Goal: Task Accomplishment & Management: Manage account settings

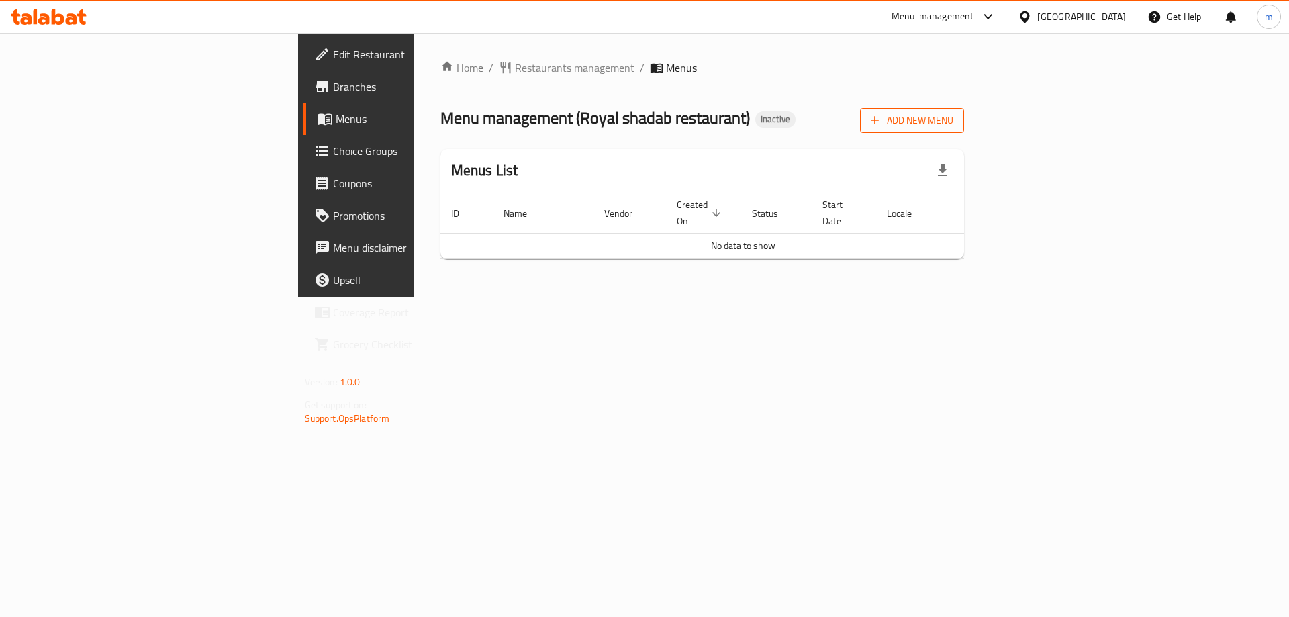
click at [953, 122] on span "Add New Menu" at bounding box center [912, 120] width 83 height 17
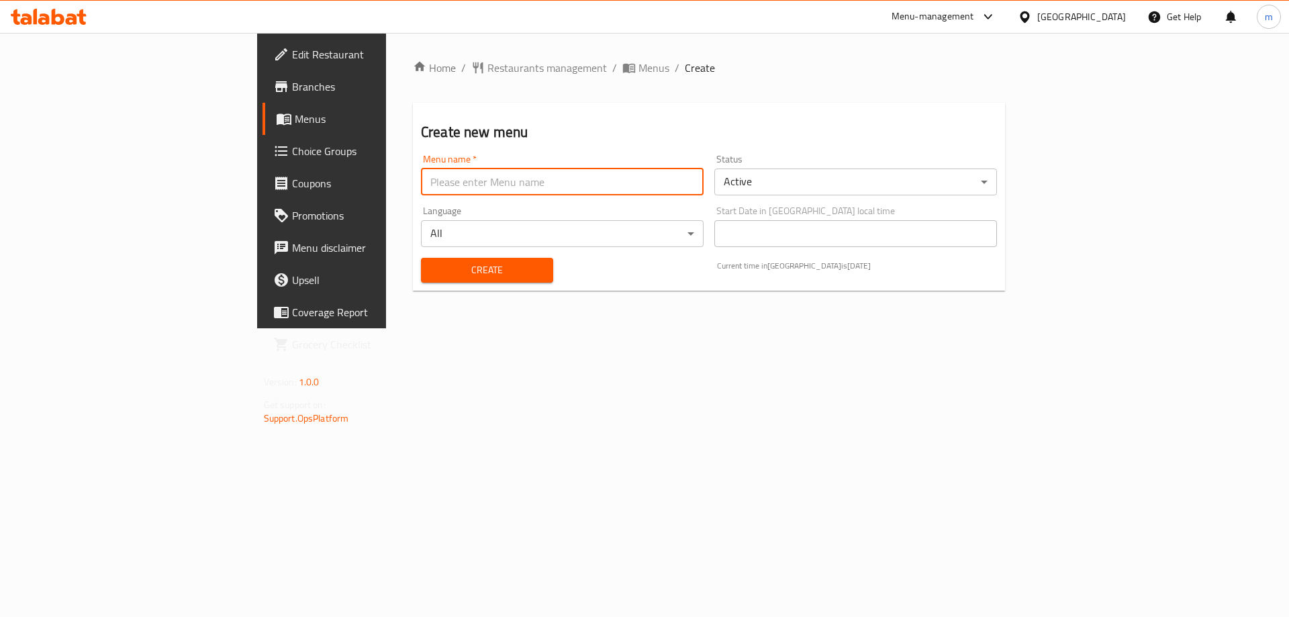
click at [585, 195] on input "text" at bounding box center [562, 182] width 283 height 27
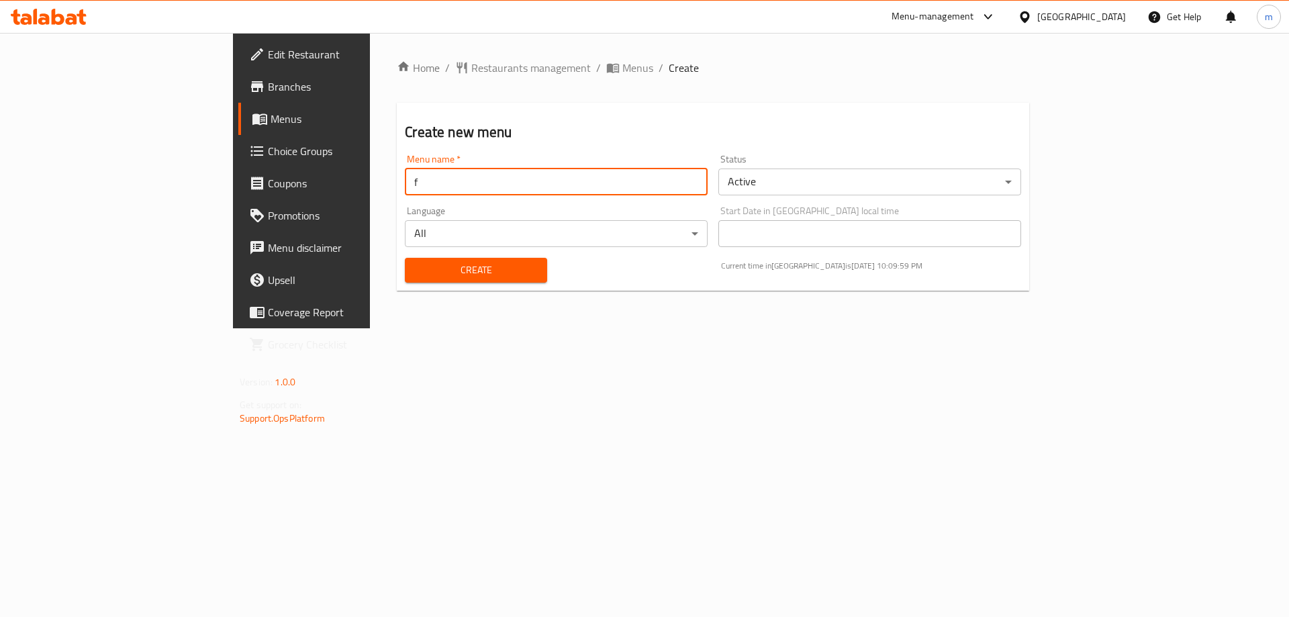
type input "final menu"
click at [397, 296] on div "Home / Restaurants management / Menus / Create Create new menu Menu name   * fi…" at bounding box center [713, 181] width 632 height 242
click at [397, 284] on div "Create" at bounding box center [476, 270] width 158 height 41
click at [416, 277] on span "Create" at bounding box center [476, 270] width 120 height 17
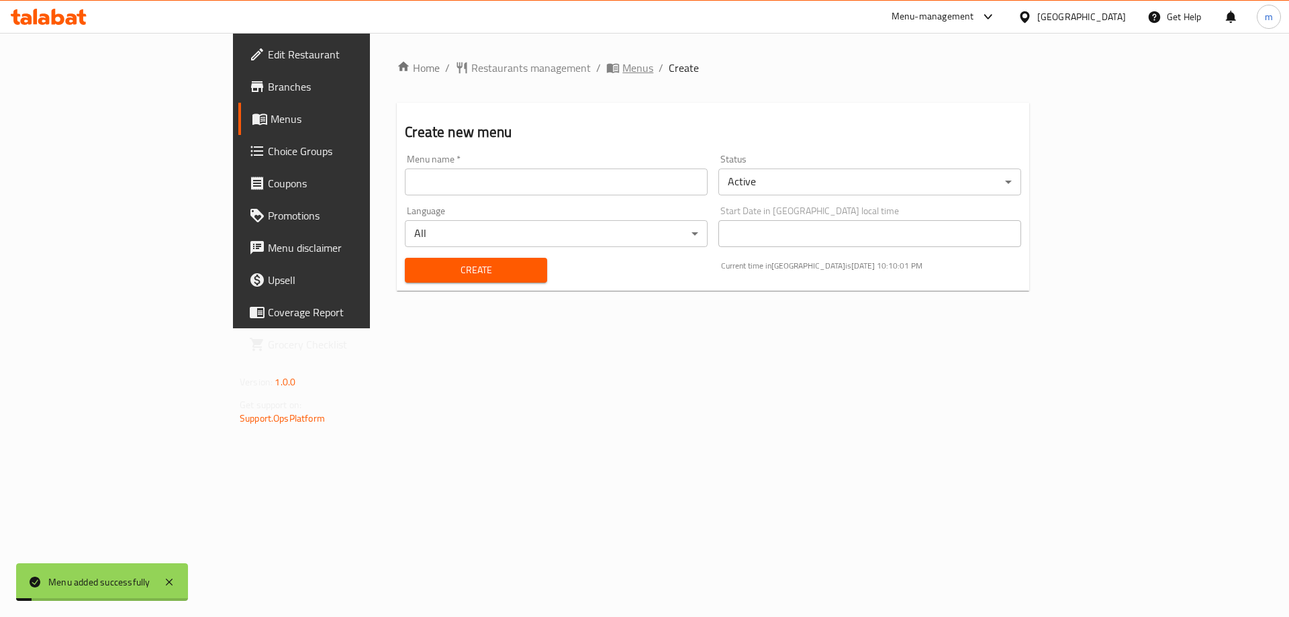
click at [622, 67] on span "Menus" at bounding box center [637, 68] width 31 height 16
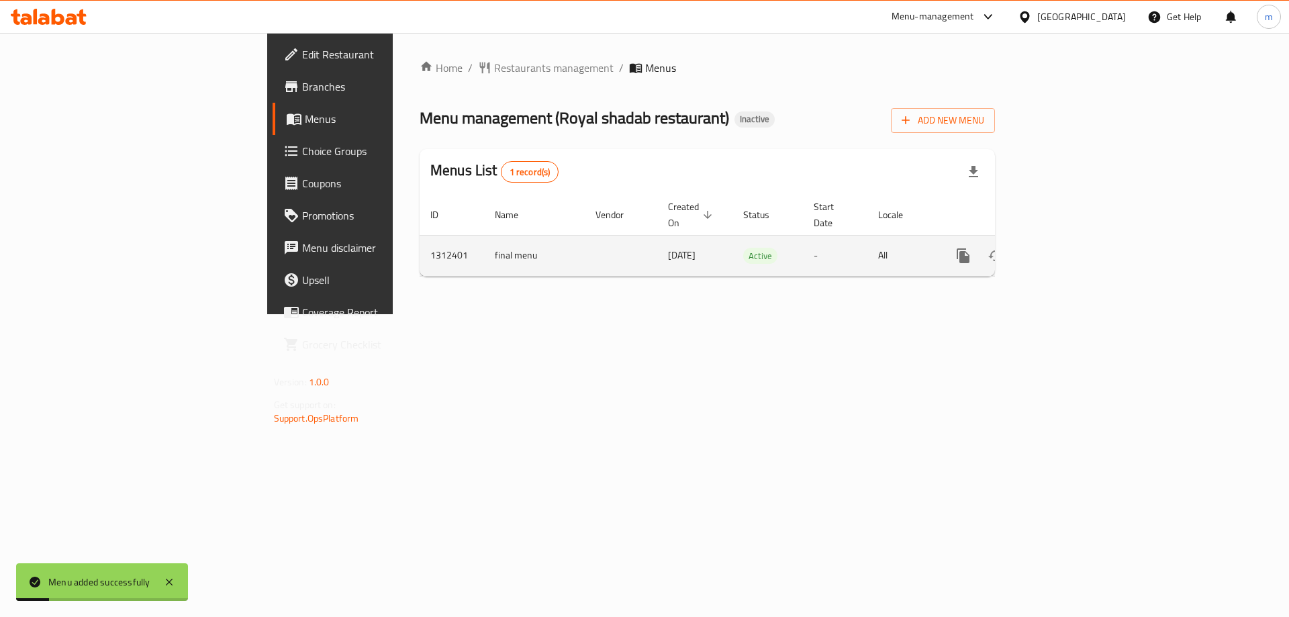
click at [1068, 248] on icon "enhanced table" at bounding box center [1060, 256] width 16 height 16
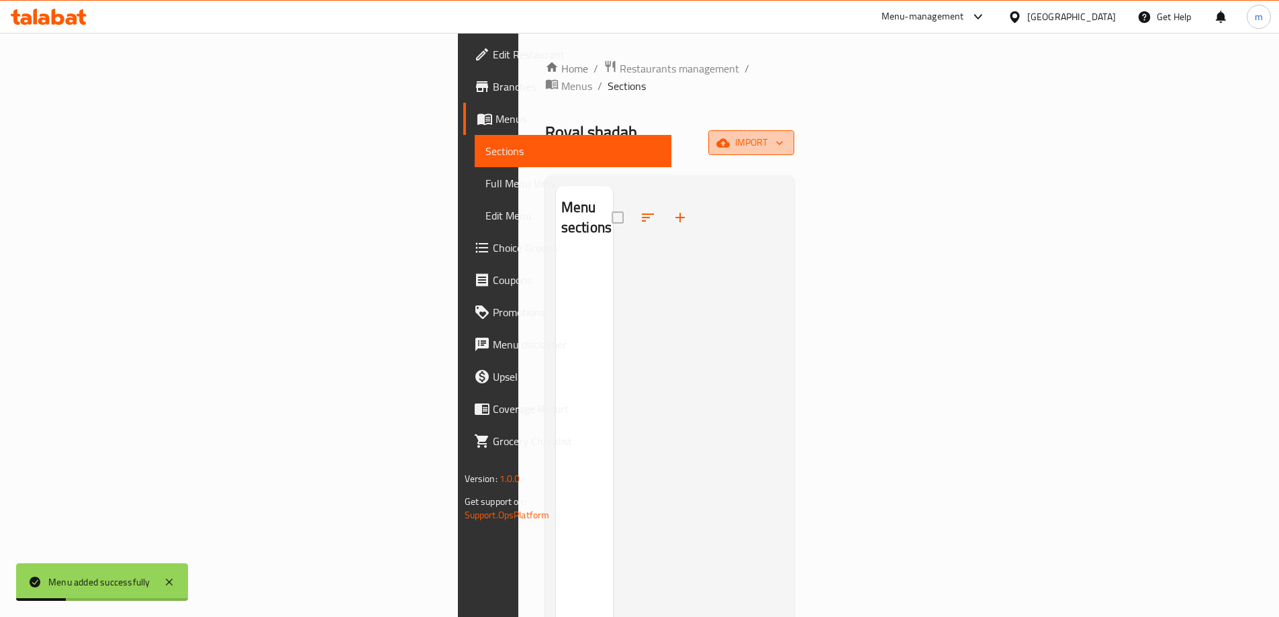
click at [783, 134] on span "import" at bounding box center [751, 142] width 64 height 17
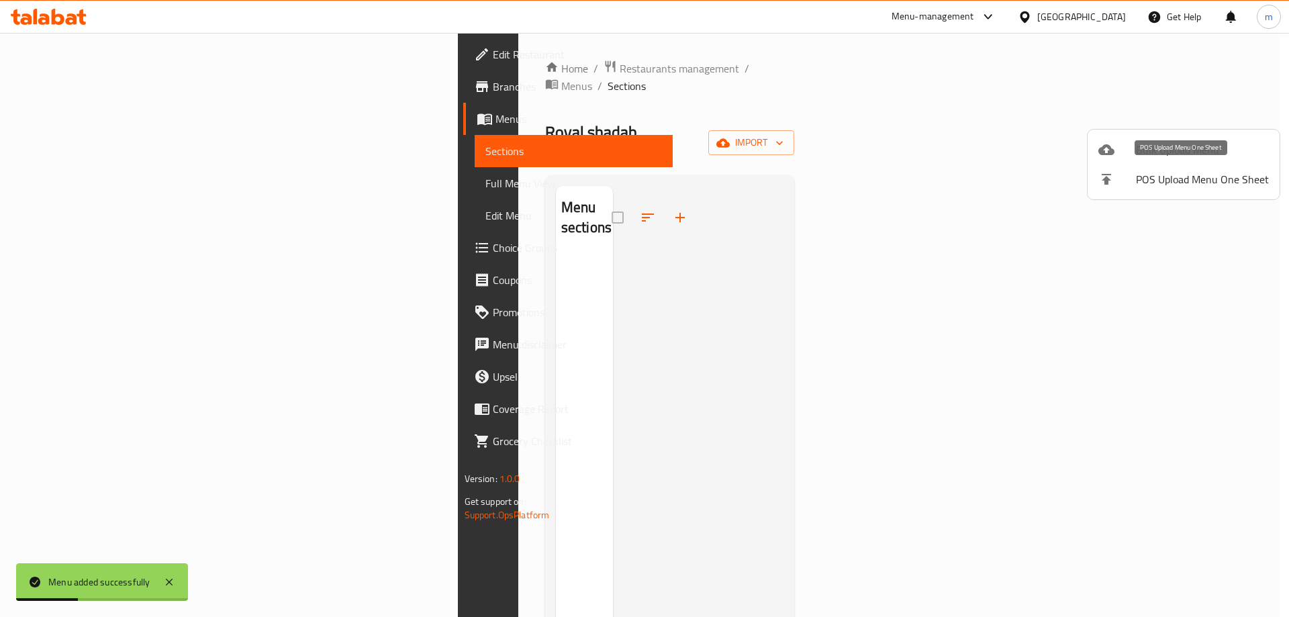
click at [1121, 153] on div at bounding box center [1117, 150] width 38 height 16
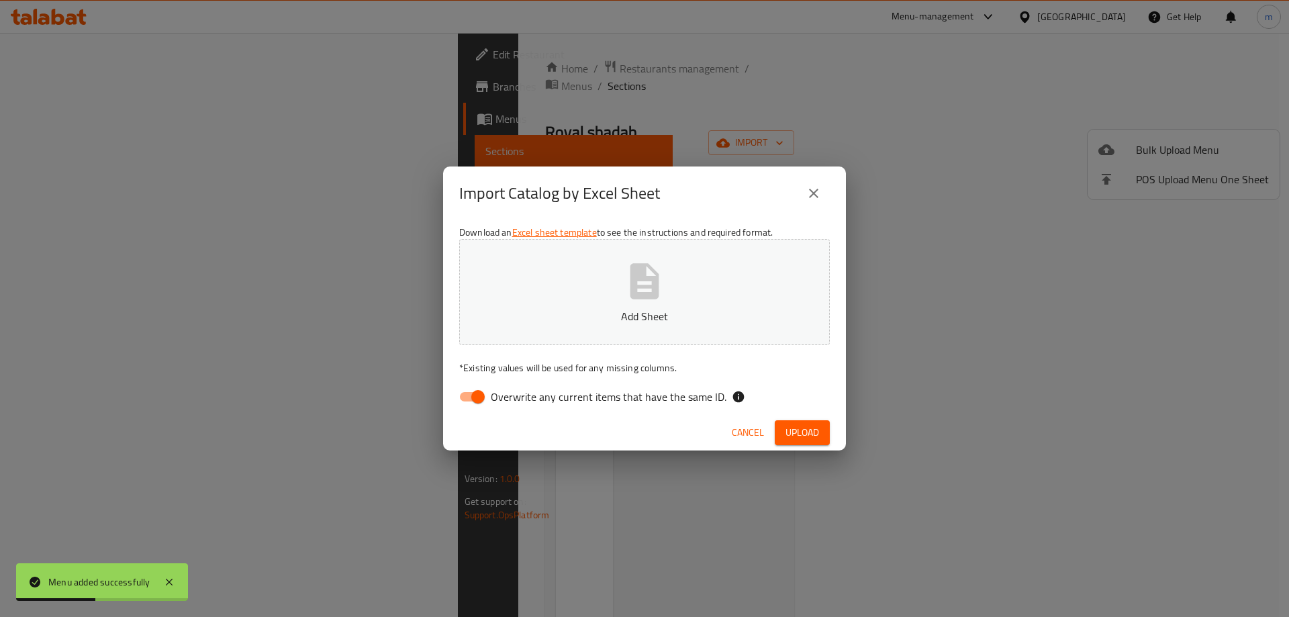
click at [583, 395] on span "Overwrite any current items that have the same ID." at bounding box center [609, 397] width 236 height 16
click at [516, 395] on input "Overwrite any current items that have the same ID." at bounding box center [478, 397] width 77 height 26
checkbox input "false"
click at [809, 431] on span "Upload" at bounding box center [803, 432] width 34 height 17
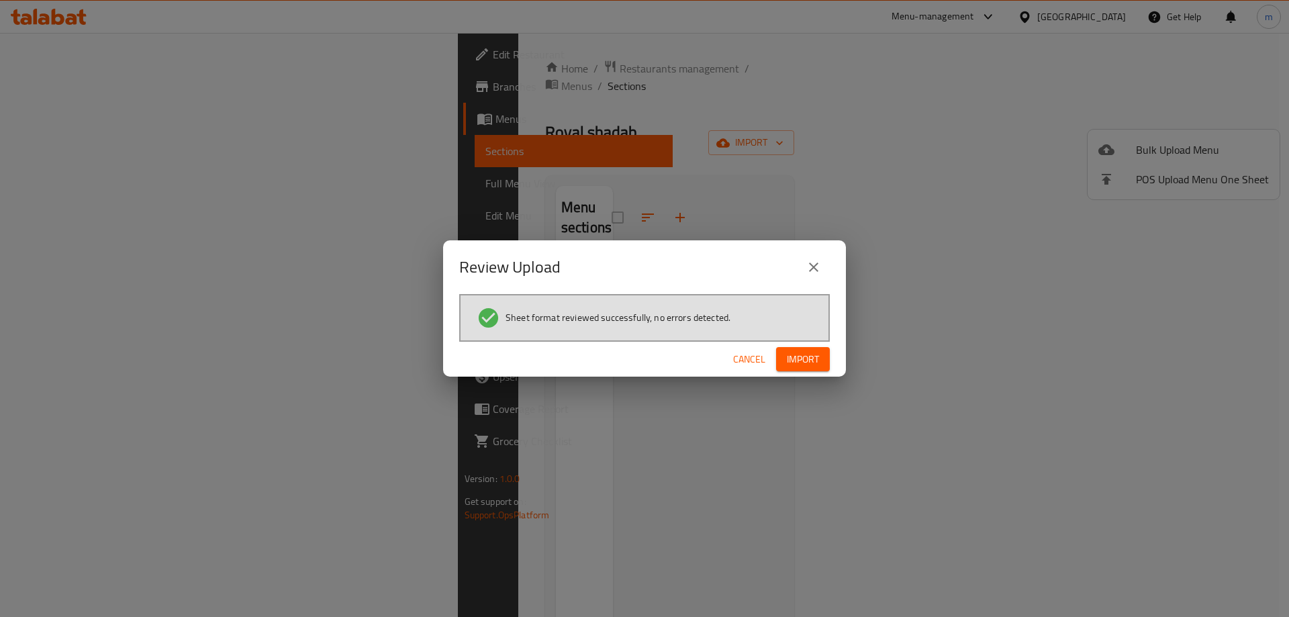
click at [820, 348] on button "Import" at bounding box center [803, 359] width 54 height 25
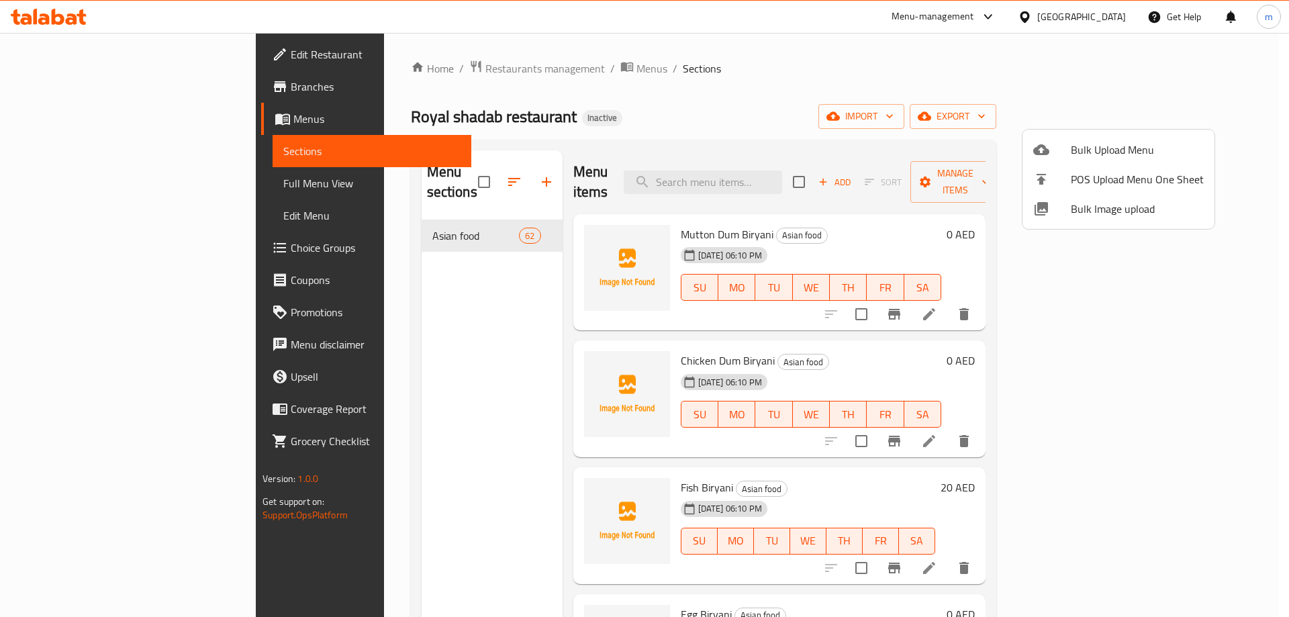
click at [404, 362] on div at bounding box center [644, 308] width 1289 height 617
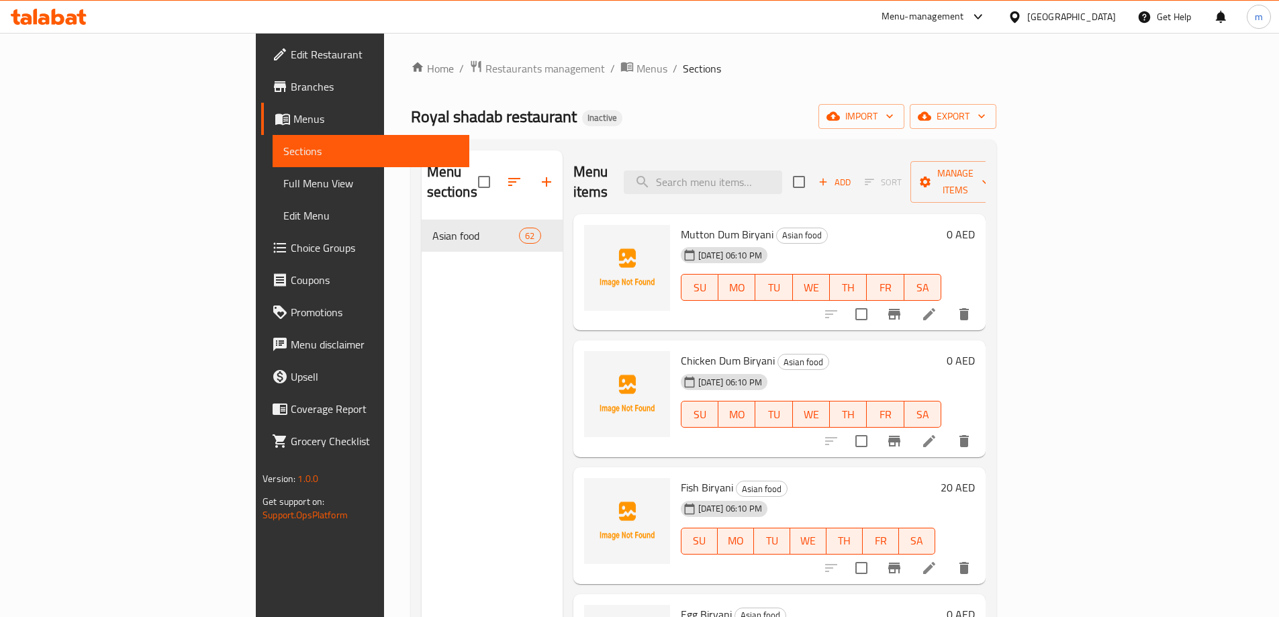
drag, startPoint x: 883, startPoint y: 297, endPoint x: 1142, endPoint y: 303, distance: 259.2
click at [910, 303] on button "Branch-specific-item" at bounding box center [894, 314] width 32 height 32
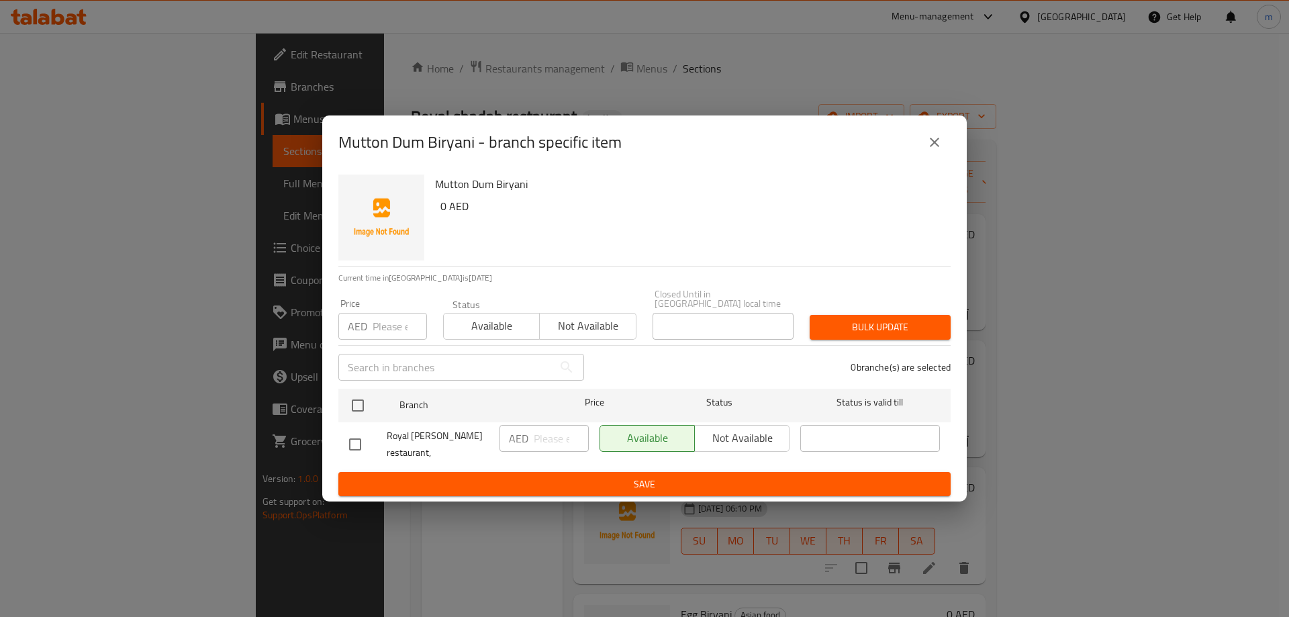
click at [935, 156] on button "close" at bounding box center [934, 142] width 32 height 32
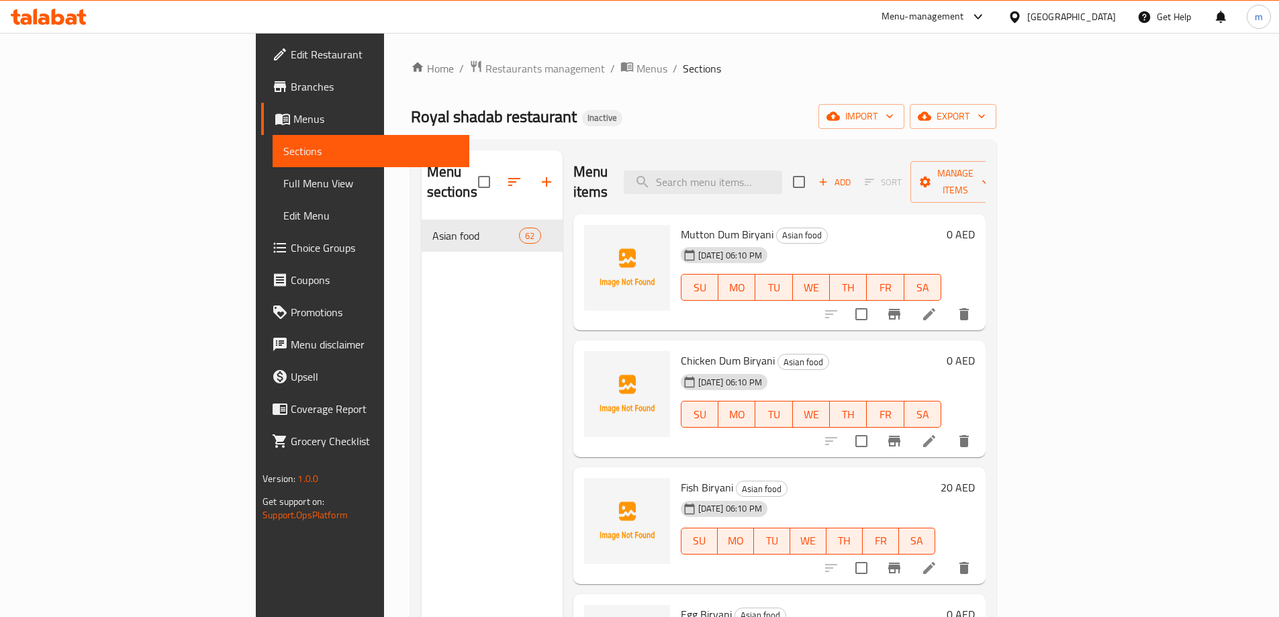
click at [948, 302] on li at bounding box center [929, 314] width 38 height 24
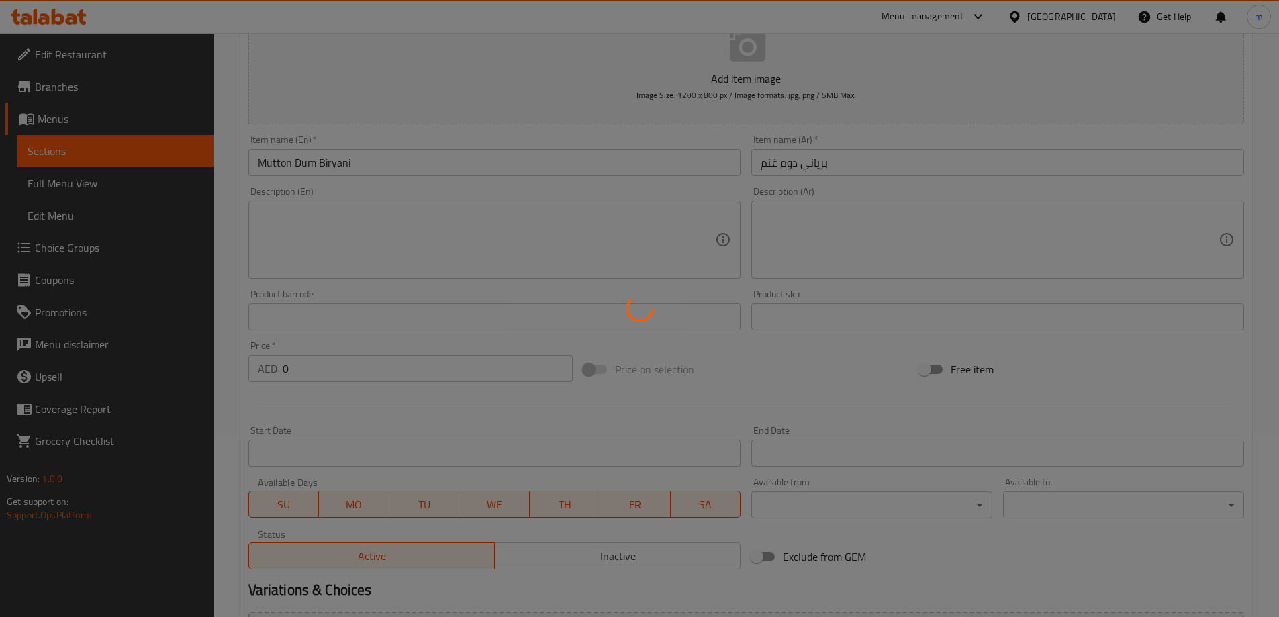
scroll to position [321, 0]
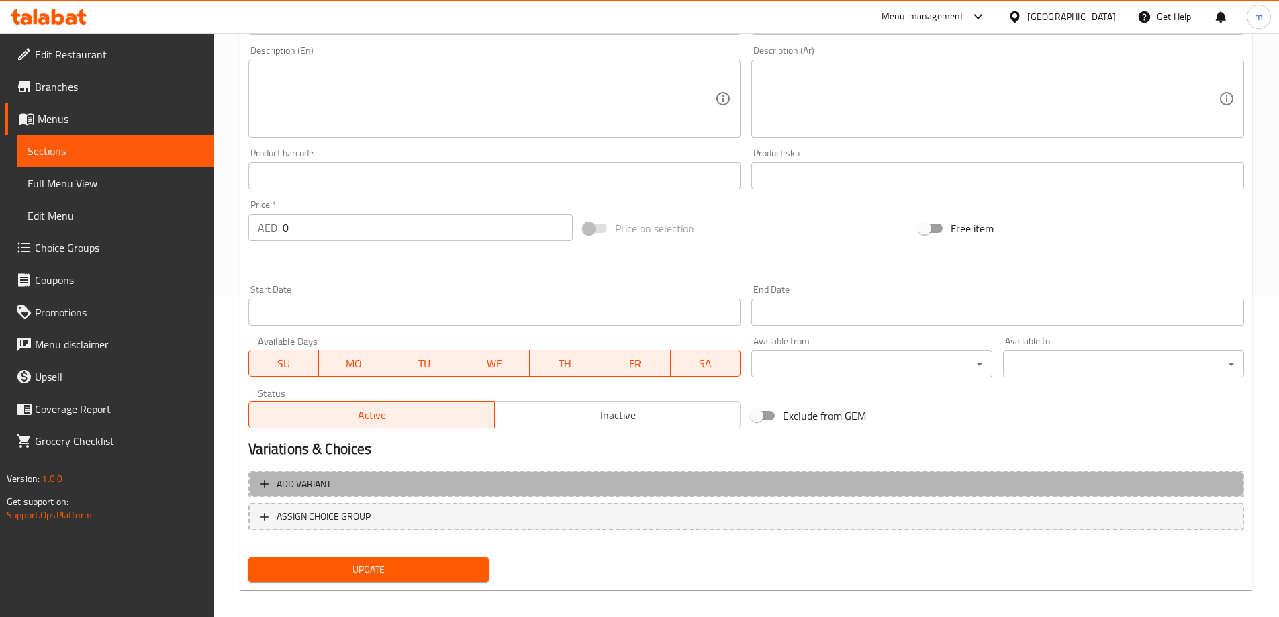
click at [479, 476] on span "Add variant" at bounding box center [745, 484] width 971 height 17
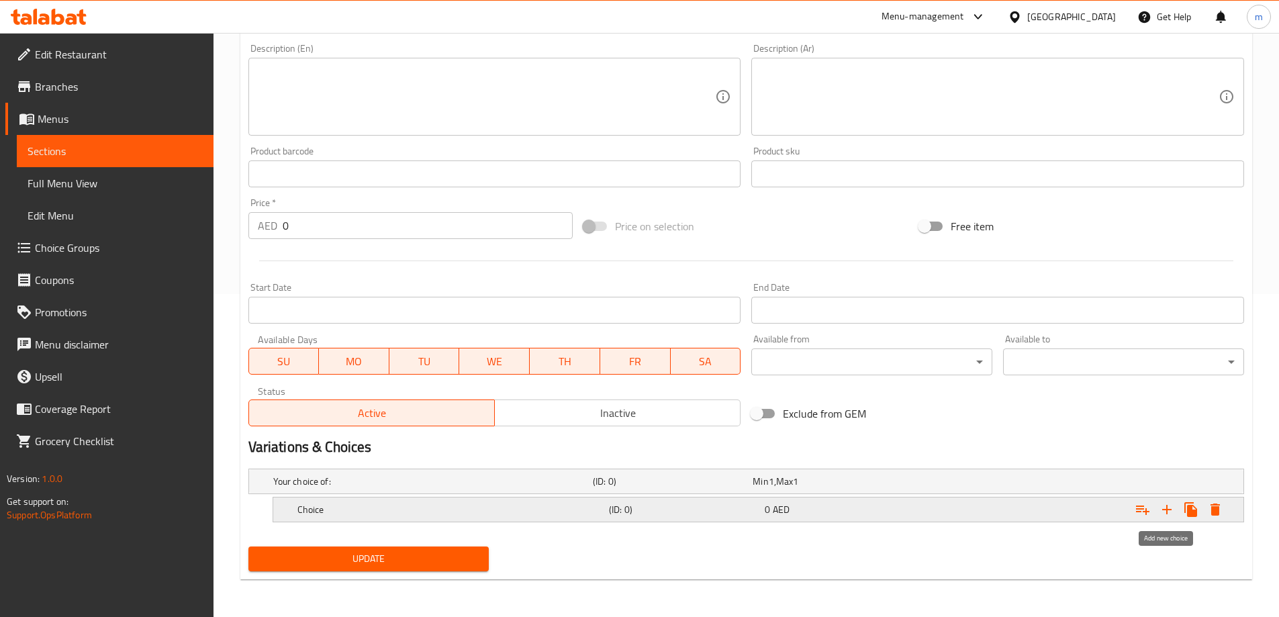
click at [1167, 513] on icon "Expand" at bounding box center [1166, 509] width 9 height 9
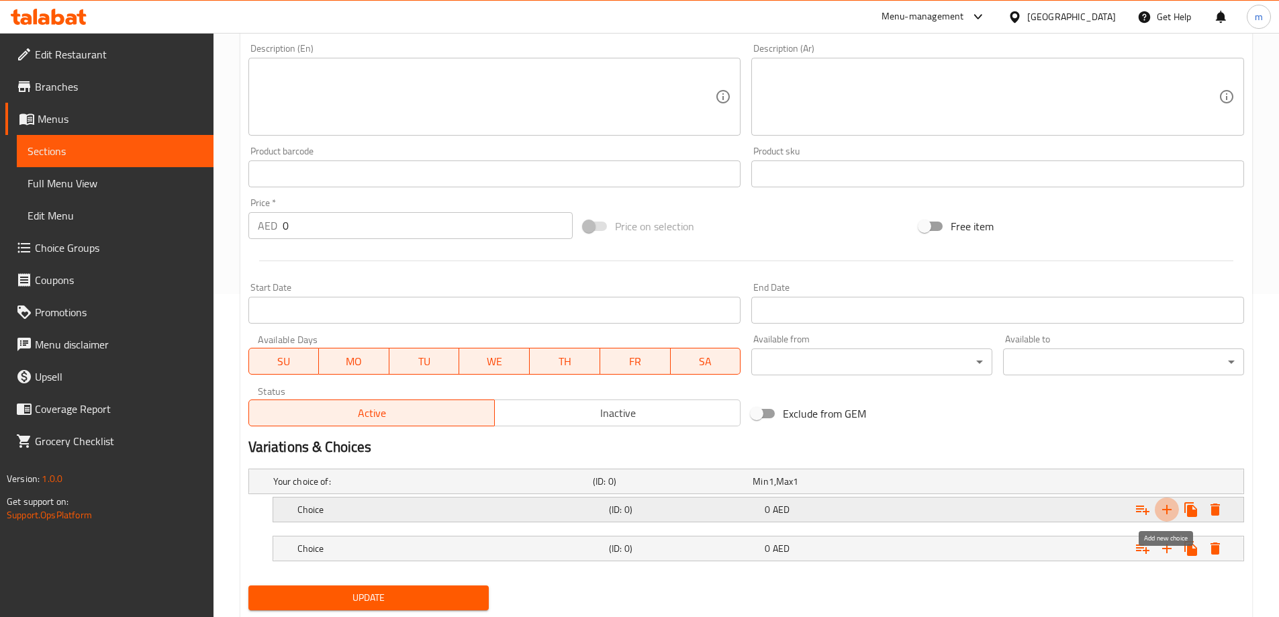
click at [1167, 513] on icon "Expand" at bounding box center [1166, 509] width 9 height 9
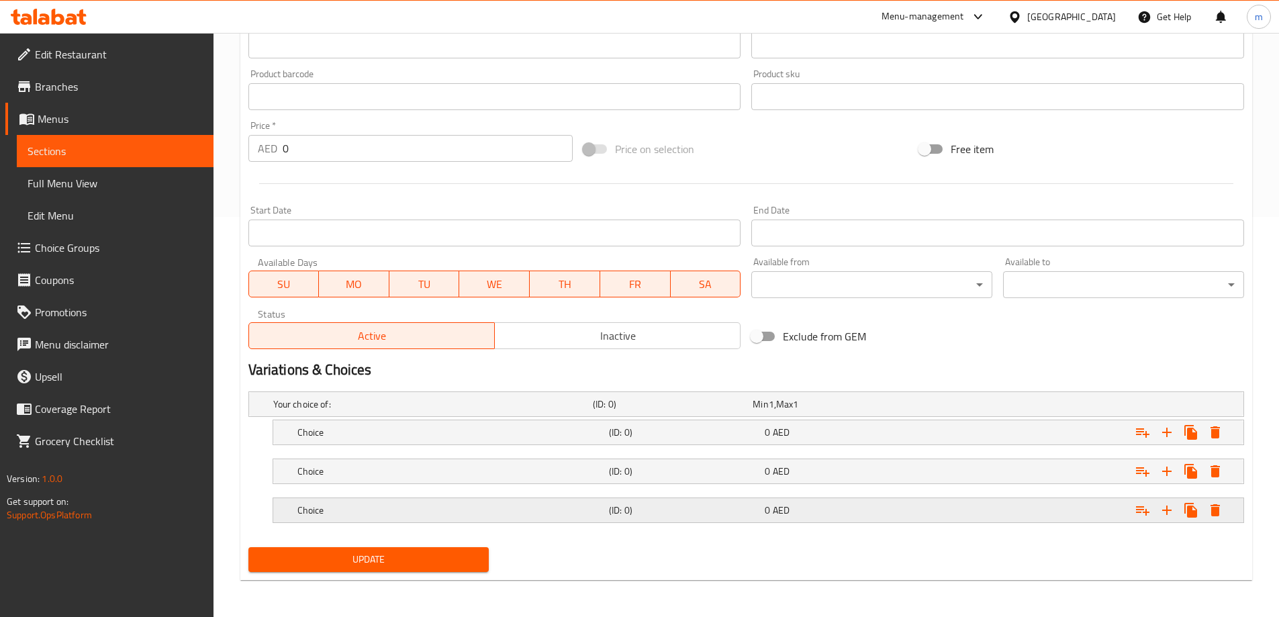
scroll to position [401, 0]
click at [755, 506] on h5 "(ID: 0)" at bounding box center [684, 509] width 150 height 13
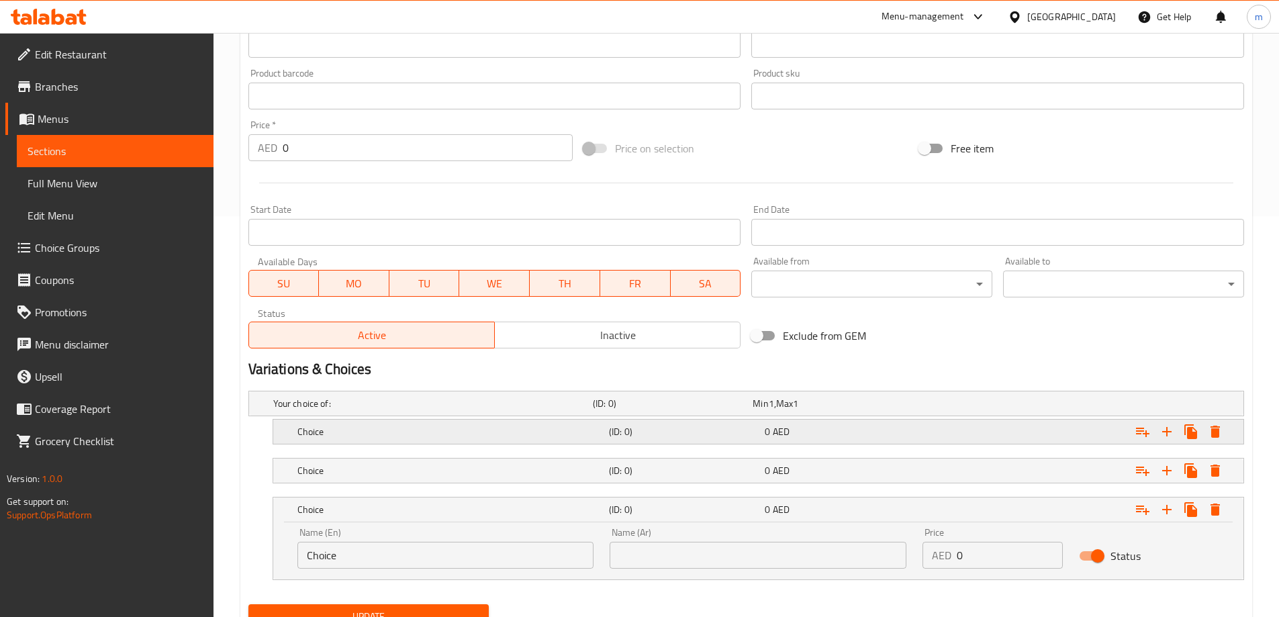
drag, startPoint x: 726, startPoint y: 475, endPoint x: 695, endPoint y: 444, distance: 43.7
click at [726, 475] on h5 "(ID: 0)" at bounding box center [684, 470] width 150 height 13
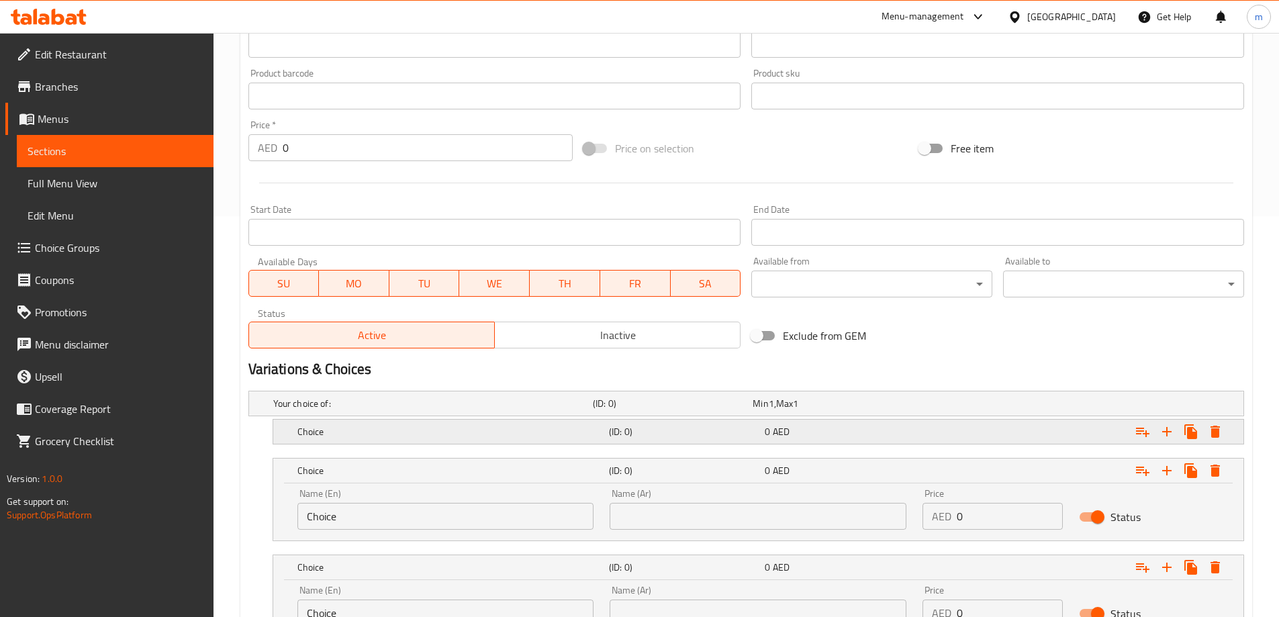
click at [673, 434] on h5 "(ID: 0)" at bounding box center [684, 431] width 150 height 13
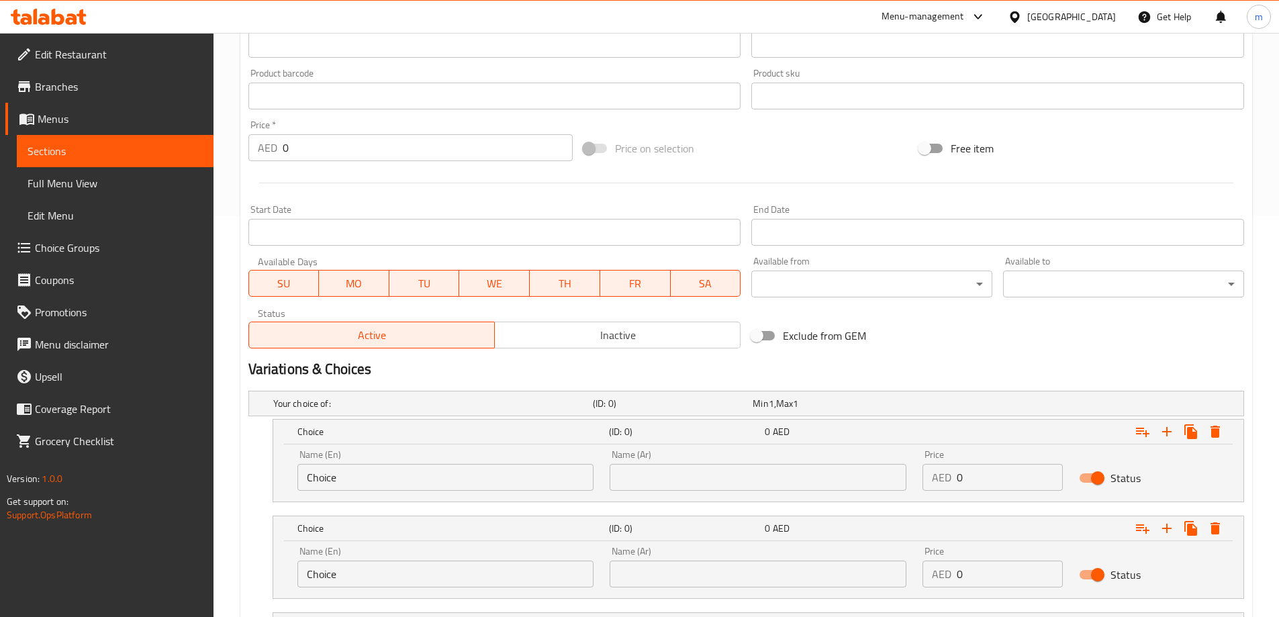
click at [358, 467] on input "Choice" at bounding box center [445, 477] width 297 height 27
type input "small"
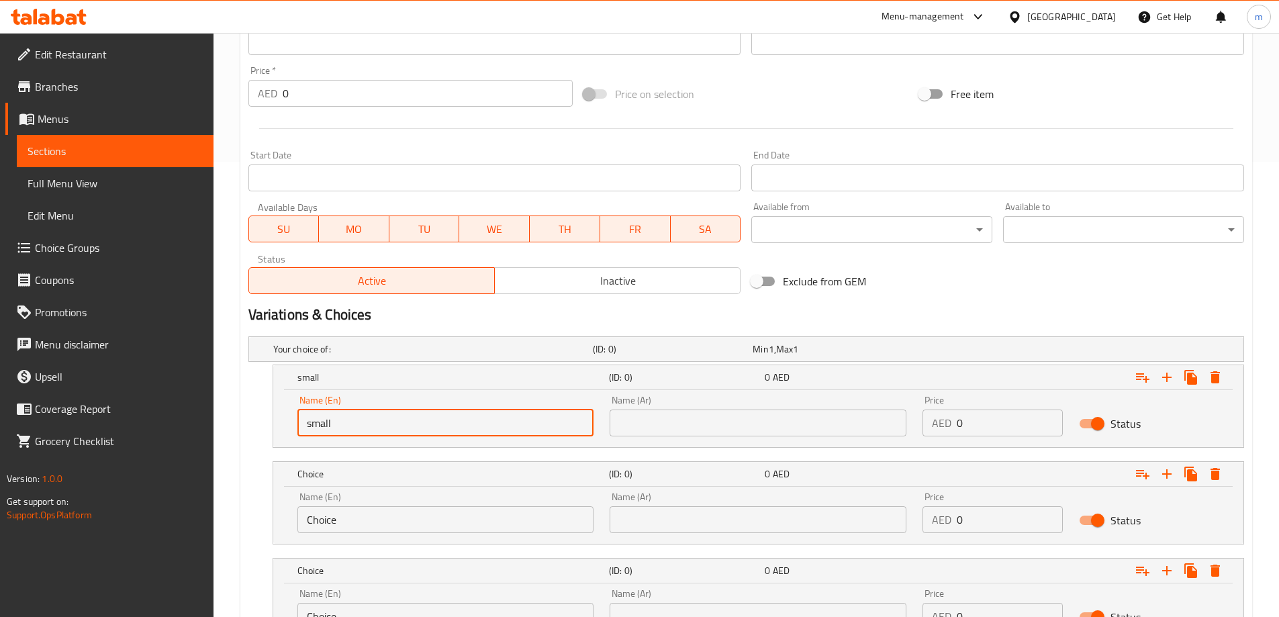
scroll to position [535, 0]
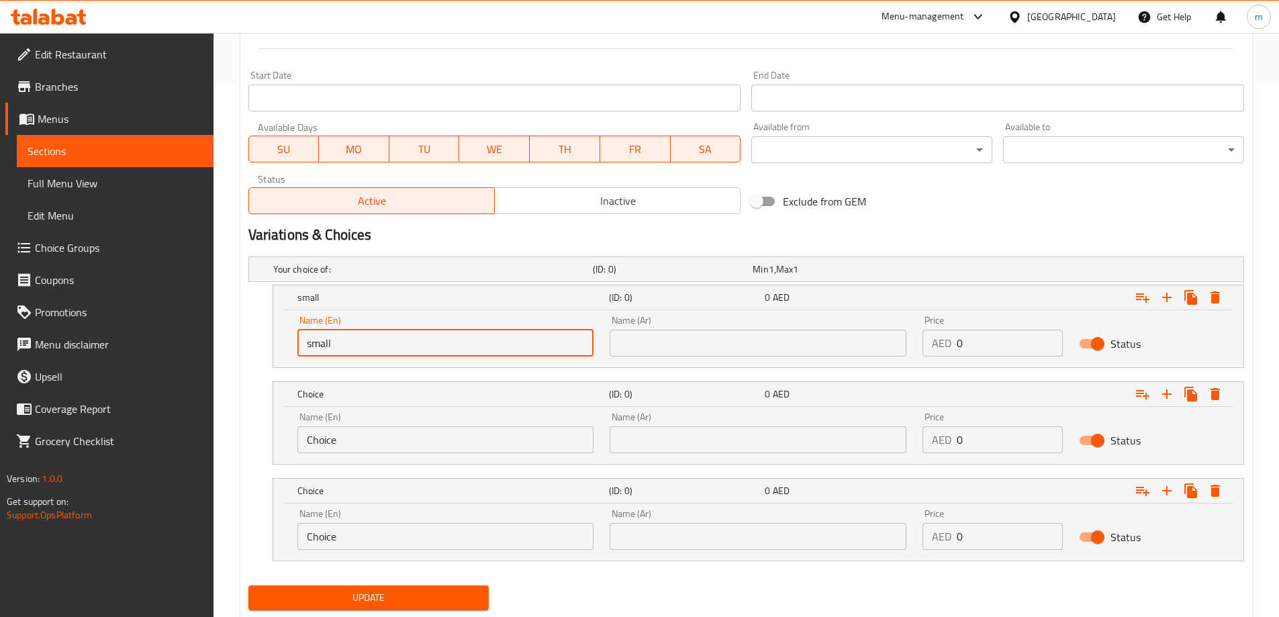
click at [366, 448] on input "Choice" at bounding box center [445, 439] width 297 height 27
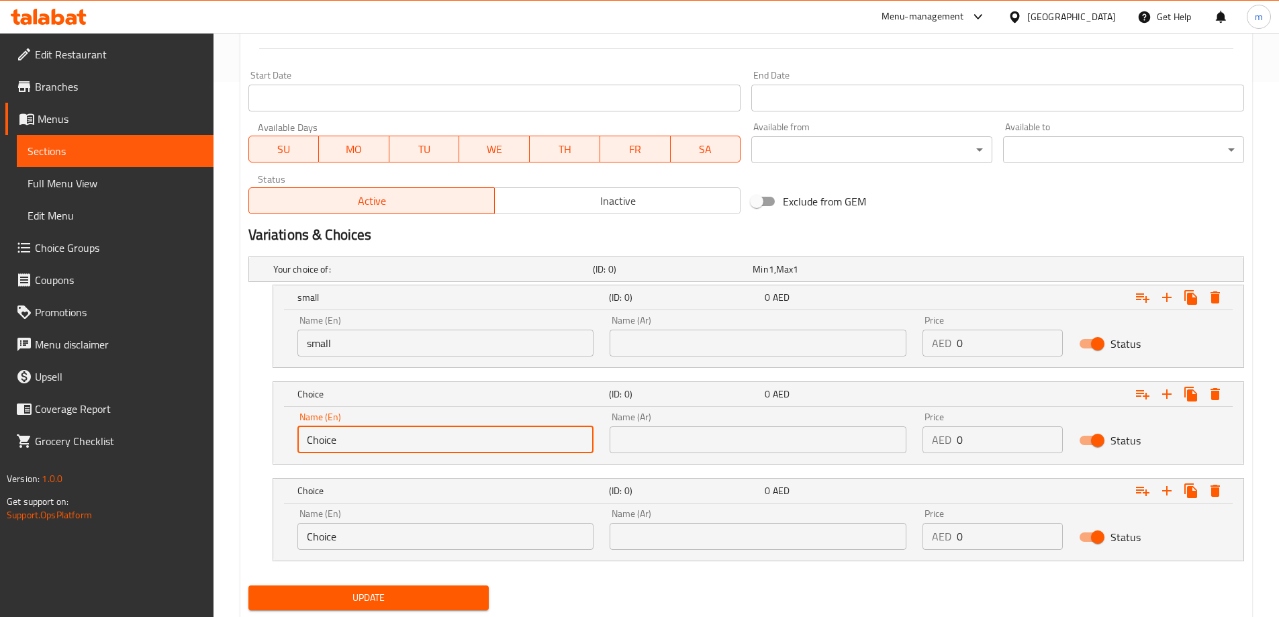
click at [366, 448] on input "Choice" at bounding box center [445, 439] width 297 height 27
type input "medium"
click at [385, 530] on input "Choice" at bounding box center [445, 536] width 297 height 27
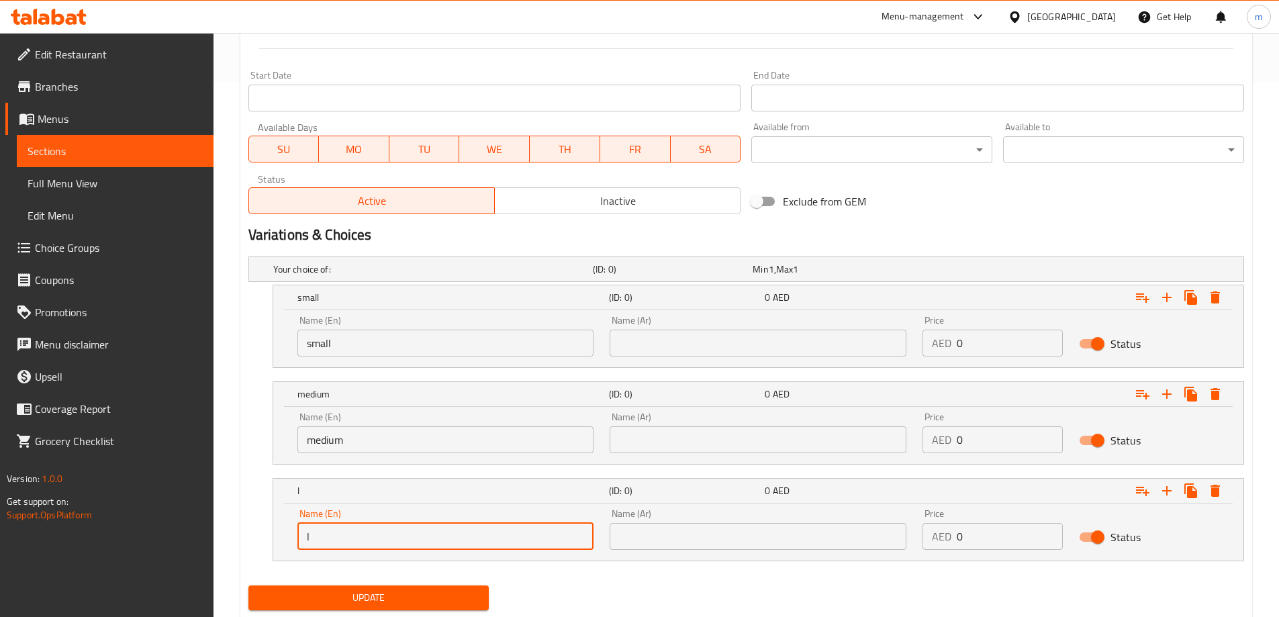
type input "large"
click at [747, 343] on input "text" at bounding box center [758, 343] width 297 height 27
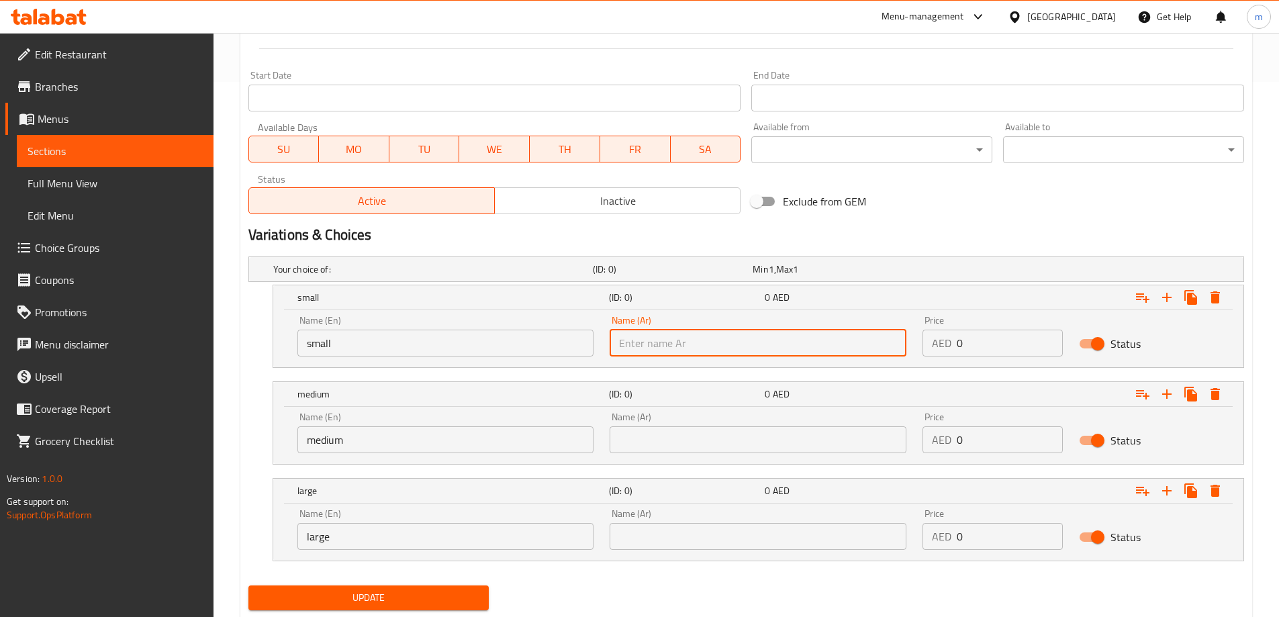
type input "صغير"
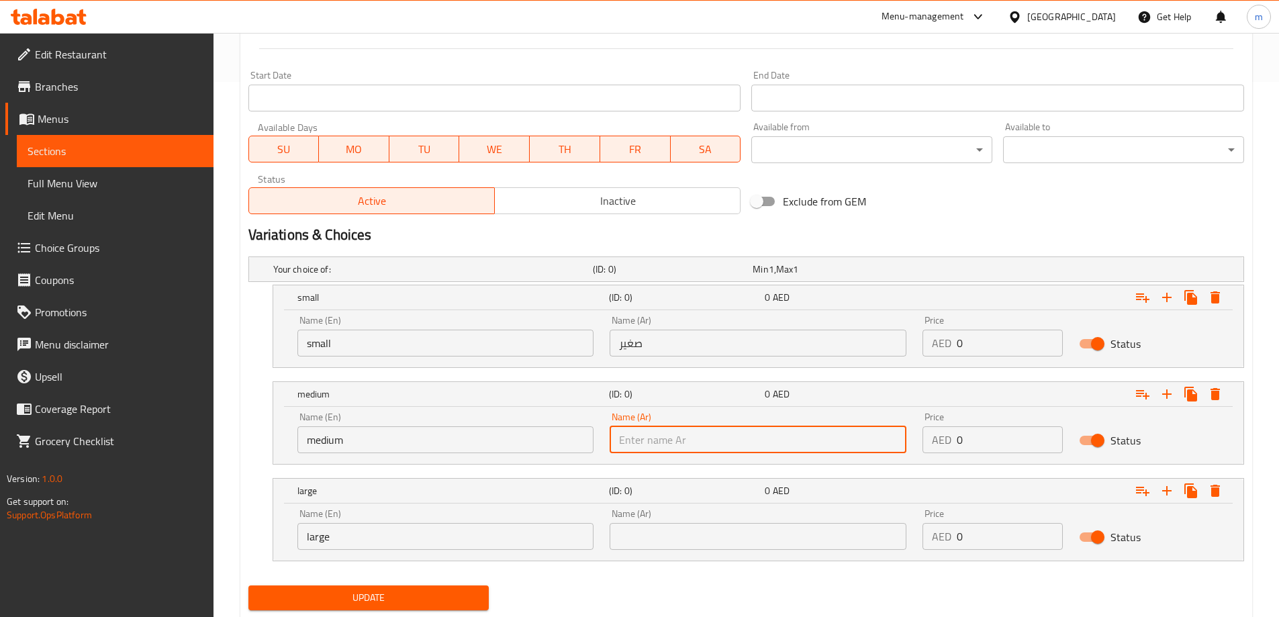
click at [732, 442] on input "text" at bounding box center [758, 439] width 297 height 27
click at [771, 446] on input "text" at bounding box center [758, 439] width 297 height 27
type input "وسط"
click at [775, 552] on div "Name (Ar) Name (Ar)" at bounding box center [758, 529] width 313 height 57
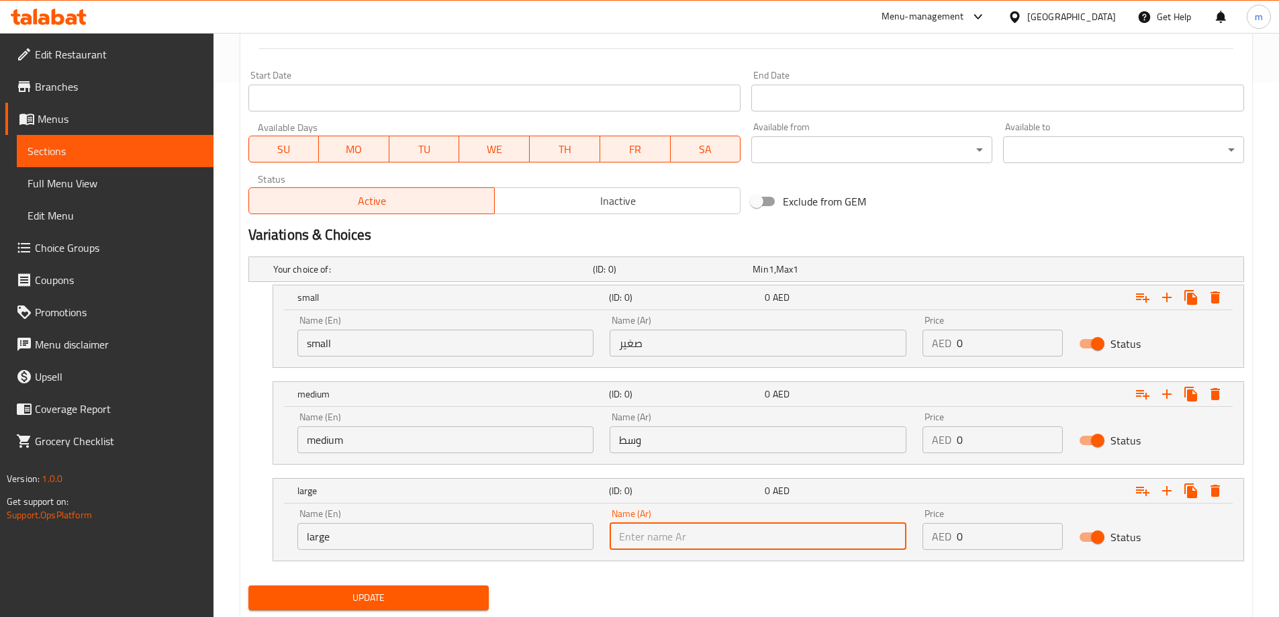
click at [762, 540] on input "text" at bounding box center [758, 536] width 297 height 27
type input "كبير"
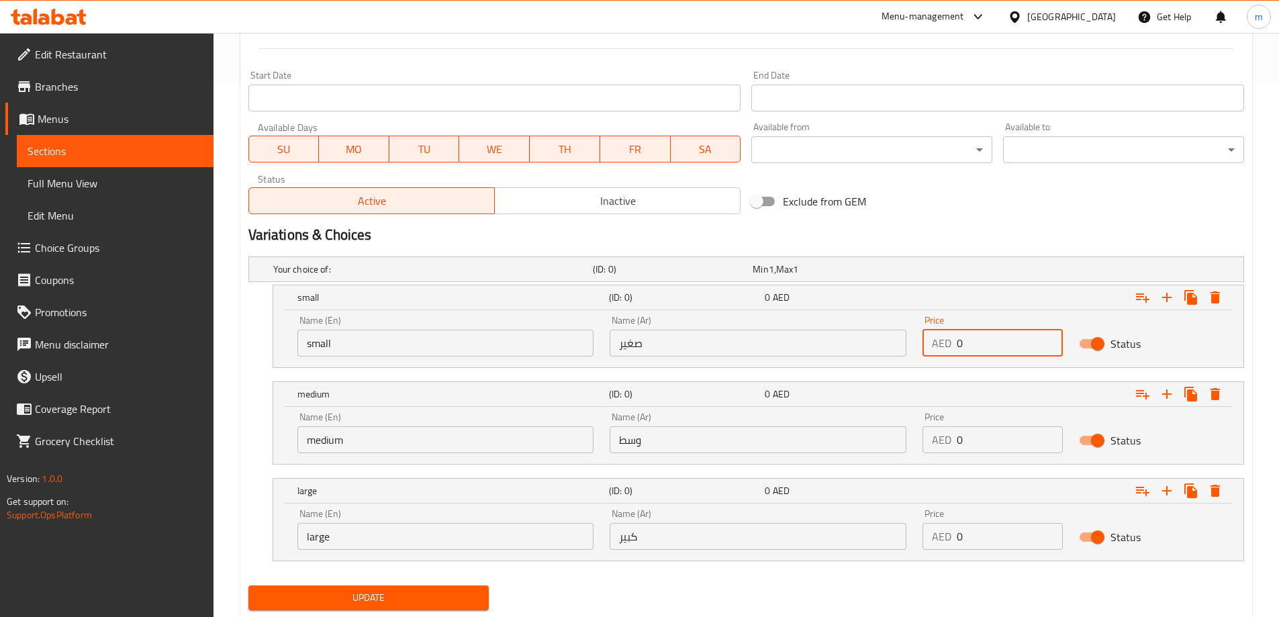
click at [1007, 338] on input "0" at bounding box center [1010, 343] width 106 height 27
type input "14"
click at [1010, 437] on input "0" at bounding box center [1010, 439] width 106 height 27
type input "0"
type input "20"
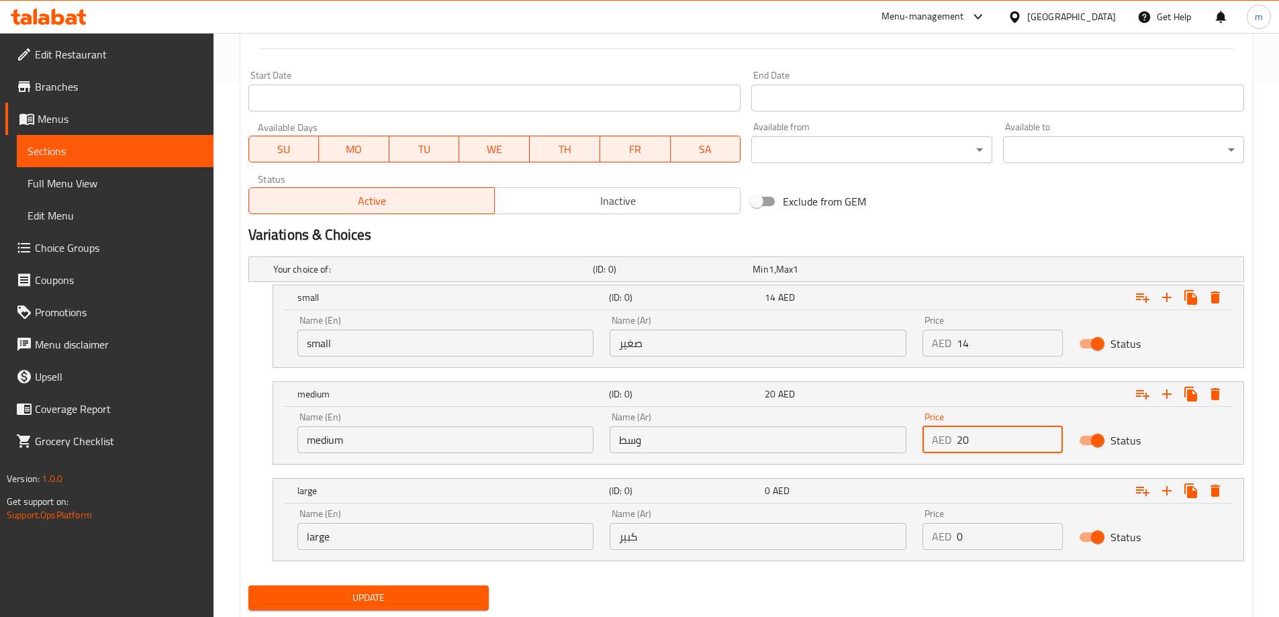
click at [982, 543] on input "0" at bounding box center [1010, 536] width 106 height 27
type input "32"
click at [909, 570] on nav at bounding box center [746, 569] width 996 height 11
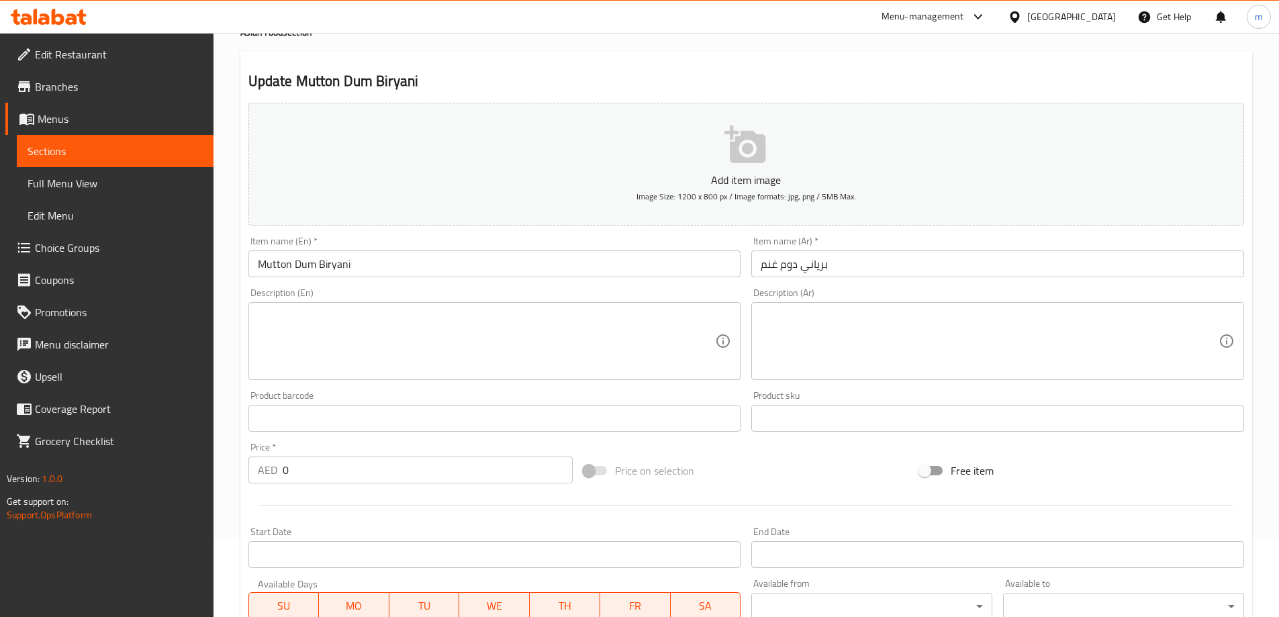
scroll to position [0, 0]
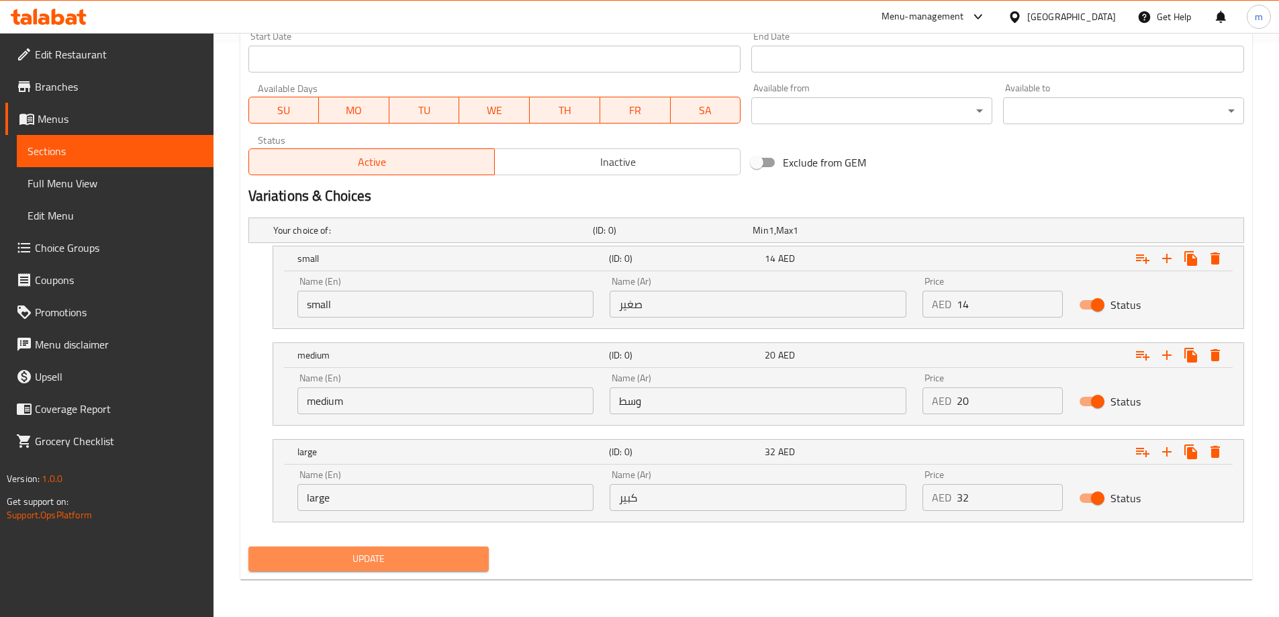
click at [469, 561] on span "Update" at bounding box center [369, 559] width 220 height 17
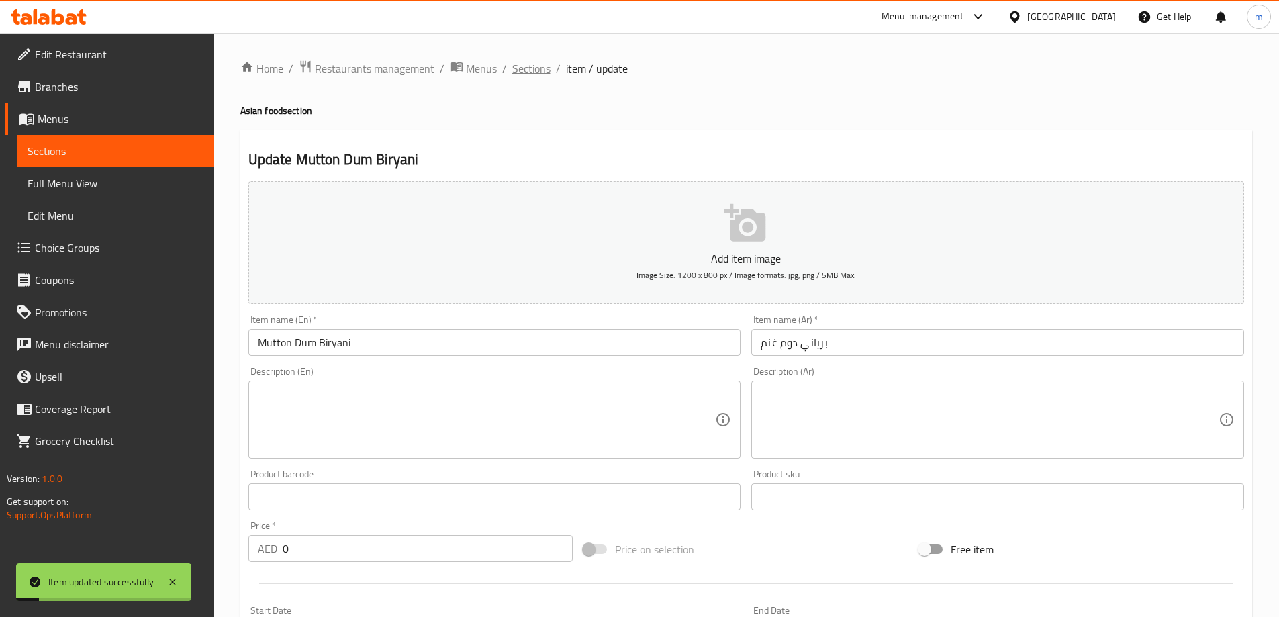
click at [536, 70] on span "Sections" at bounding box center [531, 68] width 38 height 16
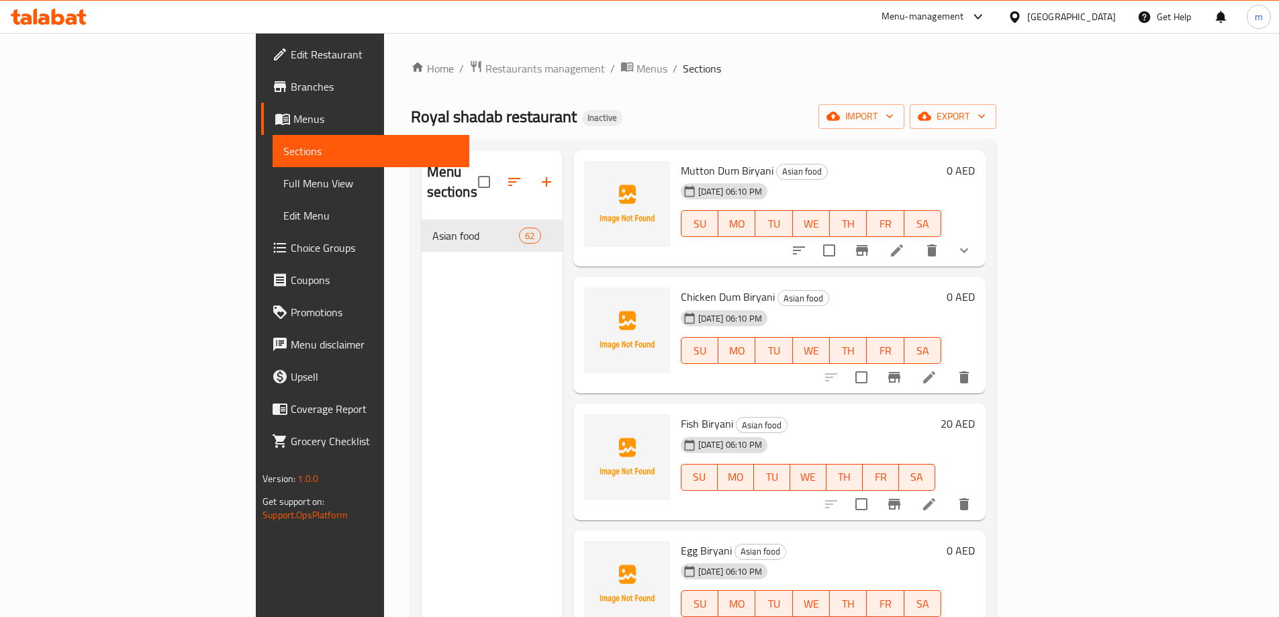
scroll to position [134, 0]
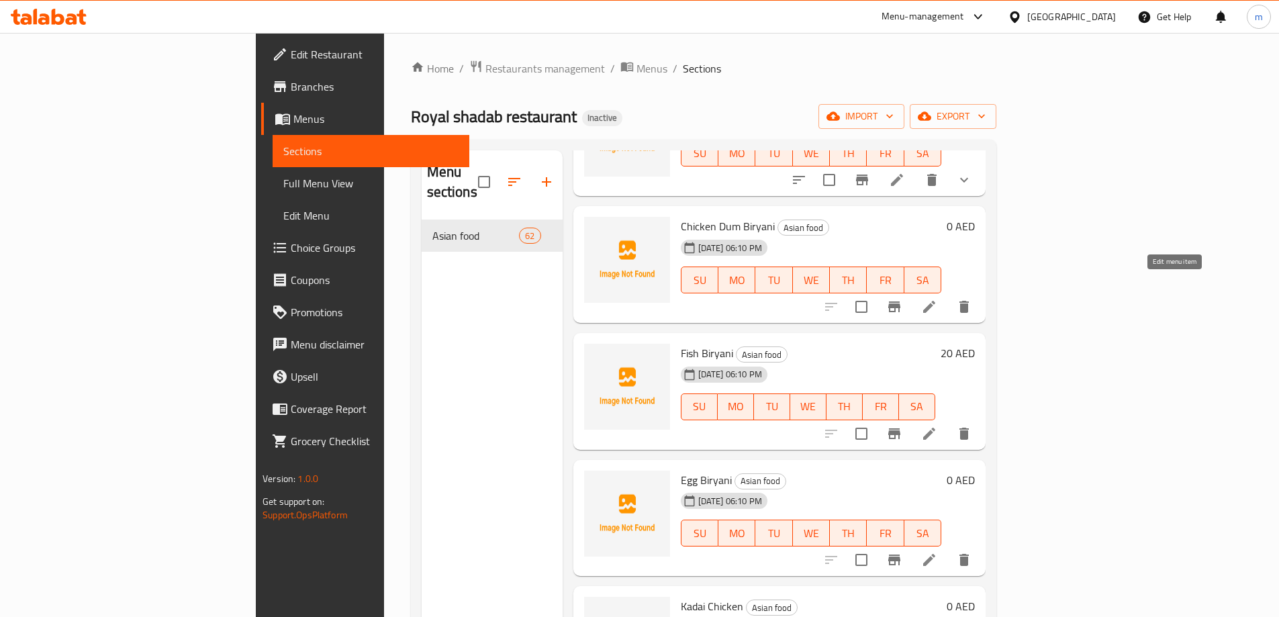
click at [937, 299] on icon at bounding box center [929, 307] width 16 height 16
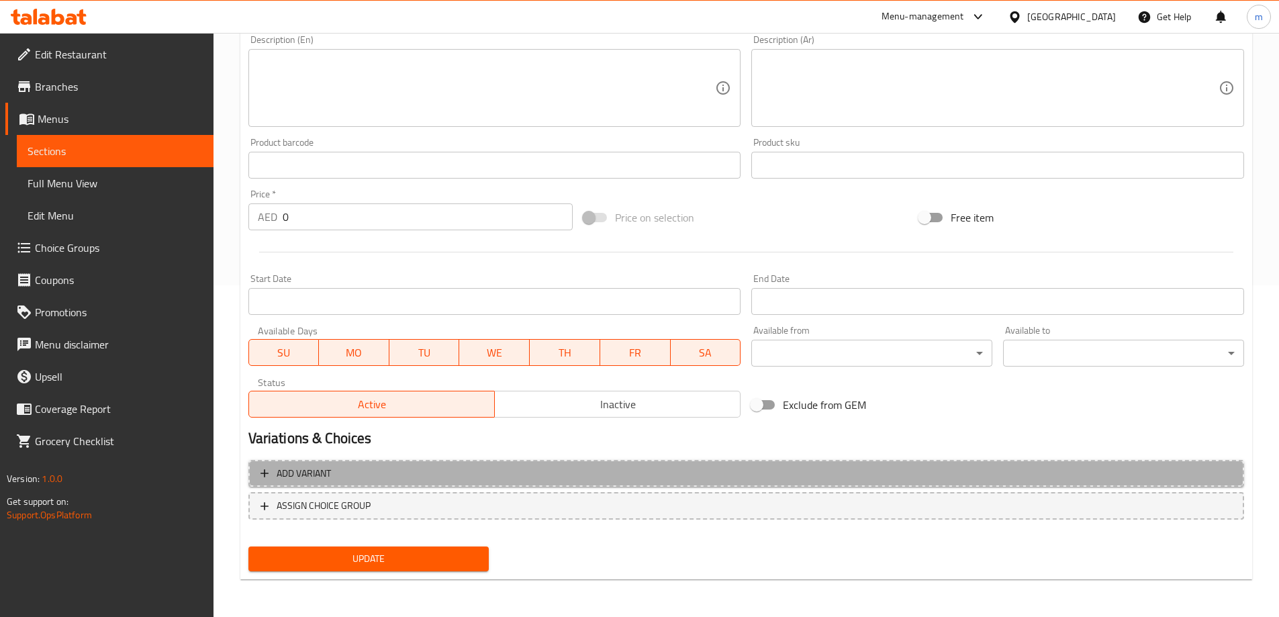
click at [967, 461] on button "Add variant" at bounding box center [746, 474] width 996 height 28
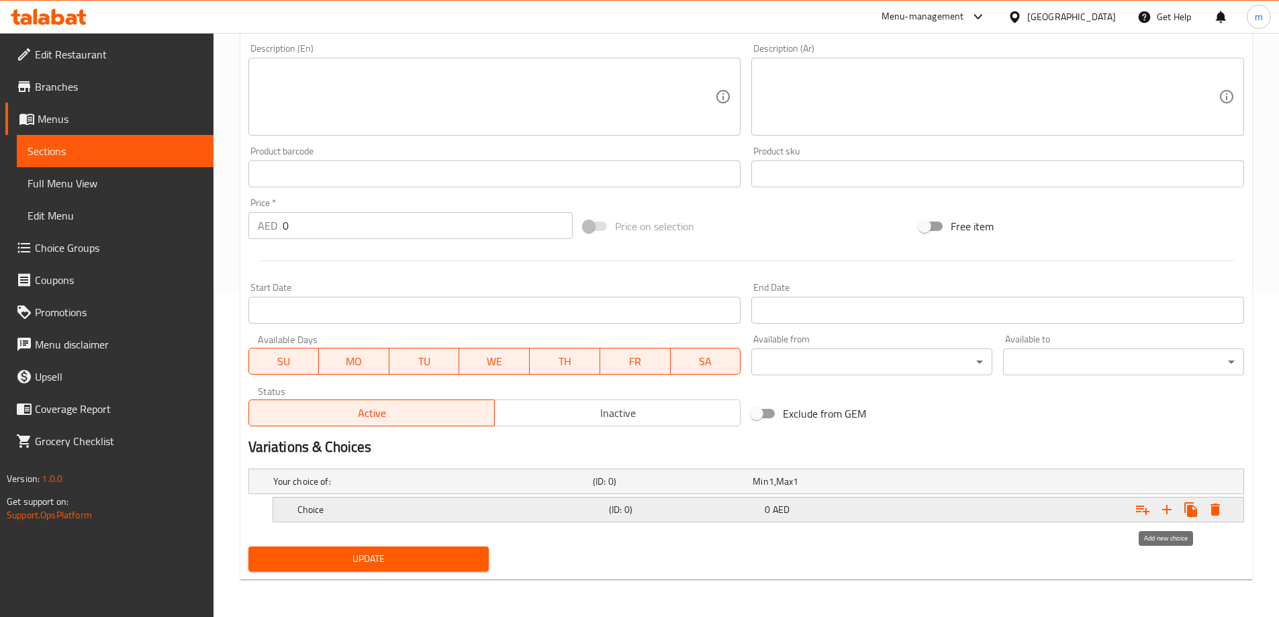
click at [1172, 510] on icon "Expand" at bounding box center [1166, 509] width 9 height 9
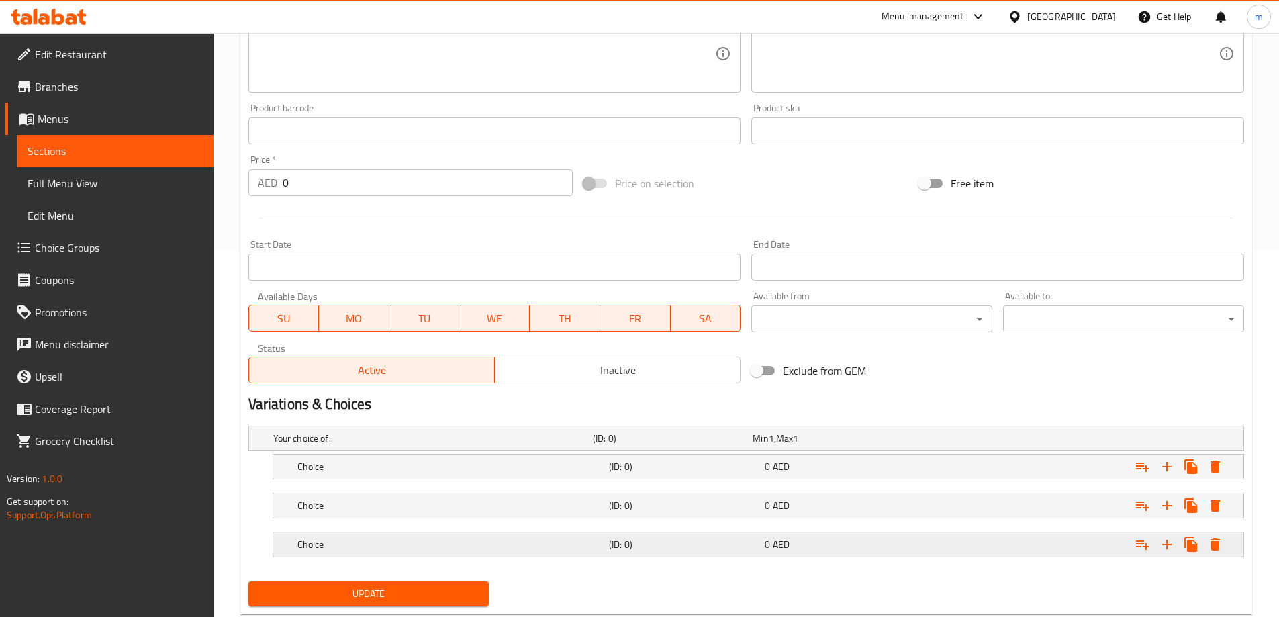
scroll to position [401, 0]
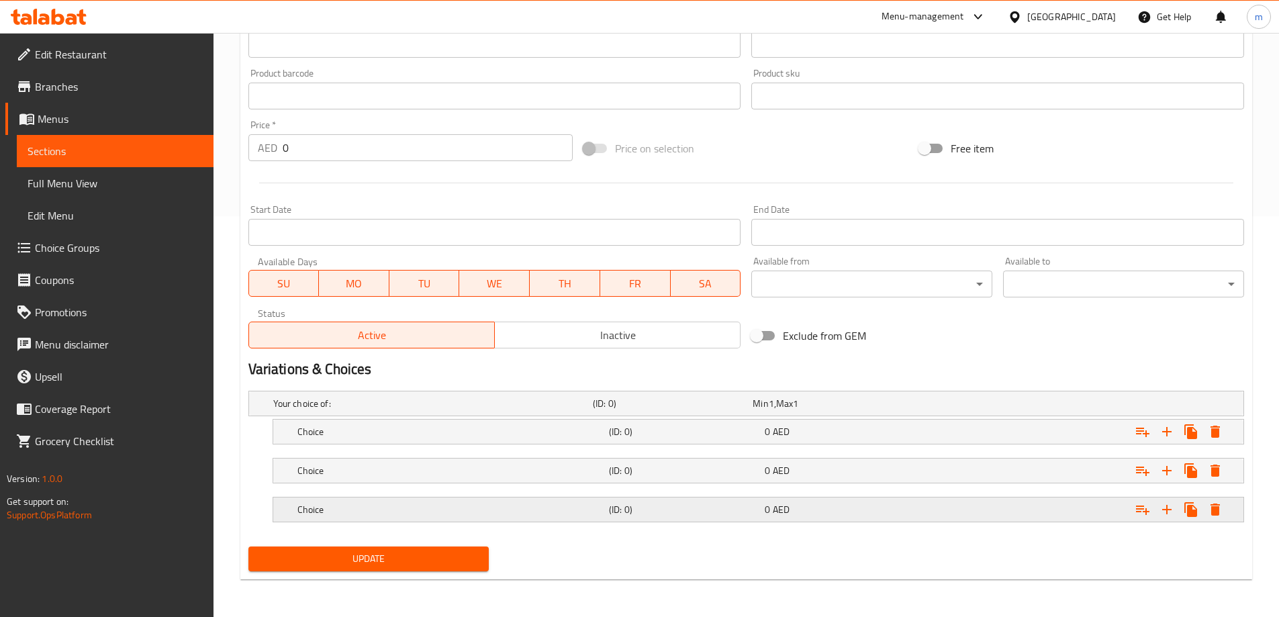
click at [684, 512] on h5 "(ID: 0)" at bounding box center [684, 509] width 150 height 13
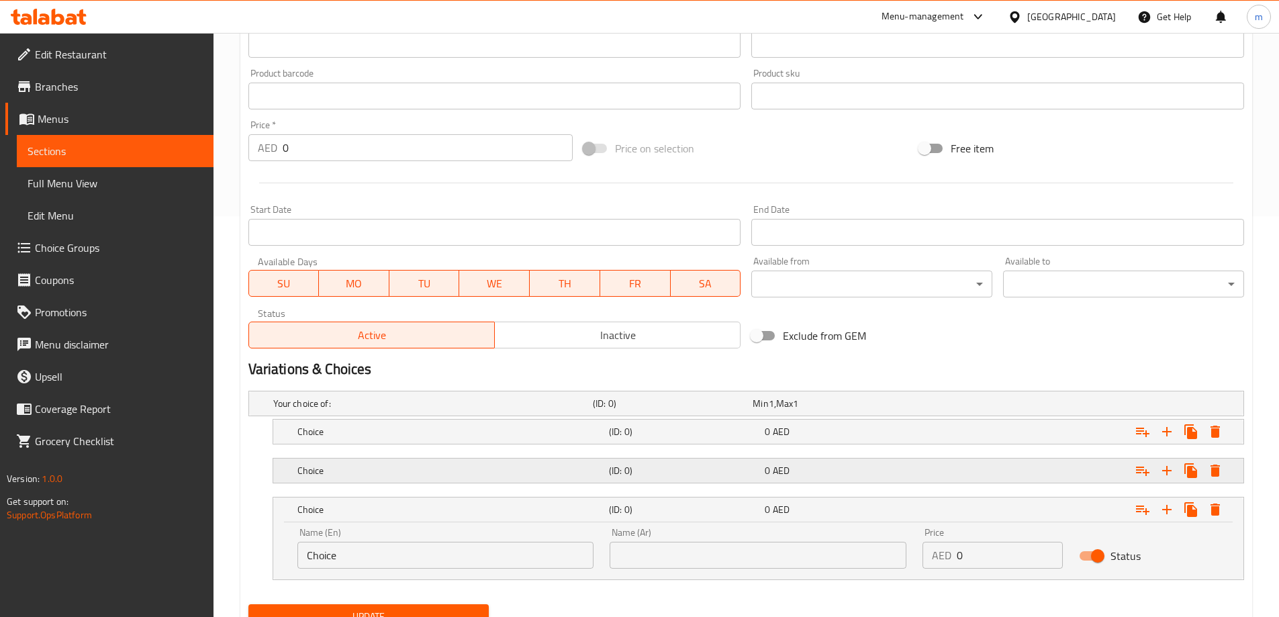
click at [642, 464] on h5 "(ID: 0)" at bounding box center [684, 470] width 150 height 13
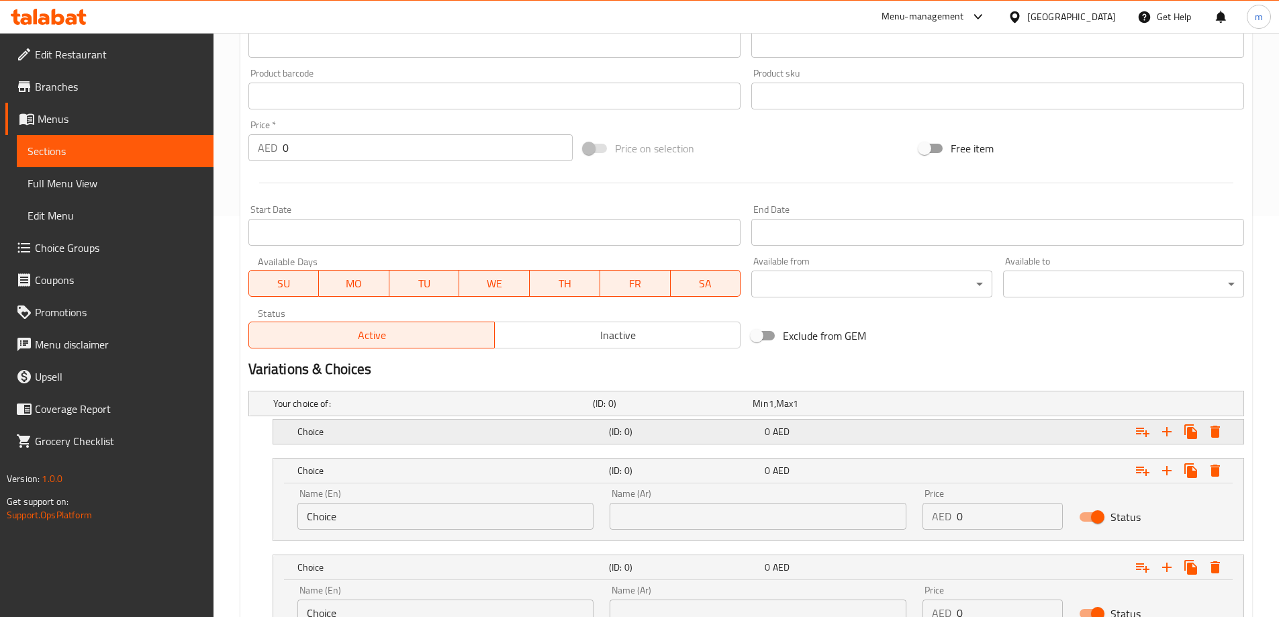
click at [632, 437] on h5 "(ID: 0)" at bounding box center [684, 431] width 150 height 13
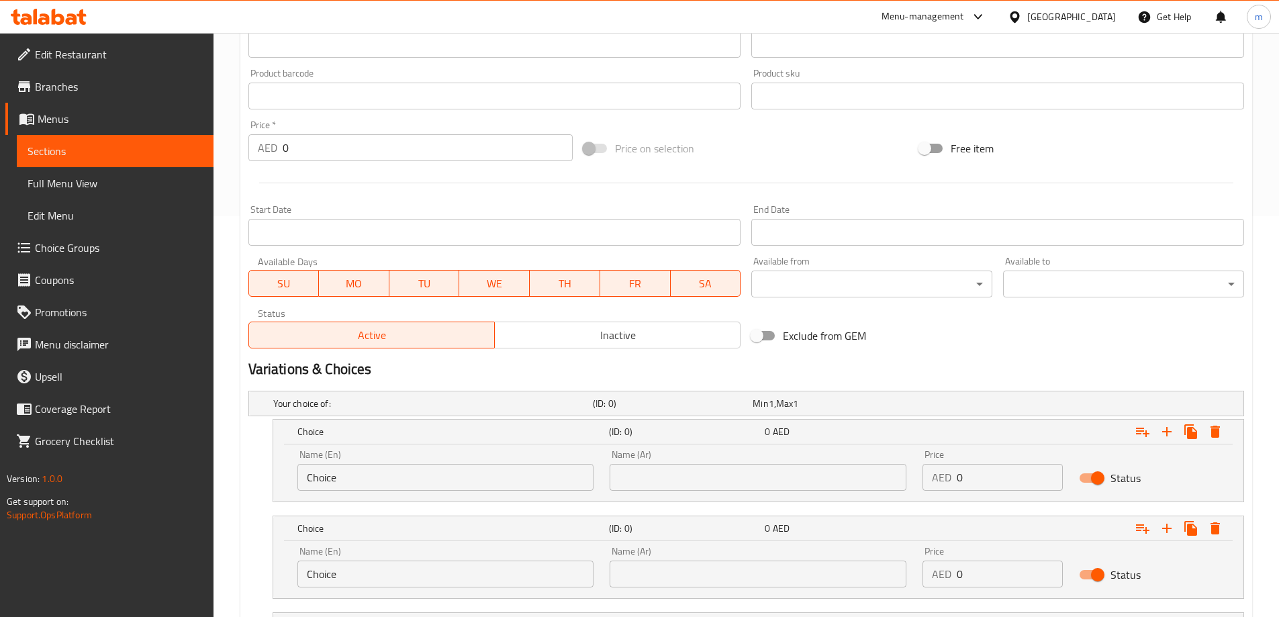
click at [381, 495] on div "Name (En) Choice Name (En)" at bounding box center [445, 470] width 313 height 57
click at [377, 487] on input "Choice" at bounding box center [445, 477] width 297 height 27
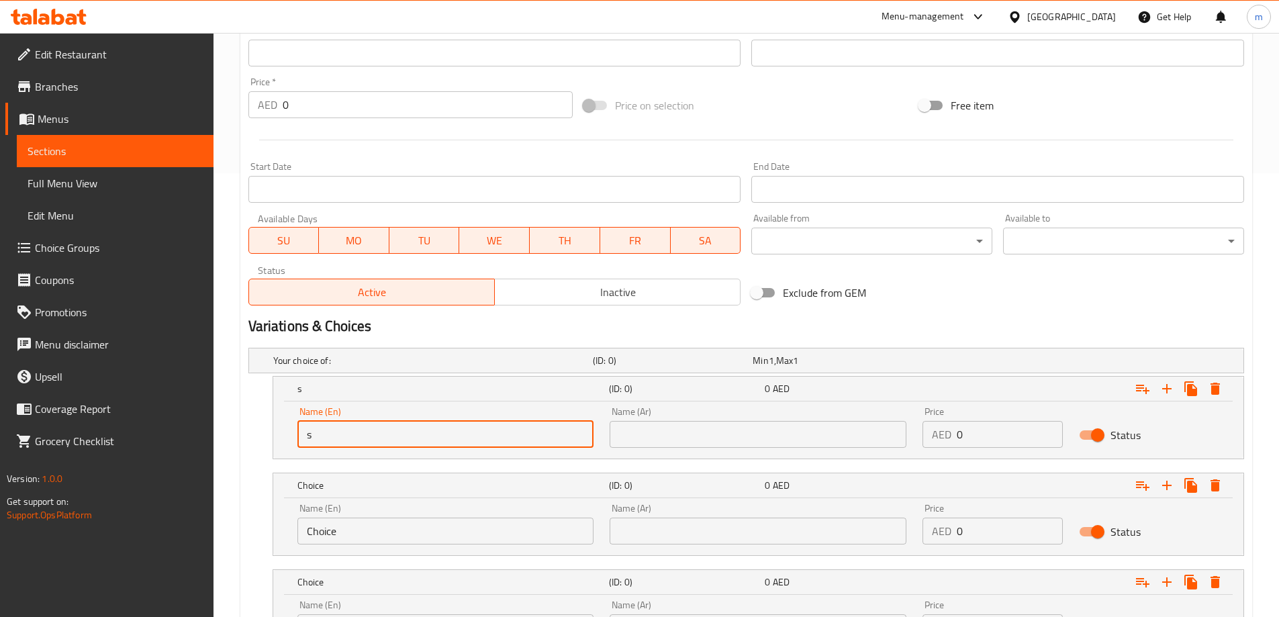
scroll to position [468, 0]
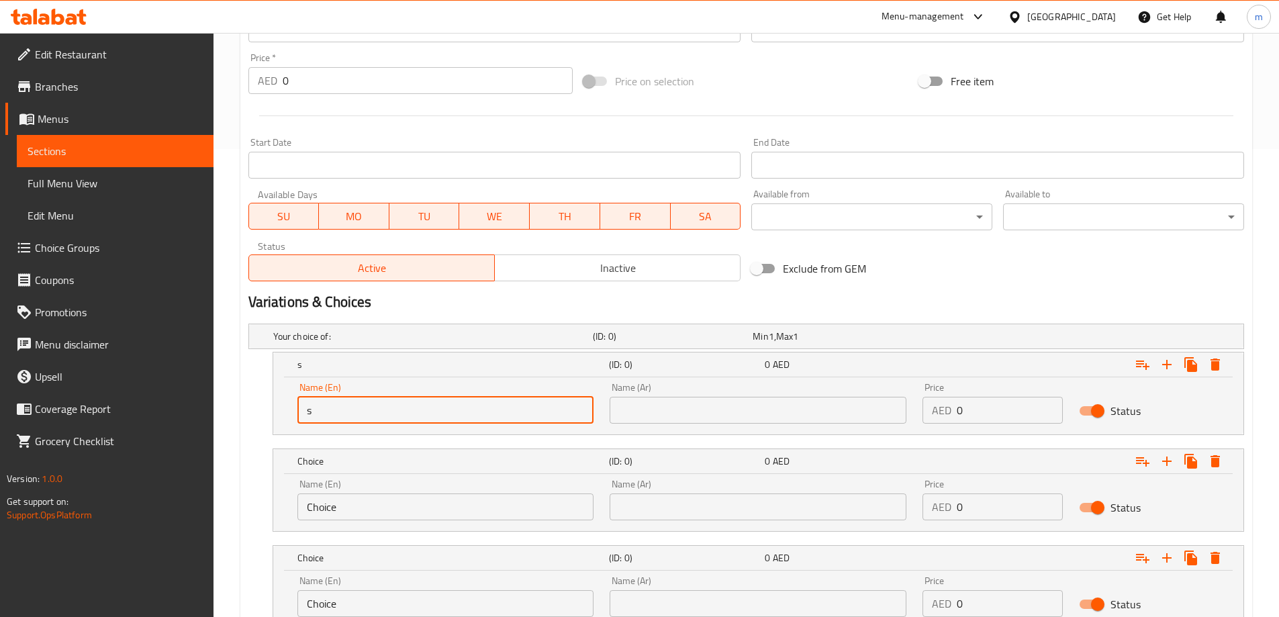
click at [367, 412] on input "s" at bounding box center [445, 410] width 297 height 27
type input "small"
click at [360, 506] on input "Choice" at bounding box center [445, 506] width 297 height 27
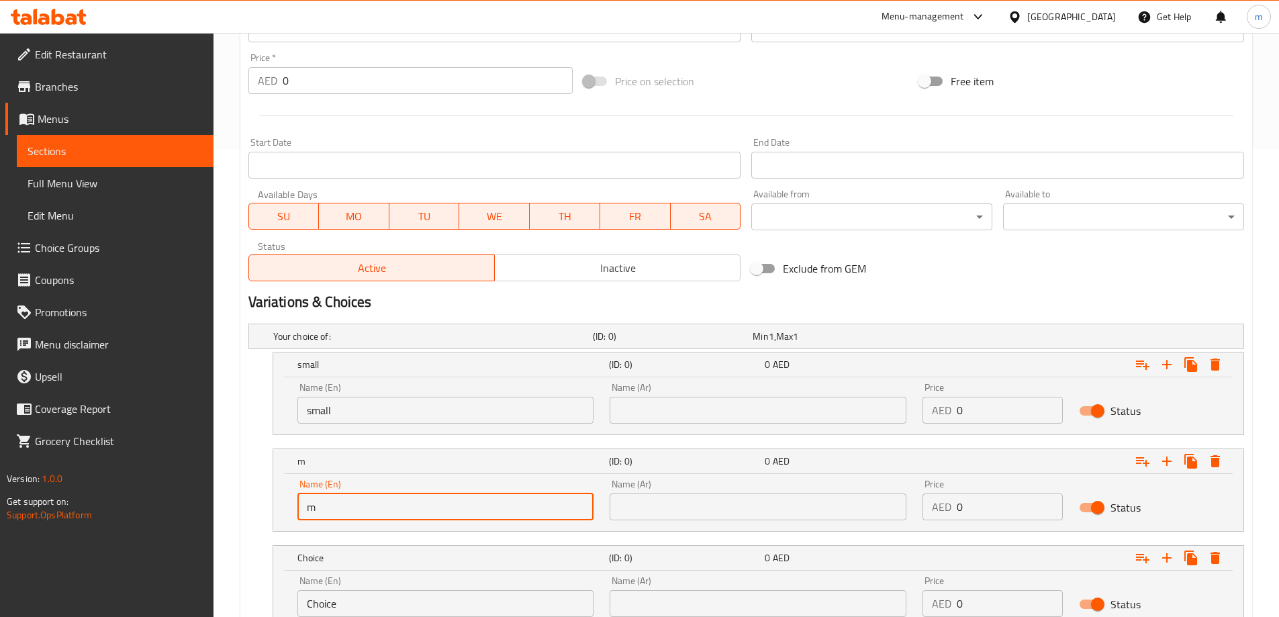
type input "medium"
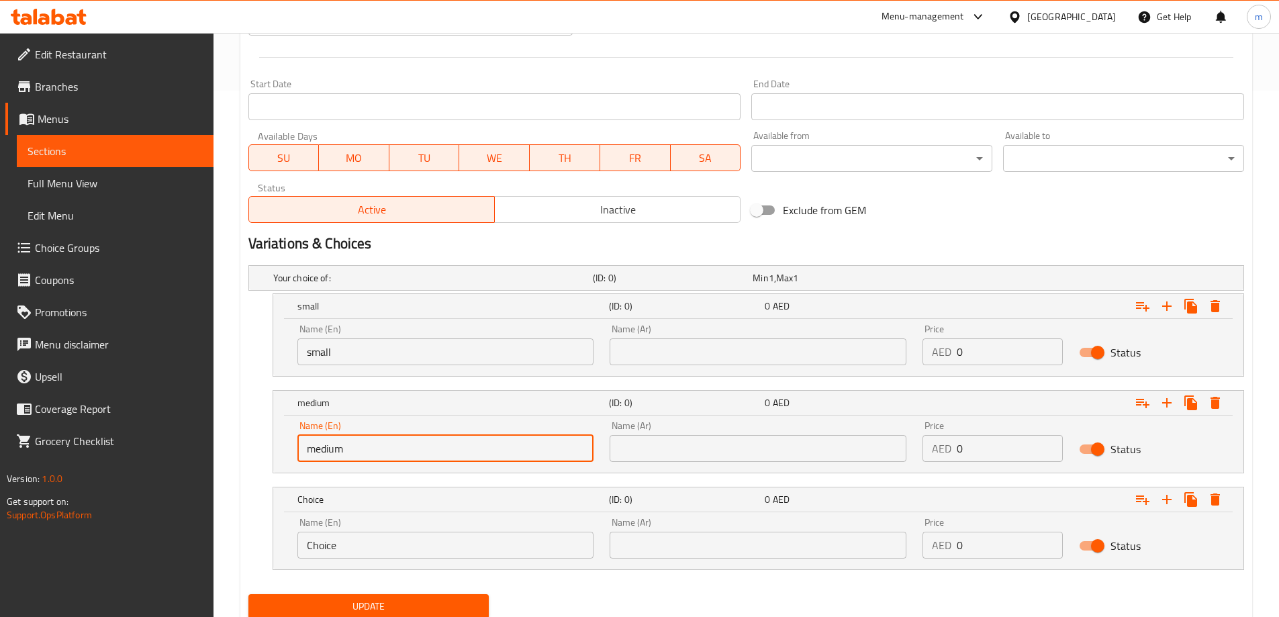
scroll to position [574, 0]
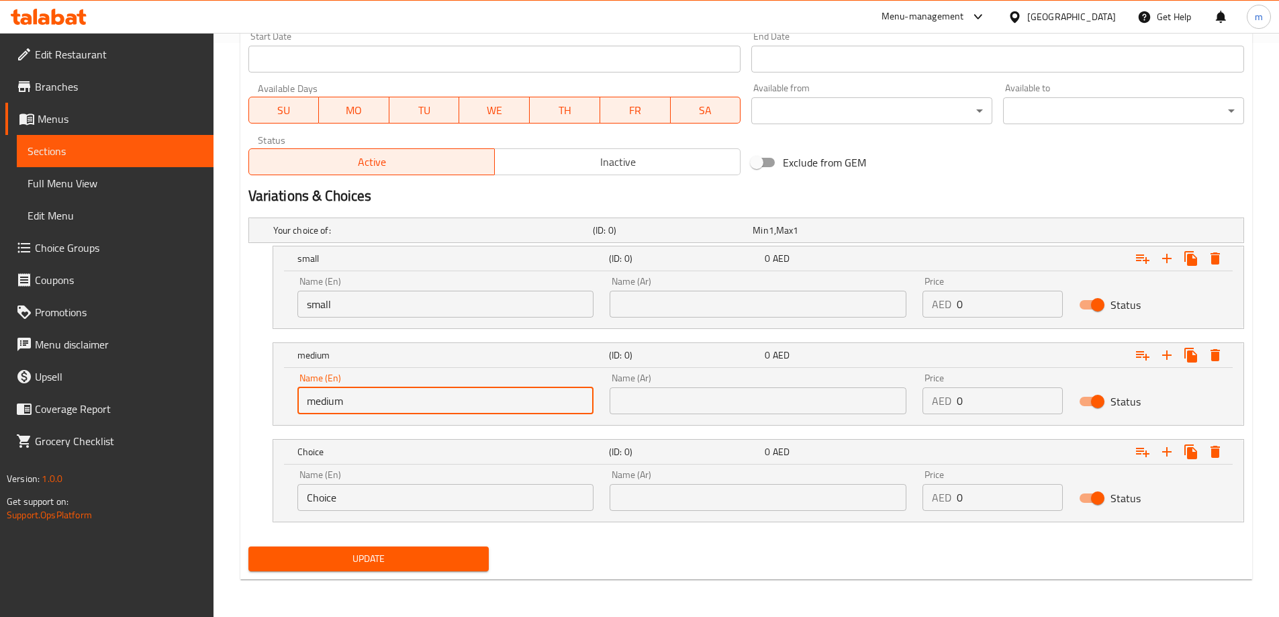
click at [379, 497] on input "Choice" at bounding box center [445, 497] width 297 height 27
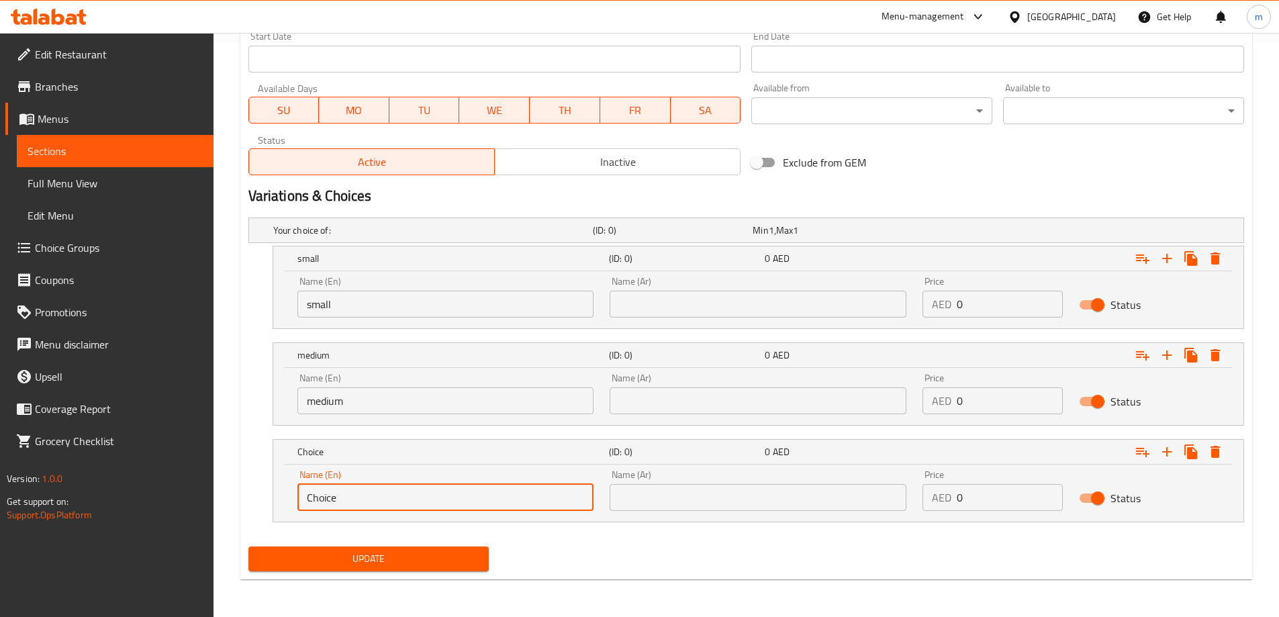
click at [379, 497] on input "Choice" at bounding box center [445, 497] width 297 height 27
type input "large"
click at [665, 313] on input "text" at bounding box center [758, 304] width 297 height 27
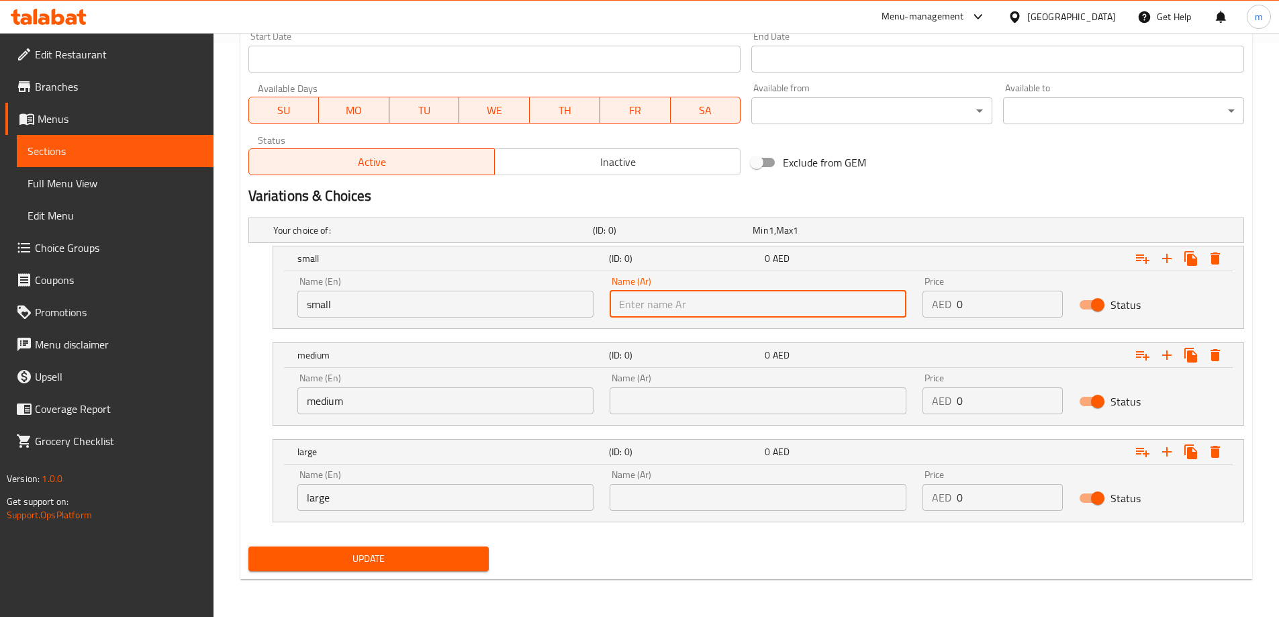
type input "صغير"
click at [696, 397] on input "text" at bounding box center [758, 400] width 297 height 27
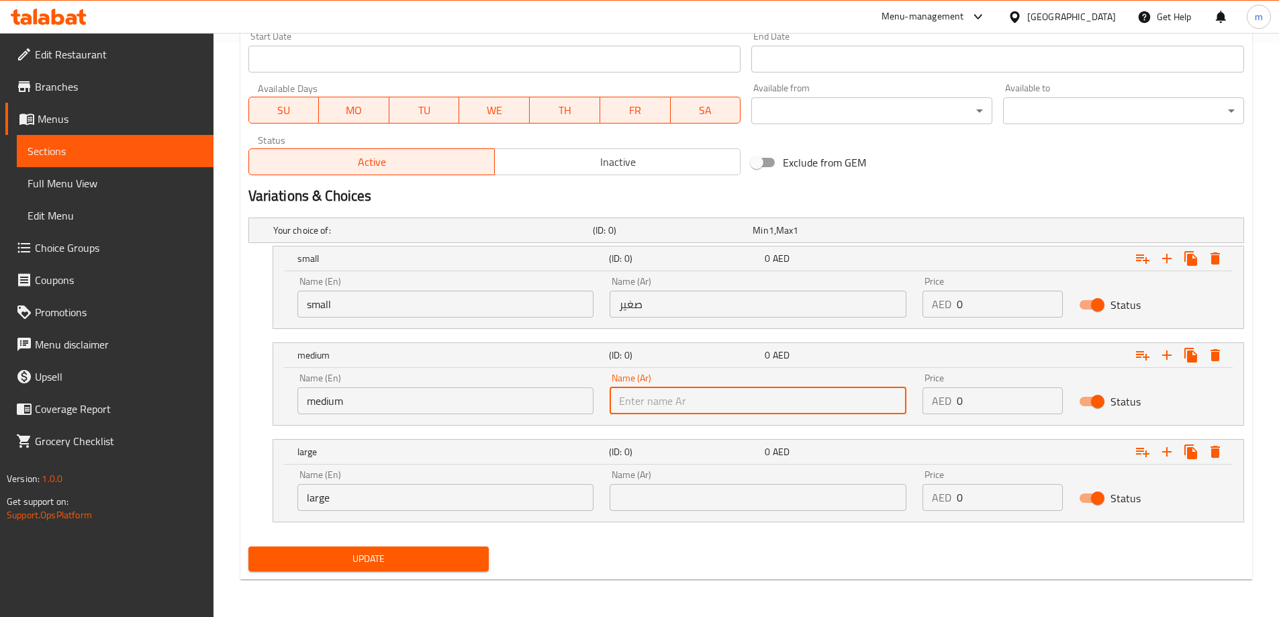
type input "وسط"
click at [706, 484] on input "text" at bounding box center [758, 497] width 297 height 27
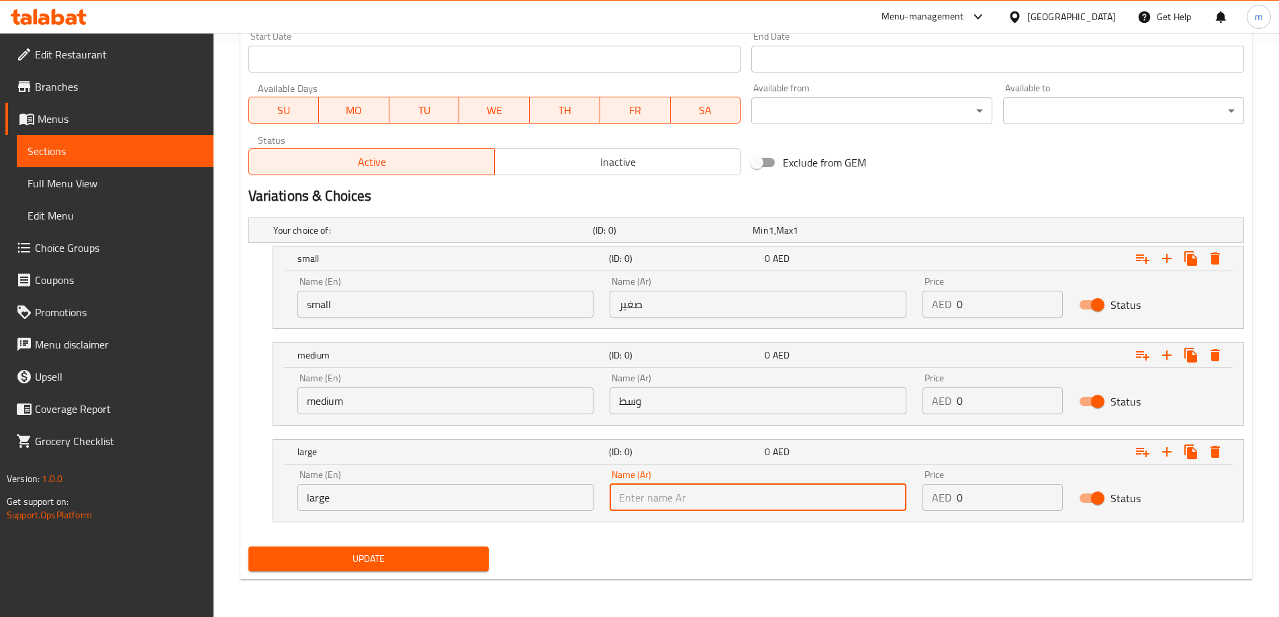
type input "كبير"
click at [987, 307] on input "0" at bounding box center [1010, 304] width 106 height 27
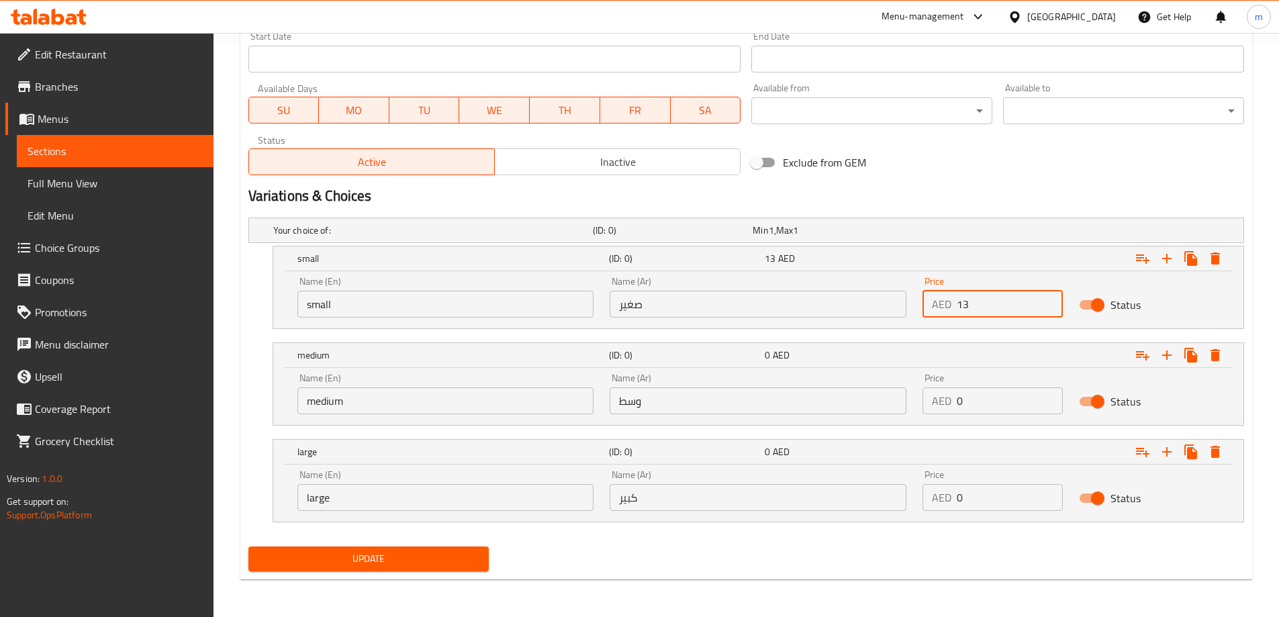
type input "13"
click at [1013, 408] on input "0" at bounding box center [1010, 400] width 106 height 27
type input "16"
click at [992, 490] on input "0" at bounding box center [1010, 497] width 106 height 27
type input "28"
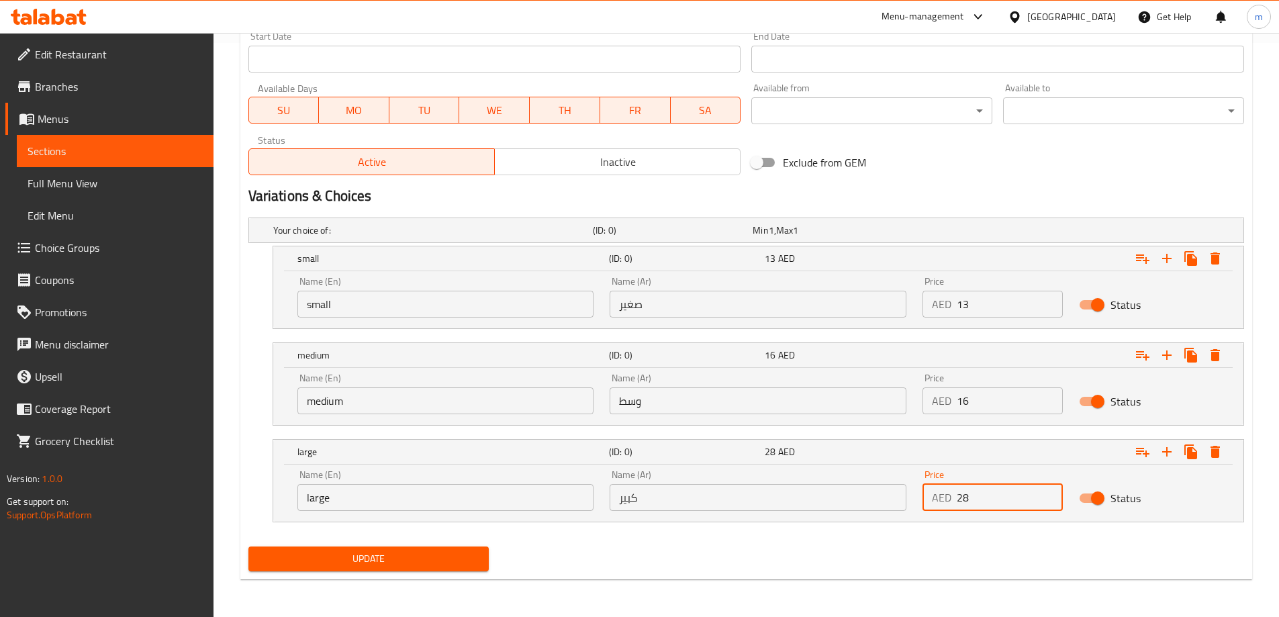
click at [1059, 534] on nav at bounding box center [746, 530] width 996 height 11
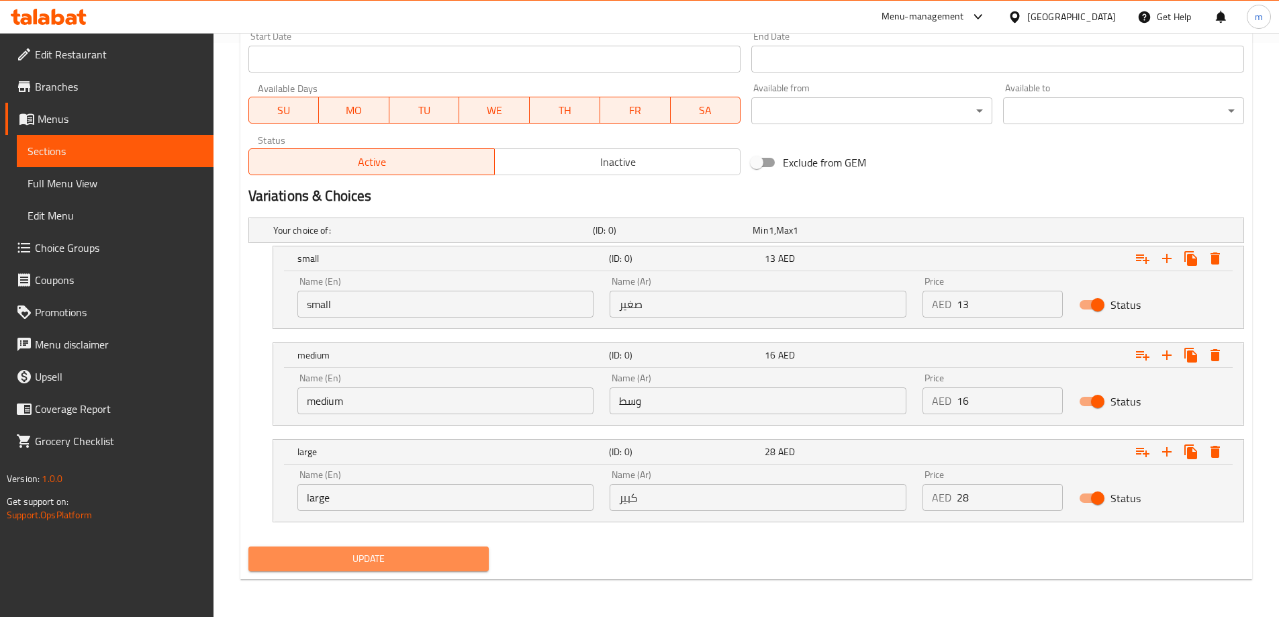
click at [271, 559] on span "Update" at bounding box center [369, 559] width 220 height 17
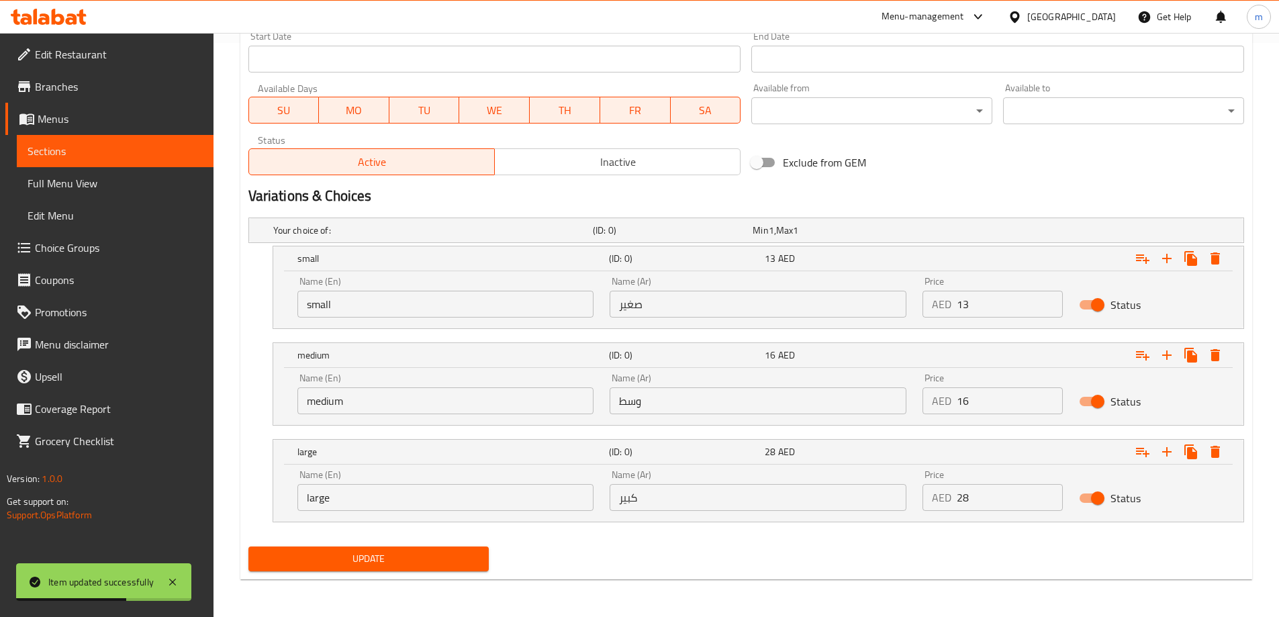
click at [411, 564] on span "Update" at bounding box center [369, 559] width 220 height 17
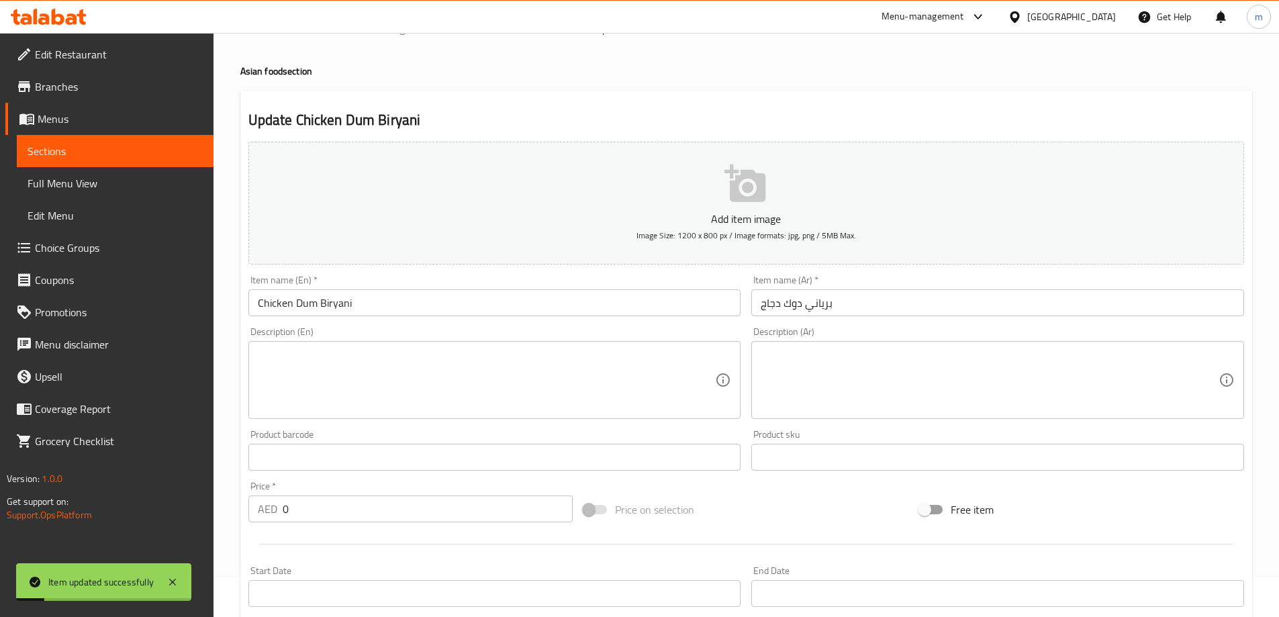
scroll to position [0, 0]
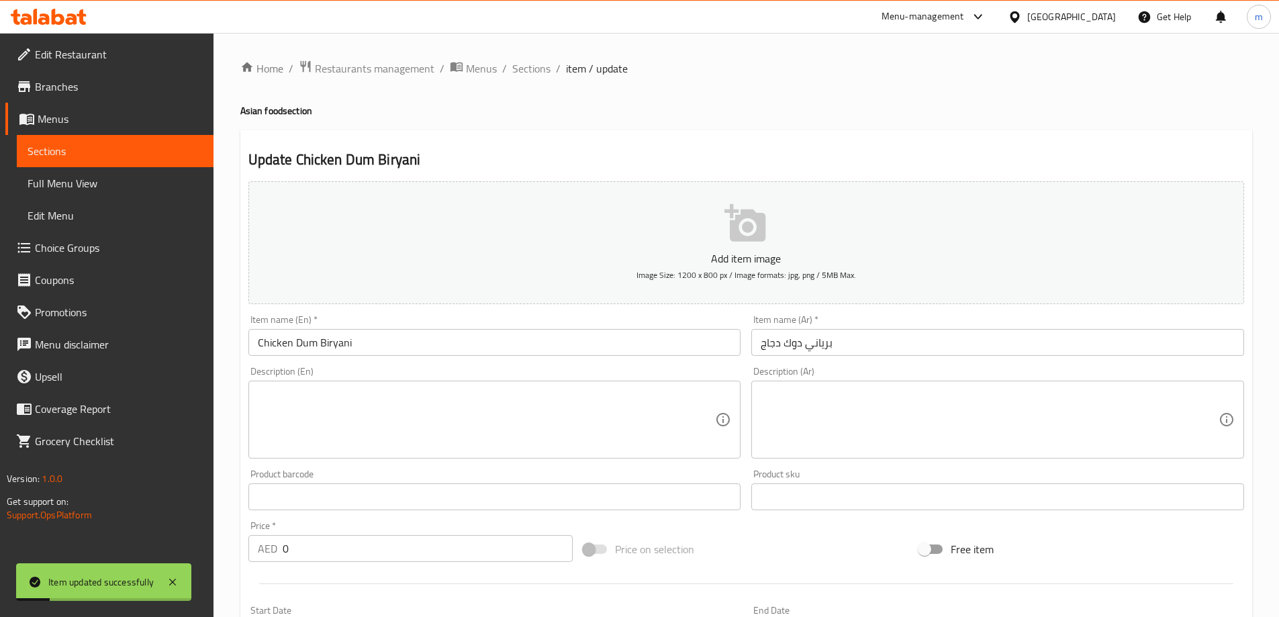
click at [121, 187] on span "Full Menu View" at bounding box center [115, 183] width 175 height 16
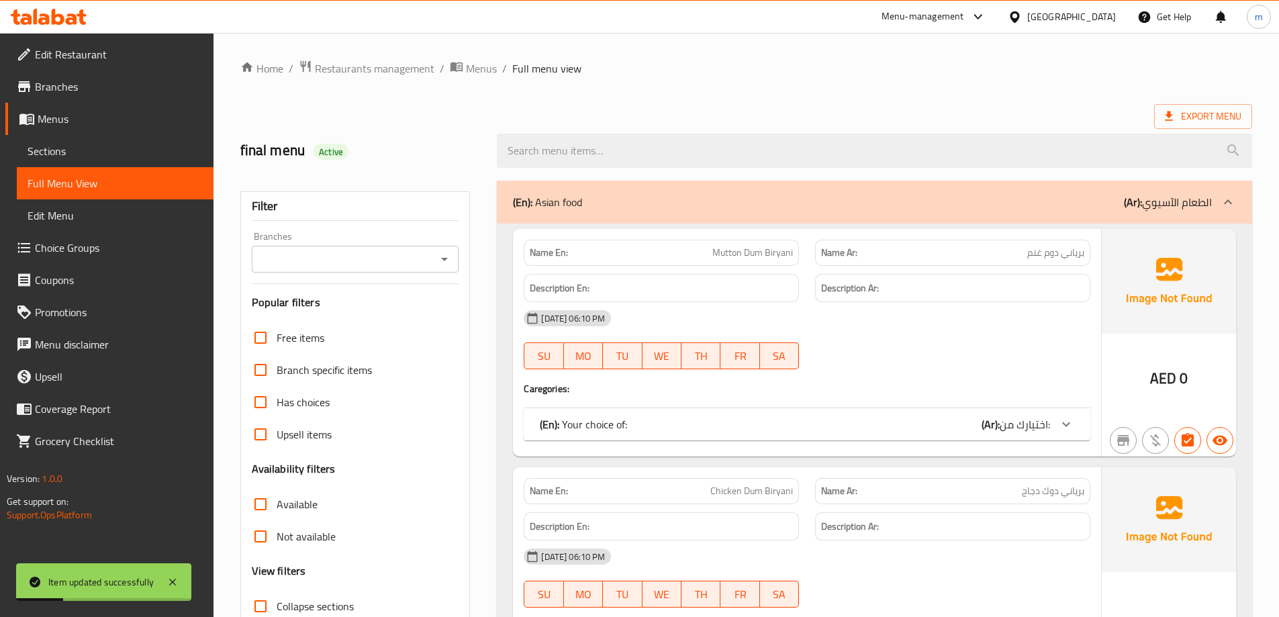
scroll to position [134, 0]
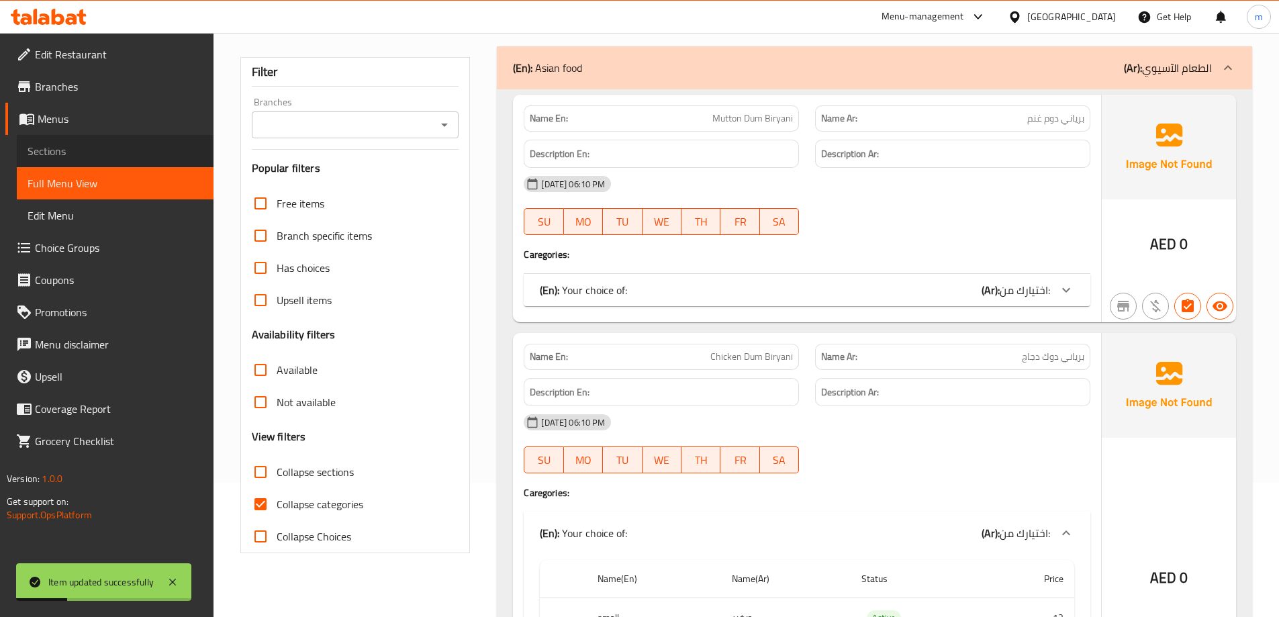
click at [103, 140] on link "Sections" at bounding box center [115, 151] width 197 height 32
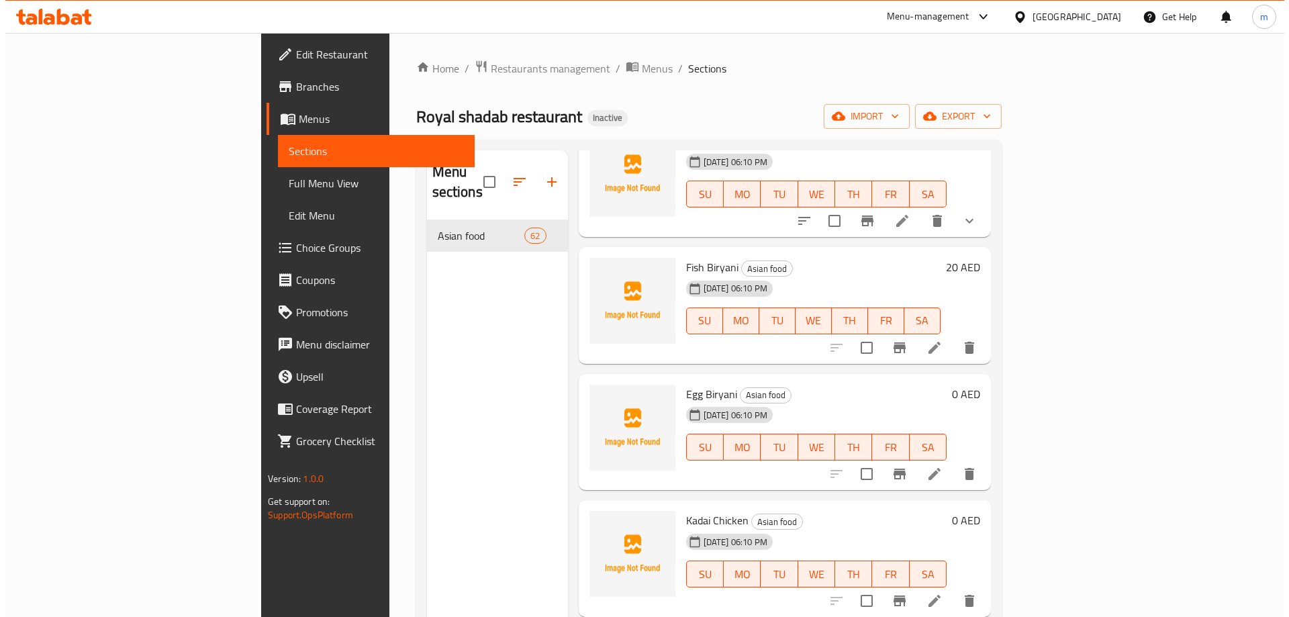
scroll to position [269, 0]
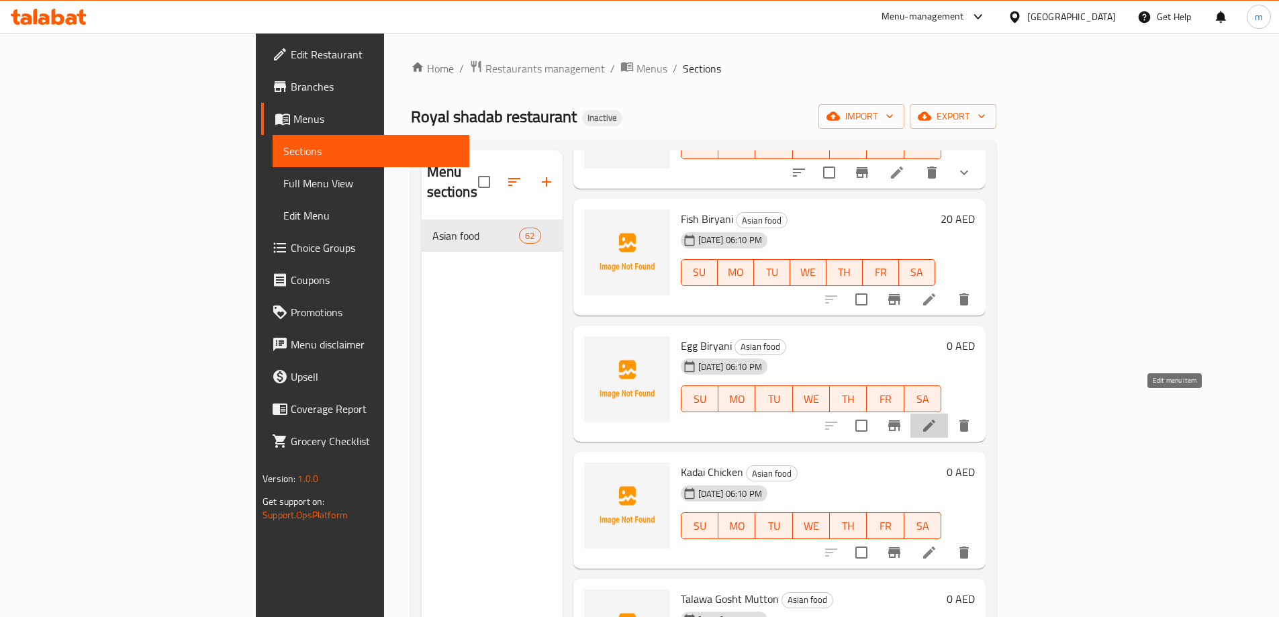
click at [935, 420] on icon at bounding box center [929, 426] width 12 height 12
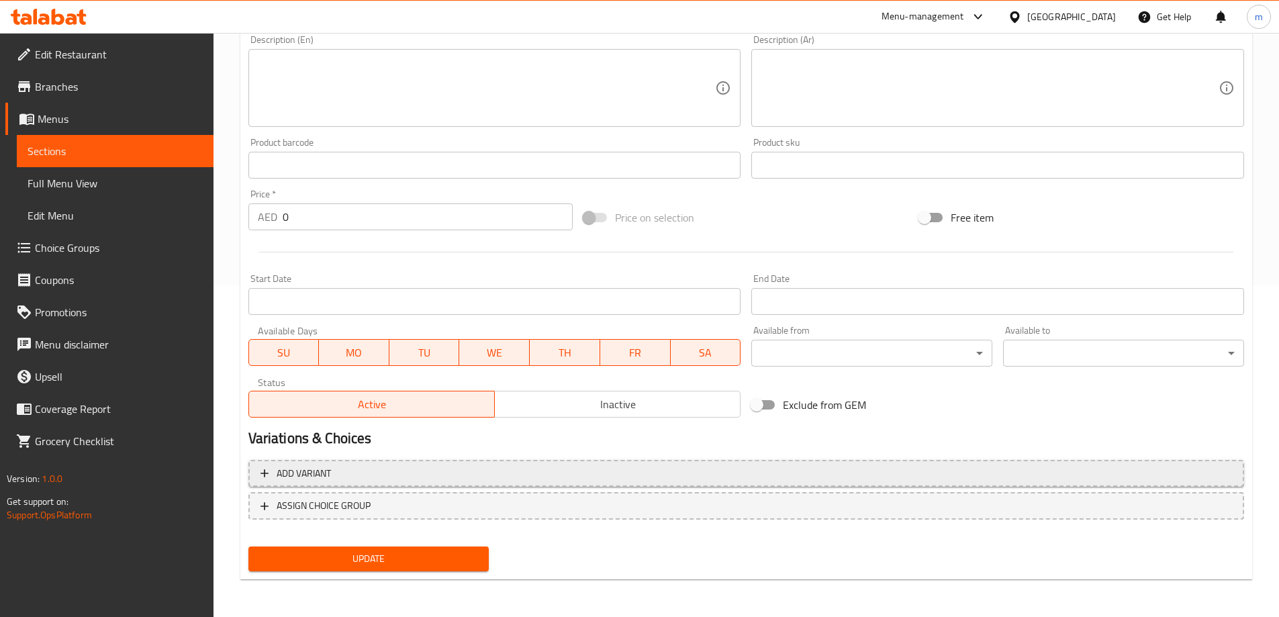
click at [873, 473] on span "Add variant" at bounding box center [745, 473] width 971 height 17
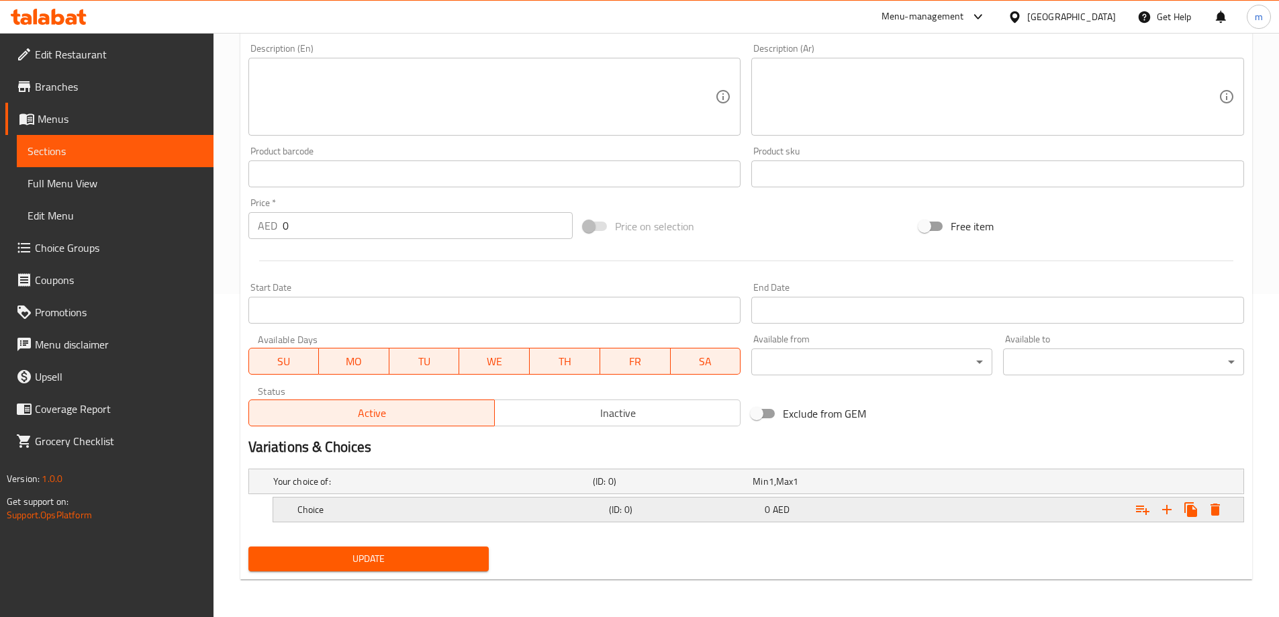
scroll to position [323, 0]
click at [1167, 512] on icon "Expand" at bounding box center [1166, 509] width 9 height 9
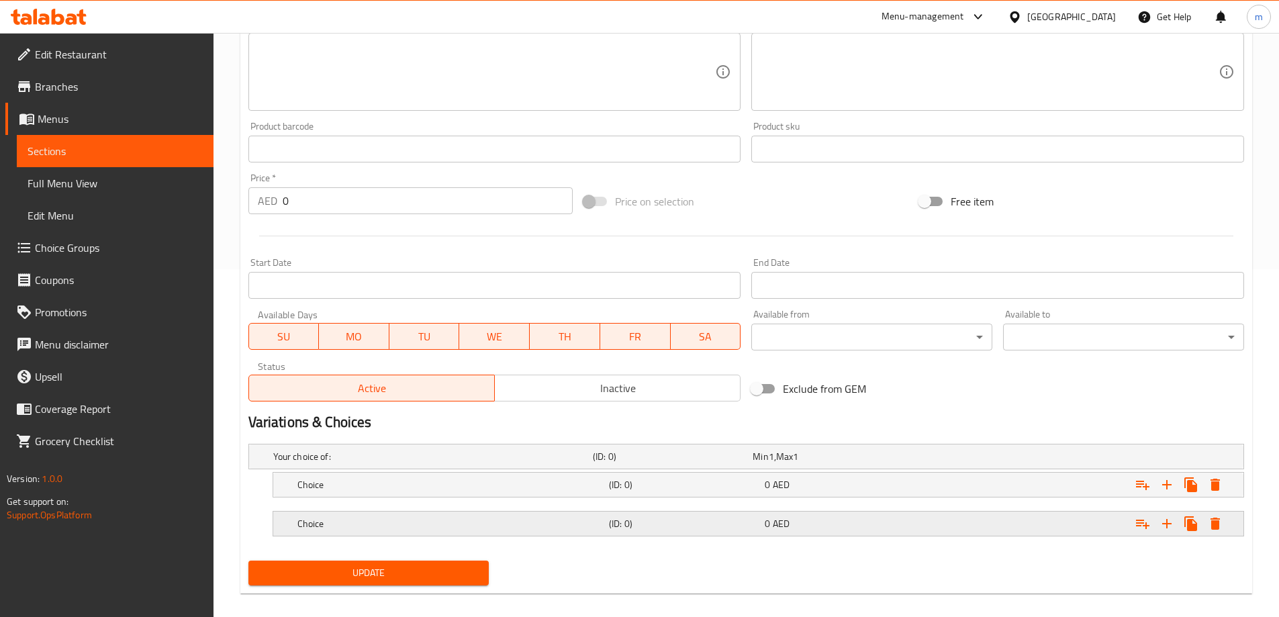
scroll to position [362, 0]
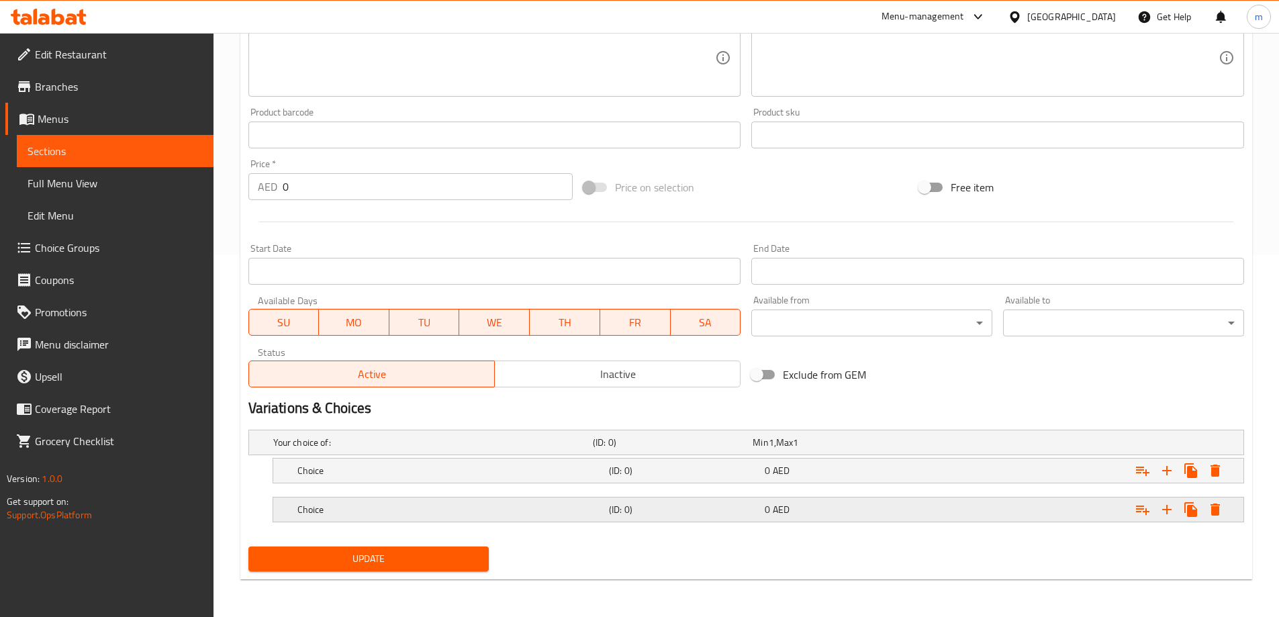
click at [921, 497] on div "Expand" at bounding box center [1074, 510] width 312 height 30
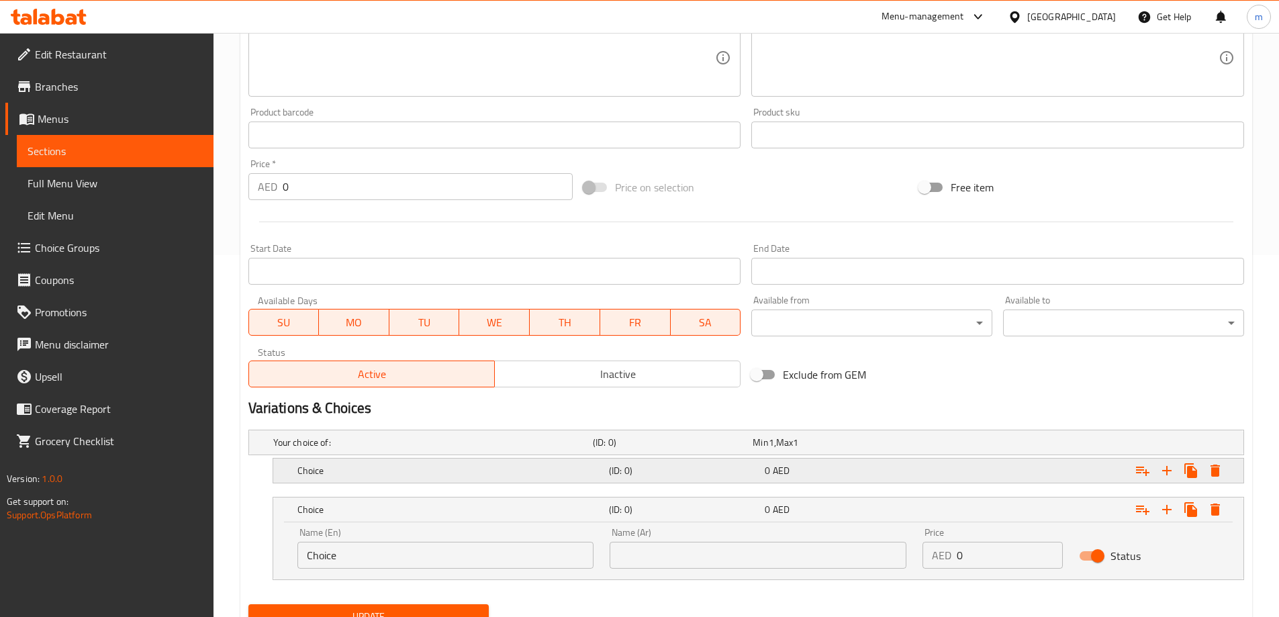
click at [904, 465] on div "0 AED" at bounding box center [840, 470] width 150 height 13
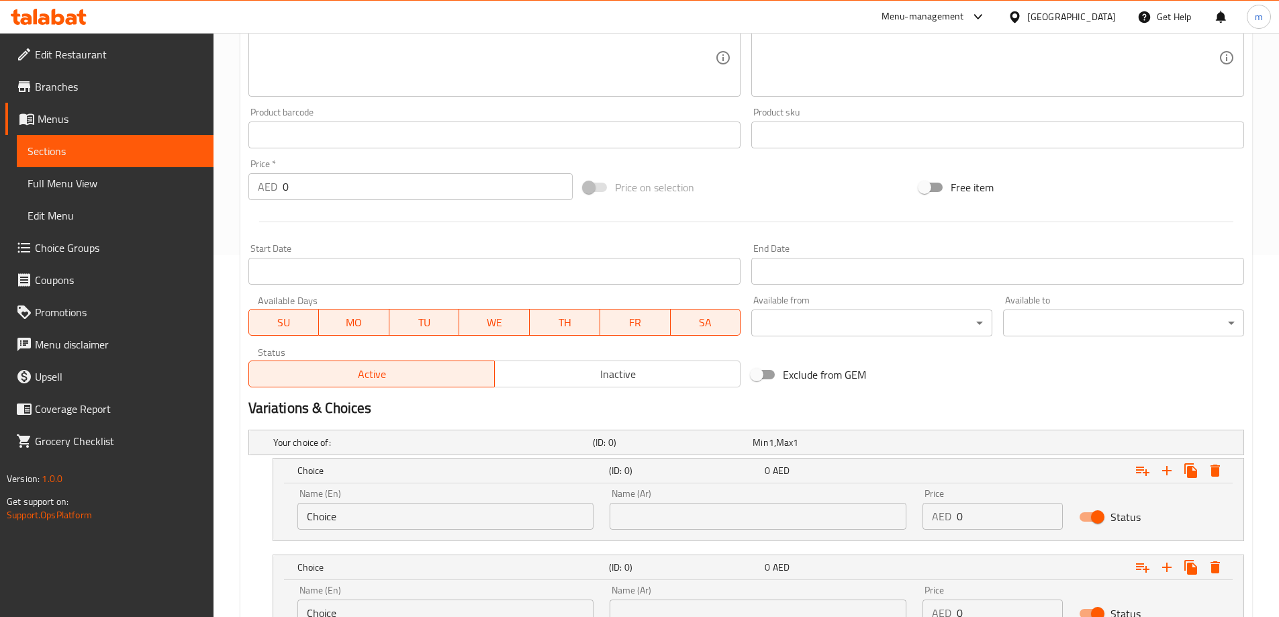
click at [428, 518] on input "Choice" at bounding box center [445, 516] width 297 height 27
type input "Medium"
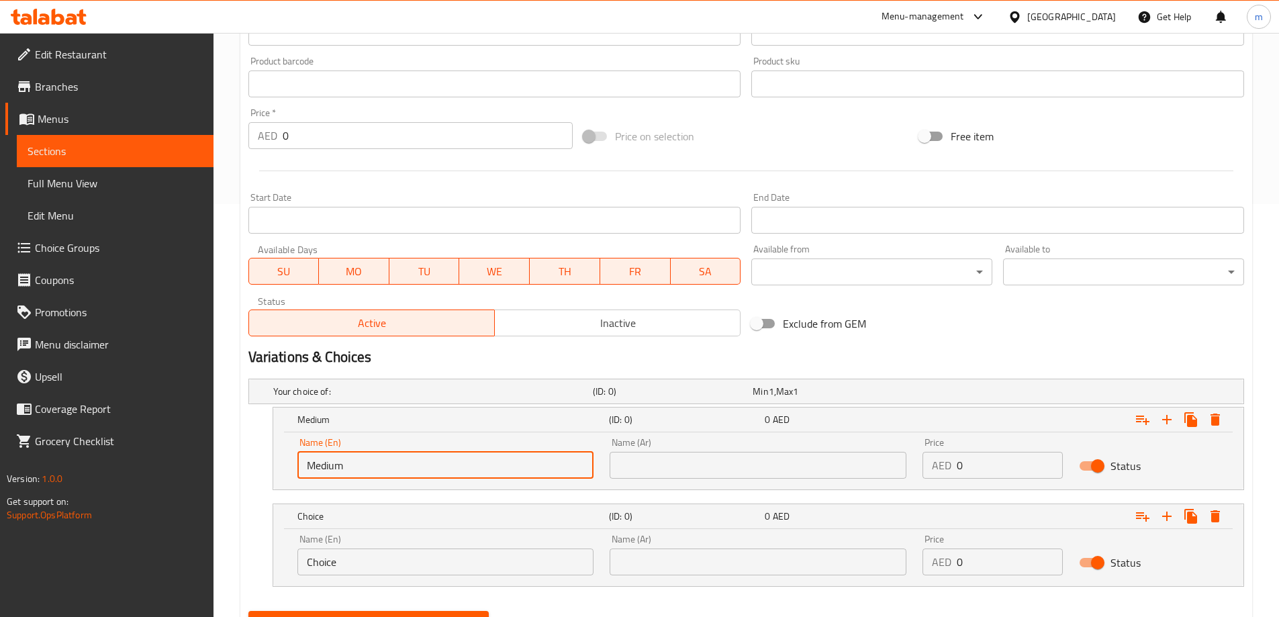
scroll to position [477, 0]
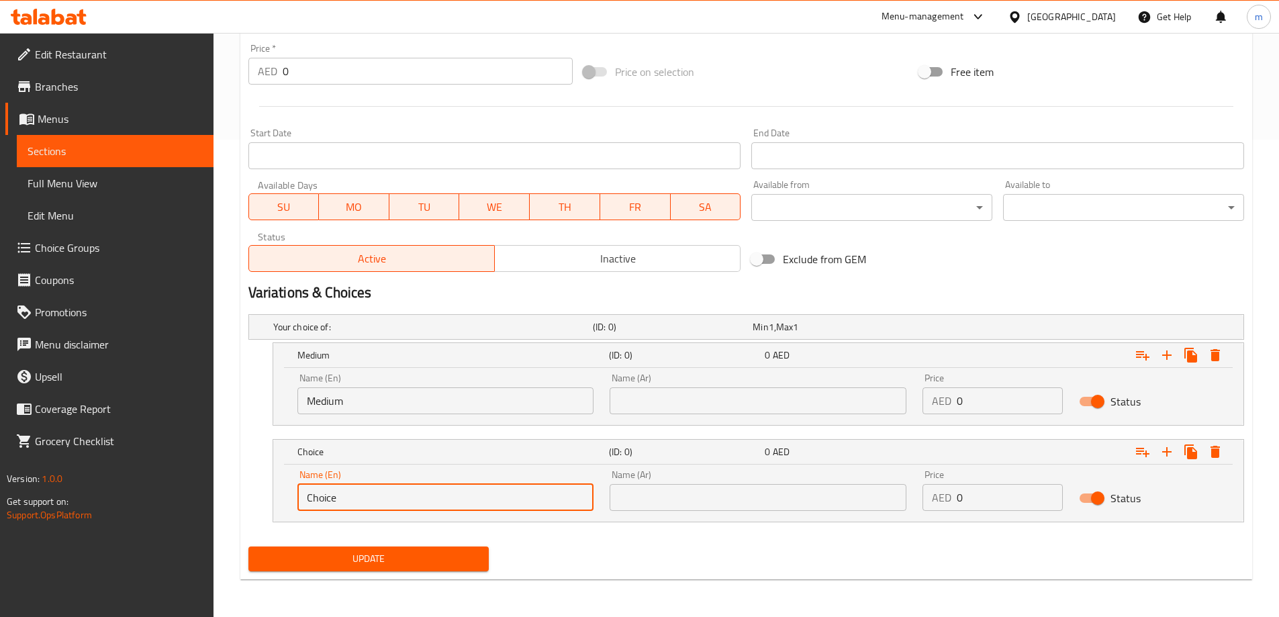
click at [389, 507] on input "Choice" at bounding box center [445, 497] width 297 height 27
type input "large"
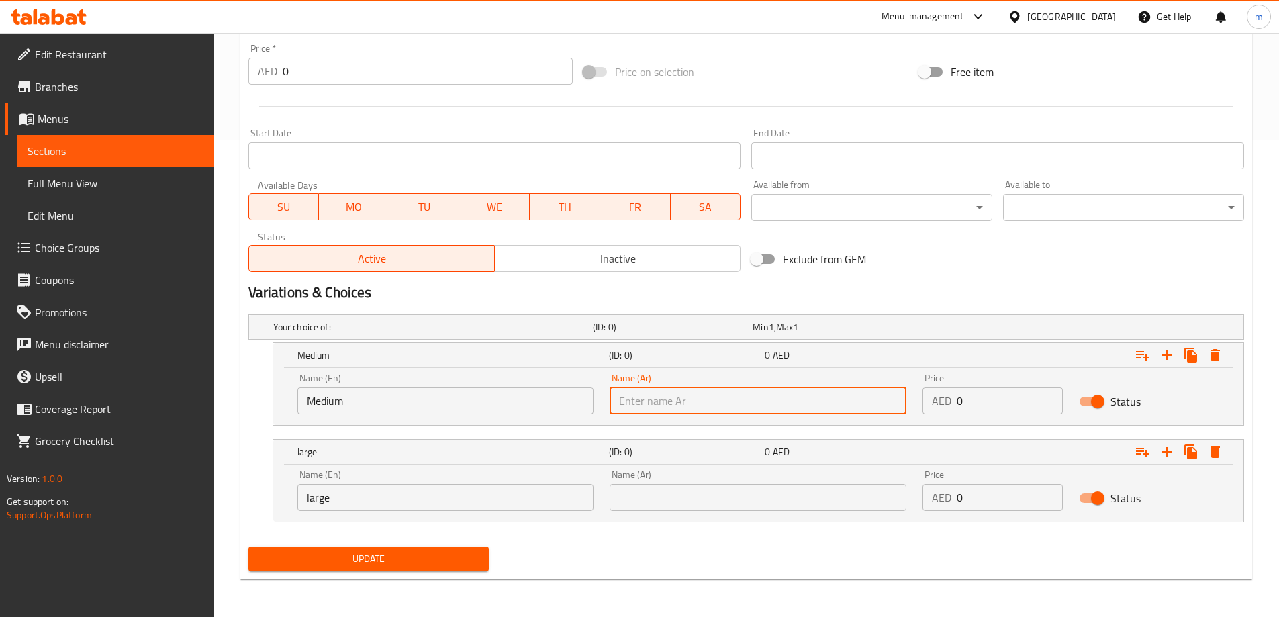
click at [693, 387] on input "text" at bounding box center [758, 400] width 297 height 27
type input "وسط"
click at [703, 499] on input "text" at bounding box center [758, 497] width 297 height 27
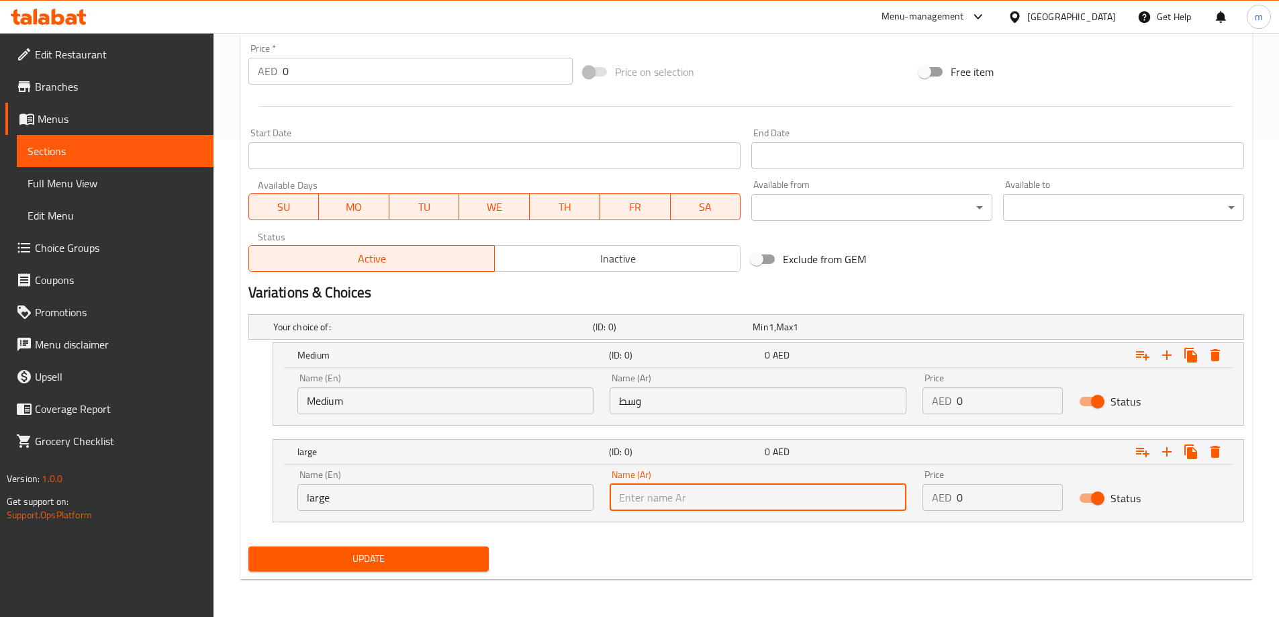
type input "كبير"
click at [973, 406] on input "0" at bounding box center [1010, 400] width 106 height 27
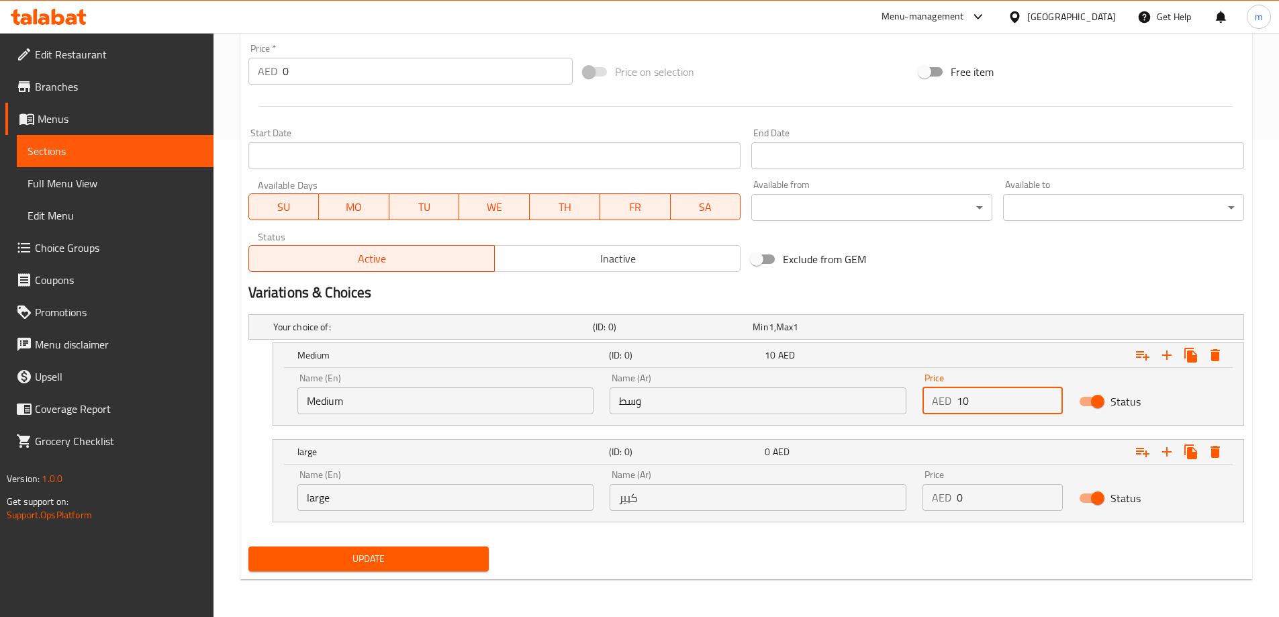
type input "10"
click at [986, 512] on div "Price AED 0 Price" at bounding box center [992, 490] width 156 height 57
click at [975, 502] on input "0" at bounding box center [1010, 497] width 106 height 27
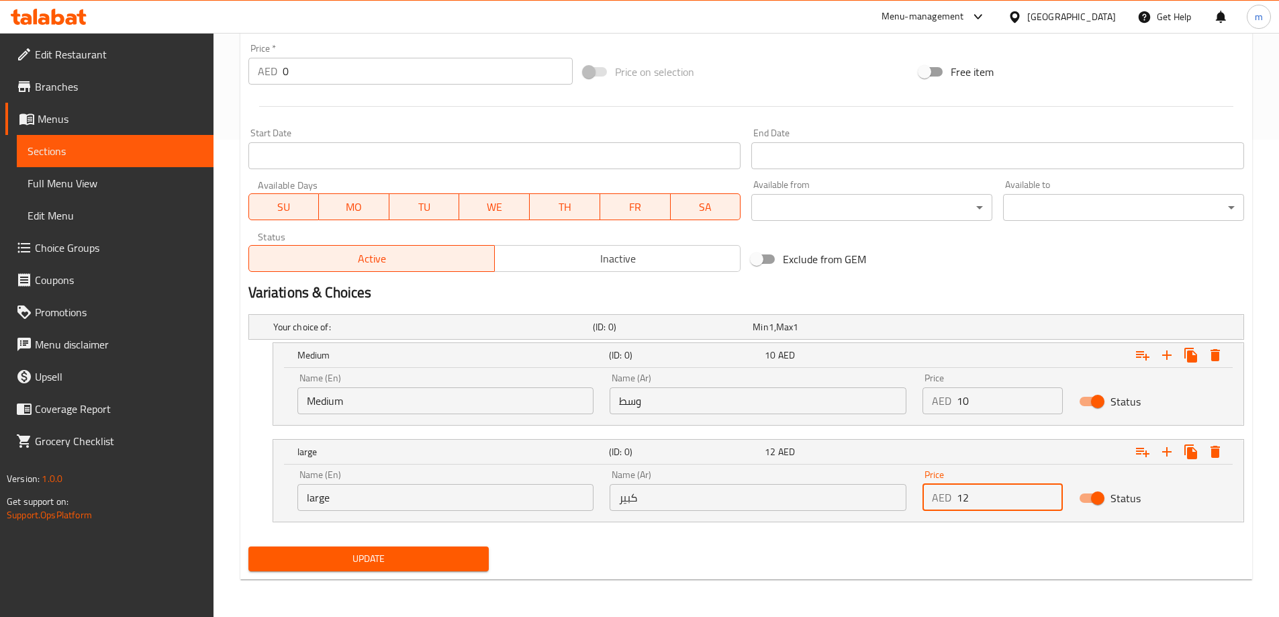
type input "12"
click at [880, 567] on div "Update" at bounding box center [746, 559] width 1006 height 36
drag, startPoint x: 488, startPoint y: 540, endPoint x: 473, endPoint y: 557, distance: 22.8
click at [487, 540] on div "Your choice of: (ID: 0) Min 1 , Max 1 Name (En) Your choice of: Name (En) Name …" at bounding box center [746, 425] width 1006 height 232
click at [473, 557] on span "Update" at bounding box center [369, 559] width 220 height 17
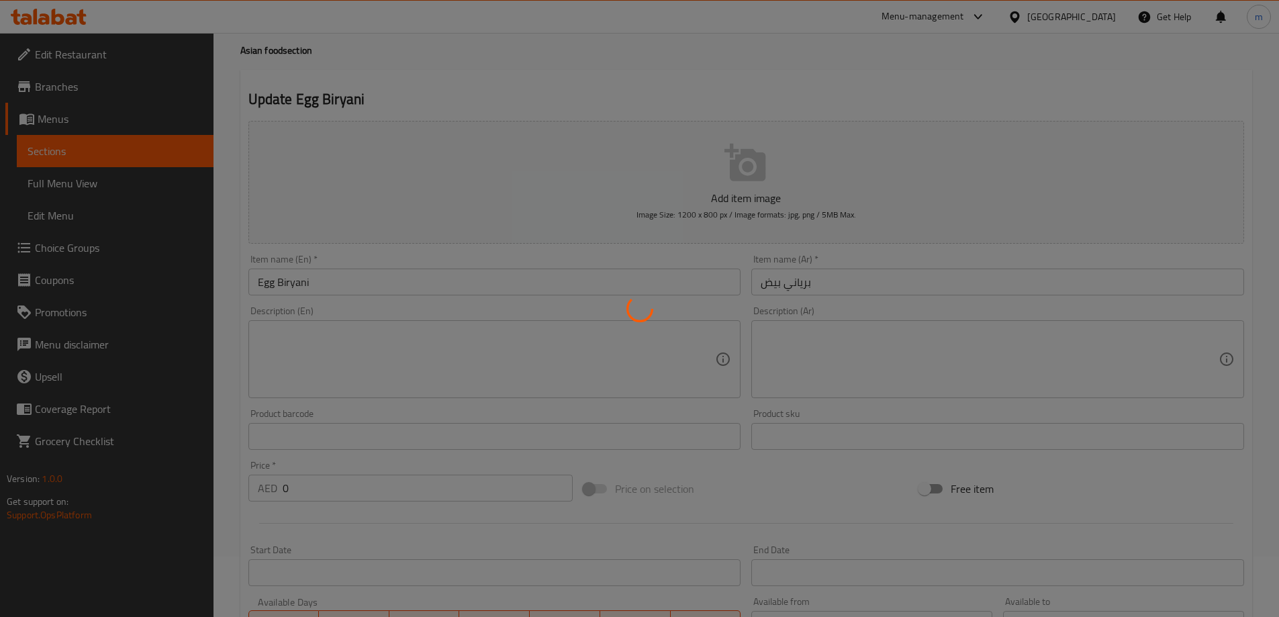
scroll to position [0, 0]
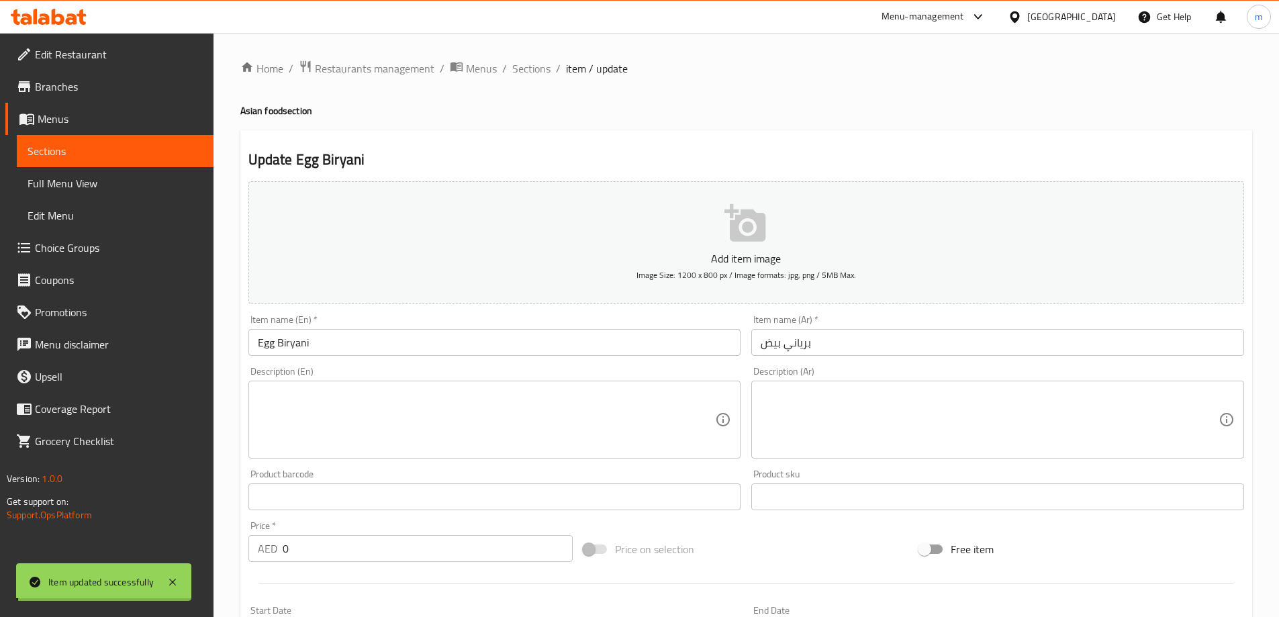
click at [534, 70] on span "Sections" at bounding box center [531, 68] width 38 height 16
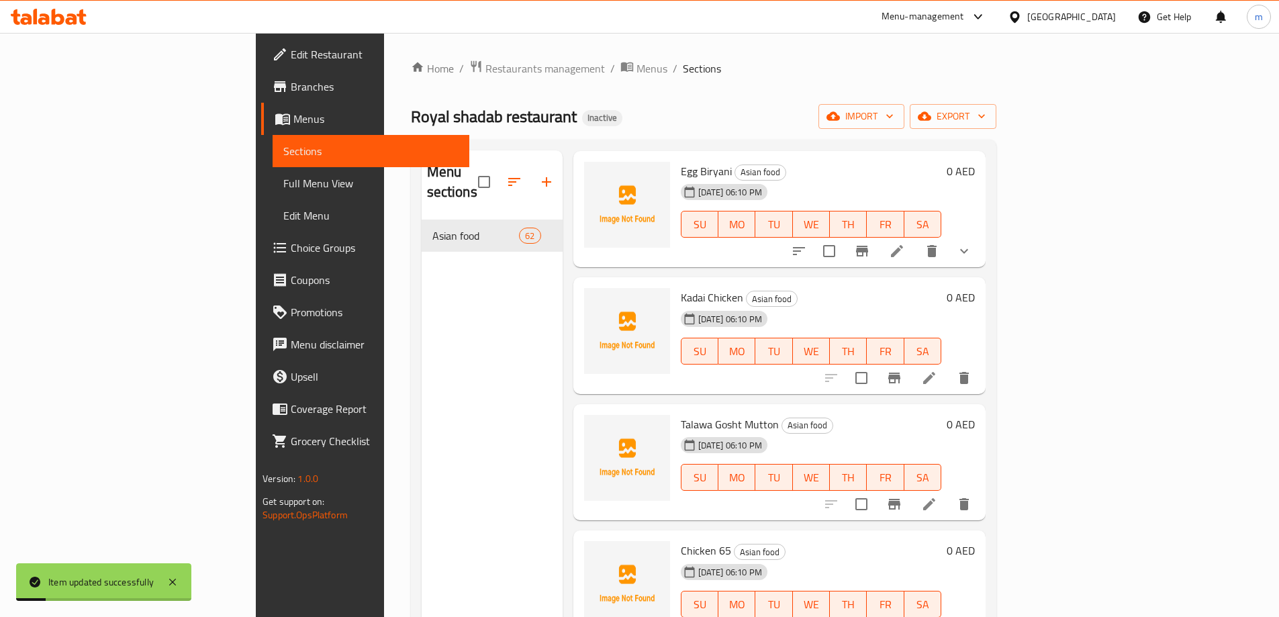
scroll to position [470, 0]
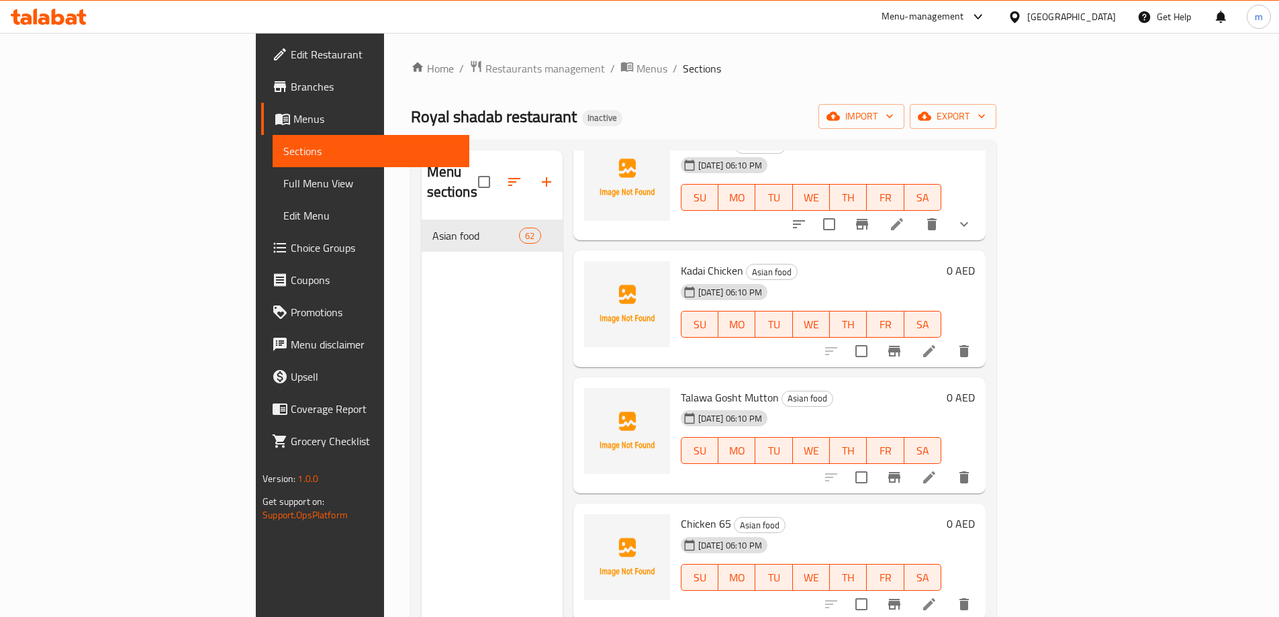
click at [948, 339] on li at bounding box center [929, 351] width 38 height 24
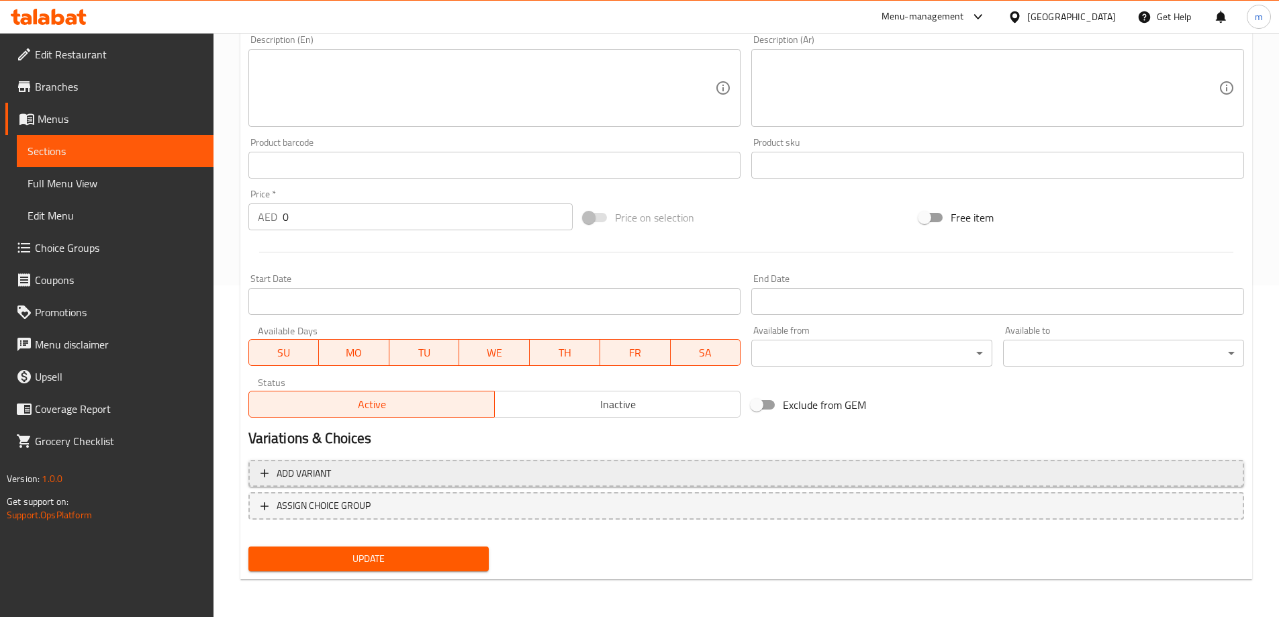
click at [783, 460] on button "Add variant" at bounding box center [746, 474] width 996 height 28
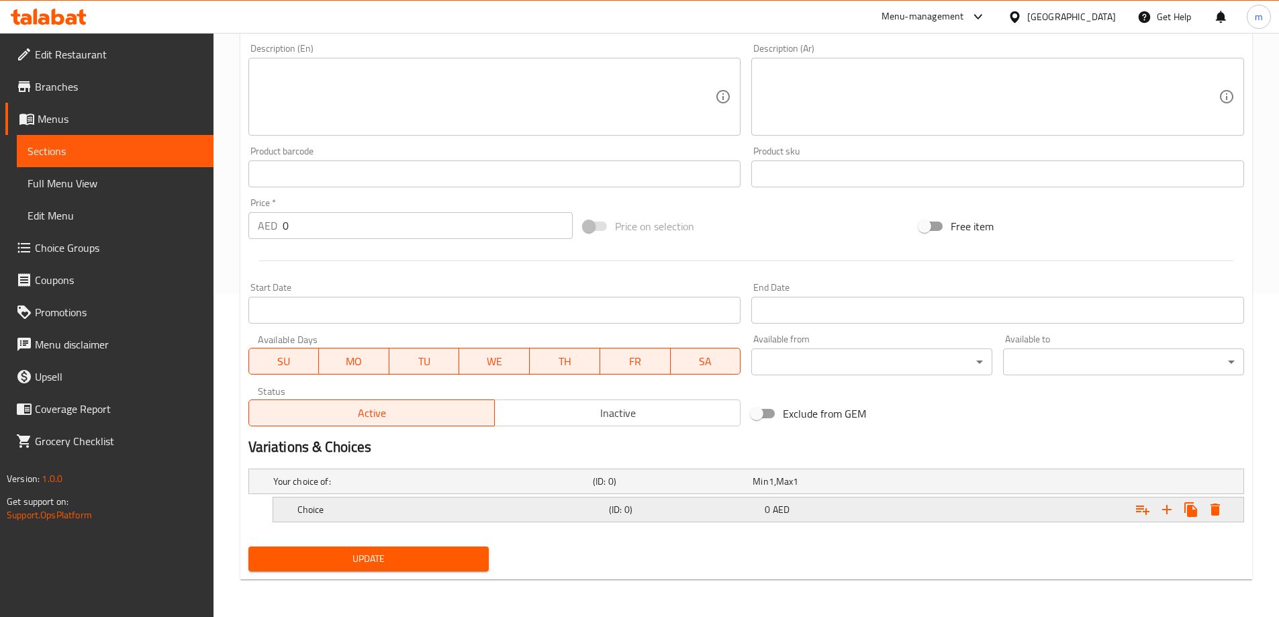
scroll to position [323, 0]
click at [1176, 510] on button "Expand" at bounding box center [1167, 509] width 24 height 24
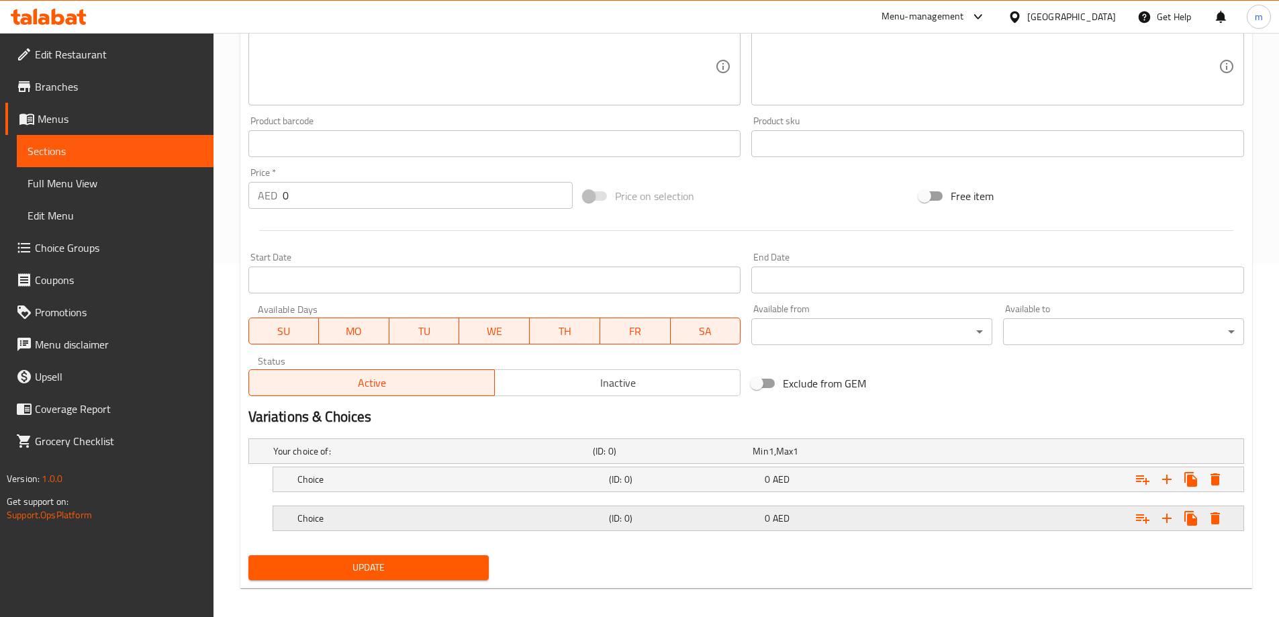
scroll to position [362, 0]
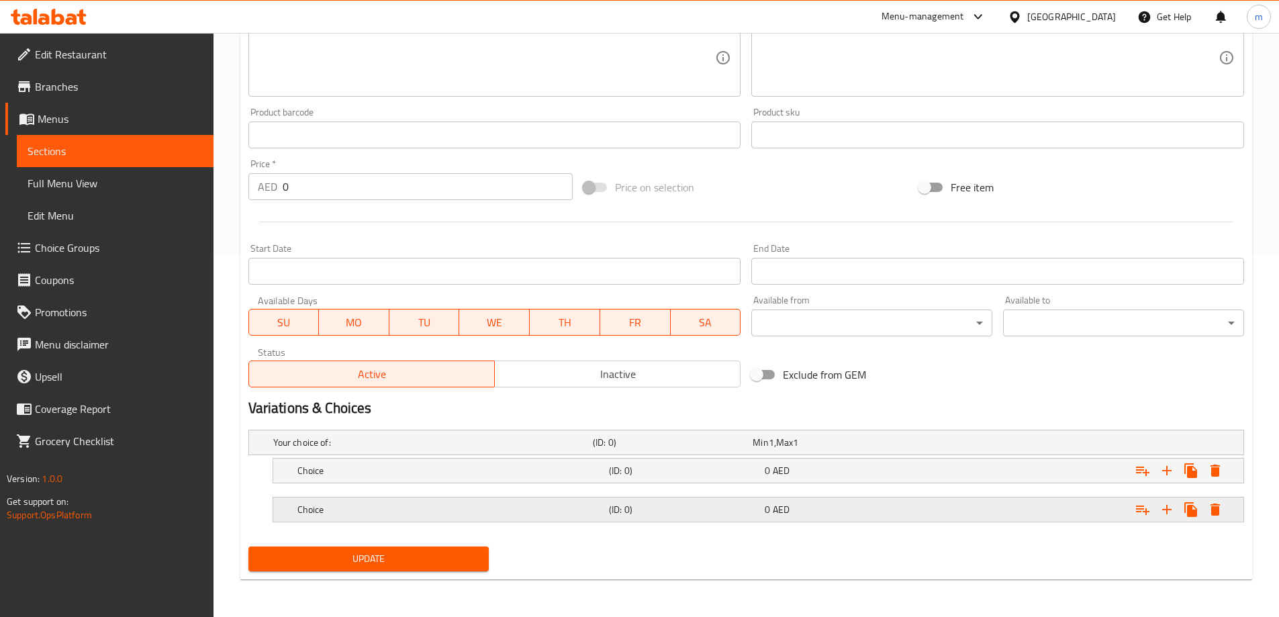
click at [923, 502] on div "Expand" at bounding box center [1074, 510] width 312 height 30
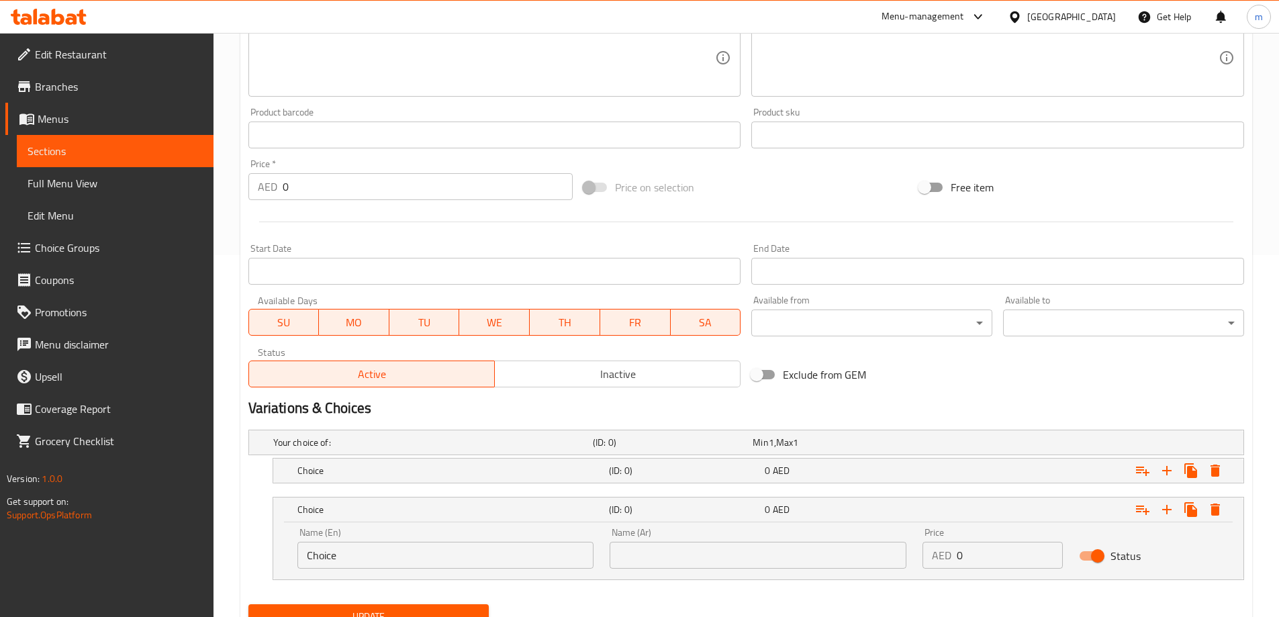
click at [876, 474] on div "0 AED" at bounding box center [840, 470] width 150 height 13
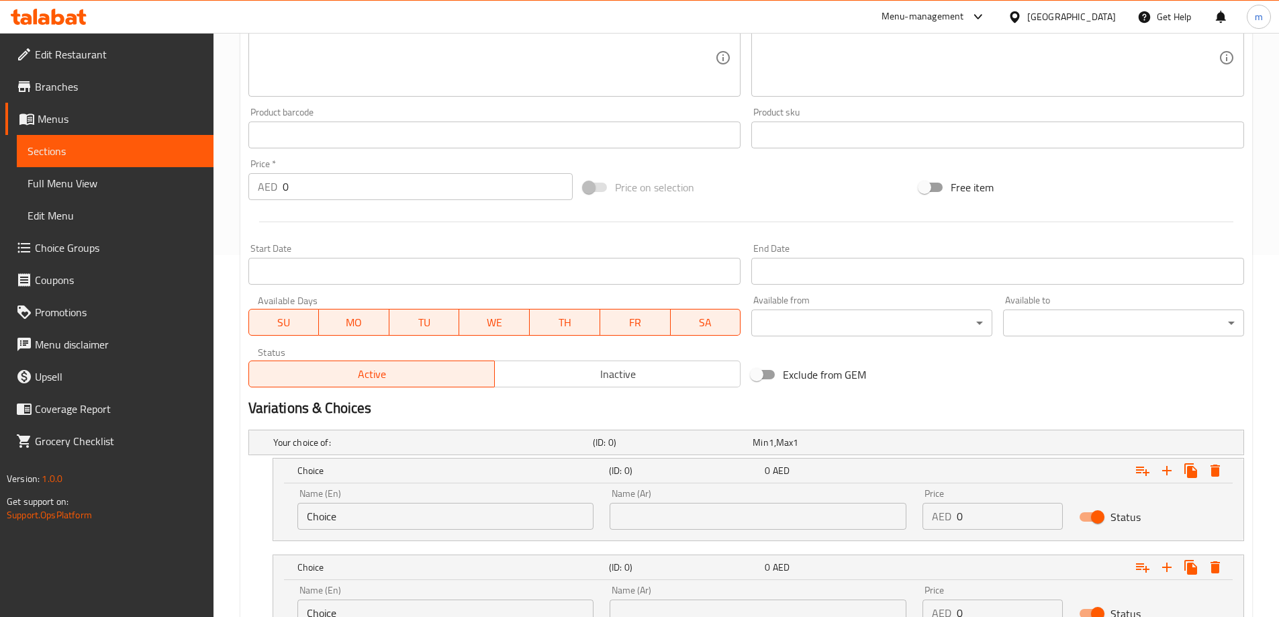
click at [414, 525] on input "Choice" at bounding box center [445, 516] width 297 height 27
type input "Medium"
click at [683, 520] on input "text" at bounding box center [758, 516] width 297 height 27
type input "وسط"
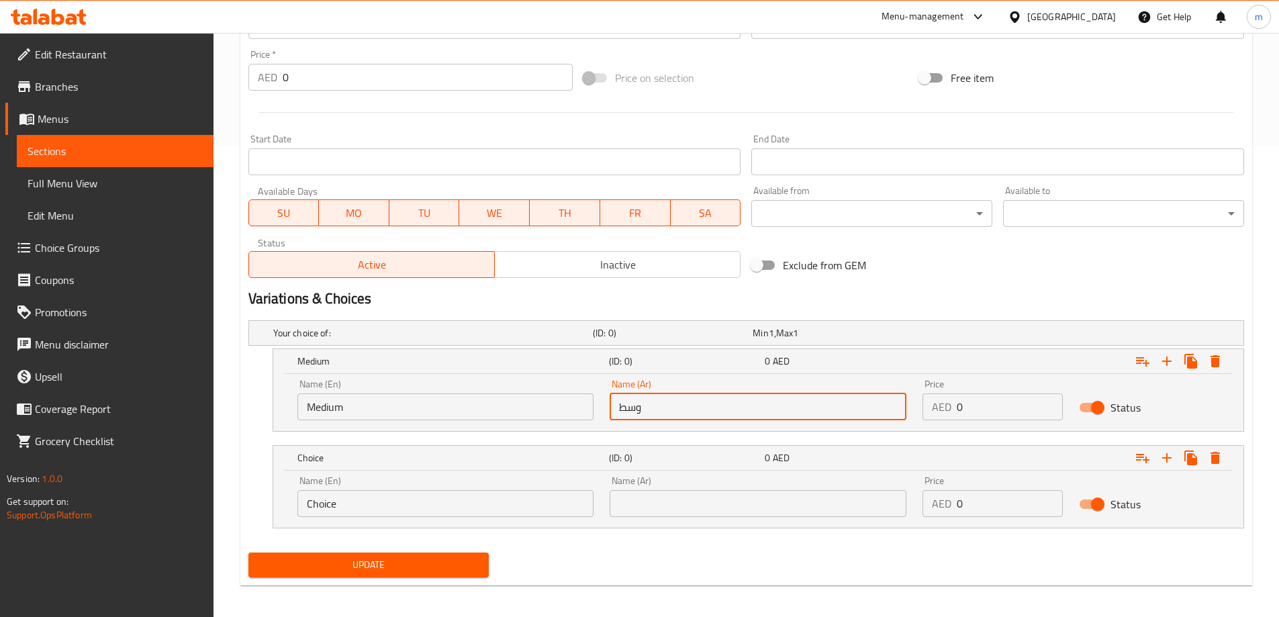
scroll to position [477, 0]
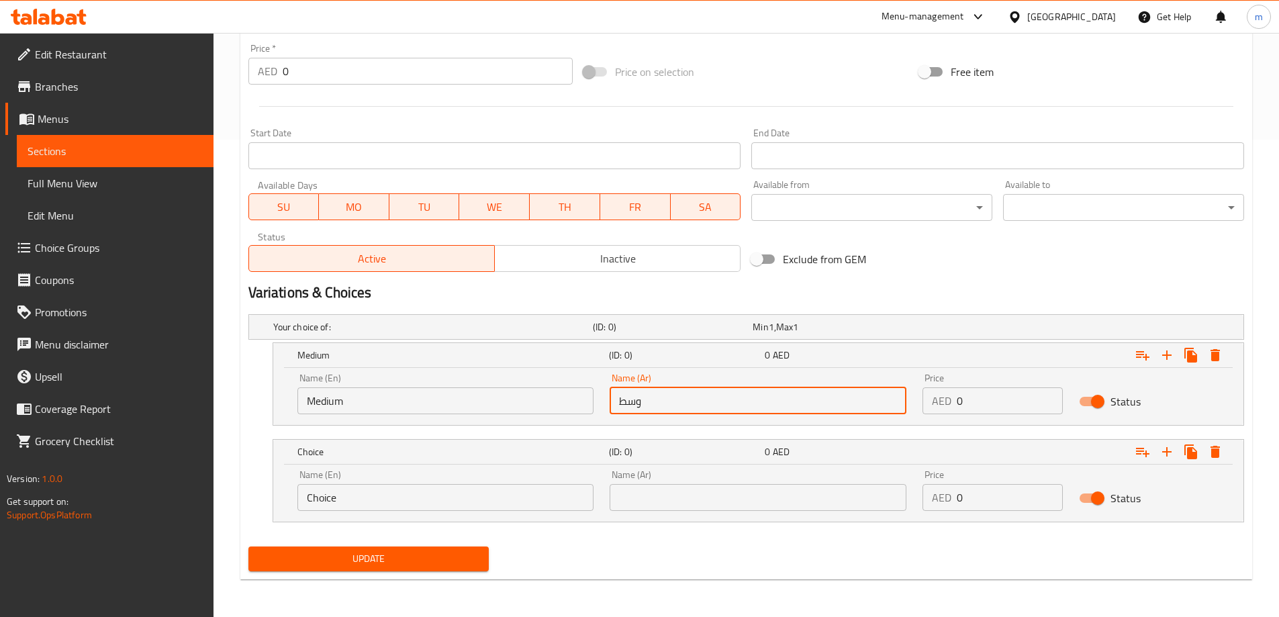
click at [494, 496] on input "Choice" at bounding box center [445, 497] width 297 height 27
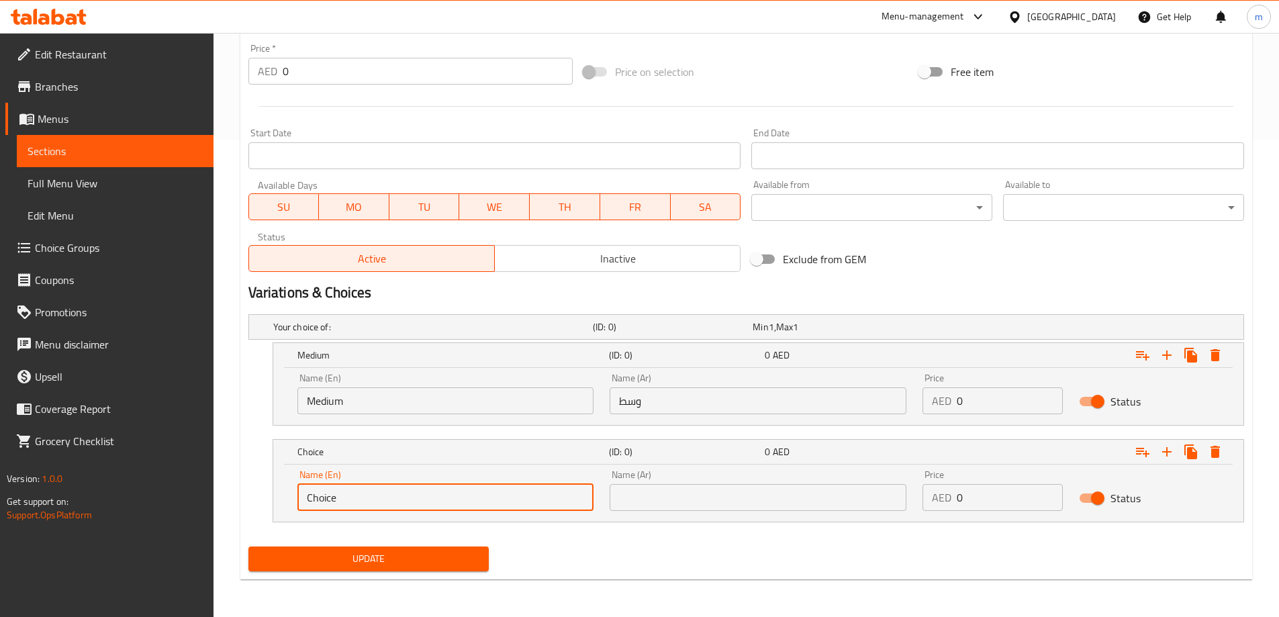
click at [494, 496] on input "Choice" at bounding box center [445, 497] width 297 height 27
type input "large"
click at [715, 495] on input "text" at bounding box center [758, 497] width 297 height 27
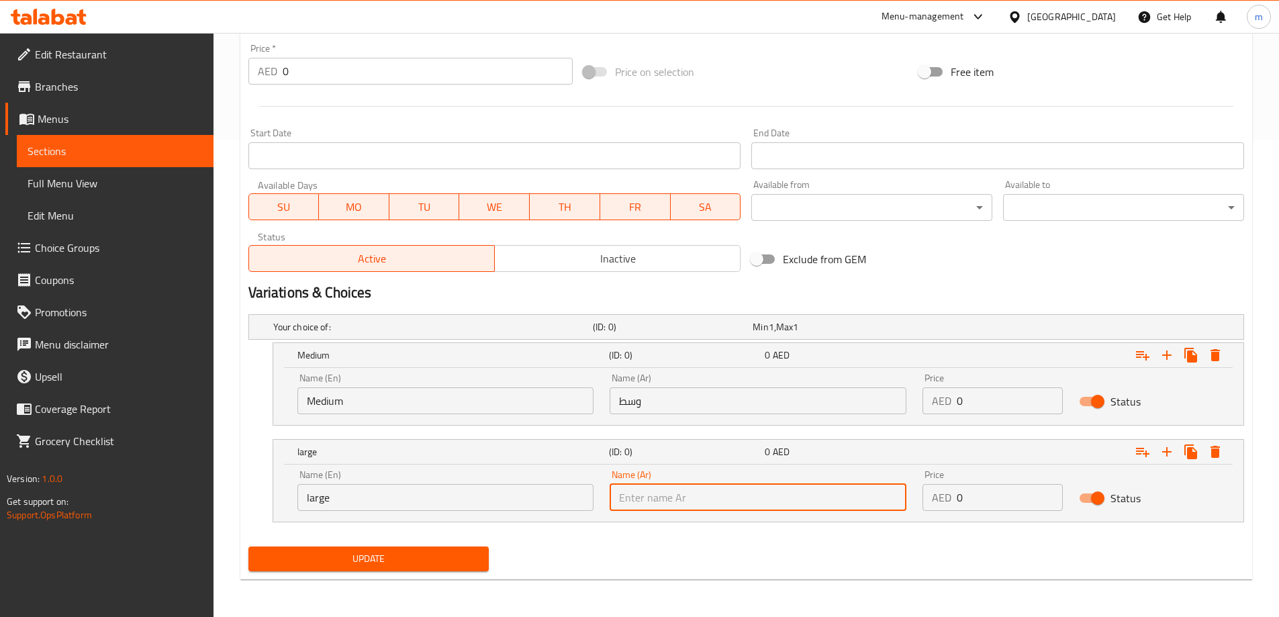
type input "كبير"
click at [982, 391] on input "0" at bounding box center [1010, 400] width 106 height 27
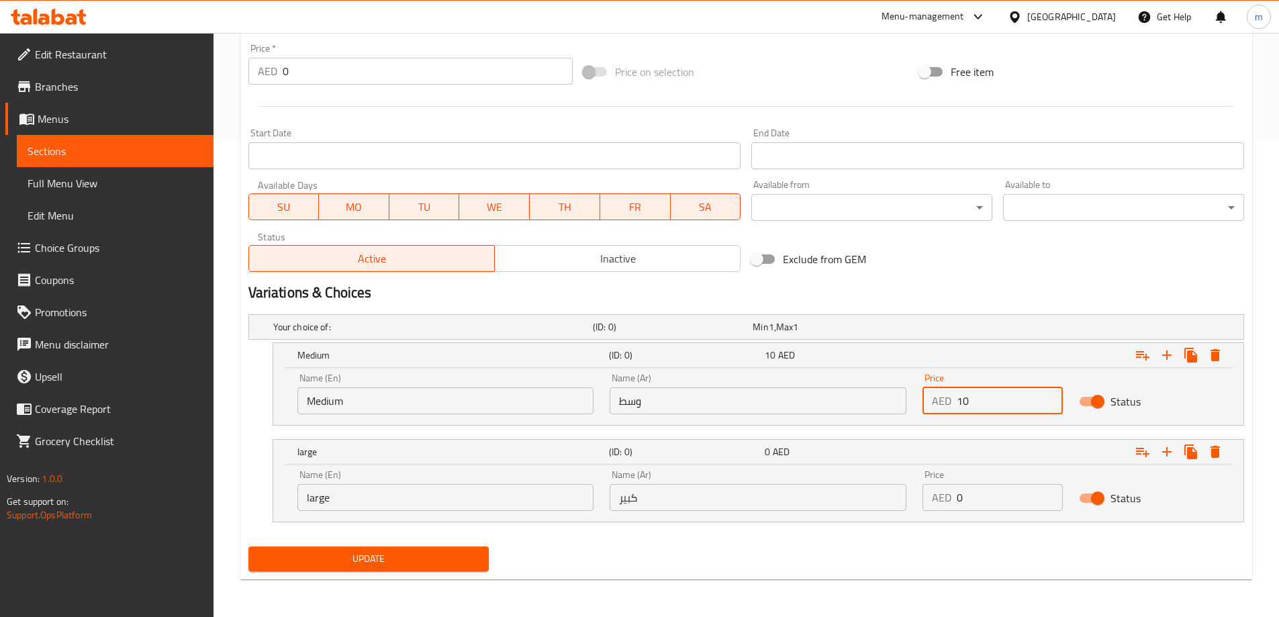
type input "10"
click at [968, 508] on input "0" at bounding box center [1010, 497] width 106 height 27
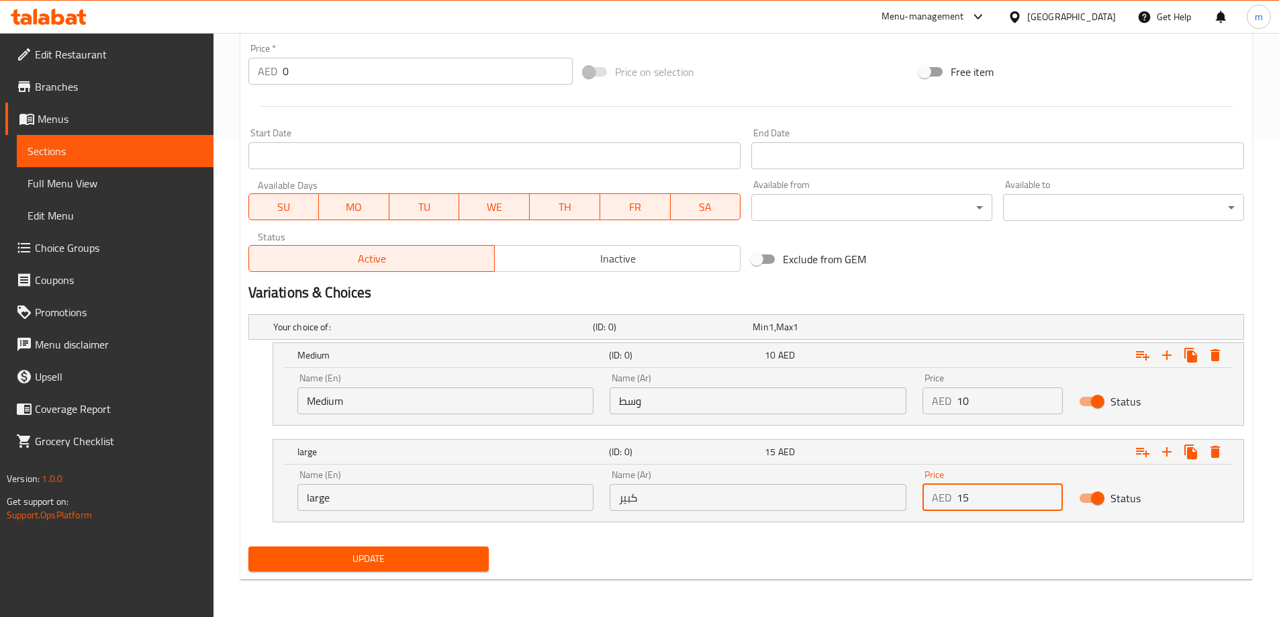
type input "15"
click at [942, 561] on div "Update" at bounding box center [746, 559] width 1006 height 36
click at [420, 564] on span "Update" at bounding box center [369, 559] width 220 height 17
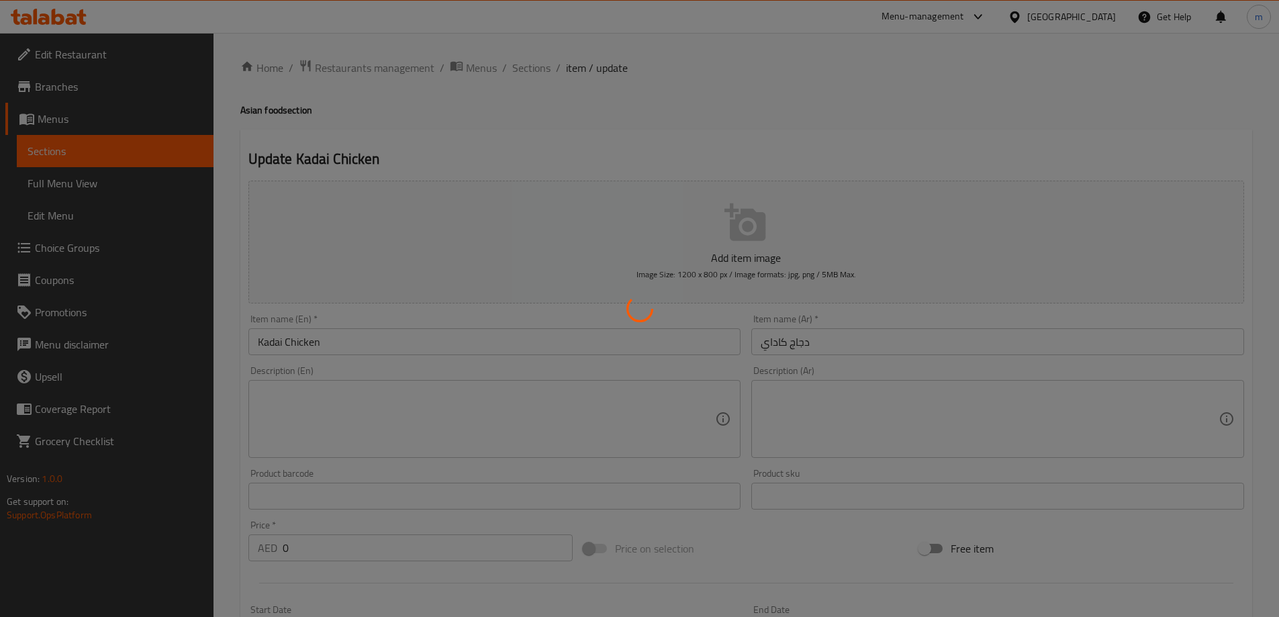
scroll to position [0, 0]
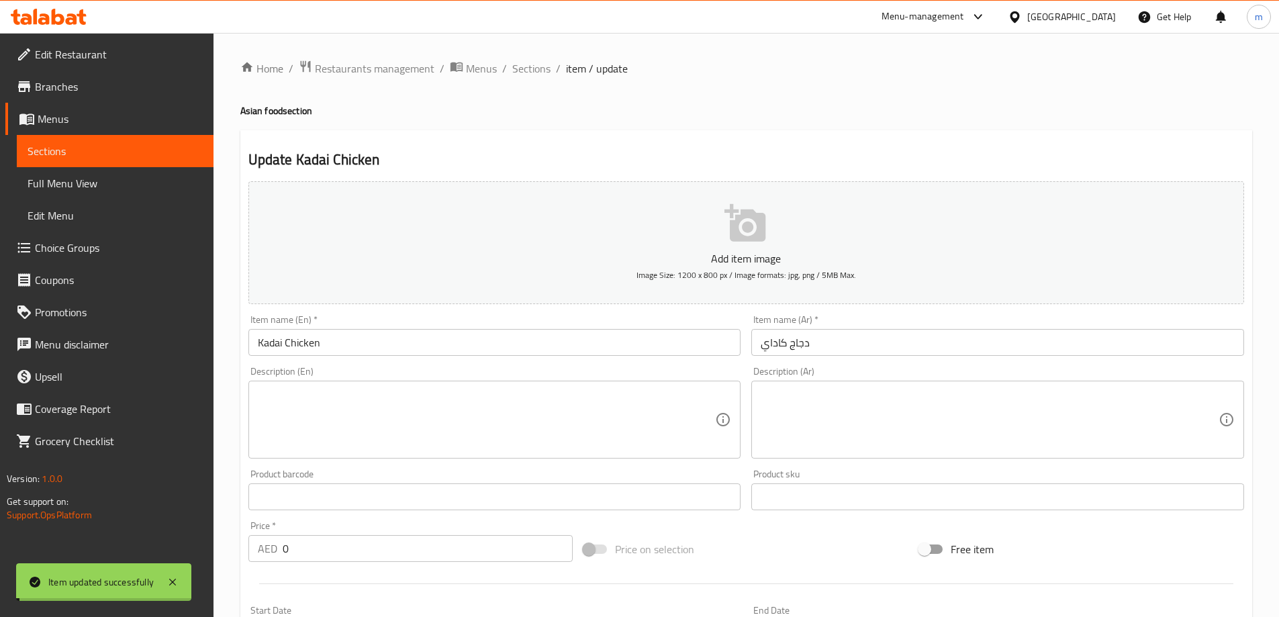
click at [544, 68] on span "Sections" at bounding box center [531, 68] width 38 height 16
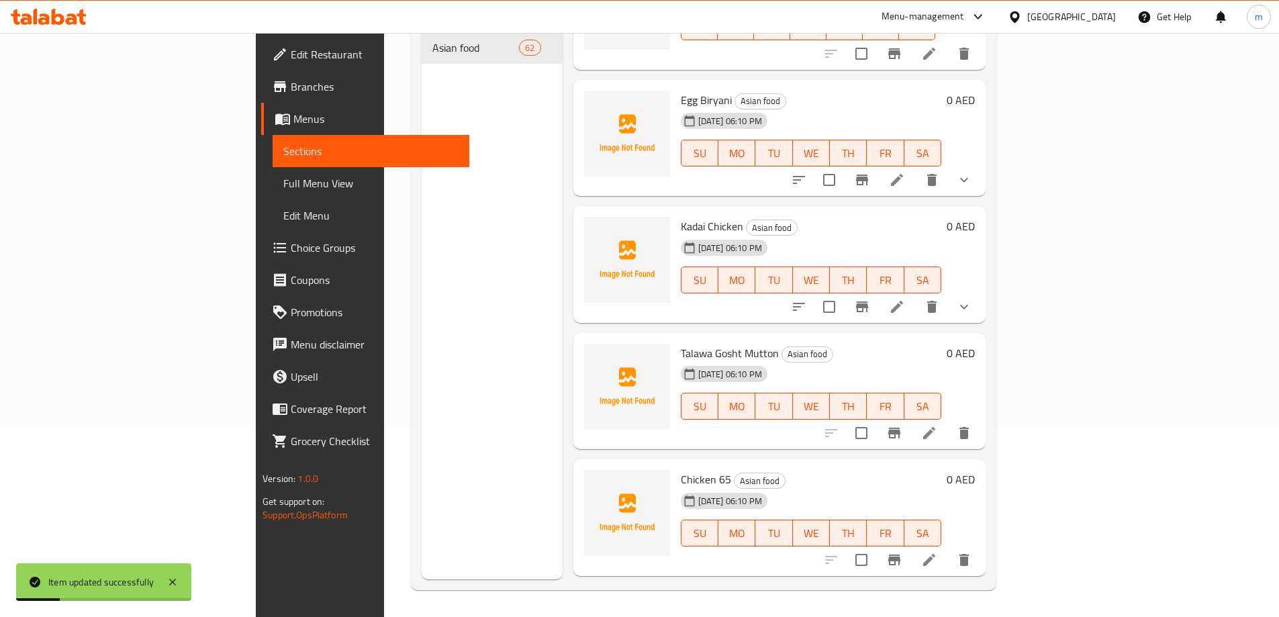
scroll to position [403, 0]
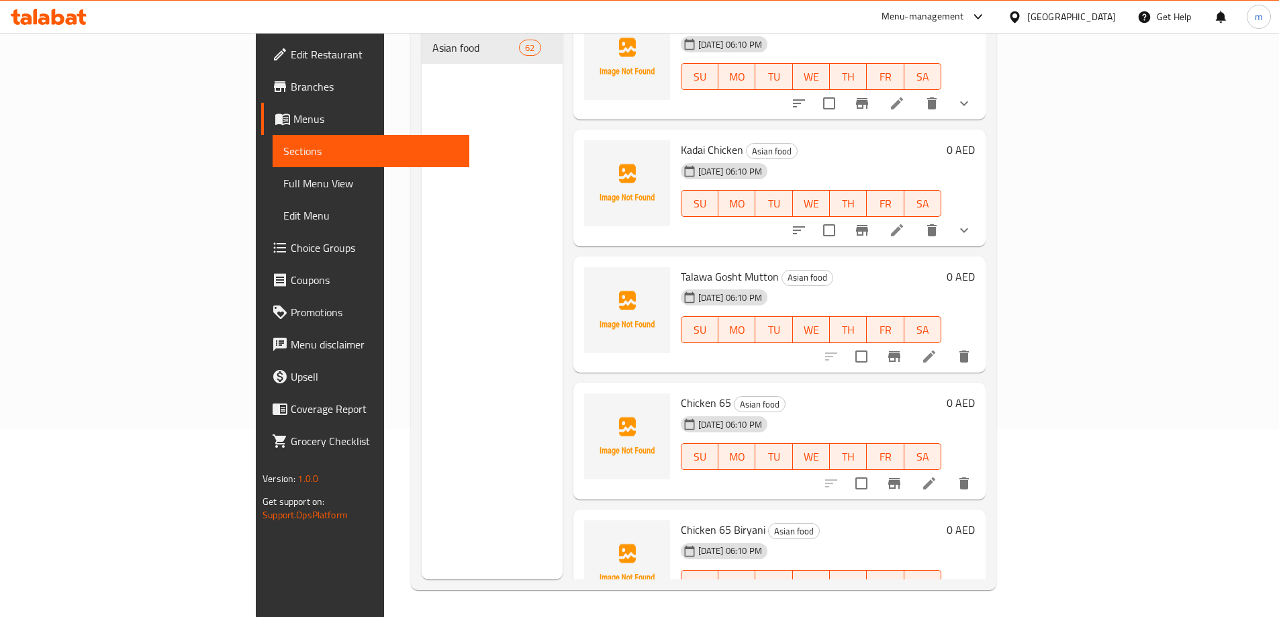
click at [937, 348] on icon at bounding box center [929, 356] width 16 height 16
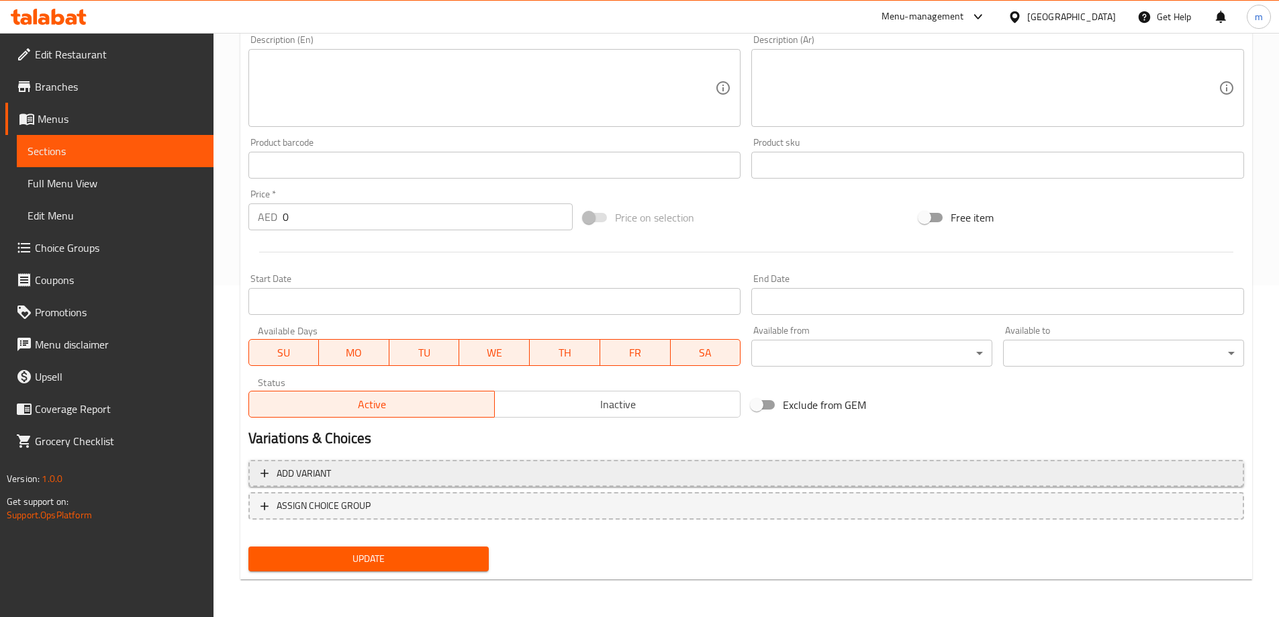
click at [888, 483] on button "Add variant" at bounding box center [746, 474] width 996 height 28
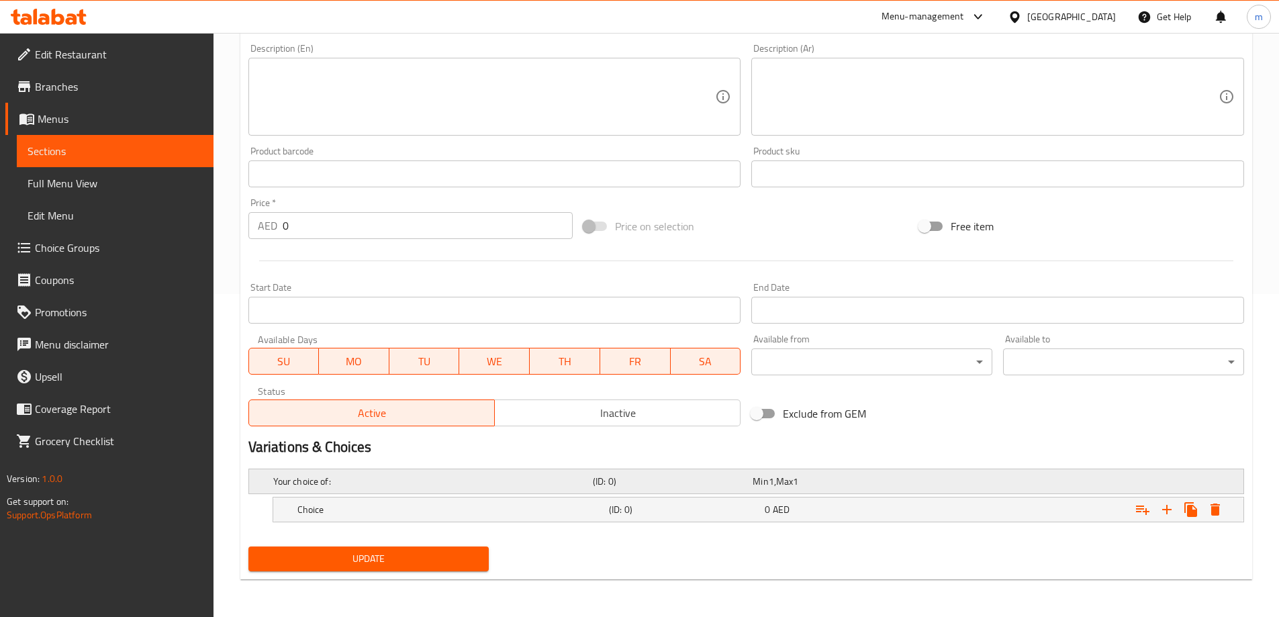
scroll to position [323, 0]
click at [1164, 506] on icon "Expand" at bounding box center [1167, 510] width 16 height 16
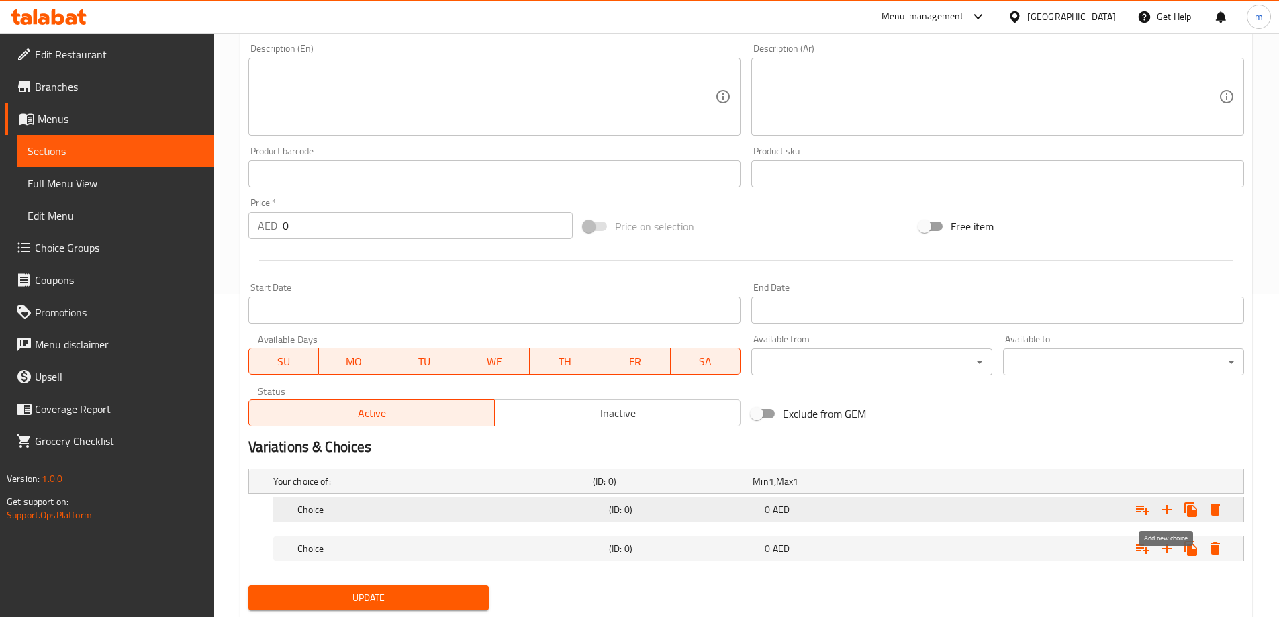
click at [1164, 506] on icon "Expand" at bounding box center [1167, 510] width 16 height 16
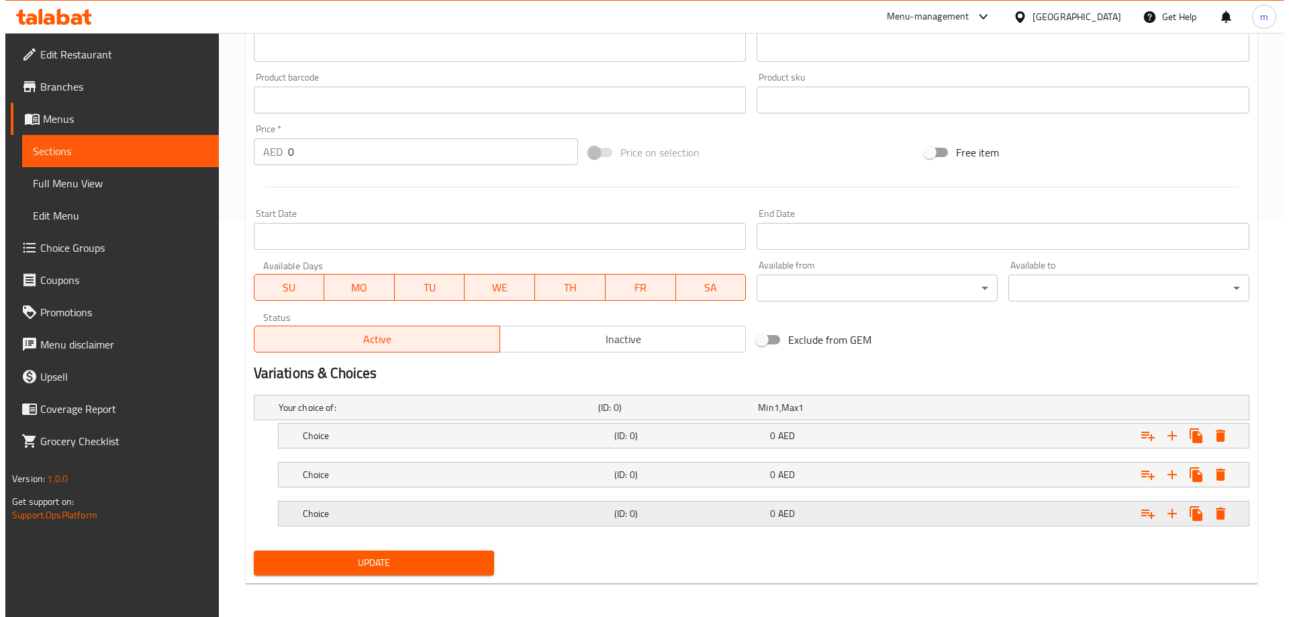
scroll to position [401, 0]
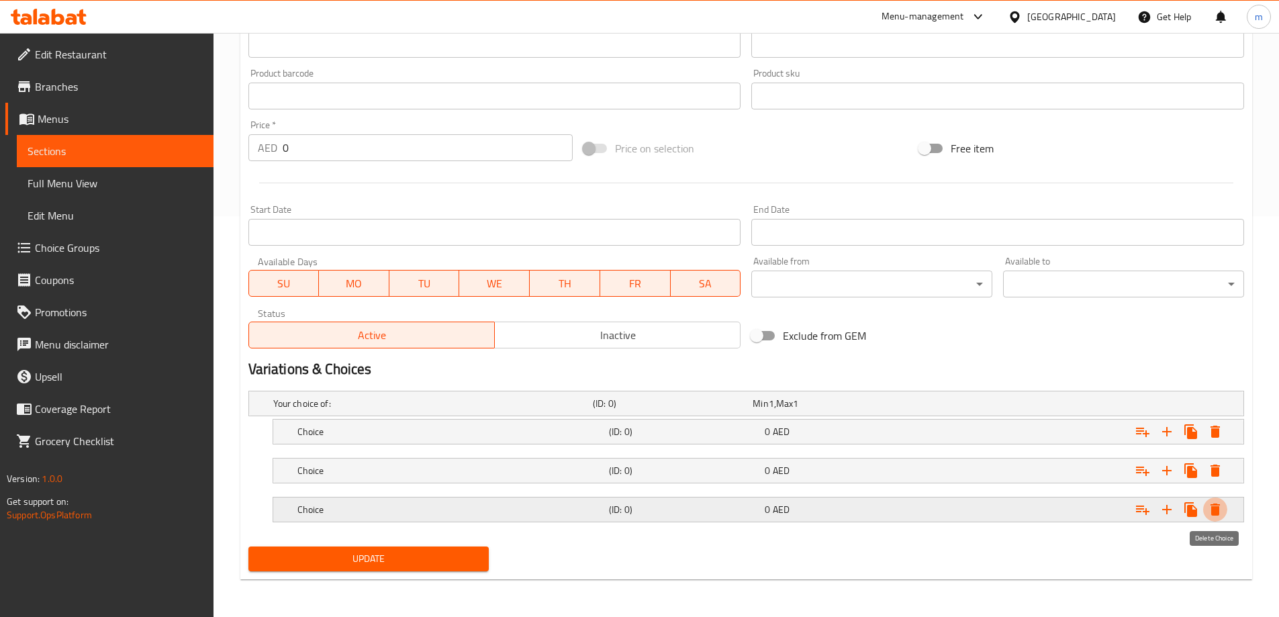
click at [1218, 513] on icon "Expand" at bounding box center [1214, 510] width 9 height 12
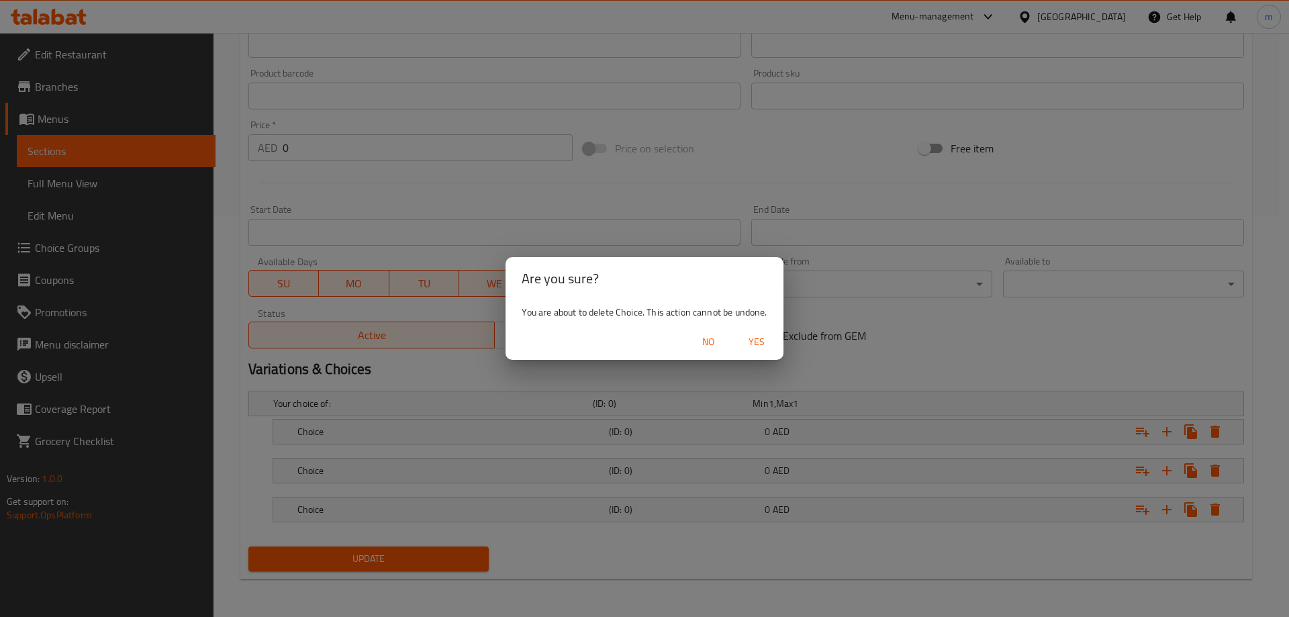
click at [758, 334] on span "Yes" at bounding box center [757, 342] width 32 height 17
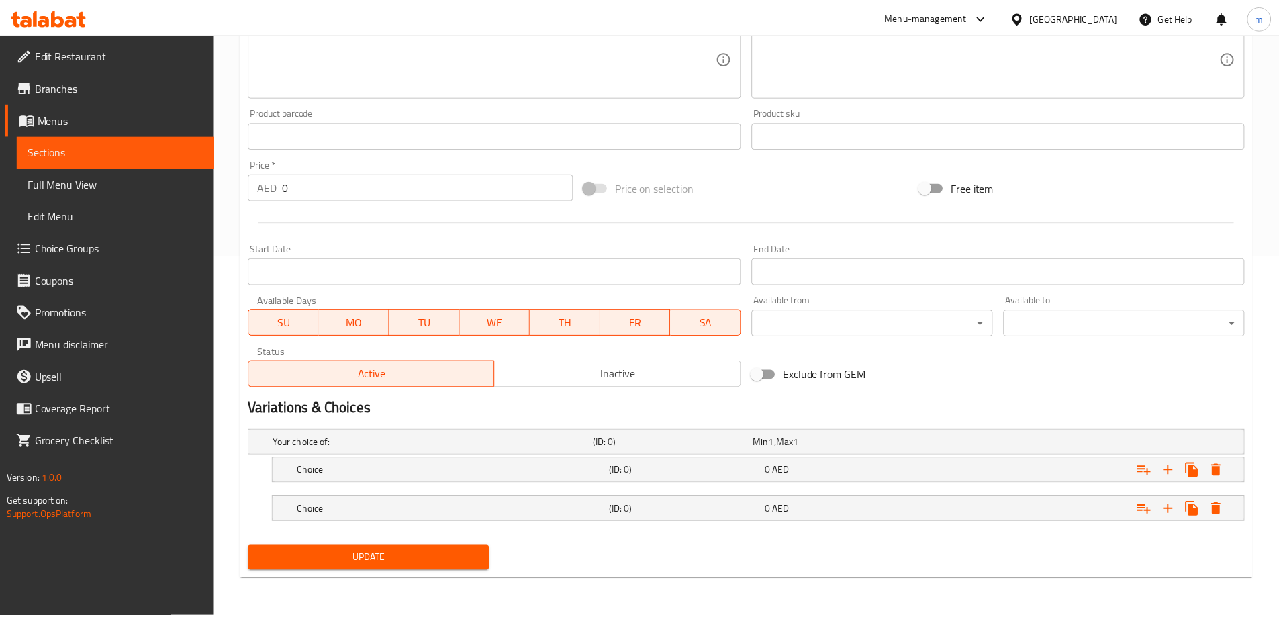
scroll to position [362, 0]
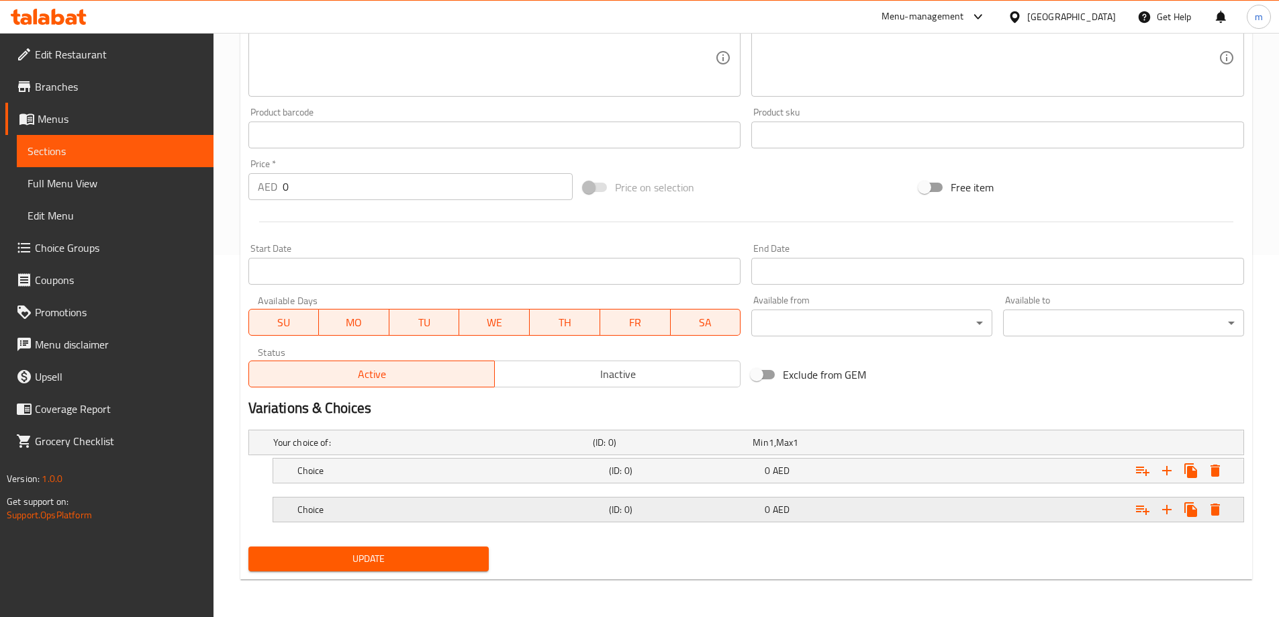
click at [613, 522] on div "Choice (ID: 0) 0 AED" at bounding box center [762, 510] width 935 height 30
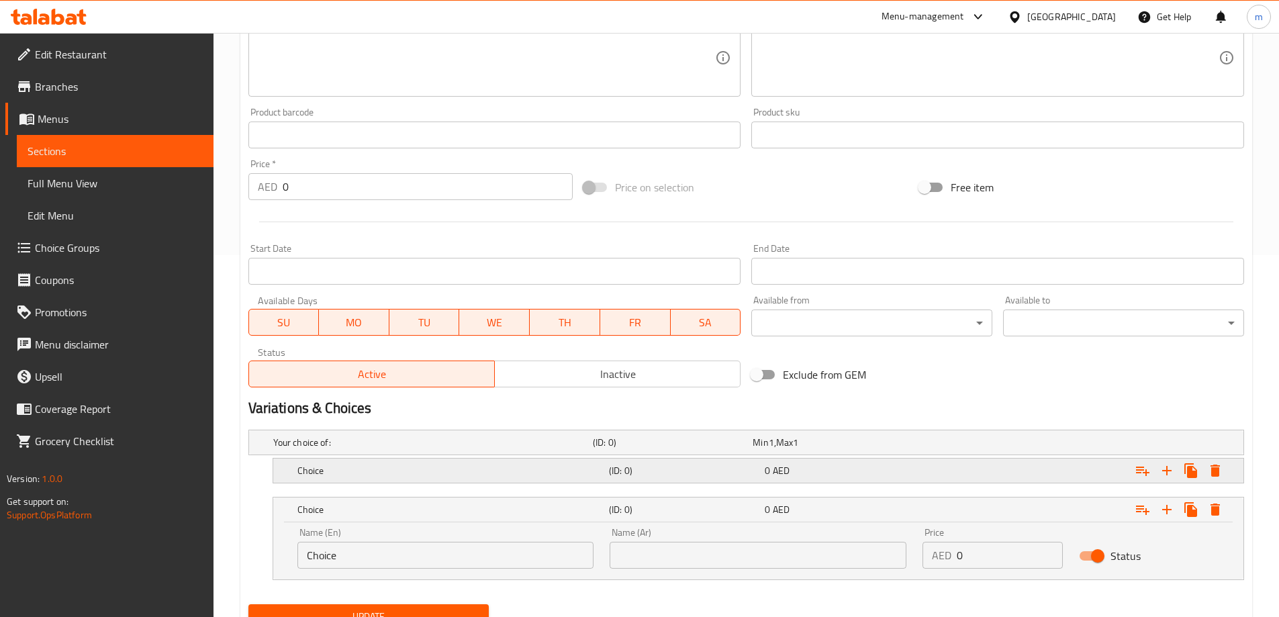
click at [618, 484] on div "Choice (ID: 0) 0 AED" at bounding box center [762, 471] width 935 height 30
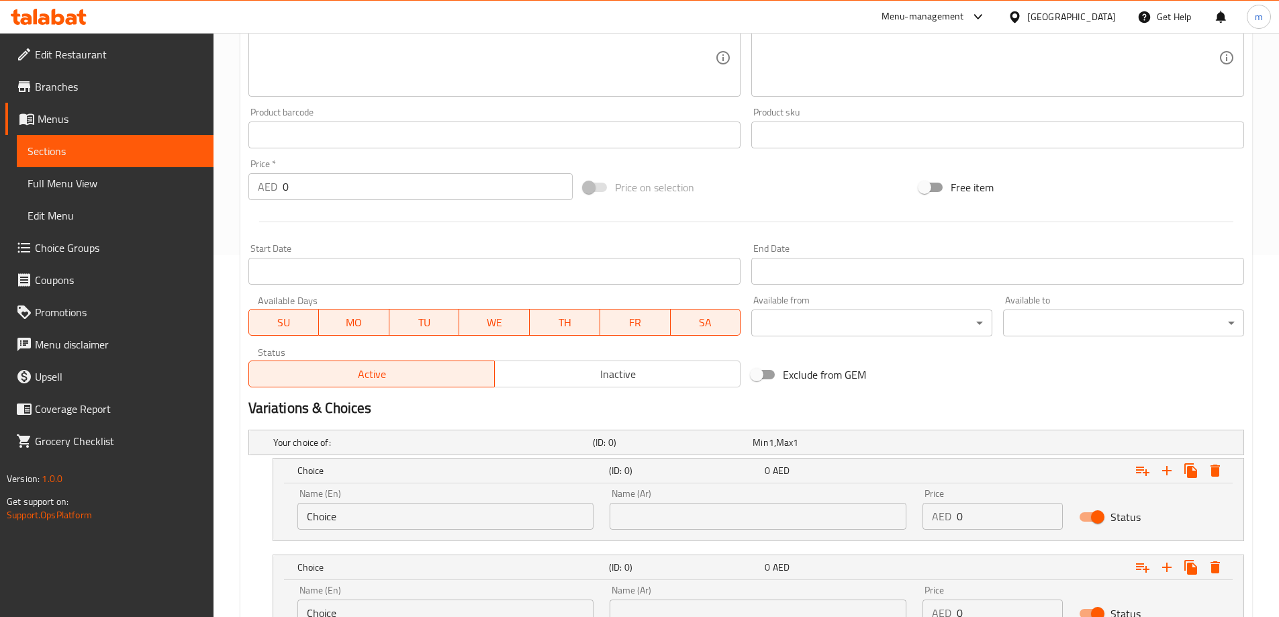
click at [471, 509] on input "Choice" at bounding box center [445, 516] width 297 height 27
type input "Medium"
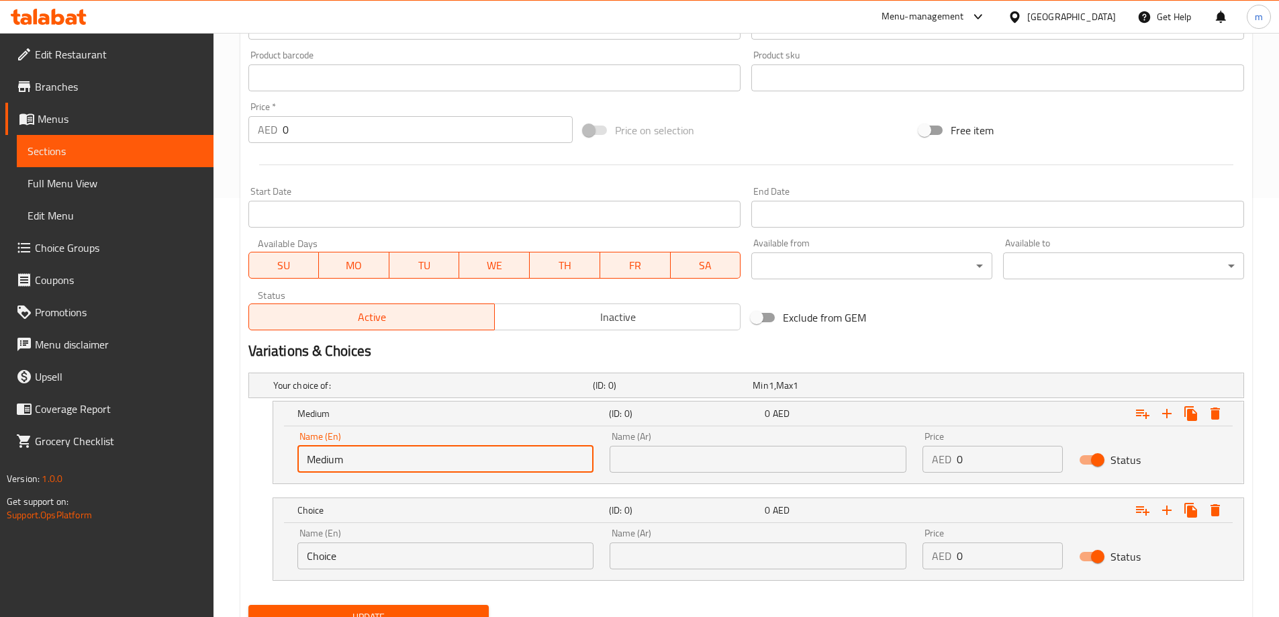
scroll to position [477, 0]
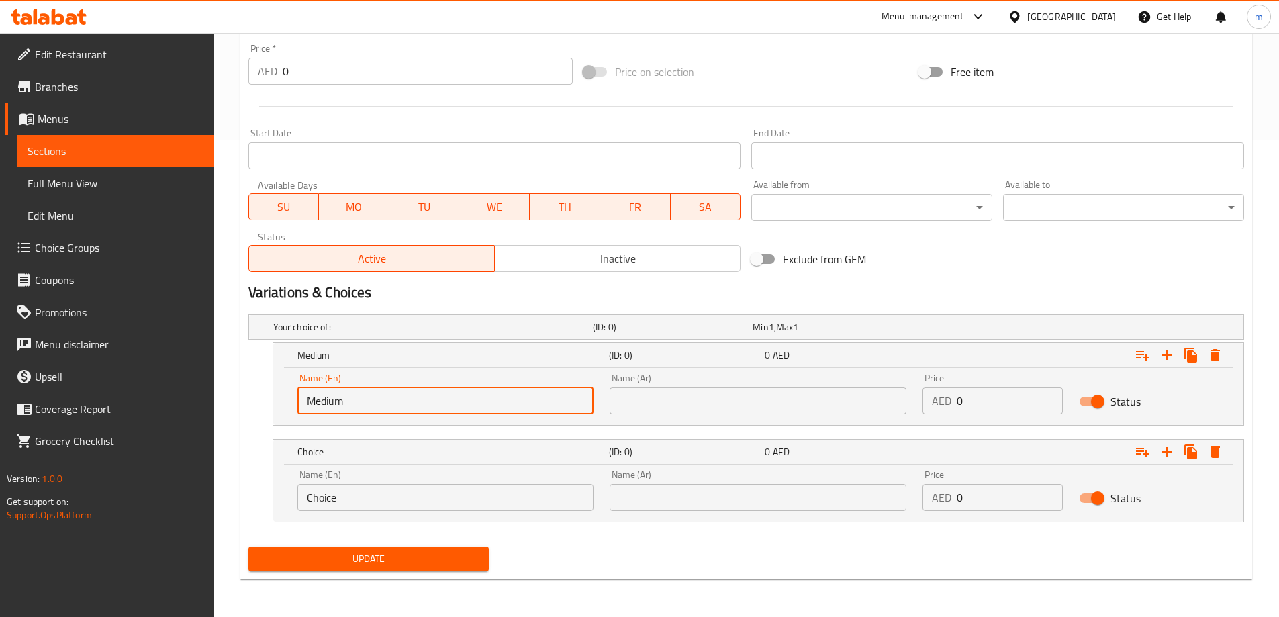
click at [390, 489] on input "Choice" at bounding box center [445, 497] width 297 height 27
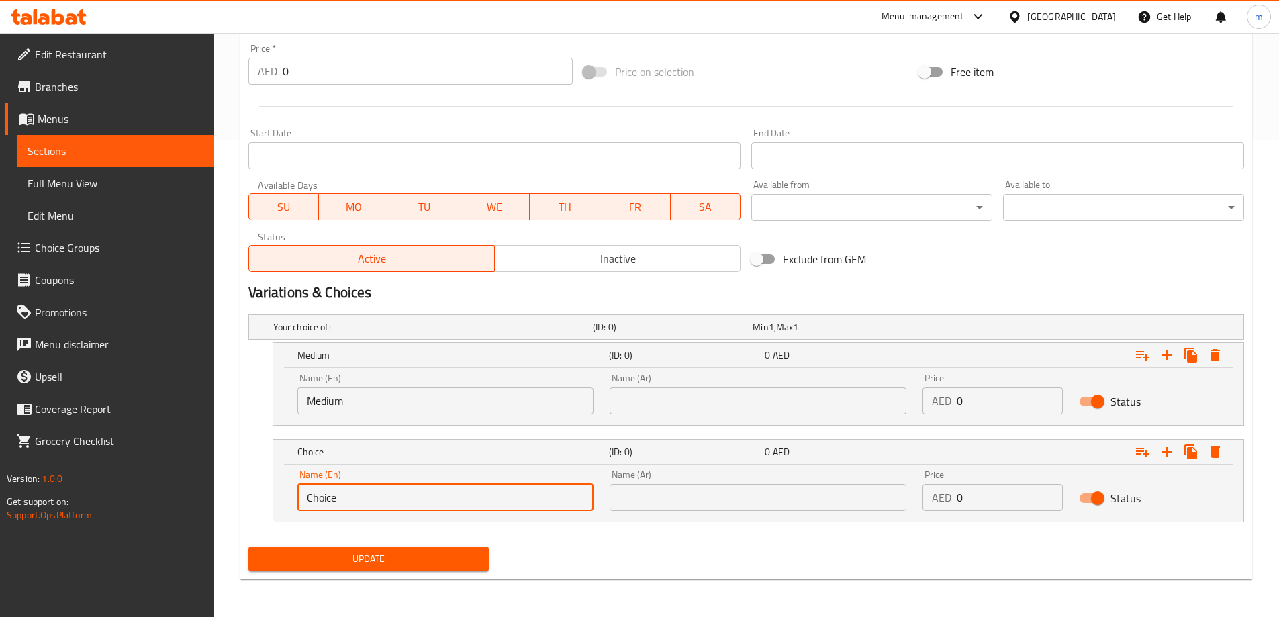
click at [390, 489] on input "Choice" at bounding box center [445, 497] width 297 height 27
type input "large"
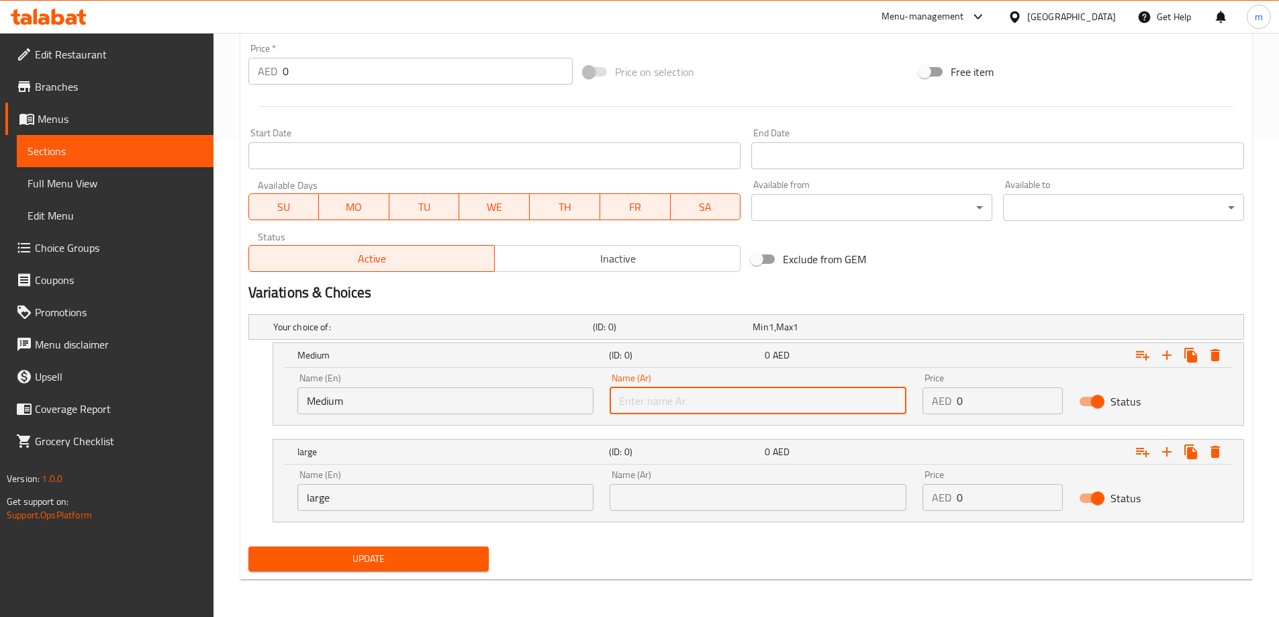
click at [702, 393] on input "text" at bounding box center [758, 400] width 297 height 27
type input "وسط"
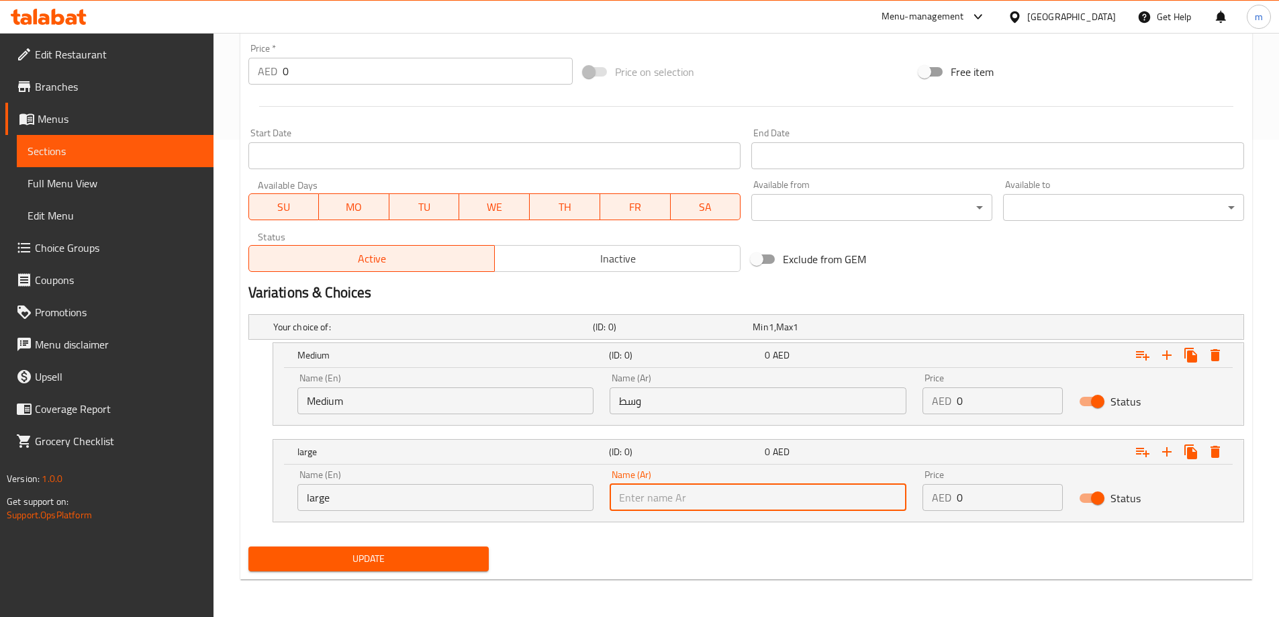
click at [704, 489] on input "text" at bounding box center [758, 497] width 297 height 27
type input "كبير"
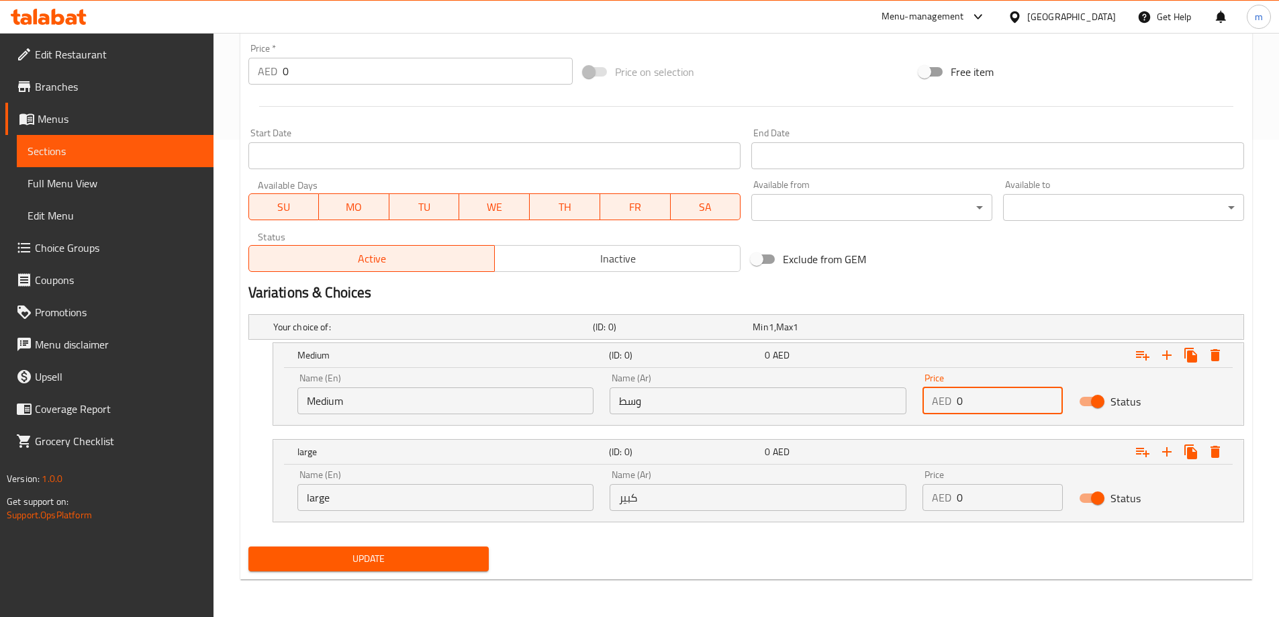
click at [976, 398] on input "0" at bounding box center [1010, 400] width 106 height 27
type input "10"
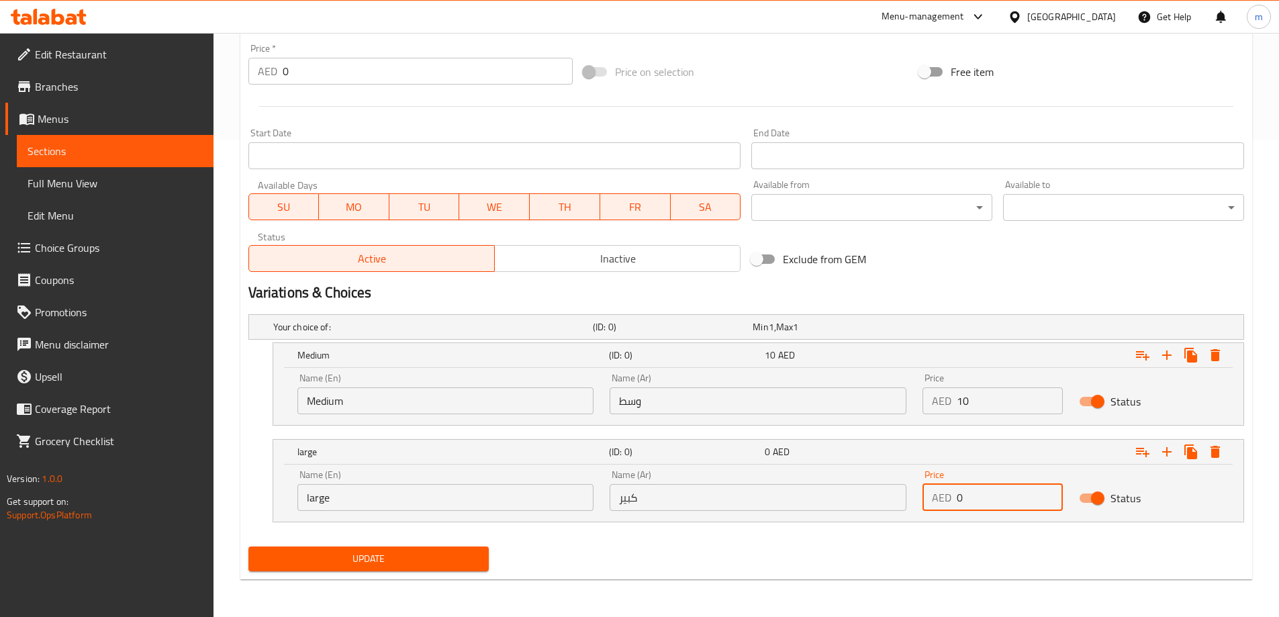
click at [1004, 496] on input "0" at bounding box center [1010, 497] width 106 height 27
type input "1"
type input "20"
drag, startPoint x: 947, startPoint y: 543, endPoint x: 899, endPoint y: 541, distance: 48.4
click at [947, 543] on div "Update" at bounding box center [746, 559] width 1006 height 36
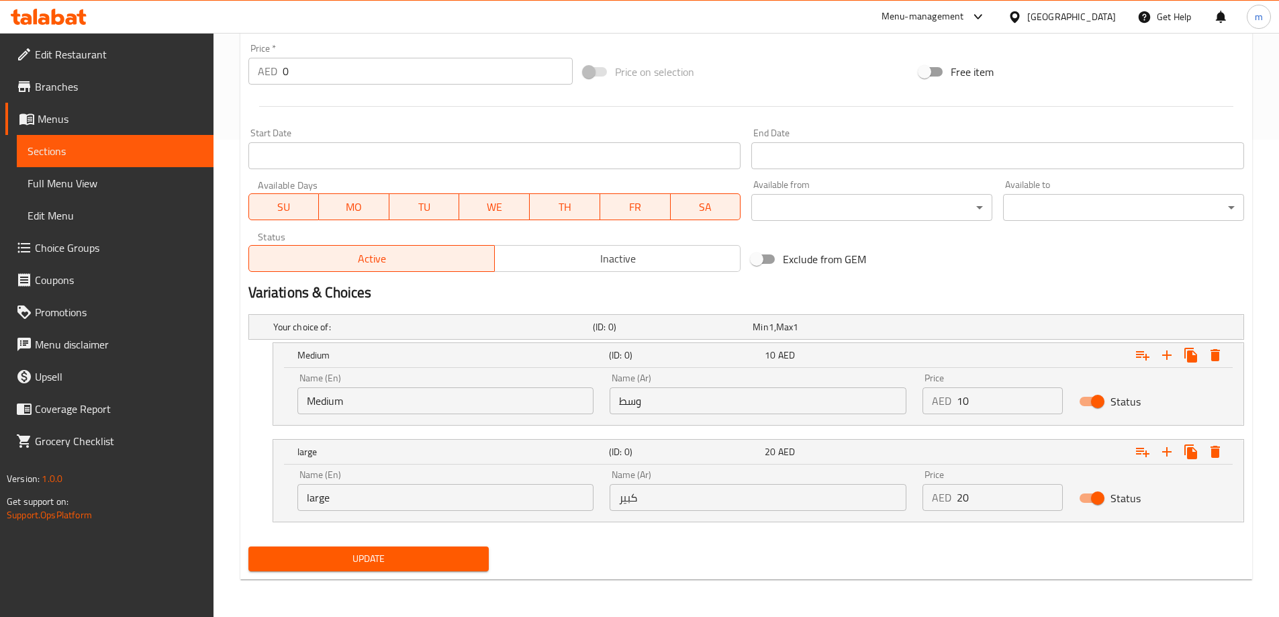
click at [418, 556] on span "Update" at bounding box center [369, 559] width 220 height 17
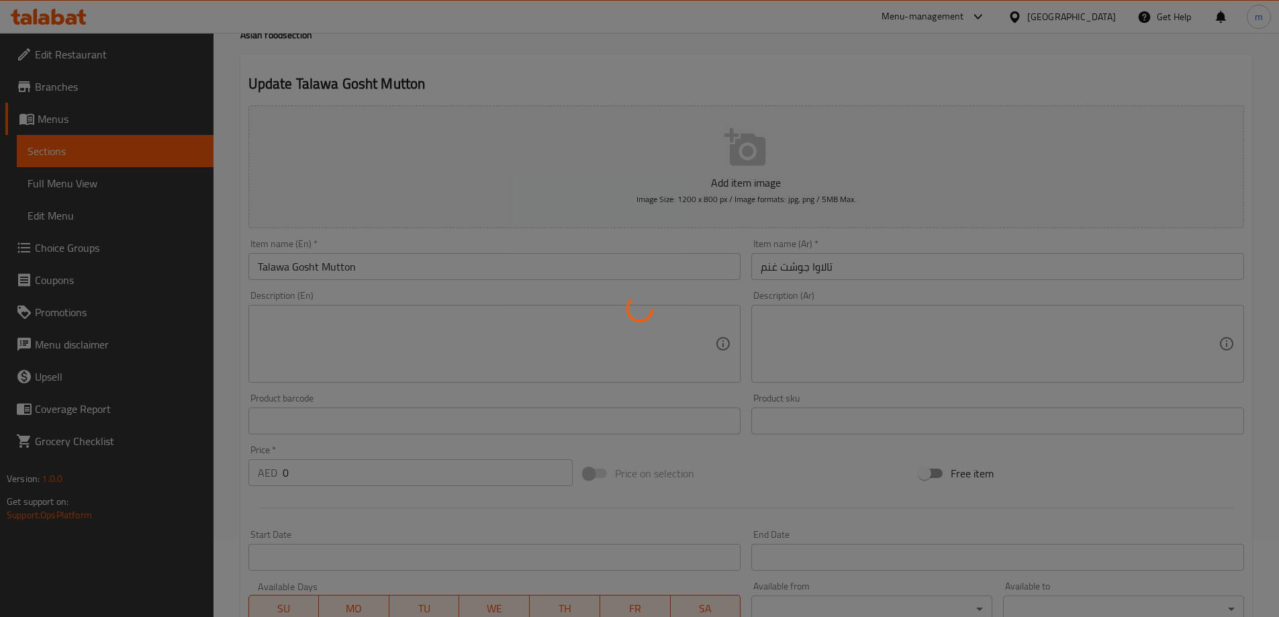
scroll to position [0, 0]
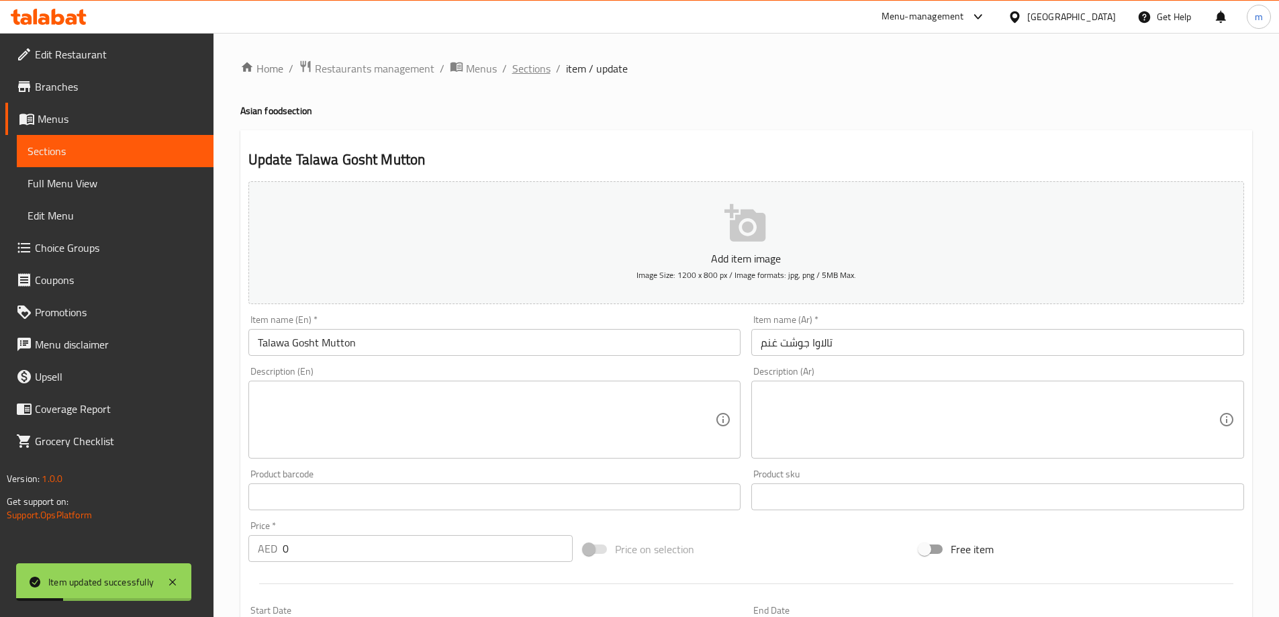
click at [524, 69] on span "Sections" at bounding box center [531, 68] width 38 height 16
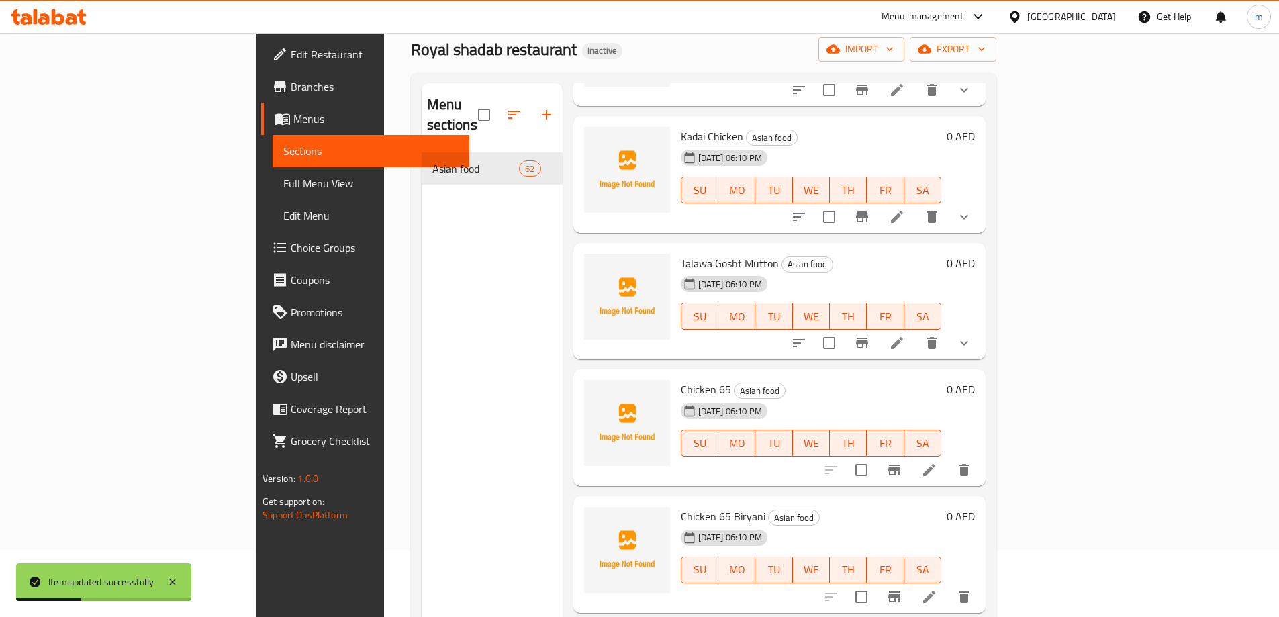
scroll to position [604, 0]
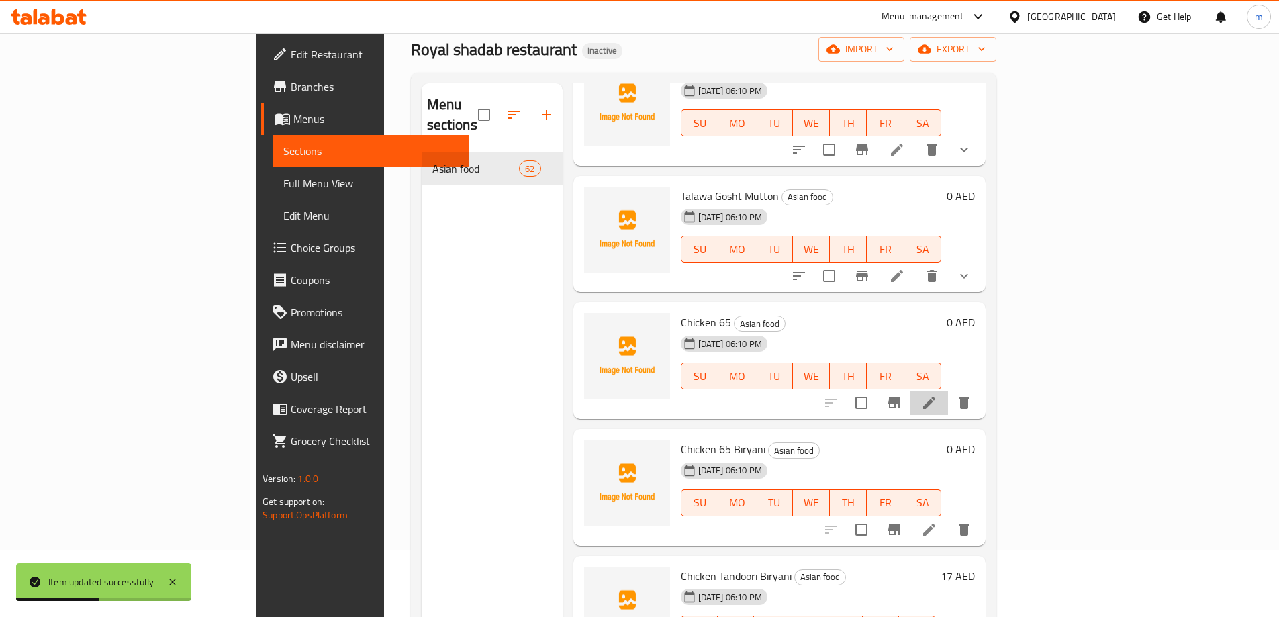
click at [948, 391] on li at bounding box center [929, 403] width 38 height 24
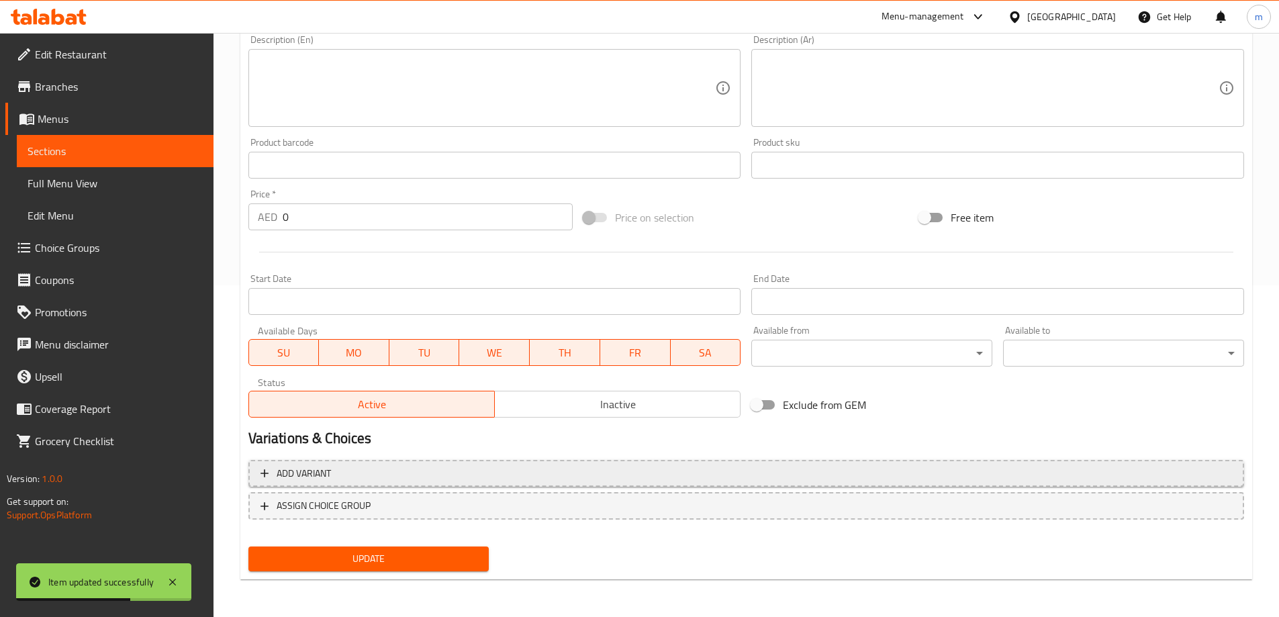
click at [1167, 471] on span "Add variant" at bounding box center [745, 473] width 971 height 17
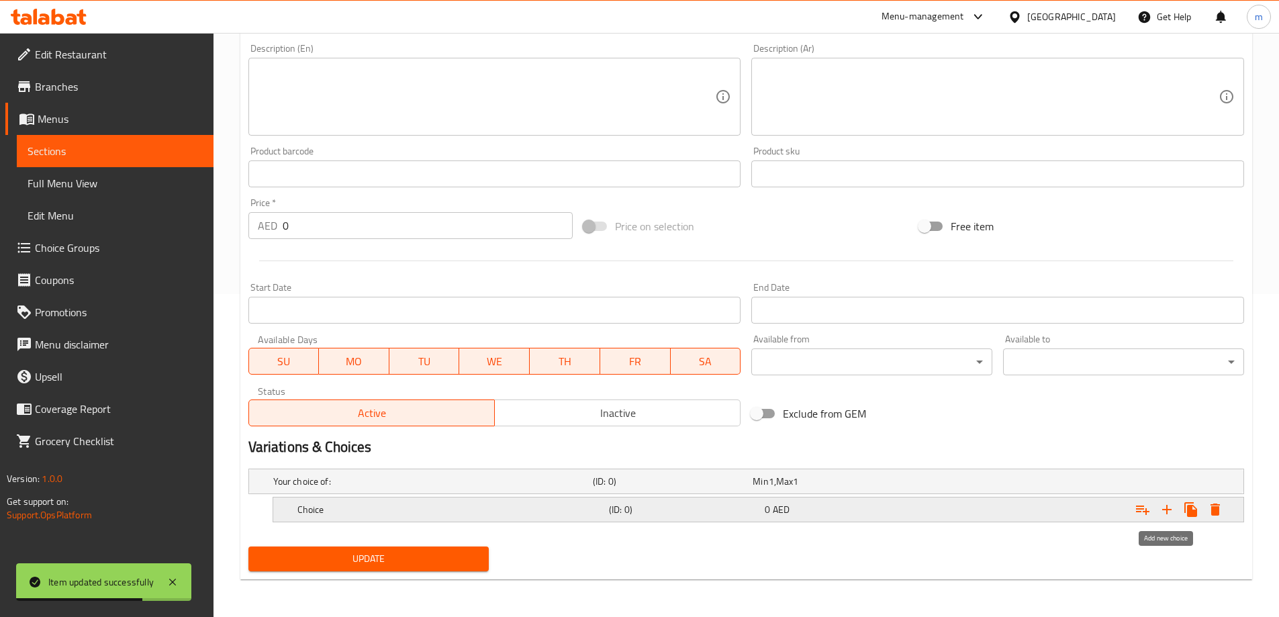
click at [1172, 513] on icon "Expand" at bounding box center [1167, 510] width 16 height 16
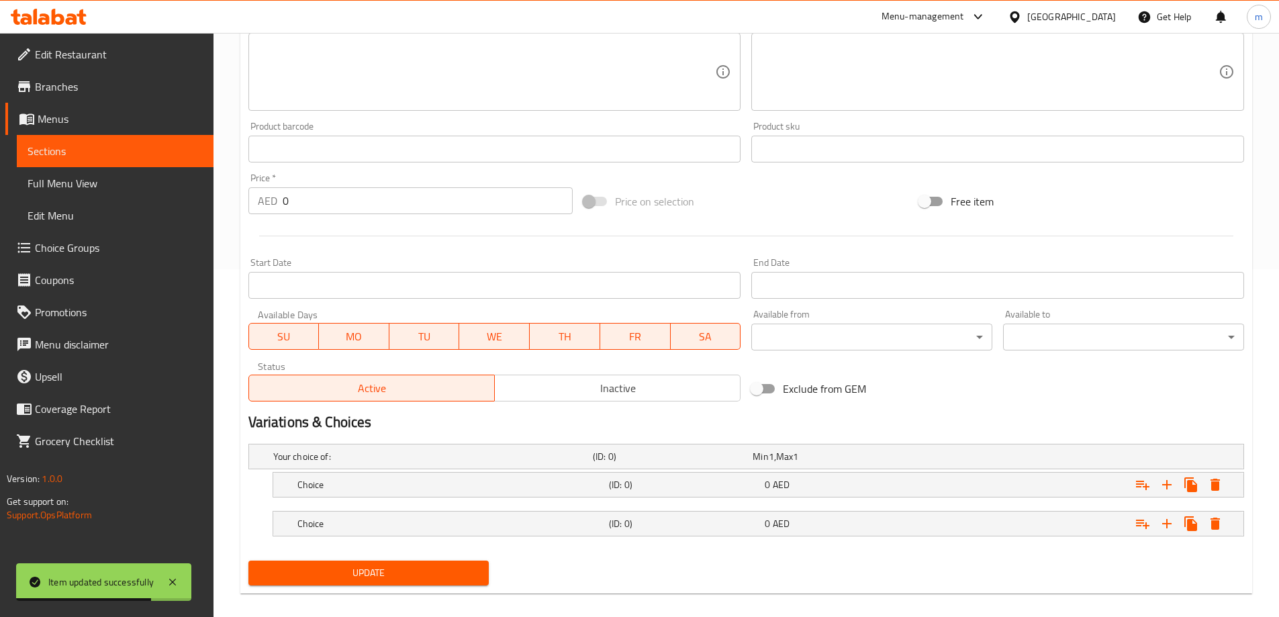
scroll to position [362, 0]
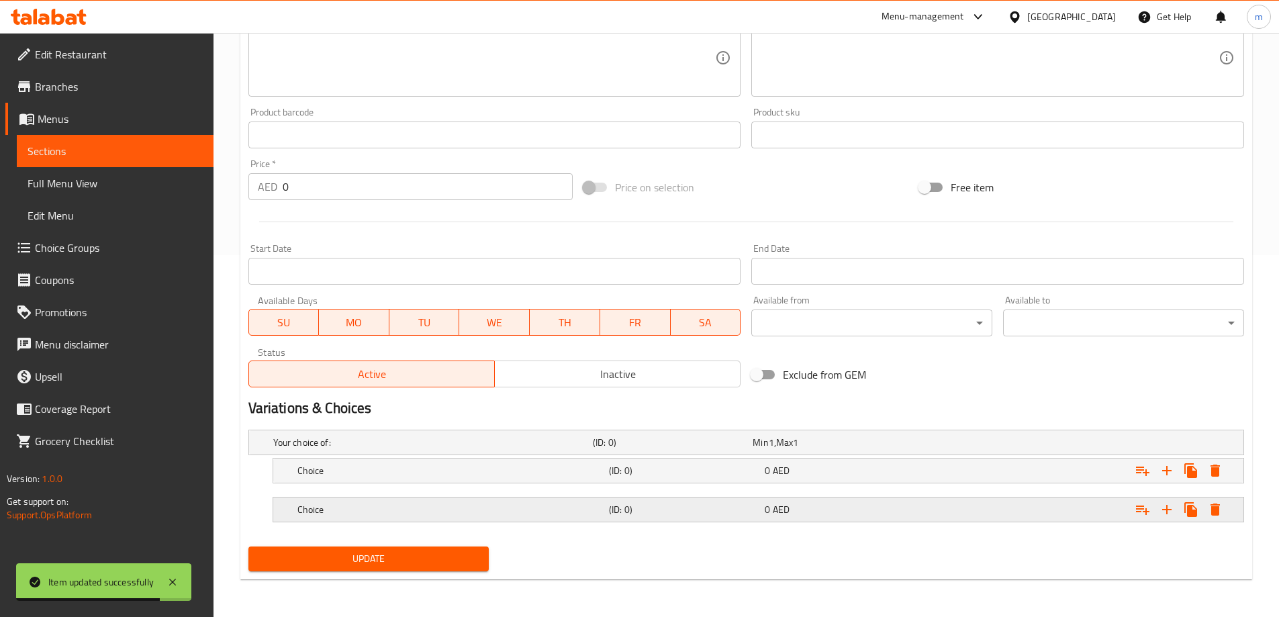
drag, startPoint x: 916, startPoint y: 515, endPoint x: 850, endPoint y: 468, distance: 80.9
click at [915, 515] on div "0 AED" at bounding box center [840, 509] width 156 height 19
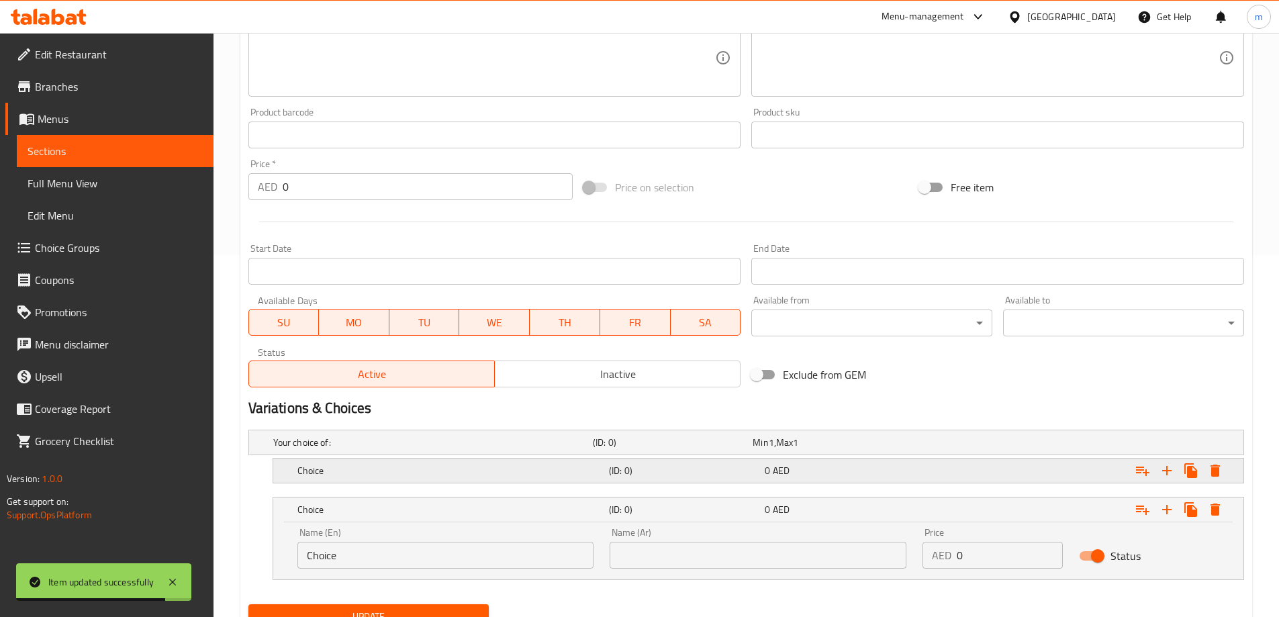
click at [850, 468] on div "0 AED" at bounding box center [840, 470] width 150 height 13
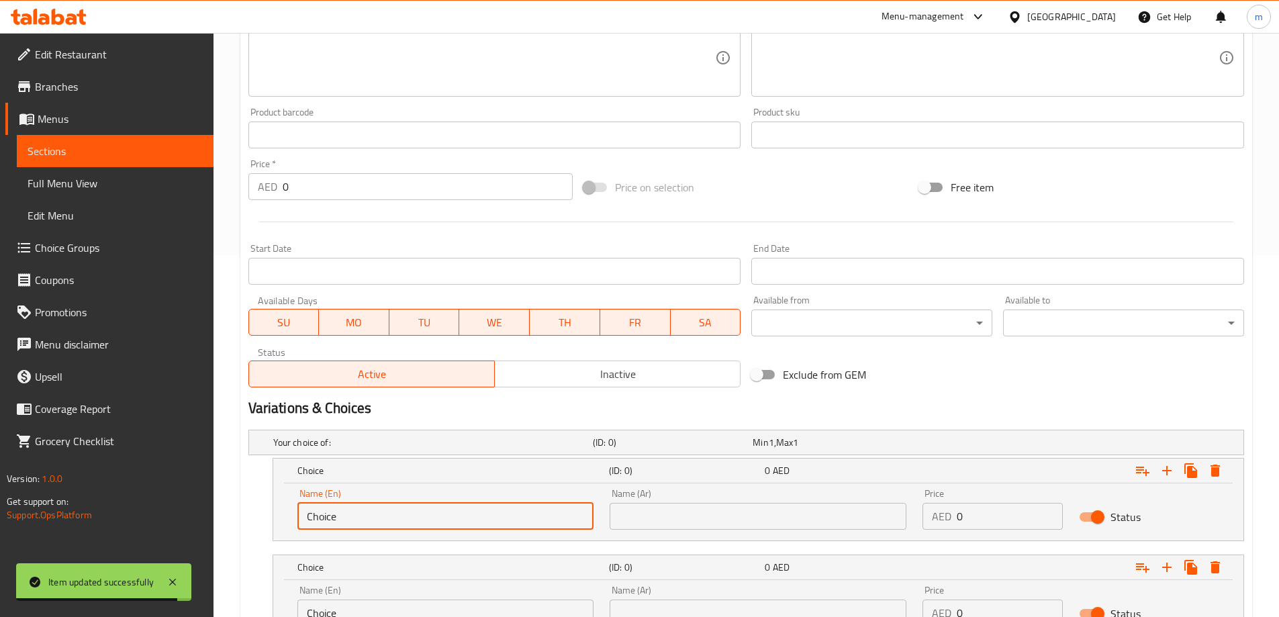
click at [493, 515] on input "Choice" at bounding box center [445, 516] width 297 height 27
type input "Medium"
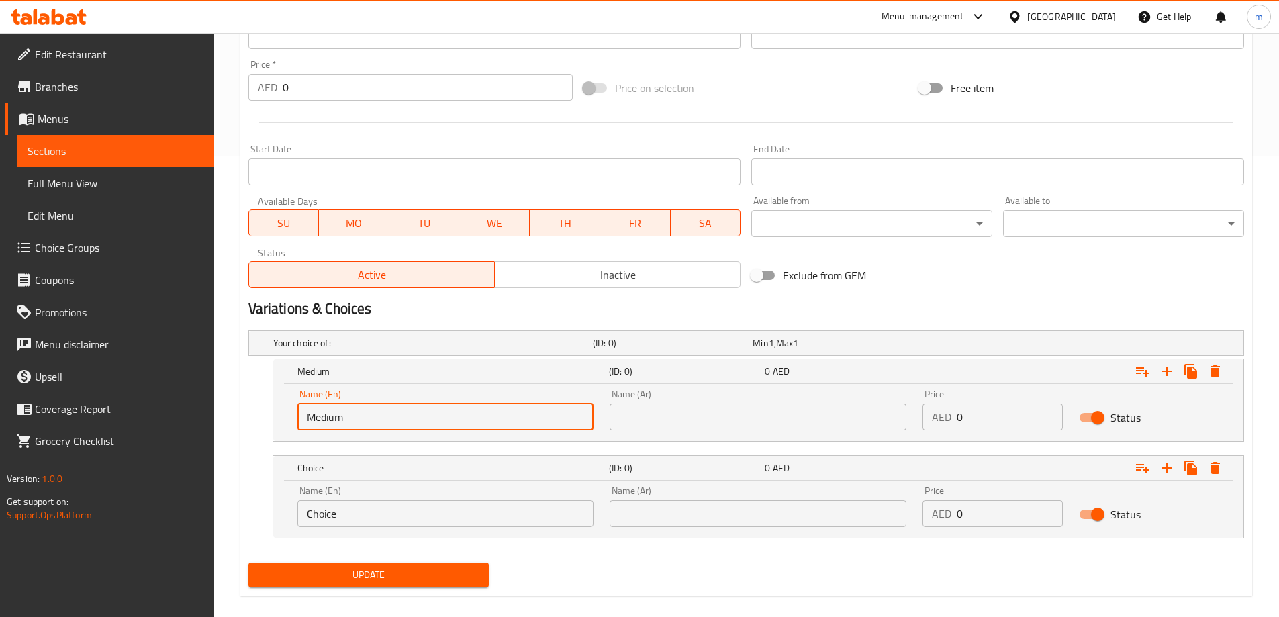
scroll to position [477, 0]
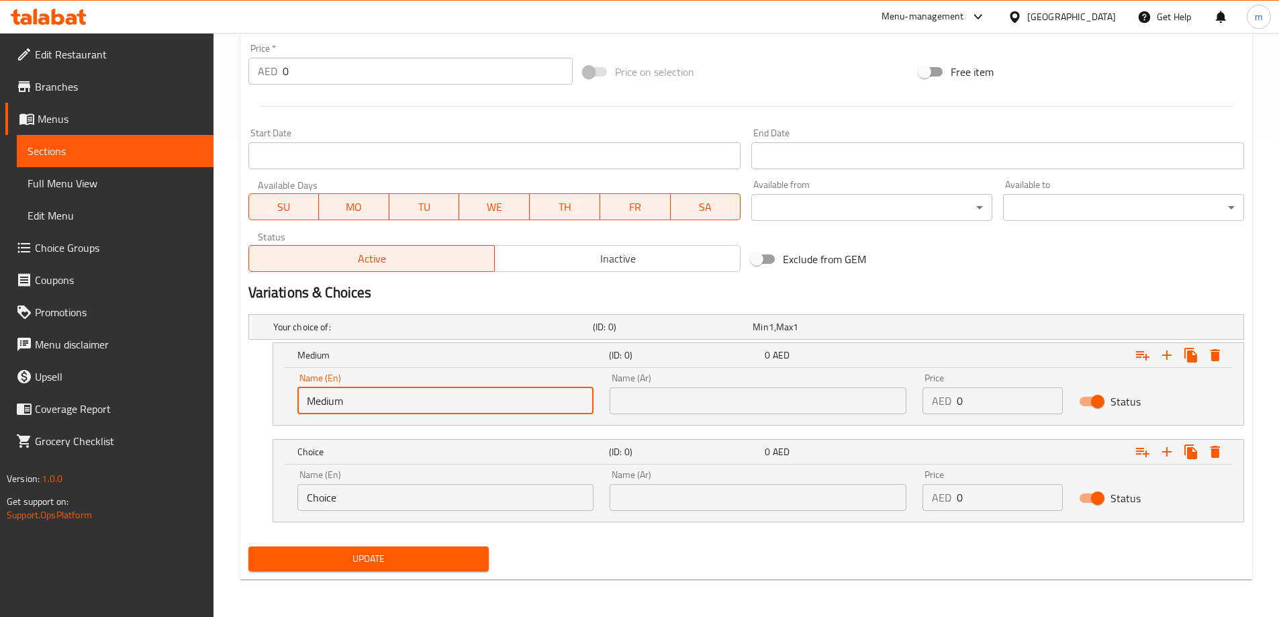
click at [406, 493] on input "Choice" at bounding box center [445, 497] width 297 height 27
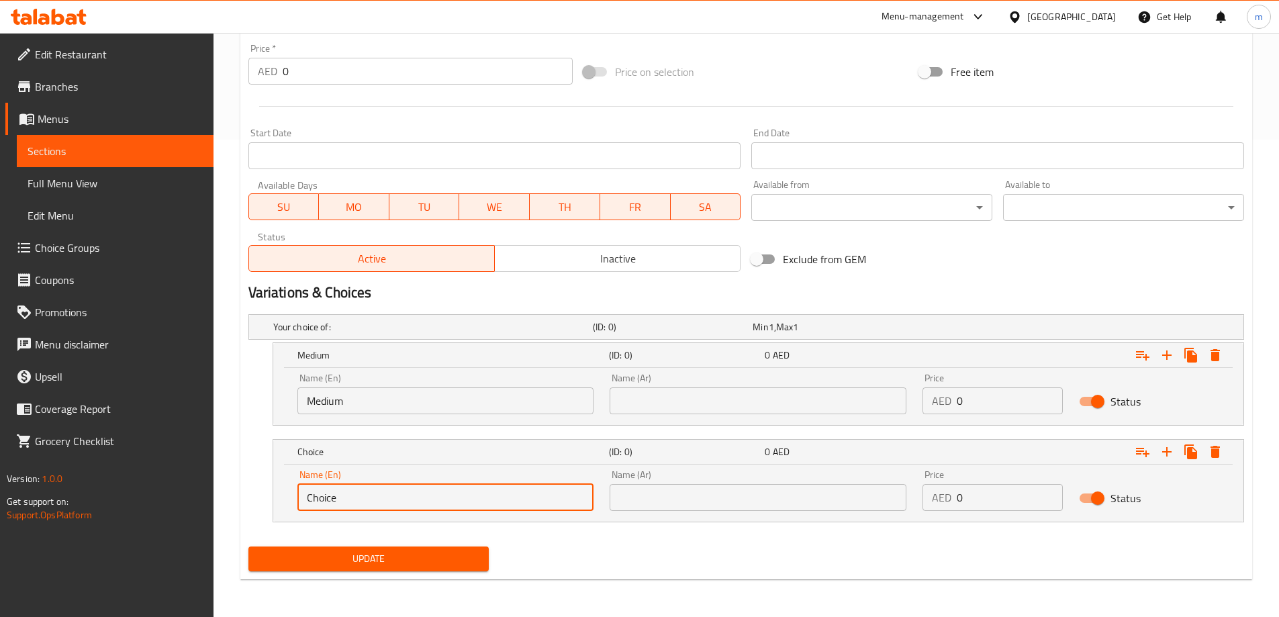
click at [406, 493] on input "Choice" at bounding box center [445, 497] width 297 height 27
type input "large"
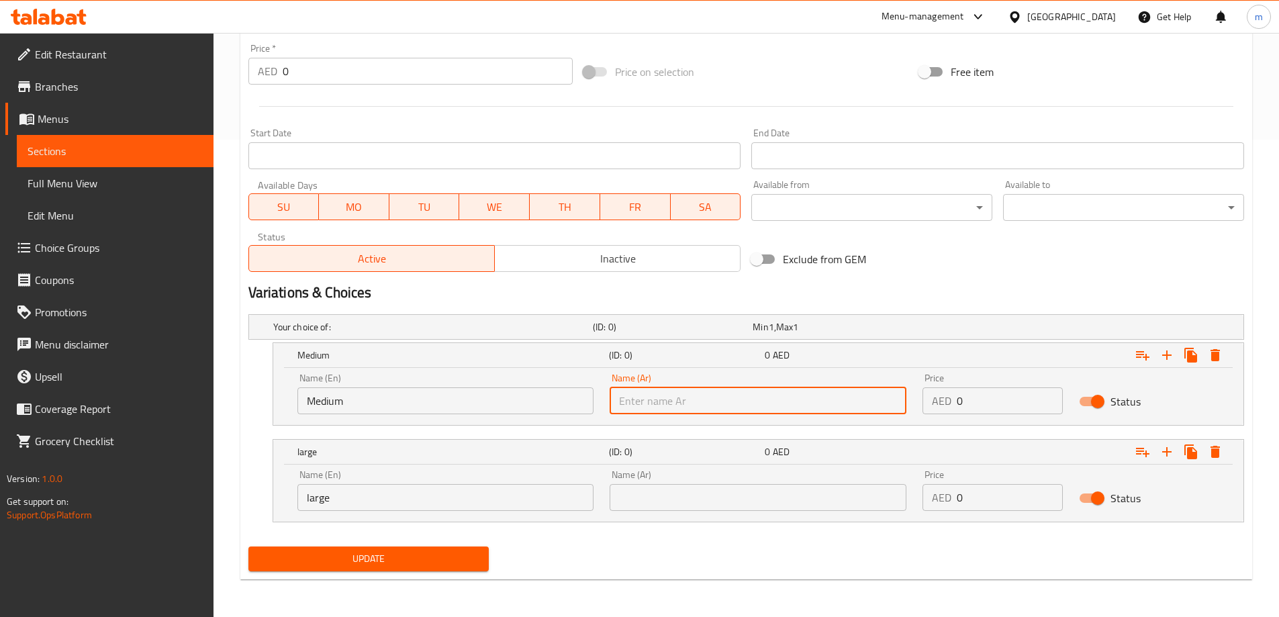
click at [729, 391] on input "text" at bounding box center [758, 400] width 297 height 27
type input "وسط"
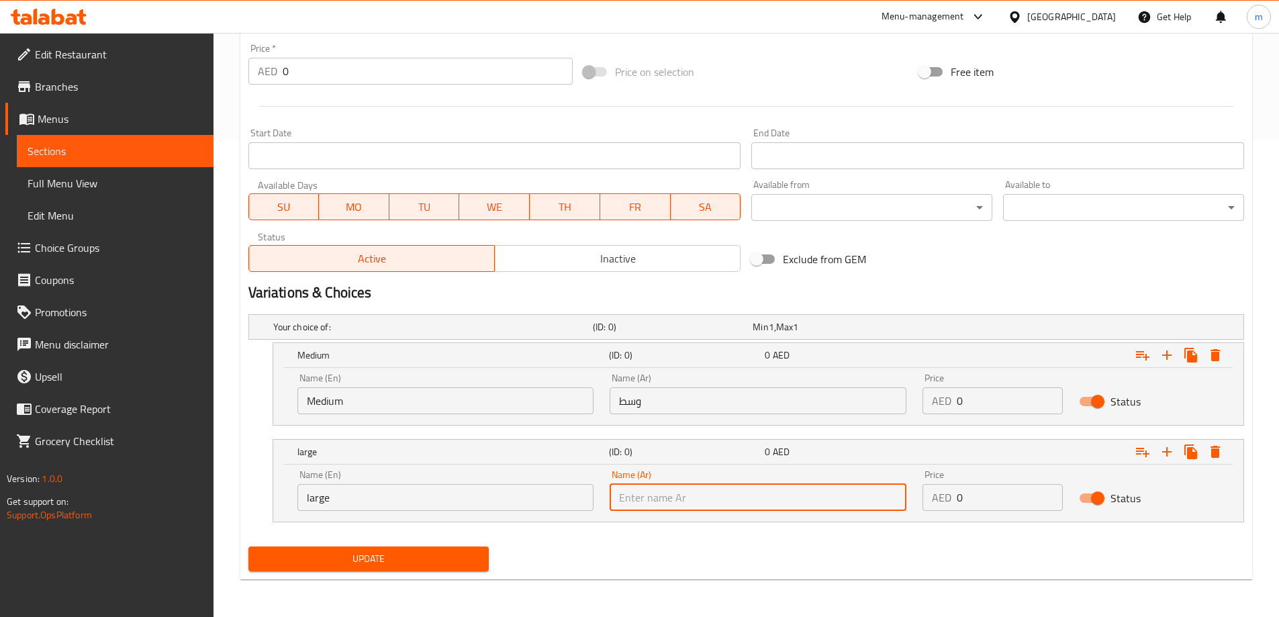
click at [704, 491] on input "text" at bounding box center [758, 497] width 297 height 27
type input "وسط"
click at [687, 502] on input "وسط" at bounding box center [758, 497] width 297 height 27
click at [687, 502] on input "text" at bounding box center [758, 497] width 297 height 27
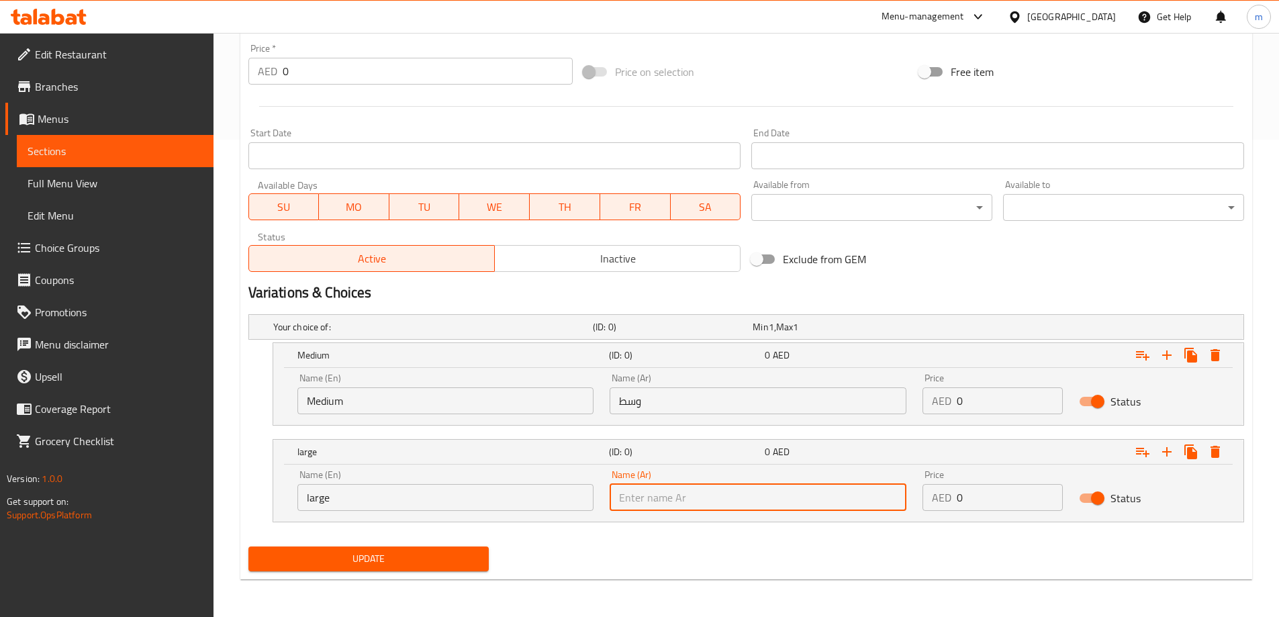
type input "كبير"
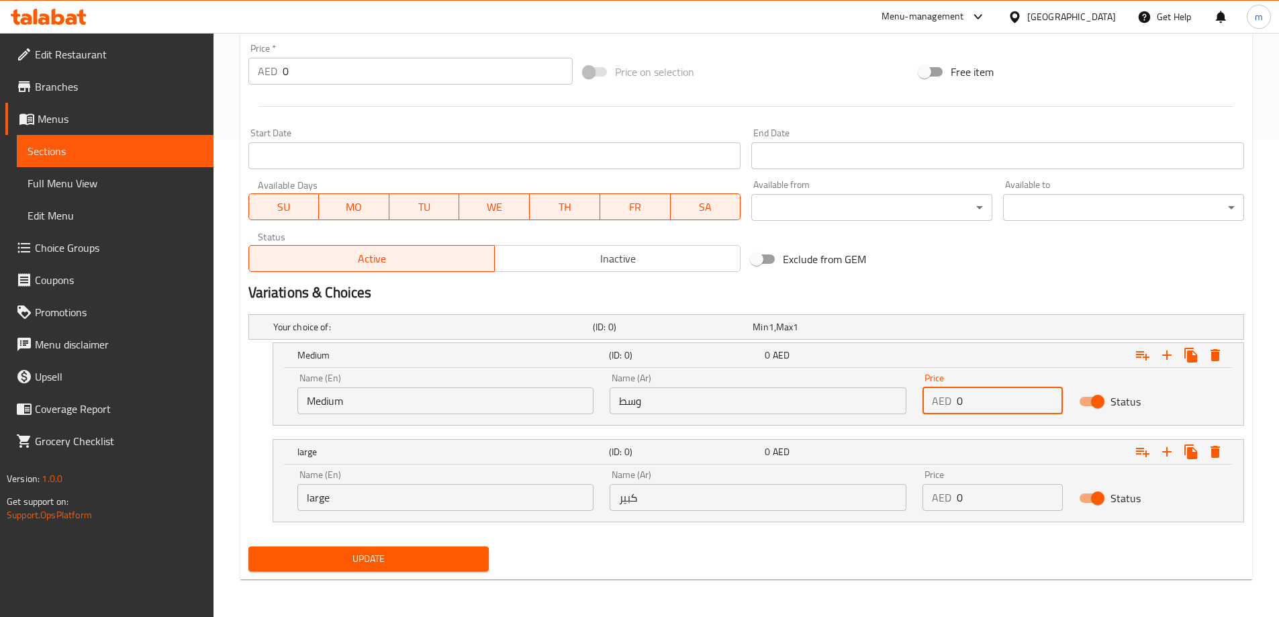
click at [1033, 395] on input "0" at bounding box center [1010, 400] width 106 height 27
type input "2"
type input "10"
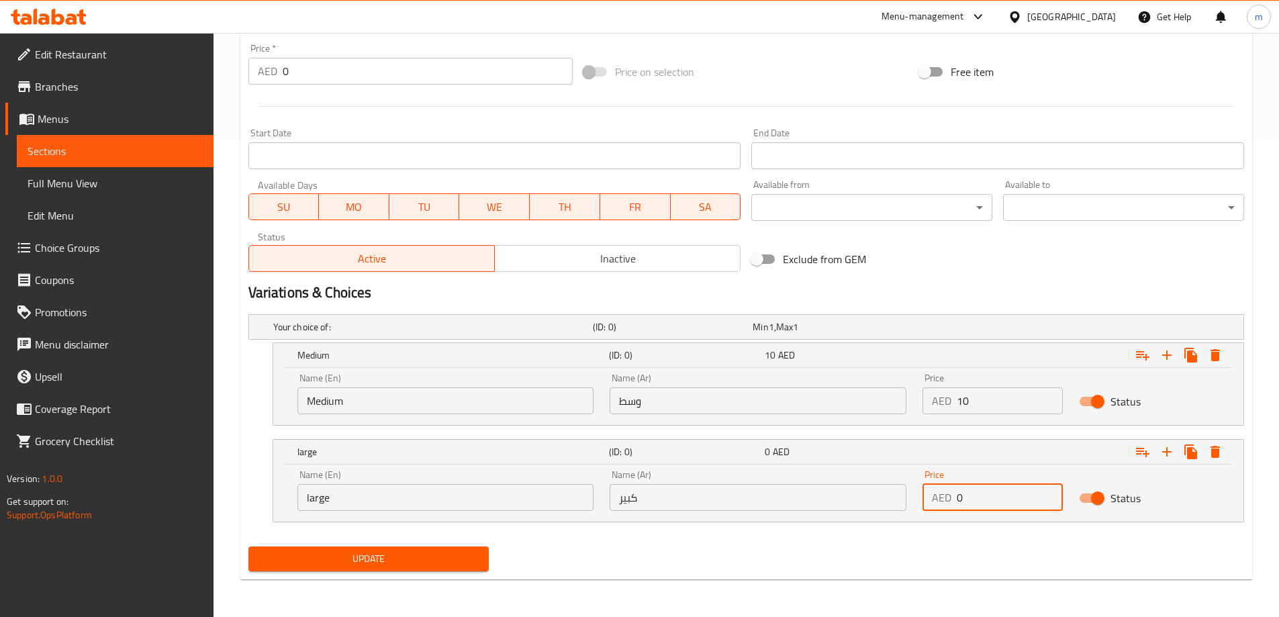
click at [998, 507] on input "0" at bounding box center [1010, 497] width 106 height 27
type input "20"
click at [959, 545] on div "Update" at bounding box center [746, 559] width 1006 height 36
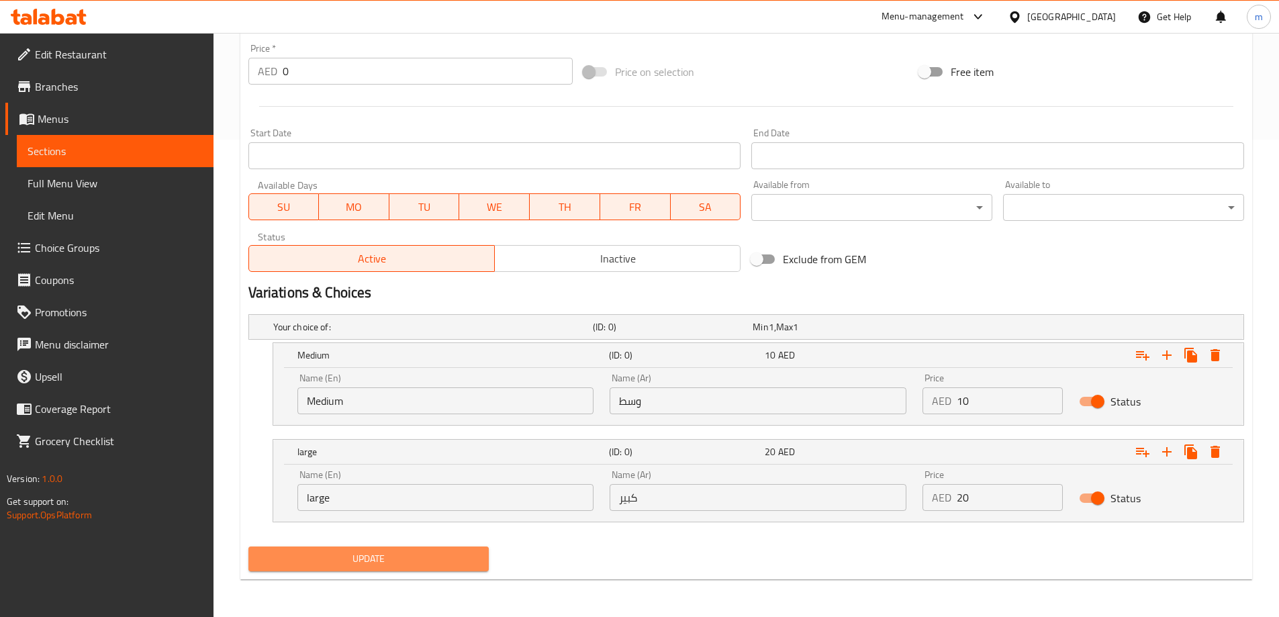
click at [402, 565] on span "Update" at bounding box center [369, 559] width 220 height 17
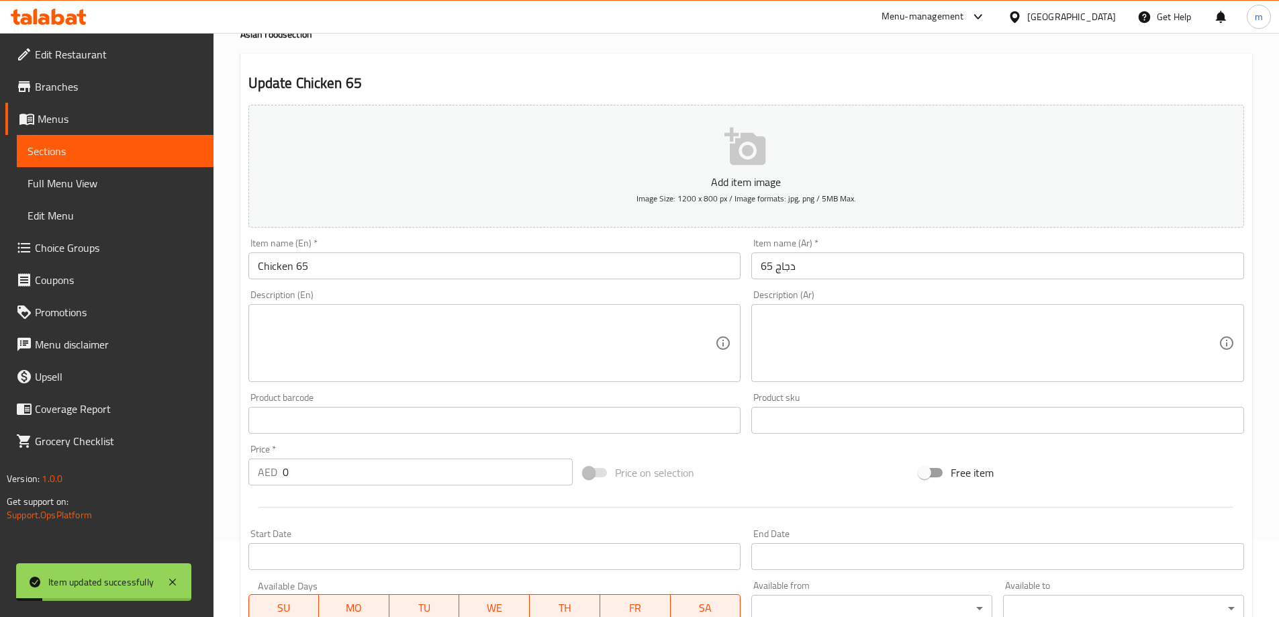
scroll to position [0, 0]
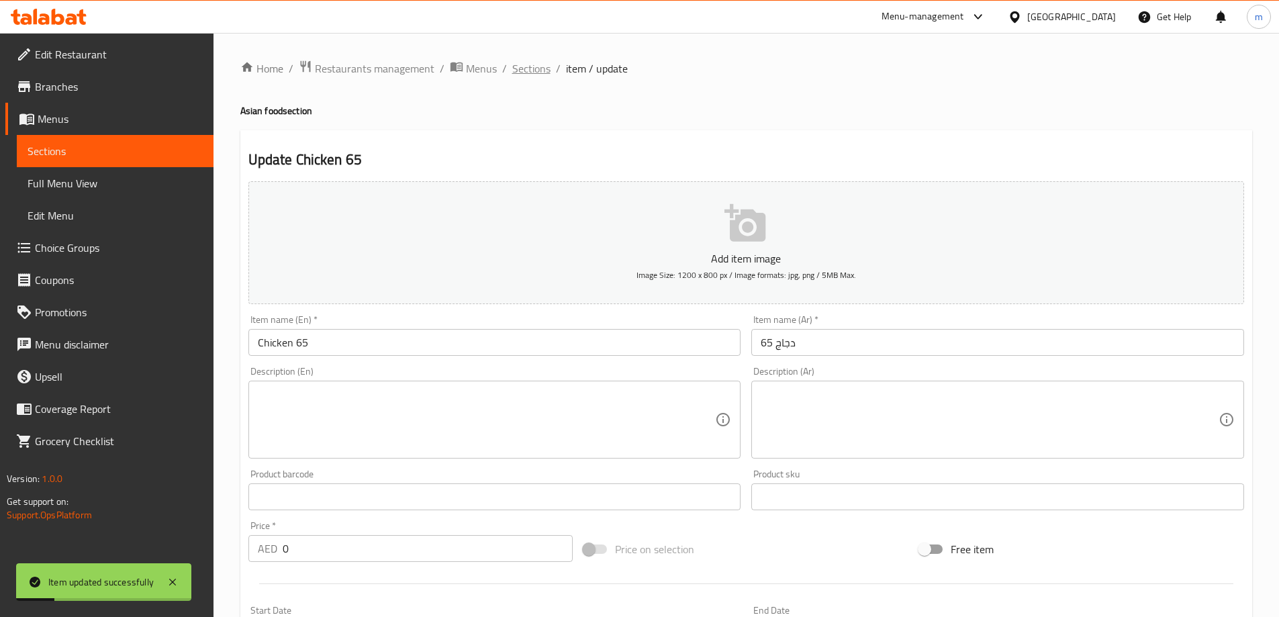
click at [530, 76] on span "Sections" at bounding box center [531, 68] width 38 height 16
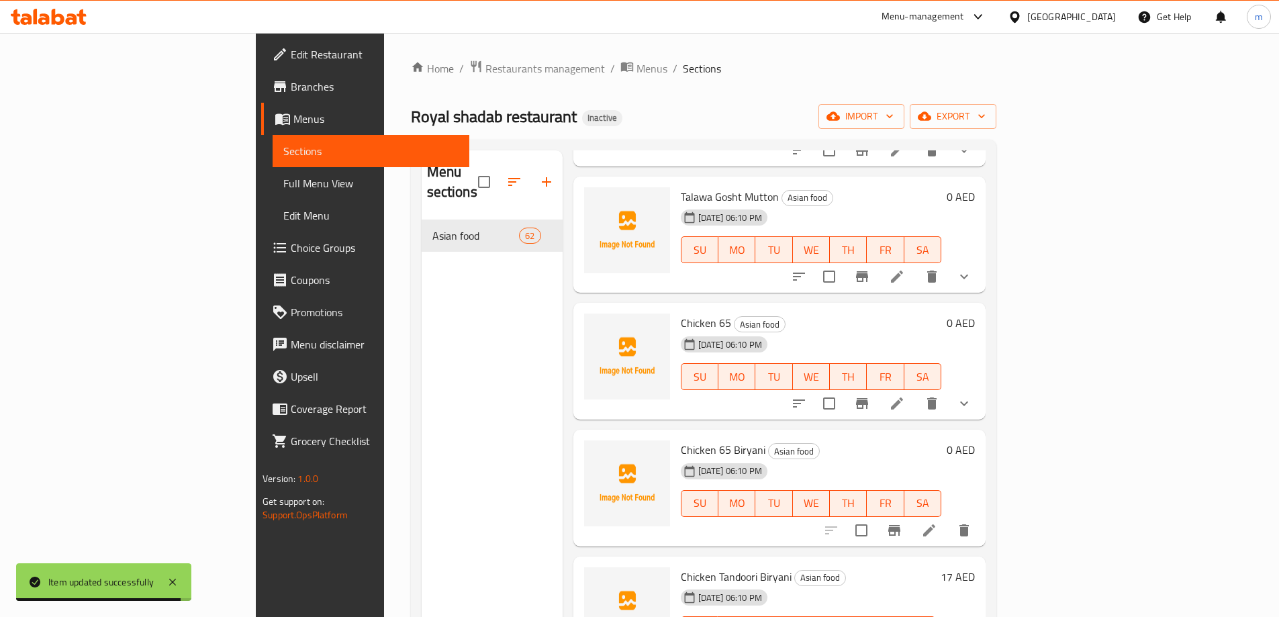
scroll to position [671, 0]
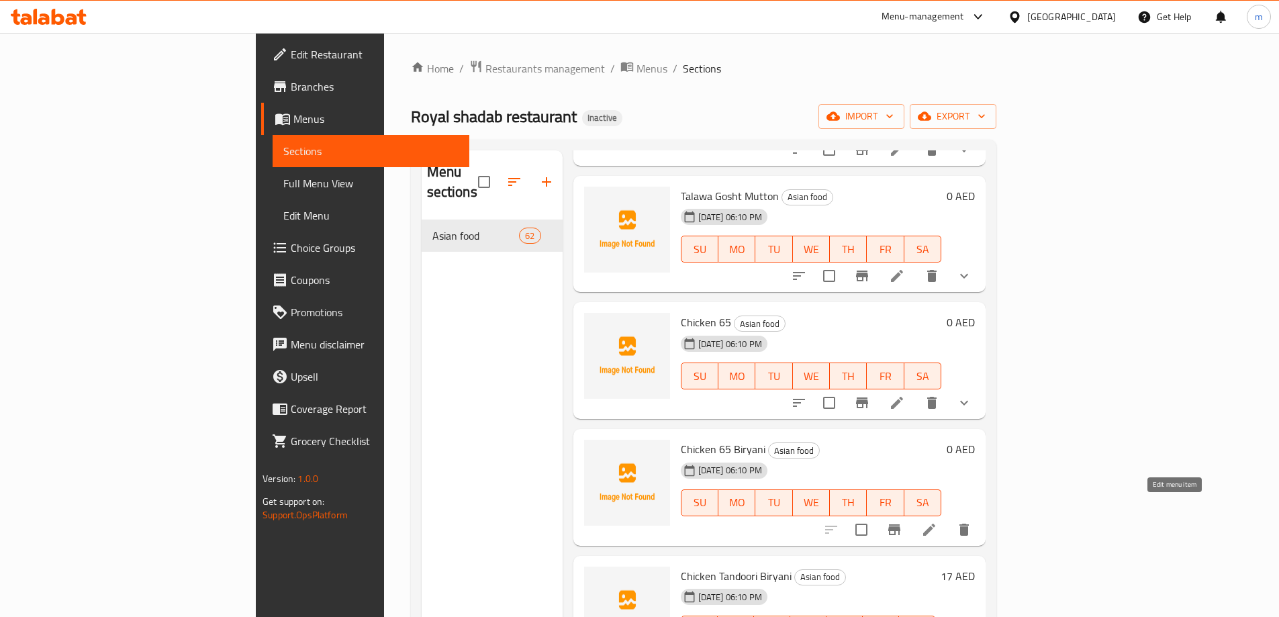
click at [935, 524] on icon at bounding box center [929, 530] width 12 height 12
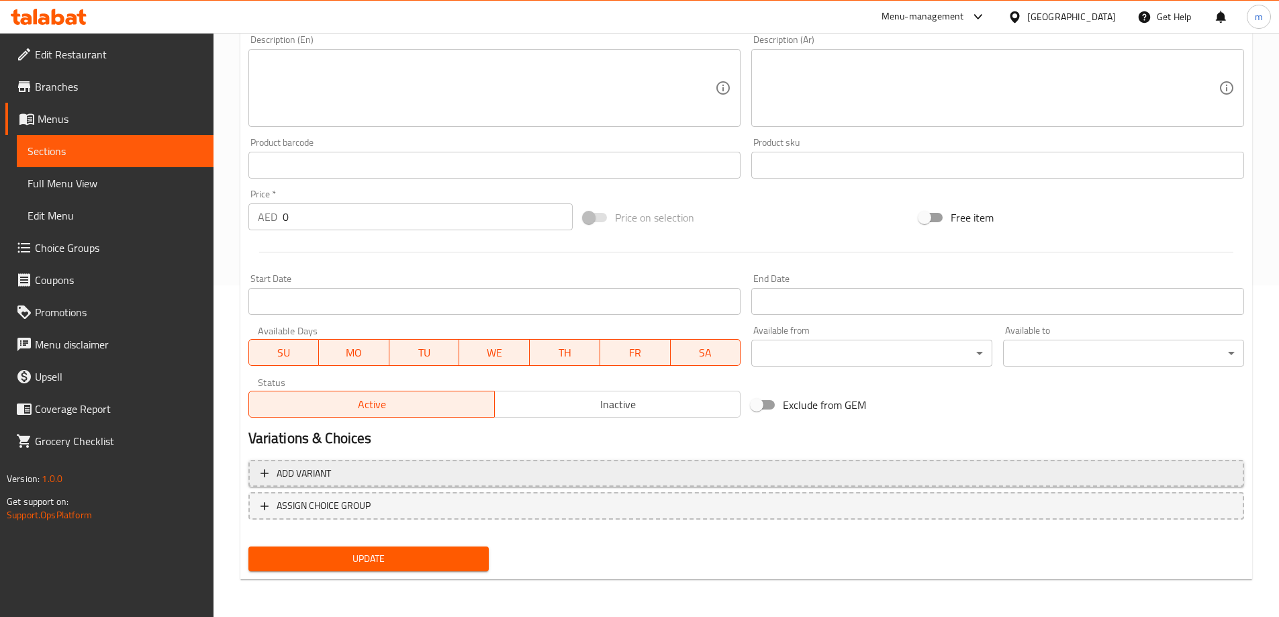
click at [962, 464] on button "Add variant" at bounding box center [746, 474] width 996 height 28
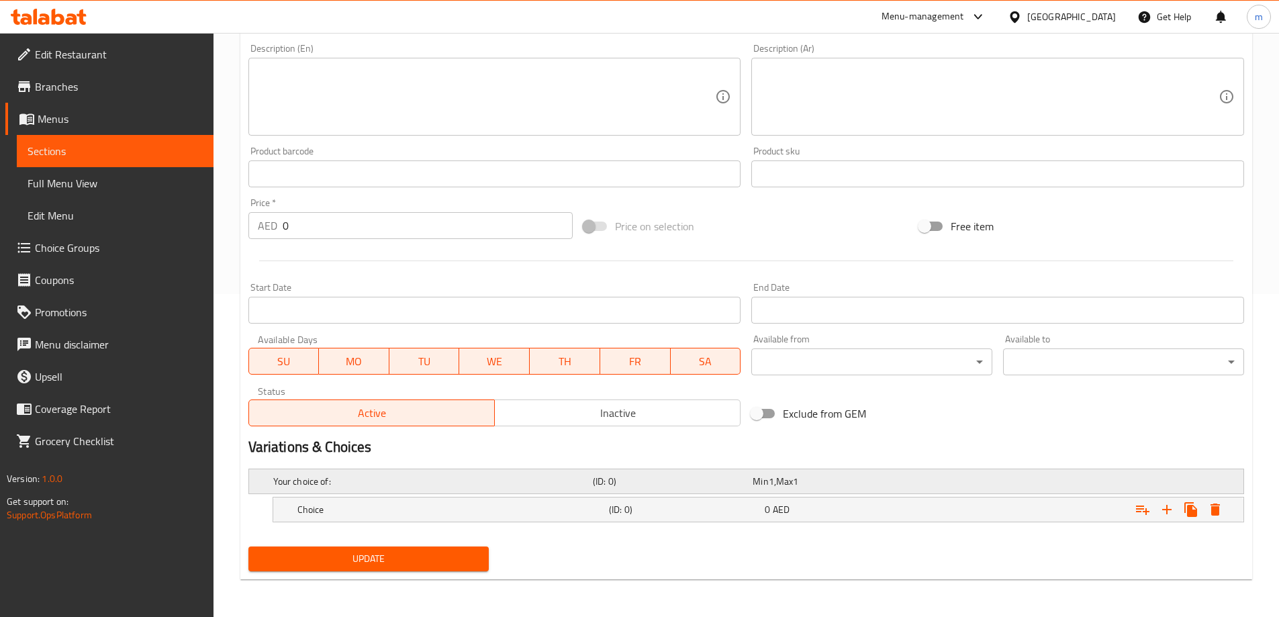
scroll to position [323, 0]
click at [1165, 512] on icon "Expand" at bounding box center [1167, 510] width 16 height 16
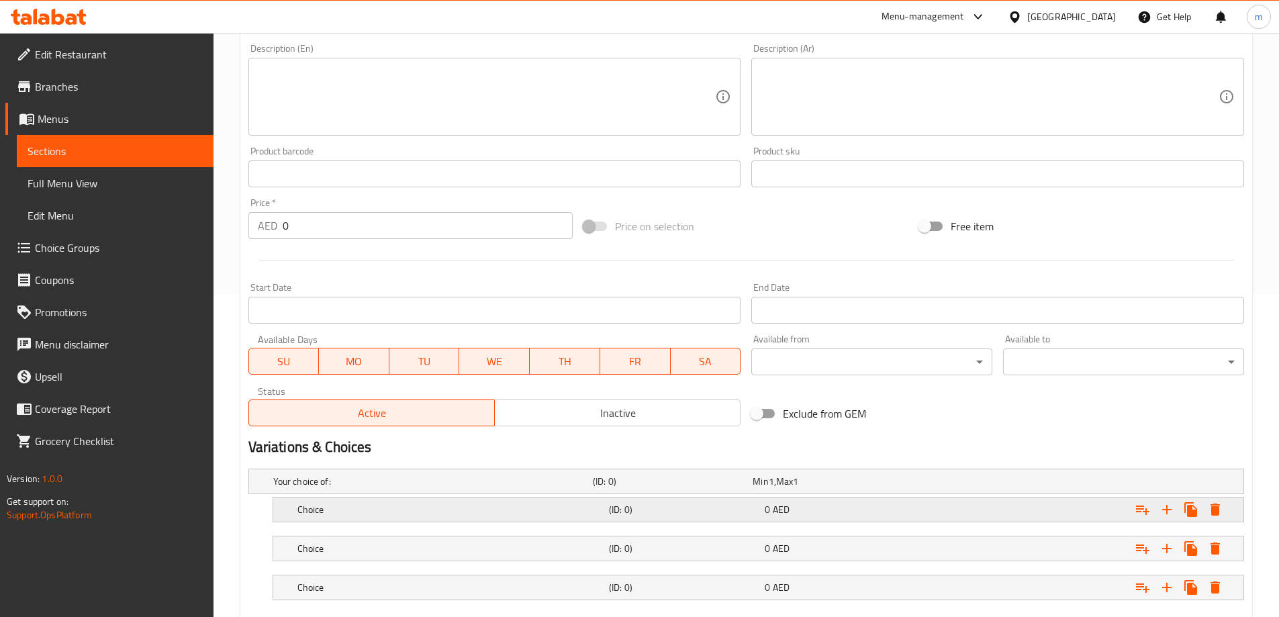
scroll to position [390, 0]
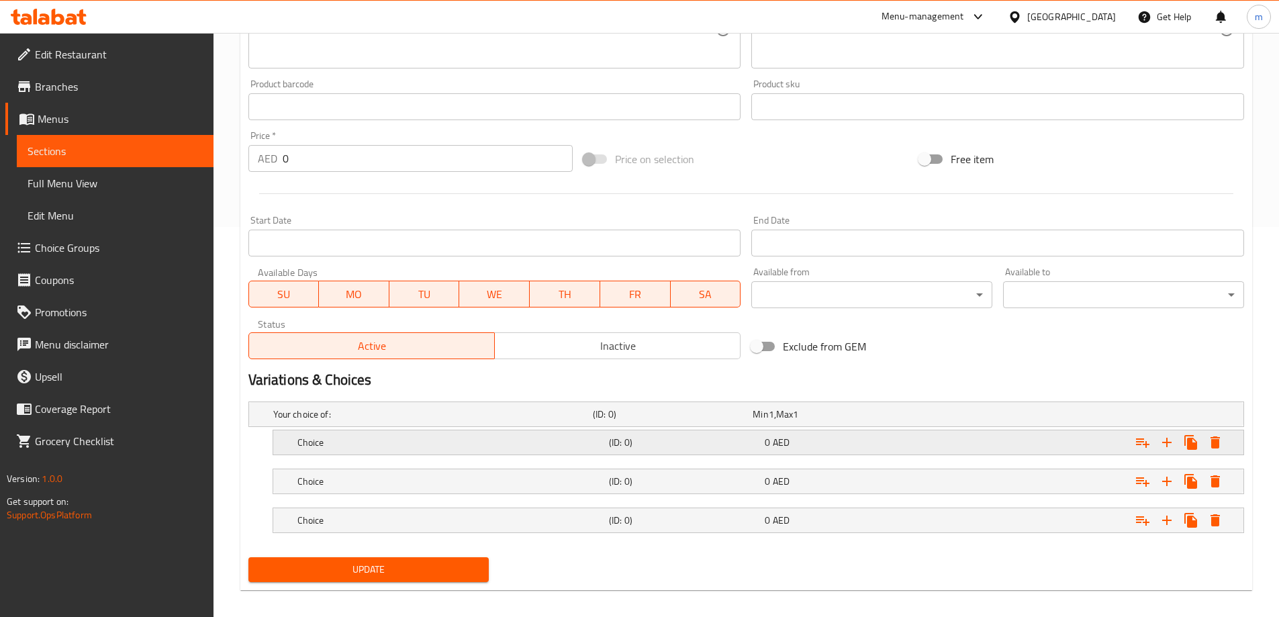
click at [1066, 509] on div "Expand" at bounding box center [1074, 521] width 312 height 30
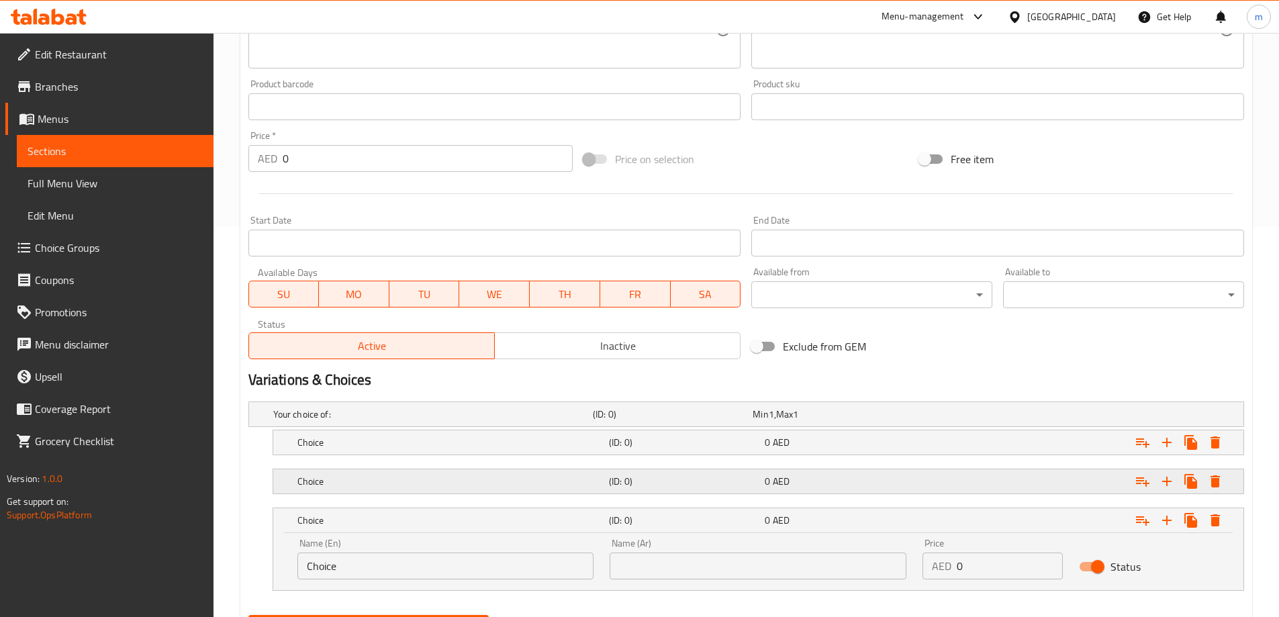
click at [1037, 485] on div "Expand" at bounding box center [1074, 482] width 312 height 30
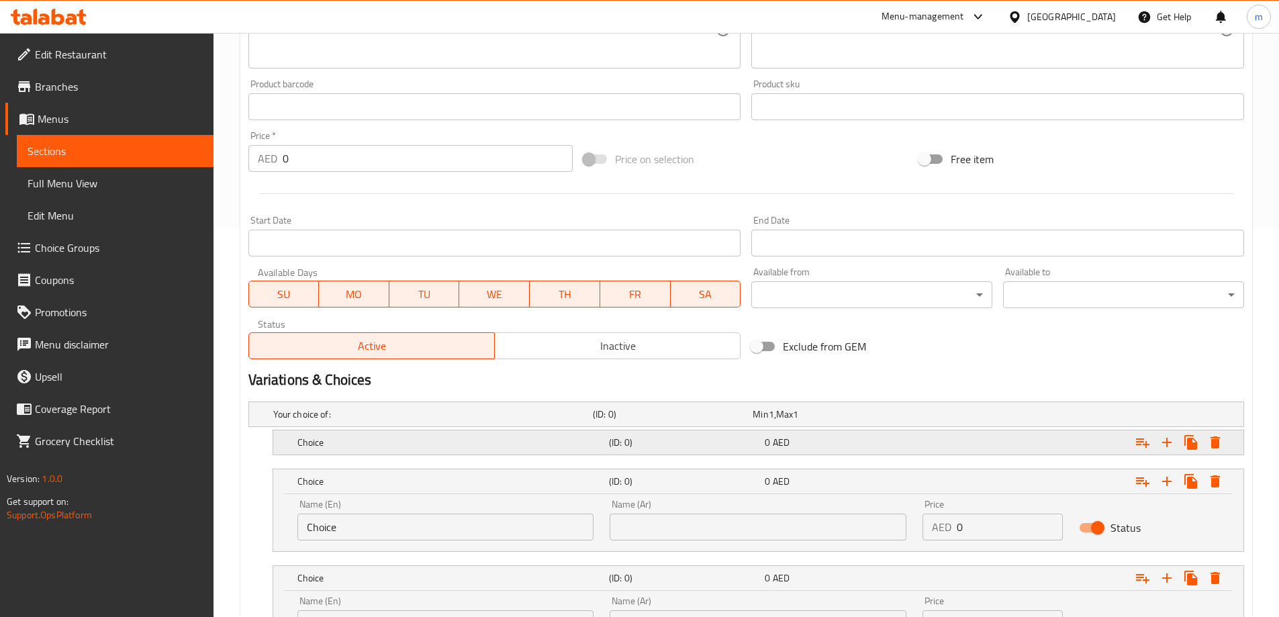
click at [1031, 438] on div "Expand" at bounding box center [1074, 443] width 312 height 30
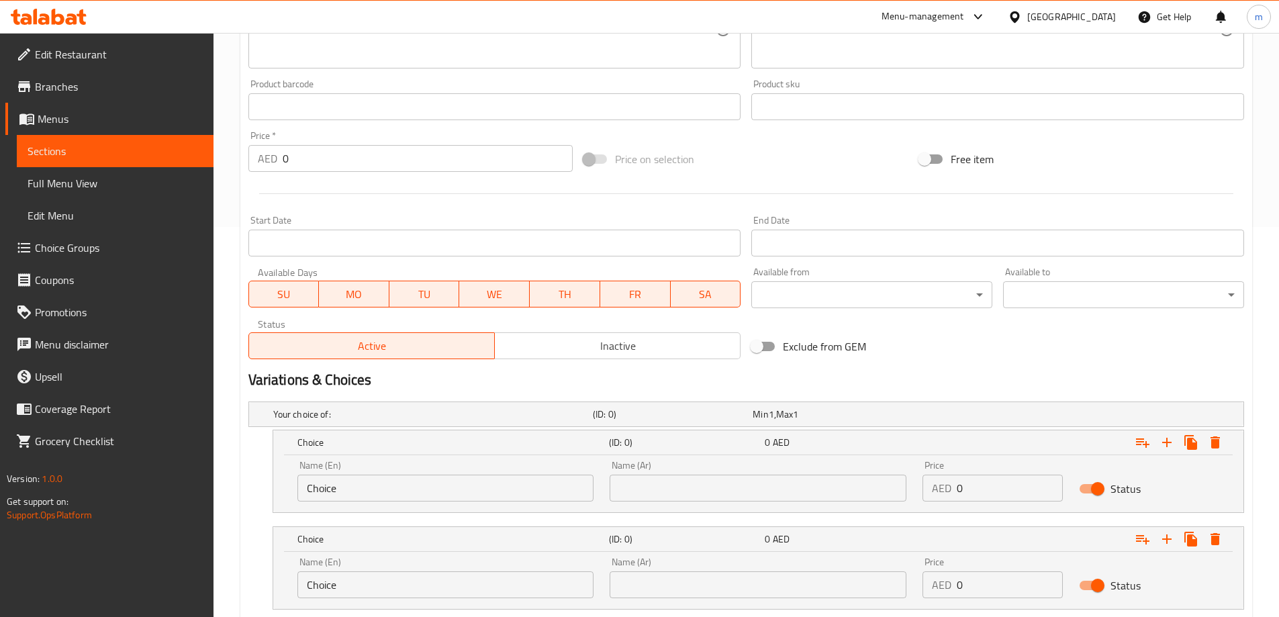
click at [479, 504] on div "Name (En) Choice Name (En)" at bounding box center [445, 481] width 313 height 57
click at [434, 489] on input "Choice" at bounding box center [445, 488] width 297 height 27
click at [434, 489] on input "Choices" at bounding box center [445, 488] width 297 height 27
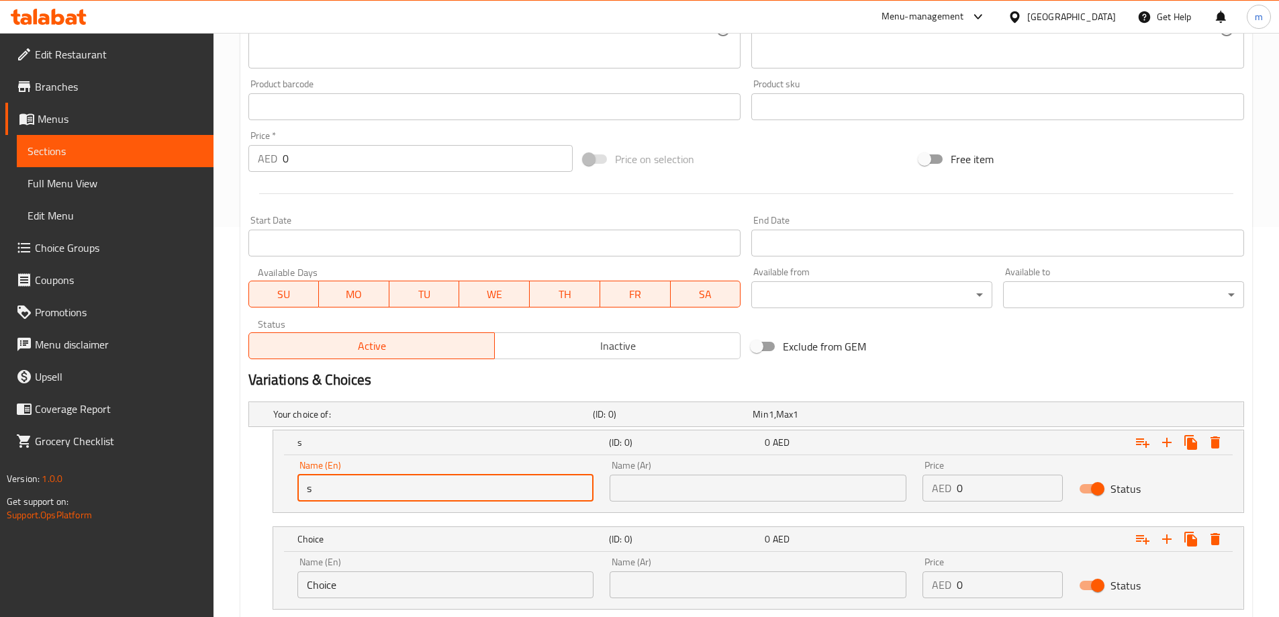
type input "small"
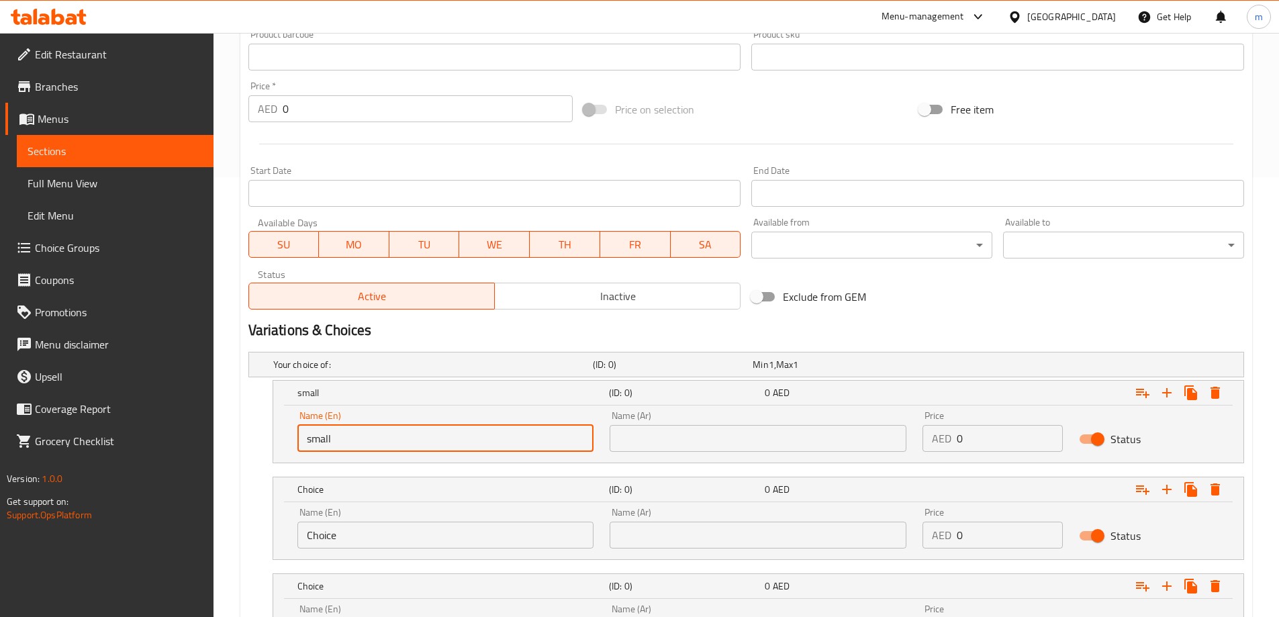
scroll to position [524, 0]
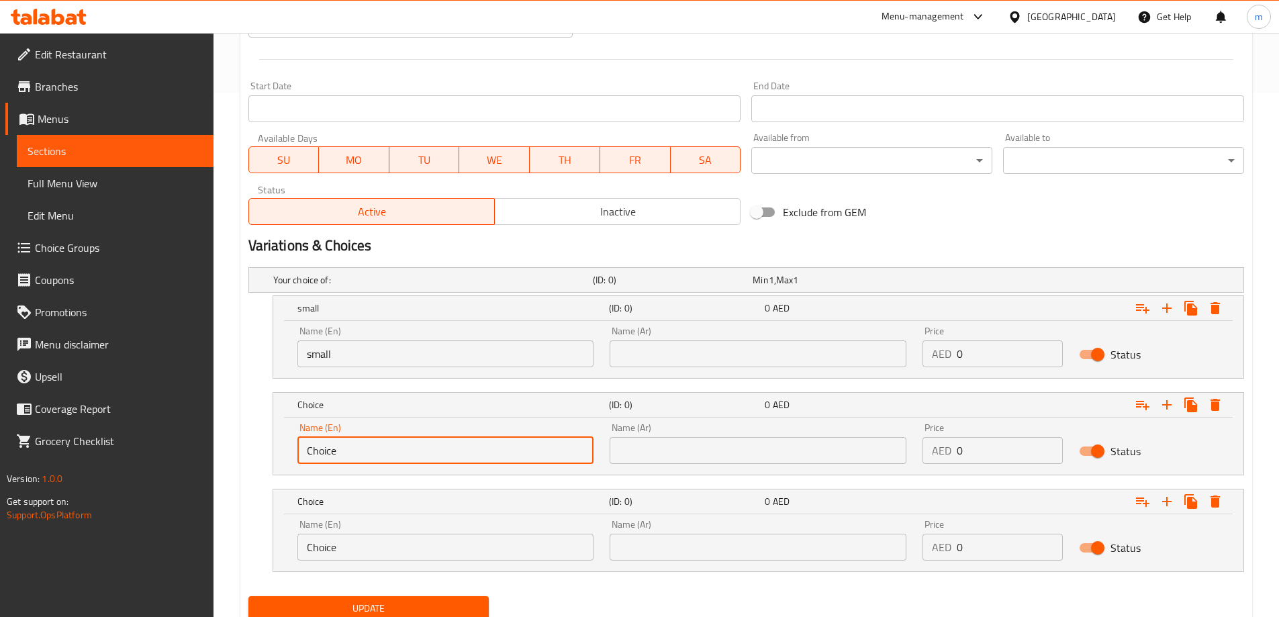
click at [396, 449] on input "Choice" at bounding box center [445, 450] width 297 height 27
type input "medium"
click at [373, 547] on input "Choice" at bounding box center [445, 547] width 297 height 27
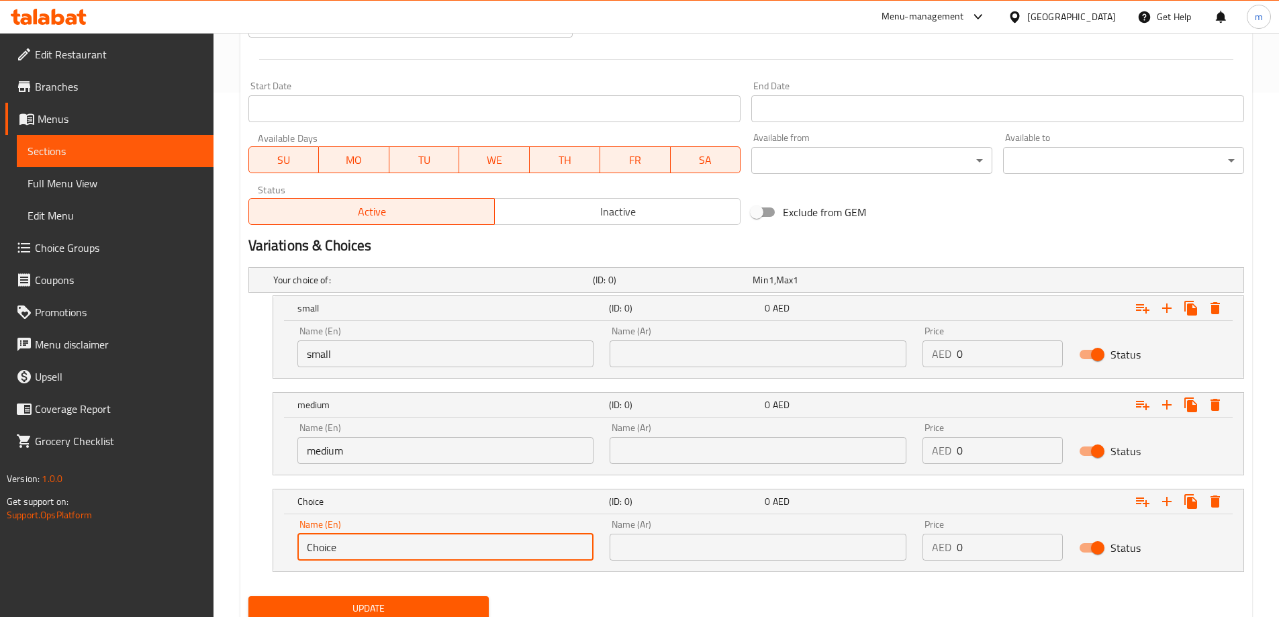
click at [373, 547] on input "Choice" at bounding box center [445, 547] width 297 height 27
type input "large"
click at [705, 377] on div "Name (En) small Name (En) Name (Ar) Name (Ar) Price AED 0 Price Status" at bounding box center [758, 349] width 970 height 57
click at [706, 363] on input "text" at bounding box center [758, 353] width 297 height 27
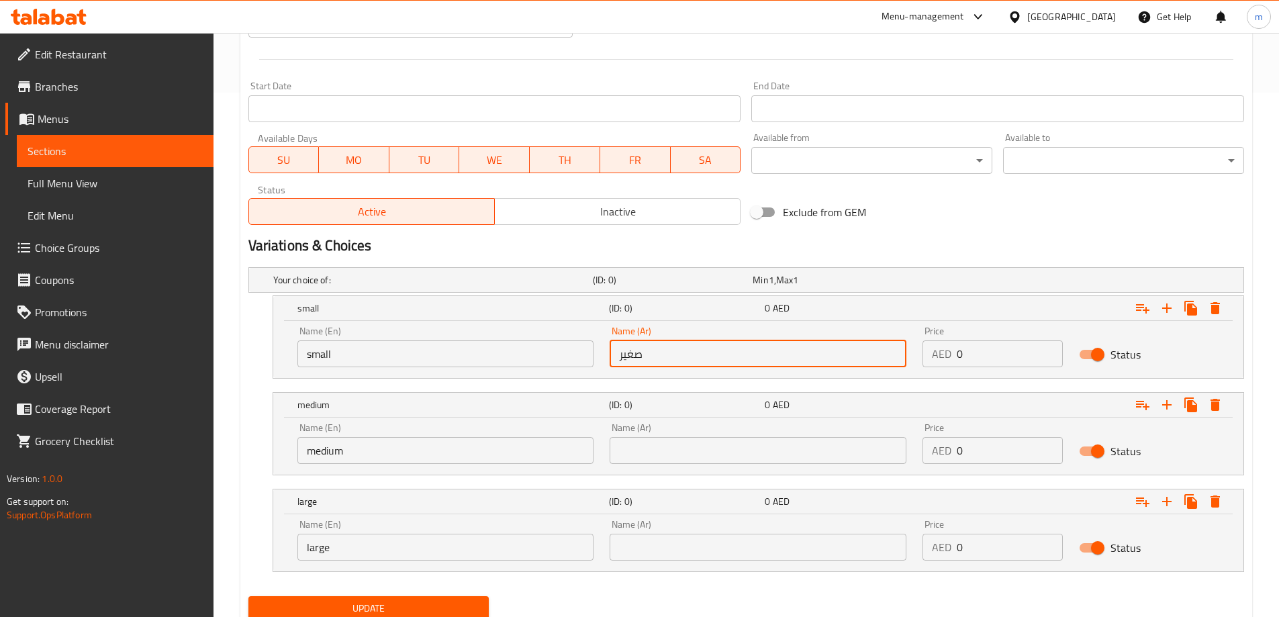
type input "صغير"
click at [702, 451] on input "text" at bounding box center [758, 450] width 297 height 27
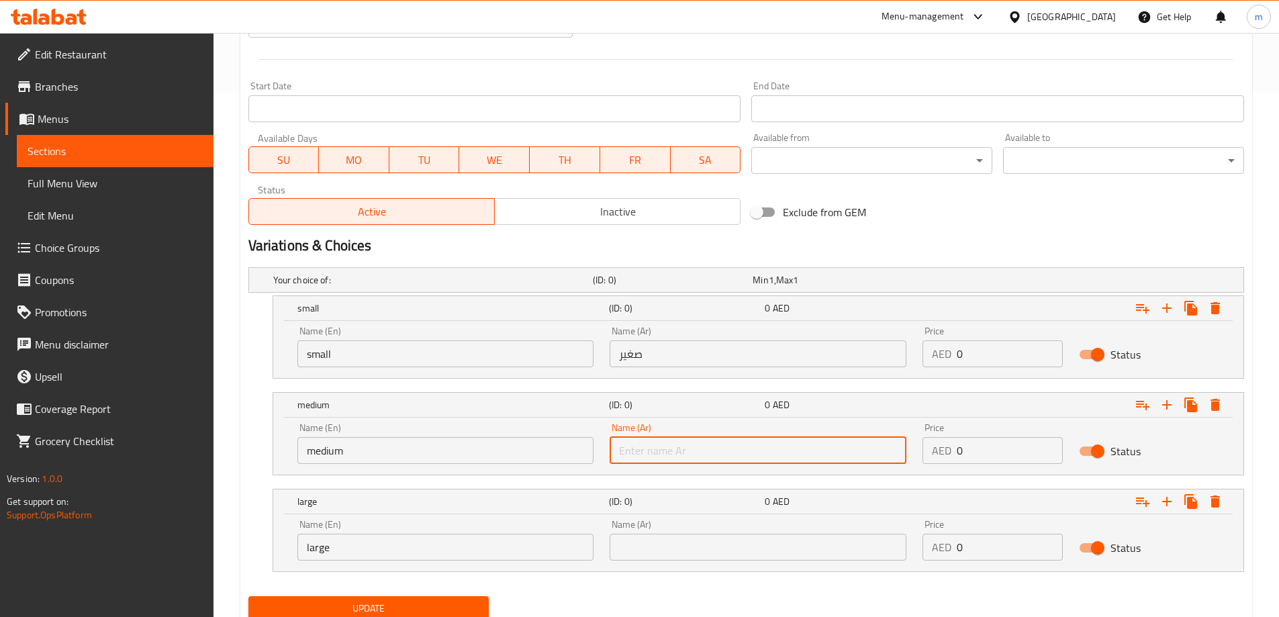
type input "وسط"
click at [726, 538] on input "text" at bounding box center [758, 547] width 297 height 27
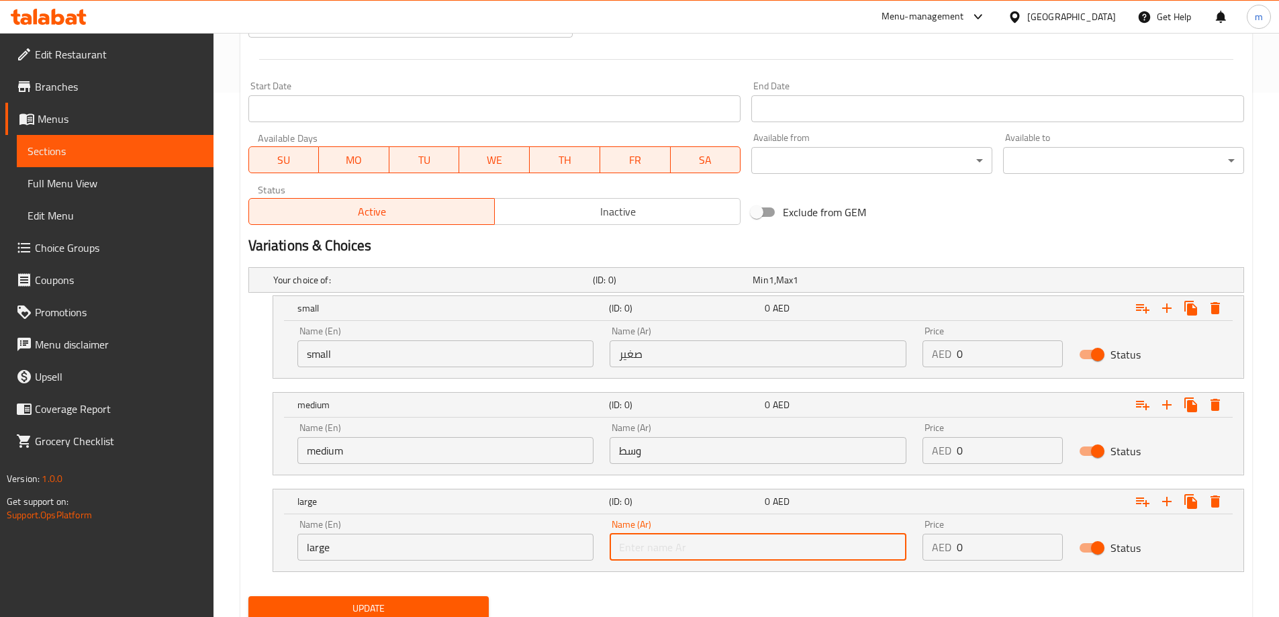
type input "كبير"
click at [1010, 366] on input "0" at bounding box center [1010, 353] width 106 height 27
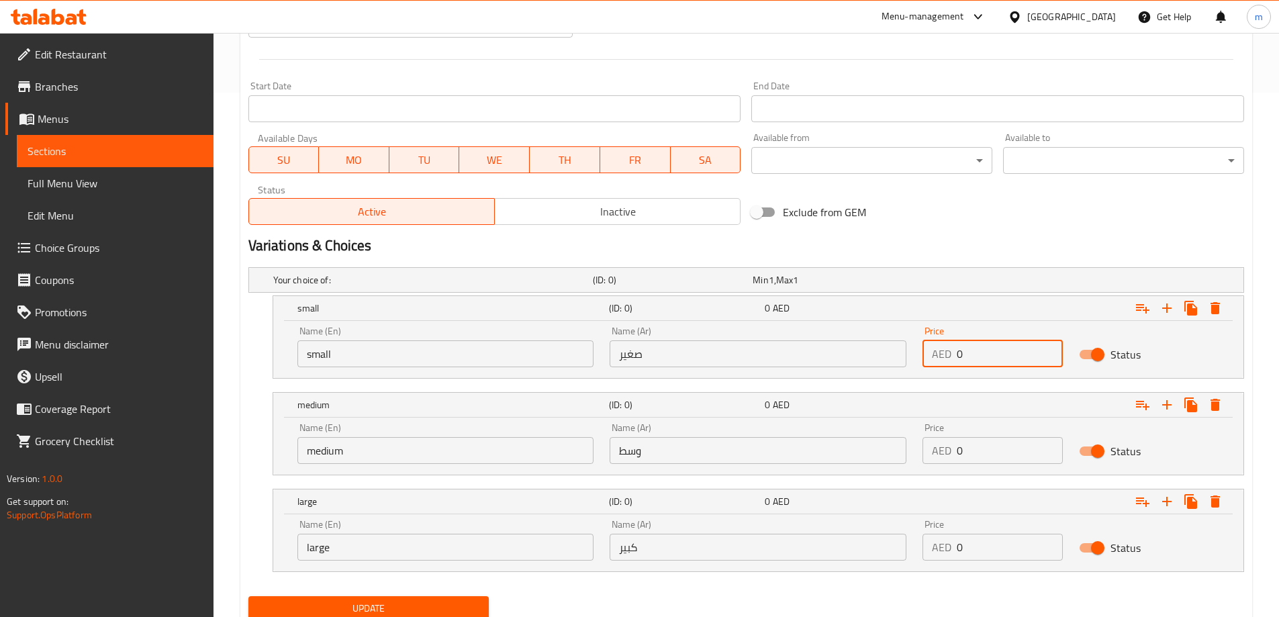
click at [1008, 363] on input "0" at bounding box center [1010, 353] width 106 height 27
type input "14"
click at [1015, 448] on input "0" at bounding box center [1010, 450] width 106 height 27
type input "20"
click at [980, 543] on input "0" at bounding box center [1010, 547] width 106 height 27
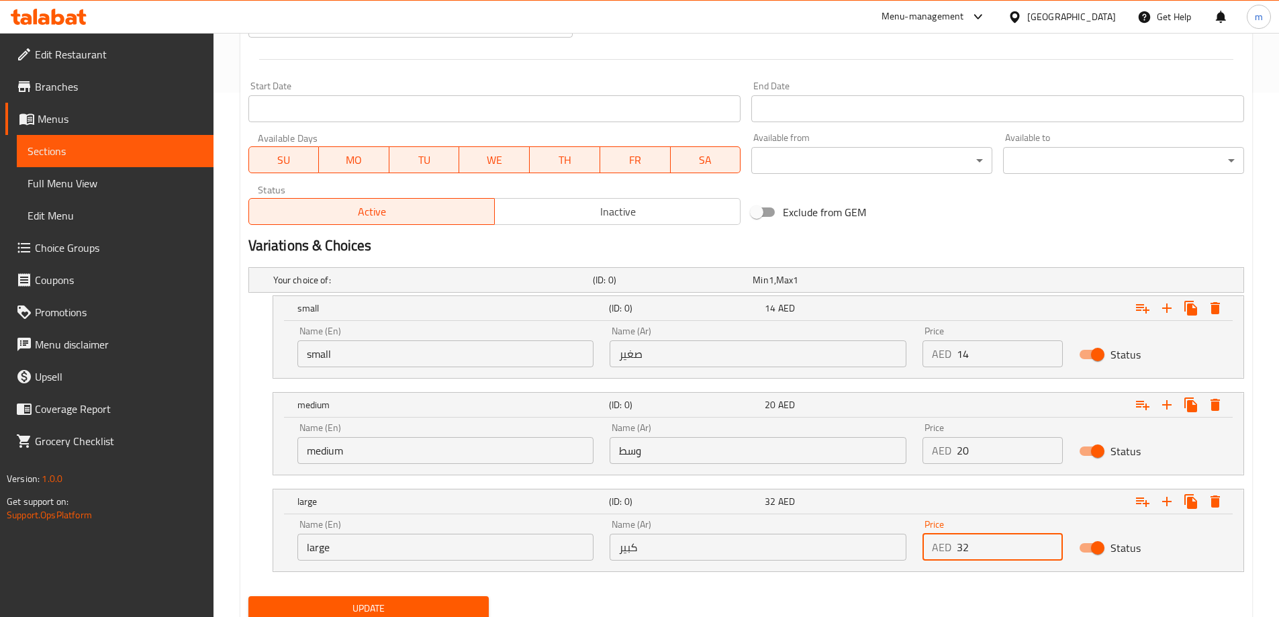
type input "32"
drag, startPoint x: 955, startPoint y: 608, endPoint x: 947, endPoint y: 604, distance: 9.9
click at [954, 608] on div "Update" at bounding box center [746, 609] width 1006 height 36
click at [463, 593] on div "Update" at bounding box center [369, 609] width 252 height 36
click at [463, 606] on span "Update" at bounding box center [369, 608] width 220 height 17
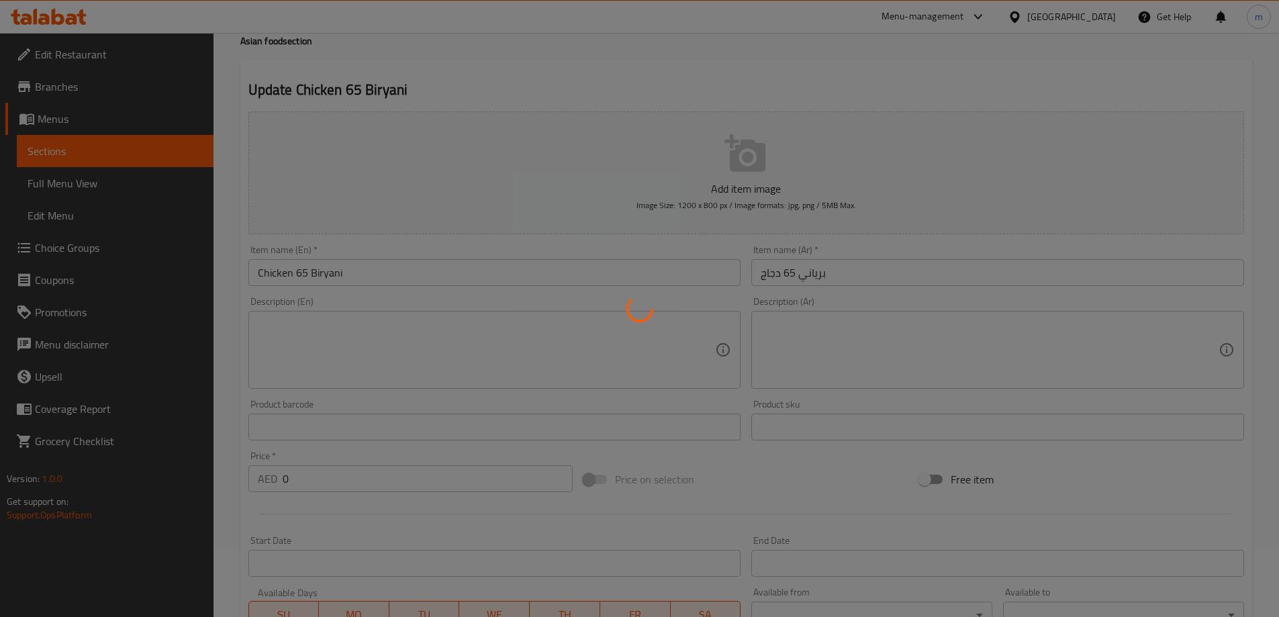
scroll to position [0, 0]
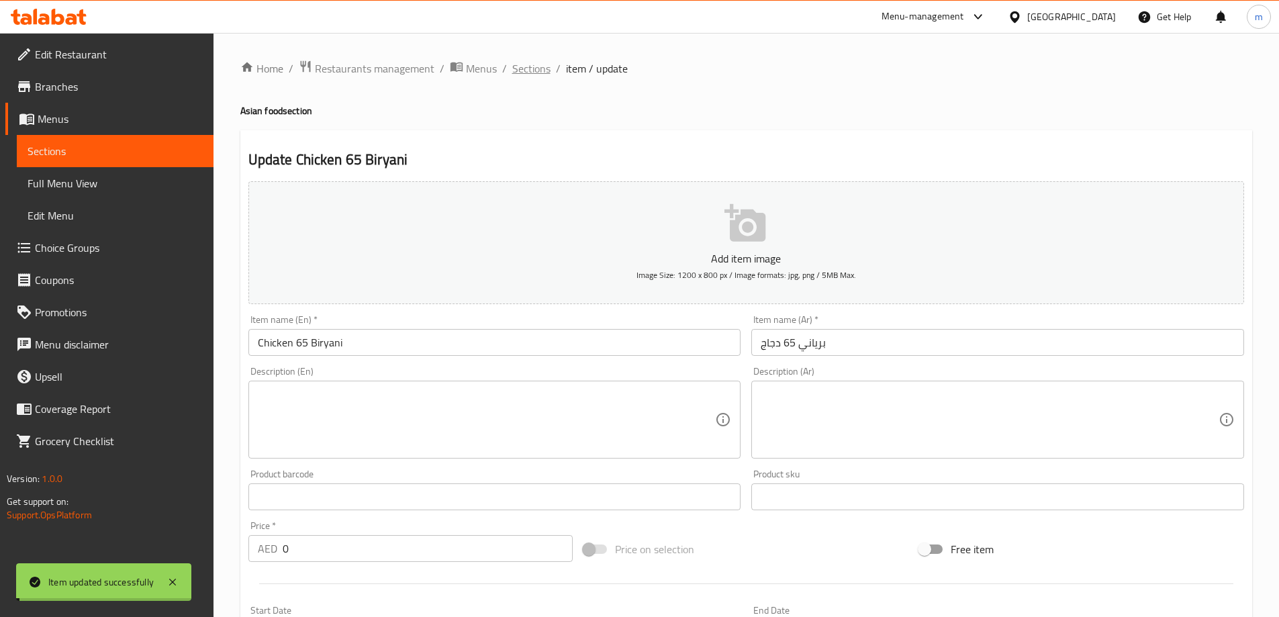
click at [532, 69] on span "Sections" at bounding box center [531, 68] width 38 height 16
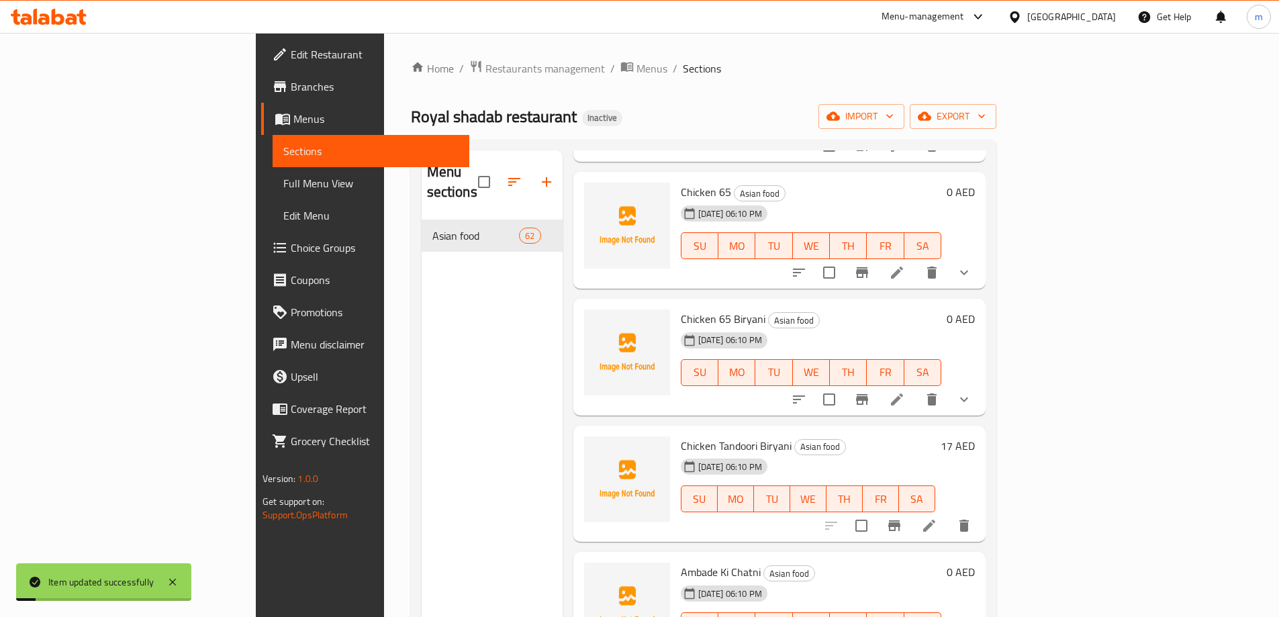
scroll to position [806, 0]
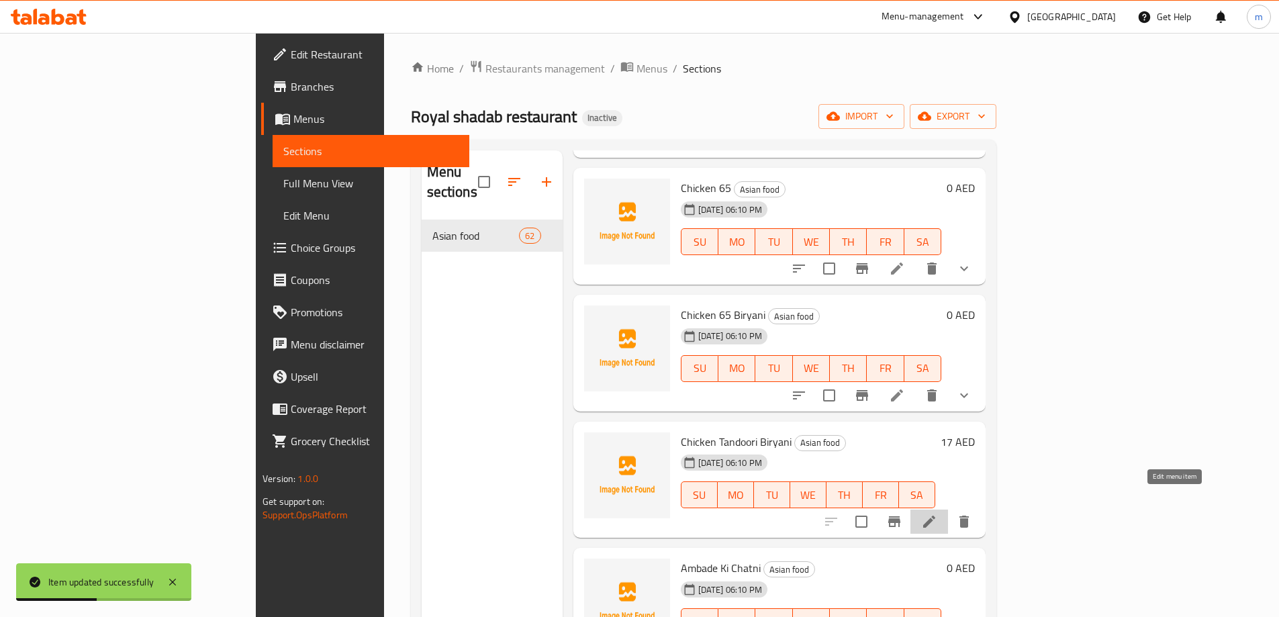
click at [937, 514] on icon at bounding box center [929, 522] width 16 height 16
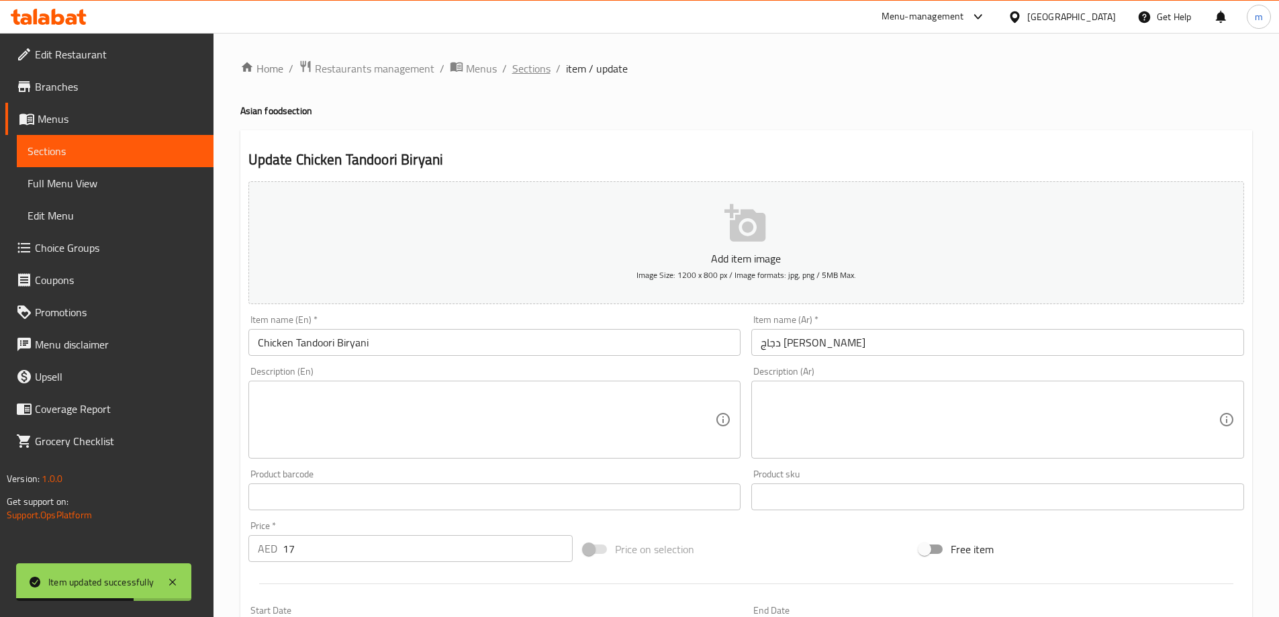
click at [528, 66] on span "Sections" at bounding box center [531, 68] width 38 height 16
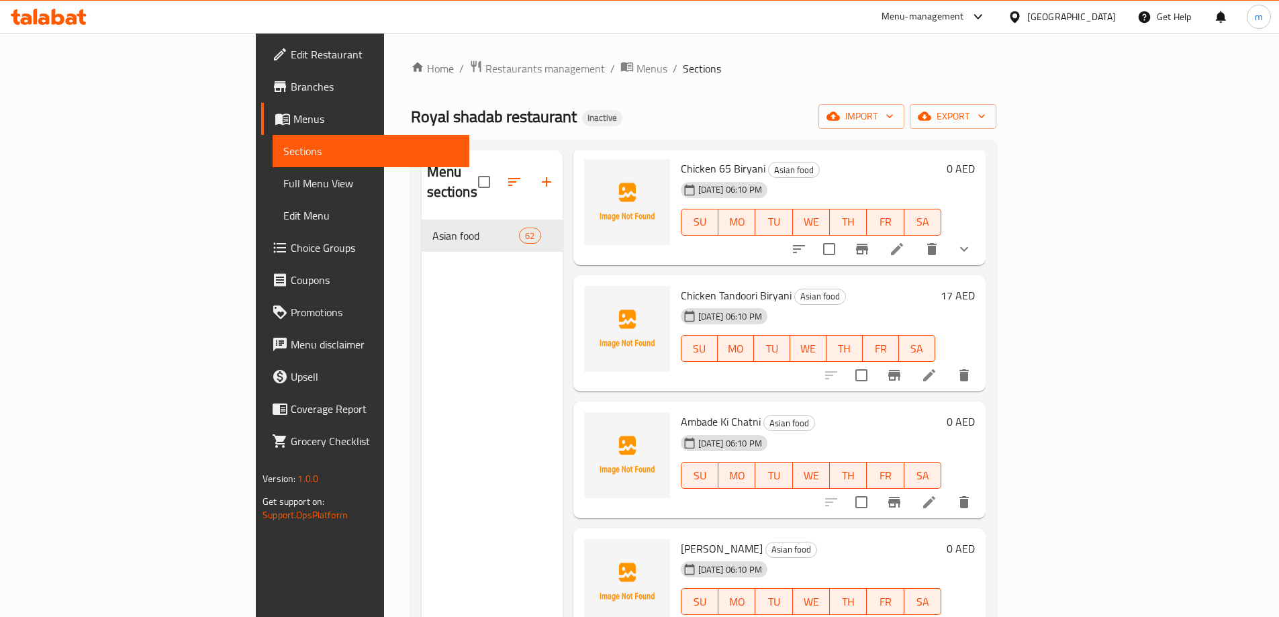
scroll to position [940, 0]
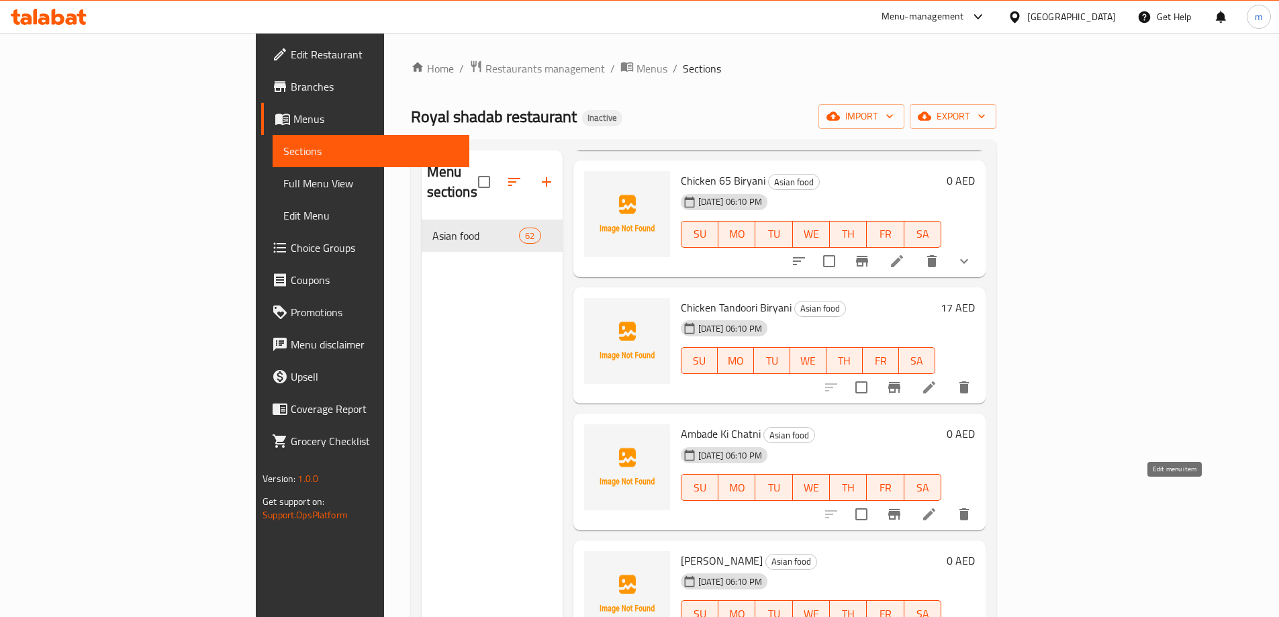
click at [935, 508] on icon at bounding box center [929, 514] width 12 height 12
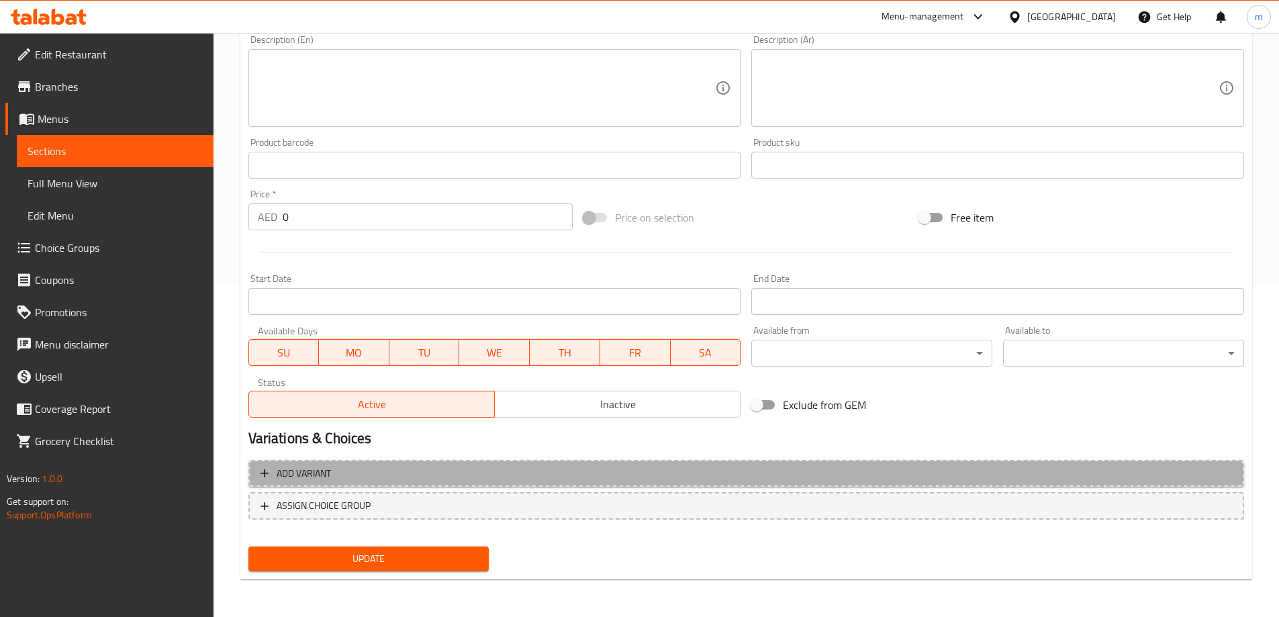
click at [839, 476] on span "Add variant" at bounding box center [745, 473] width 971 height 17
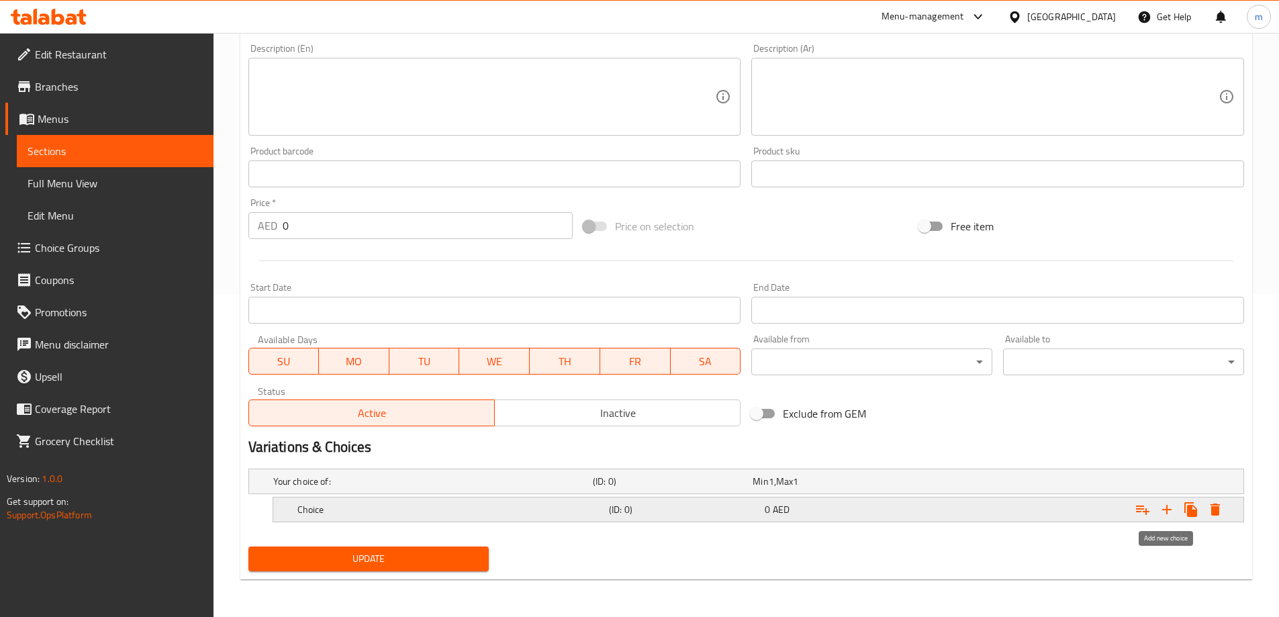
click at [1161, 508] on icon "Expand" at bounding box center [1167, 510] width 16 height 16
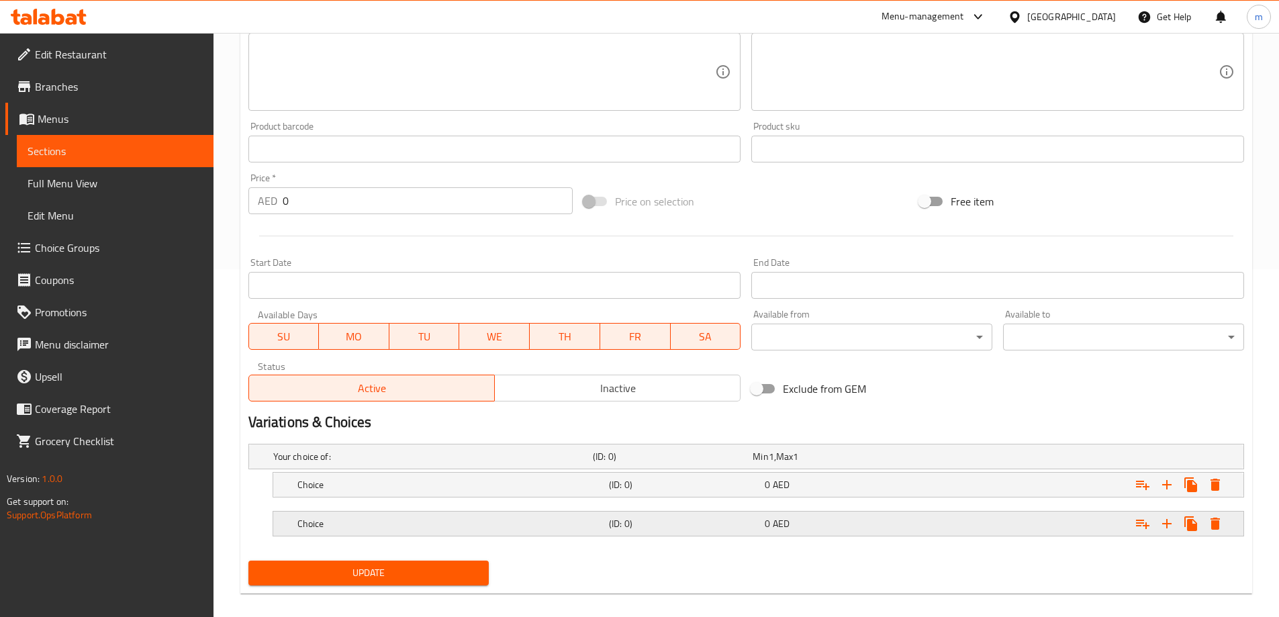
scroll to position [362, 0]
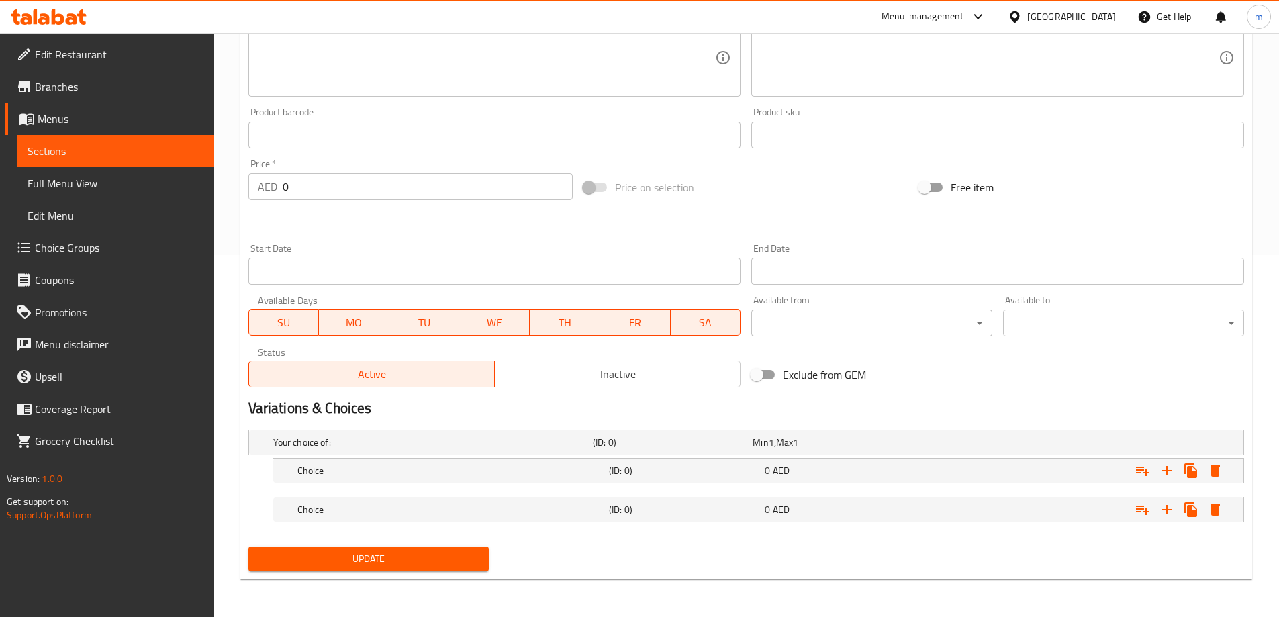
click at [747, 528] on nav at bounding box center [746, 530] width 996 height 11
click at [747, 501] on div "(ID: 0)" at bounding box center [684, 509] width 156 height 19
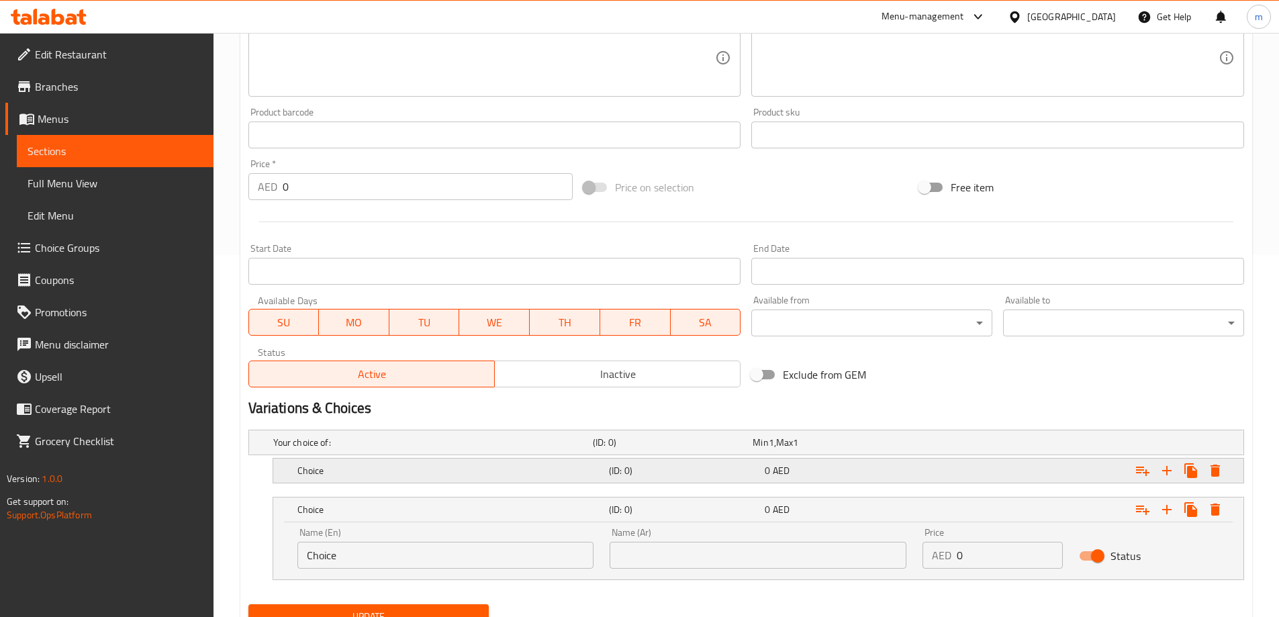
click at [740, 477] on h5 "(ID: 0)" at bounding box center [684, 470] width 150 height 13
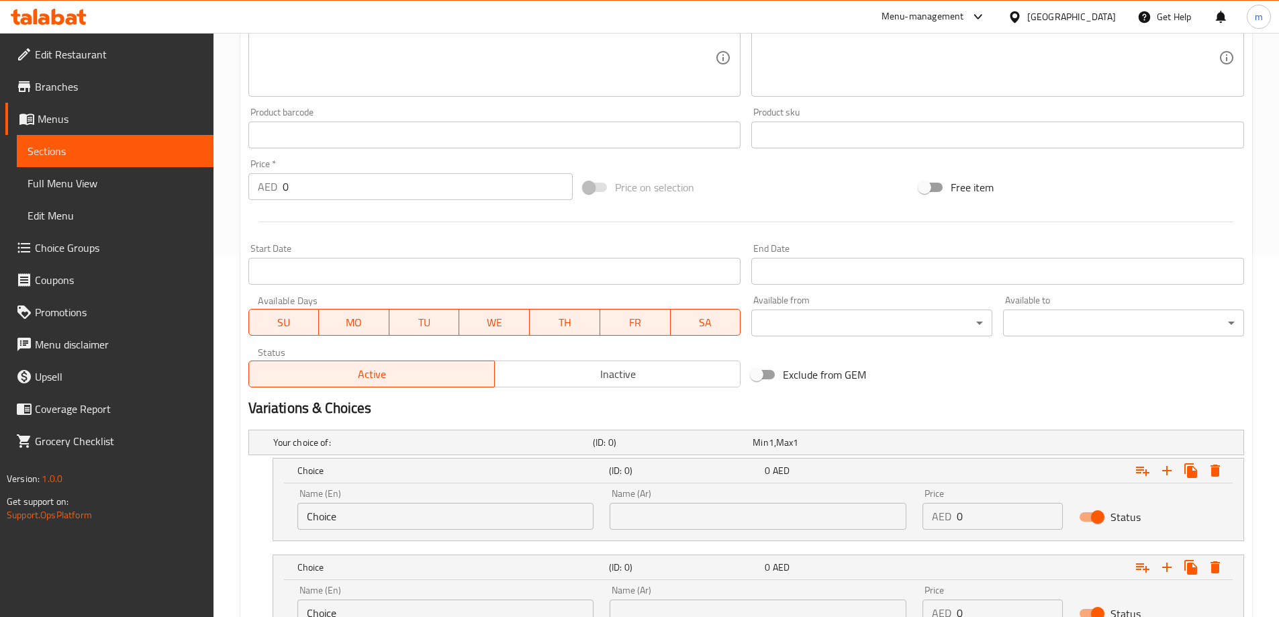
click at [466, 508] on input "Choice" at bounding box center [445, 516] width 297 height 27
type input "Medium"
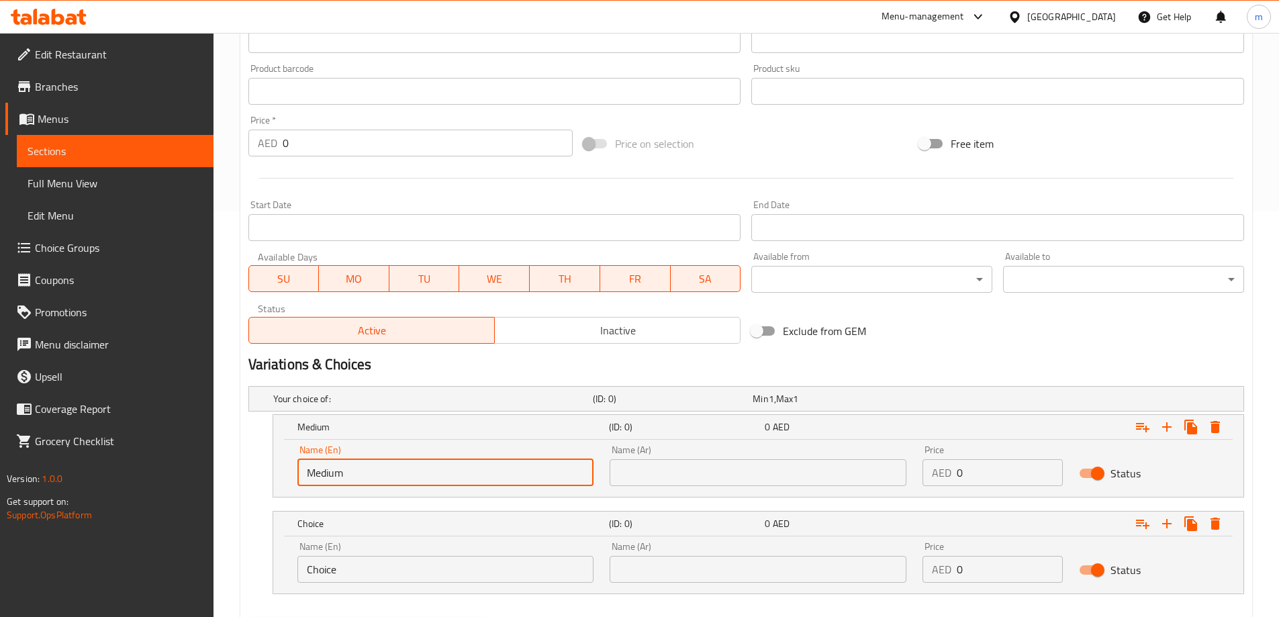
scroll to position [429, 0]
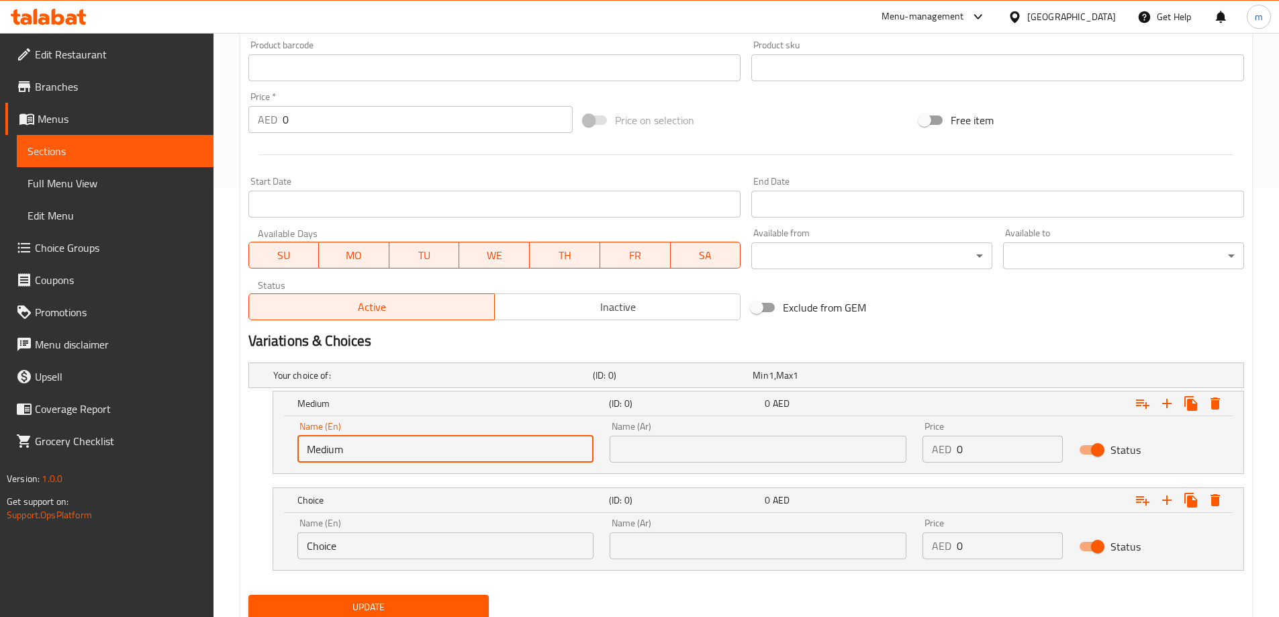
click at [384, 535] on input "Choice" at bounding box center [445, 545] width 297 height 27
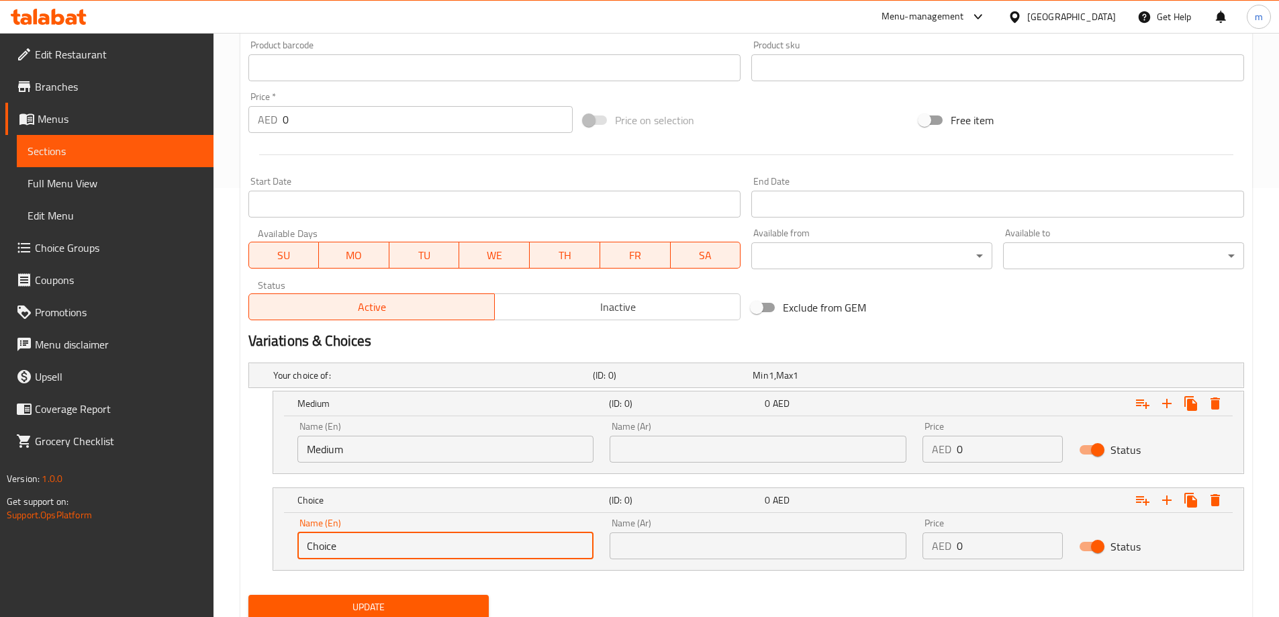
click at [384, 535] on input "Choice" at bounding box center [445, 545] width 297 height 27
type input "large"
click at [650, 448] on input "text" at bounding box center [758, 449] width 297 height 27
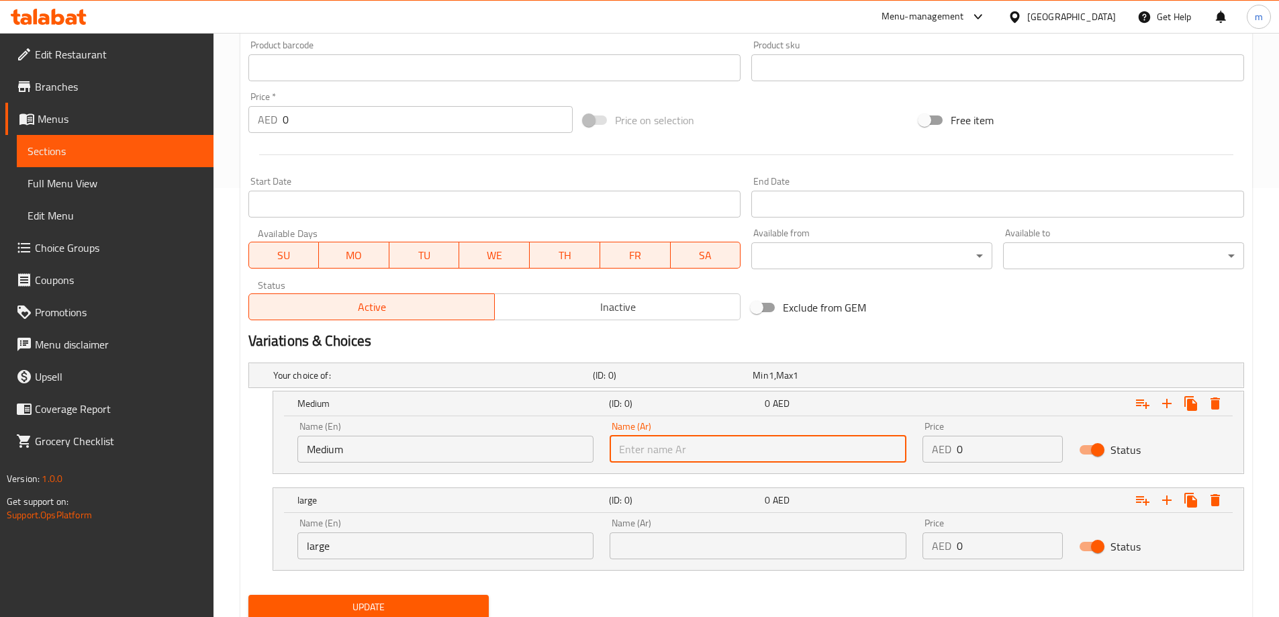
type input "وسط"
drag, startPoint x: 704, startPoint y: 554, endPoint x: 702, endPoint y: 532, distance: 22.3
click at [704, 554] on input "text" at bounding box center [758, 545] width 297 height 27
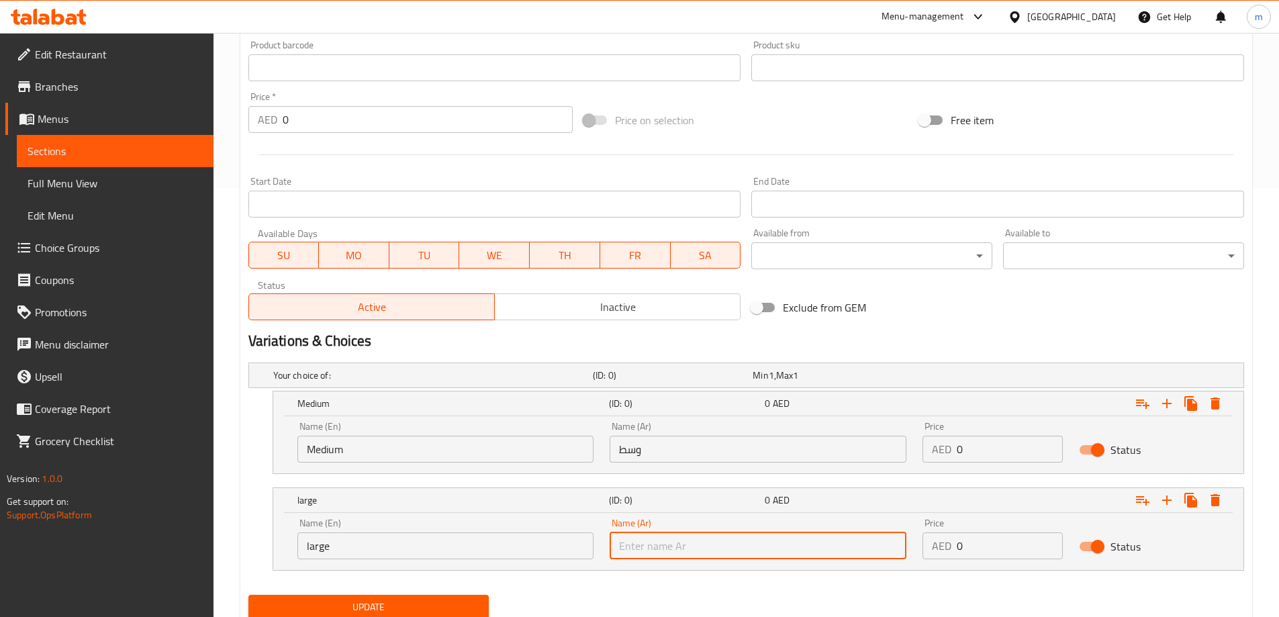
type input "كبير"
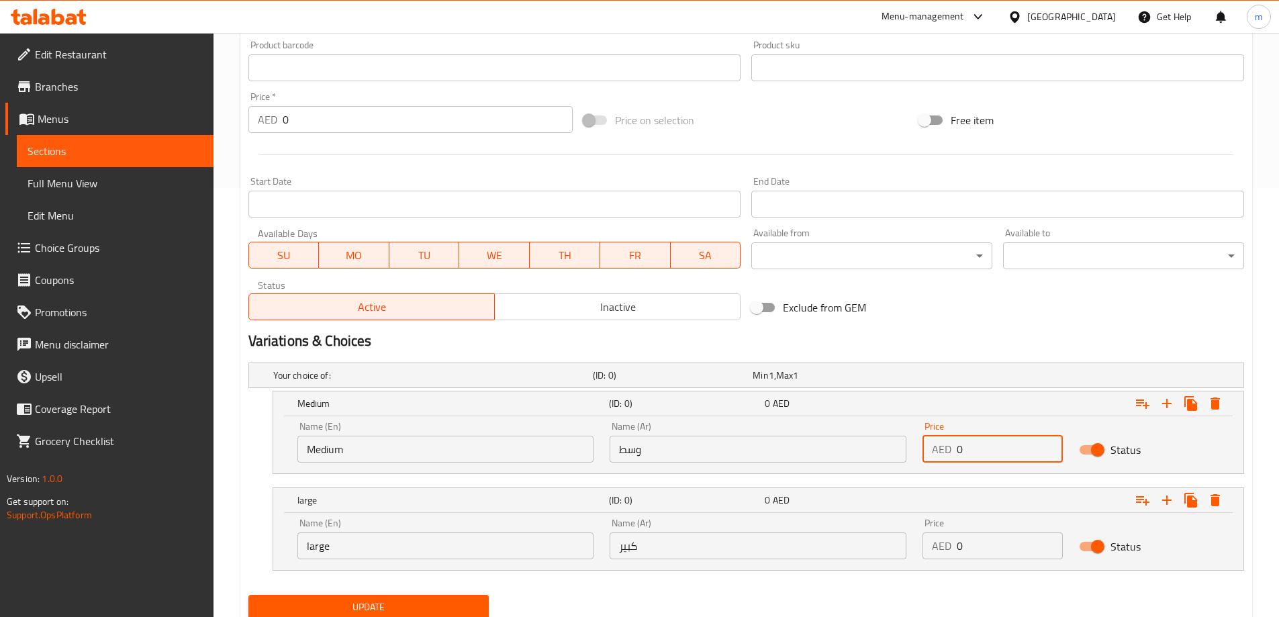
click at [965, 454] on input "0" at bounding box center [1010, 449] width 106 height 27
type input "10"
click at [989, 547] on input "0" at bounding box center [1010, 545] width 106 height 27
type input "15"
click at [953, 588] on div "Your choice of: (ID: 0) Min 1 , Max 1 Name (En) Your choice of: Name (En) Name …" at bounding box center [746, 473] width 1006 height 232
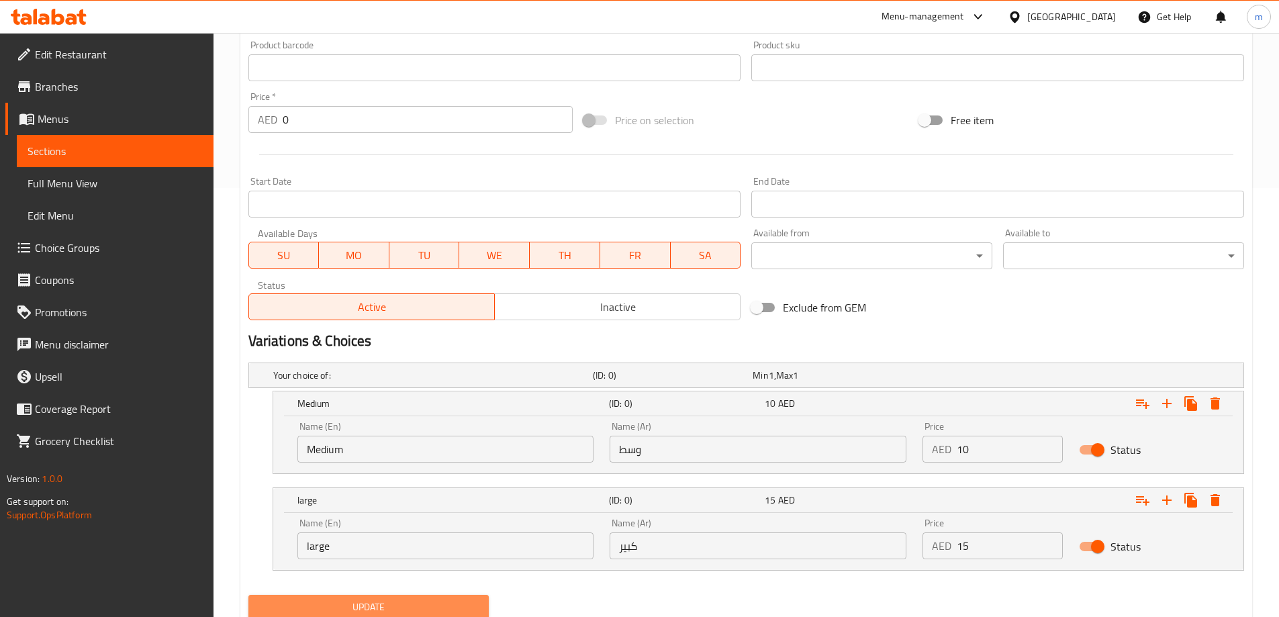
click at [467, 595] on button "Update" at bounding box center [368, 607] width 241 height 25
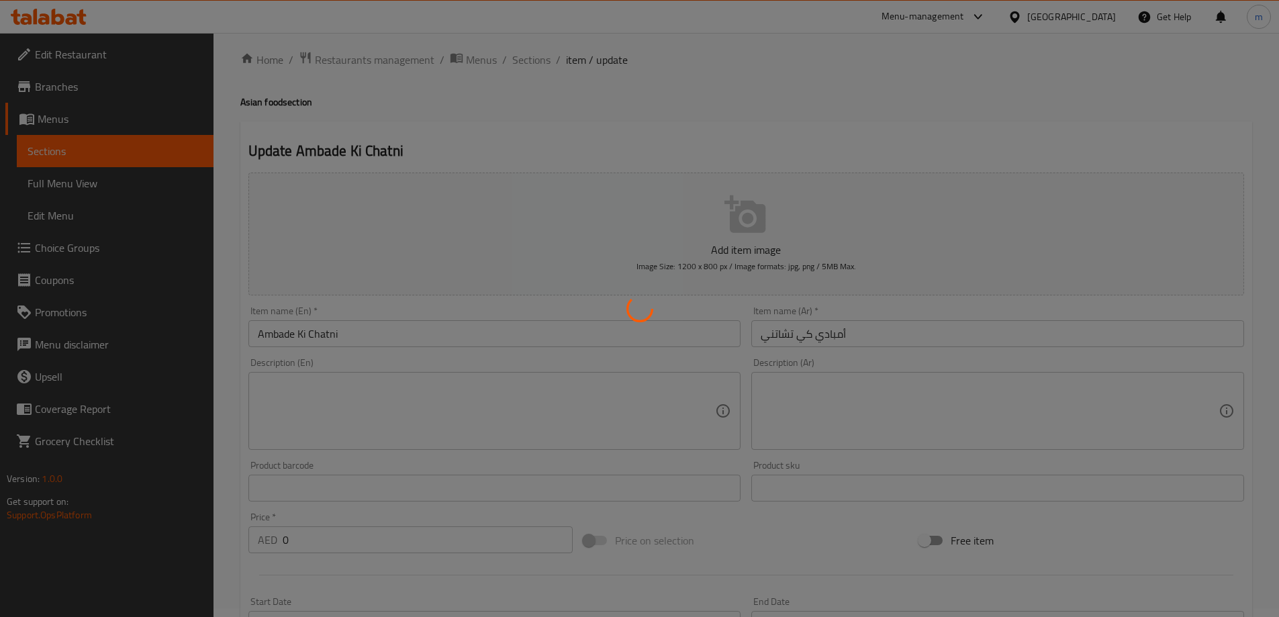
scroll to position [0, 0]
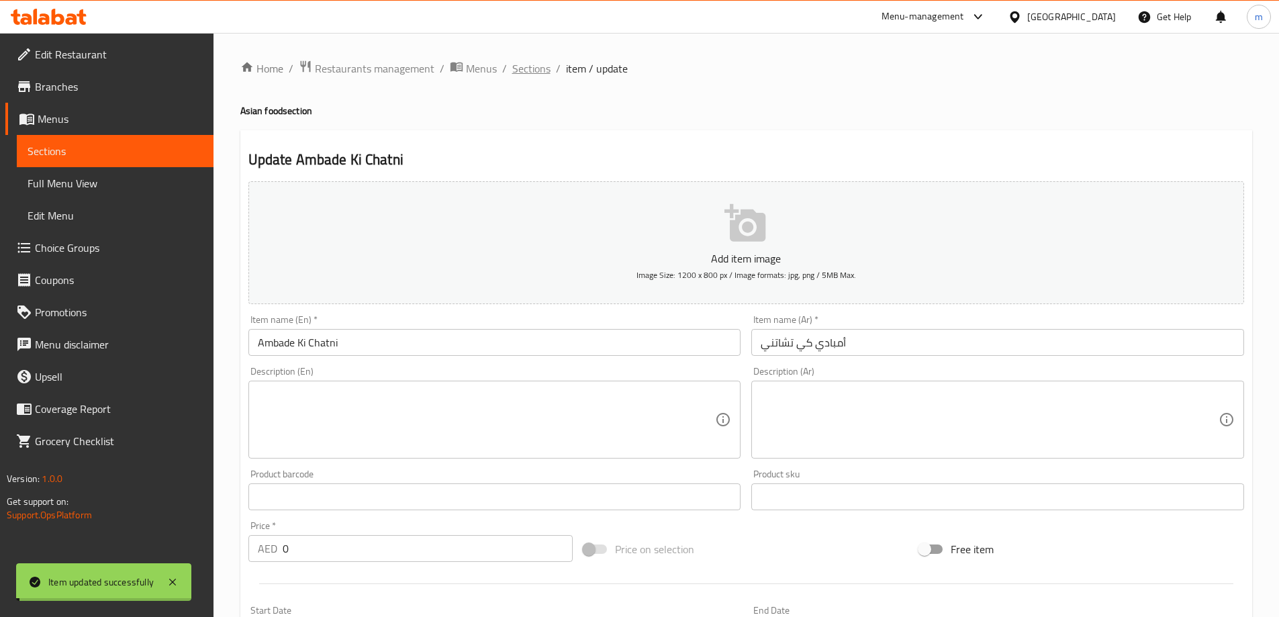
click at [524, 64] on span "Sections" at bounding box center [531, 68] width 38 height 16
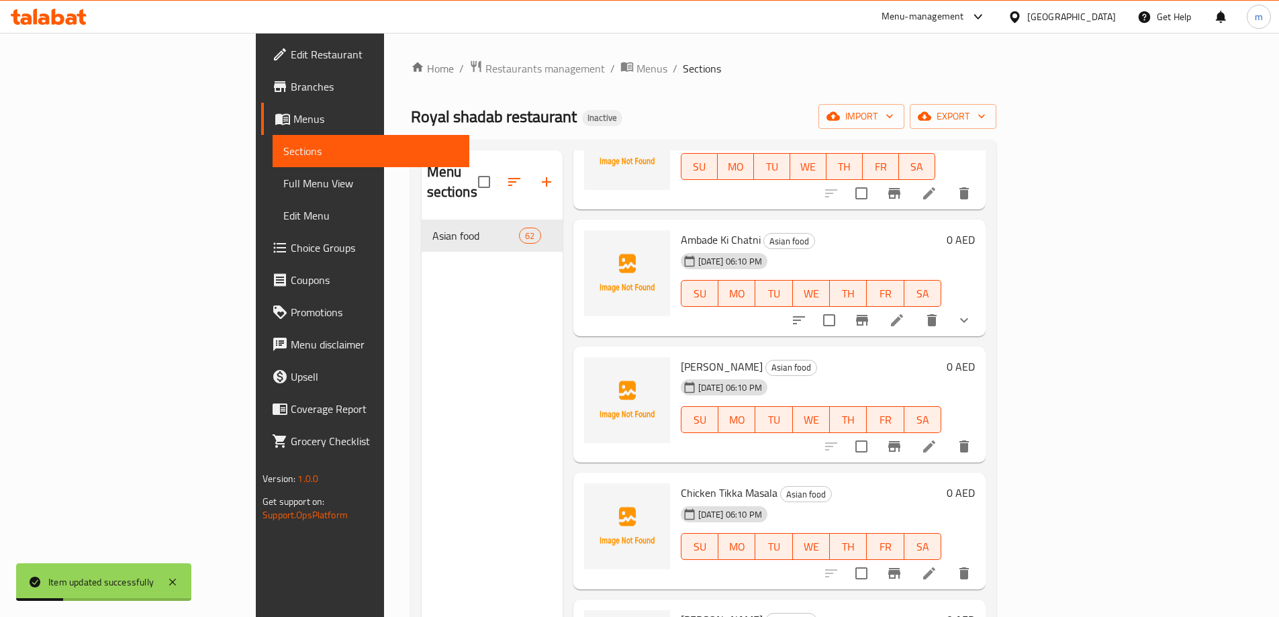
scroll to position [1141, 0]
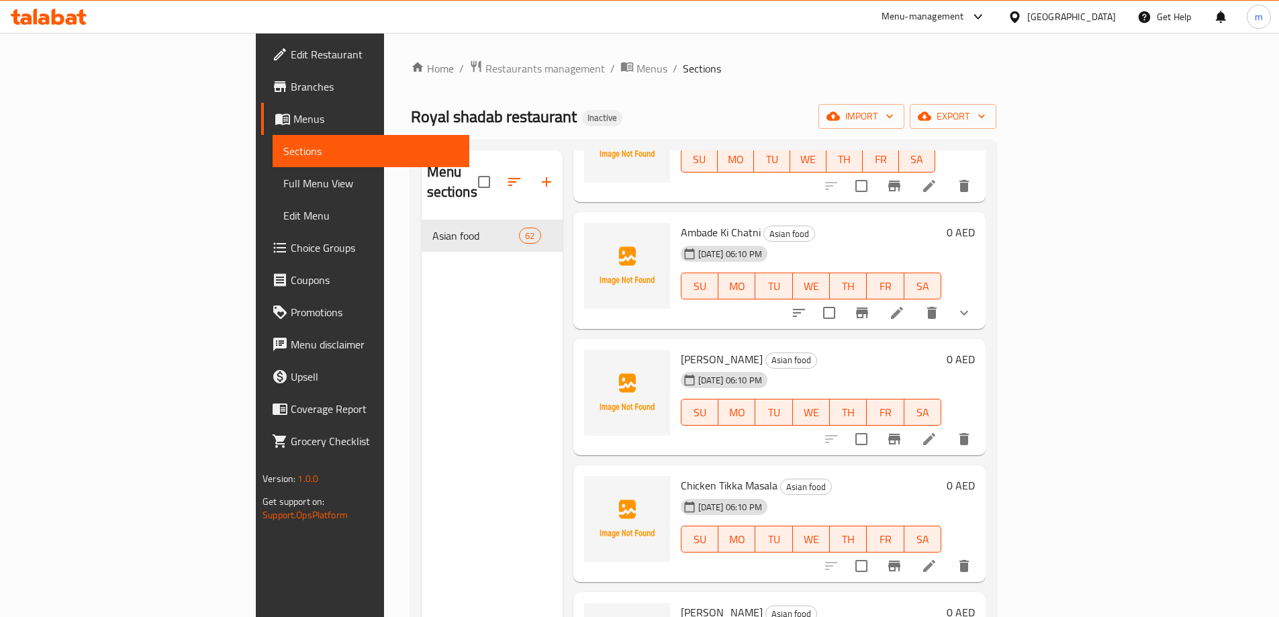
click at [681, 349] on span "[PERSON_NAME]" at bounding box center [722, 359] width 82 height 20
copy h6 "[PERSON_NAME]"
click at [422, 387] on div "Menu sections Asian food 62" at bounding box center [492, 458] width 141 height 617
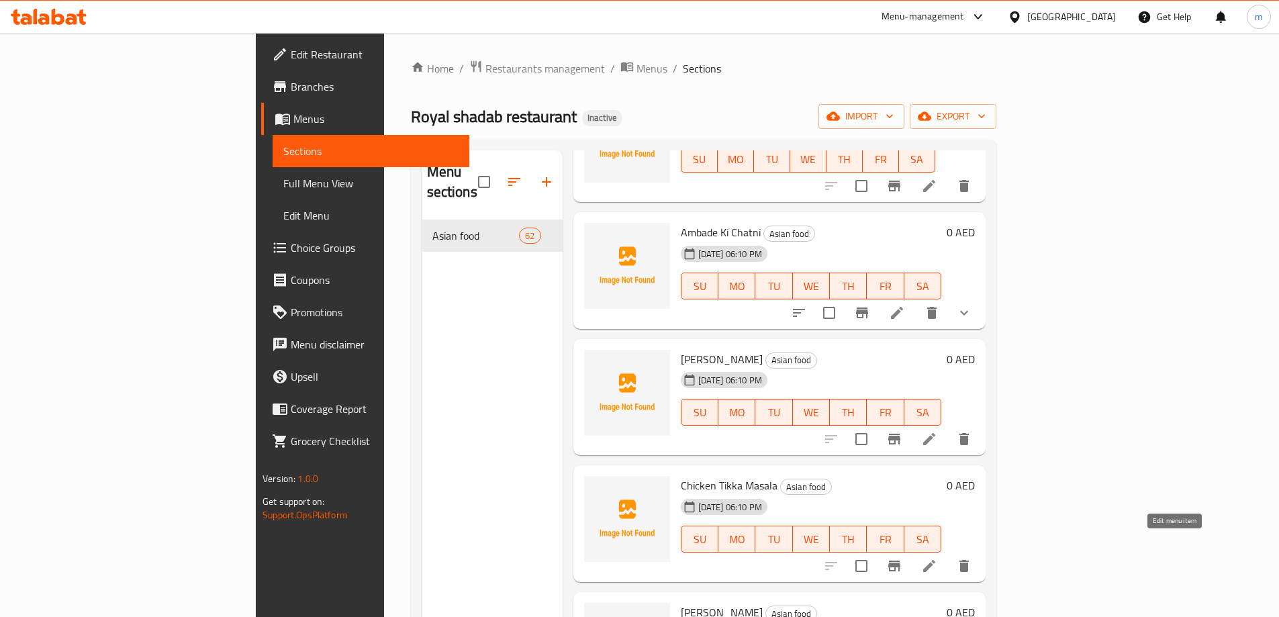
click at [937, 558] on icon at bounding box center [929, 566] width 16 height 16
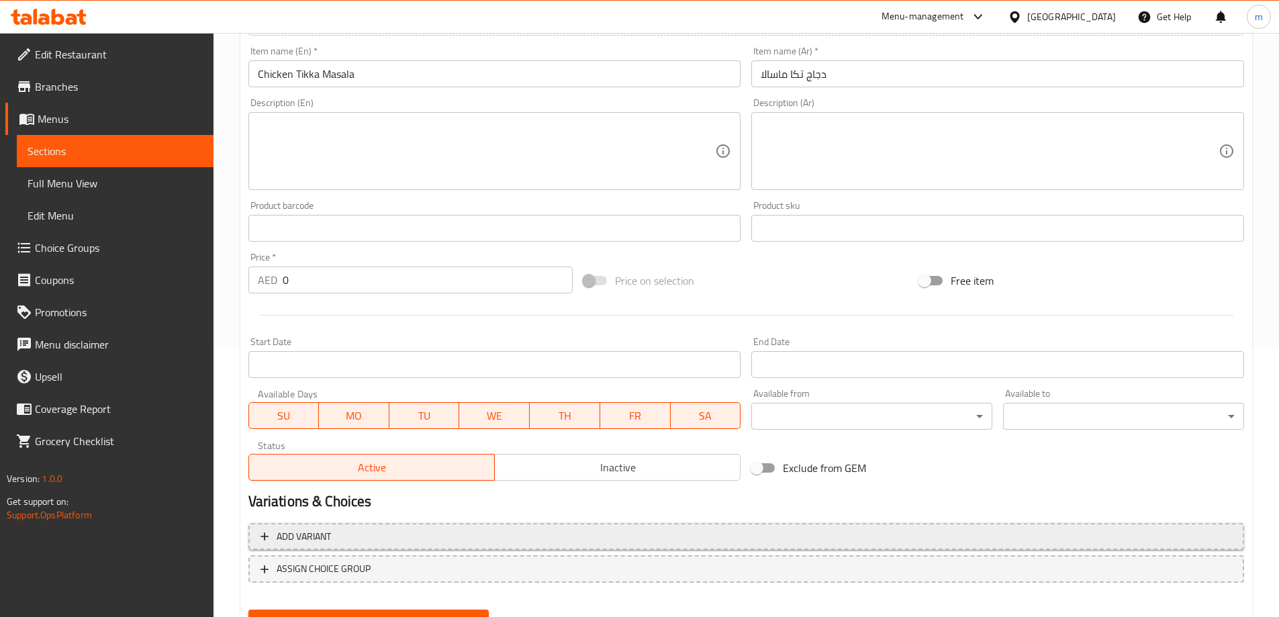
click at [1143, 526] on button "Add variant" at bounding box center [746, 537] width 996 height 28
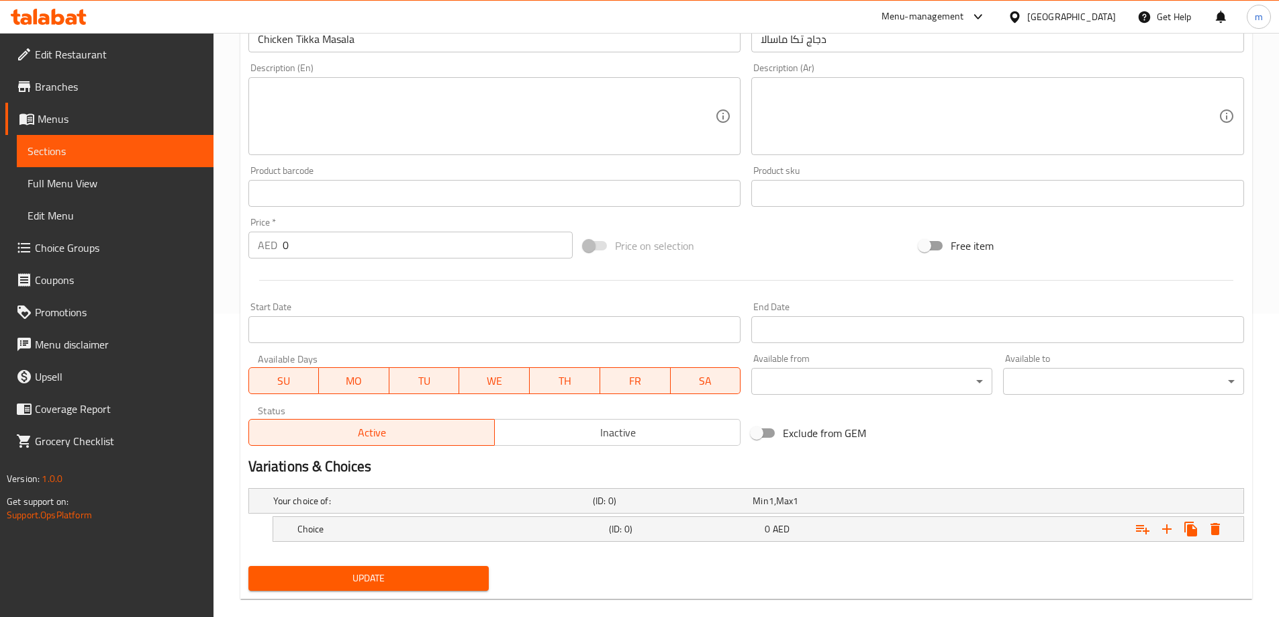
scroll to position [323, 0]
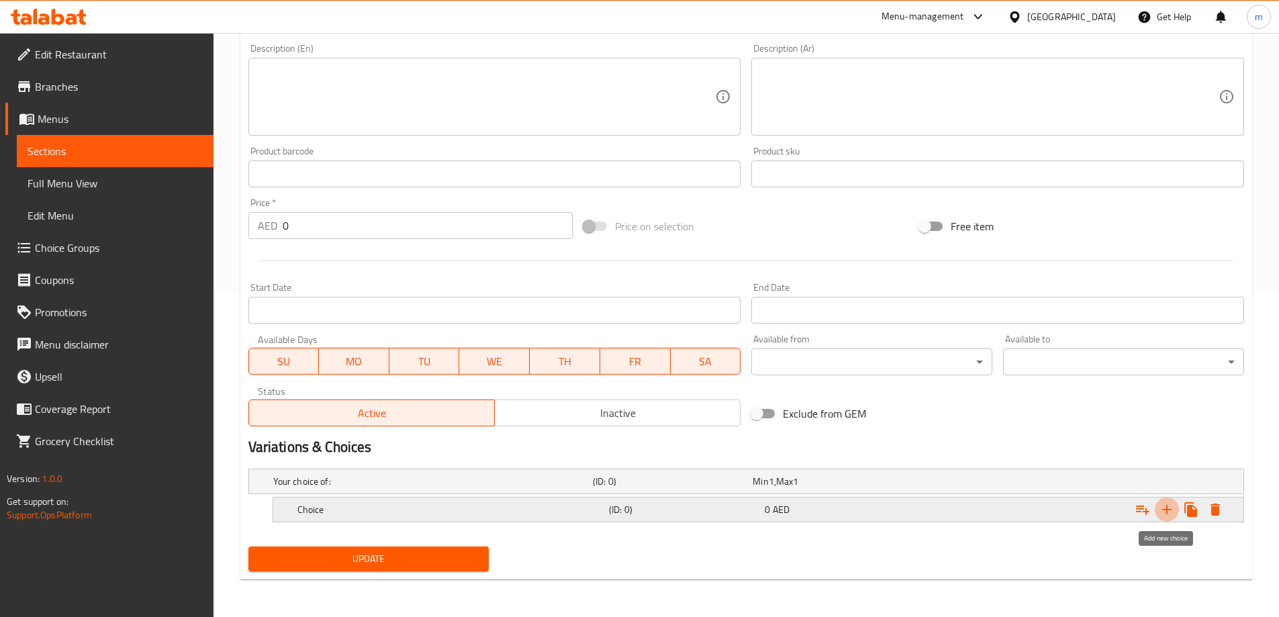
click at [1166, 512] on icon "Expand" at bounding box center [1167, 510] width 16 height 16
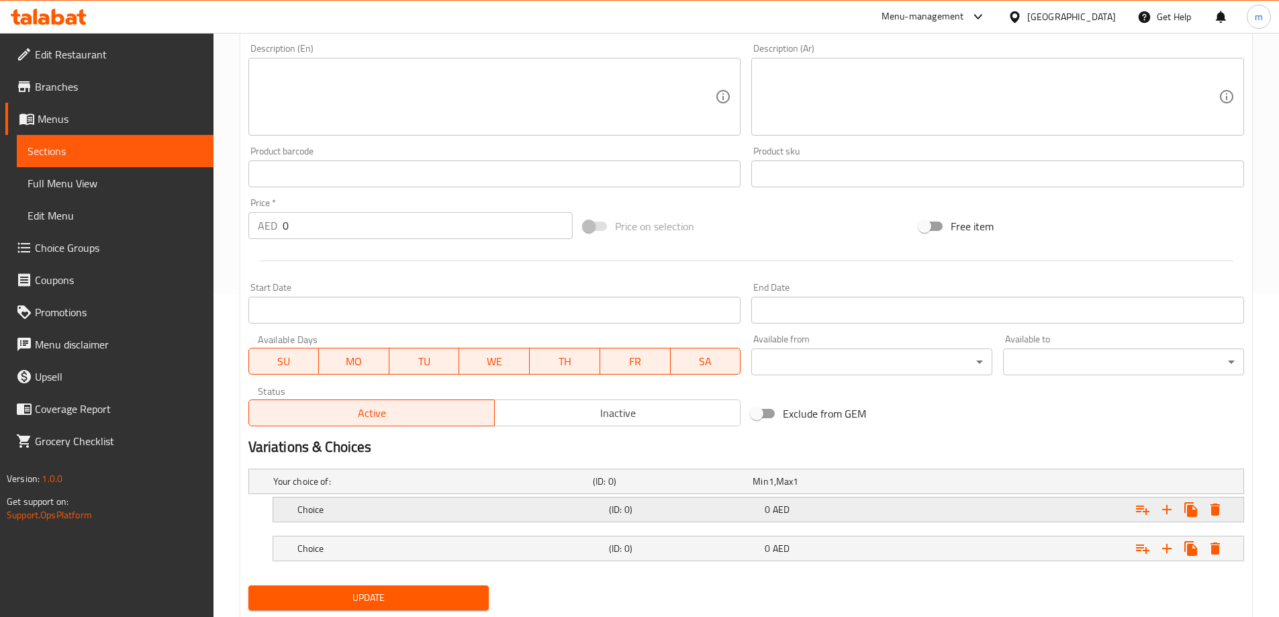
click at [804, 516] on div "0 AED" at bounding box center [840, 509] width 150 height 13
click at [664, 546] on h5 "(ID: 0)" at bounding box center [684, 548] width 150 height 13
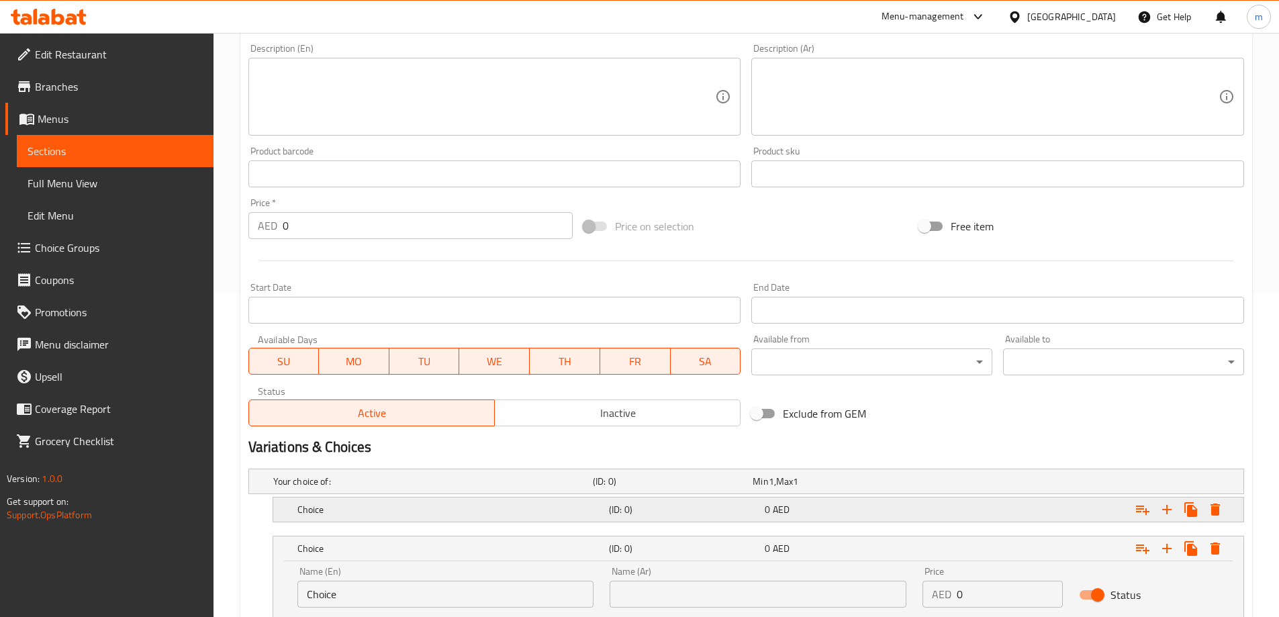
click at [647, 522] on div "Choice (ID: 0) 0 AED" at bounding box center [762, 510] width 935 height 30
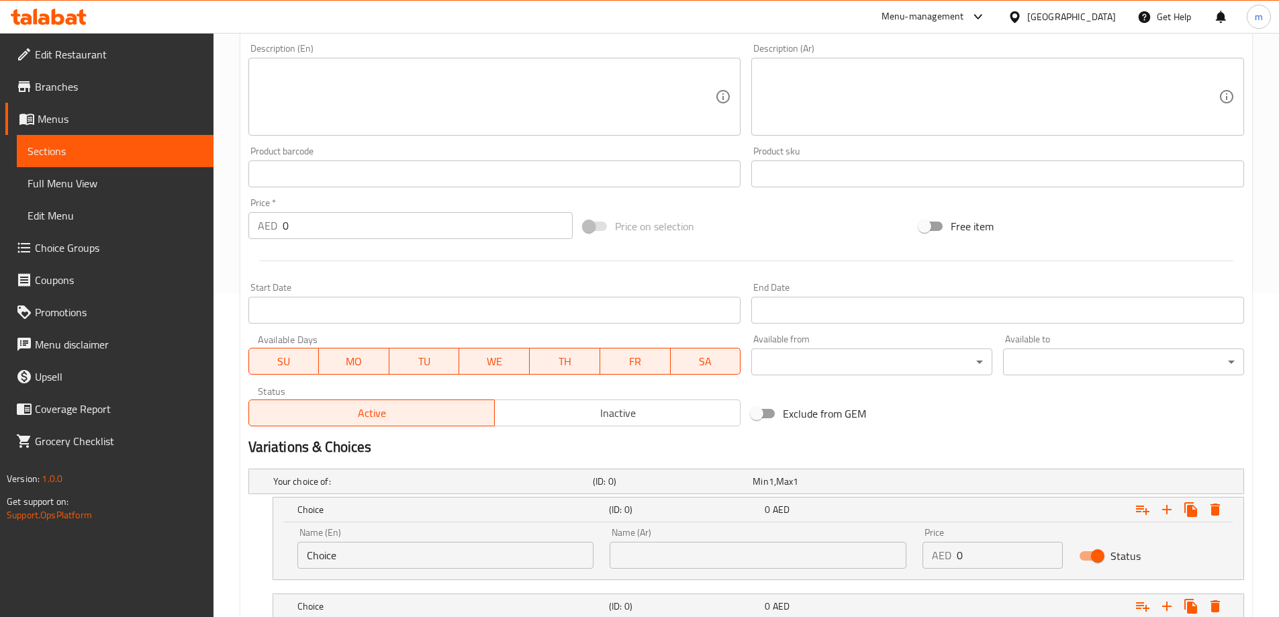
click at [363, 555] on input "Choice" at bounding box center [445, 555] width 297 height 27
type input "Medium"
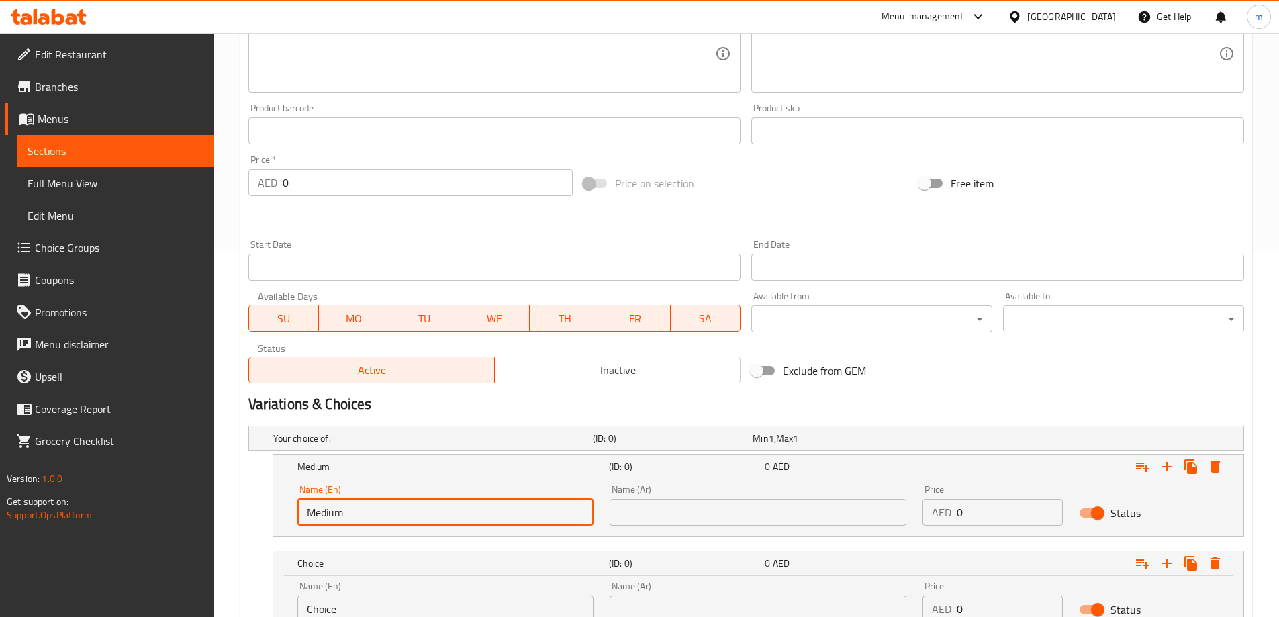
scroll to position [390, 0]
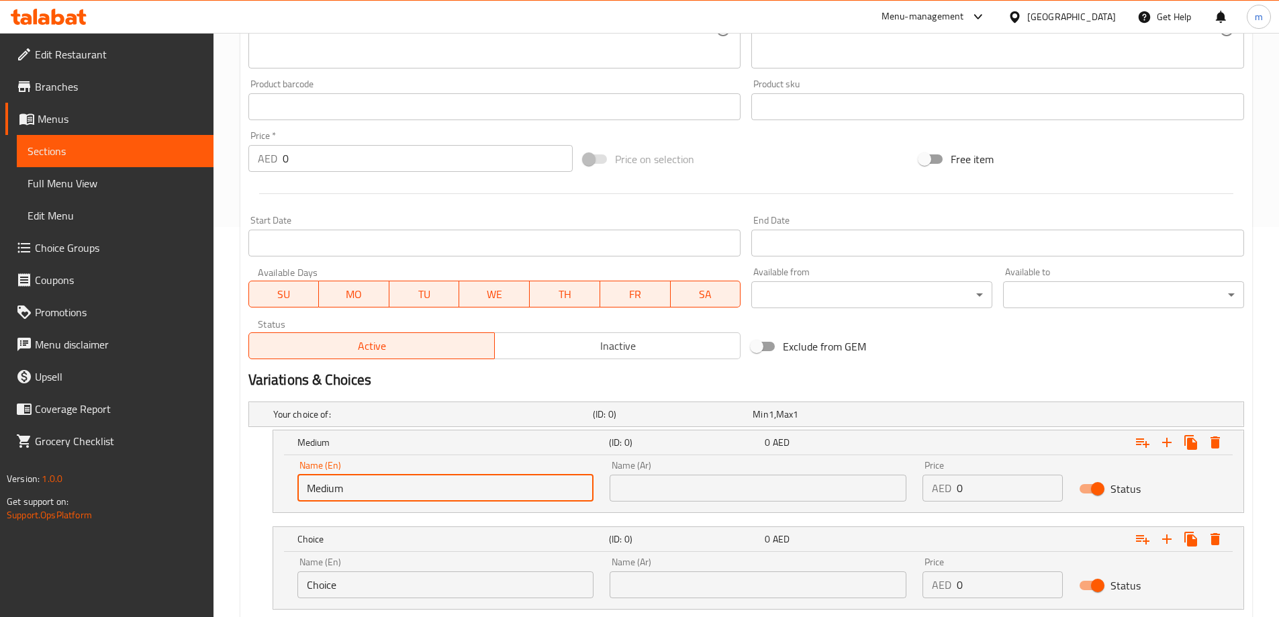
click at [351, 593] on input "Choice" at bounding box center [445, 584] width 297 height 27
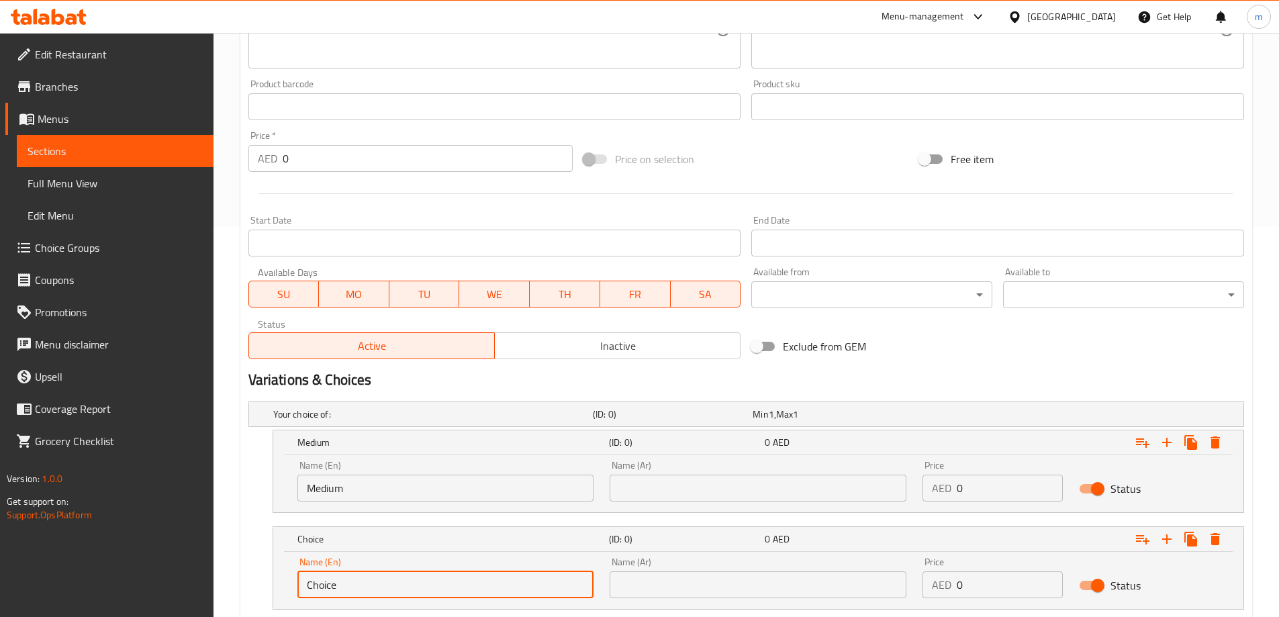
click at [351, 592] on input "Choice" at bounding box center [445, 584] width 297 height 27
type input "large"
click at [749, 489] on input "text" at bounding box center [758, 488] width 297 height 27
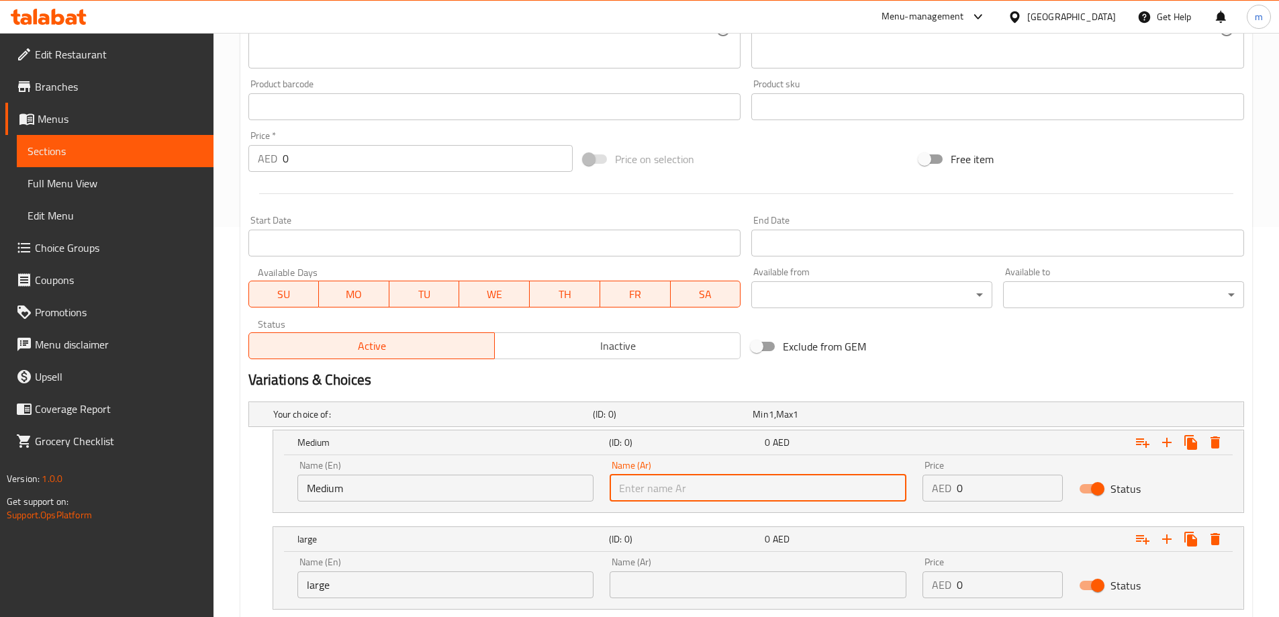
type input "وسط"
click at [710, 577] on input "text" at bounding box center [758, 584] width 297 height 27
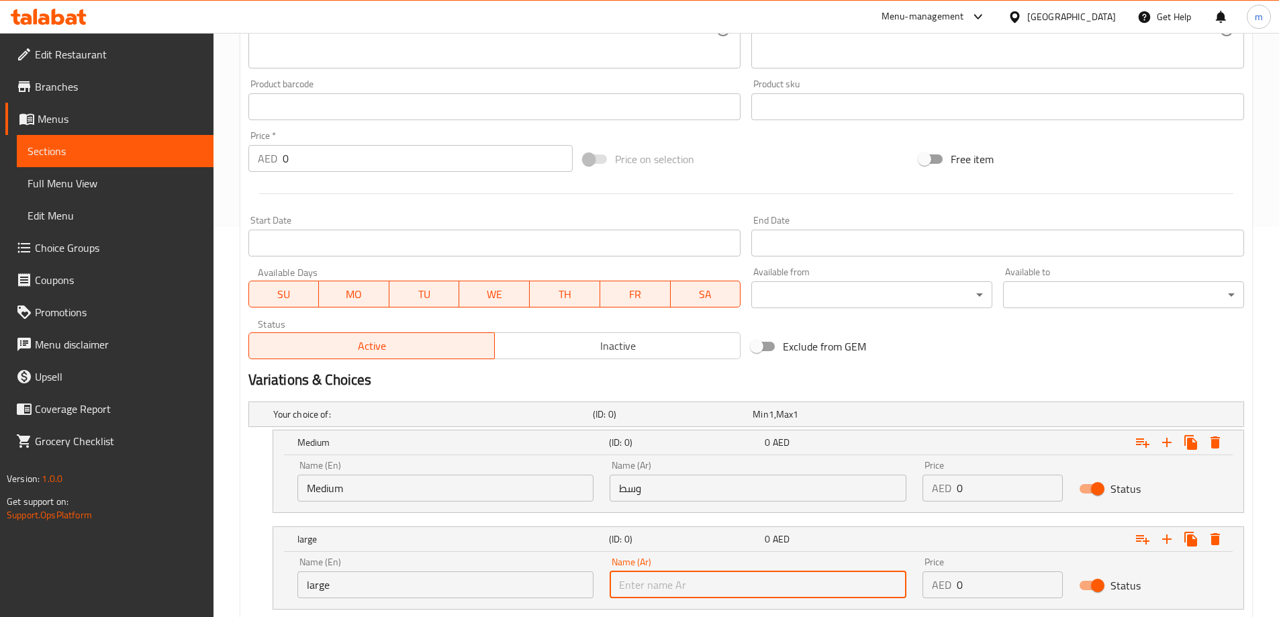
type input "كبير"
click at [987, 502] on div "Price AED 0 Price" at bounding box center [992, 481] width 156 height 57
click at [986, 484] on input "0" at bounding box center [1010, 488] width 106 height 27
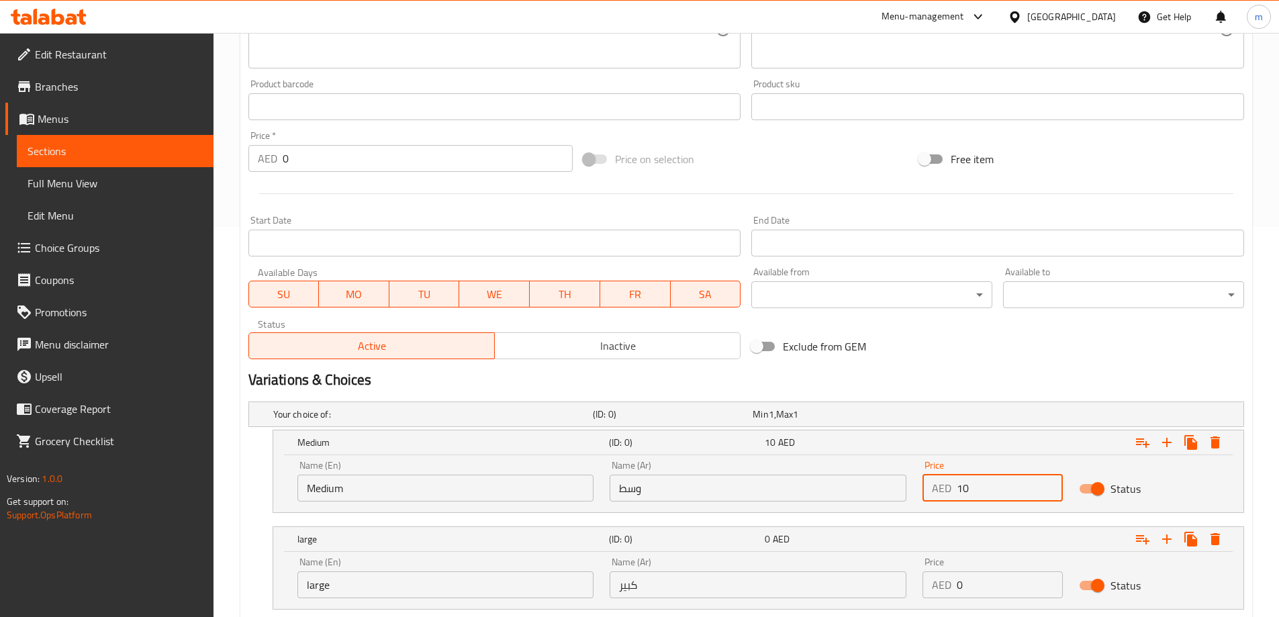
type input "10"
click at [957, 594] on input "0" at bounding box center [1010, 584] width 106 height 27
click at [971, 590] on input "0" at bounding box center [1010, 584] width 106 height 27
type input "20"
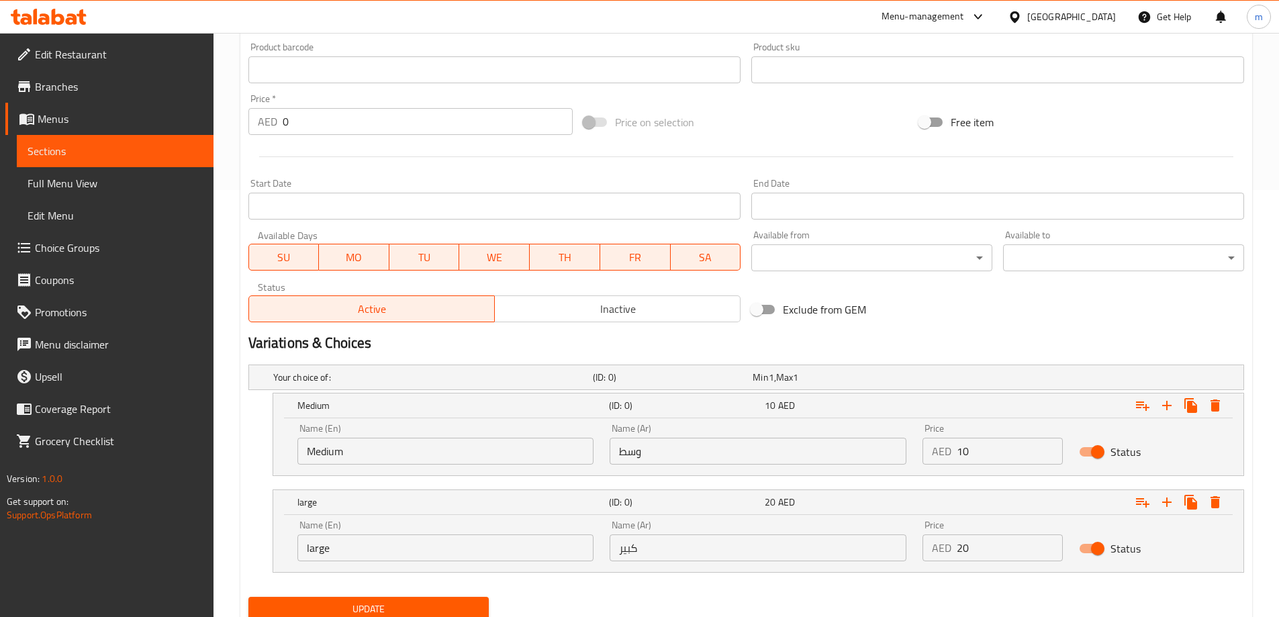
scroll to position [477, 0]
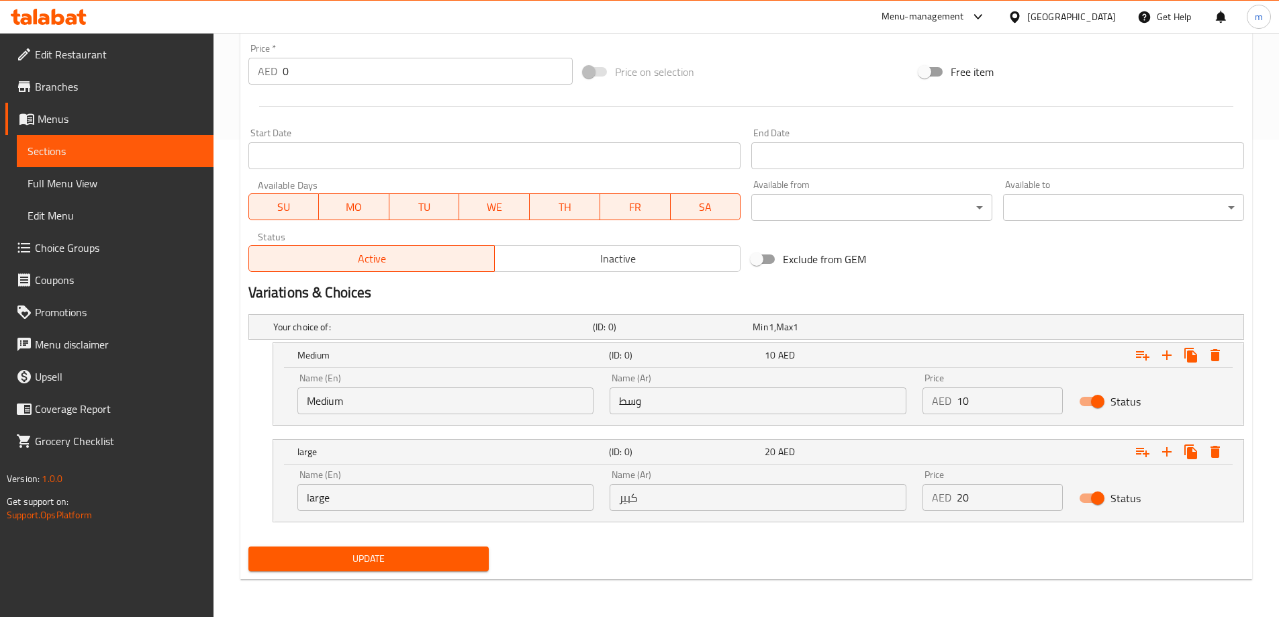
click at [457, 575] on div "Update" at bounding box center [369, 559] width 252 height 36
click at [446, 564] on span "Update" at bounding box center [369, 559] width 220 height 17
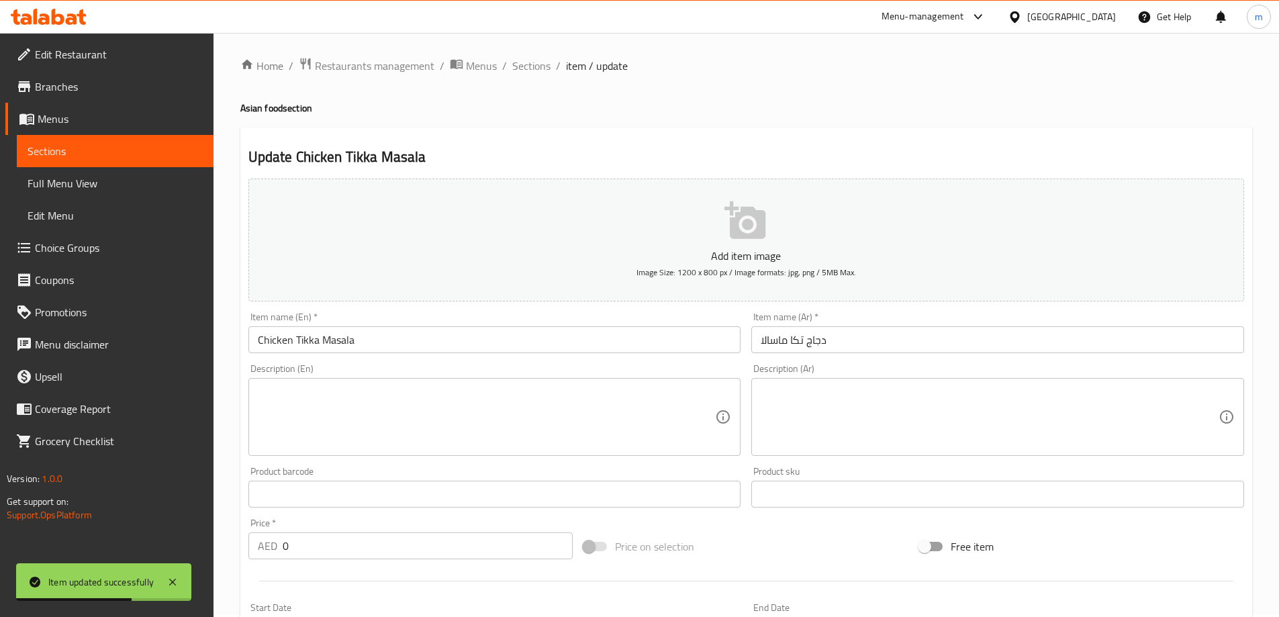
scroll to position [0, 0]
click at [537, 56] on div "Home / Restaurants management / Menus / Sections / item / update Asian food sec…" at bounding box center [745, 563] width 1065 height 1061
click at [534, 66] on span "Sections" at bounding box center [531, 68] width 38 height 16
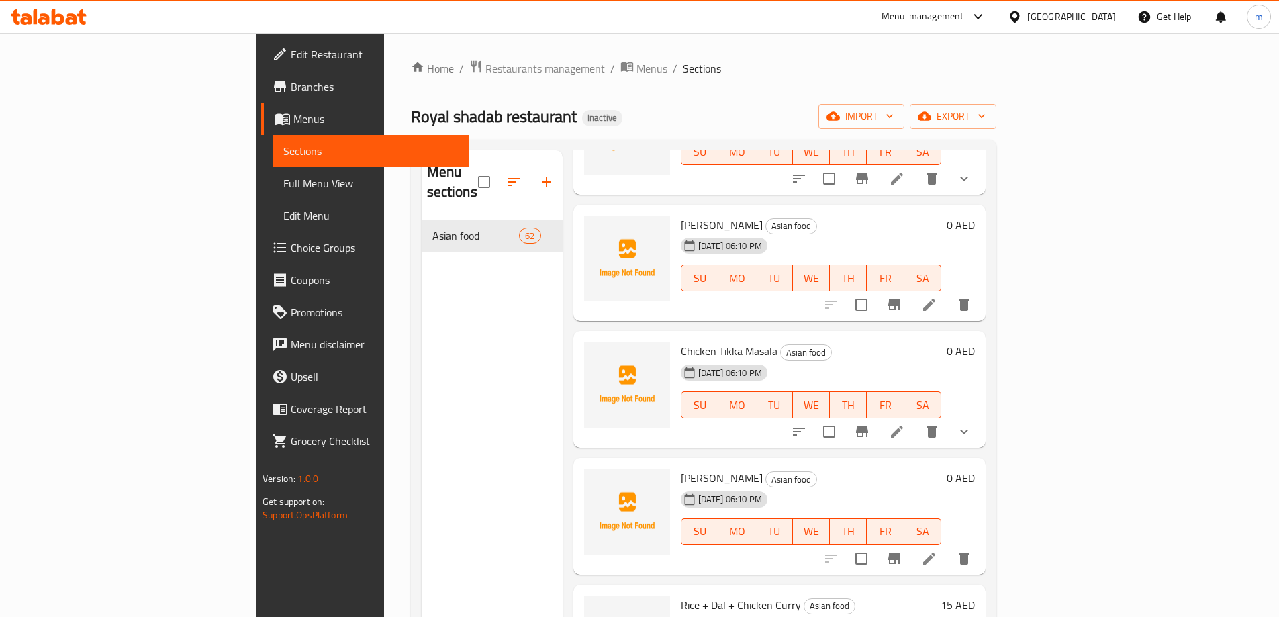
scroll to position [1343, 0]
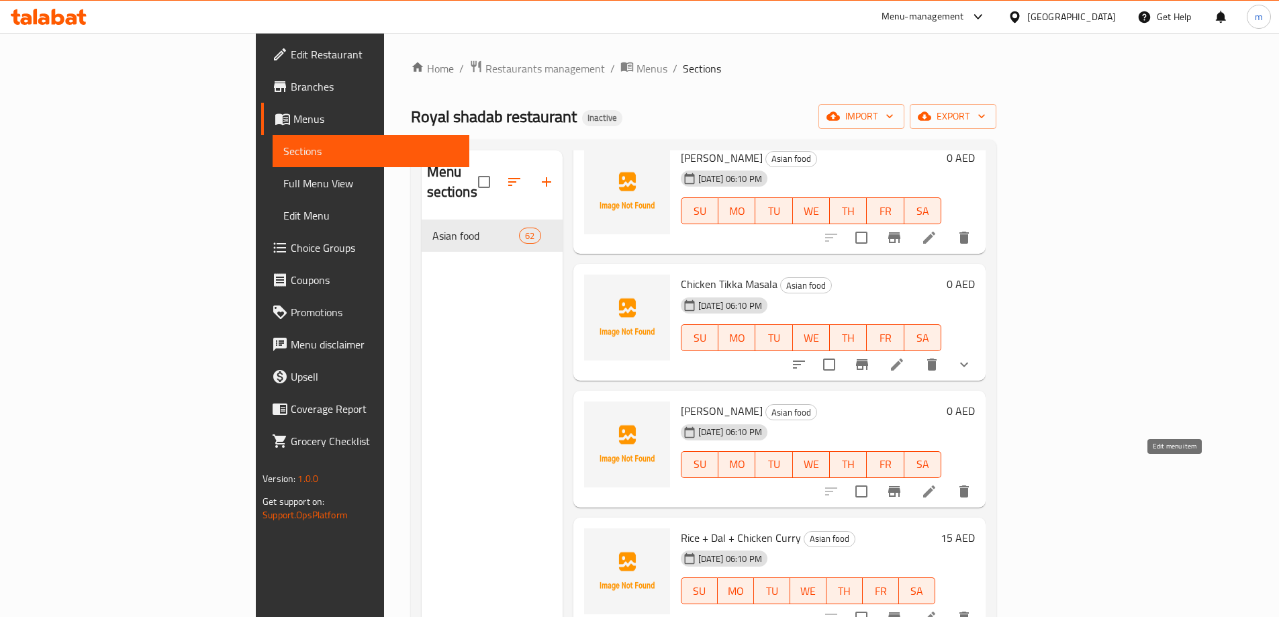
click at [937, 483] on icon at bounding box center [929, 491] width 16 height 16
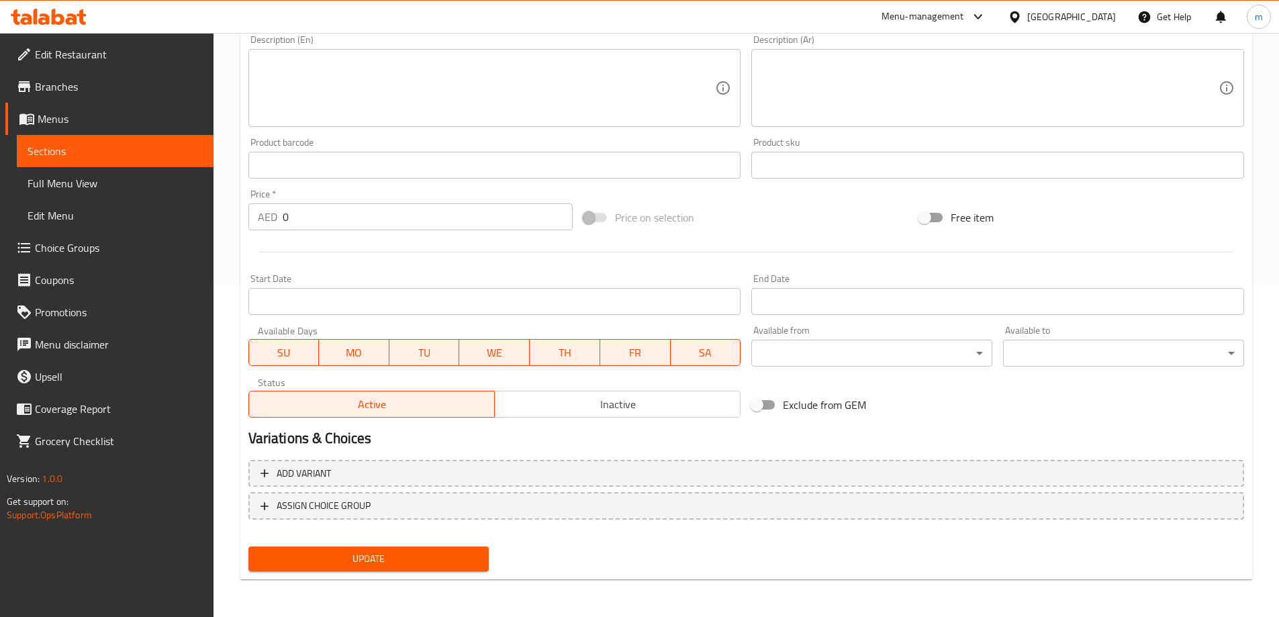
click at [847, 464] on button "Add variant" at bounding box center [746, 474] width 996 height 28
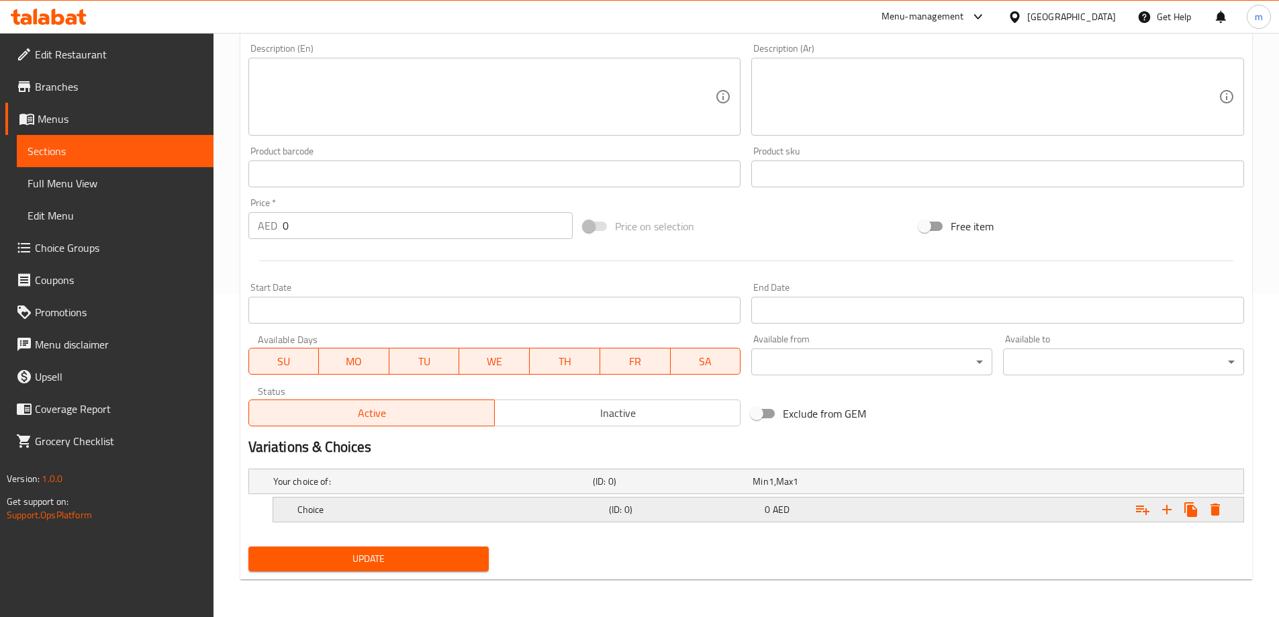
scroll to position [323, 0]
click at [1178, 510] on button "Expand" at bounding box center [1167, 509] width 24 height 24
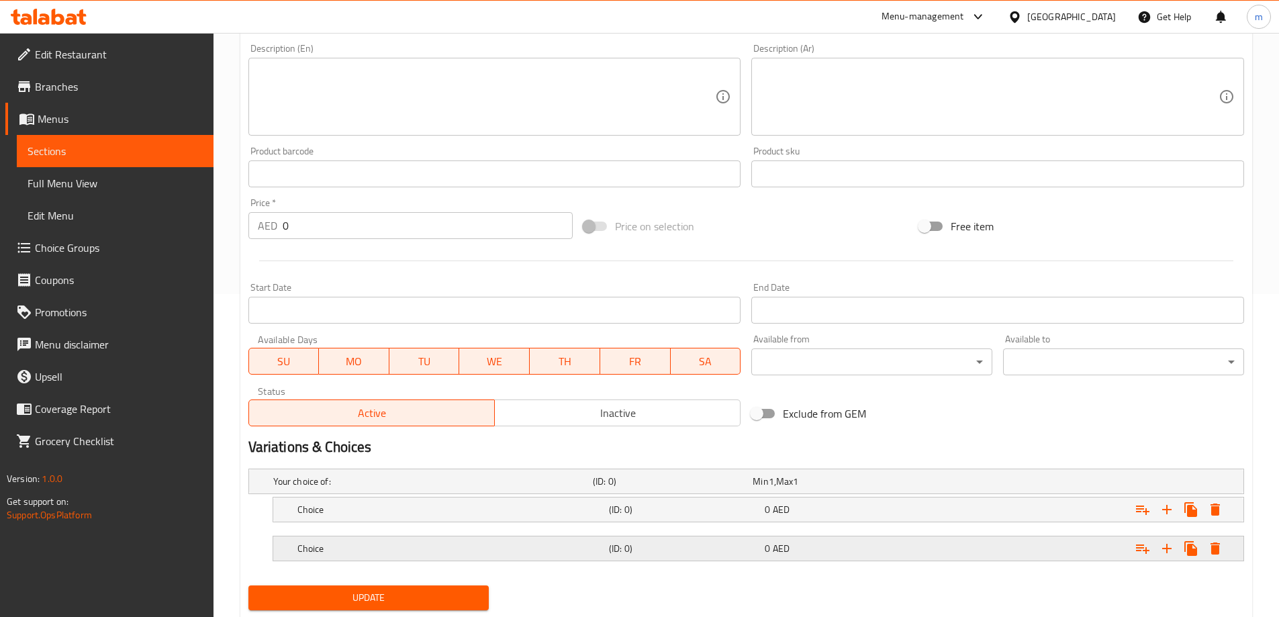
click at [924, 556] on div "Expand" at bounding box center [1074, 549] width 312 height 30
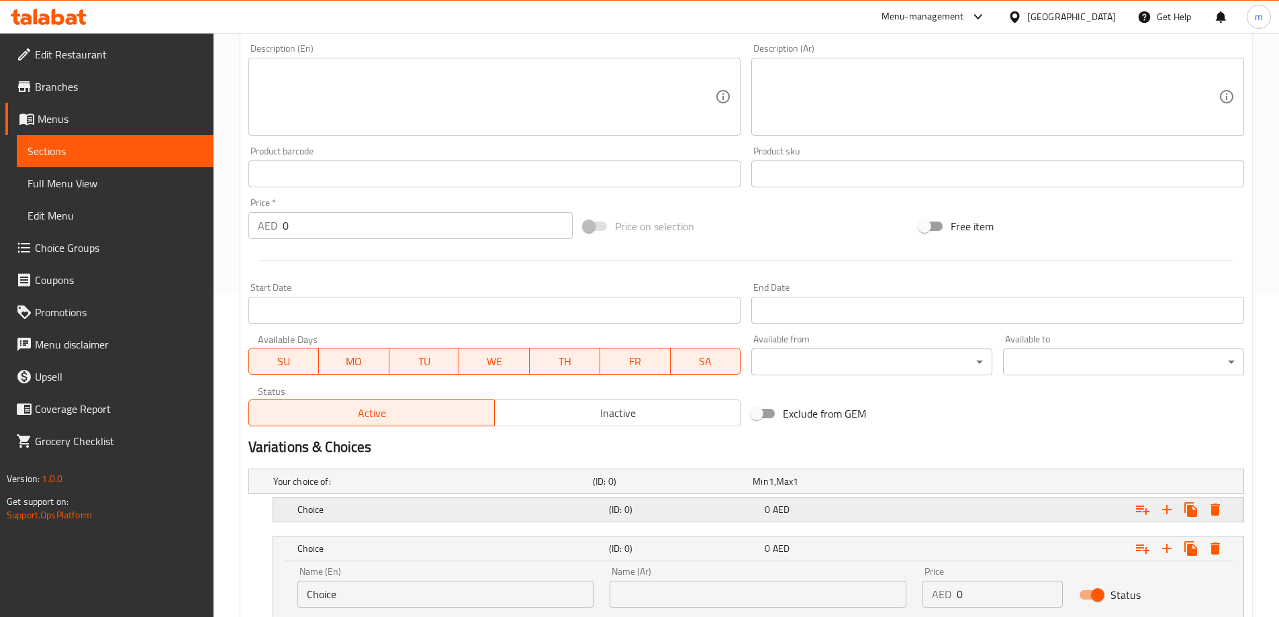
click at [880, 517] on div "0 AED" at bounding box center [840, 509] width 156 height 19
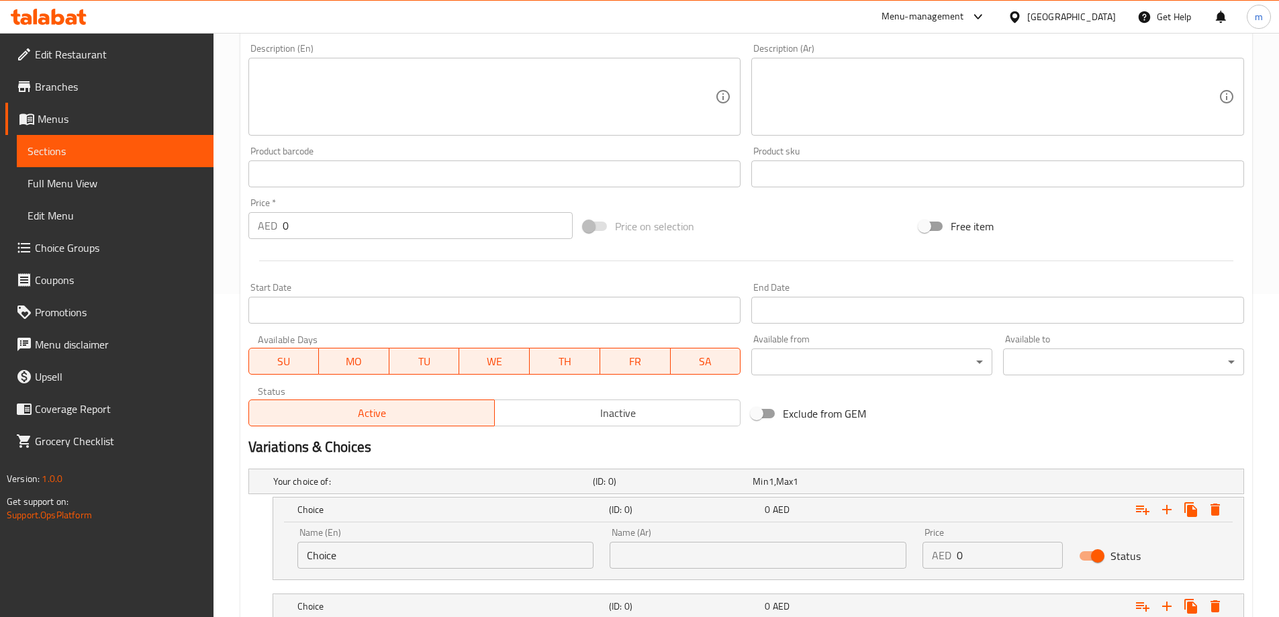
click at [487, 561] on input "Choice" at bounding box center [445, 555] width 297 height 27
type input "Medium"
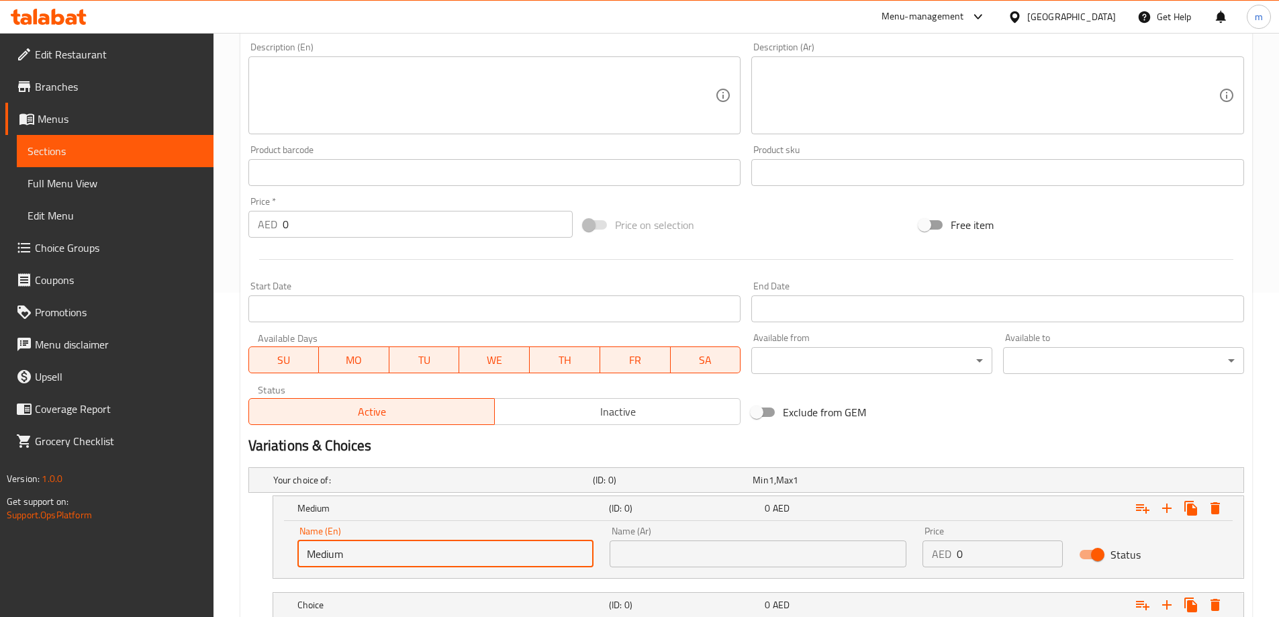
scroll to position [477, 0]
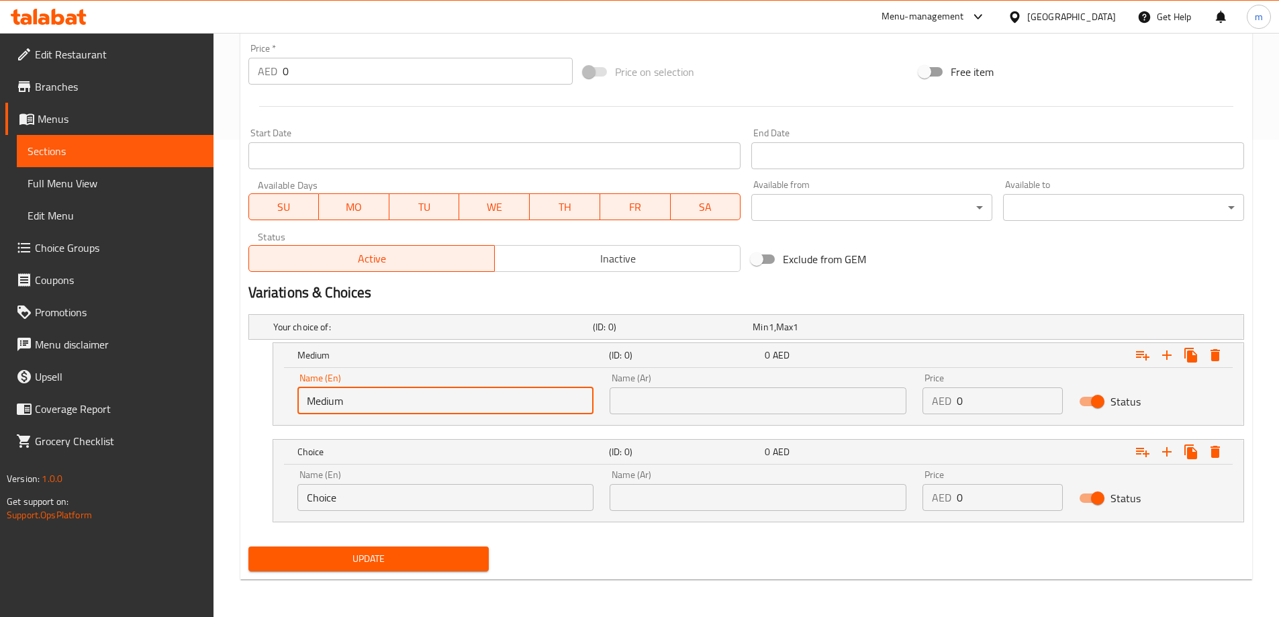
click at [425, 512] on div "Name (En) Choice Name (En)" at bounding box center [445, 490] width 313 height 57
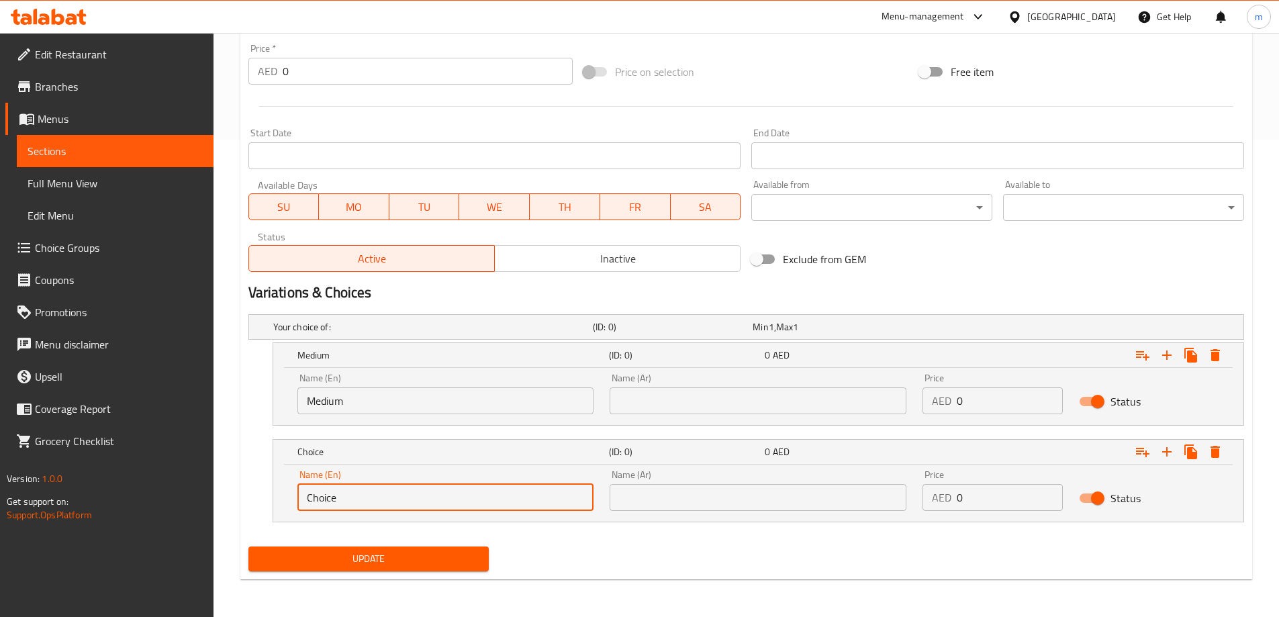
click at [423, 506] on input "Choice" at bounding box center [445, 497] width 297 height 27
type input "large"
click at [702, 408] on input "text" at bounding box center [758, 400] width 297 height 27
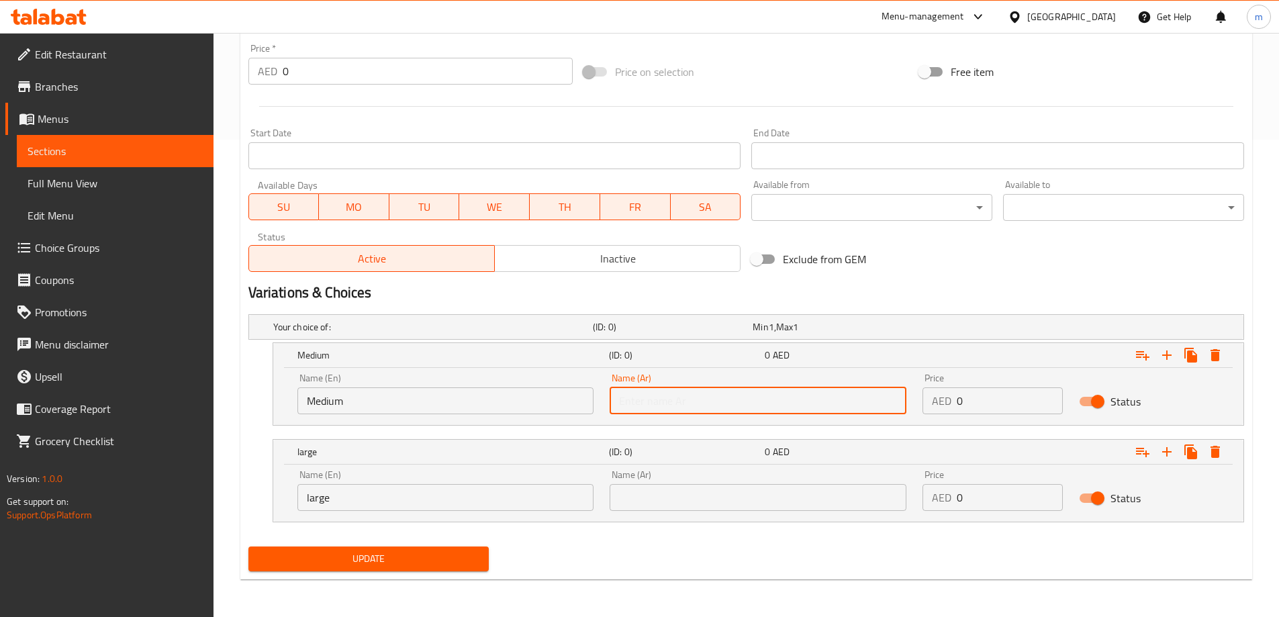
type input "وسط"
click at [704, 489] on input "text" at bounding box center [758, 497] width 297 height 27
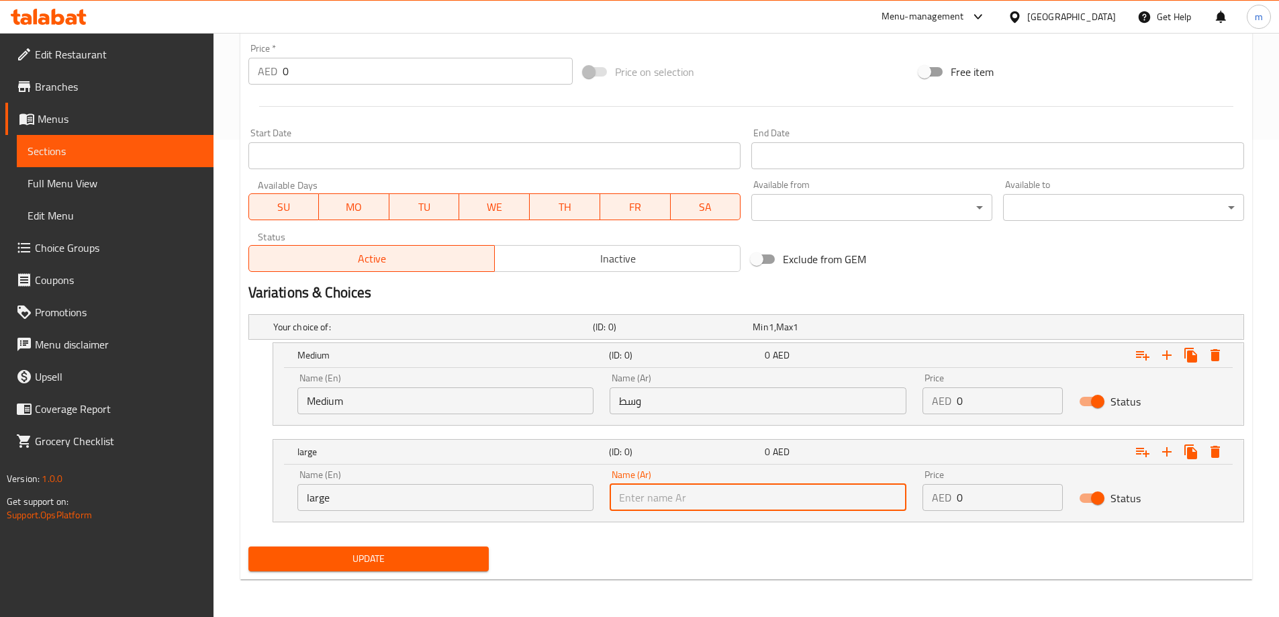
type input "كبير"
click at [1002, 396] on input "0" at bounding box center [1010, 400] width 106 height 27
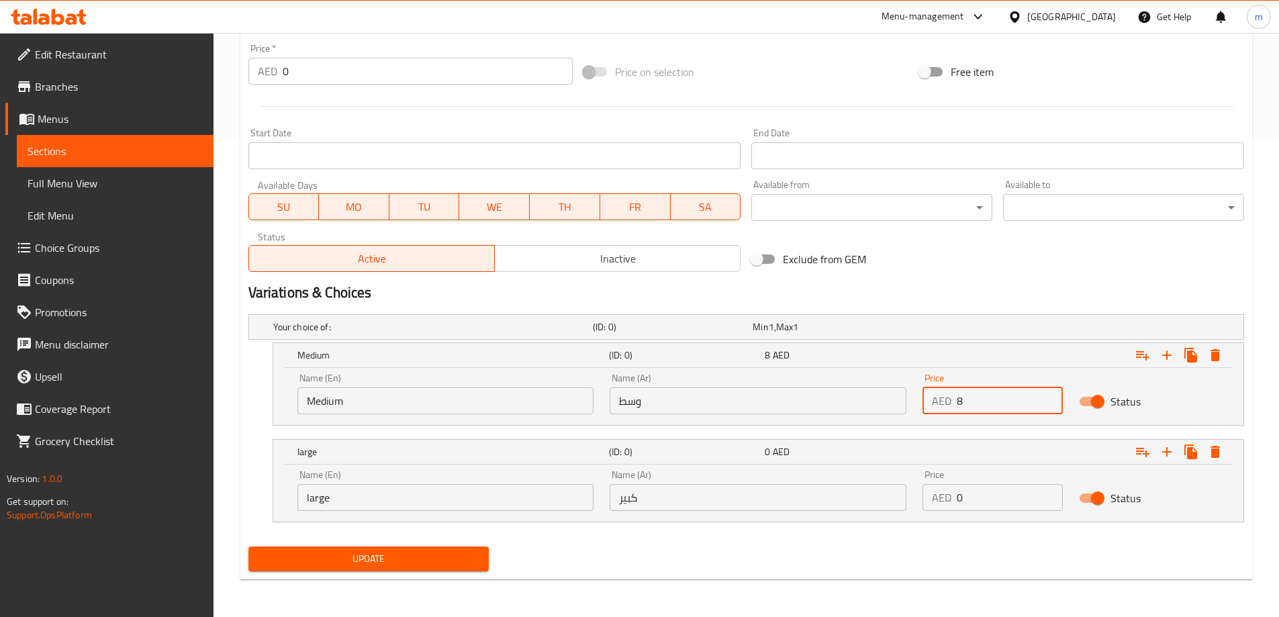
type input "8"
drag, startPoint x: 988, startPoint y: 517, endPoint x: 974, endPoint y: 496, distance: 25.5
click at [977, 506] on div "Price AED 0 Price" at bounding box center [992, 490] width 156 height 57
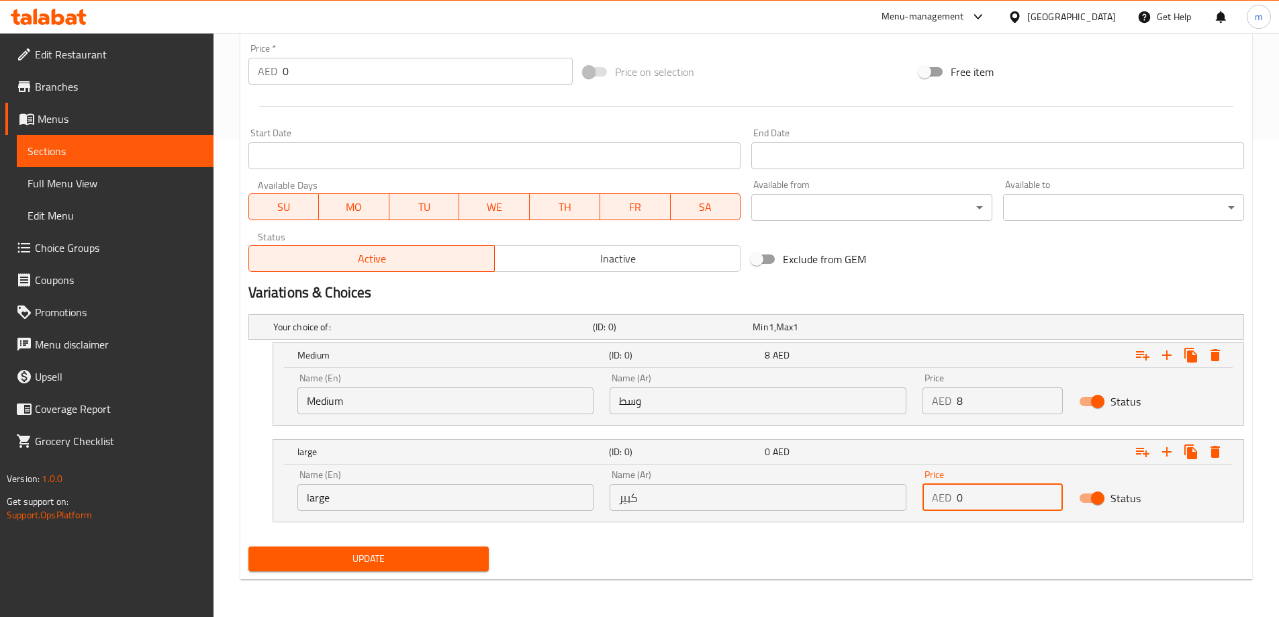
click at [974, 496] on input "0" at bounding box center [1010, 497] width 106 height 27
type input "12"
click at [912, 532] on nav at bounding box center [746, 530] width 996 height 11
click at [436, 568] on button "Update" at bounding box center [368, 559] width 241 height 25
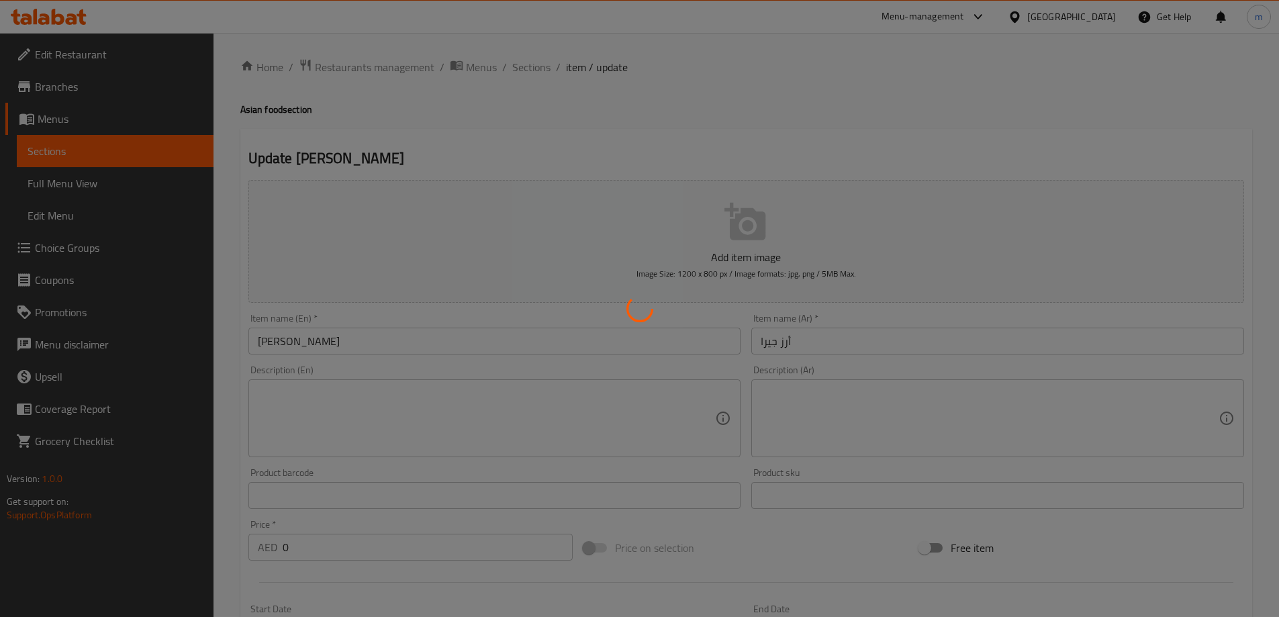
scroll to position [0, 0]
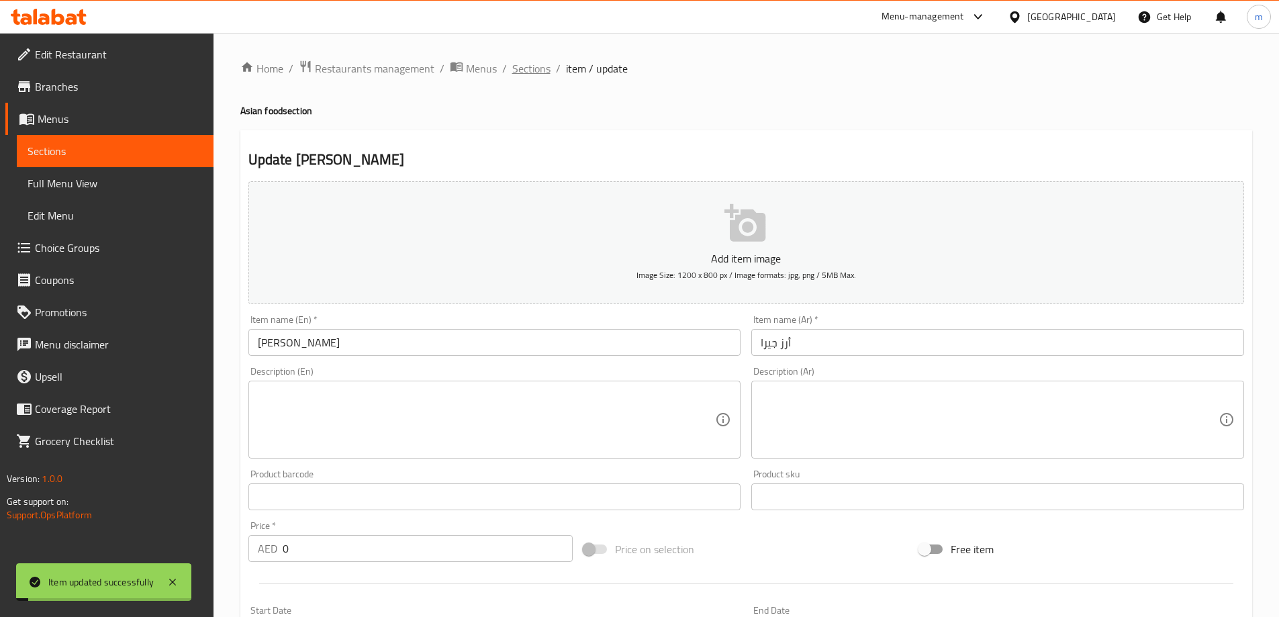
click at [527, 70] on span "Sections" at bounding box center [531, 68] width 38 height 16
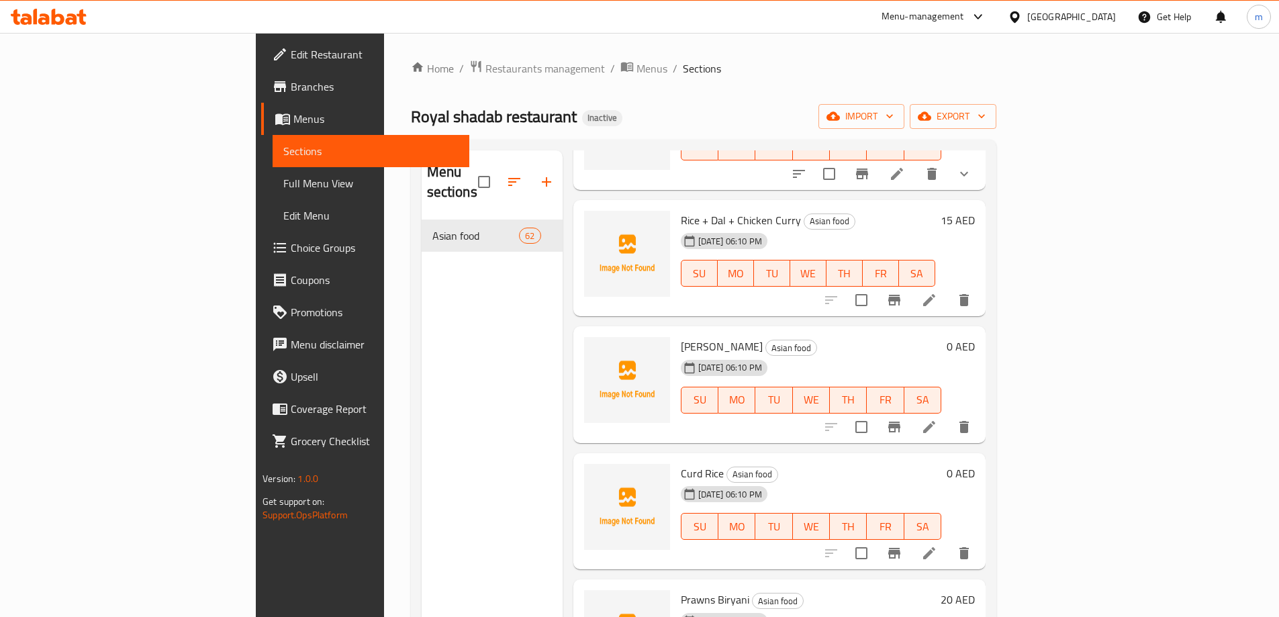
scroll to position [1678, 0]
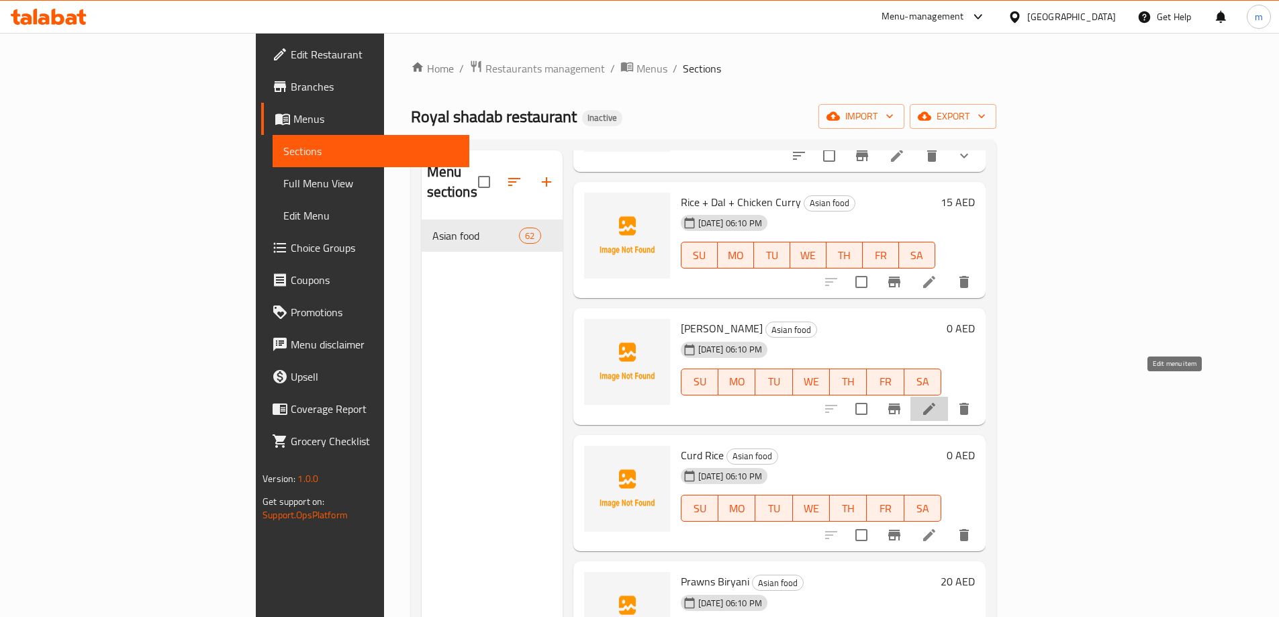
click at [935, 403] on icon at bounding box center [929, 409] width 12 height 12
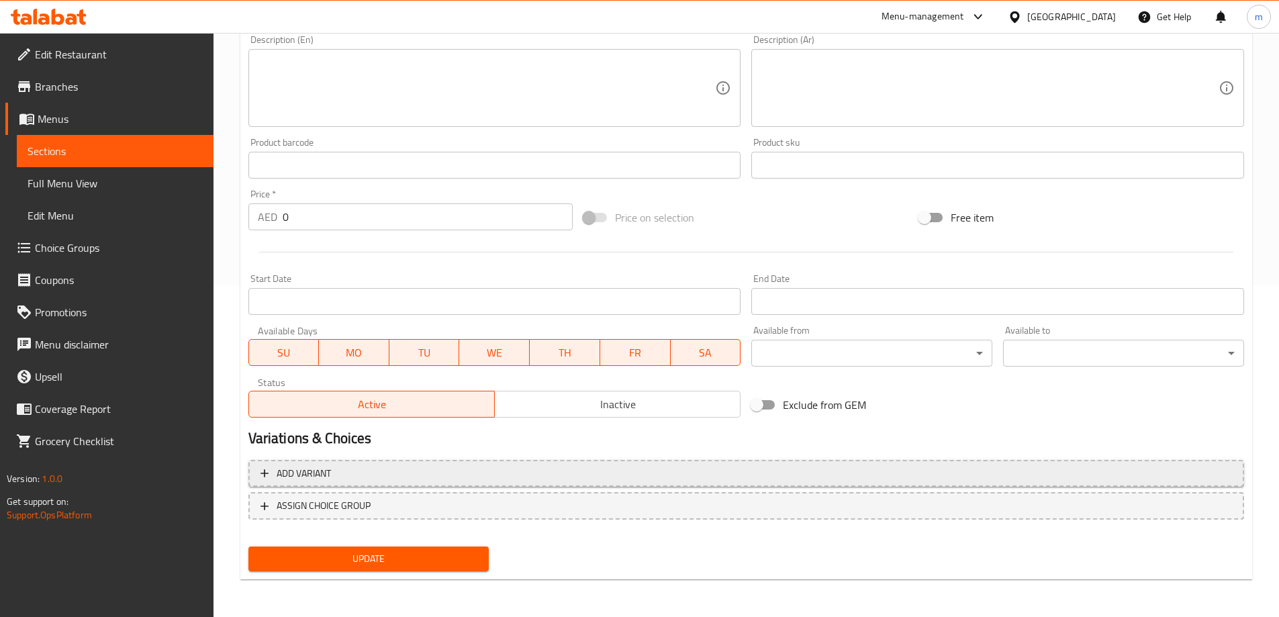
click at [842, 479] on span "Add variant" at bounding box center [745, 473] width 971 height 17
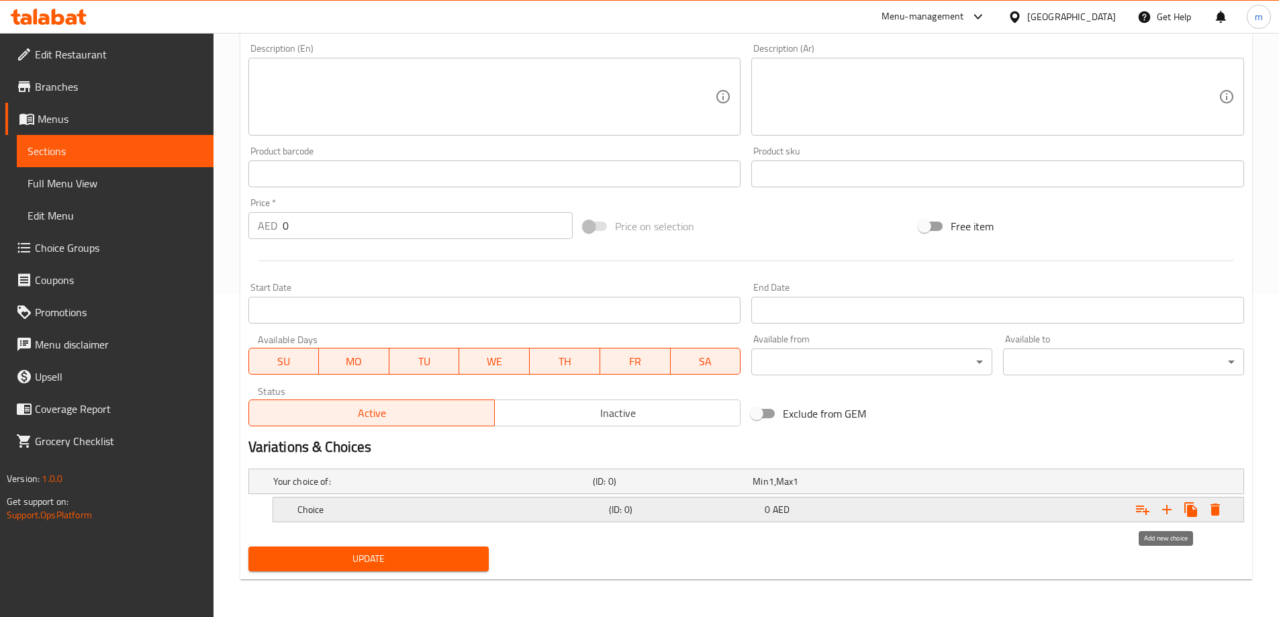
click at [1170, 516] on icon "Expand" at bounding box center [1167, 510] width 16 height 16
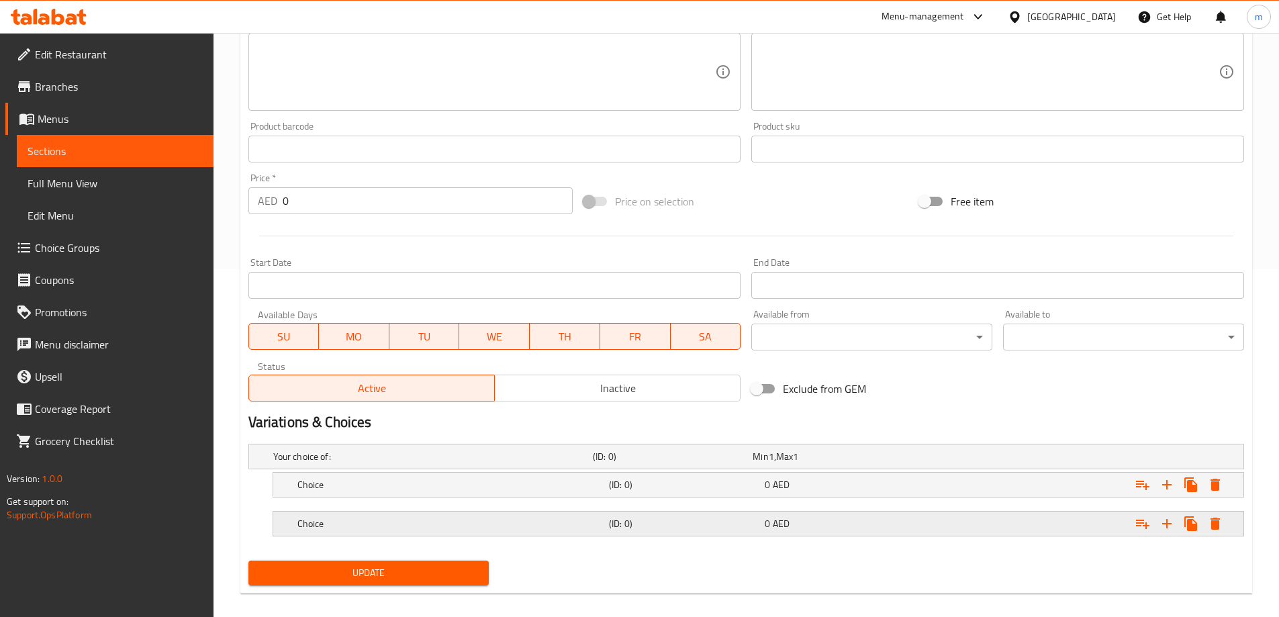
scroll to position [362, 0]
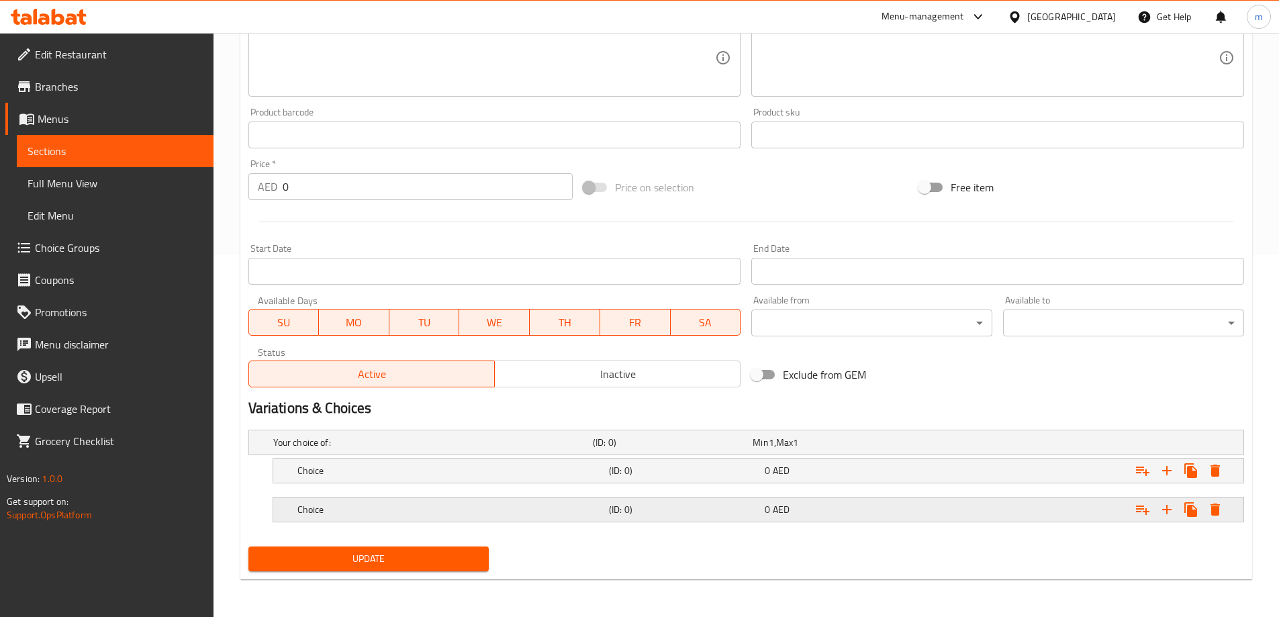
click at [966, 514] on div "Expand" at bounding box center [1074, 510] width 312 height 30
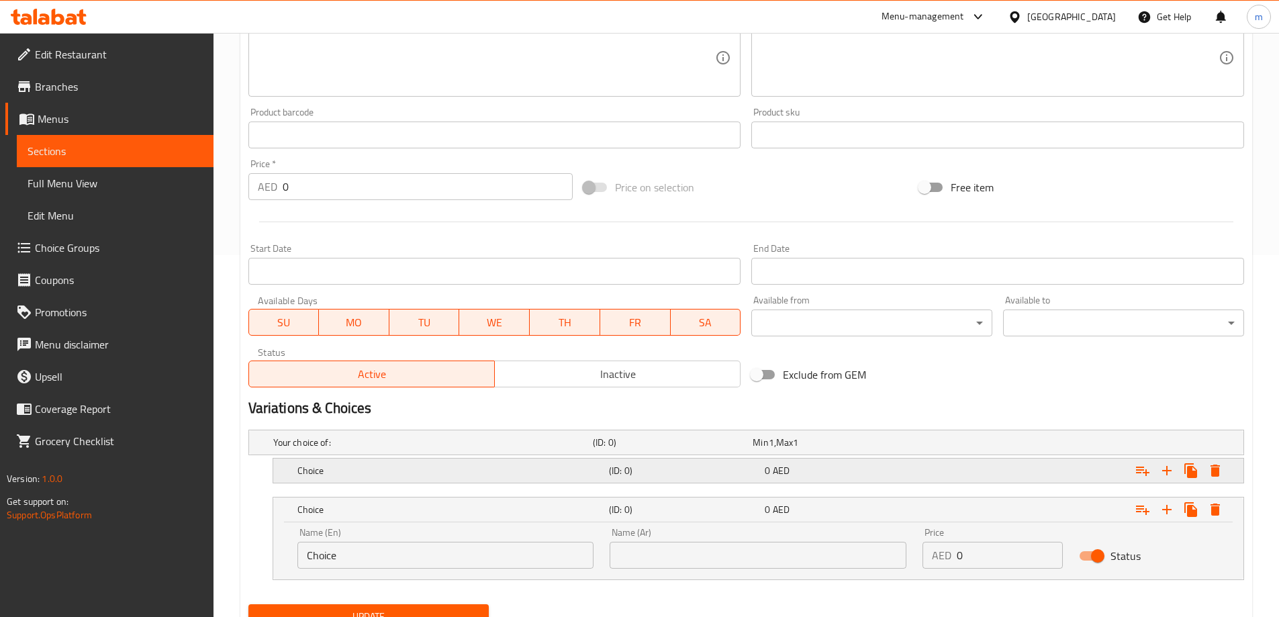
click at [942, 476] on div "Expand" at bounding box center [1074, 471] width 312 height 30
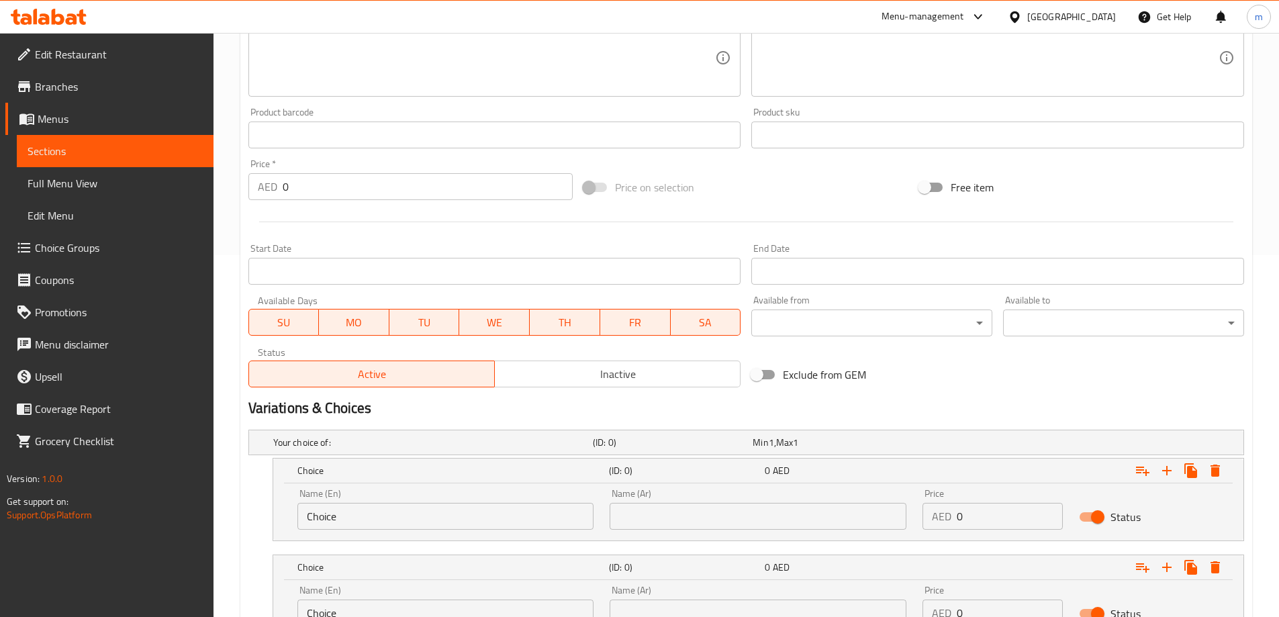
click at [464, 522] on input "Choice" at bounding box center [445, 516] width 297 height 27
type input "Medium"
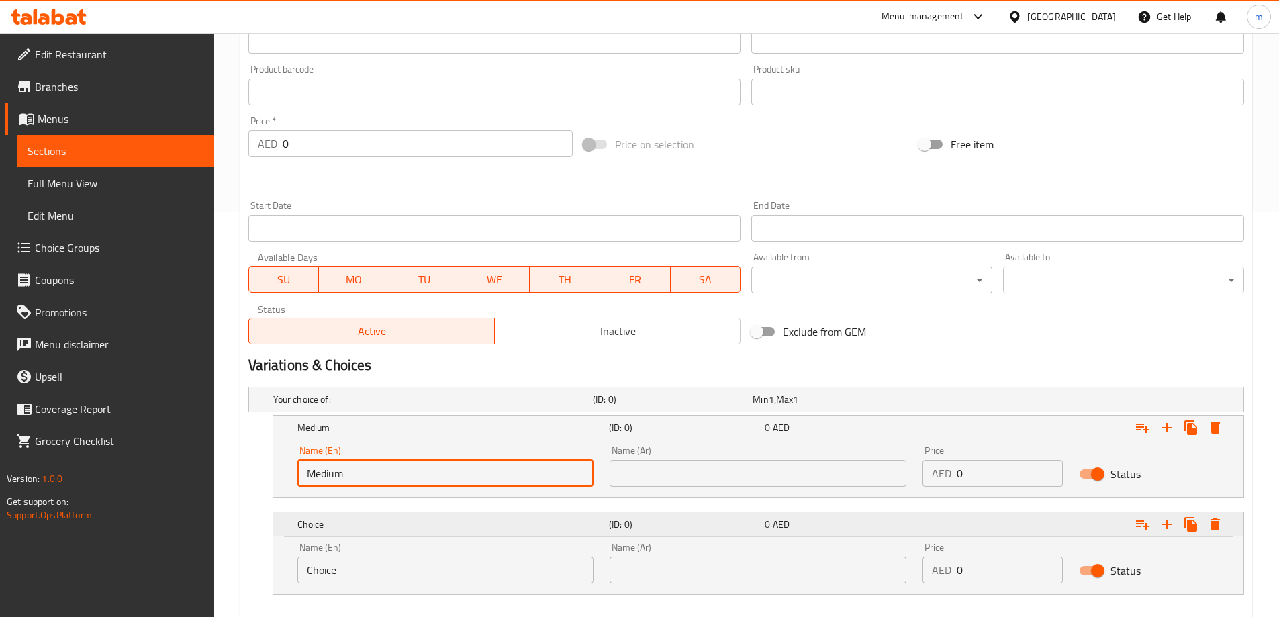
scroll to position [429, 0]
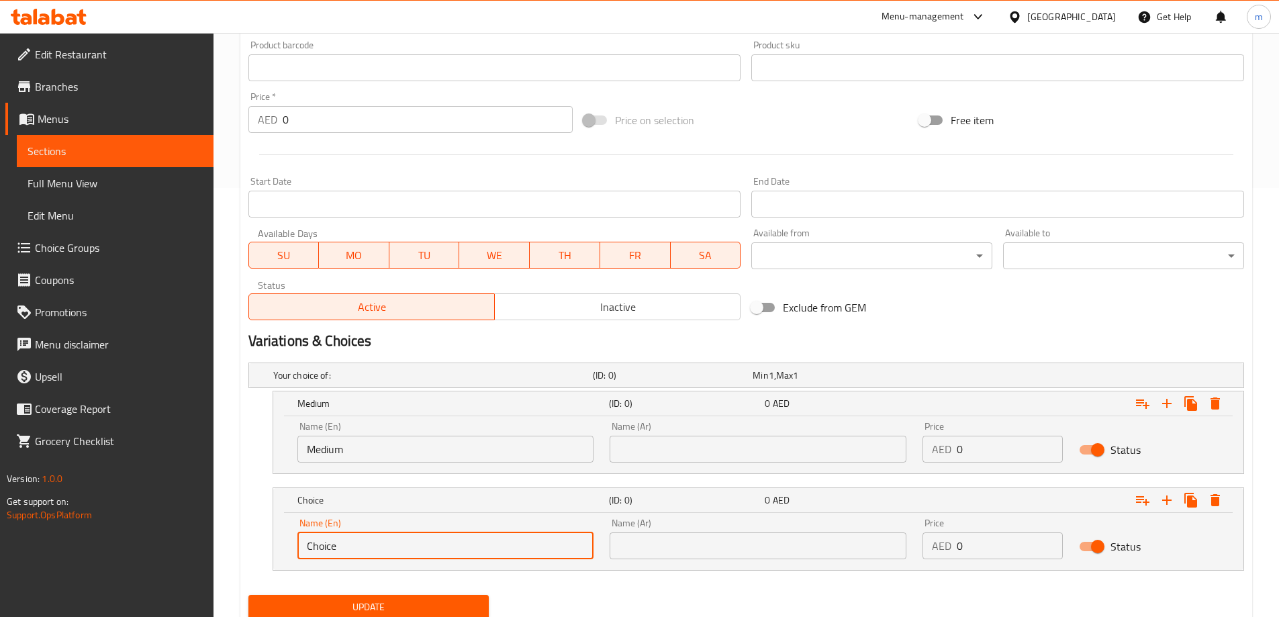
click at [397, 540] on input "Choice" at bounding box center [445, 545] width 297 height 27
type input "large"
drag, startPoint x: 704, startPoint y: 453, endPoint x: 714, endPoint y: 453, distance: 10.7
click at [704, 453] on input "text" at bounding box center [758, 449] width 297 height 27
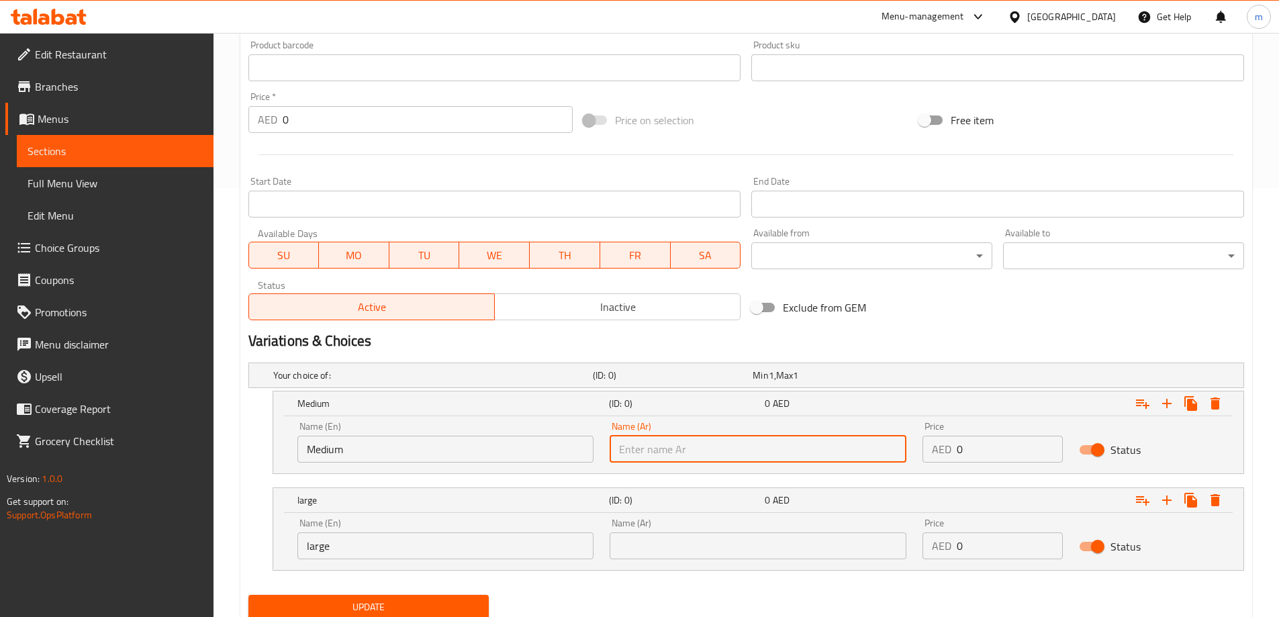
type input "وسط"
click at [745, 554] on input "text" at bounding box center [758, 545] width 297 height 27
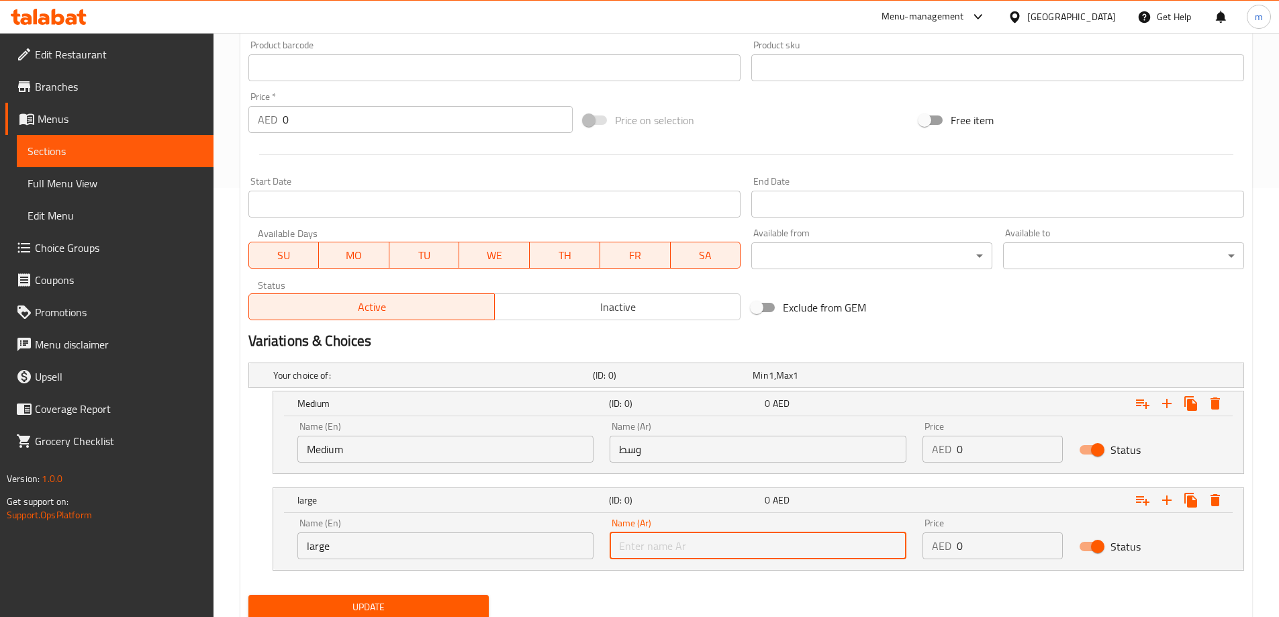
type input "كبير"
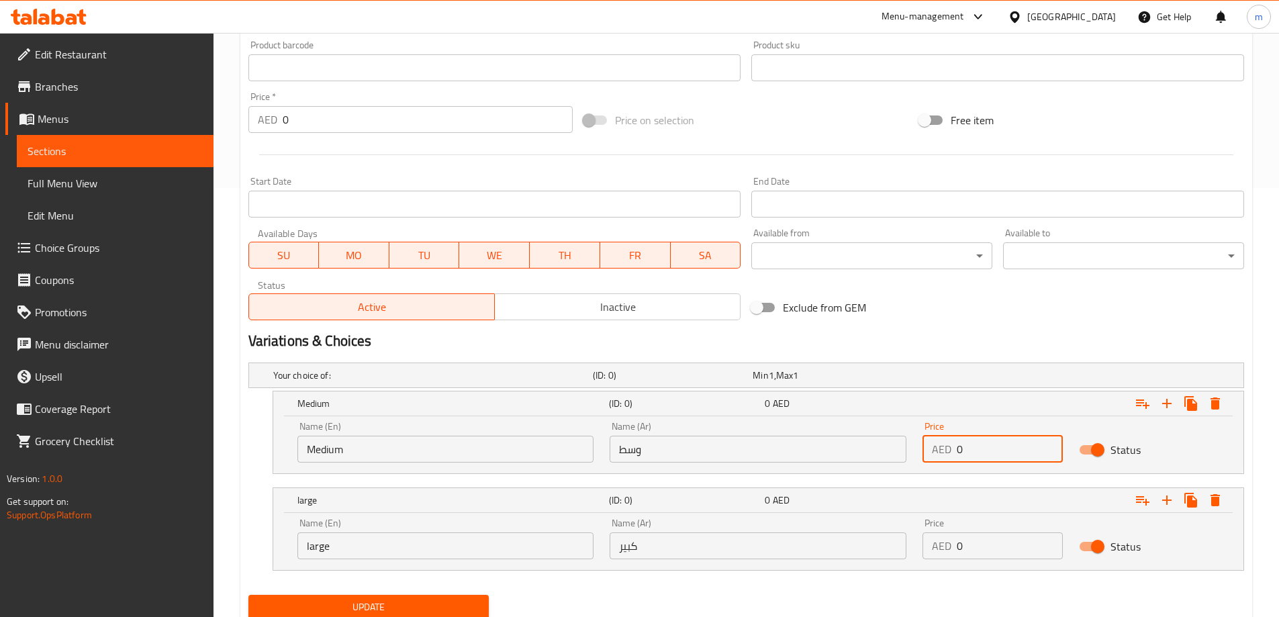
click at [998, 461] on input "0" at bounding box center [1010, 449] width 106 height 27
type input "8"
click at [1000, 548] on input "0" at bounding box center [1010, 545] width 106 height 27
type input "10"
drag, startPoint x: 964, startPoint y: 596, endPoint x: 936, endPoint y: 589, distance: 29.0
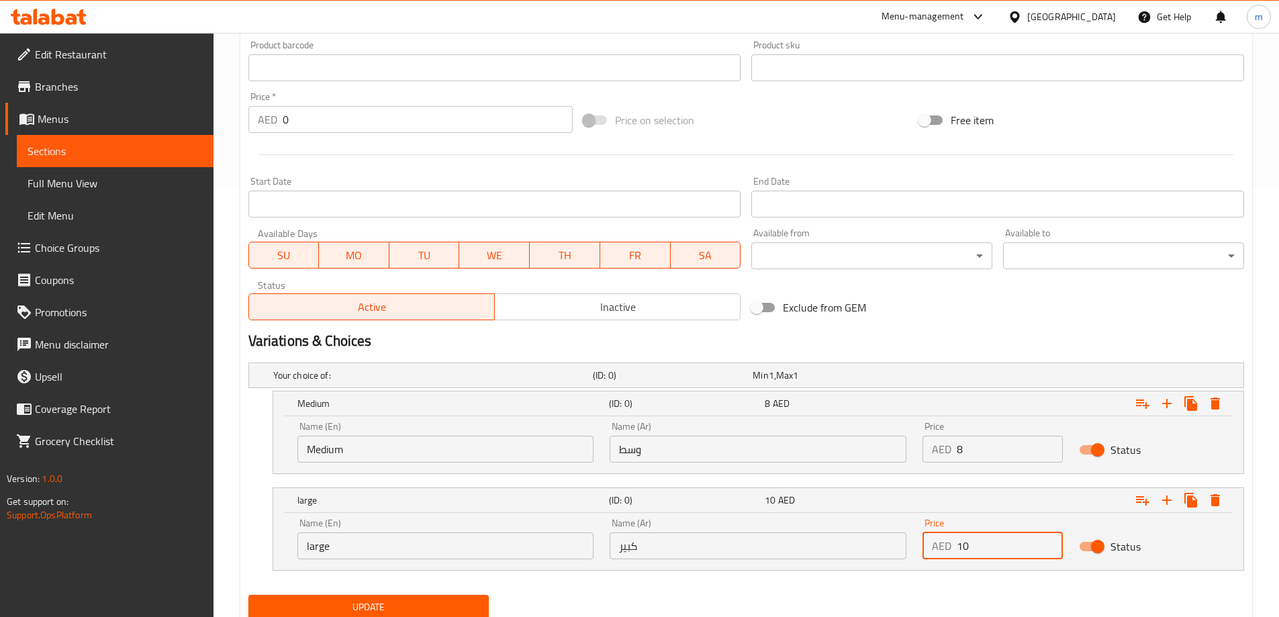
click at [963, 596] on div "Update" at bounding box center [746, 607] width 1006 height 36
click at [361, 599] on span "Update" at bounding box center [369, 607] width 220 height 17
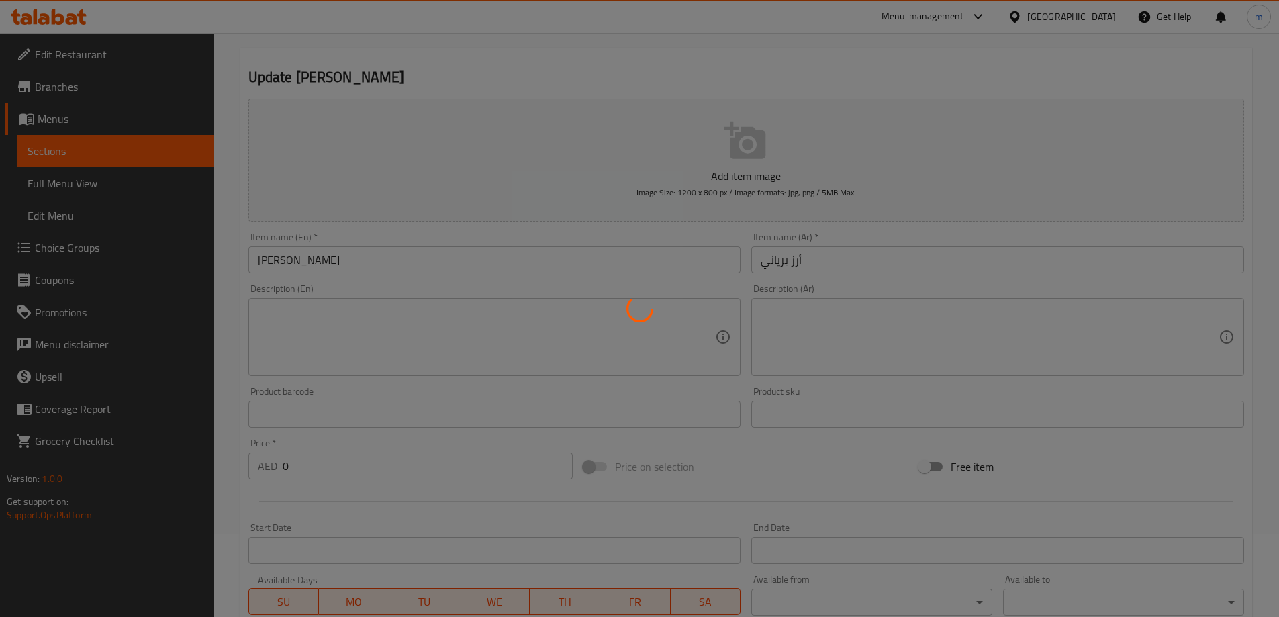
scroll to position [0, 0]
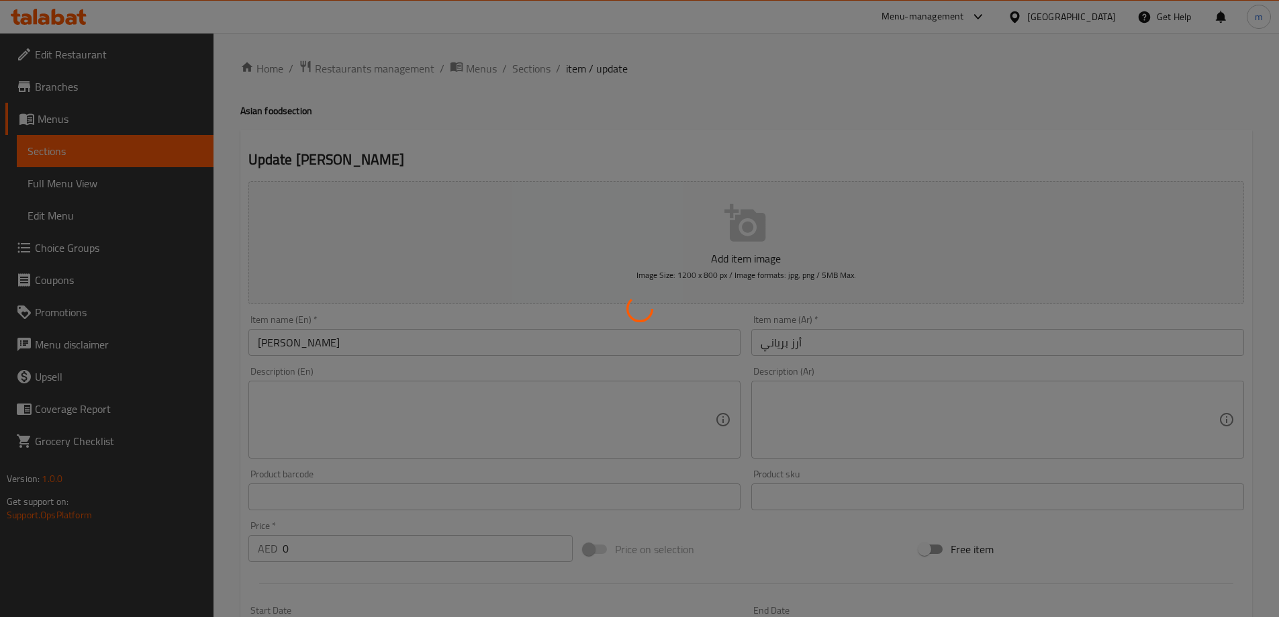
click at [524, 68] on div at bounding box center [639, 308] width 1279 height 617
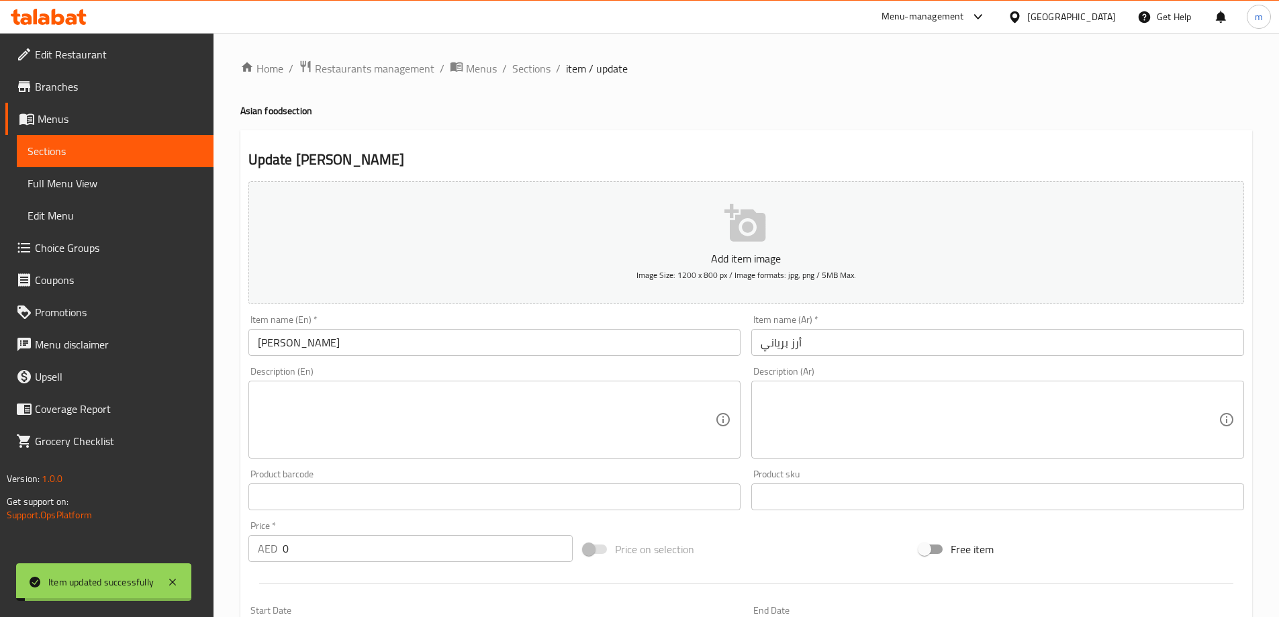
click at [524, 68] on span "Sections" at bounding box center [531, 68] width 38 height 16
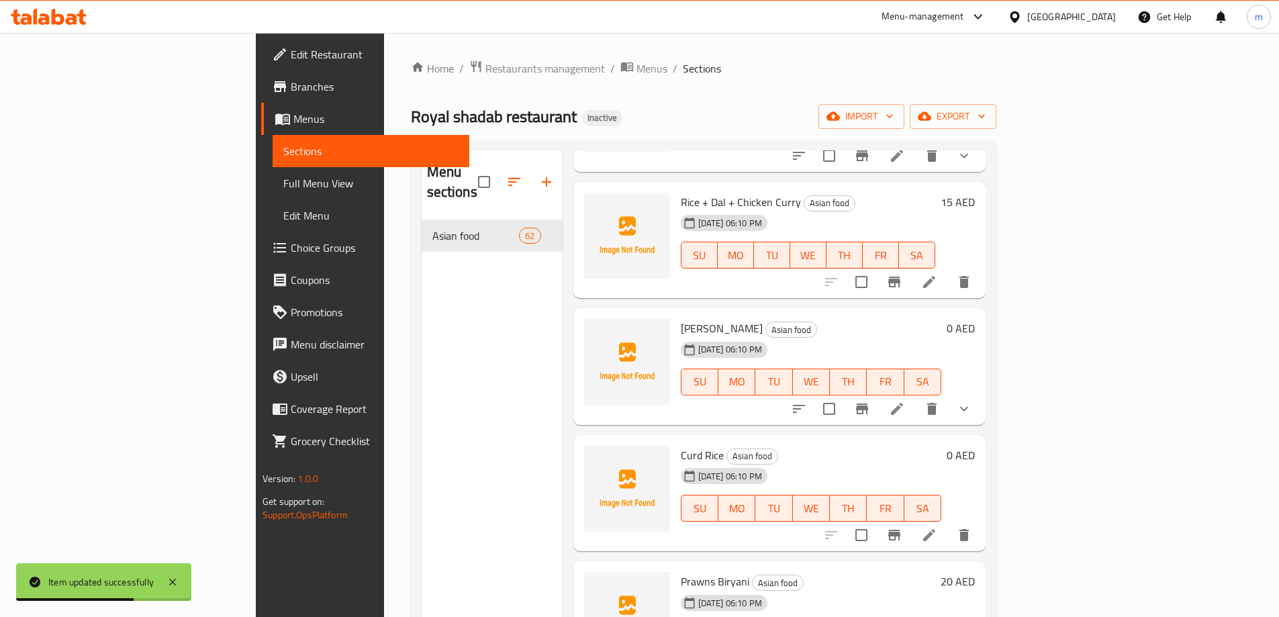
scroll to position [1746, 0]
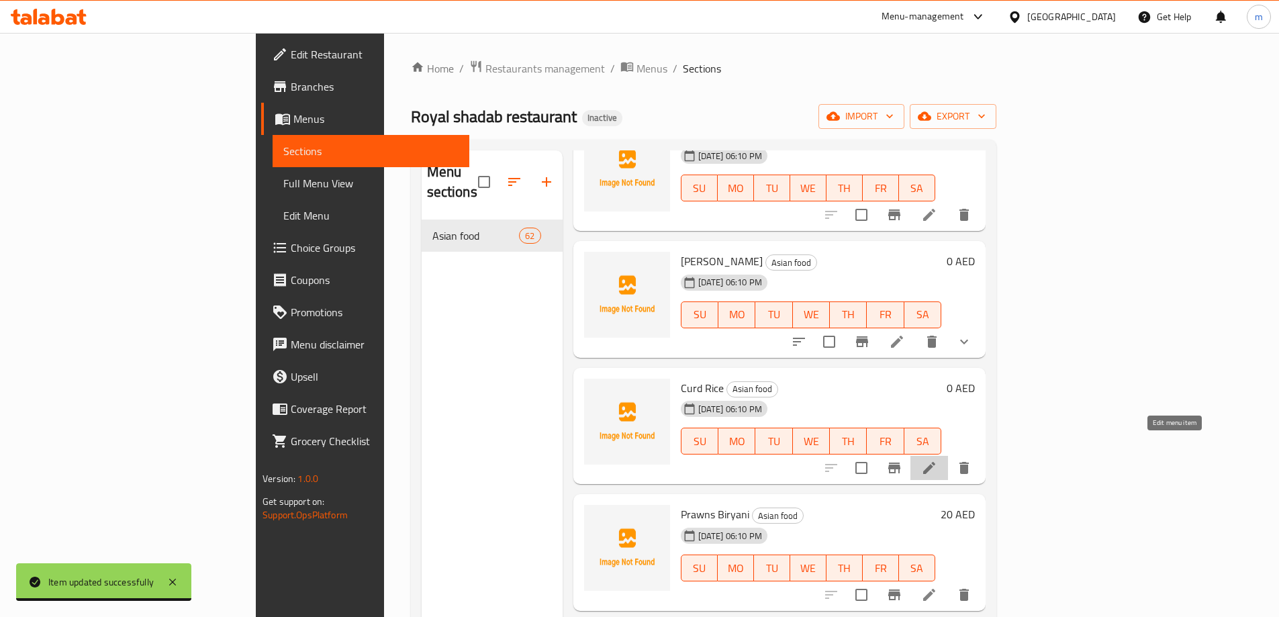
click at [935, 462] on icon at bounding box center [929, 468] width 12 height 12
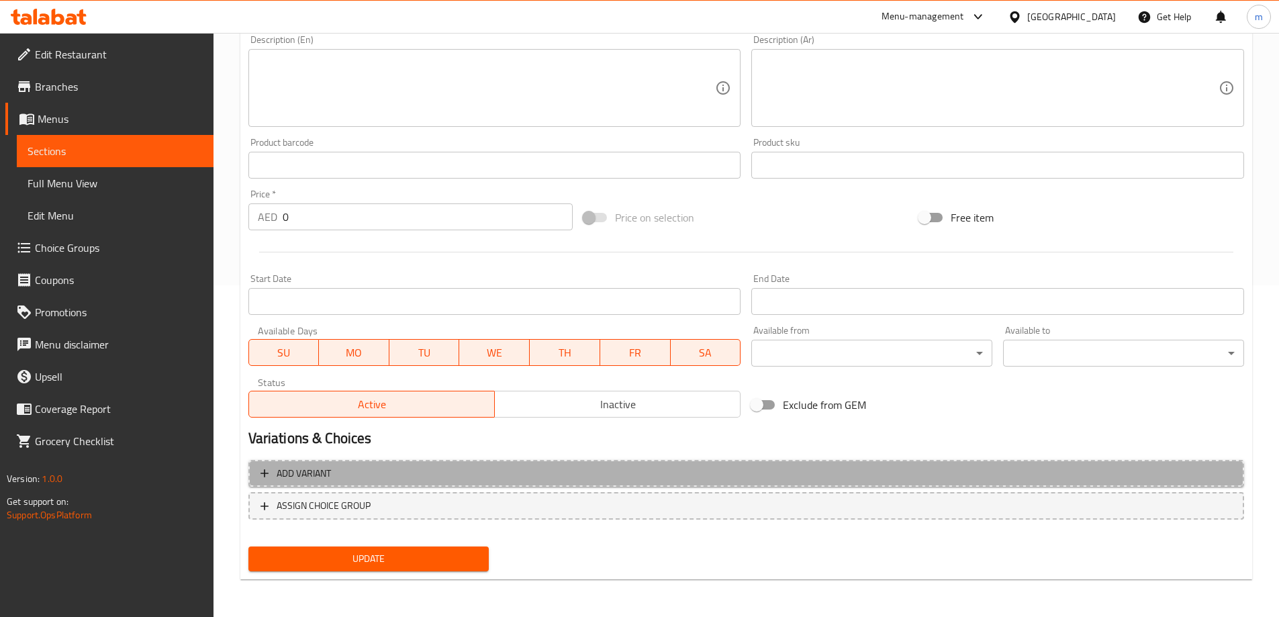
click at [941, 460] on button "Add variant" at bounding box center [746, 474] width 996 height 28
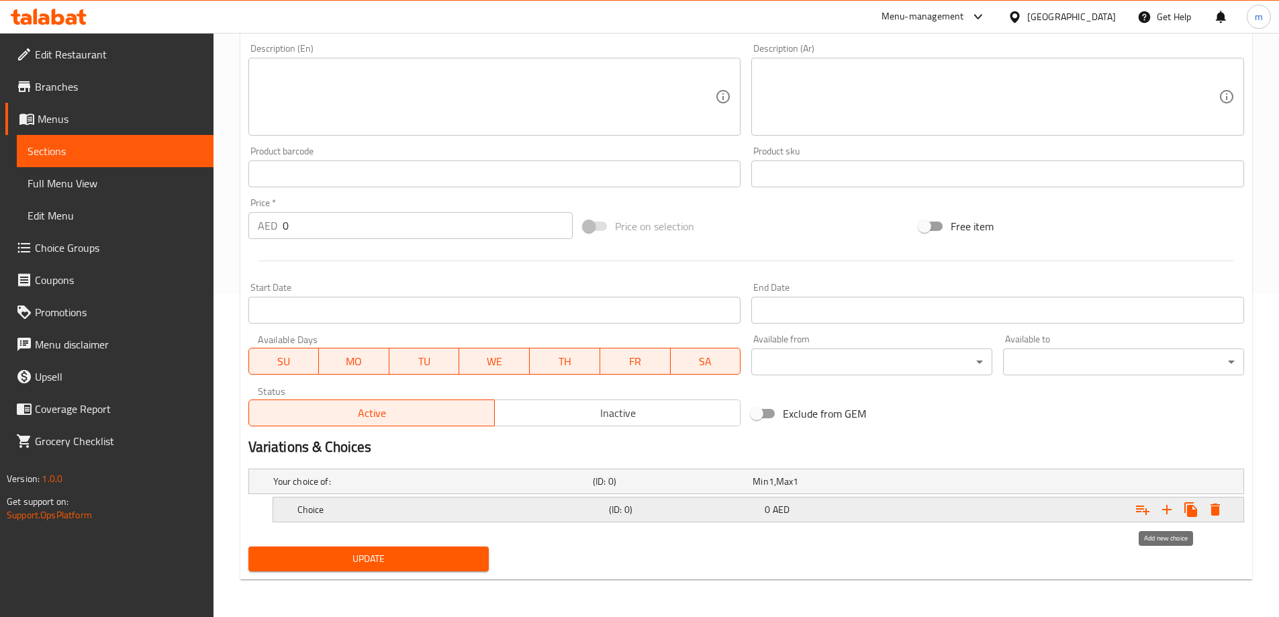
click at [1174, 508] on icon "Expand" at bounding box center [1167, 510] width 16 height 16
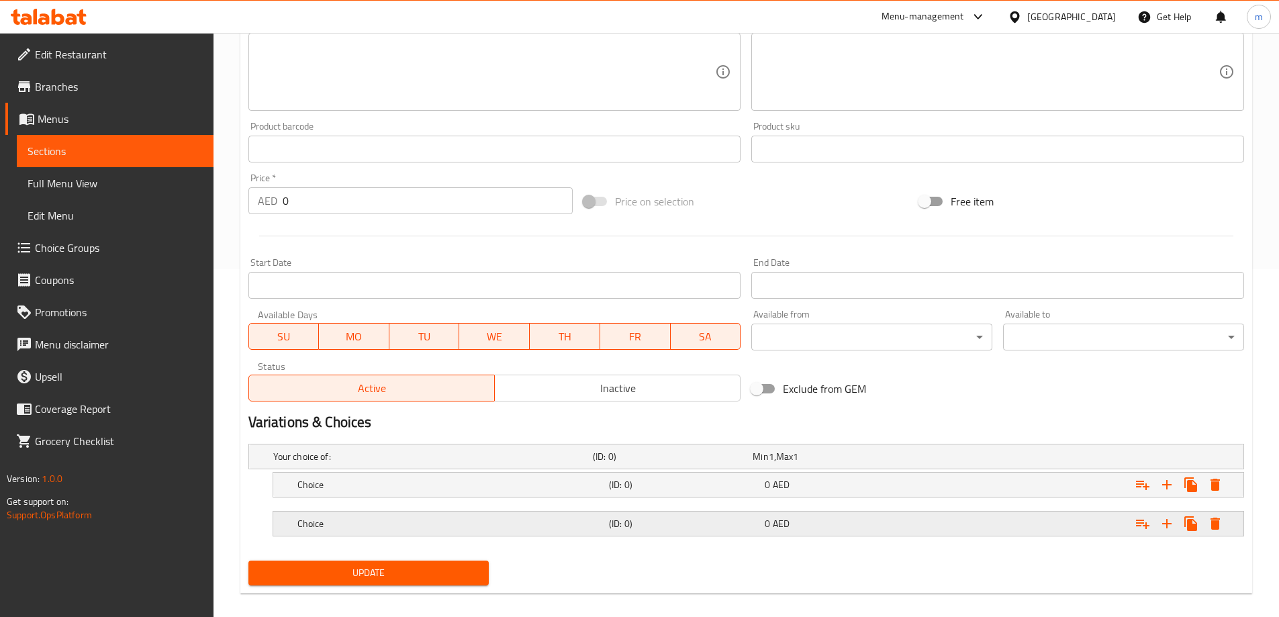
scroll to position [362, 0]
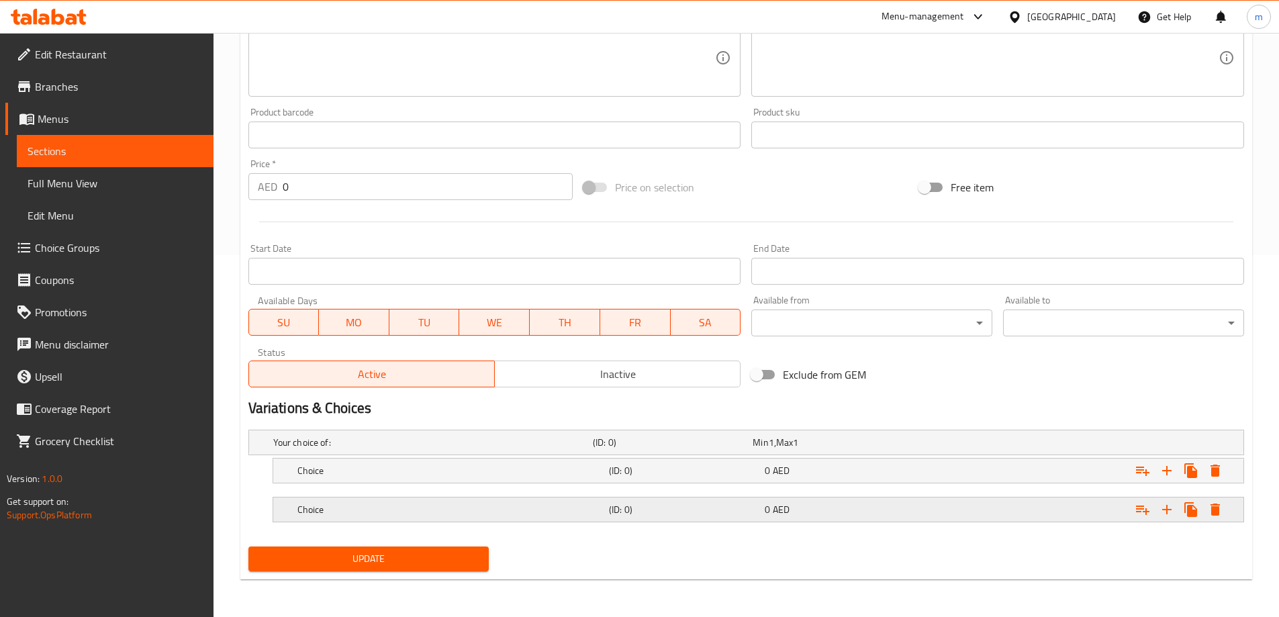
click at [962, 507] on div "Expand" at bounding box center [1074, 510] width 312 height 30
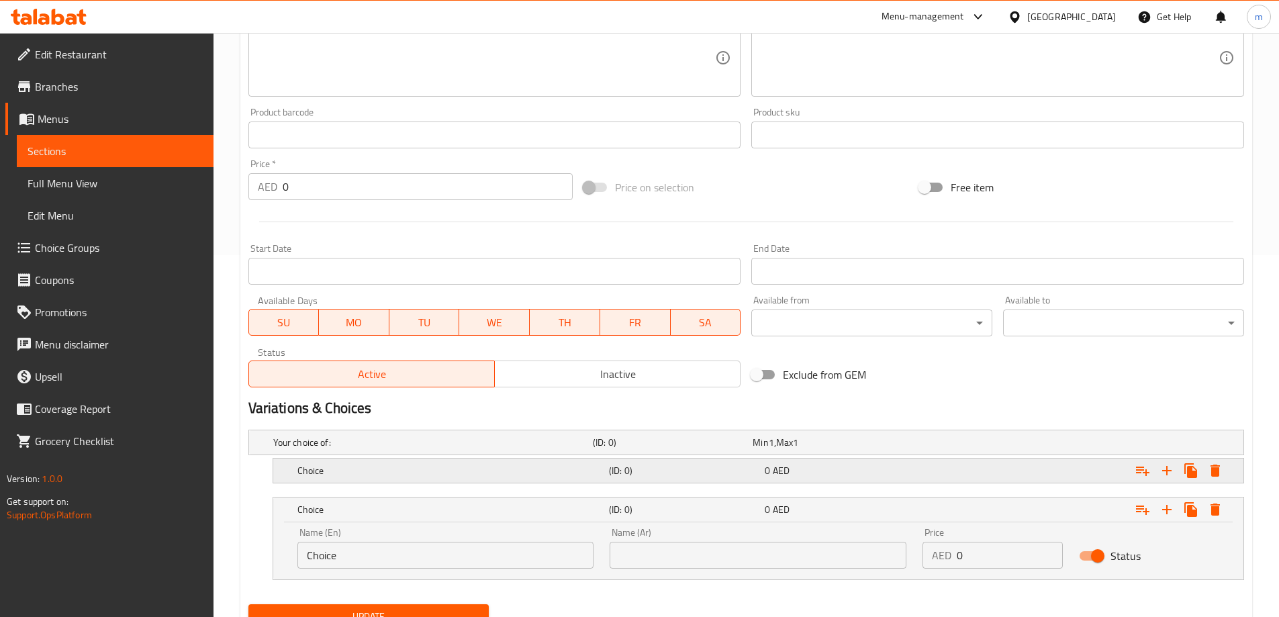
click at [912, 481] on div "Choice (ID: 0) 0 AED" at bounding box center [762, 471] width 935 height 30
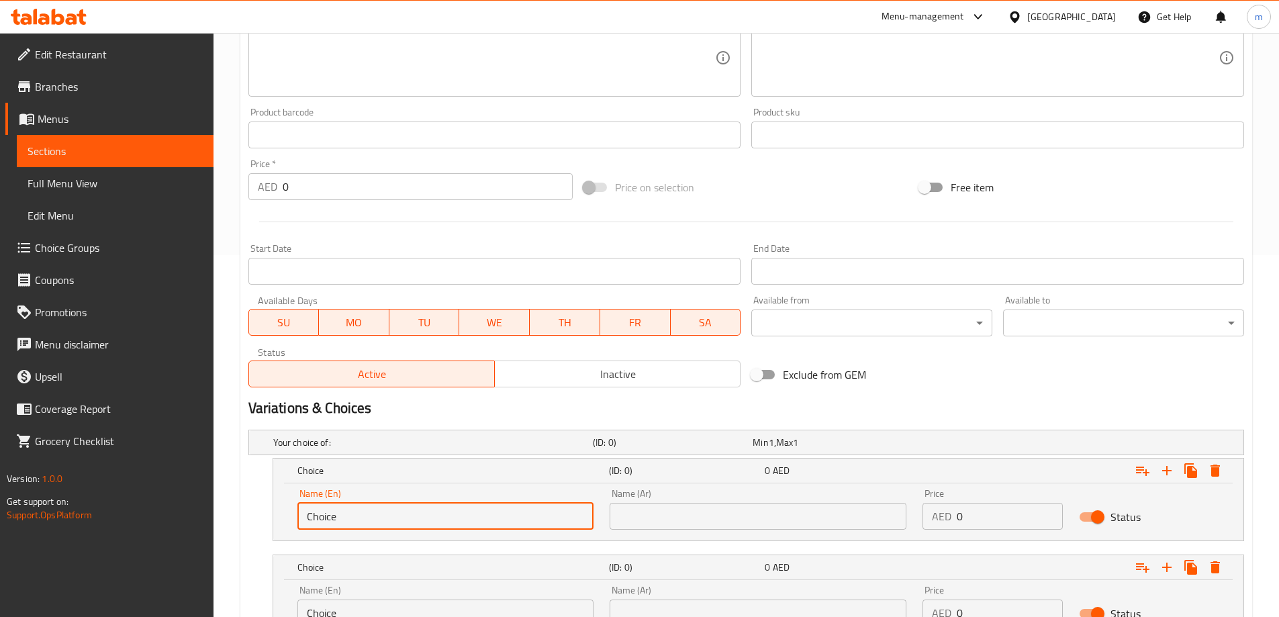
click at [420, 518] on input "Choice" at bounding box center [445, 516] width 297 height 27
click at [416, 521] on input "m" at bounding box center [445, 516] width 297 height 27
type input "Medium"
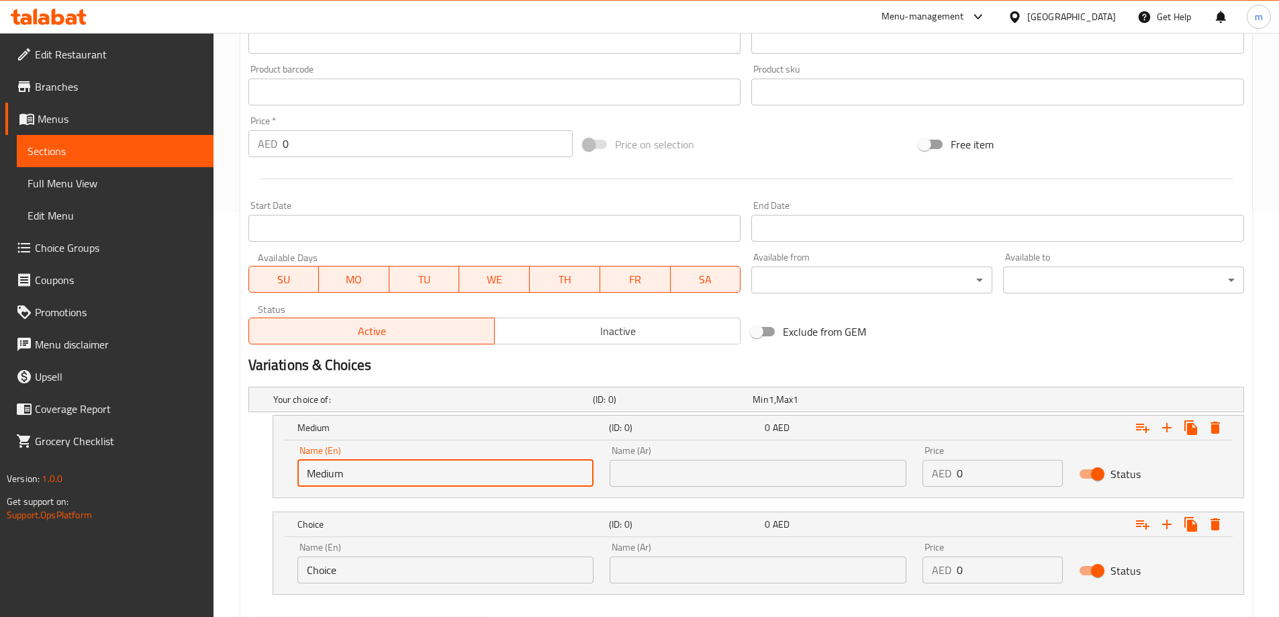
scroll to position [429, 0]
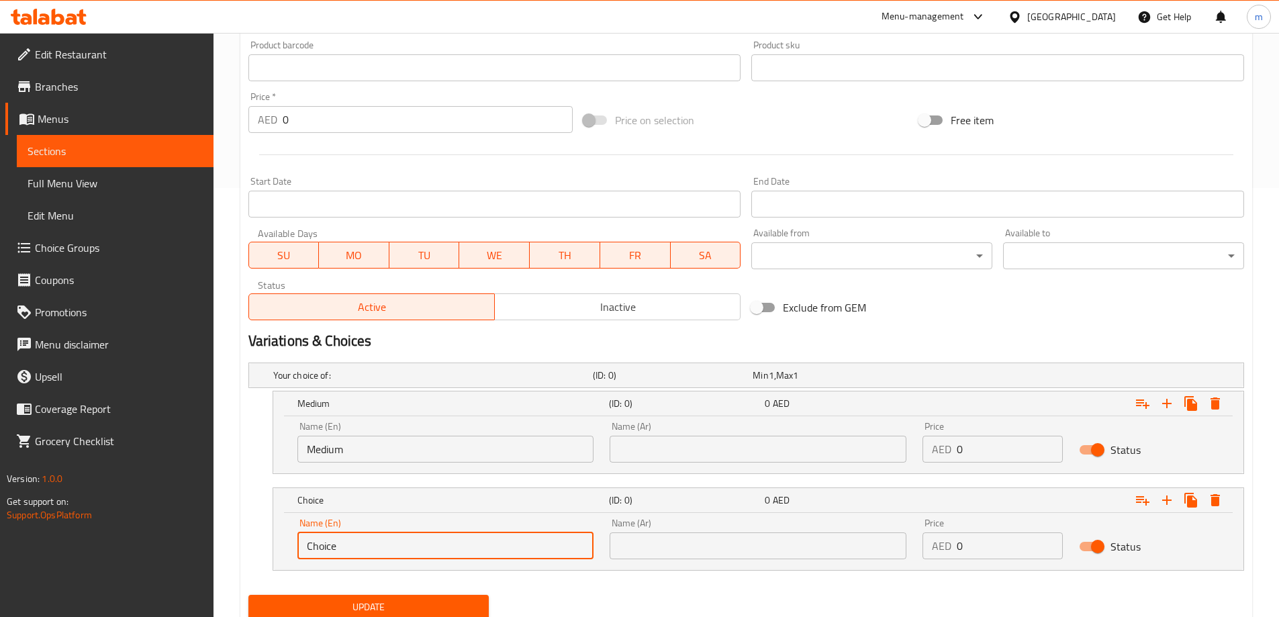
click at [401, 545] on input "Choice" at bounding box center [445, 545] width 297 height 27
type input "large"
click at [710, 447] on input "text" at bounding box center [758, 449] width 297 height 27
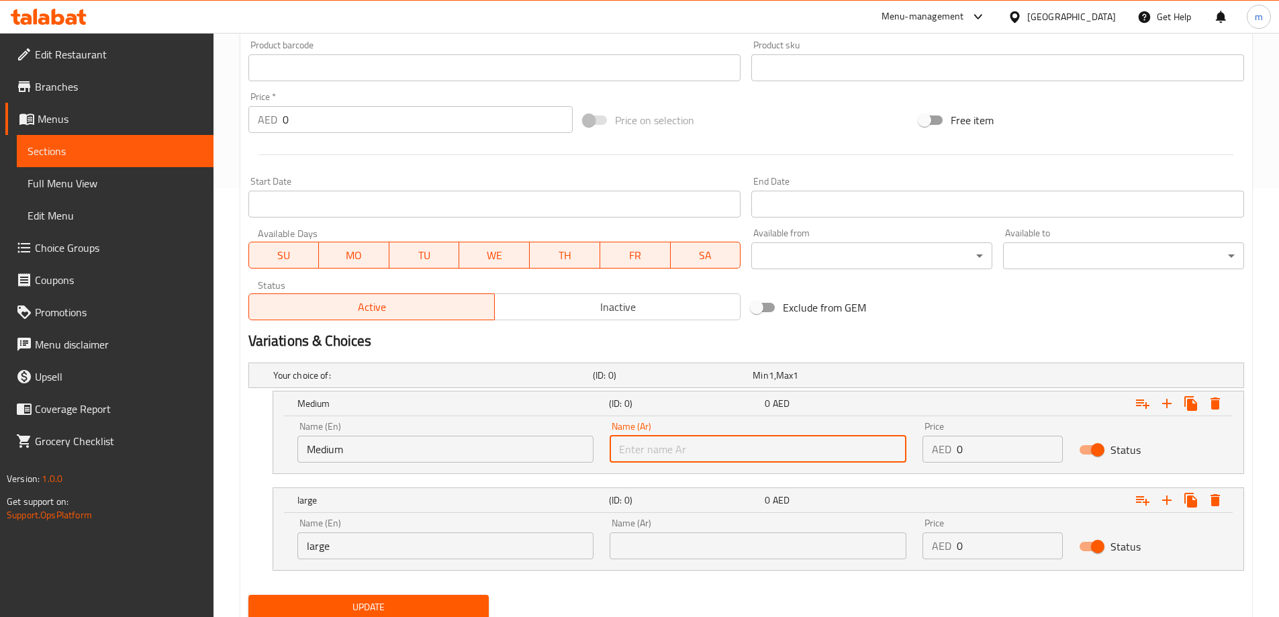
type input "وسط"
click at [718, 535] on input "text" at bounding box center [758, 545] width 297 height 27
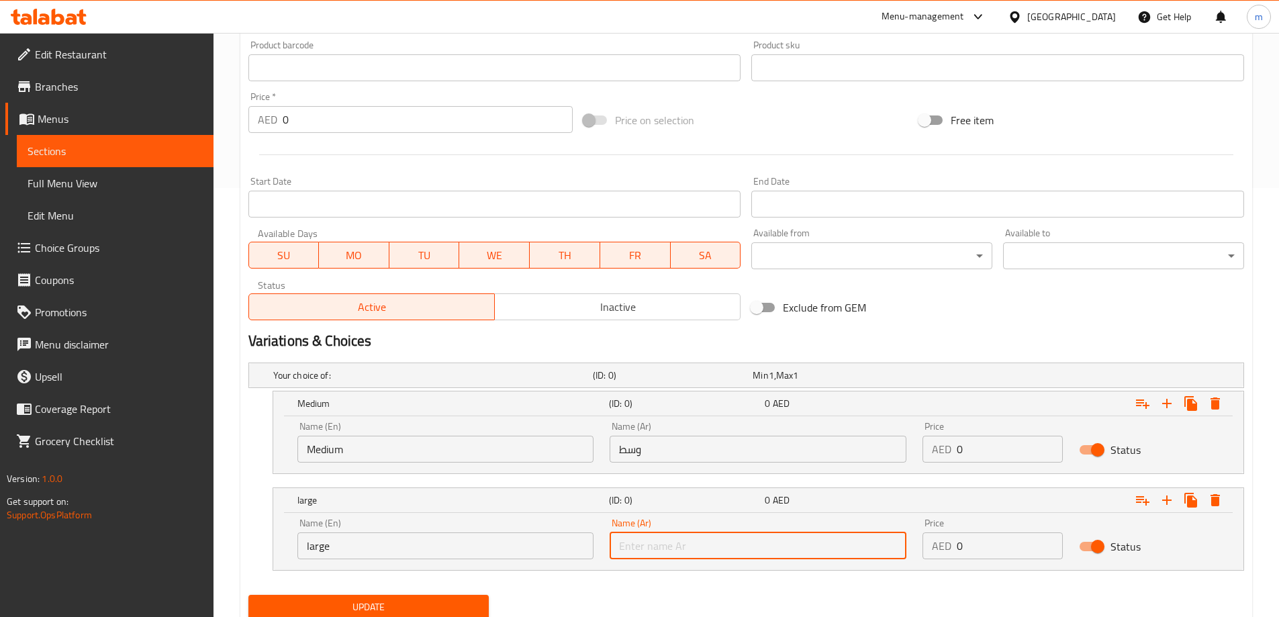
type input "كبير"
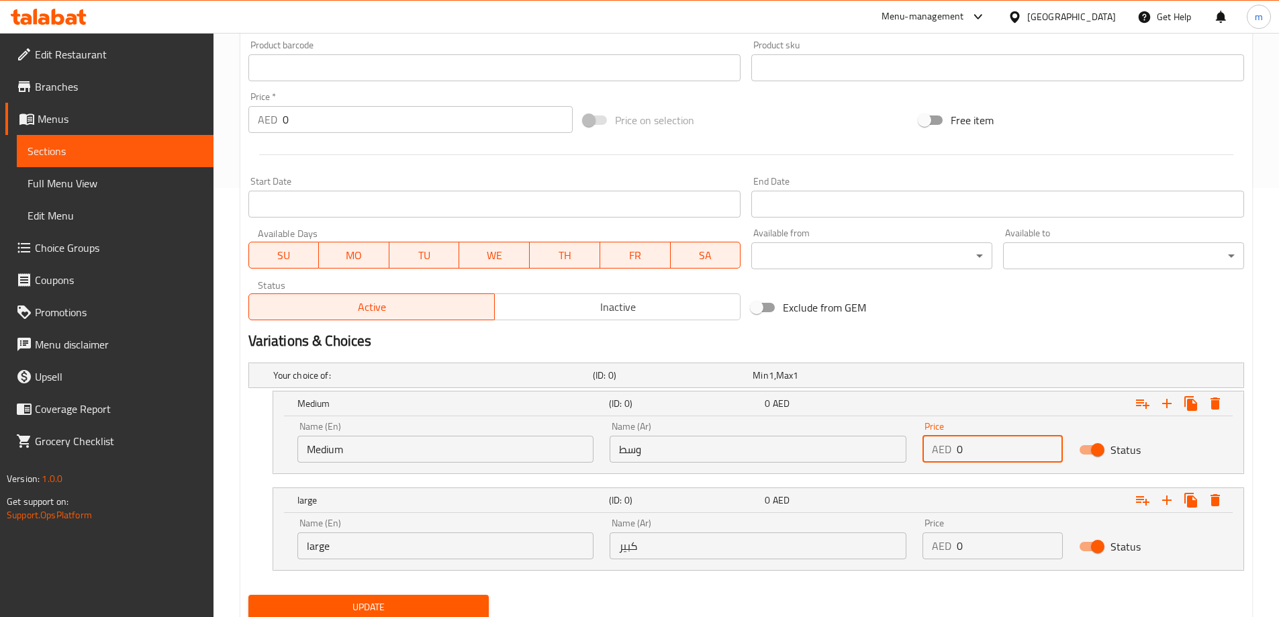
click at [1023, 453] on input "0" at bounding box center [1010, 449] width 106 height 27
type input "8"
click at [993, 540] on input "0" at bounding box center [1010, 545] width 106 height 27
type input "12"
click at [965, 585] on div "Your choice of: (ID: 0) Min 1 , Max 1 Name (En) Your choice of: Name (En) Name …" at bounding box center [746, 473] width 1006 height 232
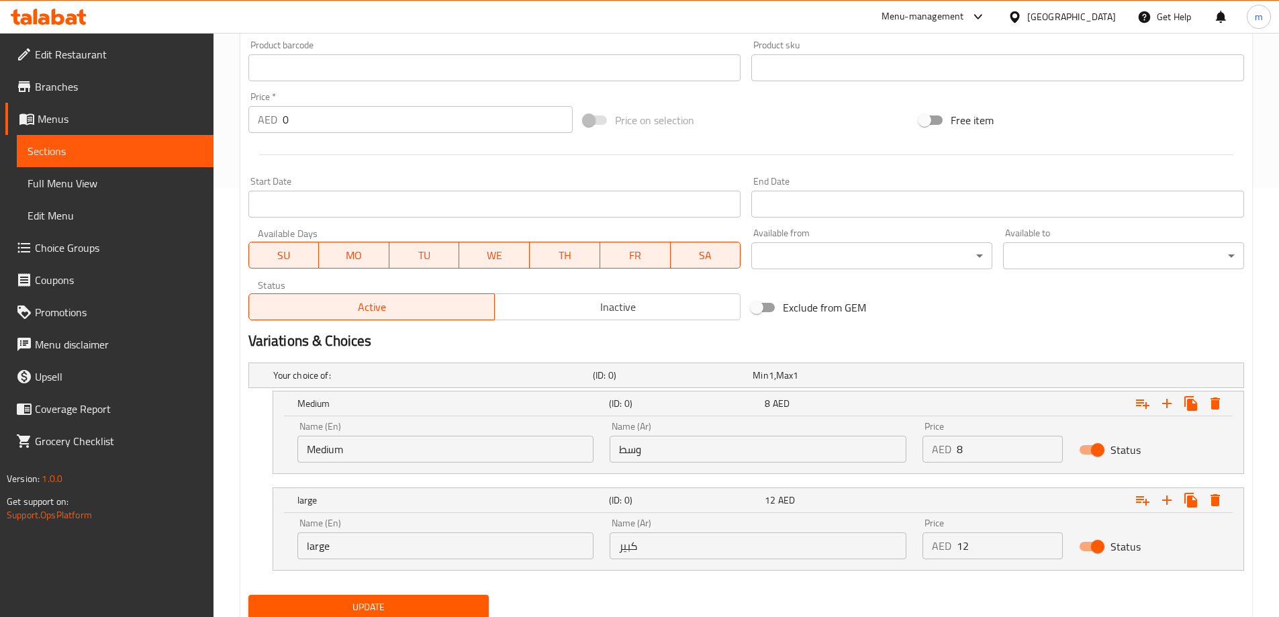
click at [442, 611] on span "Update" at bounding box center [369, 607] width 220 height 17
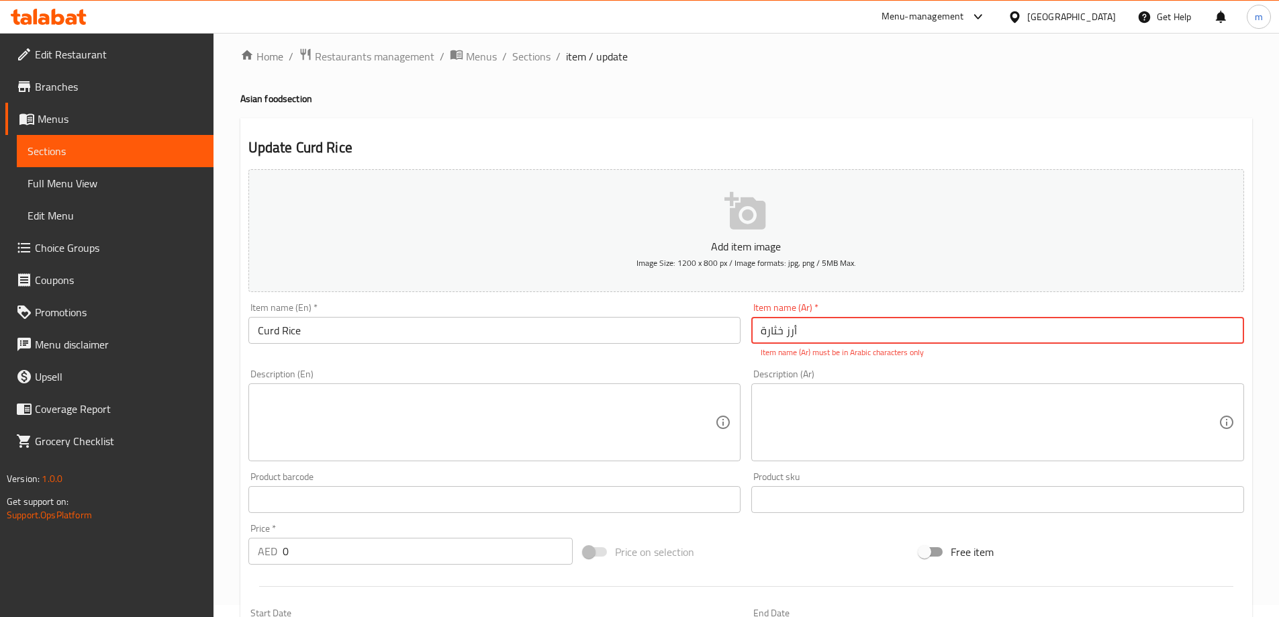
scroll to position [0, 0]
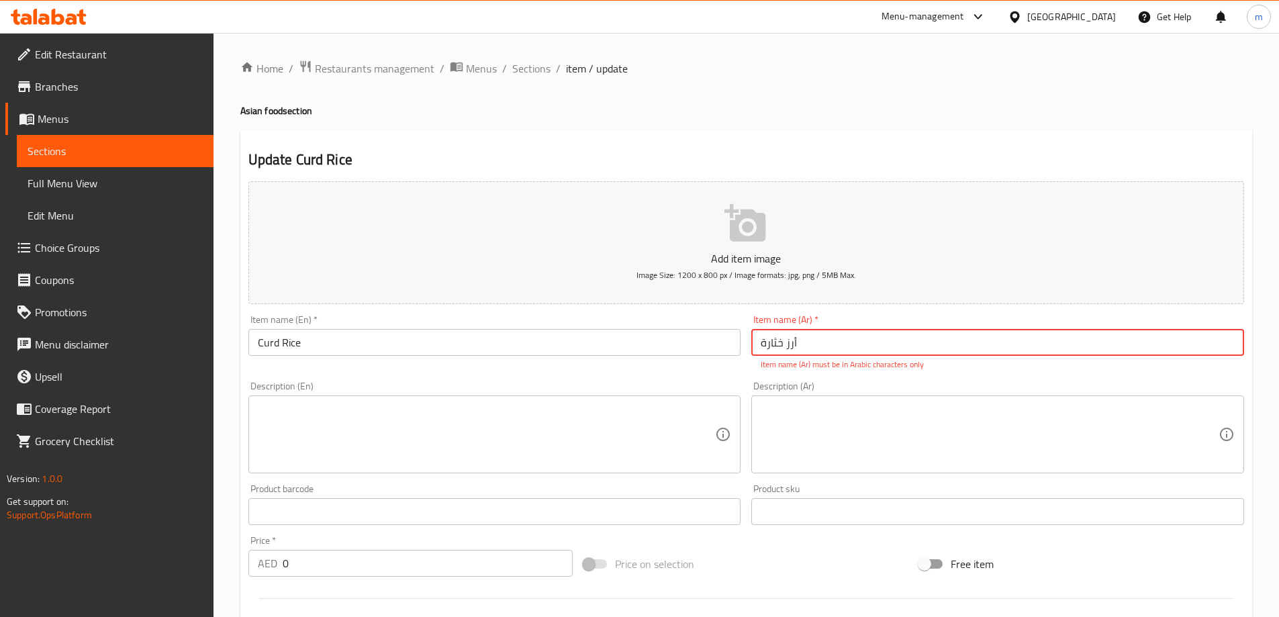
click at [831, 351] on input "أرز خثارة‎" at bounding box center [997, 342] width 493 height 27
type input "ارز خثاره"
click at [792, 118] on div "Home / Restaurants management / Menus / Sections / item / update Asian food sec…" at bounding box center [746, 564] width 1012 height 1008
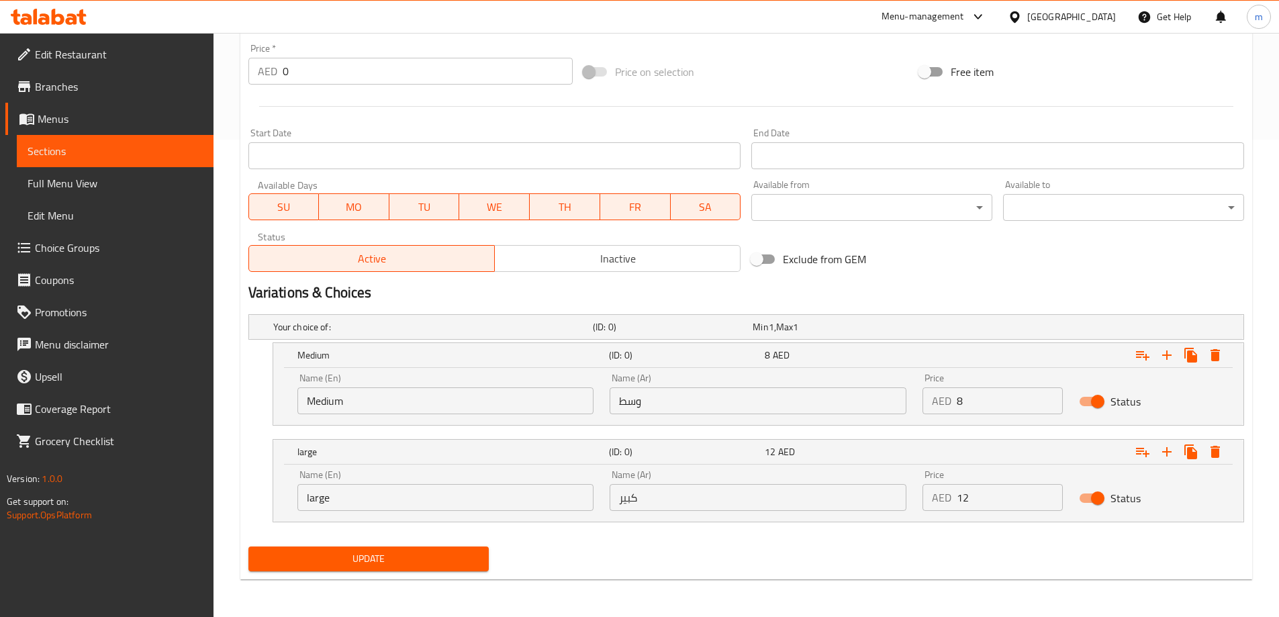
click at [429, 565] on span "Update" at bounding box center [369, 559] width 220 height 17
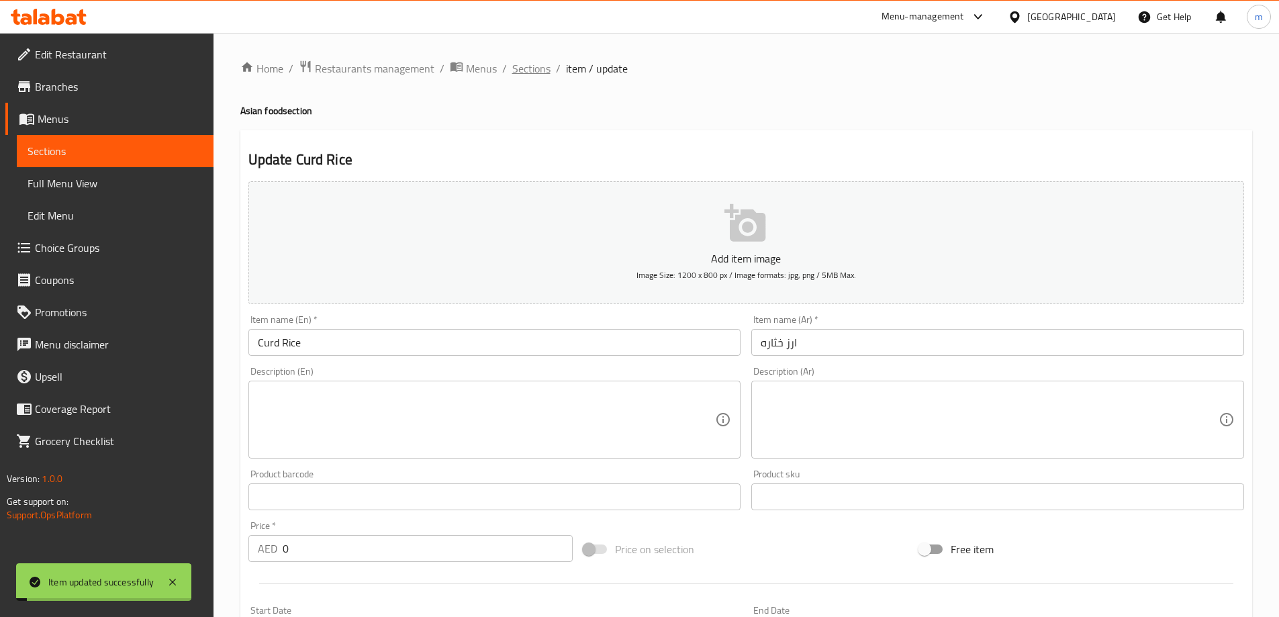
click at [528, 65] on span "Sections" at bounding box center [531, 68] width 38 height 16
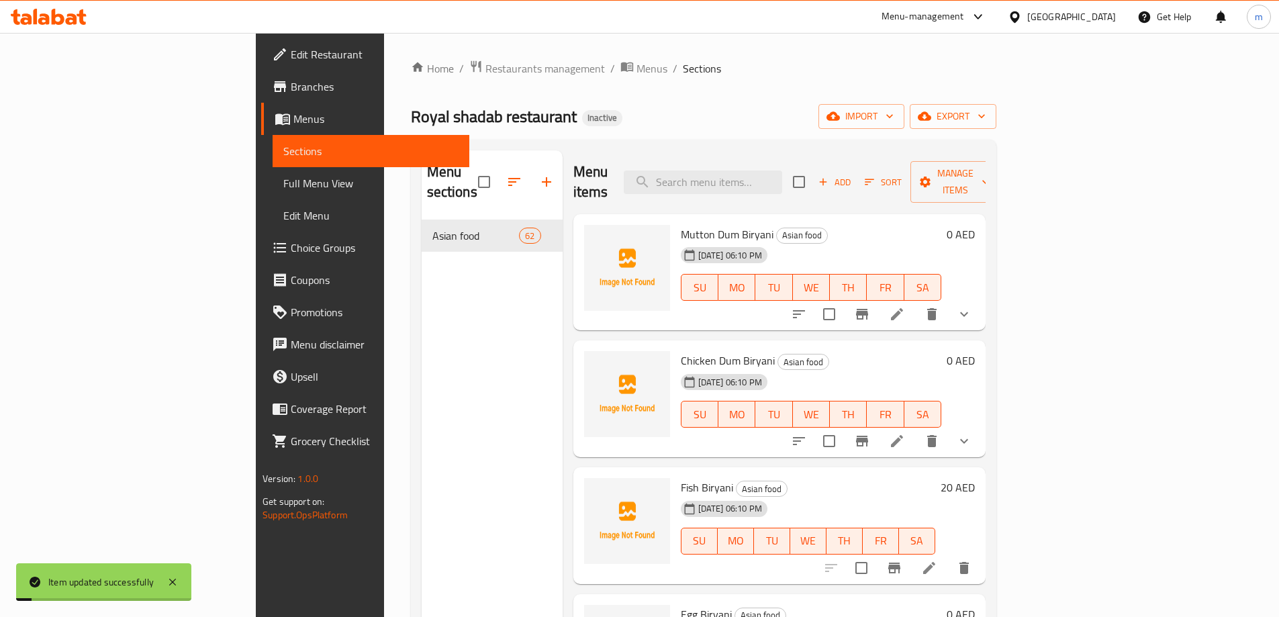
click at [902, 99] on div "Home / Restaurants management / Menus / Sections Royal [PERSON_NAME] restaurant…" at bounding box center [703, 419] width 585 height 718
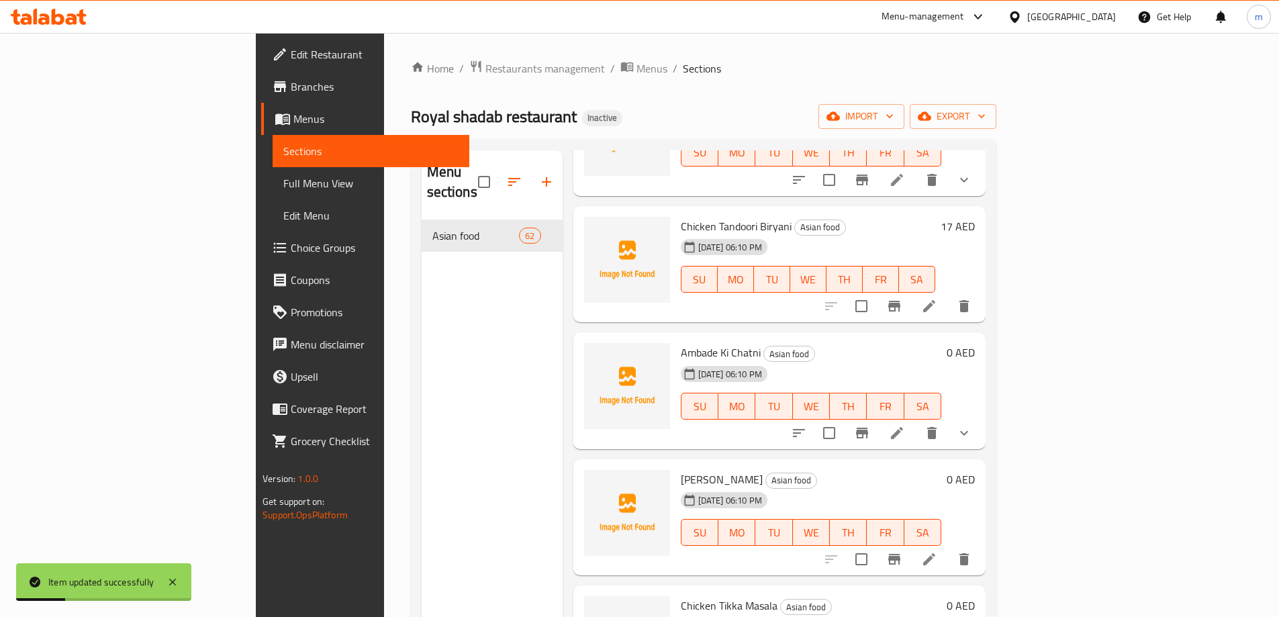
click at [947, 487] on div "[DATE] 06:10 PM SU MO TU WE TH FR SA" at bounding box center [810, 523] width 271 height 73
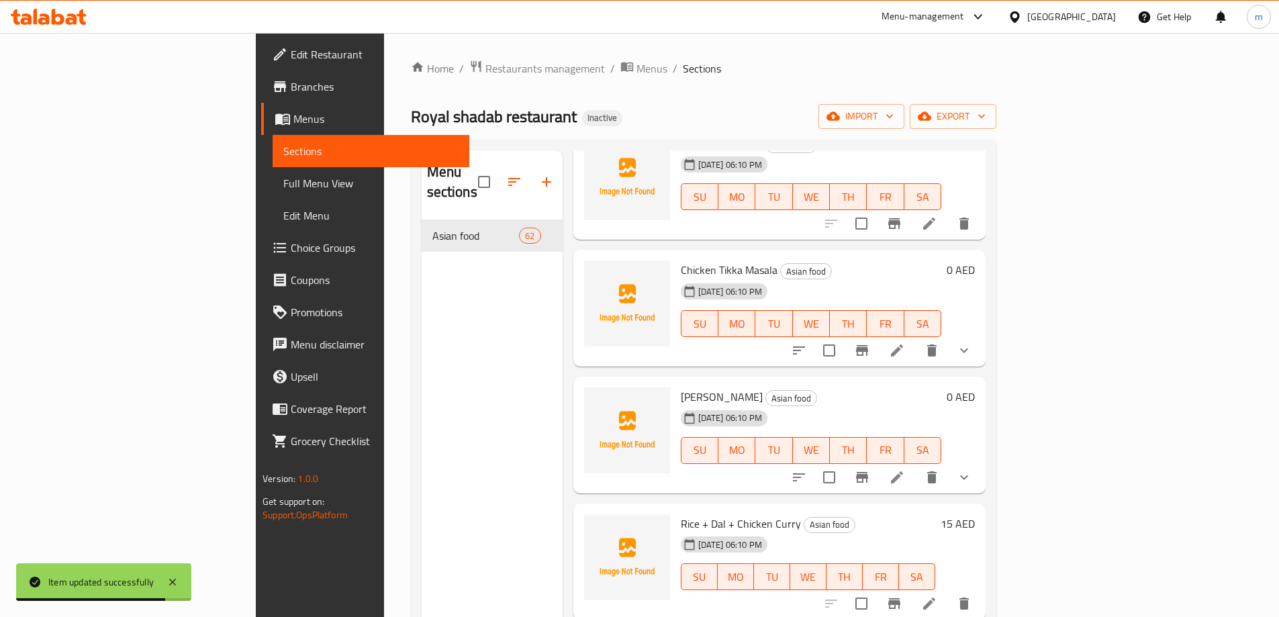
click at [798, 345] on div "Chicken Tikka Masala Asian food [DATE] 06:10 PM SU MO TU WE TH FR SA 0 AED" at bounding box center [779, 308] width 412 height 117
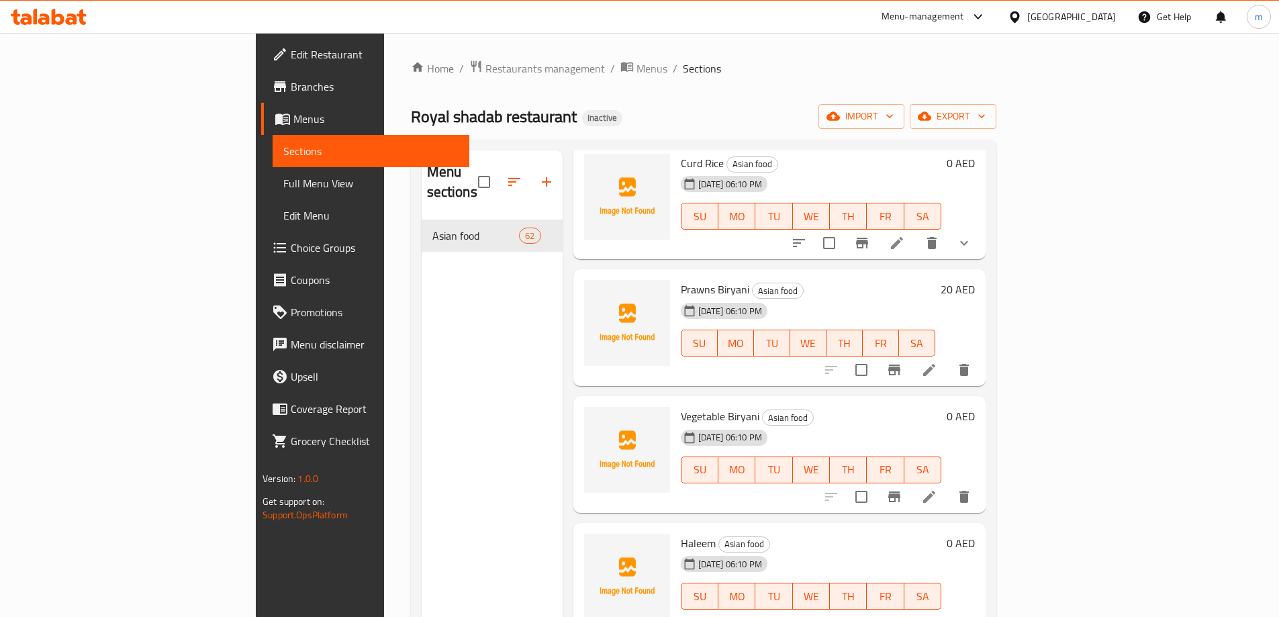
scroll to position [2028, 0]
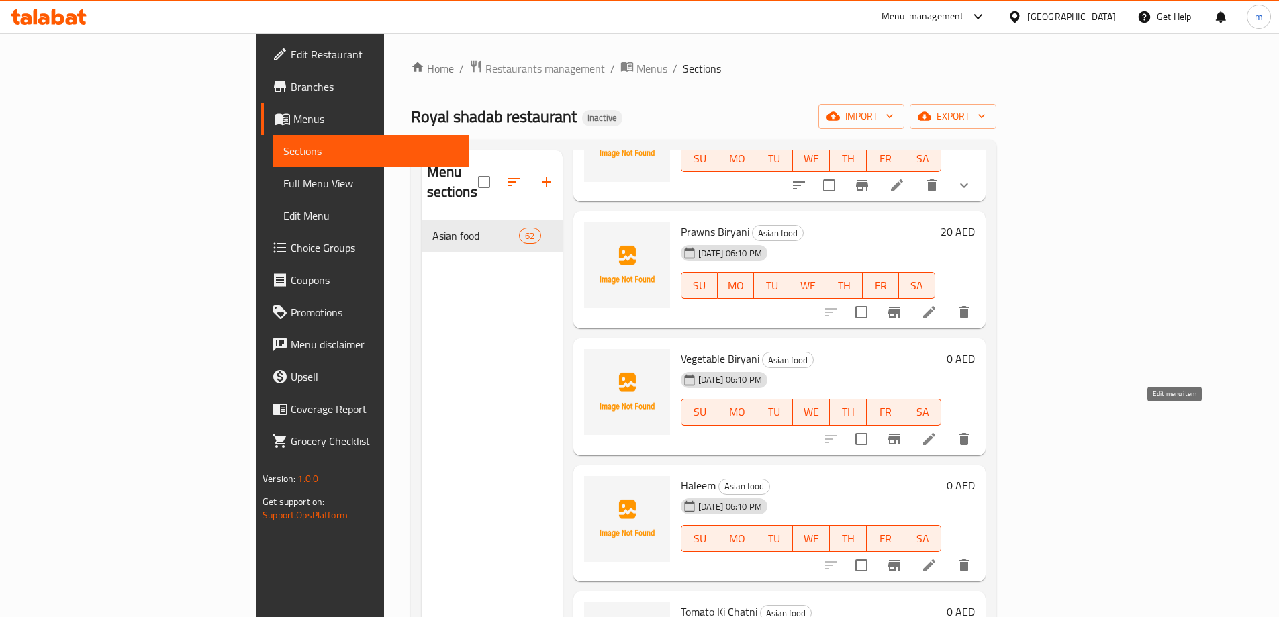
click at [935, 433] on icon at bounding box center [929, 439] width 12 height 12
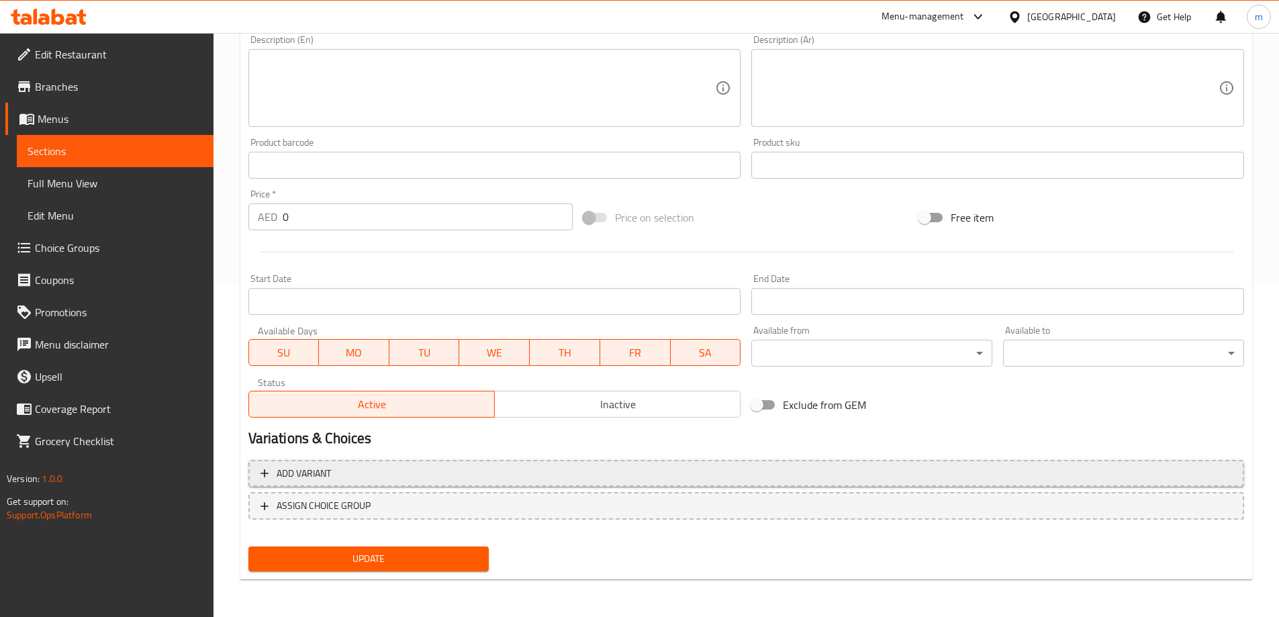
click at [697, 465] on span "Add variant" at bounding box center [745, 473] width 971 height 17
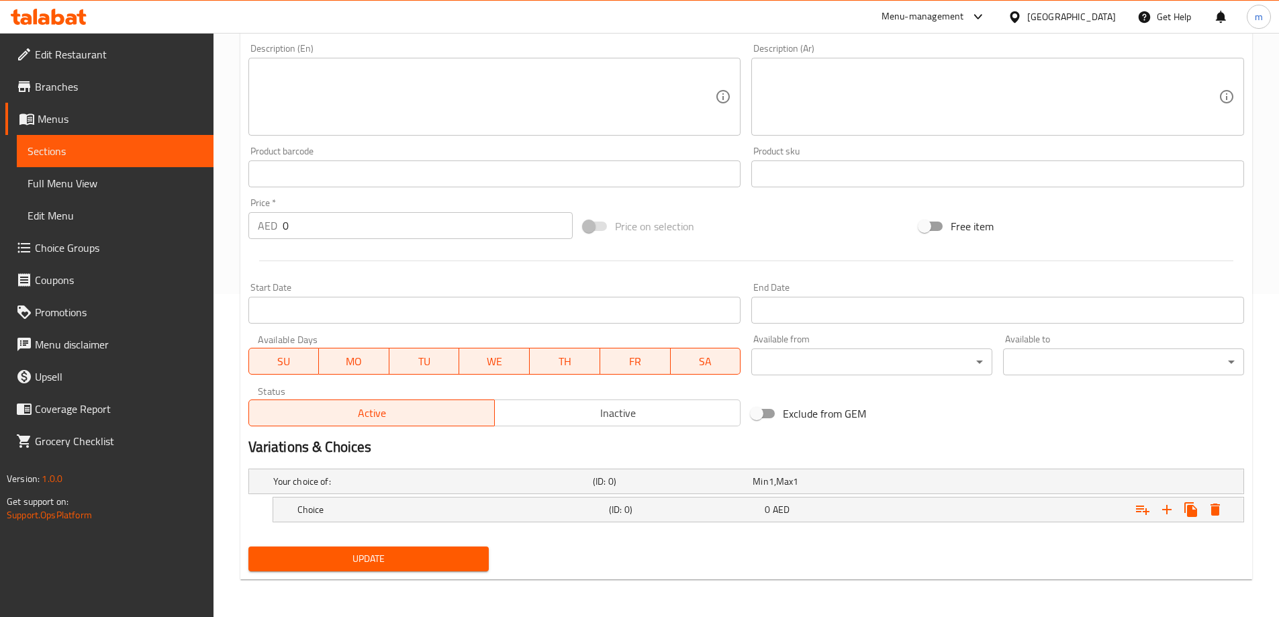
scroll to position [323, 0]
click at [1173, 506] on icon "Expand" at bounding box center [1167, 510] width 16 height 16
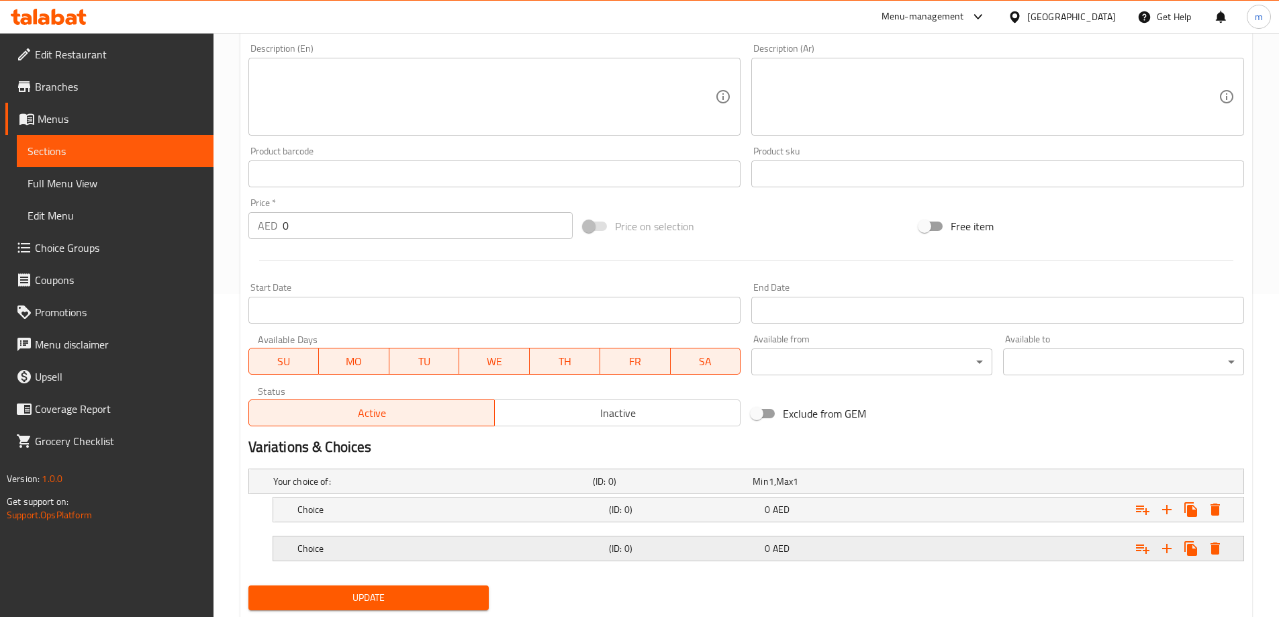
click at [694, 544] on h5 "(ID: 0)" at bounding box center [684, 548] width 150 height 13
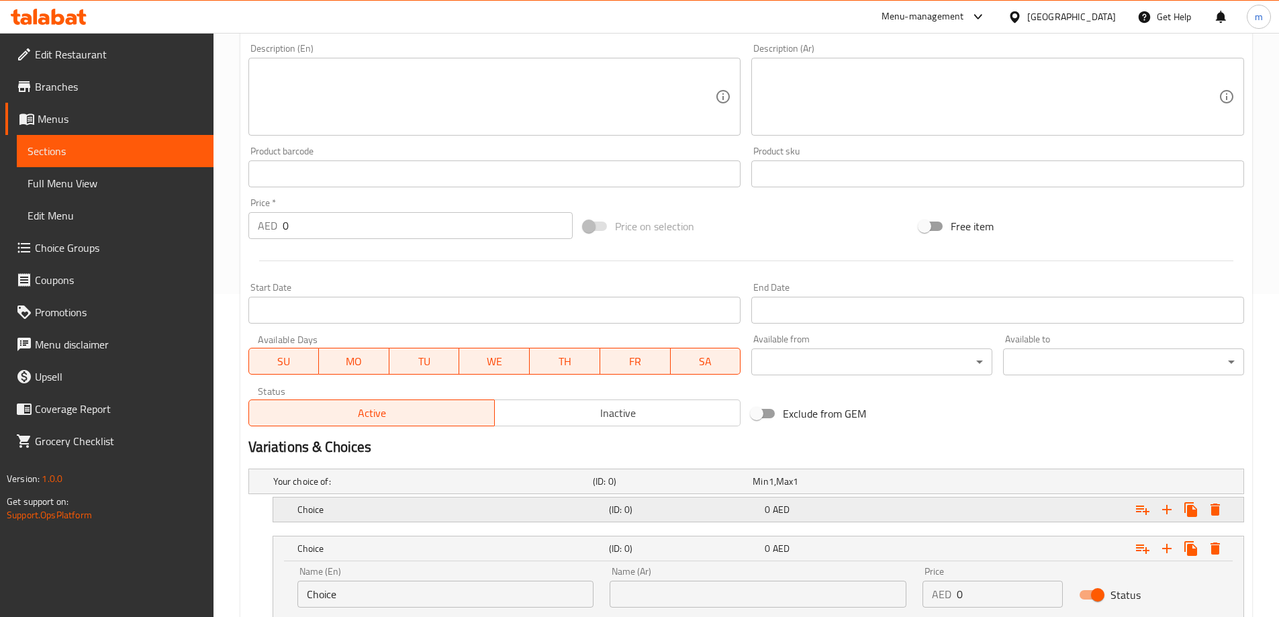
click at [668, 516] on div "(ID: 0)" at bounding box center [684, 509] width 156 height 19
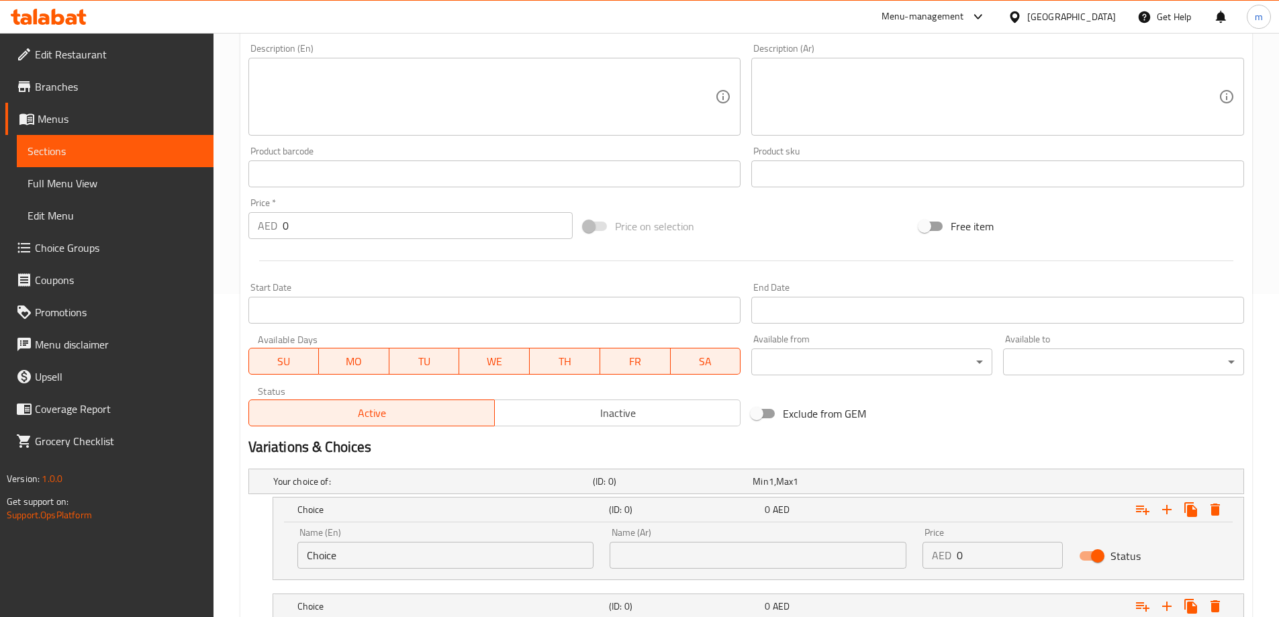
click at [312, 552] on input "Choice" at bounding box center [445, 555] width 297 height 27
type input "ة"
type input "Medium"
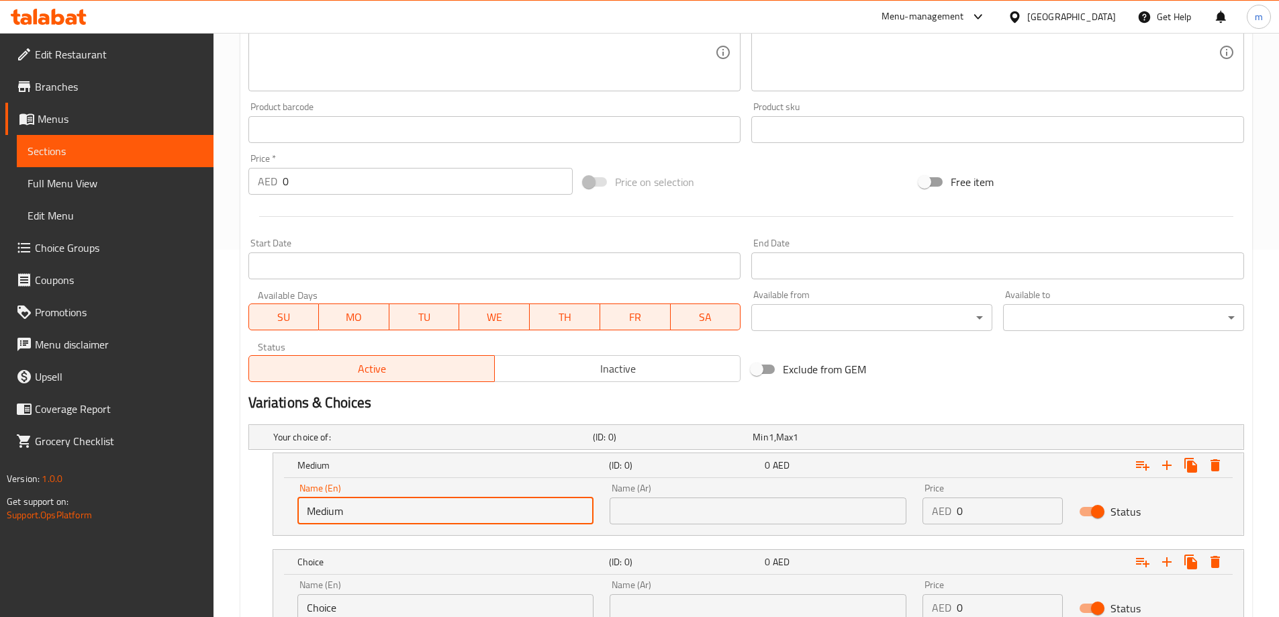
scroll to position [390, 0]
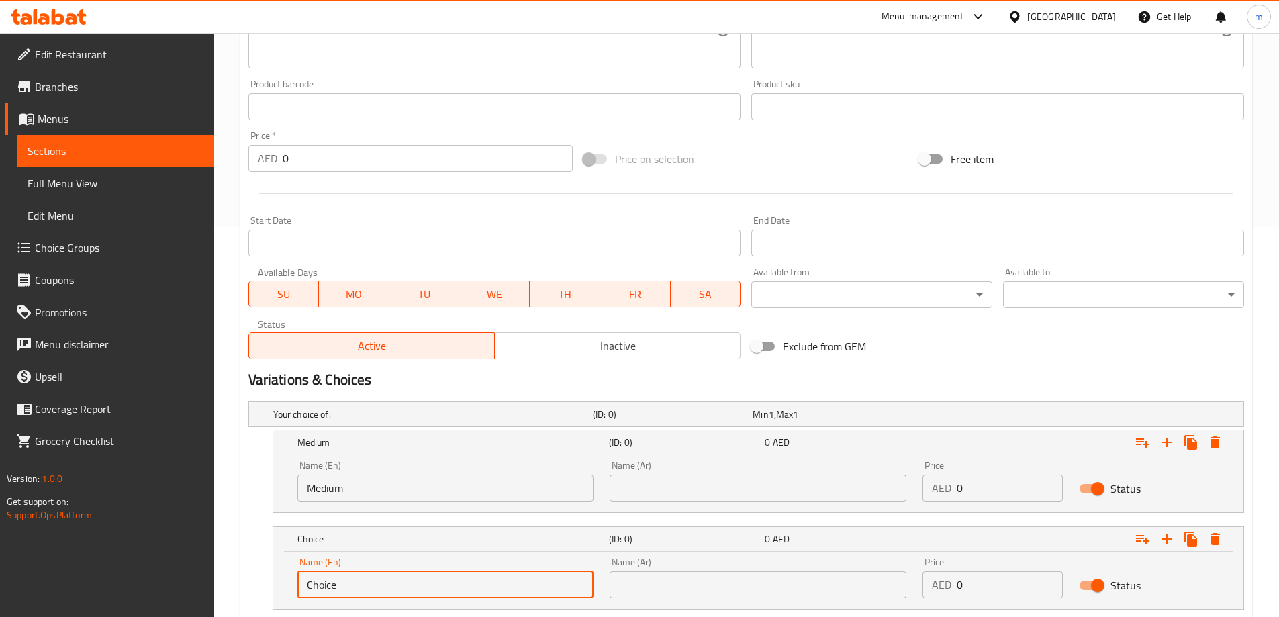
click at [379, 580] on input "Choice" at bounding box center [445, 584] width 297 height 27
type input "large"
click at [675, 489] on input "text" at bounding box center [758, 488] width 297 height 27
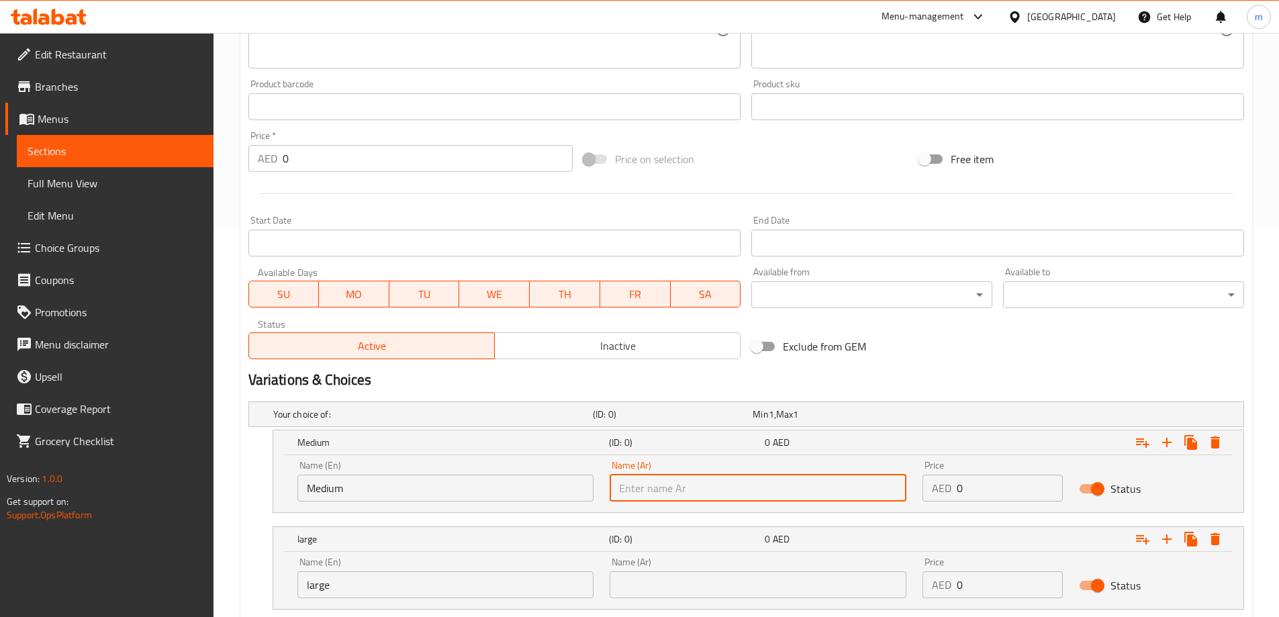
type input "وسط"
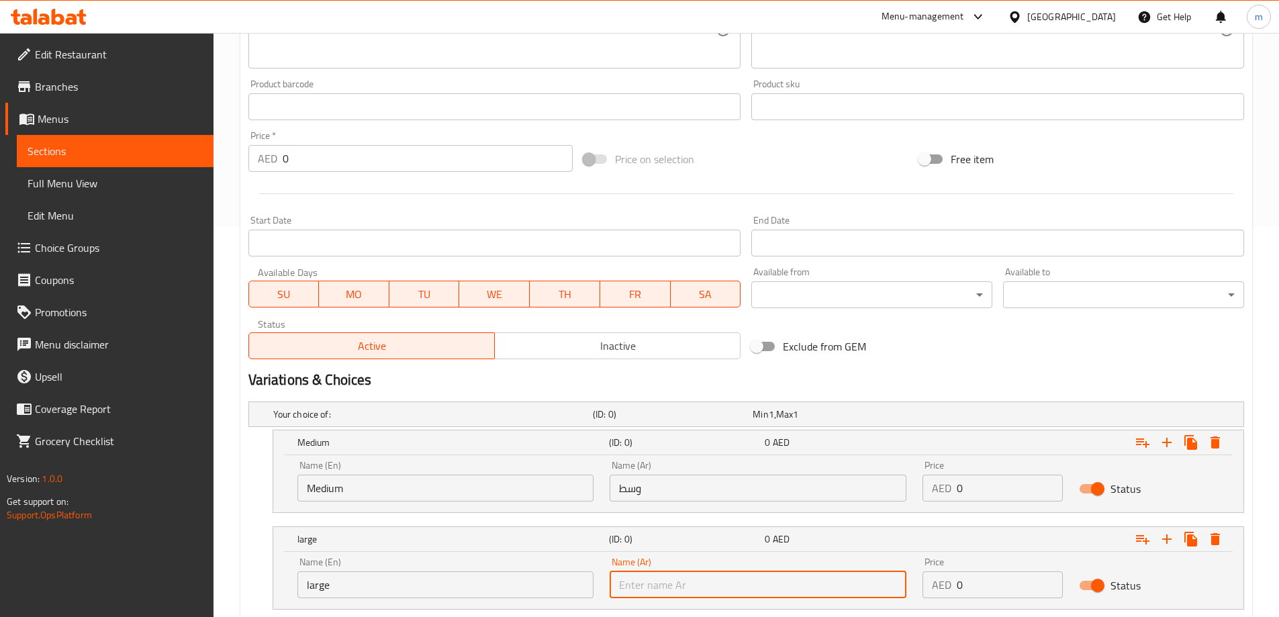
click at [713, 580] on input "text" at bounding box center [758, 584] width 297 height 27
type input "كبير"
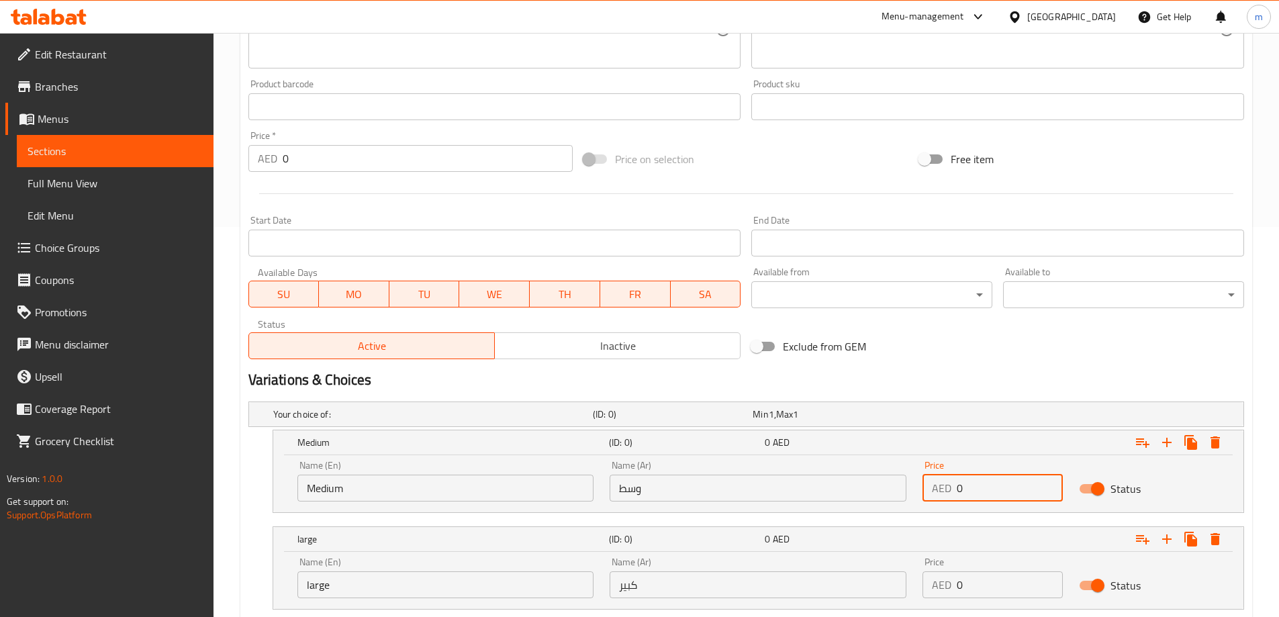
click at [994, 479] on input "0" at bounding box center [1010, 488] width 106 height 27
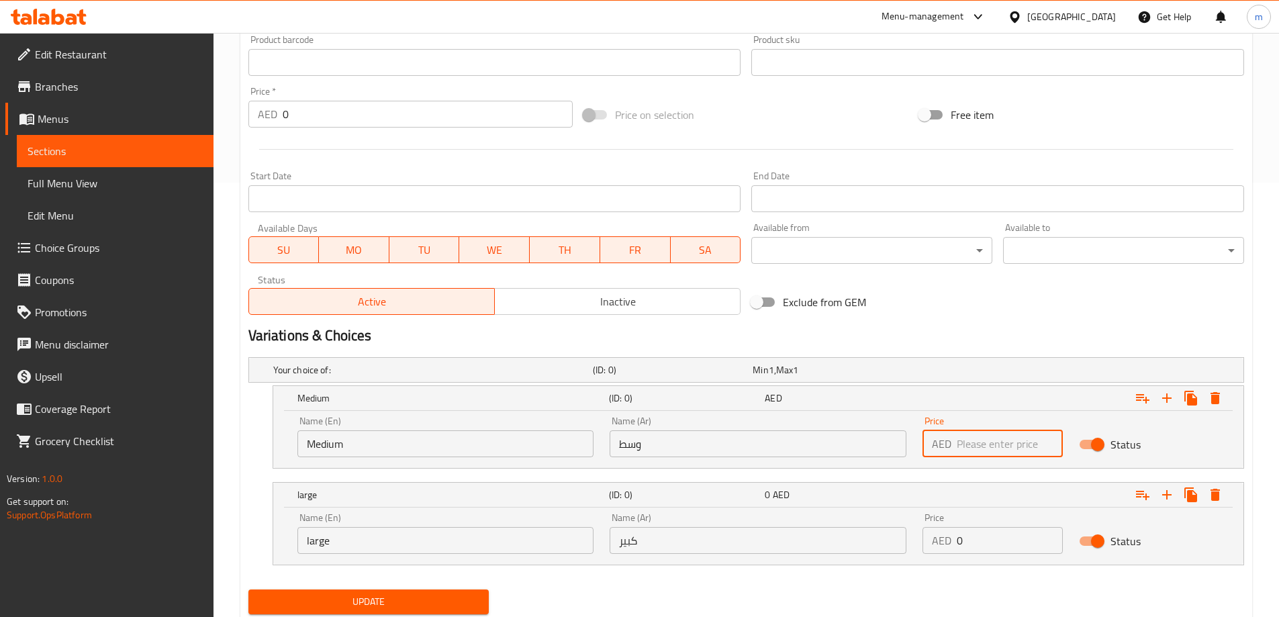
scroll to position [477, 0]
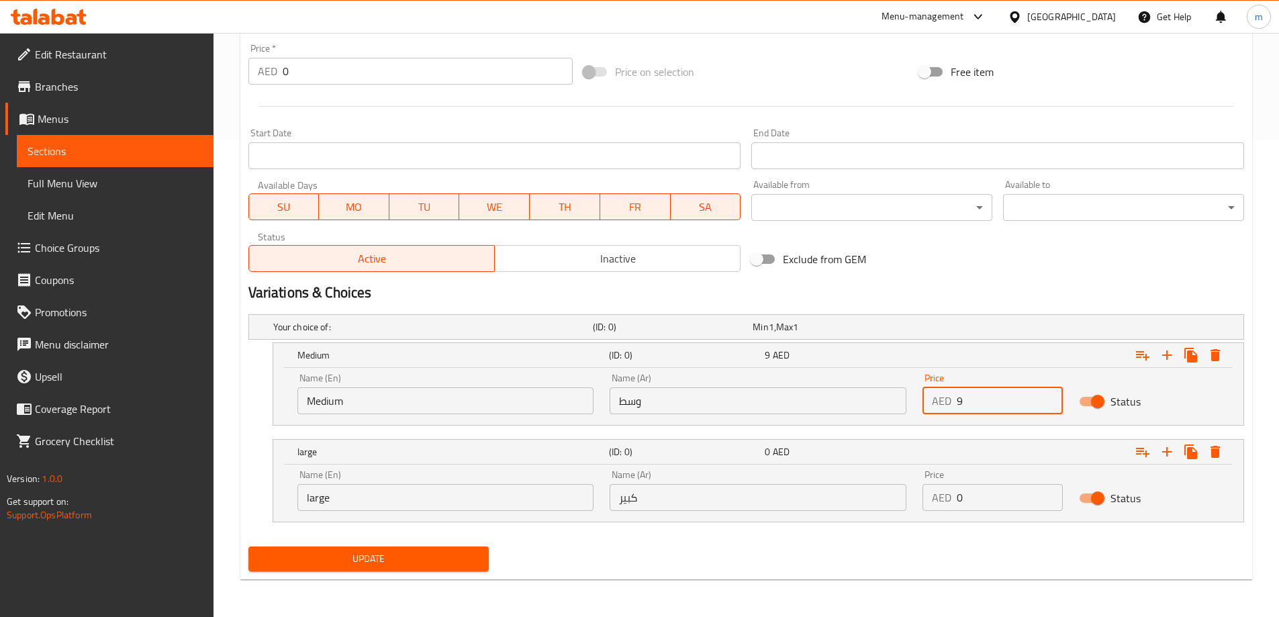
type input "9"
click at [985, 518] on div "Price AED 0 Price" at bounding box center [992, 490] width 156 height 57
click at [973, 497] on input "0" at bounding box center [1010, 497] width 106 height 27
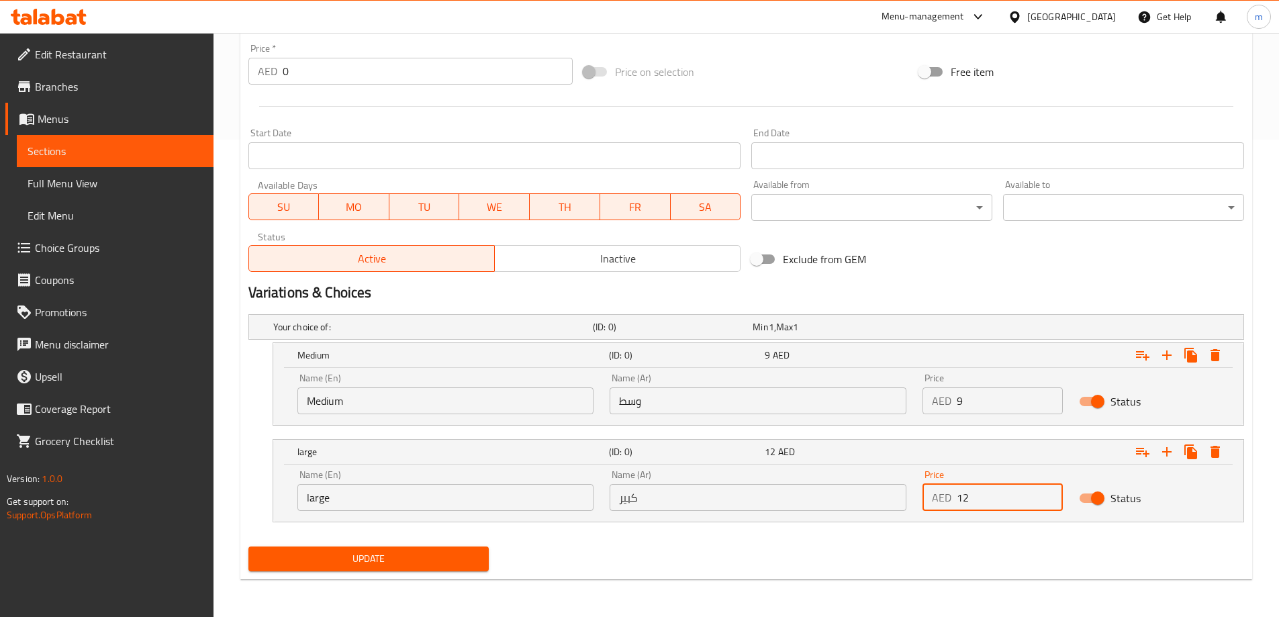
type input "12"
click at [967, 540] on div "Add item image Image Size: 1200 x 800 px / Image formats: jpg, png / 5MB Max. I…" at bounding box center [746, 137] width 1006 height 877
click at [423, 552] on span "Update" at bounding box center [369, 559] width 220 height 17
click at [374, 545] on div "Update" at bounding box center [369, 559] width 252 height 36
click at [386, 561] on span "Update" at bounding box center [369, 559] width 220 height 17
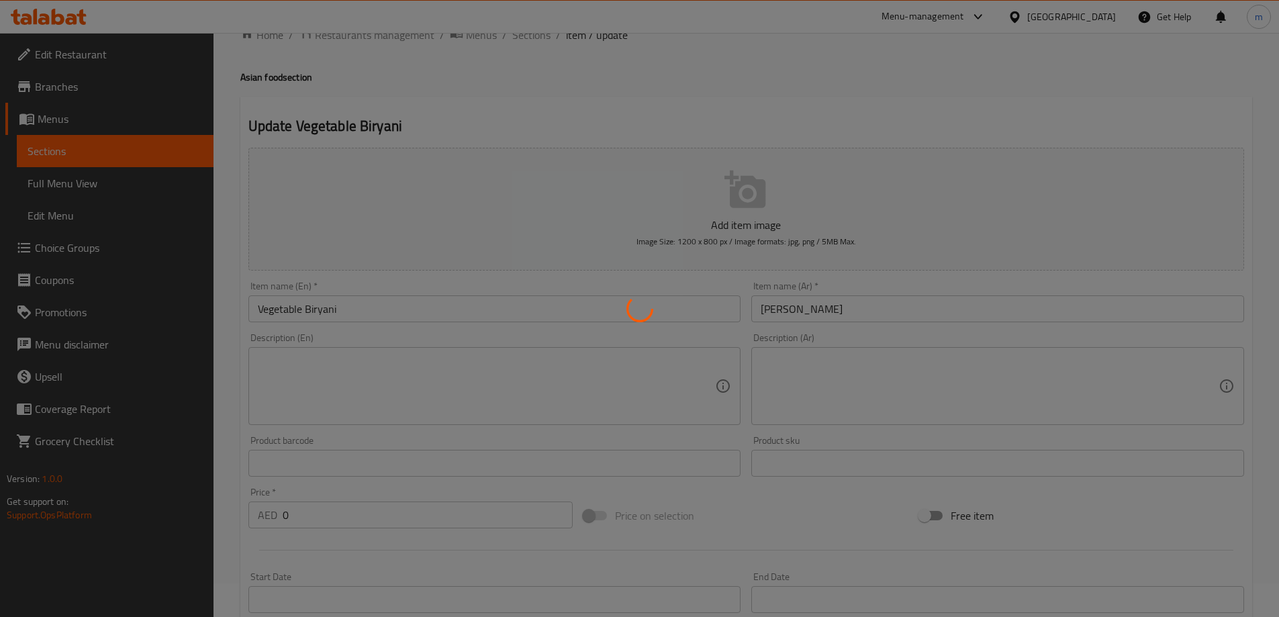
scroll to position [0, 0]
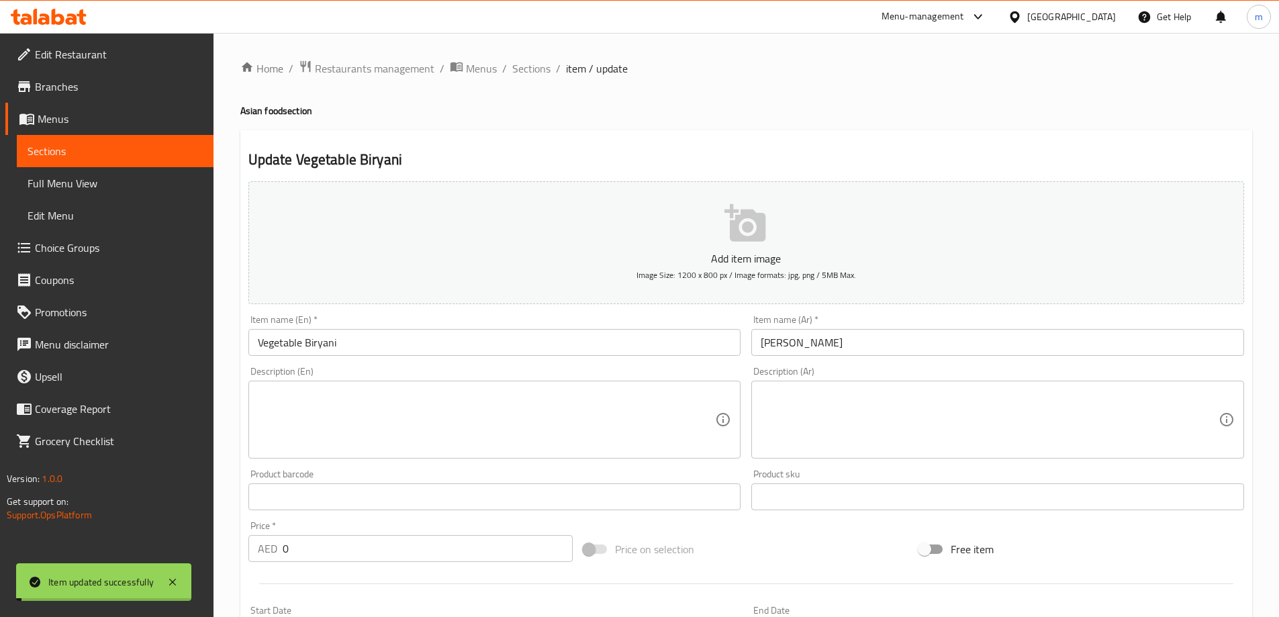
drag, startPoint x: 521, startPoint y: 67, endPoint x: 900, endPoint y: 24, distance: 381.8
click at [522, 67] on span "Sections" at bounding box center [531, 68] width 38 height 16
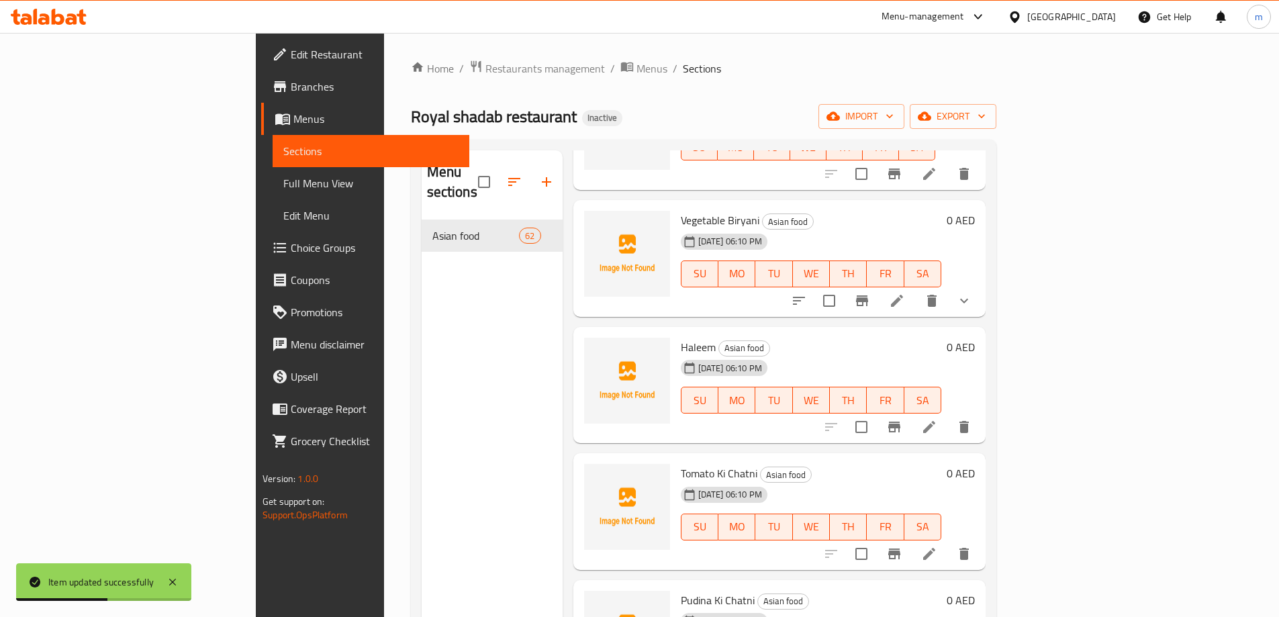
scroll to position [2283, 0]
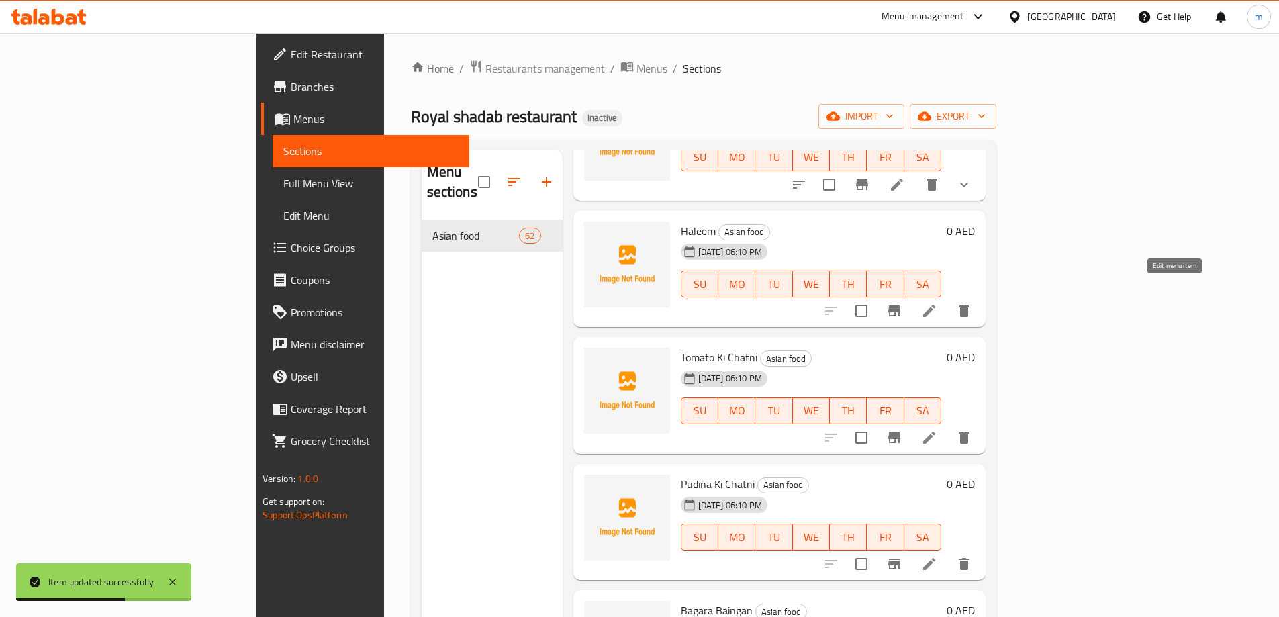
click at [937, 303] on icon at bounding box center [929, 311] width 16 height 16
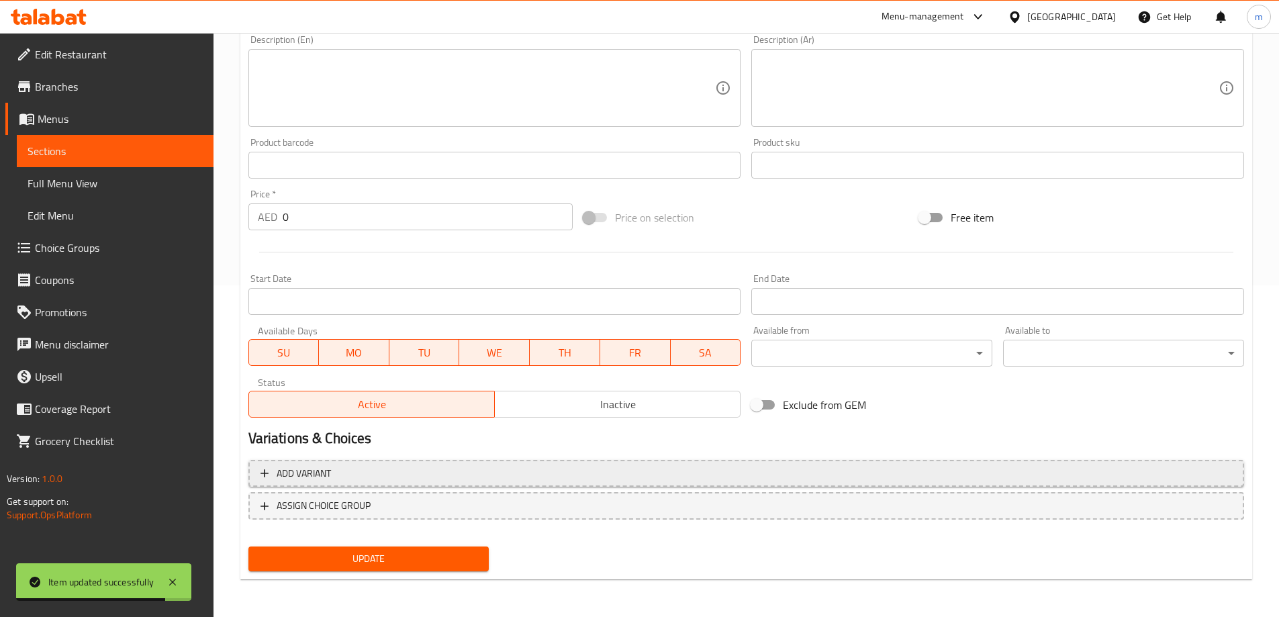
click at [1024, 467] on span "Add variant" at bounding box center [745, 473] width 971 height 17
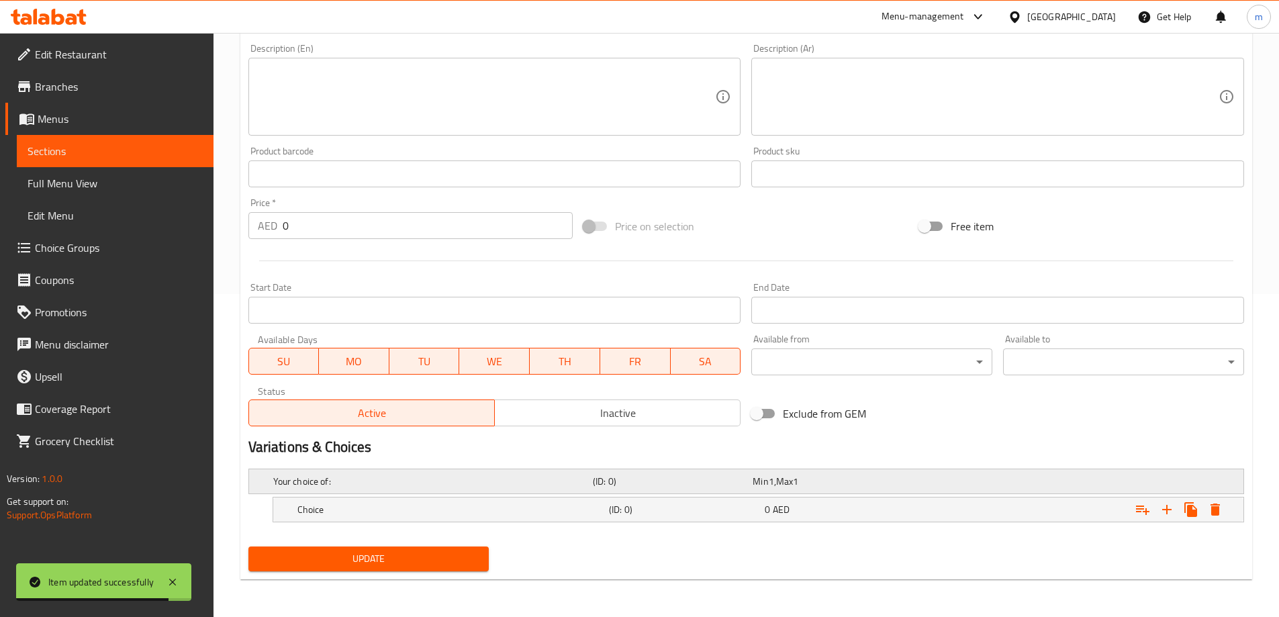
scroll to position [323, 0]
click at [1164, 502] on icon "Expand" at bounding box center [1167, 510] width 16 height 16
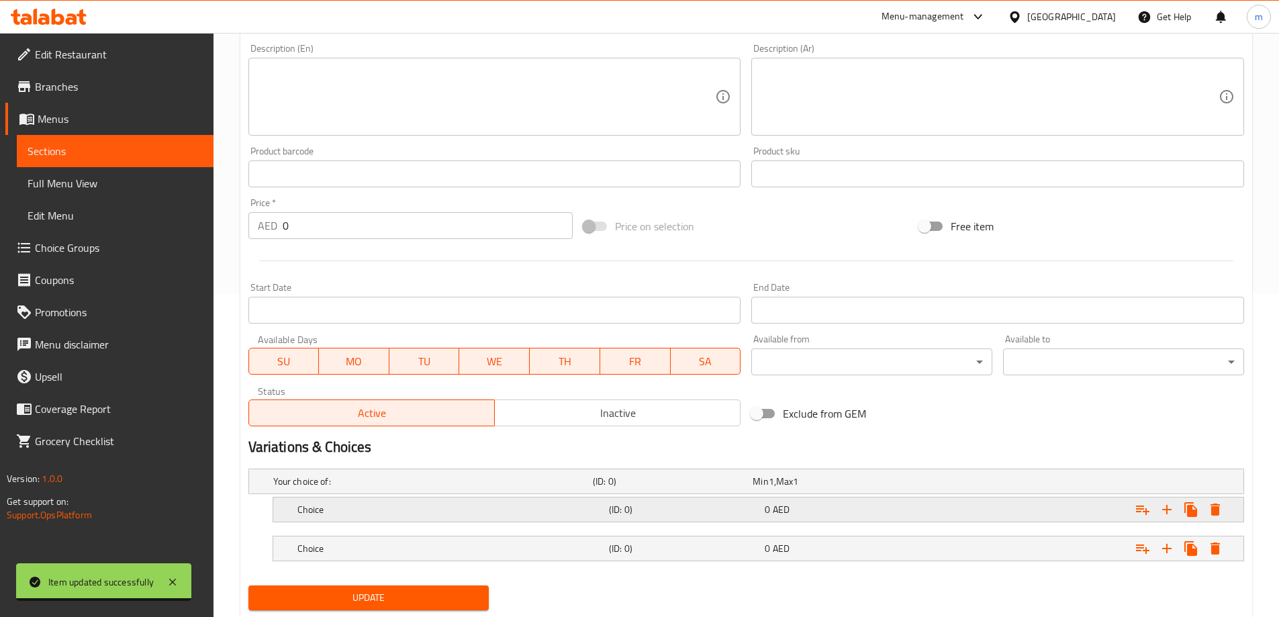
click at [880, 506] on div "0 AED" at bounding box center [840, 509] width 150 height 13
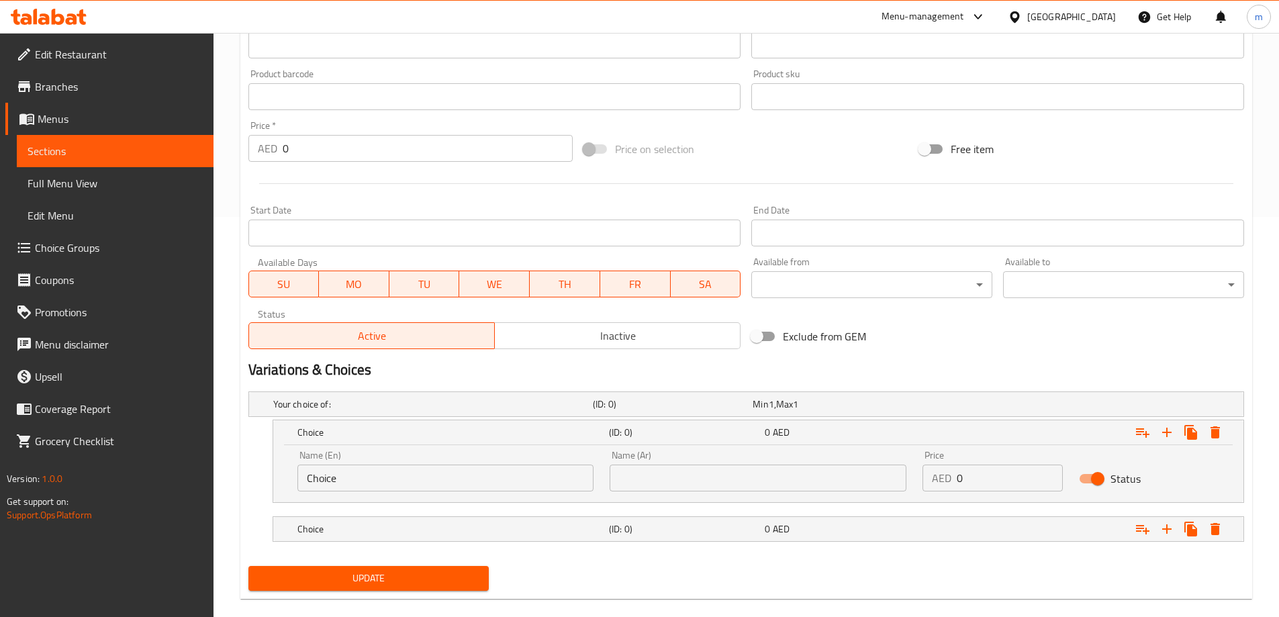
scroll to position [420, 0]
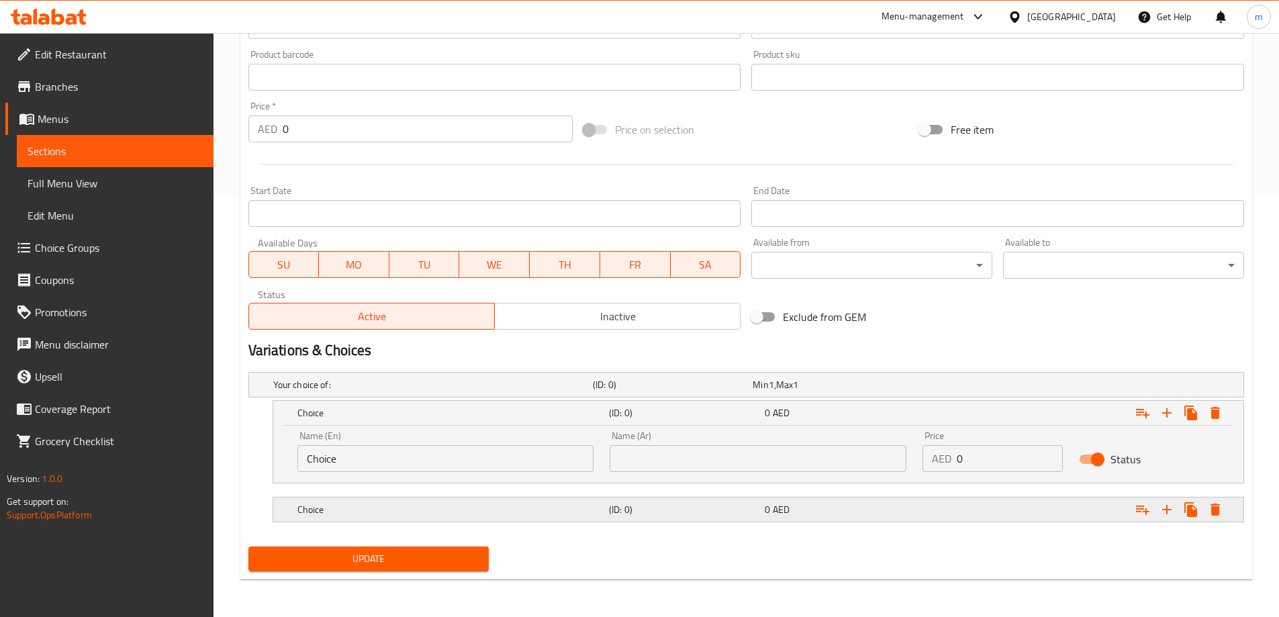
click at [738, 524] on div "Choice (ID: 0) 0 AED" at bounding box center [762, 510] width 935 height 30
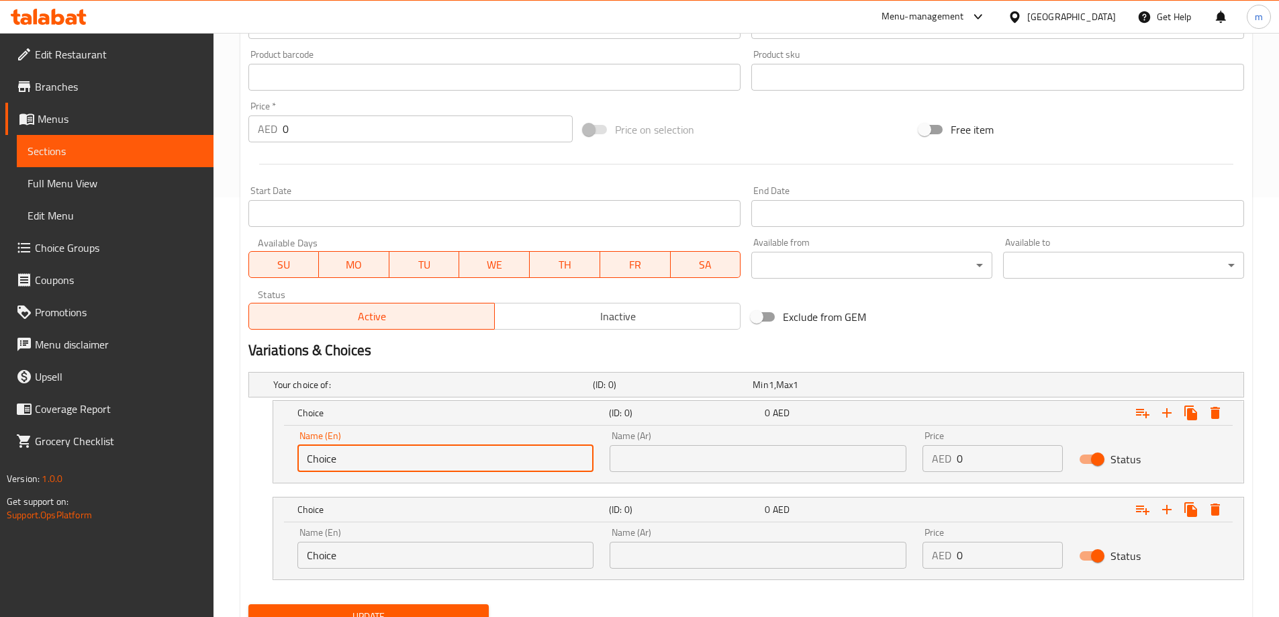
click at [405, 459] on input "Choice" at bounding box center [445, 458] width 297 height 27
type input "Medium"
click at [329, 561] on input "Choice" at bounding box center [445, 555] width 297 height 27
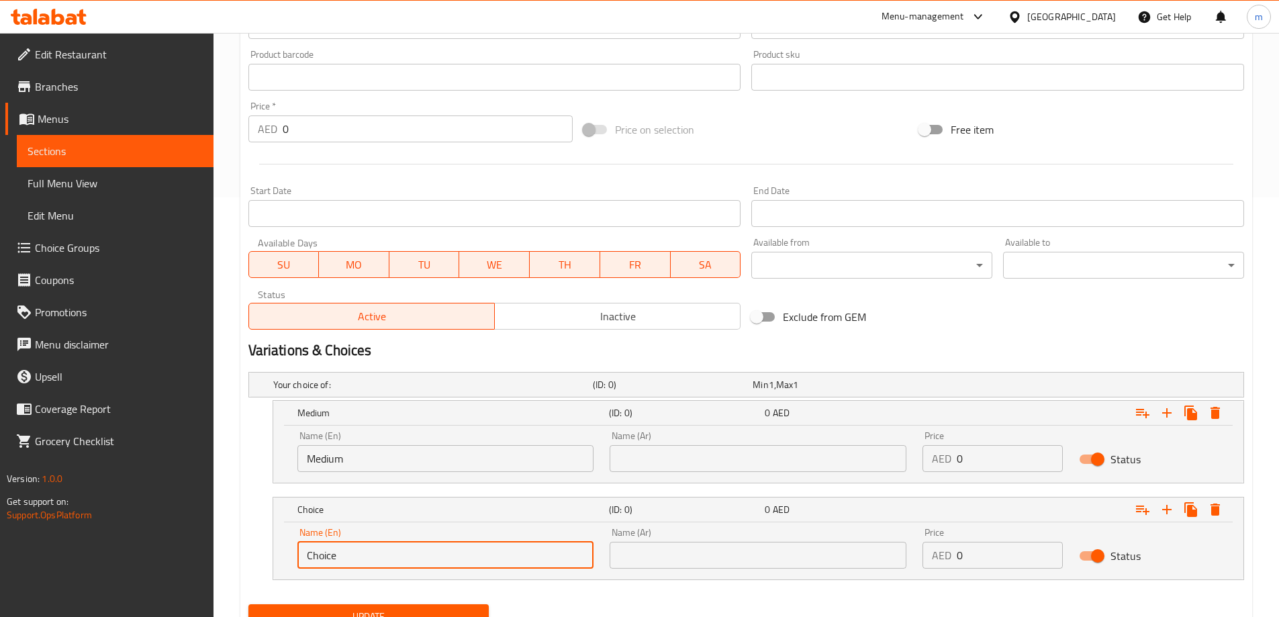
click at [329, 561] on input "Choice" at bounding box center [445, 555] width 297 height 27
type input "large"
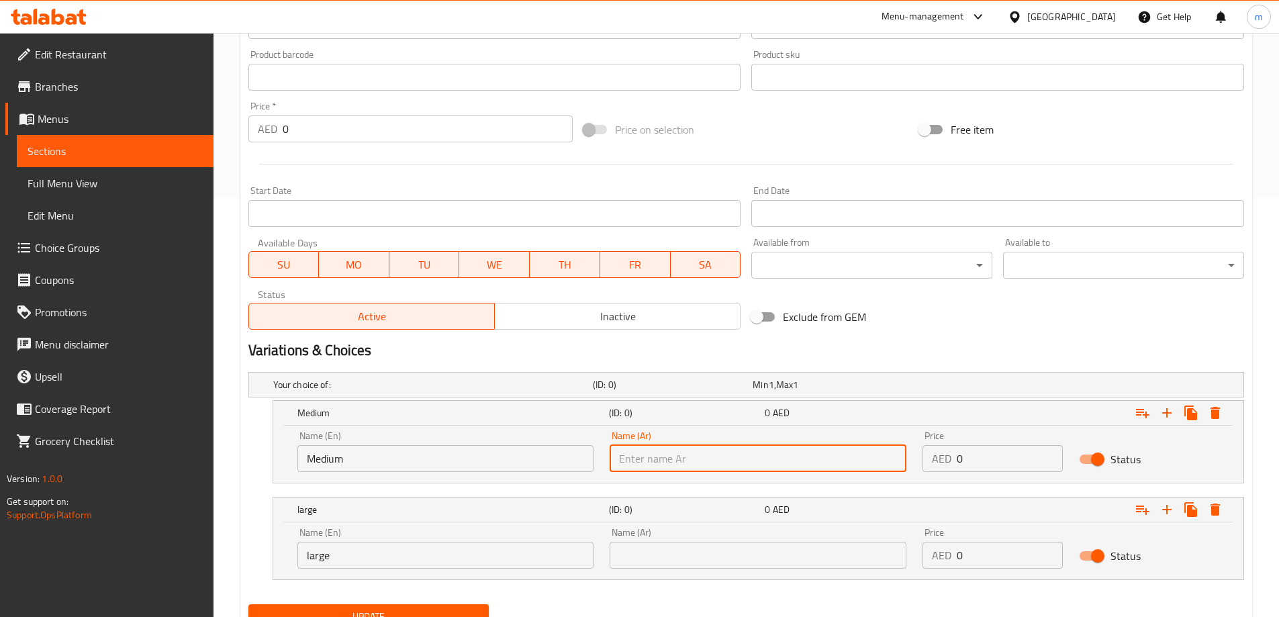
click at [662, 463] on input "text" at bounding box center [758, 458] width 297 height 27
type input "وسط"
click at [709, 553] on input "text" at bounding box center [758, 555] width 297 height 27
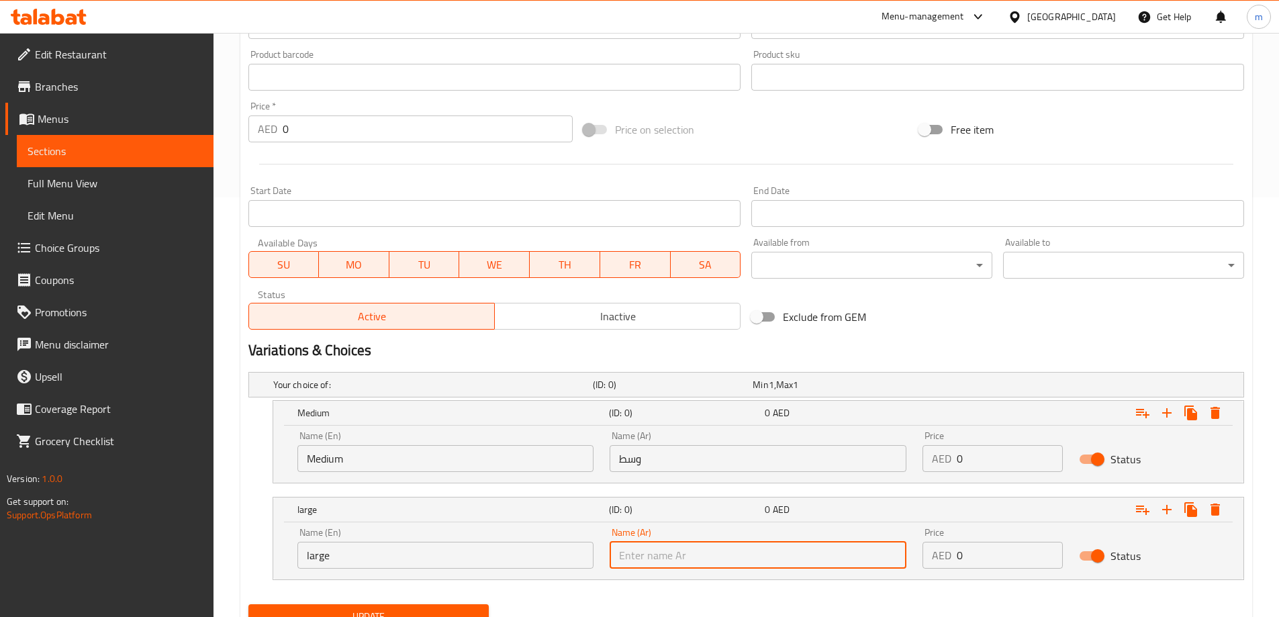
type input "كبير"
click at [974, 463] on input "0" at bounding box center [1010, 458] width 106 height 27
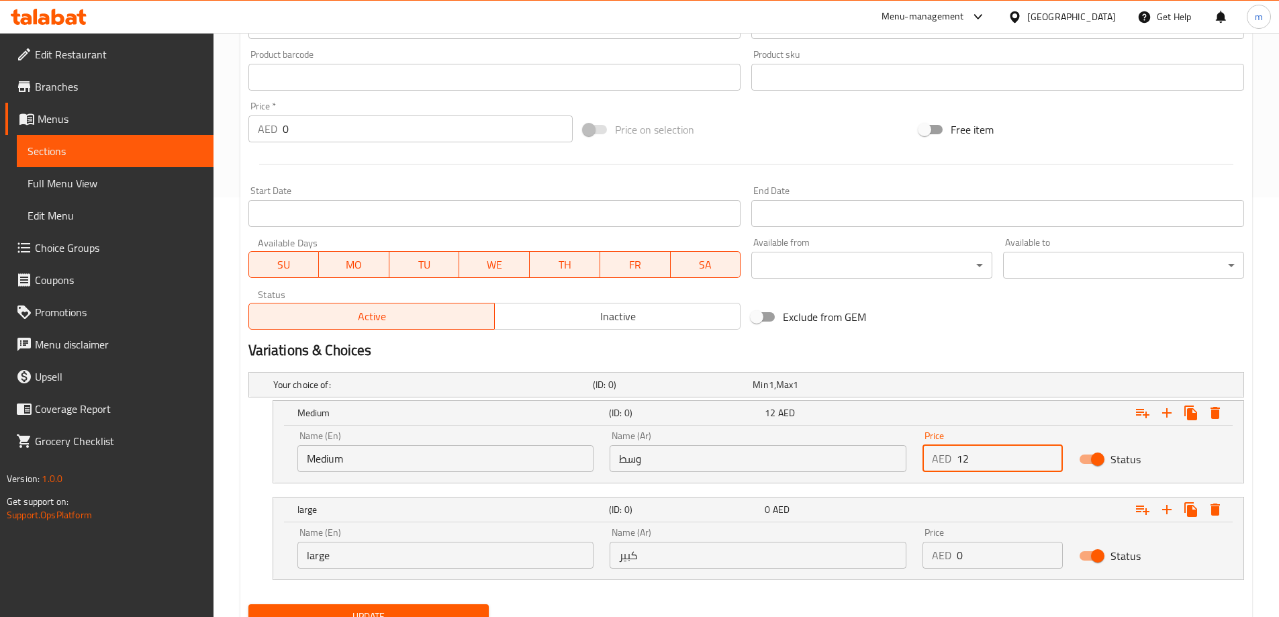
type input "12"
click at [997, 547] on input "0" at bounding box center [1010, 555] width 106 height 27
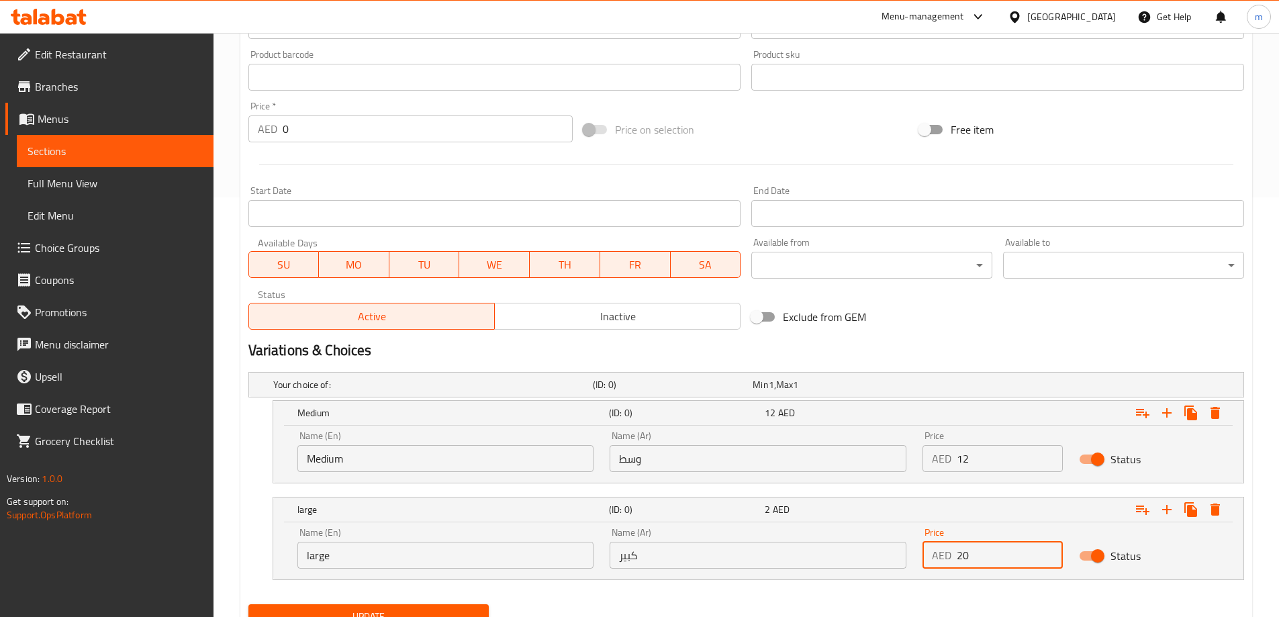
type input "20"
click at [951, 605] on div "Update" at bounding box center [746, 617] width 1006 height 36
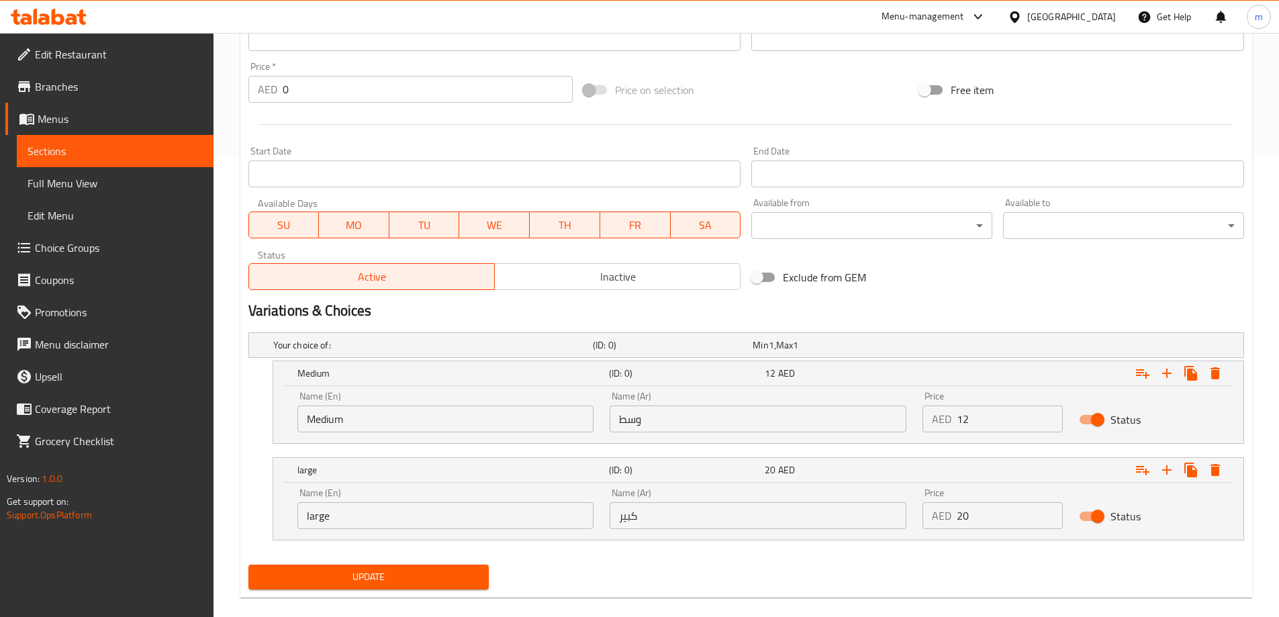
scroll to position [477, 0]
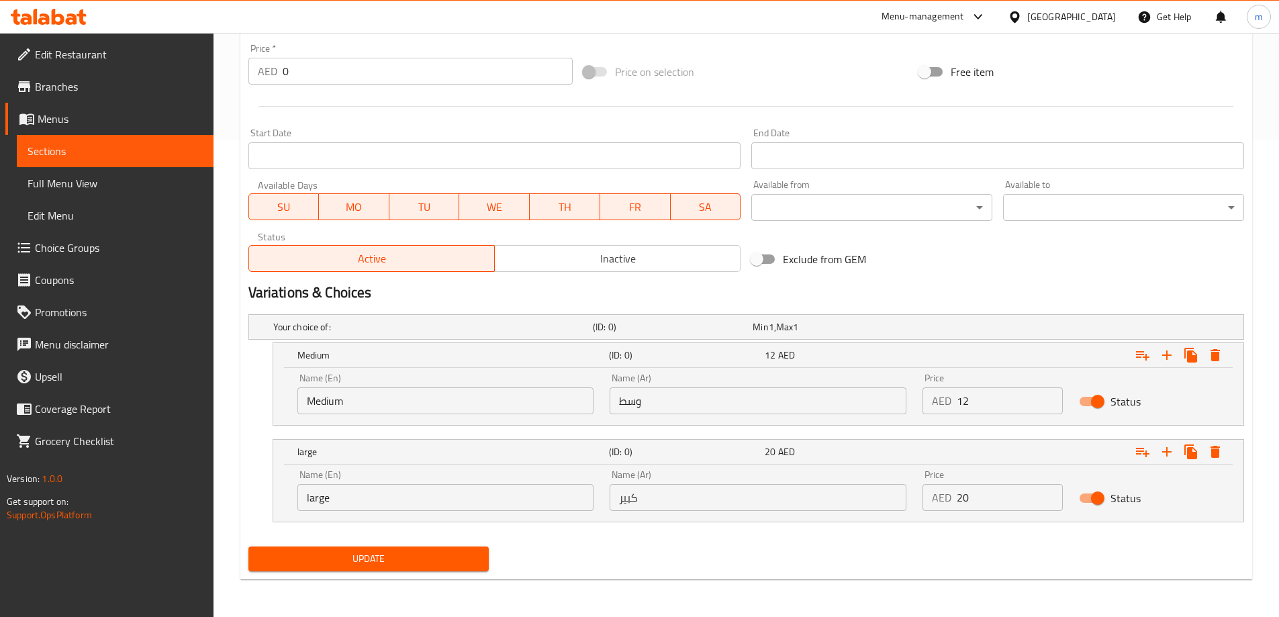
click at [448, 568] on button "Update" at bounding box center [368, 559] width 241 height 25
click at [446, 565] on span "Update" at bounding box center [369, 559] width 220 height 17
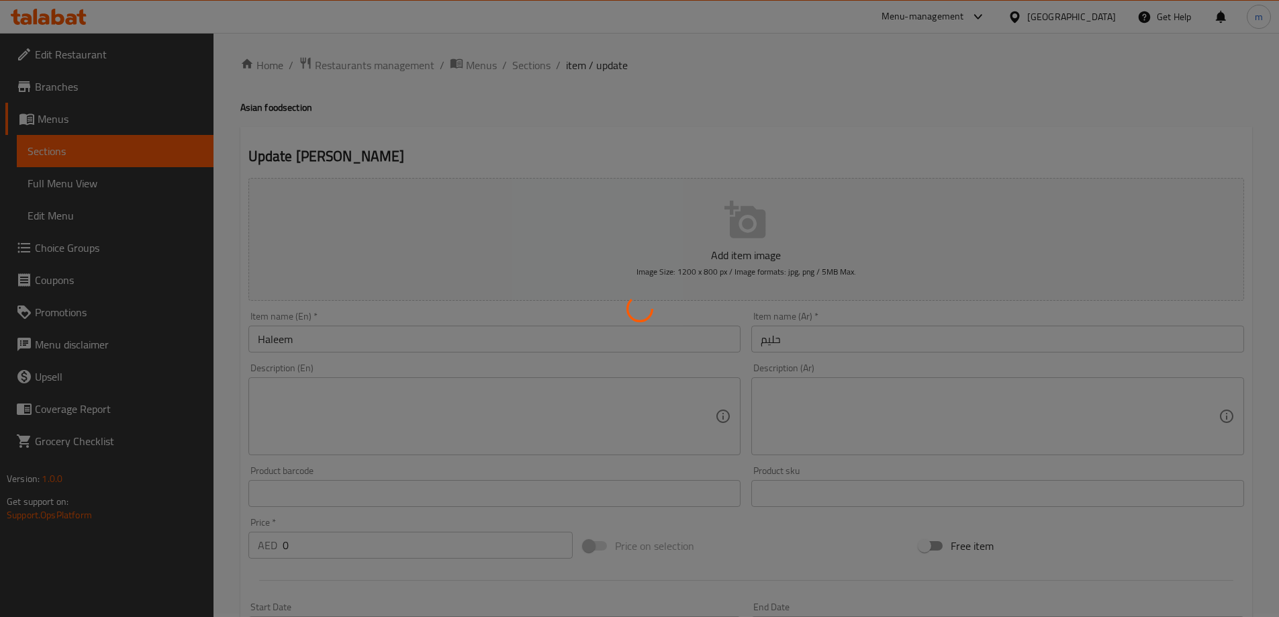
scroll to position [0, 0]
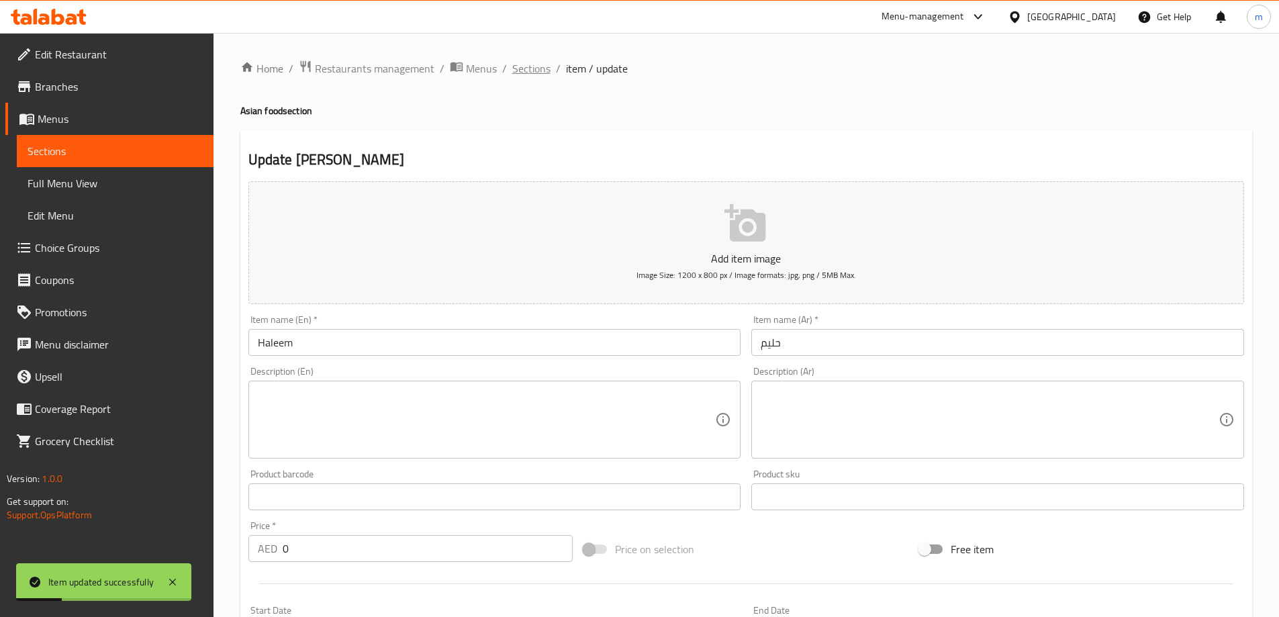
click at [540, 67] on span "Sections" at bounding box center [531, 68] width 38 height 16
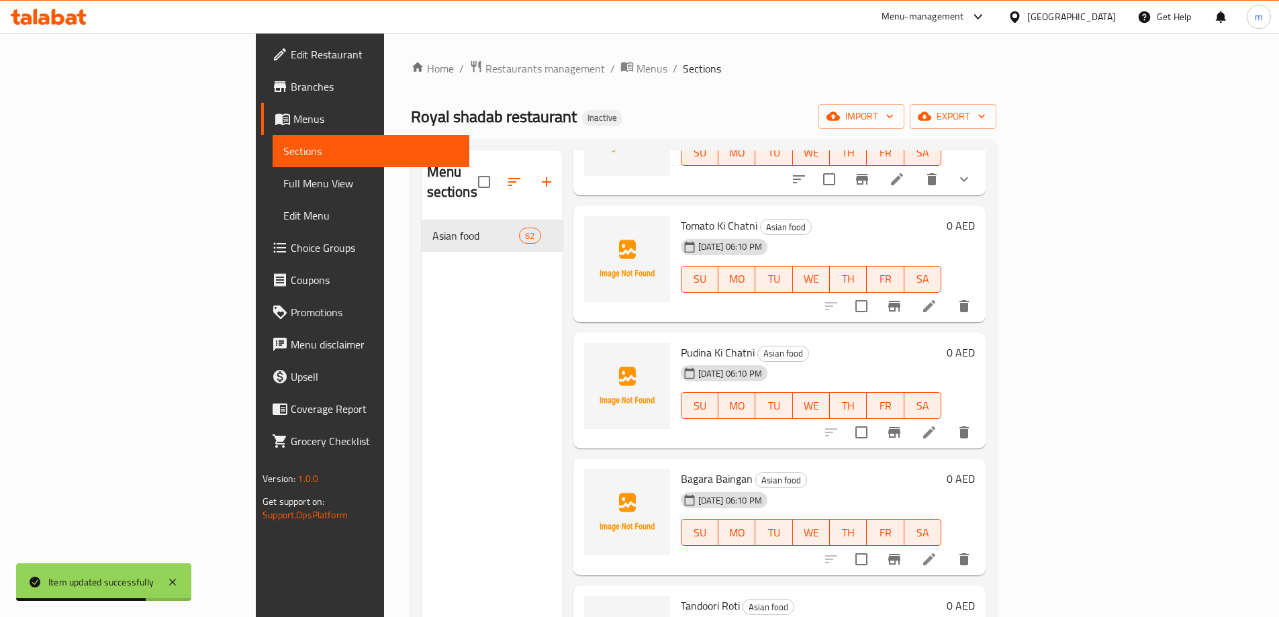
scroll to position [2417, 0]
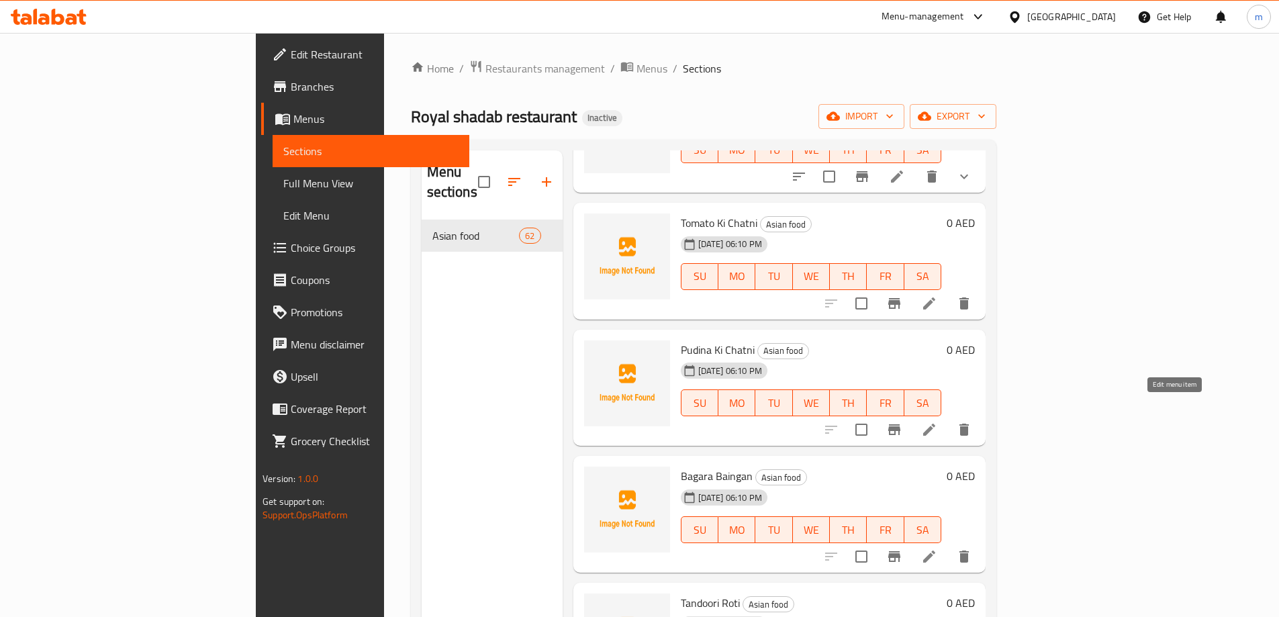
click at [937, 422] on icon at bounding box center [929, 430] width 16 height 16
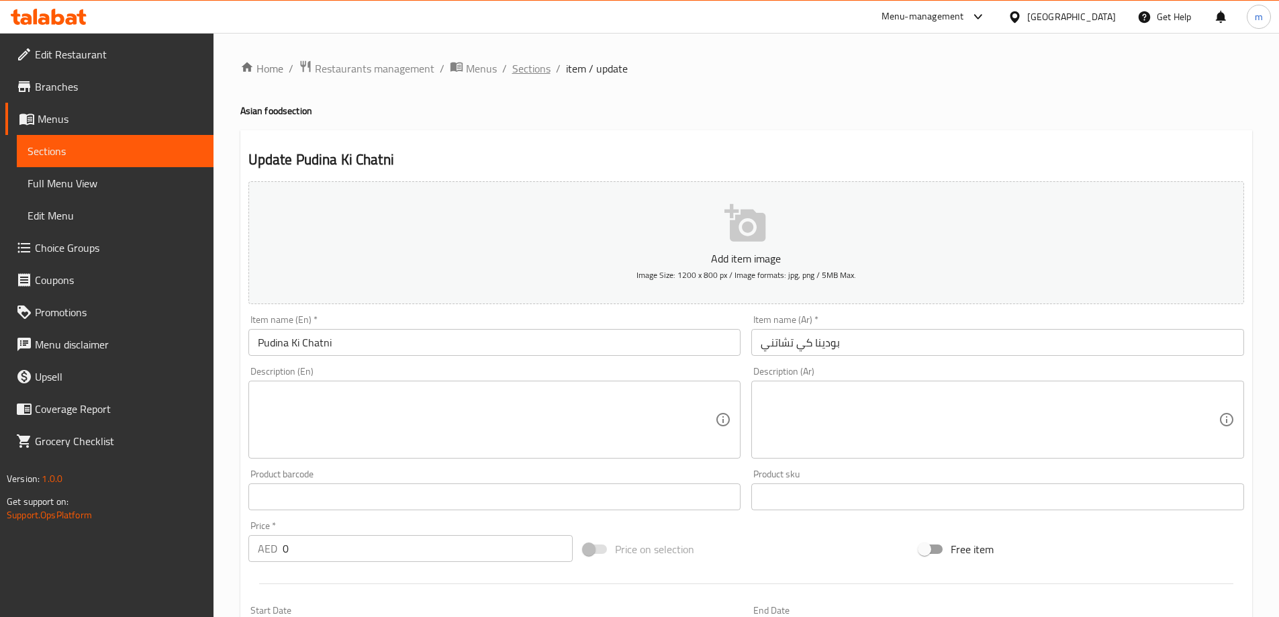
click at [537, 60] on span "Sections" at bounding box center [531, 68] width 38 height 16
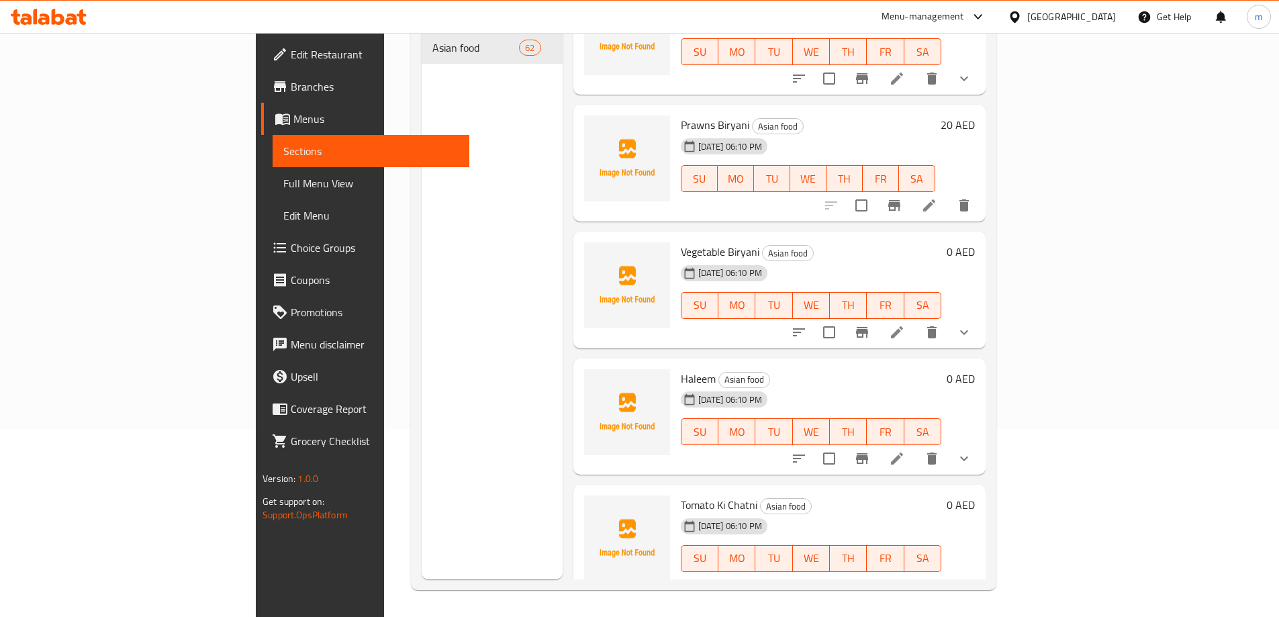
scroll to position [2081, 0]
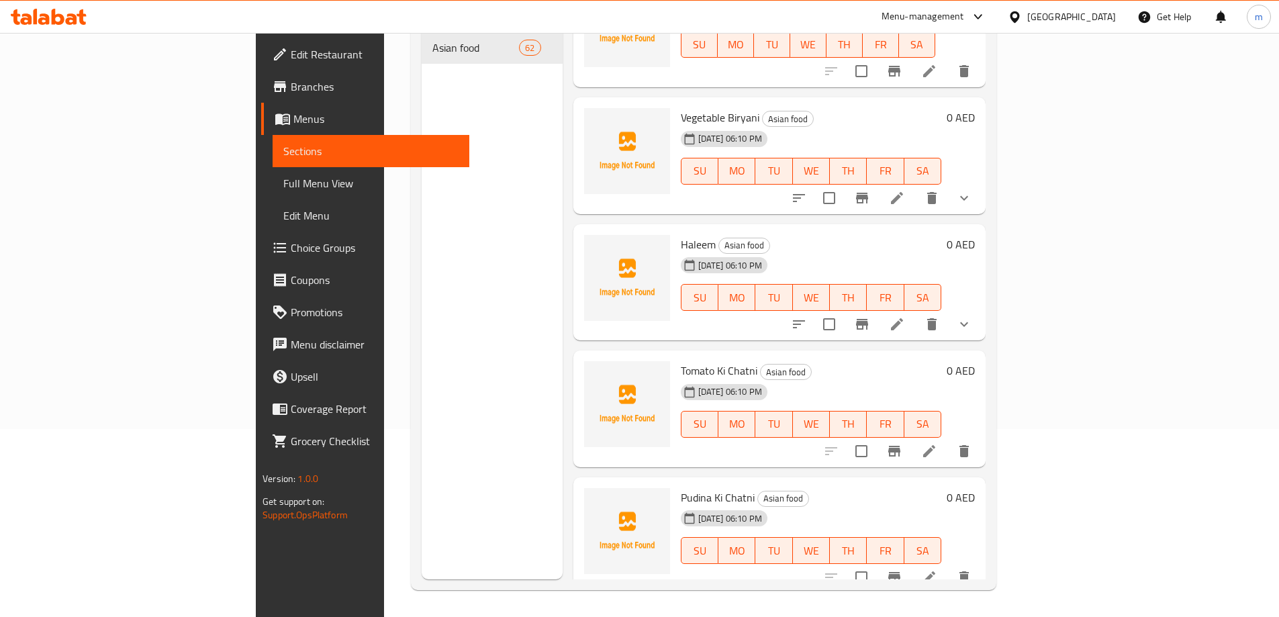
click at [937, 443] on icon at bounding box center [929, 451] width 16 height 16
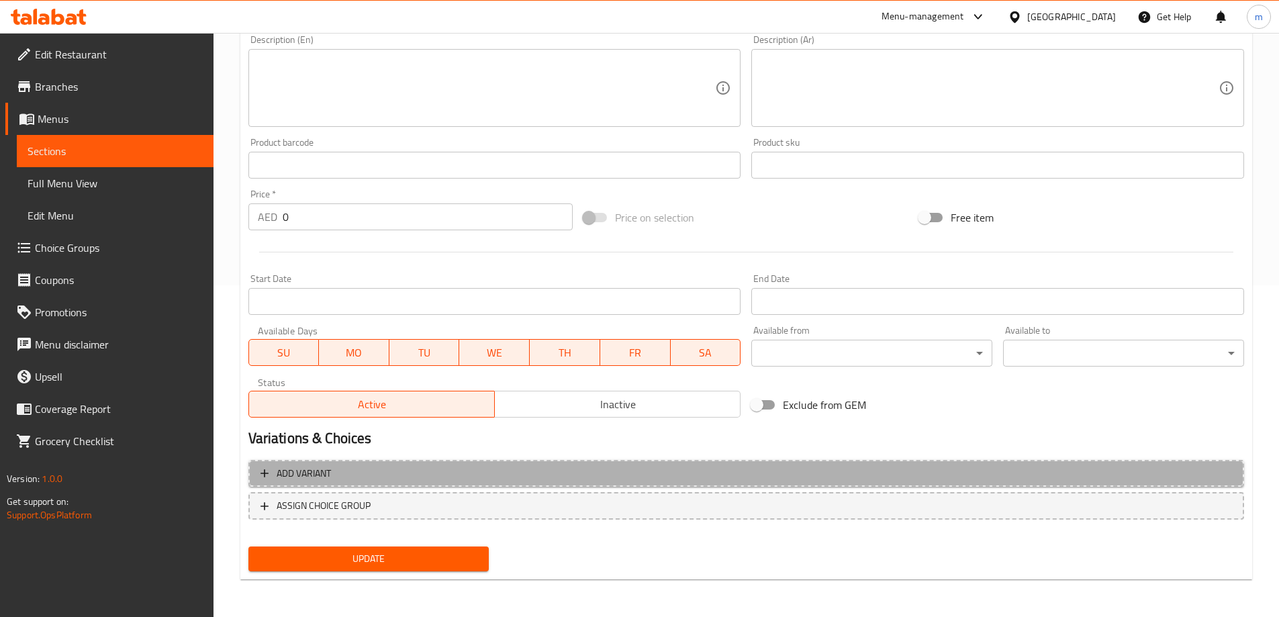
click at [886, 469] on span "Add variant" at bounding box center [745, 473] width 971 height 17
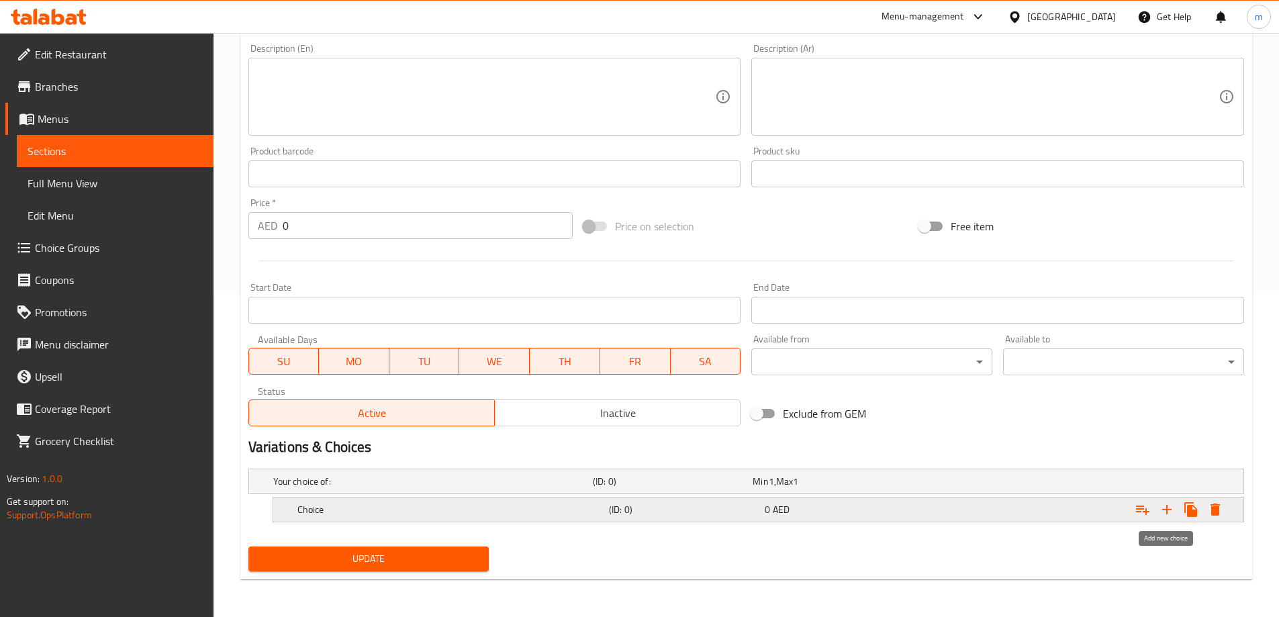
click at [1168, 516] on icon "Expand" at bounding box center [1167, 510] width 16 height 16
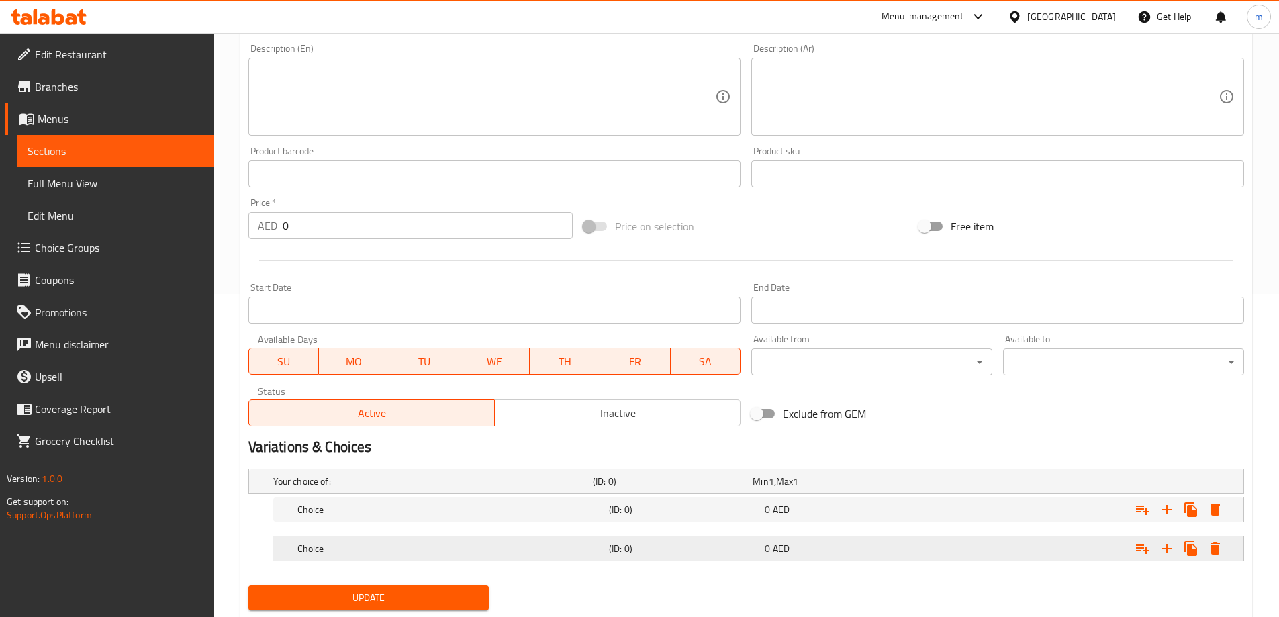
click at [943, 552] on div "Expand" at bounding box center [1074, 549] width 312 height 30
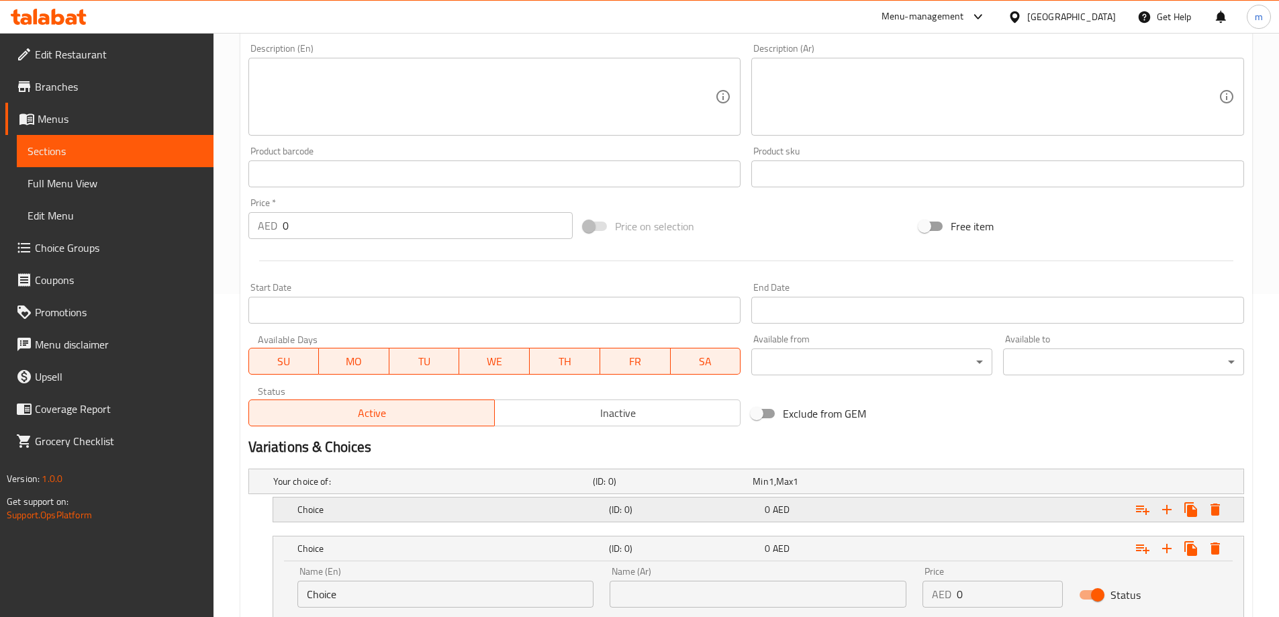
click at [910, 521] on div "Choice (ID: 0) 0 AED" at bounding box center [762, 510] width 935 height 30
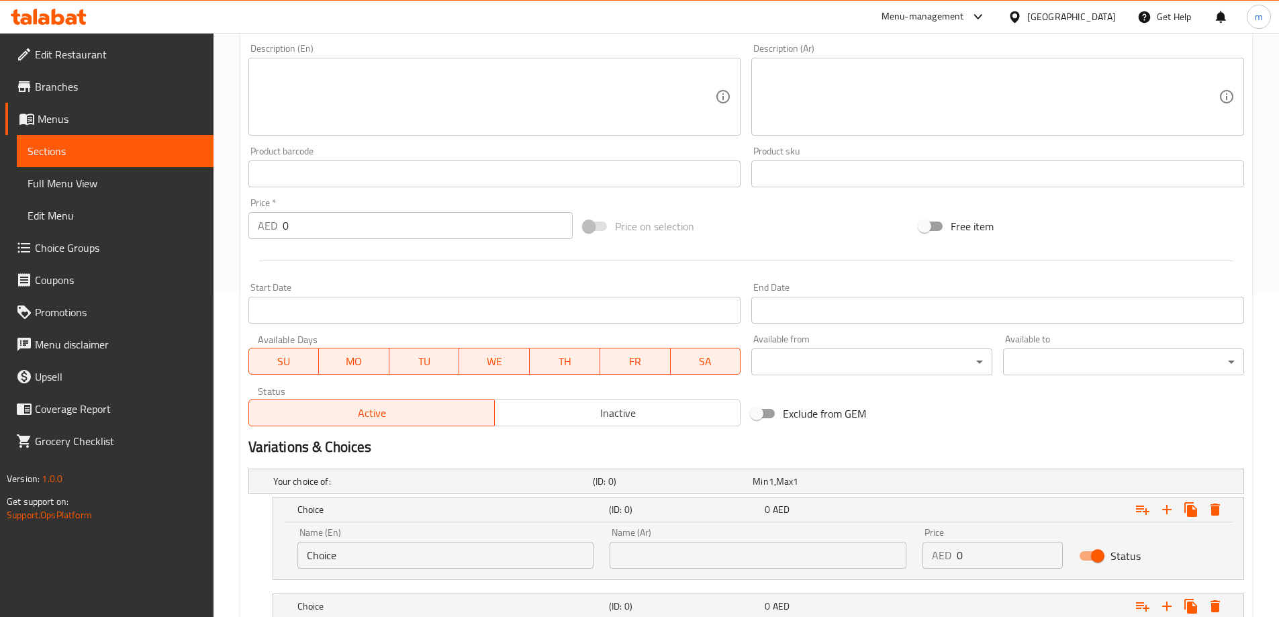
click at [444, 559] on input "Choice" at bounding box center [445, 555] width 297 height 27
type input "Medium"
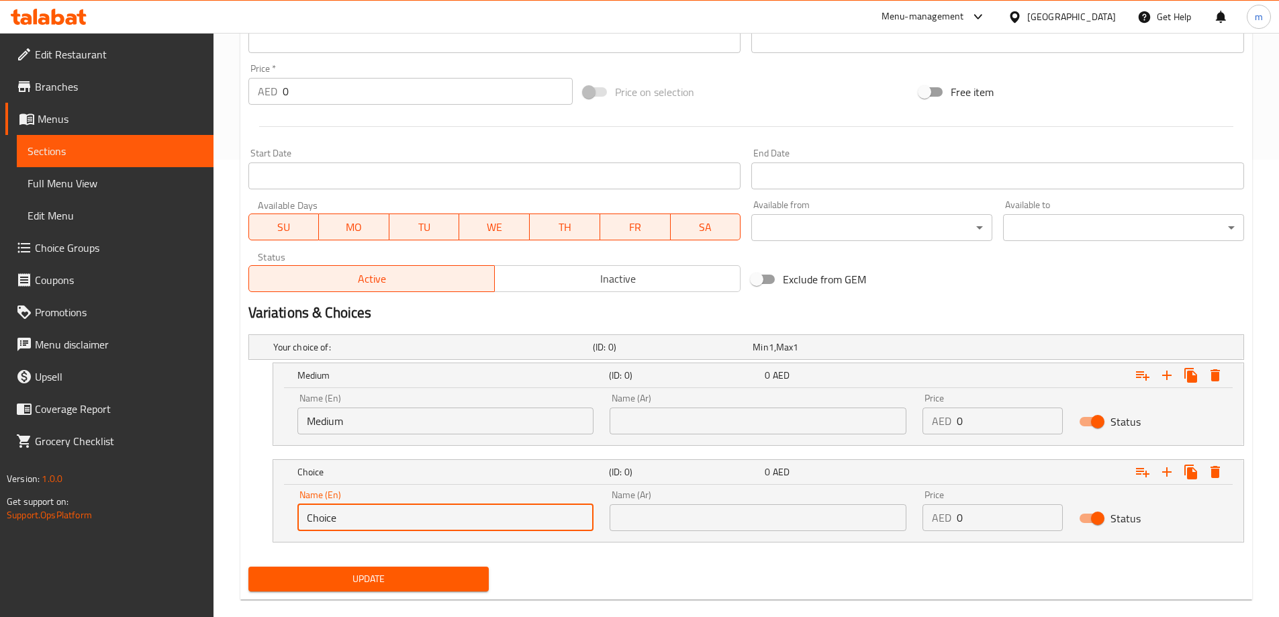
click at [411, 513] on input "Choice" at bounding box center [445, 517] width 297 height 27
type input "large"
click at [679, 416] on input "text" at bounding box center [758, 421] width 297 height 27
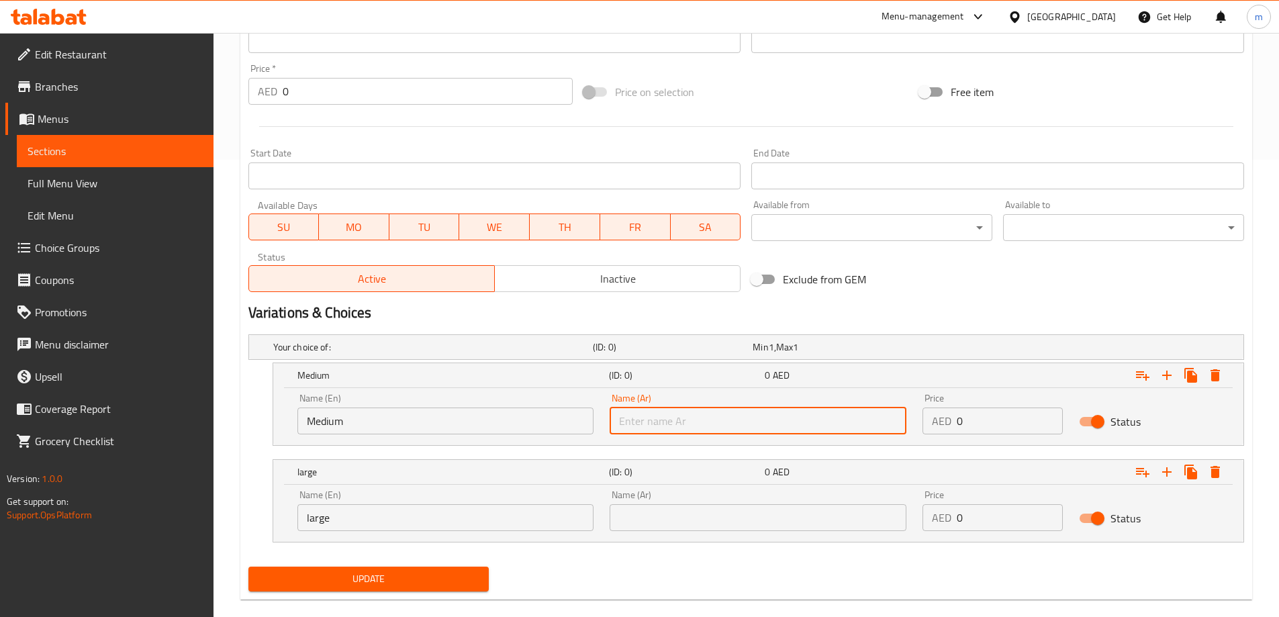
type input "وسط"
click at [684, 515] on input "text" at bounding box center [758, 517] width 297 height 27
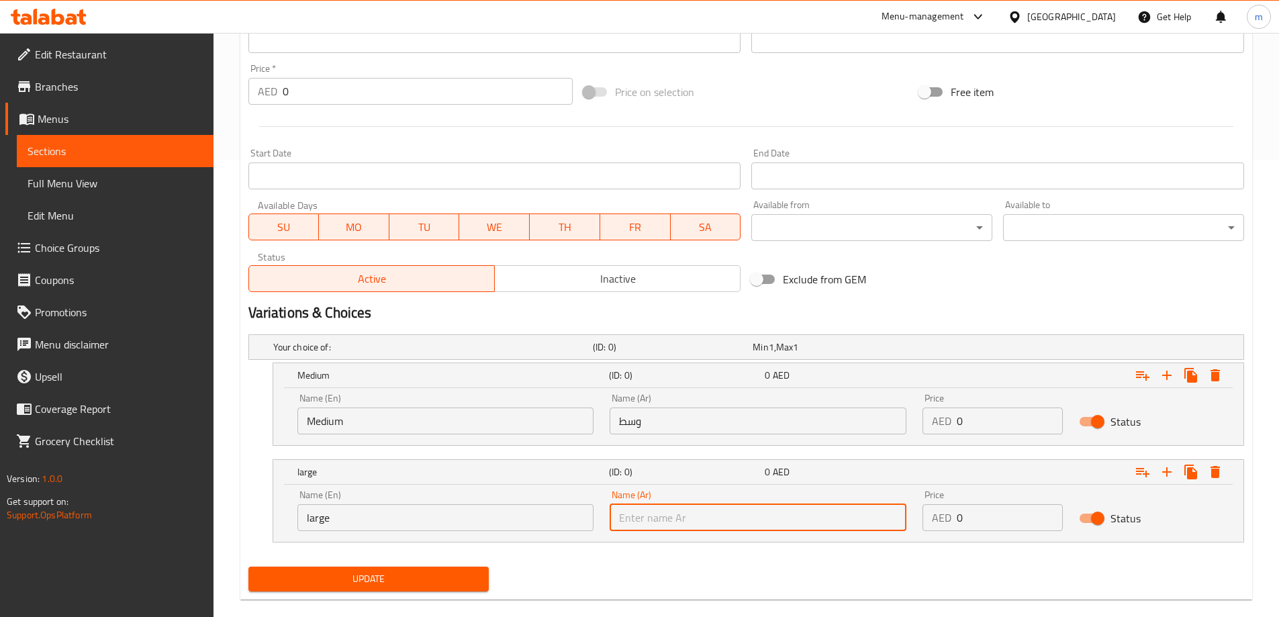
type input "كبير"
click at [987, 419] on input "0" at bounding box center [1010, 421] width 106 height 27
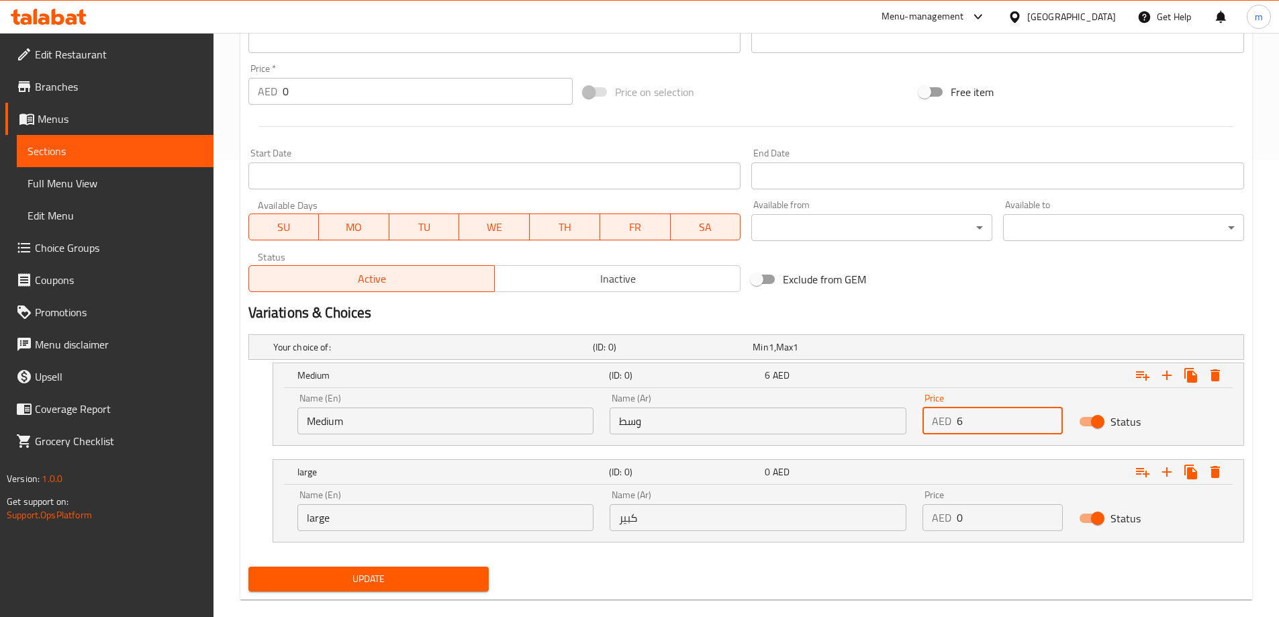
type input "6"
click at [973, 518] on input "0" at bounding box center [1010, 517] width 106 height 27
type input "10"
drag, startPoint x: 923, startPoint y: 596, endPoint x: 911, endPoint y: 593, distance: 12.4
click at [922, 596] on div "Update" at bounding box center [746, 579] width 1006 height 36
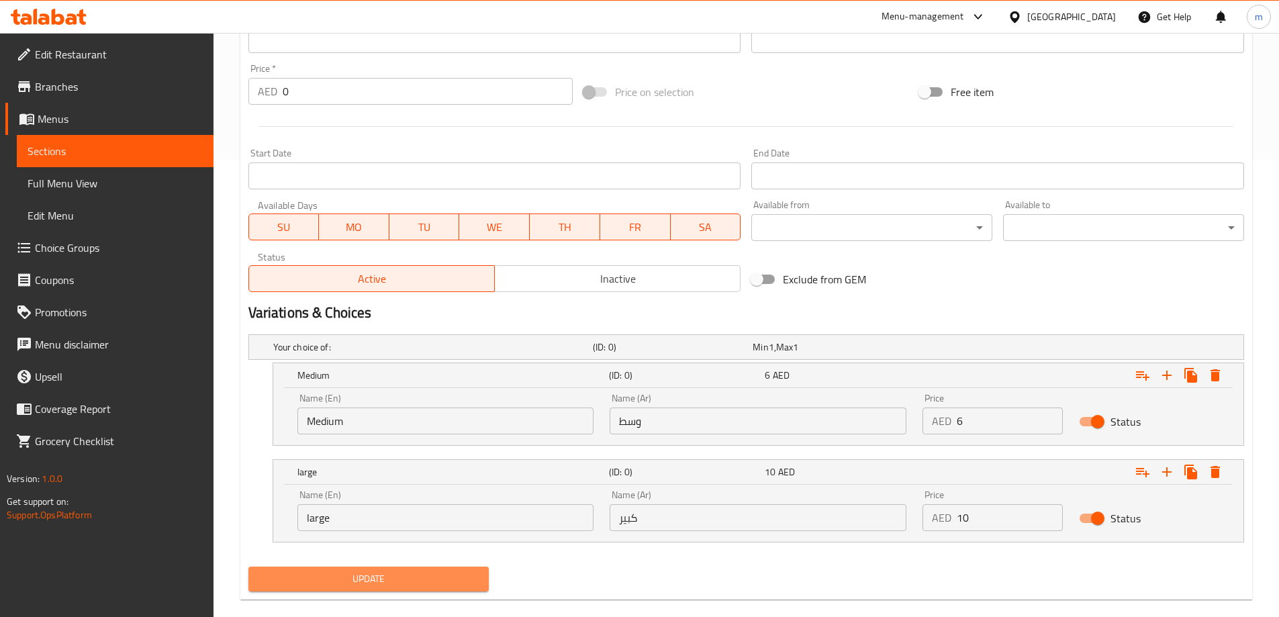
click at [428, 585] on span "Update" at bounding box center [369, 579] width 220 height 17
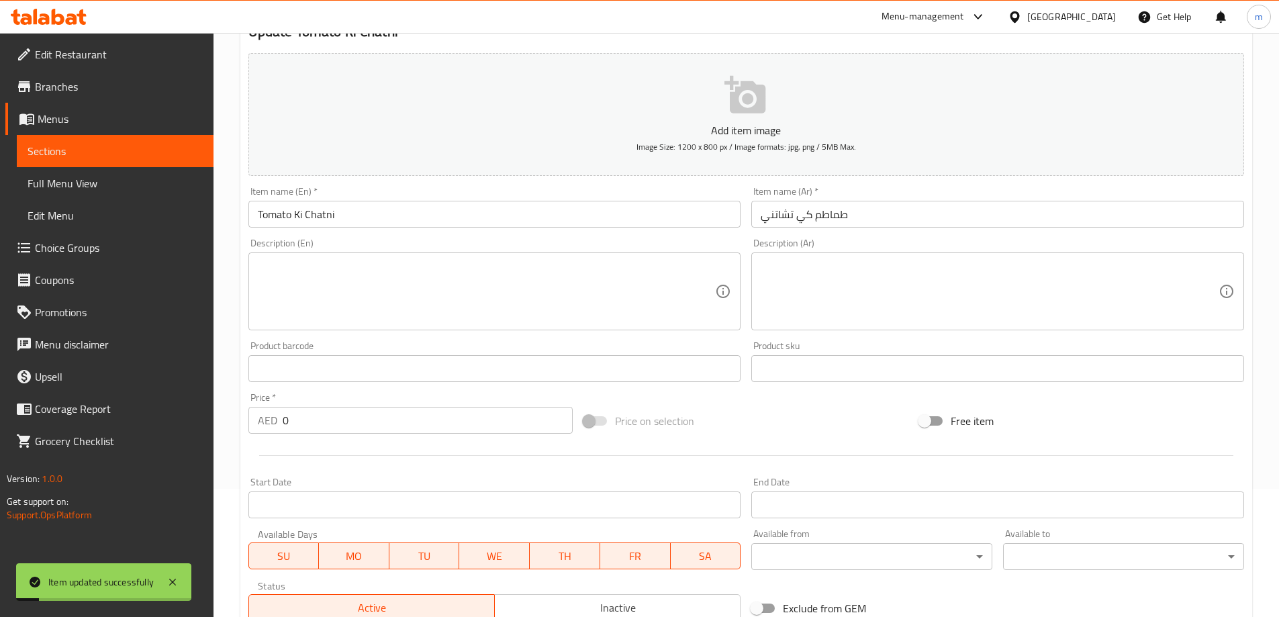
scroll to position [0, 0]
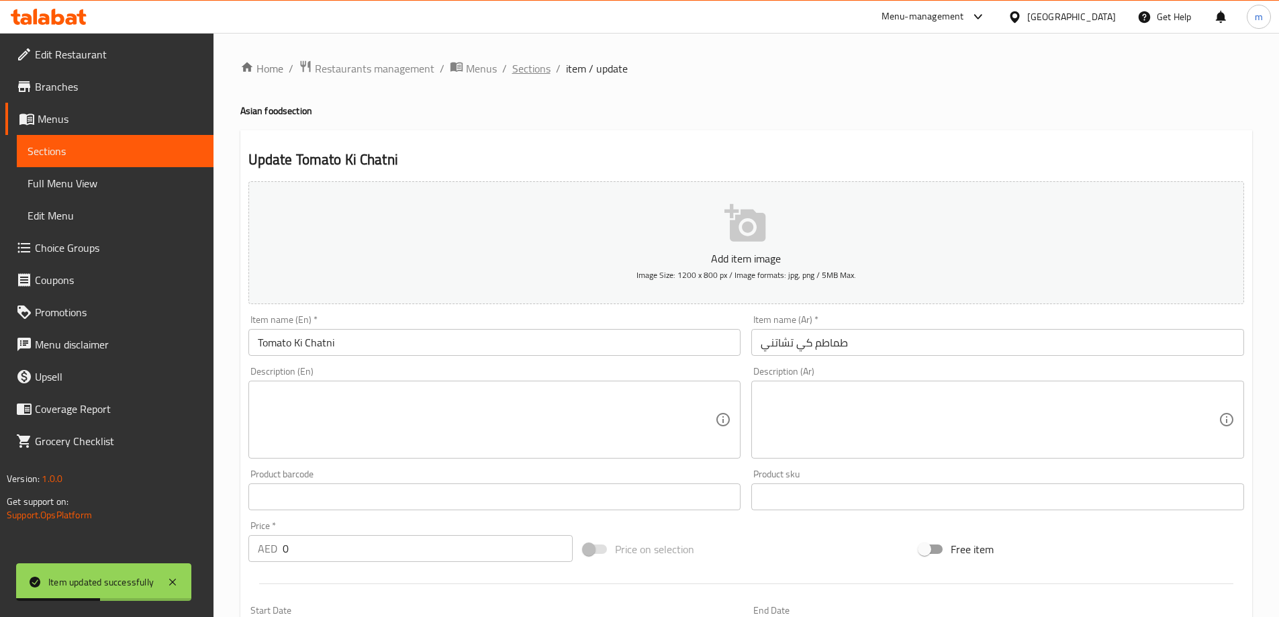
click at [516, 61] on span "Sections" at bounding box center [531, 68] width 38 height 16
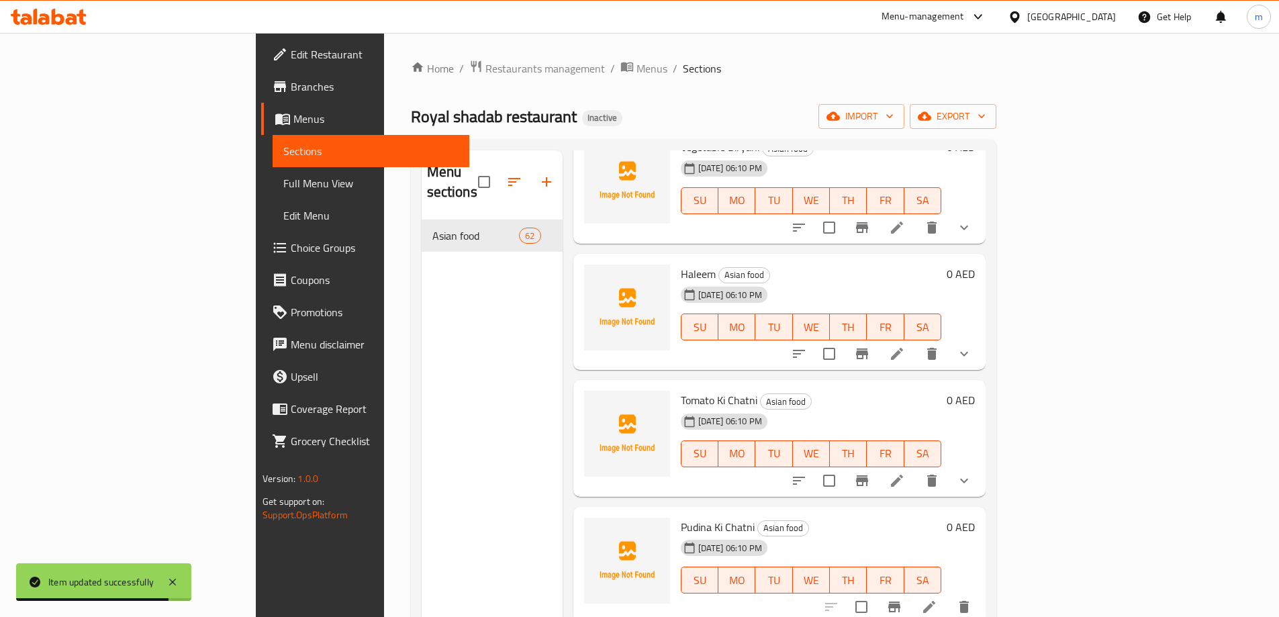
scroll to position [2350, 0]
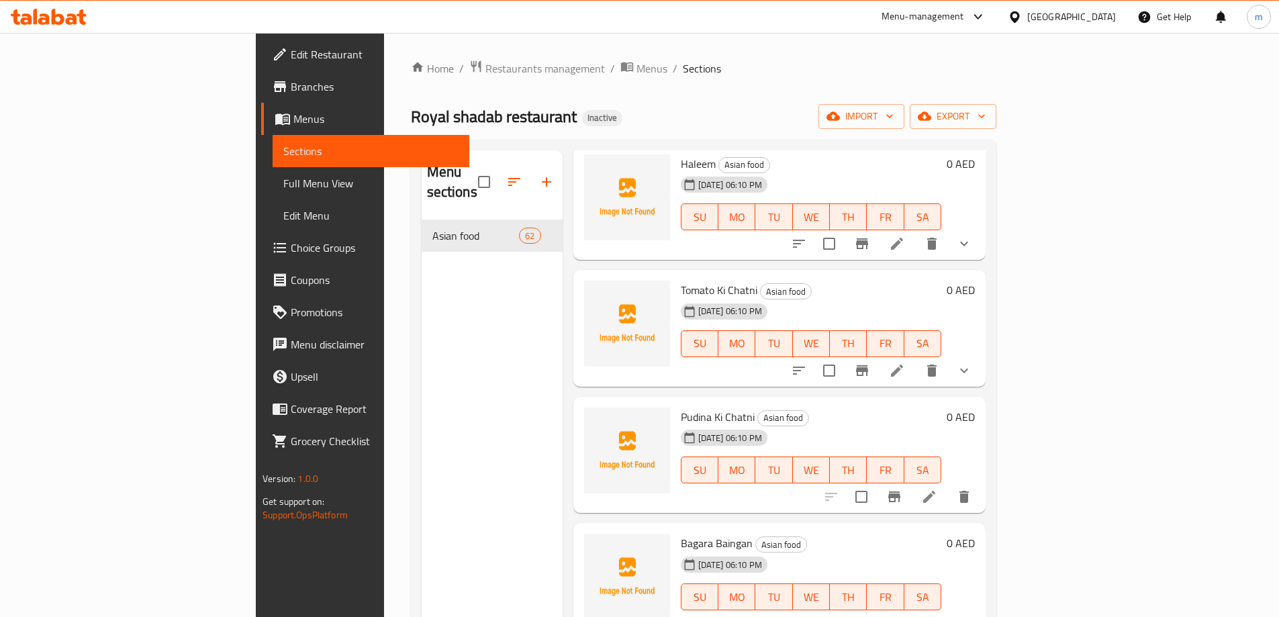
click at [948, 485] on li at bounding box center [929, 497] width 38 height 24
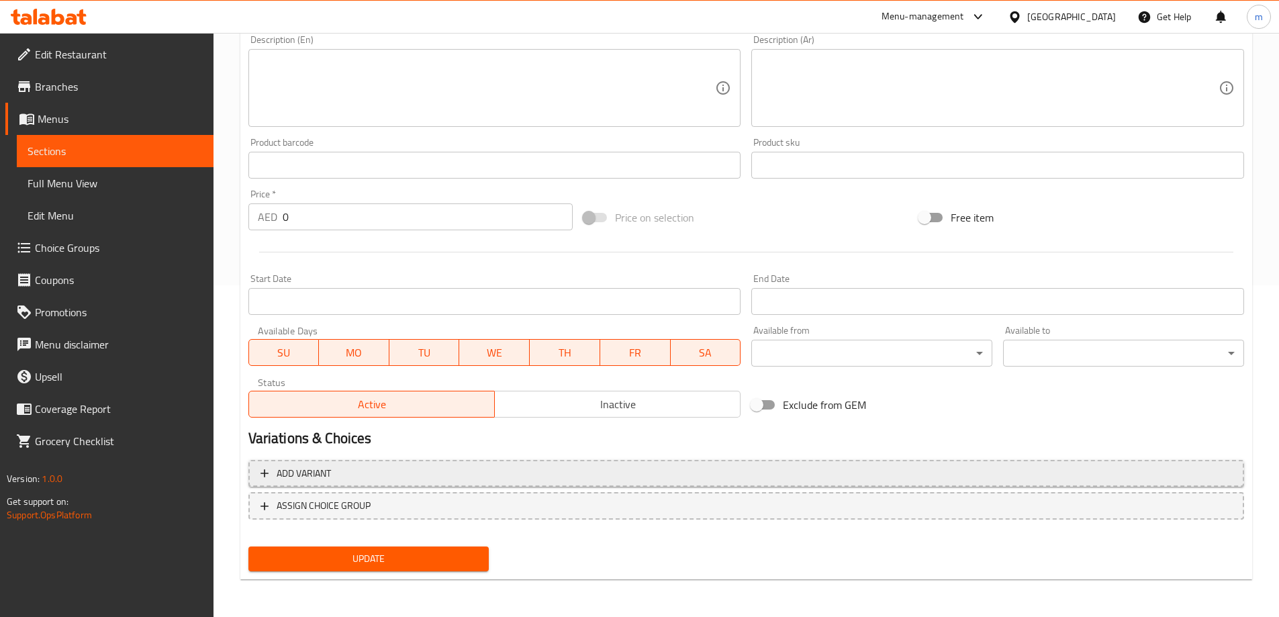
click at [838, 474] on span "Add variant" at bounding box center [745, 473] width 971 height 17
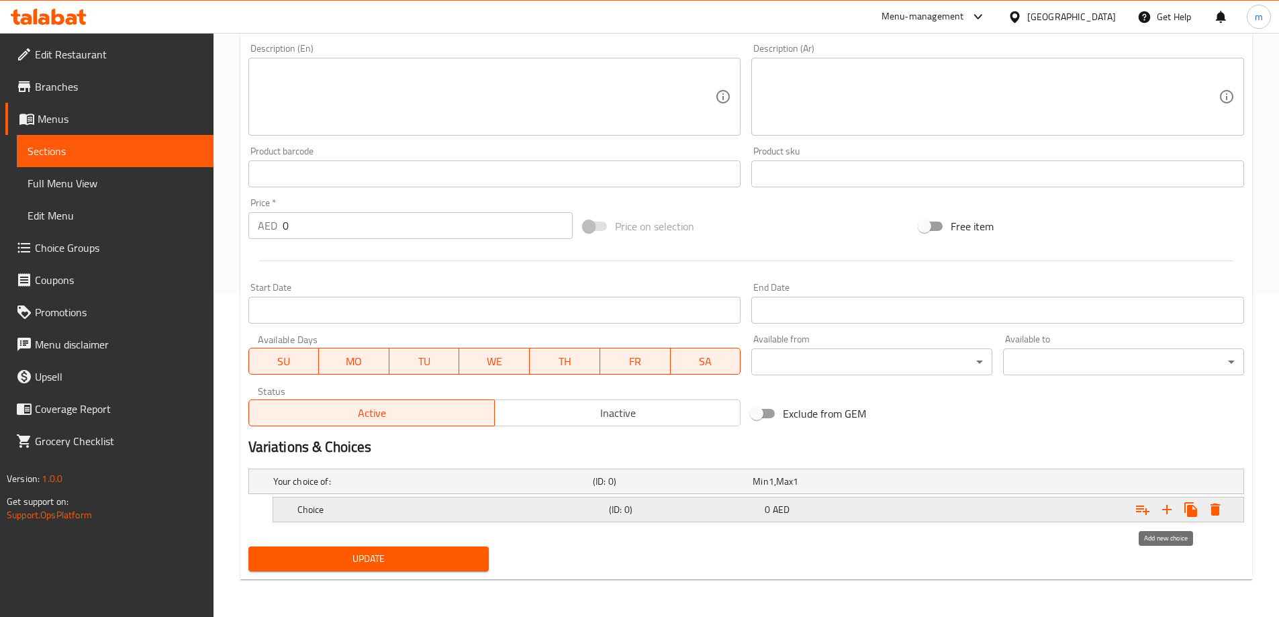
click at [1162, 512] on icon "Expand" at bounding box center [1167, 510] width 16 height 16
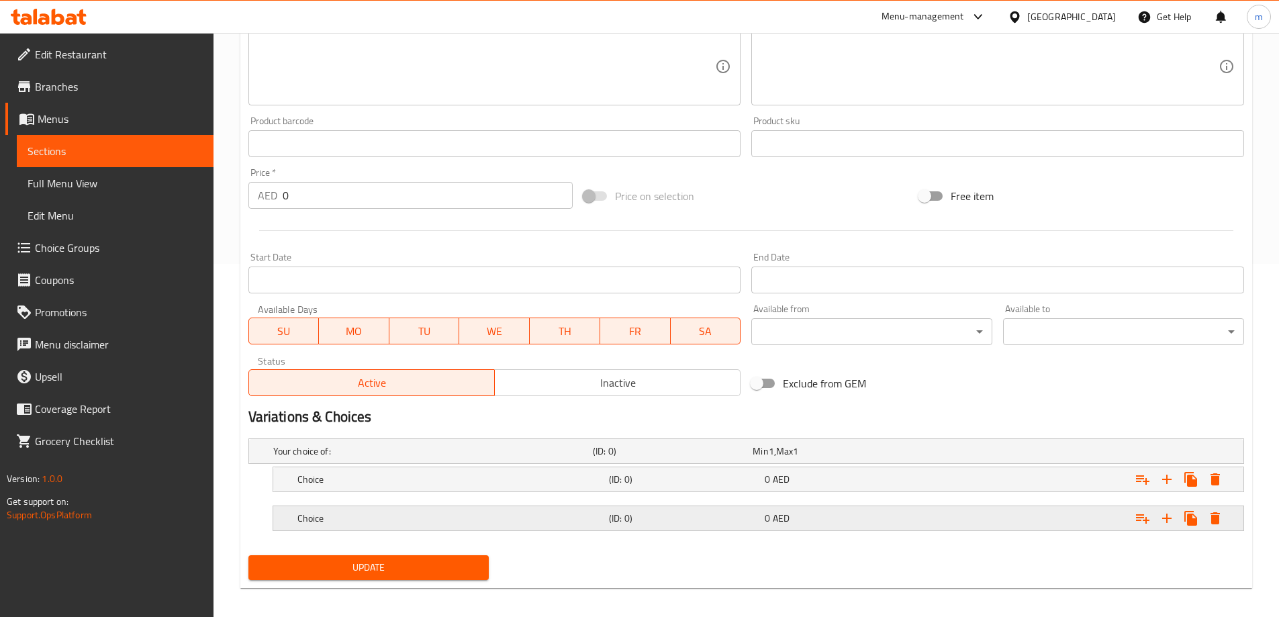
scroll to position [362, 0]
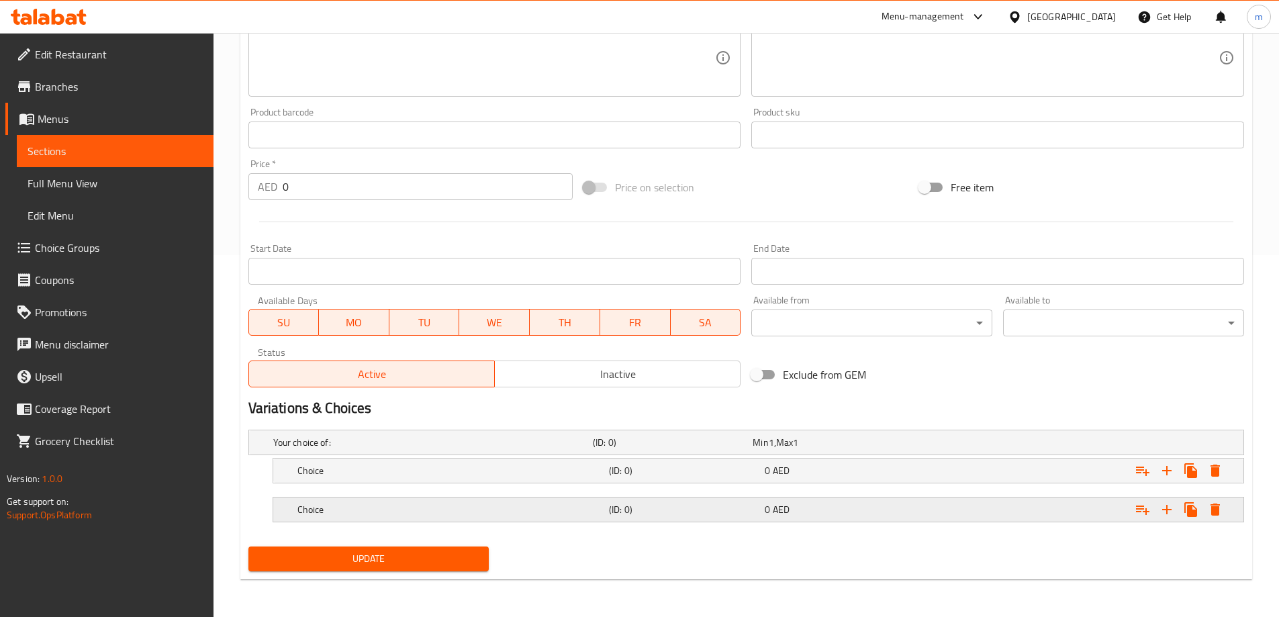
click at [1012, 516] on div "Expand" at bounding box center [1074, 510] width 312 height 30
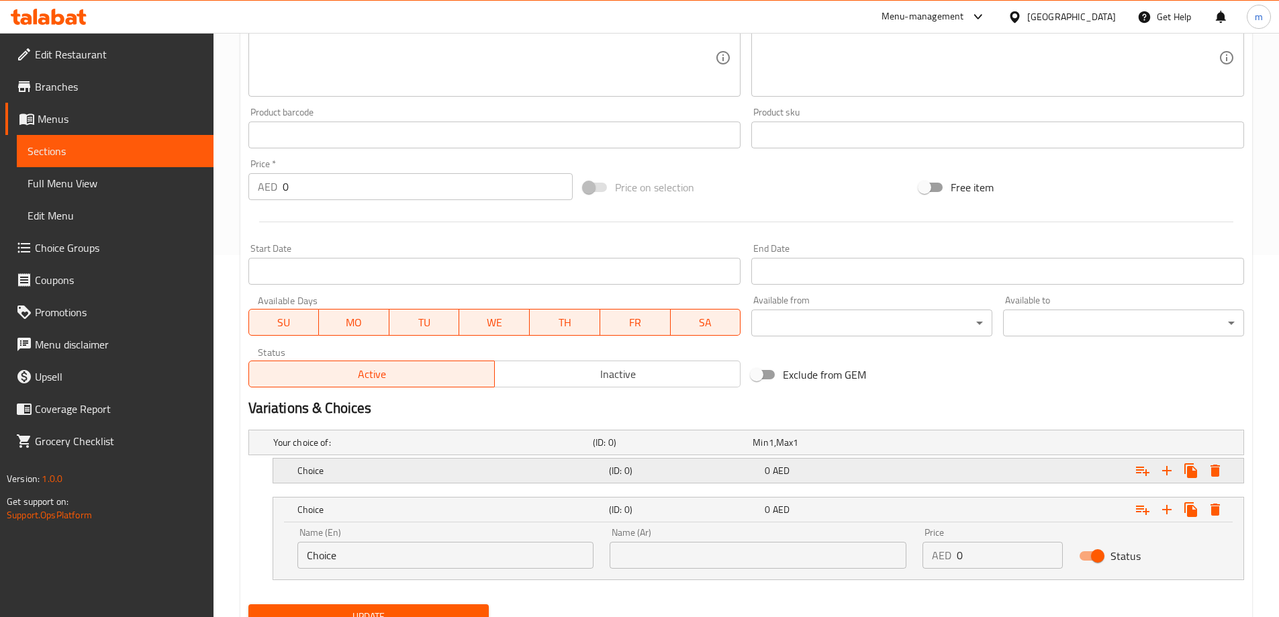
click at [919, 467] on div "Expand" at bounding box center [1074, 471] width 312 height 30
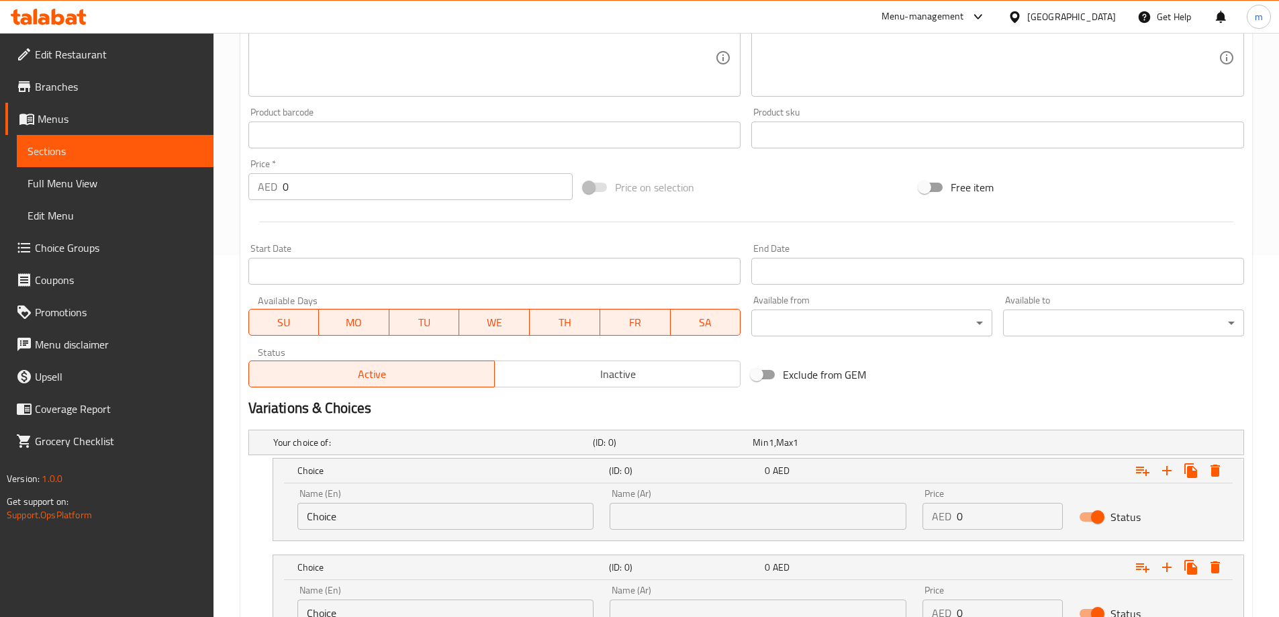
click at [475, 508] on input "Choice" at bounding box center [445, 516] width 297 height 27
type input "Medium"
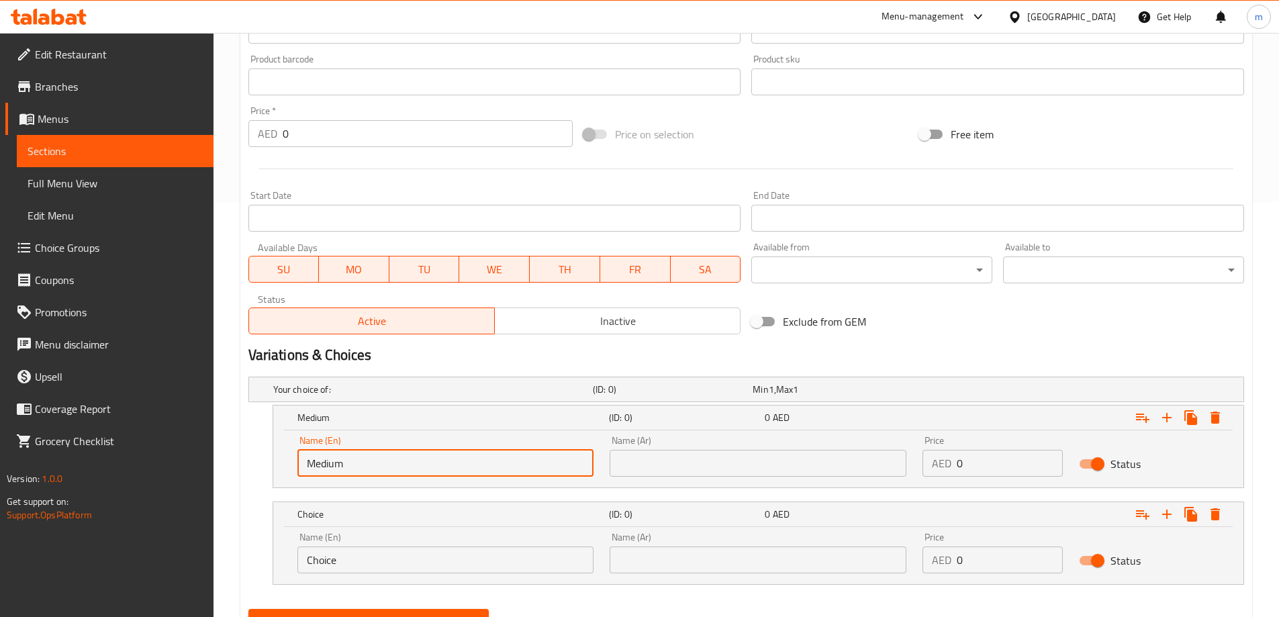
scroll to position [477, 0]
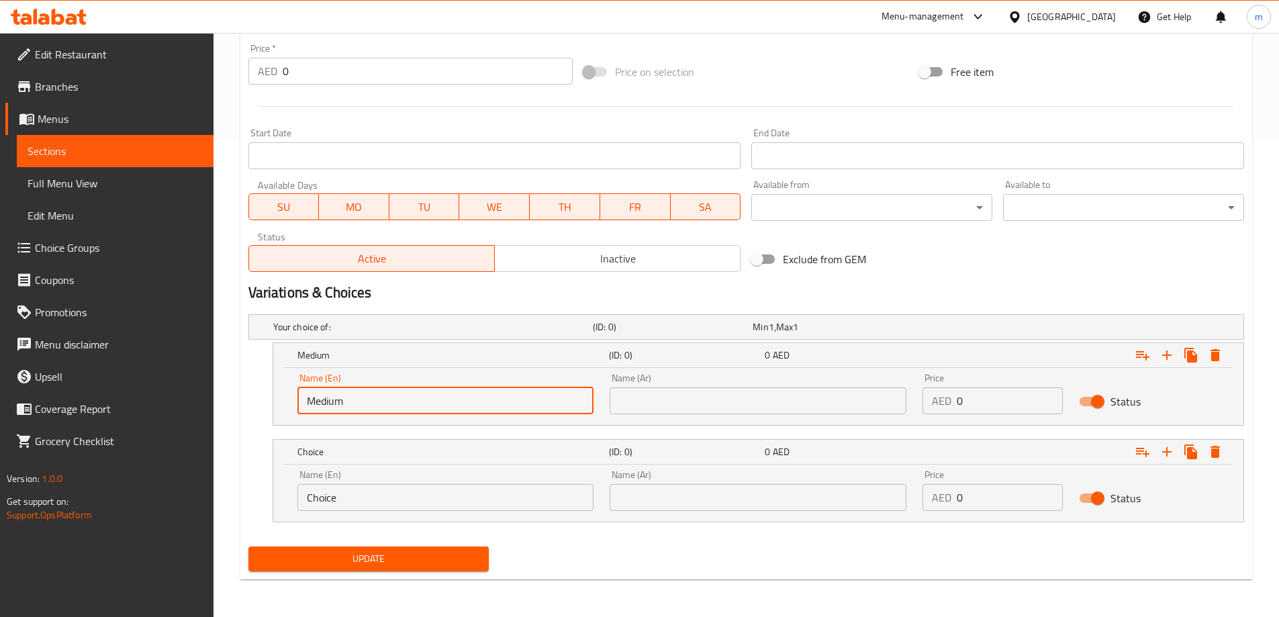
click at [375, 502] on input "Choice" at bounding box center [445, 497] width 297 height 27
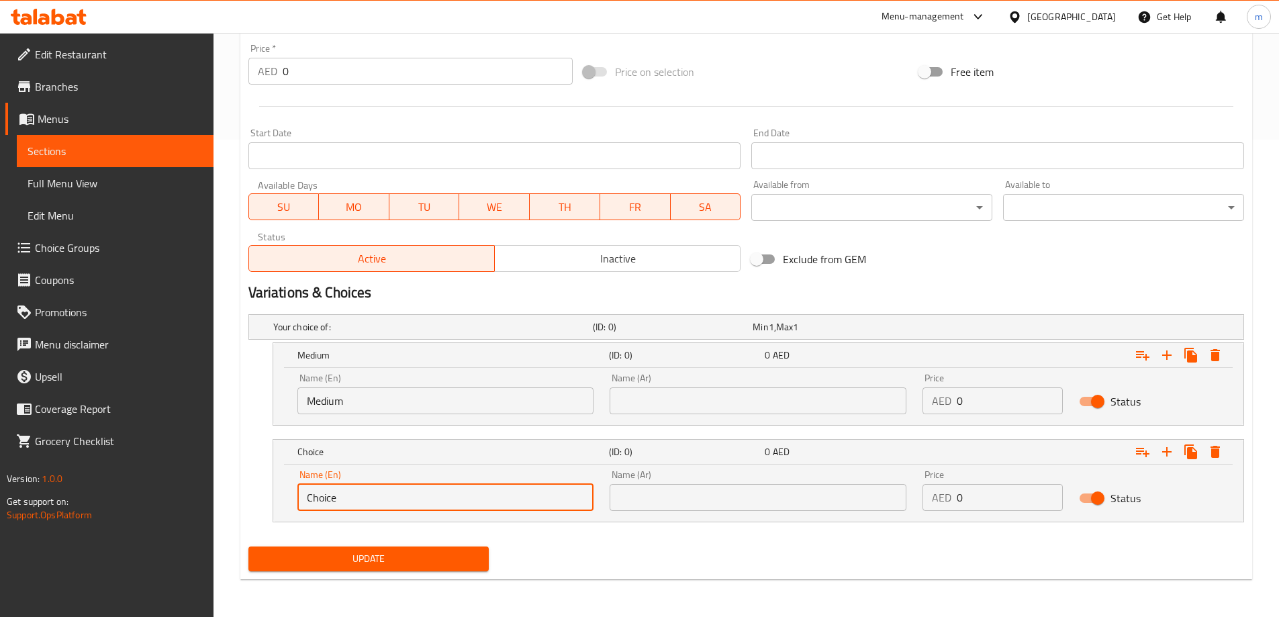
click at [375, 502] on input "Choice" at bounding box center [445, 497] width 297 height 27
type input "large"
click at [773, 385] on div "Name (Ar) Name (Ar)" at bounding box center [758, 393] width 297 height 41
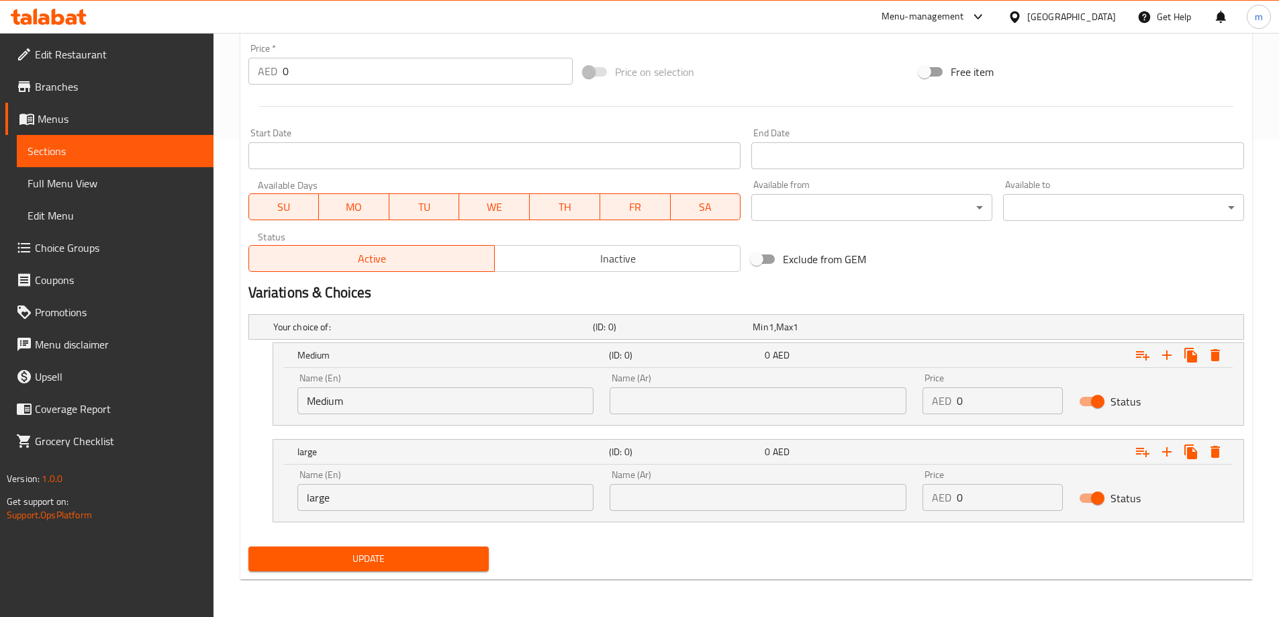
click at [764, 403] on input "text" at bounding box center [758, 400] width 297 height 27
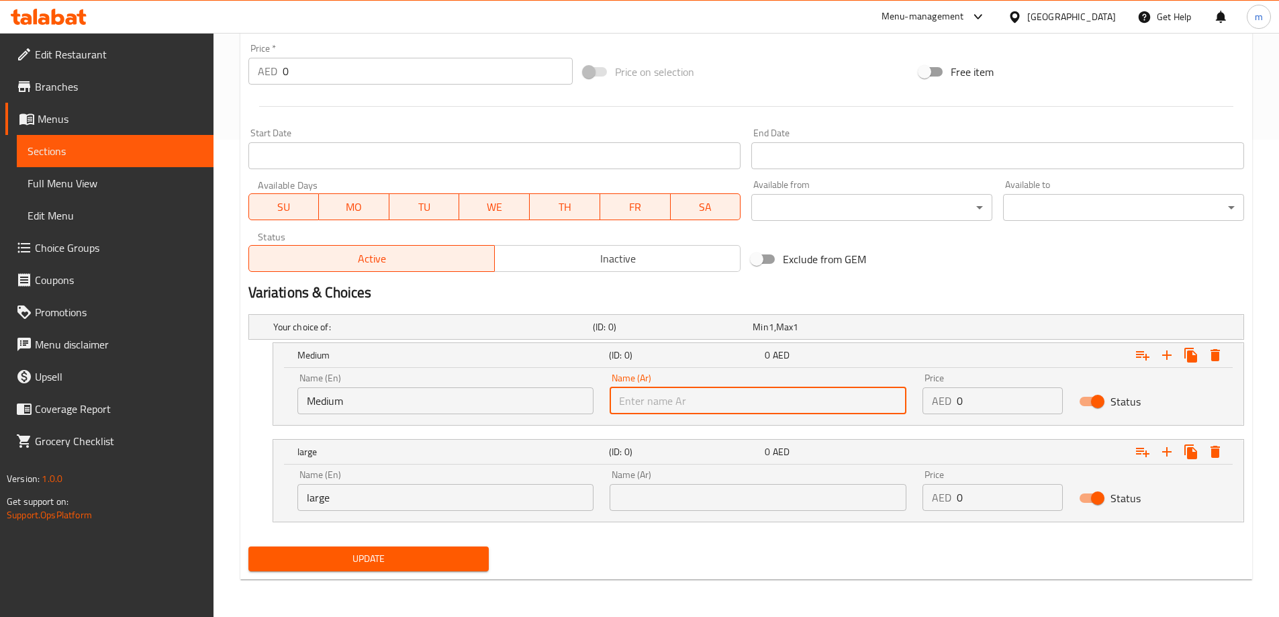
type input "وسط"
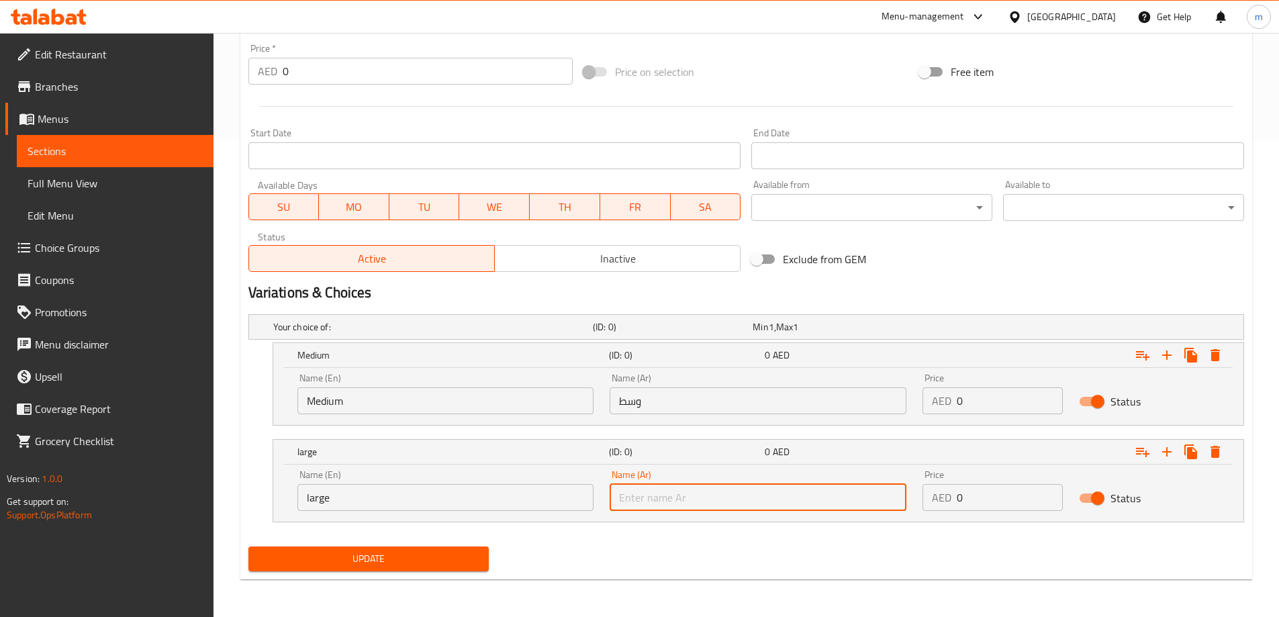
click at [694, 493] on input "text" at bounding box center [758, 497] width 297 height 27
type input "كبير"
click at [970, 406] on input "0" at bounding box center [1010, 400] width 106 height 27
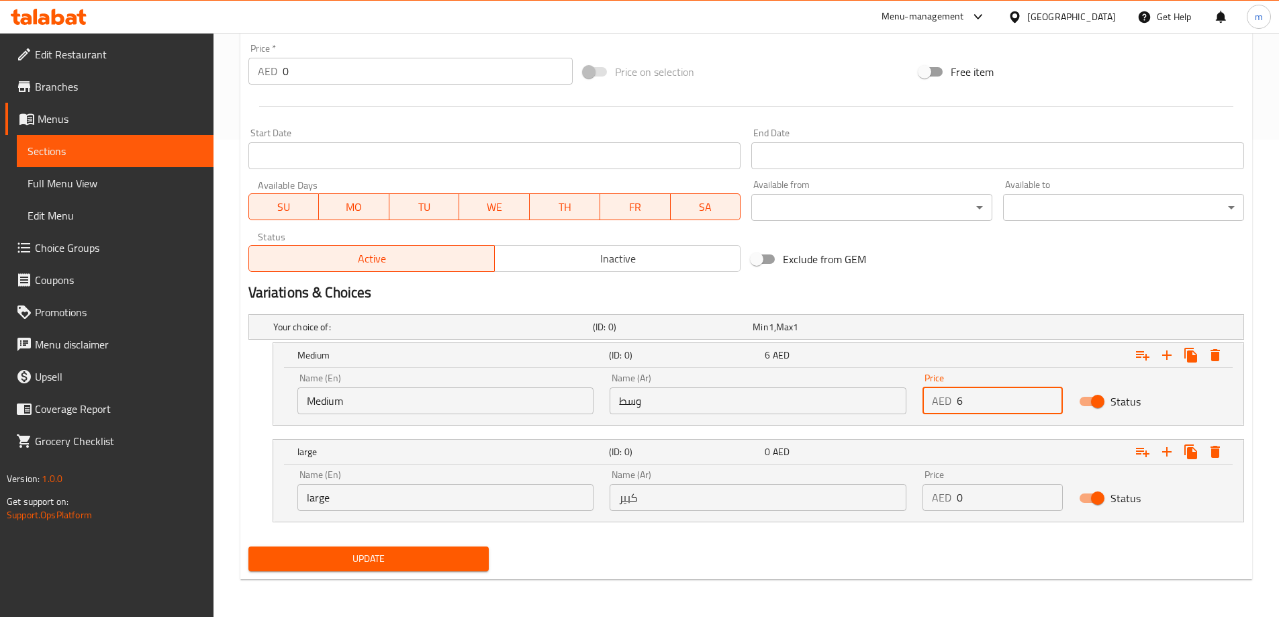
type input "6"
click at [981, 497] on input "0" at bounding box center [1010, 497] width 106 height 27
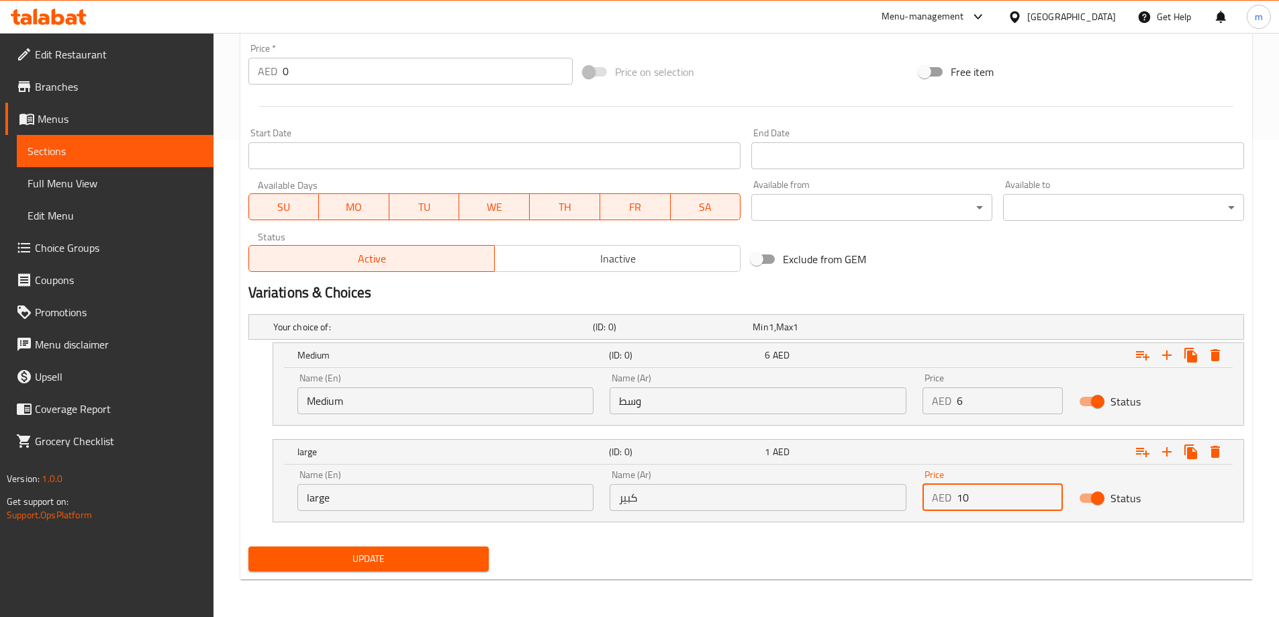
type input "10"
click at [955, 541] on div "Update" at bounding box center [746, 559] width 1006 height 36
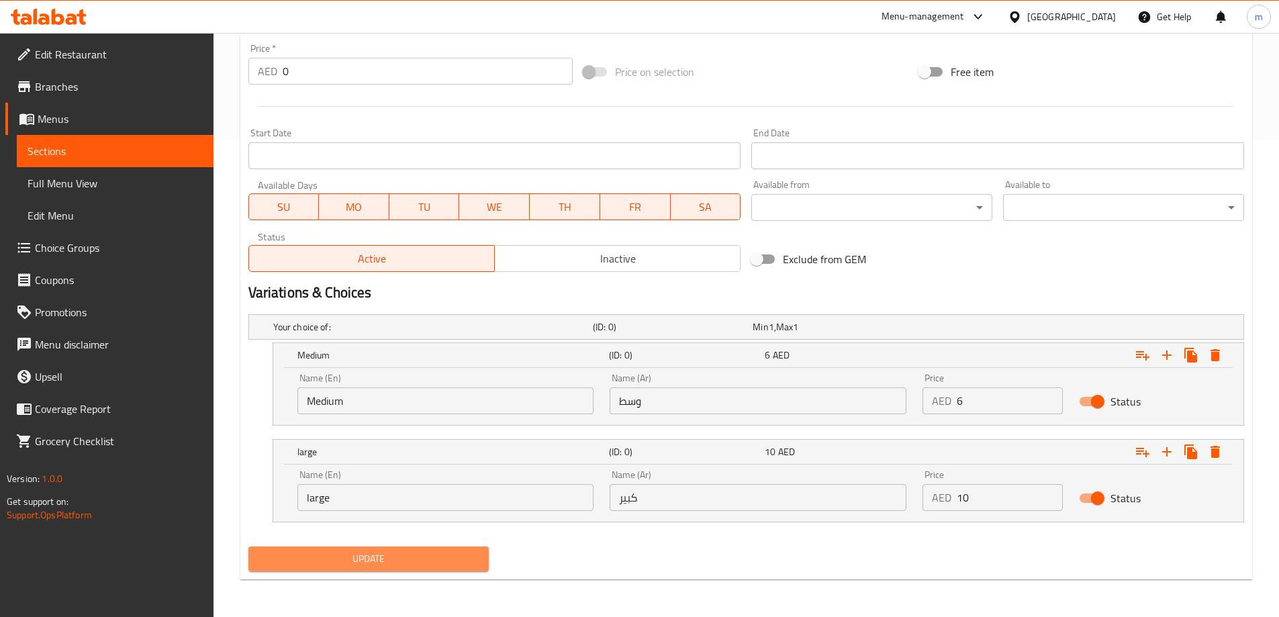
click at [436, 560] on span "Update" at bounding box center [369, 559] width 220 height 17
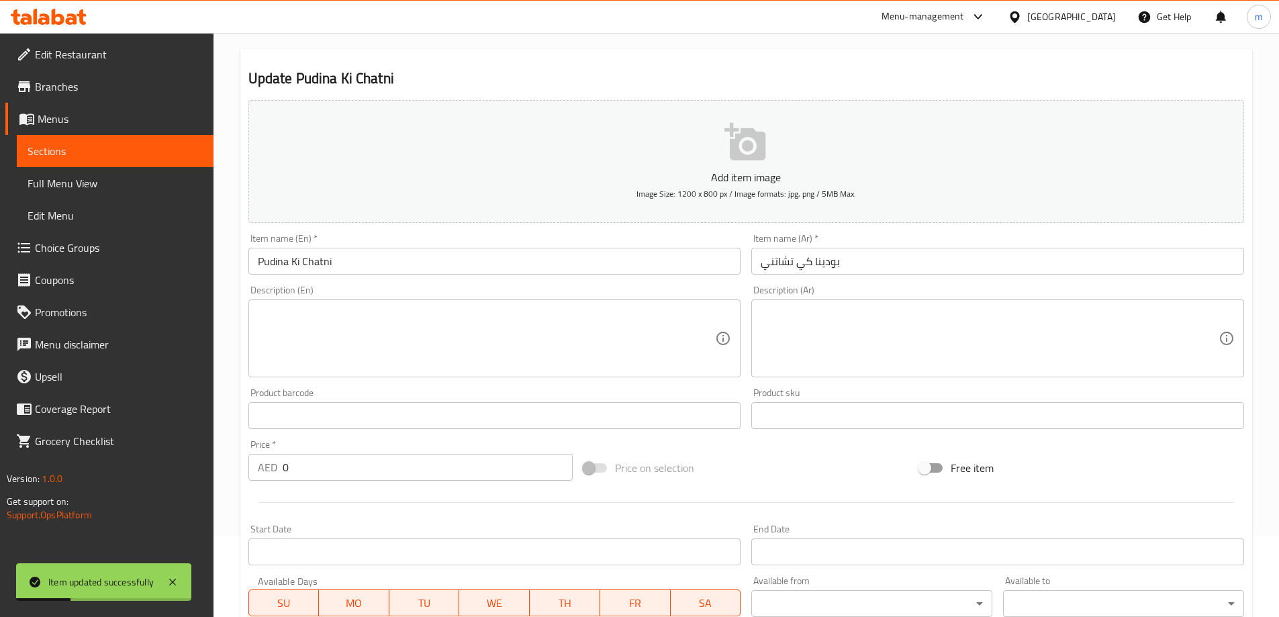
scroll to position [0, 0]
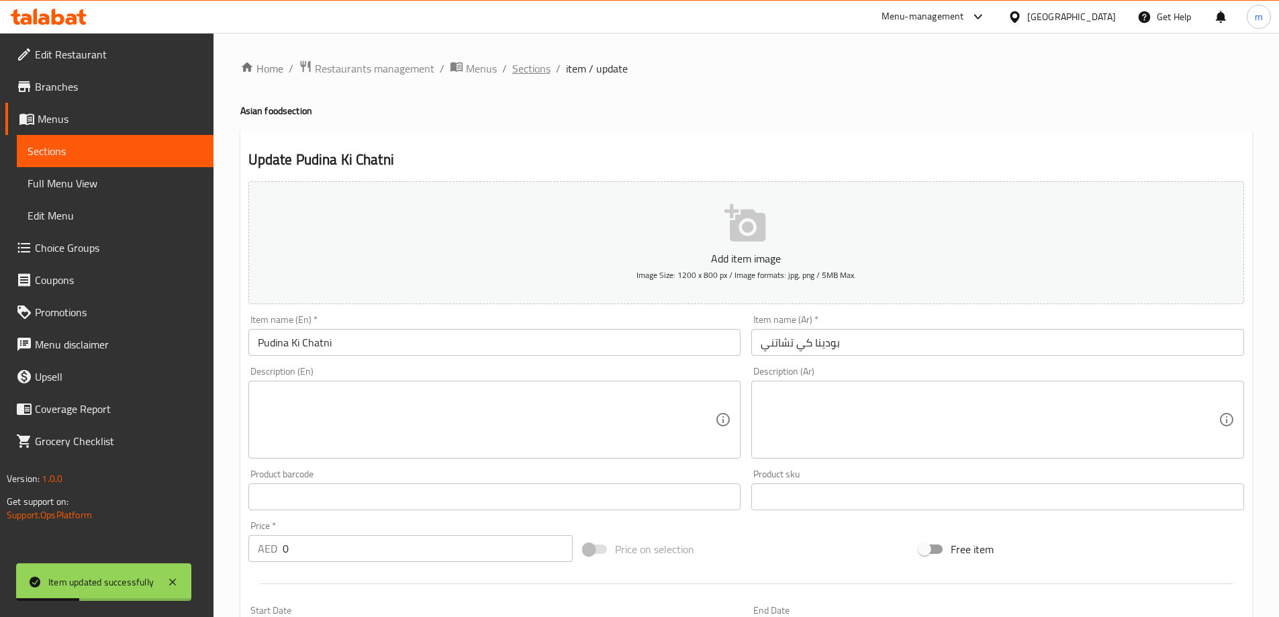
click at [518, 64] on span "Sections" at bounding box center [531, 68] width 38 height 16
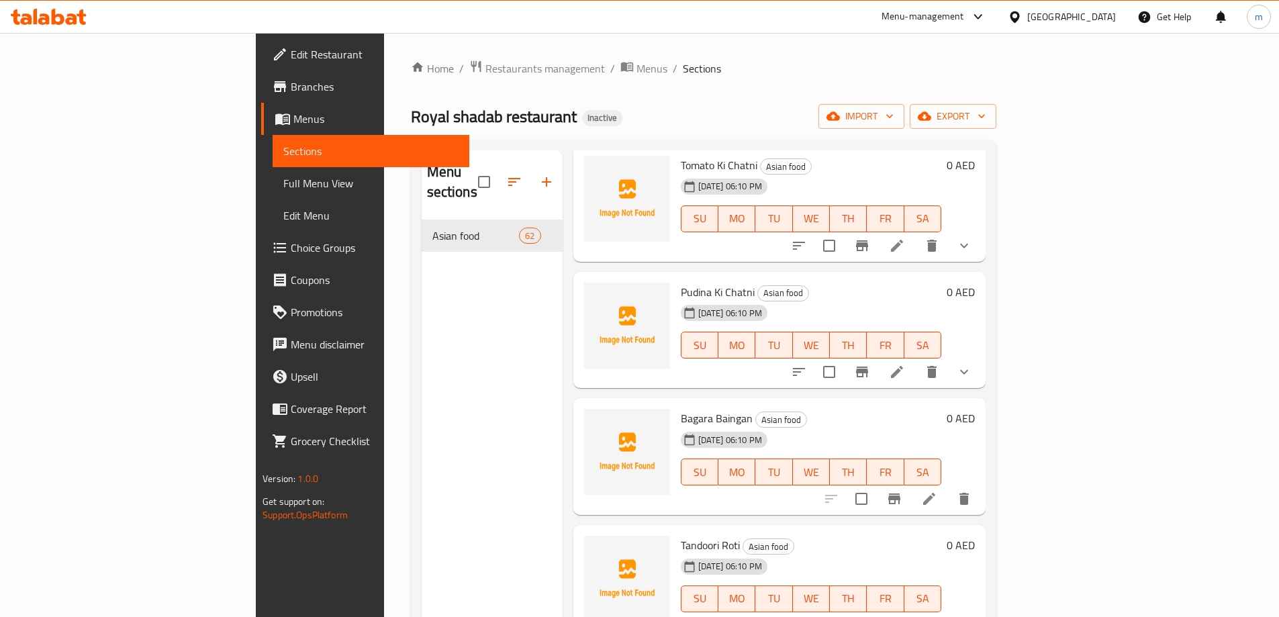
scroll to position [2551, 0]
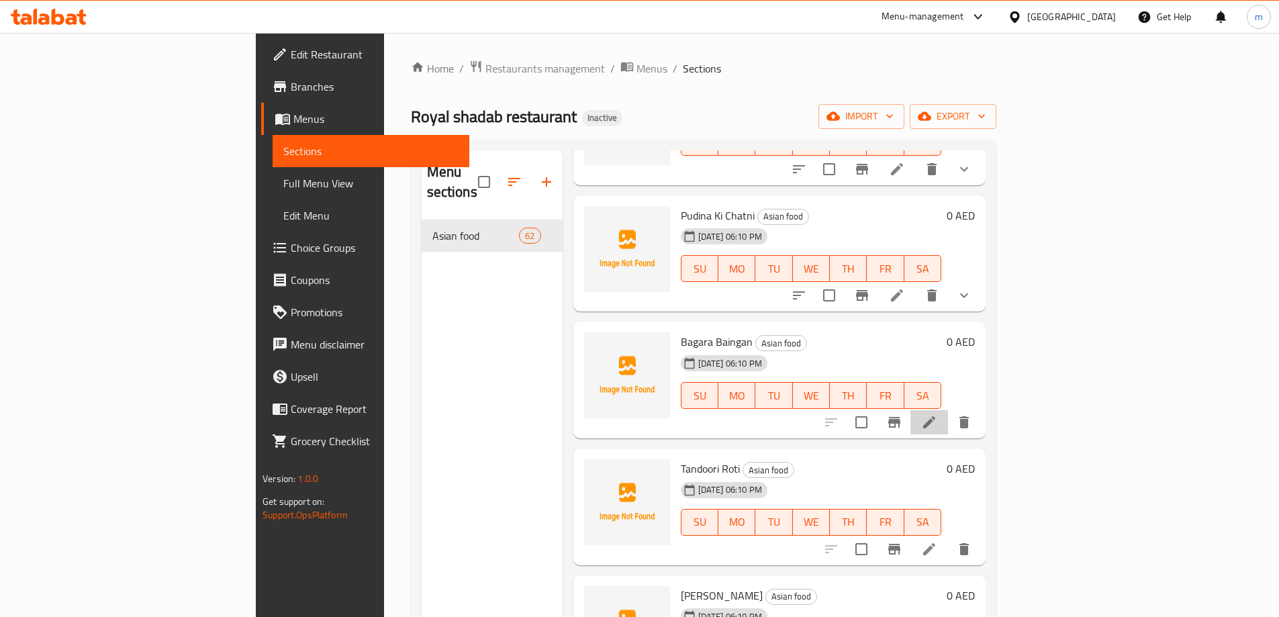
click at [935, 416] on icon at bounding box center [929, 422] width 12 height 12
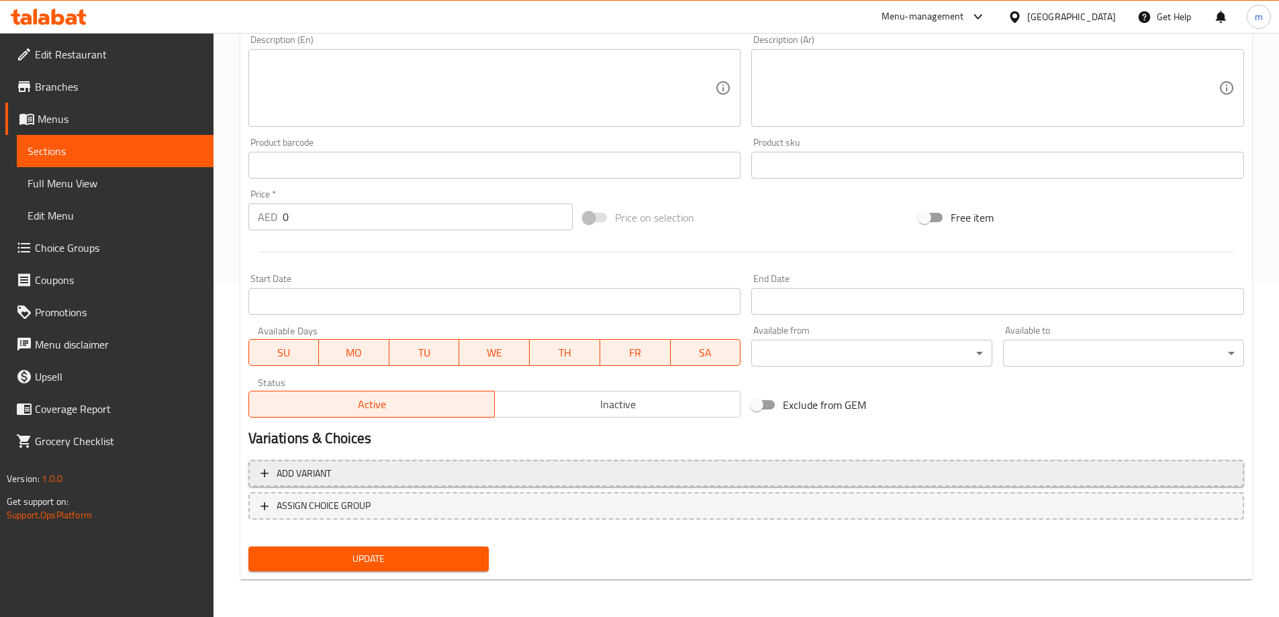
click at [1120, 468] on span "Add variant" at bounding box center [745, 473] width 971 height 17
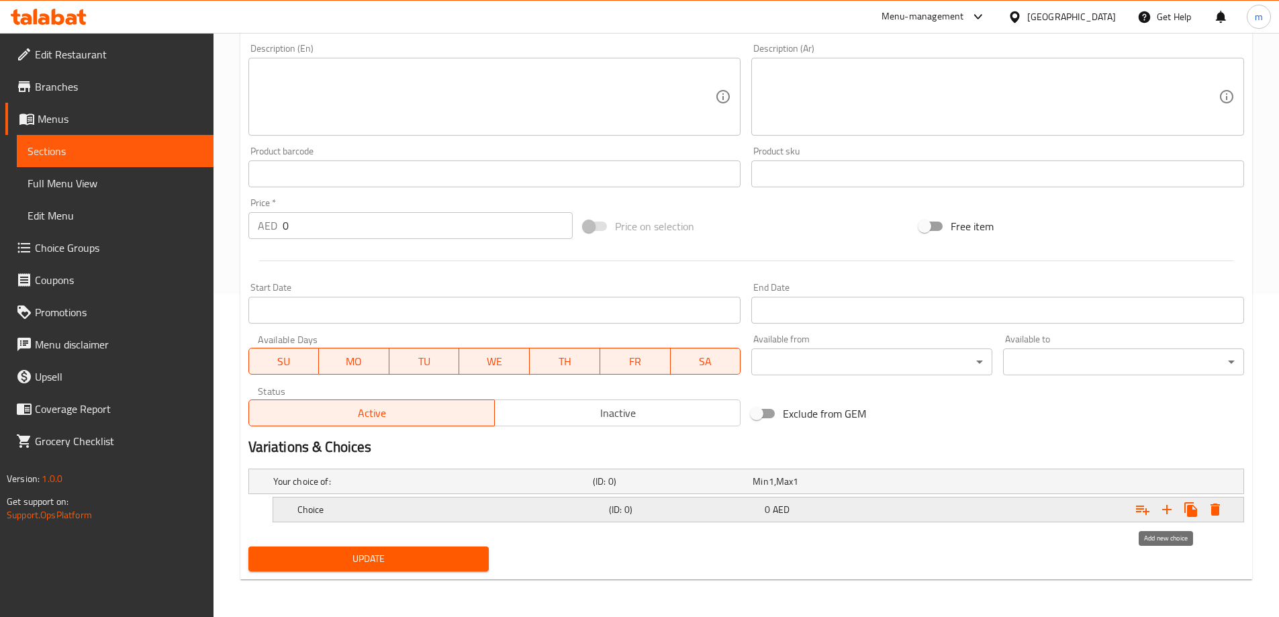
click at [1169, 510] on icon "Expand" at bounding box center [1166, 509] width 9 height 9
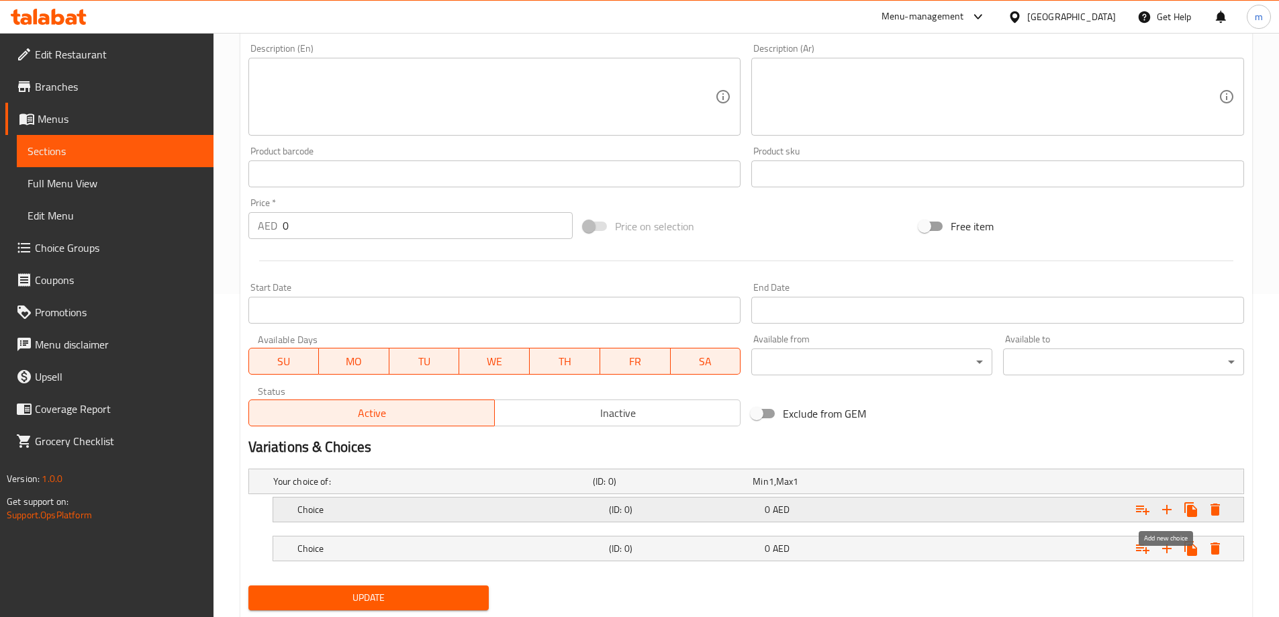
click at [1169, 510] on icon "Expand" at bounding box center [1166, 509] width 9 height 9
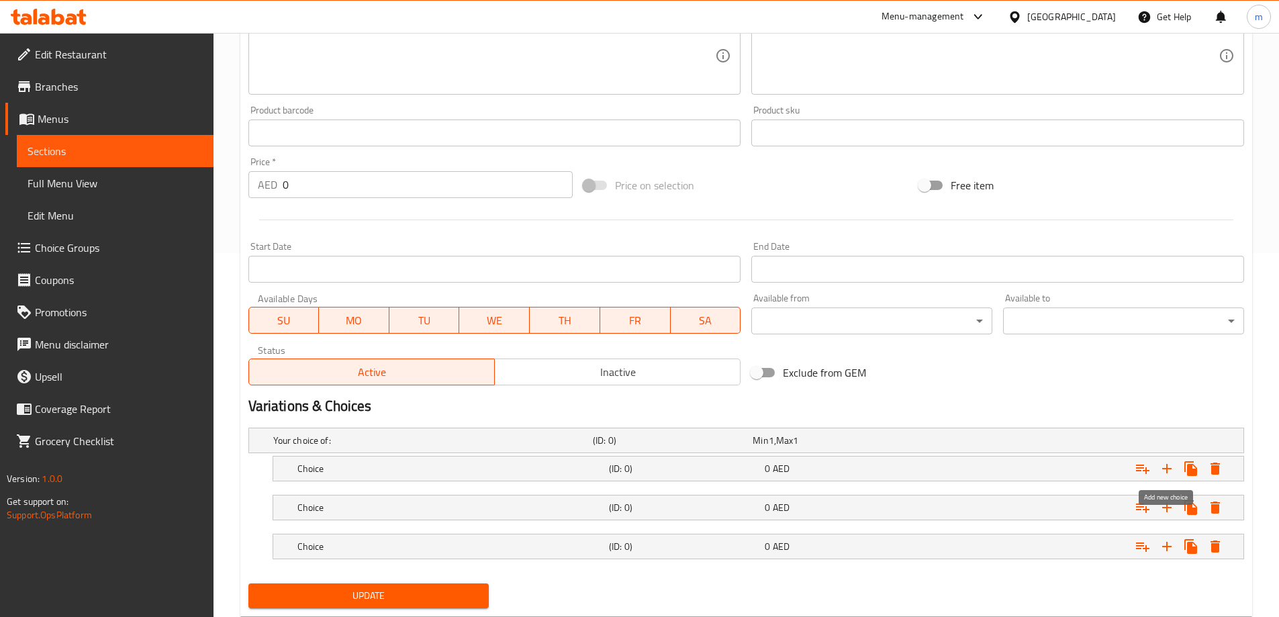
scroll to position [401, 0]
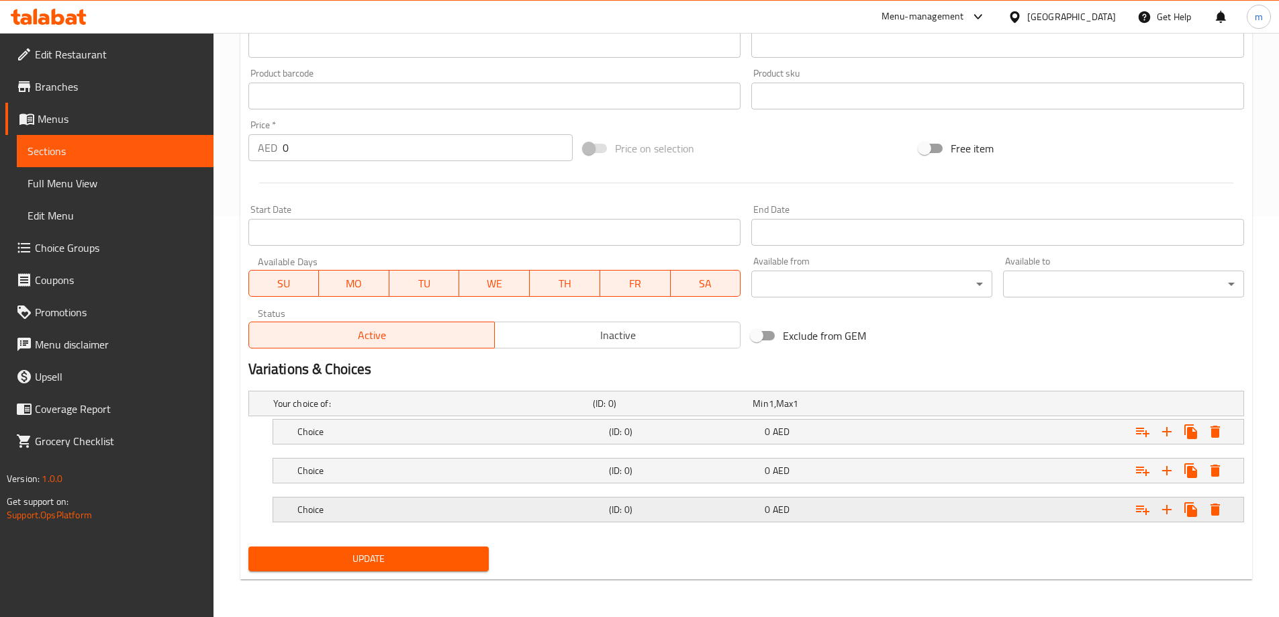
click at [683, 519] on div "Choice (ID: 0) 0 AED" at bounding box center [762, 510] width 935 height 30
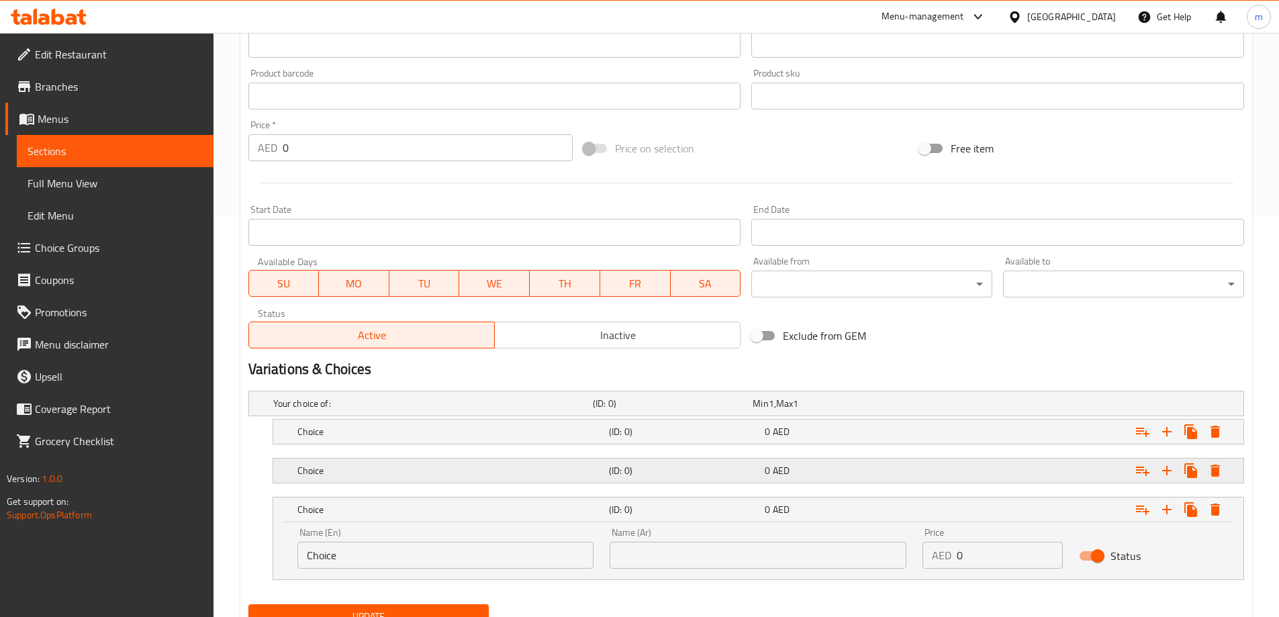
click at [694, 479] on div "(ID: 0)" at bounding box center [684, 470] width 156 height 19
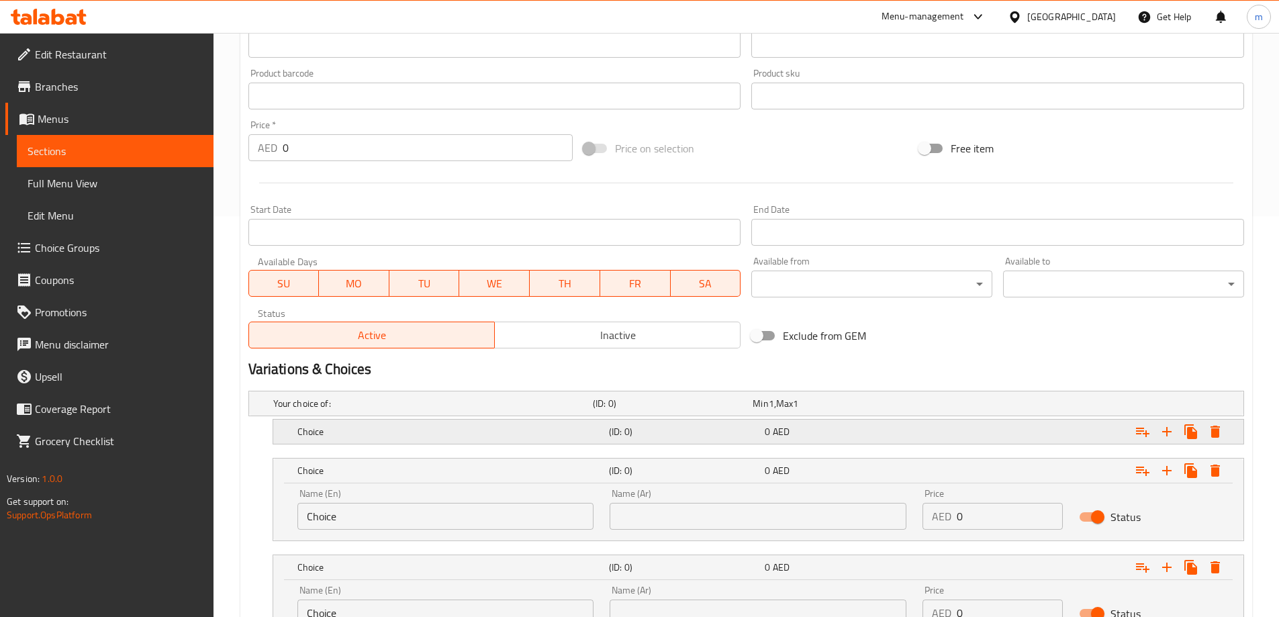
click at [685, 443] on div "Choice (ID: 0) 0 AED" at bounding box center [762, 432] width 935 height 30
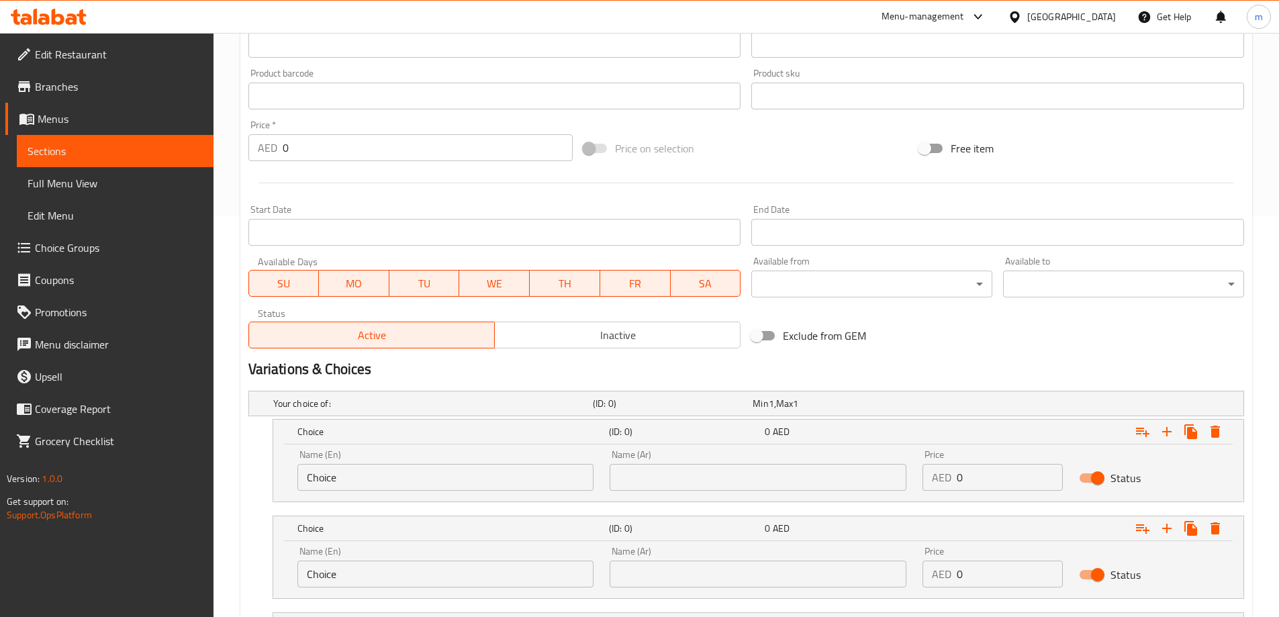
click at [378, 459] on div "Name (En) Choice Name (En)" at bounding box center [445, 470] width 297 height 41
click at [381, 478] on input "Choice" at bounding box center [445, 477] width 297 height 27
type input "small"
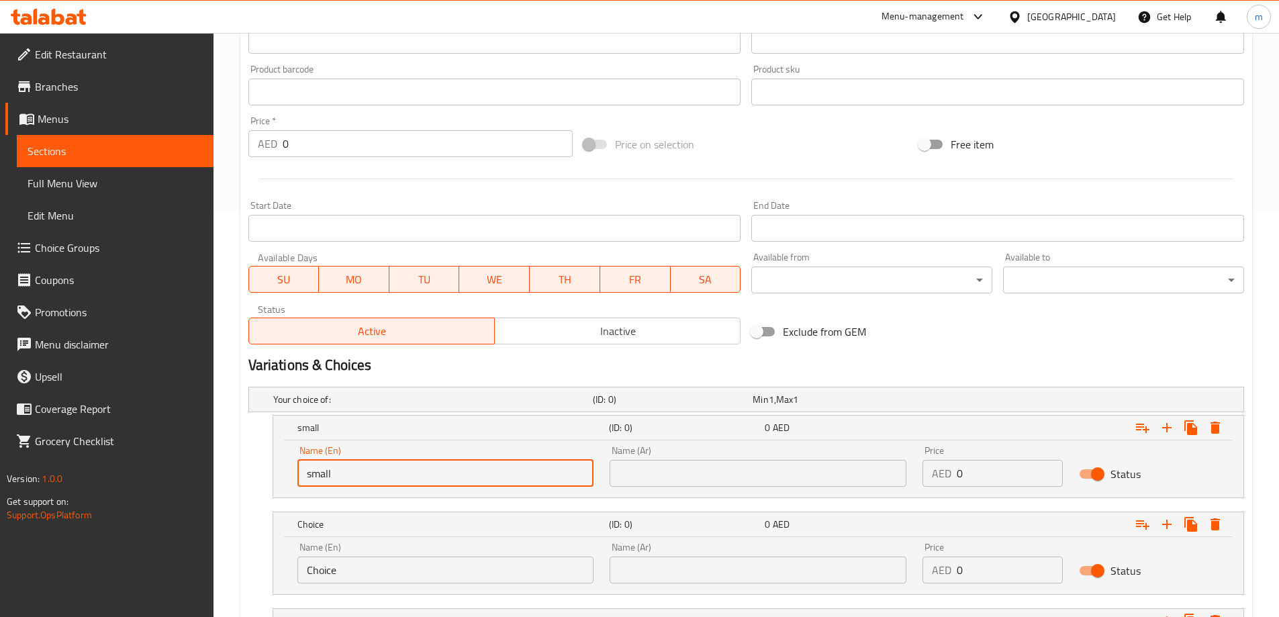
scroll to position [535, 0]
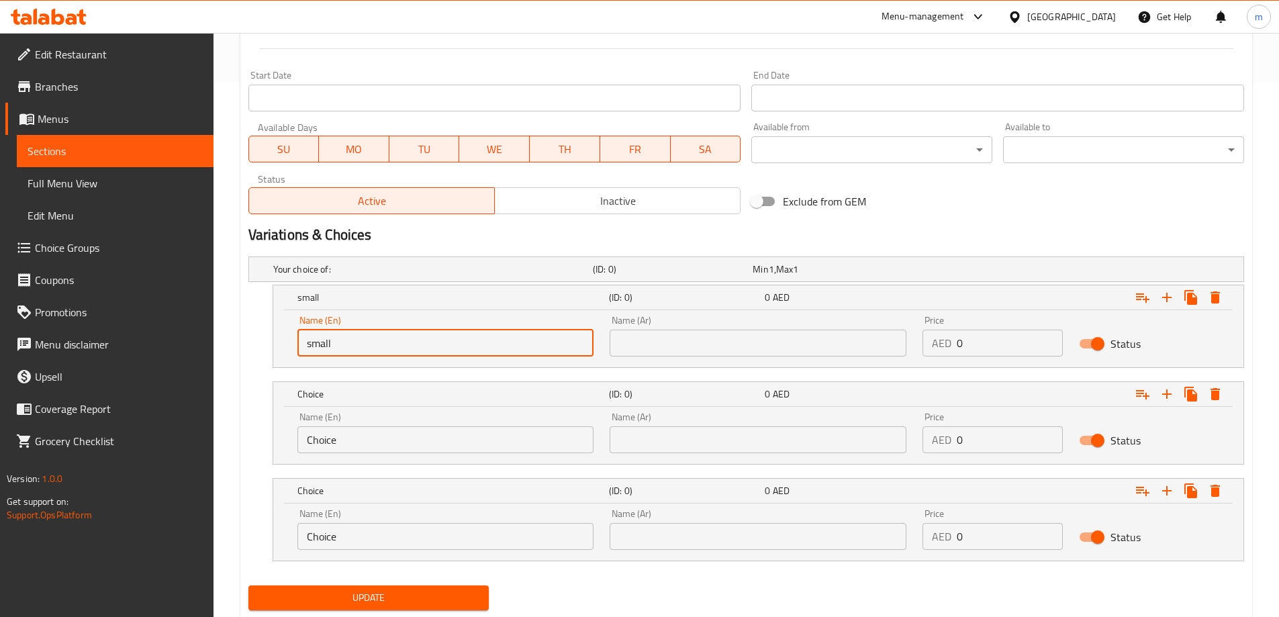
click at [397, 447] on input "Choice" at bounding box center [445, 439] width 297 height 27
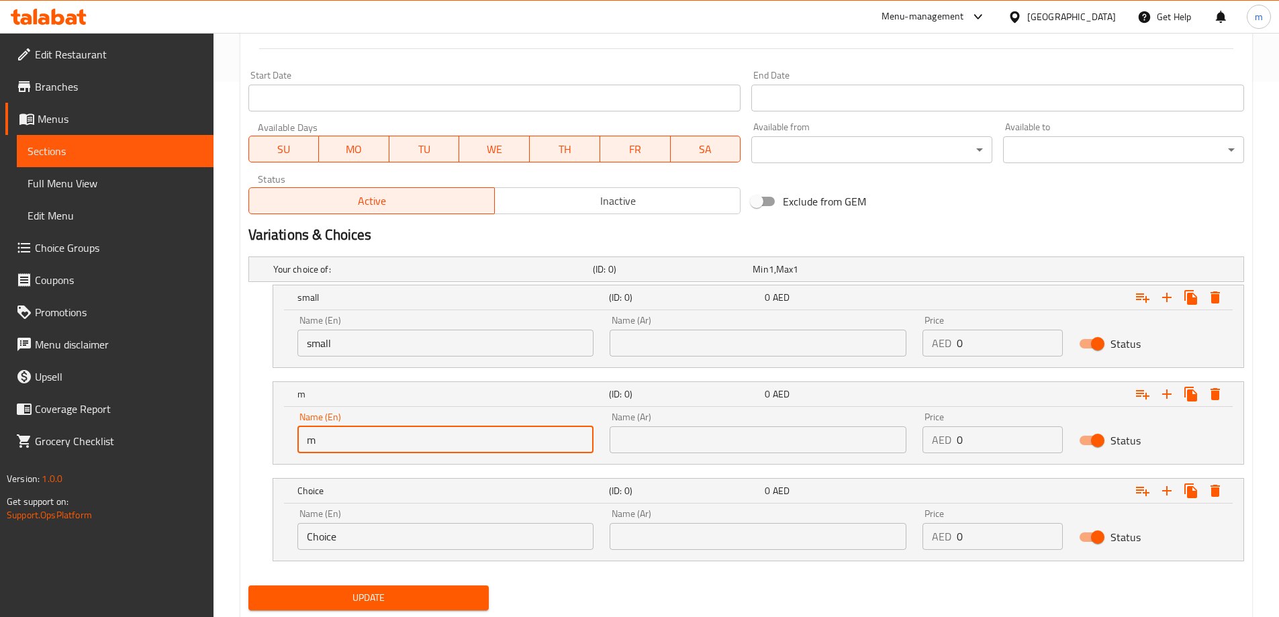
type input "medium"
click at [375, 528] on input "Choice" at bounding box center [445, 536] width 297 height 27
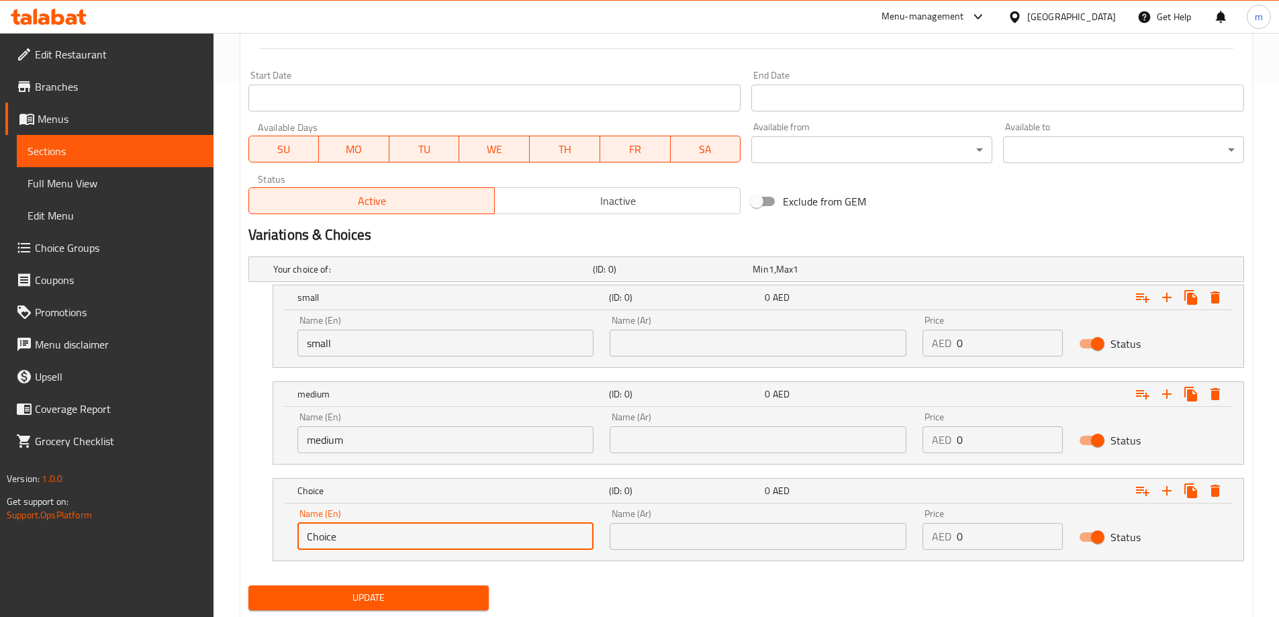
click at [375, 528] on input "Choice" at bounding box center [445, 536] width 297 height 27
type input "large"
drag, startPoint x: 683, startPoint y: 348, endPoint x: 690, endPoint y: 356, distance: 10.0
click at [683, 348] on input "text" at bounding box center [758, 343] width 297 height 27
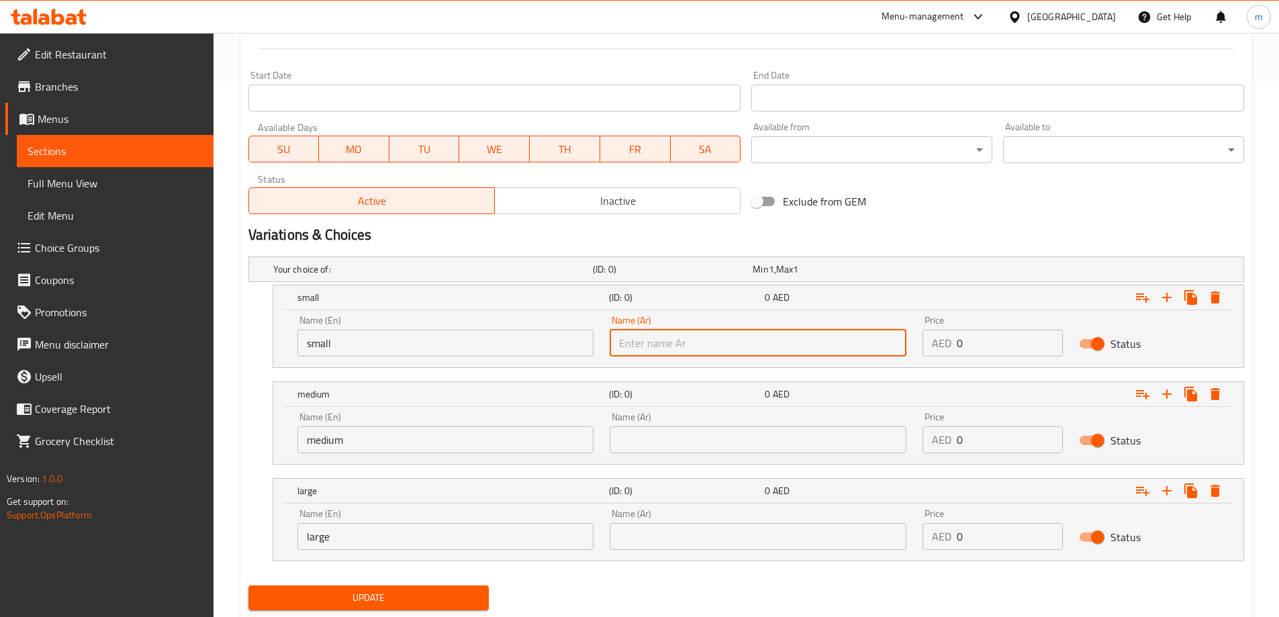
type input "صغير"
click at [701, 432] on input "text" at bounding box center [758, 439] width 297 height 27
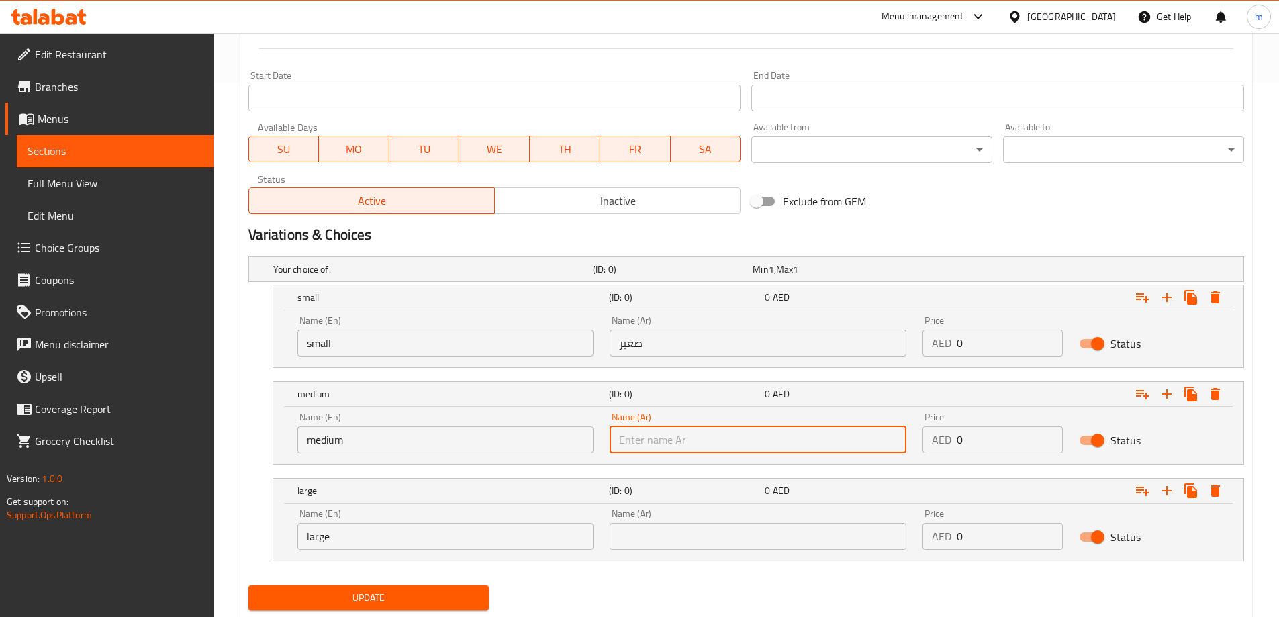
type input "وسط"
click at [710, 526] on input "text" at bounding box center [758, 536] width 297 height 27
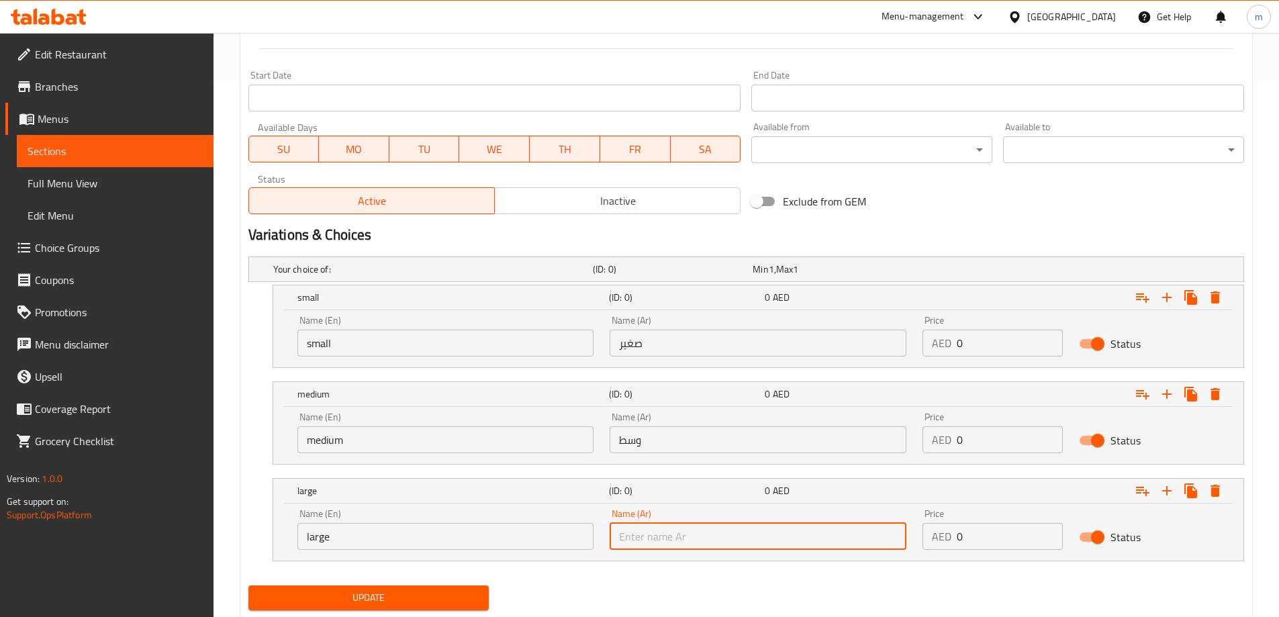
type input "كبير"
click at [1020, 346] on input "0" at bounding box center [1010, 343] width 106 height 27
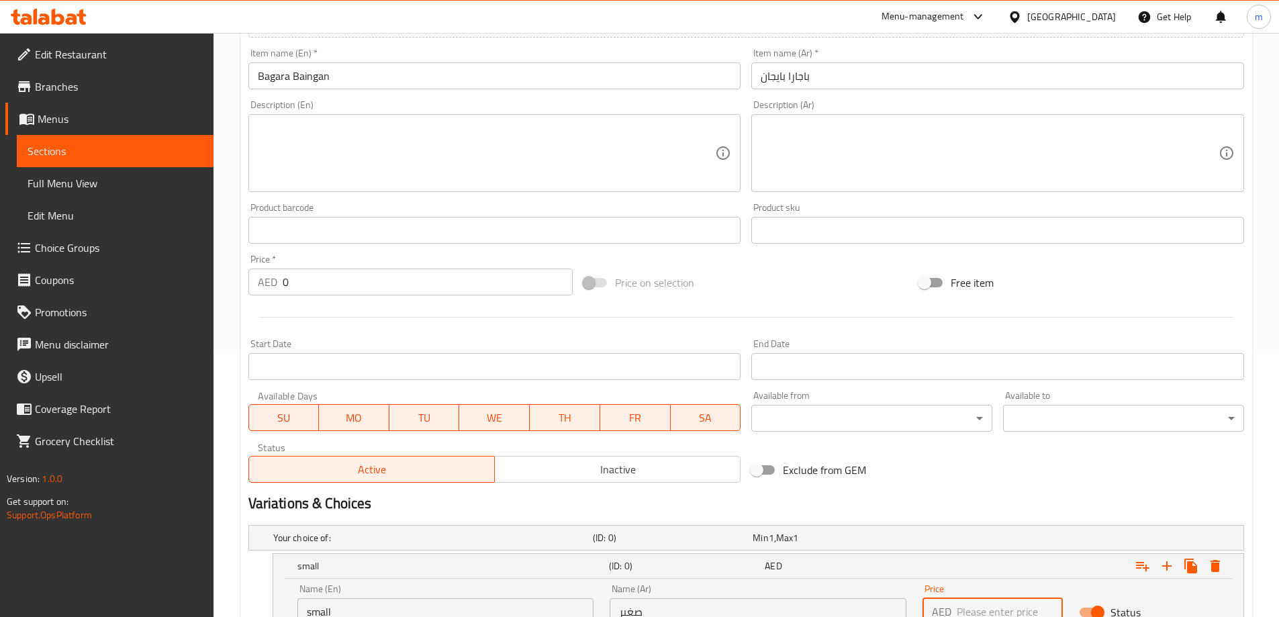
scroll to position [468, 0]
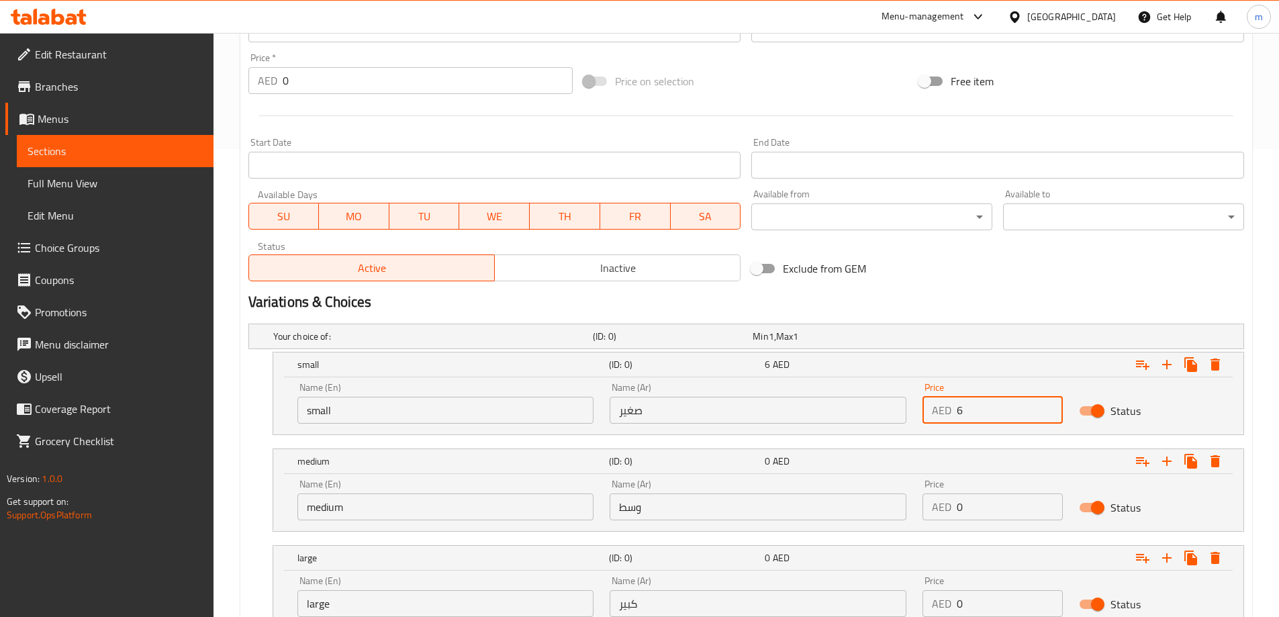
type input "6"
click at [971, 497] on input "0" at bounding box center [1010, 506] width 106 height 27
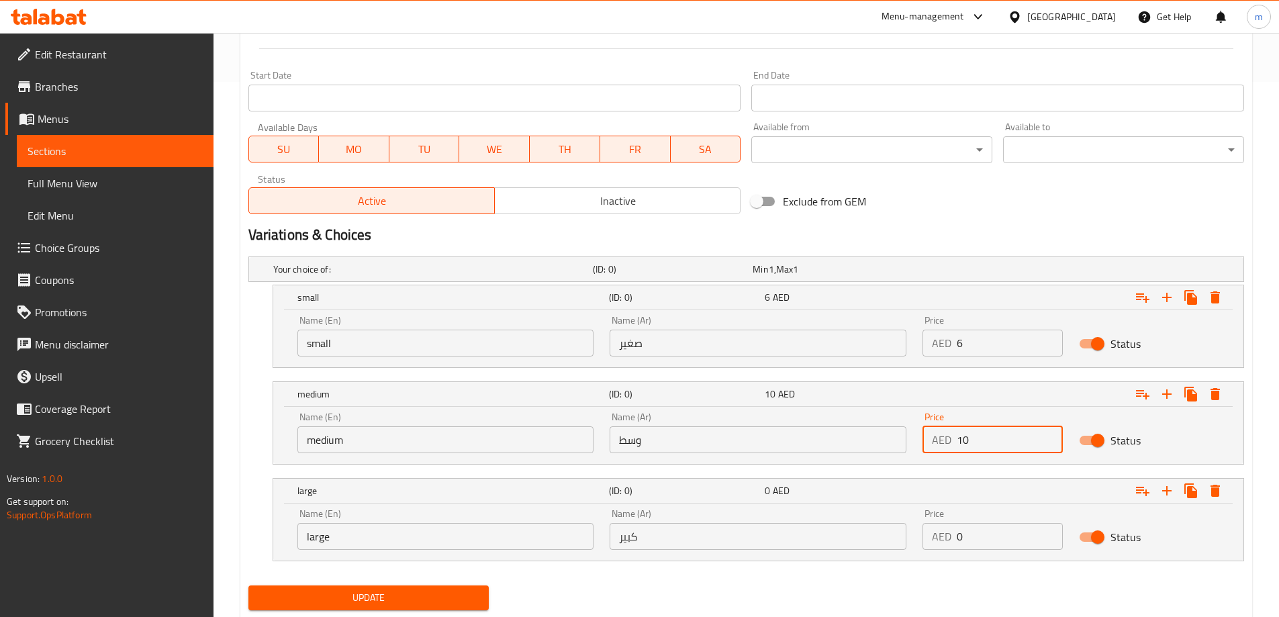
type input "10"
click at [1002, 534] on input "0" at bounding box center [1010, 536] width 106 height 27
type input "20"
click at [946, 591] on div "Update" at bounding box center [746, 598] width 1006 height 36
click at [442, 590] on span "Update" at bounding box center [369, 597] width 220 height 17
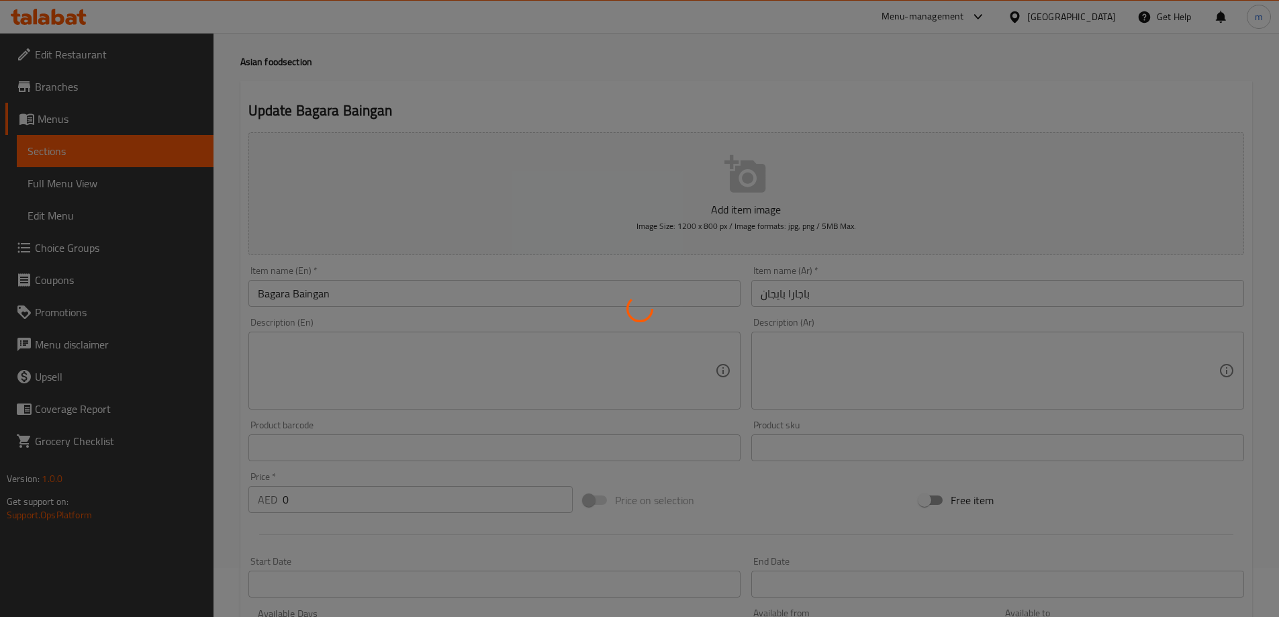
scroll to position [0, 0]
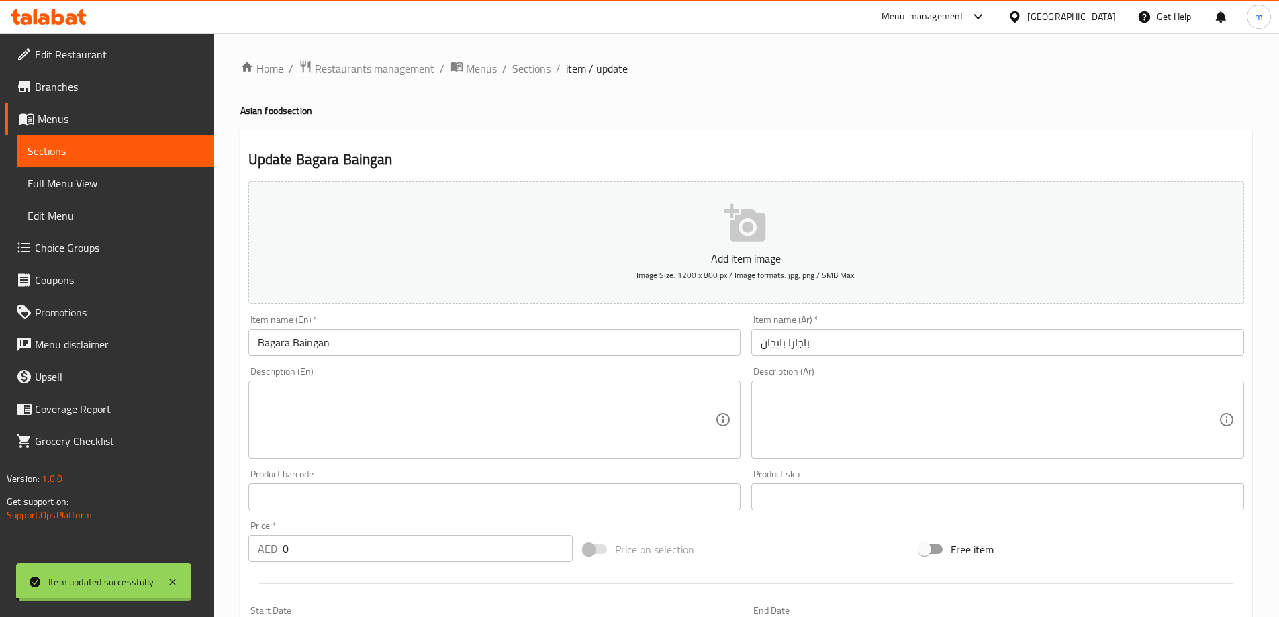
click at [531, 69] on span "Sections" at bounding box center [531, 68] width 38 height 16
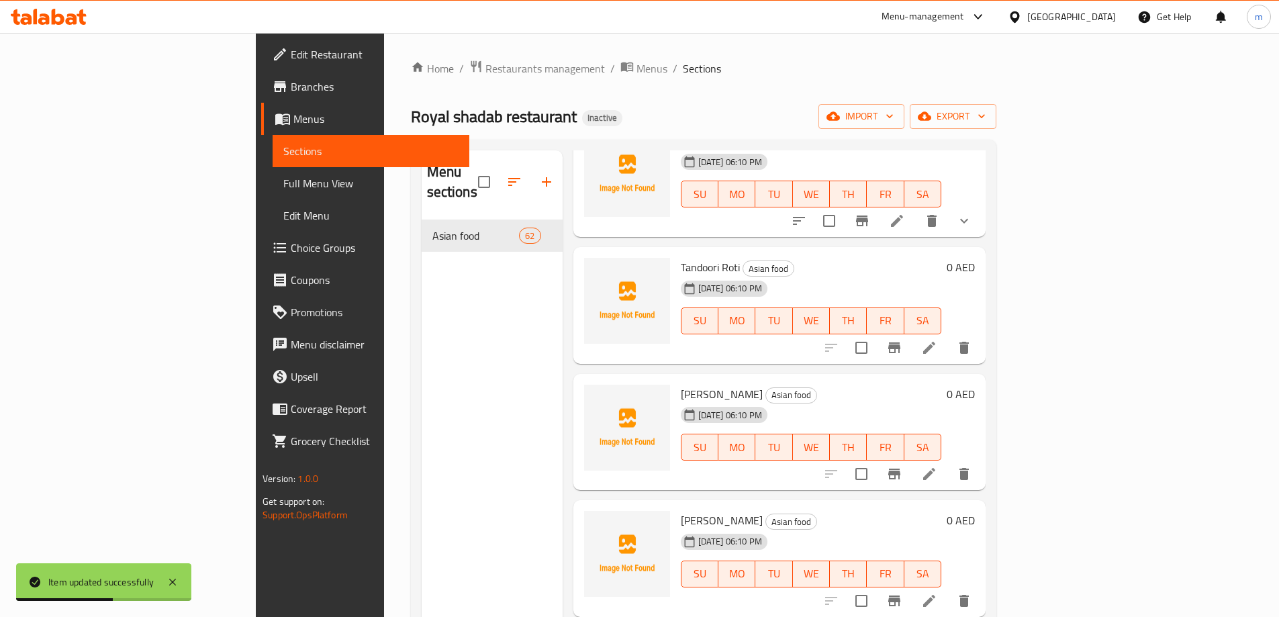
scroll to position [2686, 0]
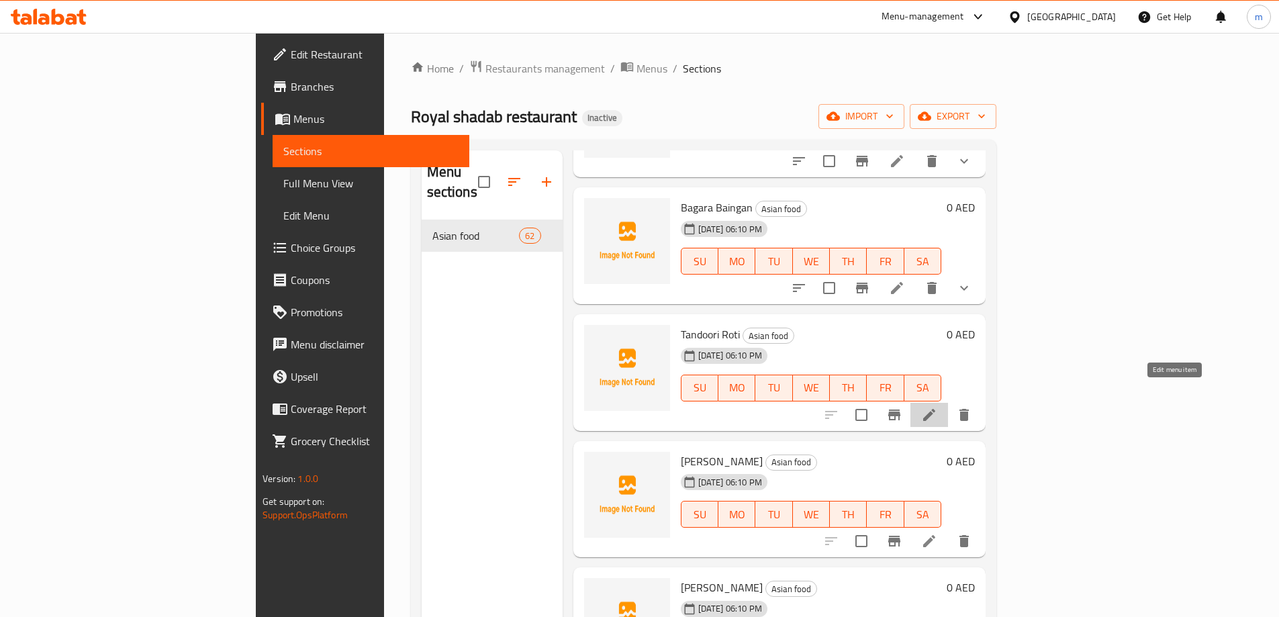
click at [935, 409] on icon at bounding box center [929, 415] width 12 height 12
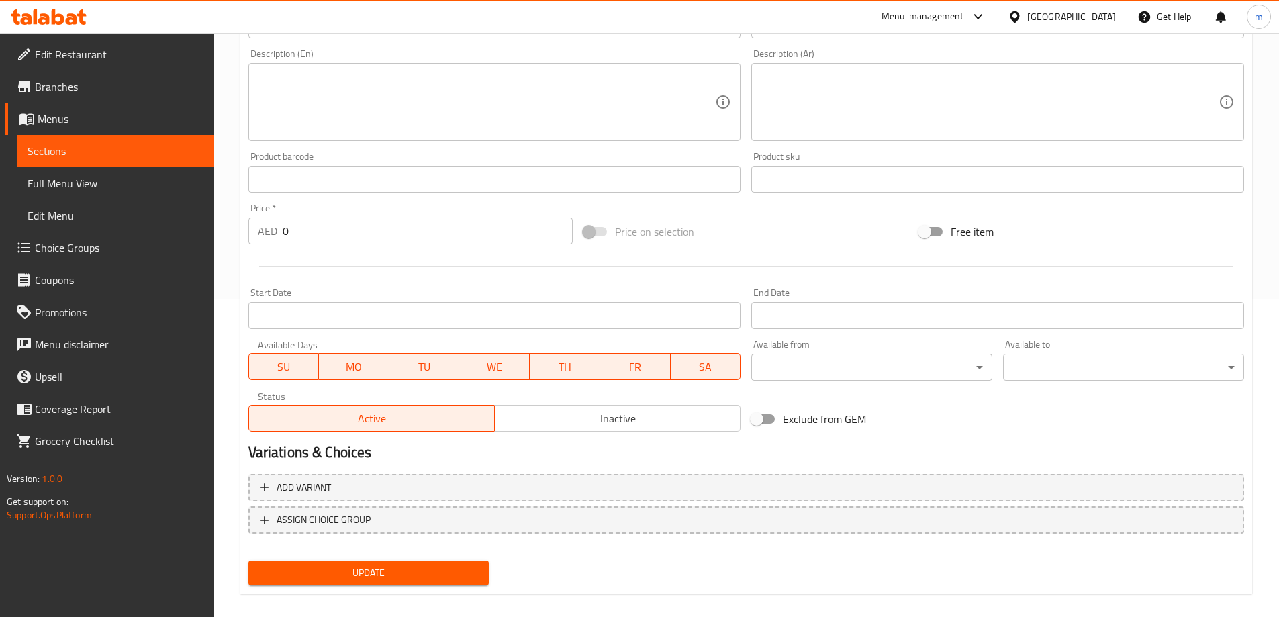
scroll to position [332, 0]
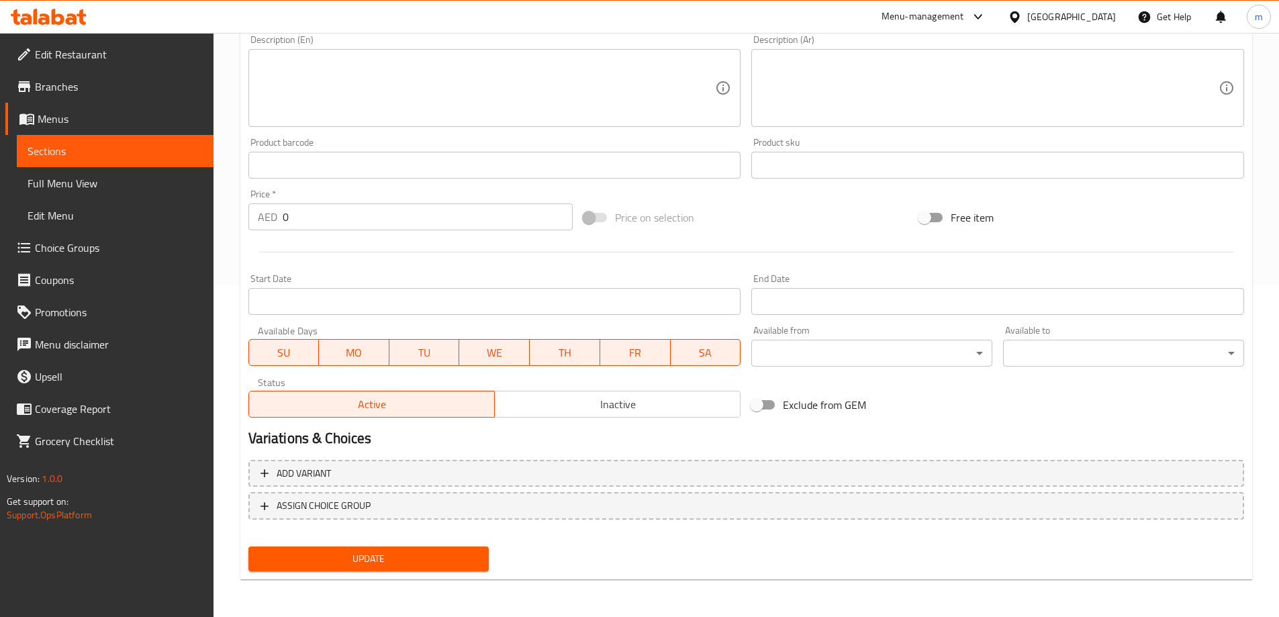
click at [409, 233] on div "Price   * AED 0 Price *" at bounding box center [411, 210] width 336 height 52
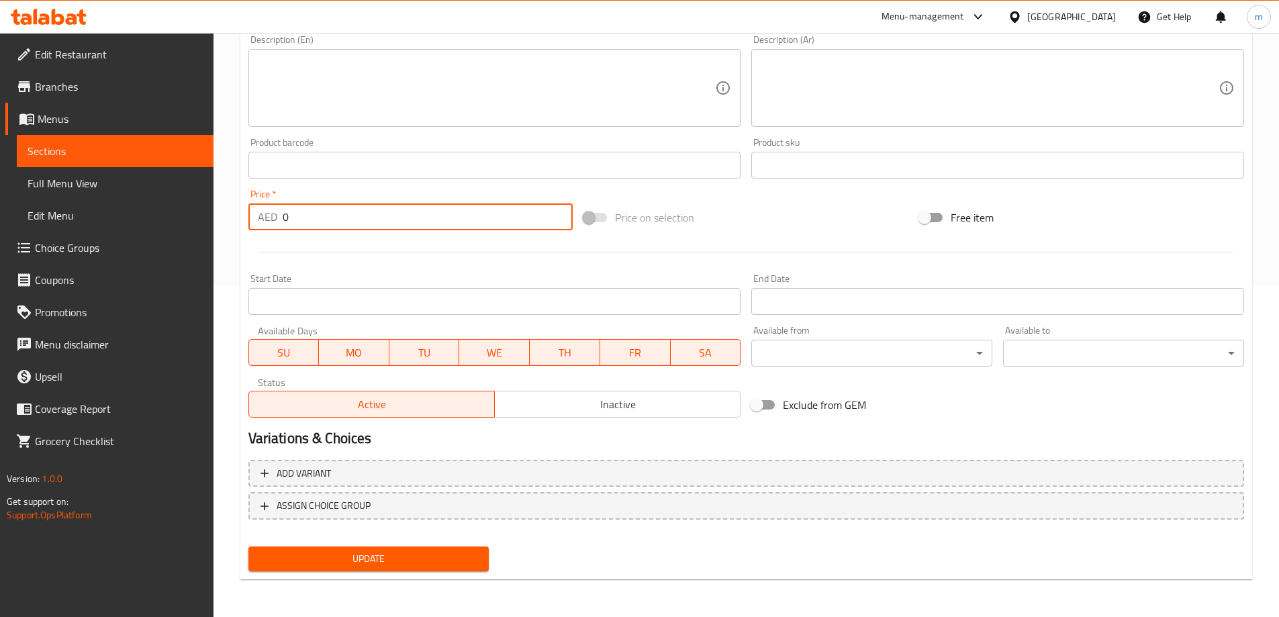
click at [399, 209] on input "0" at bounding box center [428, 216] width 291 height 27
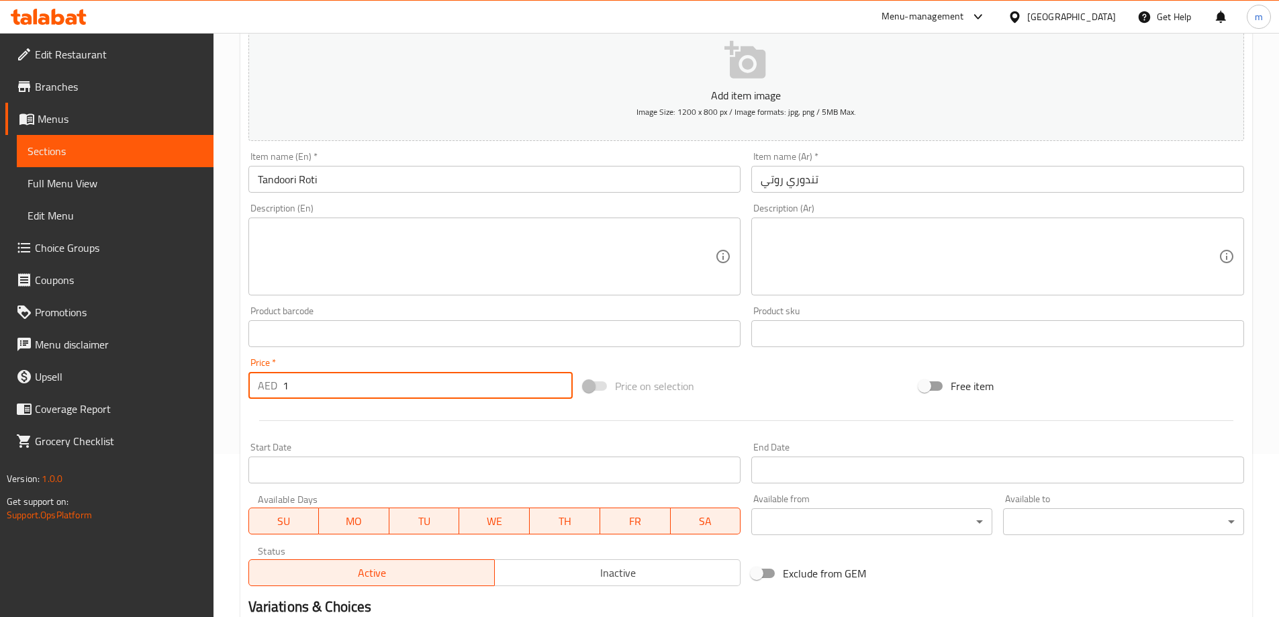
scroll to position [130, 0]
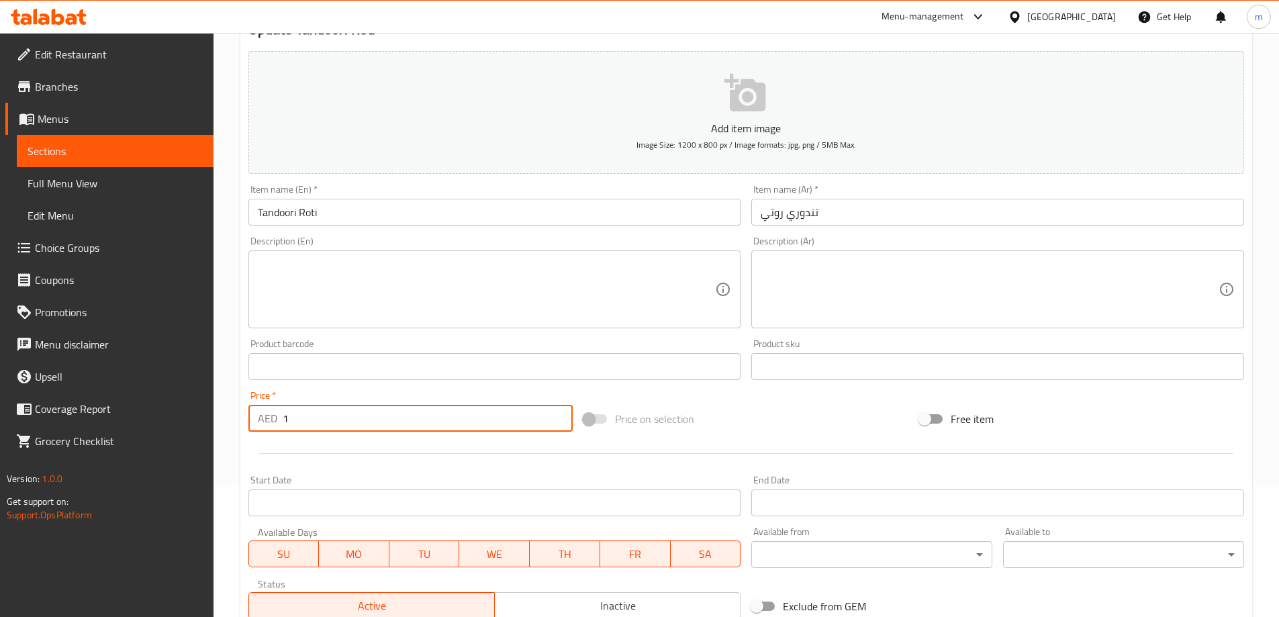
type input "1"
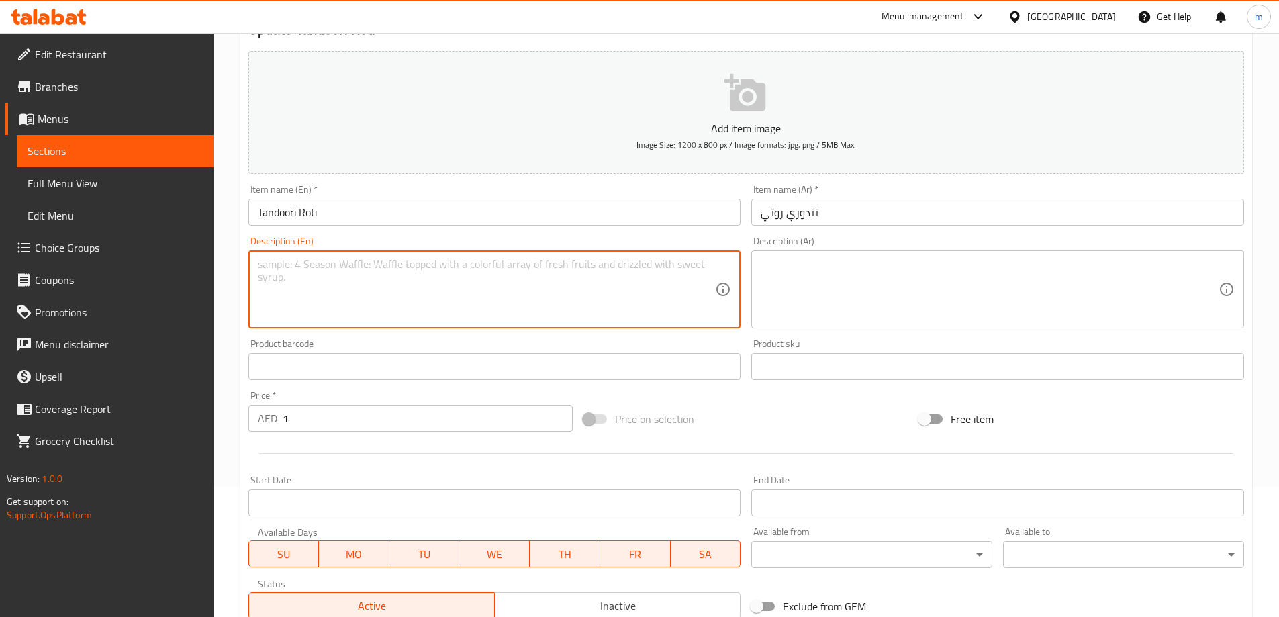
click at [426, 287] on textarea at bounding box center [487, 290] width 458 height 64
click at [427, 312] on textarea at bounding box center [487, 290] width 458 height 64
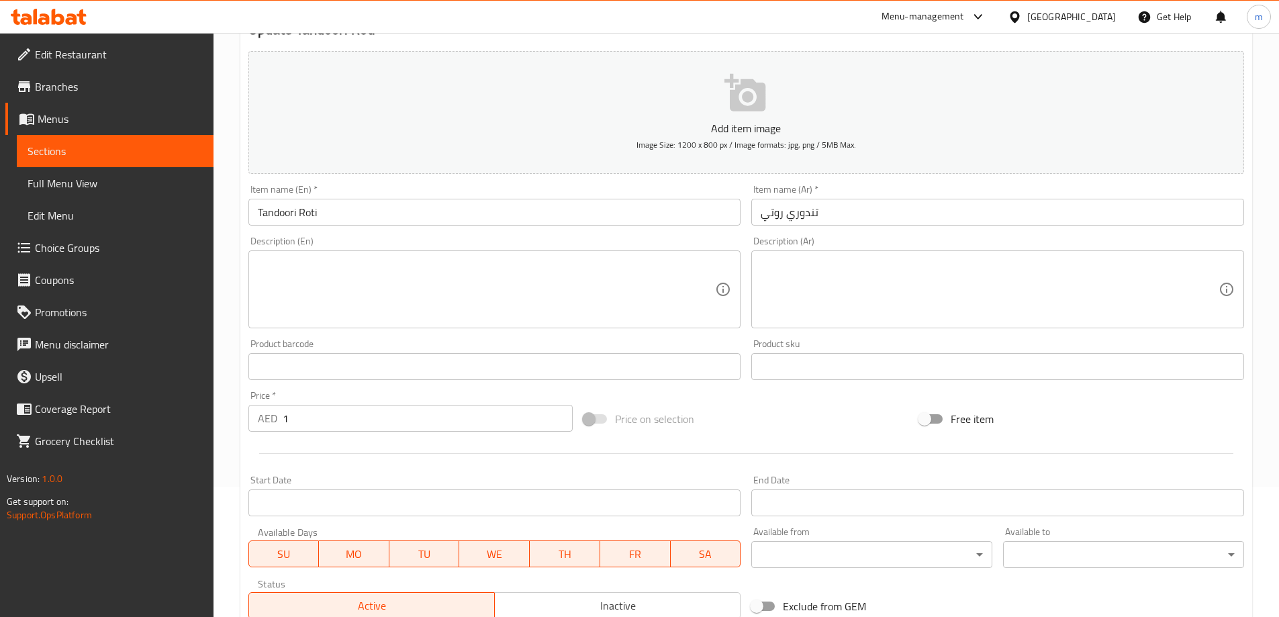
click at [400, 275] on textarea at bounding box center [487, 290] width 458 height 64
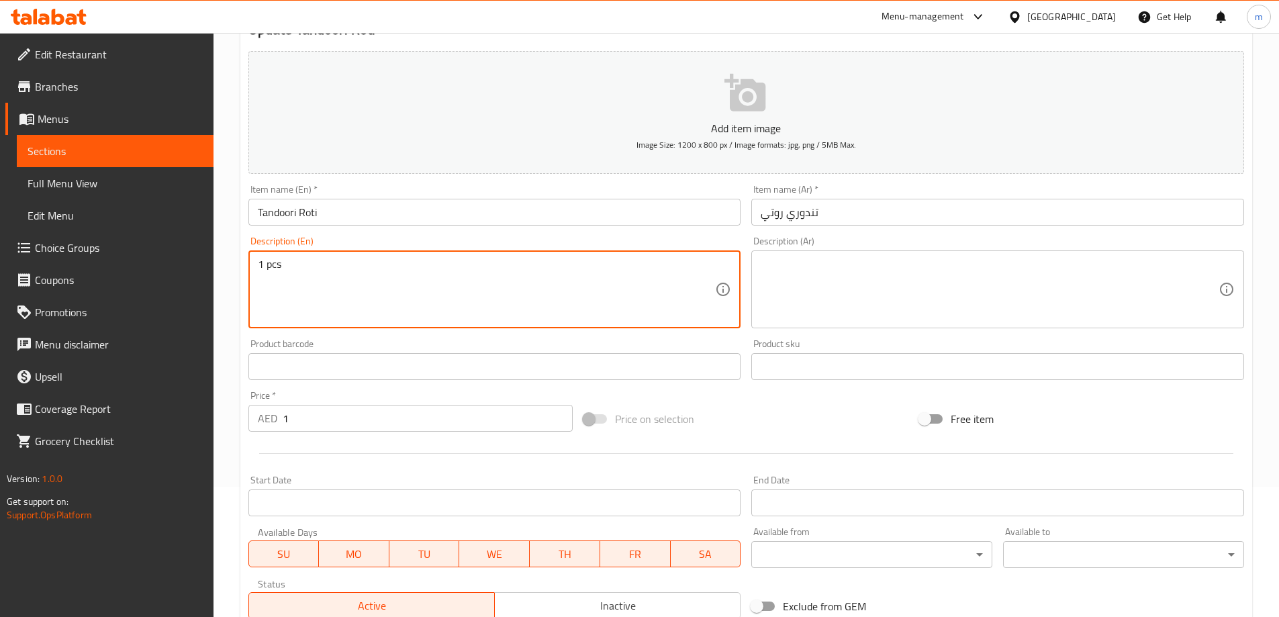
type textarea "1 pcs"
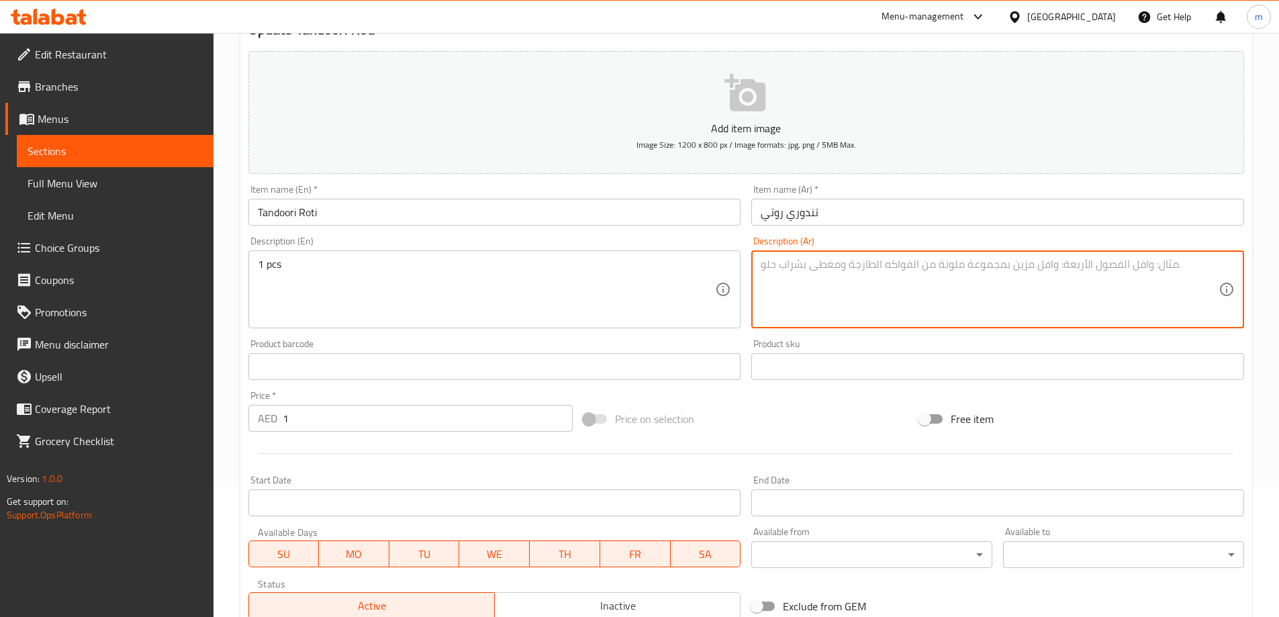
click at [771, 314] on textarea at bounding box center [990, 290] width 458 height 64
type textarea "r"
type textarea "قطعه واحده"
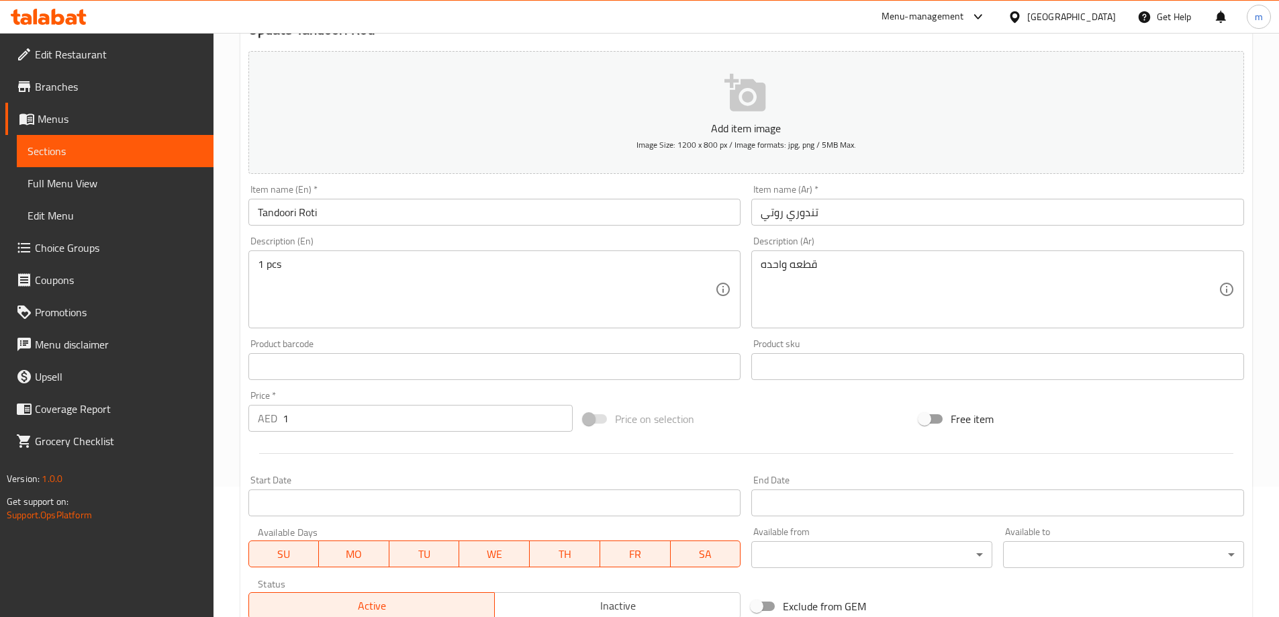
click at [865, 389] on div "Add item image Image Size: 1200 x 800 px / Image formats: jpg, png / 5MB Max. I…" at bounding box center [746, 335] width 1006 height 579
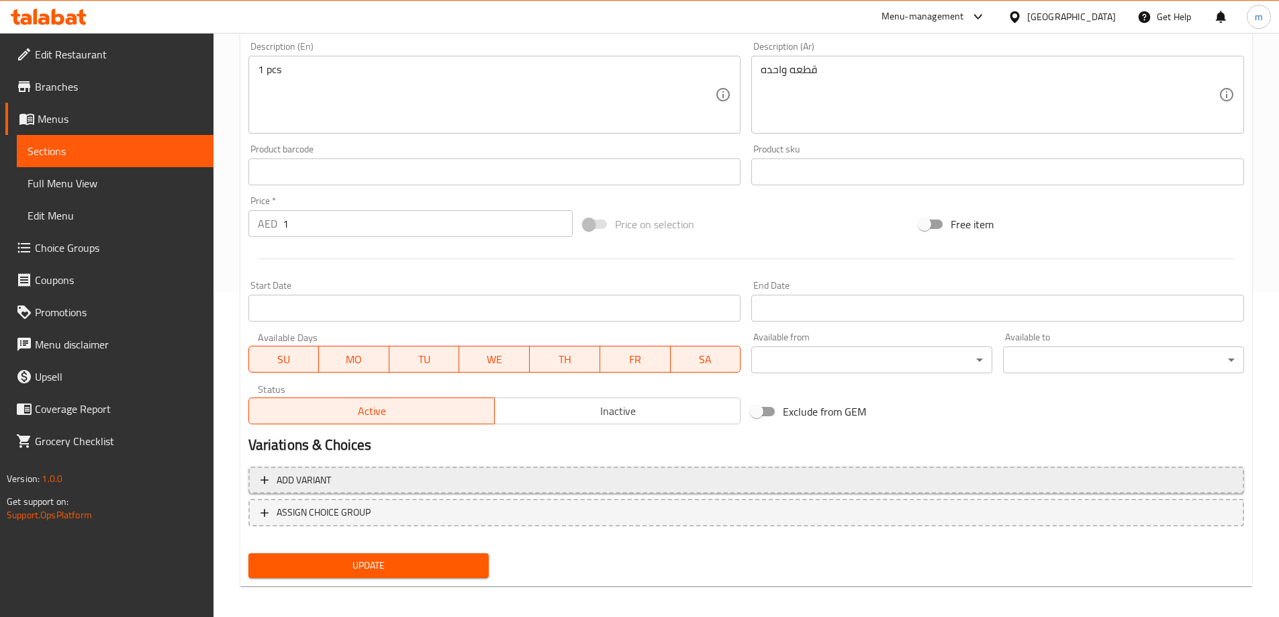
scroll to position [332, 0]
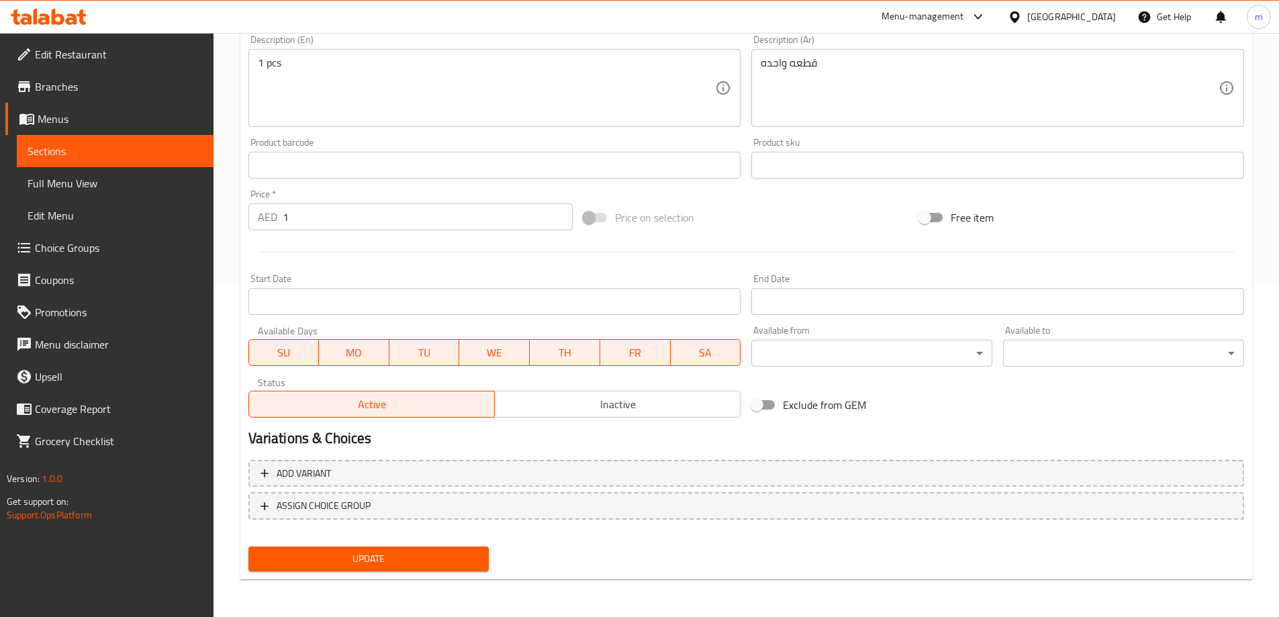
click at [440, 558] on span "Update" at bounding box center [369, 559] width 220 height 17
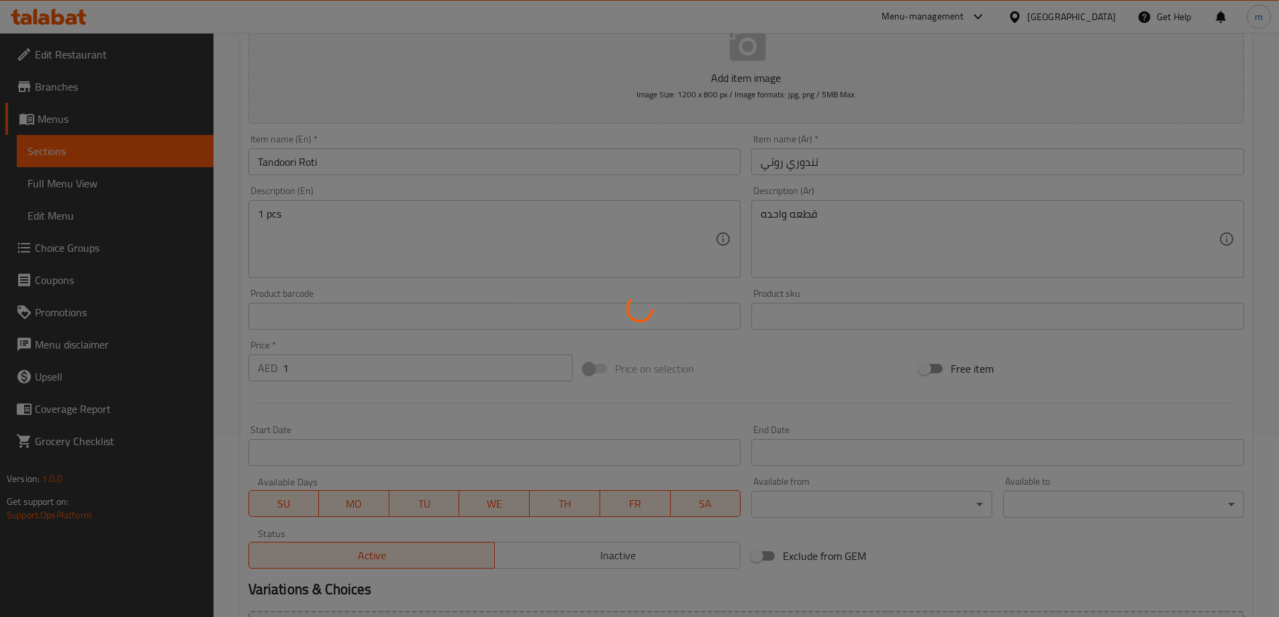
scroll to position [130, 0]
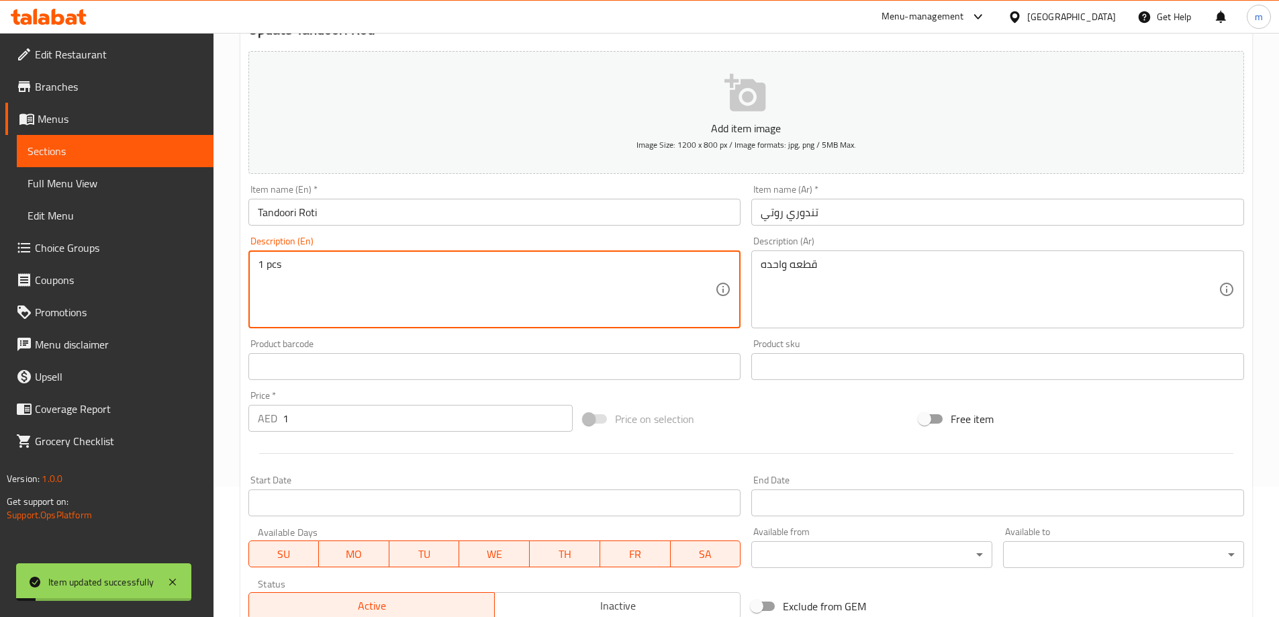
click at [518, 292] on textarea "1 pcs" at bounding box center [487, 290] width 458 height 64
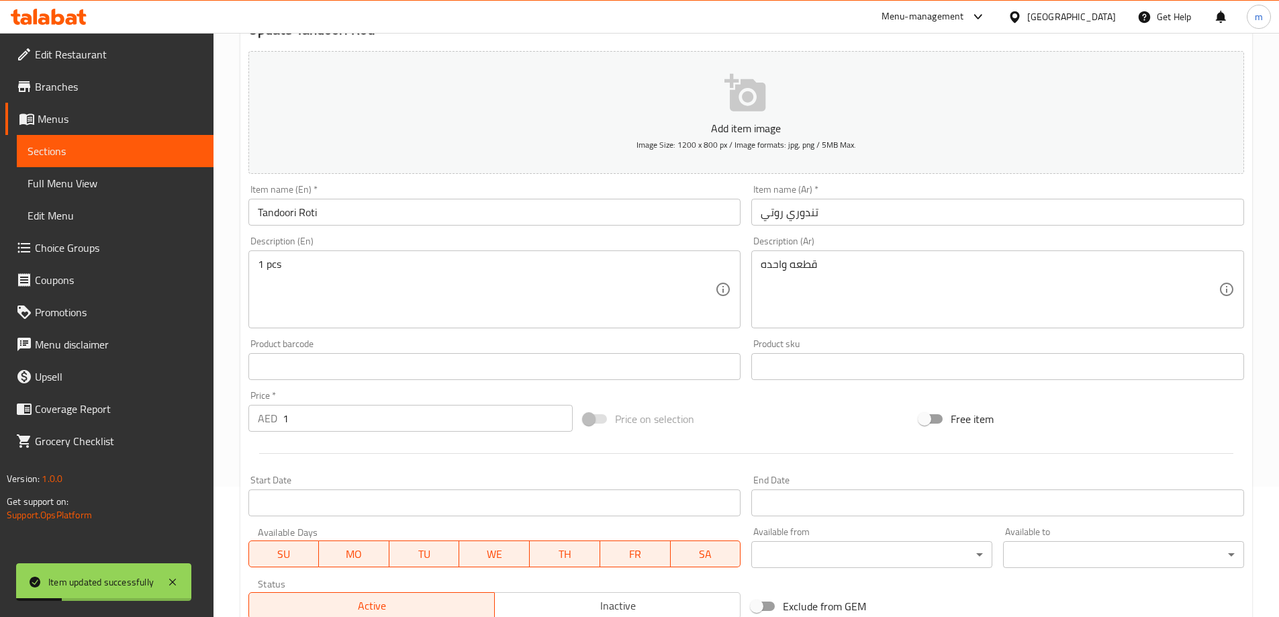
click at [388, 197] on div "Item name (En)   * Tandoori Roti Item name (En) *" at bounding box center [494, 205] width 493 height 41
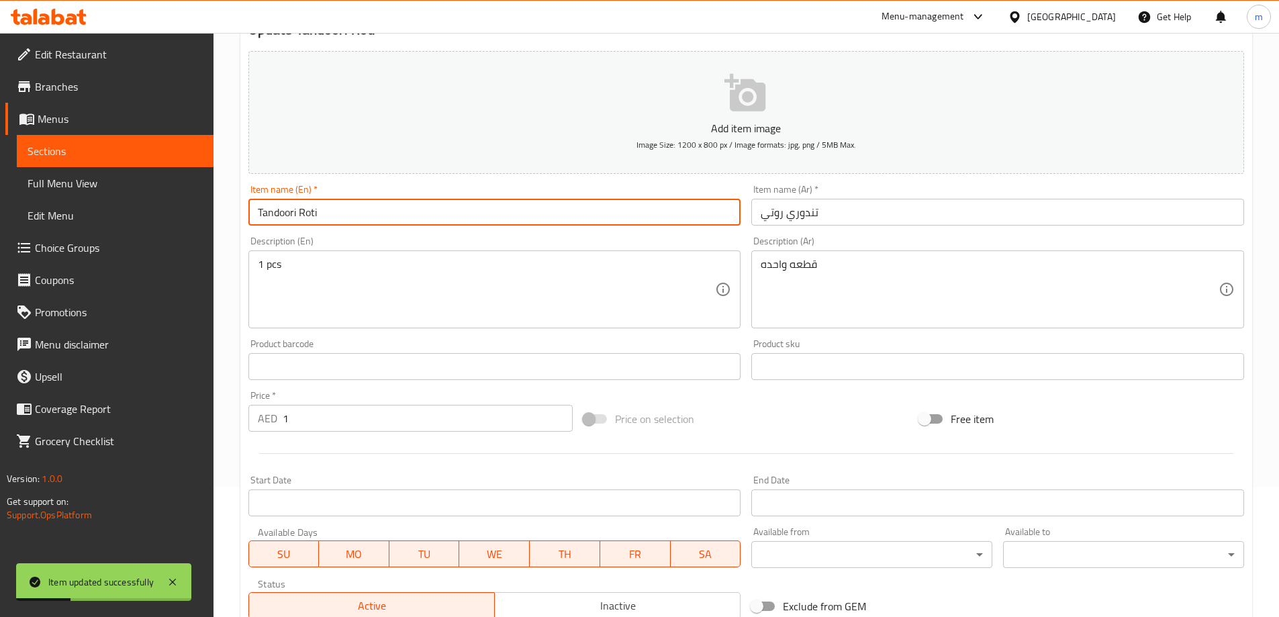
click at [387, 207] on input "Tandoori Roti" at bounding box center [494, 212] width 493 height 27
paste input "1 pcs"
type input "Tandoori Roti 1 pcs"
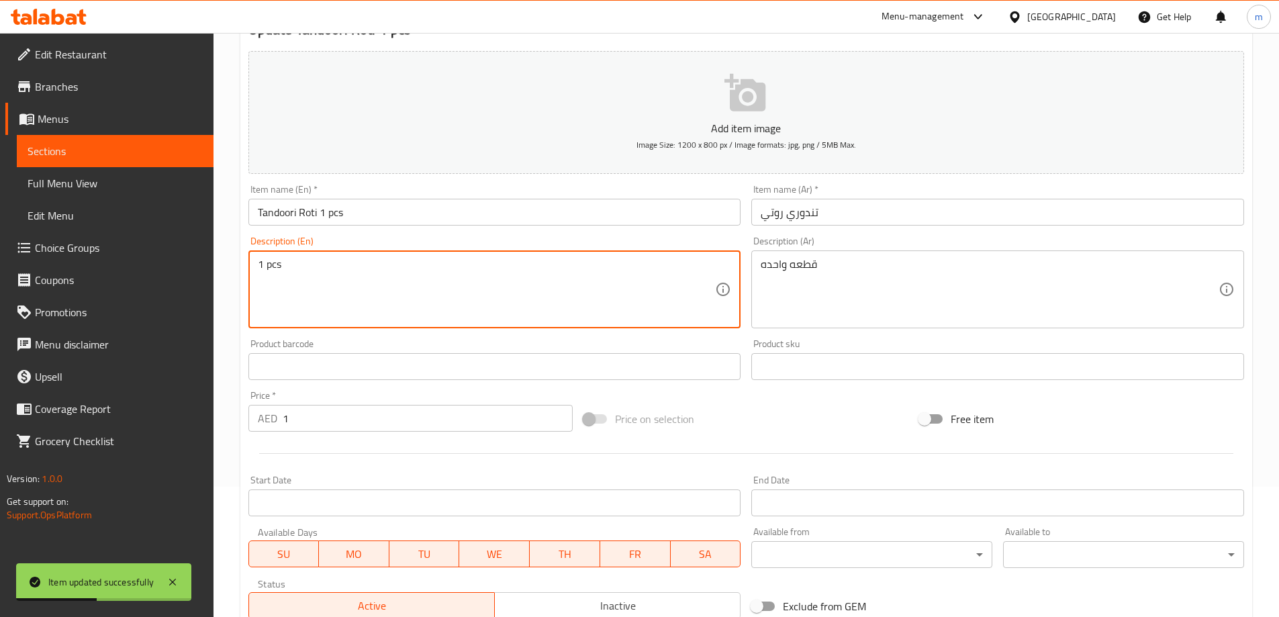
drag, startPoint x: 295, startPoint y: 263, endPoint x: 240, endPoint y: 258, distance: 54.5
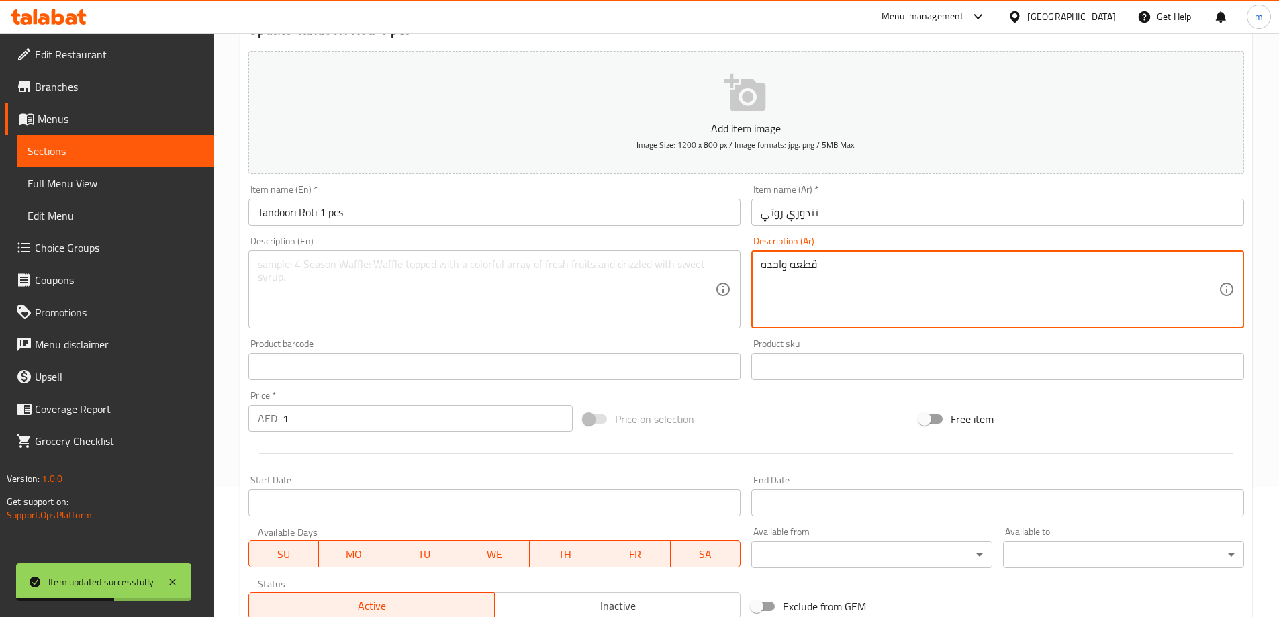
drag, startPoint x: 771, startPoint y: 281, endPoint x: 743, endPoint y: 281, distance: 28.2
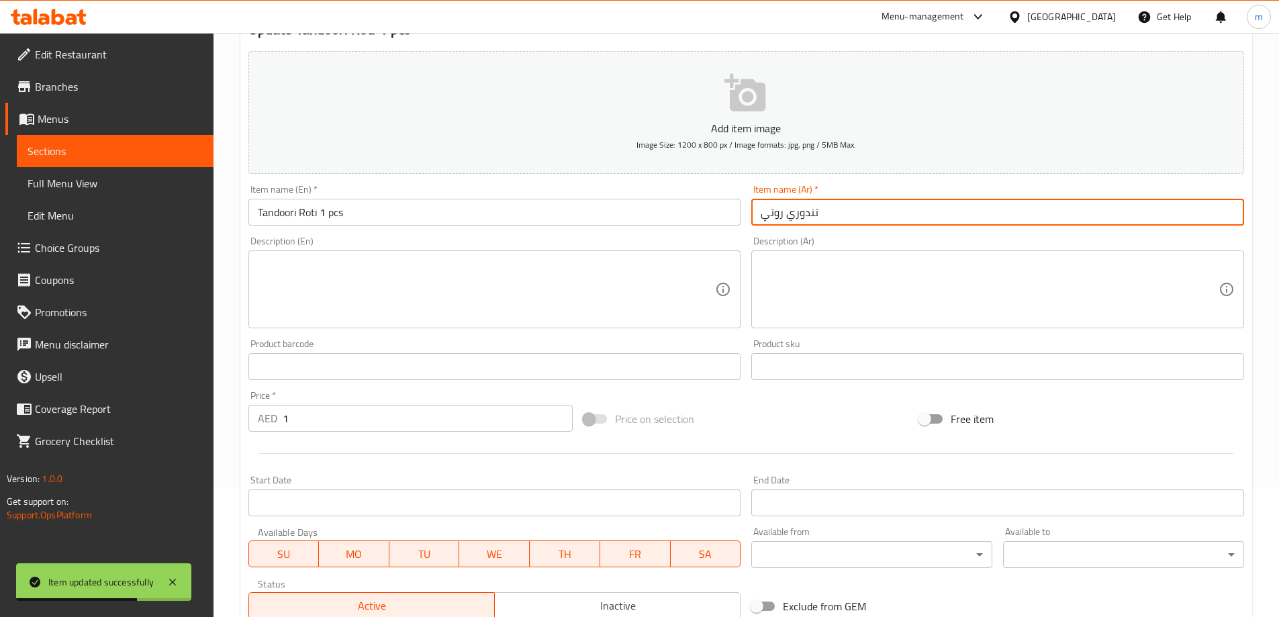
click at [880, 216] on input "تندوري روتي" at bounding box center [997, 212] width 493 height 27
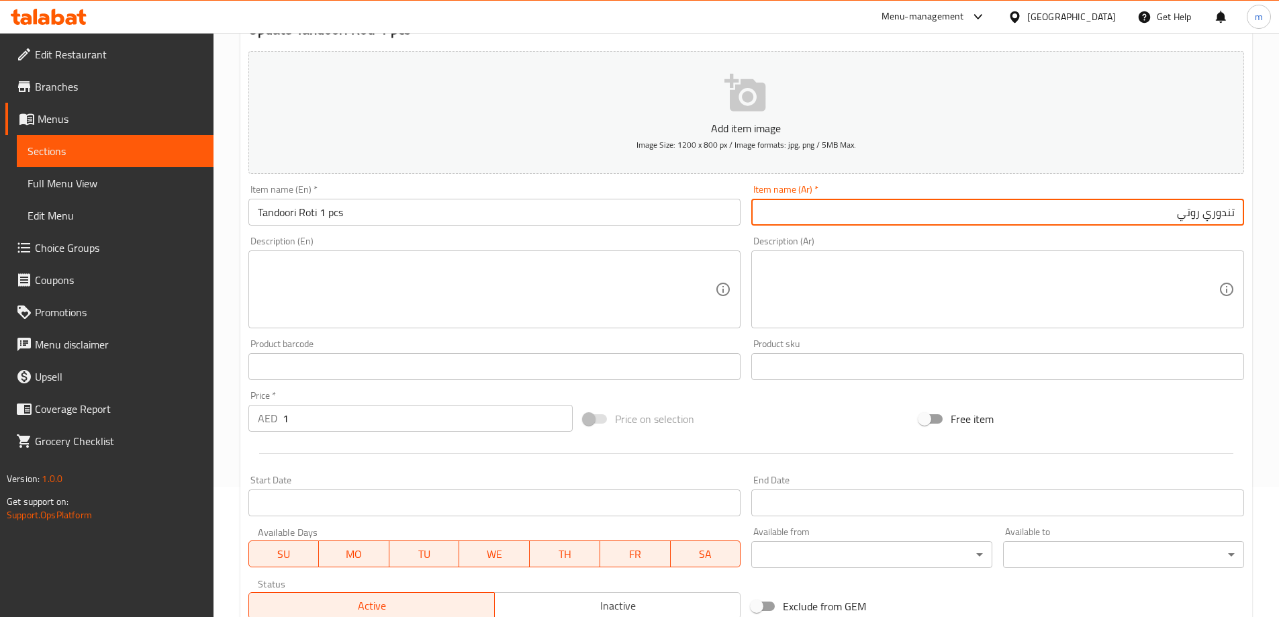
click at [1096, 210] on input "تندوري روتي" at bounding box center [997, 212] width 493 height 27
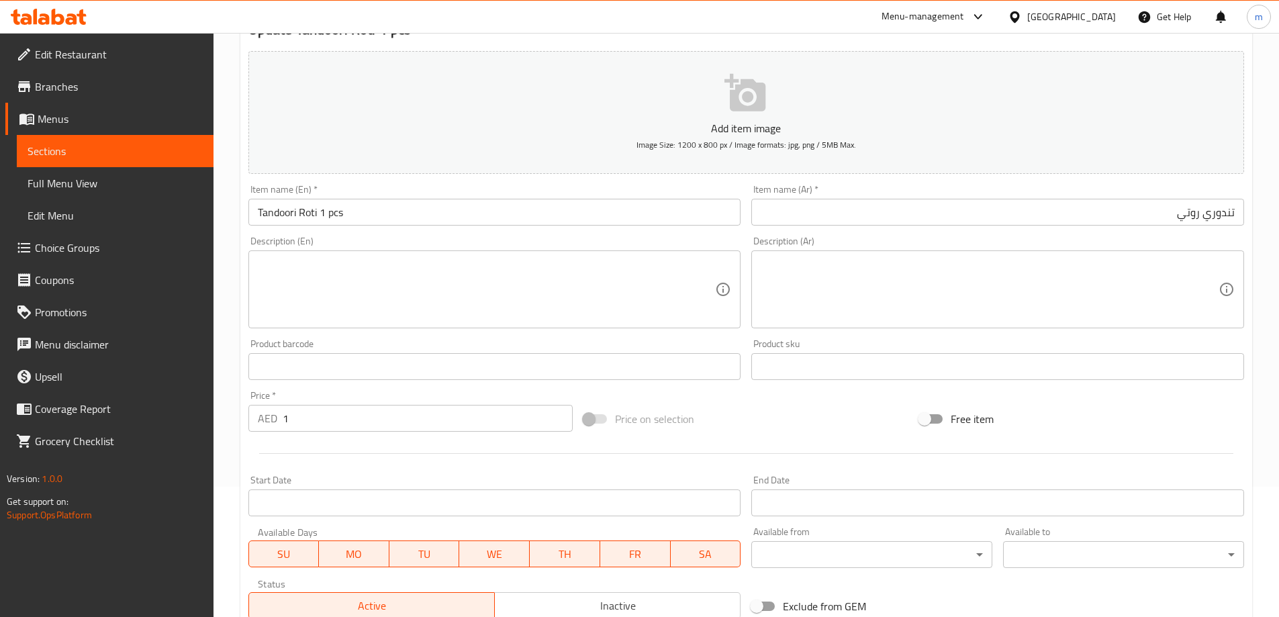
click at [1100, 218] on input "تندوري روتي" at bounding box center [997, 212] width 493 height 27
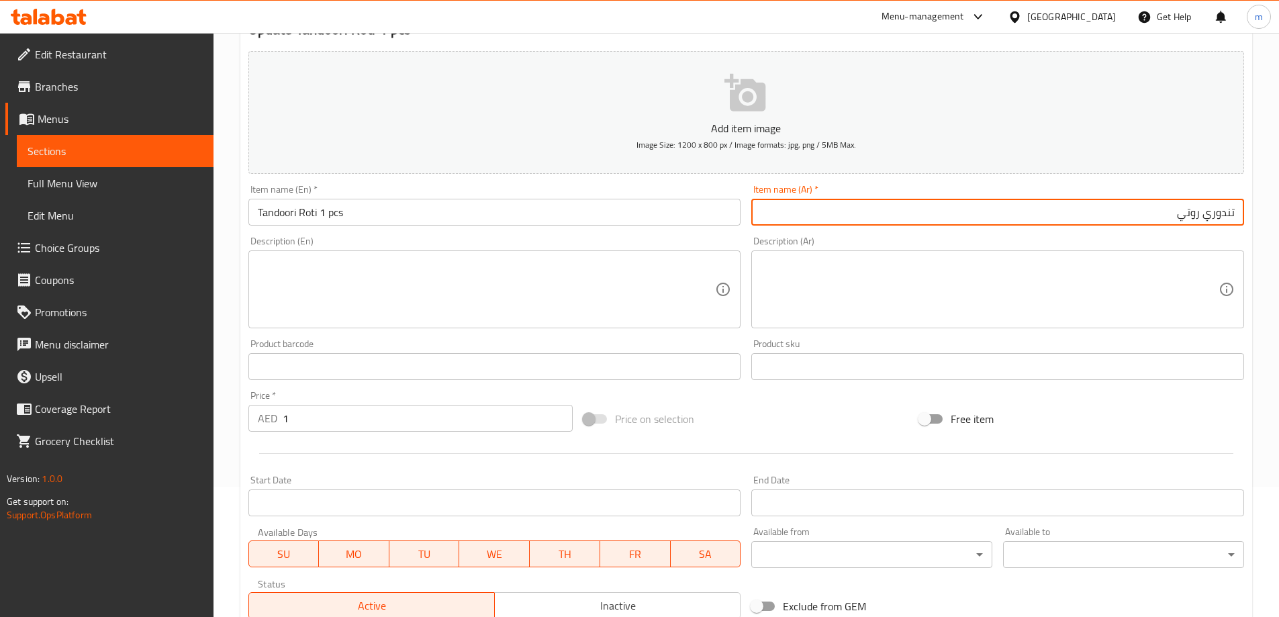
paste input "قطعه واحده"
type input "تندوري روتي قطعه واحده"
click at [1157, 410] on div "Free item" at bounding box center [1082, 419] width 336 height 36
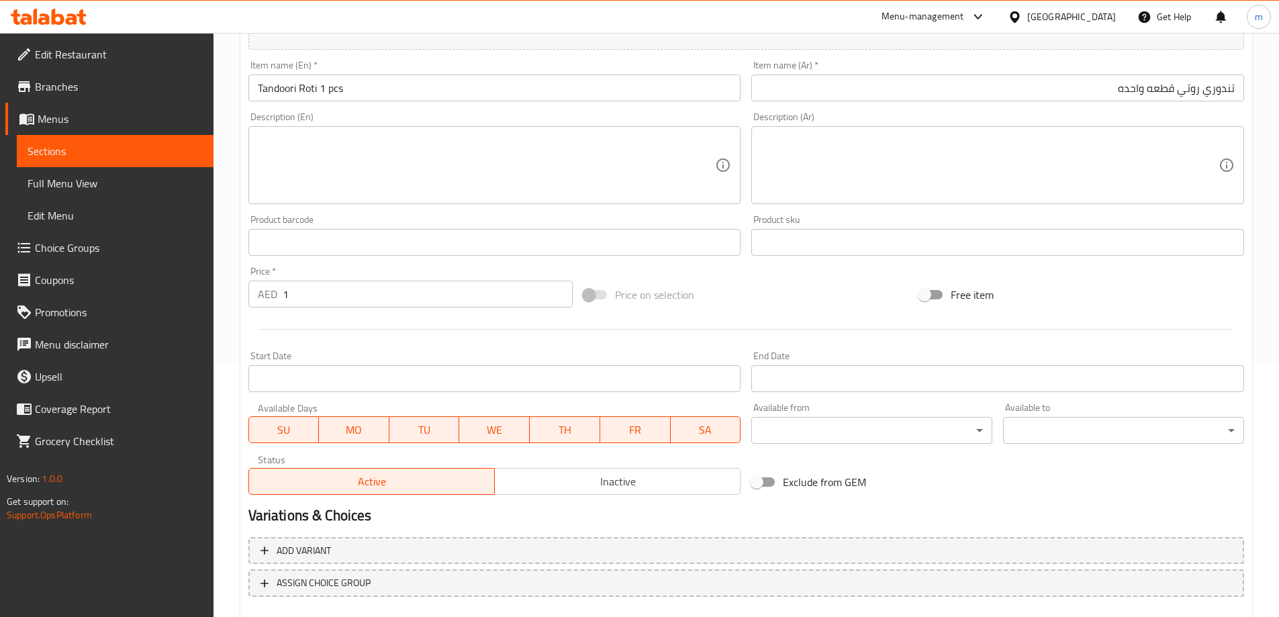
scroll to position [332, 0]
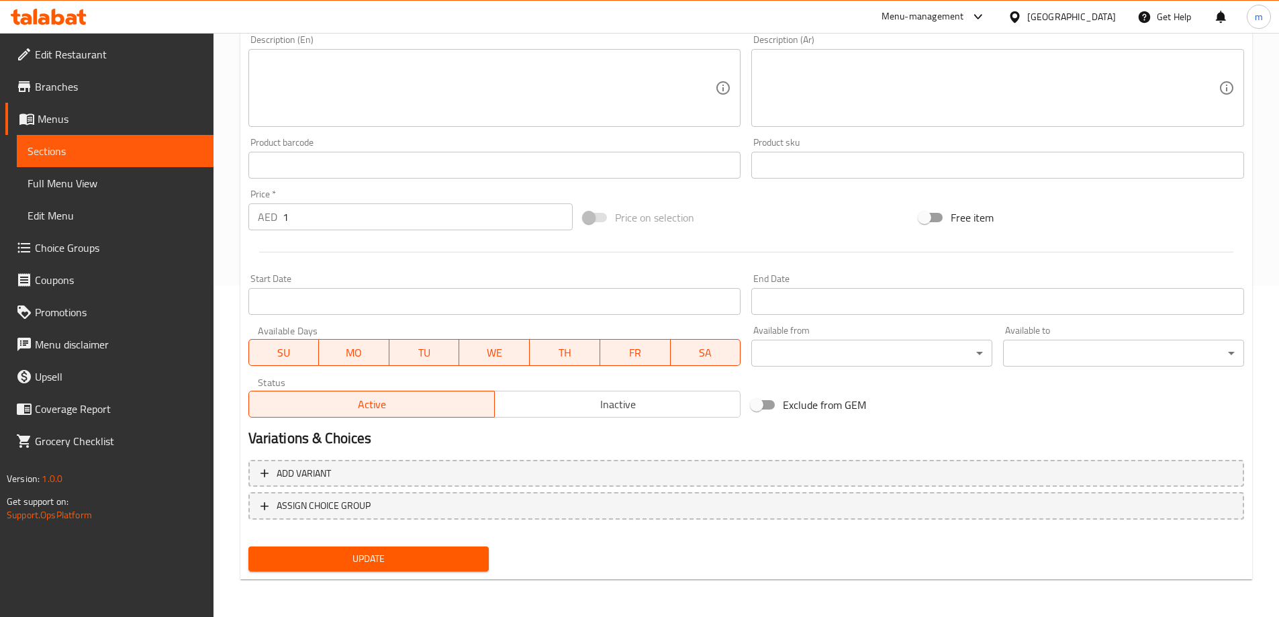
click at [436, 556] on span "Update" at bounding box center [369, 559] width 220 height 17
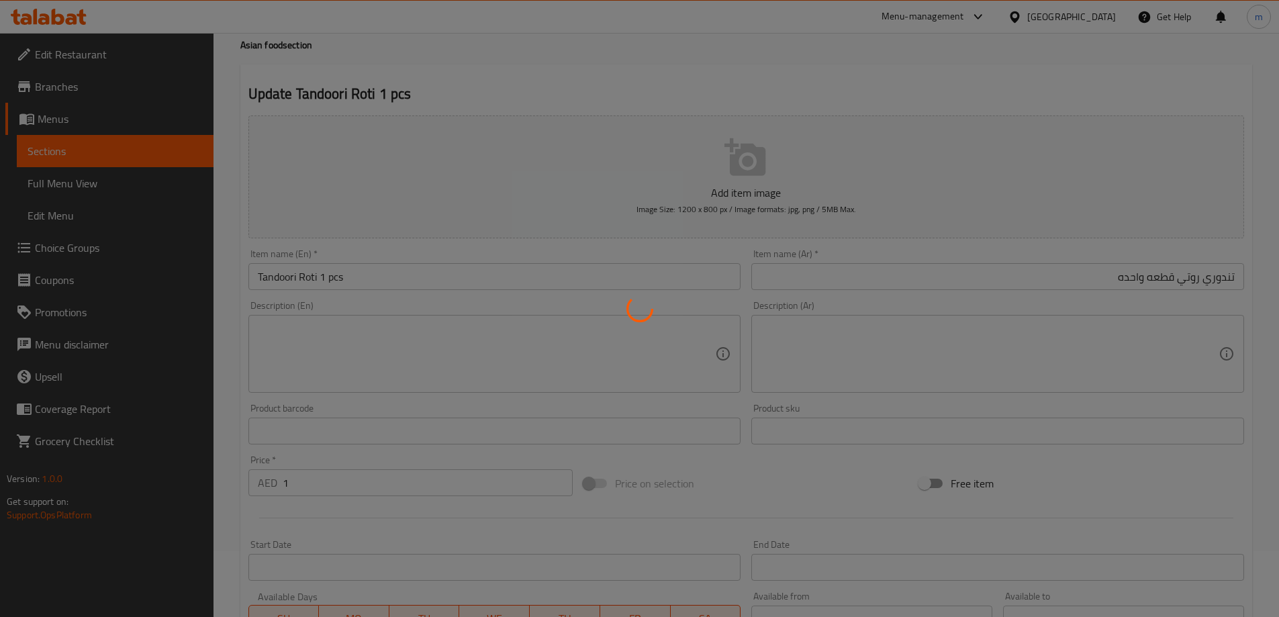
scroll to position [0, 0]
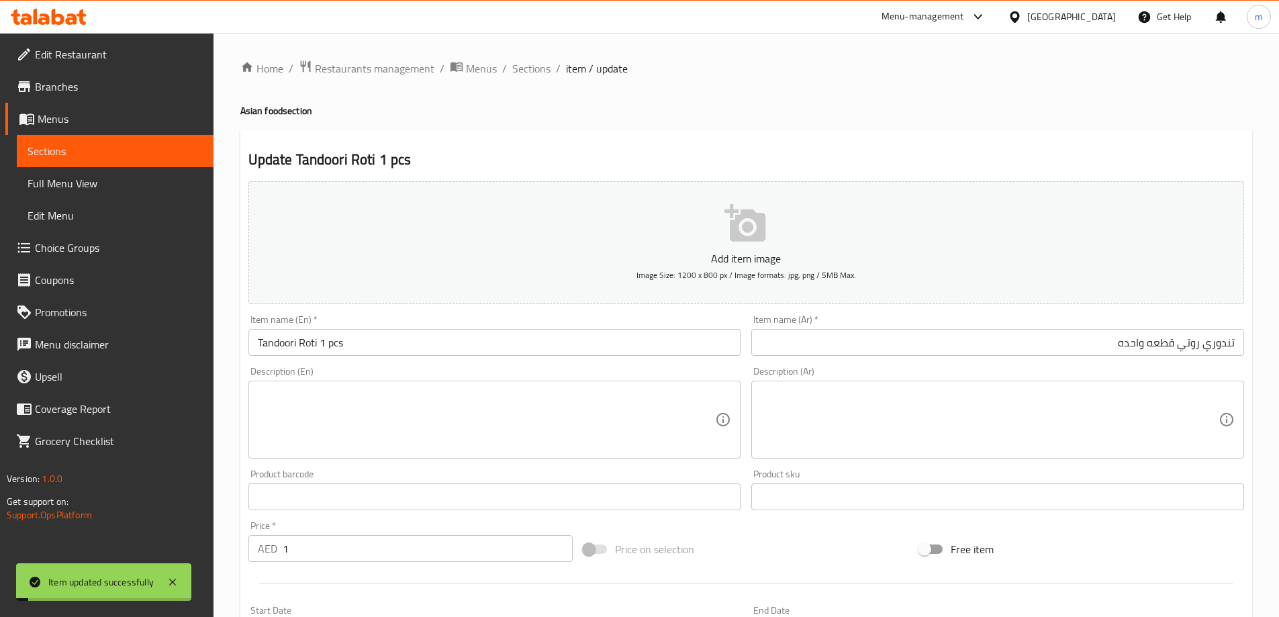
click at [530, 68] on span "Sections" at bounding box center [531, 68] width 38 height 16
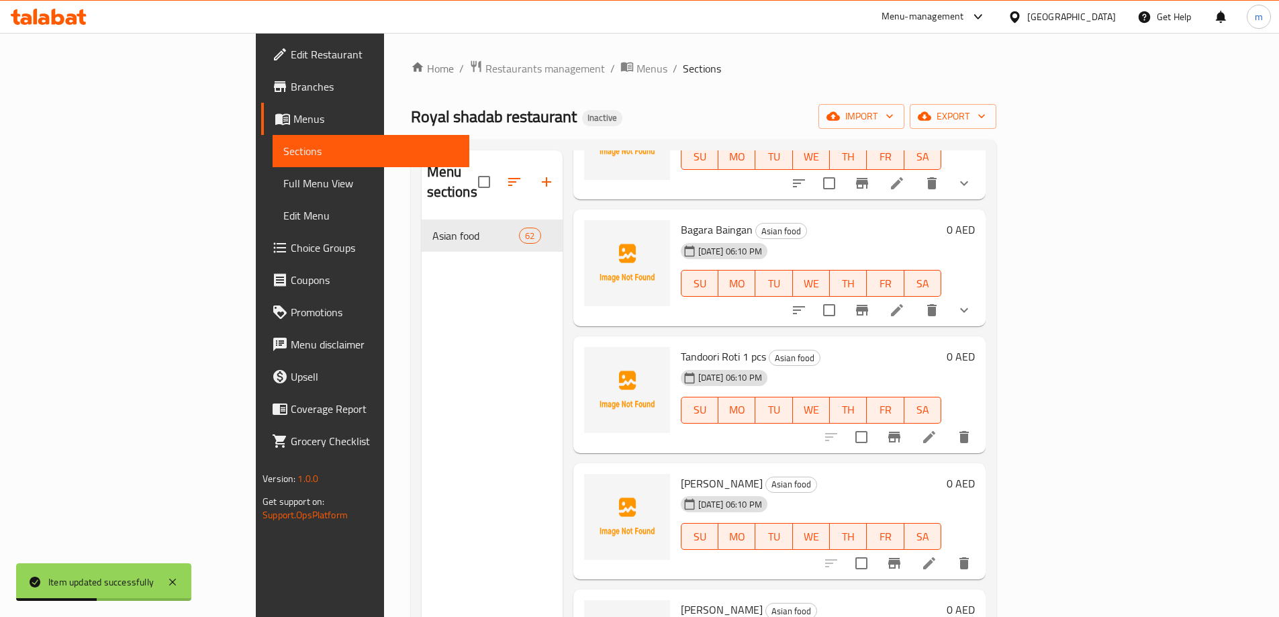
scroll to position [2753, 0]
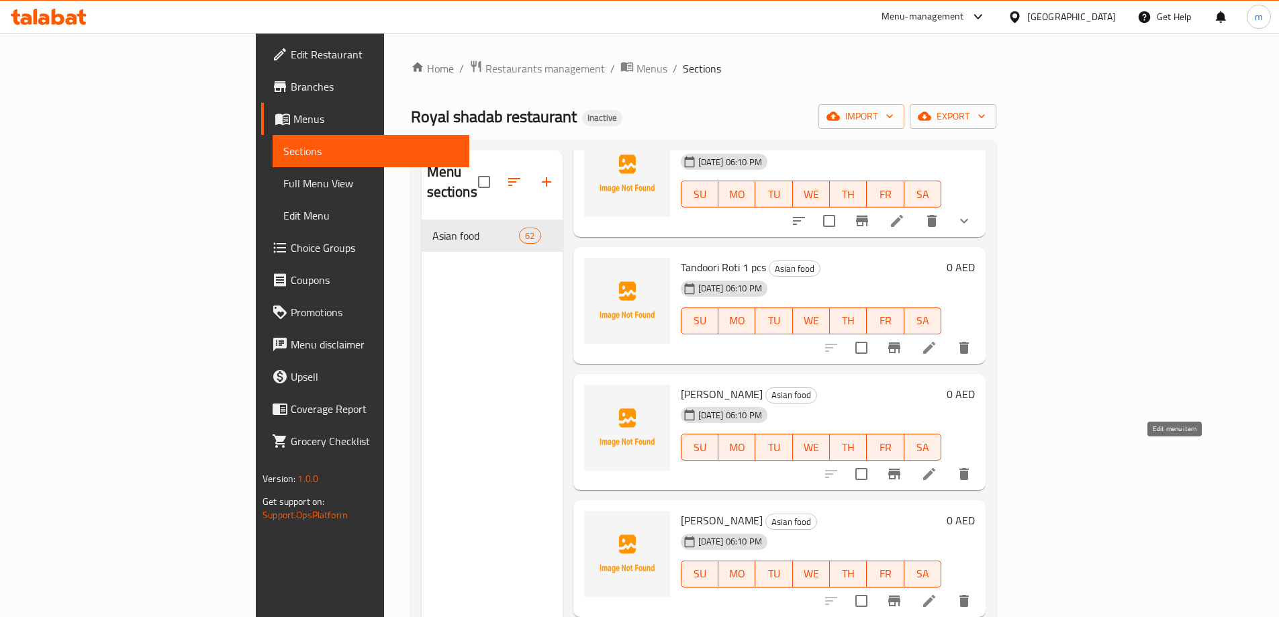
click at [937, 466] on icon at bounding box center [929, 474] width 16 height 16
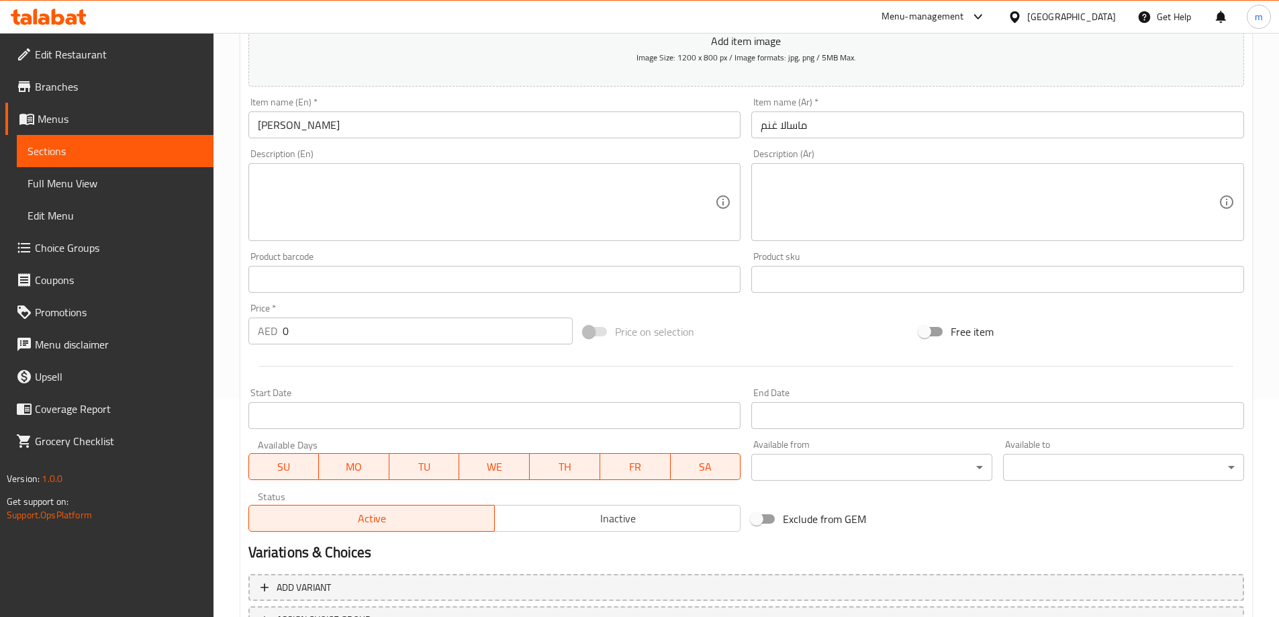
scroll to position [269, 0]
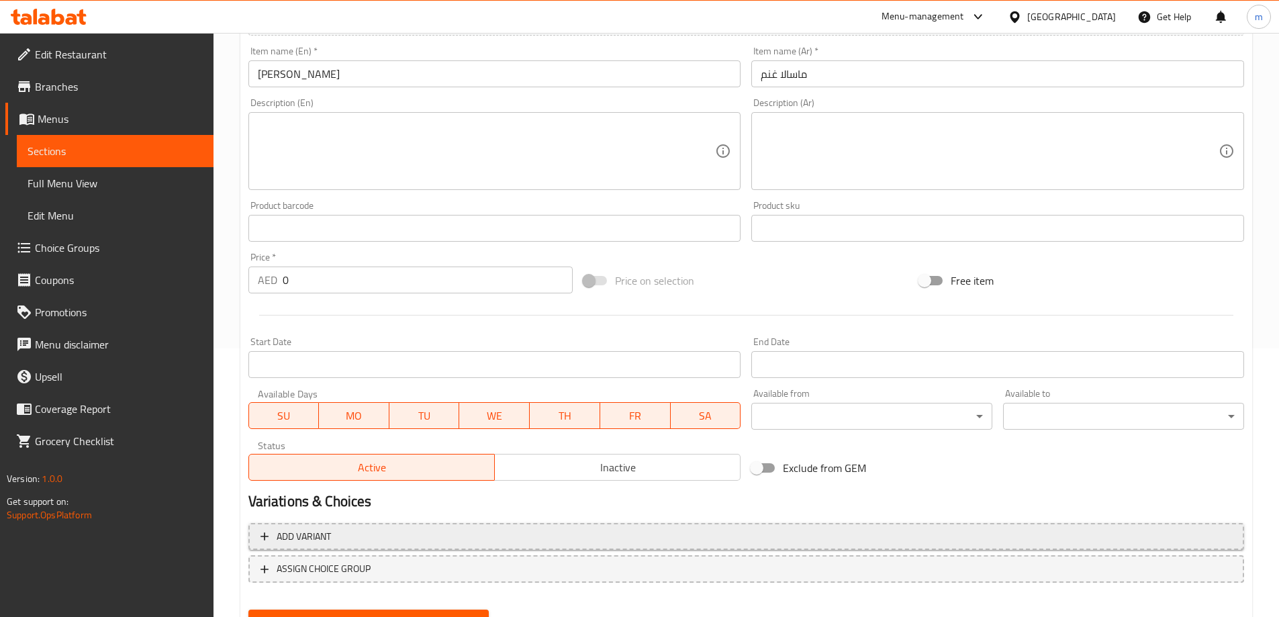
click at [516, 532] on span "Add variant" at bounding box center [745, 536] width 971 height 17
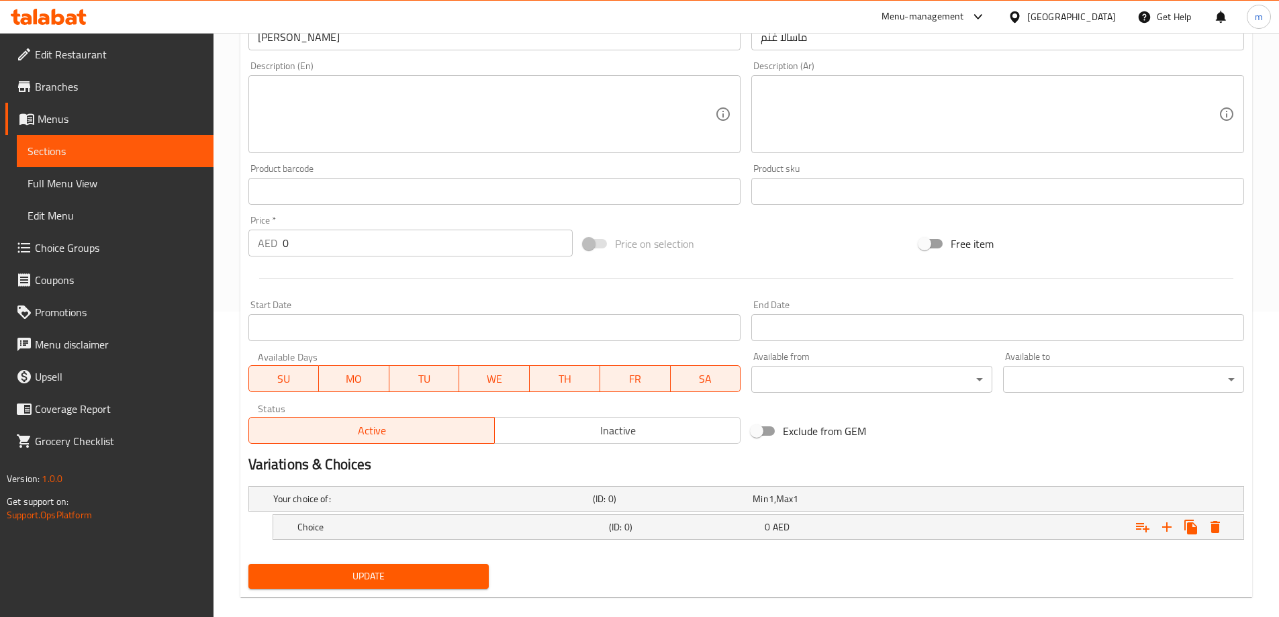
scroll to position [323, 0]
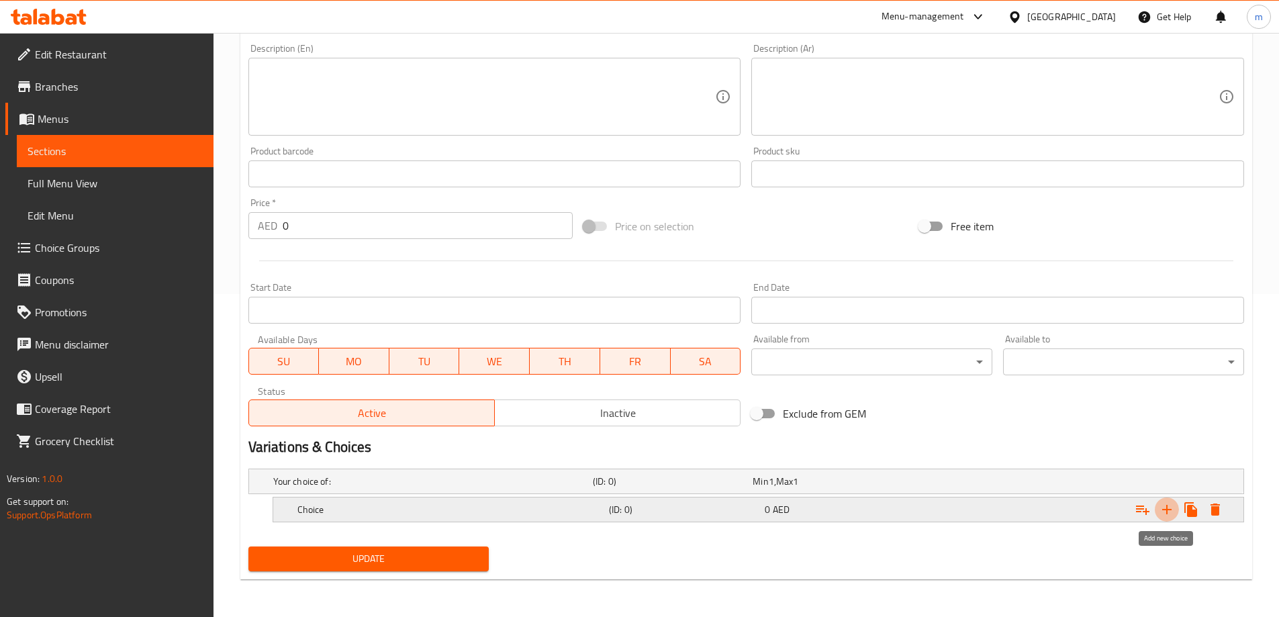
click at [1172, 506] on icon "Expand" at bounding box center [1167, 510] width 16 height 16
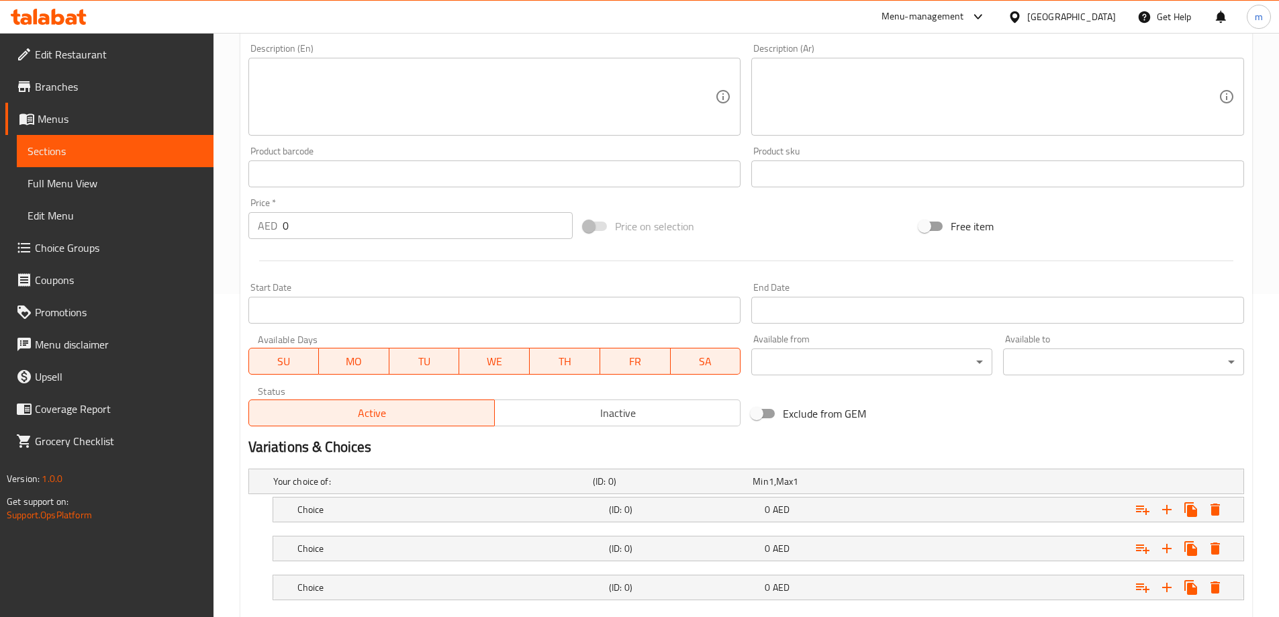
drag, startPoint x: 903, startPoint y: 596, endPoint x: 880, endPoint y: 569, distance: 35.7
click at [902, 596] on div "0 AED" at bounding box center [840, 587] width 156 height 19
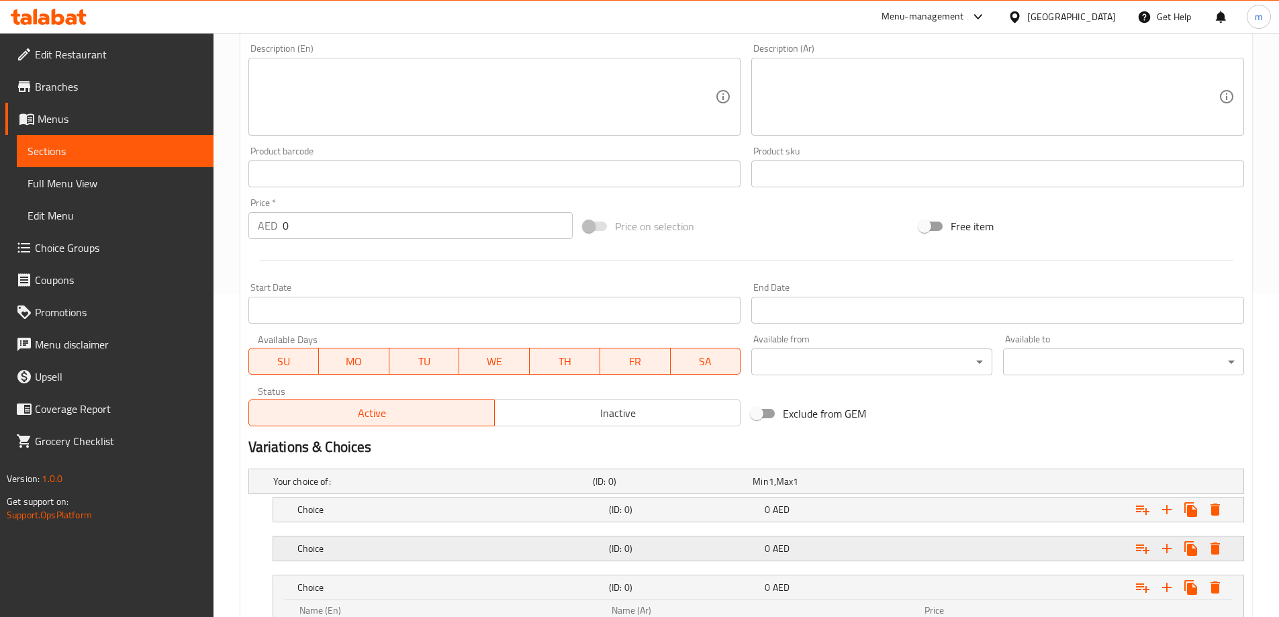
click at [867, 552] on div "0 AED" at bounding box center [840, 548] width 150 height 13
click at [843, 525] on nav at bounding box center [746, 530] width 996 height 11
click at [842, 516] on div "0 AED" at bounding box center [840, 509] width 156 height 19
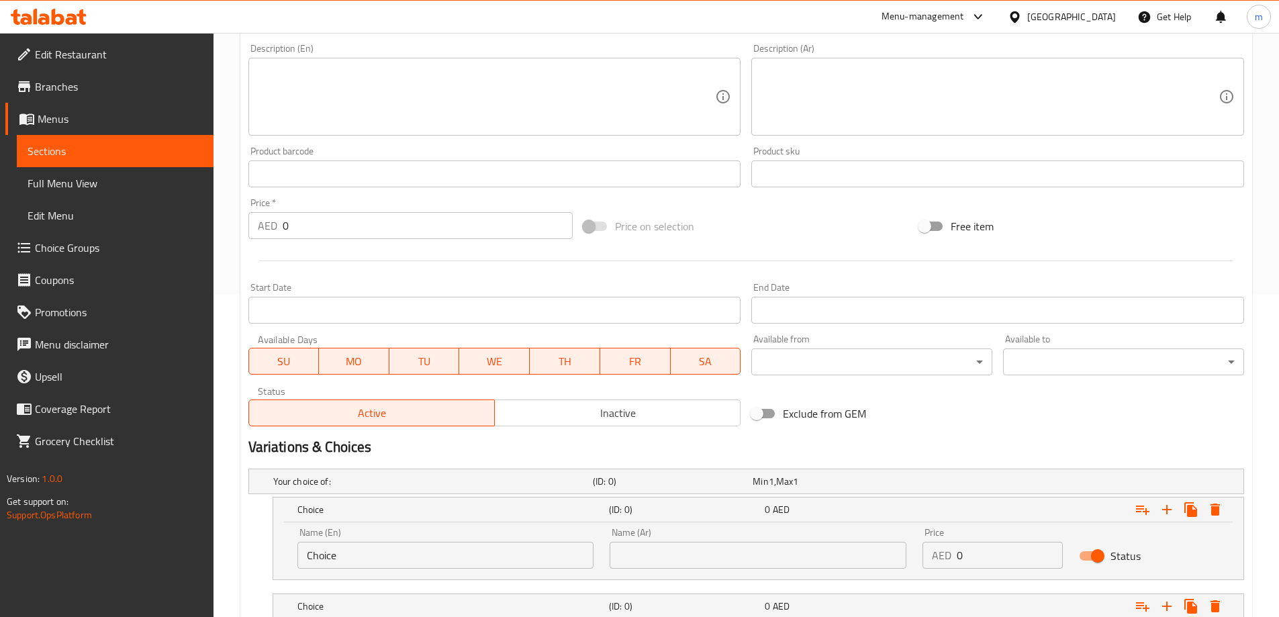
click at [340, 547] on input "Choice" at bounding box center [445, 555] width 297 height 27
click at [339, 548] on input "Choice" at bounding box center [445, 555] width 297 height 27
type input "س"
type input "small"
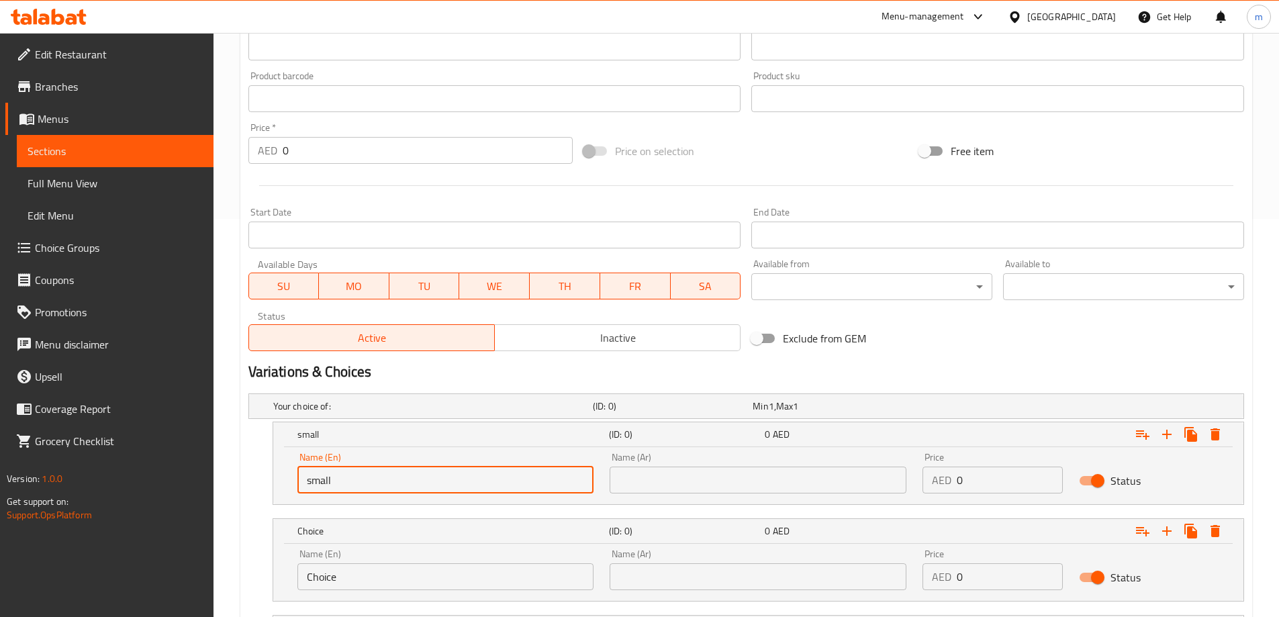
scroll to position [457, 0]
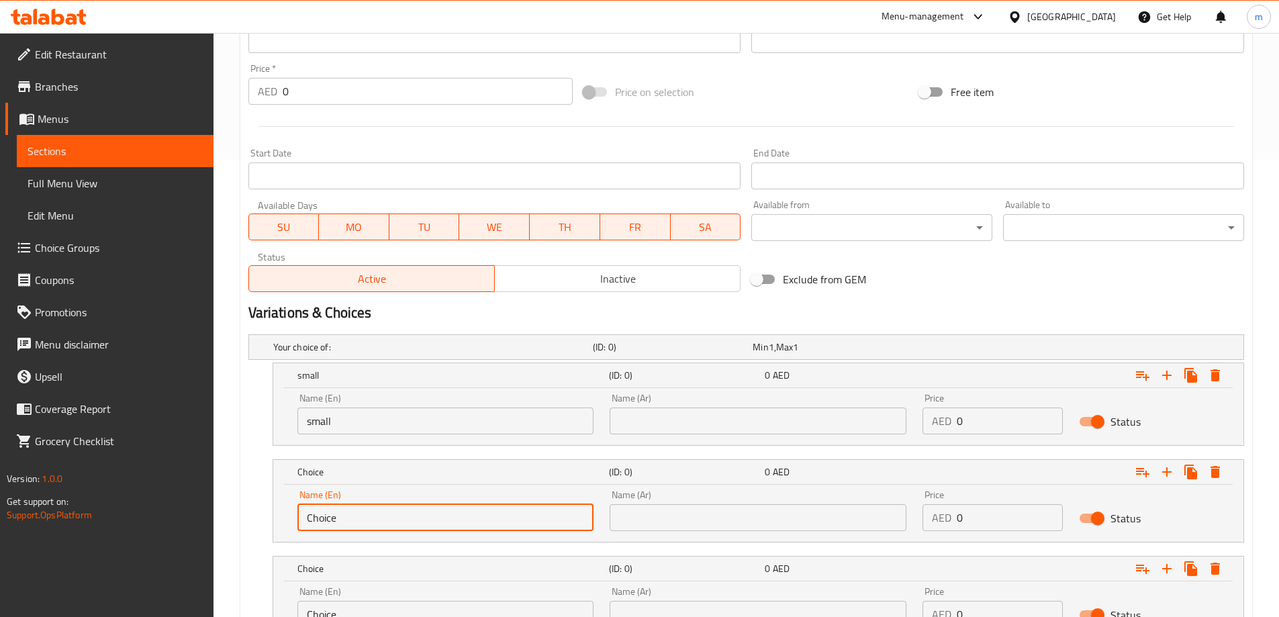
click at [377, 515] on input "Choice" at bounding box center [445, 517] width 297 height 27
type input "medium"
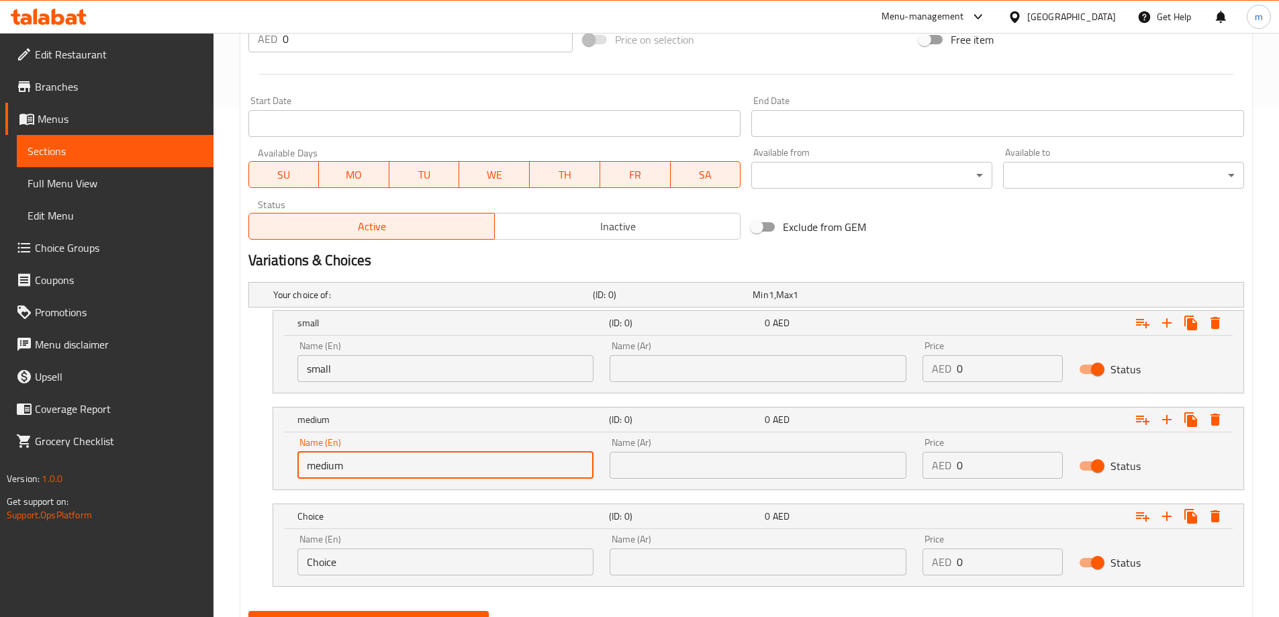
scroll to position [574, 0]
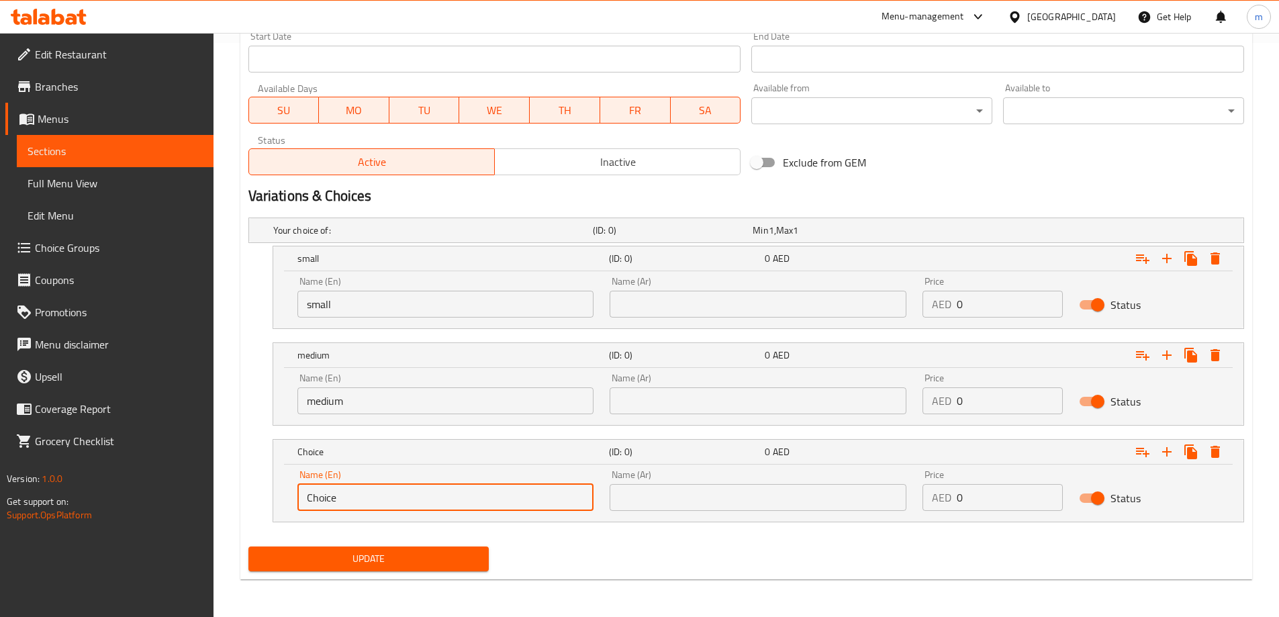
click at [403, 494] on input "Choice" at bounding box center [445, 497] width 297 height 27
type input "large"
click at [669, 310] on input "text" at bounding box center [758, 304] width 297 height 27
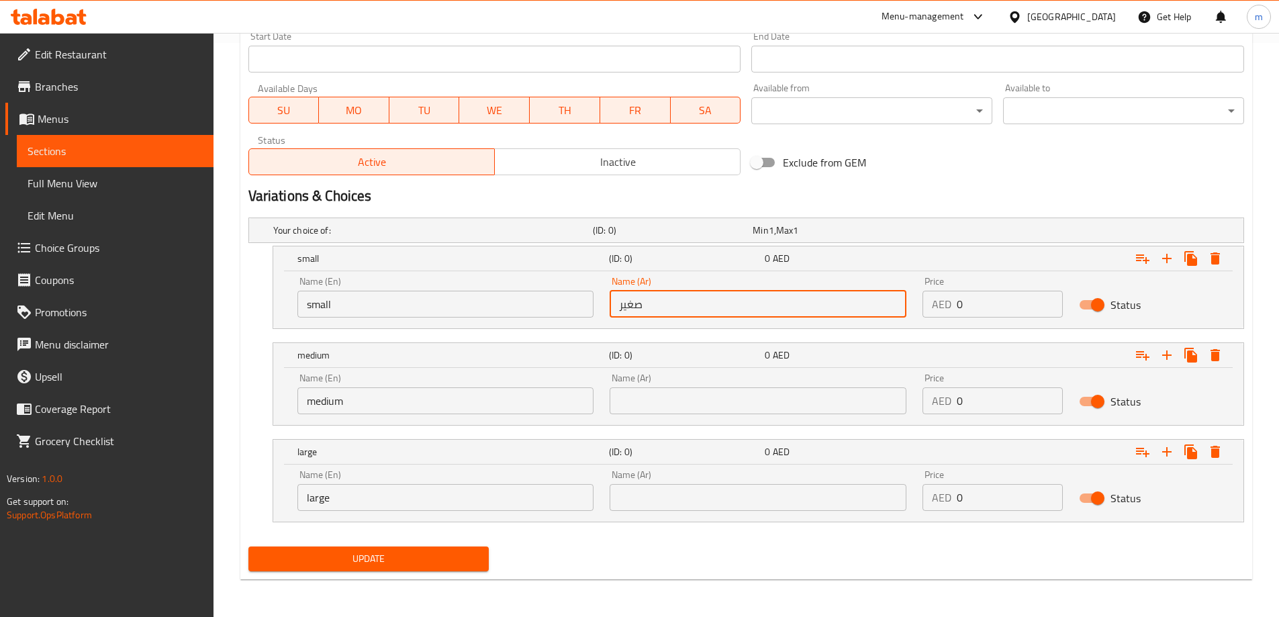
type input "صغير"
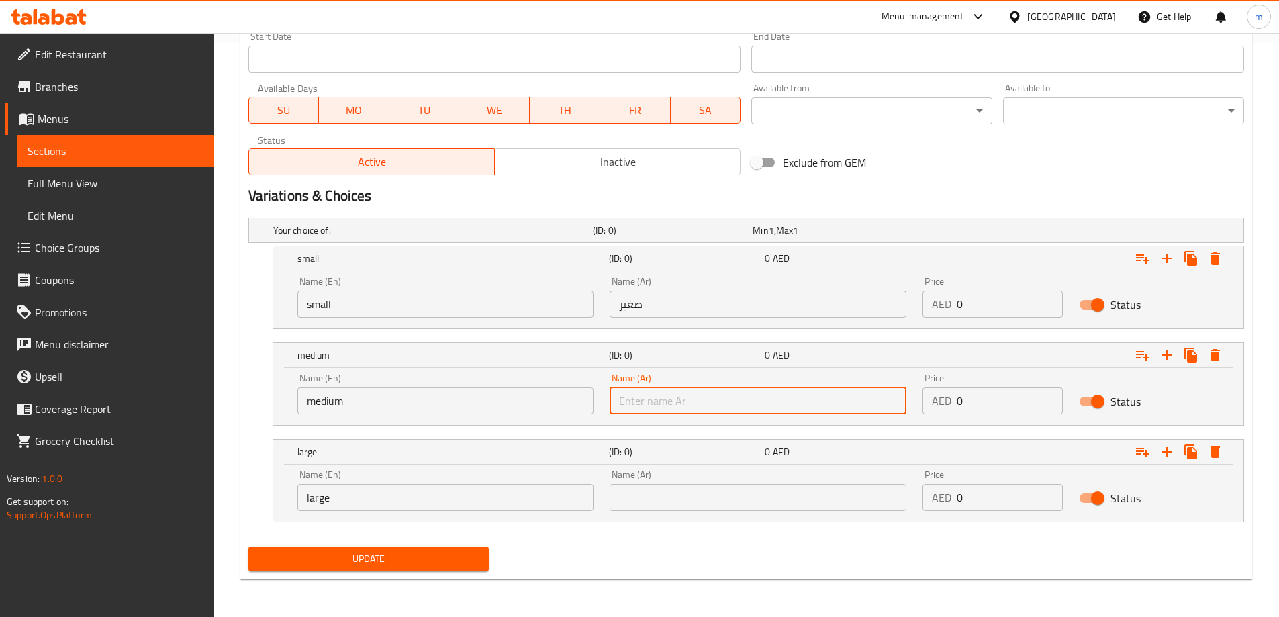
click at [699, 397] on input "text" at bounding box center [758, 400] width 297 height 27
type input "وسط"
click at [713, 494] on input "text" at bounding box center [758, 497] width 297 height 27
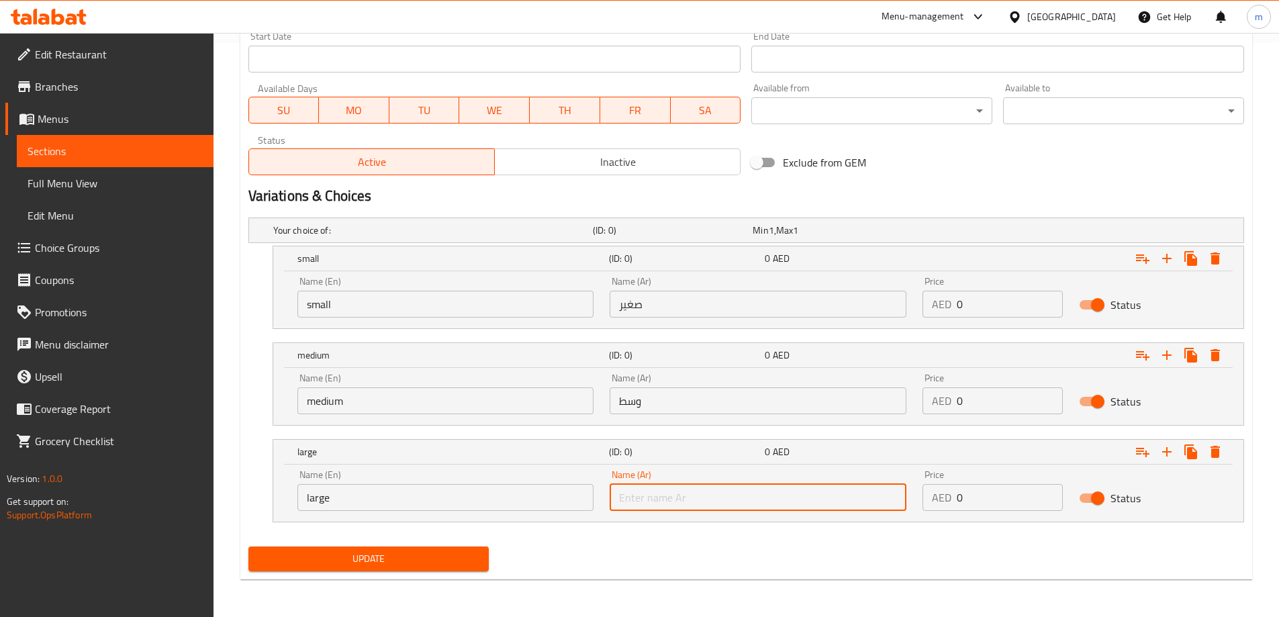
type input "كبير"
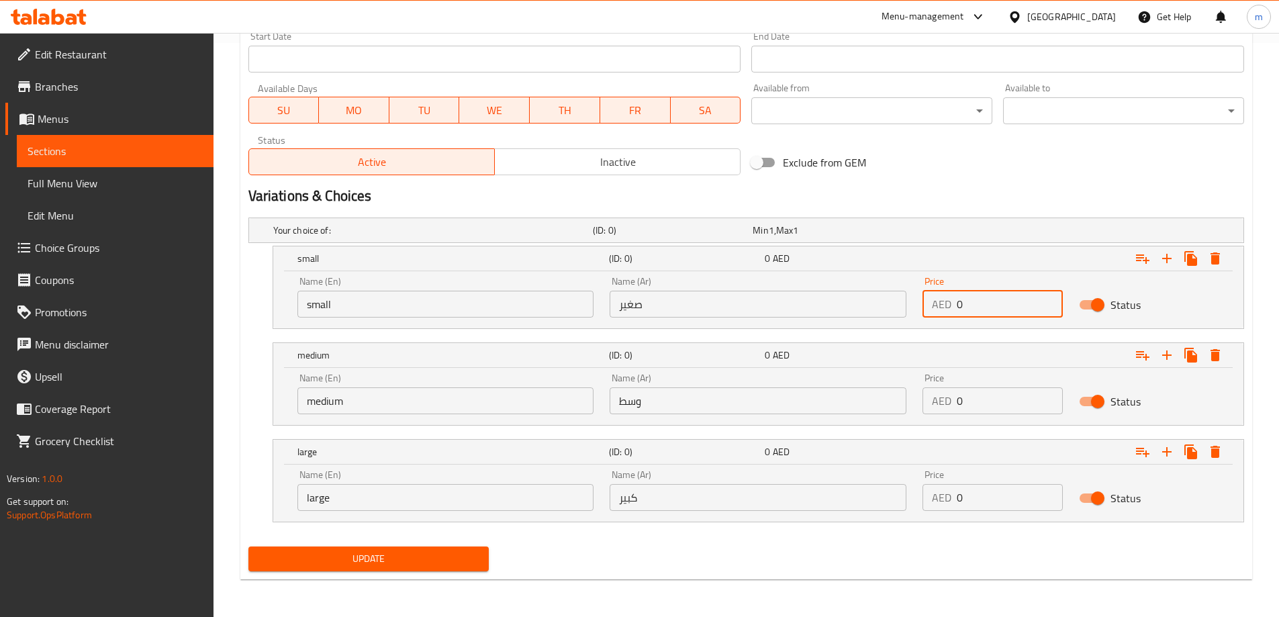
click at [987, 314] on input "0" at bounding box center [1010, 304] width 106 height 27
type input "10"
click at [990, 405] on input "0" at bounding box center [1010, 400] width 106 height 27
type input "15"
click at [977, 495] on input "0" at bounding box center [1010, 497] width 106 height 27
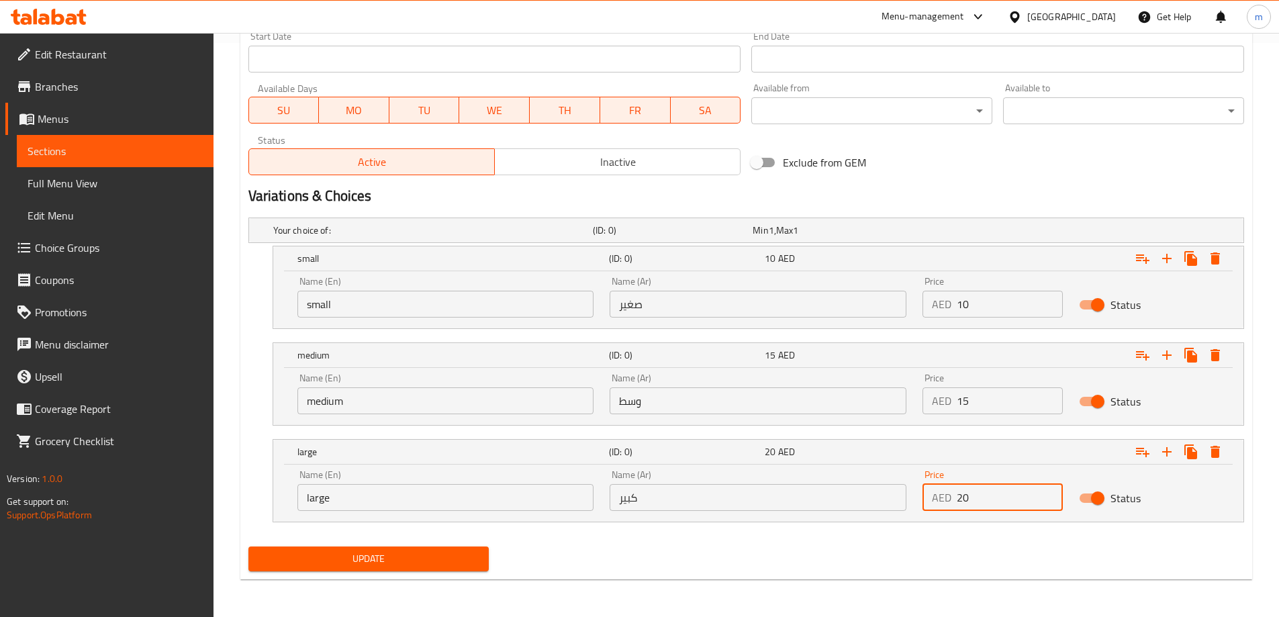
click at [931, 543] on div "Update" at bounding box center [746, 559] width 1006 height 36
click at [1007, 494] on input "20" at bounding box center [1010, 497] width 106 height 27
type input "25"
click at [961, 556] on div "Update" at bounding box center [746, 559] width 1006 height 36
click at [355, 553] on span "Update" at bounding box center [369, 559] width 220 height 17
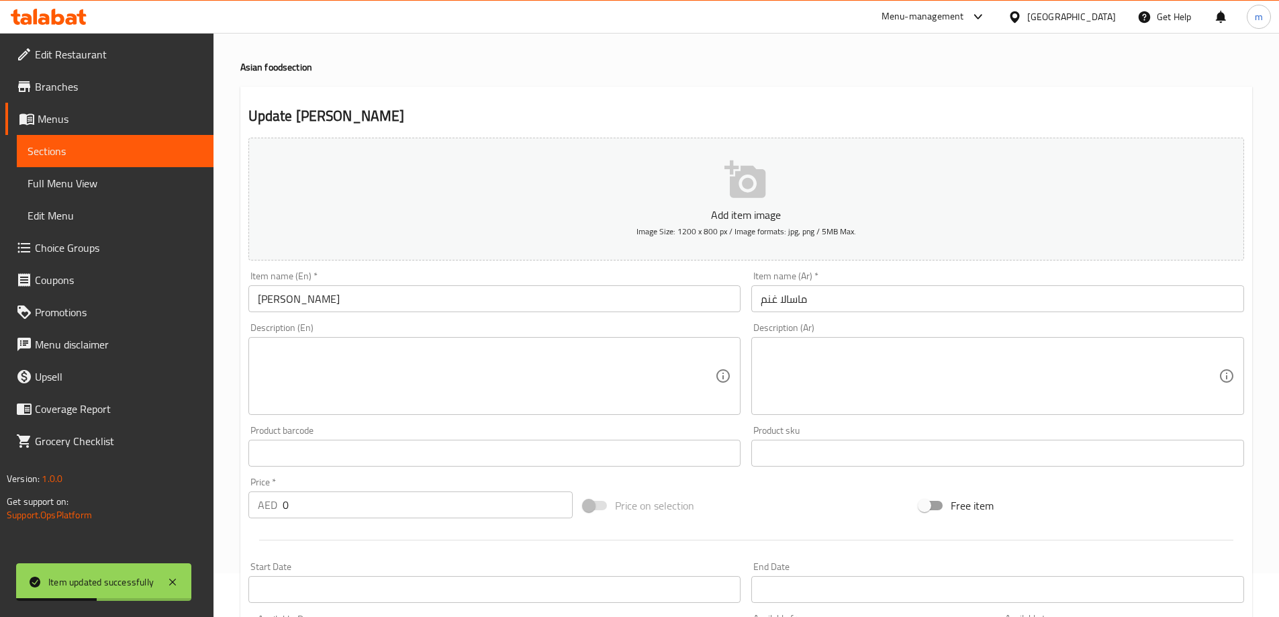
scroll to position [0, 0]
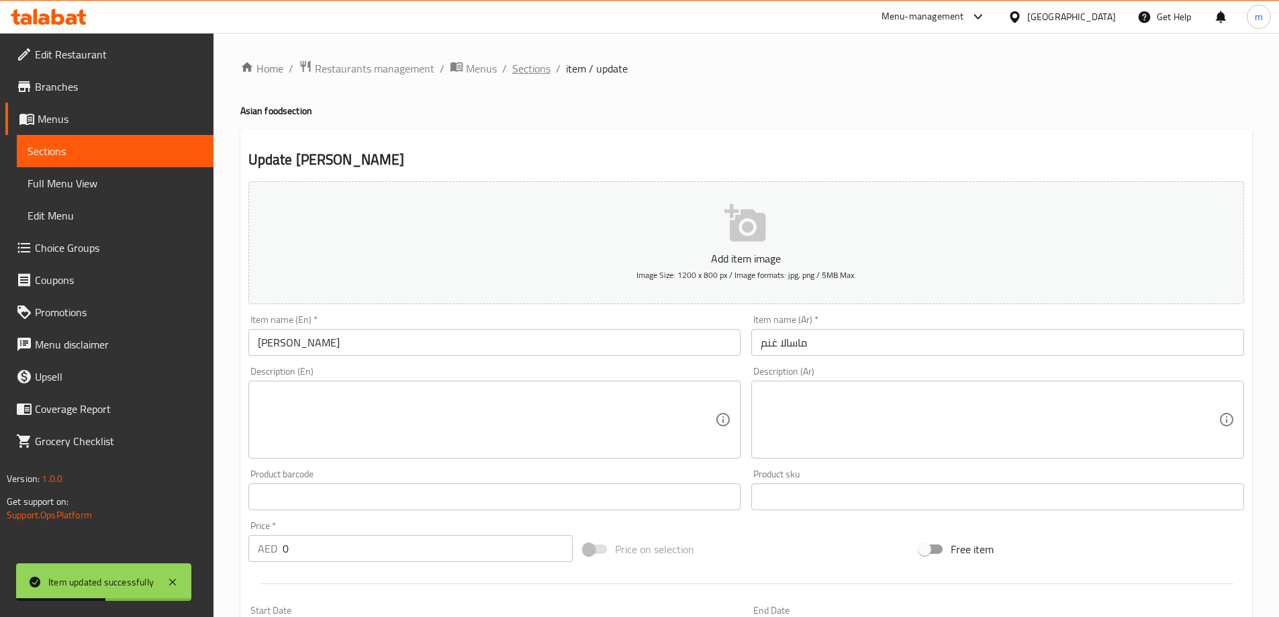
click at [539, 75] on span "Sections" at bounding box center [531, 68] width 38 height 16
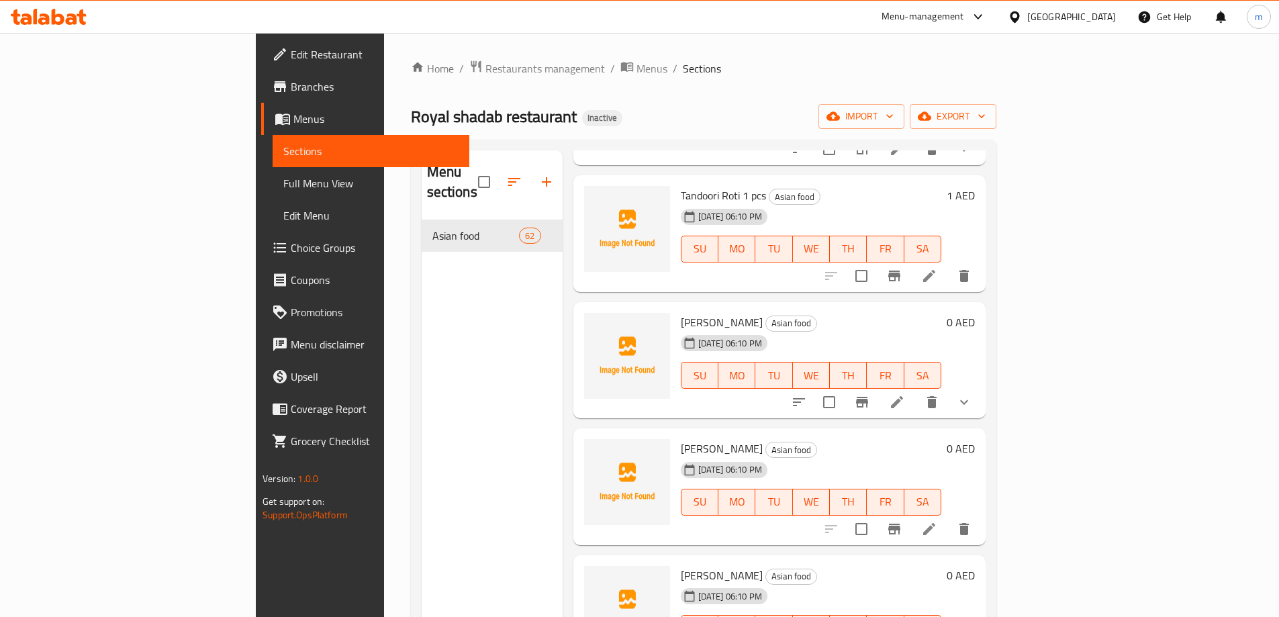
scroll to position [2820, 0]
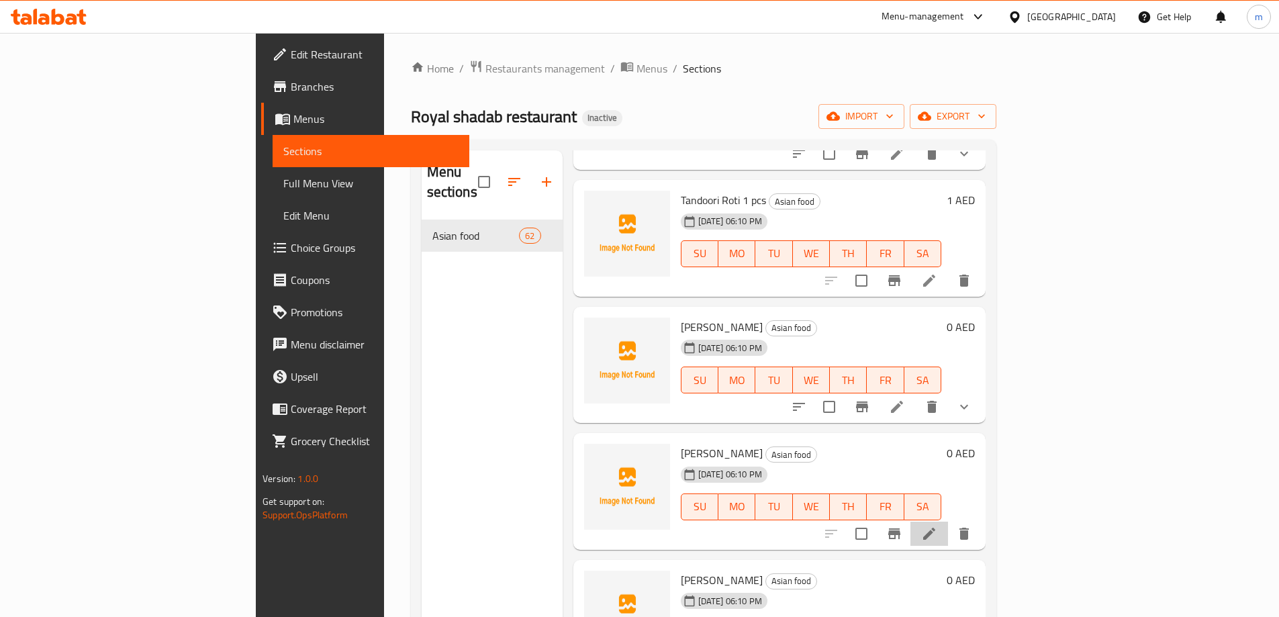
click at [948, 522] on li at bounding box center [929, 534] width 38 height 24
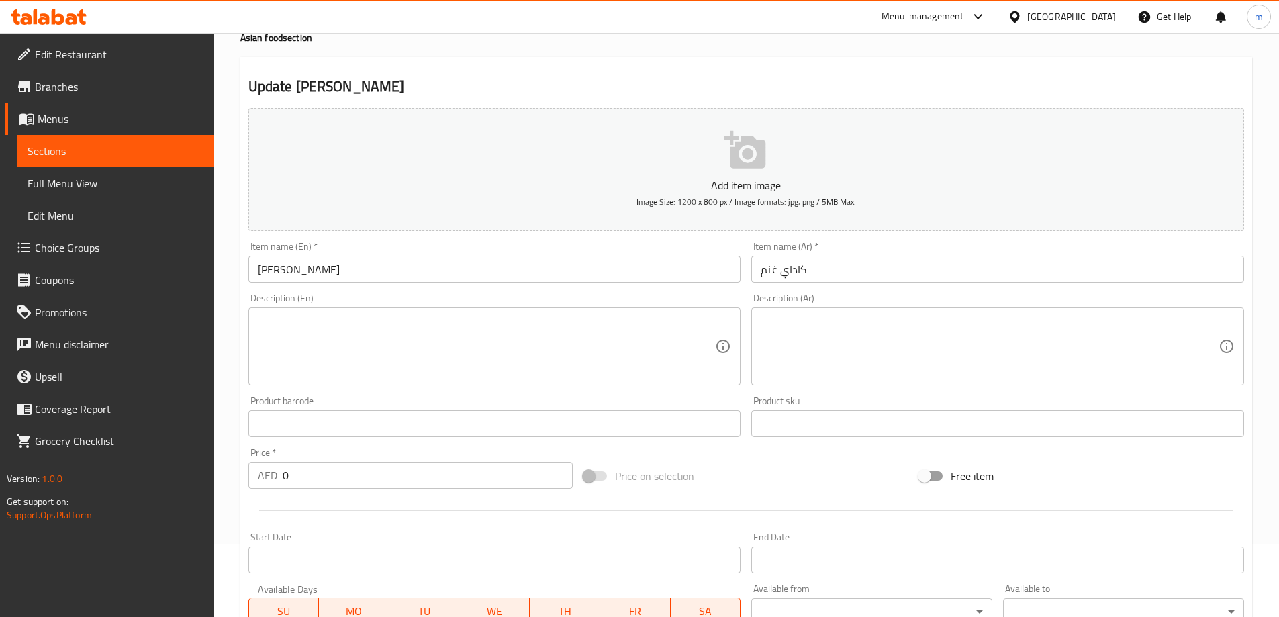
scroll to position [269, 0]
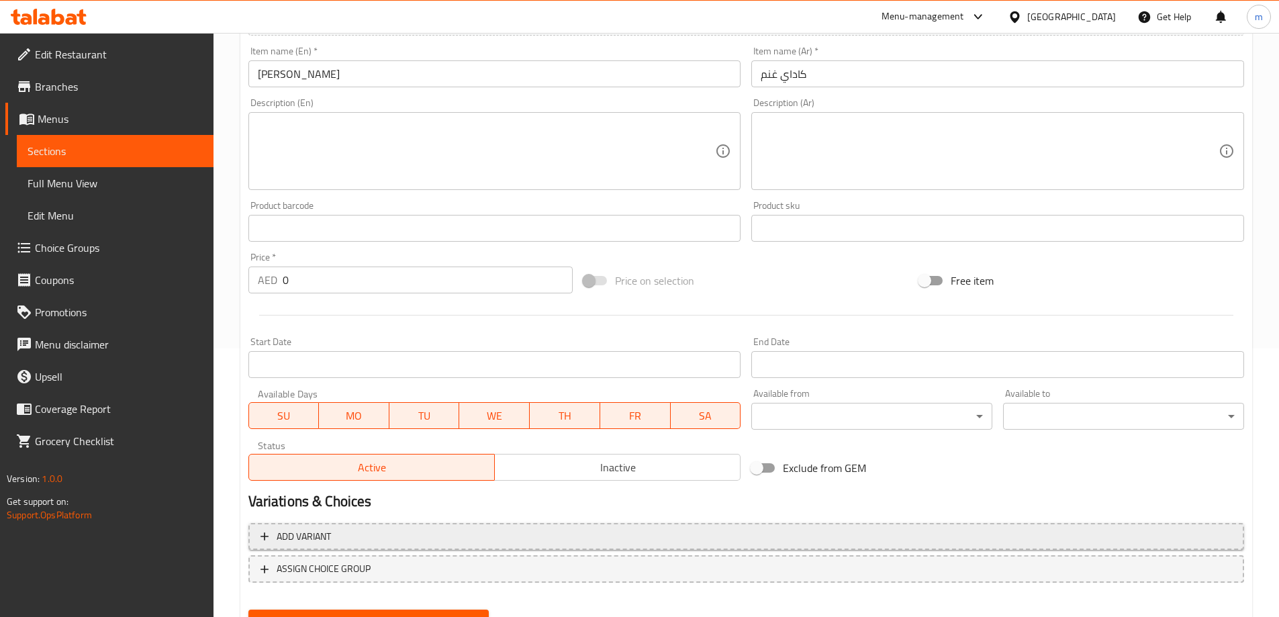
click at [657, 530] on span "Add variant" at bounding box center [745, 536] width 971 height 17
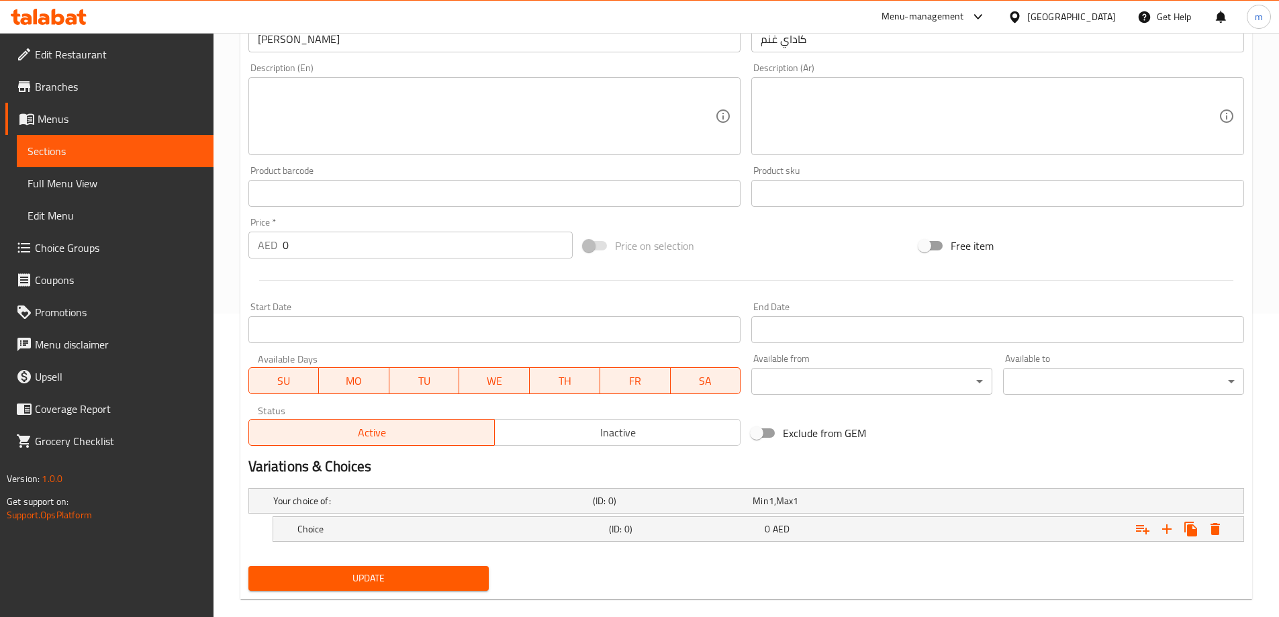
scroll to position [323, 0]
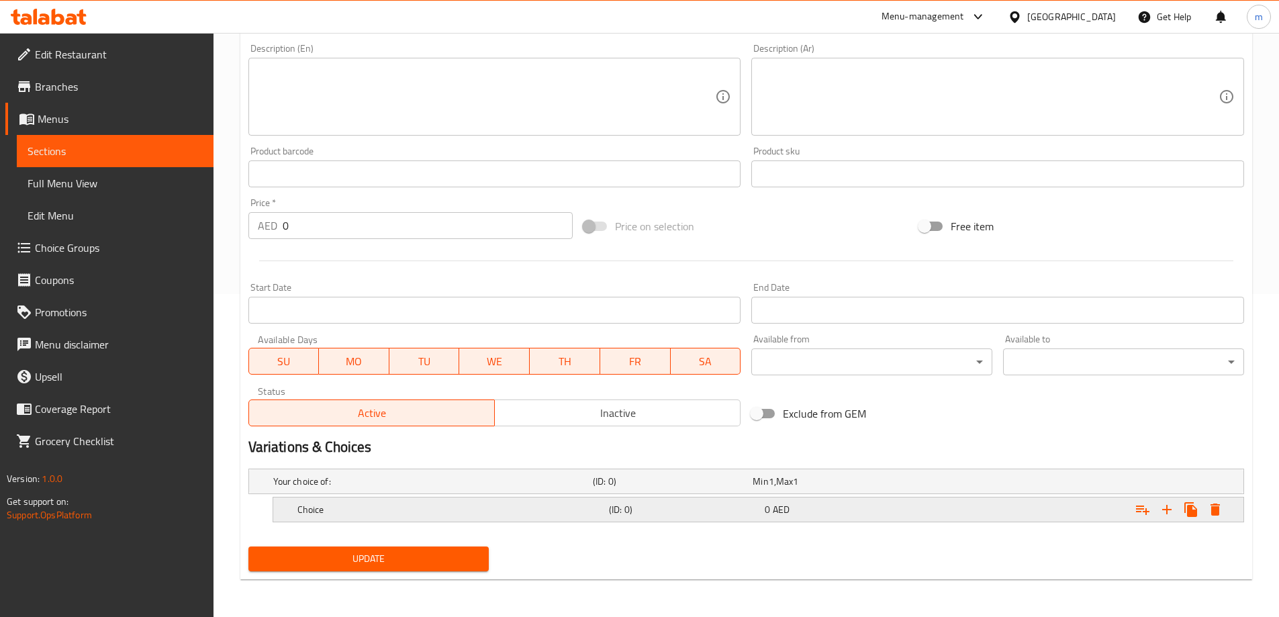
click at [1168, 513] on icon "Expand" at bounding box center [1167, 510] width 16 height 16
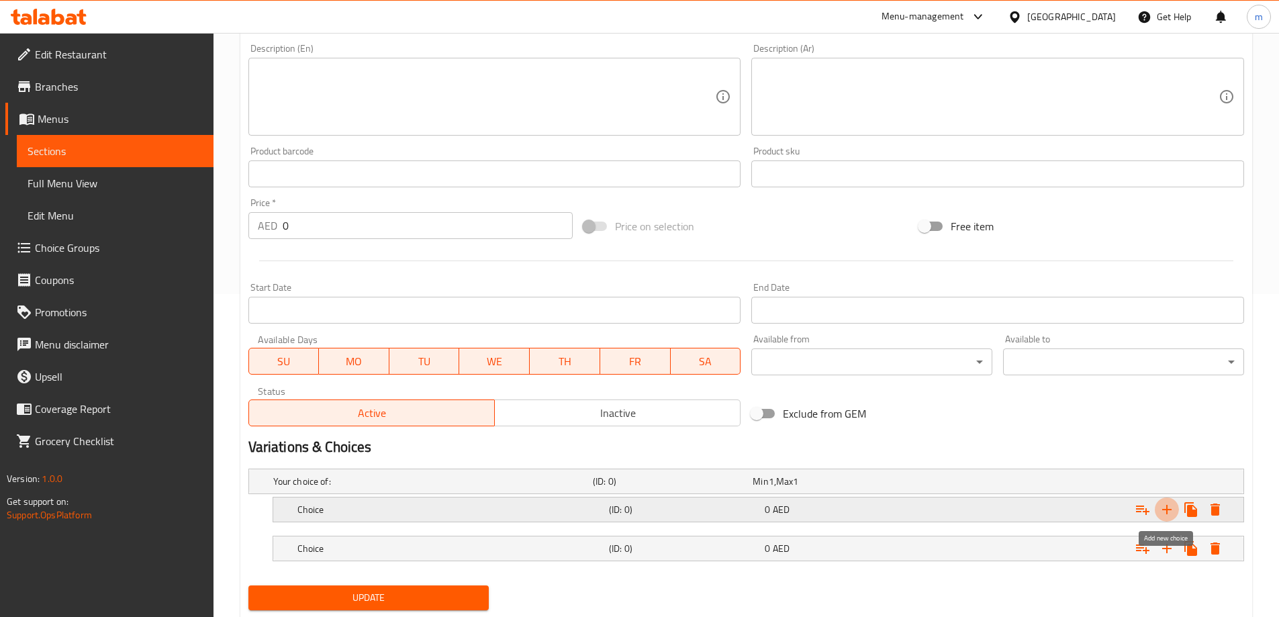
click at [1168, 513] on icon "Expand" at bounding box center [1167, 510] width 16 height 16
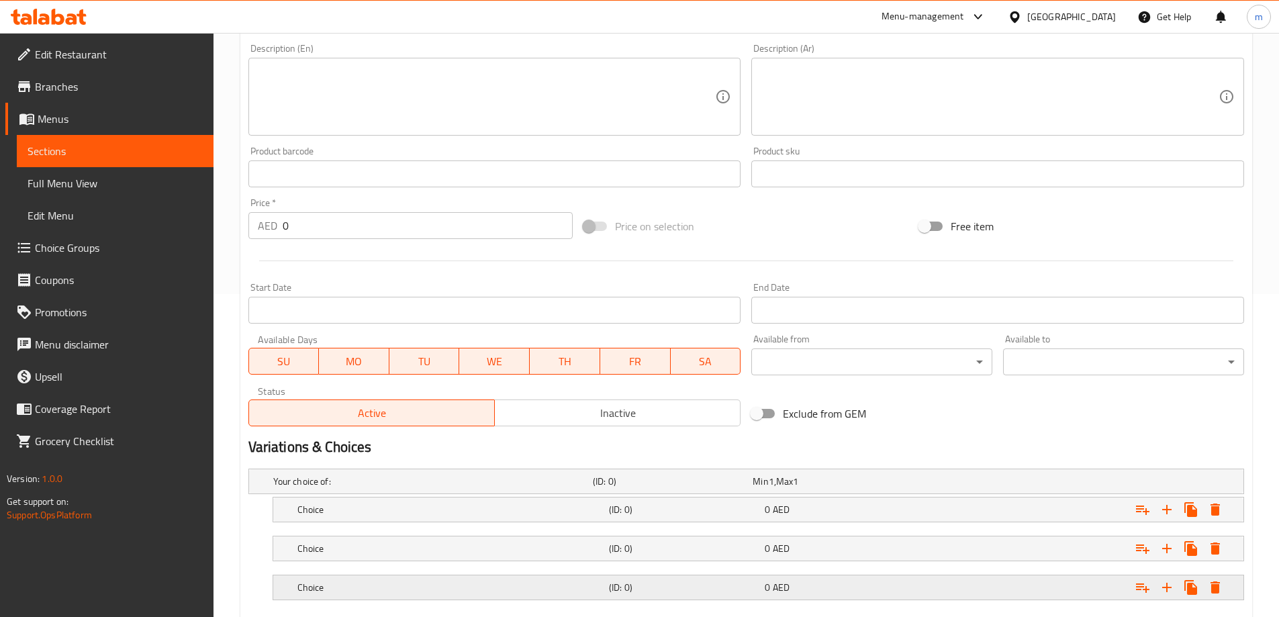
click at [816, 591] on div "0 AED" at bounding box center [840, 587] width 150 height 13
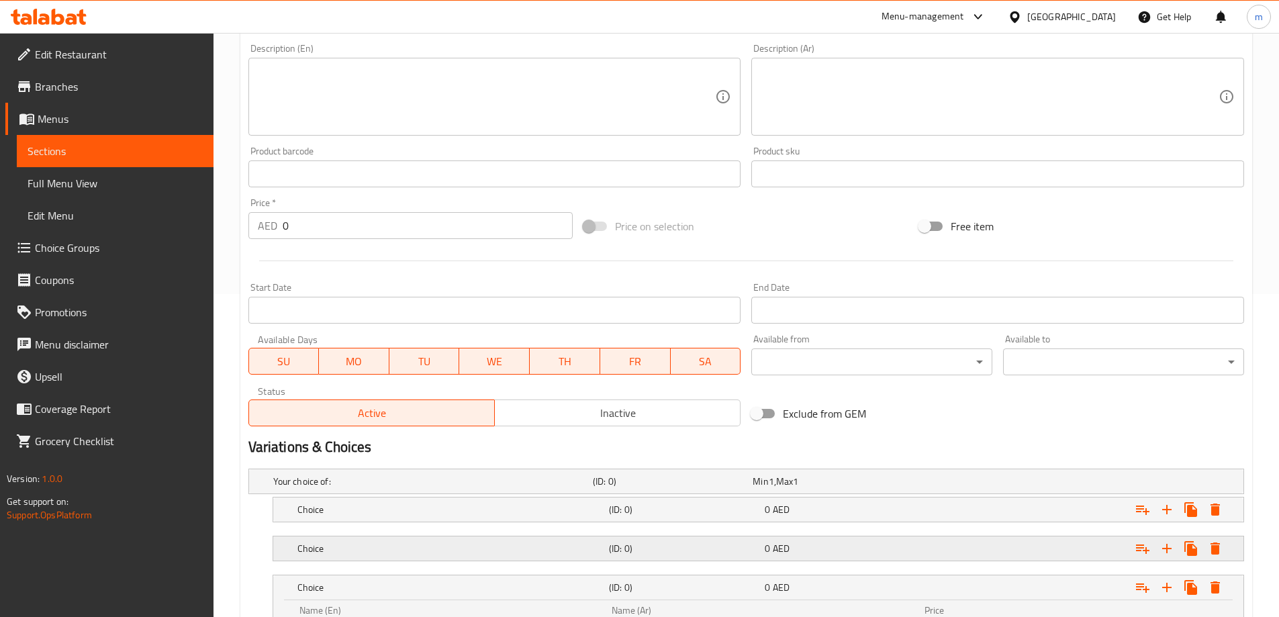
click at [768, 542] on span "0" at bounding box center [767, 548] width 5 height 17
click at [741, 519] on div "Choice (ID: 0) 0 AED" at bounding box center [762, 510] width 935 height 30
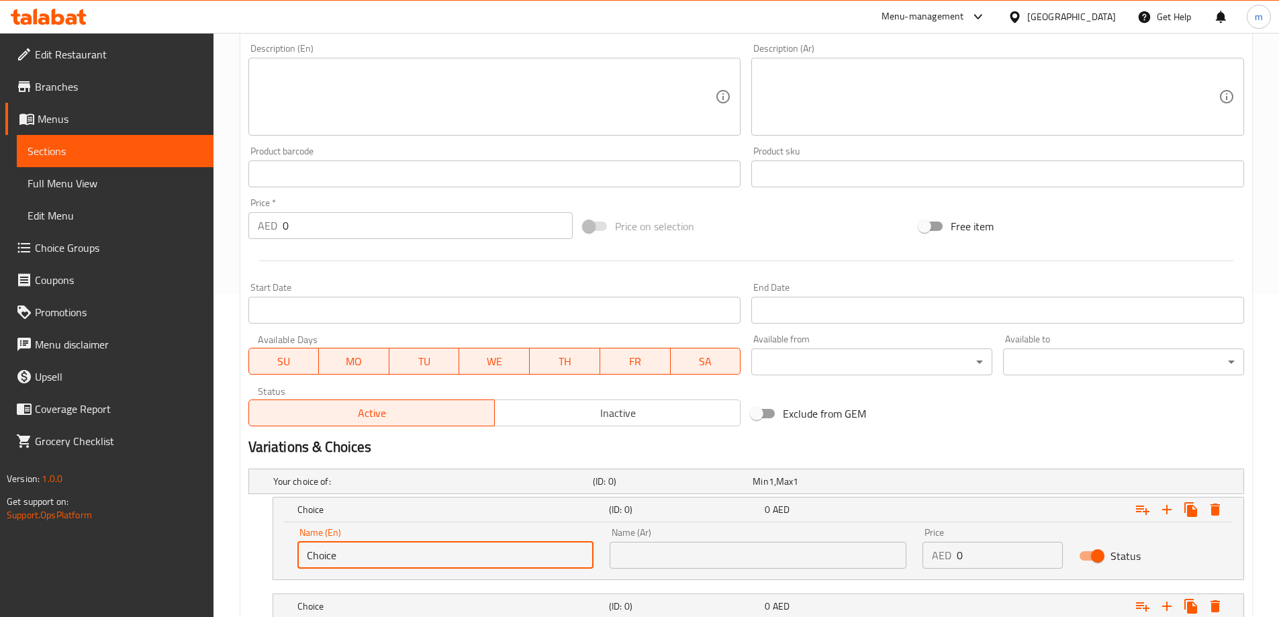
click at [446, 562] on input "Choice" at bounding box center [445, 555] width 297 height 27
type input "small"
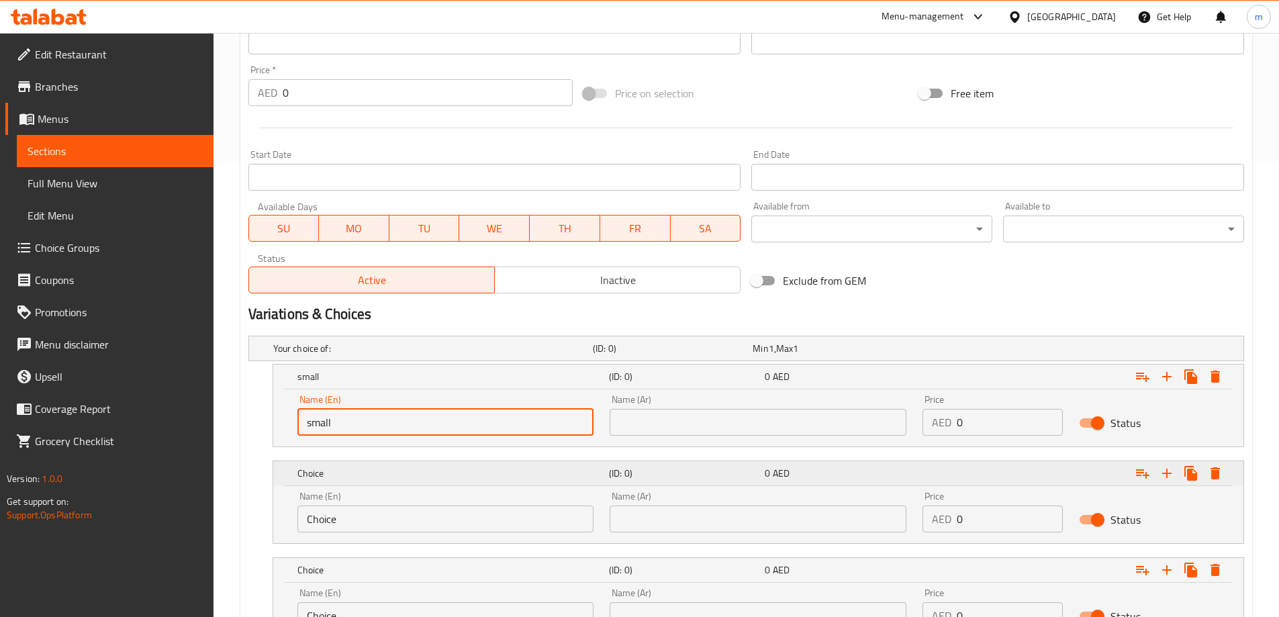
scroll to position [457, 0]
click at [375, 515] on input "Choice" at bounding box center [445, 517] width 297 height 27
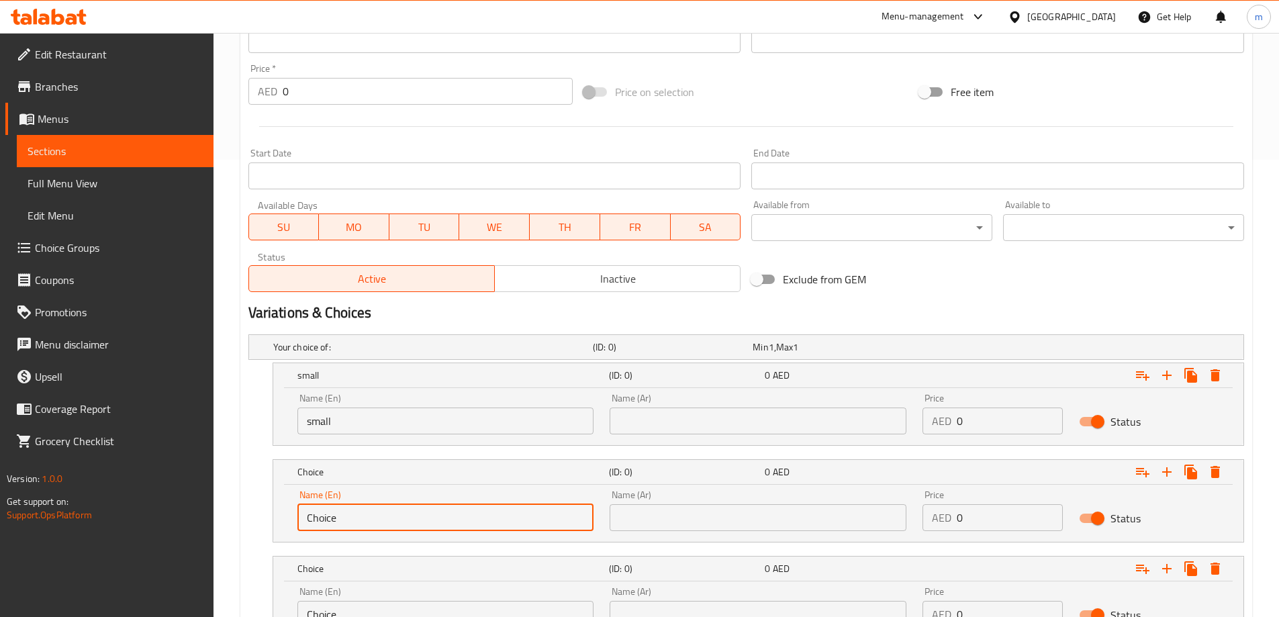
click at [375, 515] on input "Choice" at bounding box center [445, 517] width 297 height 27
type input "medium"
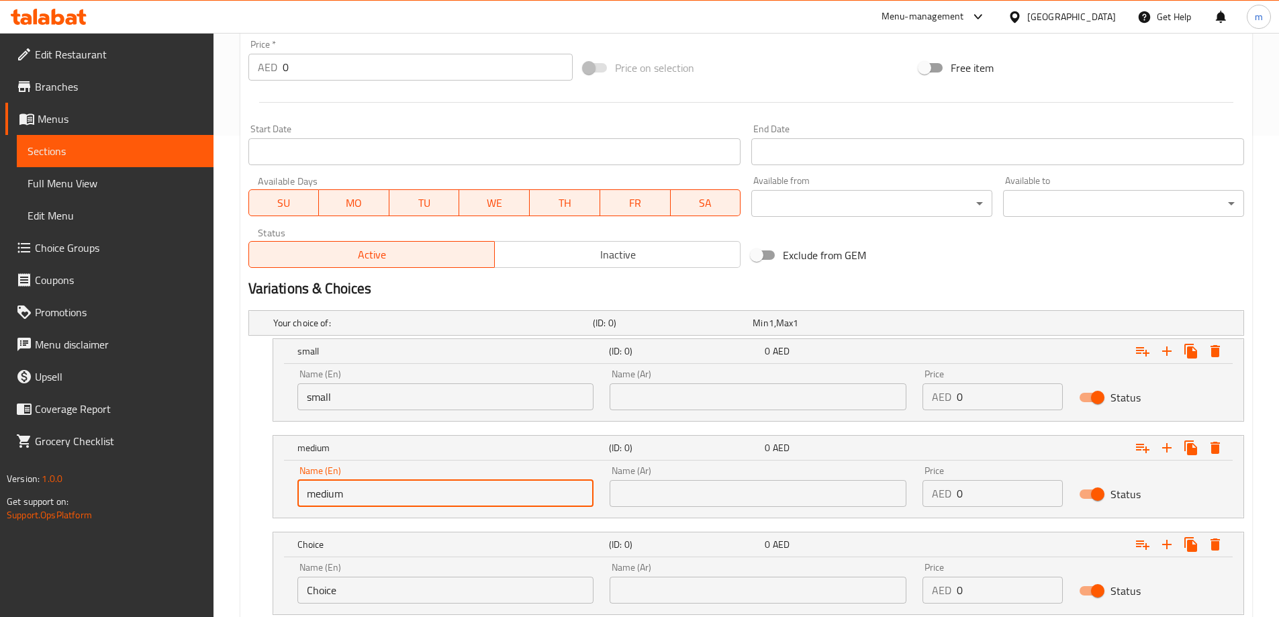
scroll to position [524, 0]
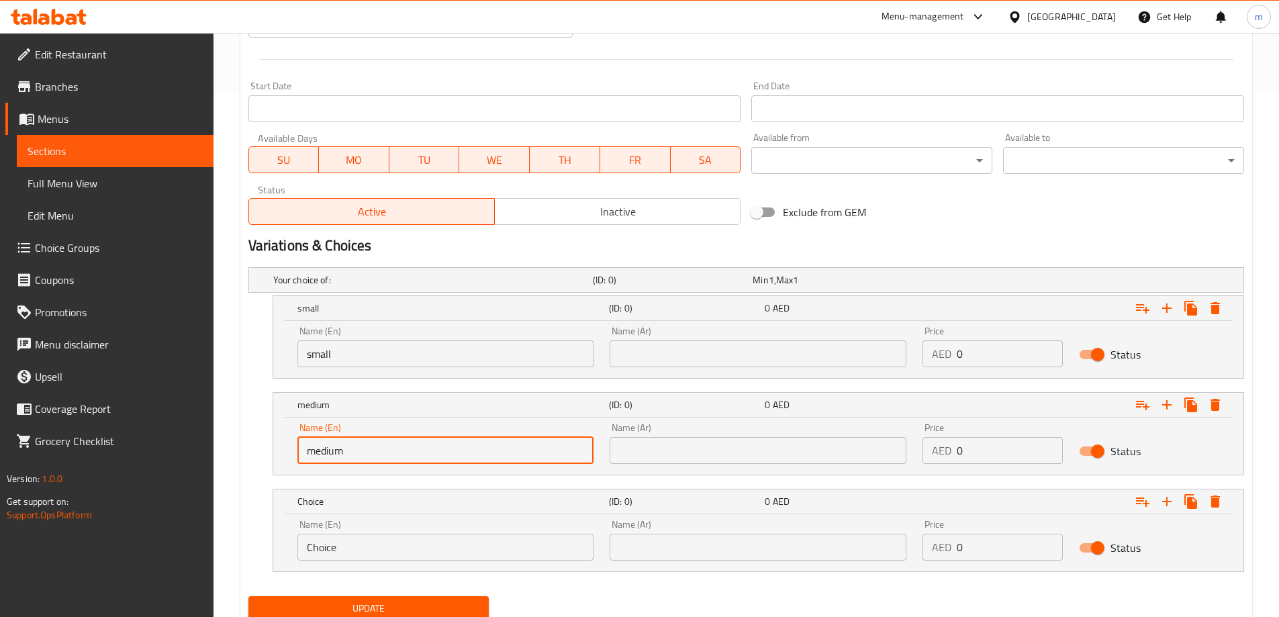
click at [377, 538] on input "Choice" at bounding box center [445, 547] width 297 height 27
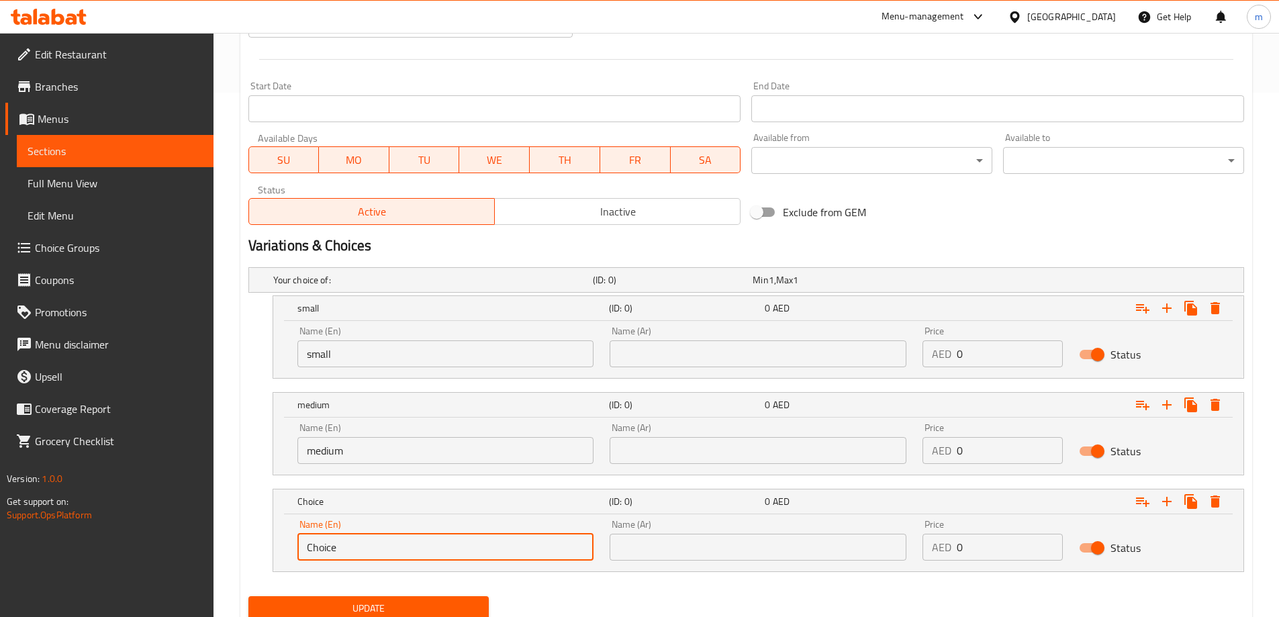
click at [377, 538] on input "Choice" at bounding box center [445, 547] width 297 height 27
type input "large"
click at [721, 361] on input "text" at bounding box center [758, 353] width 297 height 27
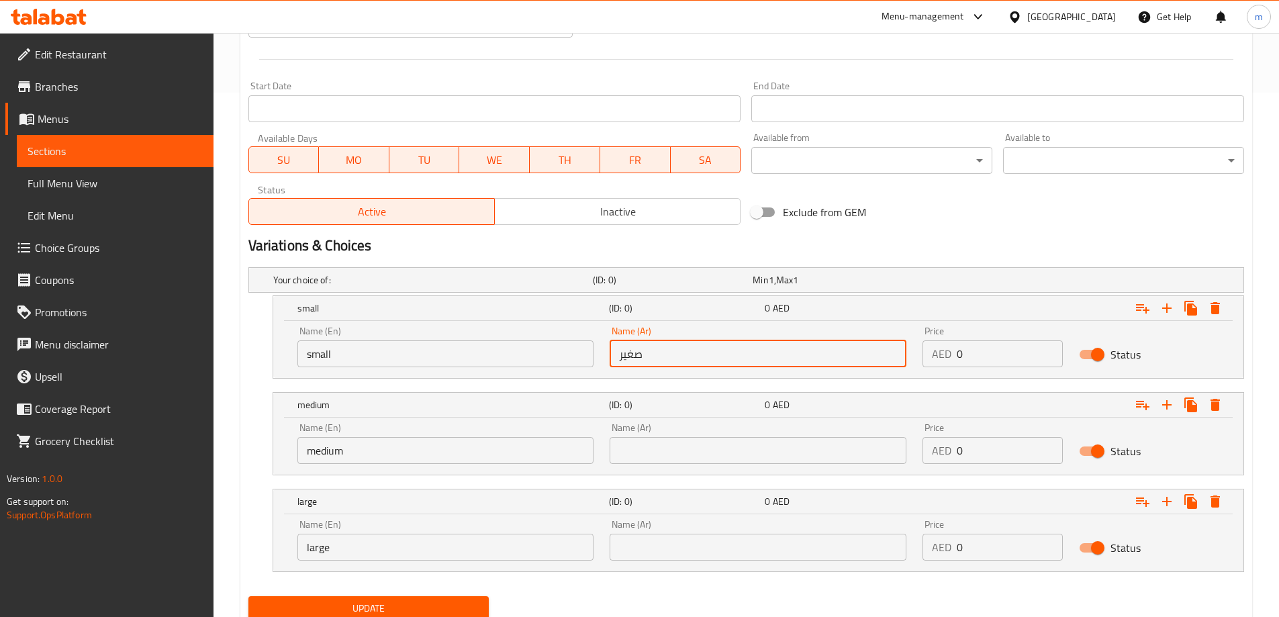
type input "صغير"
click at [704, 457] on input "text" at bounding box center [758, 450] width 297 height 27
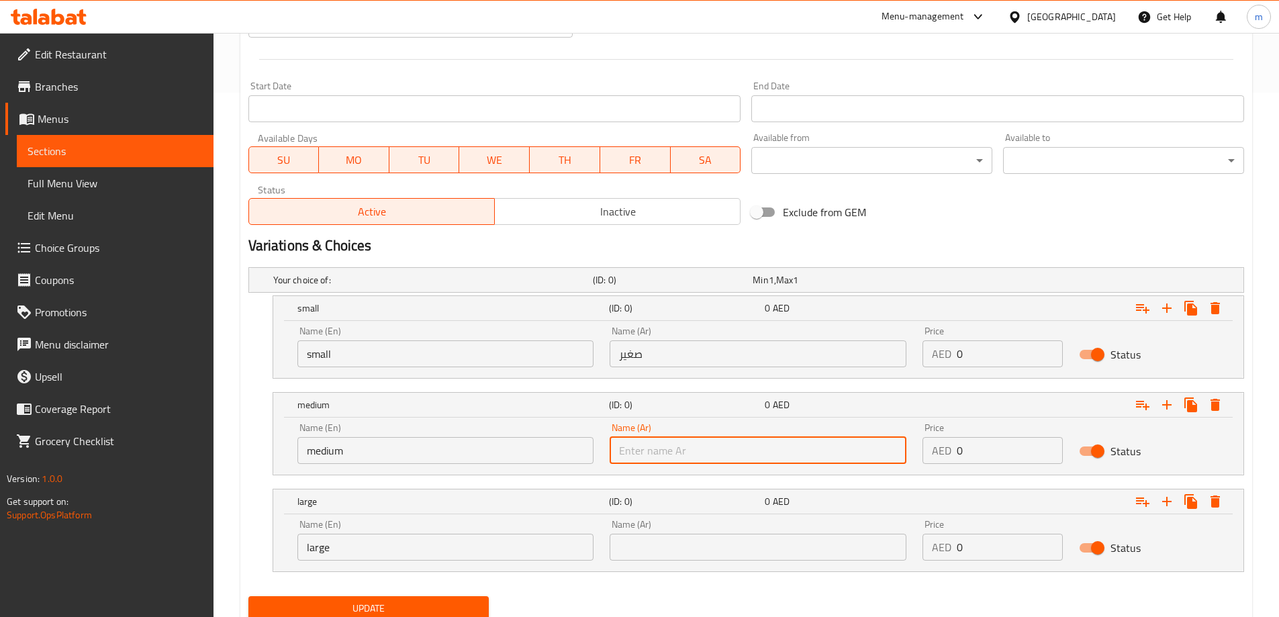
type input "وسط"
click at [720, 565] on div "Name (Ar) Name (Ar)" at bounding box center [758, 540] width 313 height 57
click at [720, 550] on input "text" at bounding box center [758, 547] width 297 height 27
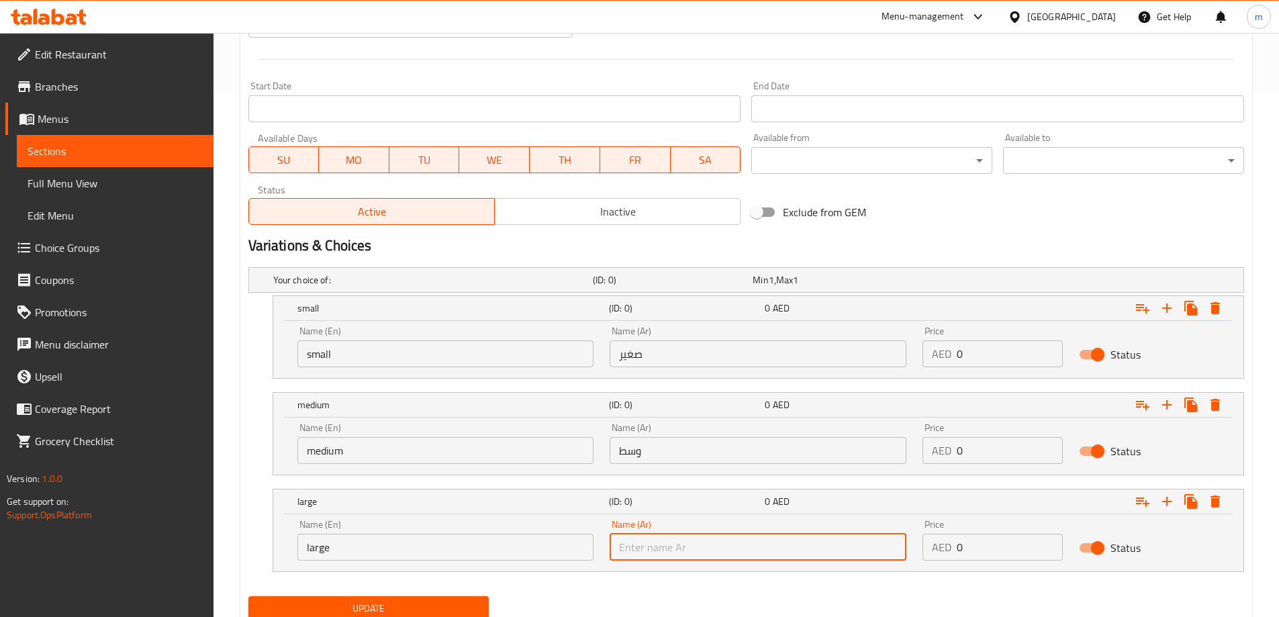
type input "كبير"
click at [1023, 351] on input "0" at bounding box center [1010, 353] width 106 height 27
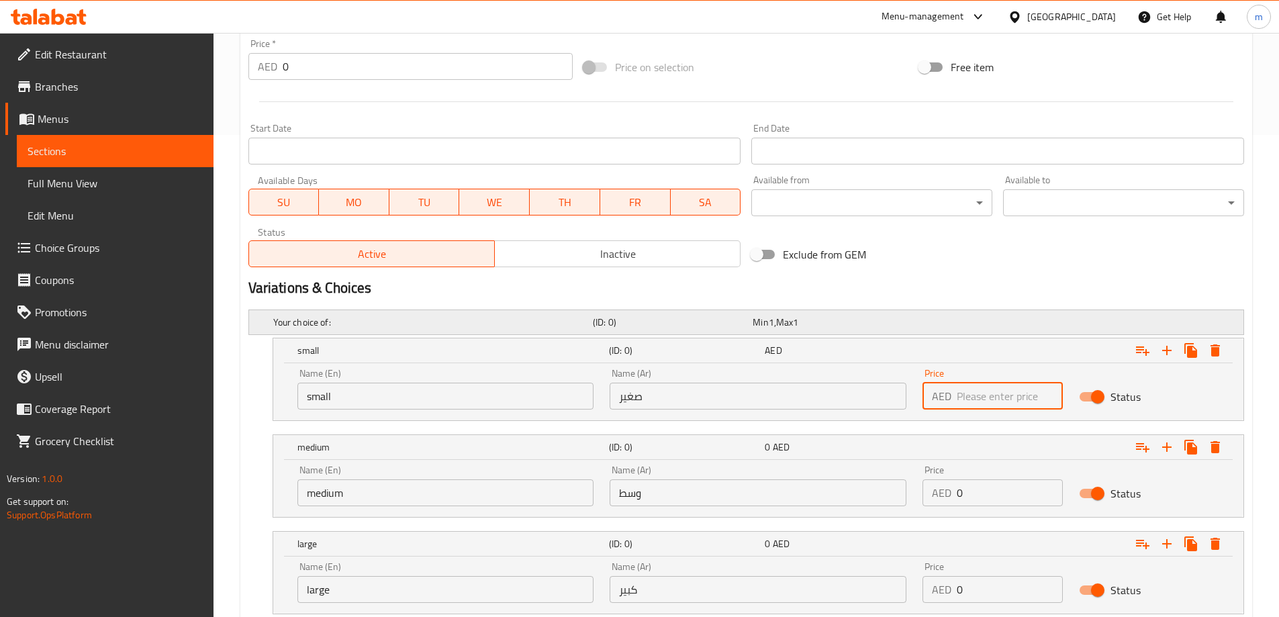
scroll to position [574, 0]
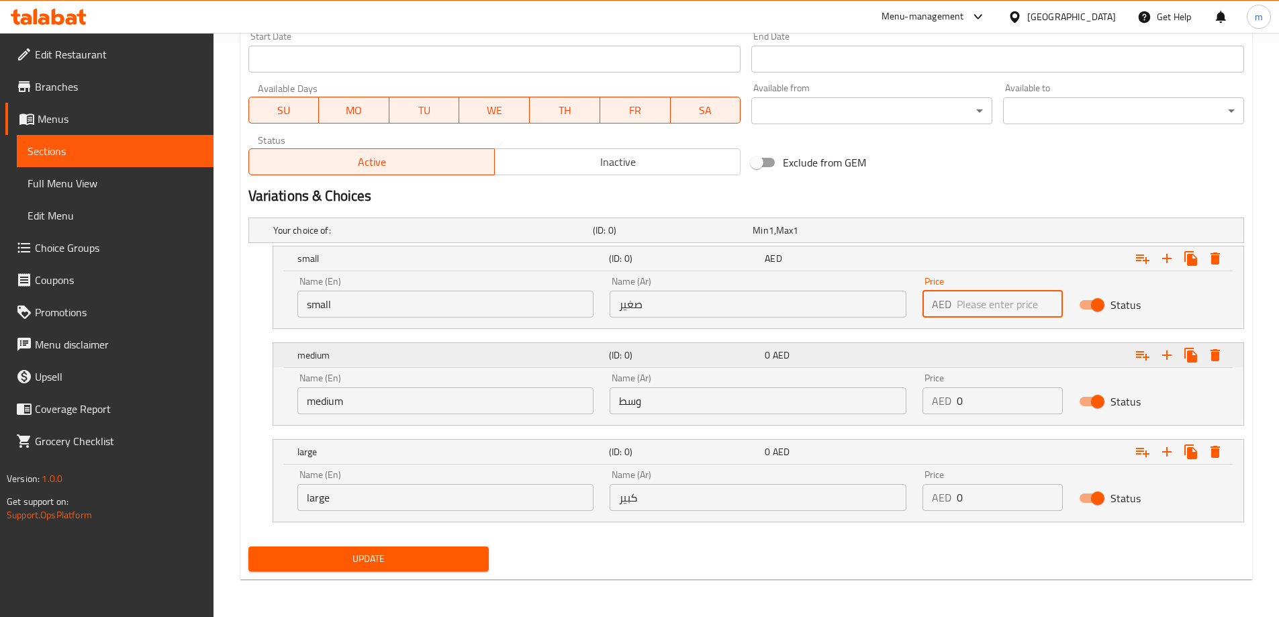
type input "4"
type input "10"
click at [963, 410] on input "0" at bounding box center [1010, 400] width 106 height 27
type input "15"
click at [975, 516] on div "Price AED 0 Price" at bounding box center [992, 490] width 156 height 57
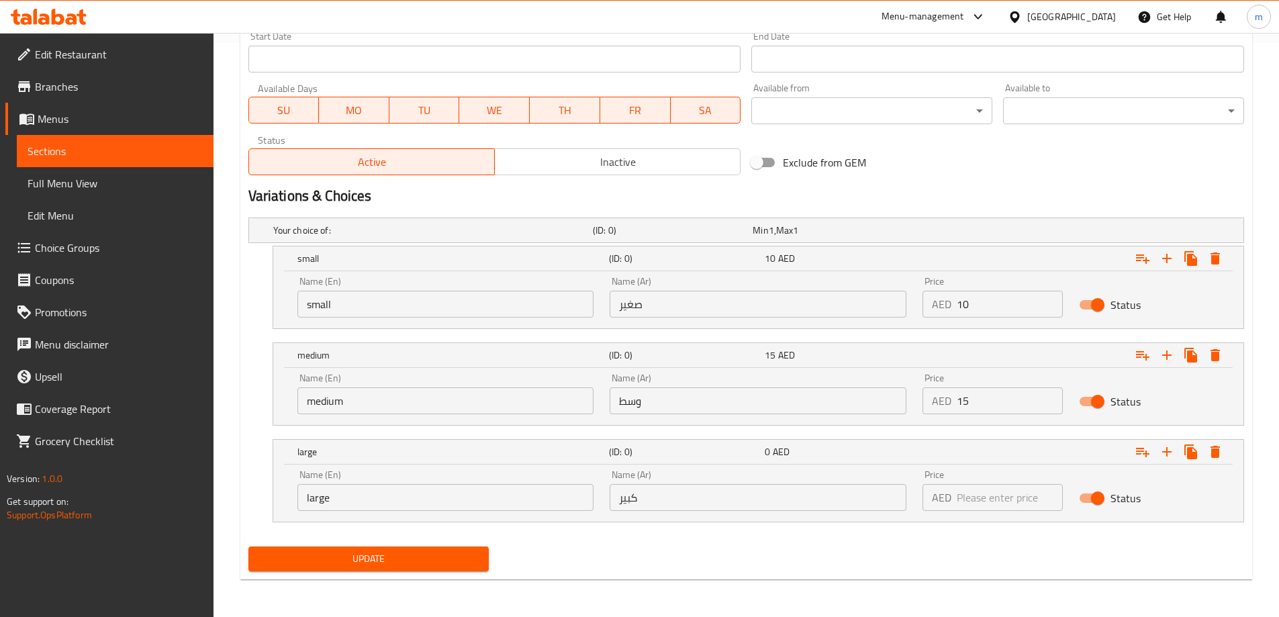
click at [973, 500] on input "number" at bounding box center [1010, 497] width 106 height 27
type input "5"
type input "25"
click at [912, 553] on div "Update" at bounding box center [746, 559] width 1006 height 36
click at [475, 561] on span "Update" at bounding box center [369, 559] width 220 height 17
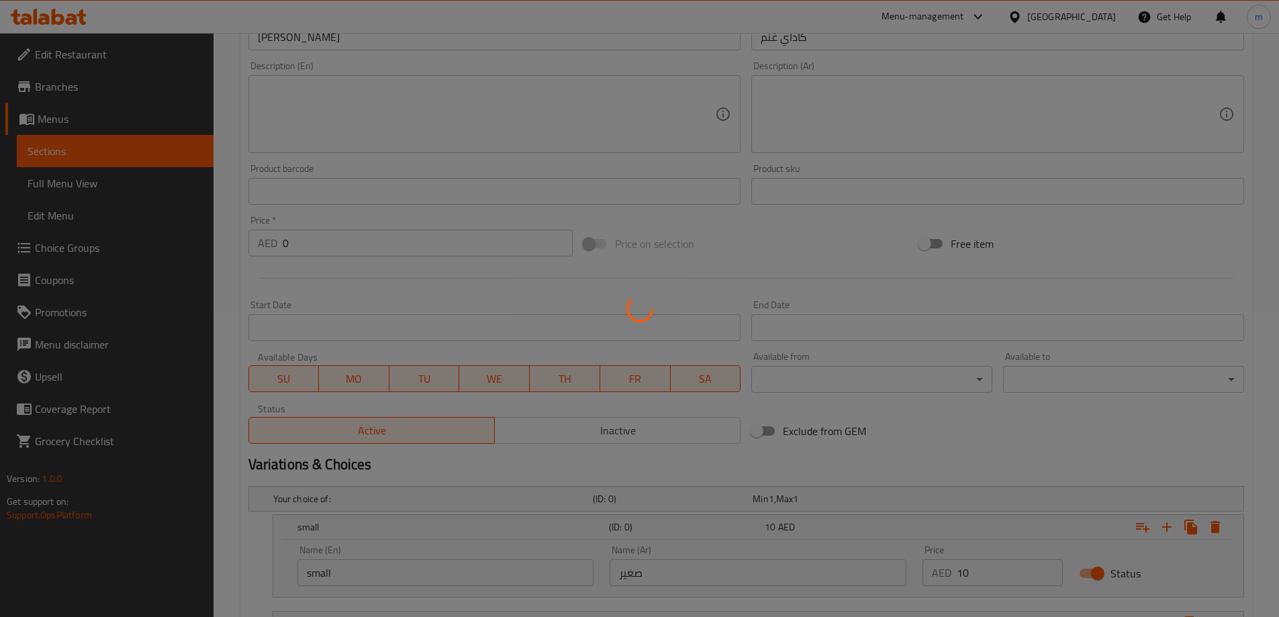
scroll to position [0, 0]
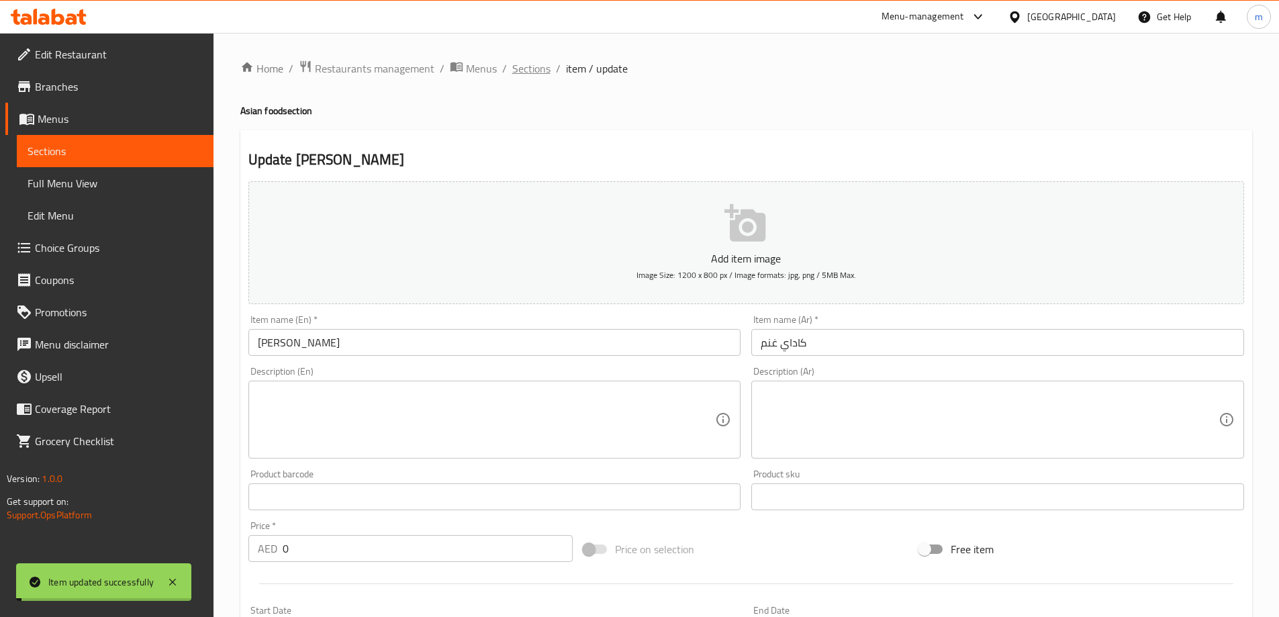
click at [542, 67] on span "Sections" at bounding box center [531, 68] width 38 height 16
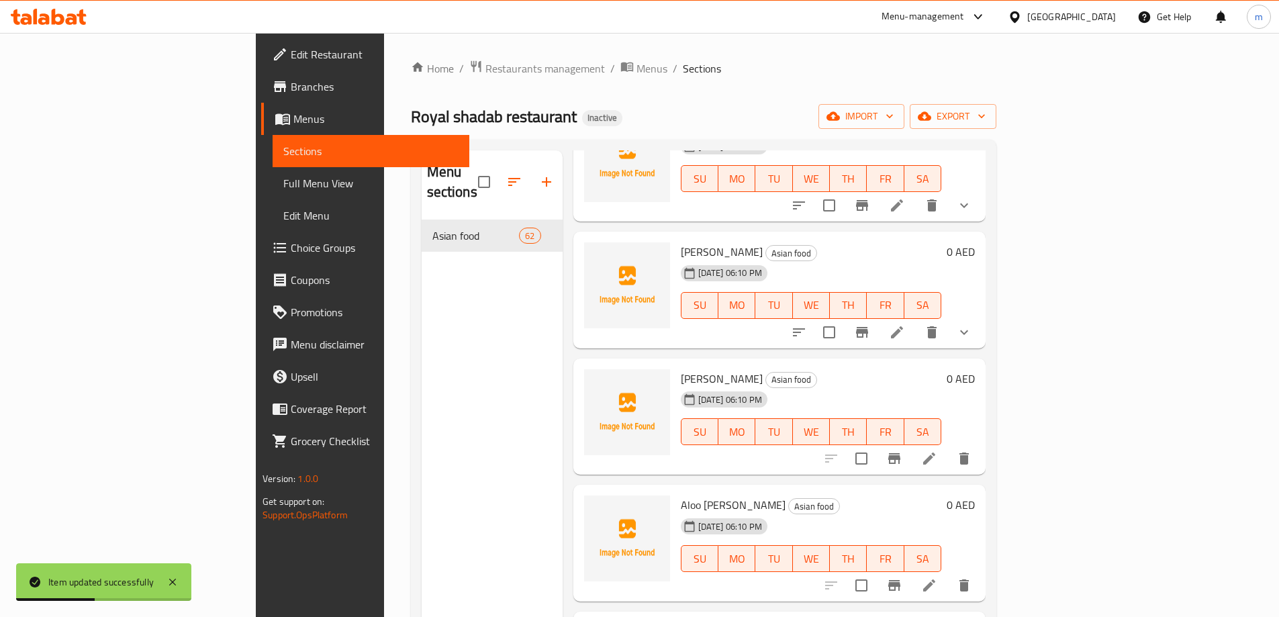
scroll to position [2954, 0]
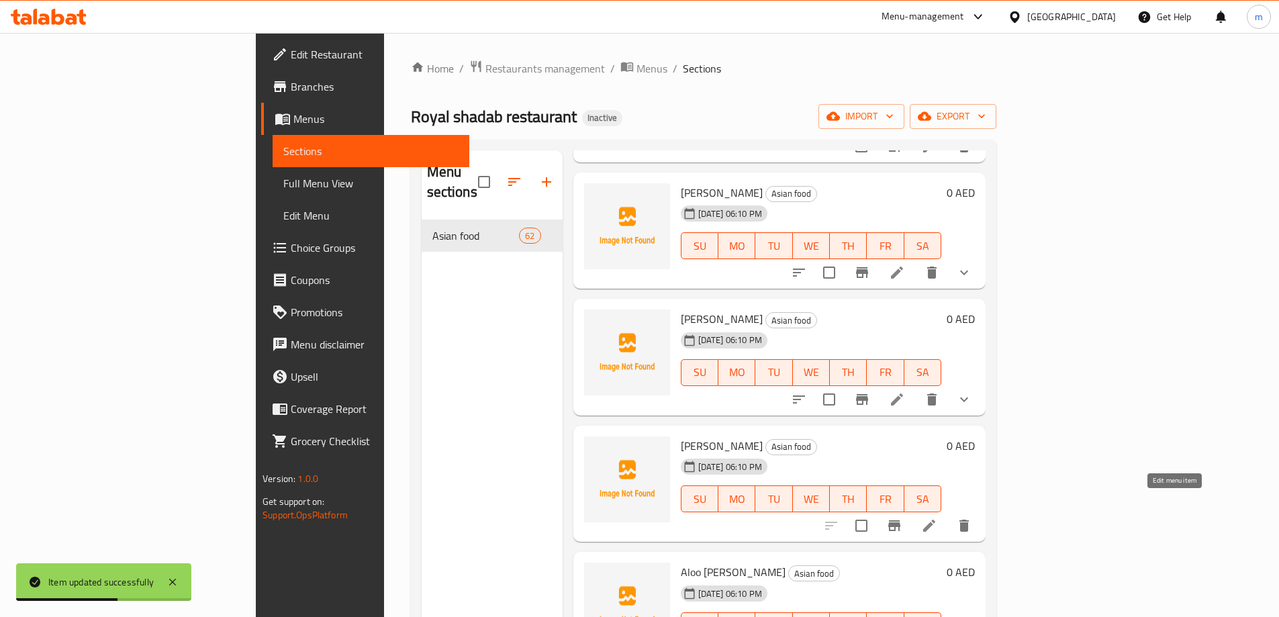
click at [937, 518] on icon at bounding box center [929, 526] width 16 height 16
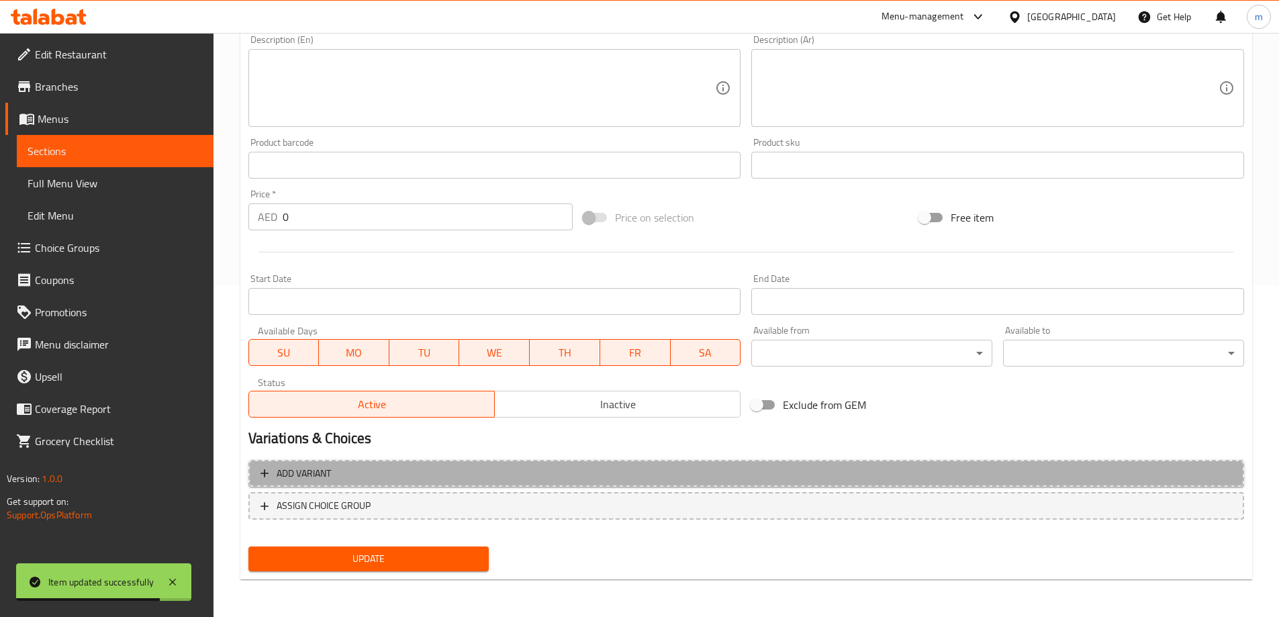
click at [751, 479] on span "Add variant" at bounding box center [745, 473] width 971 height 17
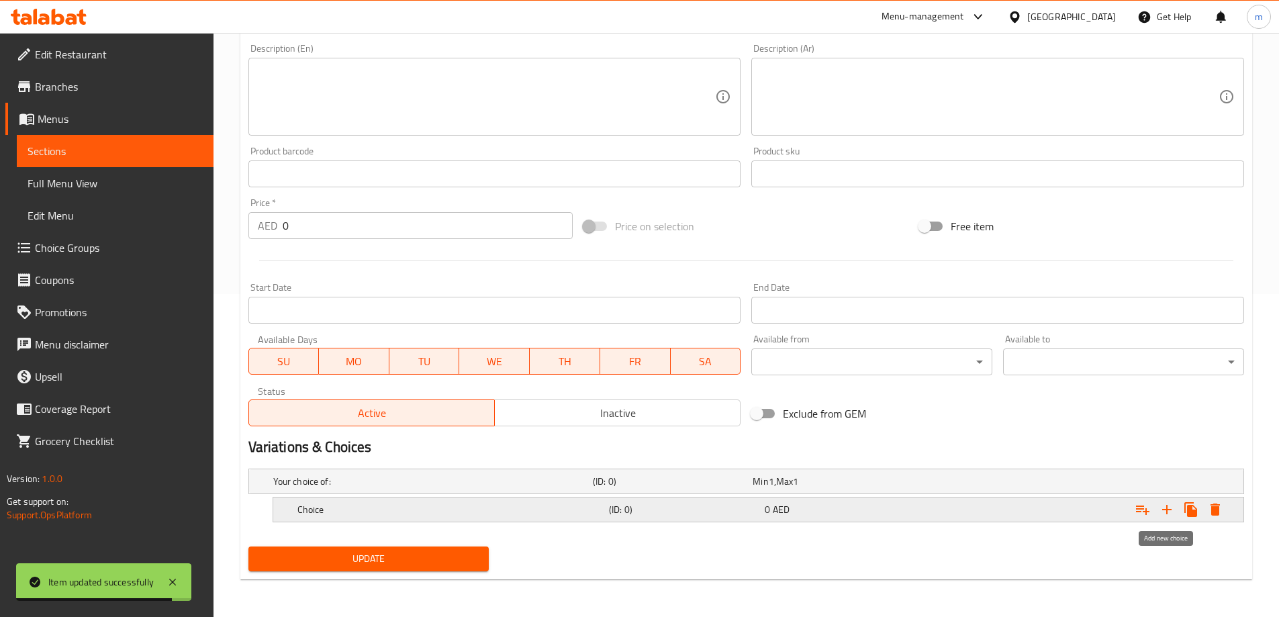
click at [1165, 513] on icon "Expand" at bounding box center [1167, 510] width 16 height 16
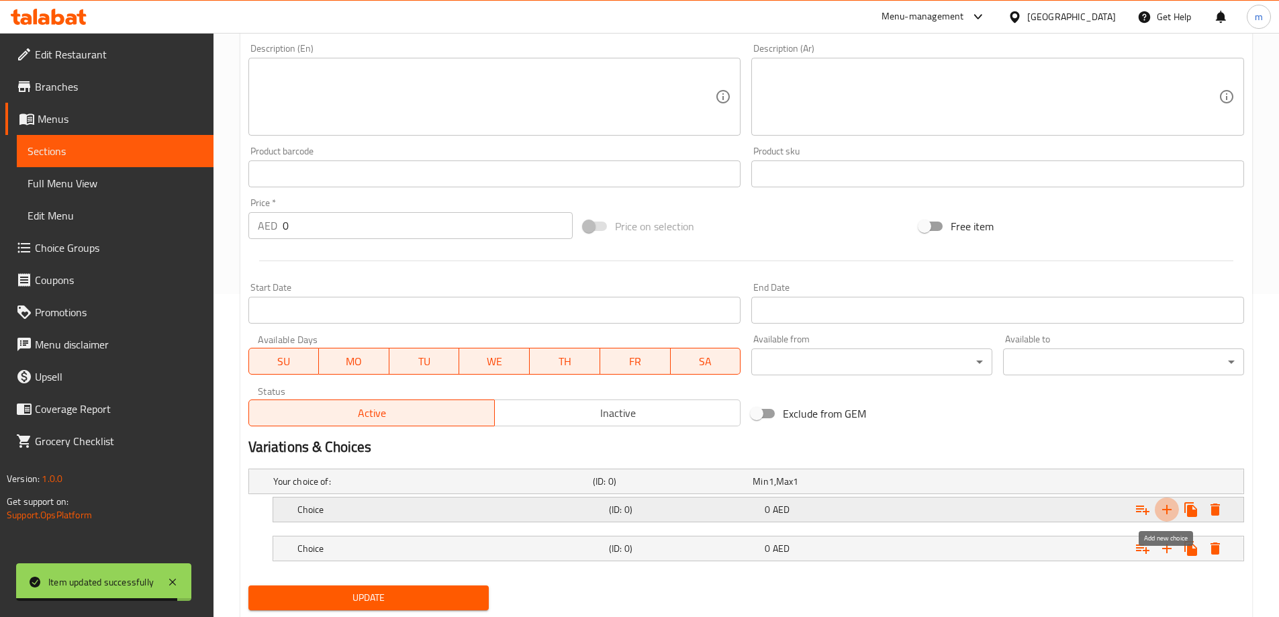
click at [1165, 513] on icon "Expand" at bounding box center [1167, 510] width 16 height 16
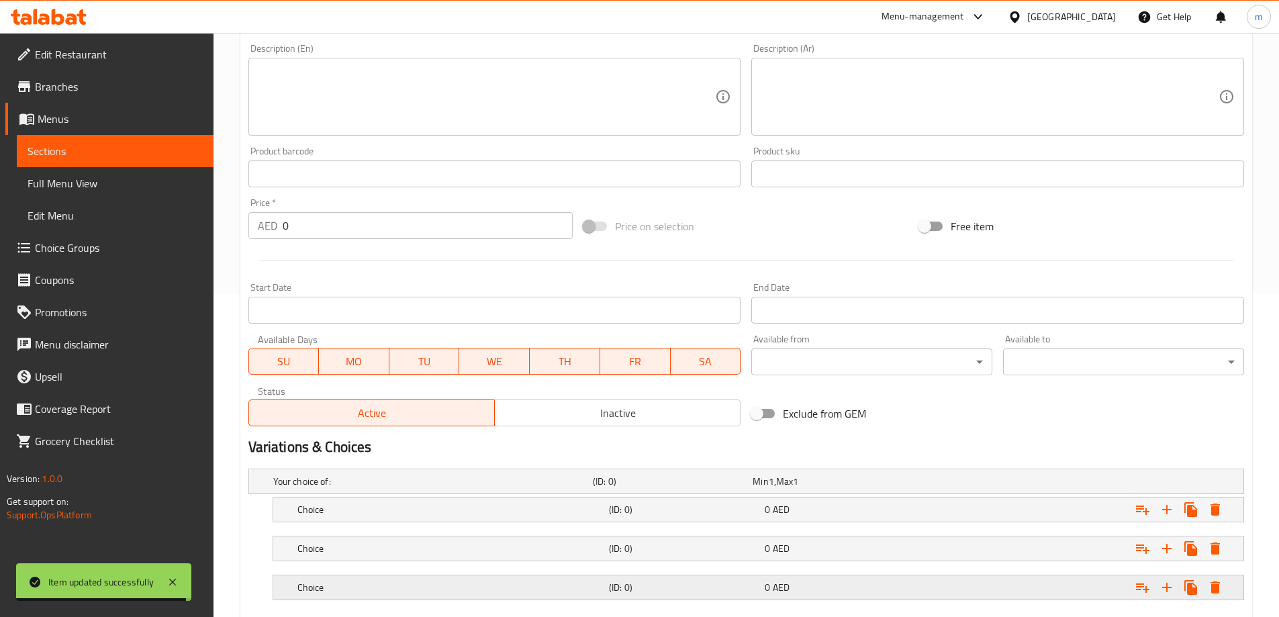
click at [992, 599] on div "Expand" at bounding box center [1074, 588] width 312 height 30
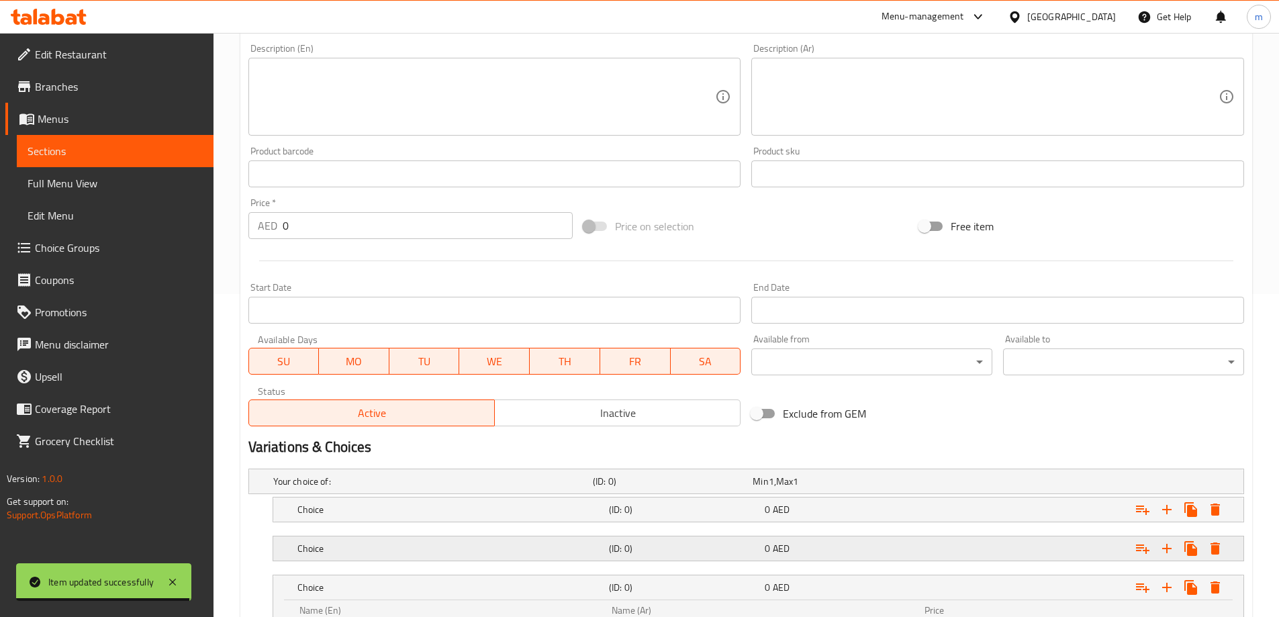
click at [949, 544] on div "Expand" at bounding box center [1074, 549] width 312 height 30
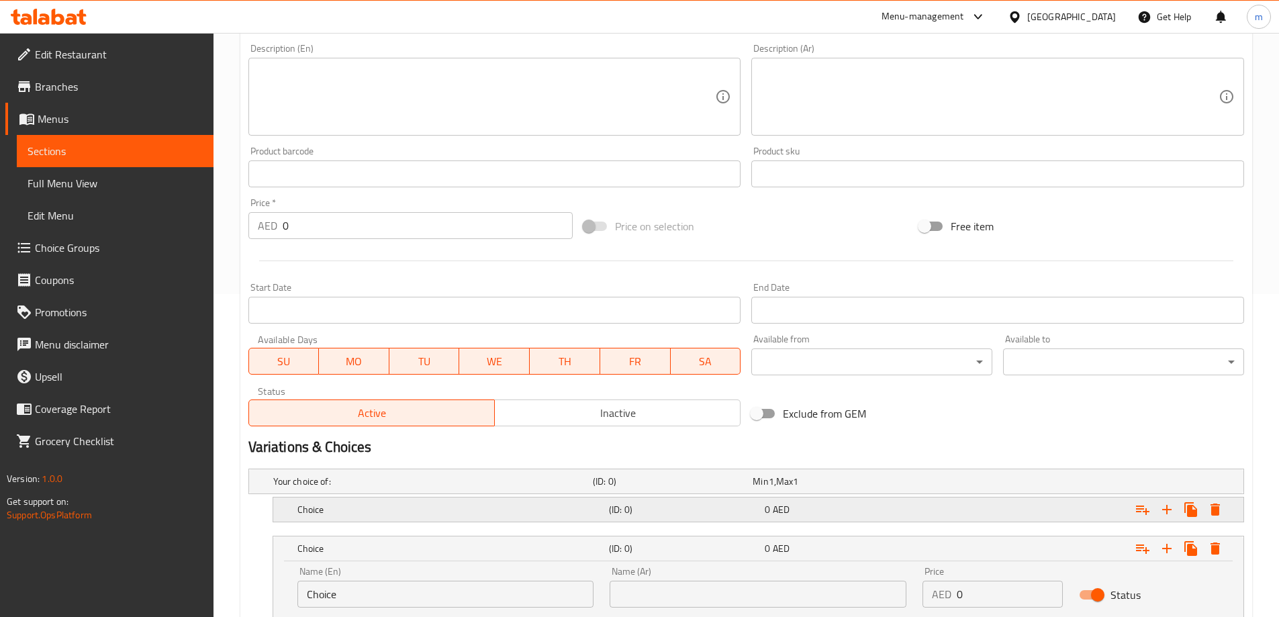
click at [940, 519] on div "Expand" at bounding box center [1074, 510] width 312 height 30
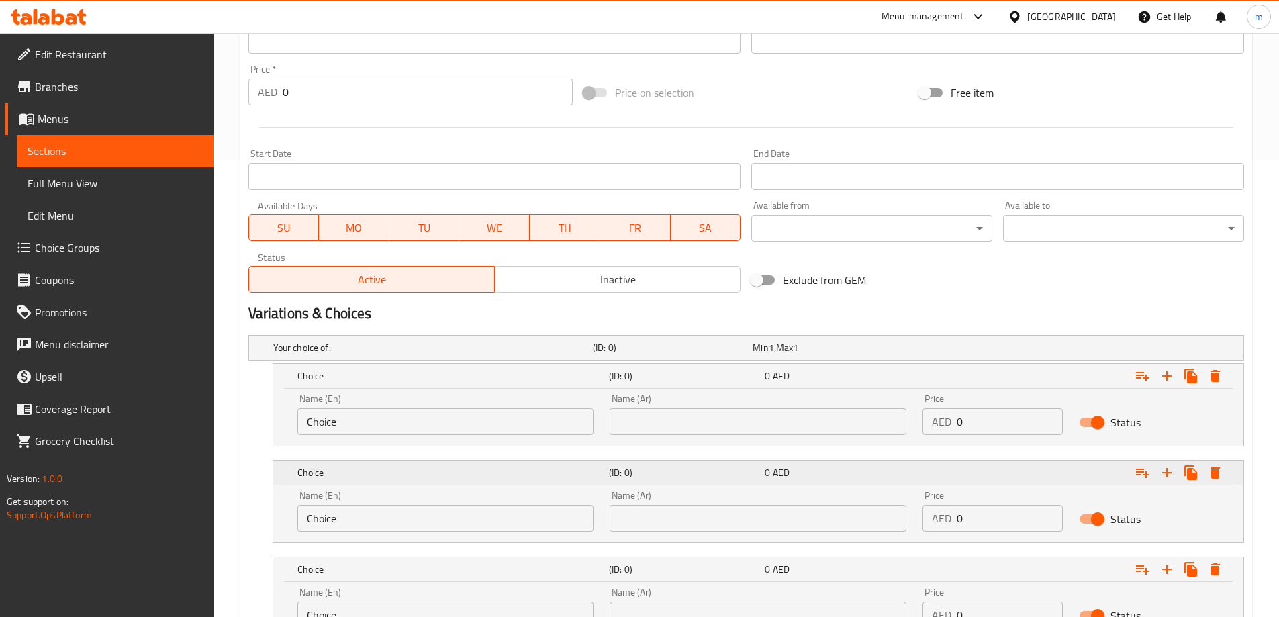
scroll to position [457, 0]
click at [379, 429] on input "Choice" at bounding box center [445, 421] width 297 height 27
type input "small"
click at [371, 512] on input "Choice" at bounding box center [445, 517] width 297 height 27
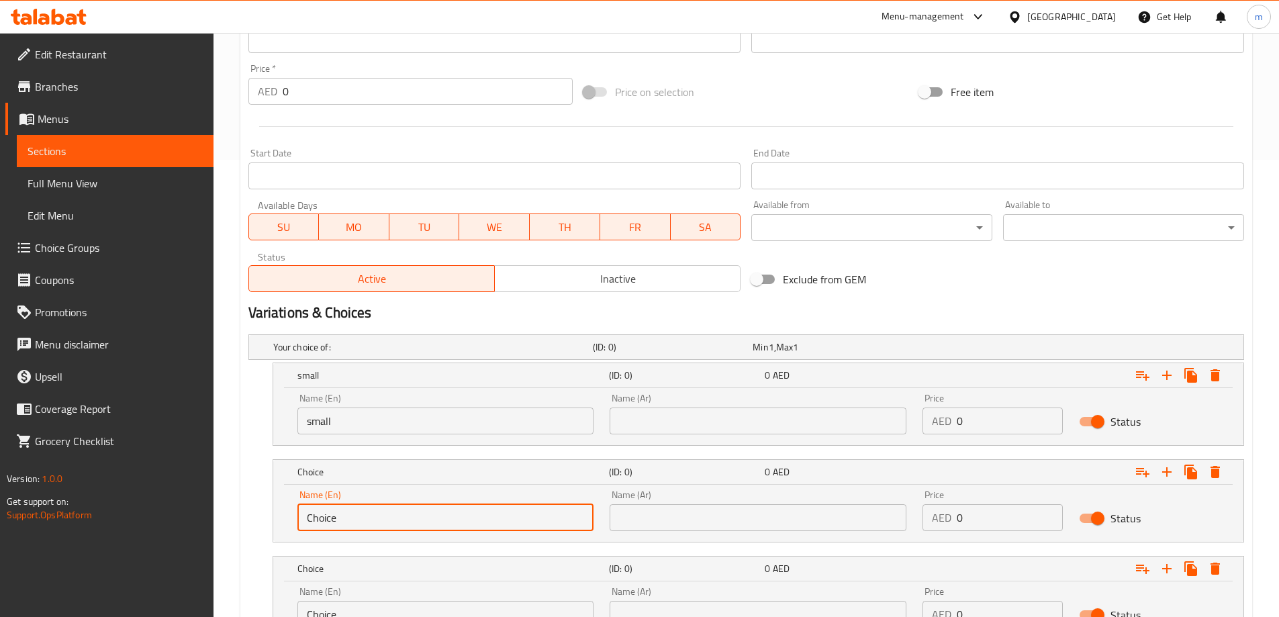
click at [371, 512] on input "Choice" at bounding box center [445, 517] width 297 height 27
type input "medium"
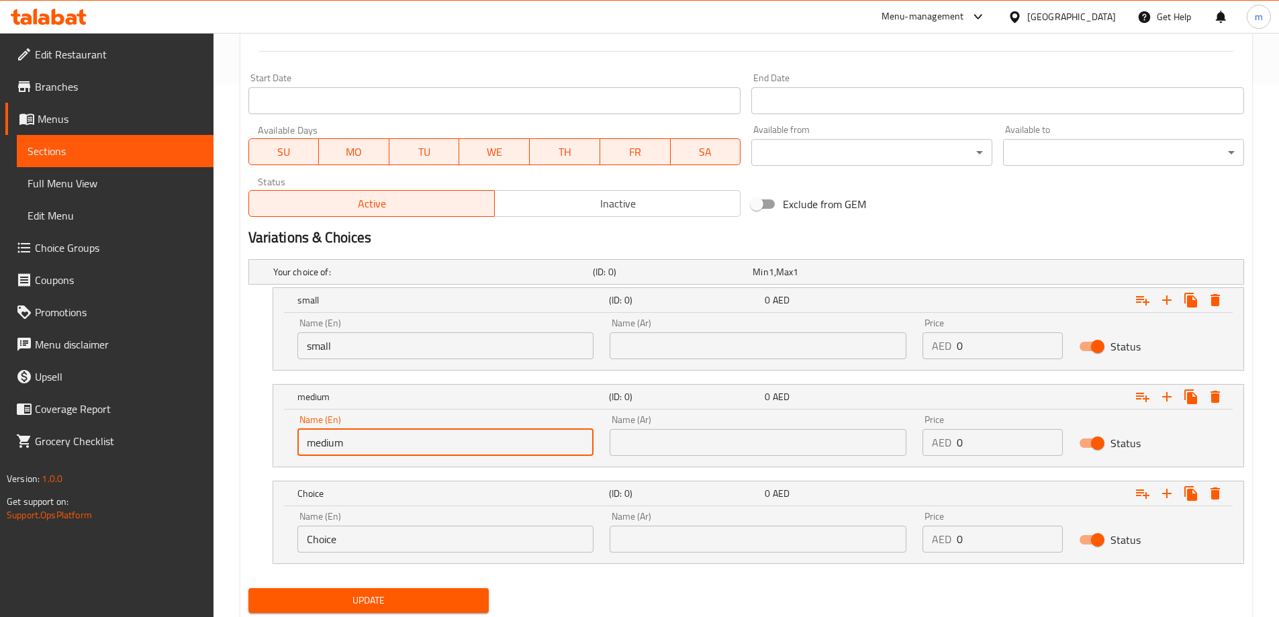
scroll to position [574, 0]
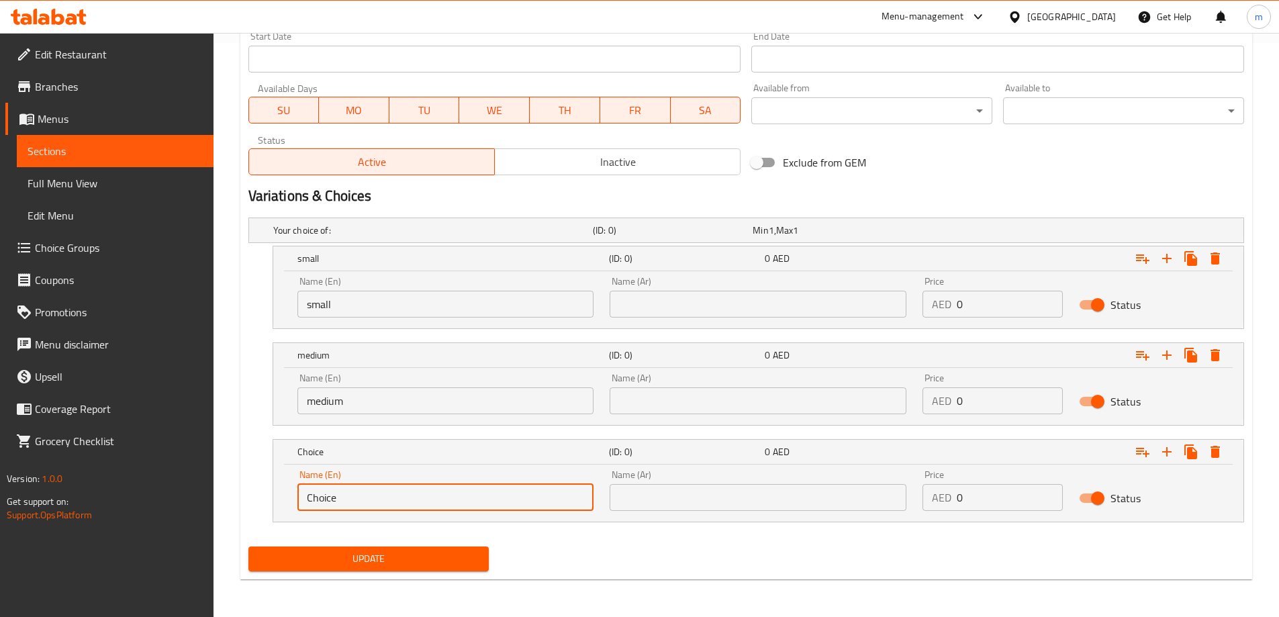
click at [383, 495] on input "Choice" at bounding box center [445, 497] width 297 height 27
type input "large"
click at [681, 300] on input "text" at bounding box center [758, 304] width 297 height 27
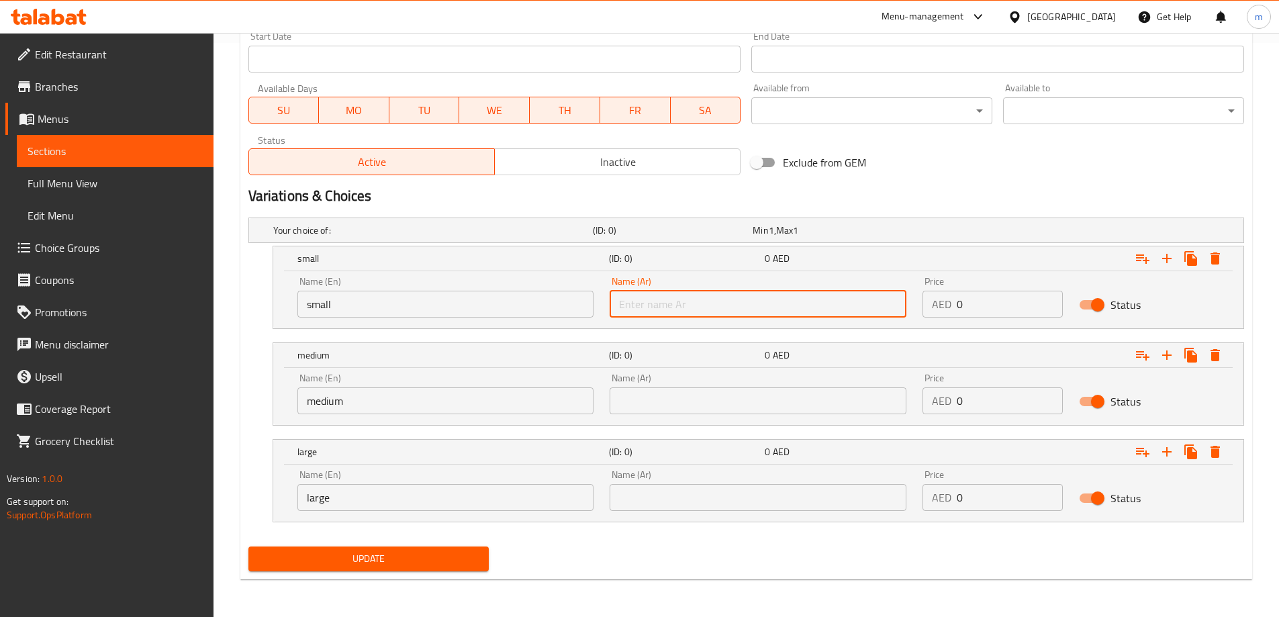
type input "وسط"
click at [685, 304] on input "وسط" at bounding box center [758, 304] width 297 height 27
click at [685, 304] on input "text" at bounding box center [758, 304] width 297 height 27
click at [685, 314] on input "text" at bounding box center [758, 304] width 297 height 27
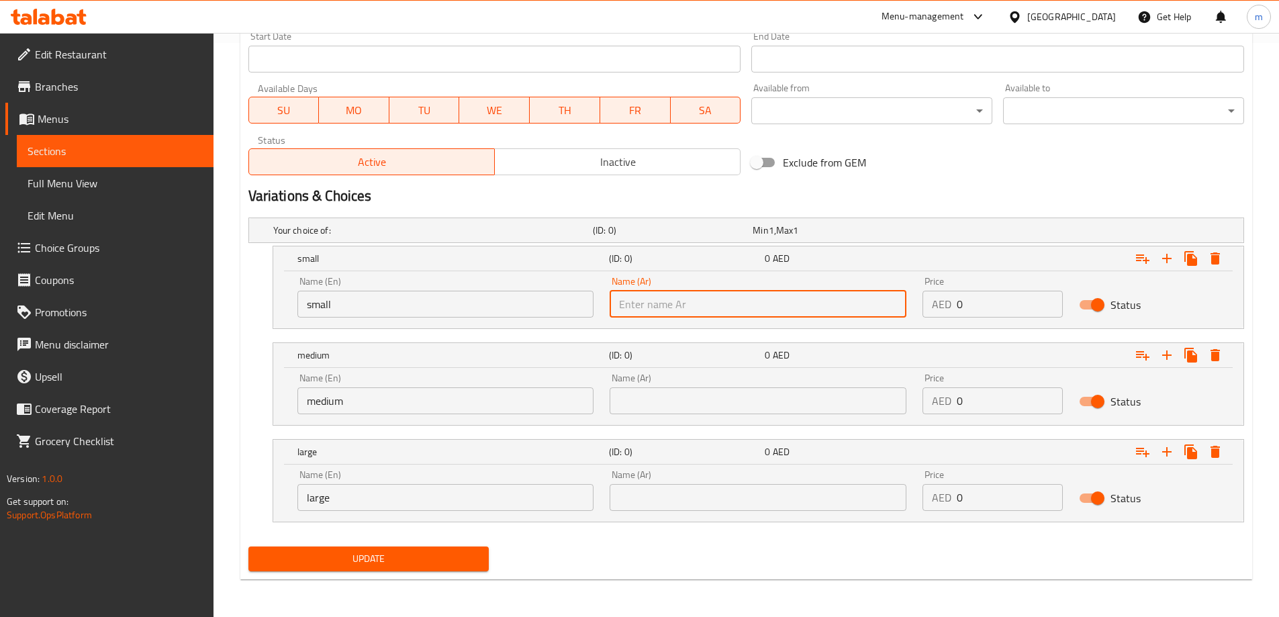
type input "صغير"
click at [707, 404] on input "text" at bounding box center [758, 400] width 297 height 27
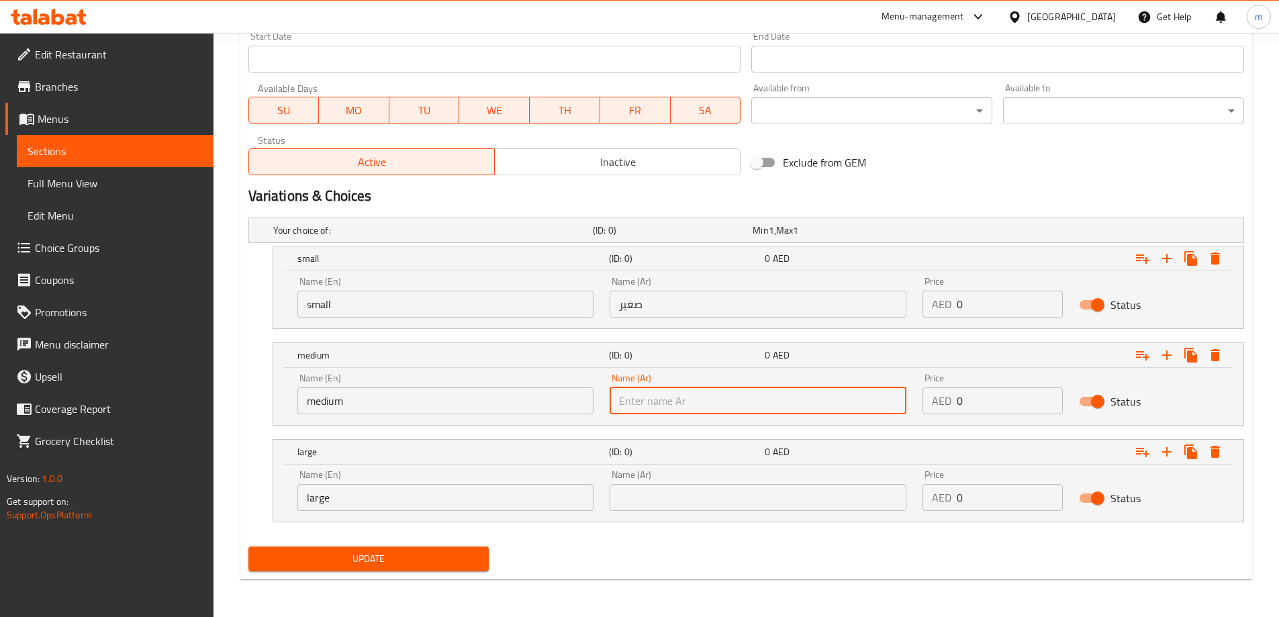
type input "كبير"
click at [706, 409] on input "كبير" at bounding box center [758, 400] width 297 height 27
click at [706, 409] on input "text" at bounding box center [758, 400] width 297 height 27
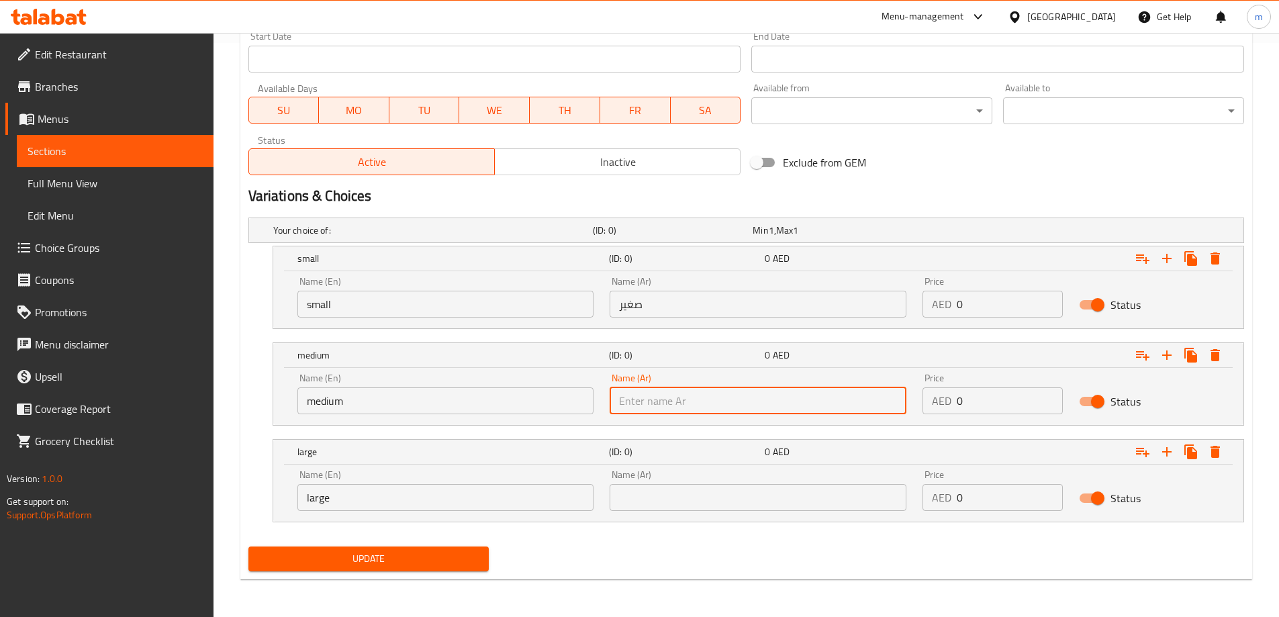
type input "وسط"
click at [699, 504] on input "text" at bounding box center [758, 497] width 297 height 27
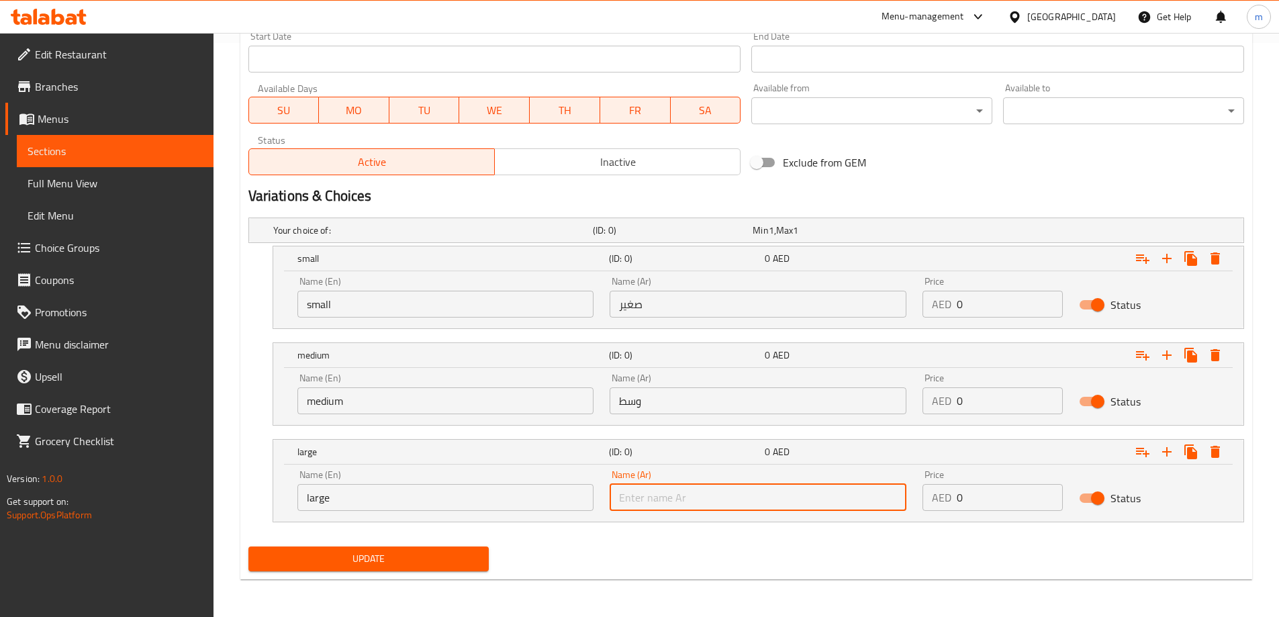
type input "كبير"
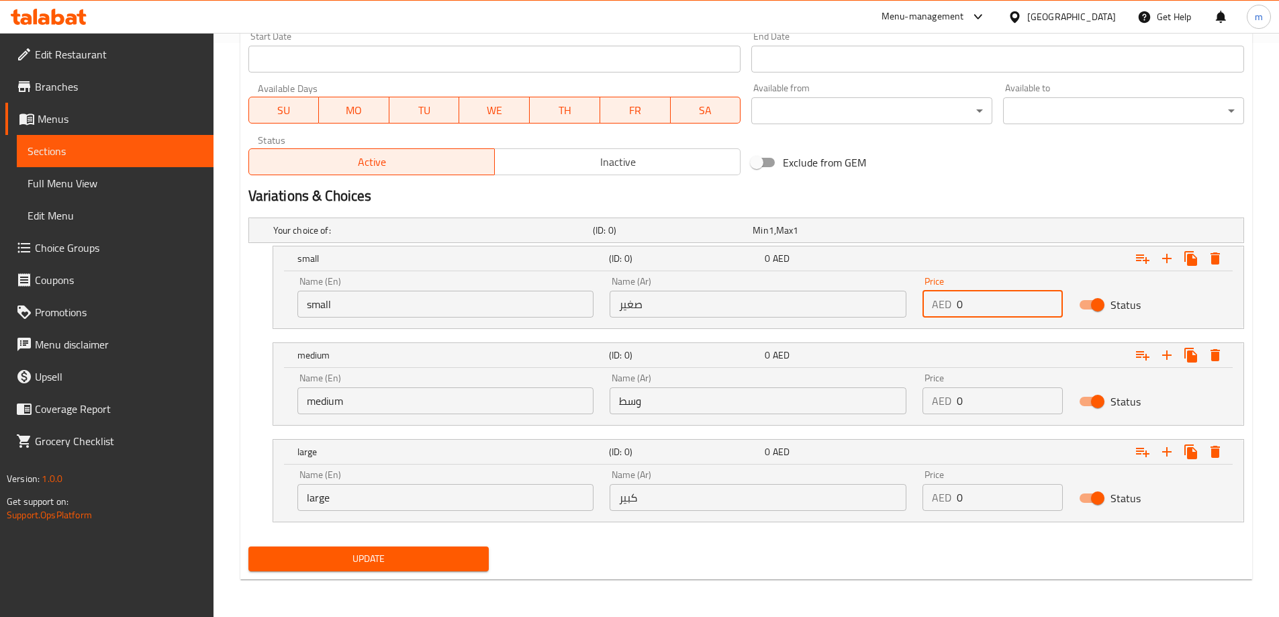
click at [974, 307] on input "0" at bounding box center [1010, 304] width 106 height 27
type input "10"
click at [983, 400] on input "0" at bounding box center [1010, 400] width 106 height 27
type input "15"
click at [990, 494] on input "0" at bounding box center [1010, 497] width 106 height 27
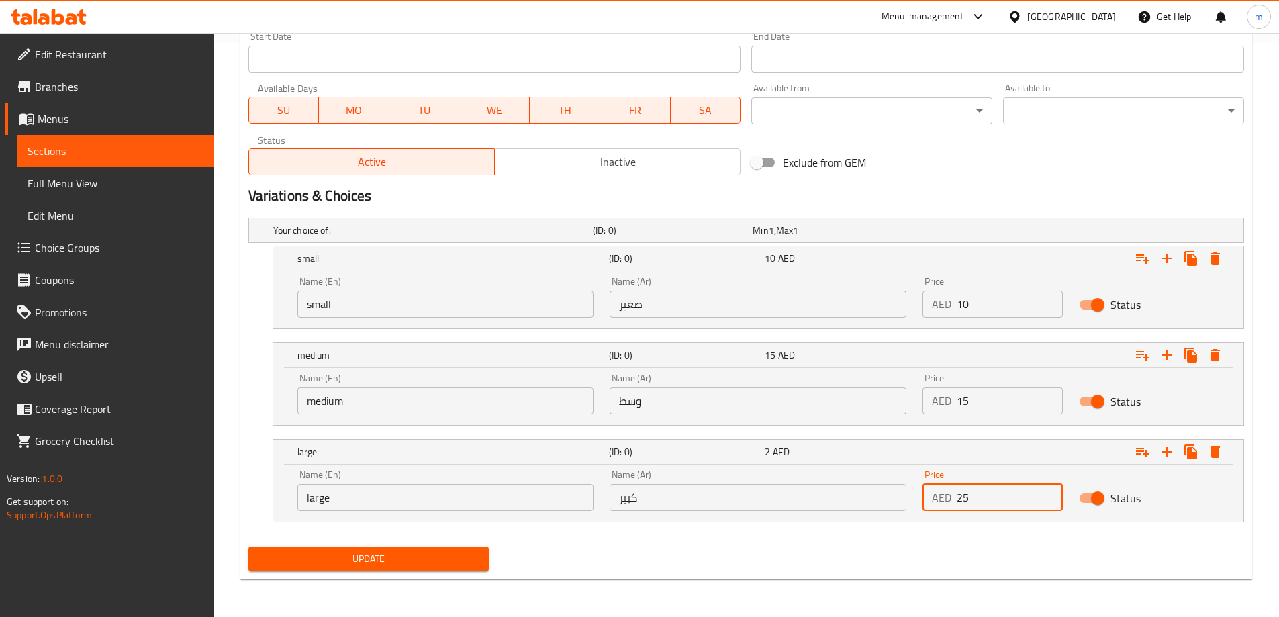
type input "25"
click at [960, 548] on div "Update" at bounding box center [746, 559] width 1006 height 36
click at [434, 554] on span "Update" at bounding box center [369, 559] width 220 height 17
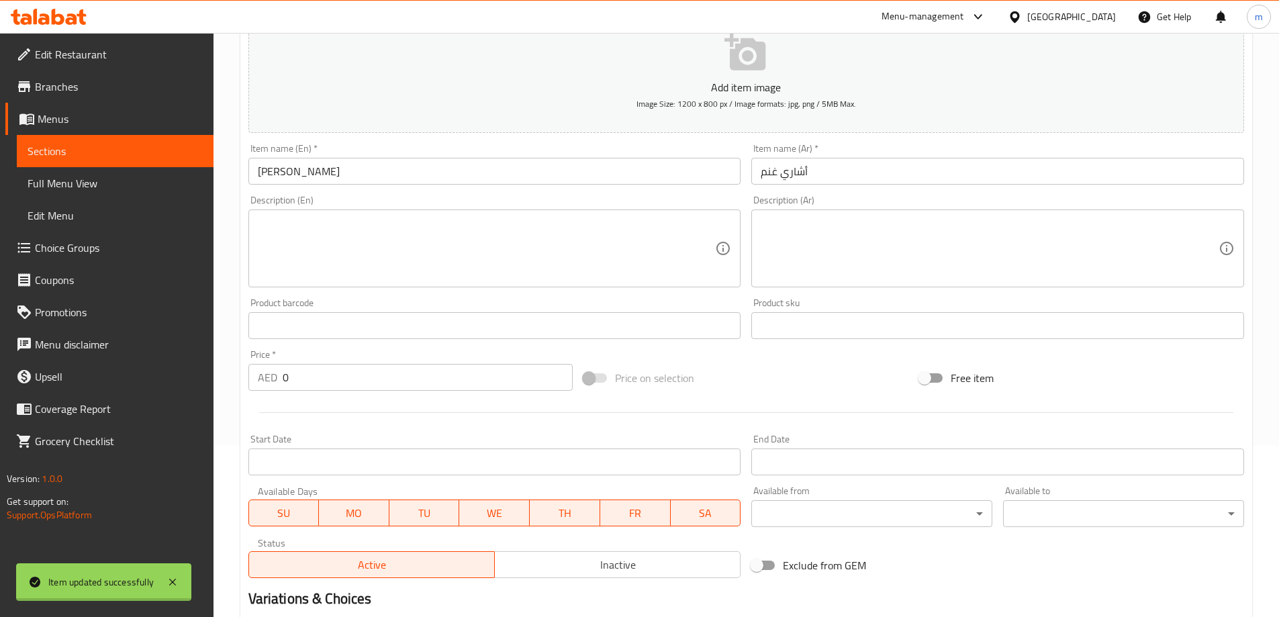
scroll to position [0, 0]
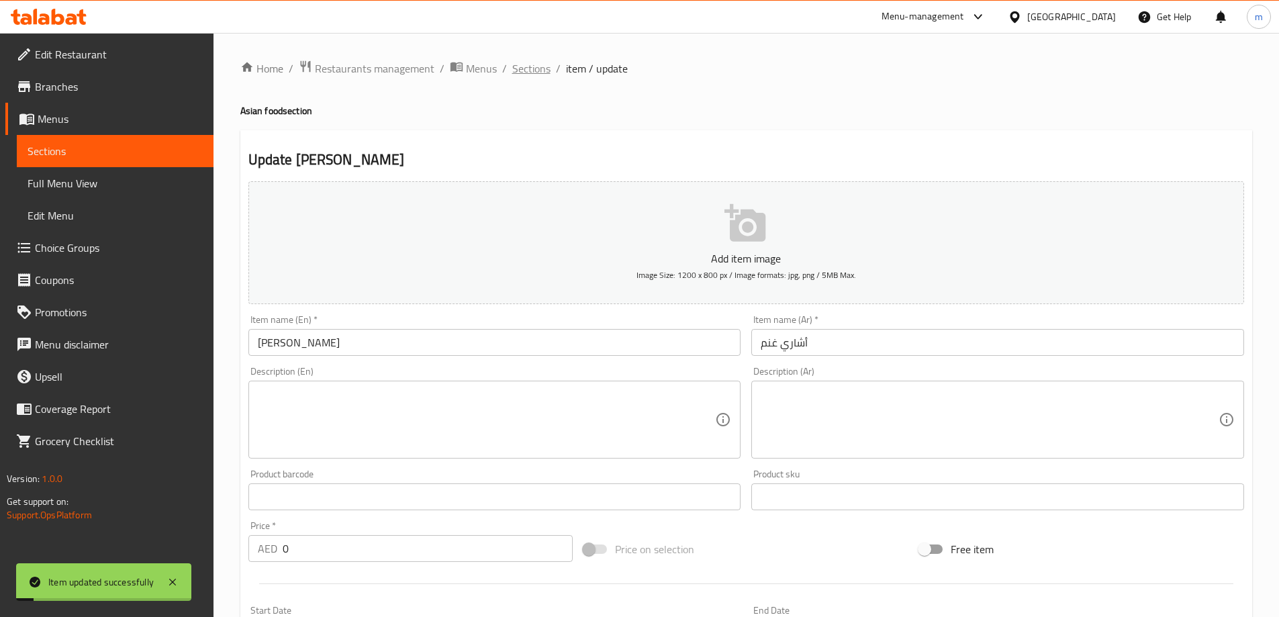
click at [537, 75] on span "Sections" at bounding box center [531, 68] width 38 height 16
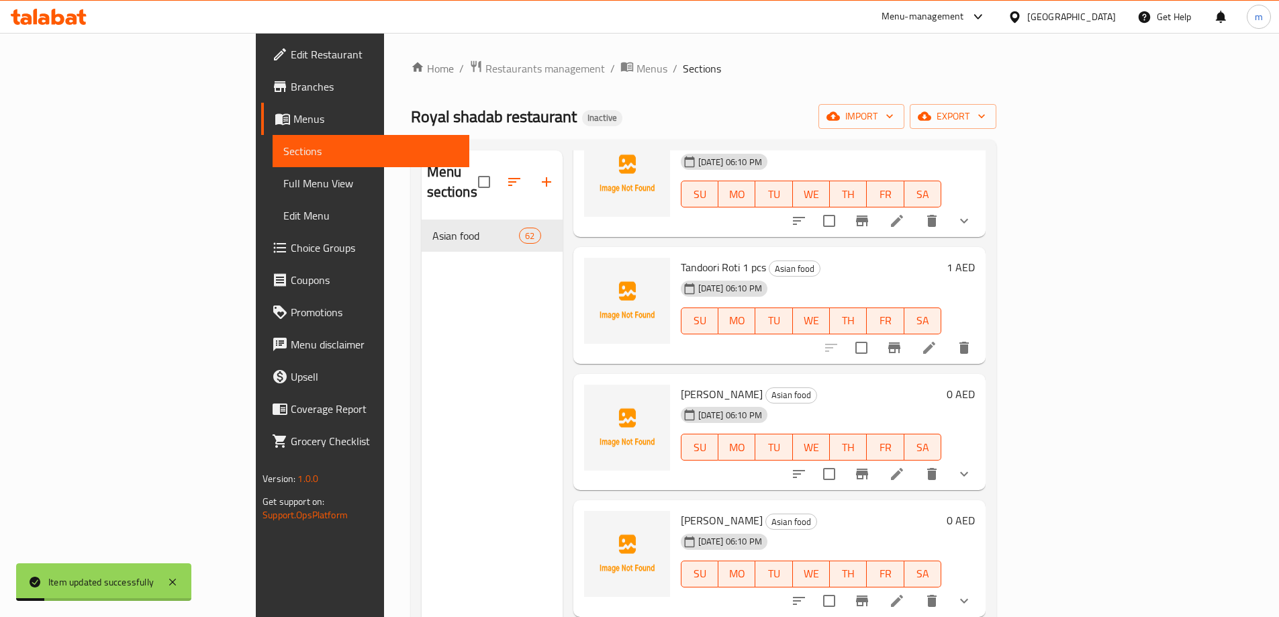
scroll to position [3088, 0]
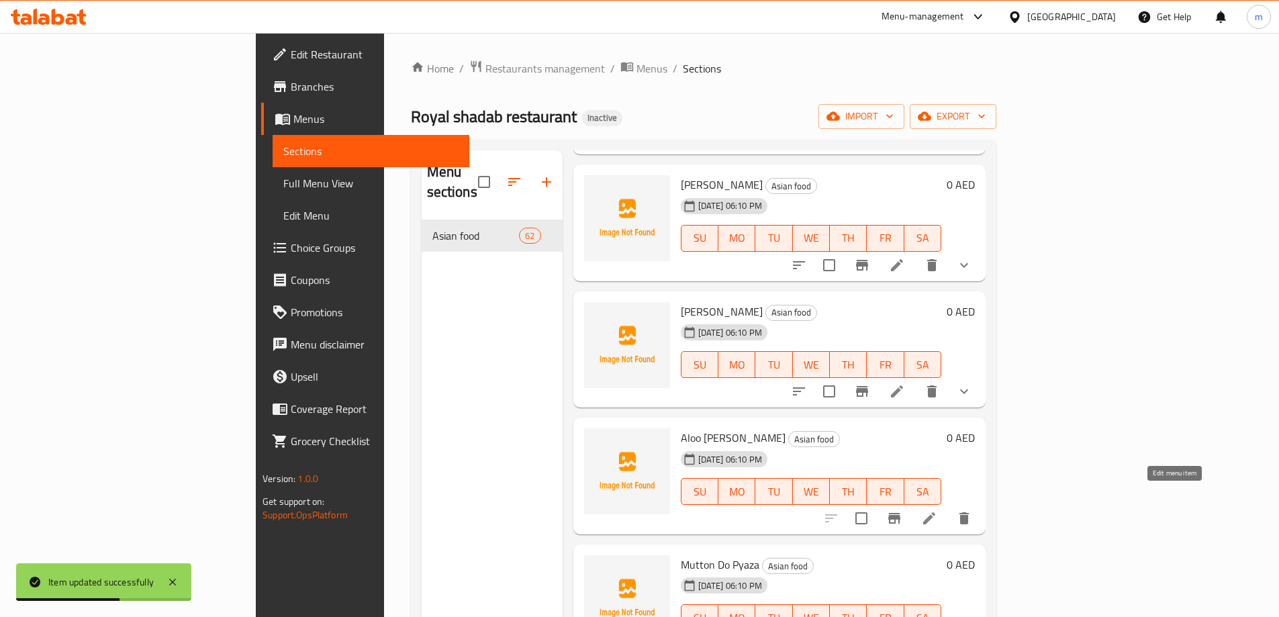
click at [935, 512] on icon at bounding box center [929, 518] width 12 height 12
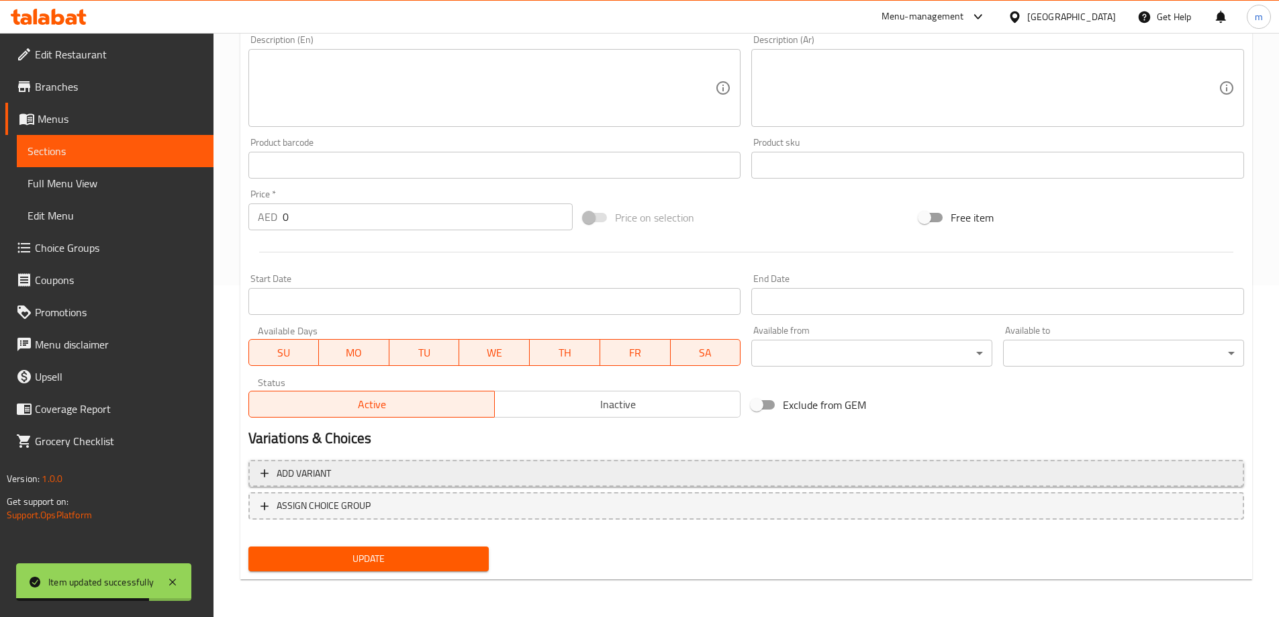
click at [796, 474] on span "Add variant" at bounding box center [745, 473] width 971 height 17
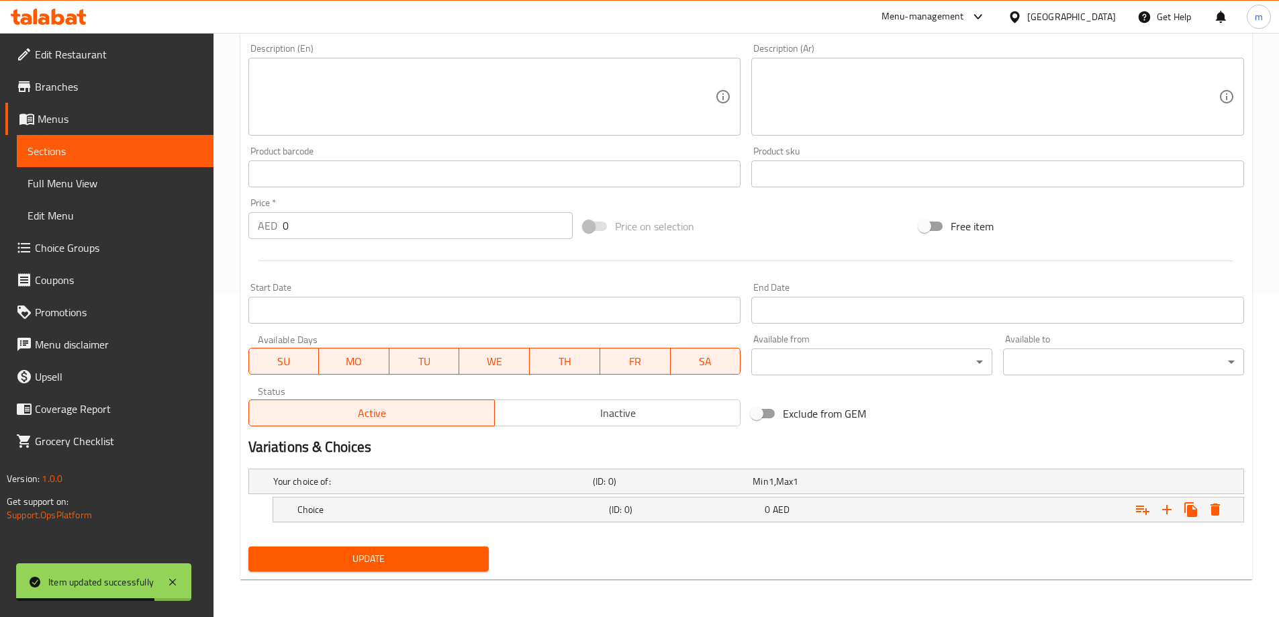
scroll to position [323, 0]
click at [1174, 510] on icon "Expand" at bounding box center [1167, 510] width 16 height 16
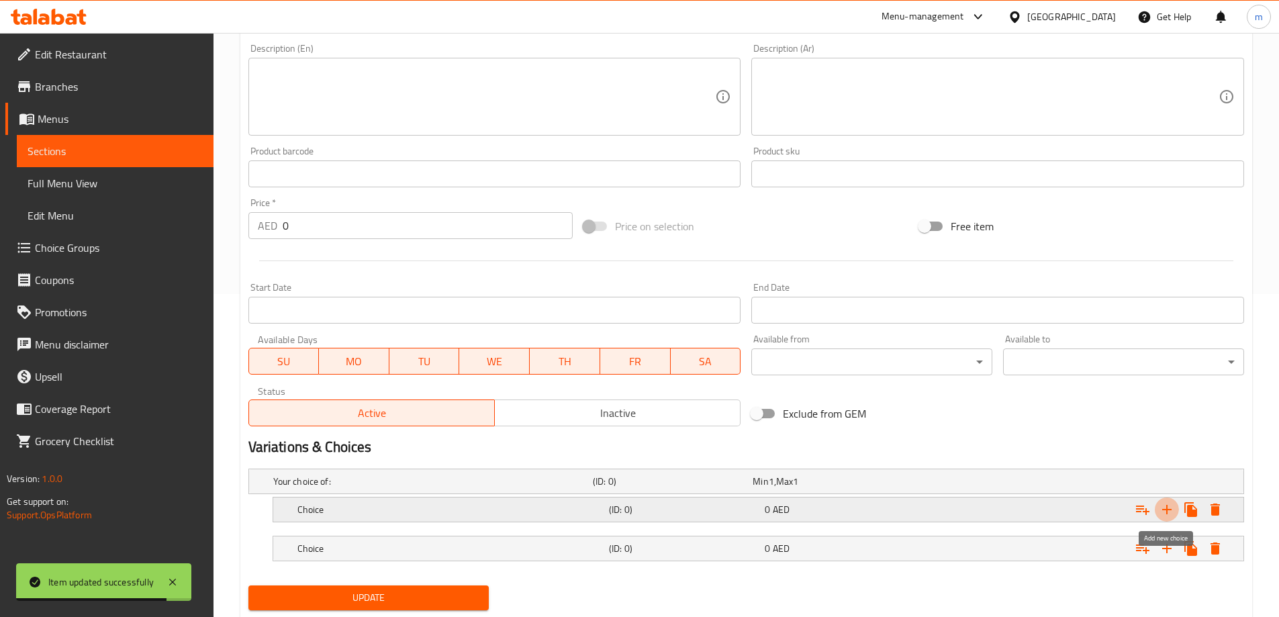
click at [1174, 510] on icon "Expand" at bounding box center [1167, 510] width 16 height 16
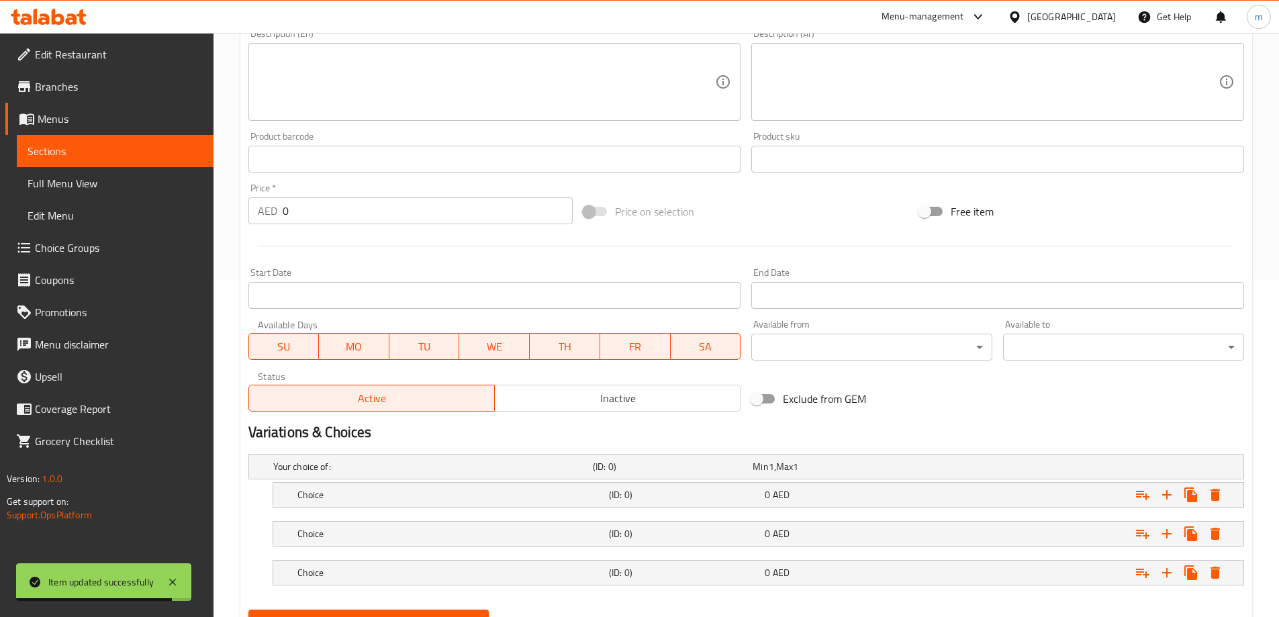
scroll to position [401, 0]
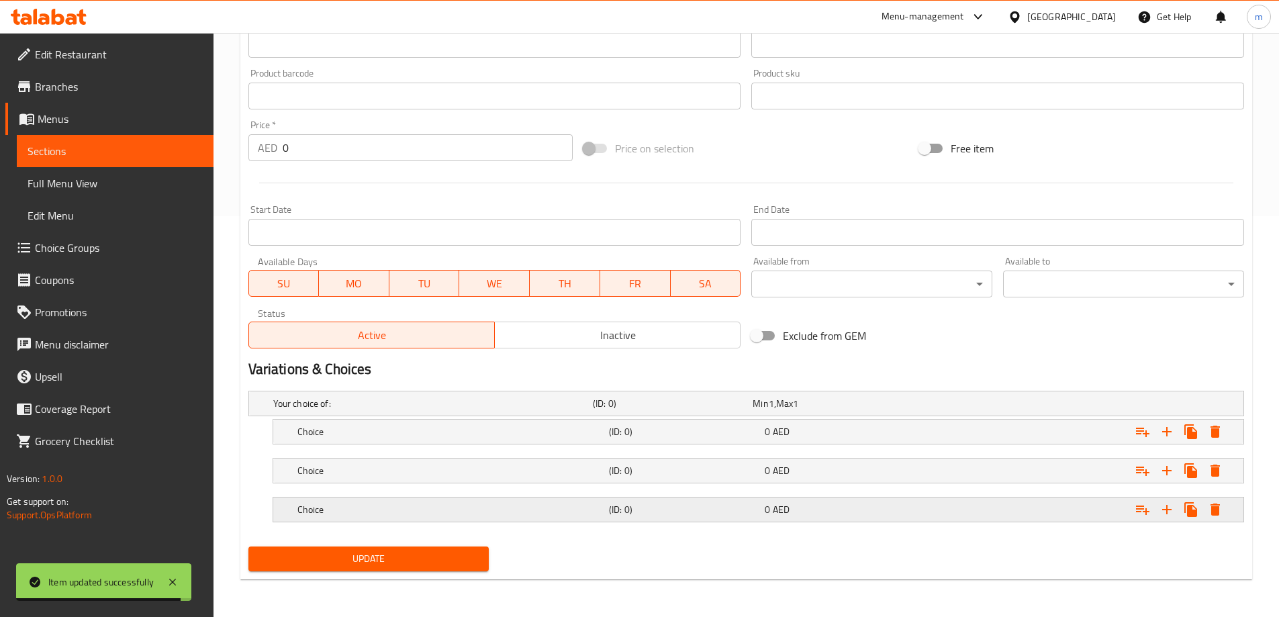
click at [945, 506] on div "Expand" at bounding box center [1074, 510] width 312 height 30
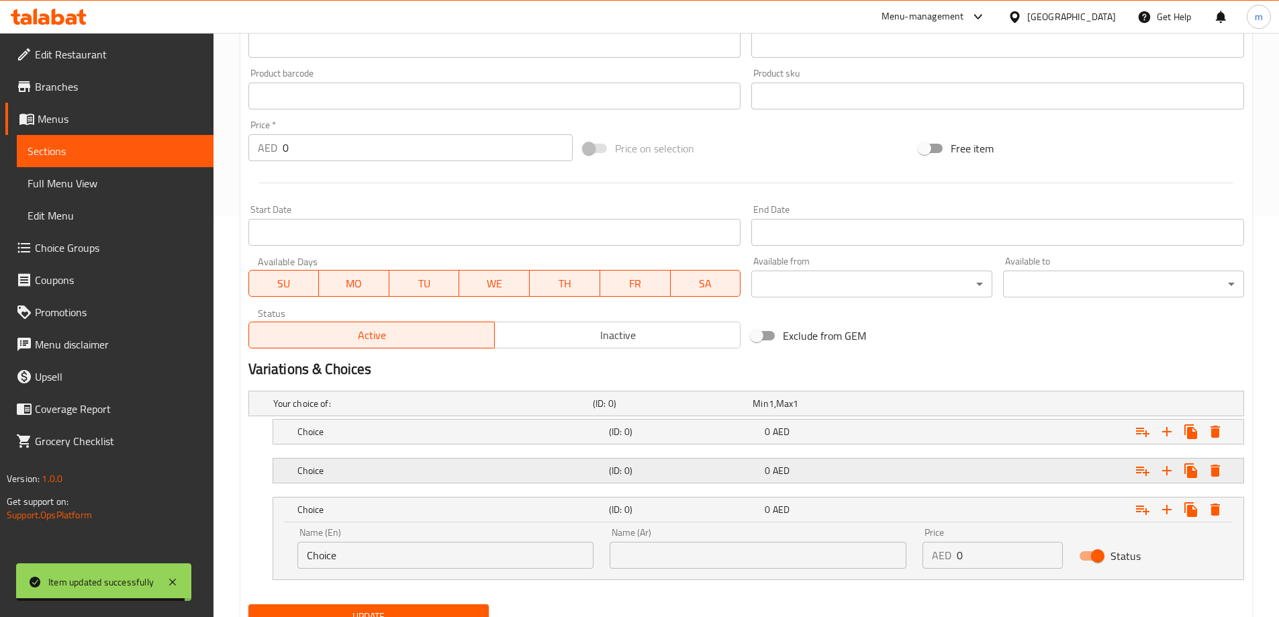
click at [874, 469] on div "0 AED" at bounding box center [840, 470] width 150 height 13
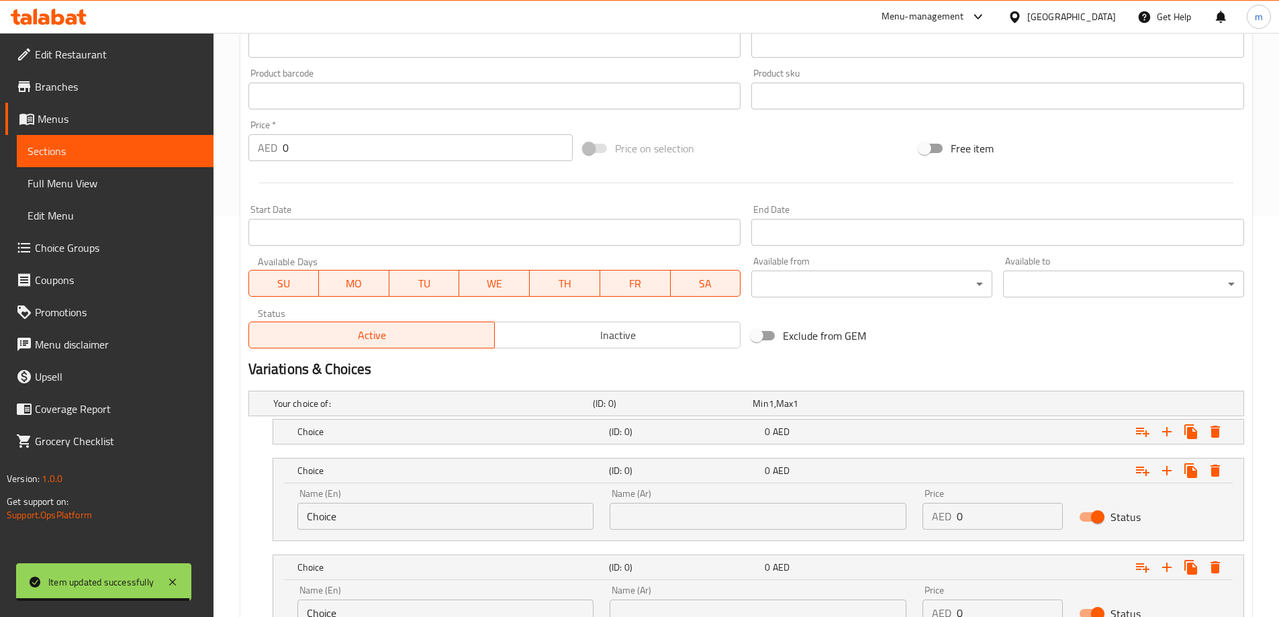
drag, startPoint x: 857, startPoint y: 440, endPoint x: 619, endPoint y: 474, distance: 240.0
click at [856, 440] on div "0 AED" at bounding box center [840, 431] width 156 height 19
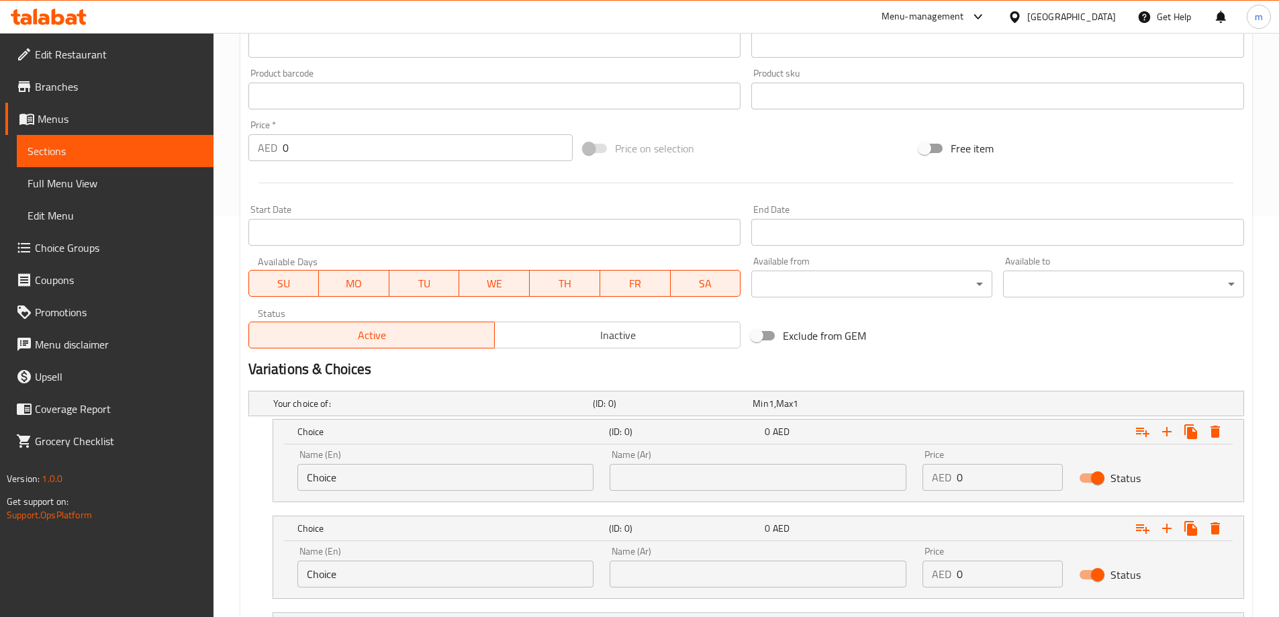
click at [412, 491] on div "Name (En) Choice Name (En)" at bounding box center [445, 470] width 313 height 57
click at [403, 479] on input "Choice" at bounding box center [445, 477] width 297 height 27
type input "small"
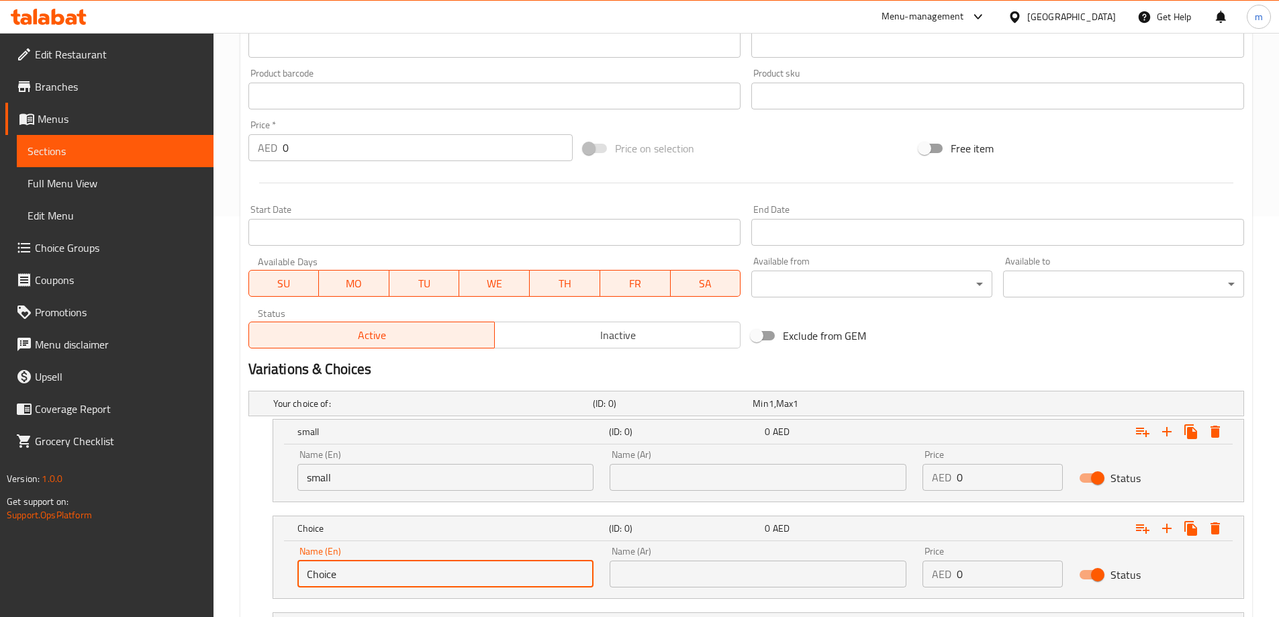
click at [363, 569] on input "Choice" at bounding box center [445, 574] width 297 height 27
type input "medium"
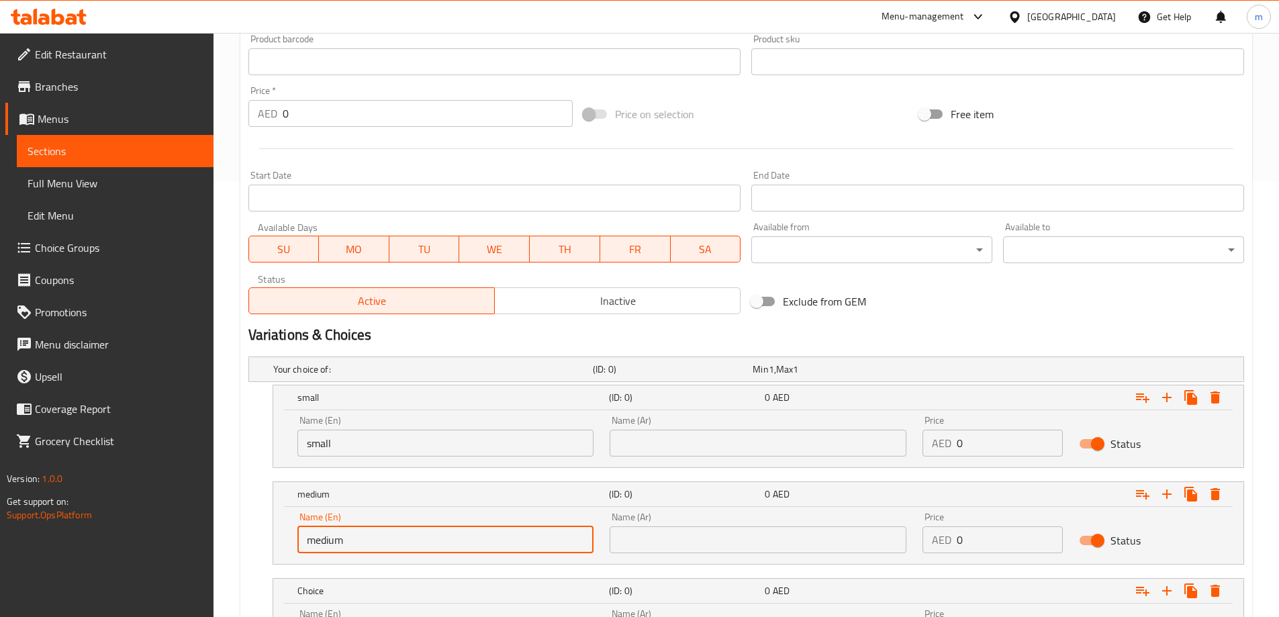
scroll to position [468, 0]
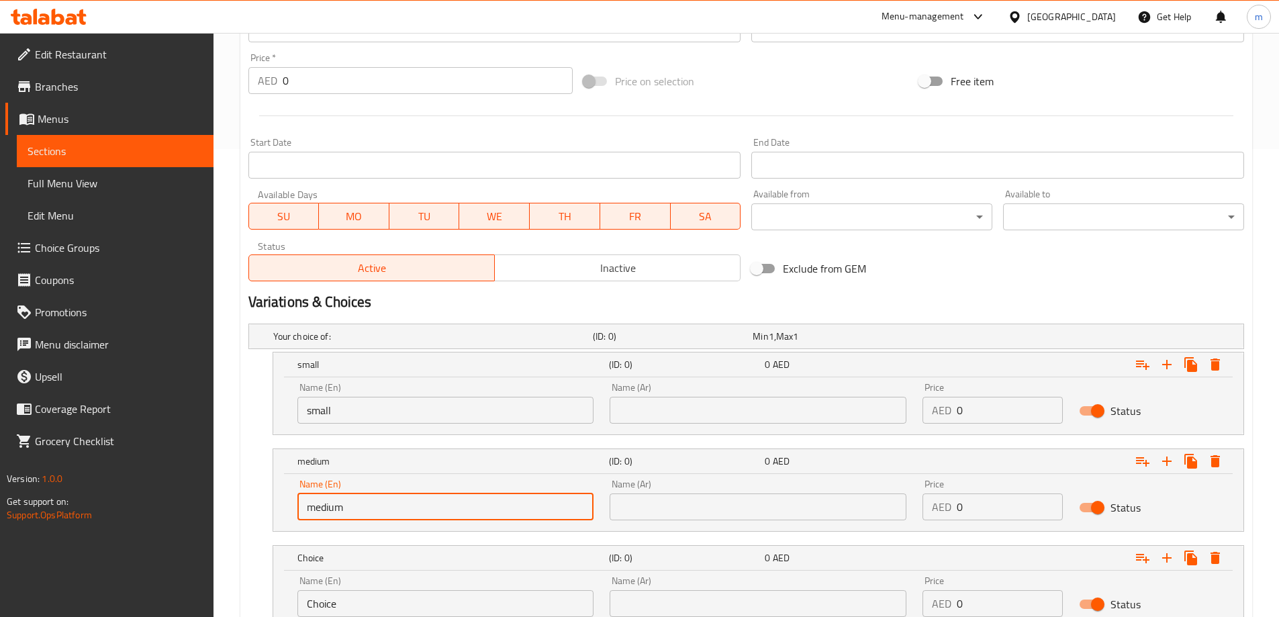
click at [365, 591] on input "Choice" at bounding box center [445, 603] width 297 height 27
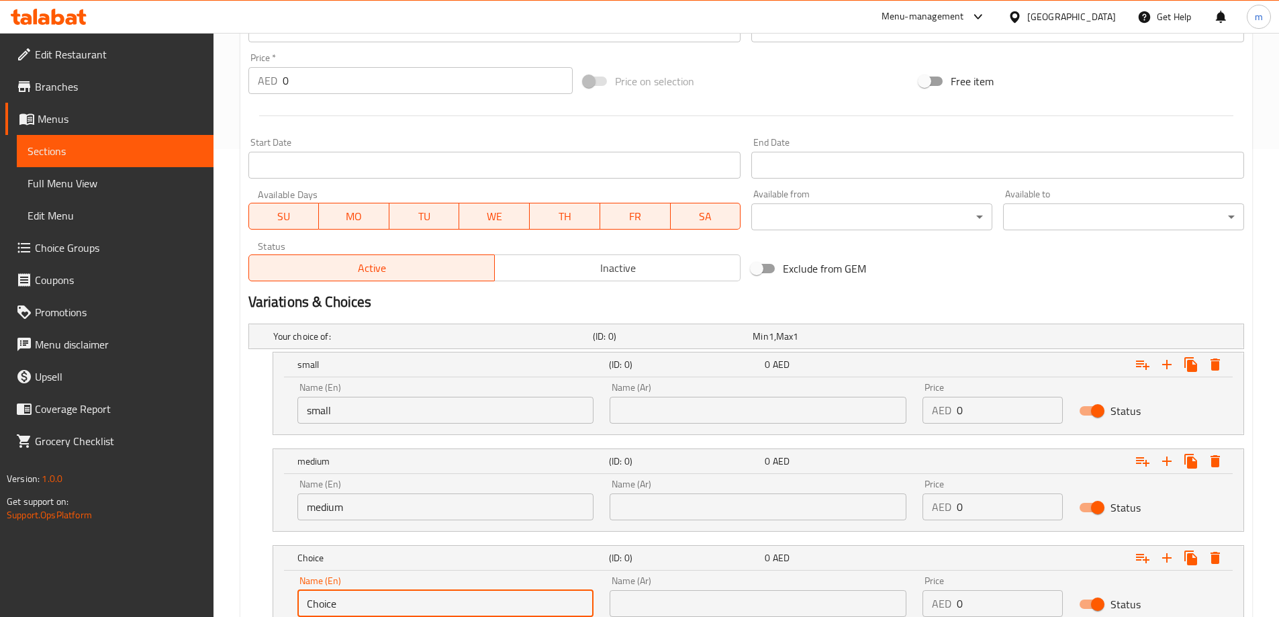
click at [365, 591] on input "Choice" at bounding box center [445, 603] width 297 height 27
type input "large"
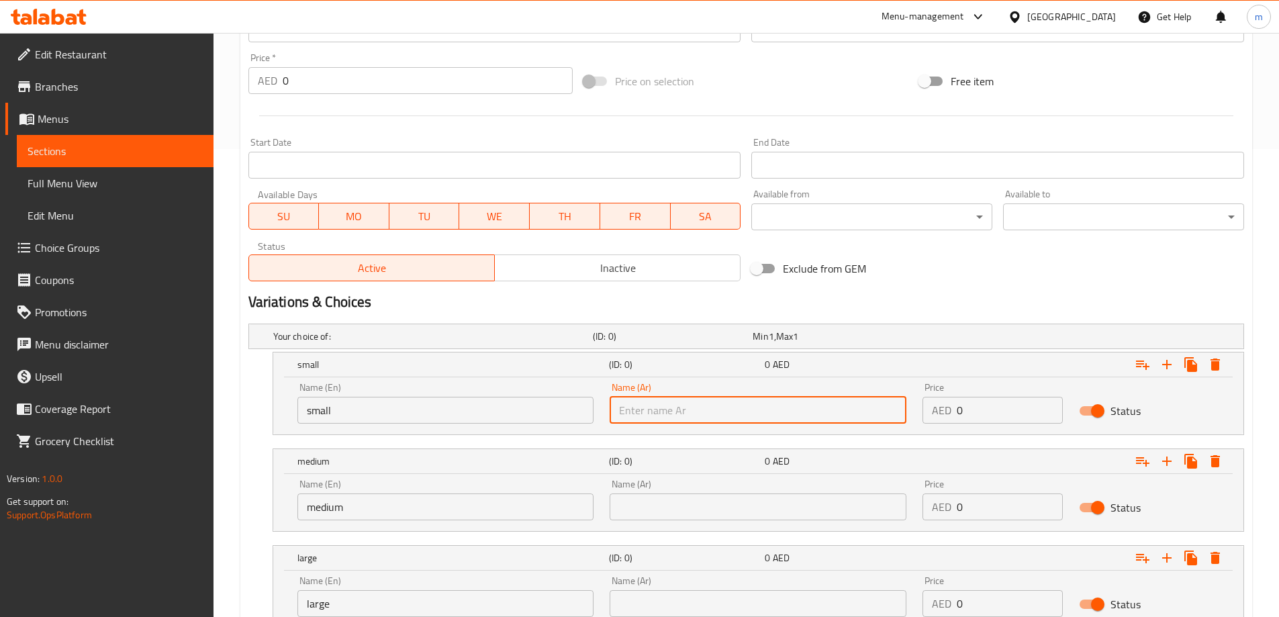
click at [706, 402] on input "text" at bounding box center [758, 410] width 297 height 27
type input "صغير"
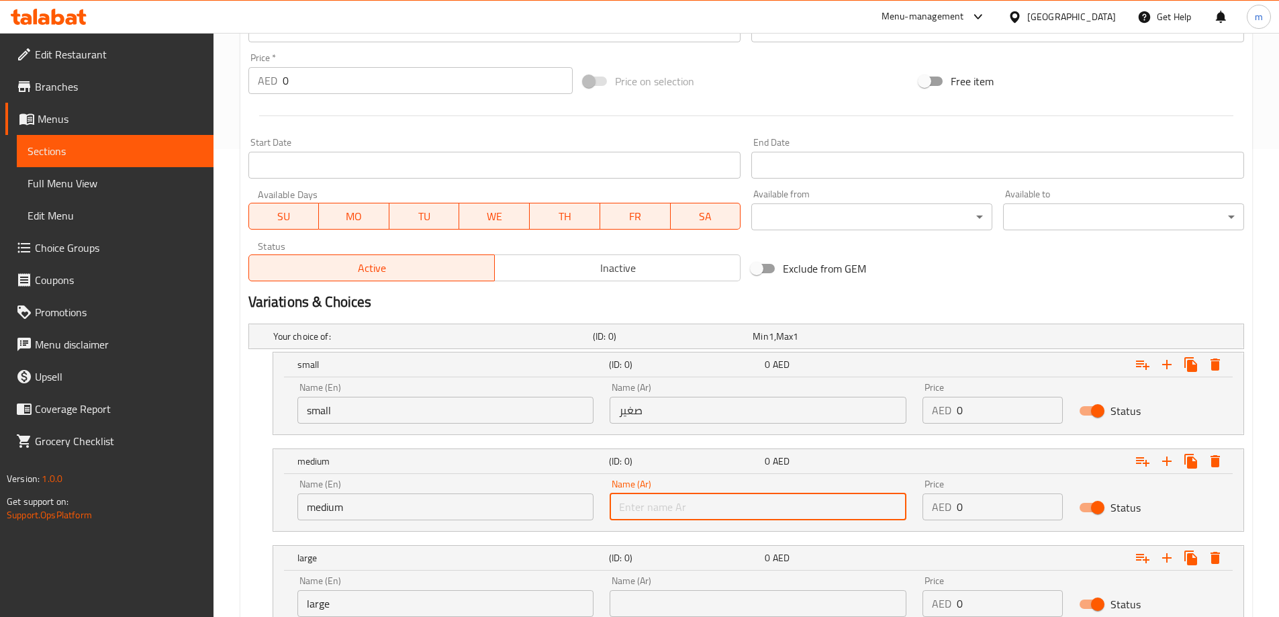
click at [714, 505] on input "text" at bounding box center [758, 506] width 297 height 27
type input "وسط"
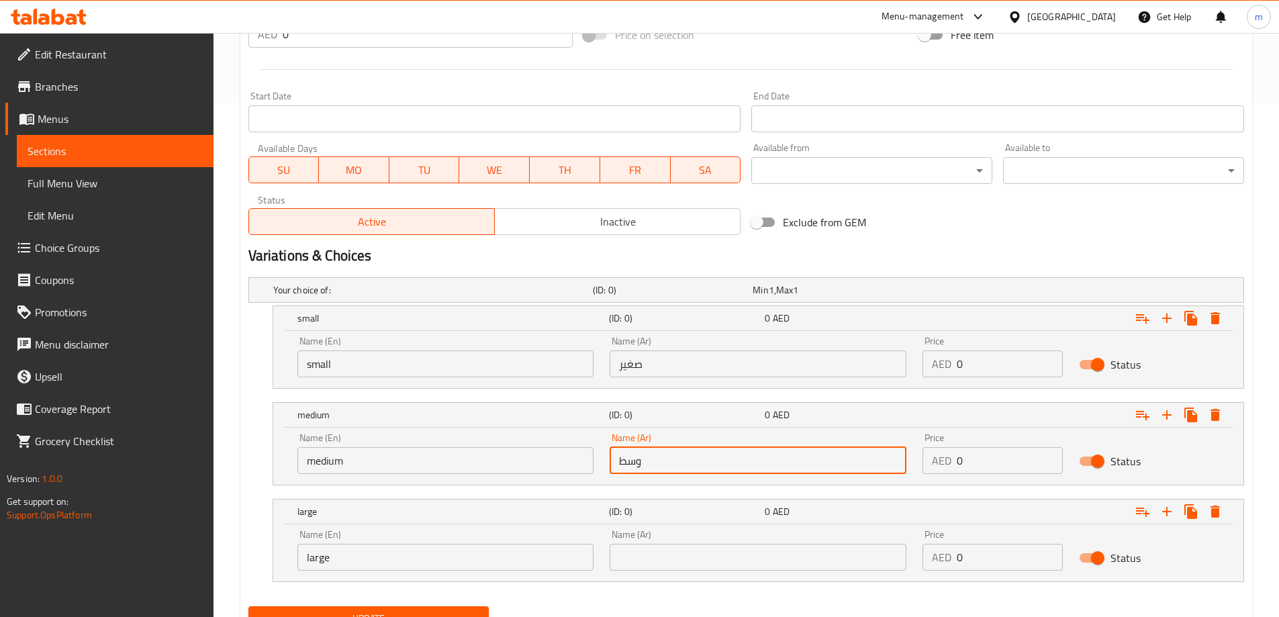
scroll to position [574, 0]
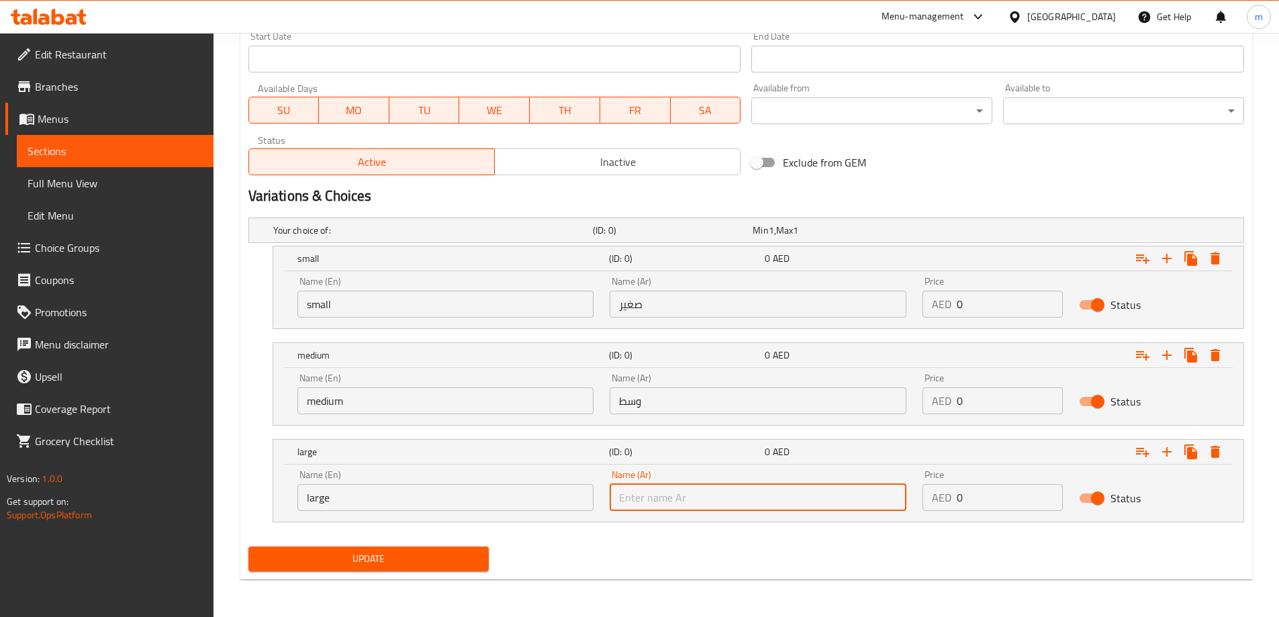
click at [722, 497] on input "text" at bounding box center [758, 497] width 297 height 27
type input "كبير"
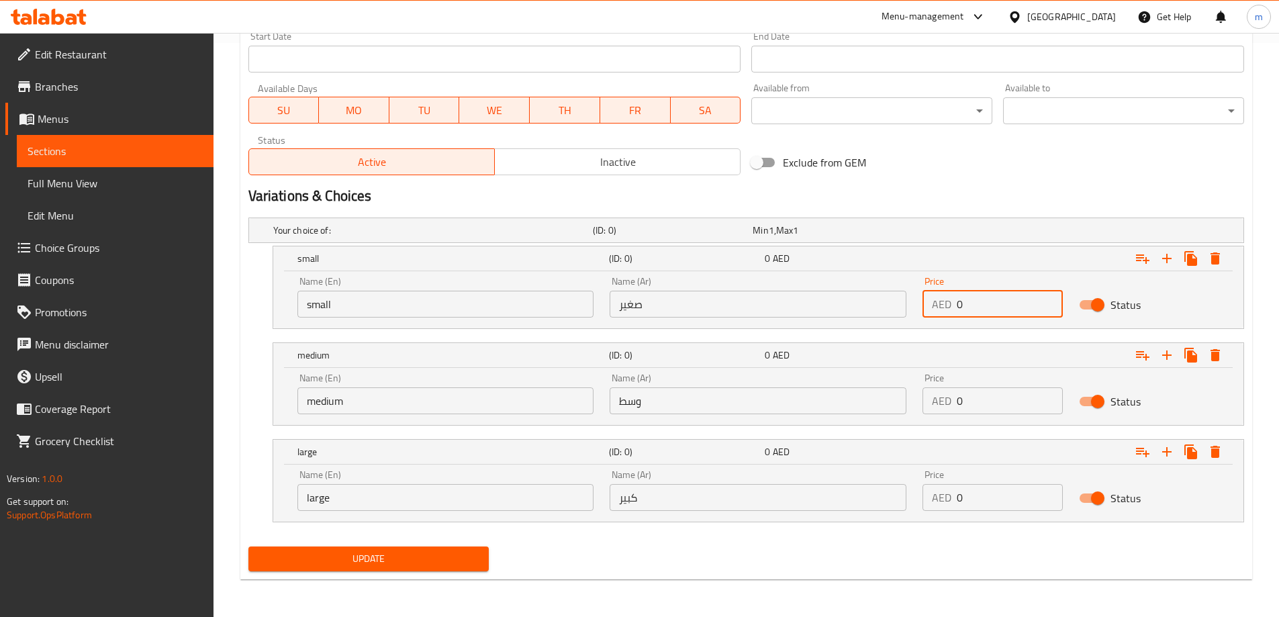
click at [1007, 291] on input "0" at bounding box center [1010, 304] width 106 height 27
type input "10"
click at [993, 396] on input "0" at bounding box center [1010, 400] width 106 height 27
type input "15"
click at [986, 494] on input "0" at bounding box center [1010, 497] width 106 height 27
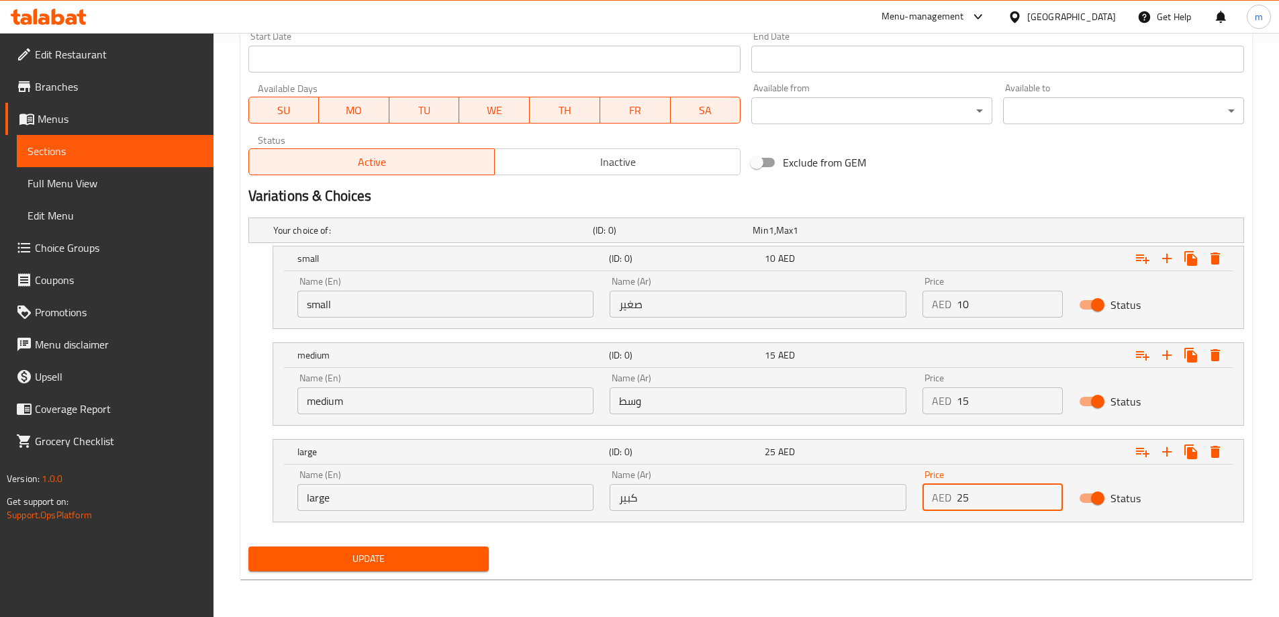
type input "25"
click at [845, 567] on div "Update" at bounding box center [746, 559] width 1006 height 36
click at [478, 564] on span "Update" at bounding box center [369, 559] width 220 height 17
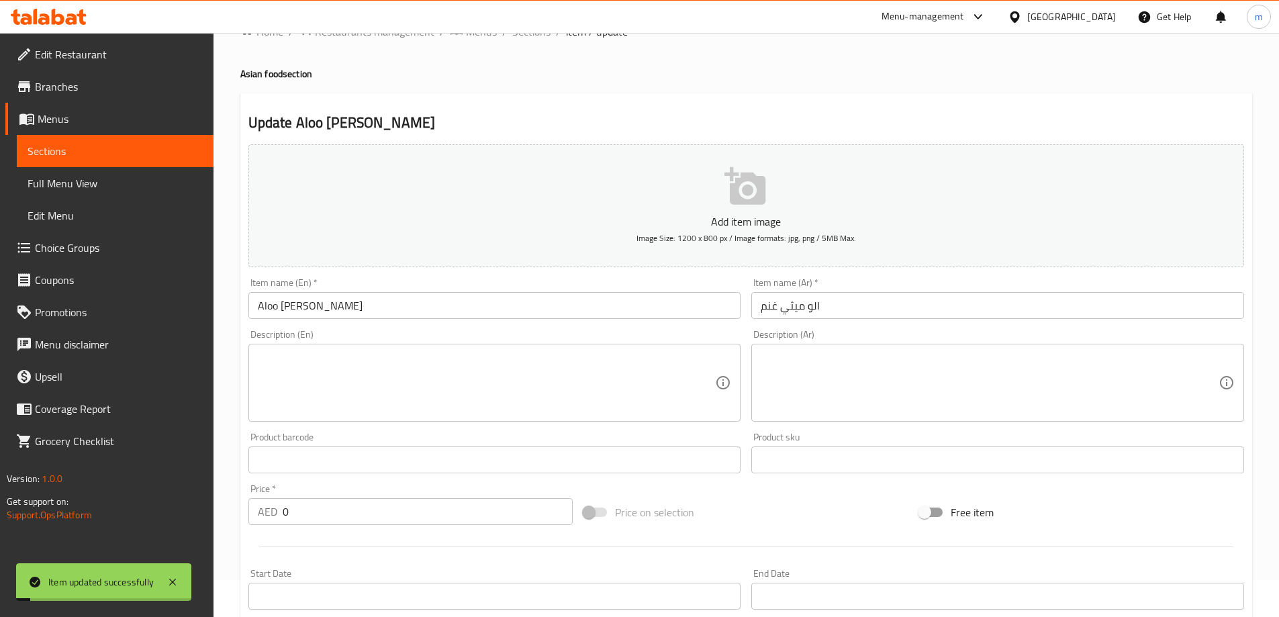
scroll to position [0, 0]
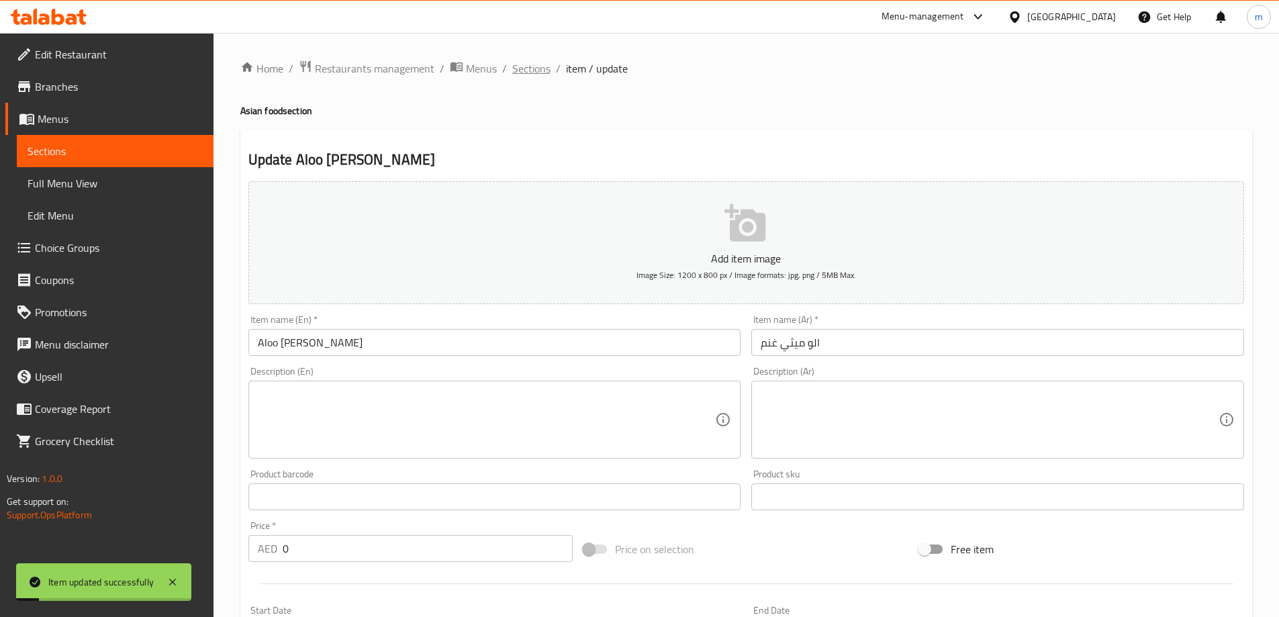
drag, startPoint x: 553, startPoint y: 79, endPoint x: 544, endPoint y: 73, distance: 9.7
click at [550, 77] on div "Home / Restaurants management / Menus / Sections / item / update Asian food sec…" at bounding box center [746, 612] width 1012 height 1104
click at [544, 73] on span "Sections" at bounding box center [531, 68] width 38 height 16
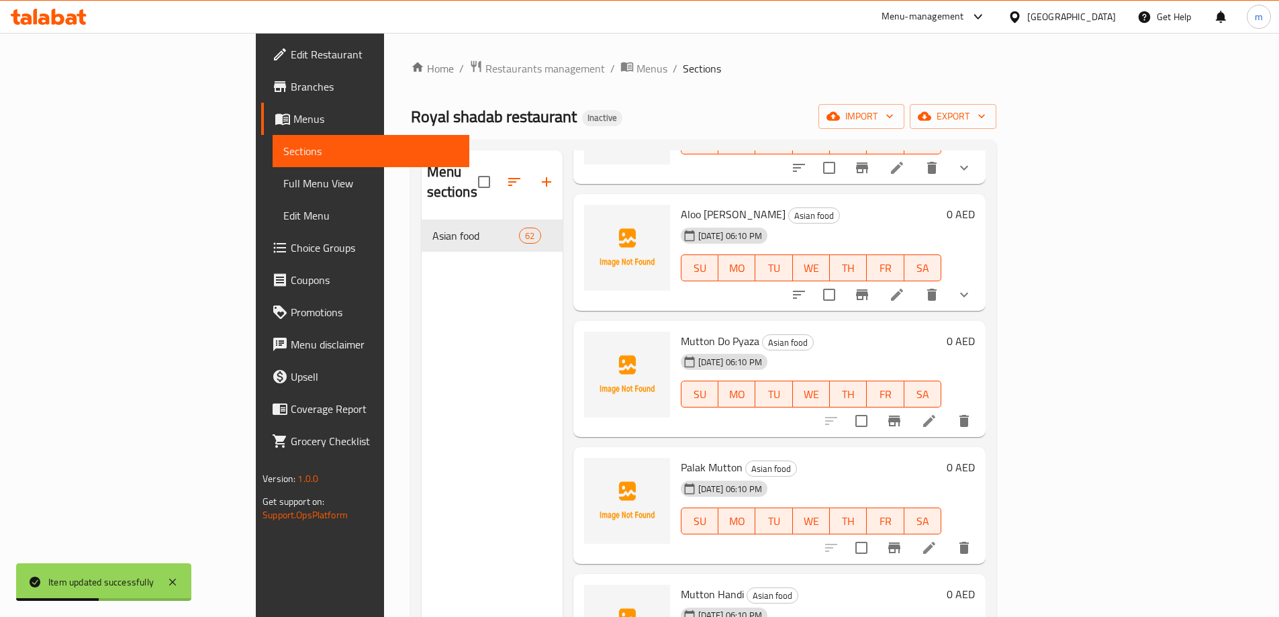
scroll to position [3223, 0]
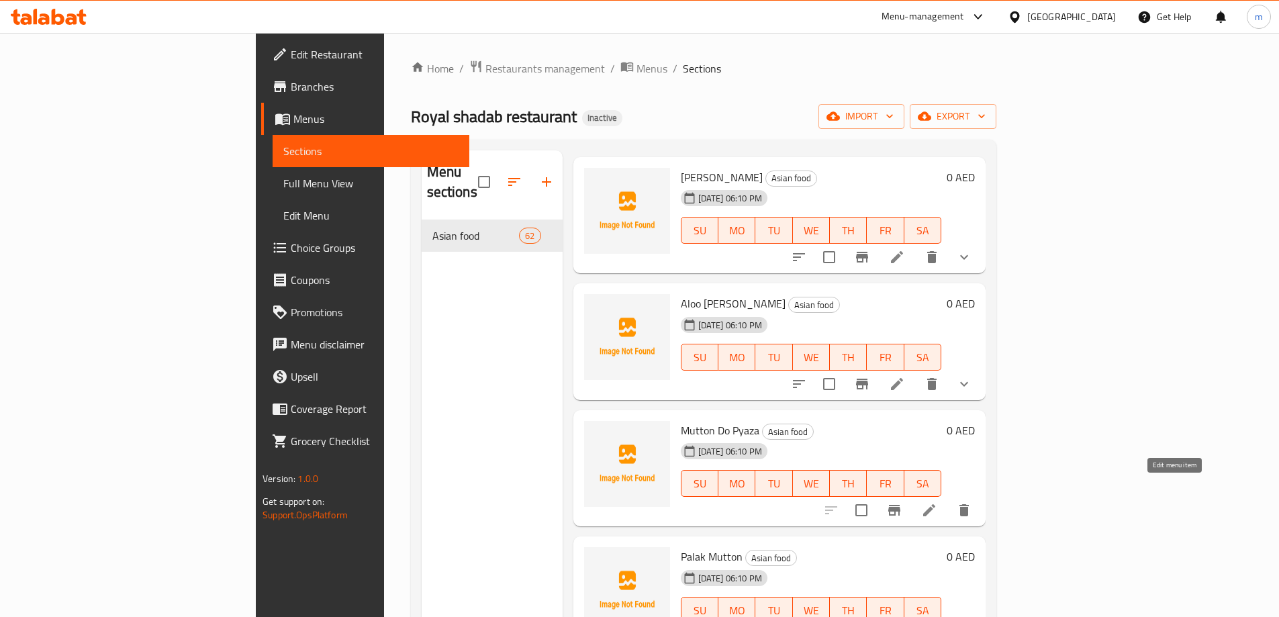
click at [937, 502] on icon at bounding box center [929, 510] width 16 height 16
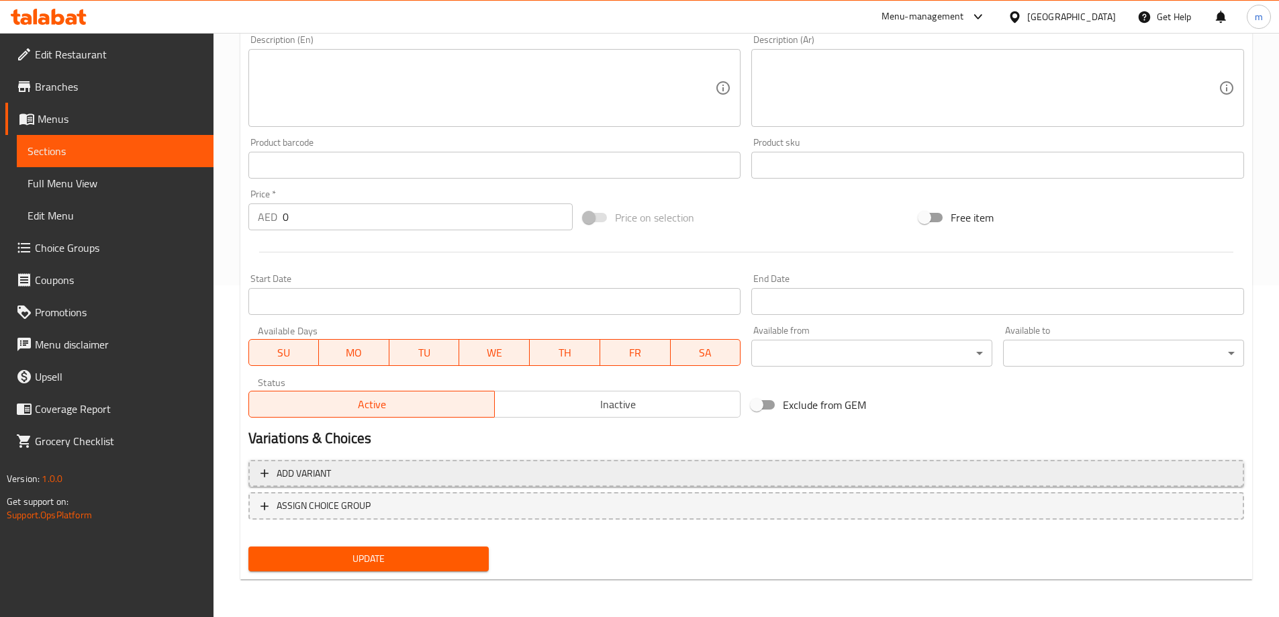
click at [1005, 477] on span "Add variant" at bounding box center [745, 473] width 971 height 17
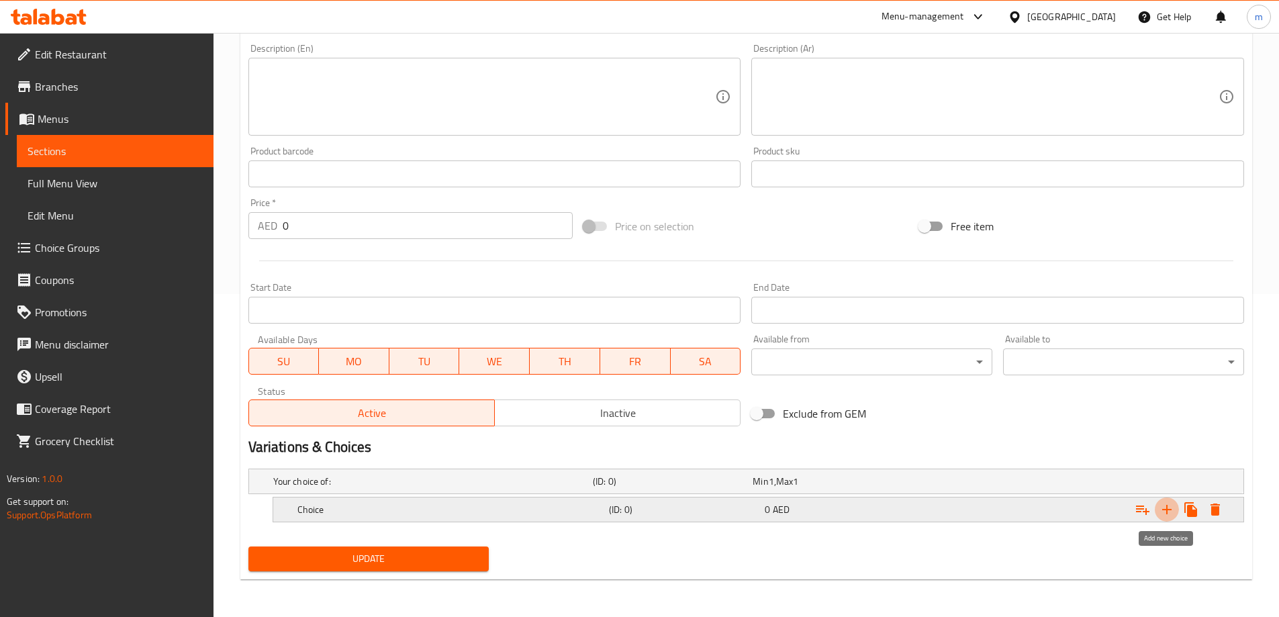
click at [1163, 512] on icon "Expand" at bounding box center [1167, 510] width 16 height 16
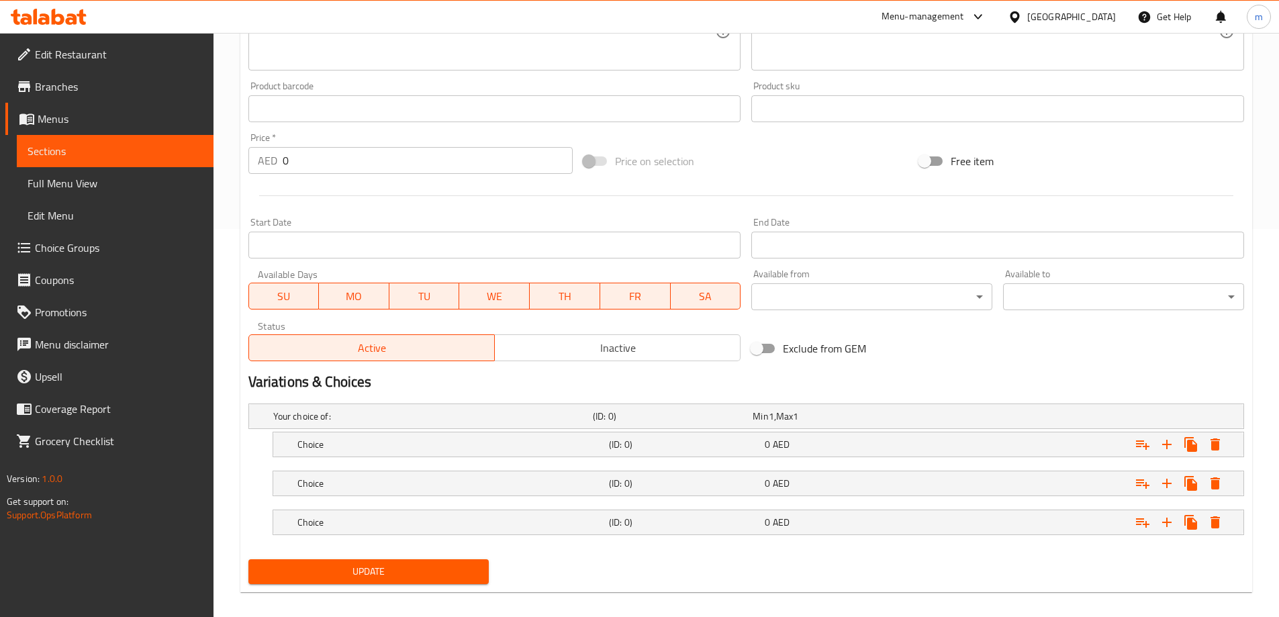
scroll to position [401, 0]
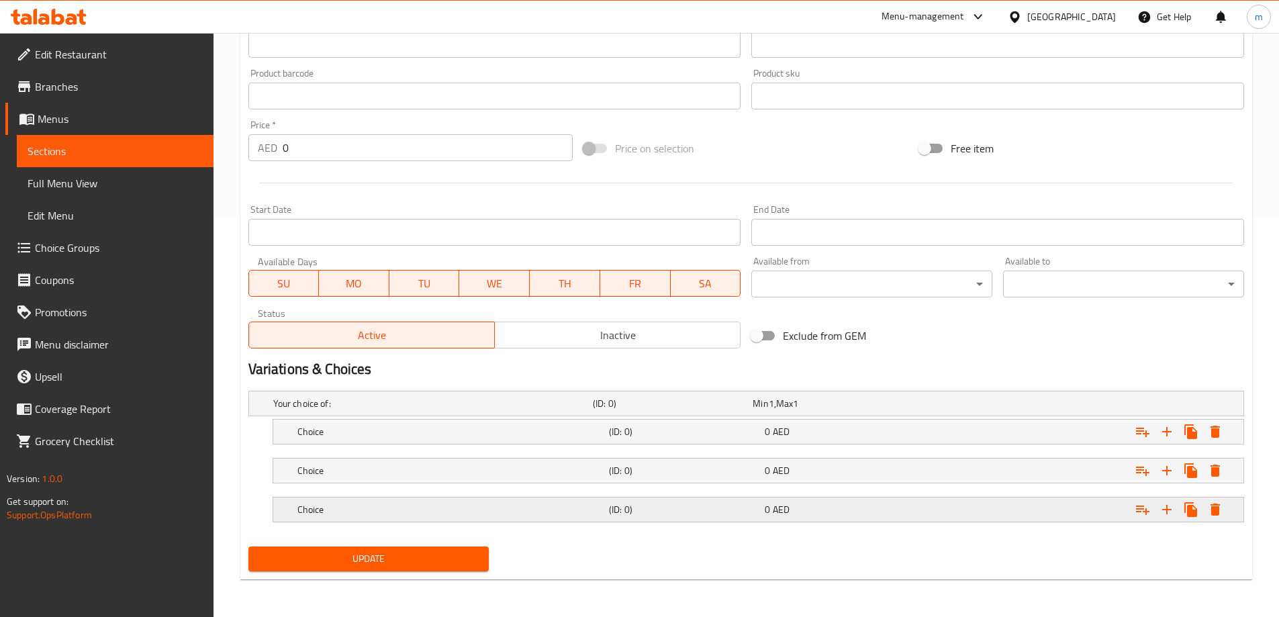
click at [796, 514] on div "0 AED" at bounding box center [840, 509] width 150 height 13
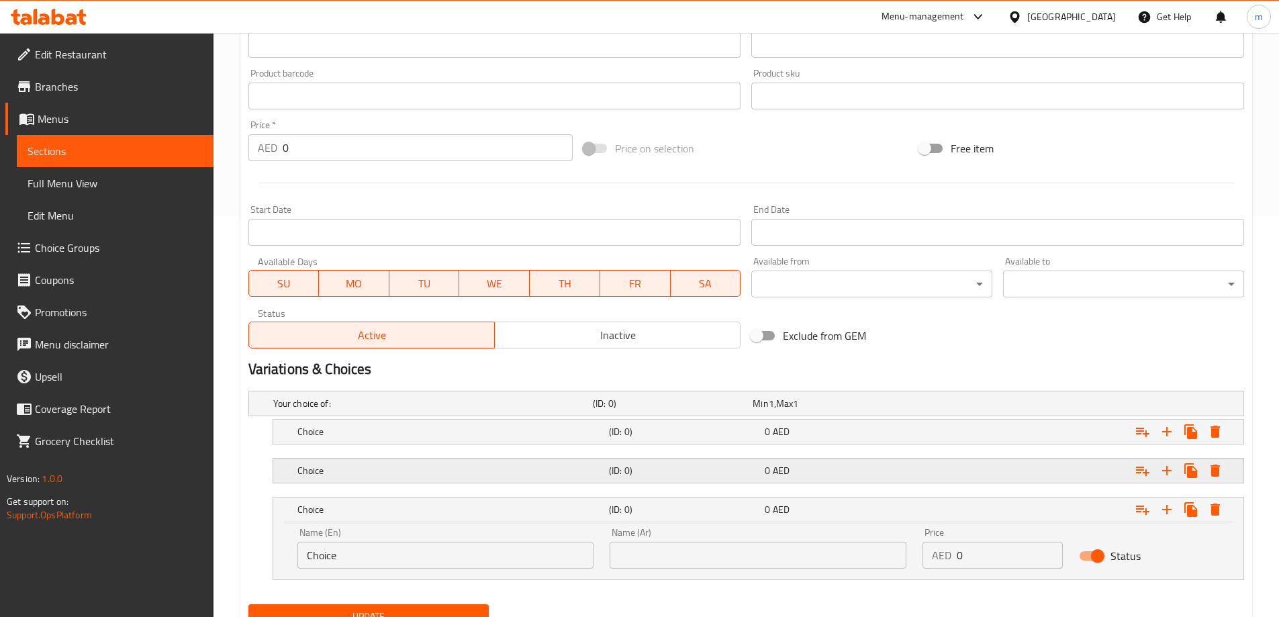
click at [791, 473] on div "0 AED" at bounding box center [840, 470] width 150 height 13
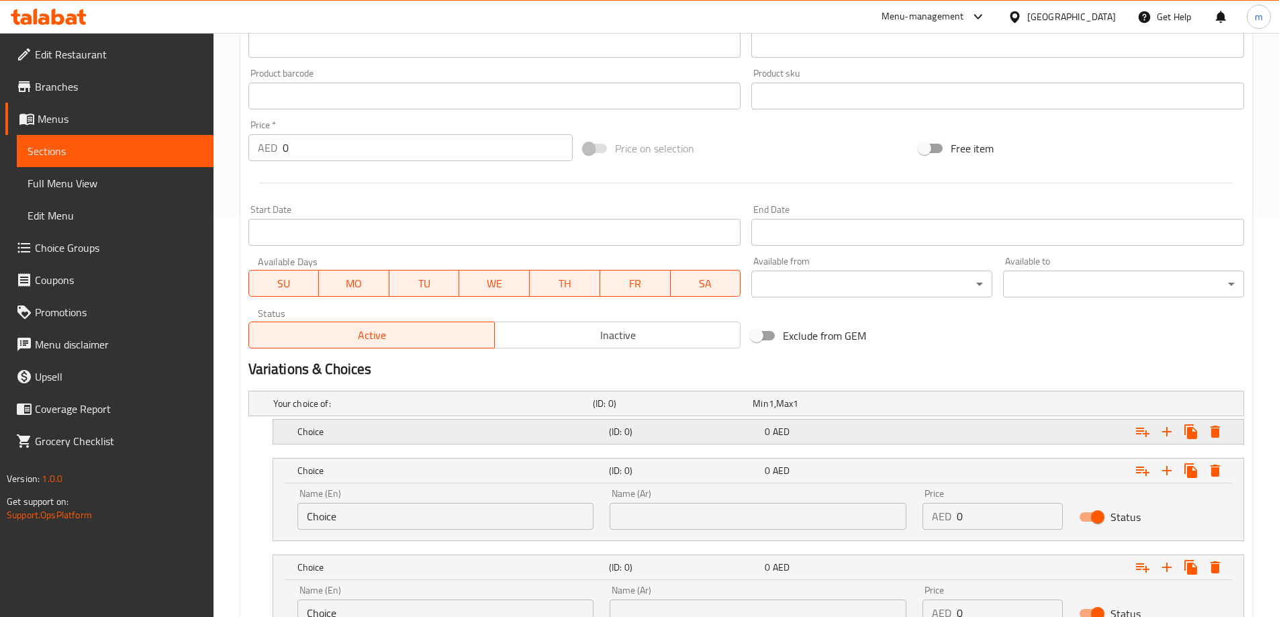
click at [773, 435] on span "AED" at bounding box center [781, 431] width 17 height 17
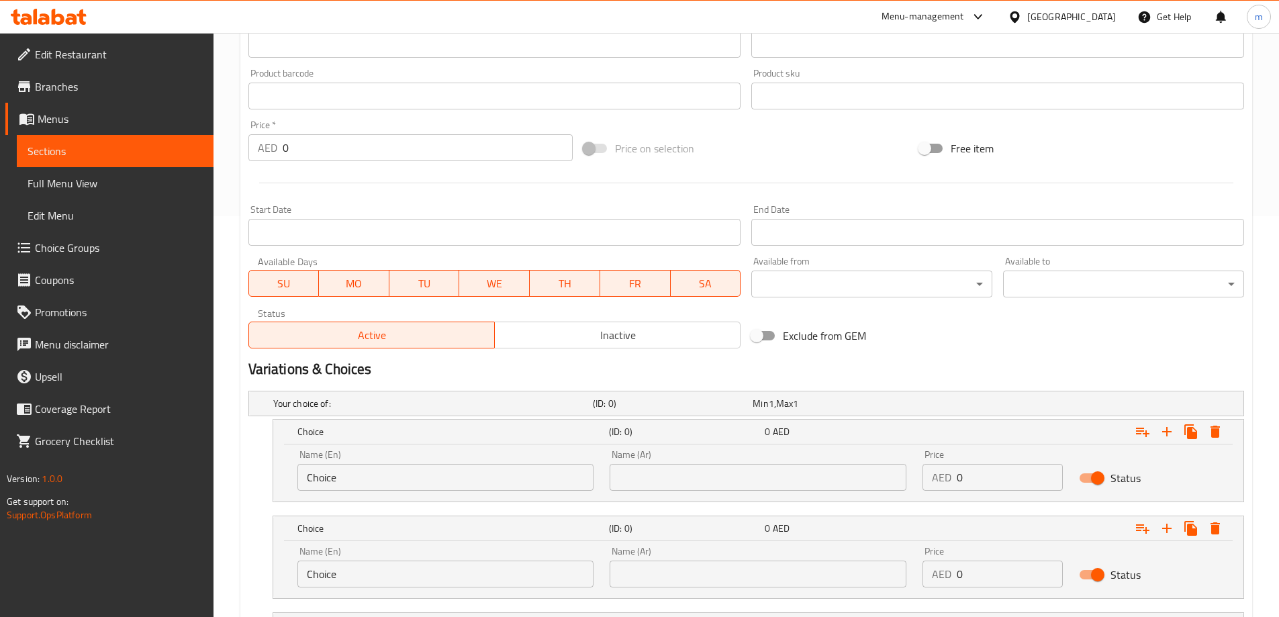
click at [463, 485] on input "Choice" at bounding box center [445, 477] width 297 height 27
type input "small"
click at [373, 583] on input "Choice" at bounding box center [445, 574] width 297 height 27
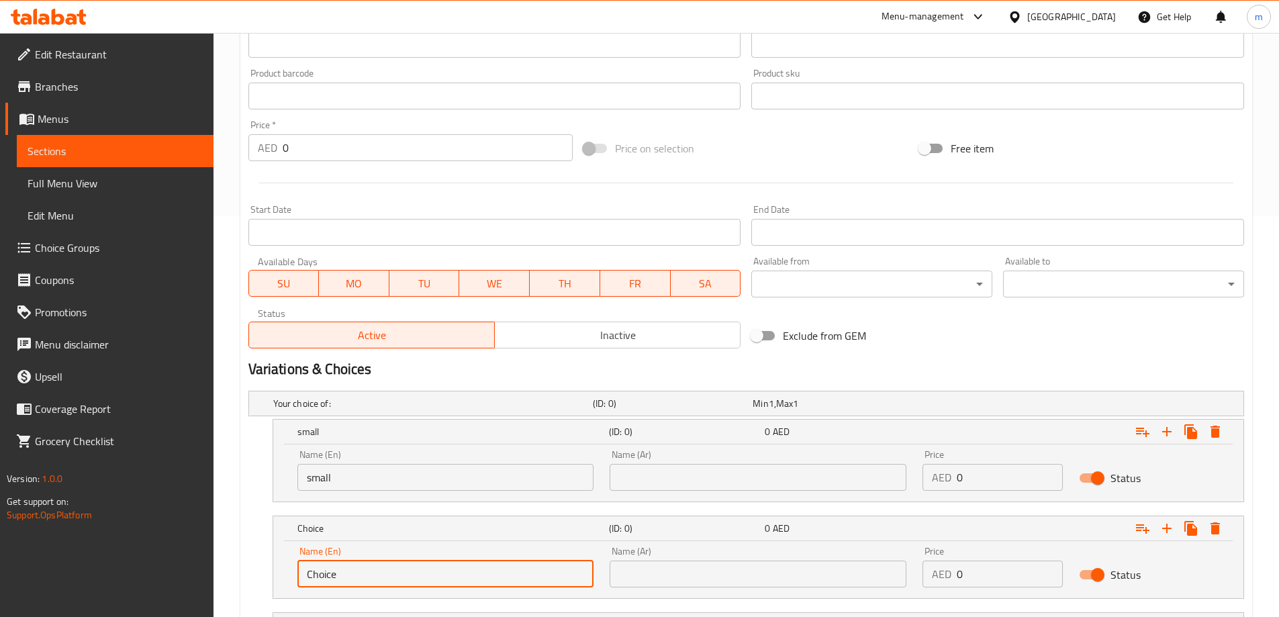
click at [373, 583] on input "Choice" at bounding box center [445, 574] width 297 height 27
type input "medium"
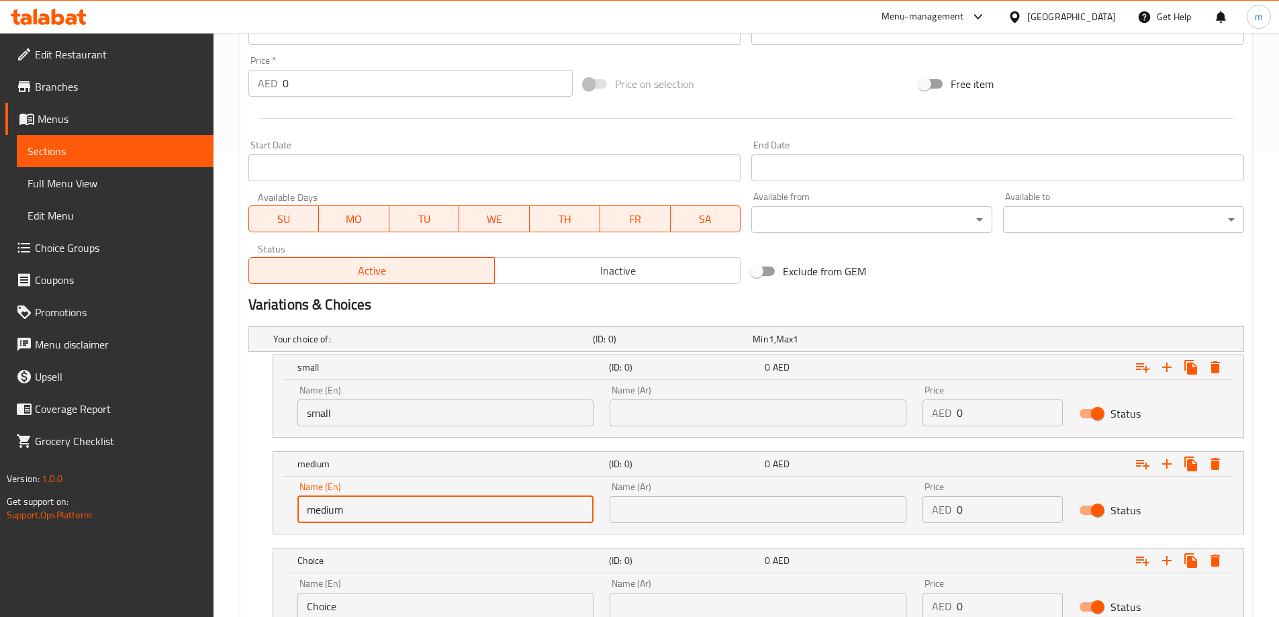
scroll to position [574, 0]
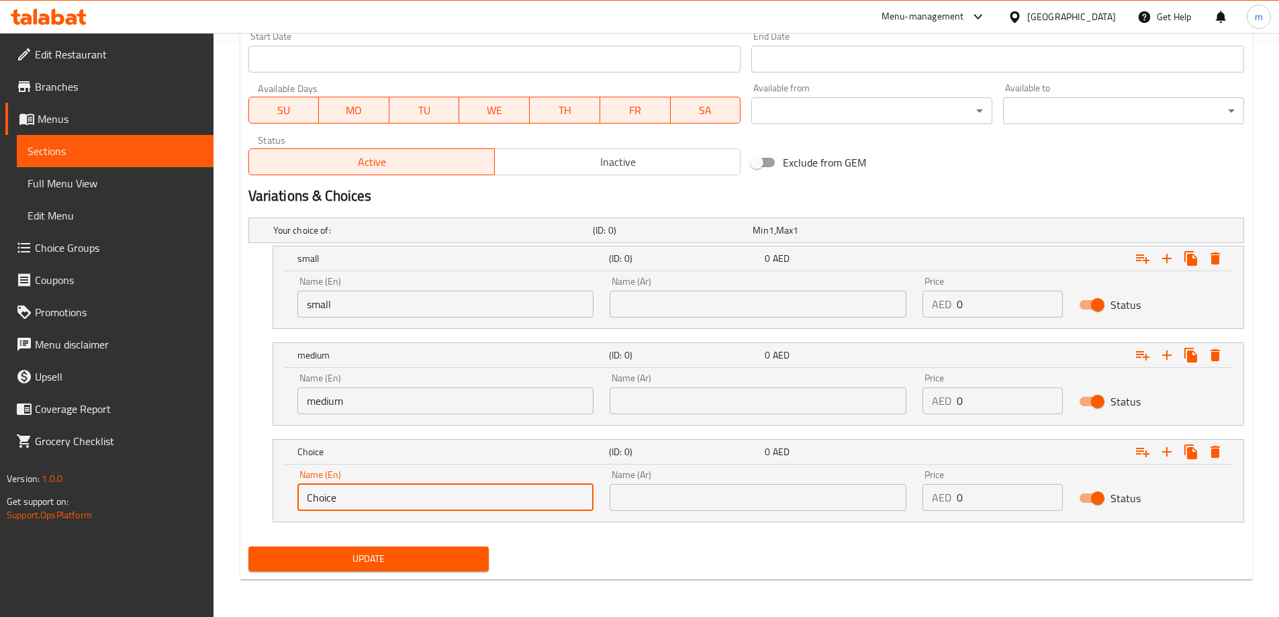
click at [392, 499] on input "Choice" at bounding box center [445, 497] width 297 height 27
type input "large"
click at [673, 311] on input "text" at bounding box center [758, 304] width 297 height 27
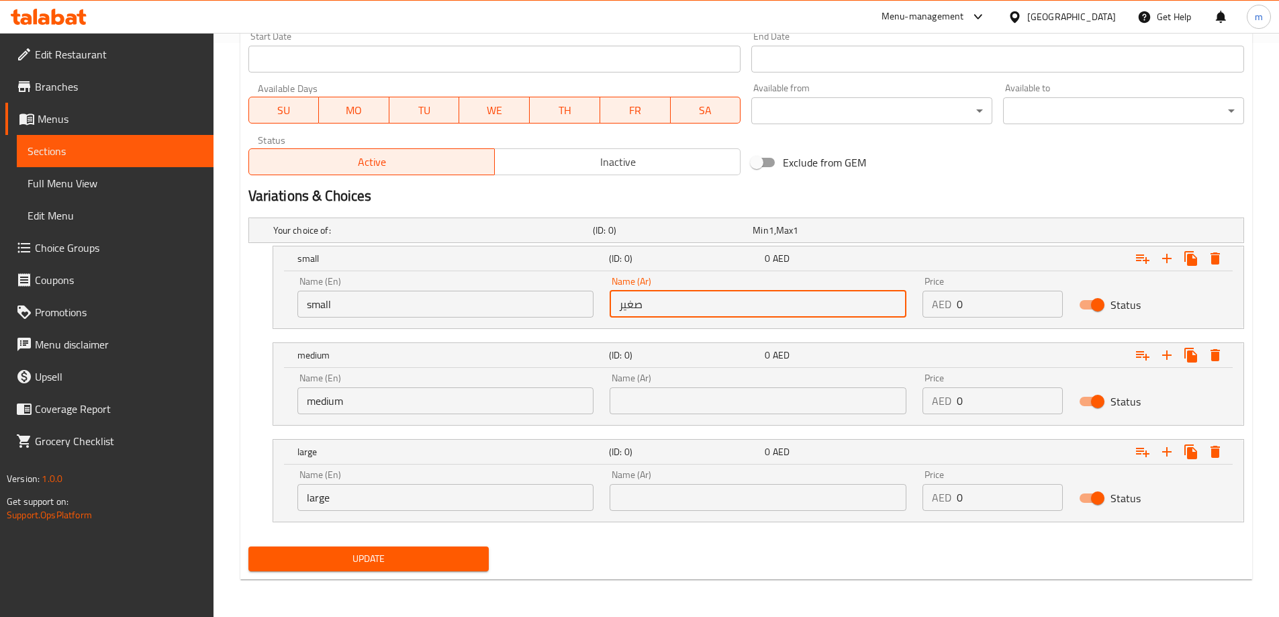
type input "صغير"
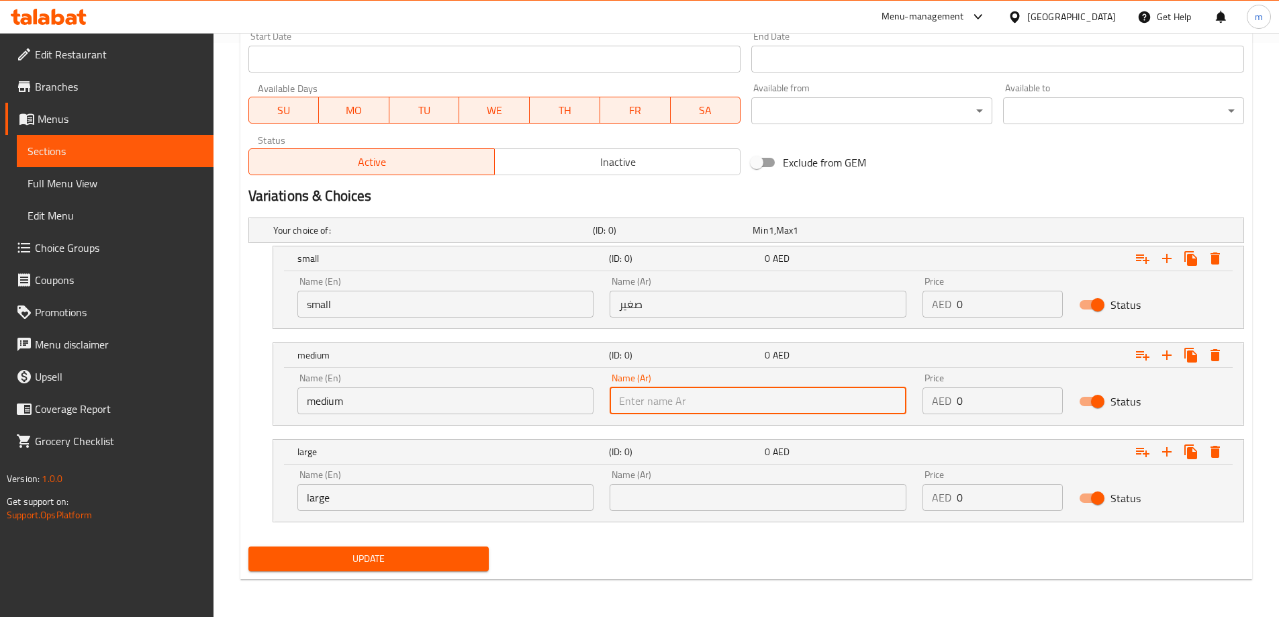
click at [696, 387] on input "text" at bounding box center [758, 400] width 297 height 27
type input "وسط"
click at [706, 506] on input "text" at bounding box center [758, 497] width 297 height 27
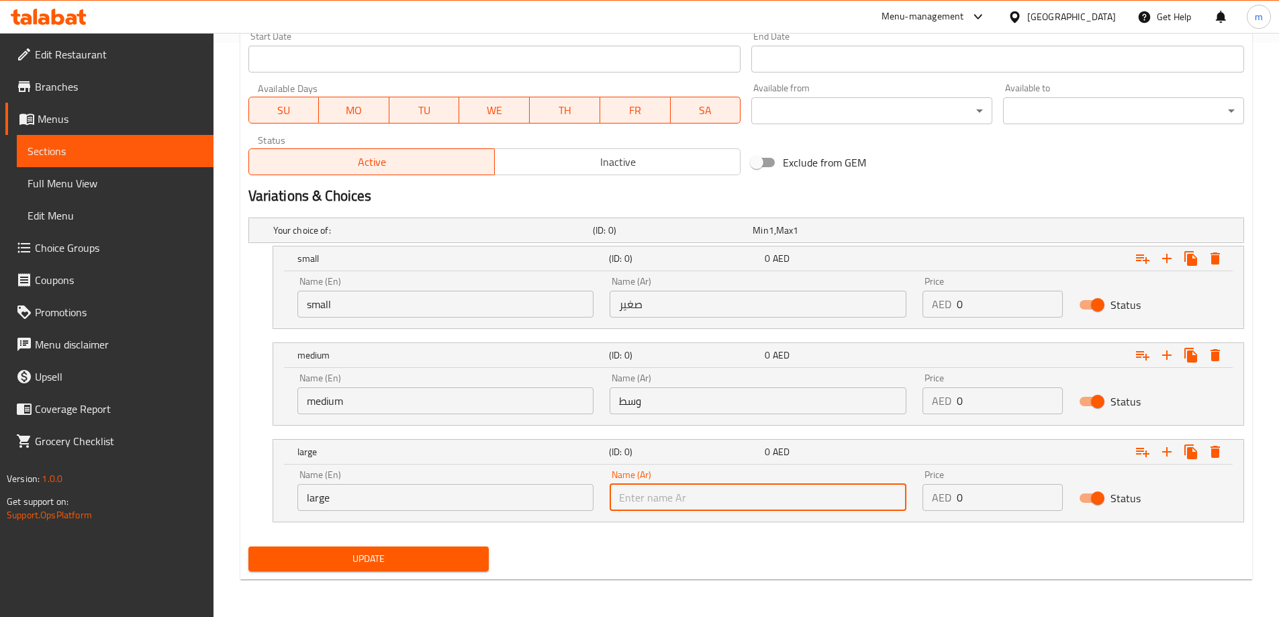
type input "كبير"
click at [988, 303] on input "0" at bounding box center [1010, 304] width 106 height 27
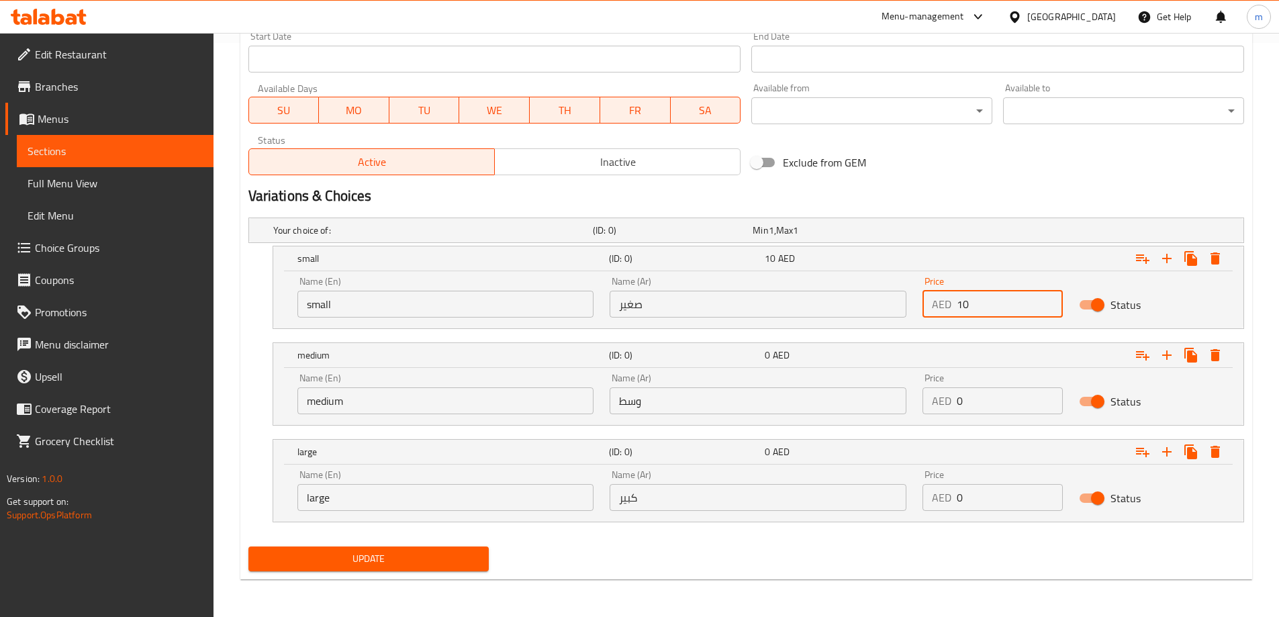
type input "10"
click at [986, 418] on div "Price AED 0 Price" at bounding box center [992, 393] width 156 height 57
click at [980, 408] on input "0" at bounding box center [1010, 400] width 106 height 27
type input "15"
click at [994, 487] on input "0" at bounding box center [1010, 497] width 106 height 27
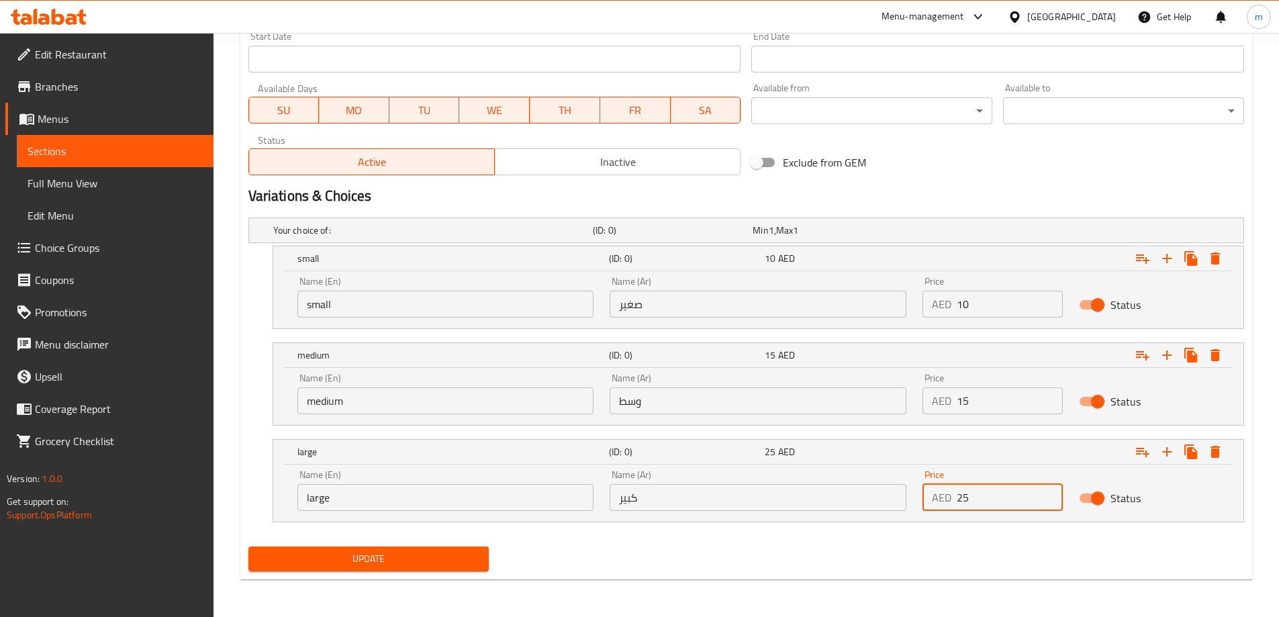
type input "25"
click at [961, 532] on nav at bounding box center [746, 530] width 996 height 11
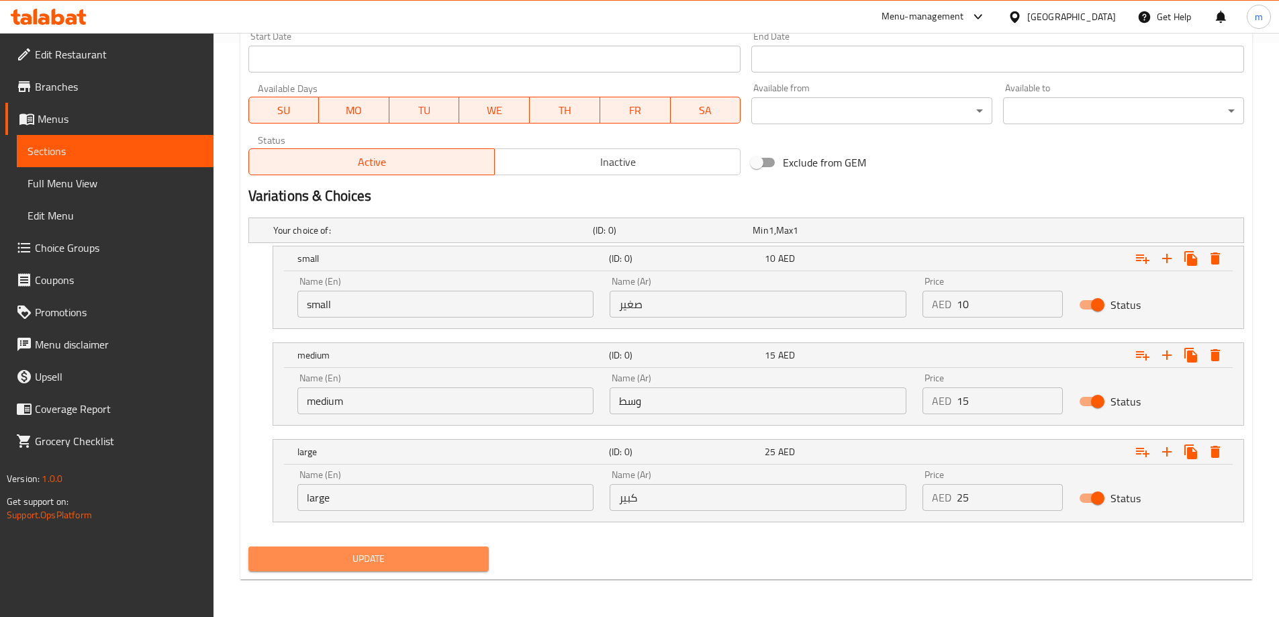
click at [416, 557] on span "Update" at bounding box center [369, 559] width 220 height 17
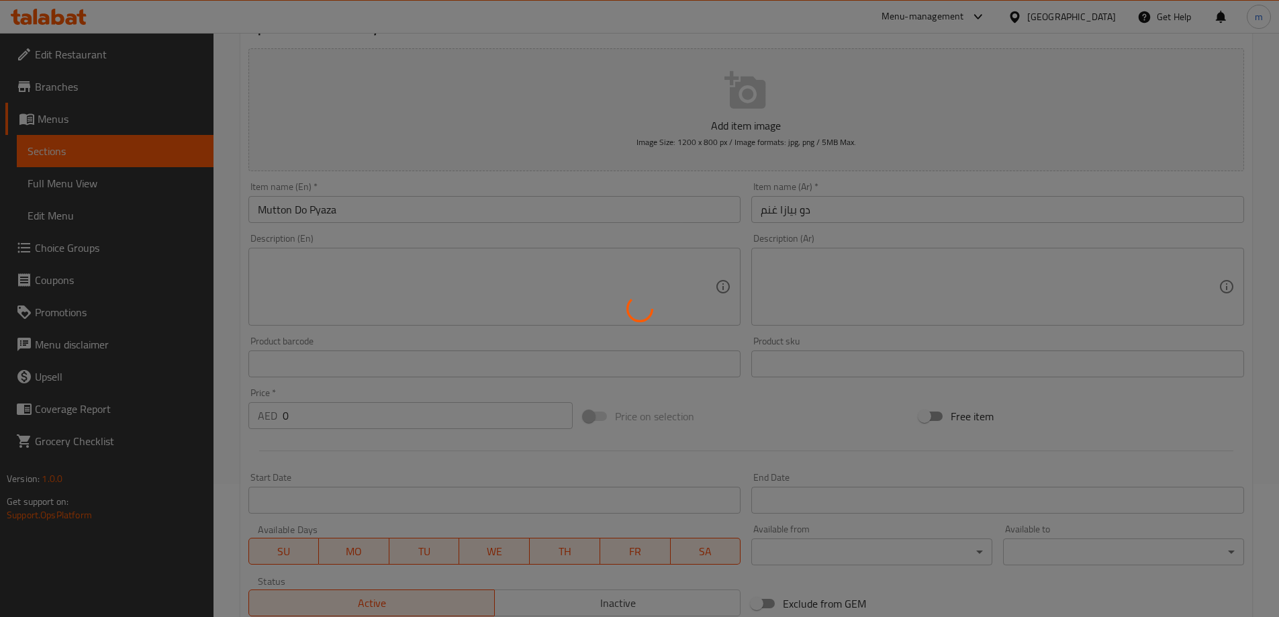
scroll to position [0, 0]
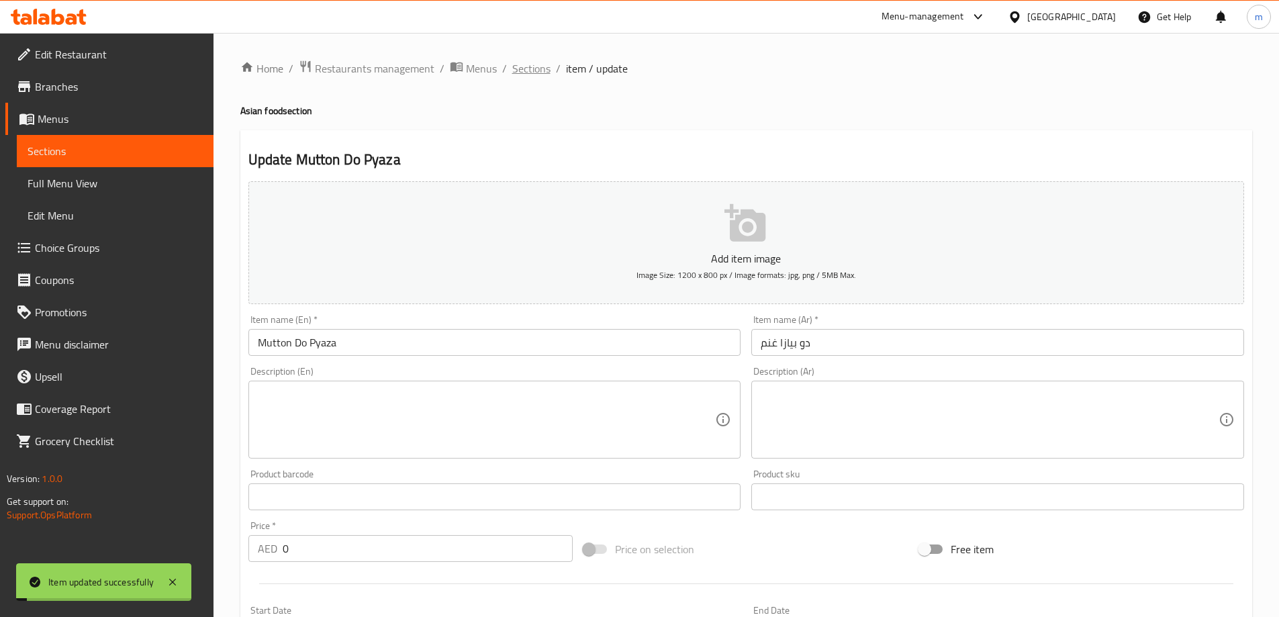
click at [526, 62] on span "Sections" at bounding box center [531, 68] width 38 height 16
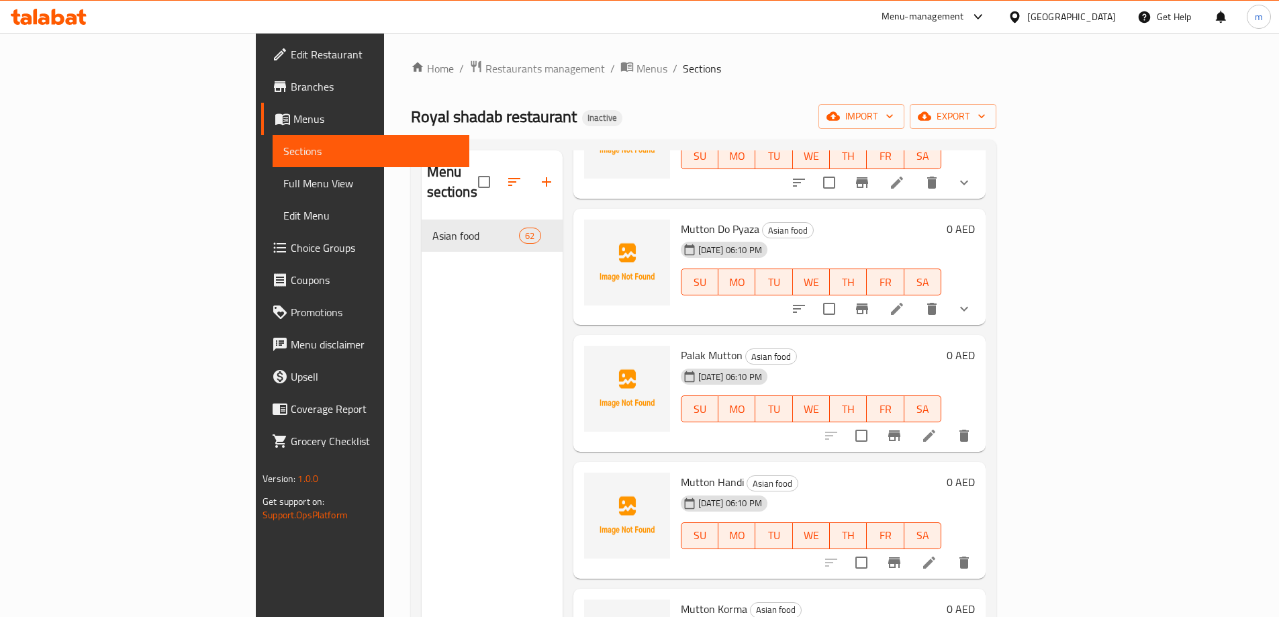
scroll to position [3357, 0]
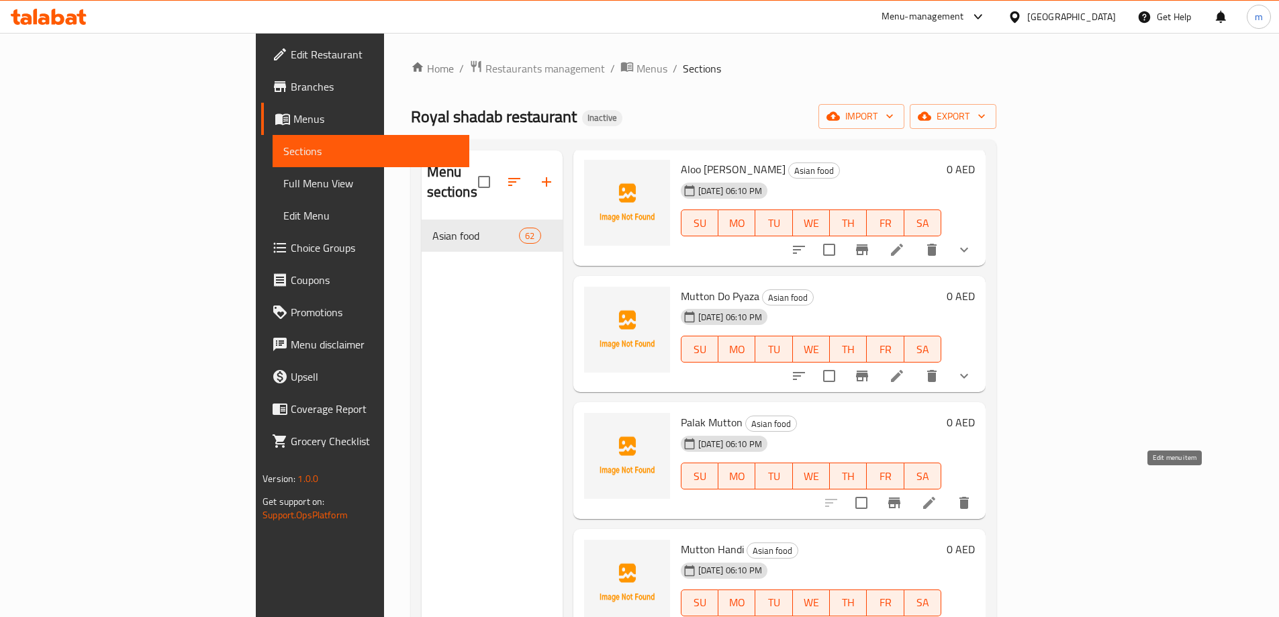
click at [935, 497] on icon at bounding box center [929, 503] width 12 height 12
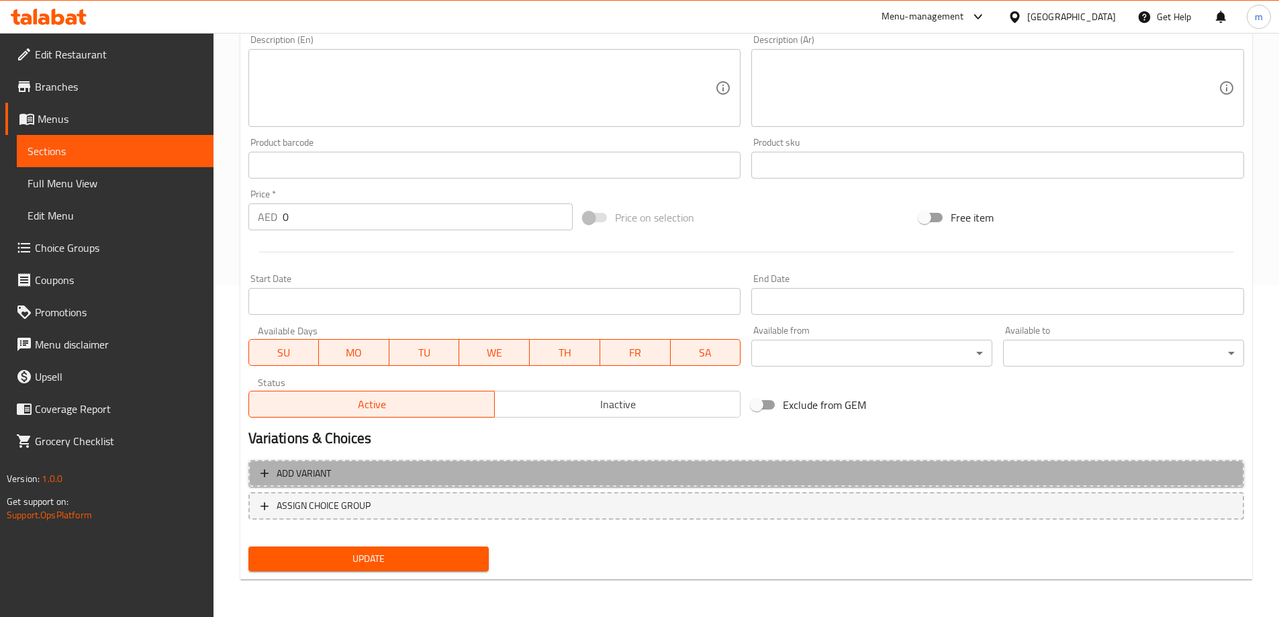
click at [998, 471] on span "Add variant" at bounding box center [745, 473] width 971 height 17
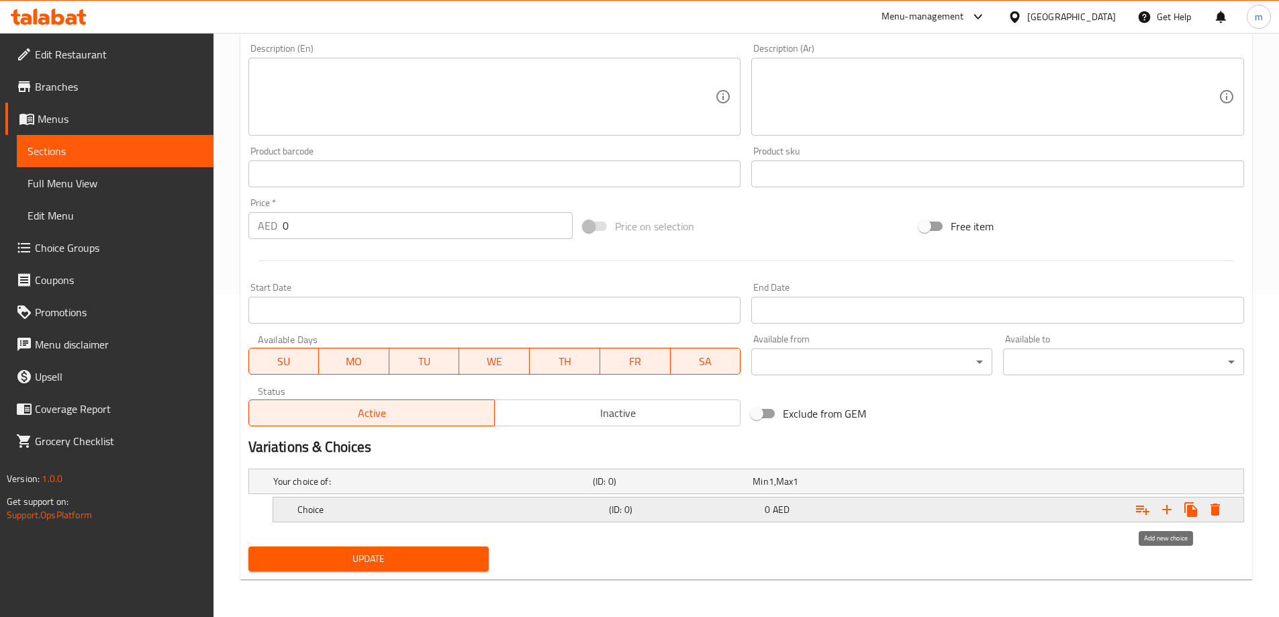
click at [1168, 504] on icon "Expand" at bounding box center [1167, 510] width 16 height 16
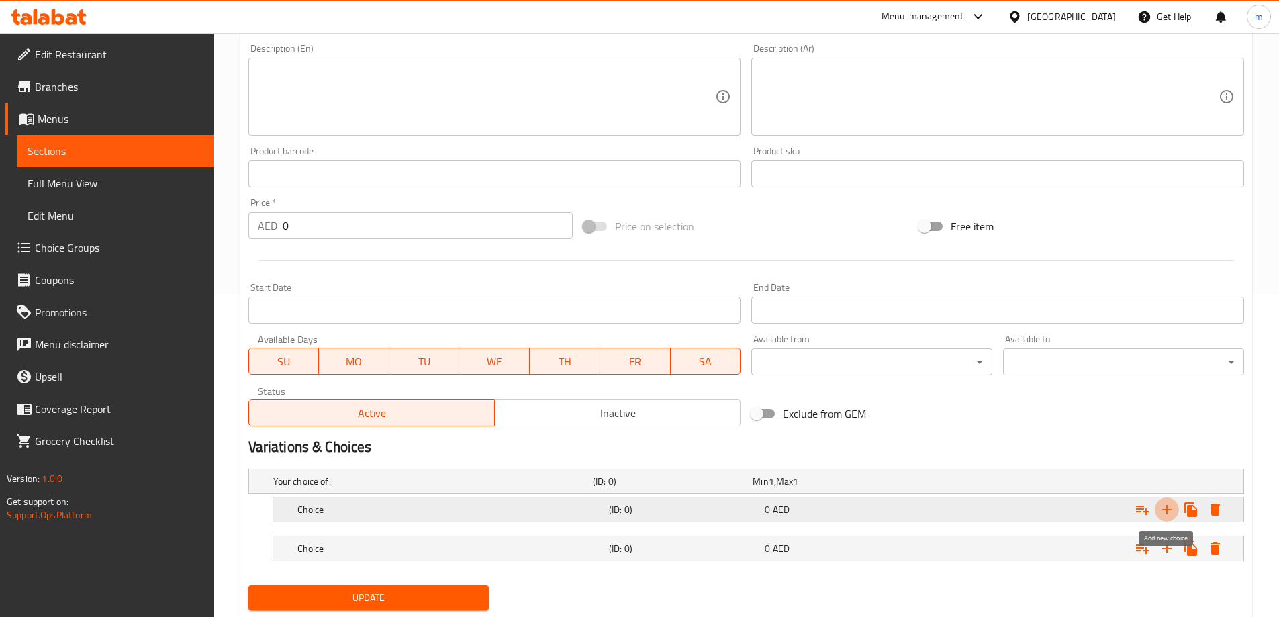
click at [1168, 504] on icon "Expand" at bounding box center [1167, 510] width 16 height 16
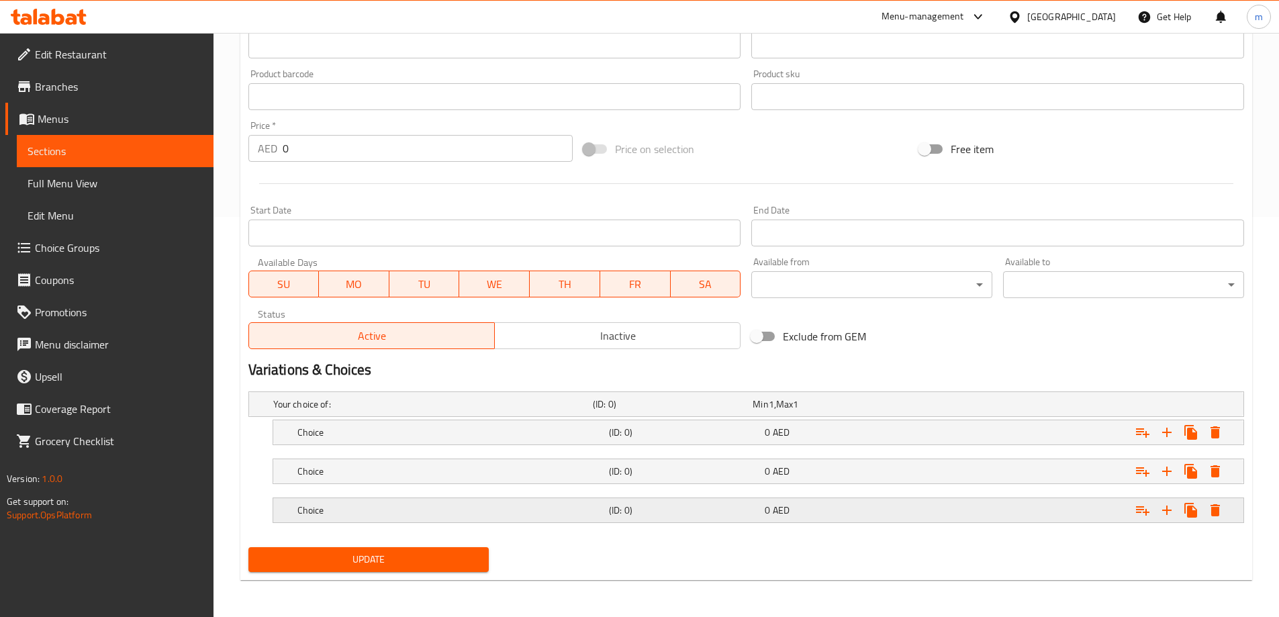
scroll to position [401, 0]
click at [822, 504] on div "0 AED" at bounding box center [840, 509] width 150 height 13
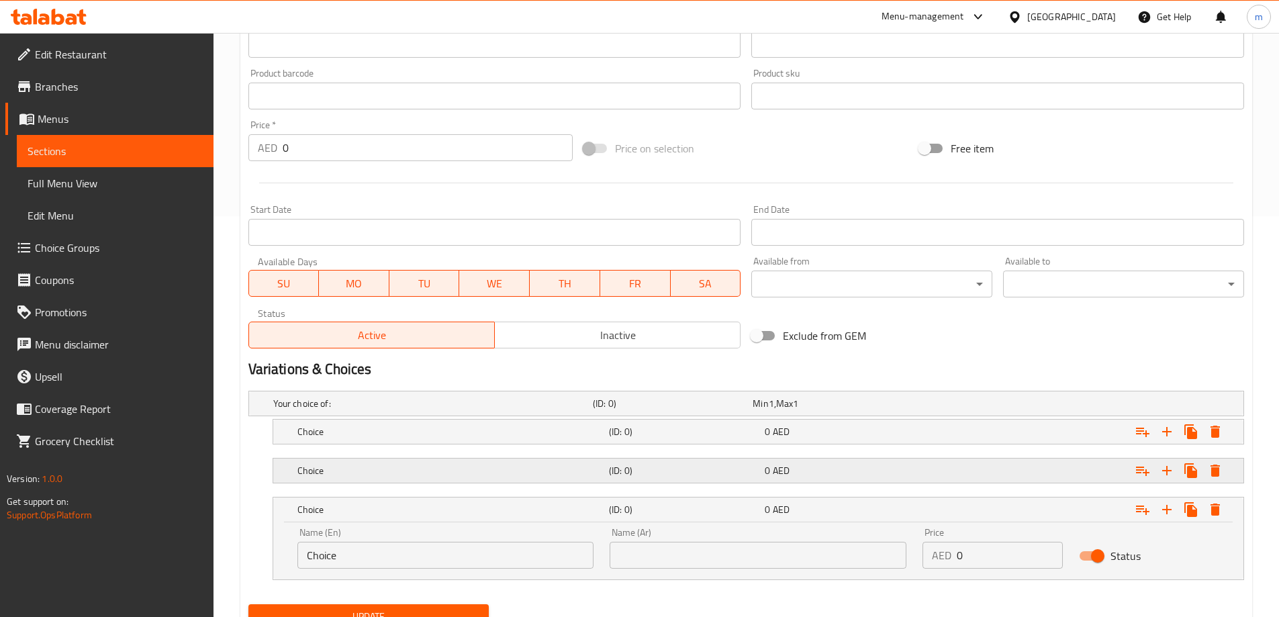
click at [804, 472] on div "0 AED" at bounding box center [840, 470] width 150 height 13
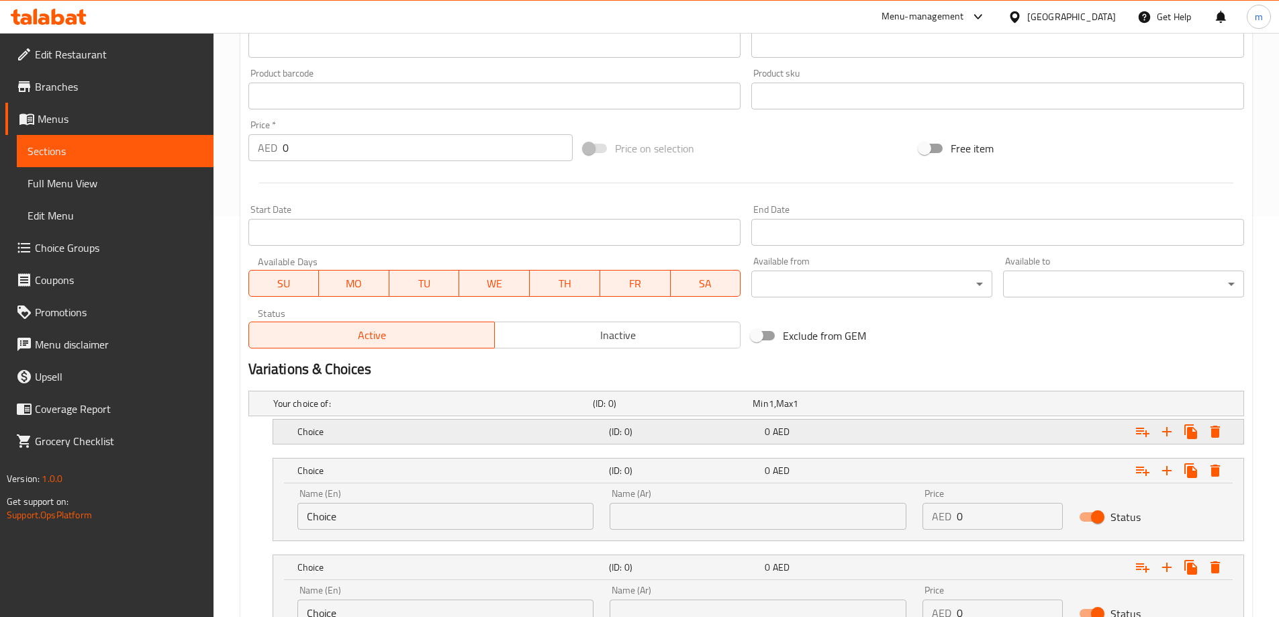
click at [790, 442] on div "Choice (ID: 0) 0 AED" at bounding box center [762, 432] width 935 height 30
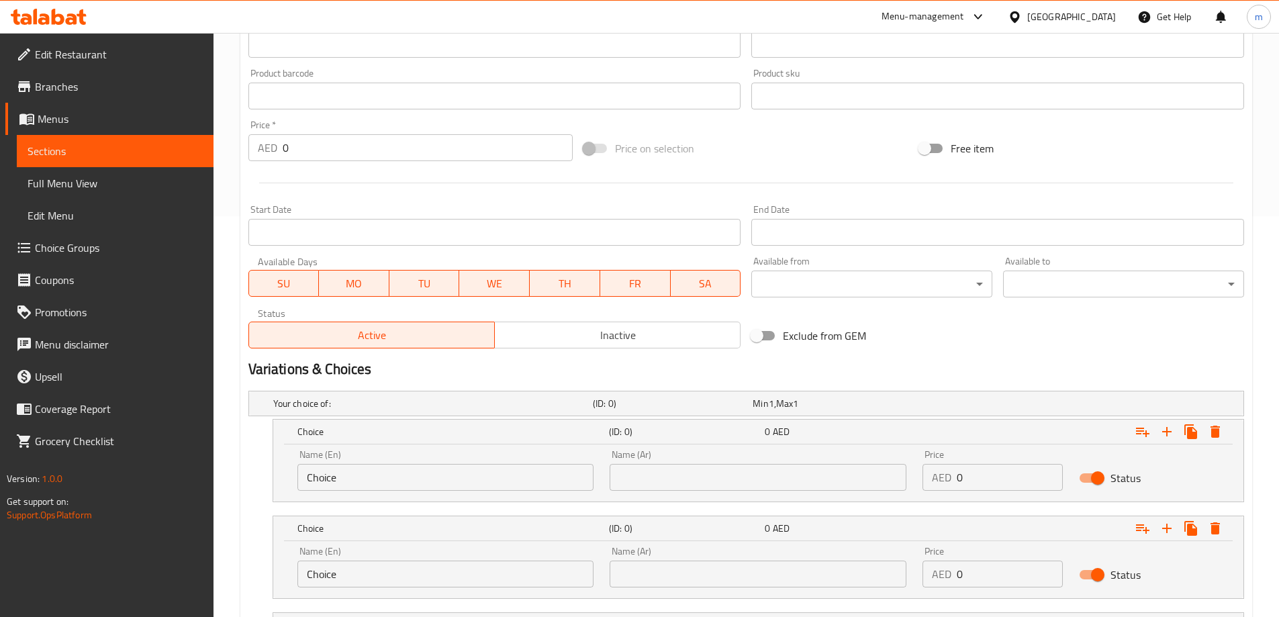
click at [420, 485] on input "Choice" at bounding box center [445, 477] width 297 height 27
type input "small"
click at [374, 565] on input "Choice" at bounding box center [445, 574] width 297 height 27
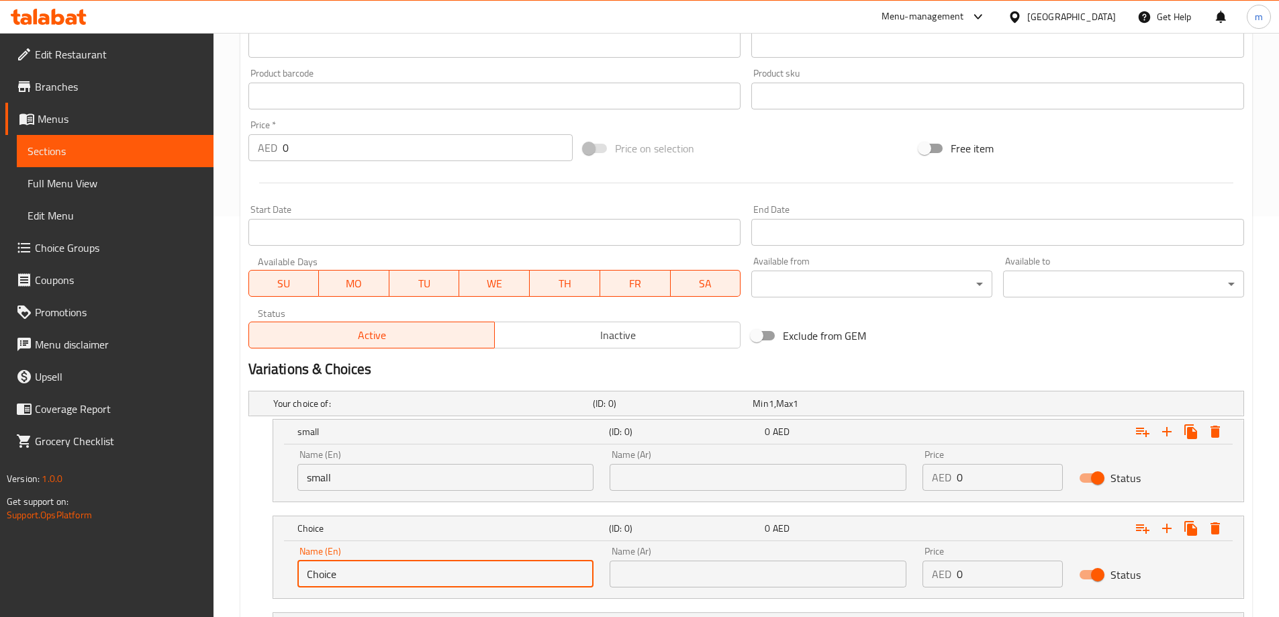
click at [374, 565] on input "Choice" at bounding box center [445, 574] width 297 height 27
type input "medium"
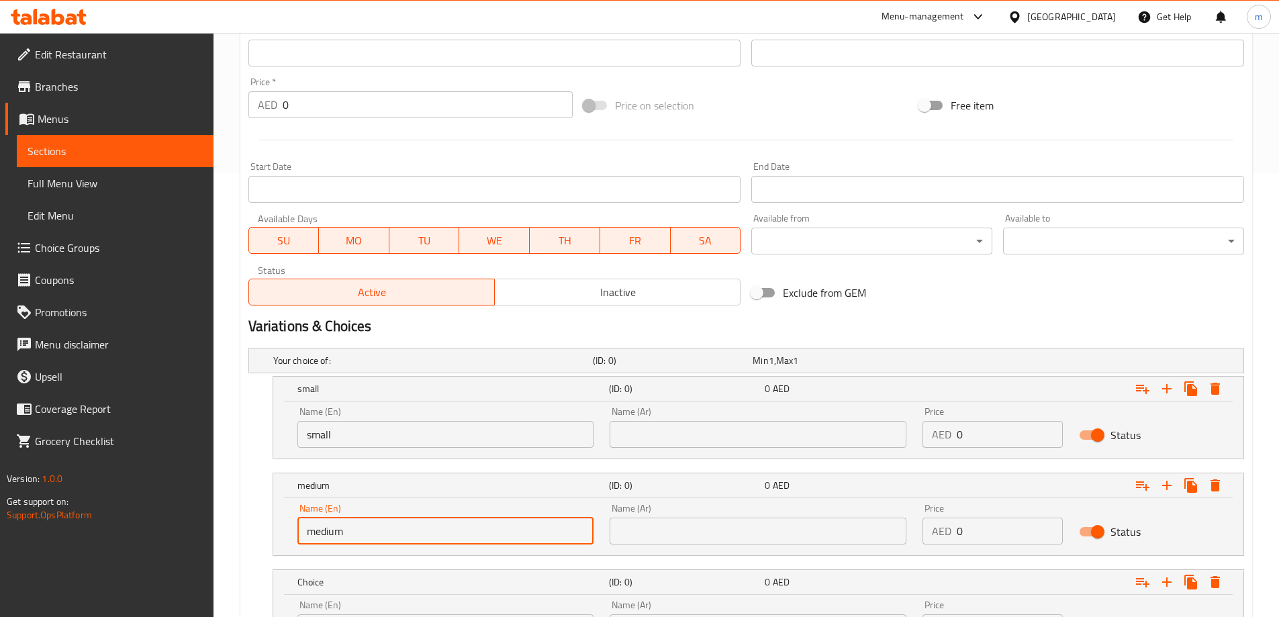
scroll to position [468, 0]
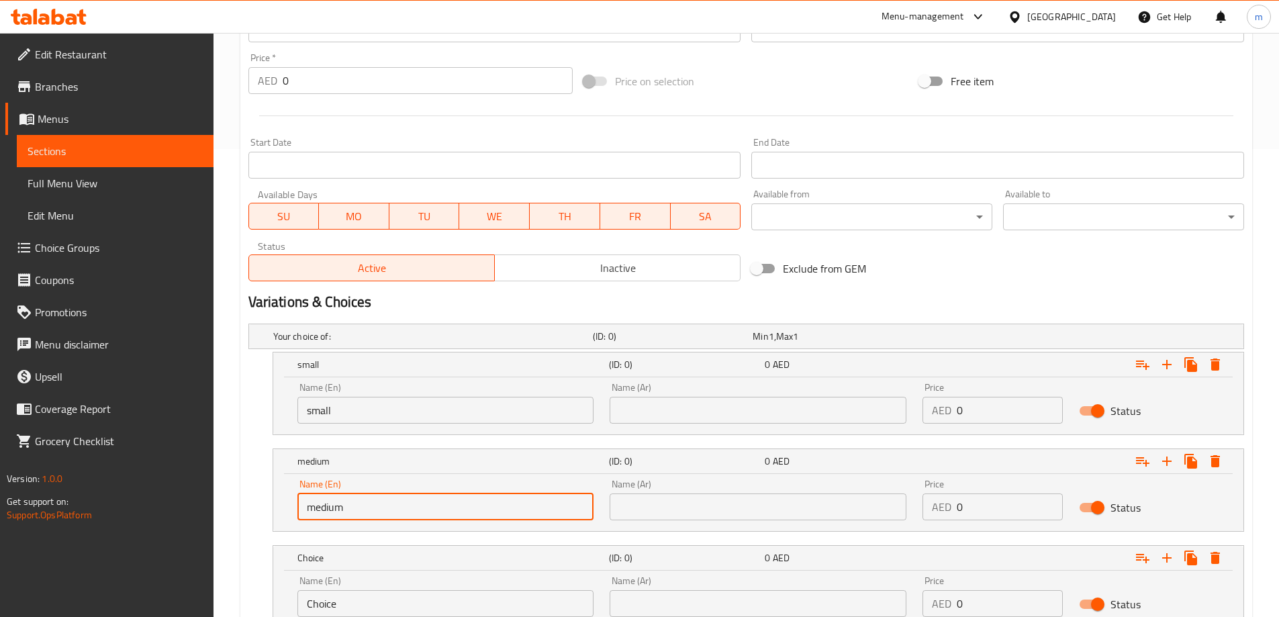
click at [359, 592] on input "Choice" at bounding box center [445, 603] width 297 height 27
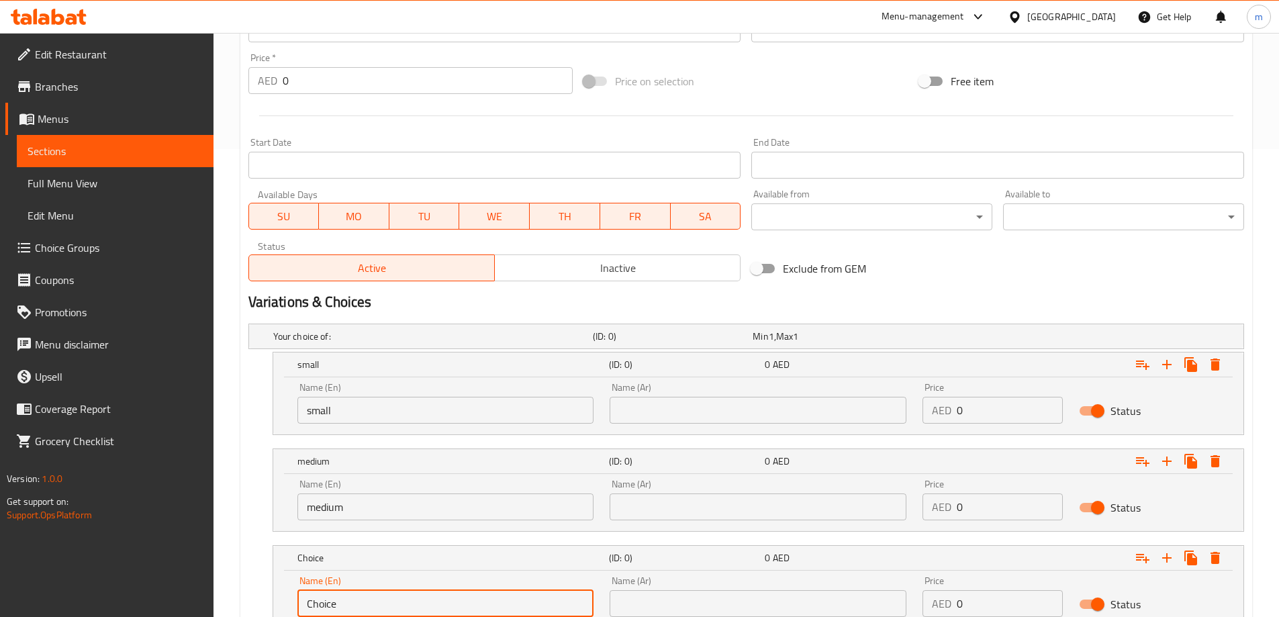
click at [359, 592] on input "Choice" at bounding box center [445, 603] width 297 height 27
type input "large"
click at [685, 399] on input "text" at bounding box center [758, 410] width 297 height 27
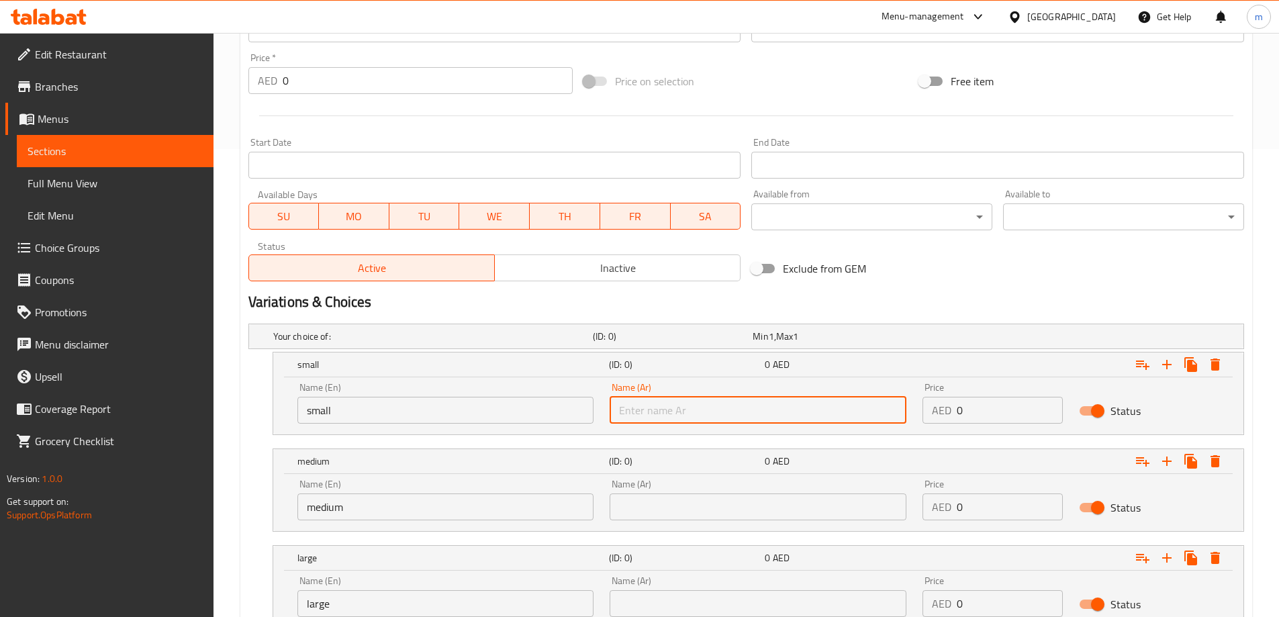
type input "صغير"
click at [710, 503] on input "text" at bounding box center [758, 506] width 297 height 27
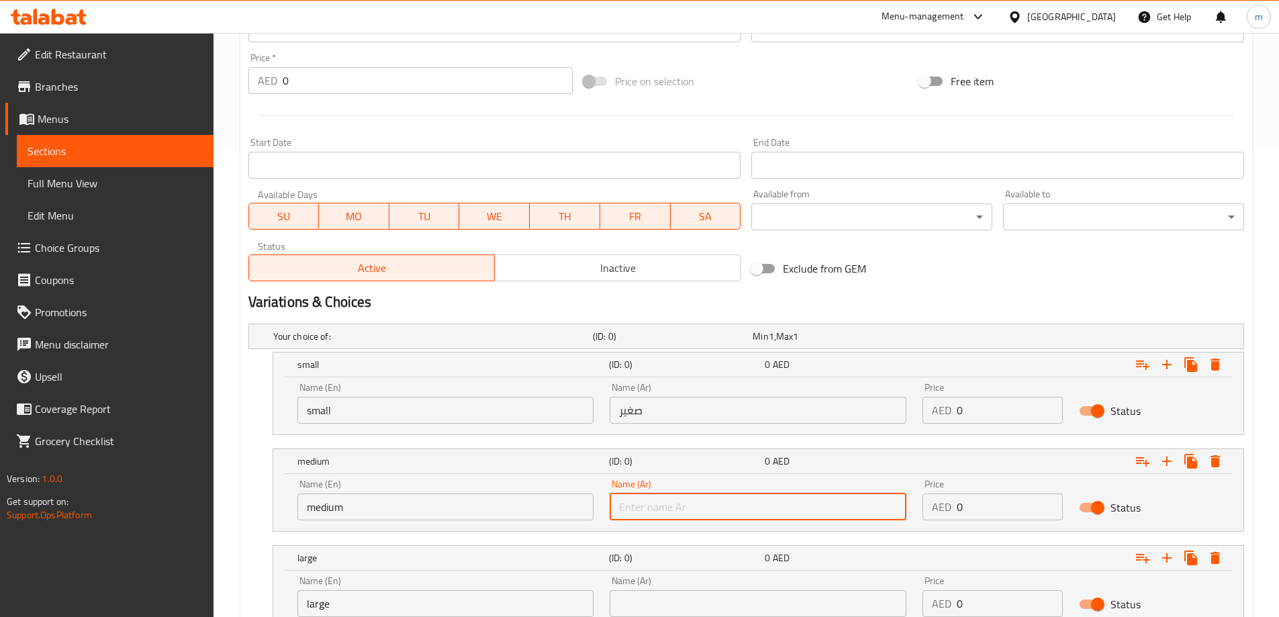
type input "وسط"
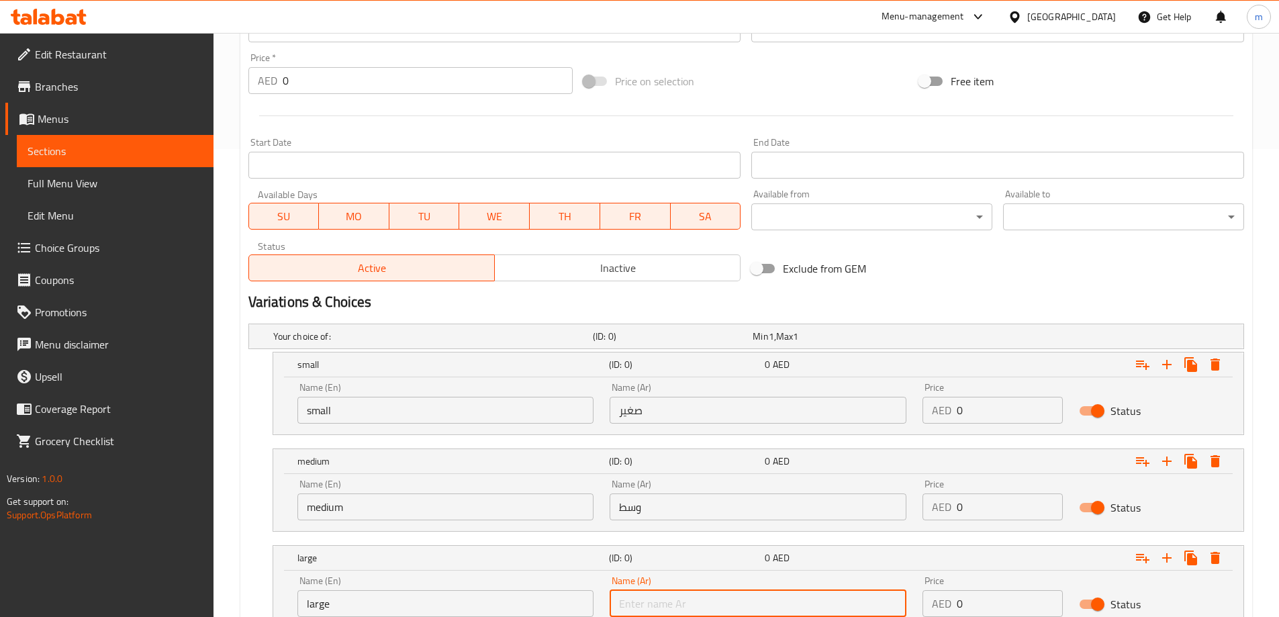
drag, startPoint x: 710, startPoint y: 600, endPoint x: 704, endPoint y: 593, distance: 9.0
click at [710, 600] on input "text" at bounding box center [758, 603] width 297 height 27
type input "كبير"
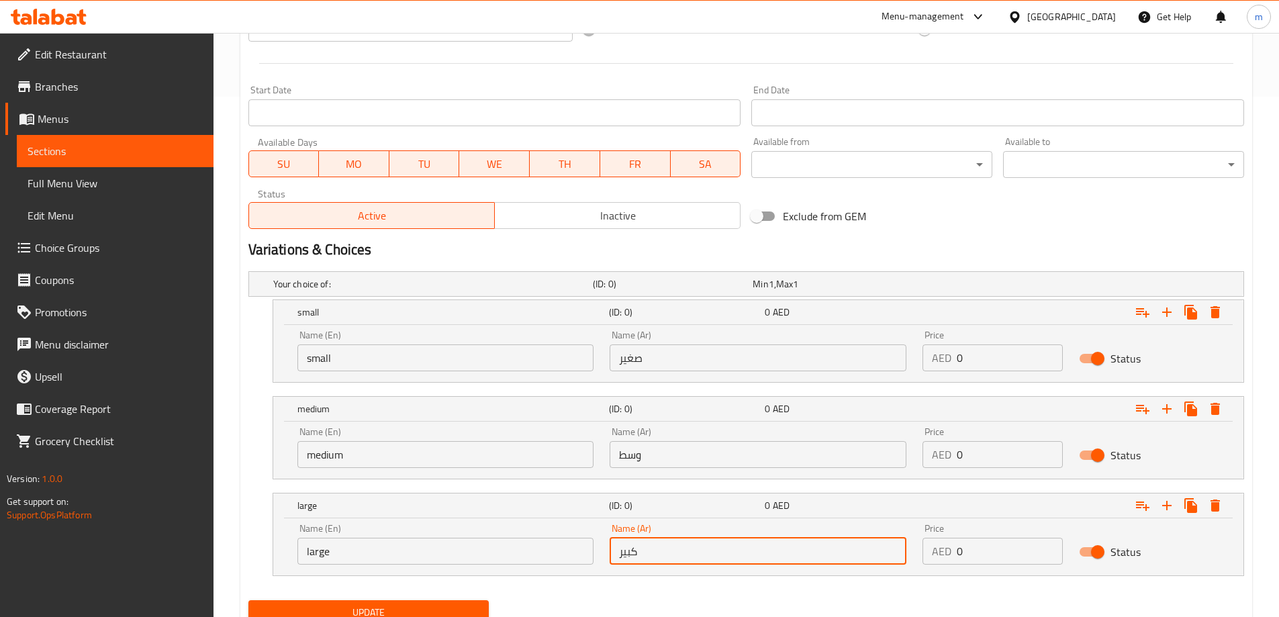
scroll to position [574, 0]
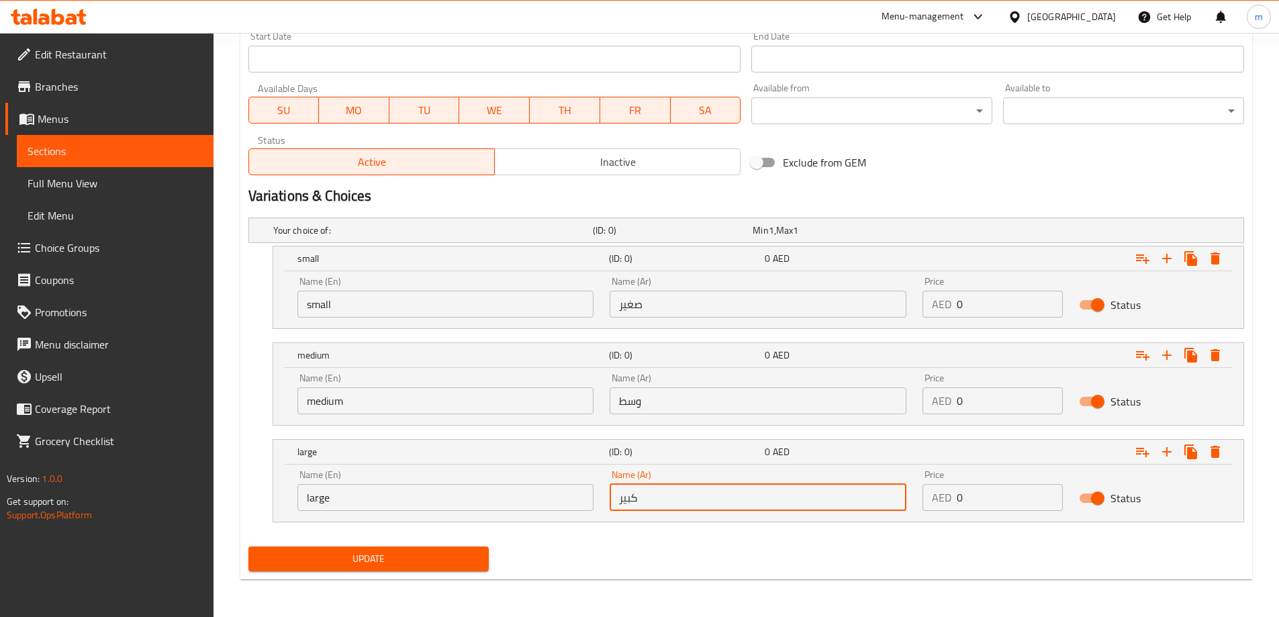
click at [988, 291] on input "0" at bounding box center [1010, 304] width 106 height 27
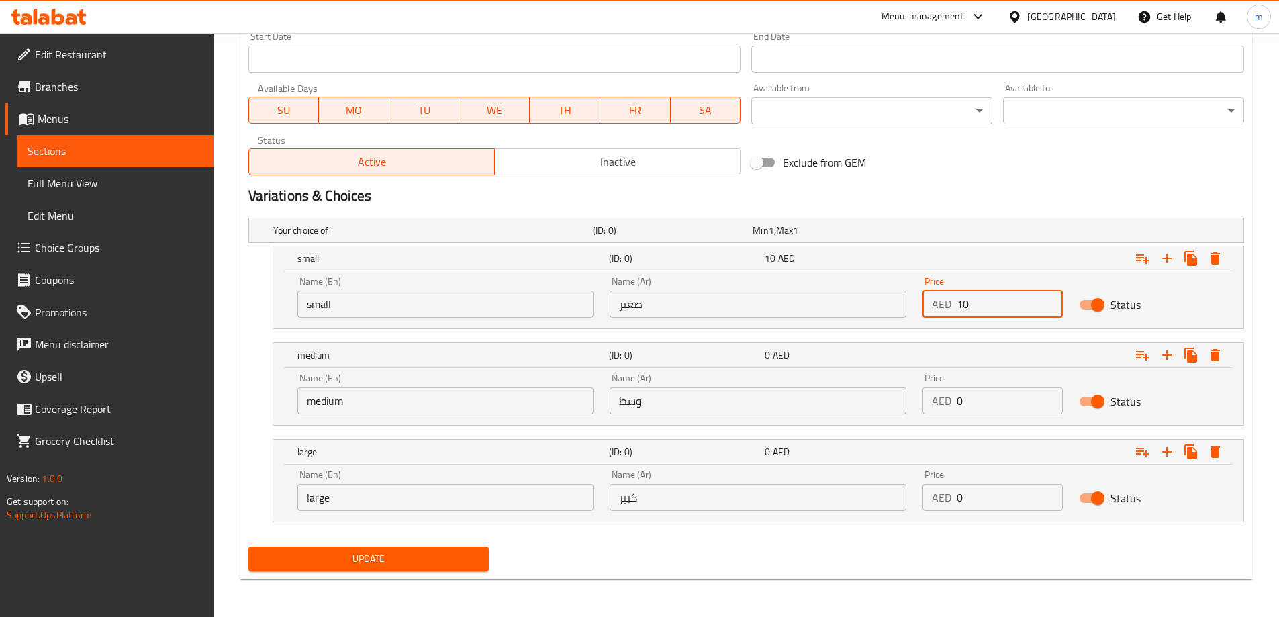
type input "10"
click at [998, 407] on input "0" at bounding box center [1010, 400] width 106 height 27
type input "15"
click at [974, 505] on input "0" at bounding box center [1010, 497] width 106 height 27
type input "25"
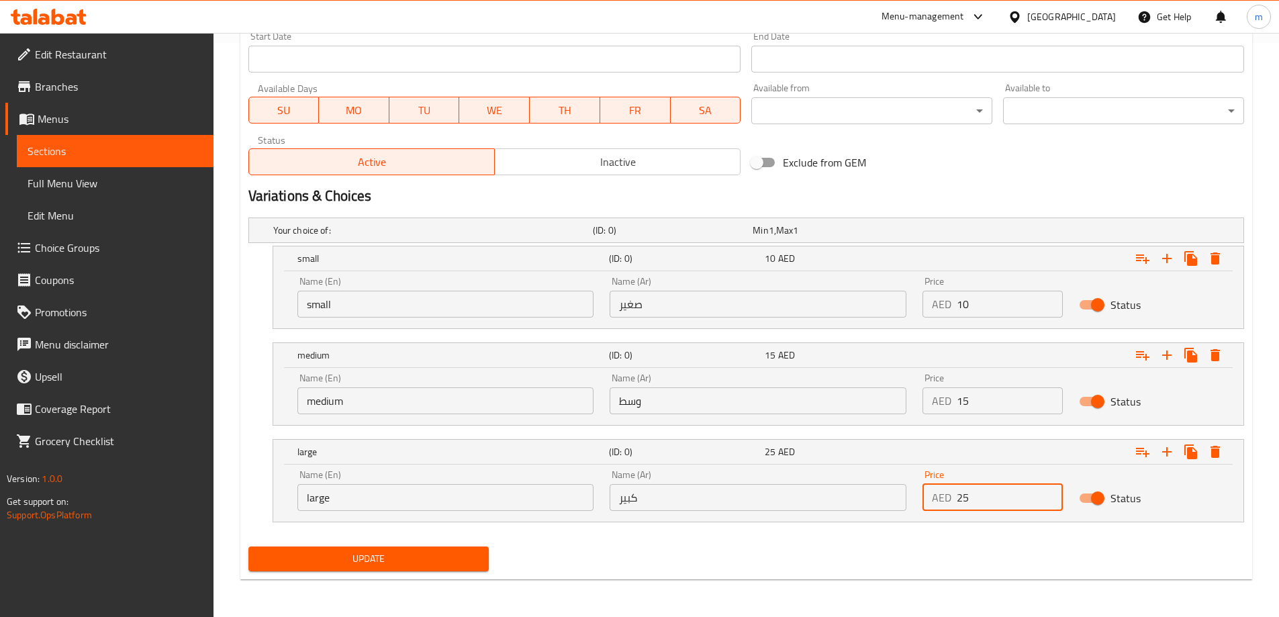
click at [967, 537] on div "Your choice of: (ID: 0) Min 1 , Max 1 Name (En) Your choice of: Name (En) Name …" at bounding box center [746, 376] width 1006 height 329
click at [372, 551] on span "Update" at bounding box center [369, 559] width 220 height 17
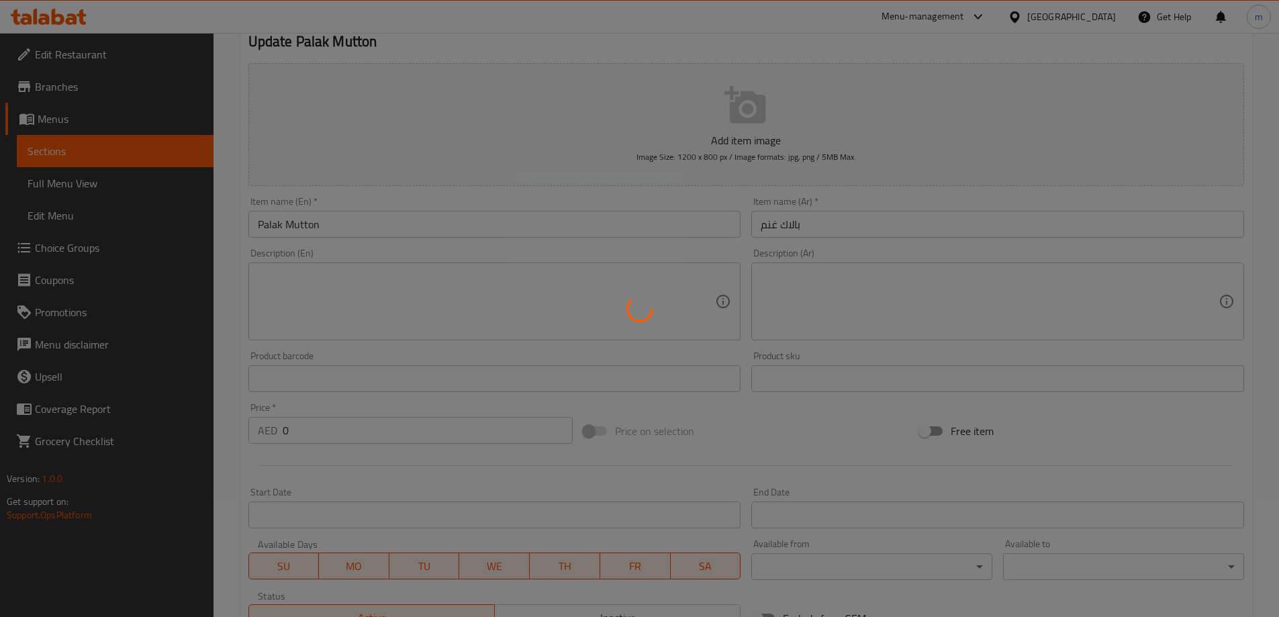
scroll to position [0, 0]
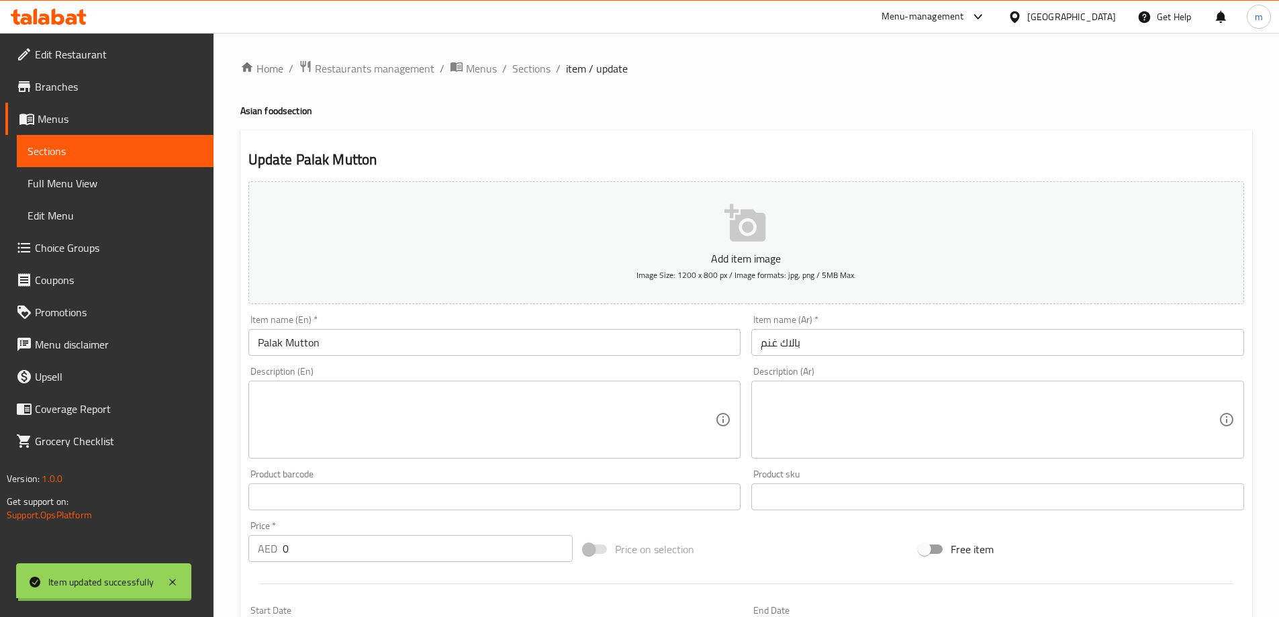
click at [524, 70] on div "Home / Restaurants management / Menus / Sections / item / update Asian food sec…" at bounding box center [746, 612] width 1012 height 1104
click at [524, 70] on span "Sections" at bounding box center [531, 68] width 38 height 16
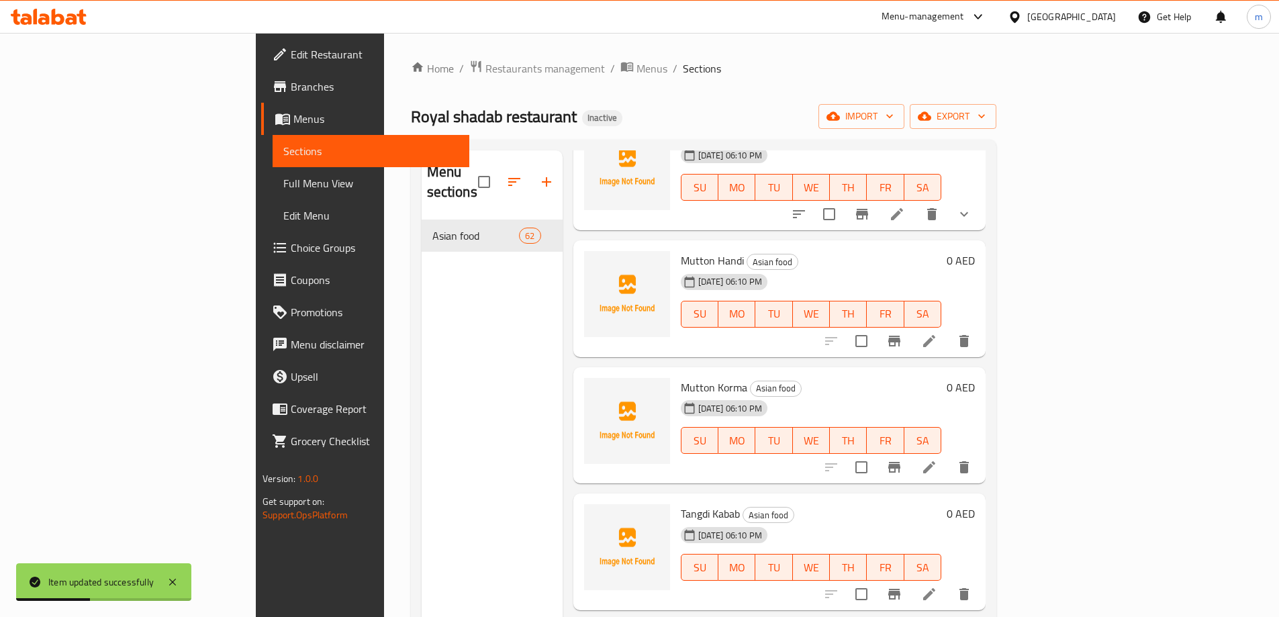
scroll to position [3558, 0]
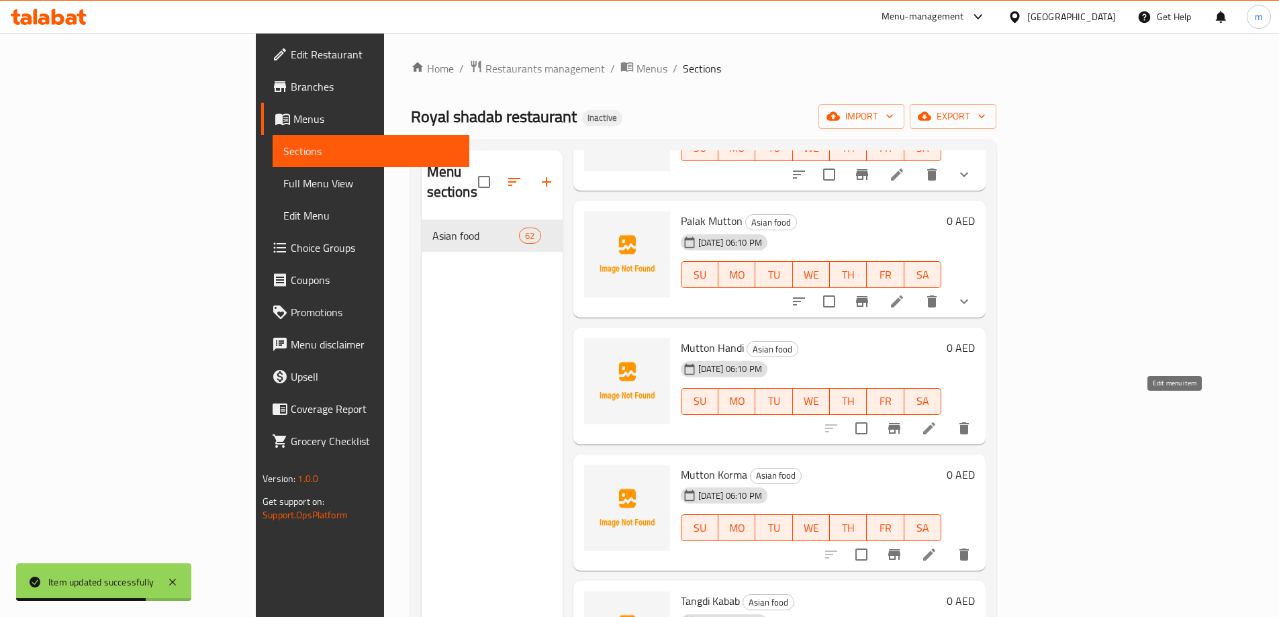
click at [937, 420] on icon at bounding box center [929, 428] width 16 height 16
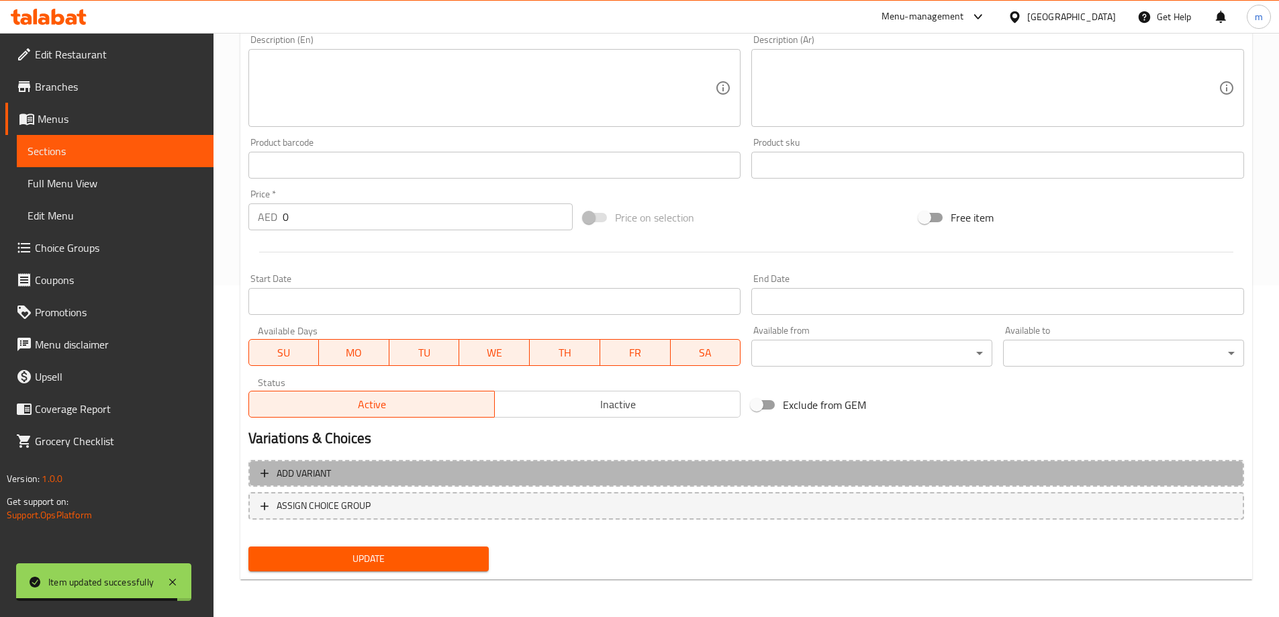
drag, startPoint x: 768, startPoint y: 467, endPoint x: 828, endPoint y: 463, distance: 59.9
click at [767, 467] on span "Add variant" at bounding box center [745, 473] width 971 height 17
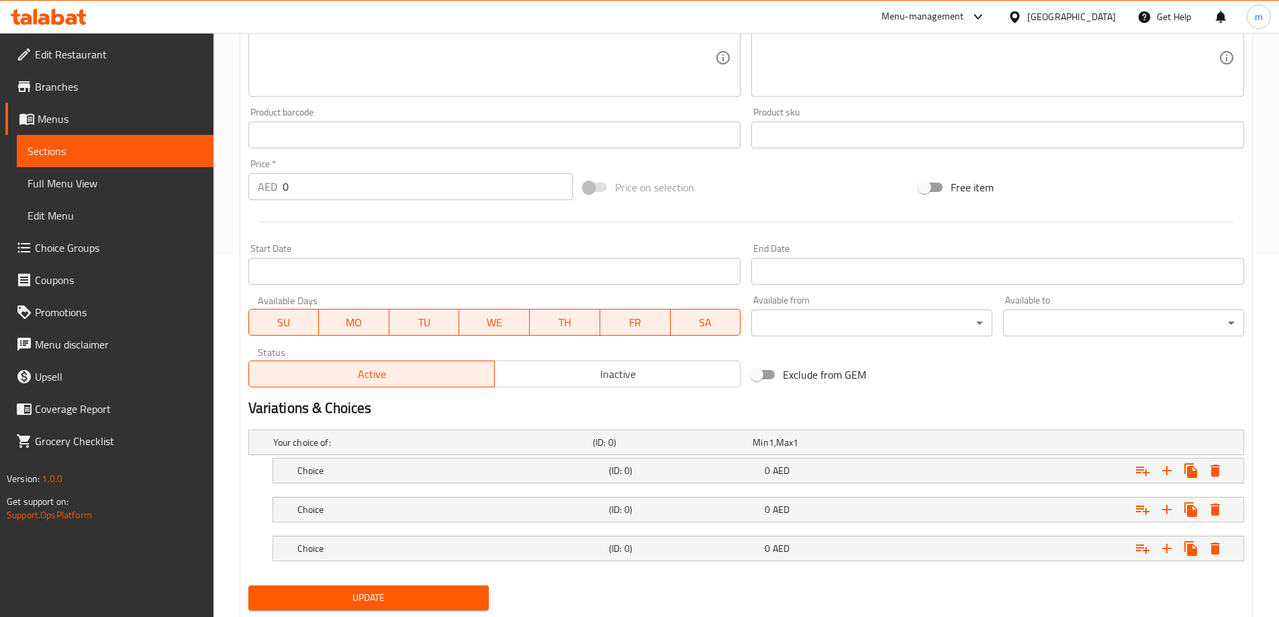
scroll to position [401, 0]
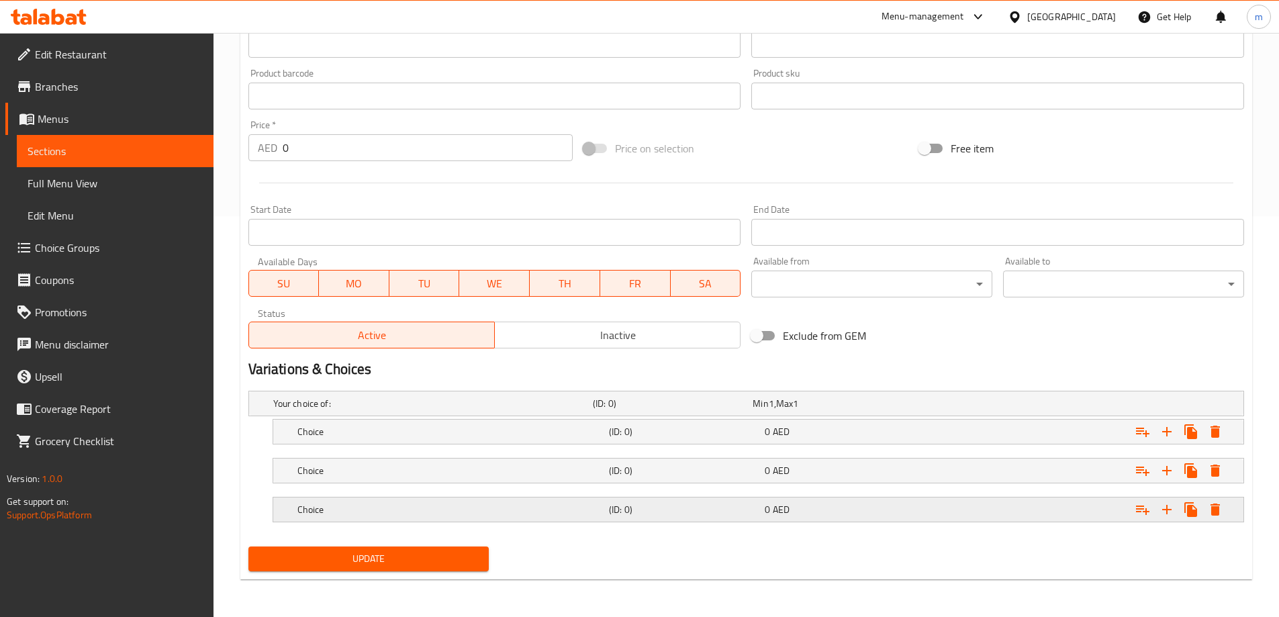
click at [883, 521] on div "Choice (ID: 0) 0 AED" at bounding box center [762, 510] width 935 height 30
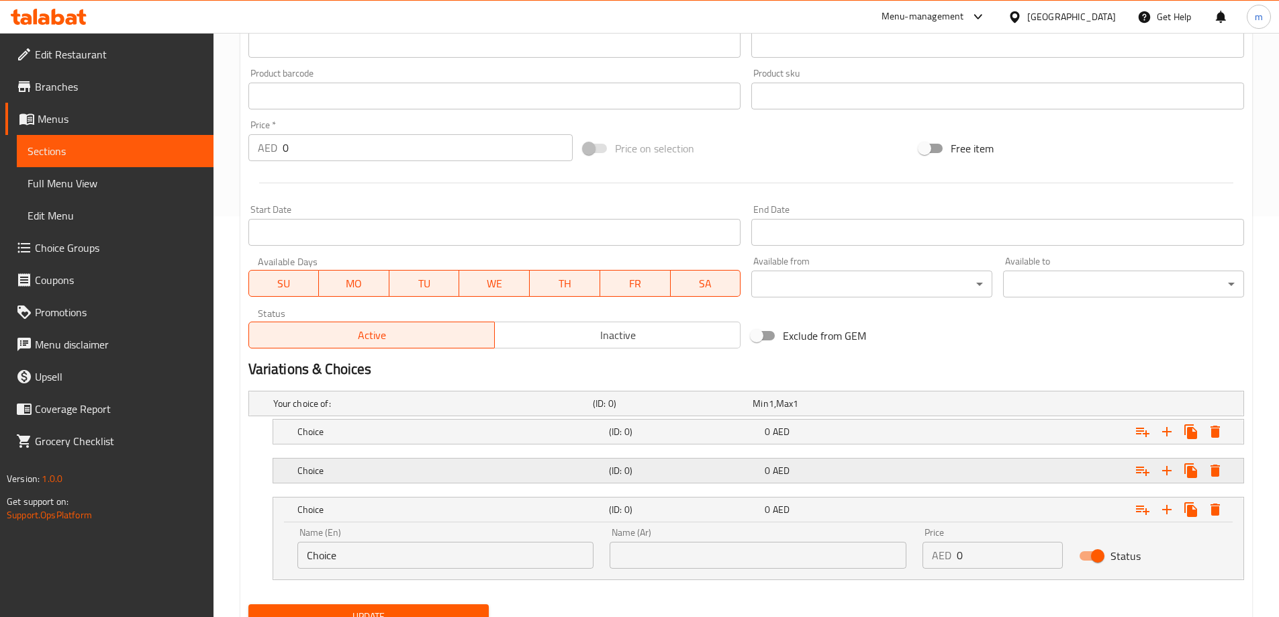
click at [890, 467] on div "0 AED" at bounding box center [840, 470] width 150 height 13
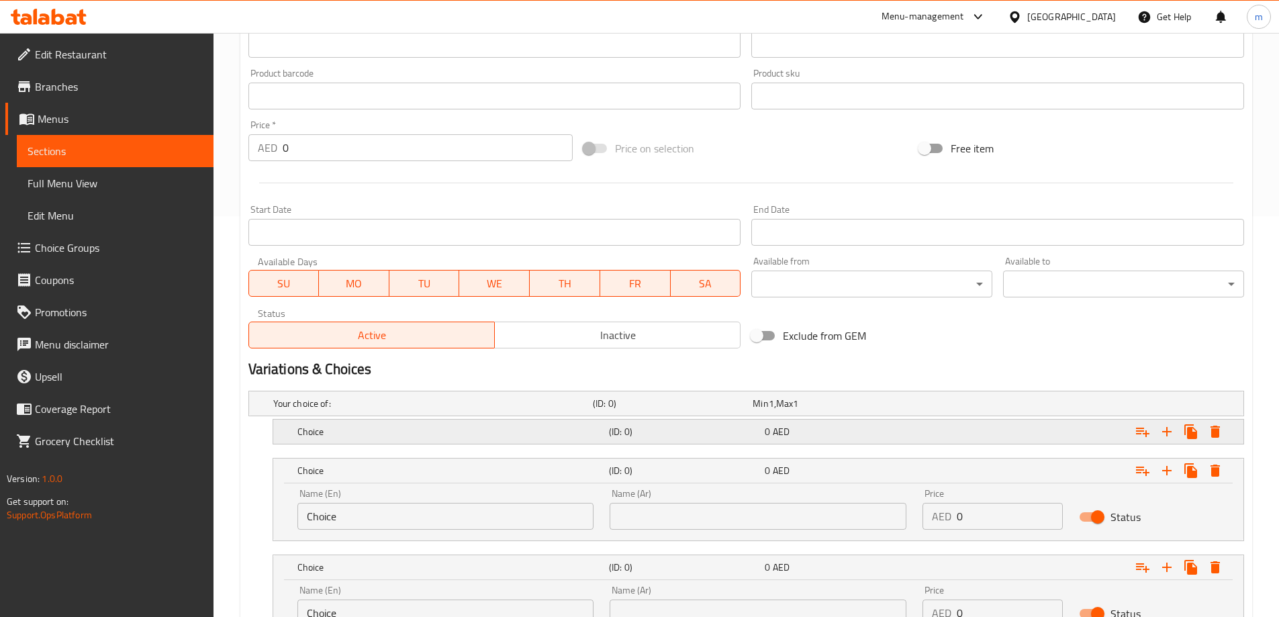
click at [871, 426] on div "0 AED" at bounding box center [840, 431] width 150 height 13
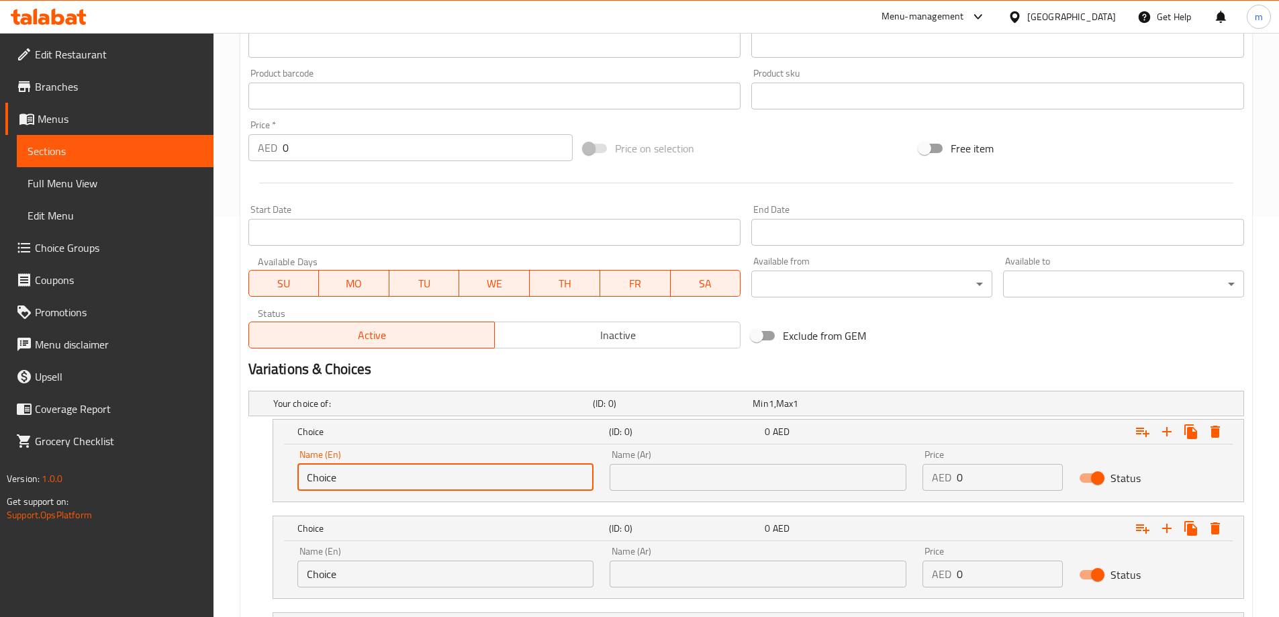
click at [522, 475] on input "Choice" at bounding box center [445, 477] width 297 height 27
type input "small"
click at [385, 583] on input "Choice" at bounding box center [445, 574] width 297 height 27
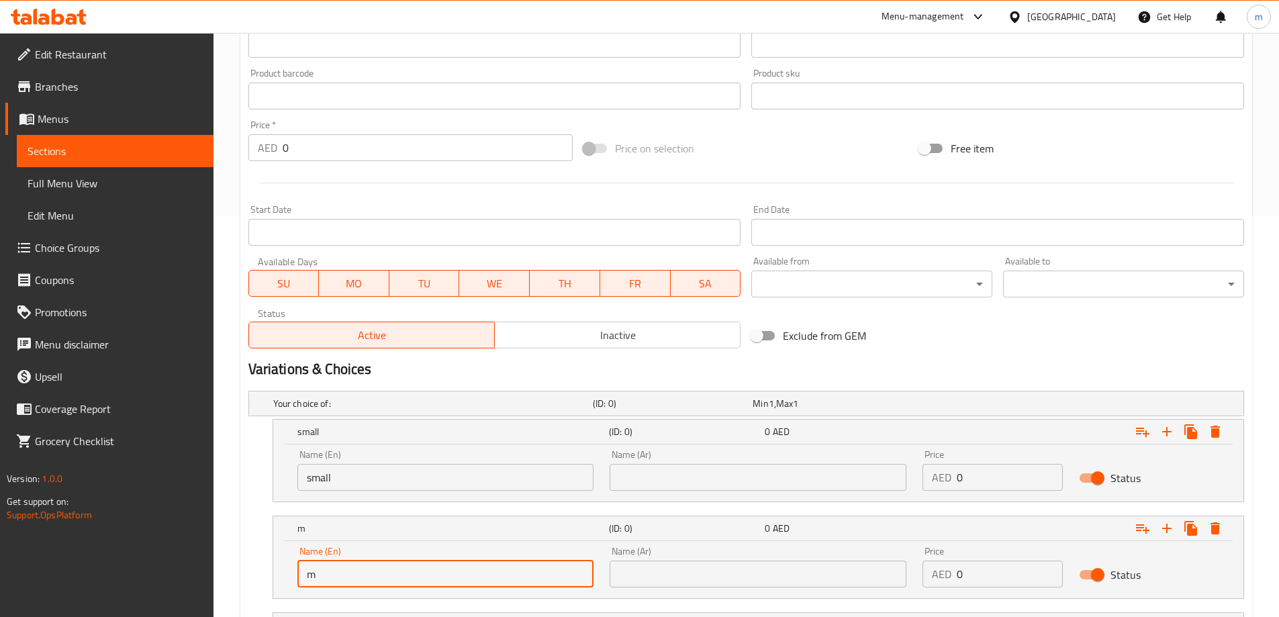
type input "medium"
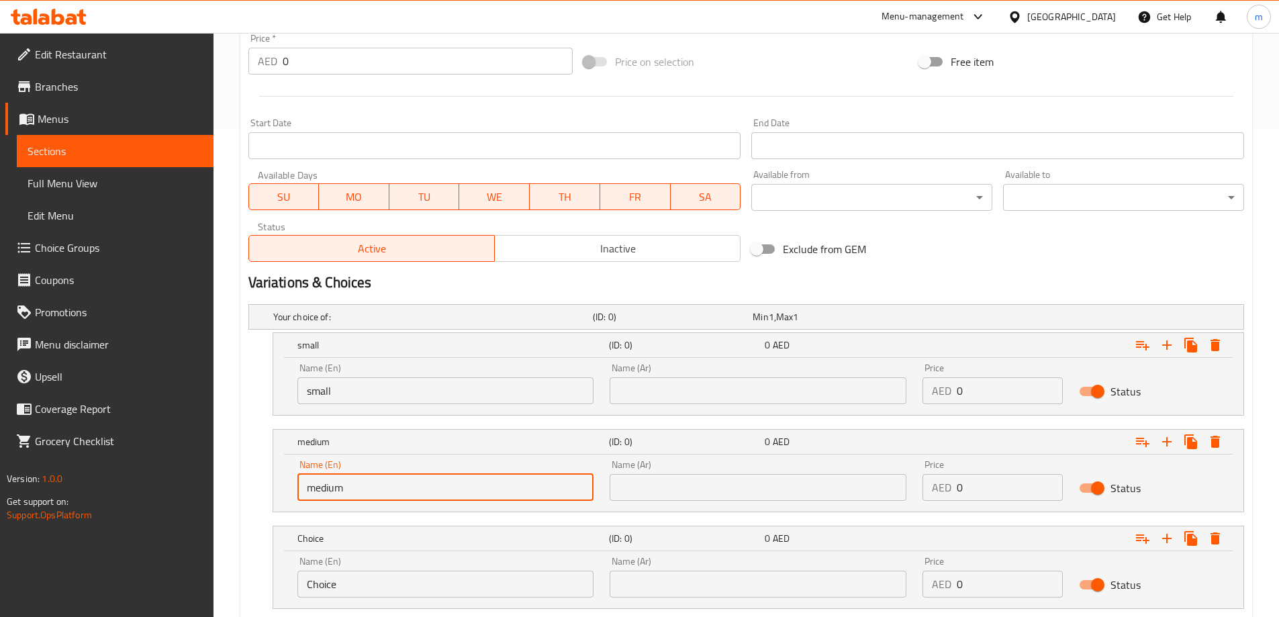
scroll to position [574, 0]
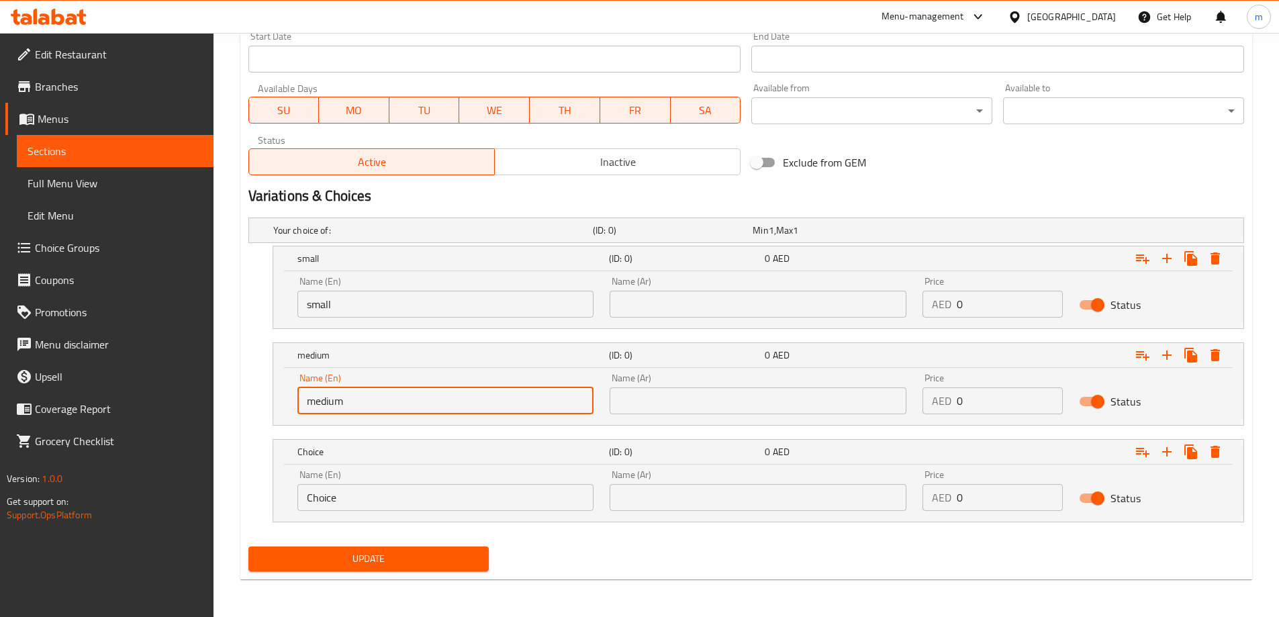
click at [418, 503] on input "Choice" at bounding box center [445, 497] width 297 height 27
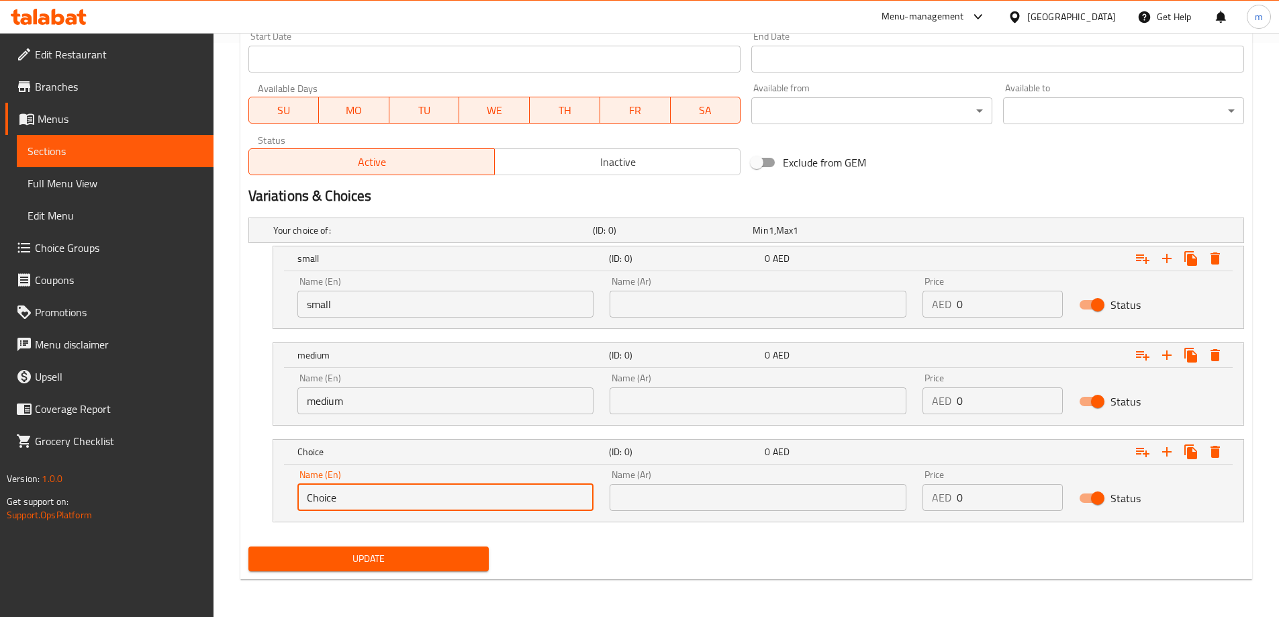
click at [418, 503] on input "Choice" at bounding box center [445, 497] width 297 height 27
type input "large"
click at [680, 325] on div "Name (Ar) Name (Ar)" at bounding box center [758, 297] width 313 height 57
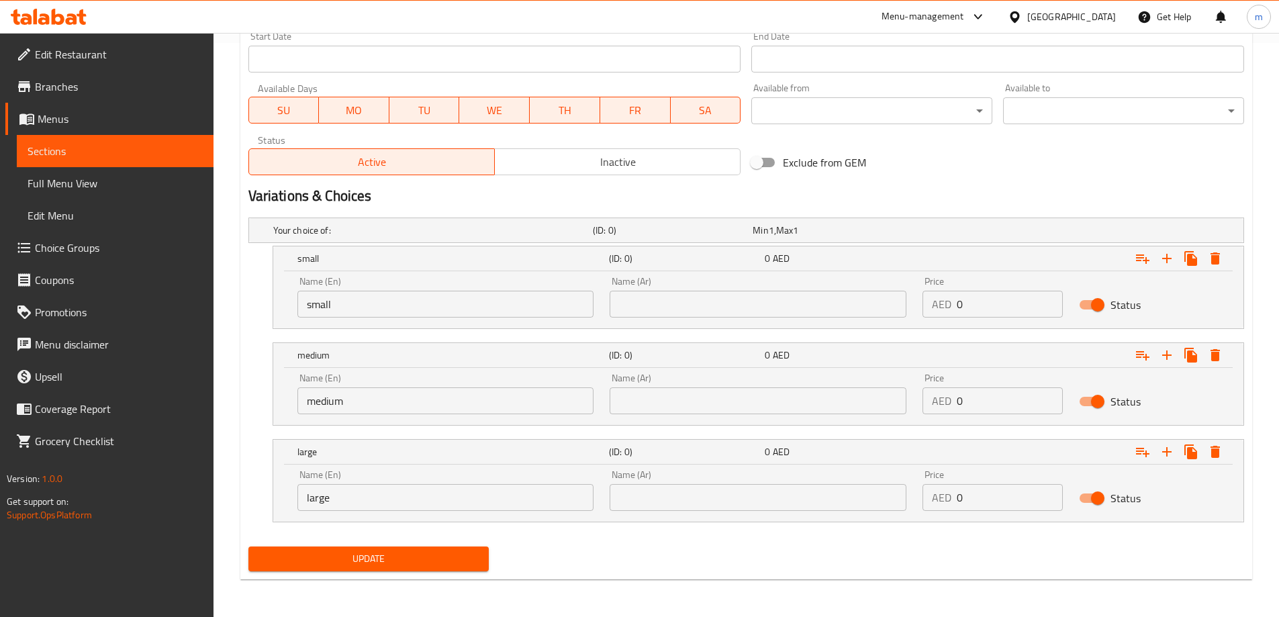
click at [683, 312] on input "text" at bounding box center [758, 304] width 297 height 27
type input "وسط"
click at [682, 303] on input "وسط" at bounding box center [758, 304] width 297 height 27
drag, startPoint x: 682, startPoint y: 303, endPoint x: 684, endPoint y: 316, distance: 12.9
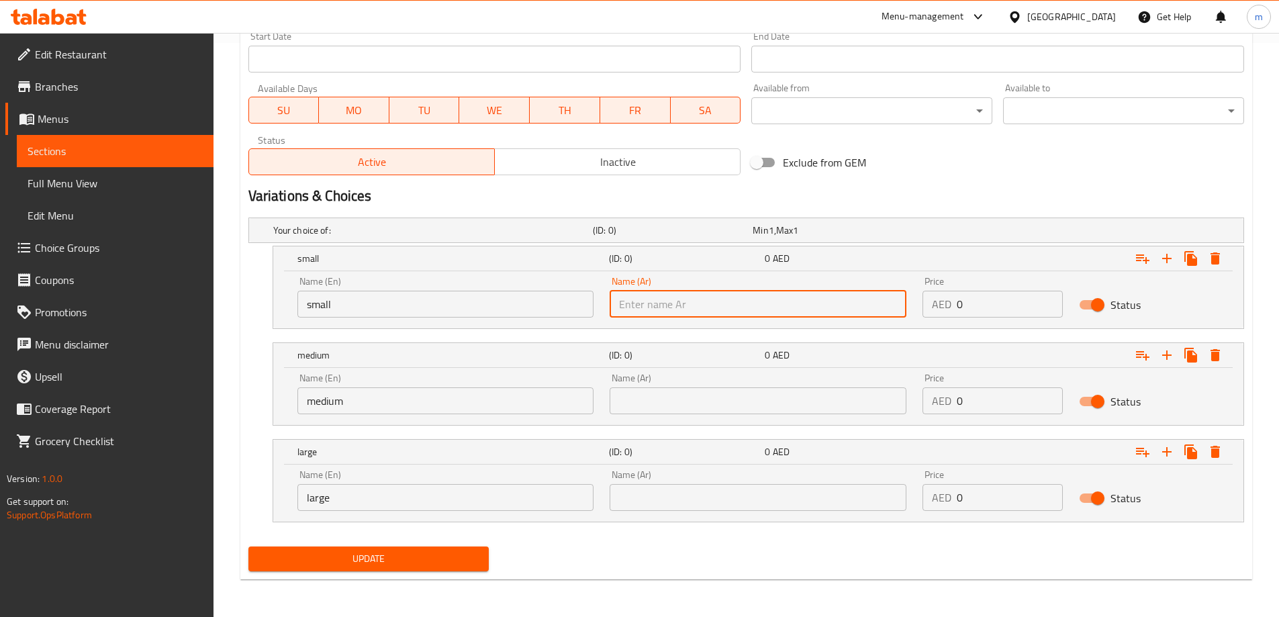
click at [682, 303] on input "text" at bounding box center [758, 304] width 297 height 27
type input "صغير"
click at [699, 399] on input "text" at bounding box center [758, 400] width 297 height 27
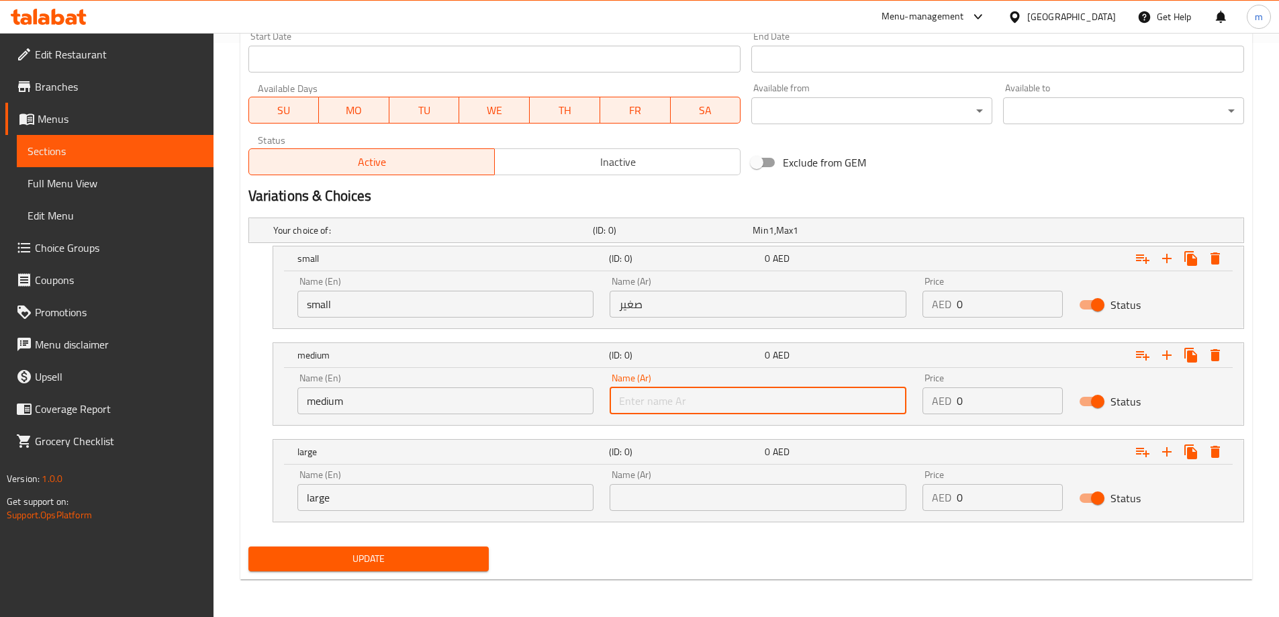
type input "وسط"
click at [709, 495] on input "text" at bounding box center [758, 497] width 297 height 27
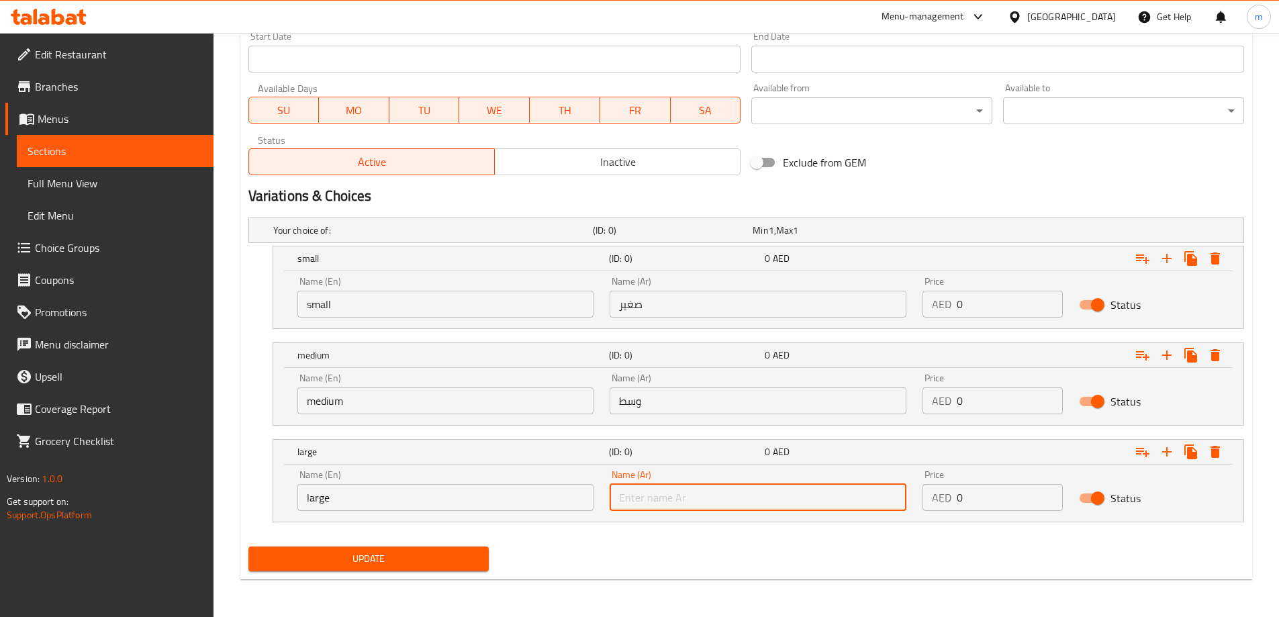
type input "كبير"
click at [975, 307] on input "0" at bounding box center [1010, 304] width 106 height 27
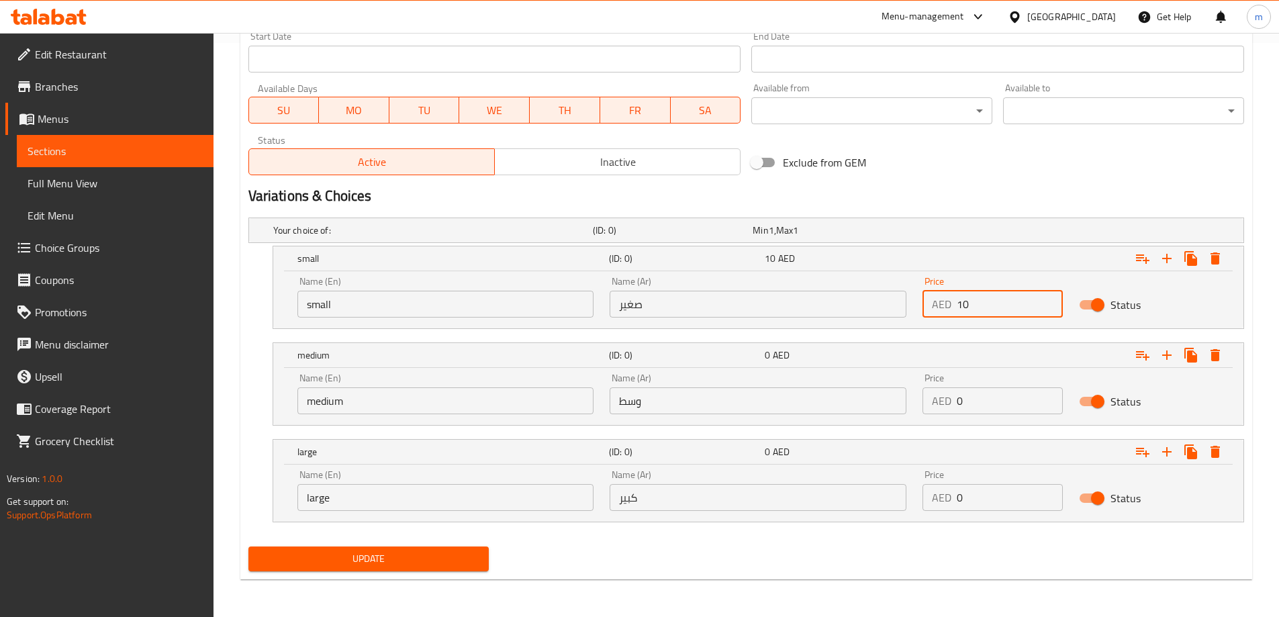
type input "10"
click at [1006, 402] on input "0" at bounding box center [1010, 400] width 106 height 27
type input "15"
click at [990, 490] on input "0" at bounding box center [1010, 497] width 106 height 27
type input "25"
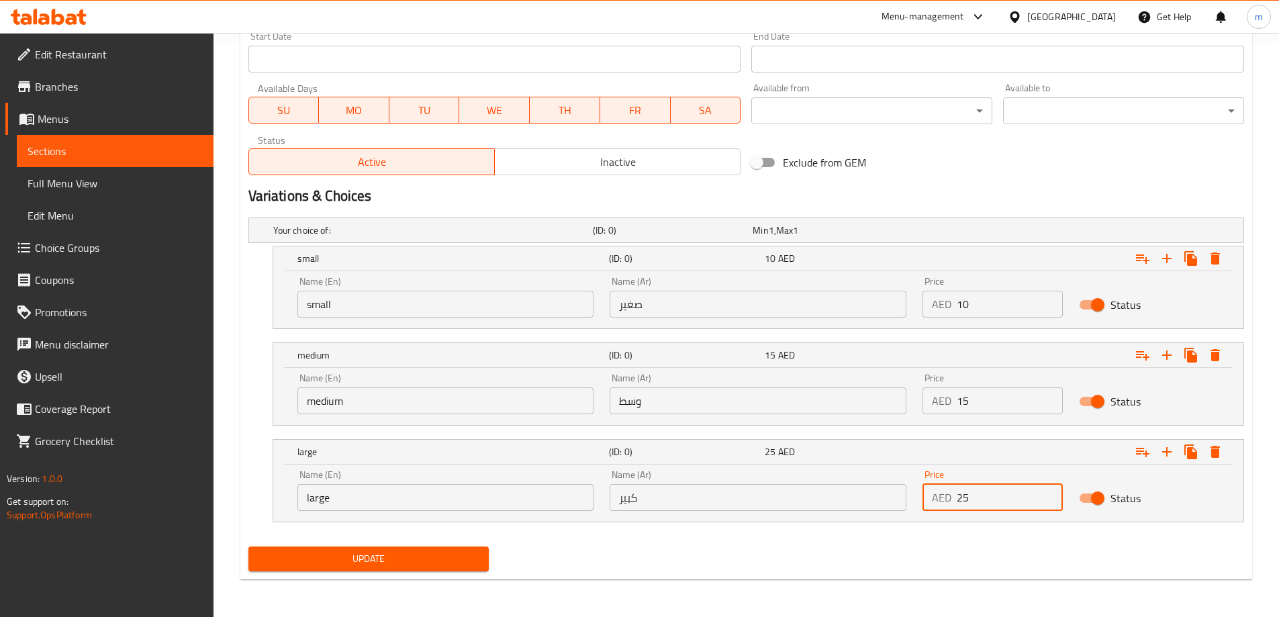
click at [944, 529] on nav at bounding box center [746, 530] width 996 height 11
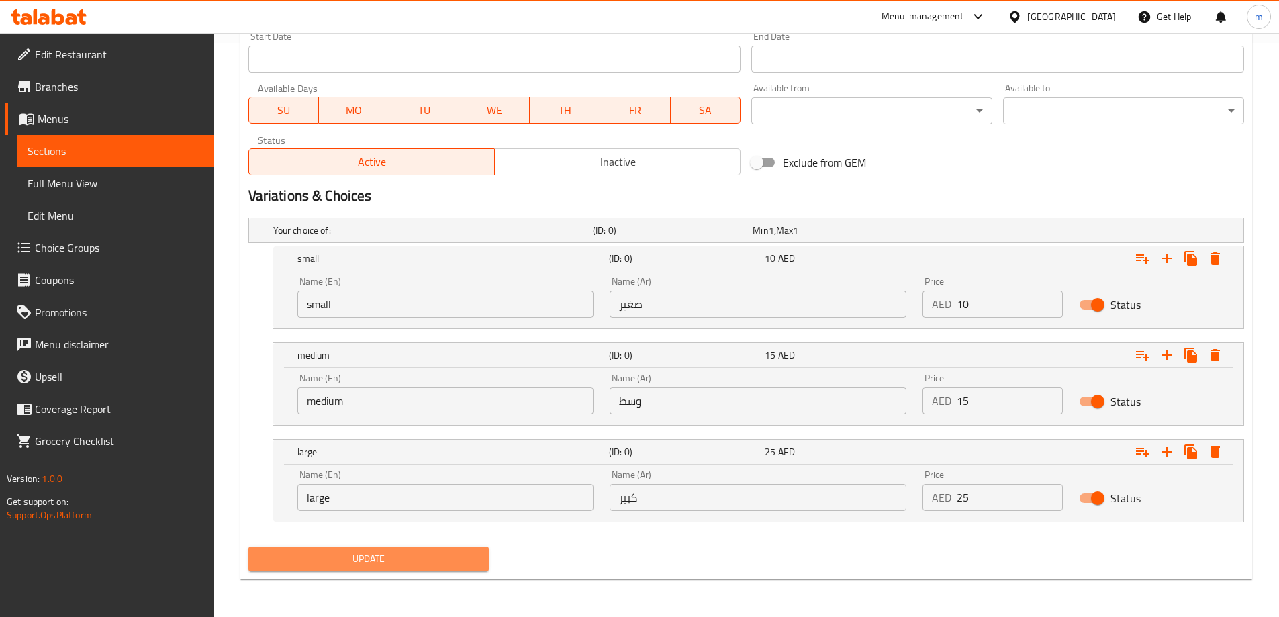
click at [450, 567] on span "Update" at bounding box center [369, 559] width 220 height 17
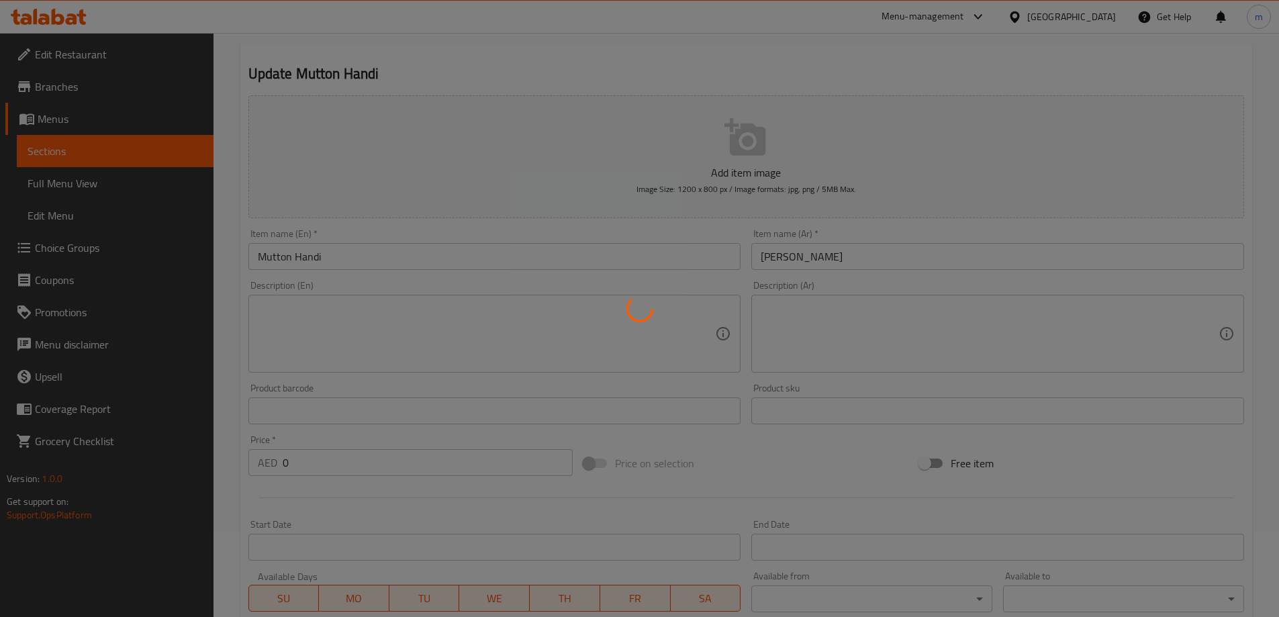
scroll to position [0, 0]
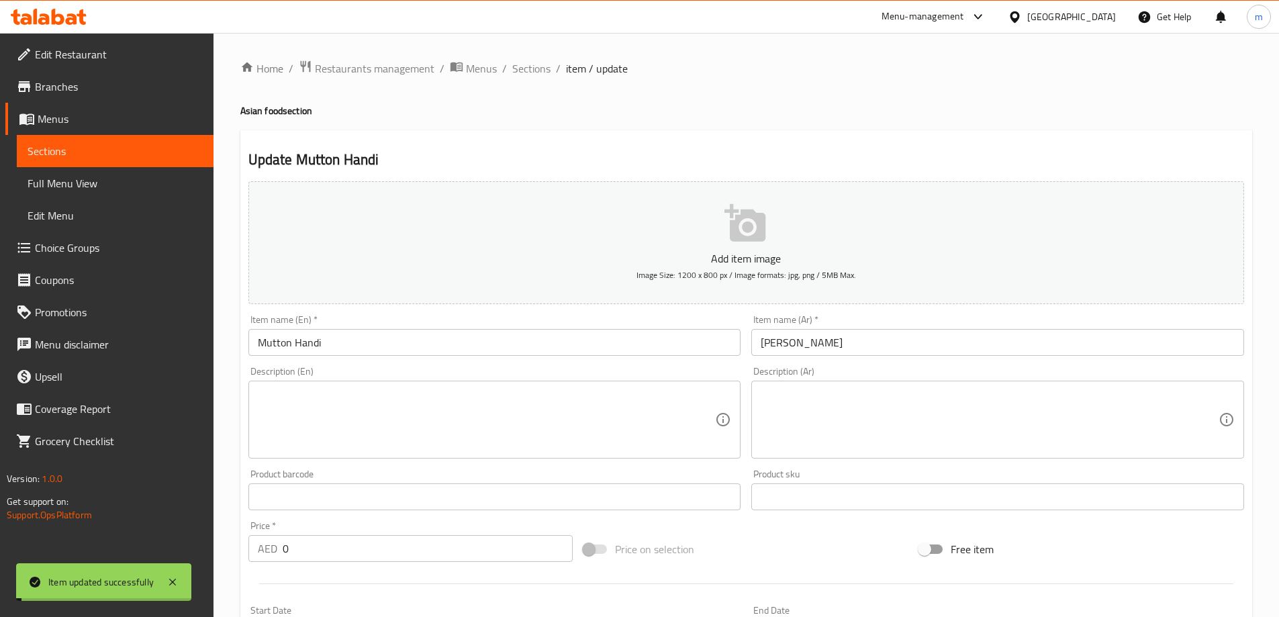
click at [531, 67] on span "Sections" at bounding box center [531, 68] width 38 height 16
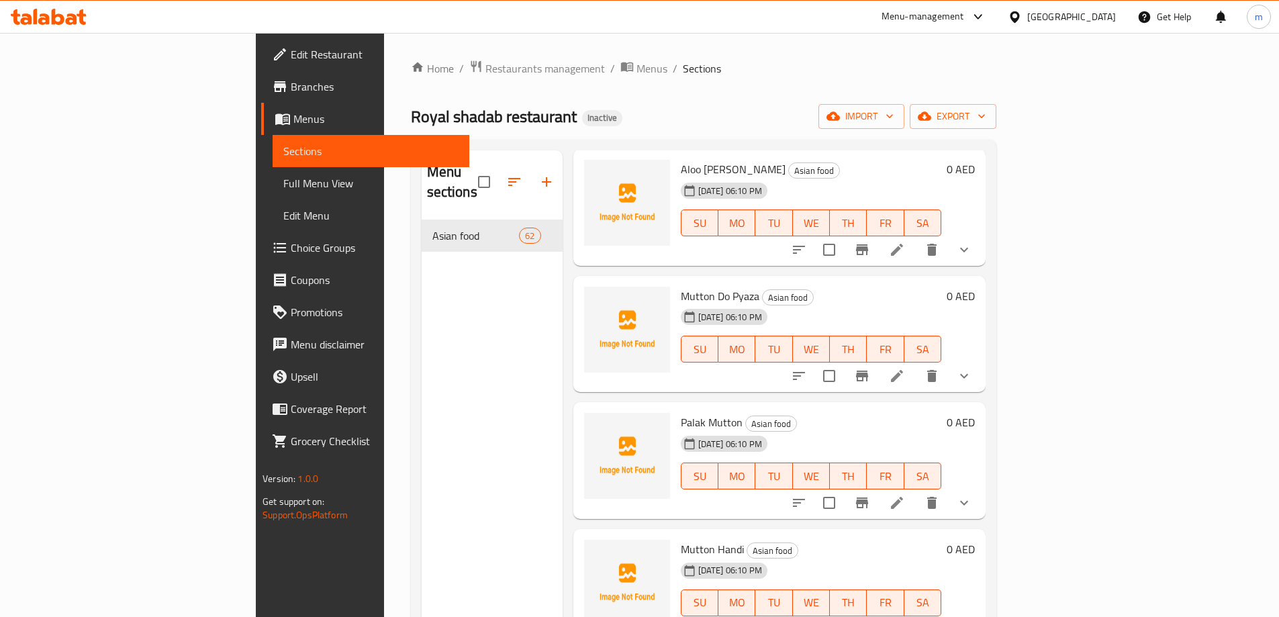
scroll to position [3558, 0]
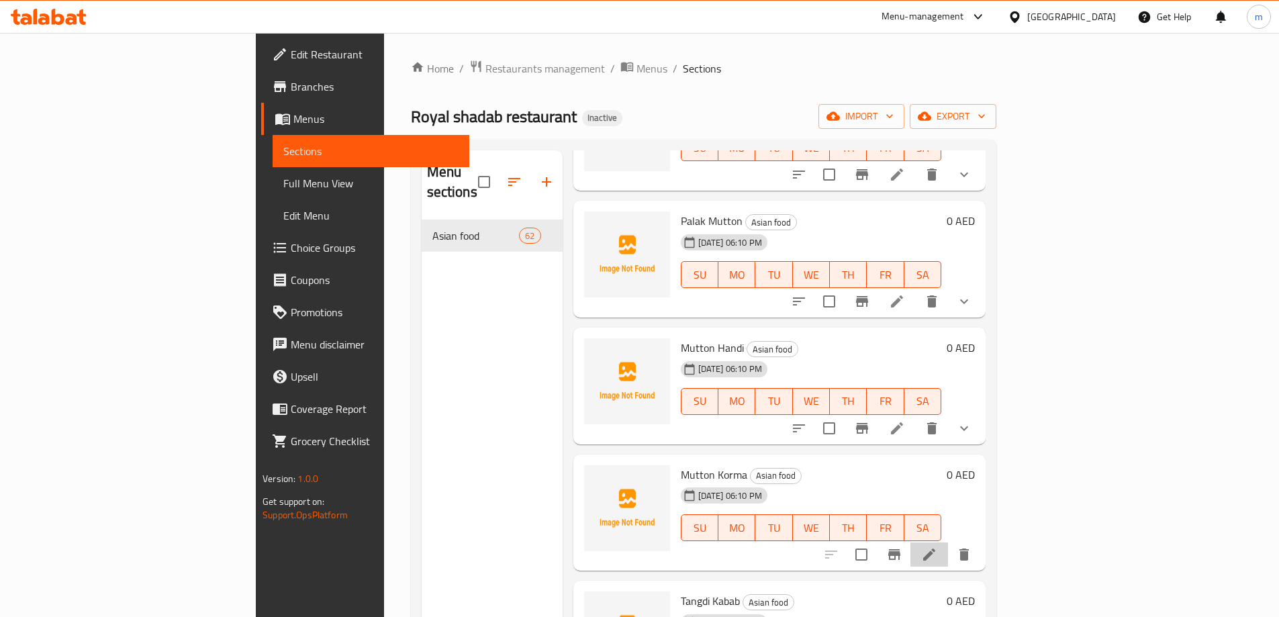
click at [948, 543] on li at bounding box center [929, 554] width 38 height 24
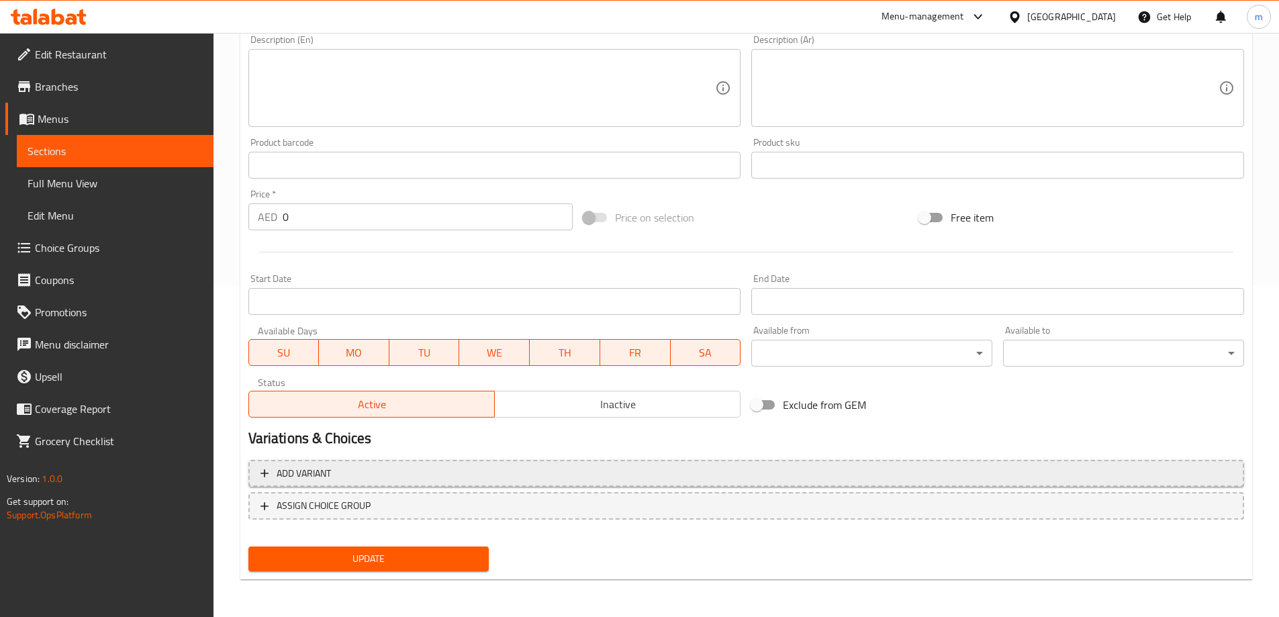
click at [869, 483] on button "Add variant" at bounding box center [746, 474] width 996 height 28
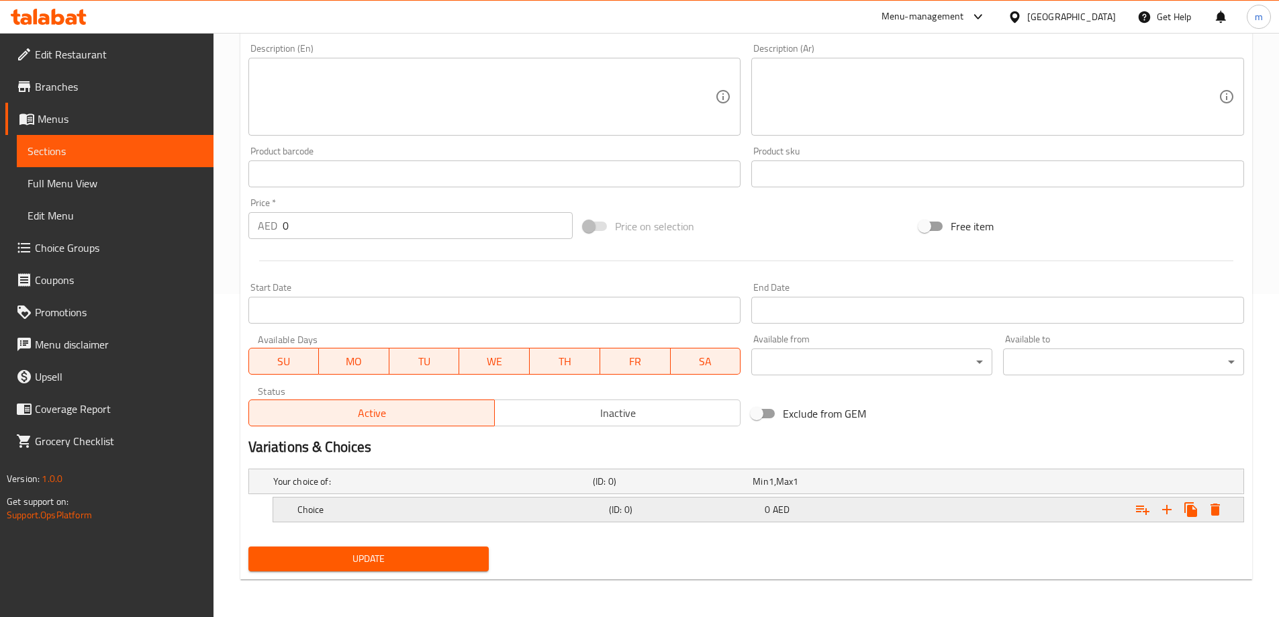
scroll to position [323, 0]
click at [1167, 510] on icon "Expand" at bounding box center [1166, 509] width 9 height 9
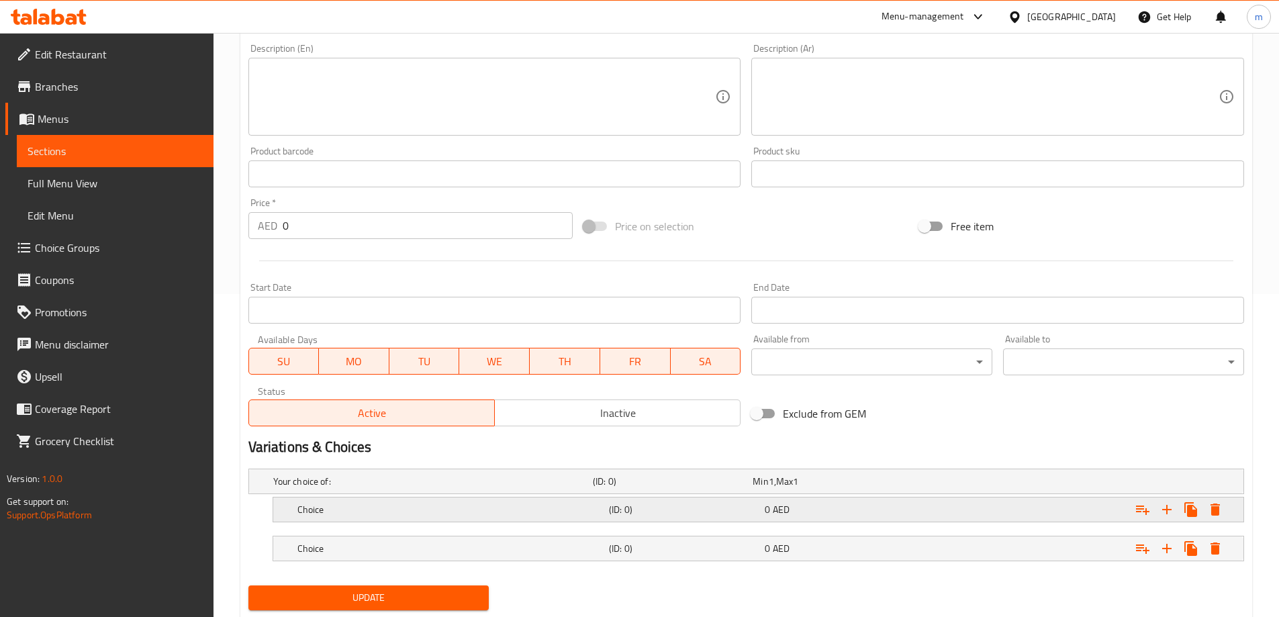
click at [570, 502] on div "Choice" at bounding box center [451, 509] width 312 height 19
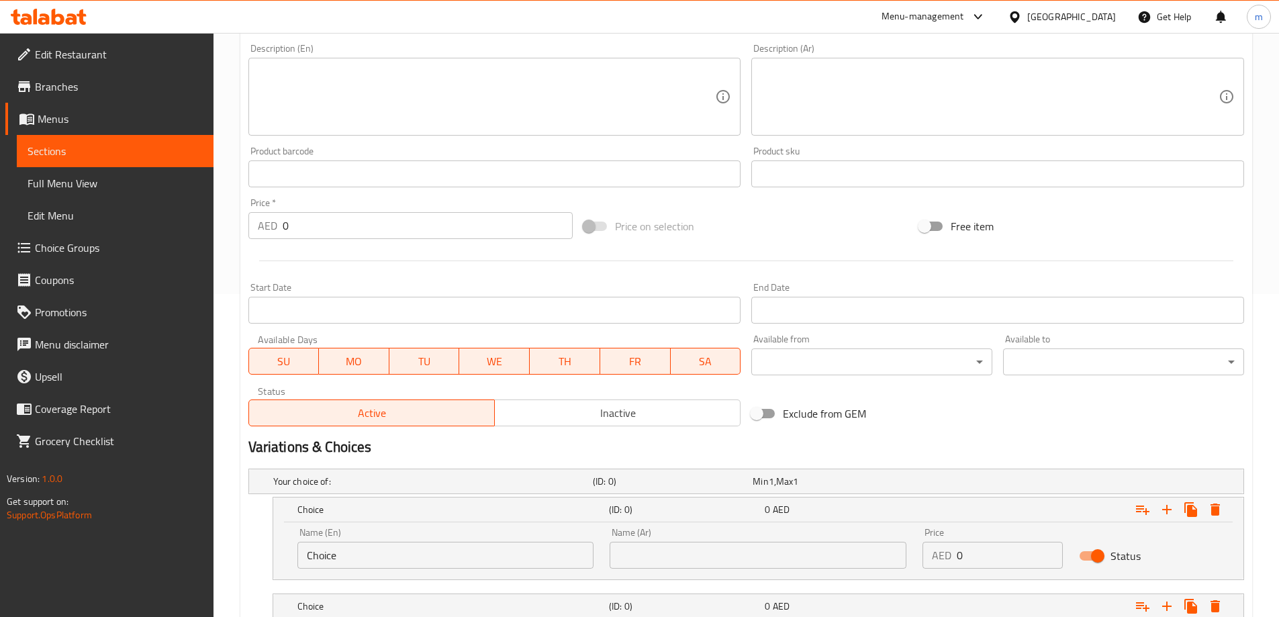
scroll to position [420, 0]
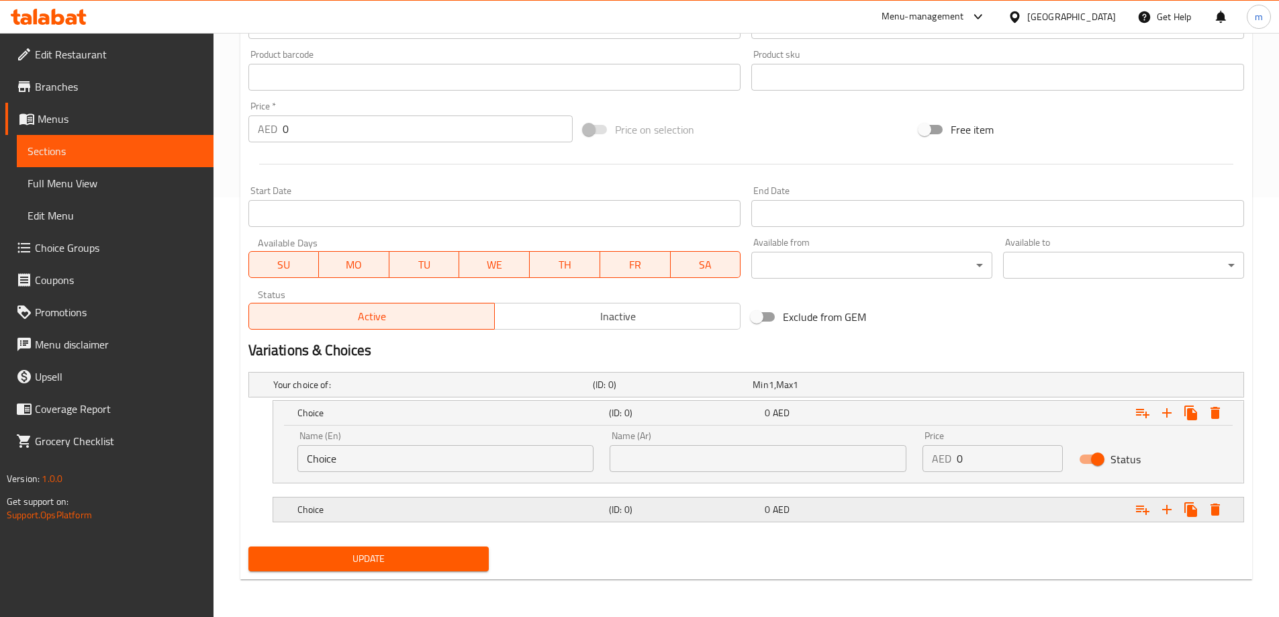
click at [626, 519] on div "Choice (ID: 0) 0 AED" at bounding box center [762, 510] width 935 height 30
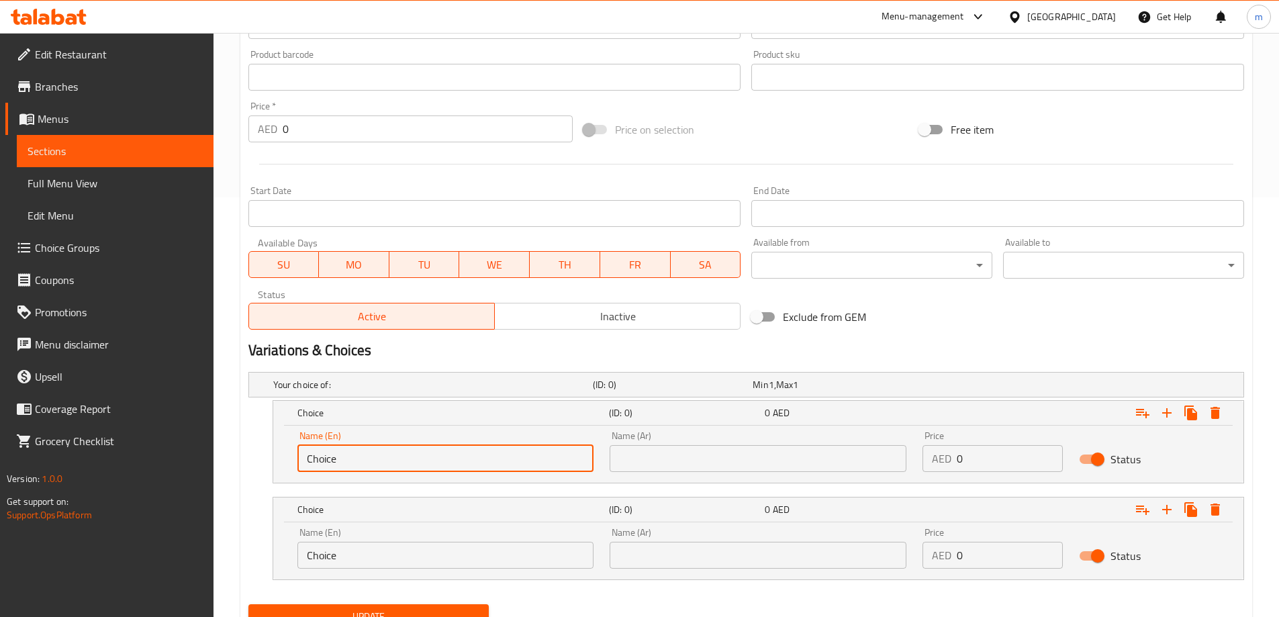
click at [445, 453] on input "Choice" at bounding box center [445, 458] width 297 height 27
type input "Medium"
click at [377, 588] on nav at bounding box center [746, 588] width 996 height 11
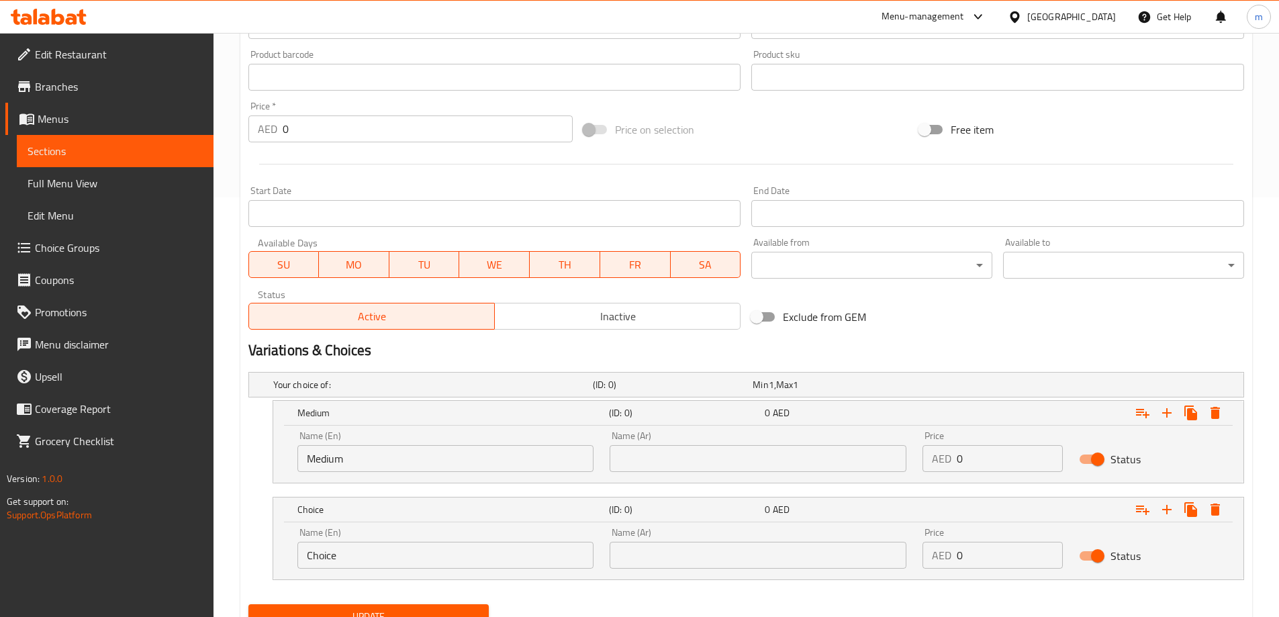
click at [375, 569] on div "Name (En) Choice Name (En)" at bounding box center [445, 548] width 313 height 57
click at [379, 557] on input "Choice" at bounding box center [445, 555] width 297 height 27
click at [379, 557] on input "Choice;" at bounding box center [445, 555] width 297 height 27
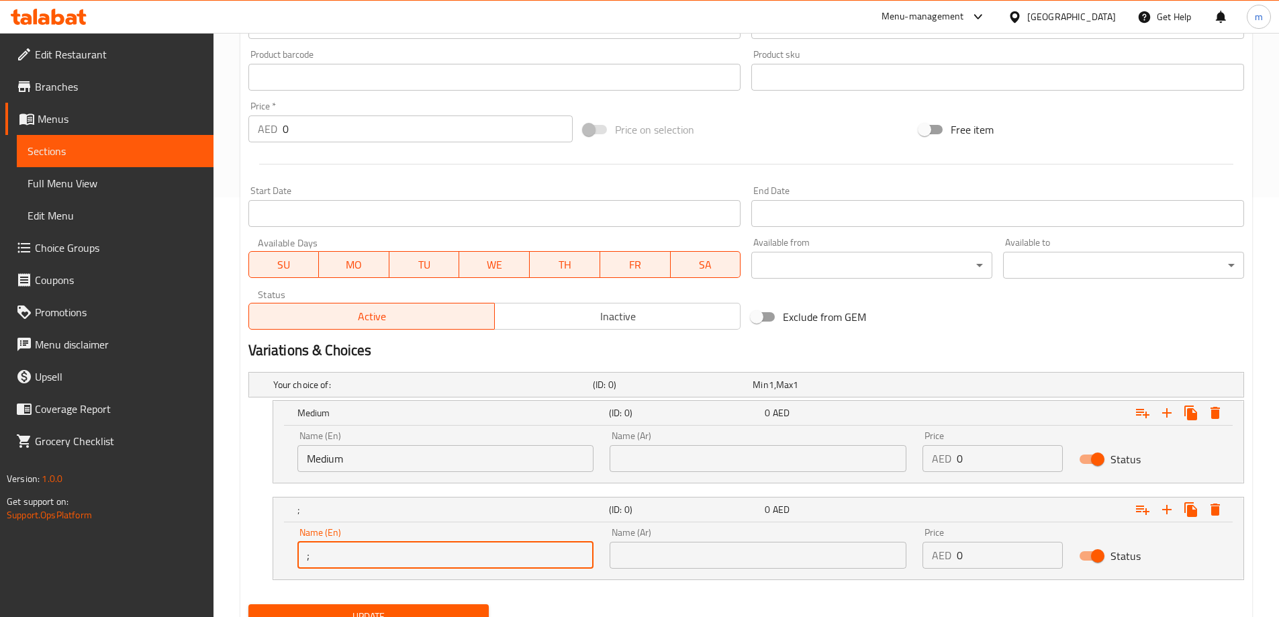
click at [379, 557] on input ";" at bounding box center [445, 555] width 297 height 27
type input "large"
click at [749, 443] on div "Name (Ar) Name (Ar)" at bounding box center [758, 451] width 297 height 41
click at [753, 453] on input "text" at bounding box center [758, 458] width 297 height 27
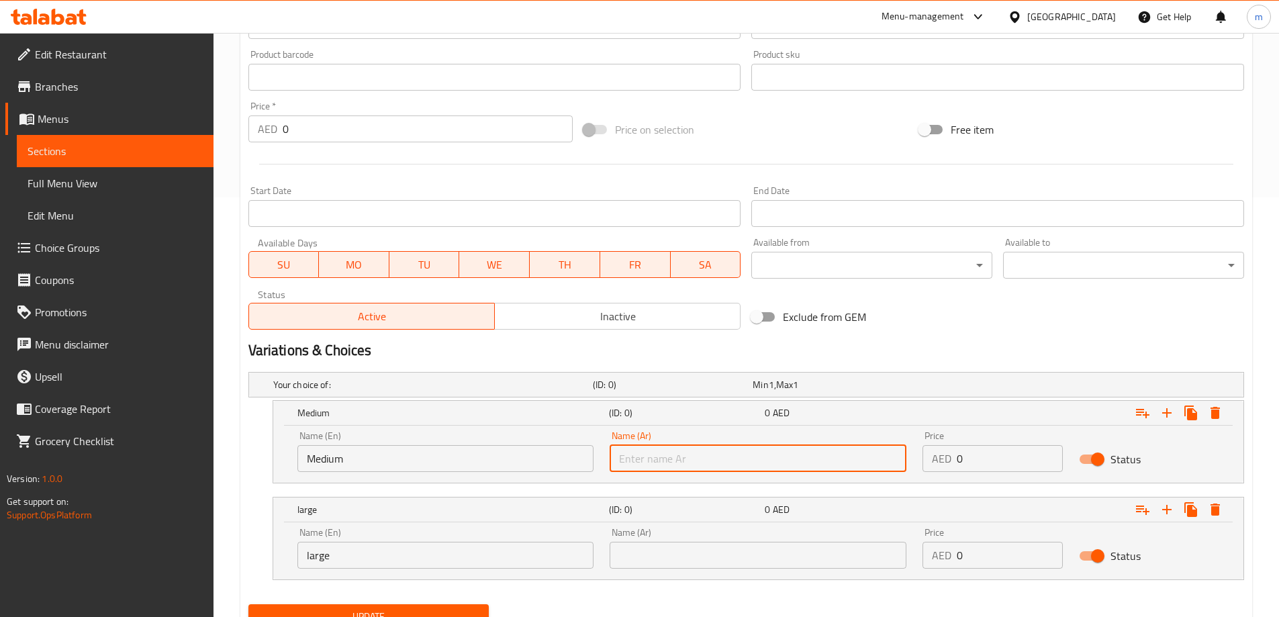
type input "وسط"
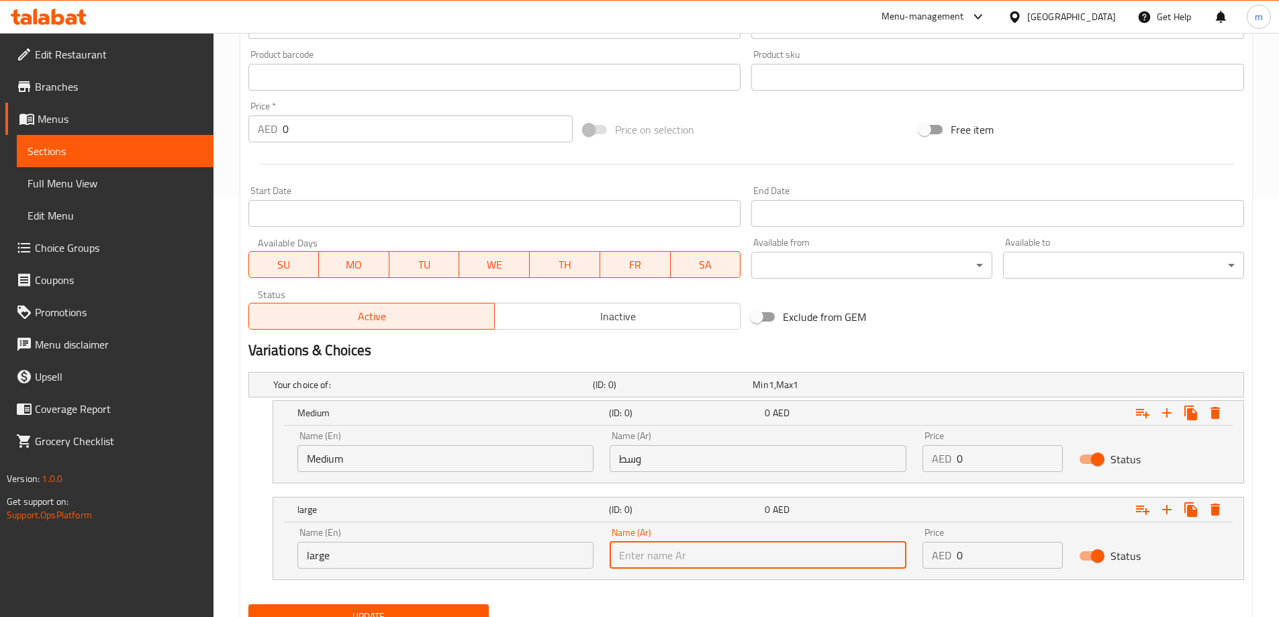
click at [745, 559] on input "text" at bounding box center [758, 555] width 297 height 27
type input "كبير"
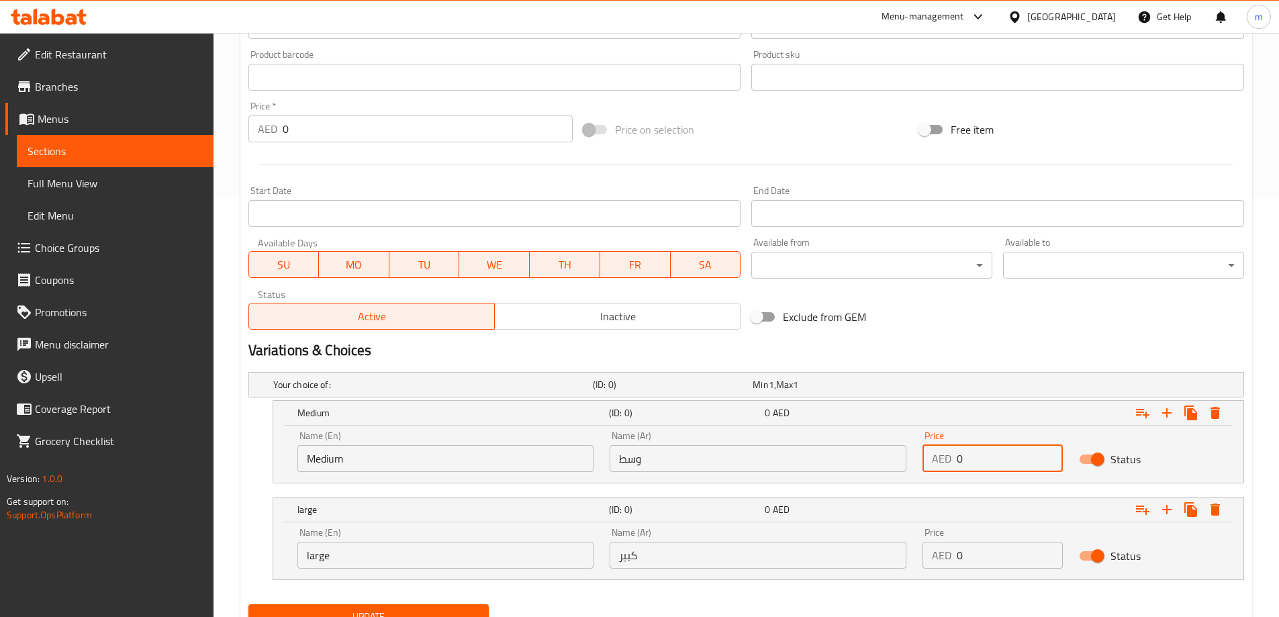
click at [983, 457] on input "0" at bounding box center [1010, 458] width 106 height 27
type input "10"
click at [987, 553] on input "0" at bounding box center [1010, 555] width 106 height 27
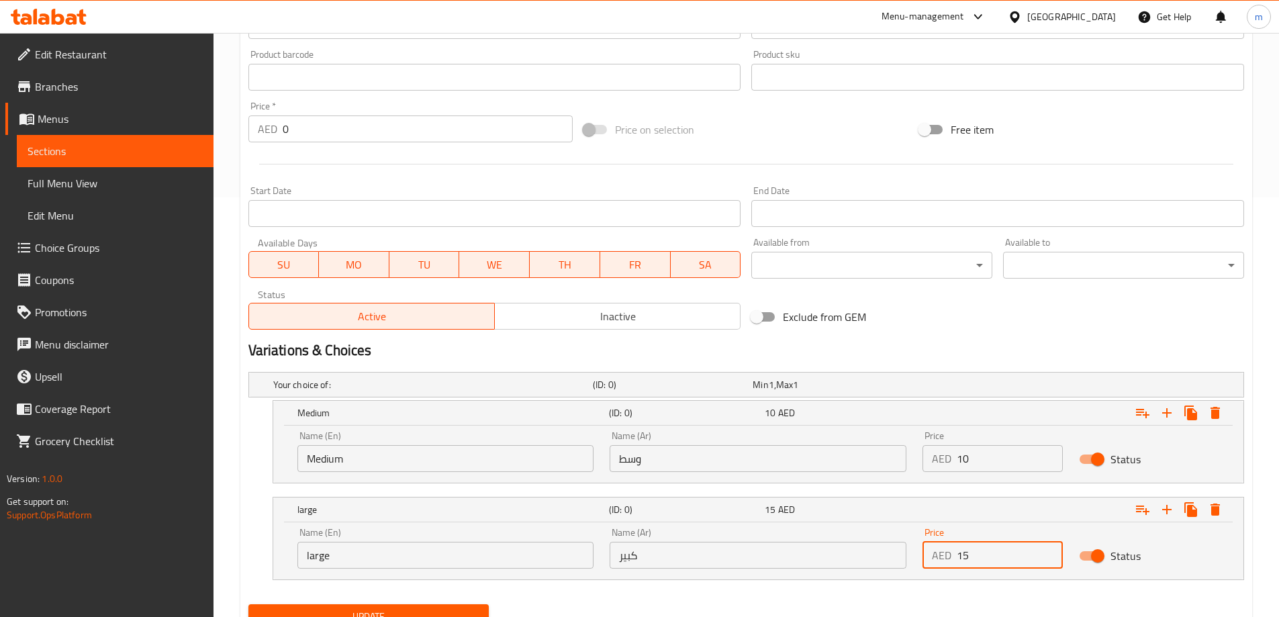
type input "15"
click at [959, 608] on div "Update" at bounding box center [746, 617] width 1006 height 36
click at [462, 600] on div "Update" at bounding box center [369, 617] width 252 height 36
click at [467, 607] on button "Update" at bounding box center [368, 616] width 241 height 25
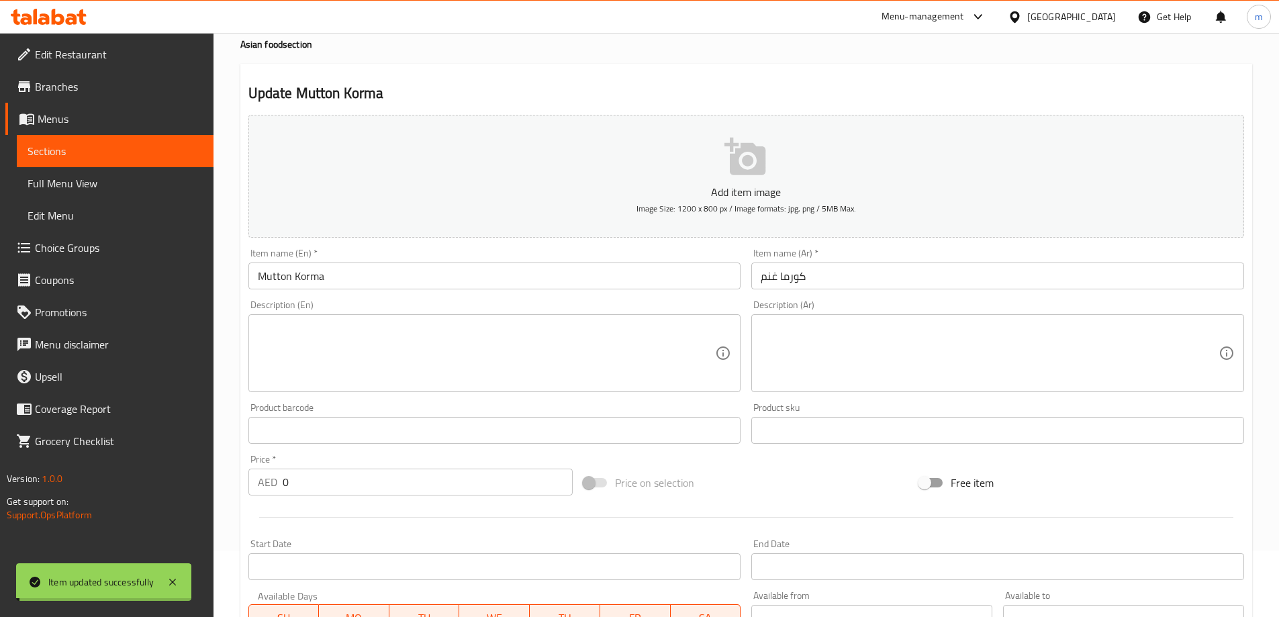
scroll to position [0, 0]
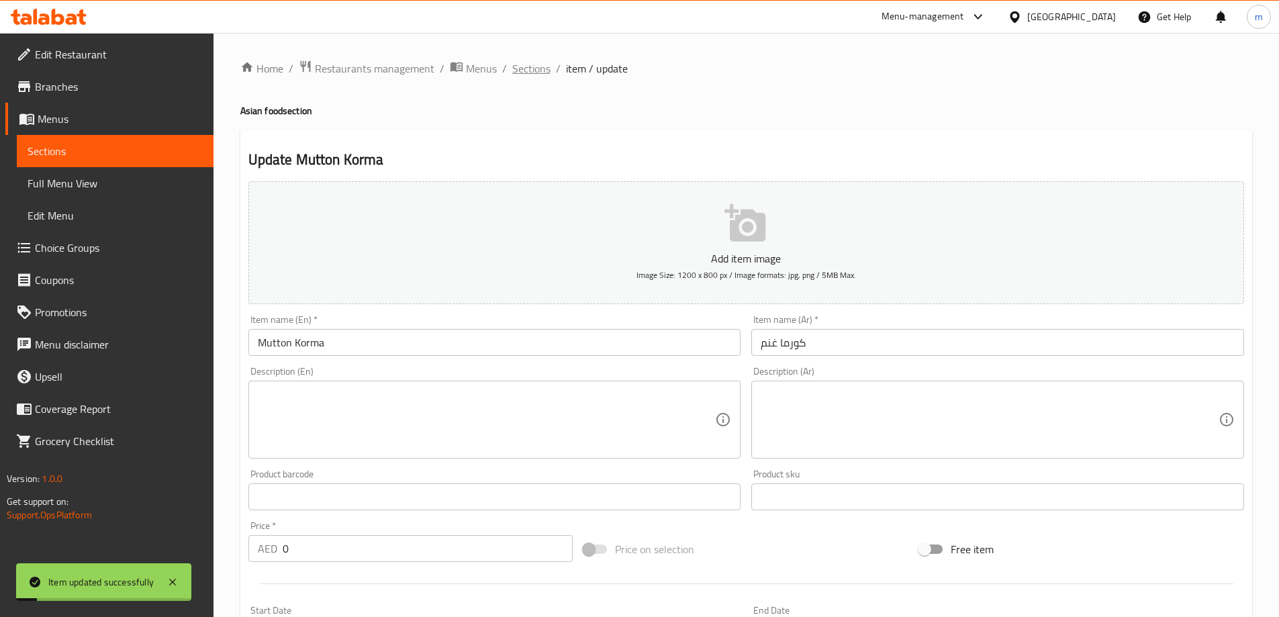
click at [547, 62] on span "Sections" at bounding box center [531, 68] width 38 height 16
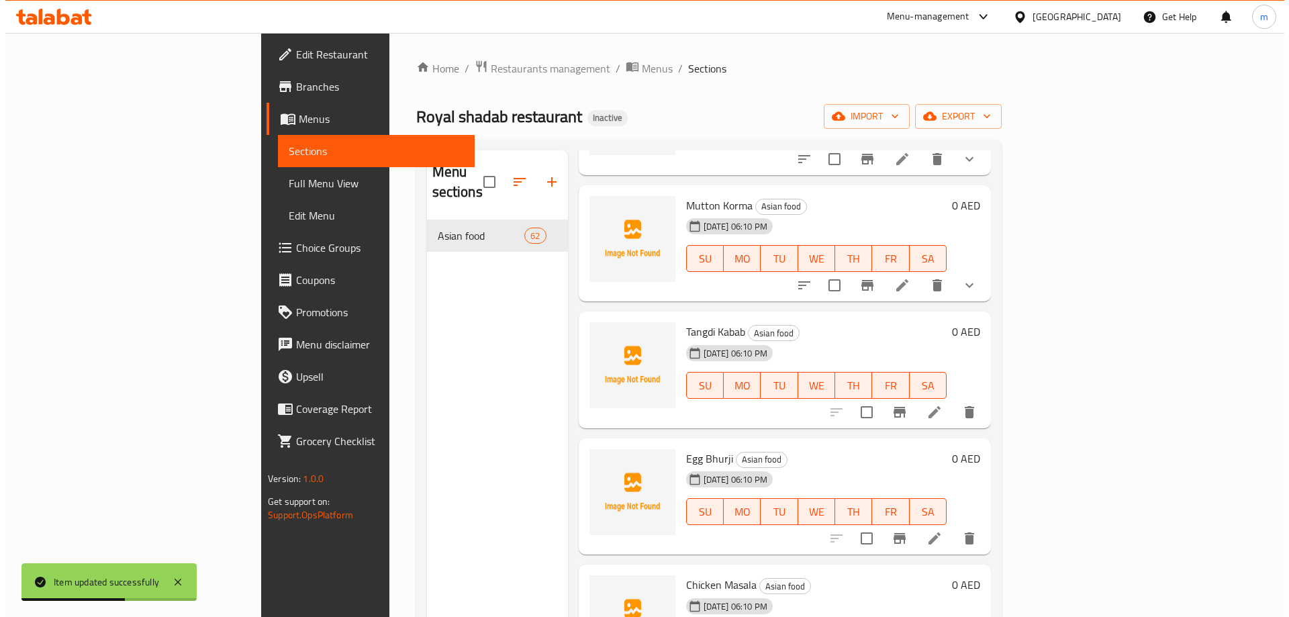
scroll to position [3827, 0]
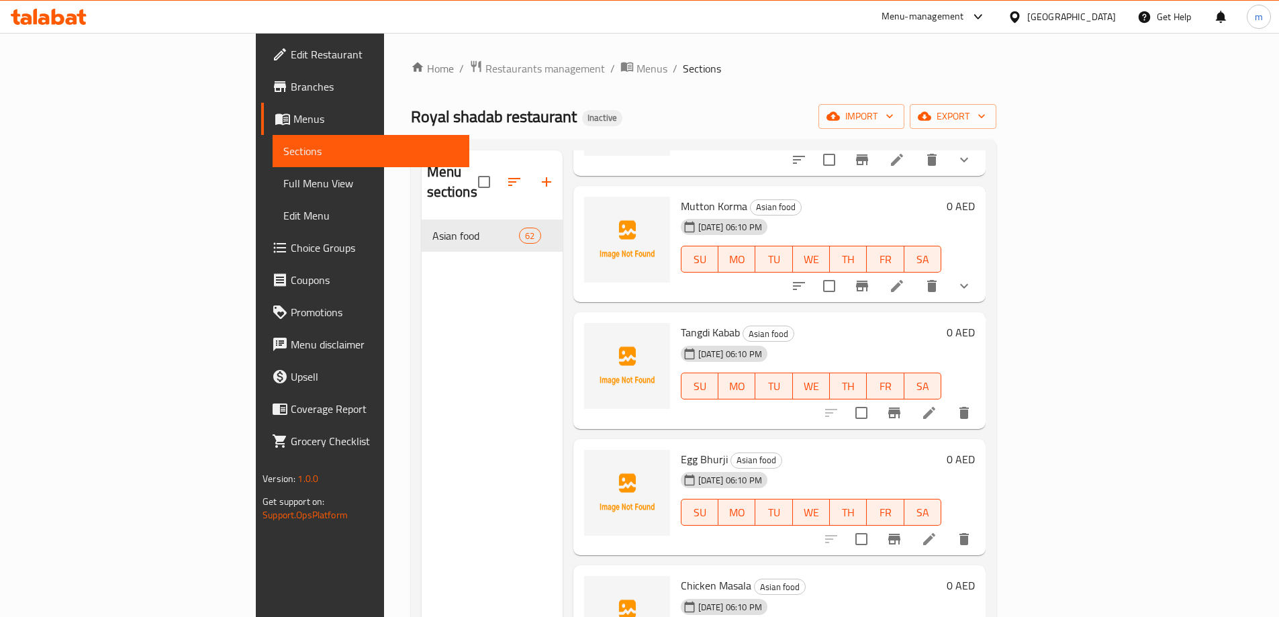
click at [937, 405] on icon at bounding box center [929, 413] width 16 height 16
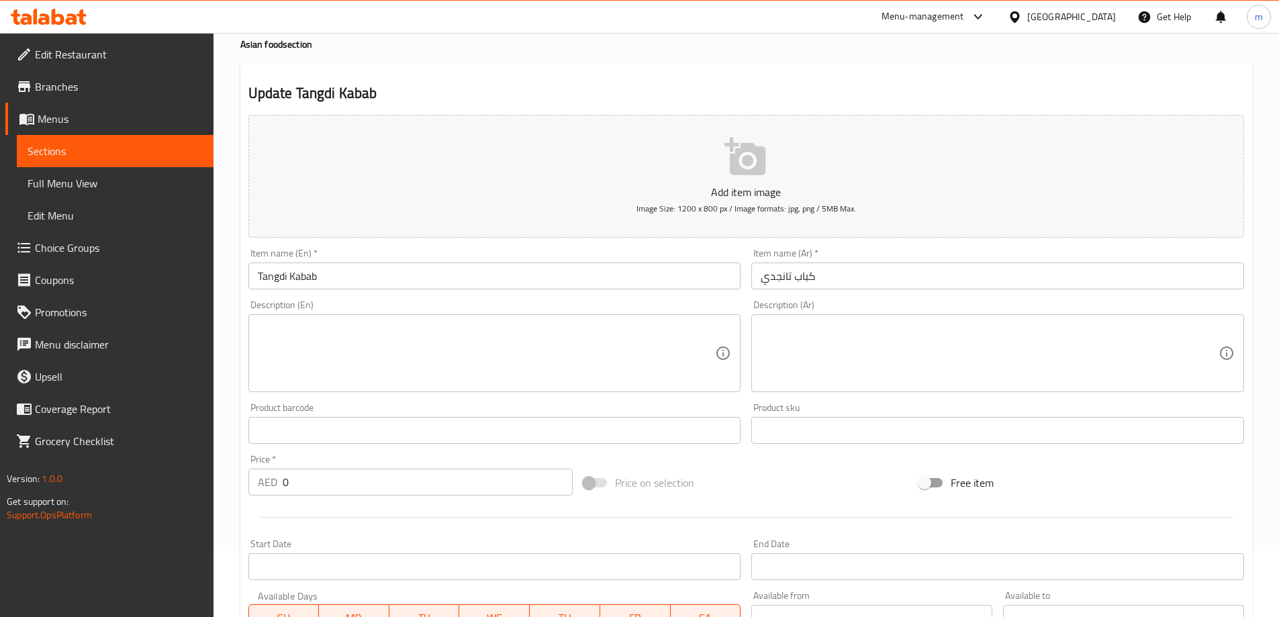
scroll to position [67, 0]
click at [413, 477] on input "0" at bounding box center [428, 481] width 291 height 27
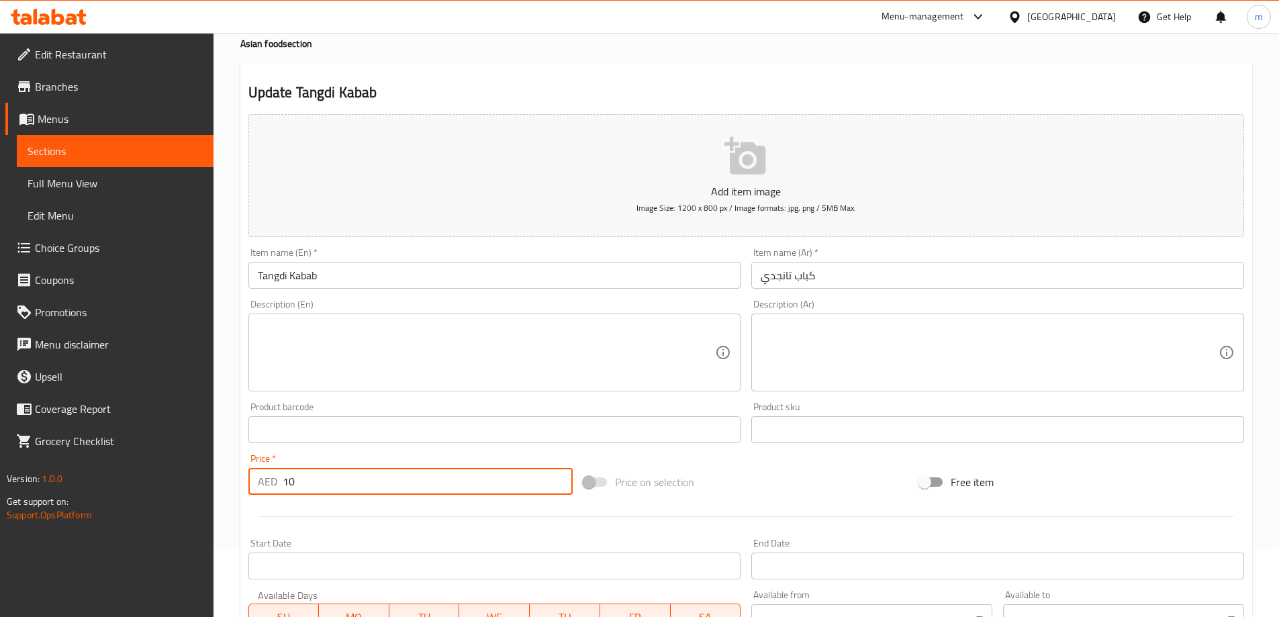
type input "10"
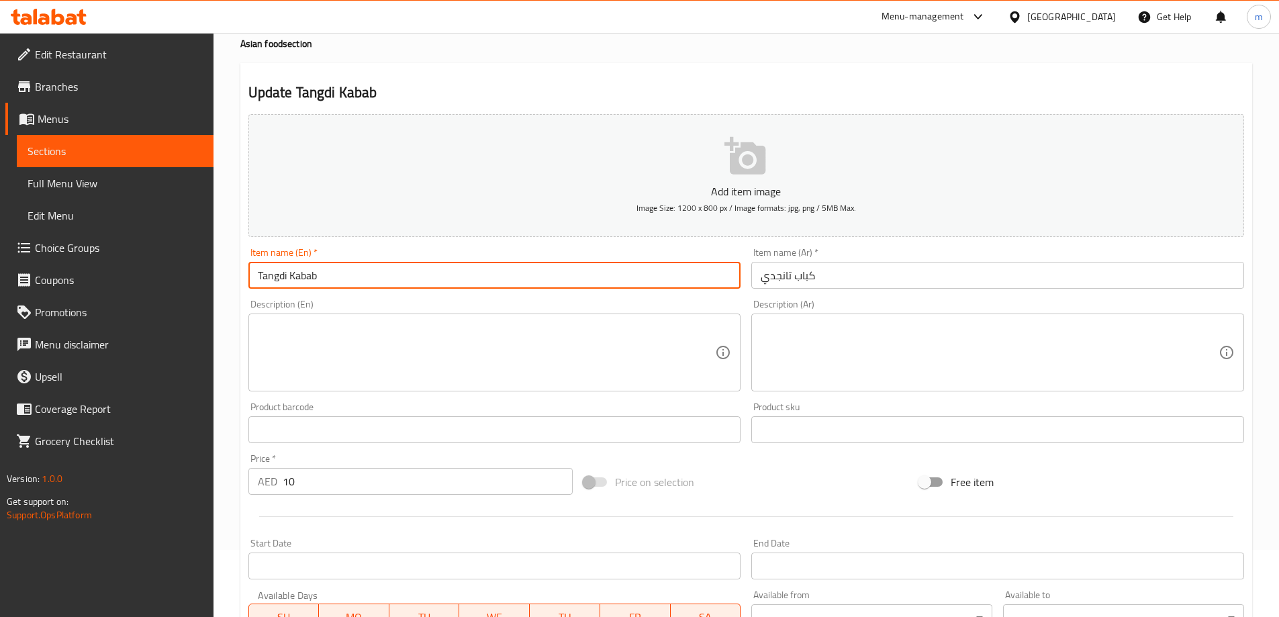
click at [399, 269] on input "Tangdi Kabab" at bounding box center [494, 275] width 493 height 27
type input "Tangdi Kabab (2pcs)"
click at [813, 287] on input "كباب تانجدي" at bounding box center [997, 275] width 493 height 27
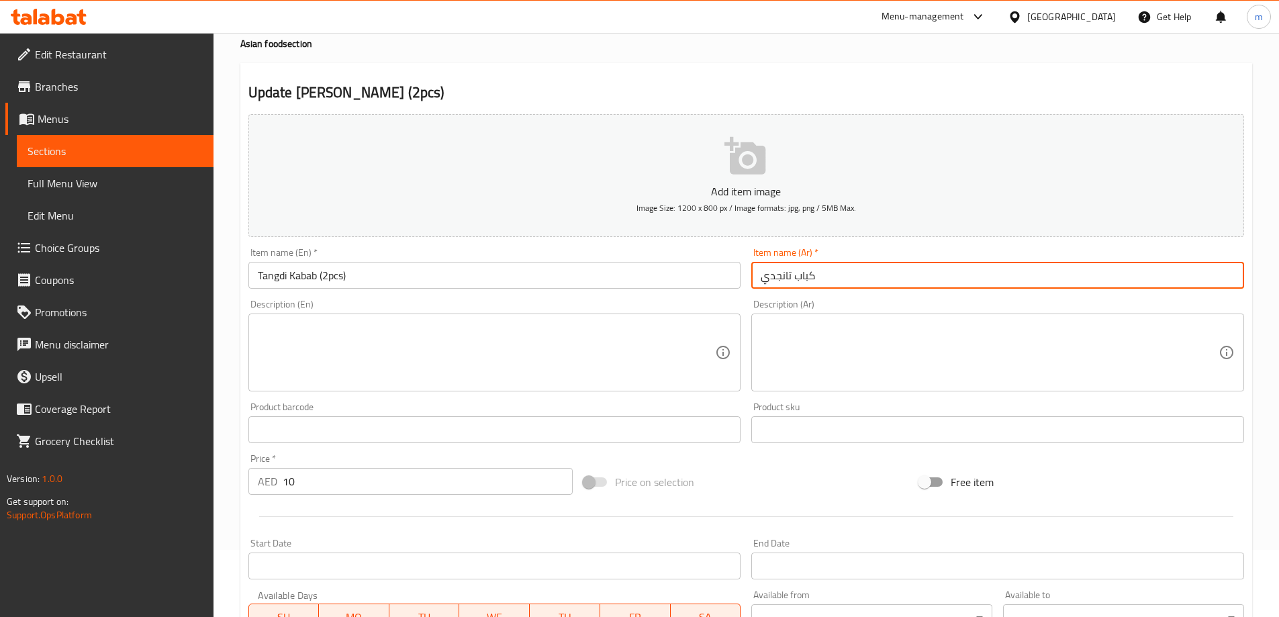
click at [813, 287] on input "كباب تانجدي" at bounding box center [997, 275] width 493 height 27
click at [1144, 287] on input "كباب تانجدي" at bounding box center [997, 275] width 493 height 27
type input "كباب تانجدي ( 2 قطعه)"
click at [1175, 513] on div at bounding box center [746, 516] width 1006 height 33
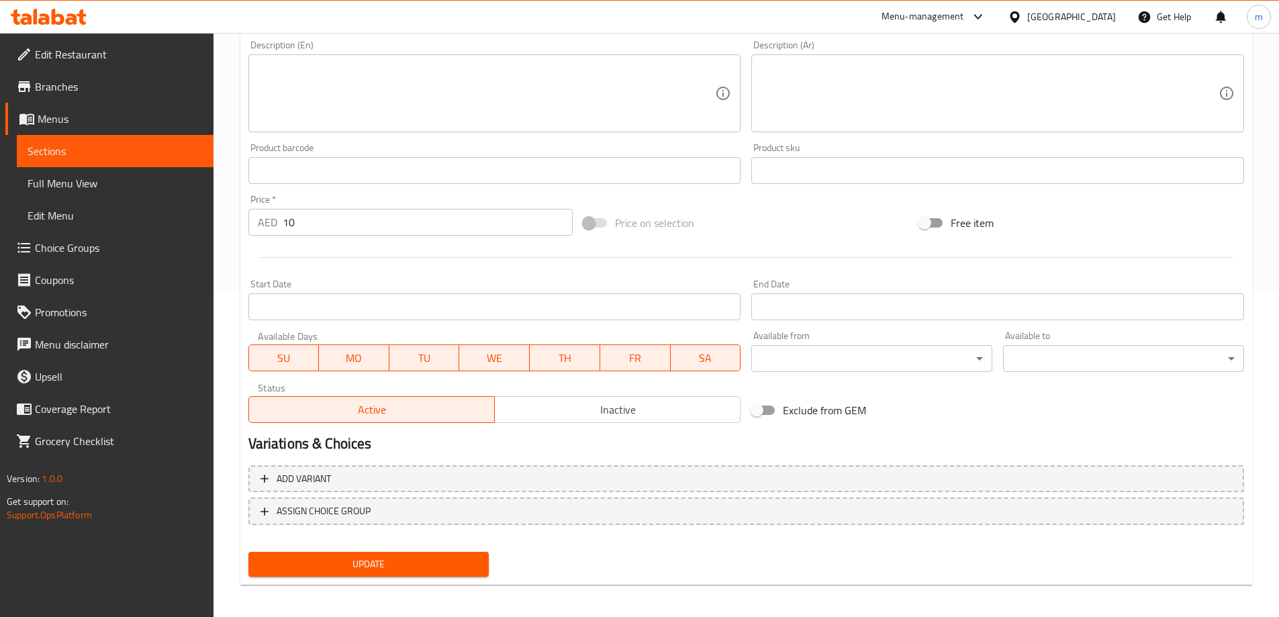
scroll to position [332, 0]
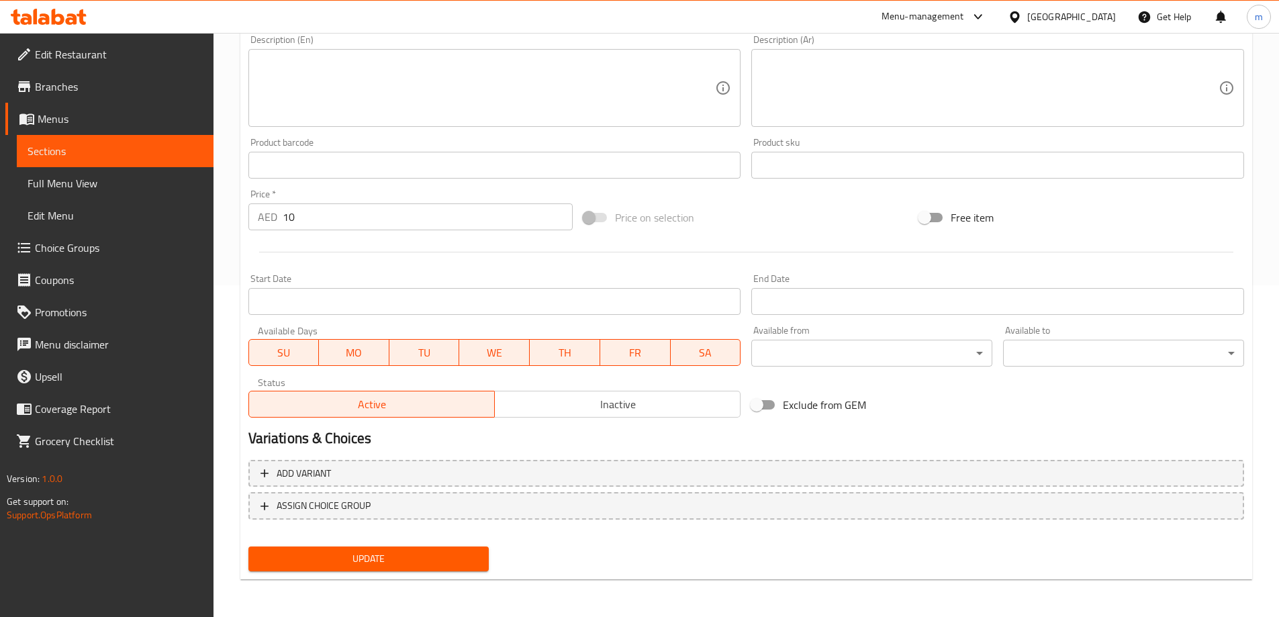
click at [445, 553] on span "Update" at bounding box center [369, 559] width 220 height 17
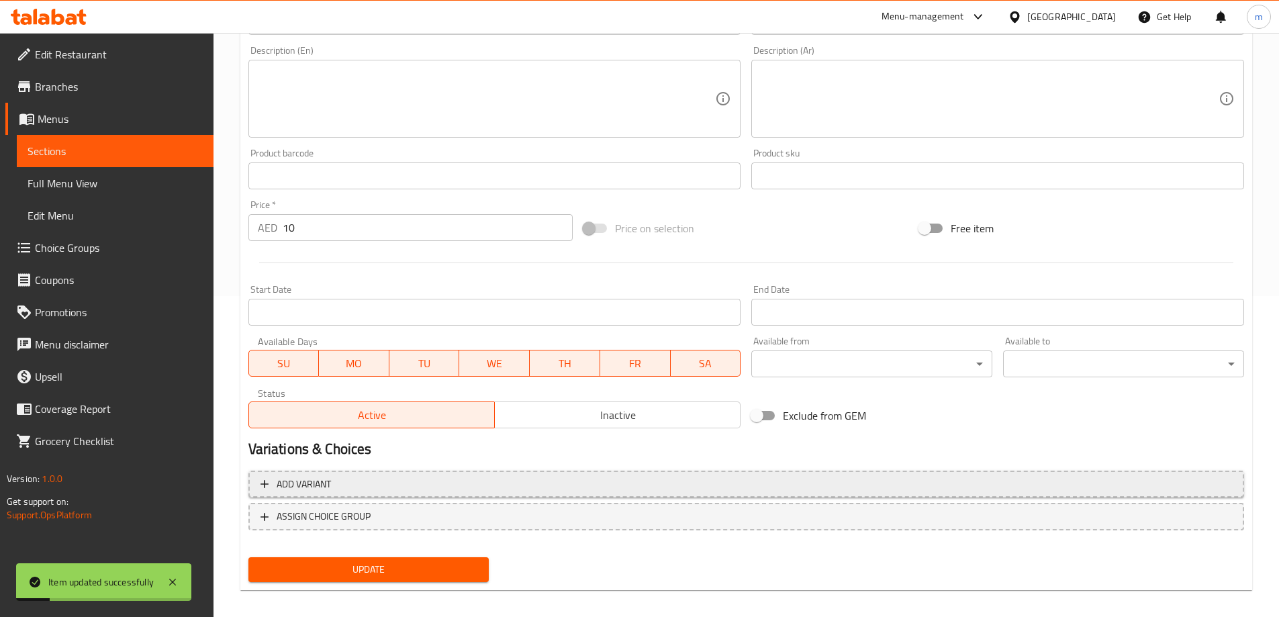
scroll to position [0, 0]
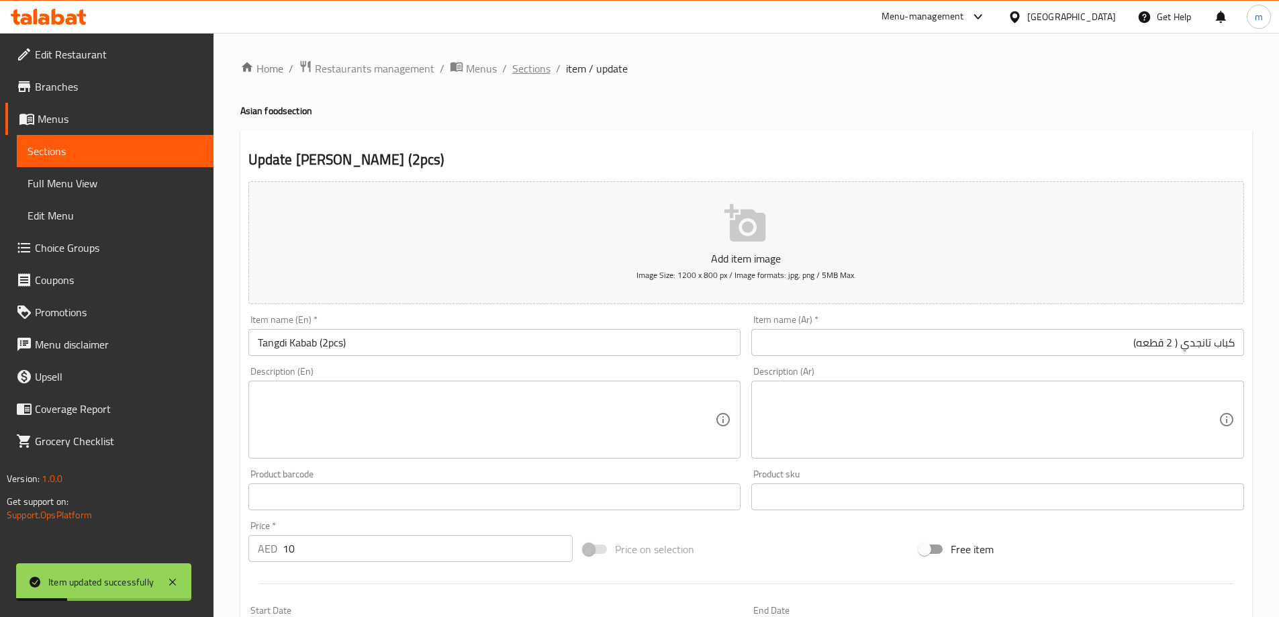
click at [533, 69] on span "Sections" at bounding box center [531, 68] width 38 height 16
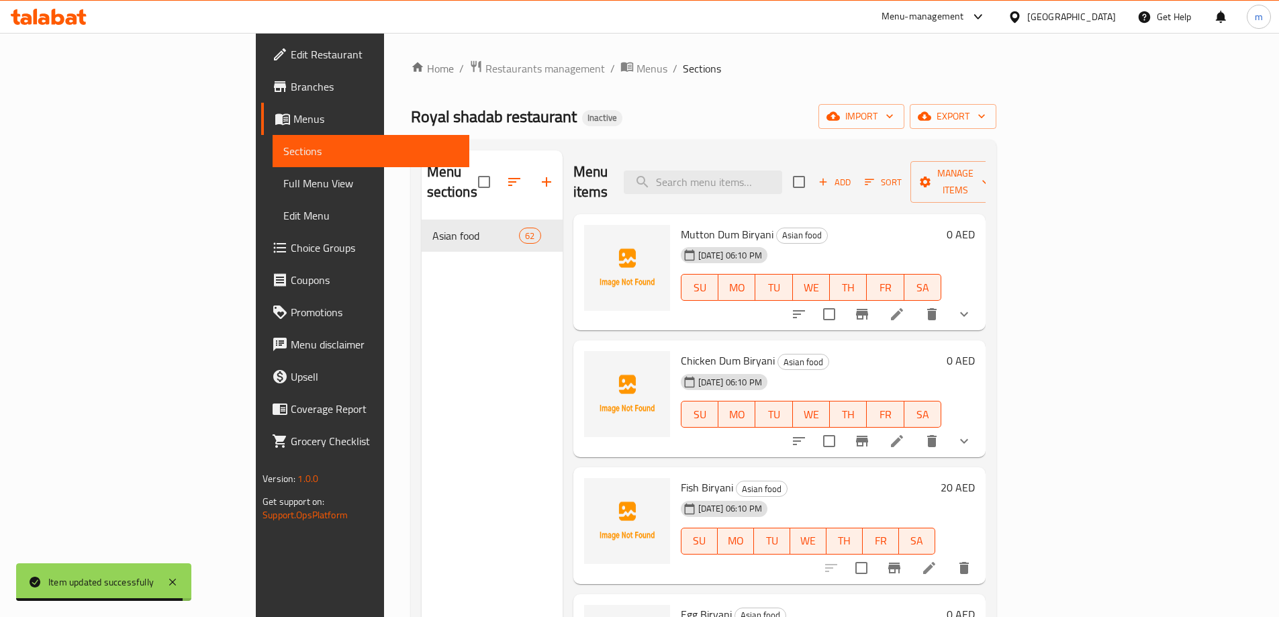
click at [971, 104] on div "Royal shadab restaurant Inactive import export" at bounding box center [703, 116] width 585 height 25
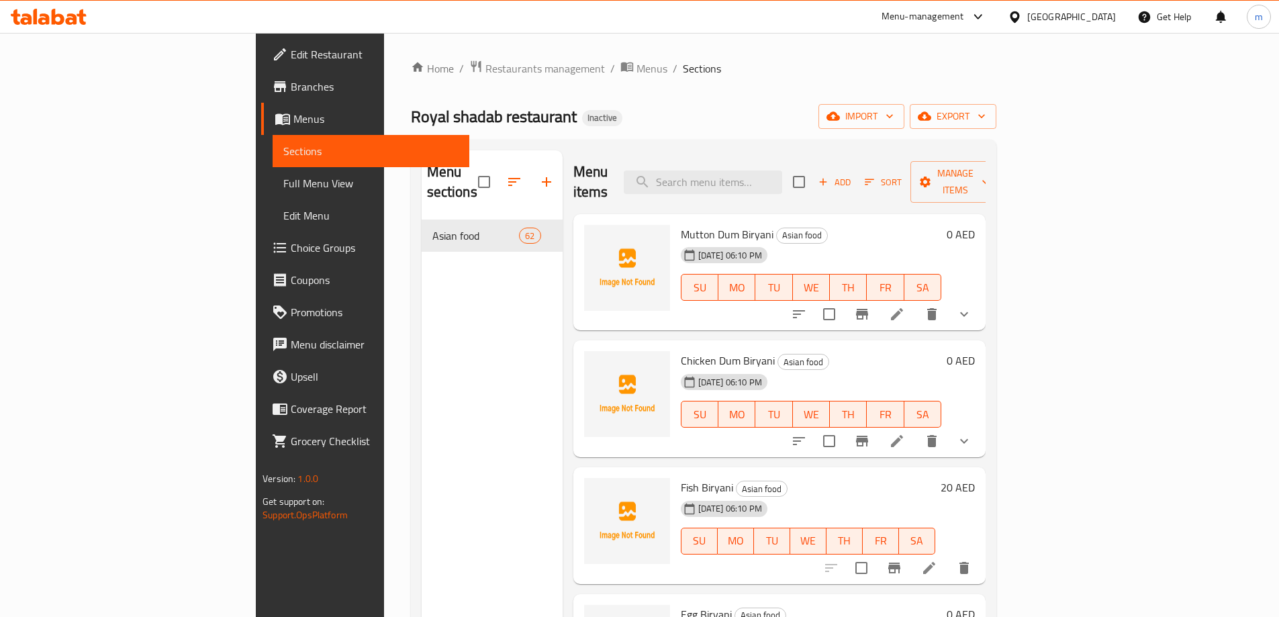
scroll to position [1021, 0]
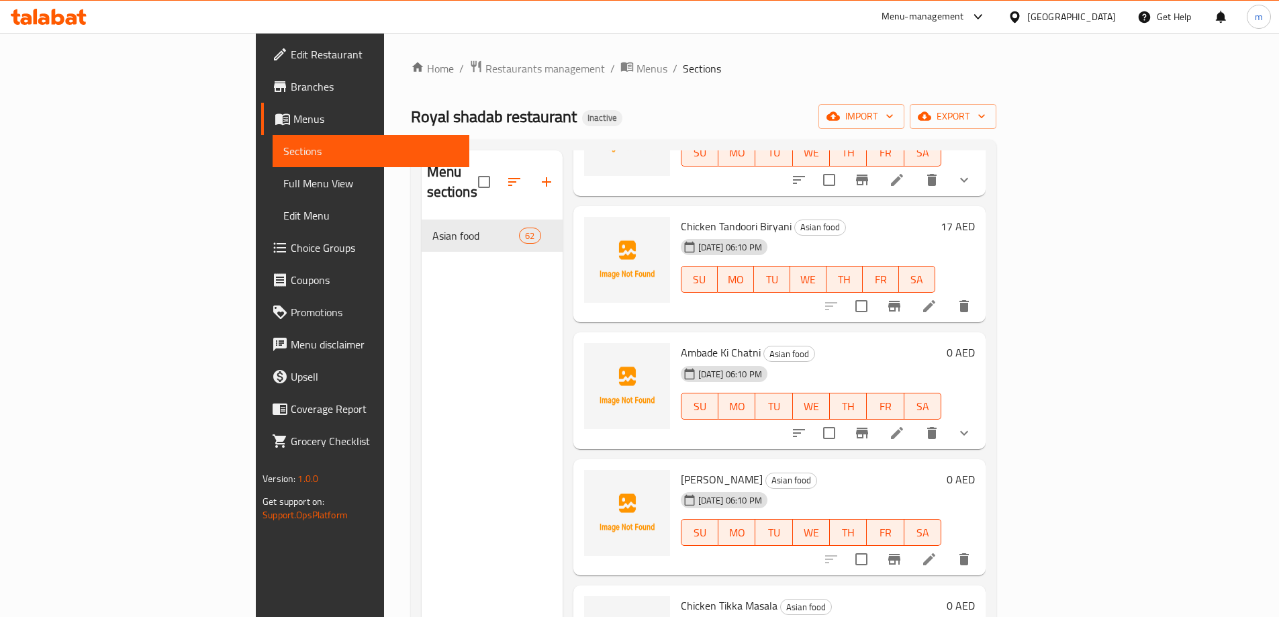
click at [935, 553] on icon at bounding box center [929, 559] width 12 height 12
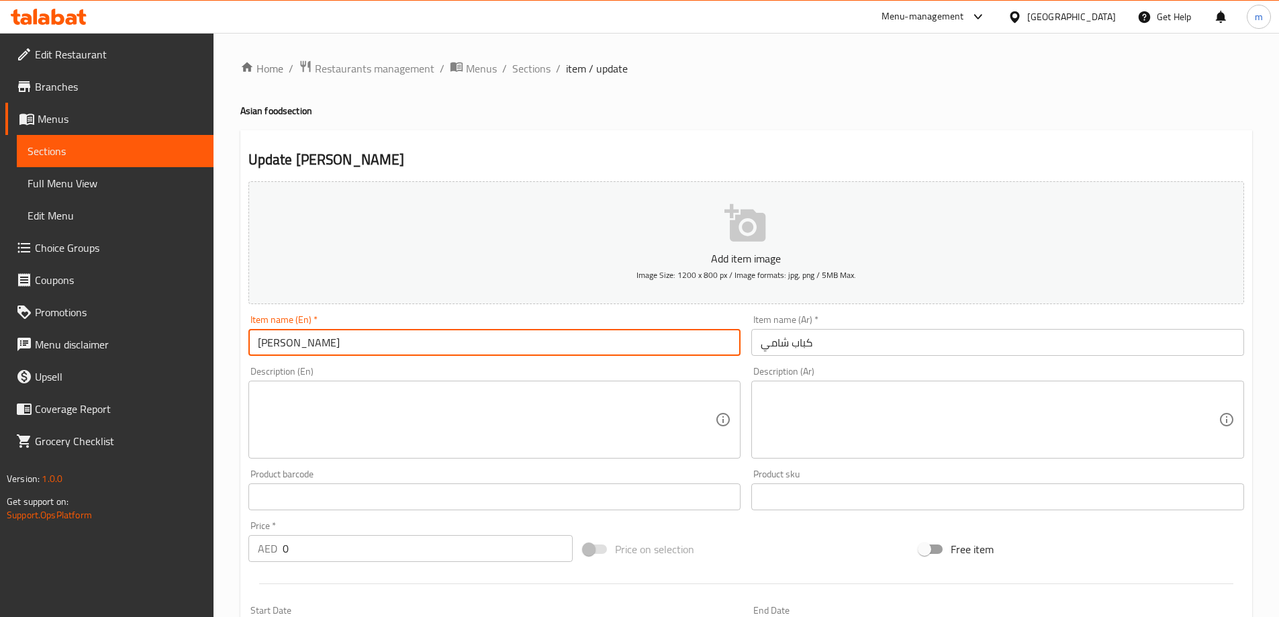
click at [455, 343] on input "[PERSON_NAME]" at bounding box center [494, 342] width 493 height 27
type input "Shami Kabab (2pcs)"
click at [792, 353] on input "كباب شامي" at bounding box center [997, 342] width 493 height 27
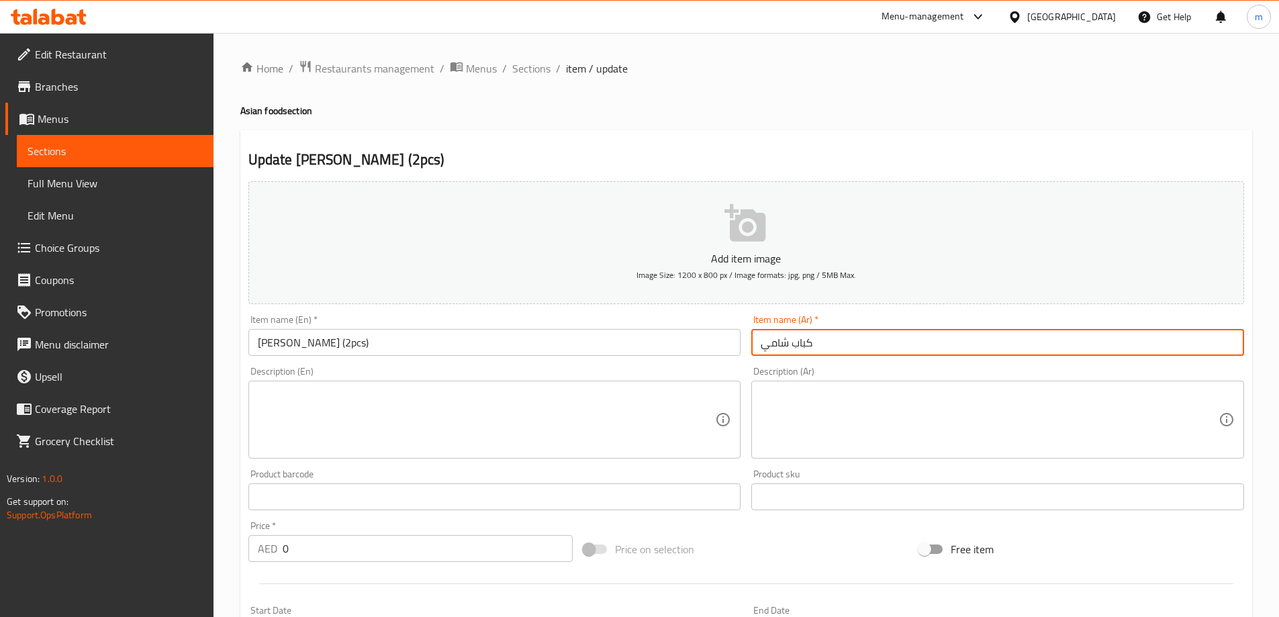
click at [792, 353] on input "كباب شامي" at bounding box center [997, 342] width 493 height 27
click at [1002, 330] on input "كباب شامي" at bounding box center [997, 342] width 493 height 27
type input "كباب شامي (2 قطعه)"
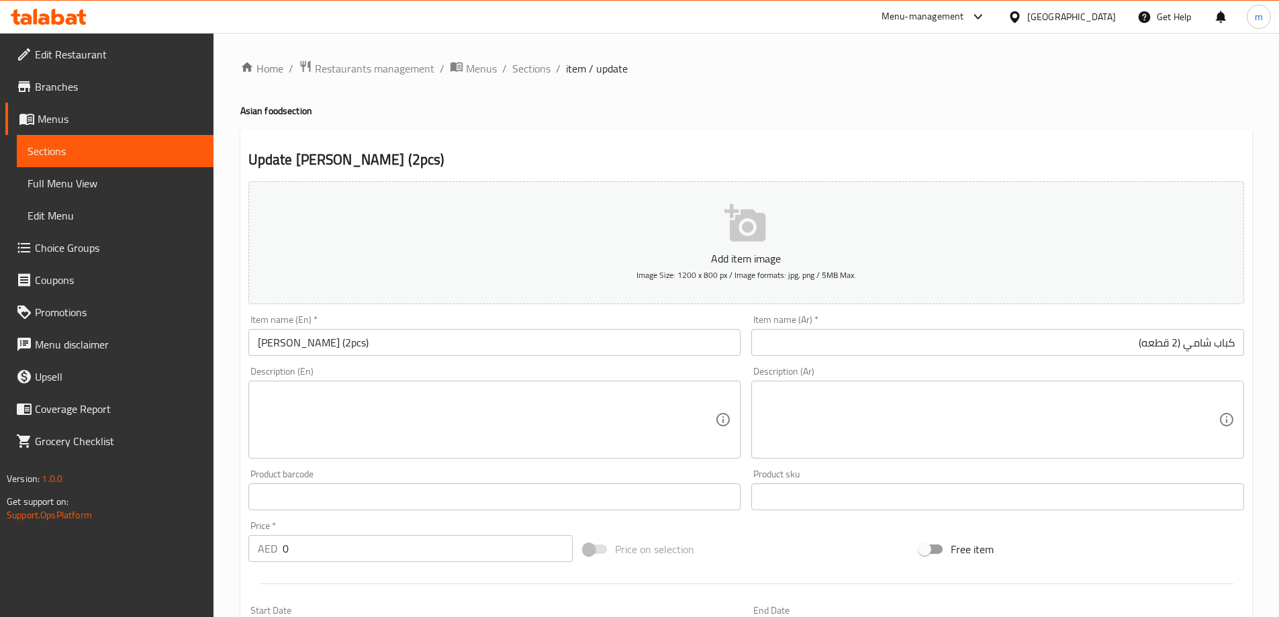
click at [1014, 144] on div "Update Shami Kabab (2pcs) Add item image Image Size: 1200 x 800 px / Image form…" at bounding box center [746, 520] width 1012 height 781
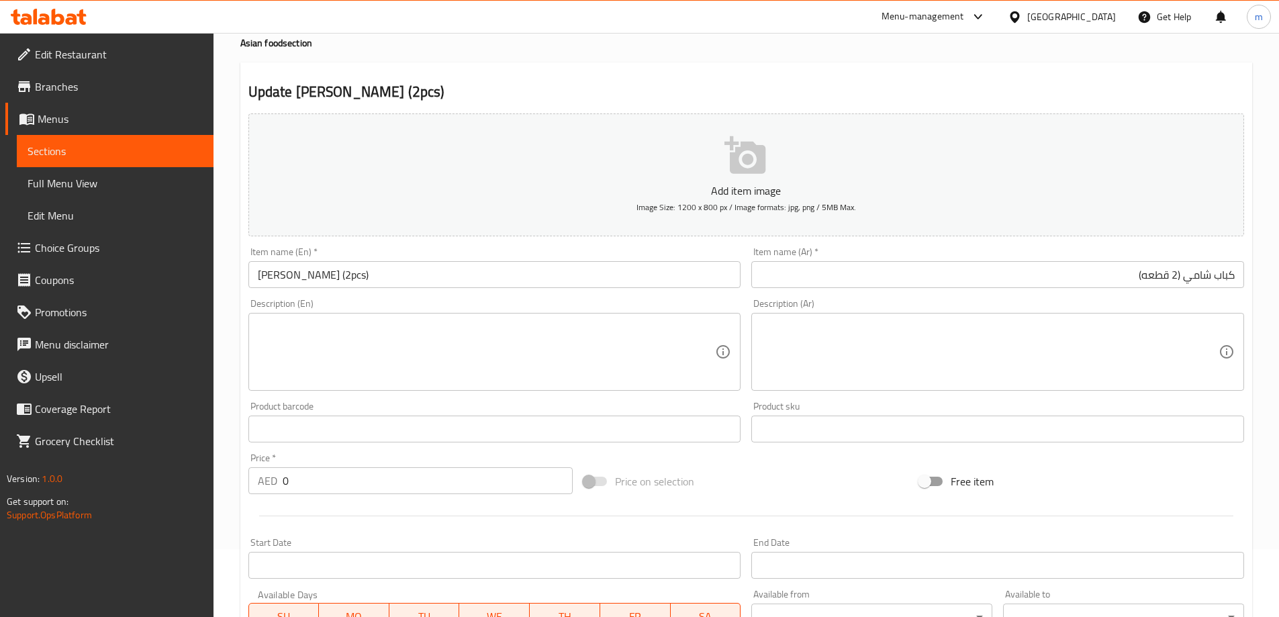
scroll to position [332, 0]
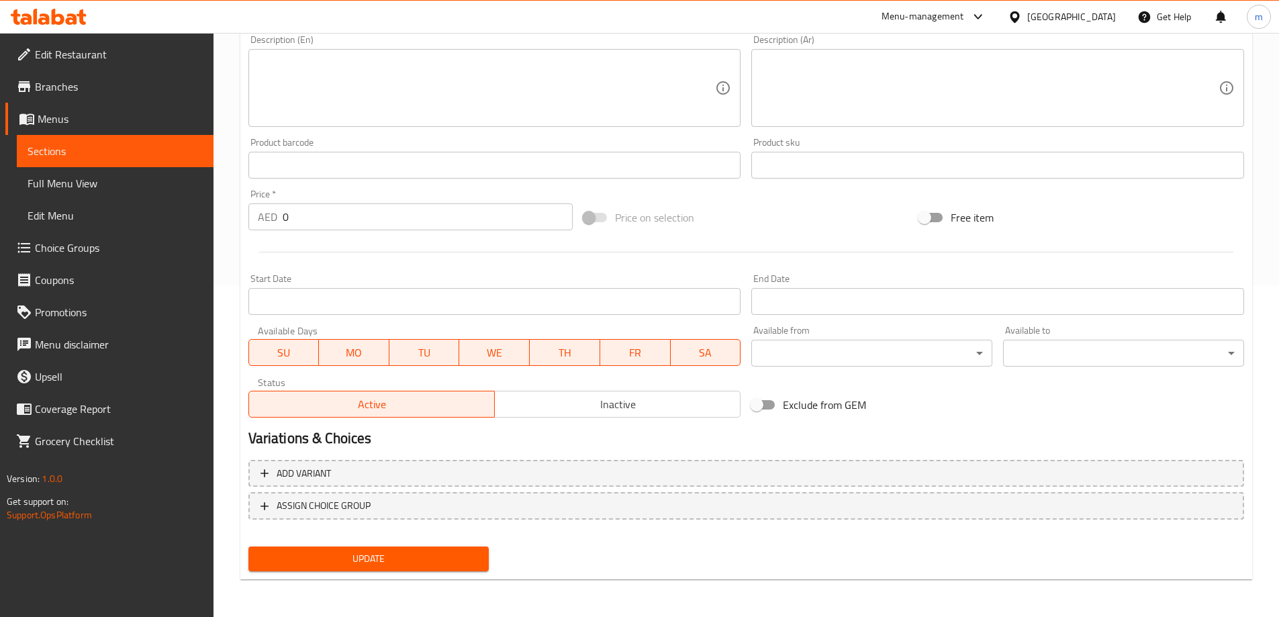
click at [438, 563] on span "Update" at bounding box center [369, 559] width 220 height 17
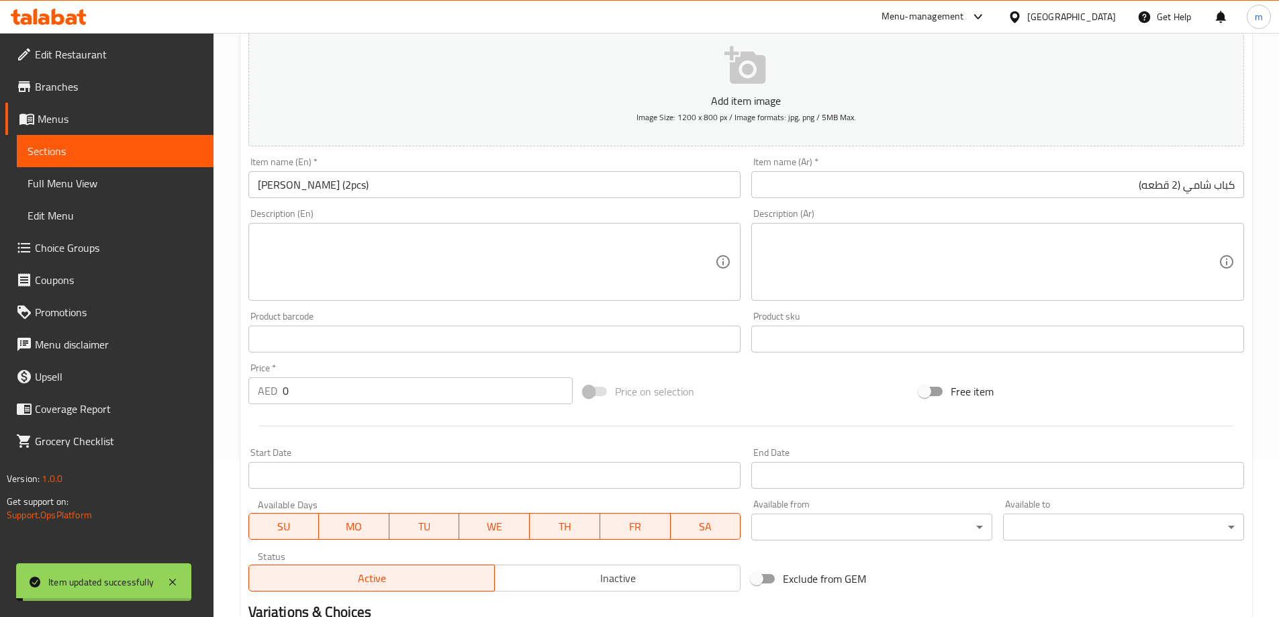
scroll to position [0, 0]
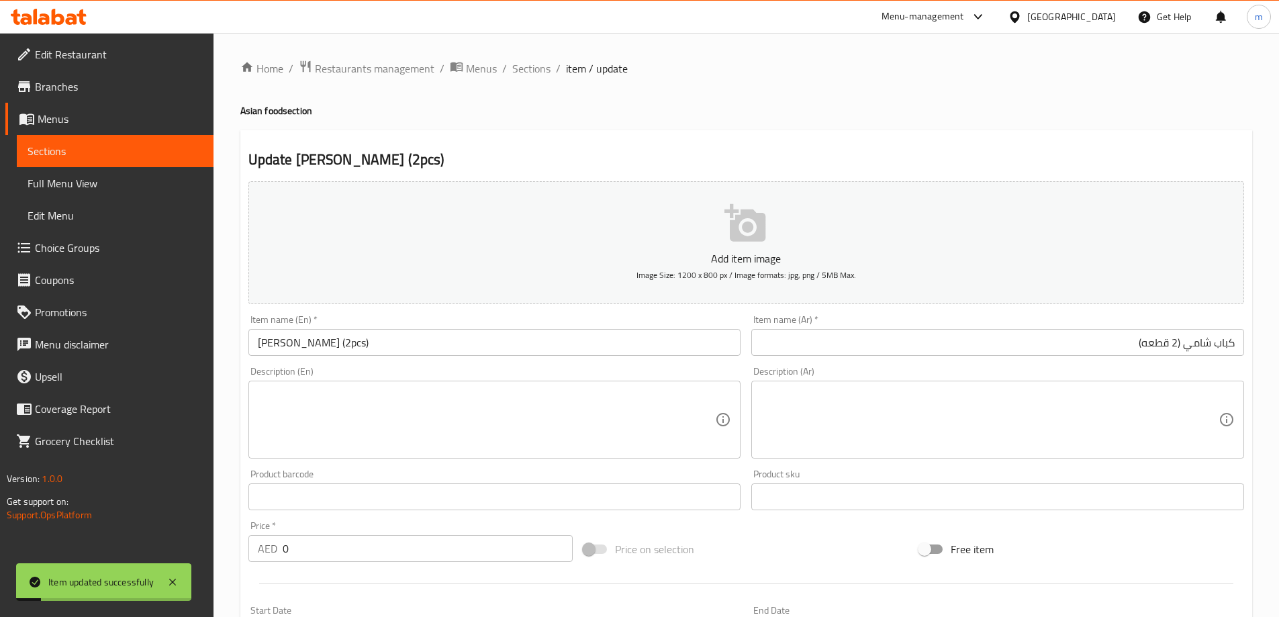
click at [538, 61] on span "Sections" at bounding box center [531, 68] width 38 height 16
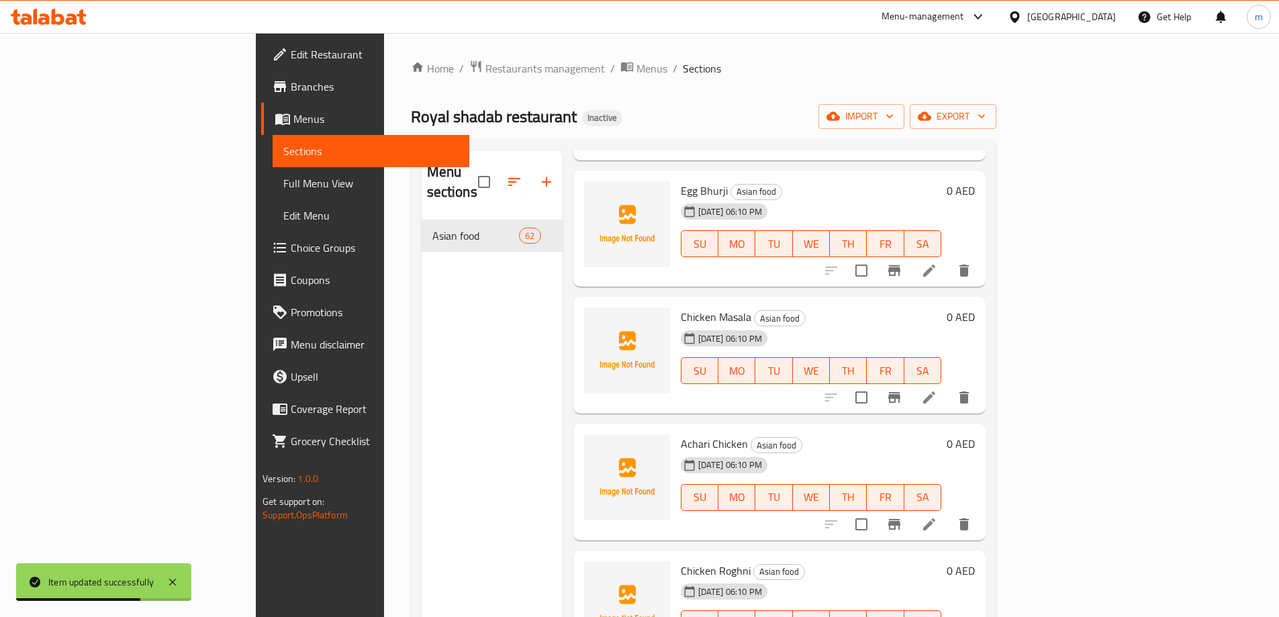
scroll to position [3961, 0]
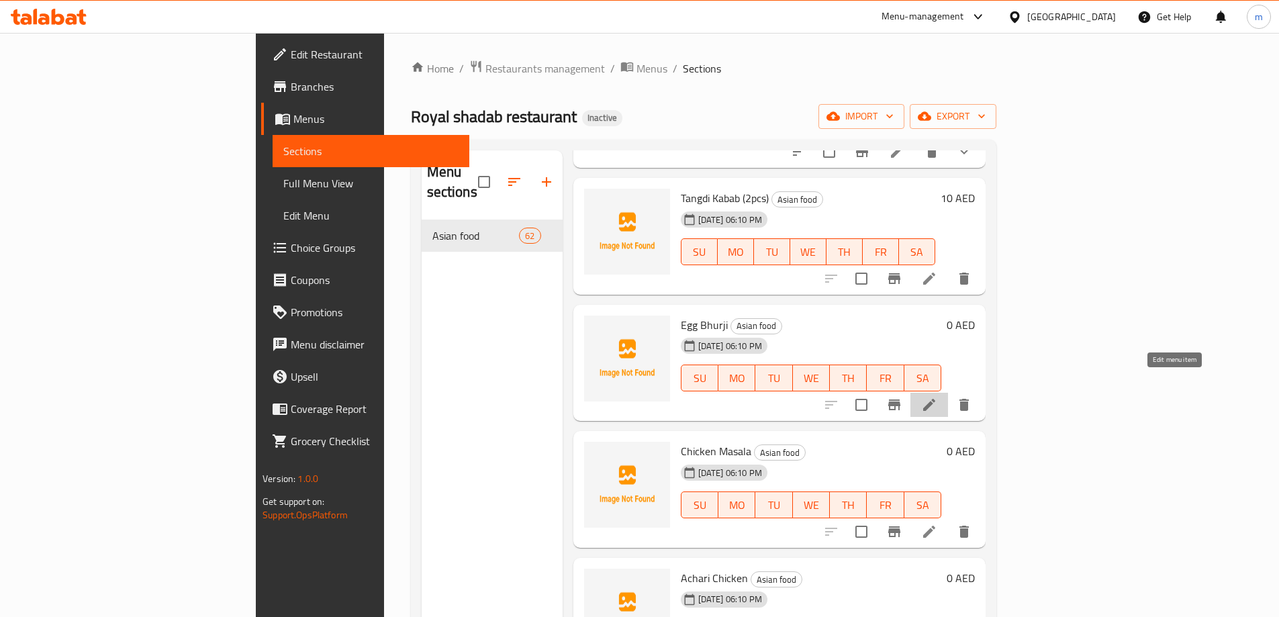
click at [937, 397] on icon at bounding box center [929, 405] width 16 height 16
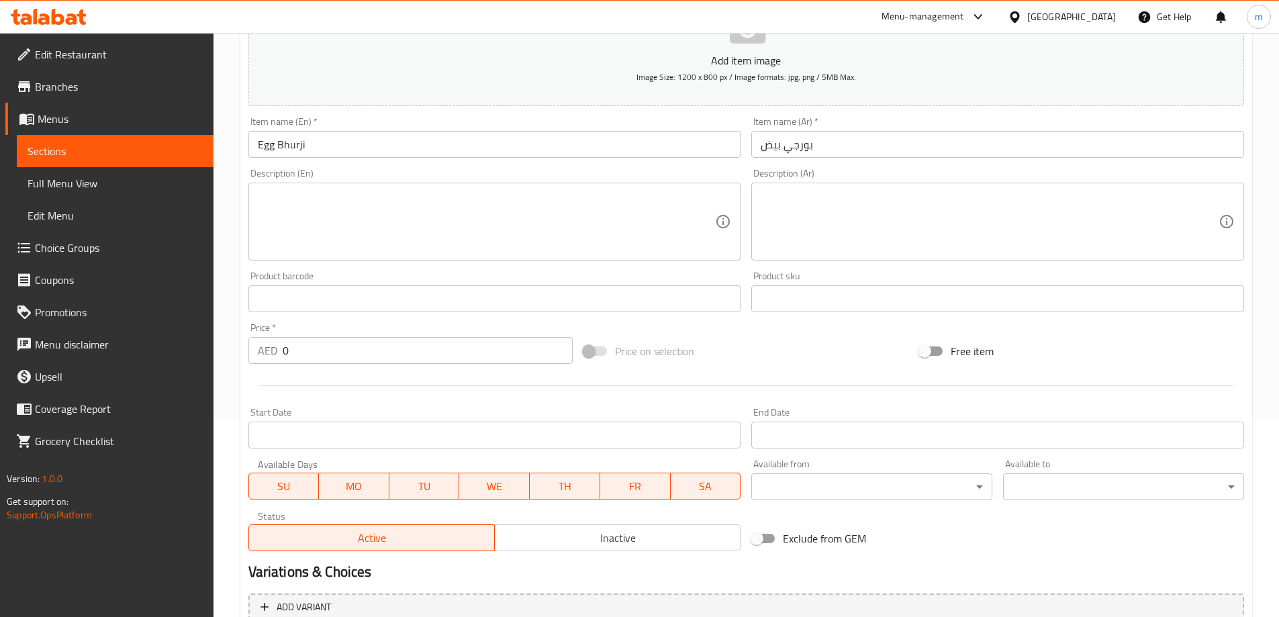
scroll to position [332, 0]
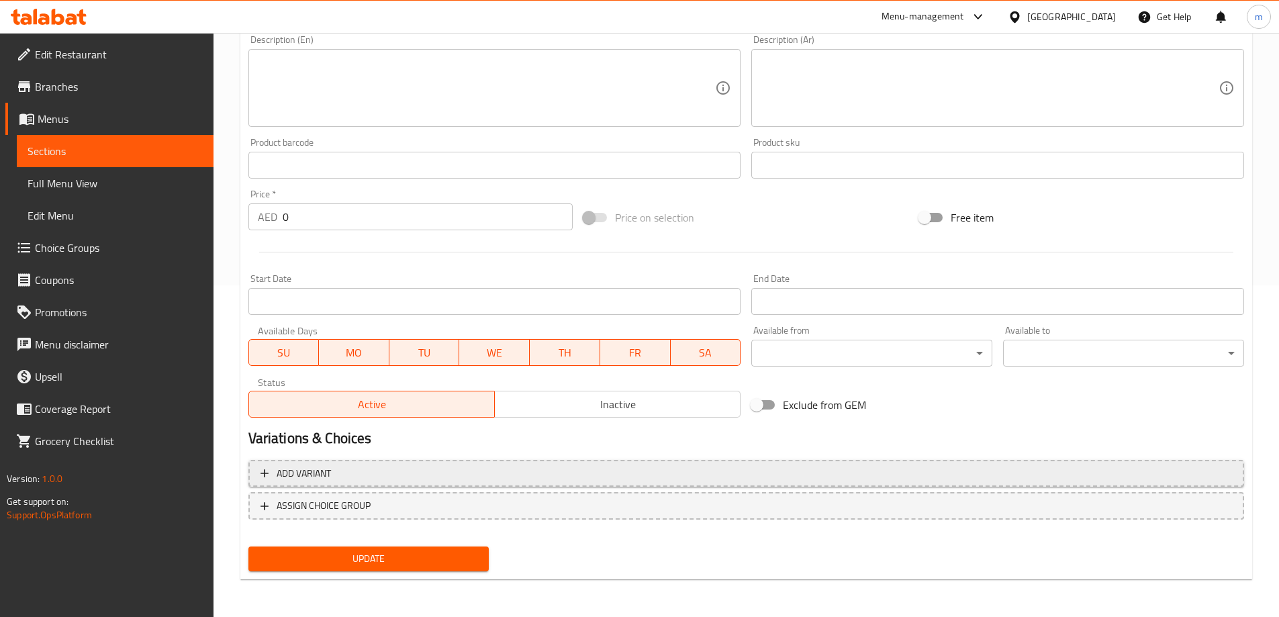
click at [655, 464] on button "Add variant" at bounding box center [746, 474] width 996 height 28
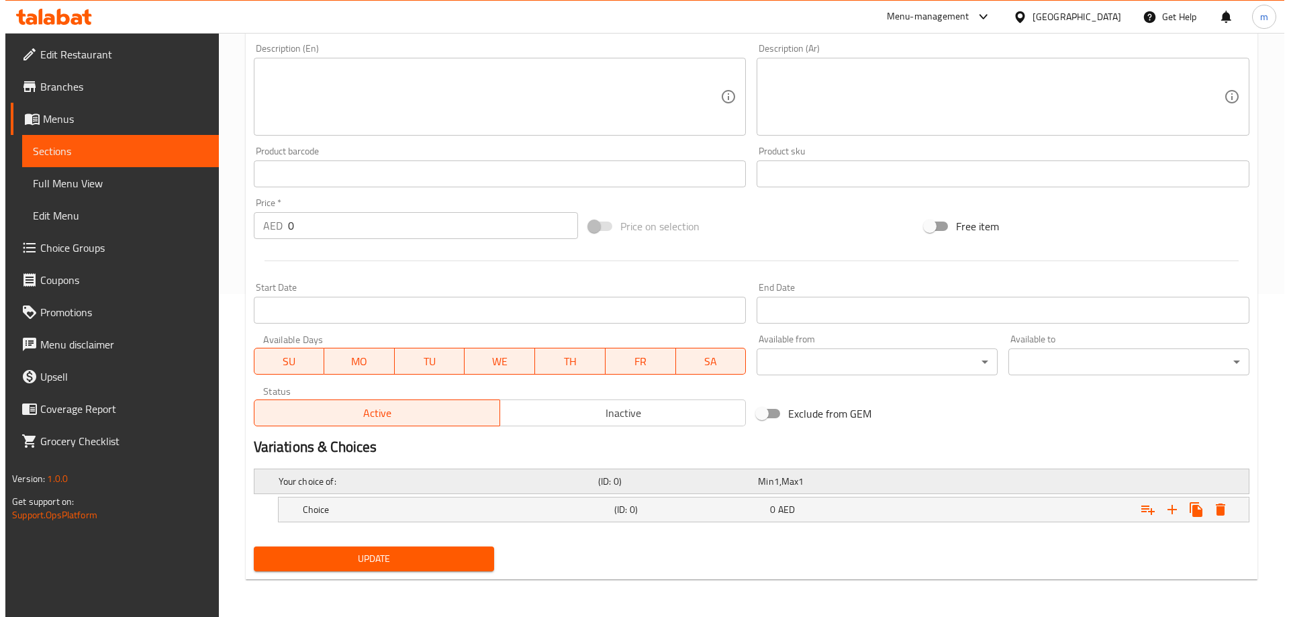
scroll to position [323, 0]
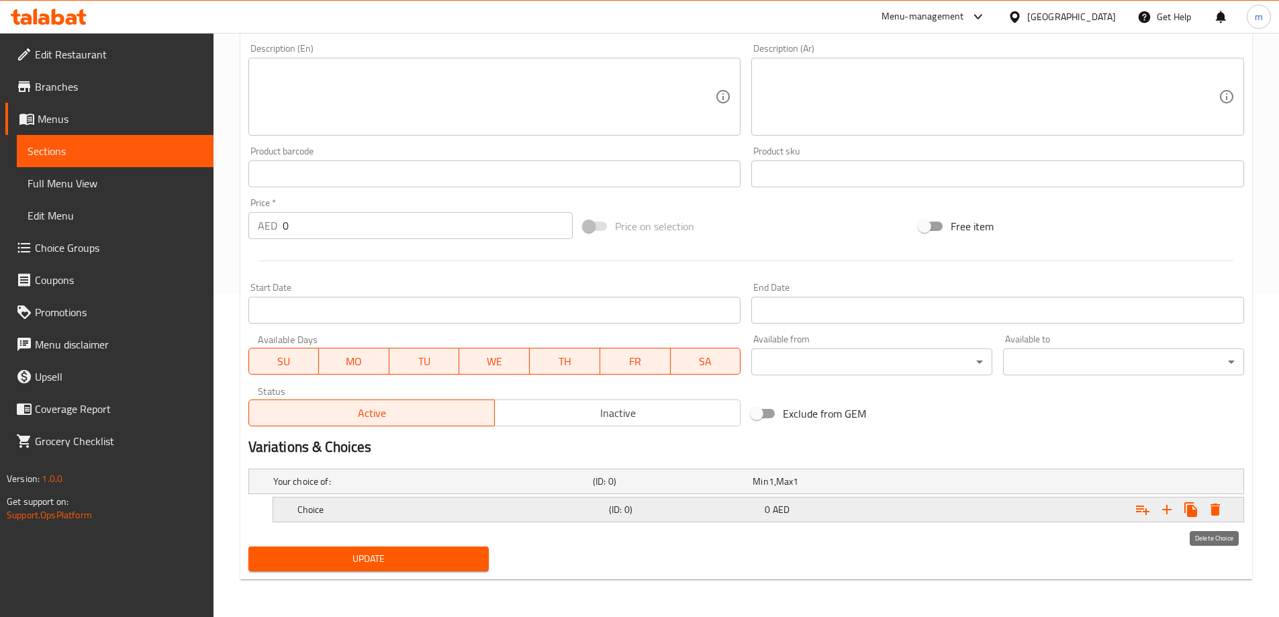
click at [1216, 513] on icon "Expand" at bounding box center [1214, 510] width 9 height 12
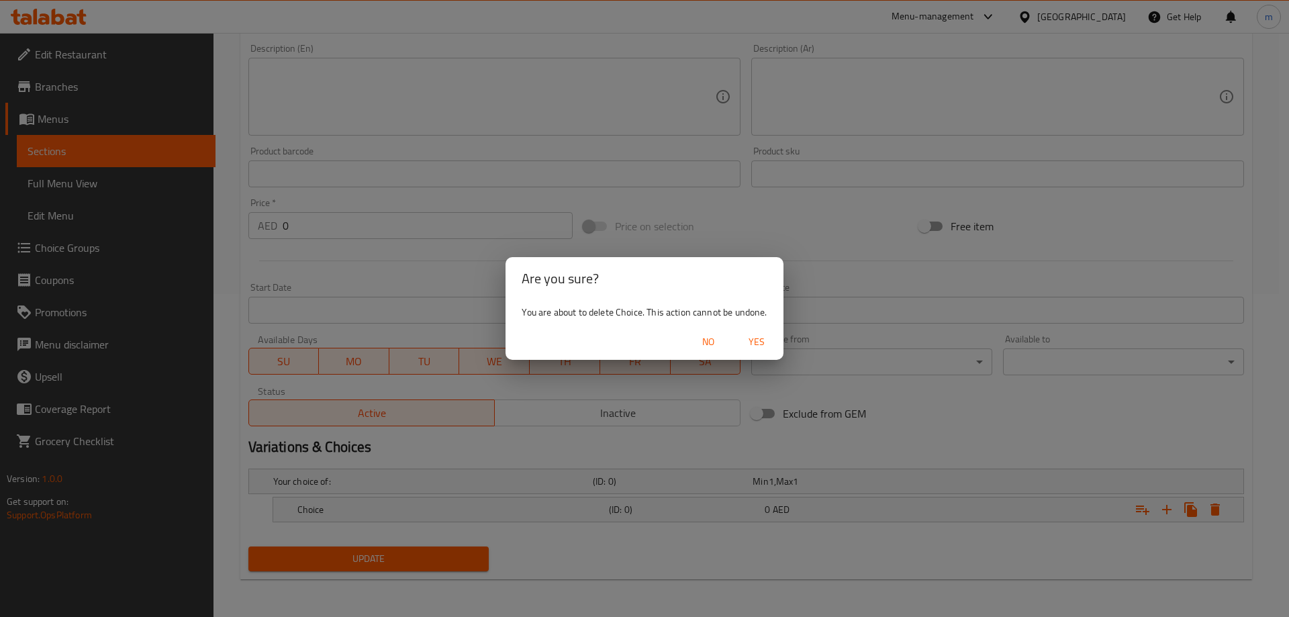
click at [761, 344] on span "Yes" at bounding box center [757, 342] width 32 height 17
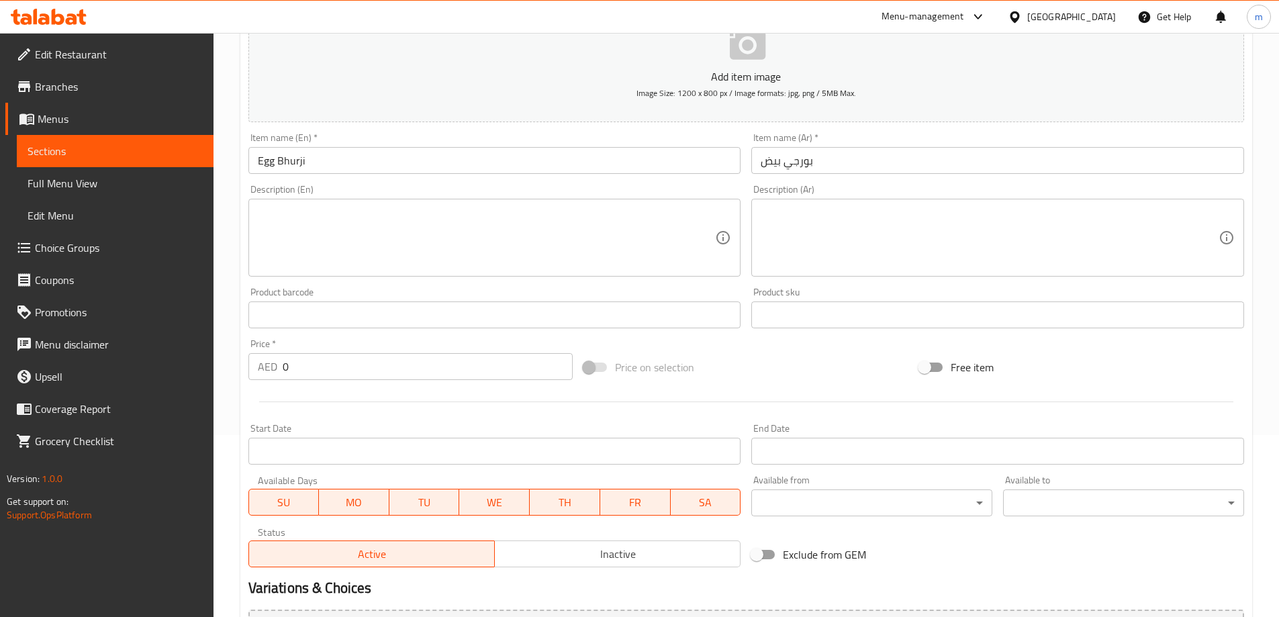
scroll to position [117, 0]
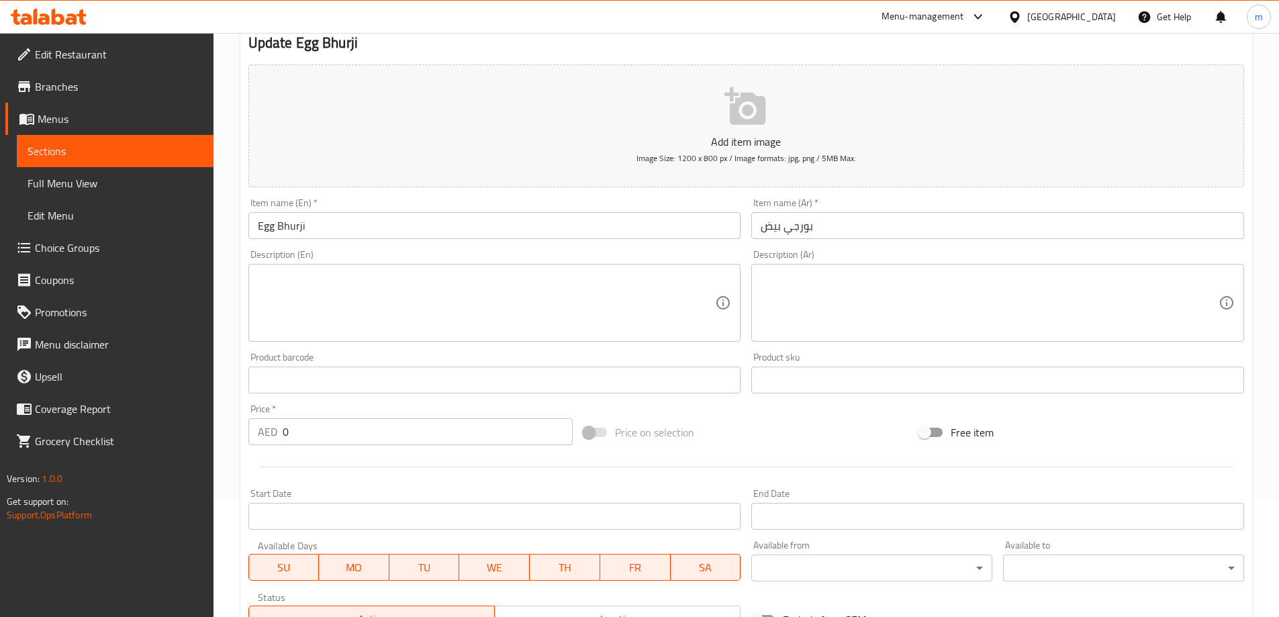
click at [360, 429] on input "0" at bounding box center [428, 431] width 291 height 27
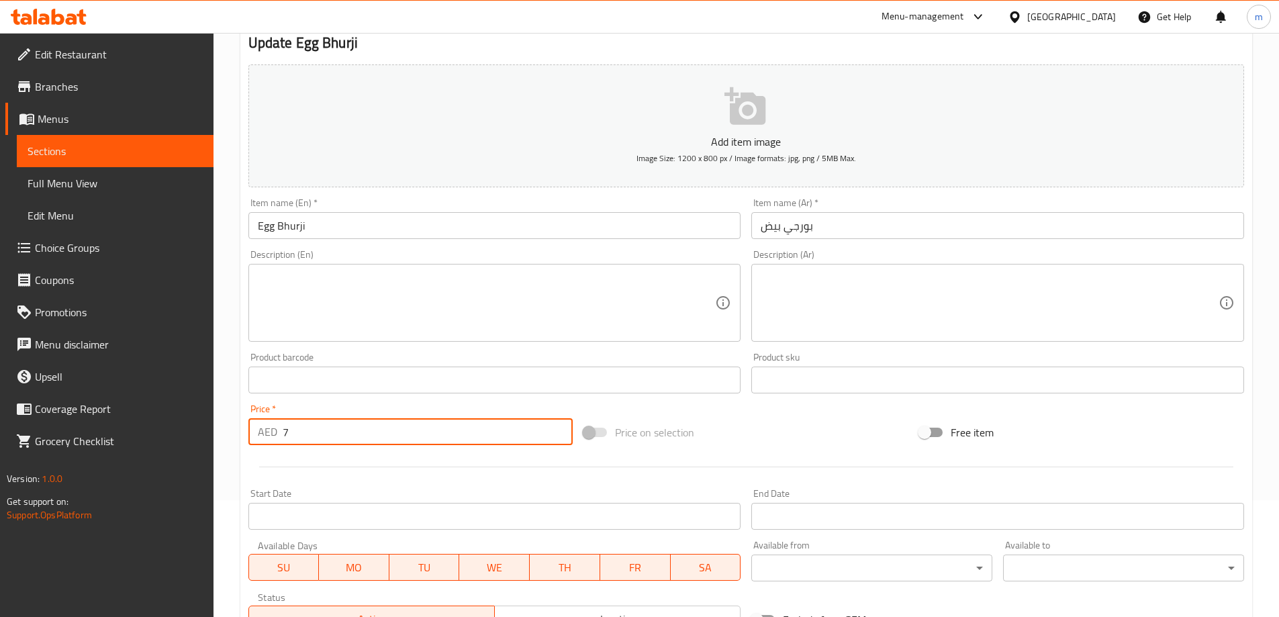
type input "7"
click at [433, 222] on input "Egg Bhurji" at bounding box center [494, 225] width 493 height 27
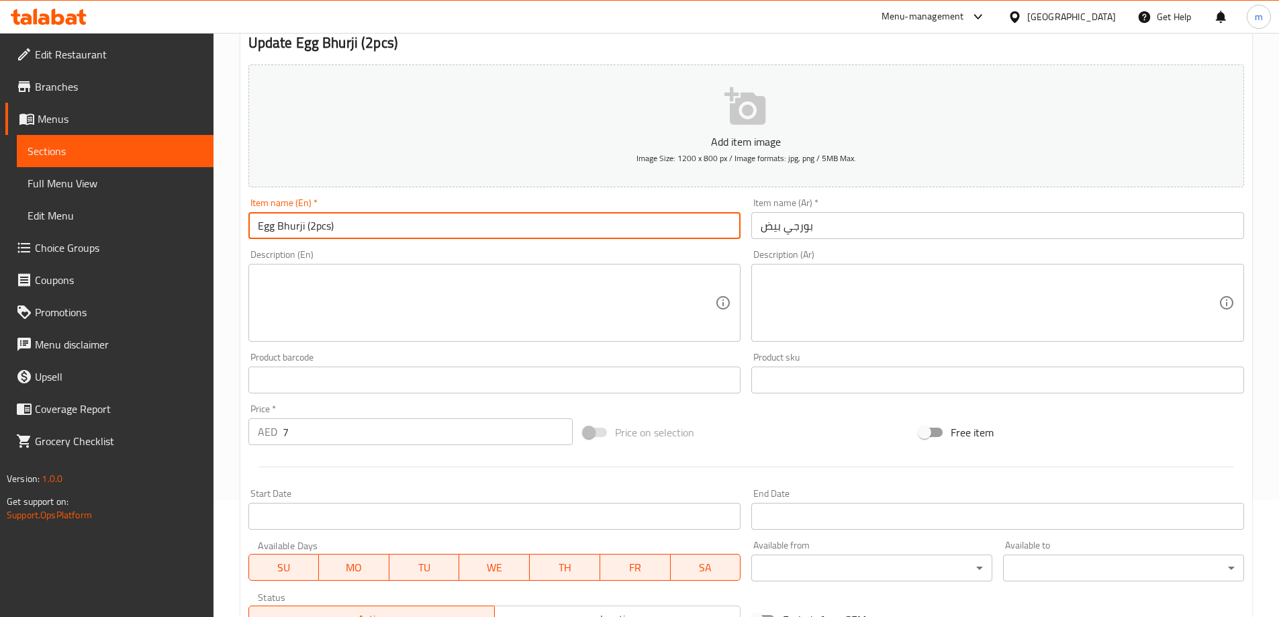
type input "Egg Bhurji (2pcs)"
click at [779, 218] on input "بورجي بيض" at bounding box center [997, 225] width 493 height 27
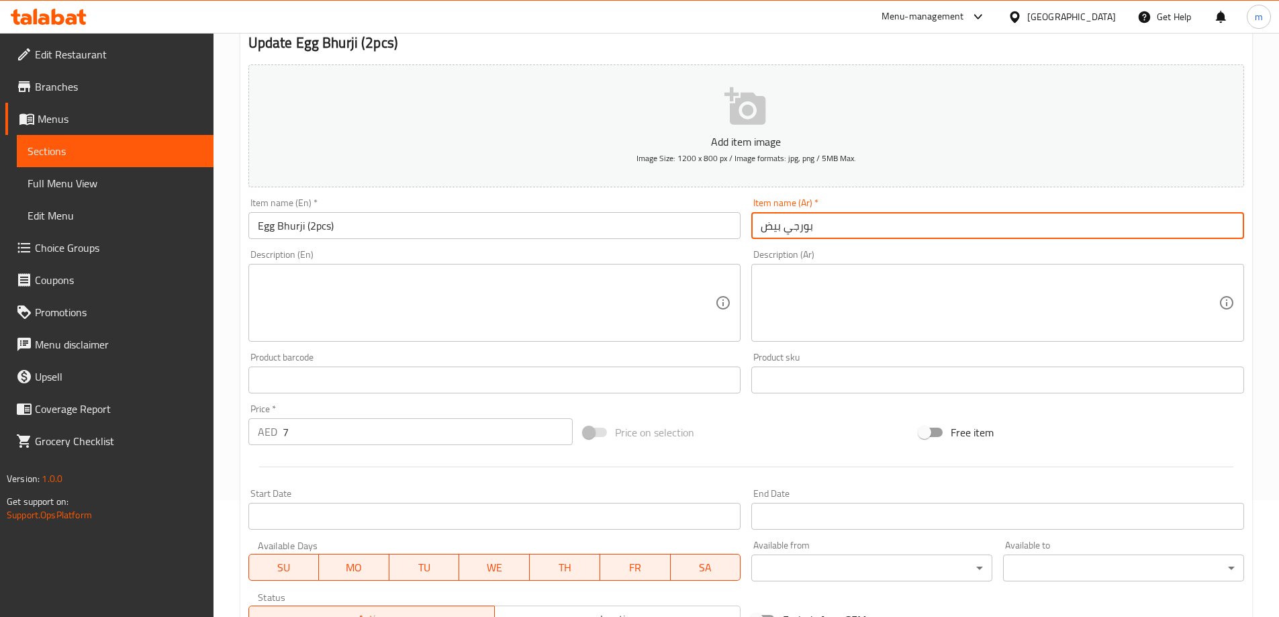
click at [779, 218] on input "بورجي بيض" at bounding box center [997, 225] width 493 height 27
click at [1140, 227] on input "بورجي بيض" at bounding box center [997, 225] width 493 height 27
type input "بورجي بيض (2 قطعه)"
click at [1161, 438] on div "Free item" at bounding box center [1082, 432] width 336 height 36
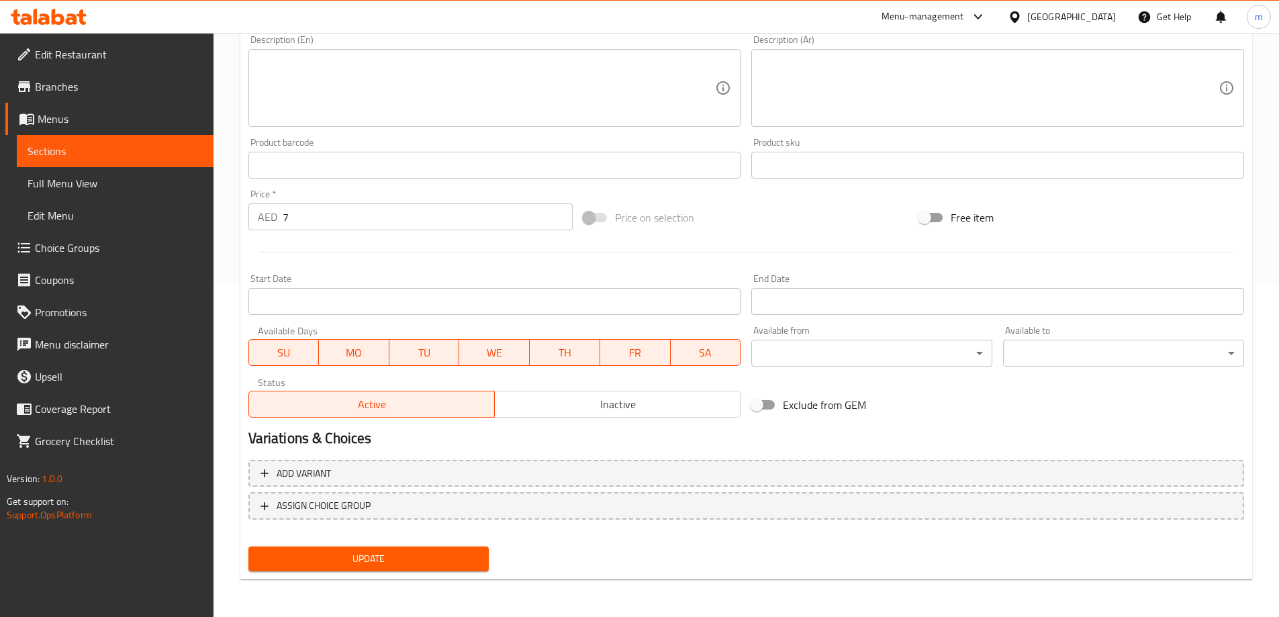
click at [377, 567] on span "Update" at bounding box center [369, 559] width 220 height 17
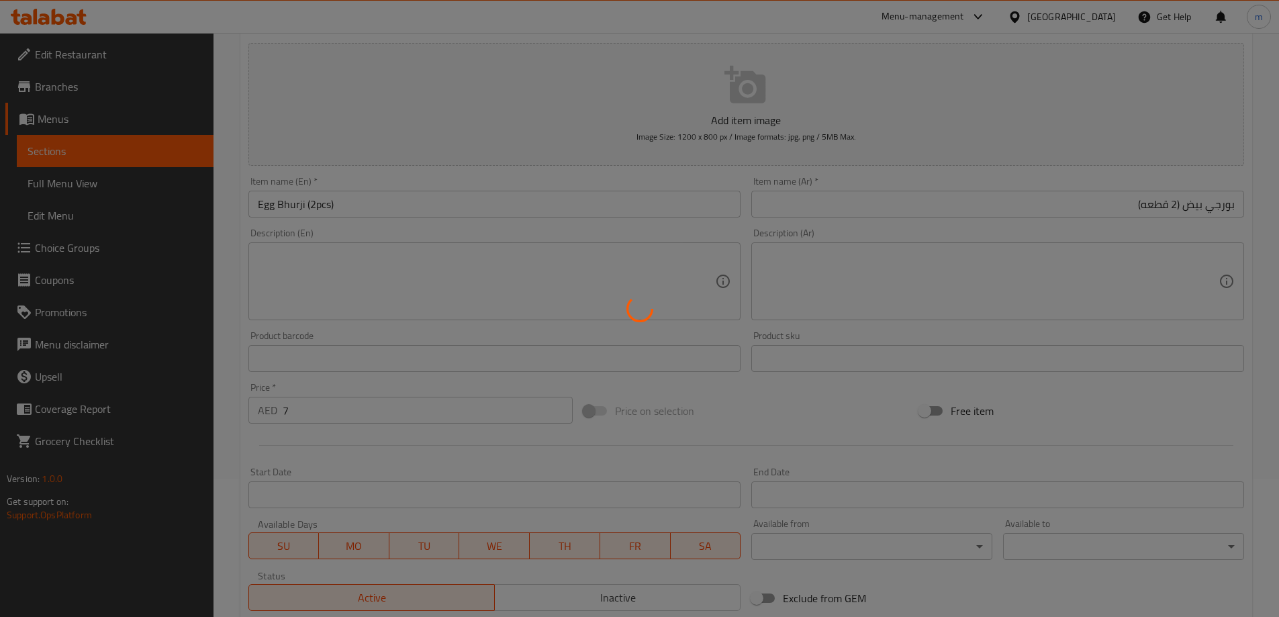
scroll to position [0, 0]
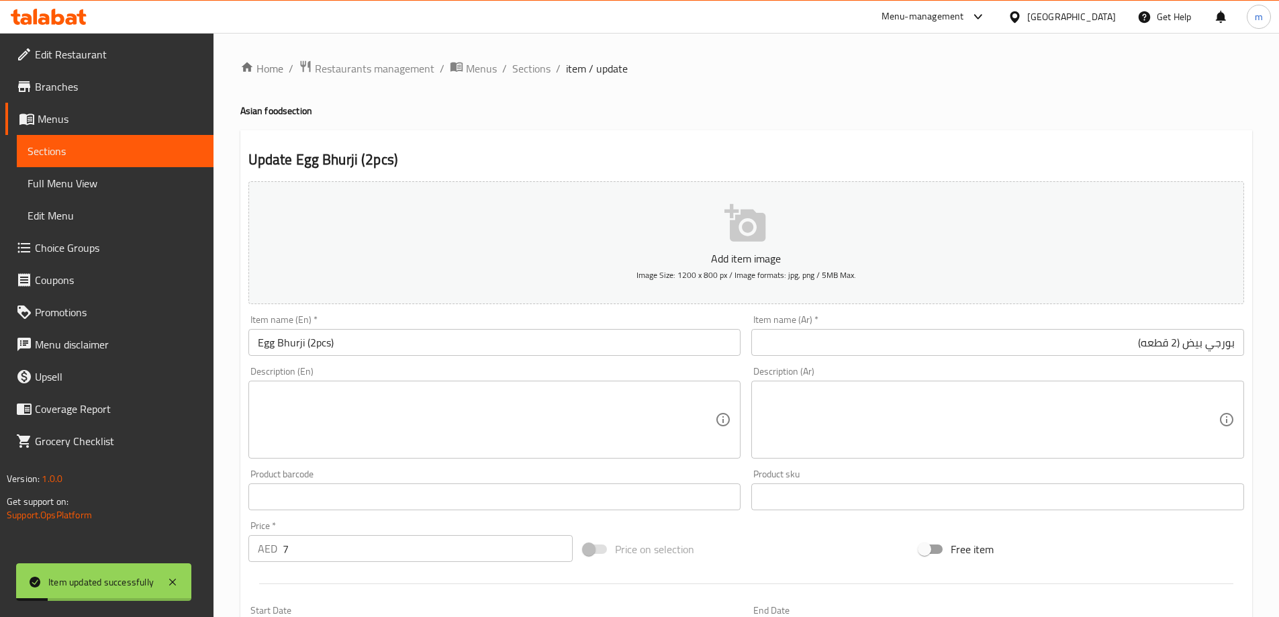
click at [550, 77] on ol "Home / Restaurants management / Menus / Sections / item / update" at bounding box center [746, 68] width 1012 height 17
click at [534, 72] on span "Sections" at bounding box center [531, 68] width 38 height 16
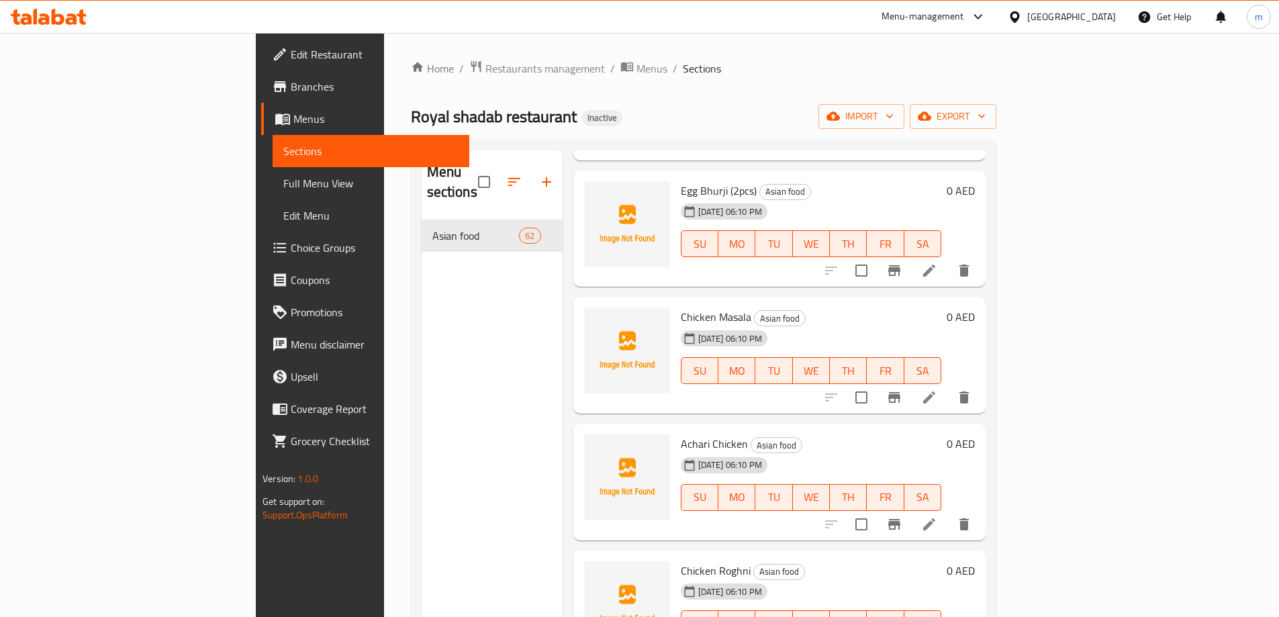
scroll to position [4028, 0]
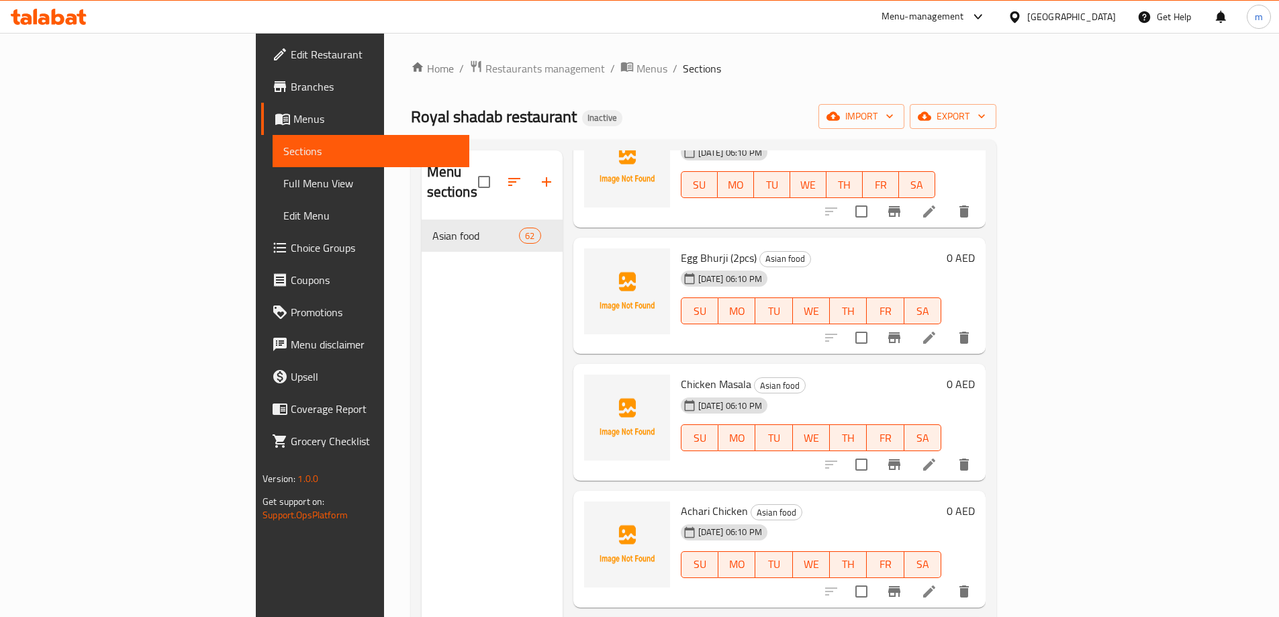
click at [935, 459] on icon at bounding box center [929, 465] width 12 height 12
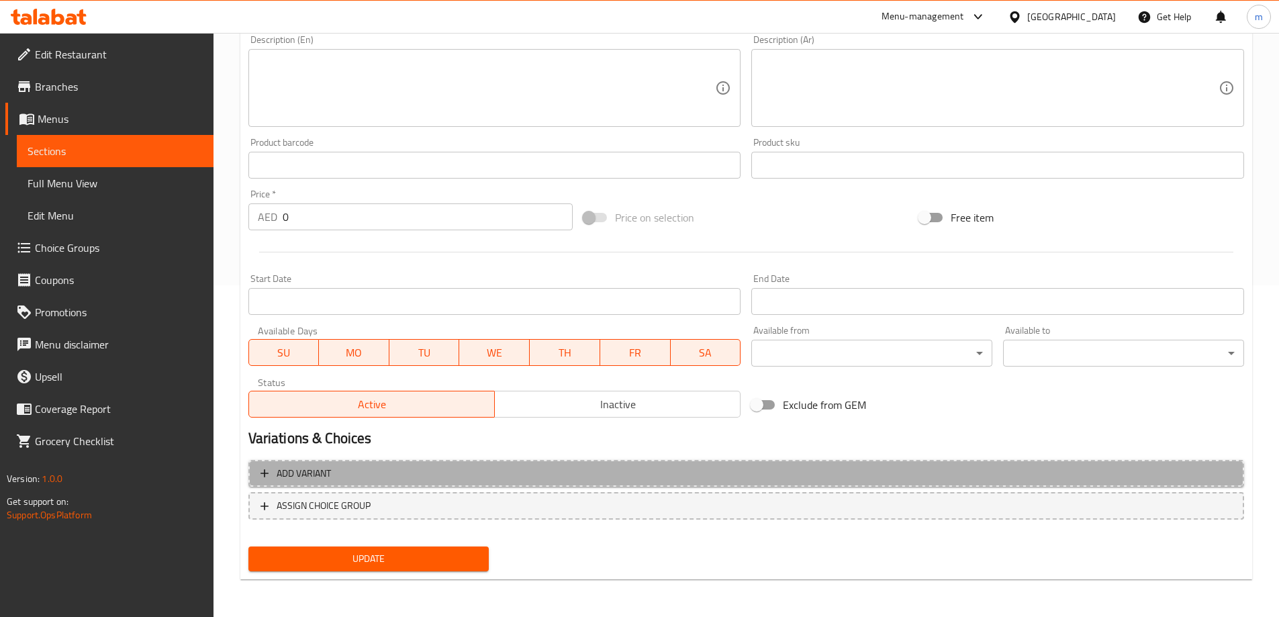
click at [937, 471] on span "Add variant" at bounding box center [745, 473] width 971 height 17
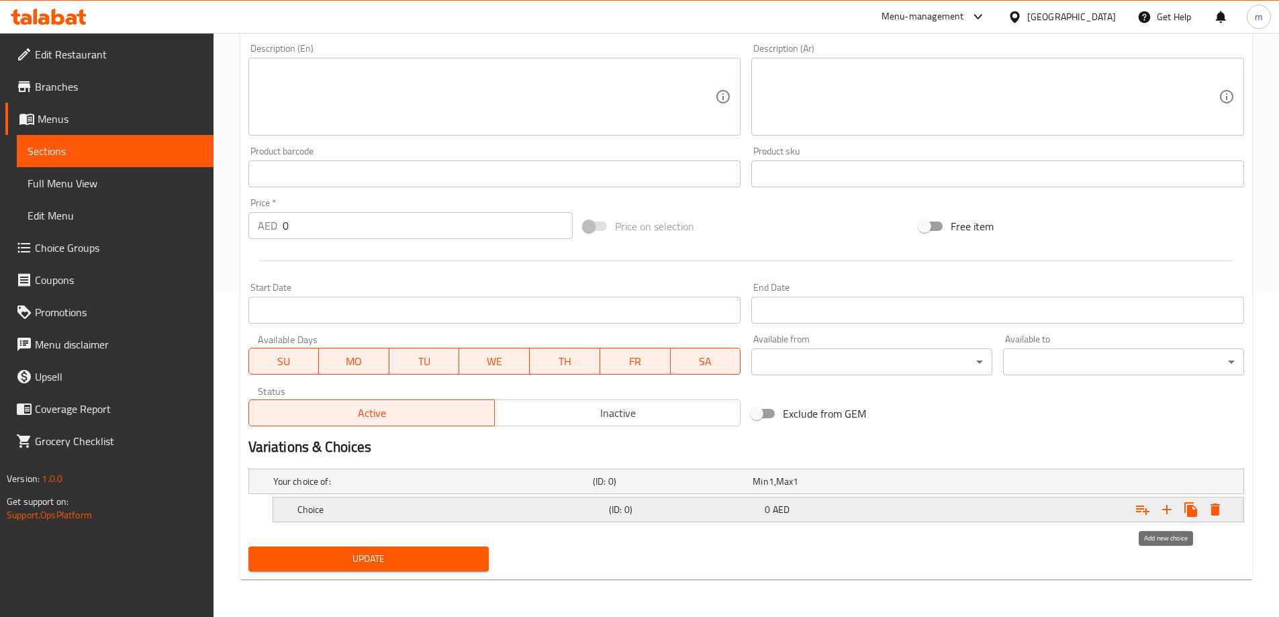
click at [1165, 510] on icon "Expand" at bounding box center [1166, 509] width 9 height 9
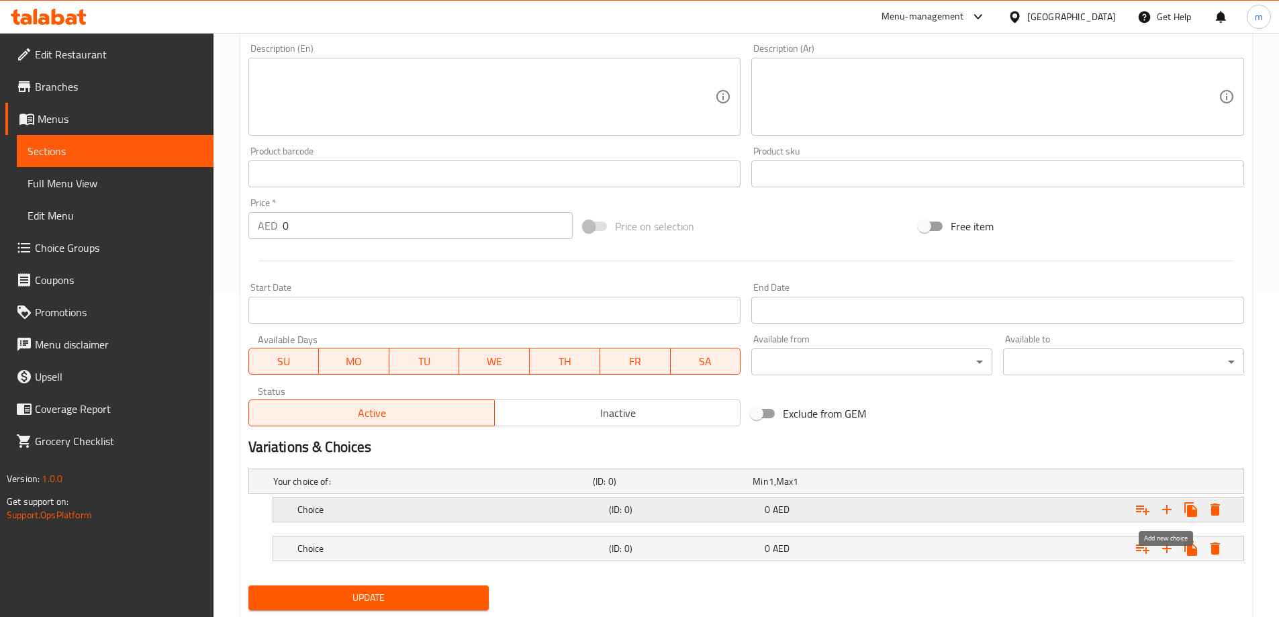
click at [1165, 510] on icon "Expand" at bounding box center [1166, 509] width 9 height 9
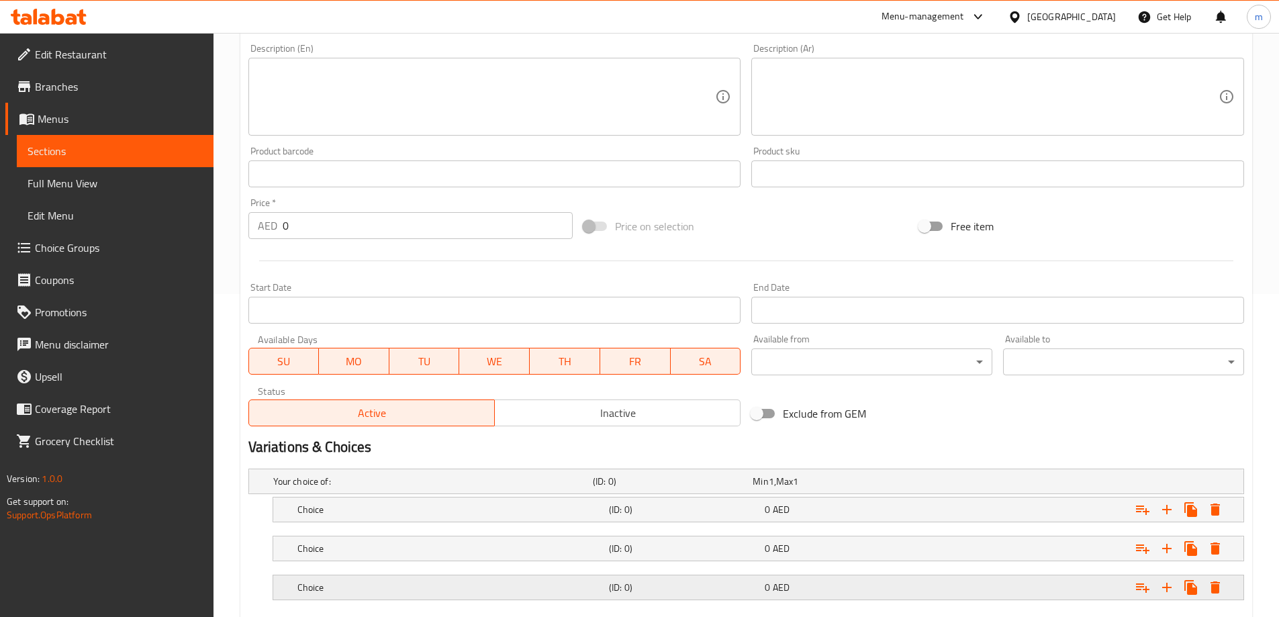
click at [880, 583] on div "0 AED" at bounding box center [840, 587] width 150 height 13
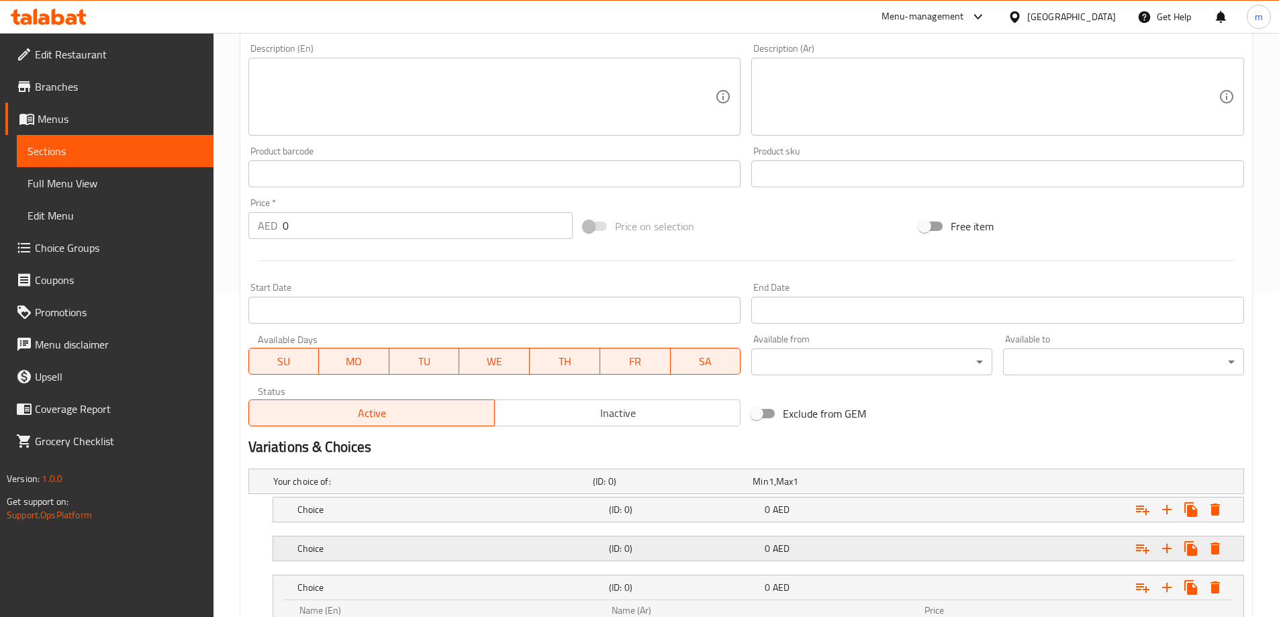
click at [877, 542] on div "0 AED" at bounding box center [840, 548] width 150 height 13
click at [869, 515] on div "0 AED" at bounding box center [840, 509] width 150 height 13
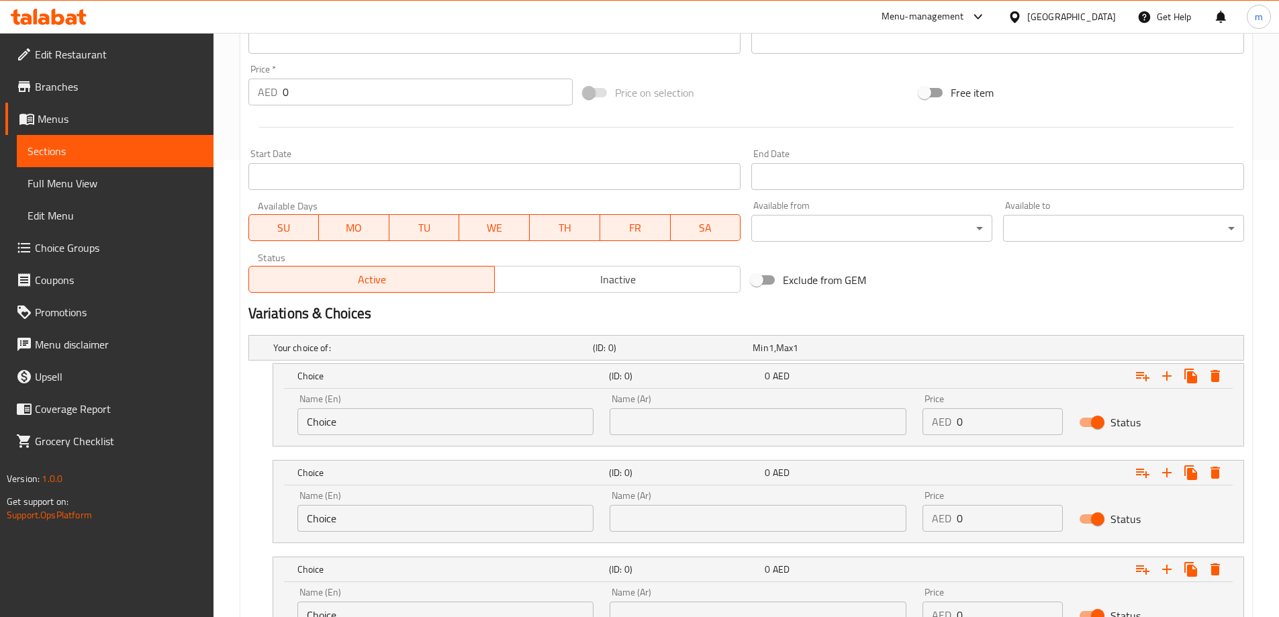
scroll to position [457, 0]
click at [457, 425] on input "Choice" at bounding box center [445, 421] width 297 height 27
type input "س"
click at [408, 436] on div "Name (En) س Name (En)" at bounding box center [445, 413] width 313 height 57
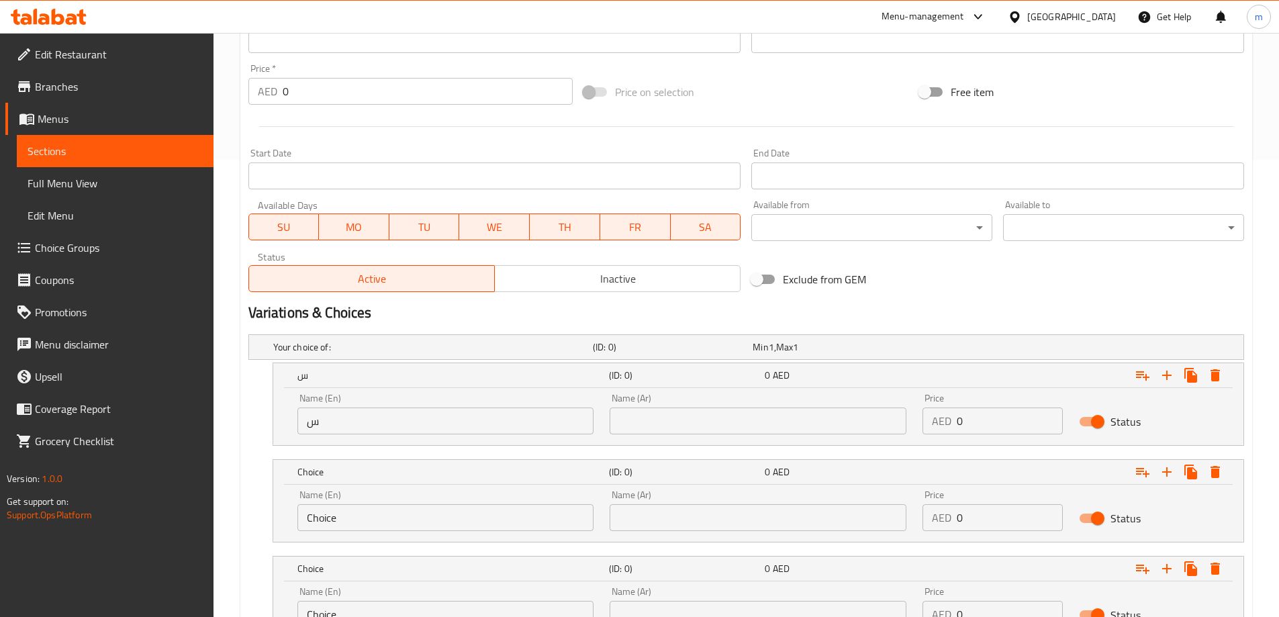
click at [406, 421] on input "س" at bounding box center [445, 421] width 297 height 27
type input "small"
click at [346, 518] on input "Choice" at bounding box center [445, 517] width 297 height 27
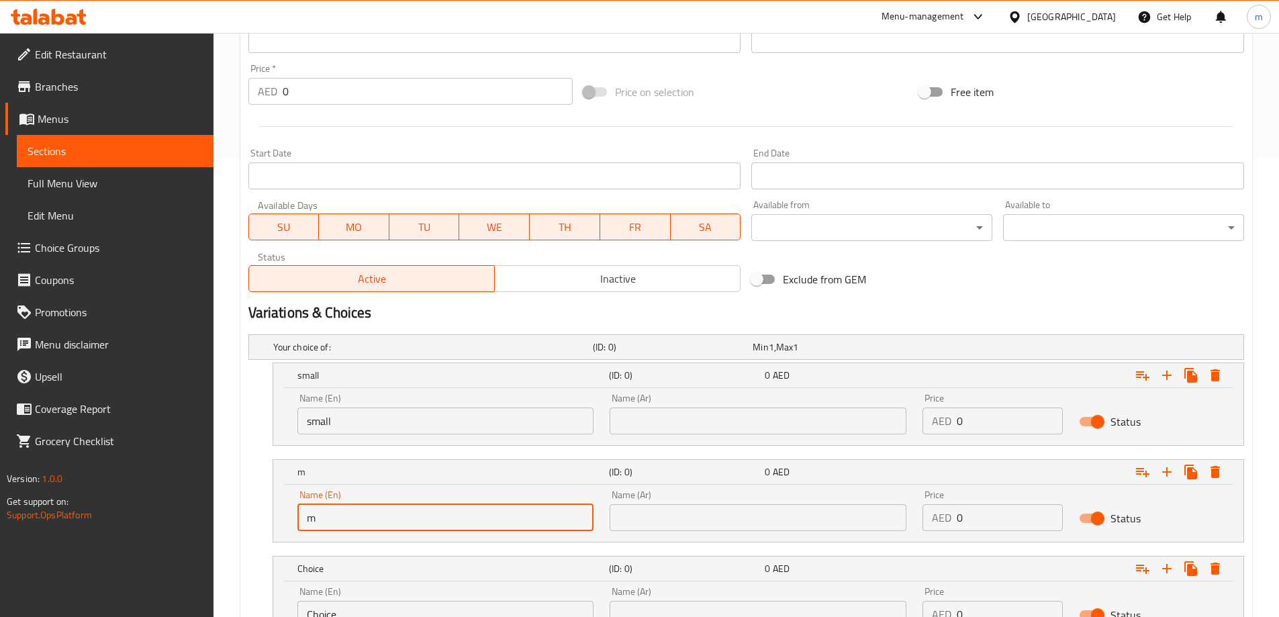
type input "medium"
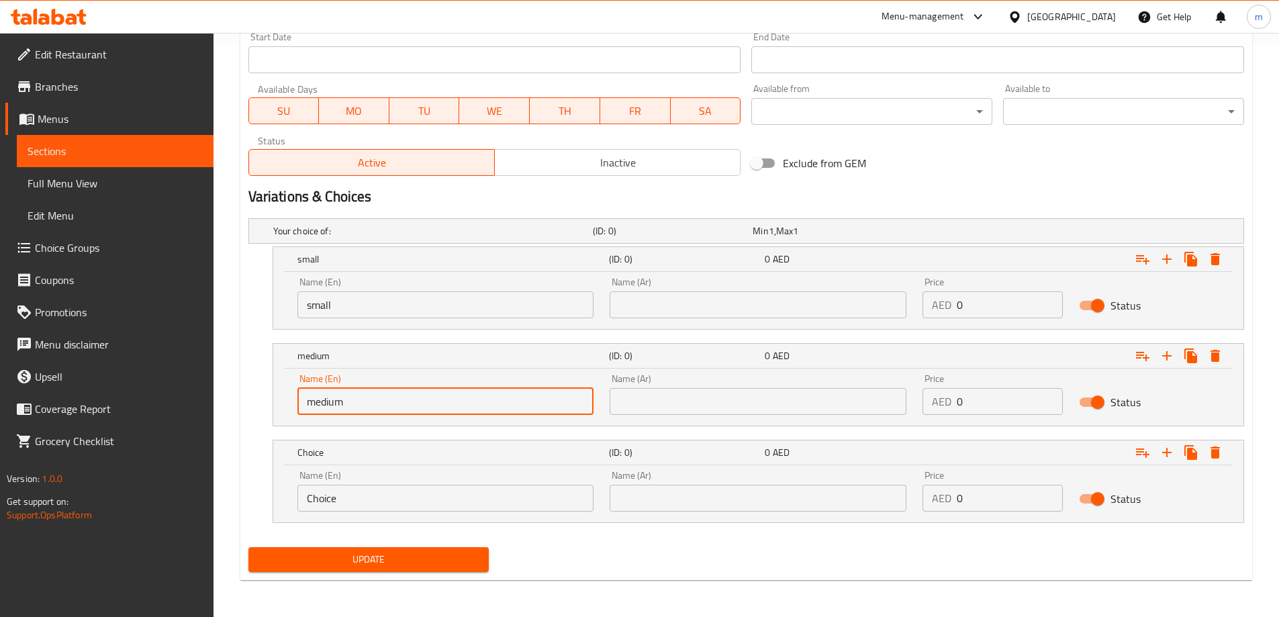
scroll to position [574, 0]
click at [384, 509] on input "Choice" at bounding box center [445, 497] width 297 height 27
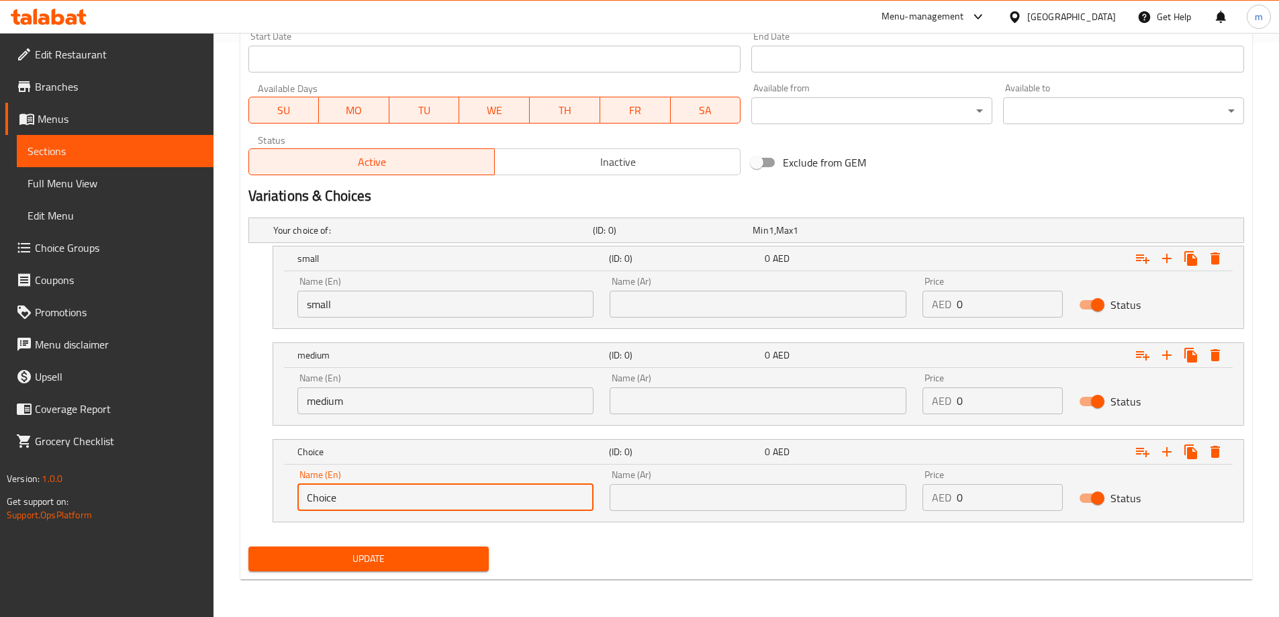
click at [384, 509] on input "Choice" at bounding box center [445, 497] width 297 height 27
type input "large"
click at [702, 304] on input "text" at bounding box center [758, 304] width 297 height 27
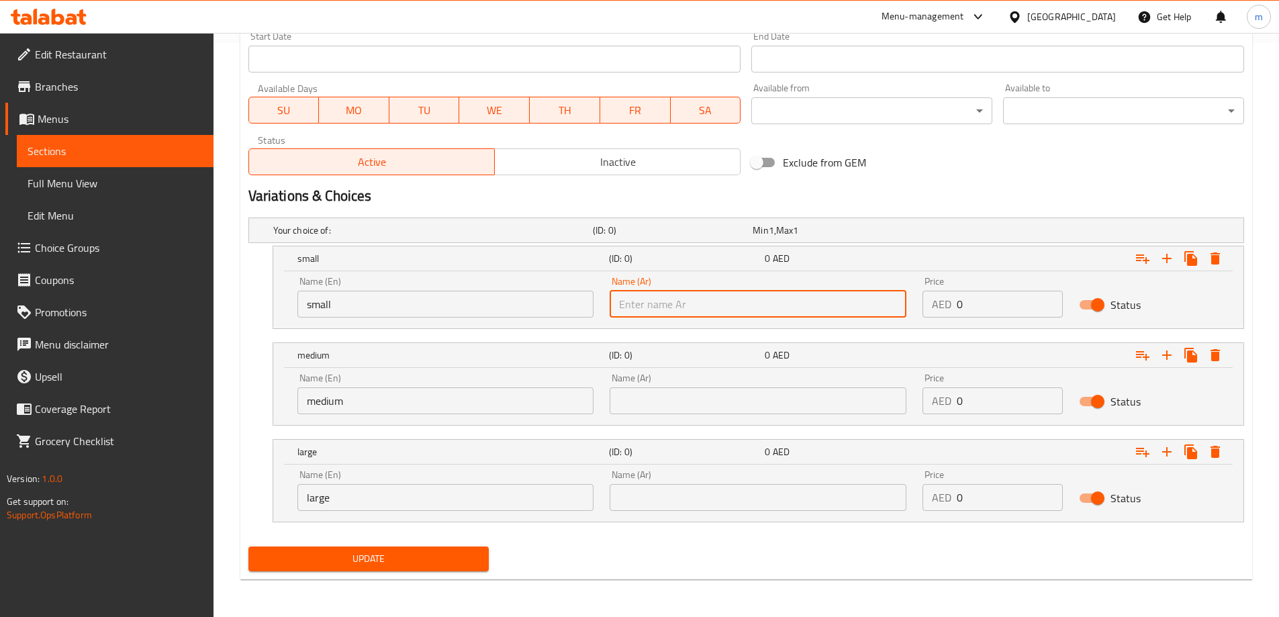
type input "صغير"
click at [700, 382] on div "Name (Ar) Name (Ar)" at bounding box center [758, 393] width 297 height 41
click at [702, 389] on input "text" at bounding box center [758, 400] width 297 height 27
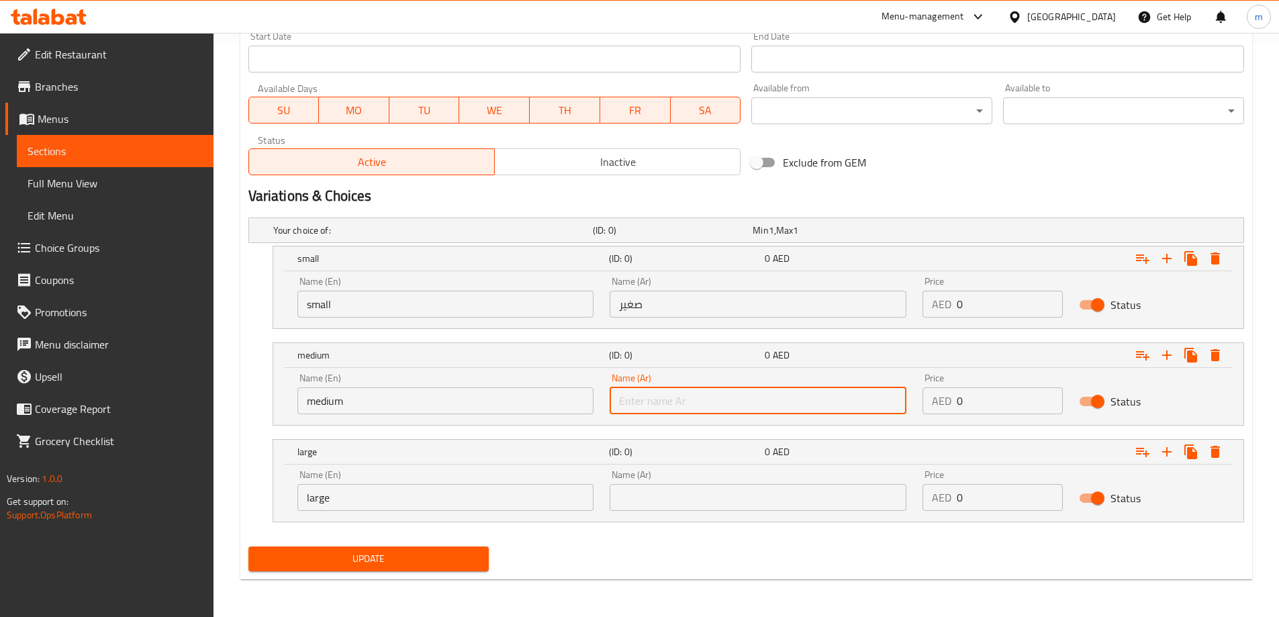
type input "وسط"
click at [698, 497] on input "text" at bounding box center [758, 497] width 297 height 27
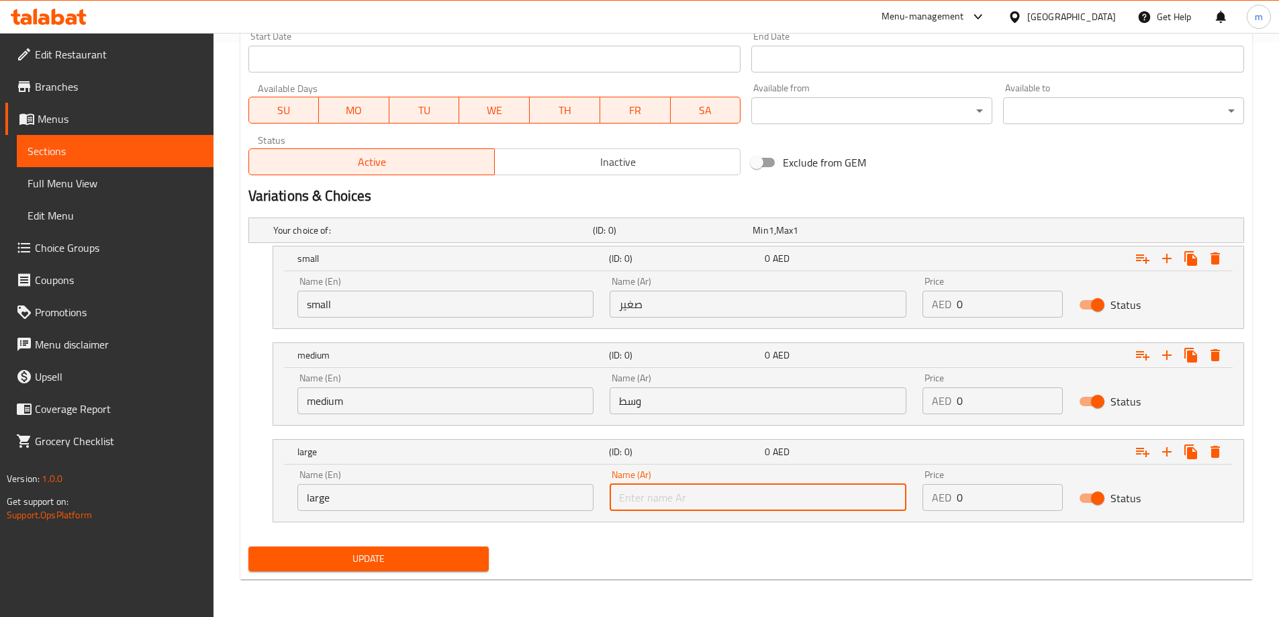
type input "كبير"
click at [985, 302] on input "0" at bounding box center [1010, 304] width 106 height 27
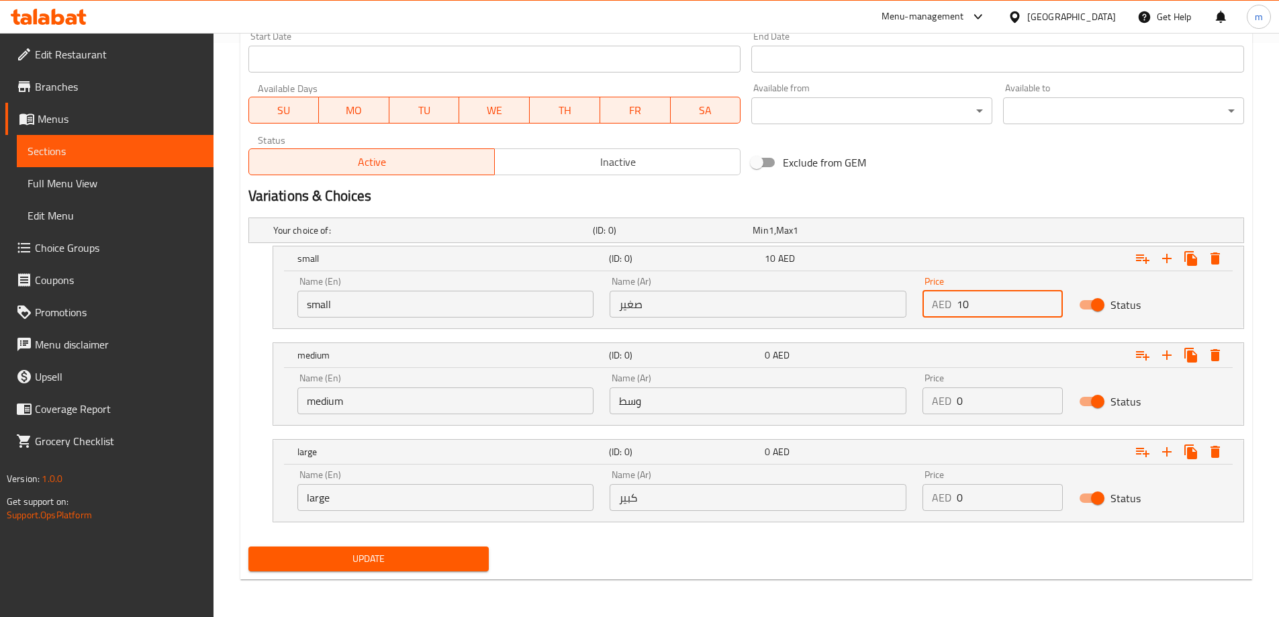
type input "10"
click at [999, 401] on input "0" at bounding box center [1010, 400] width 106 height 27
type input "15"
click at [996, 493] on input "0" at bounding box center [1010, 497] width 106 height 27
type input "25"
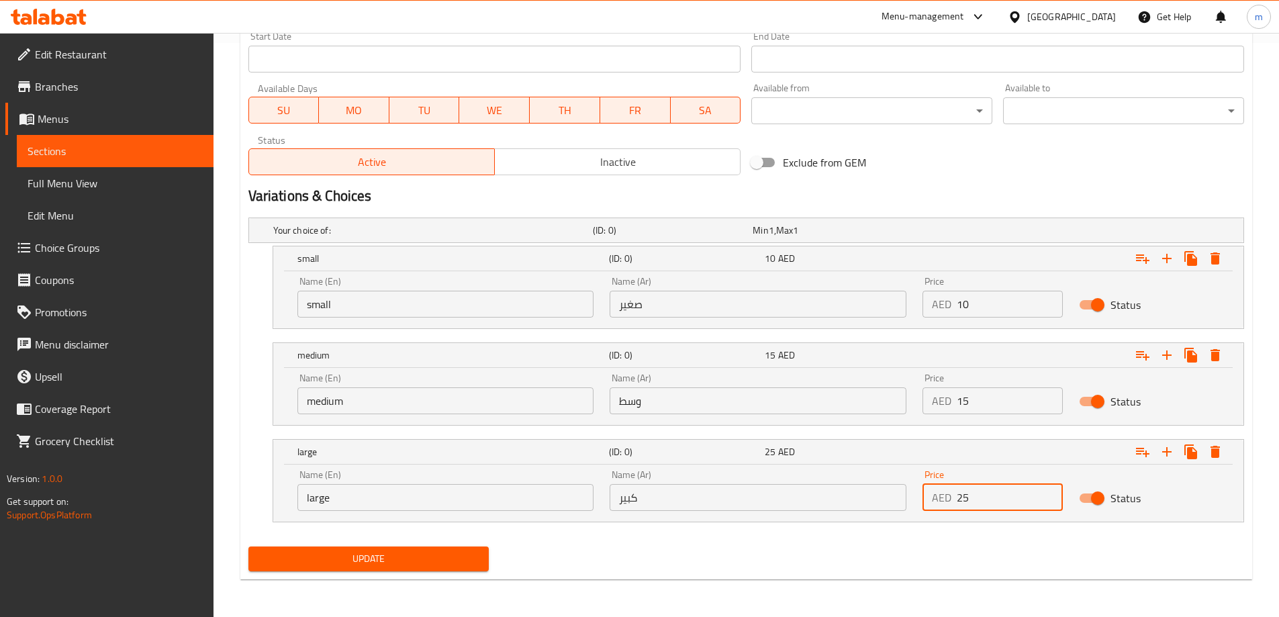
click at [949, 537] on div "Your choice of: (ID: 0) Min 1 , Max 1 Name (En) Your choice of: Name (En) Name …" at bounding box center [746, 376] width 1006 height 329
click at [363, 554] on span "Update" at bounding box center [369, 559] width 220 height 17
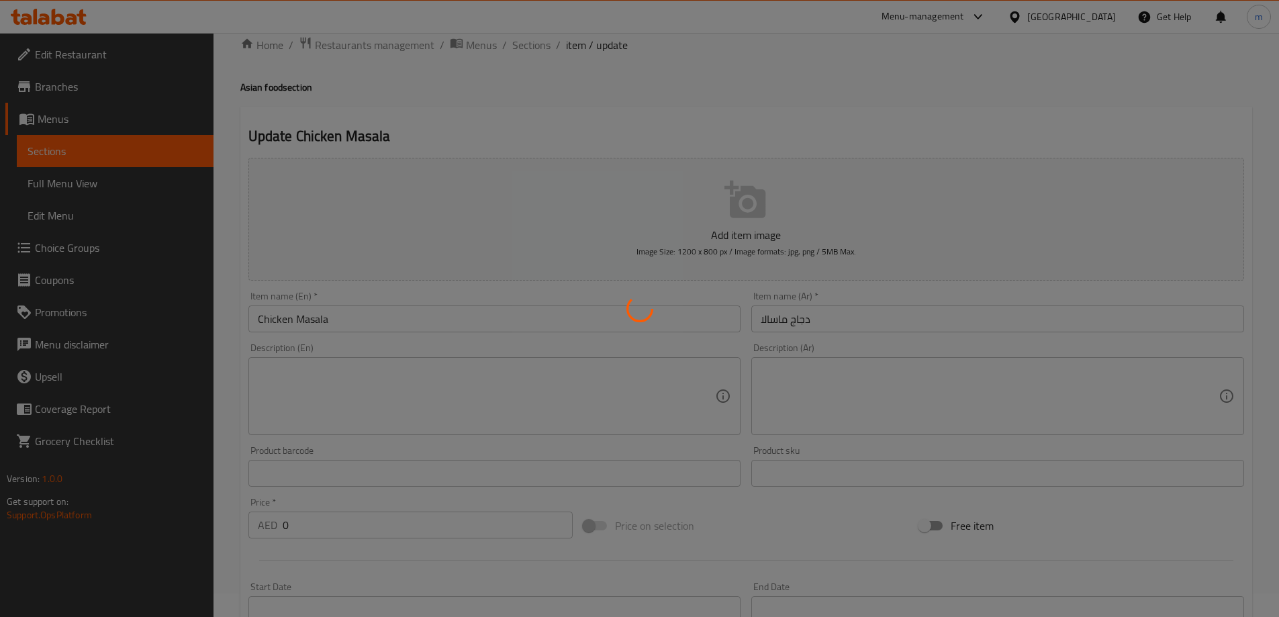
scroll to position [0, 0]
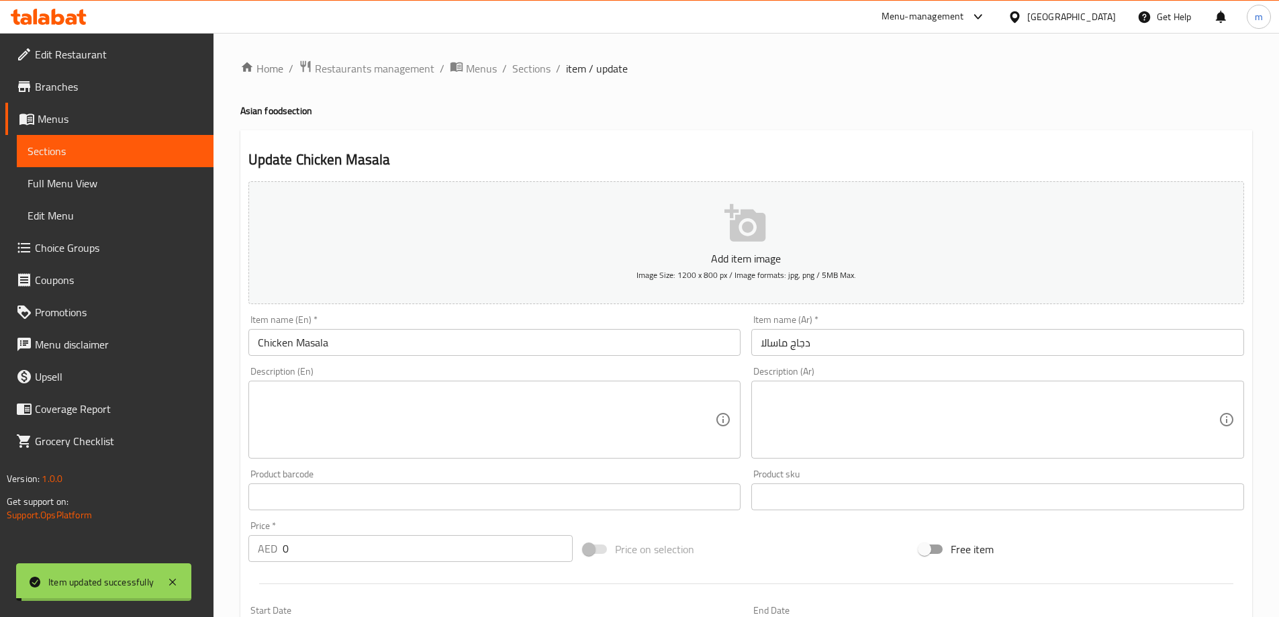
click at [528, 69] on span "Sections" at bounding box center [531, 68] width 38 height 16
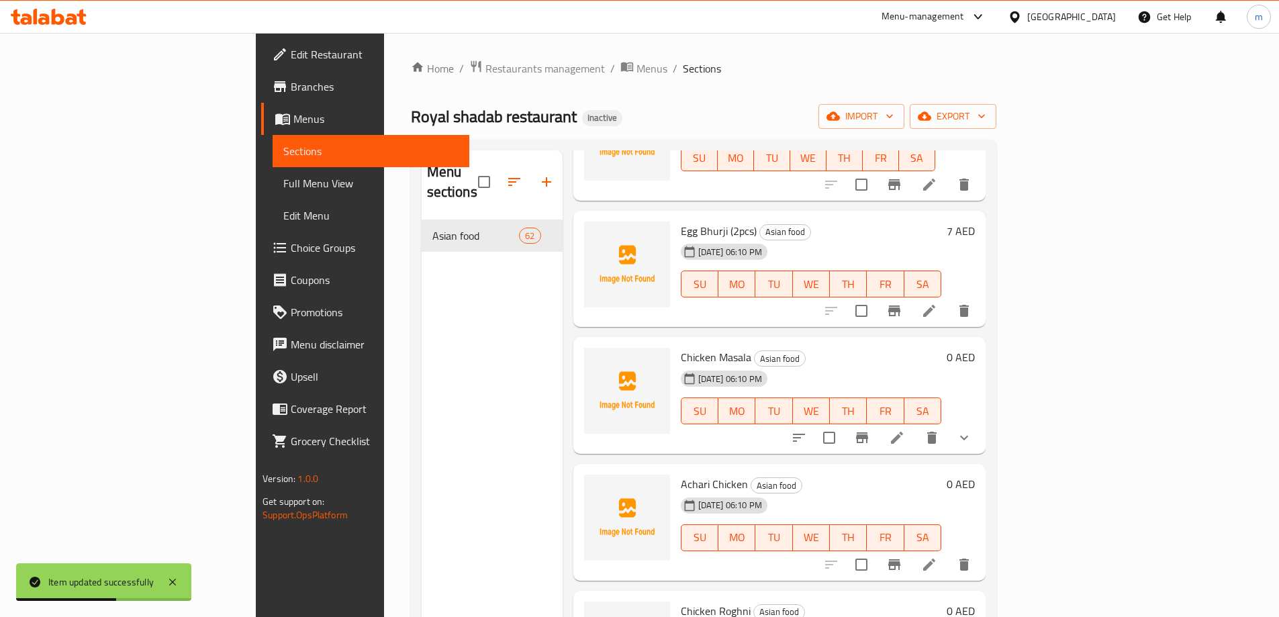
scroll to position [4163, 0]
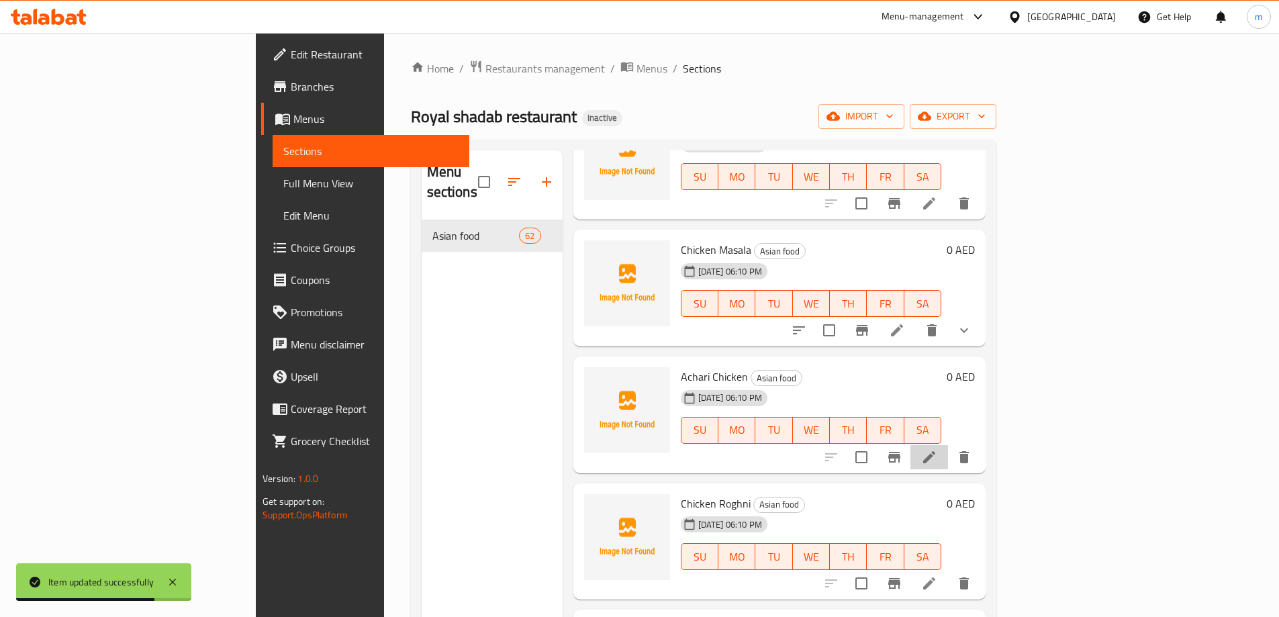
click at [948, 445] on li at bounding box center [929, 457] width 38 height 24
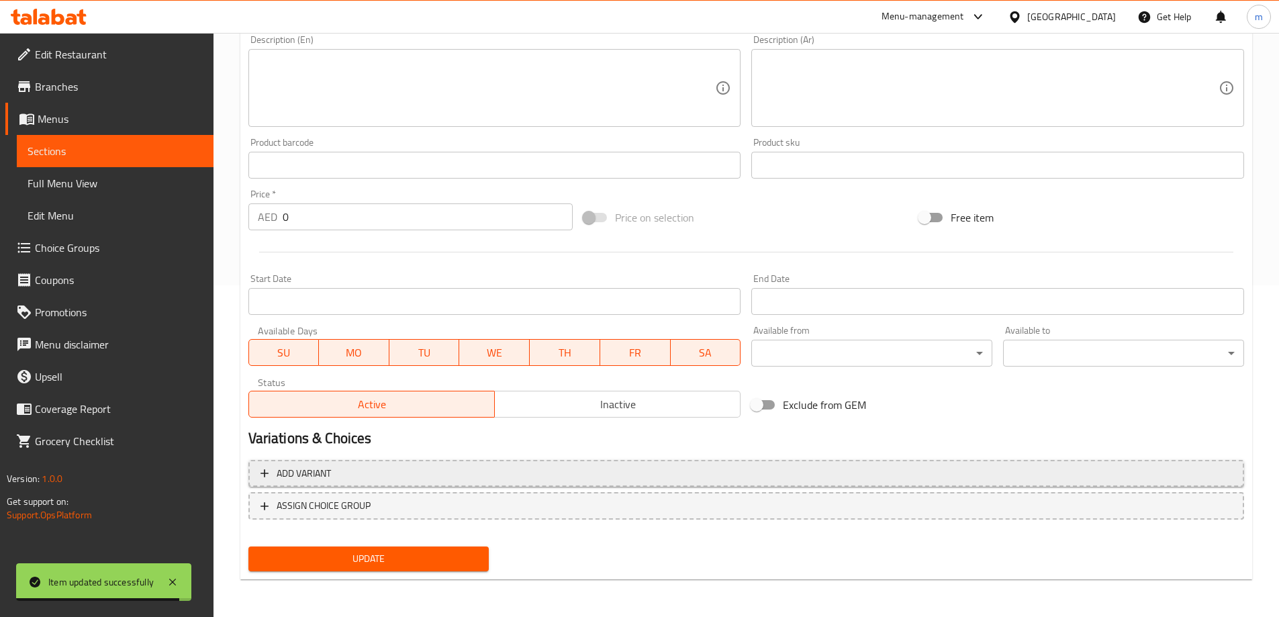
click at [1060, 473] on span "Add variant" at bounding box center [745, 473] width 971 height 17
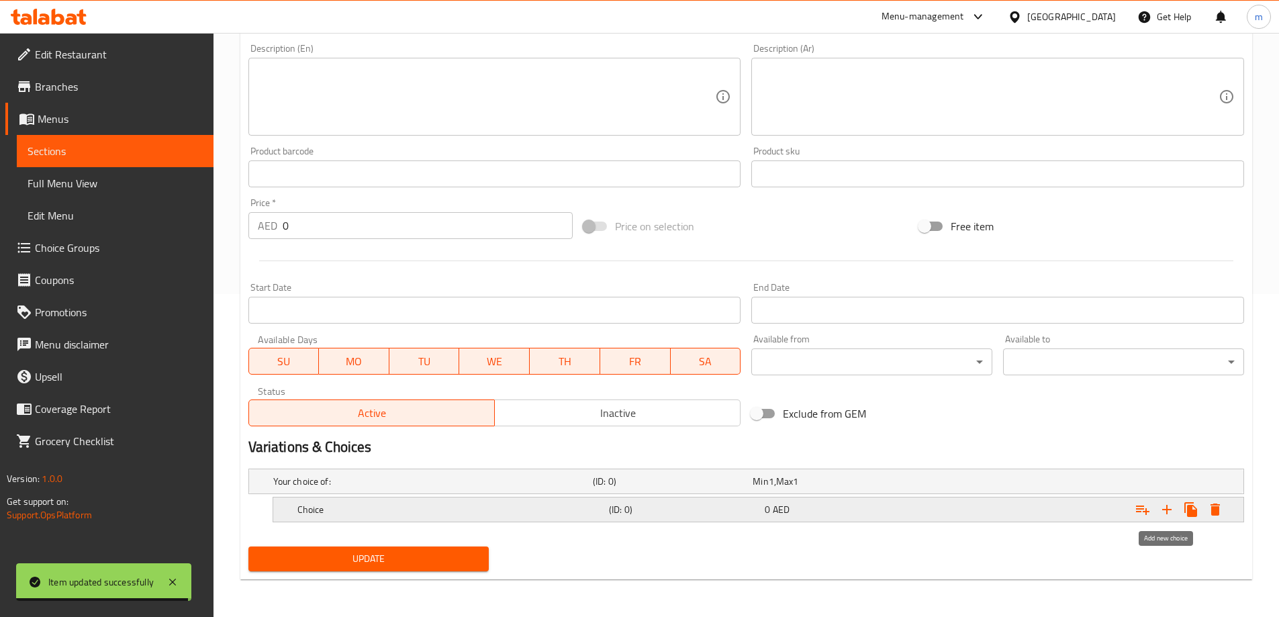
click at [1170, 508] on icon "Expand" at bounding box center [1167, 510] width 16 height 16
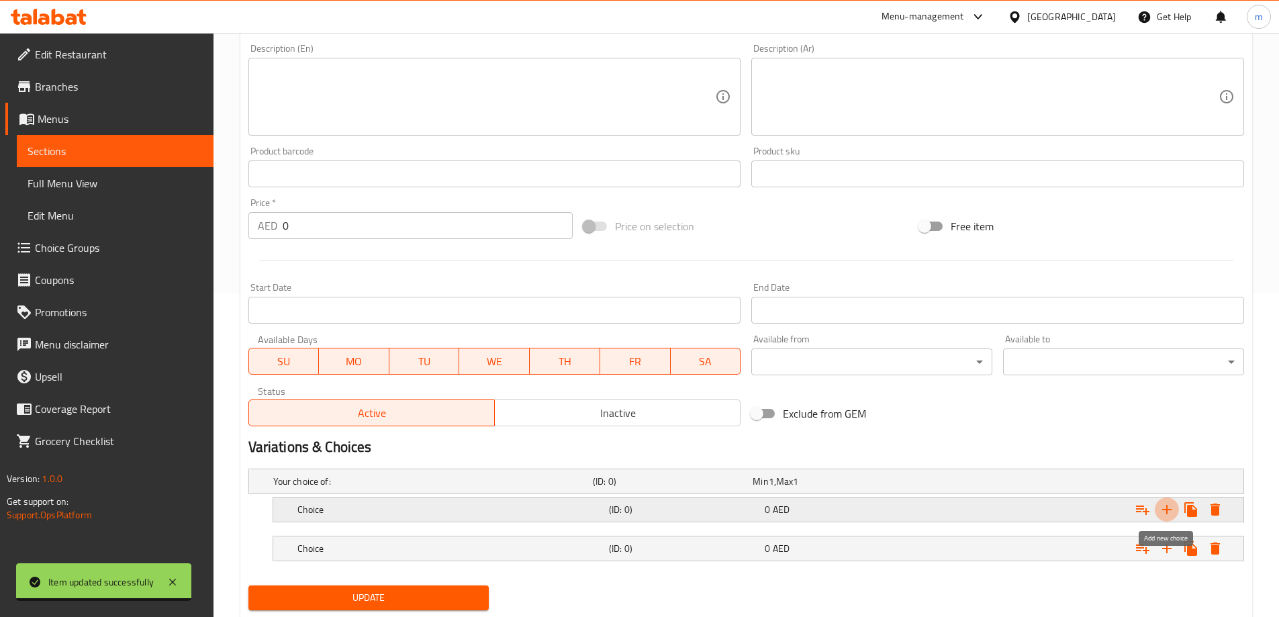
click at [1170, 508] on icon "Expand" at bounding box center [1167, 510] width 16 height 16
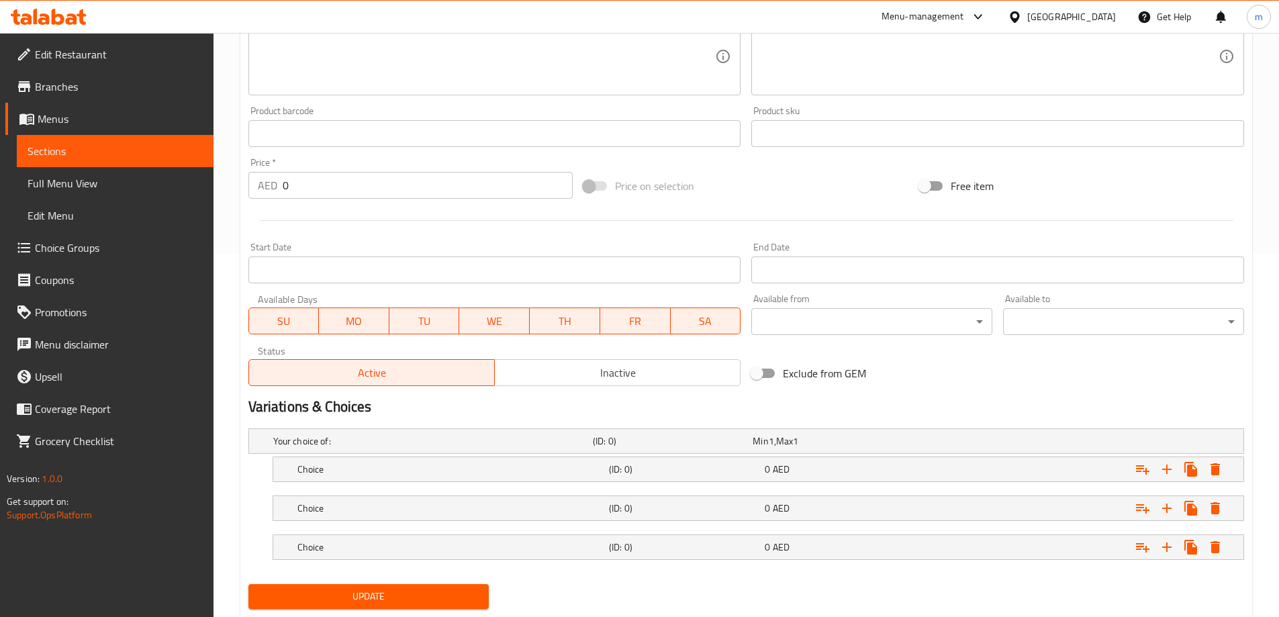
scroll to position [401, 0]
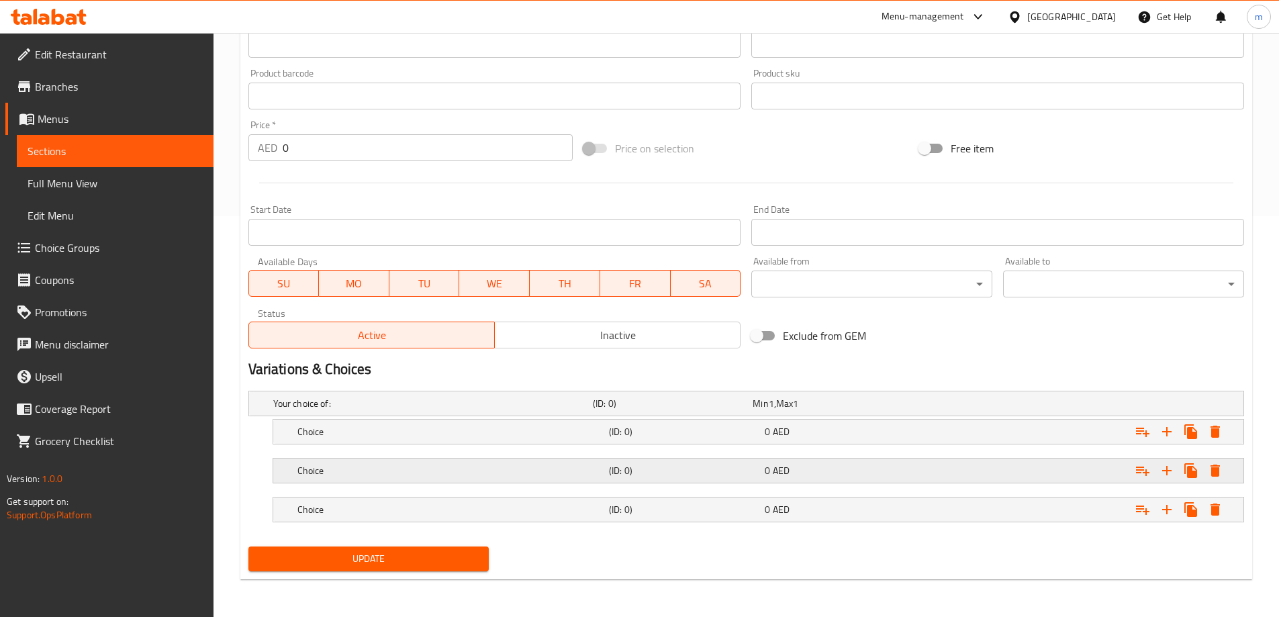
drag, startPoint x: 863, startPoint y: 516, endPoint x: 839, endPoint y: 485, distance: 39.2
click at [863, 516] on div "0 AED" at bounding box center [840, 509] width 150 height 13
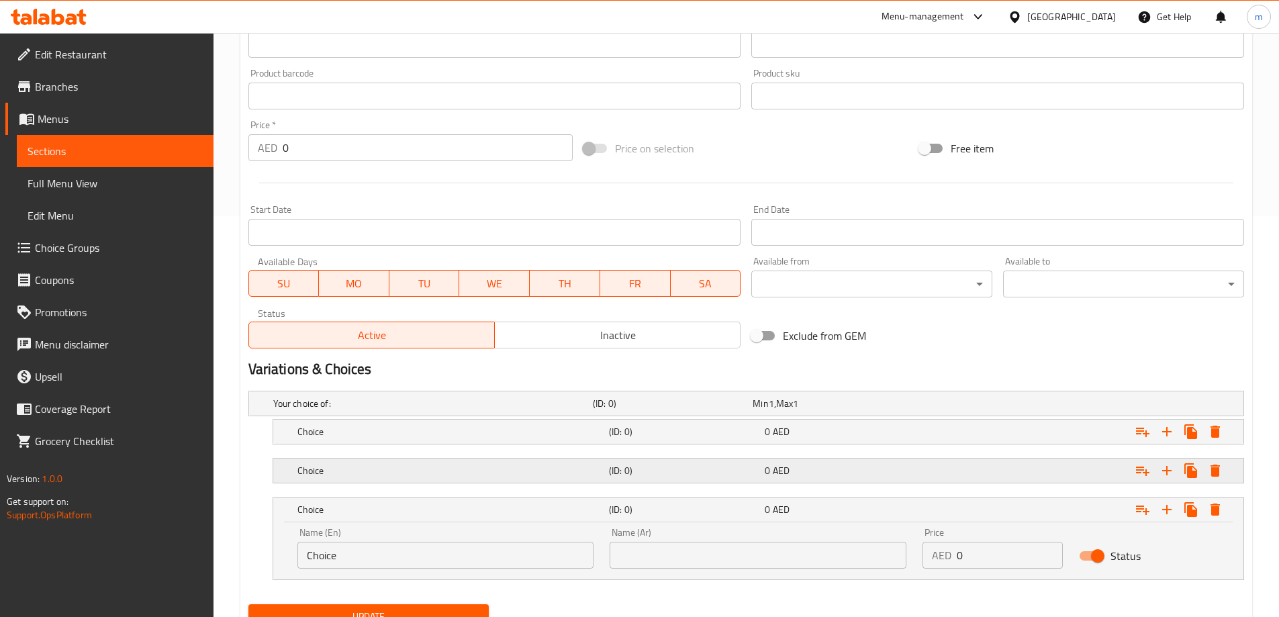
click at [828, 474] on div "0 AED" at bounding box center [840, 470] width 150 height 13
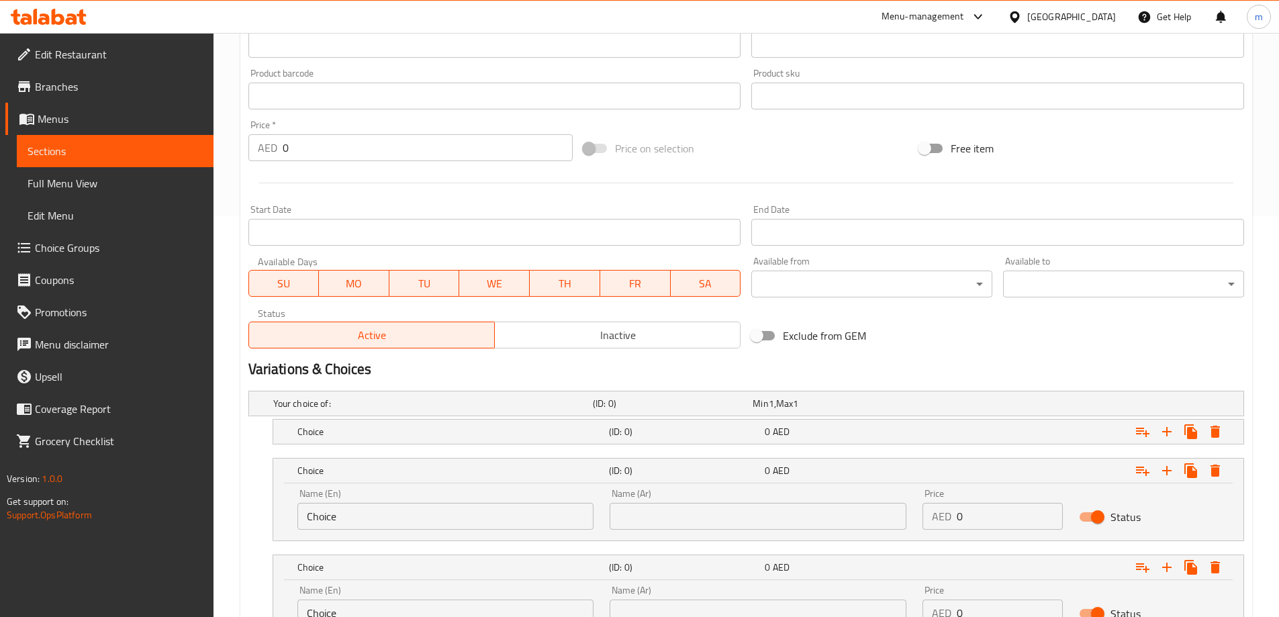
drag, startPoint x: 751, startPoint y: 424, endPoint x: 698, endPoint y: 450, distance: 59.2
click at [751, 424] on div "(ID: 0)" at bounding box center [684, 431] width 156 height 19
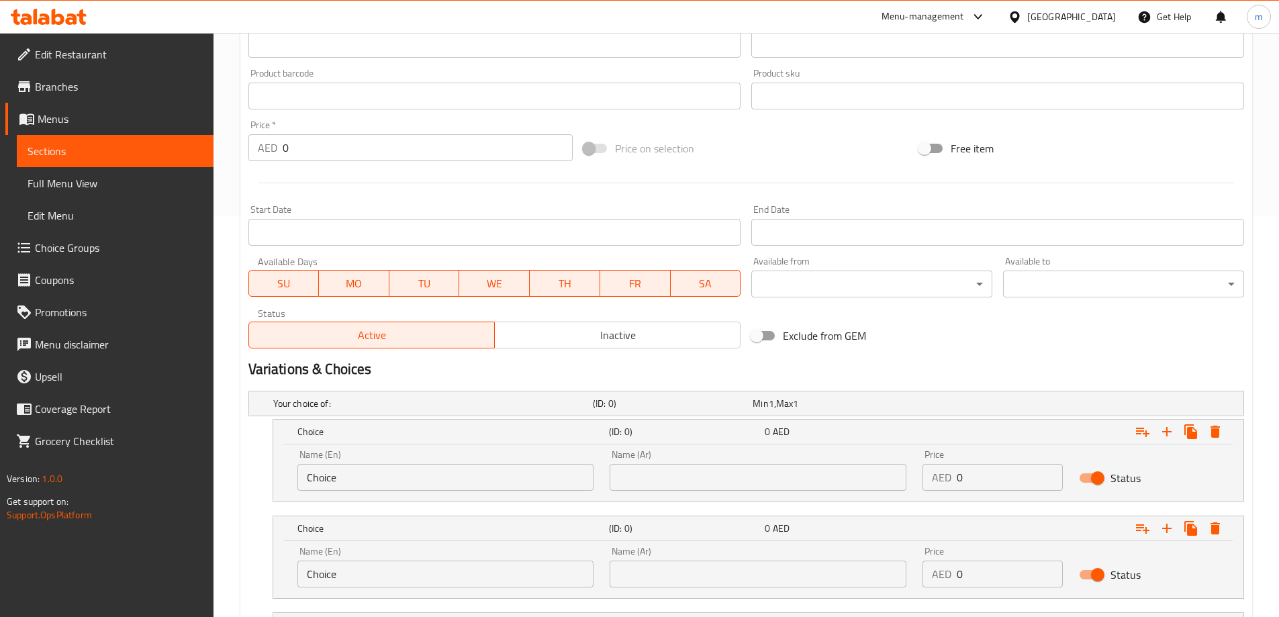
click at [420, 479] on input "Choice" at bounding box center [445, 477] width 297 height 27
type input "small"
click at [369, 555] on div "Name (En) Choice Name (En)" at bounding box center [445, 567] width 297 height 41
click at [368, 565] on input "Choice" at bounding box center [445, 574] width 297 height 27
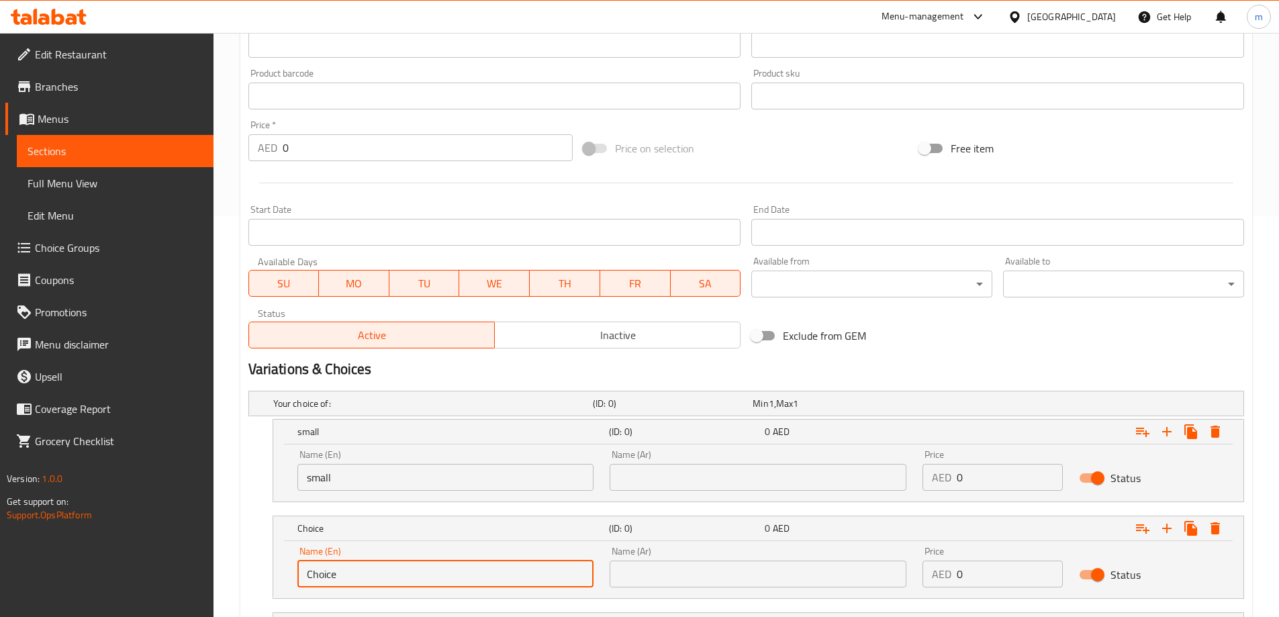
click at [368, 565] on input "Choice" at bounding box center [445, 574] width 297 height 27
type input "medium"
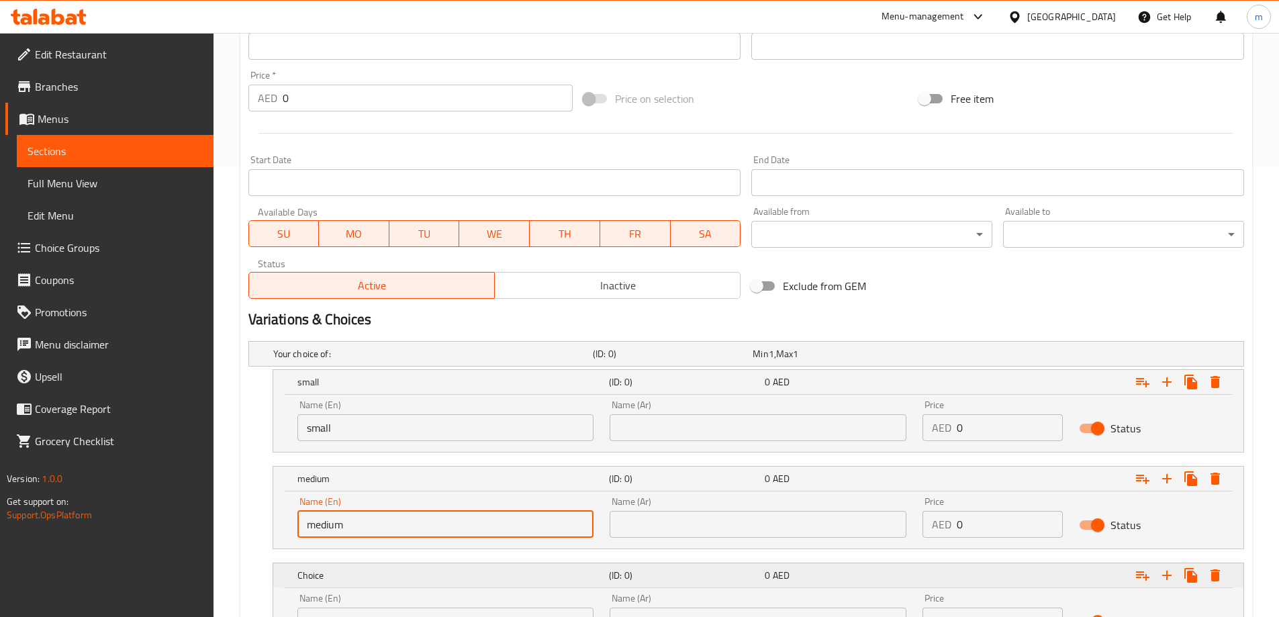
scroll to position [535, 0]
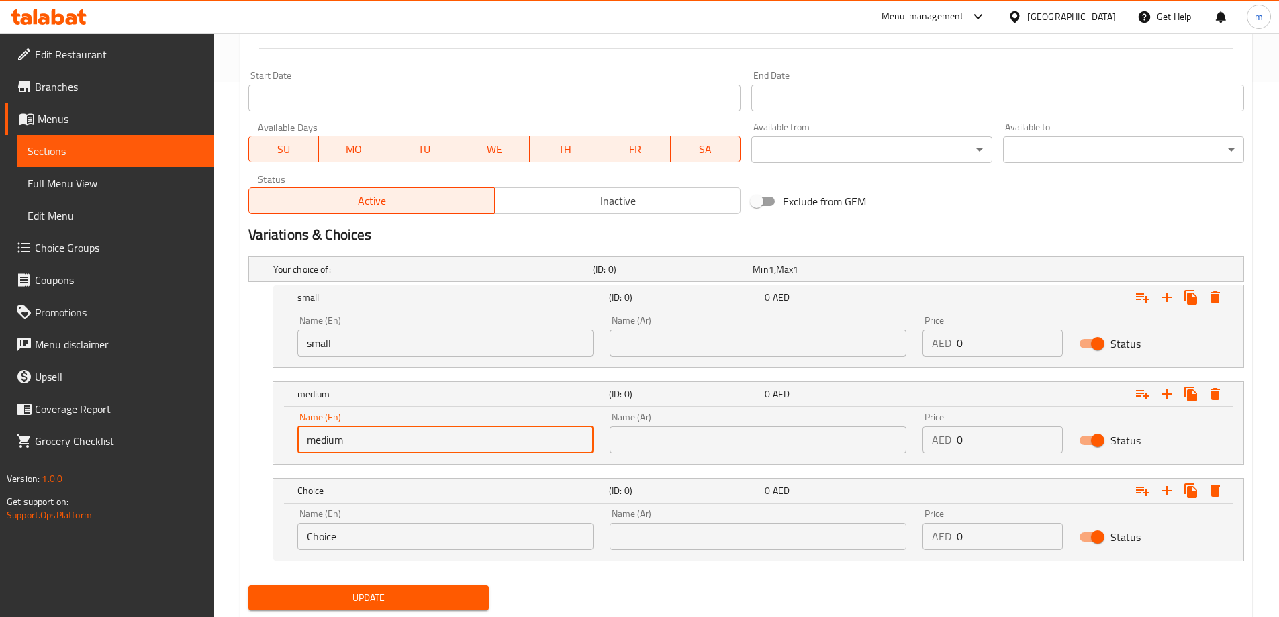
click at [384, 539] on input "Choice" at bounding box center [445, 536] width 297 height 27
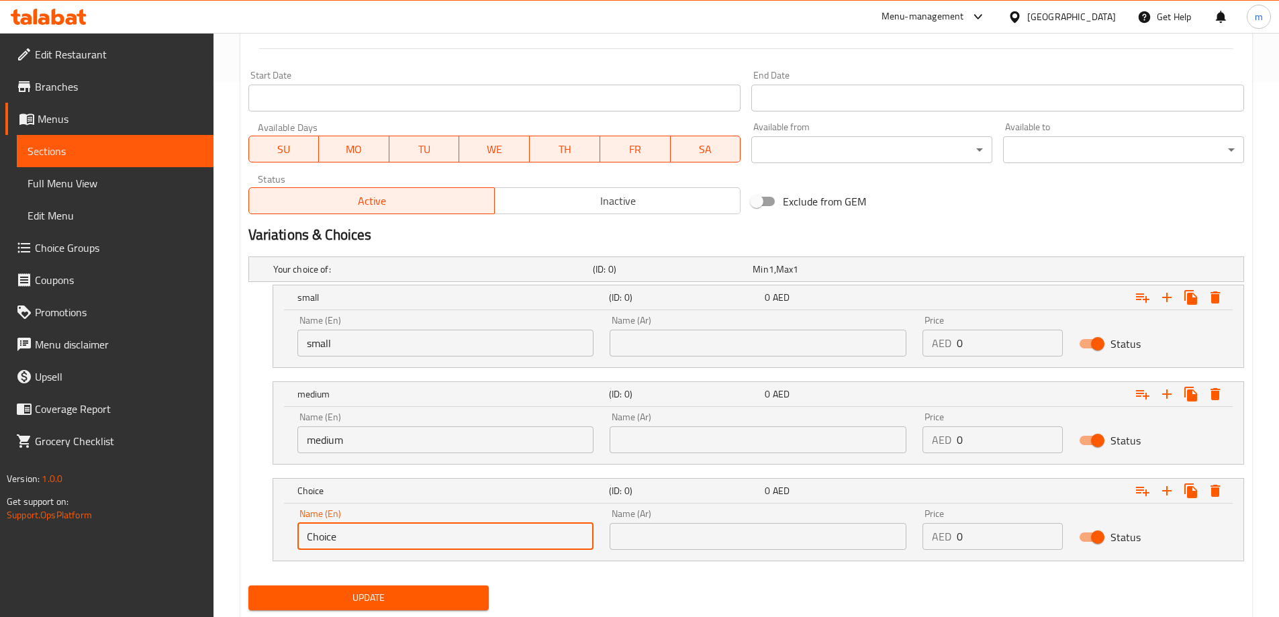
click at [384, 539] on input "Choice" at bounding box center [445, 536] width 297 height 27
click at [395, 529] on input "l" at bounding box center [445, 536] width 297 height 27
type input "large"
drag, startPoint x: 722, startPoint y: 334, endPoint x: 726, endPoint y: 344, distance: 10.5
click at [722, 334] on input "text" at bounding box center [758, 343] width 297 height 27
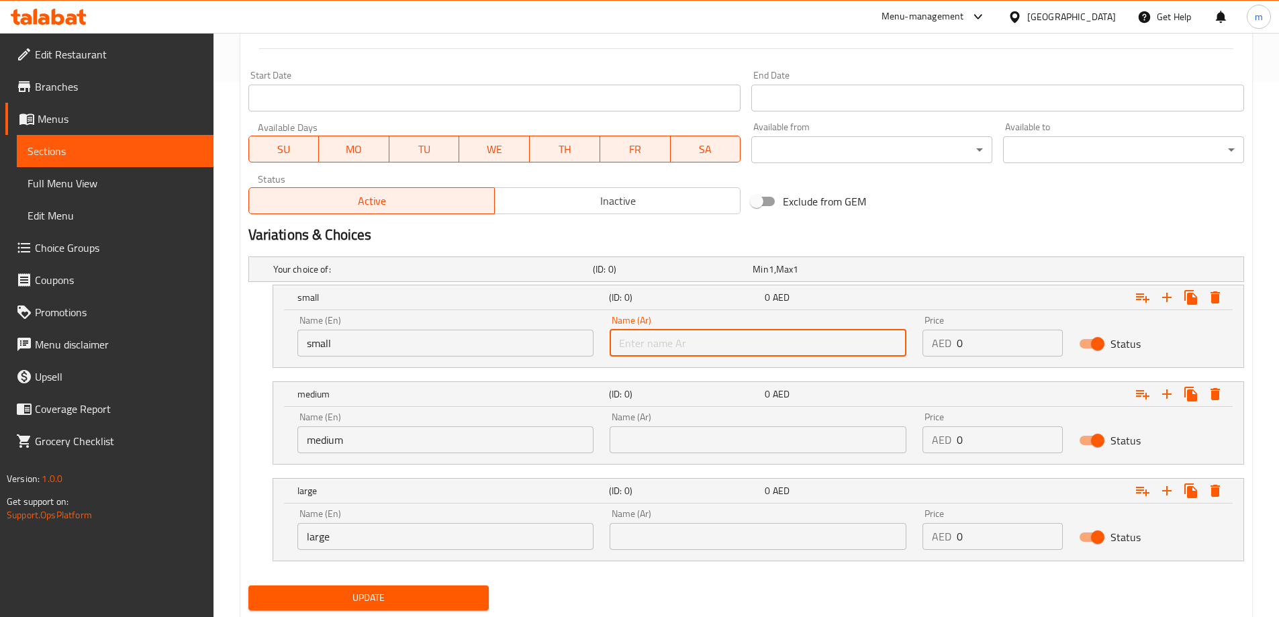
type input "صغير"
click at [724, 434] on input "text" at bounding box center [758, 439] width 297 height 27
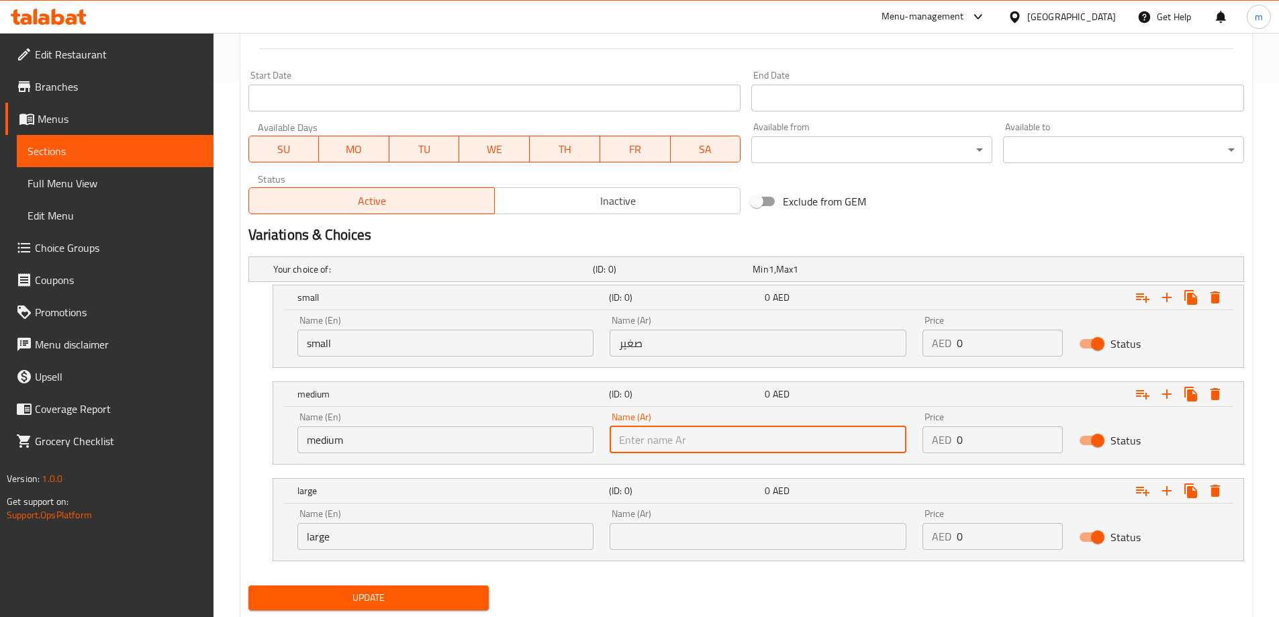
type input "وسط"
click at [729, 552] on div "Name (Ar) Name (Ar)" at bounding box center [758, 529] width 313 height 57
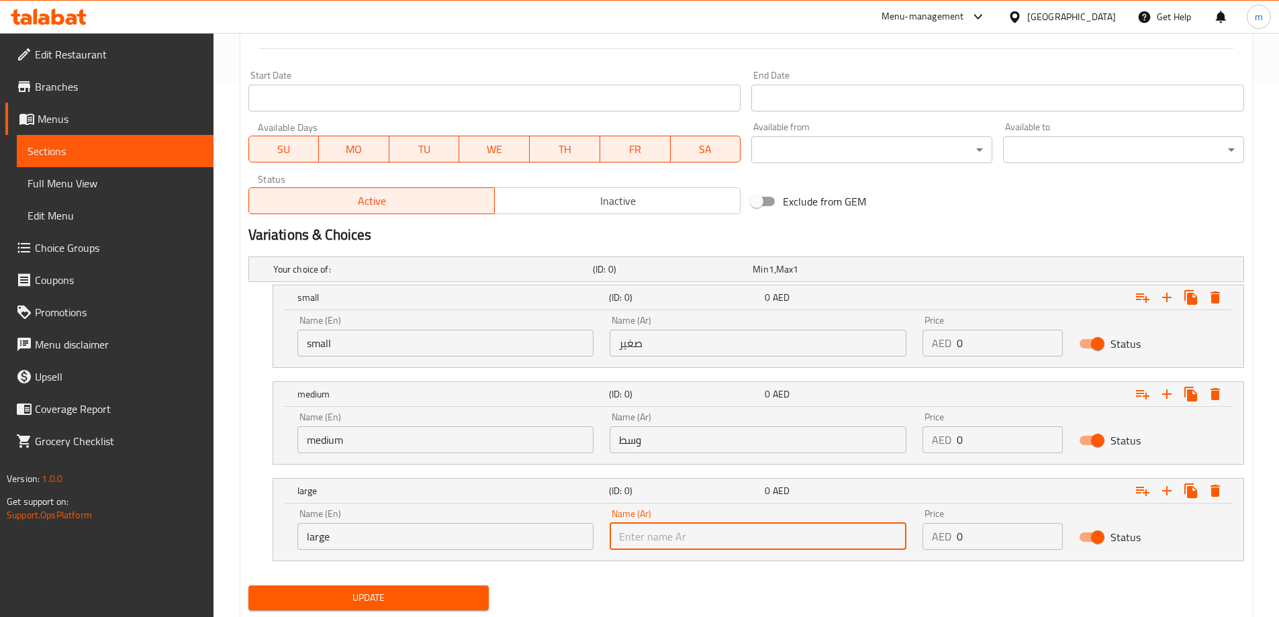
click at [714, 533] on input "text" at bounding box center [758, 536] width 297 height 27
type input "كبير"
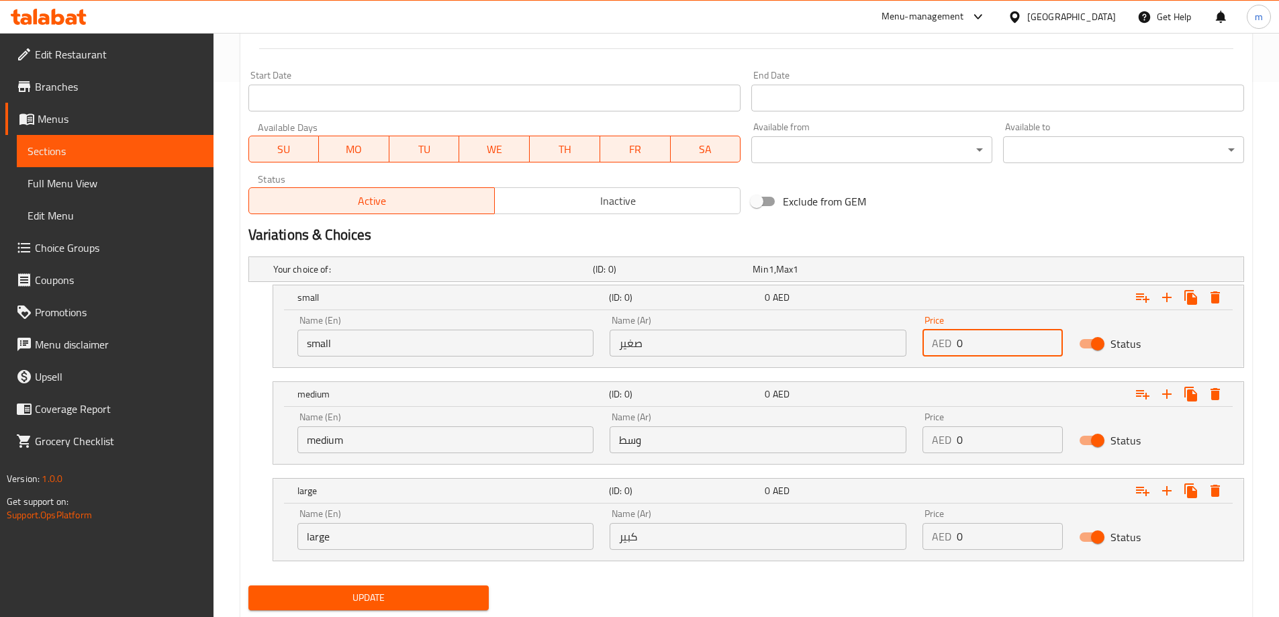
click at [972, 341] on input "0" at bounding box center [1010, 343] width 106 height 27
type input "10"
click at [1006, 426] on input "0" at bounding box center [1010, 439] width 106 height 27
type input "15"
drag, startPoint x: 984, startPoint y: 524, endPoint x: 982, endPoint y: 541, distance: 17.6
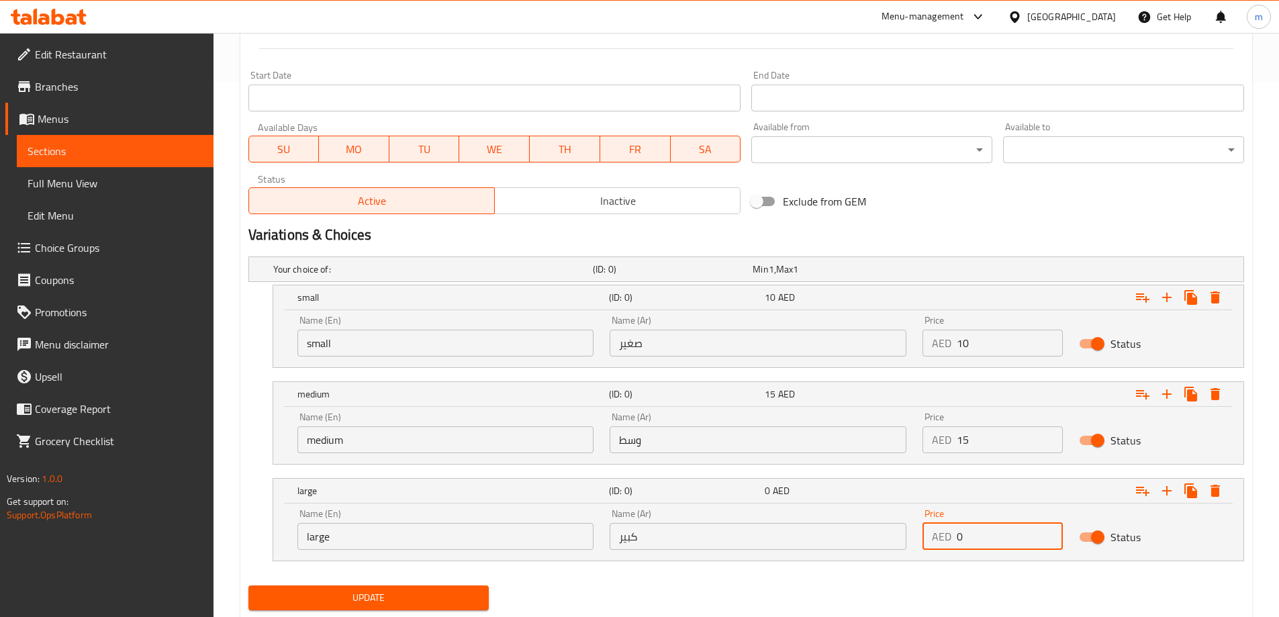
click at [984, 532] on input "0" at bounding box center [1010, 536] width 106 height 27
type input "25"
click at [951, 570] on nav at bounding box center [746, 569] width 996 height 11
click at [425, 595] on span "Update" at bounding box center [369, 597] width 220 height 17
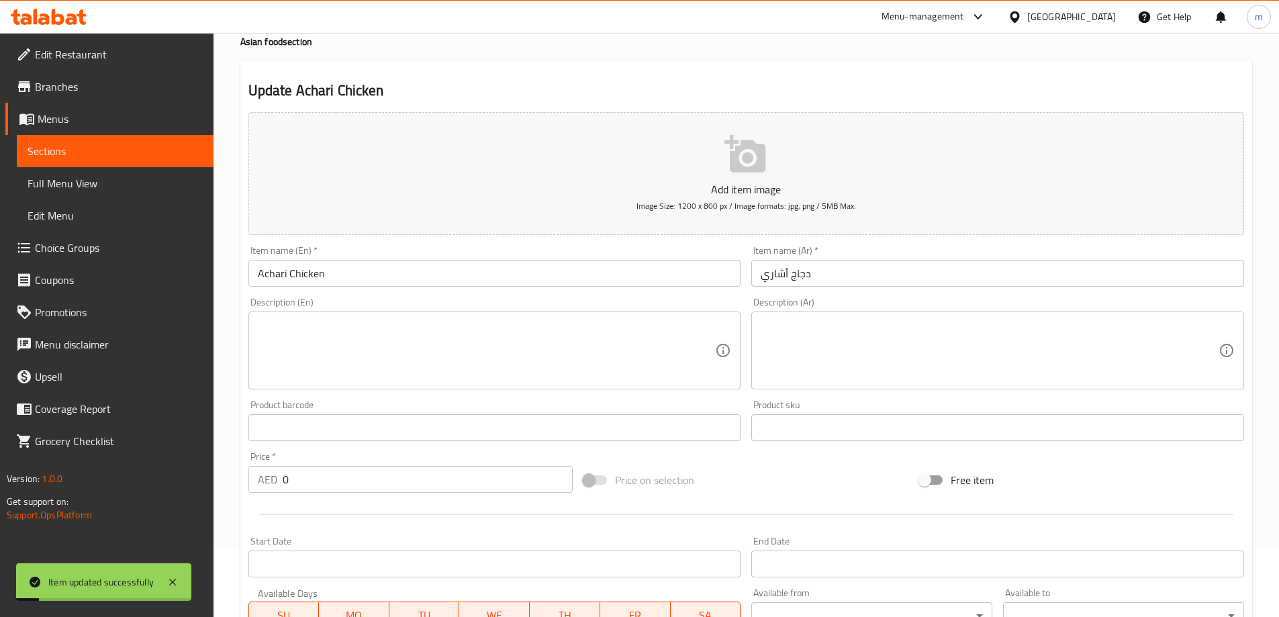
scroll to position [0, 0]
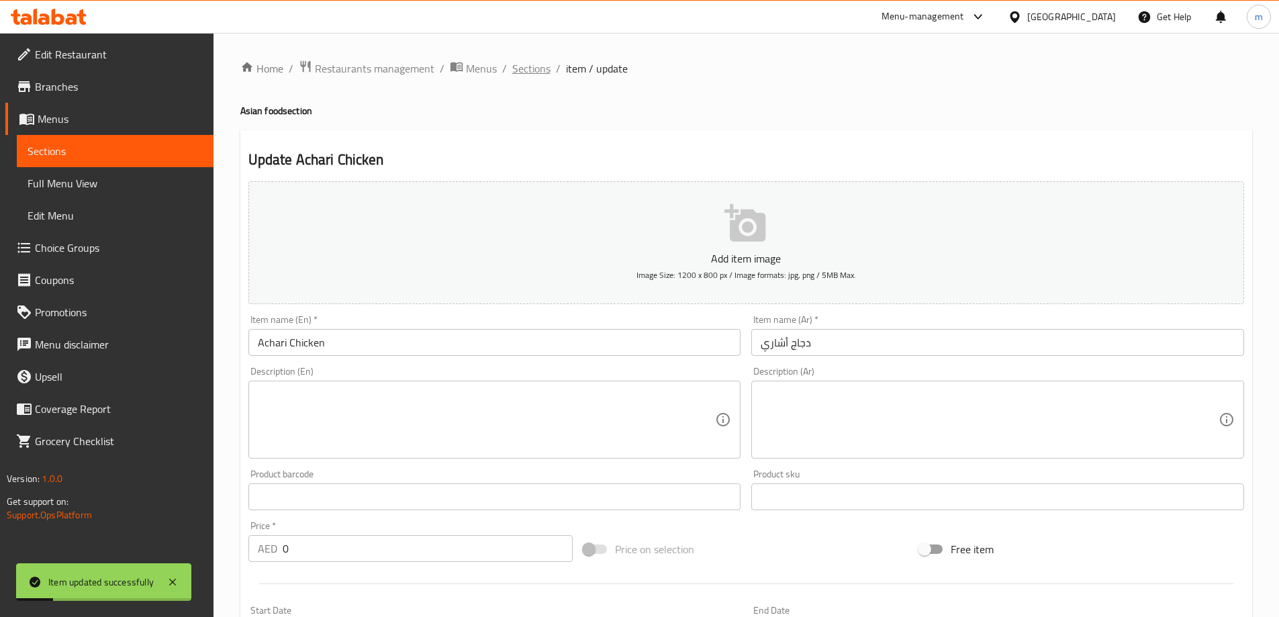
click at [542, 69] on span "Sections" at bounding box center [531, 68] width 38 height 16
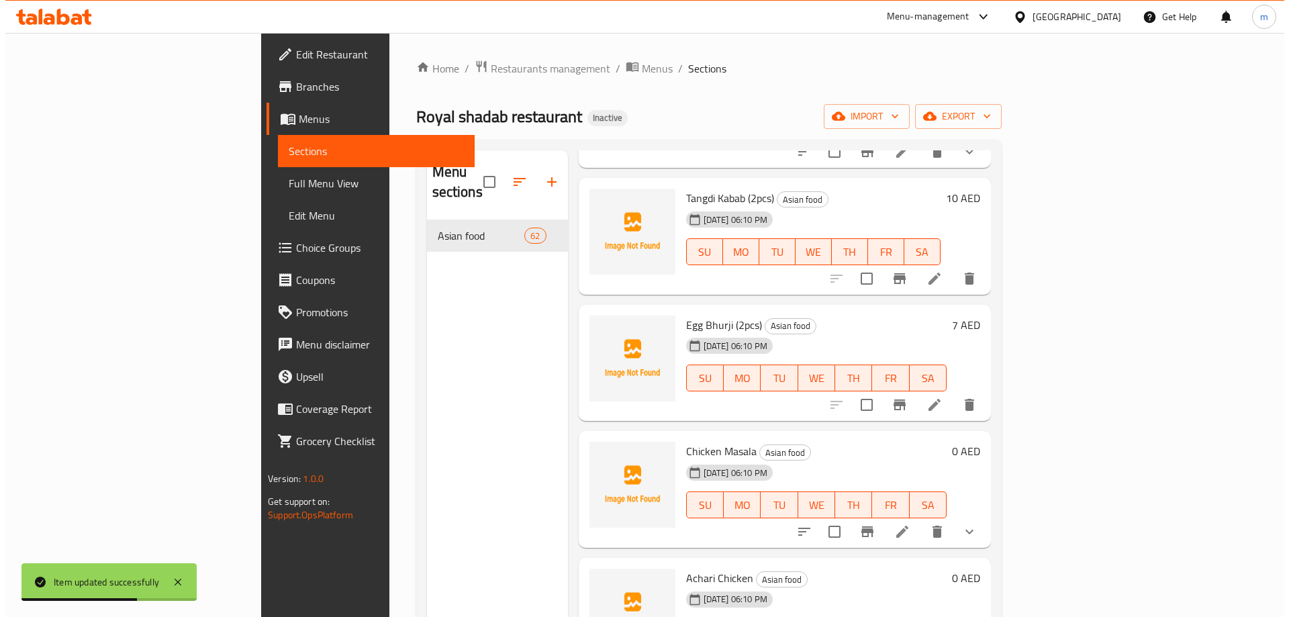
scroll to position [4297, 0]
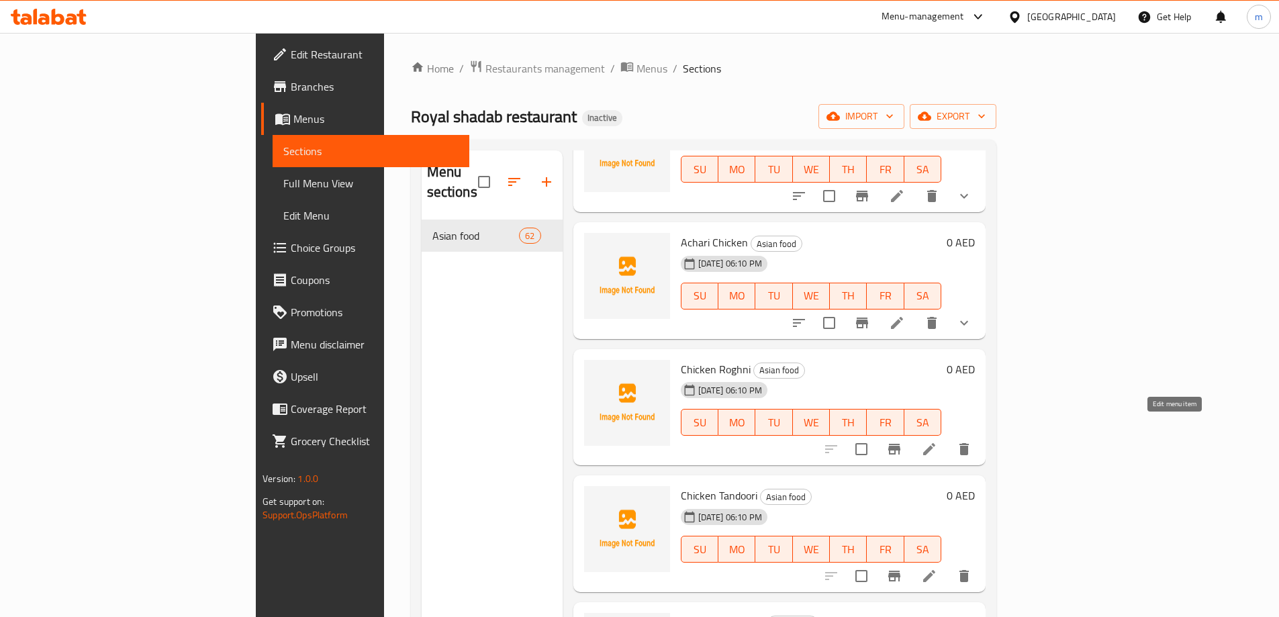
click at [937, 441] on icon at bounding box center [929, 449] width 16 height 16
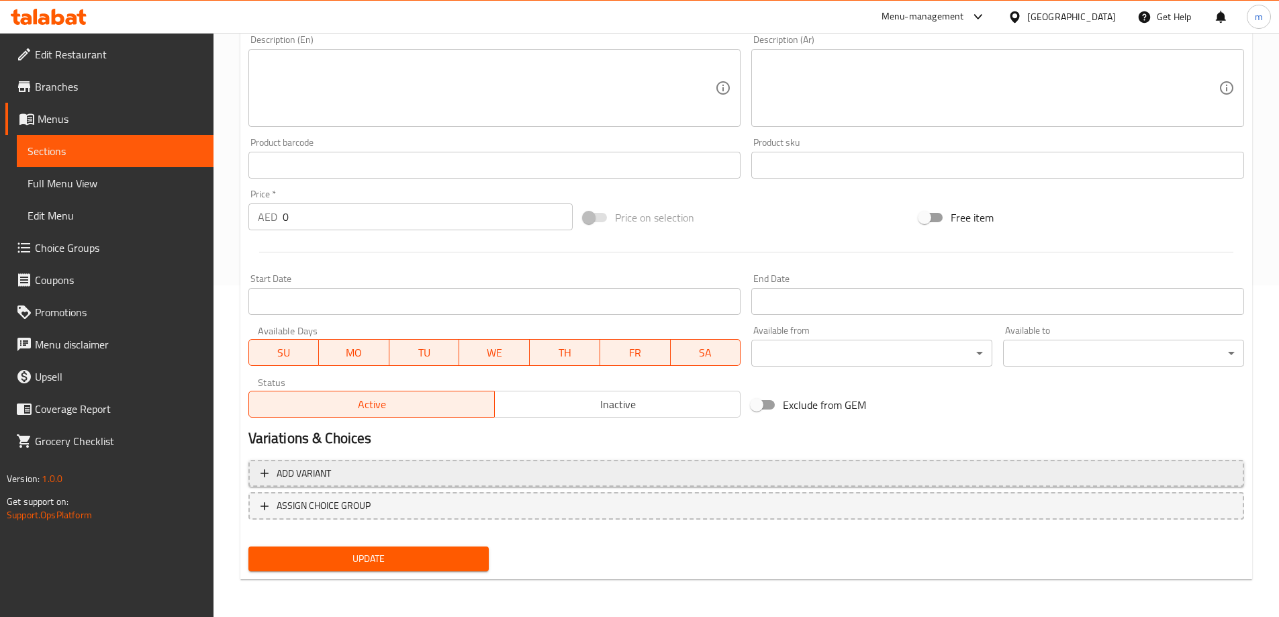
click at [1099, 471] on span "Add variant" at bounding box center [745, 473] width 971 height 17
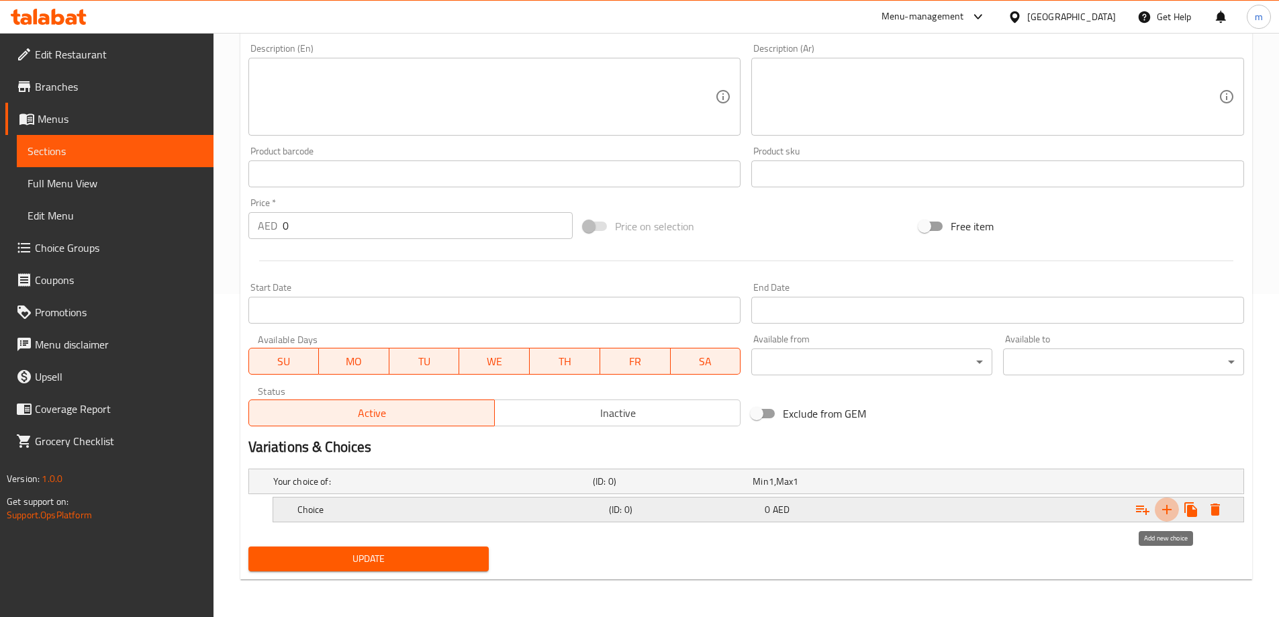
click at [1169, 514] on icon "Expand" at bounding box center [1167, 510] width 16 height 16
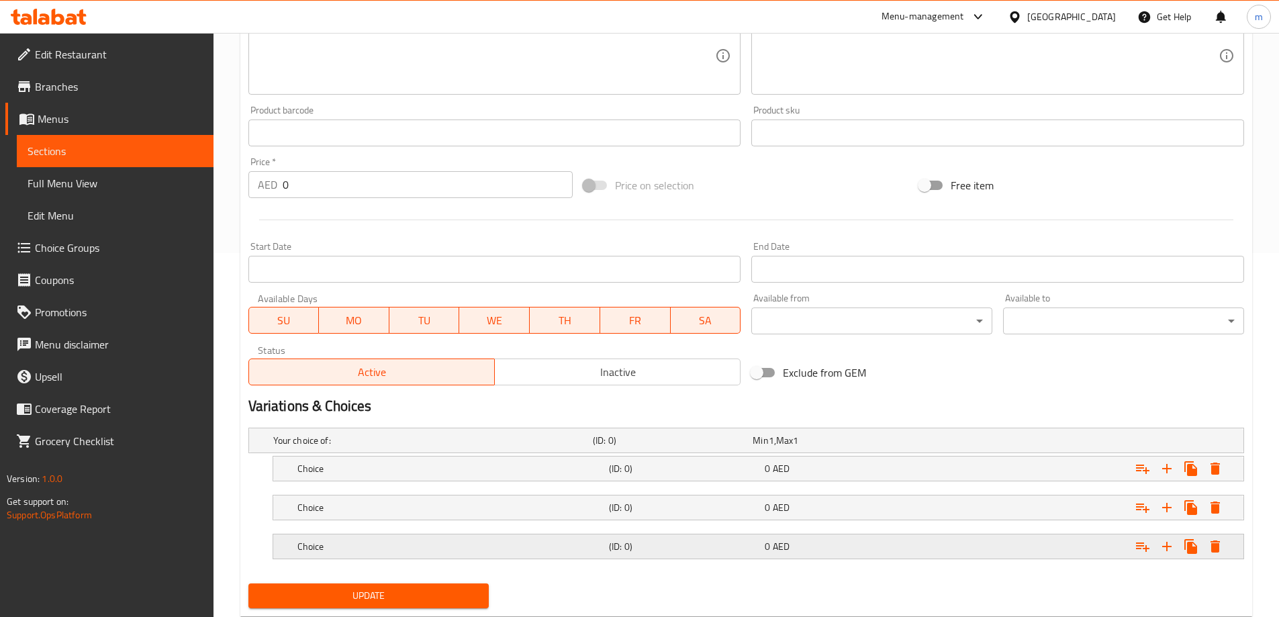
scroll to position [401, 0]
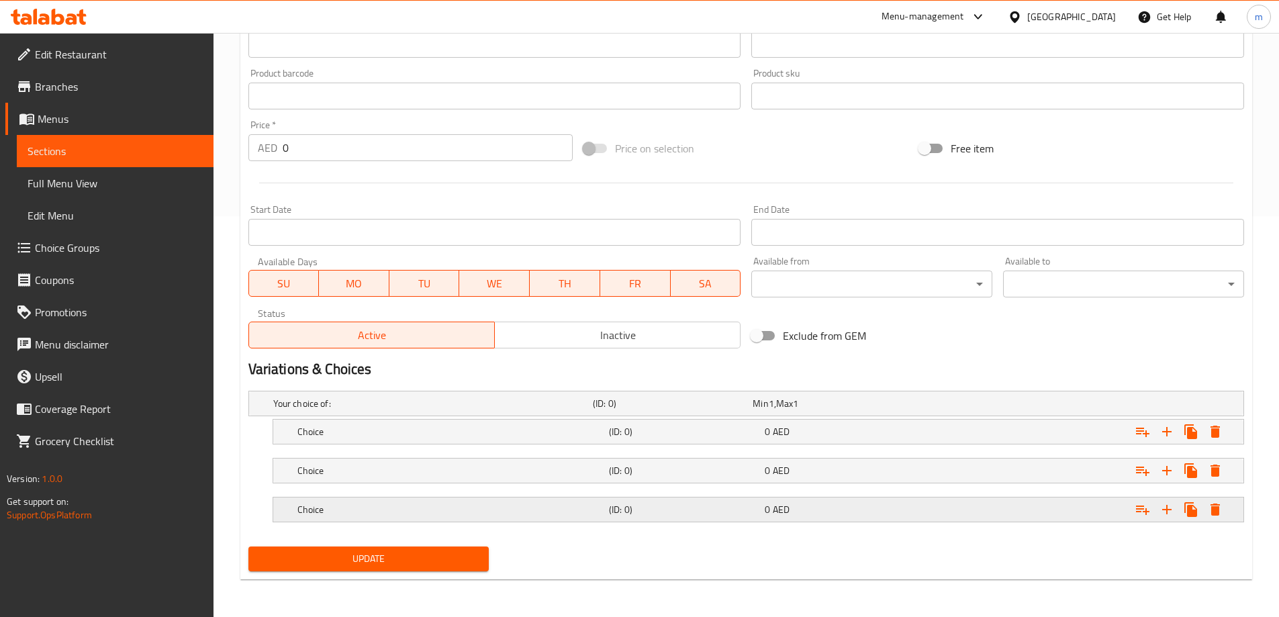
drag, startPoint x: 1027, startPoint y: 518, endPoint x: 976, endPoint y: 478, distance: 65.1
click at [1027, 518] on div "Expand" at bounding box center [1074, 510] width 312 height 30
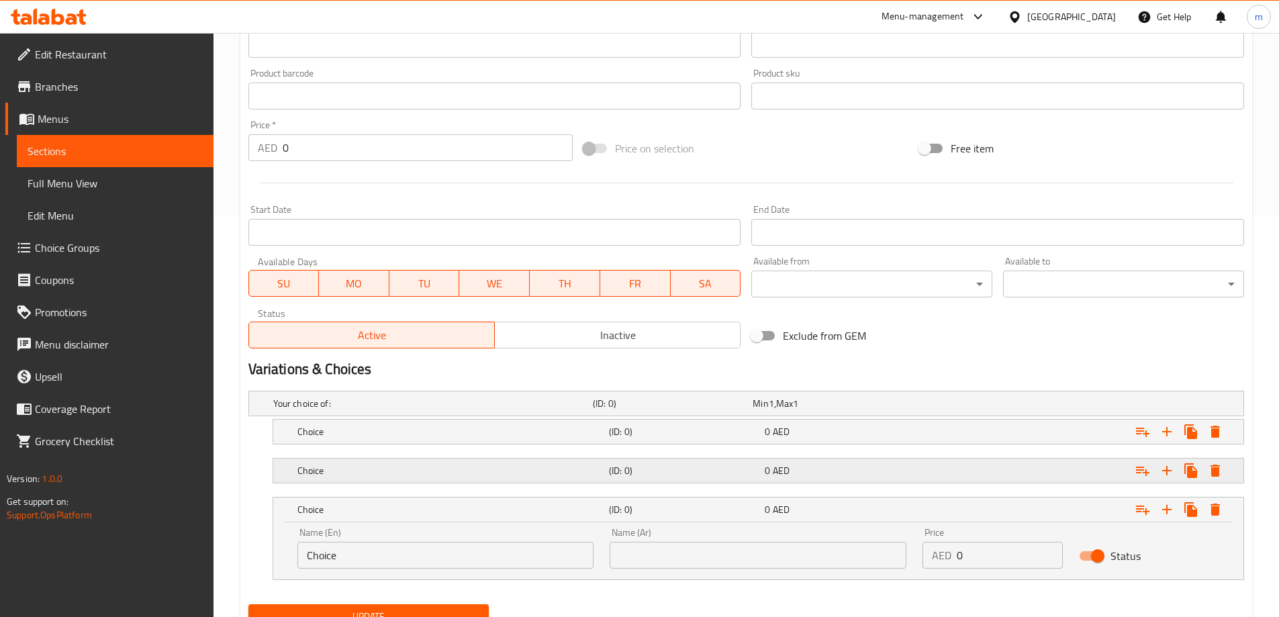
click at [974, 477] on div "Expand" at bounding box center [1074, 471] width 312 height 30
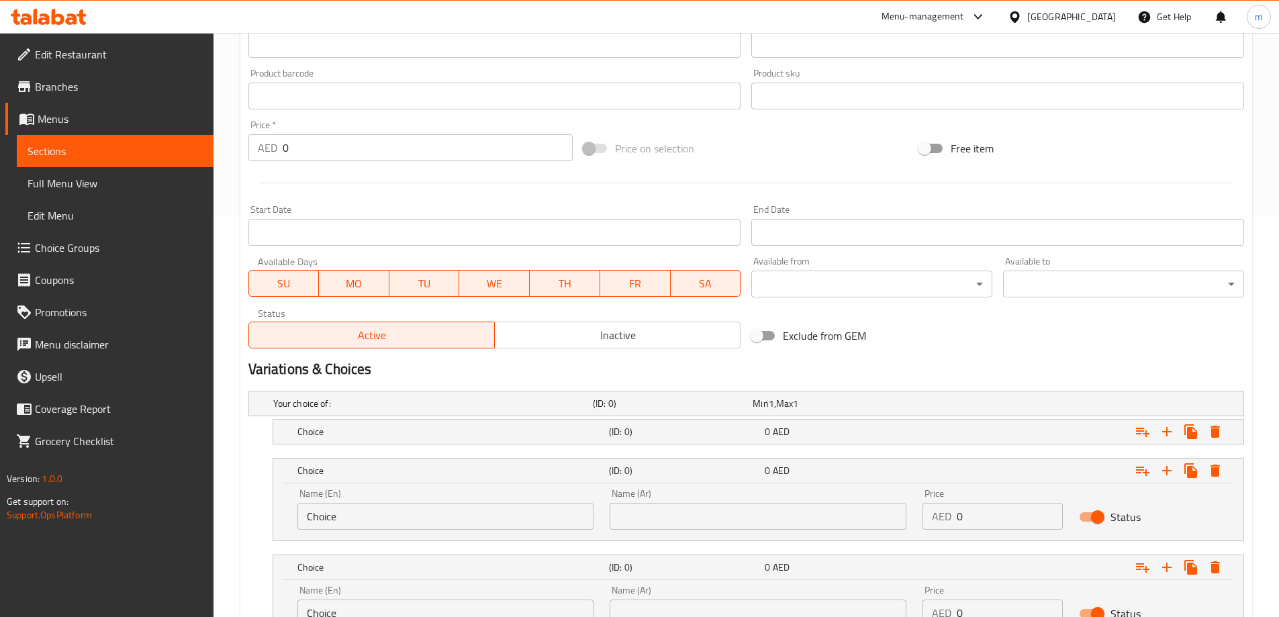
click at [920, 451] on nav at bounding box center [746, 452] width 996 height 11
click at [687, 444] on div "Choice (ID: 0) 0 AED" at bounding box center [762, 432] width 935 height 30
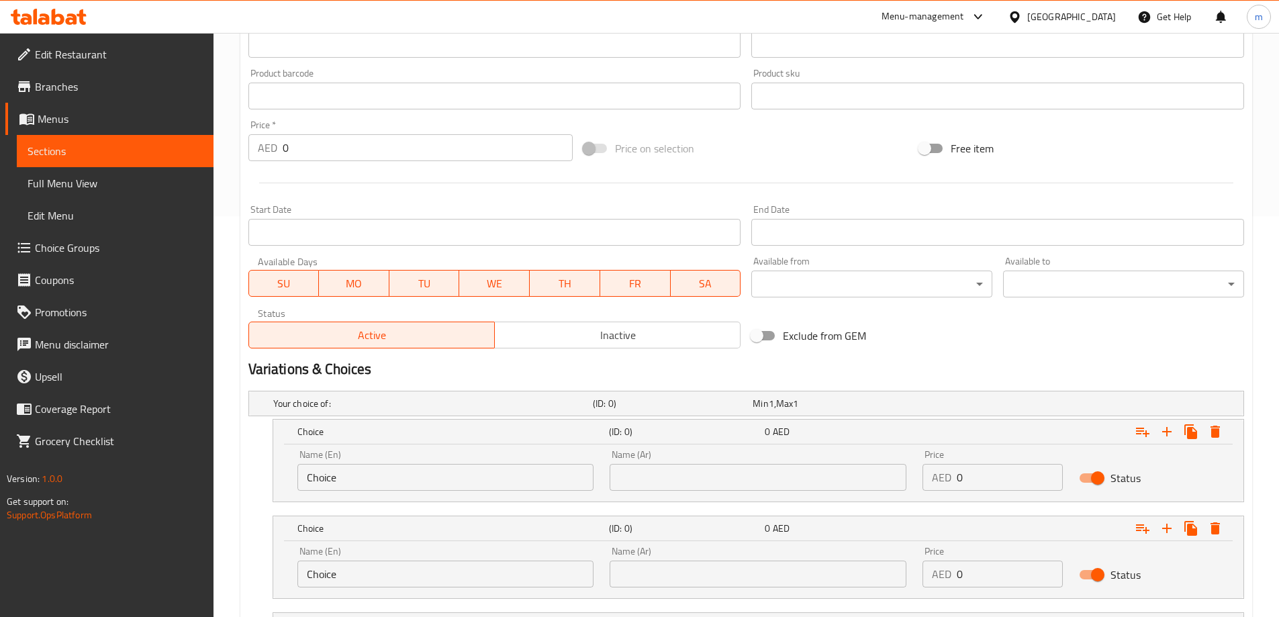
click at [426, 485] on input "Choice" at bounding box center [445, 477] width 297 height 27
type input "small"
click at [395, 579] on input "Choice" at bounding box center [445, 574] width 297 height 27
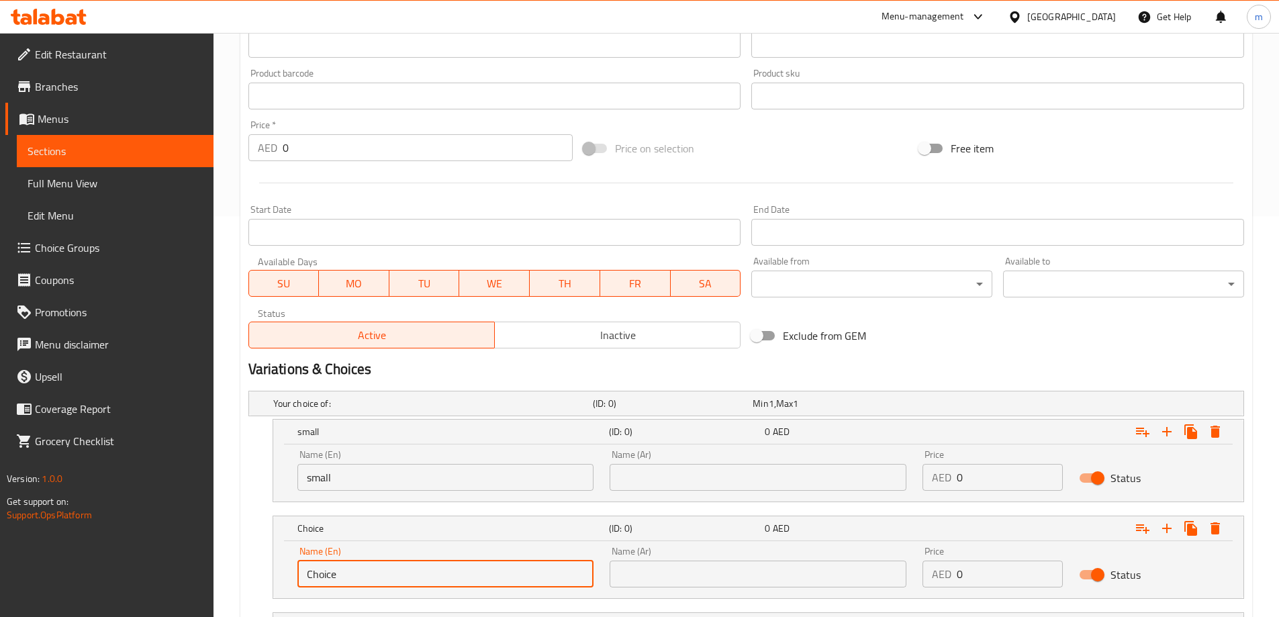
click at [395, 579] on input "Choice" at bounding box center [445, 574] width 297 height 27
type input "medium"
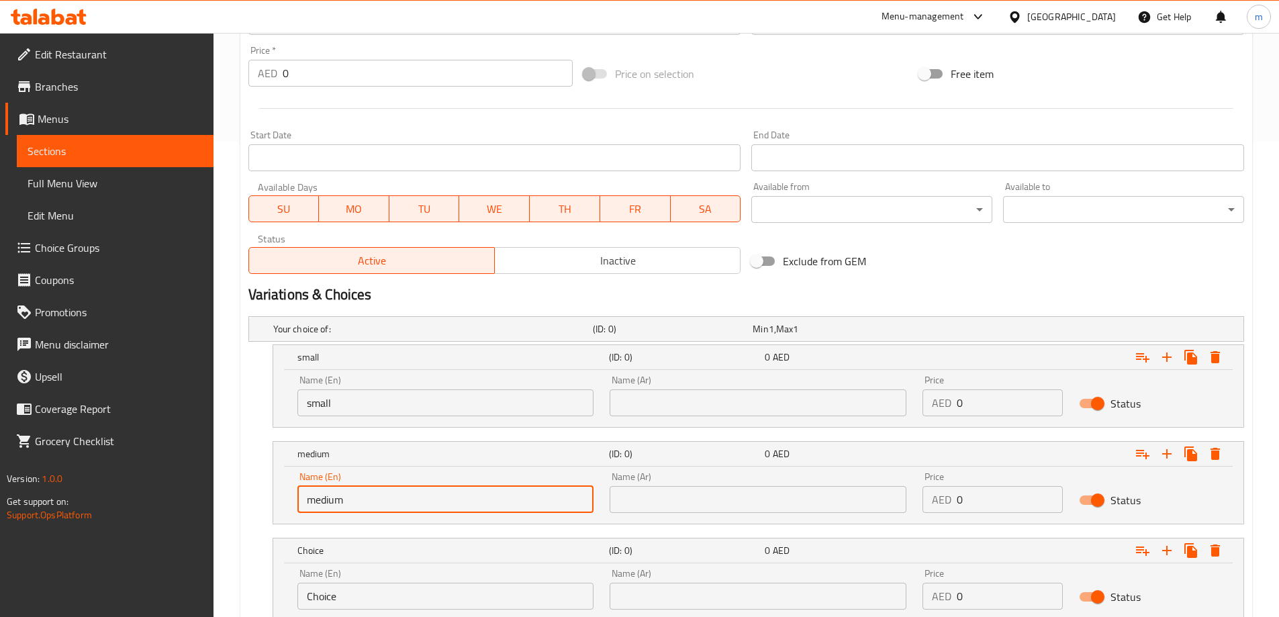
scroll to position [574, 0]
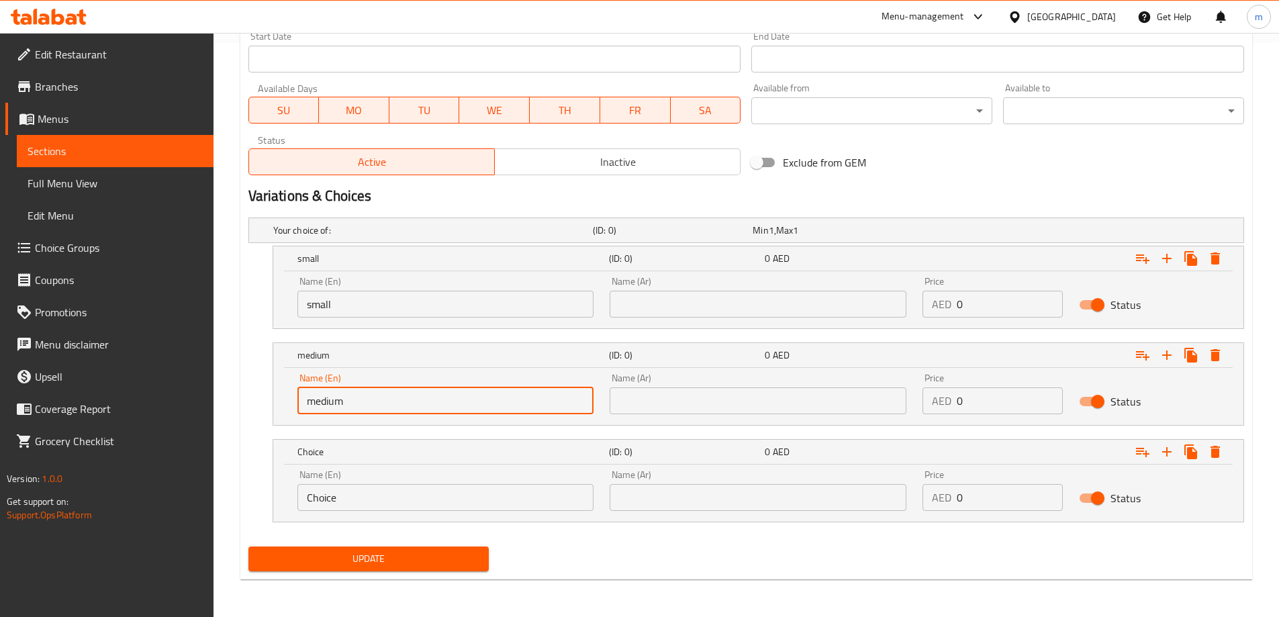
click at [399, 492] on input "Choice" at bounding box center [445, 497] width 297 height 27
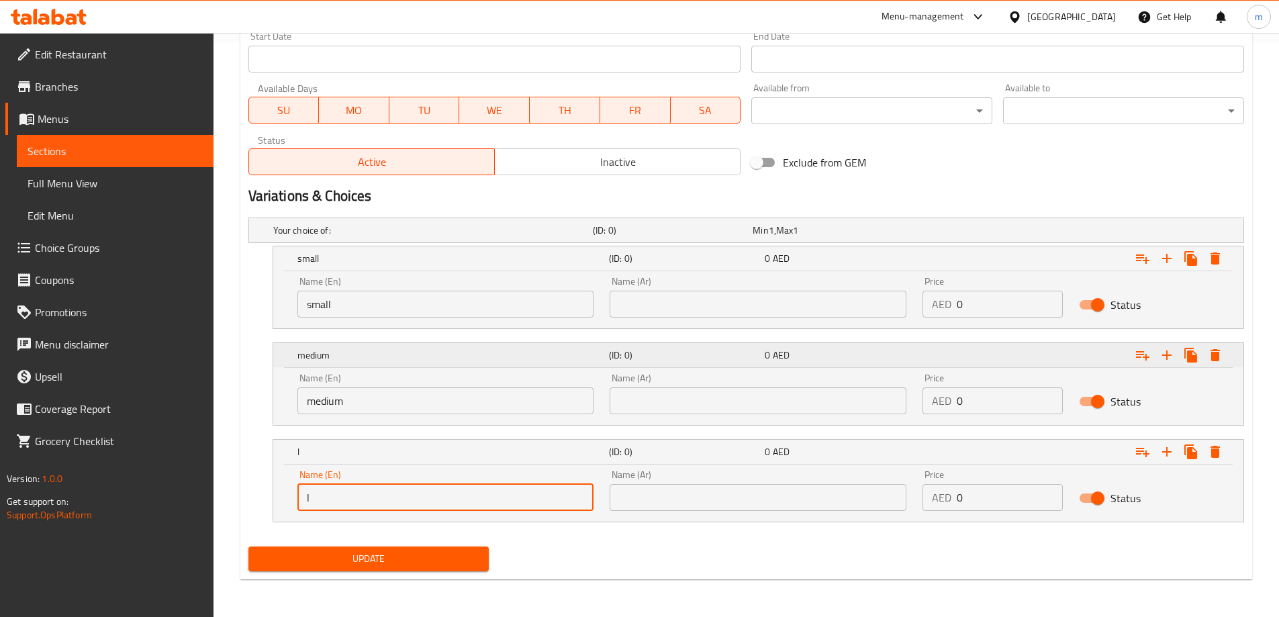
type input "large"
click at [694, 312] on input "text" at bounding box center [758, 304] width 297 height 27
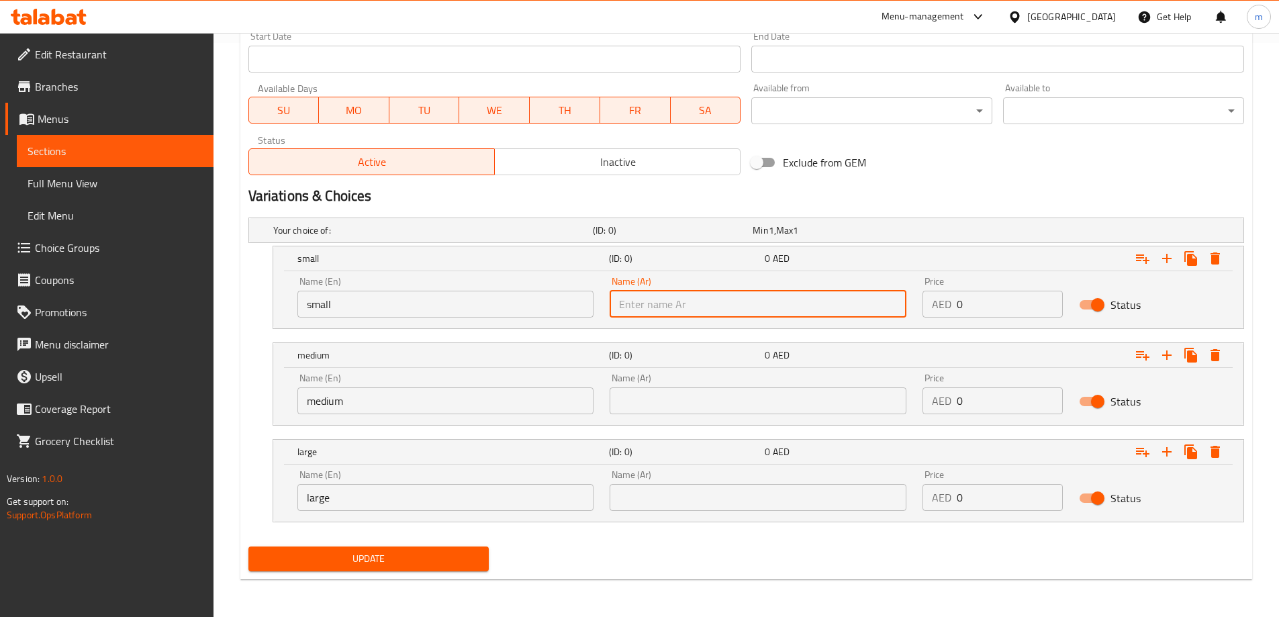
type input "صغير"
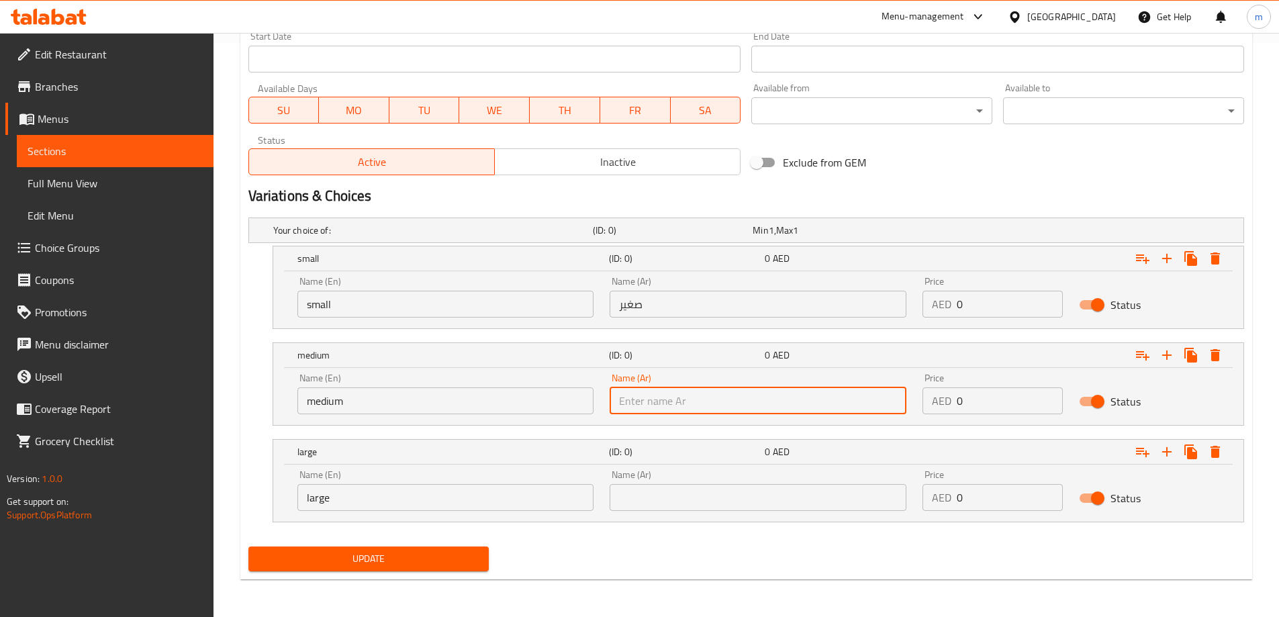
click at [679, 387] on input "text" at bounding box center [758, 400] width 297 height 27
type input "وسط"
click at [687, 494] on input "text" at bounding box center [758, 497] width 297 height 27
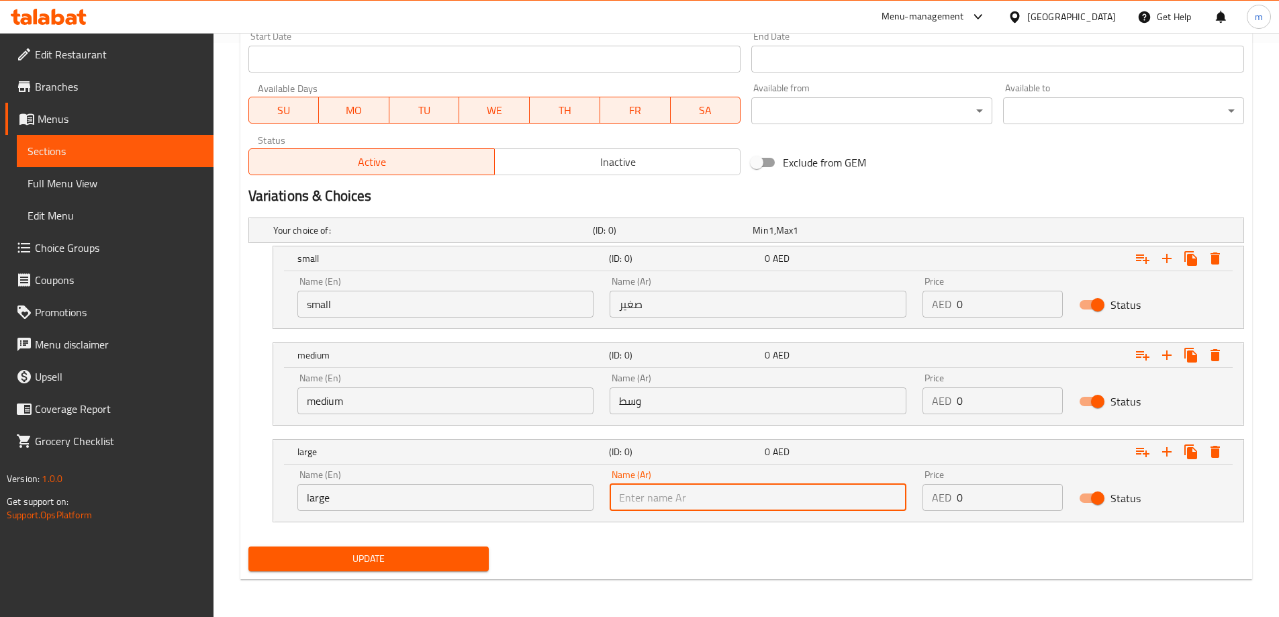
type input "كبير"
click at [998, 308] on input "0" at bounding box center [1010, 304] width 106 height 27
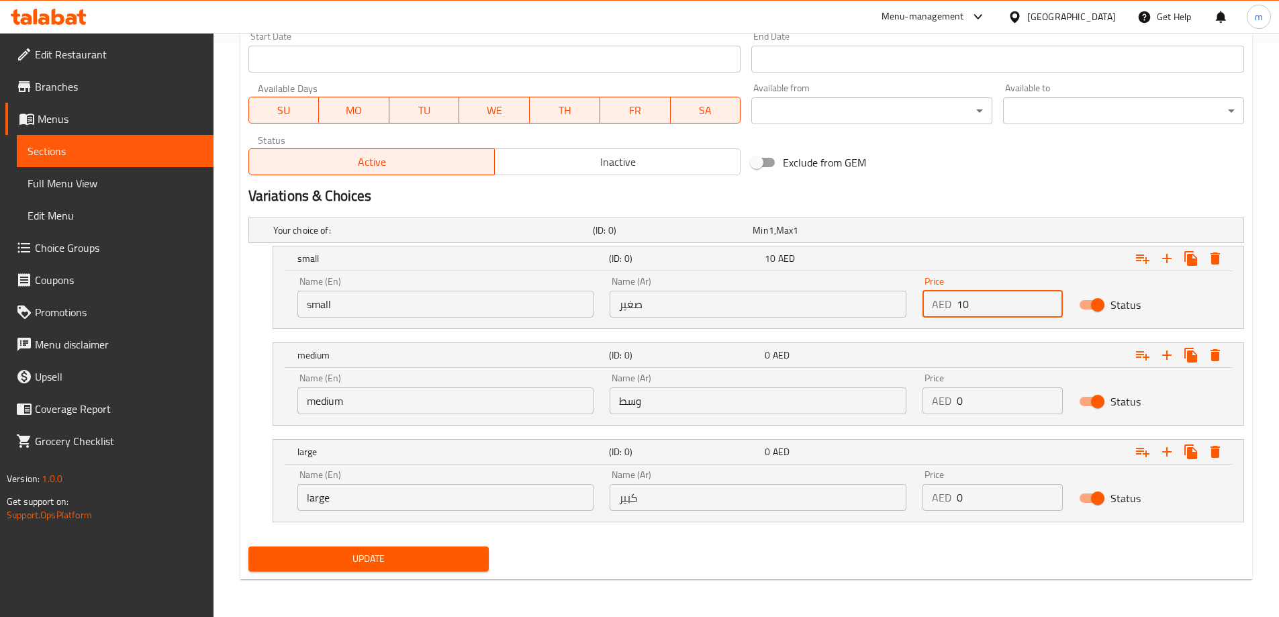
type input "10"
click at [989, 412] on input "0" at bounding box center [1010, 400] width 106 height 27
type input "15"
click at [984, 493] on input "0" at bounding box center [1010, 497] width 106 height 27
type input "25"
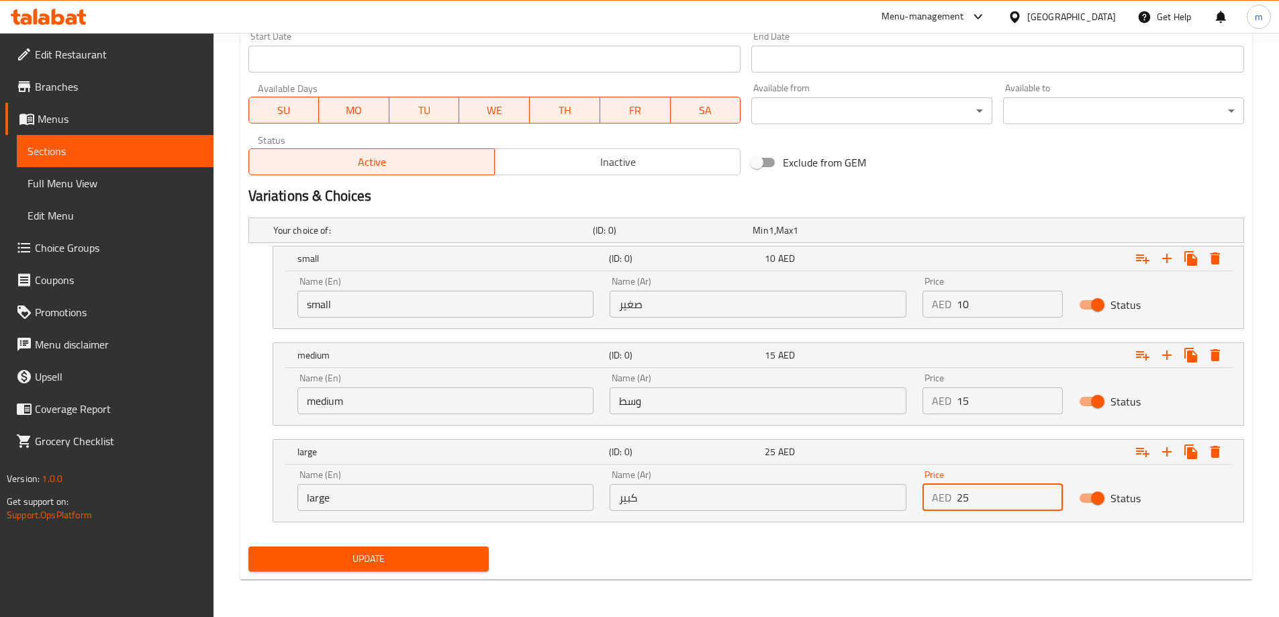
click at [955, 541] on div "Update" at bounding box center [746, 559] width 1006 height 36
click at [453, 543] on div "Add item image Image Size: 1200 x 800 px / Image formats: jpg, png / 5MB Max. I…" at bounding box center [746, 89] width 1006 height 974
click at [453, 551] on span "Update" at bounding box center [369, 559] width 220 height 17
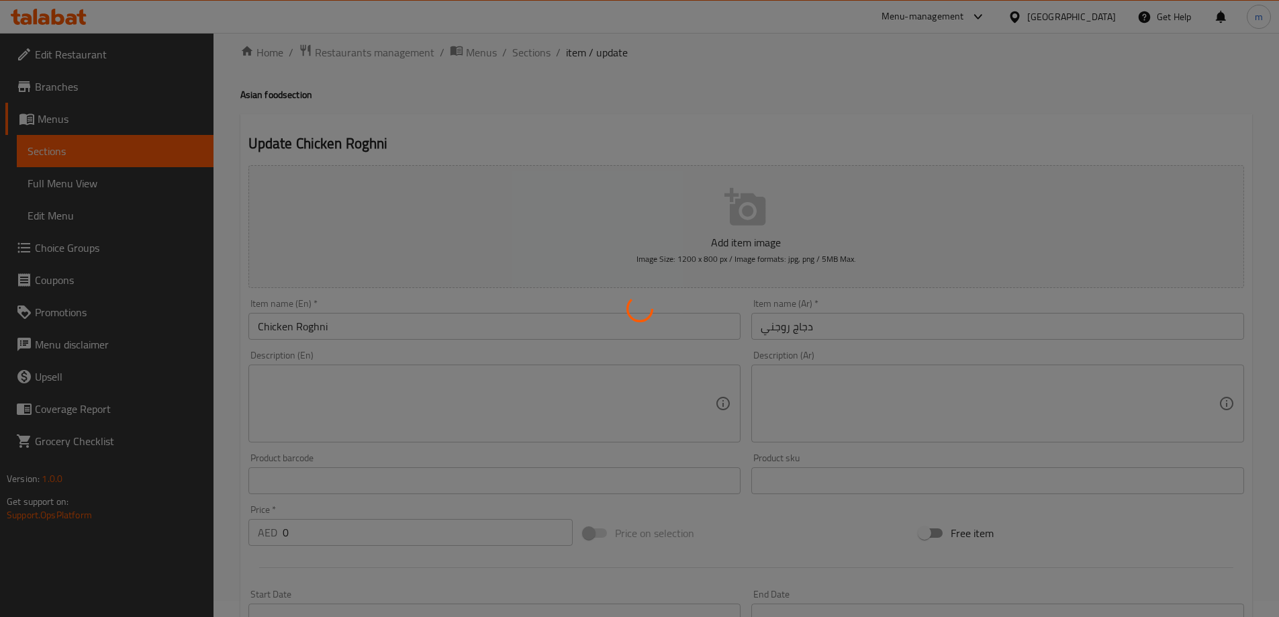
scroll to position [0, 0]
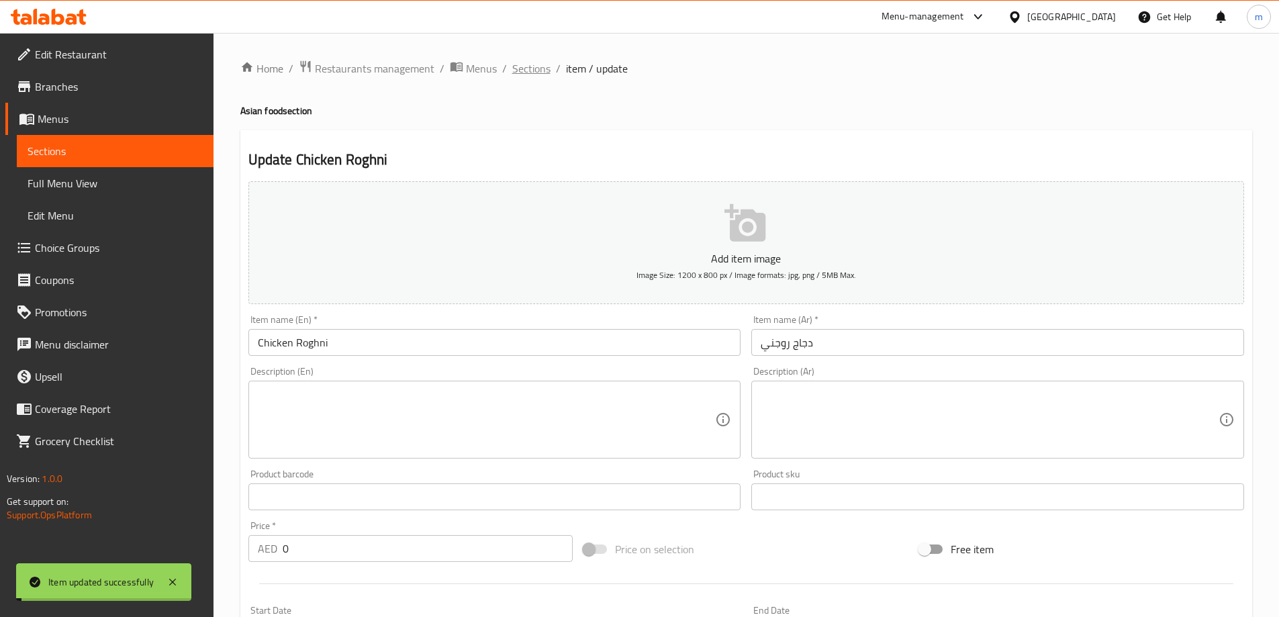
click at [536, 73] on span "Sections" at bounding box center [531, 68] width 38 height 16
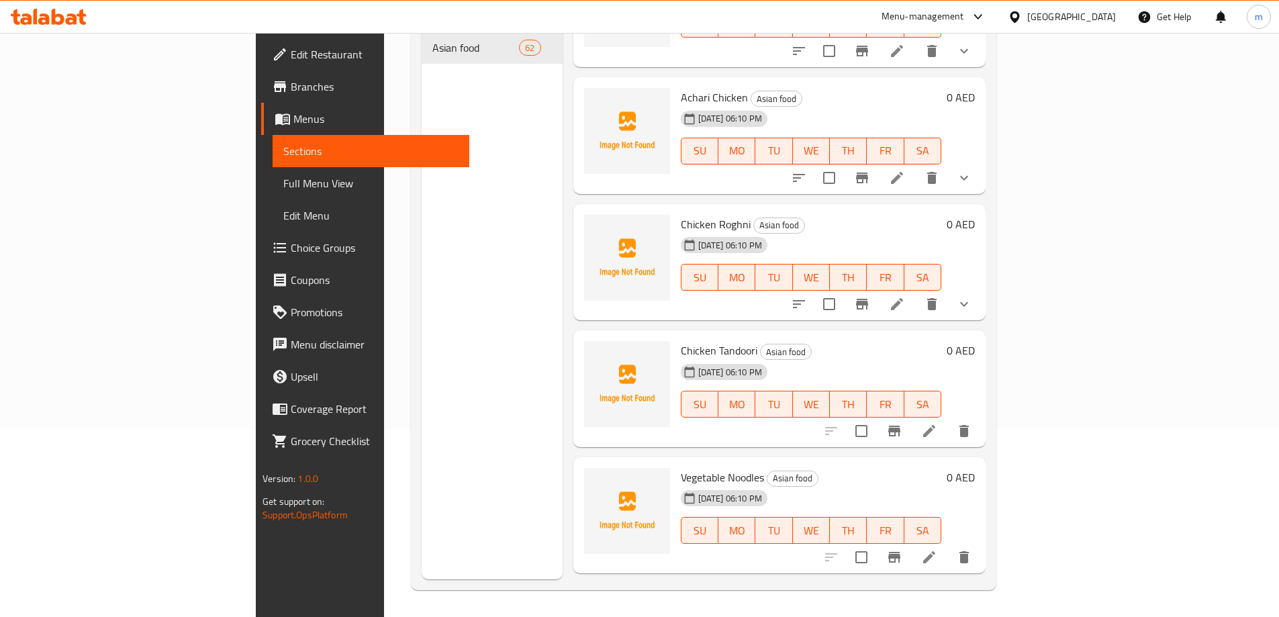
scroll to position [4230, 0]
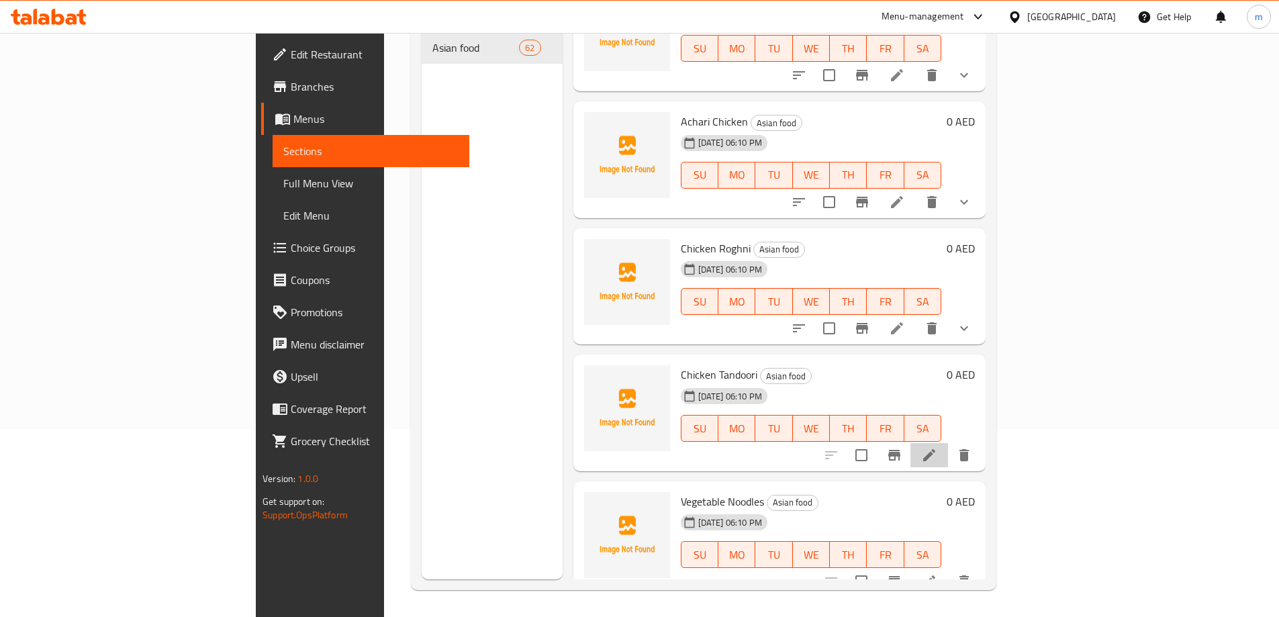
click at [948, 444] on li at bounding box center [929, 455] width 38 height 24
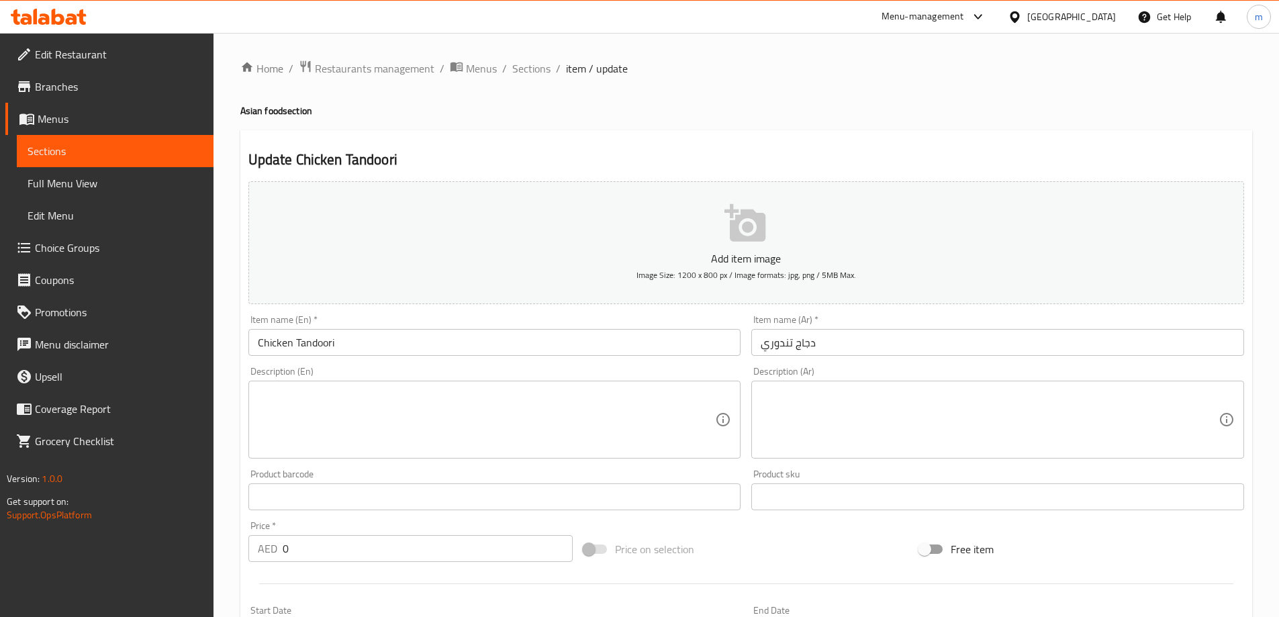
click at [461, 357] on div "Item name (En)   * Chicken Tandoori Item name (En) *" at bounding box center [495, 336] width 504 height 52
click at [452, 346] on input "Chicken Tandoori" at bounding box center [494, 342] width 493 height 27
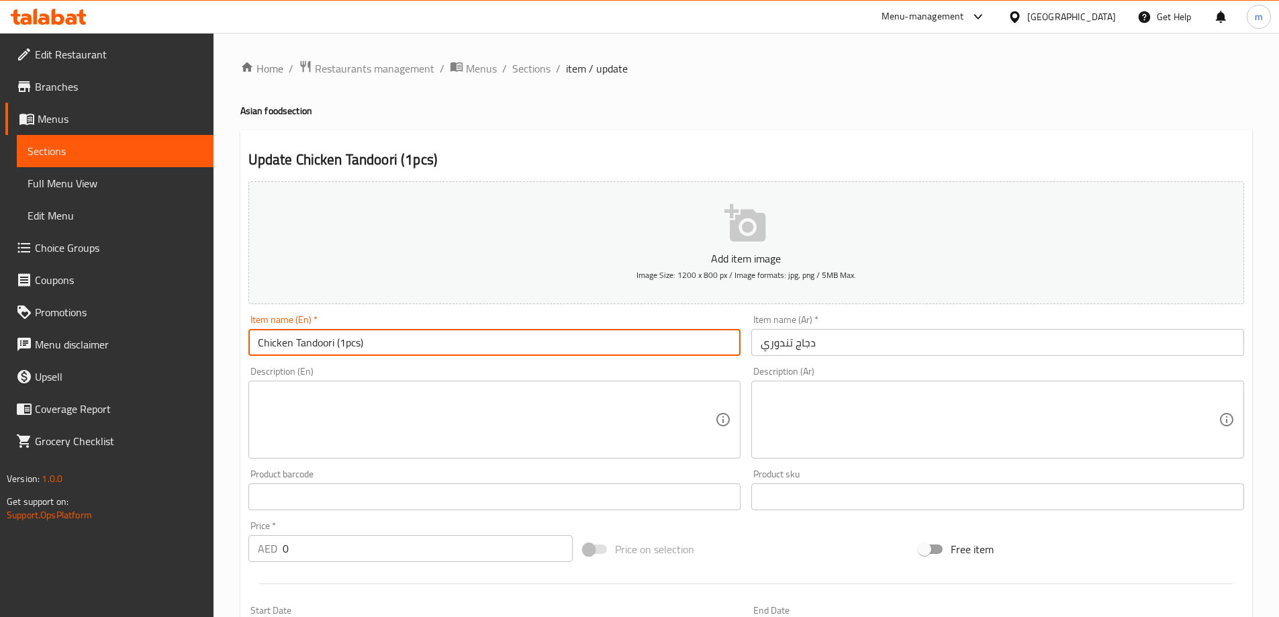
type input "Chicken Tandoori (1pcs)"
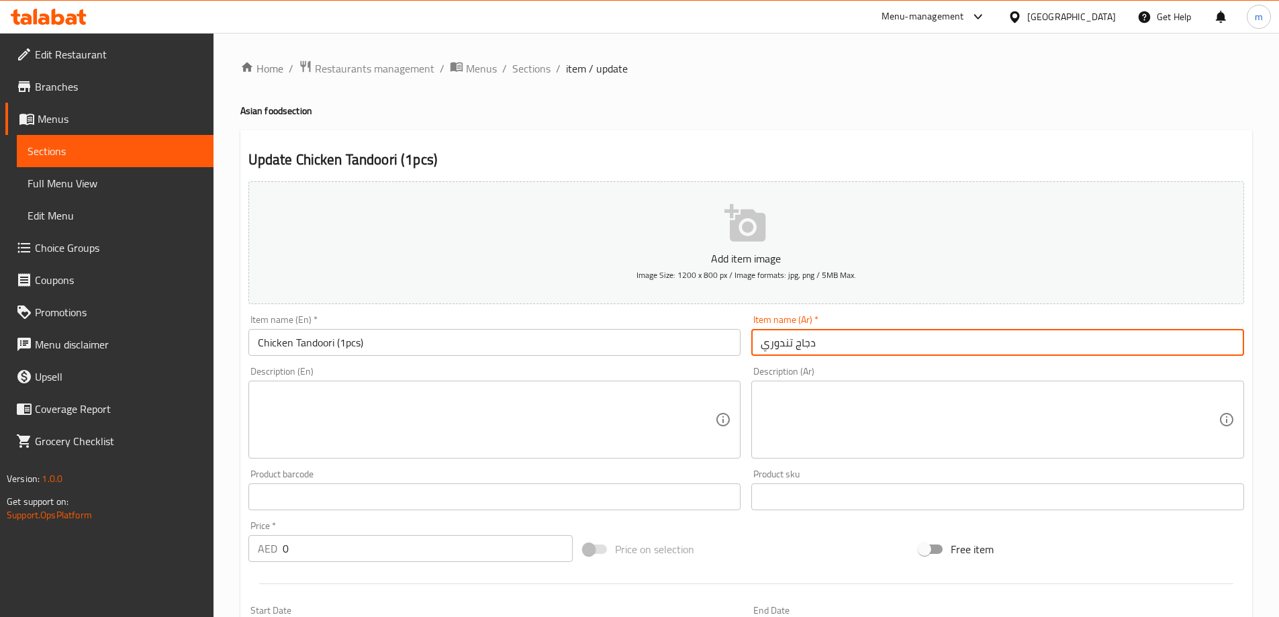
click at [778, 344] on input "دجاج تندوري" at bounding box center [997, 342] width 493 height 27
click at [1050, 340] on input "دجاج تندوري" at bounding box center [997, 342] width 493 height 27
type input "دجاج تندوري (1 قطعه)"
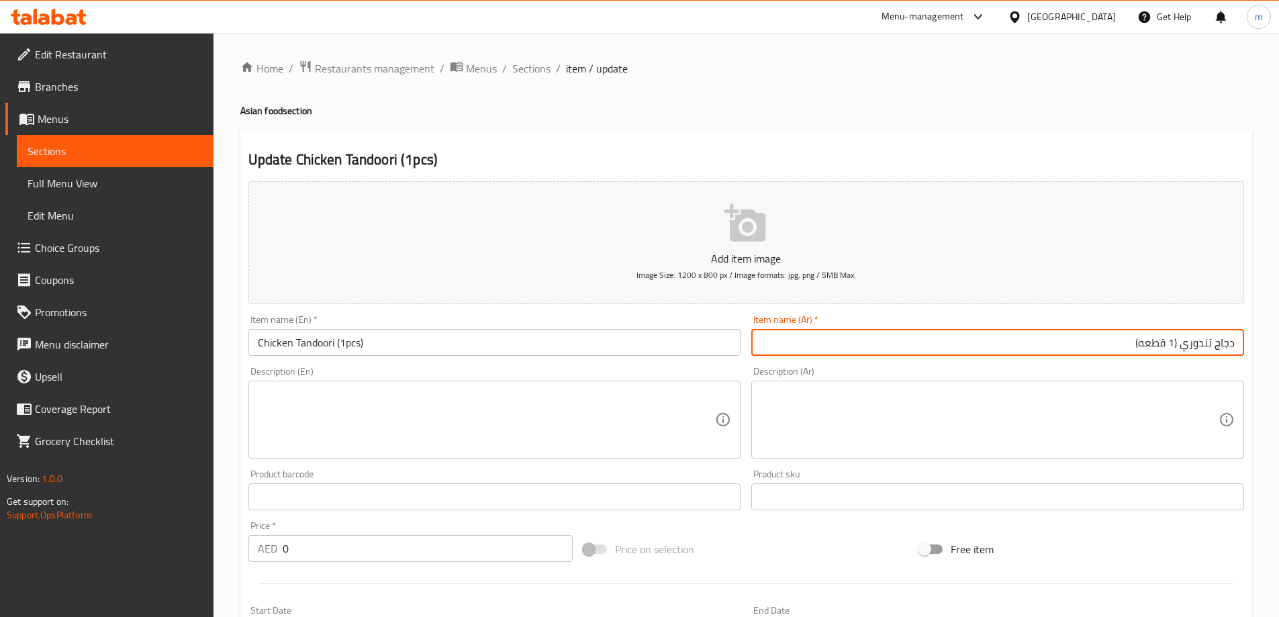
click at [1152, 541] on div "Free item" at bounding box center [1082, 549] width 336 height 36
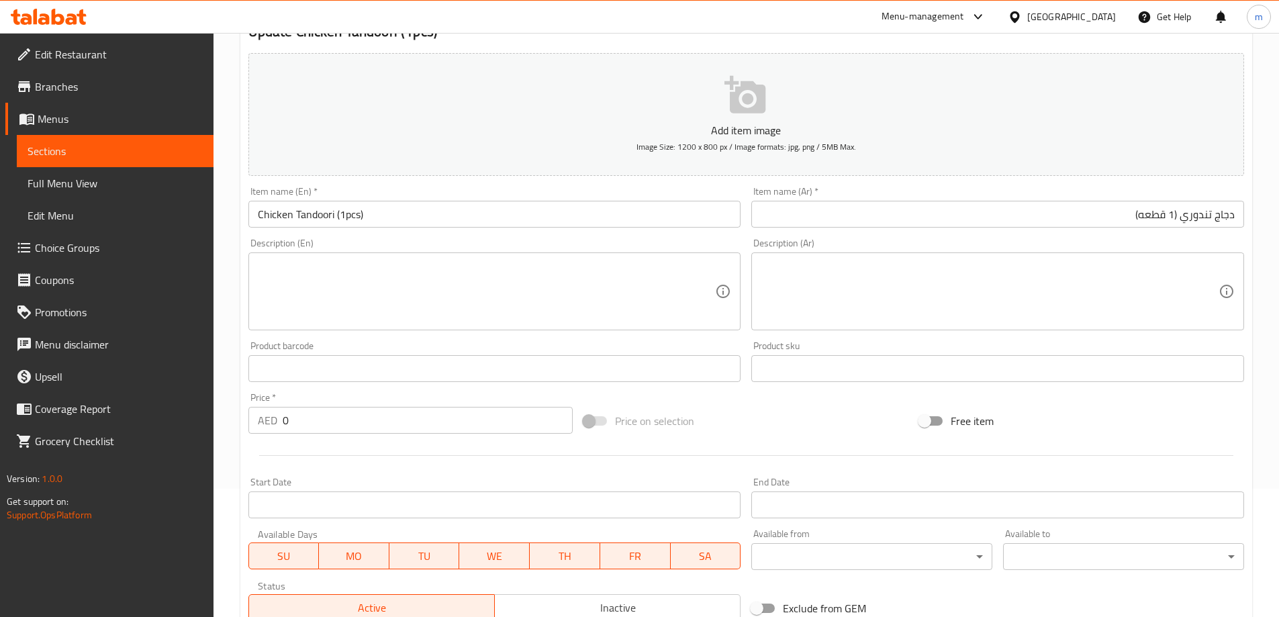
scroll to position [269, 0]
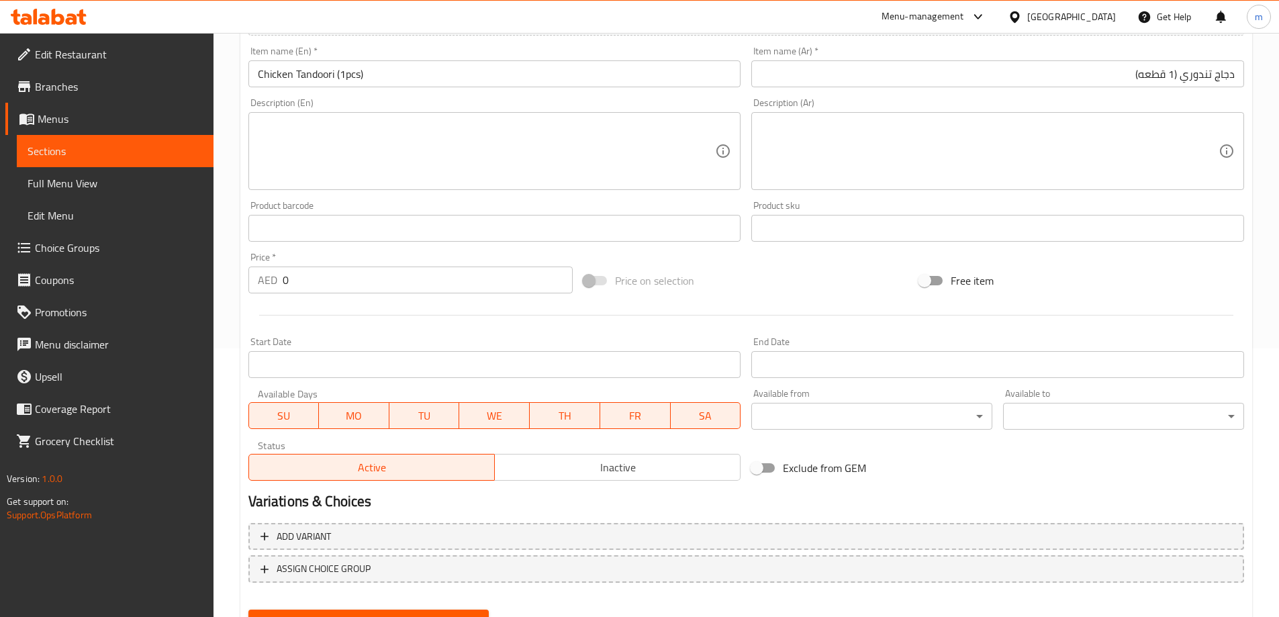
click at [397, 291] on input "0" at bounding box center [428, 280] width 291 height 27
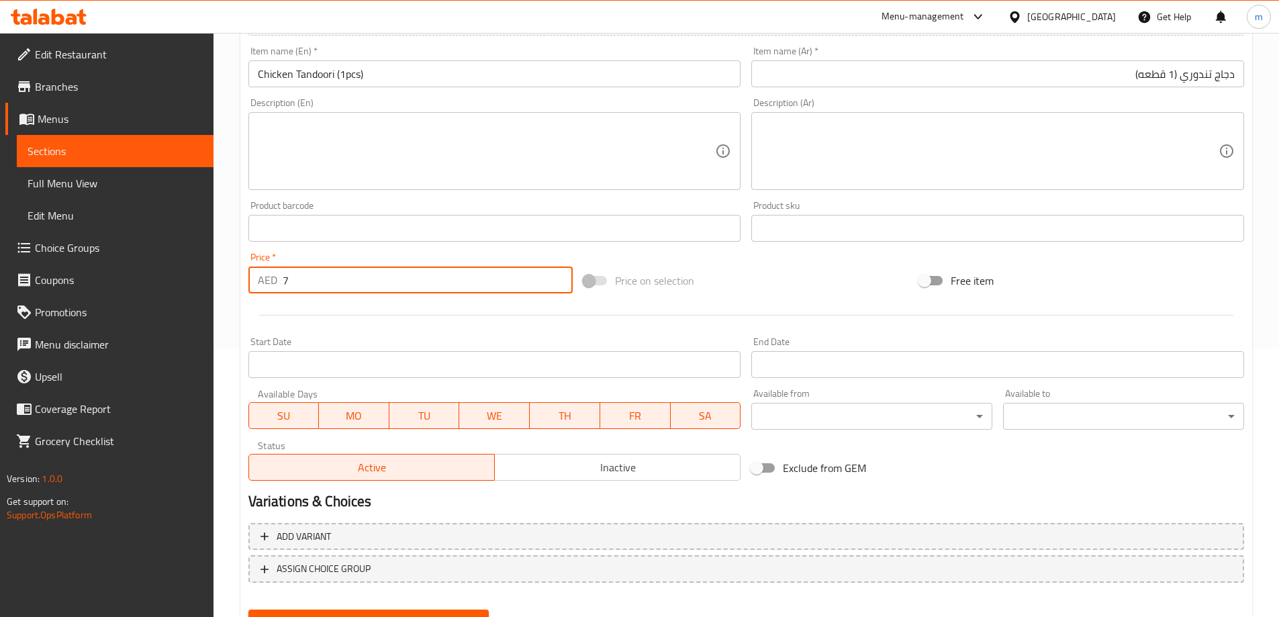
type input "7"
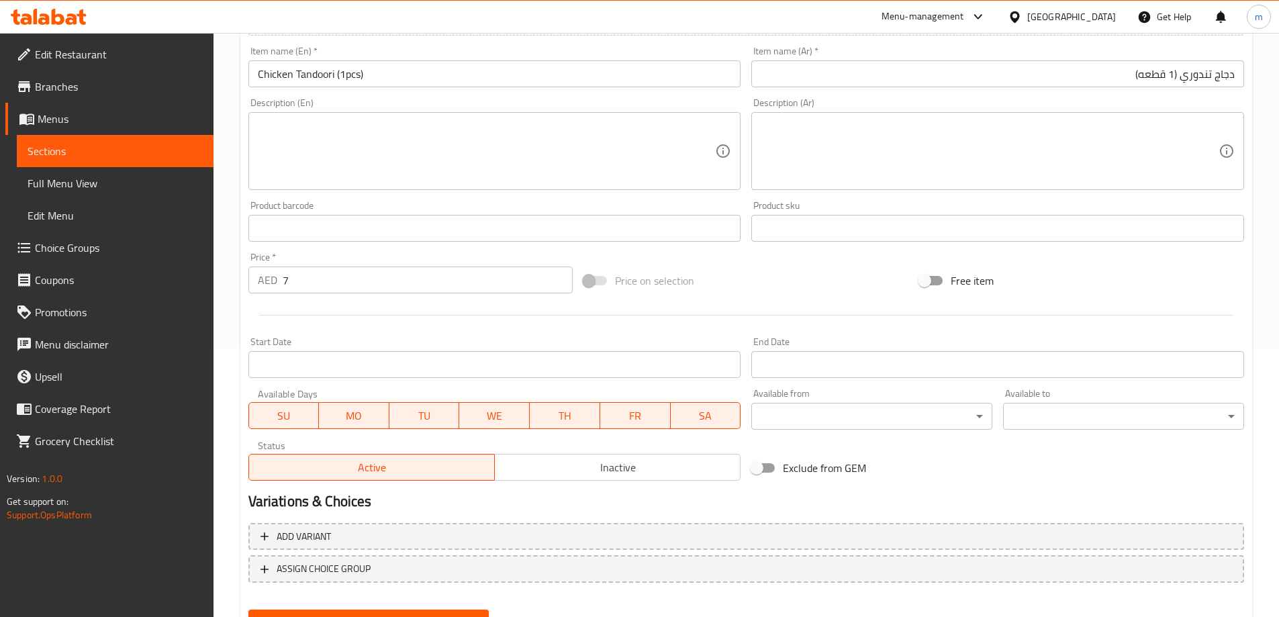
click at [505, 317] on div at bounding box center [746, 315] width 1006 height 33
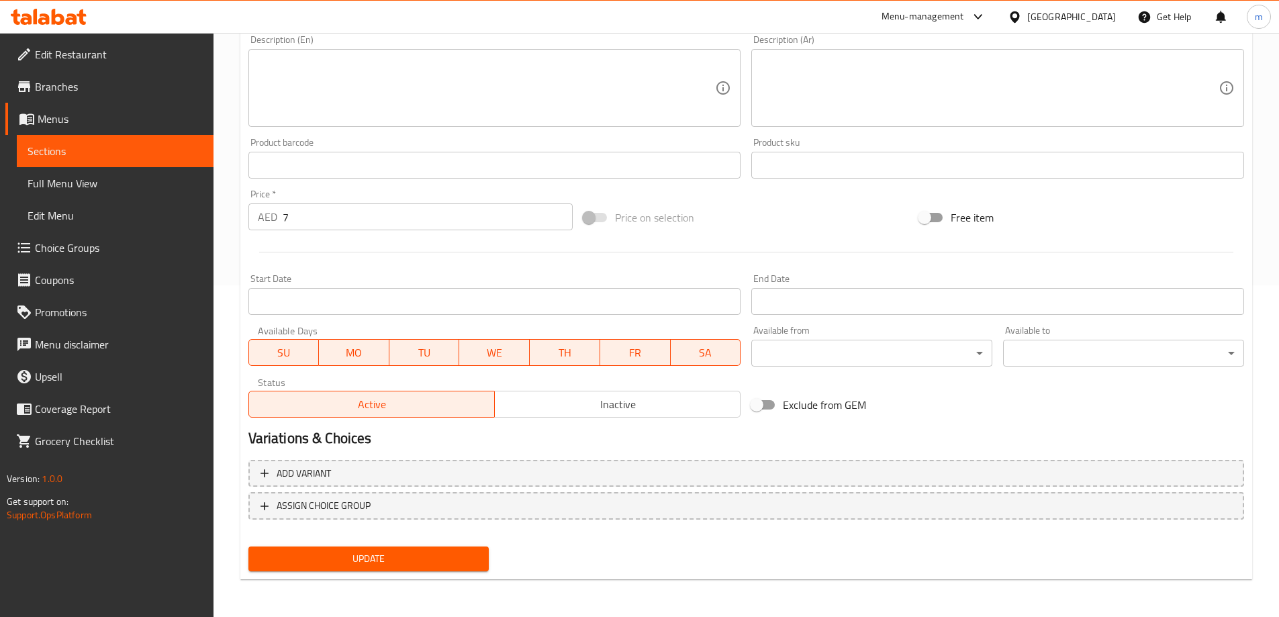
click at [409, 552] on span "Update" at bounding box center [369, 559] width 220 height 17
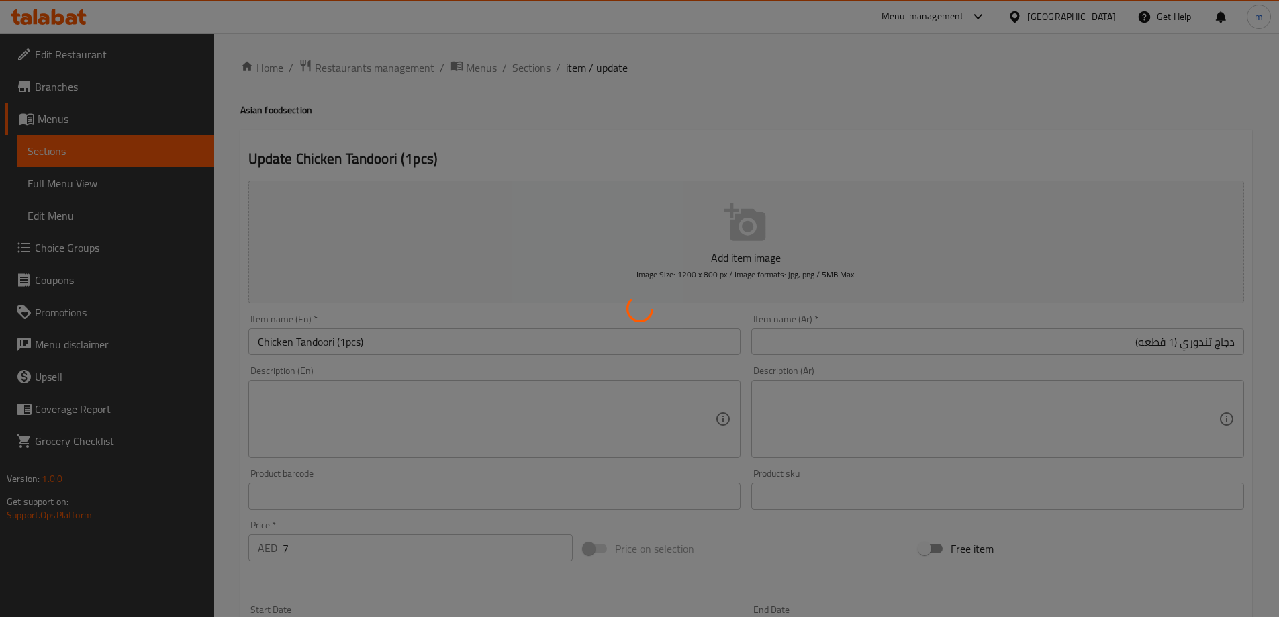
scroll to position [0, 0]
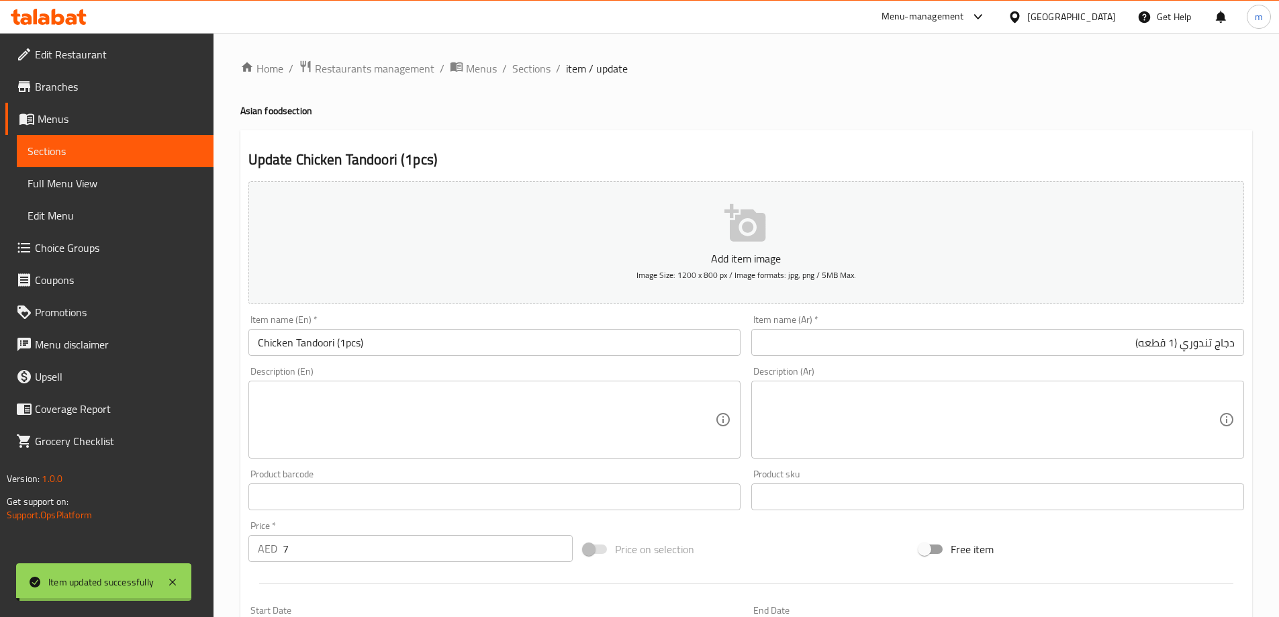
click at [520, 67] on span "Sections" at bounding box center [531, 68] width 38 height 16
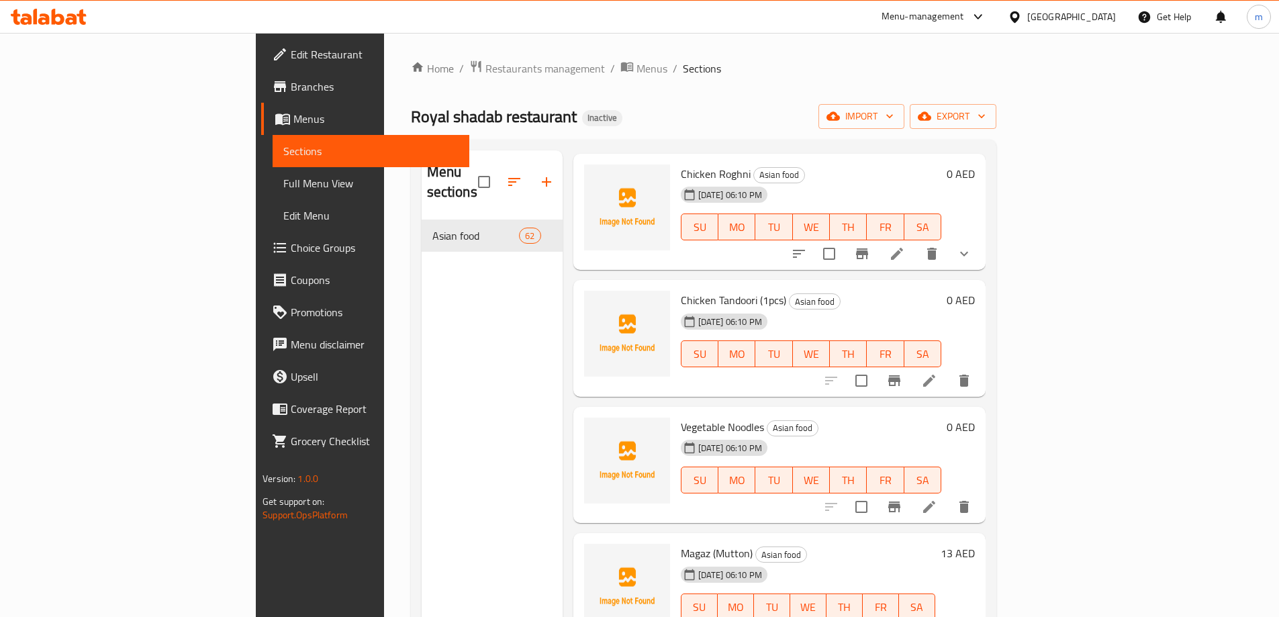
scroll to position [4565, 0]
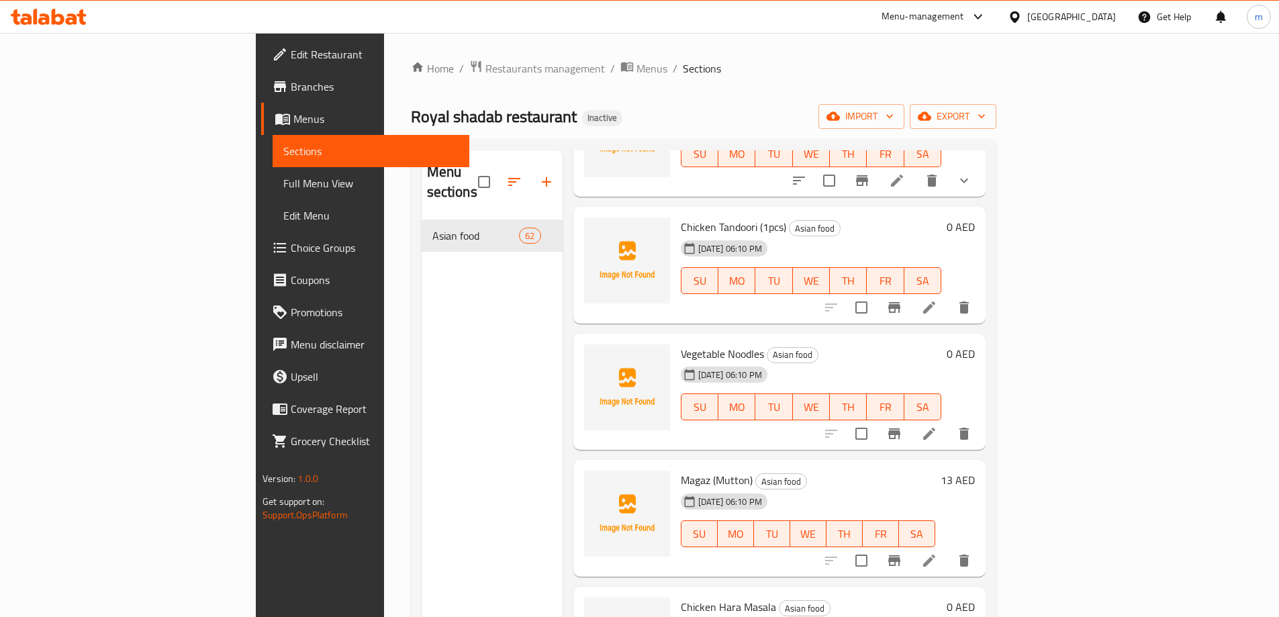
click at [948, 422] on li at bounding box center [929, 434] width 38 height 24
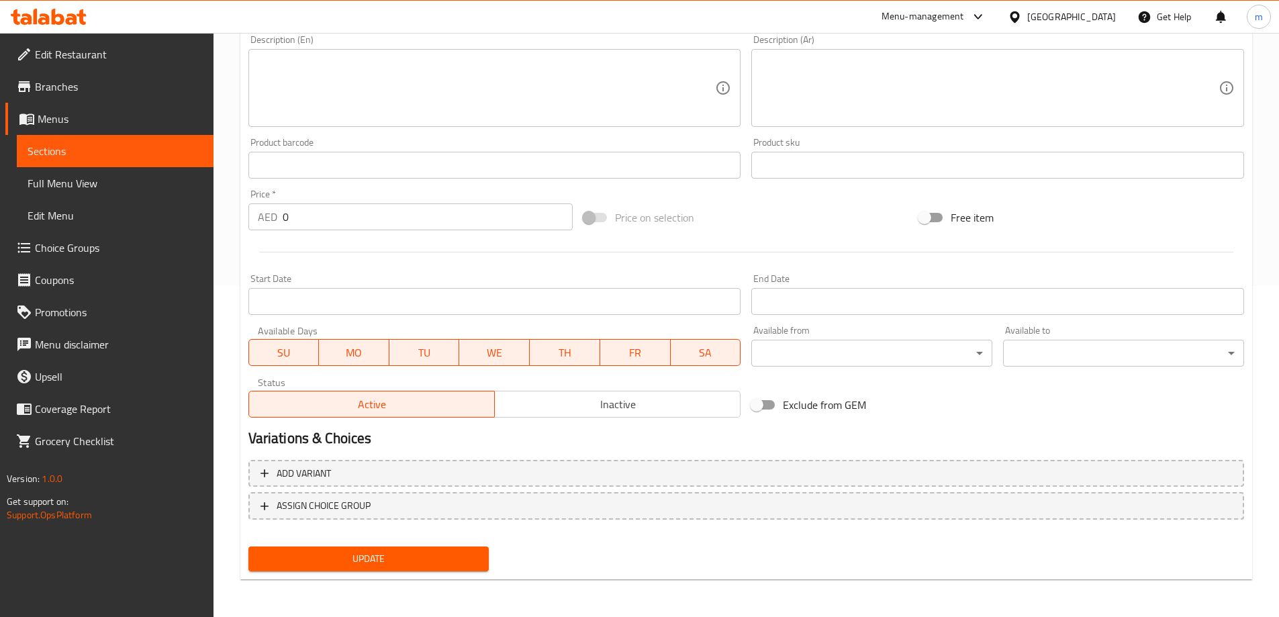
click at [1031, 465] on button "Add variant" at bounding box center [746, 474] width 996 height 28
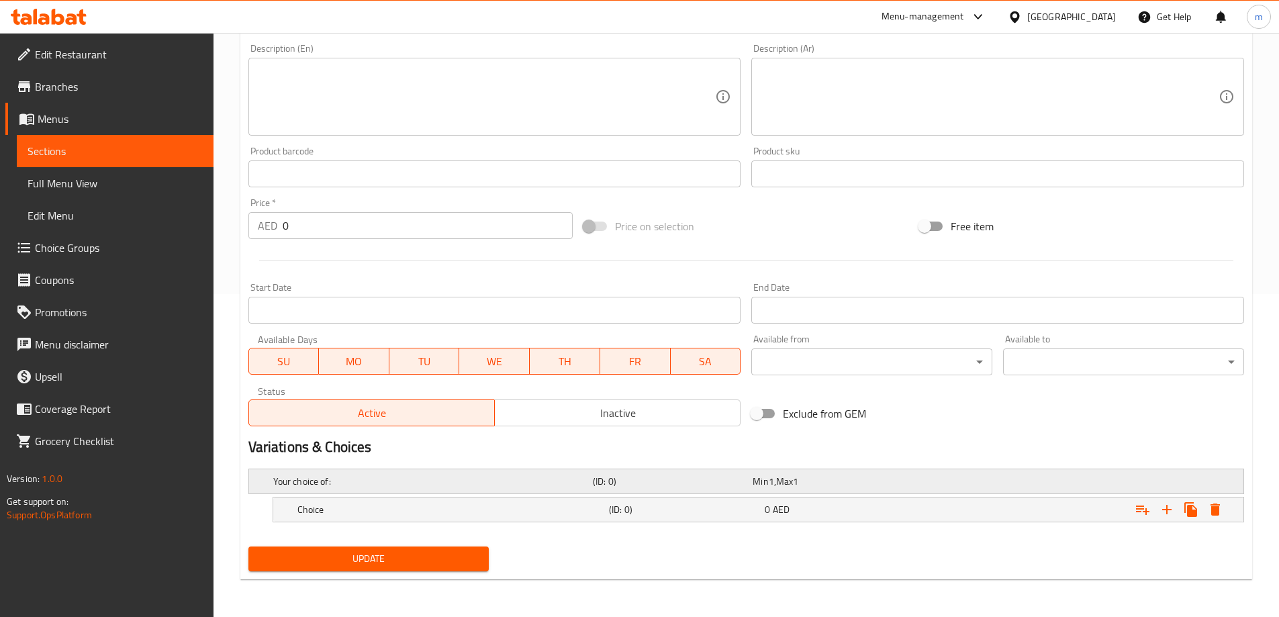
scroll to position [323, 0]
click at [1154, 510] on button "Expand" at bounding box center [1143, 509] width 24 height 24
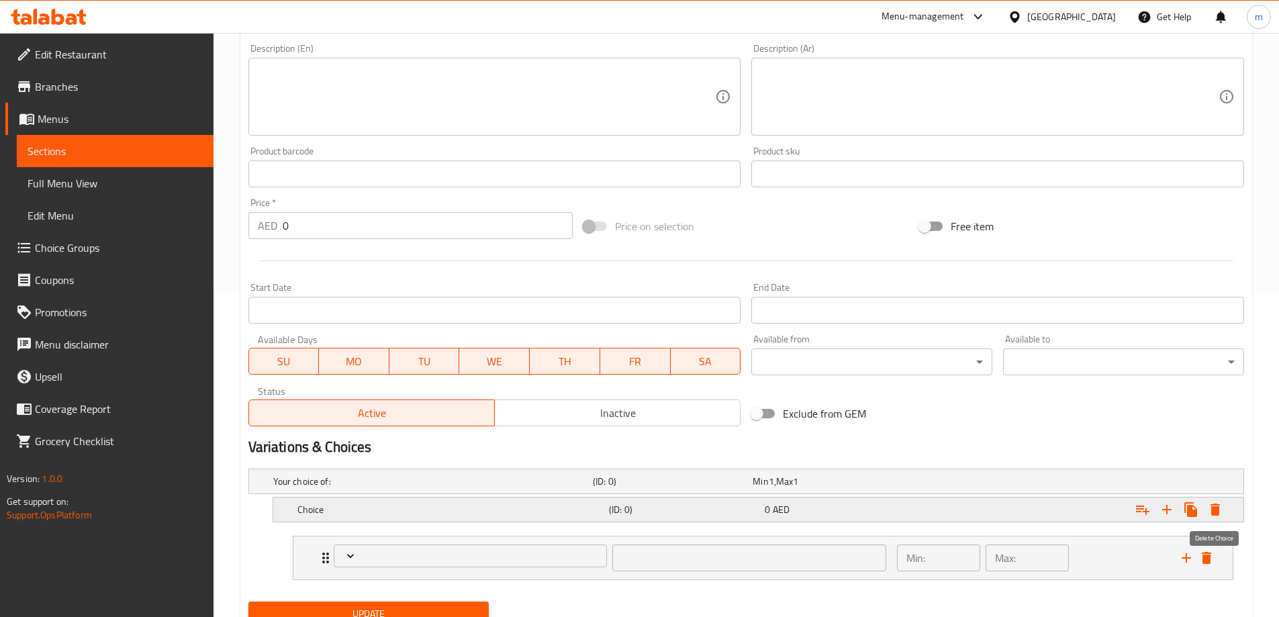
click at [1203, 513] on button "Expand" at bounding box center [1215, 509] width 24 height 24
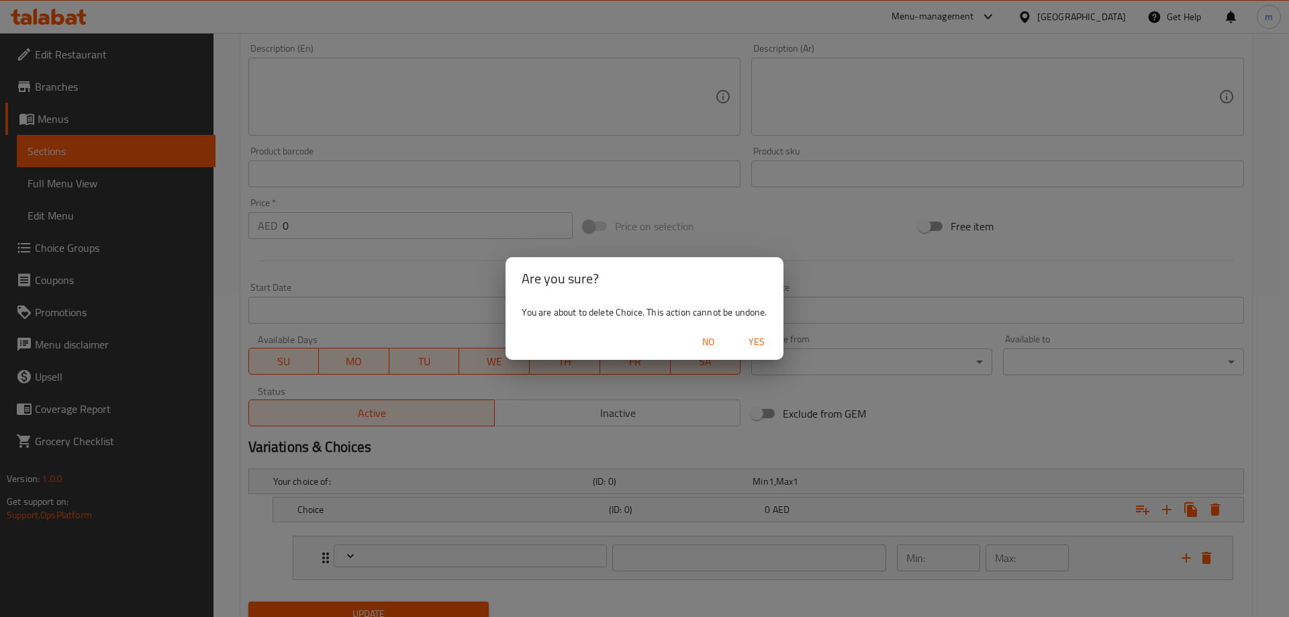
click at [773, 342] on button "Yes" at bounding box center [756, 342] width 43 height 25
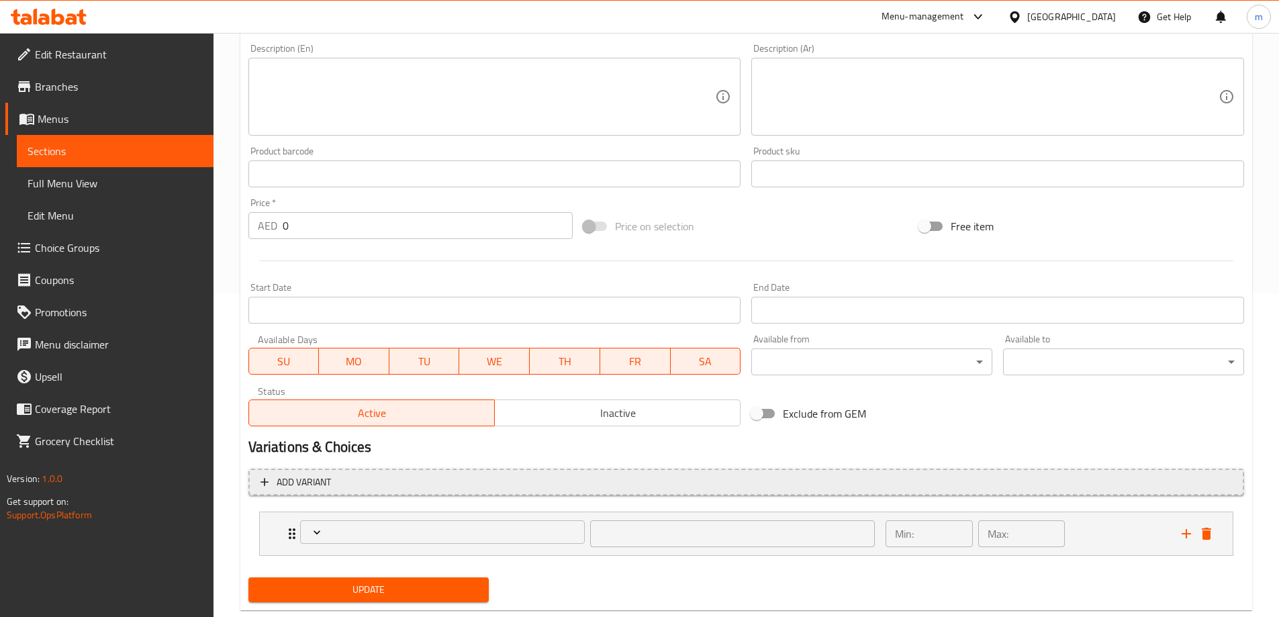
click at [461, 487] on span "Add variant" at bounding box center [745, 482] width 971 height 17
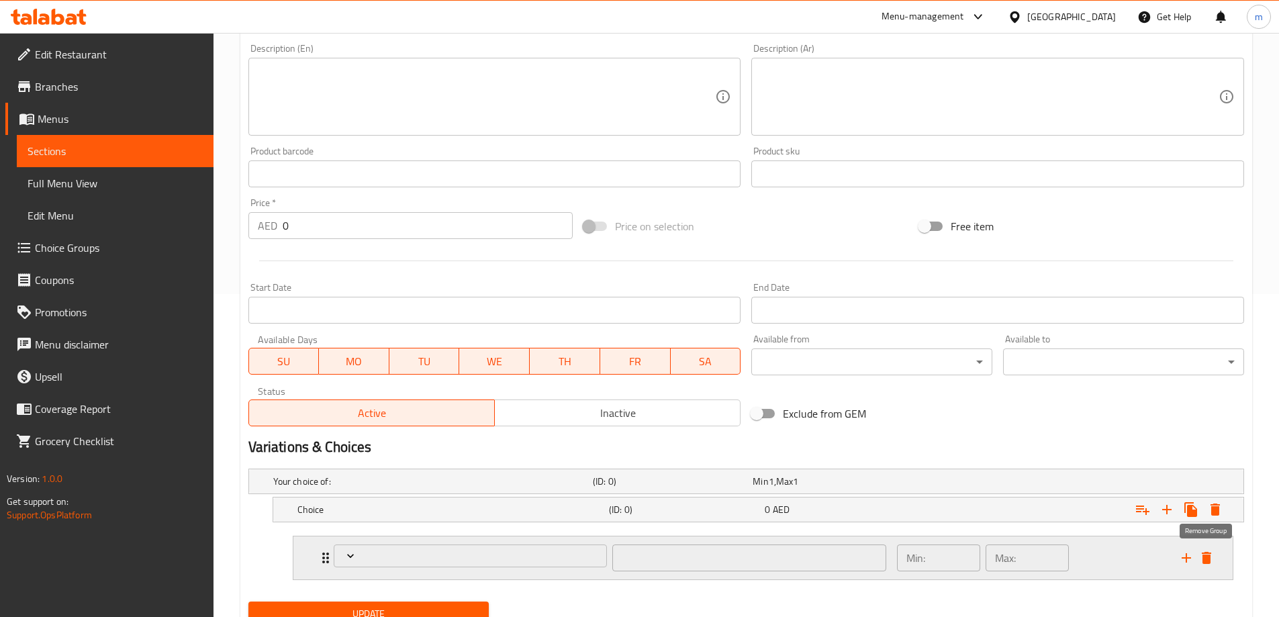
click at [1210, 556] on icon "delete" at bounding box center [1206, 558] width 9 height 12
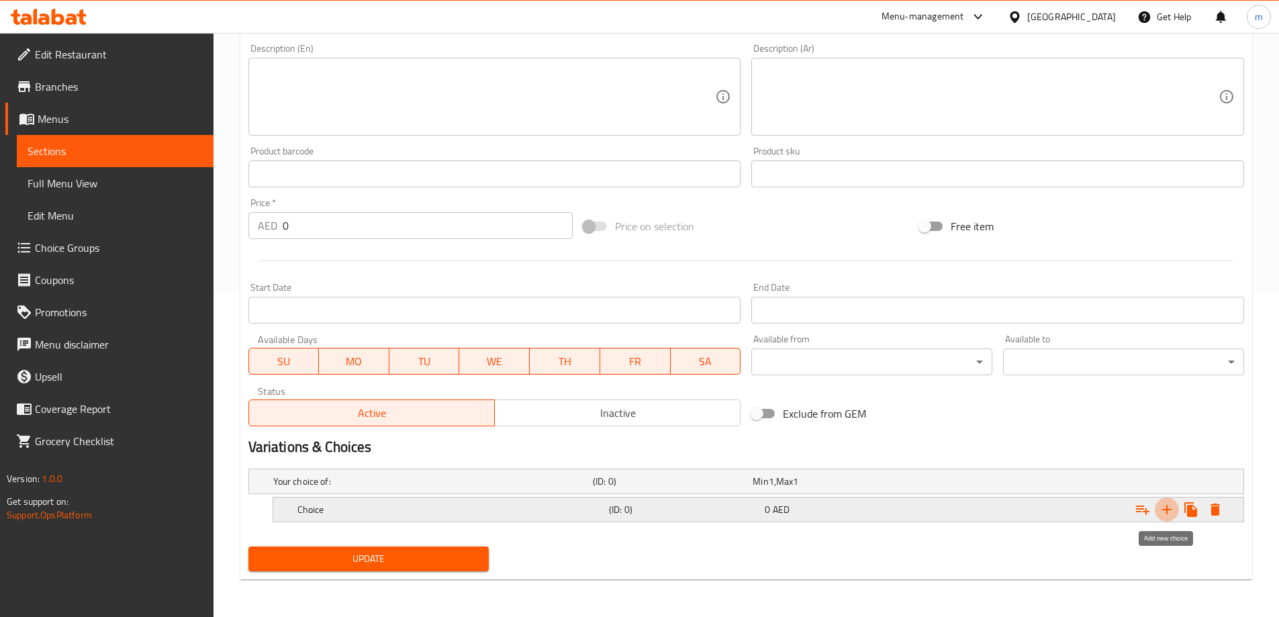
click at [1173, 512] on icon "Expand" at bounding box center [1167, 510] width 16 height 16
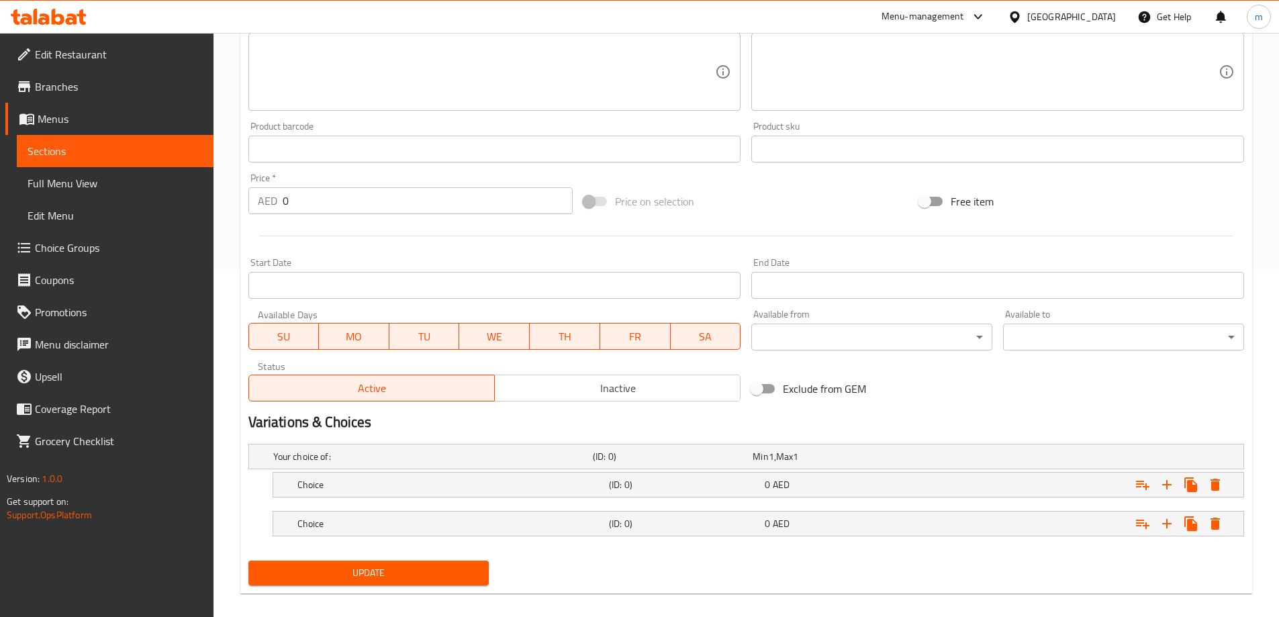
scroll to position [362, 0]
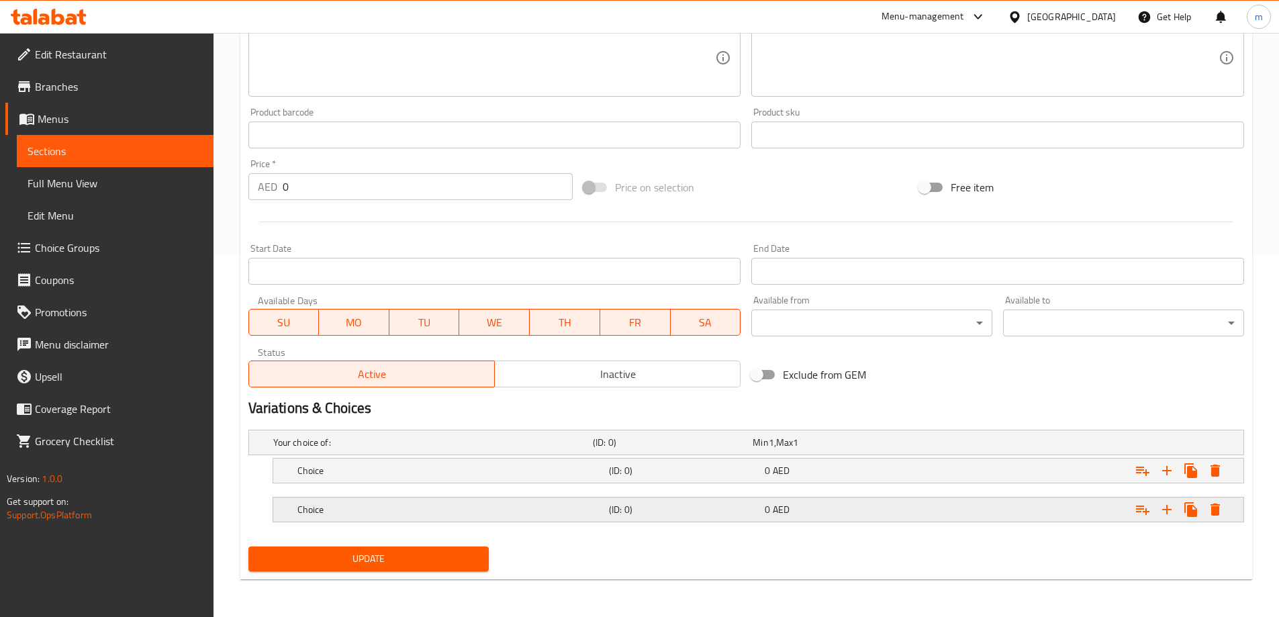
click at [1034, 511] on div "Expand" at bounding box center [1074, 510] width 312 height 30
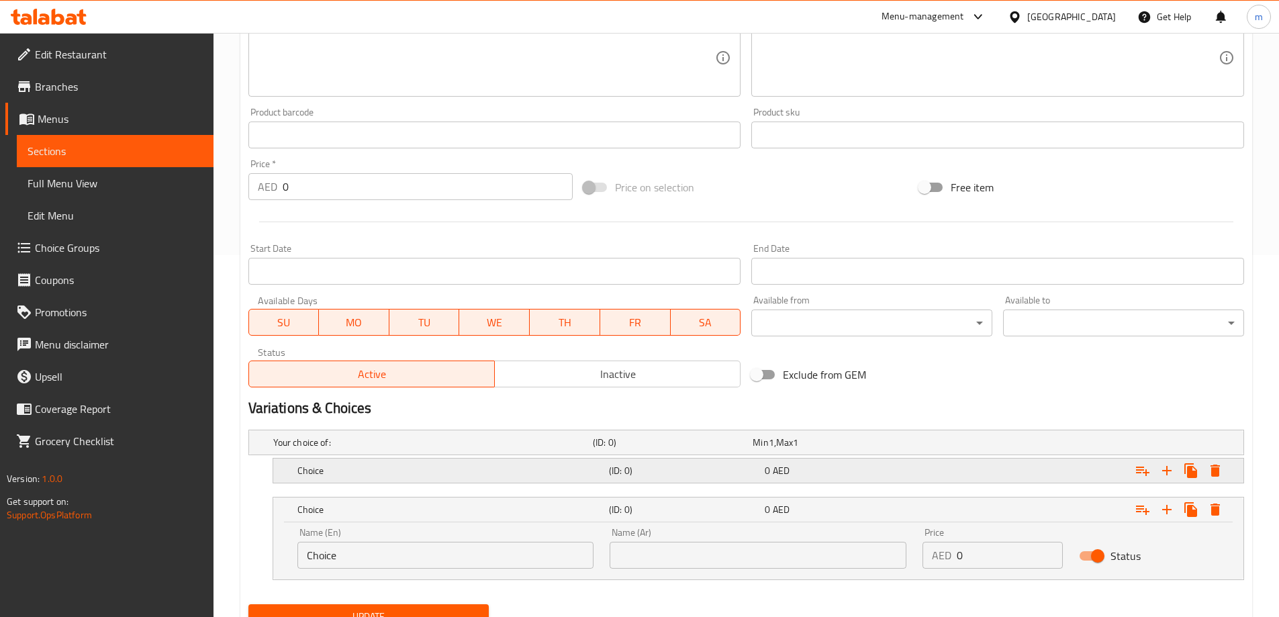
click at [984, 471] on div "Expand" at bounding box center [1074, 471] width 312 height 30
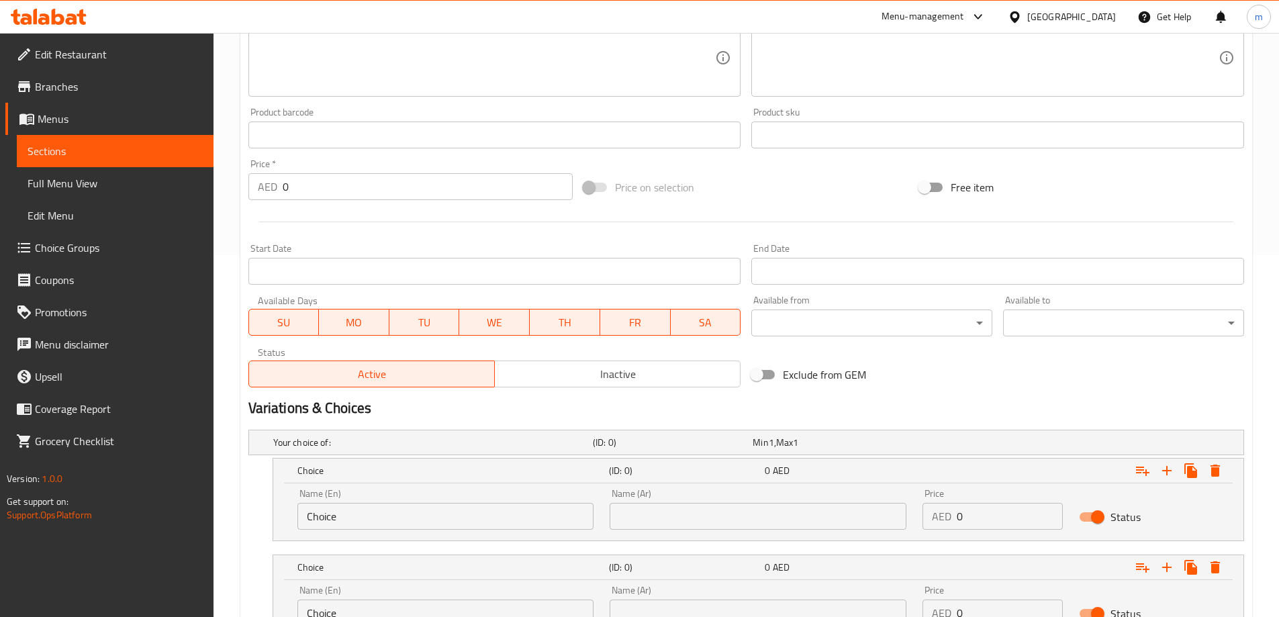
click at [440, 522] on input "Choice" at bounding box center [445, 516] width 297 height 27
type input "ة"
click at [419, 527] on input "ة" at bounding box center [445, 516] width 297 height 27
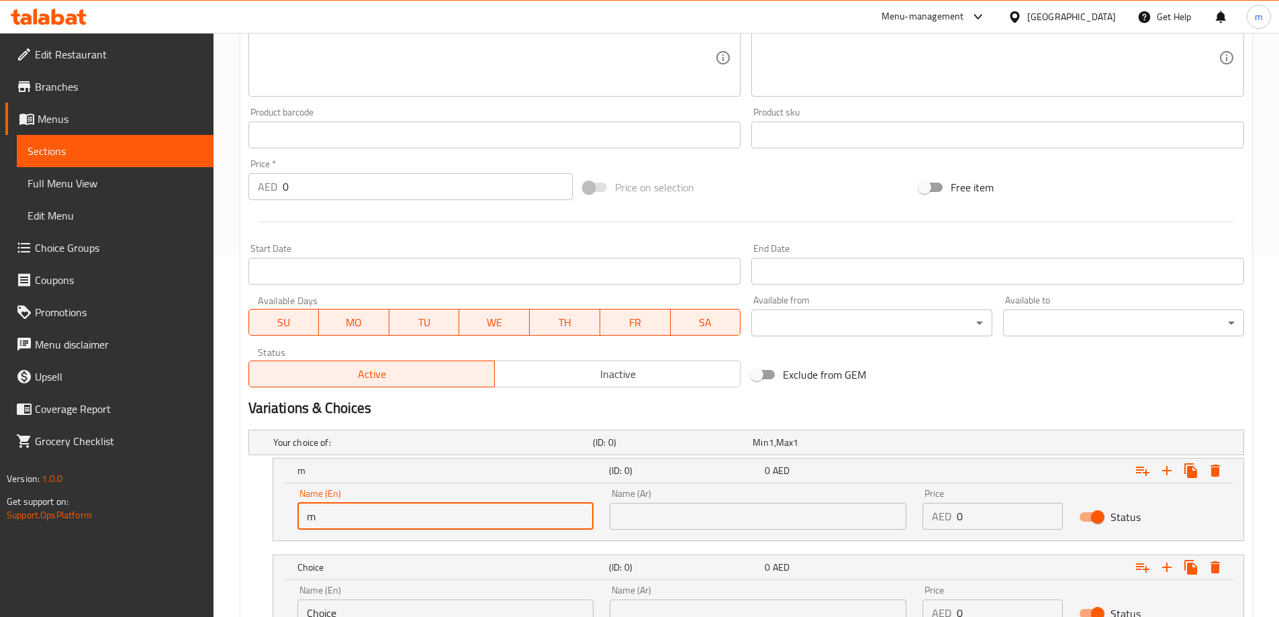
type input "Medium"
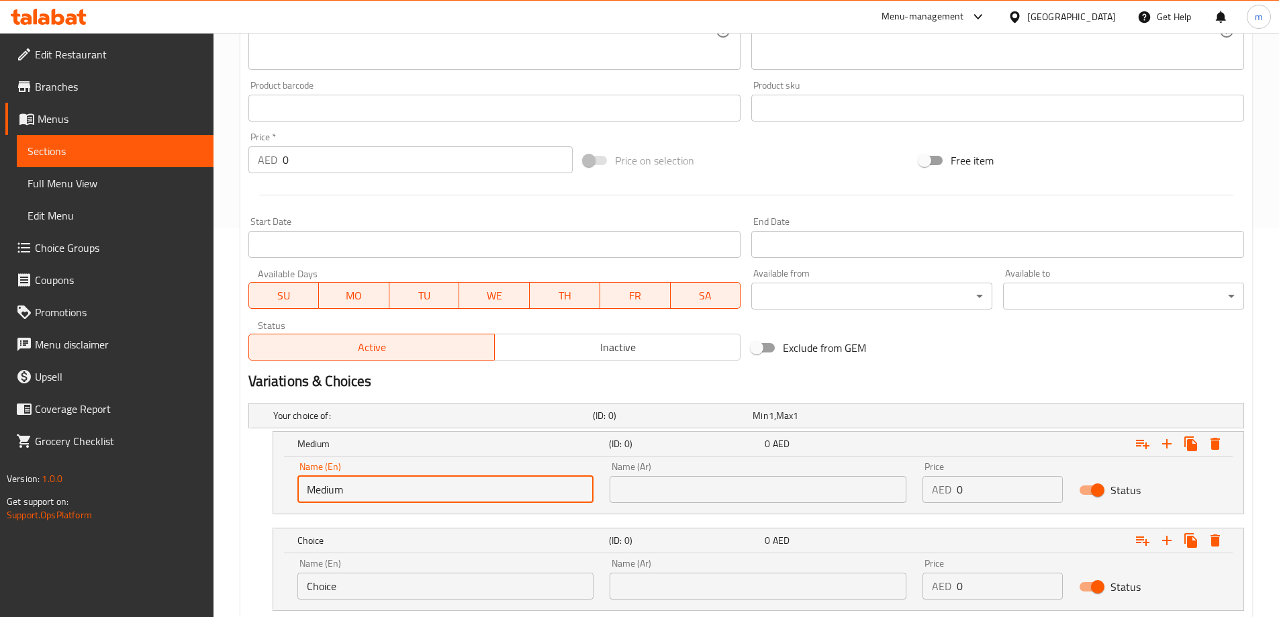
scroll to position [429, 0]
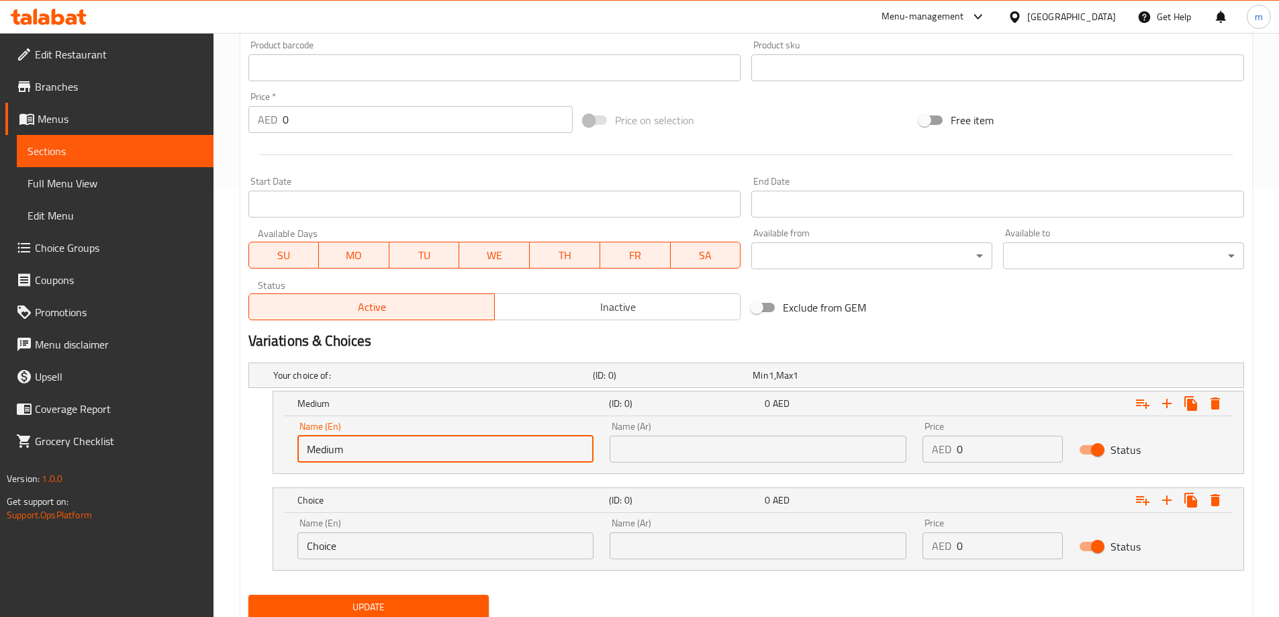
click at [378, 546] on input "Choice" at bounding box center [445, 545] width 297 height 27
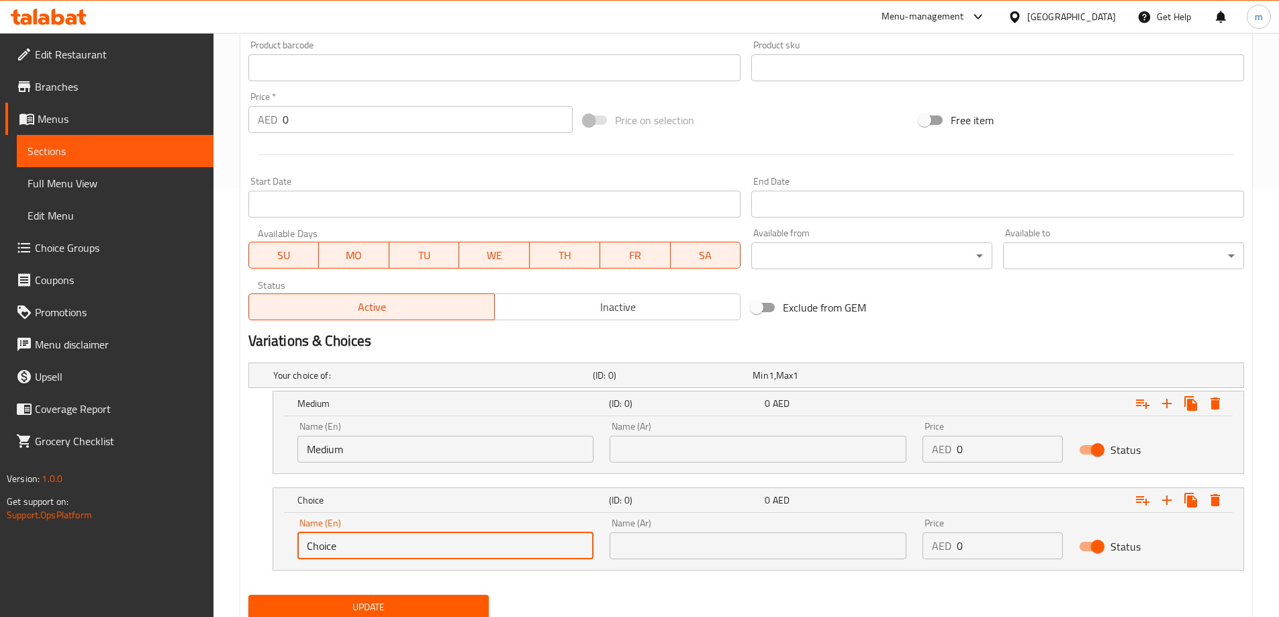
click at [378, 546] on input "Choice" at bounding box center [445, 545] width 297 height 27
type input "large"
click at [677, 456] on input "text" at bounding box center [758, 449] width 297 height 27
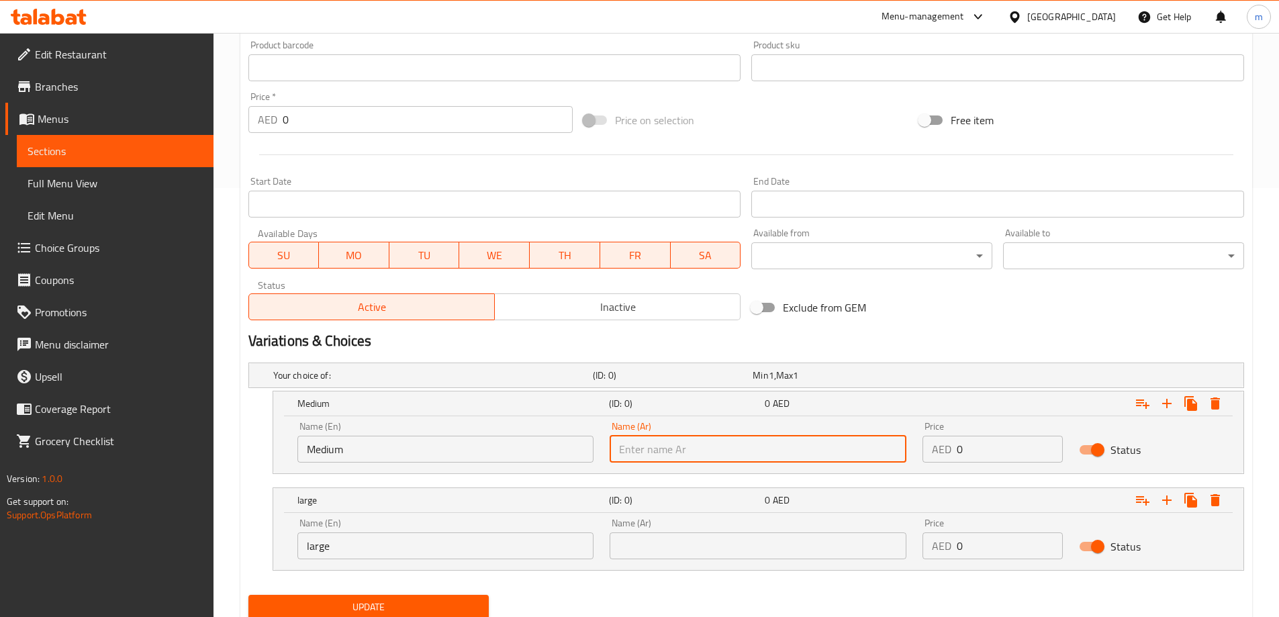
type input "وسط"
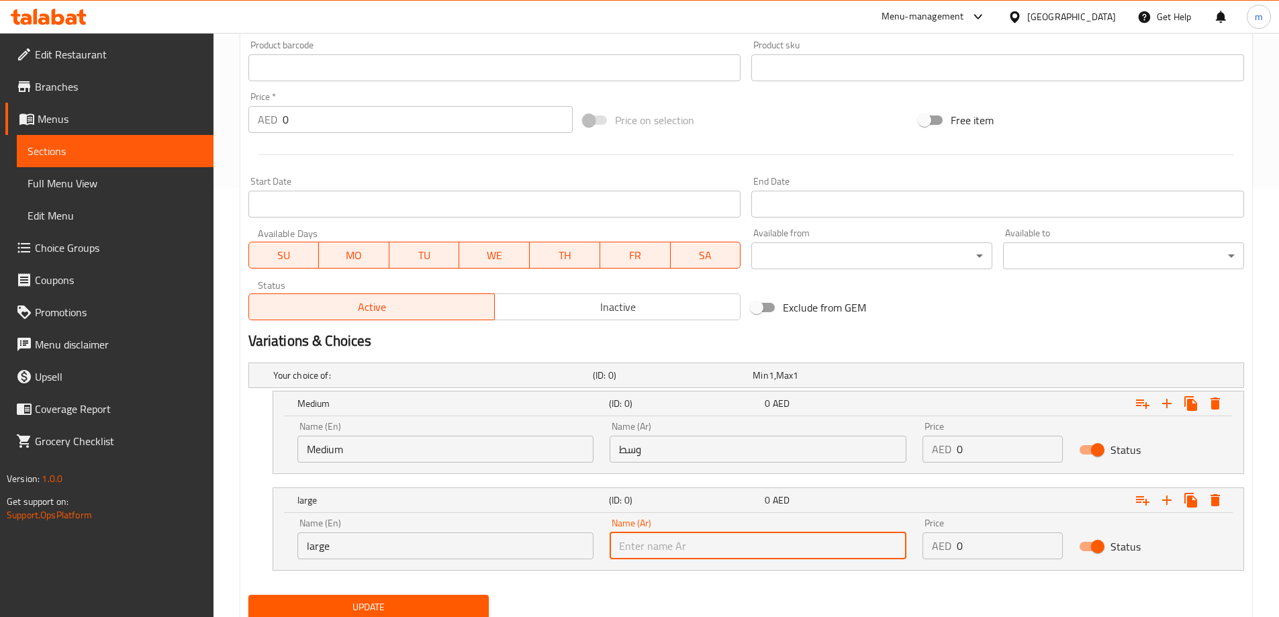
click at [747, 559] on input "text" at bounding box center [758, 545] width 297 height 27
type input "كبير"
click at [1006, 462] on input "0" at bounding box center [1010, 449] width 106 height 27
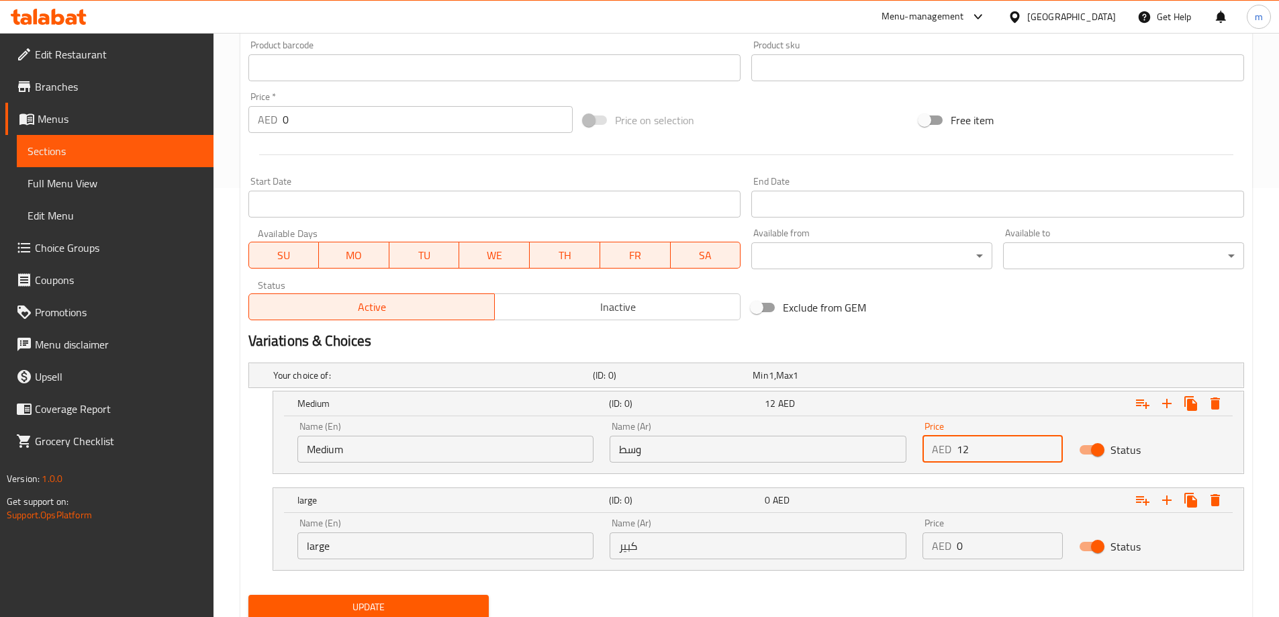
type input "12"
click at [988, 536] on input "0" at bounding box center [1010, 545] width 106 height 27
type input "16"
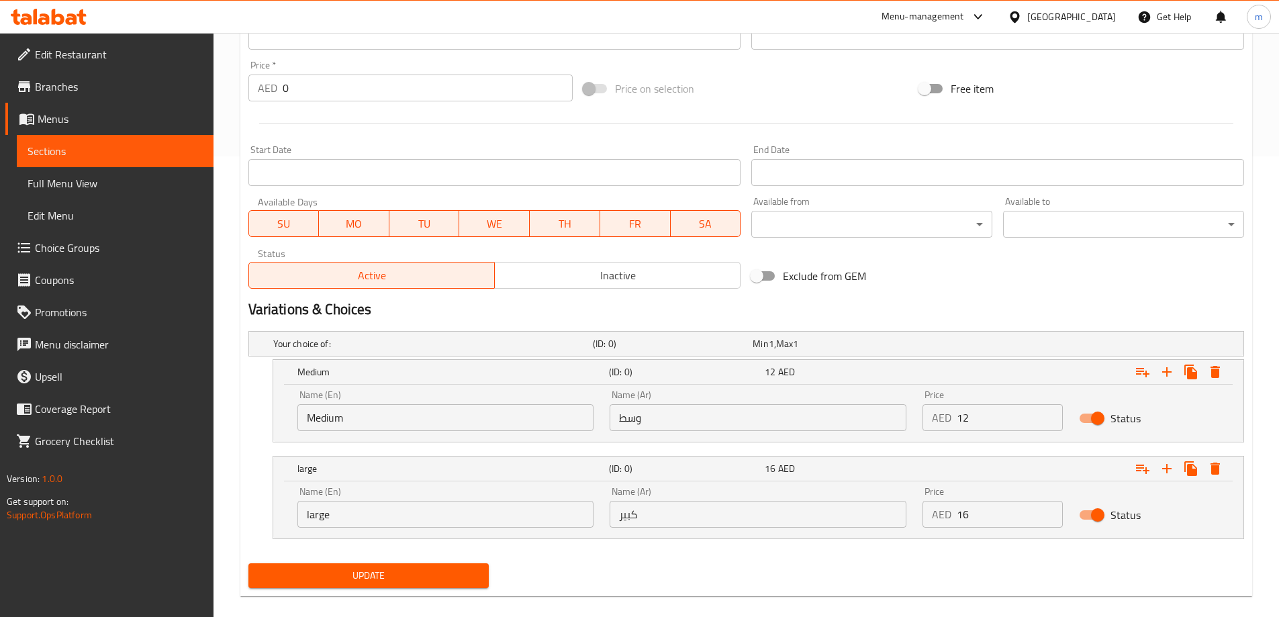
scroll to position [477, 0]
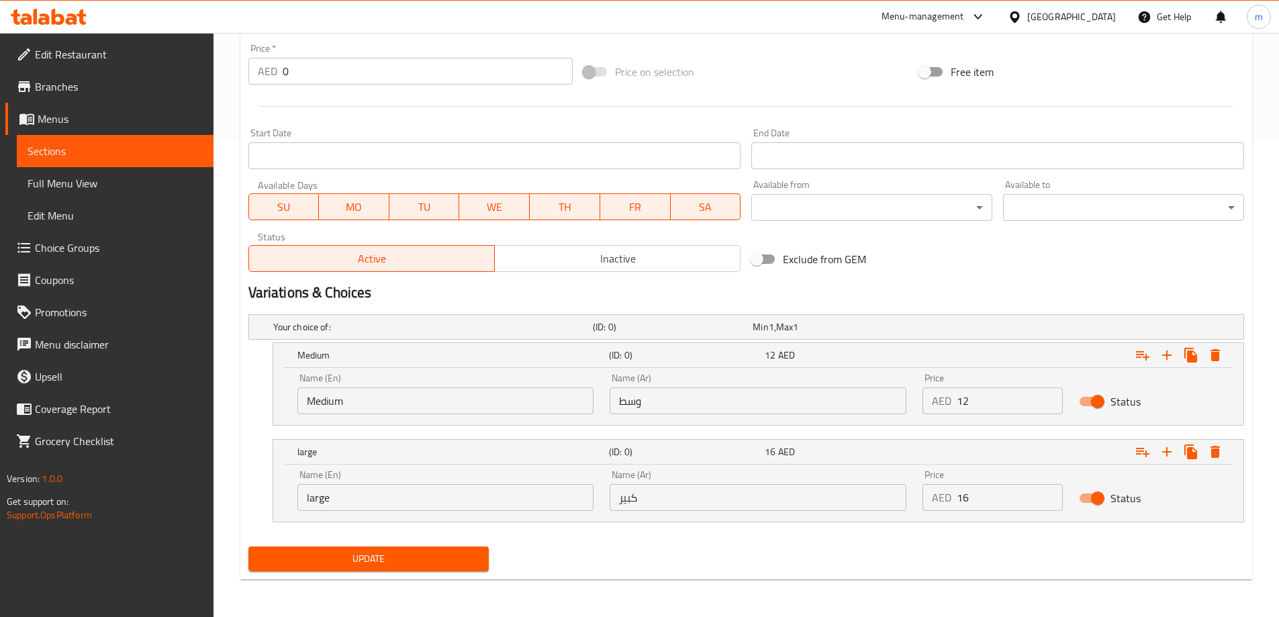
click at [448, 562] on span "Update" at bounding box center [369, 559] width 220 height 17
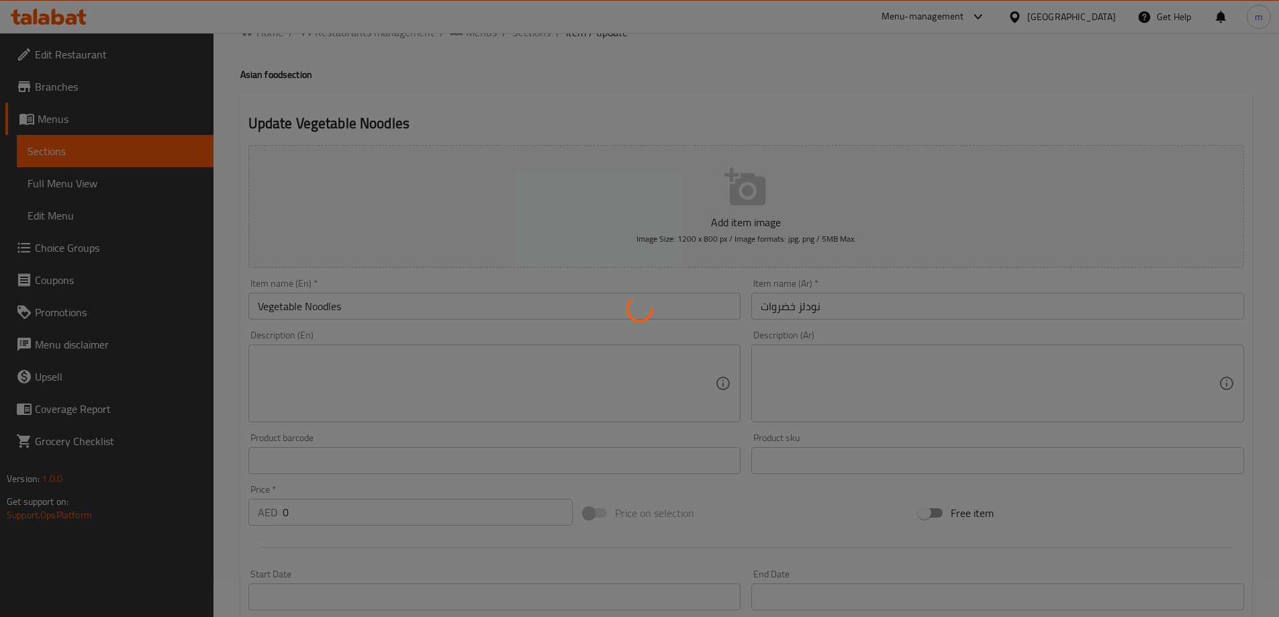
scroll to position [0, 0]
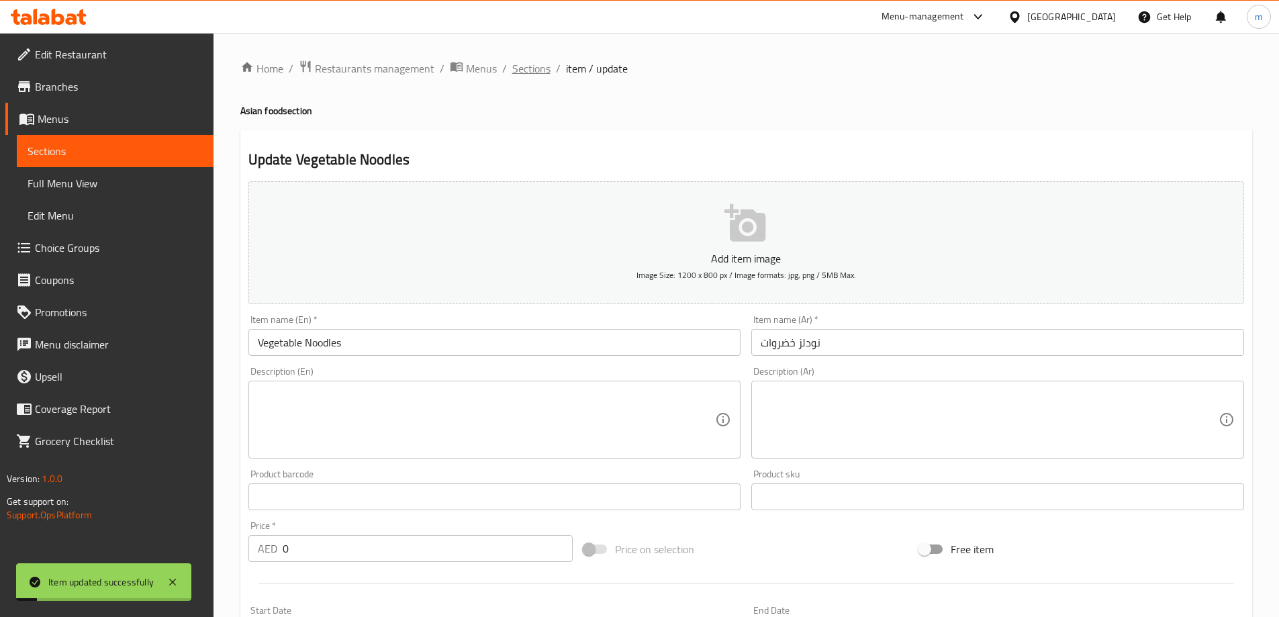
click at [520, 75] on span "Sections" at bounding box center [531, 68] width 38 height 16
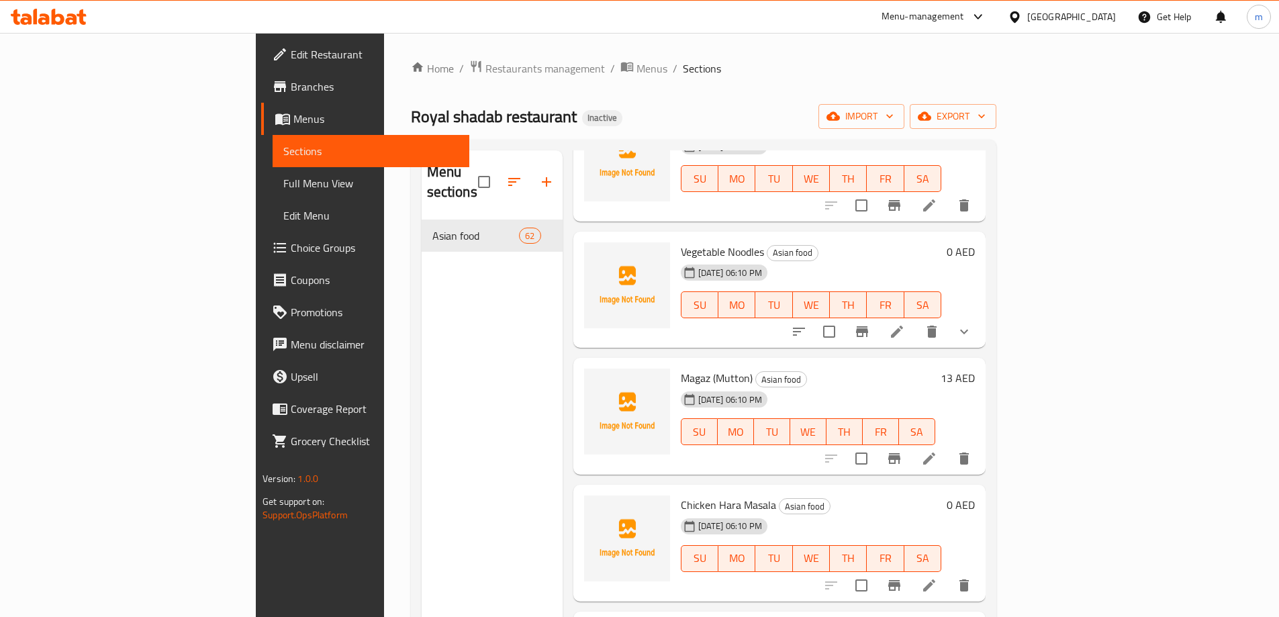
scroll to position [4700, 0]
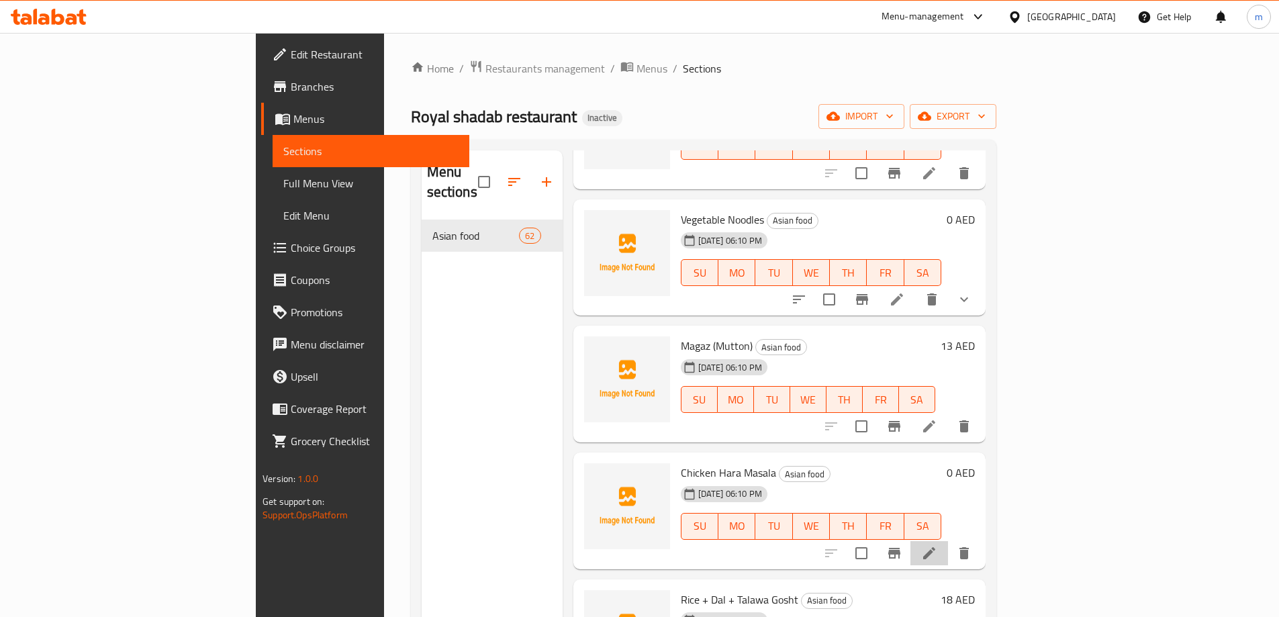
click at [948, 541] on li at bounding box center [929, 553] width 38 height 24
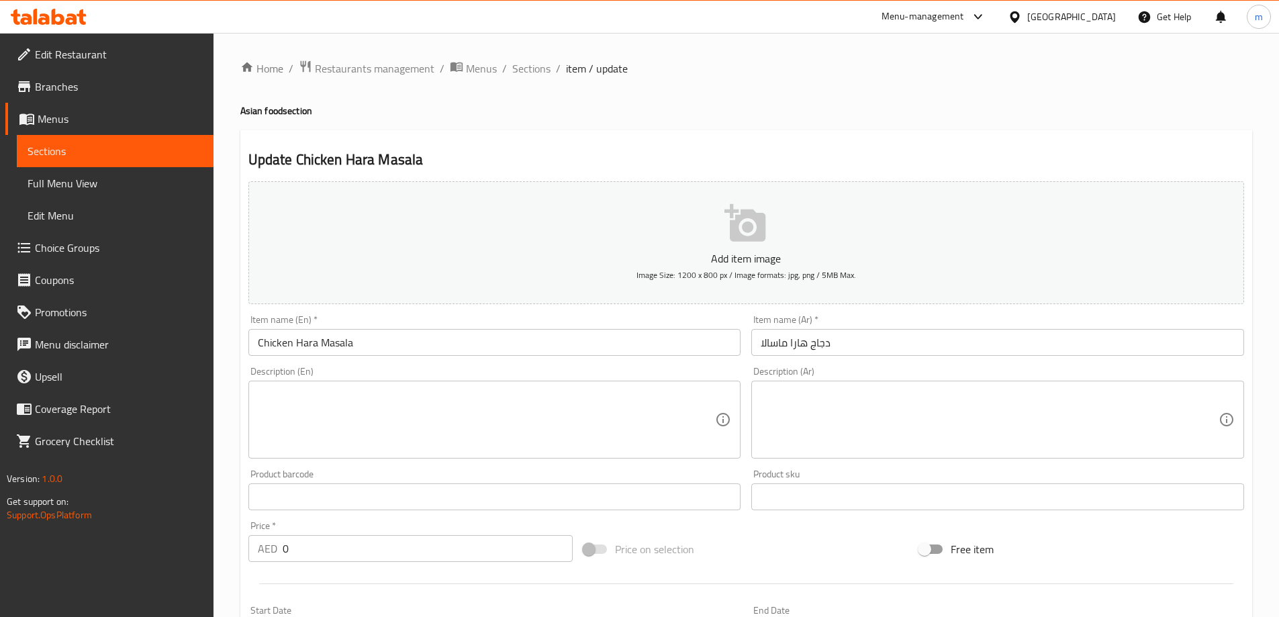
click at [335, 349] on input "Chicken Hara Masala" at bounding box center [494, 342] width 493 height 27
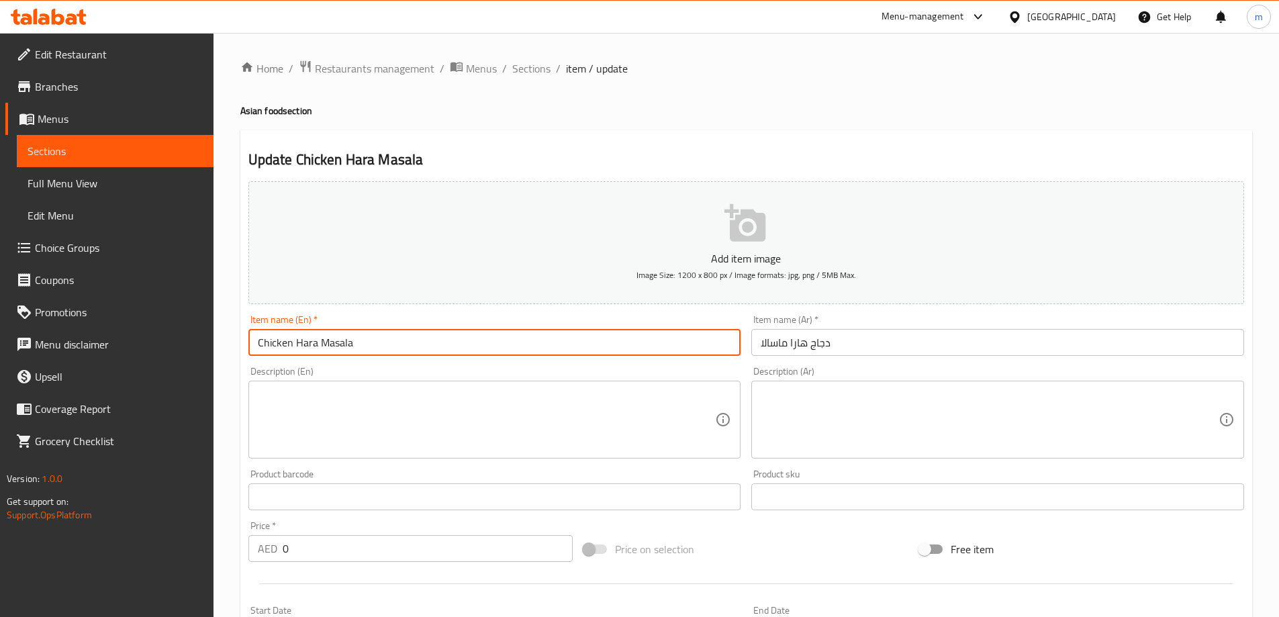
click at [335, 349] on input "Chicken Hara Masala" at bounding box center [494, 342] width 493 height 27
click at [532, 68] on span "Sections" at bounding box center [531, 68] width 38 height 16
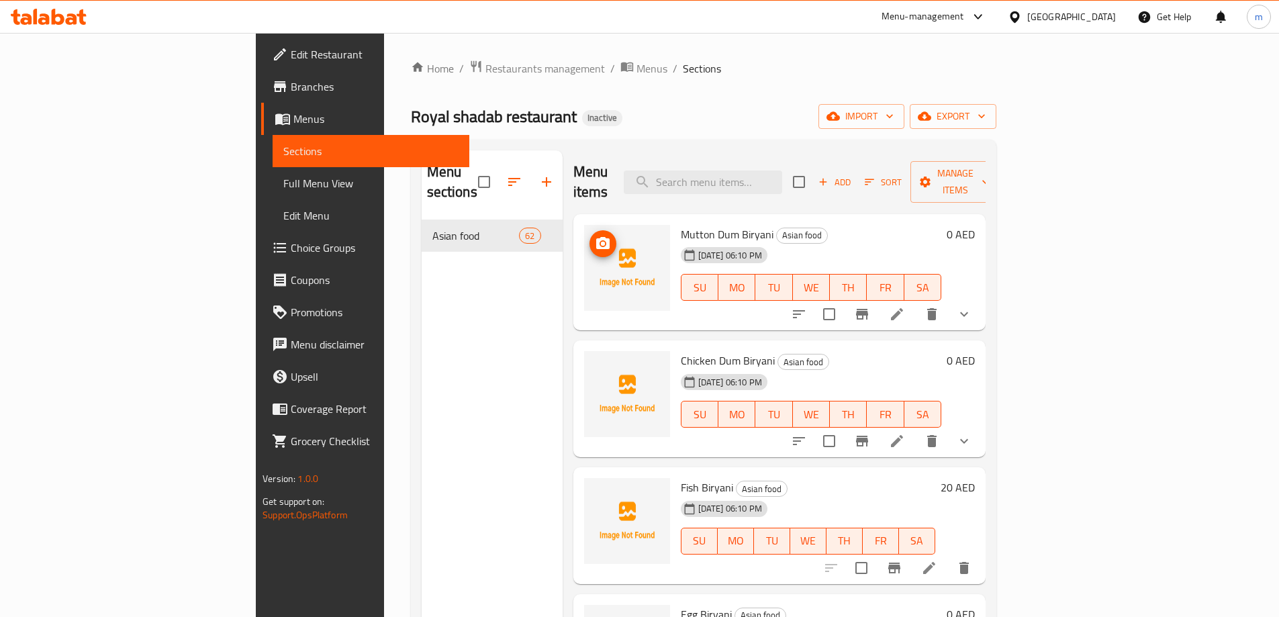
scroll to position [4694, 0]
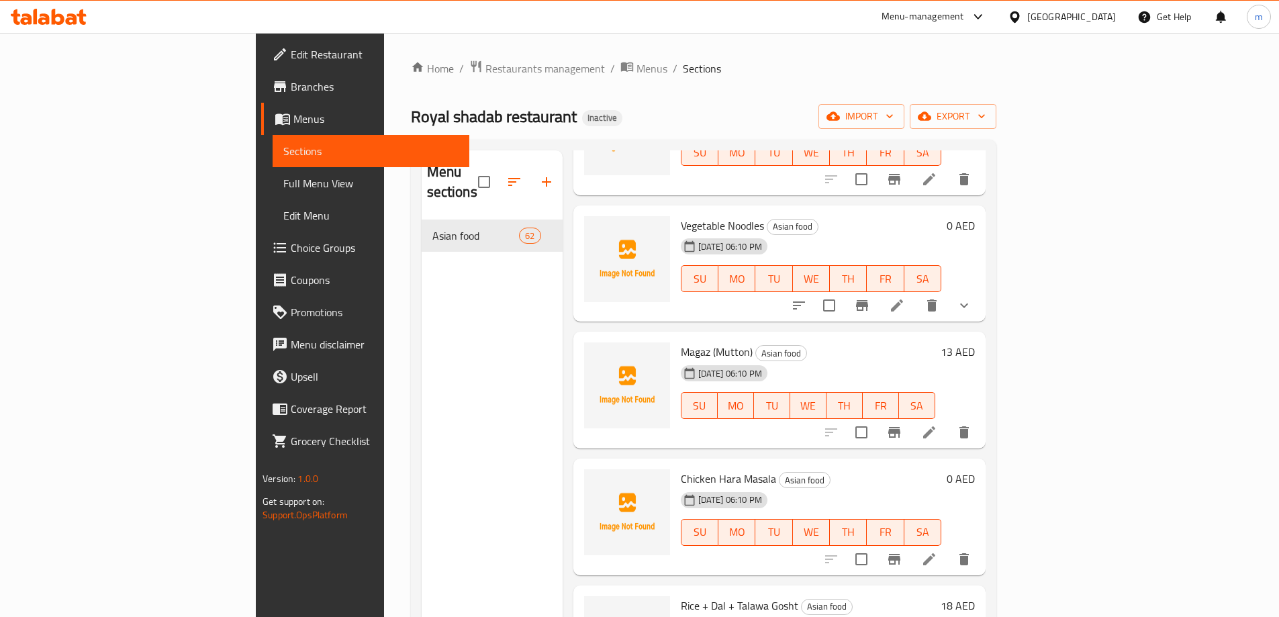
click at [936, 469] on h6 "Chicken Hara Masala Asian food" at bounding box center [811, 478] width 260 height 19
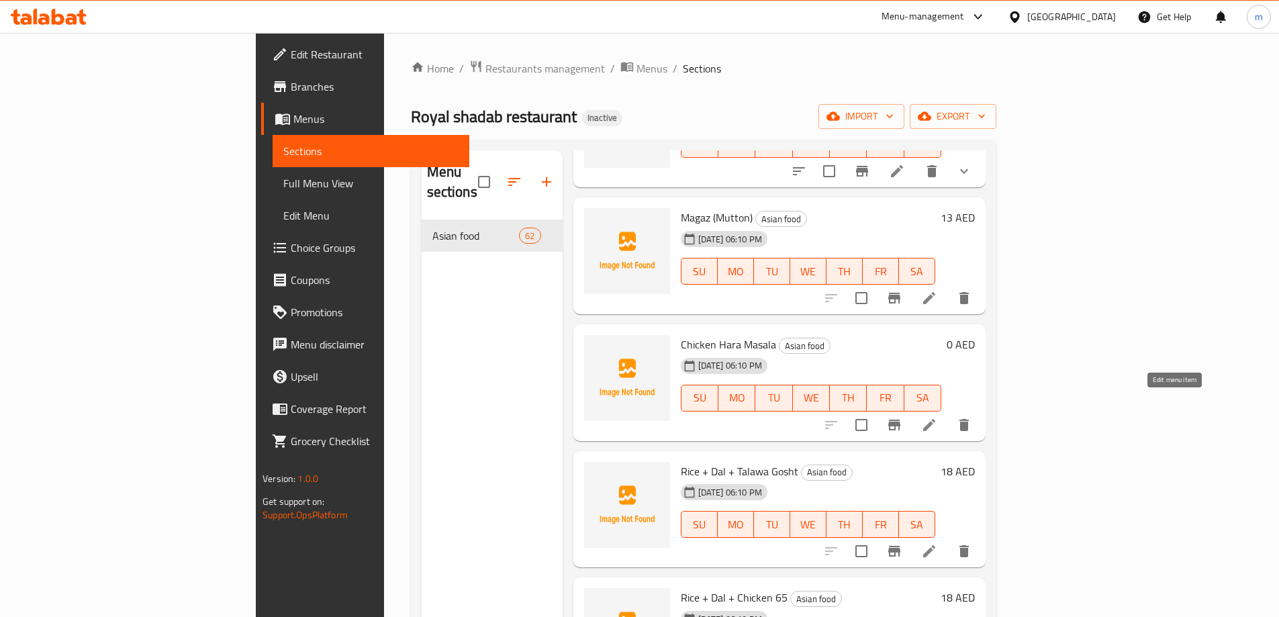
click at [937, 417] on icon at bounding box center [929, 425] width 16 height 16
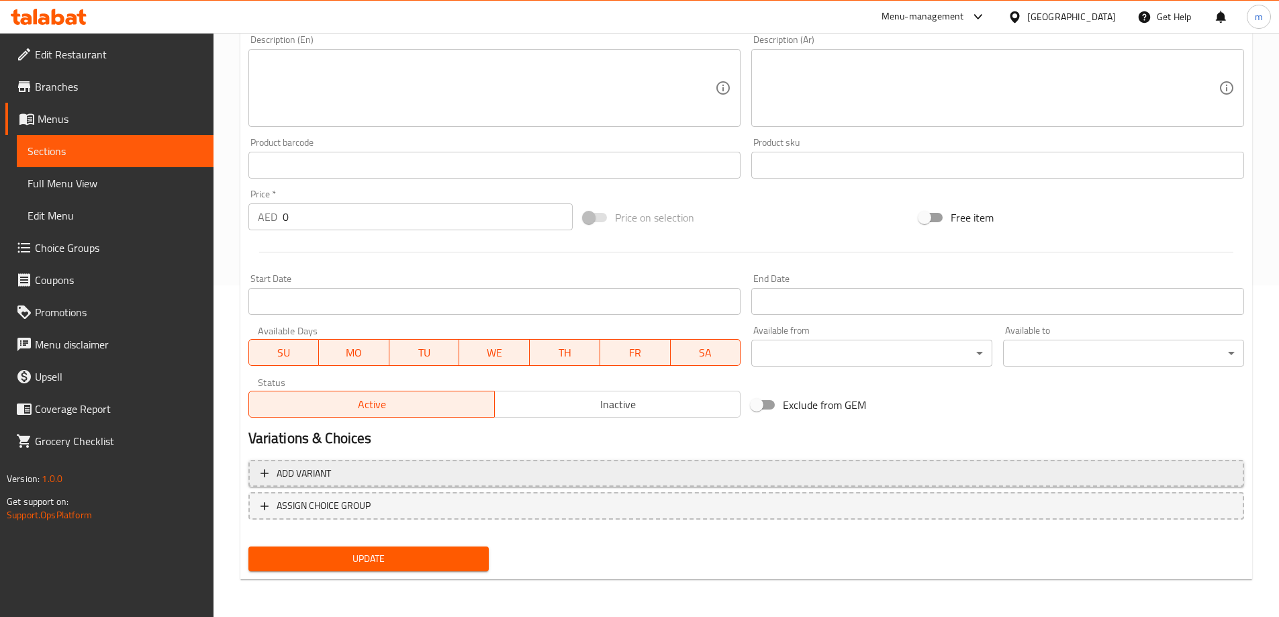
click at [730, 471] on span "Add variant" at bounding box center [745, 473] width 971 height 17
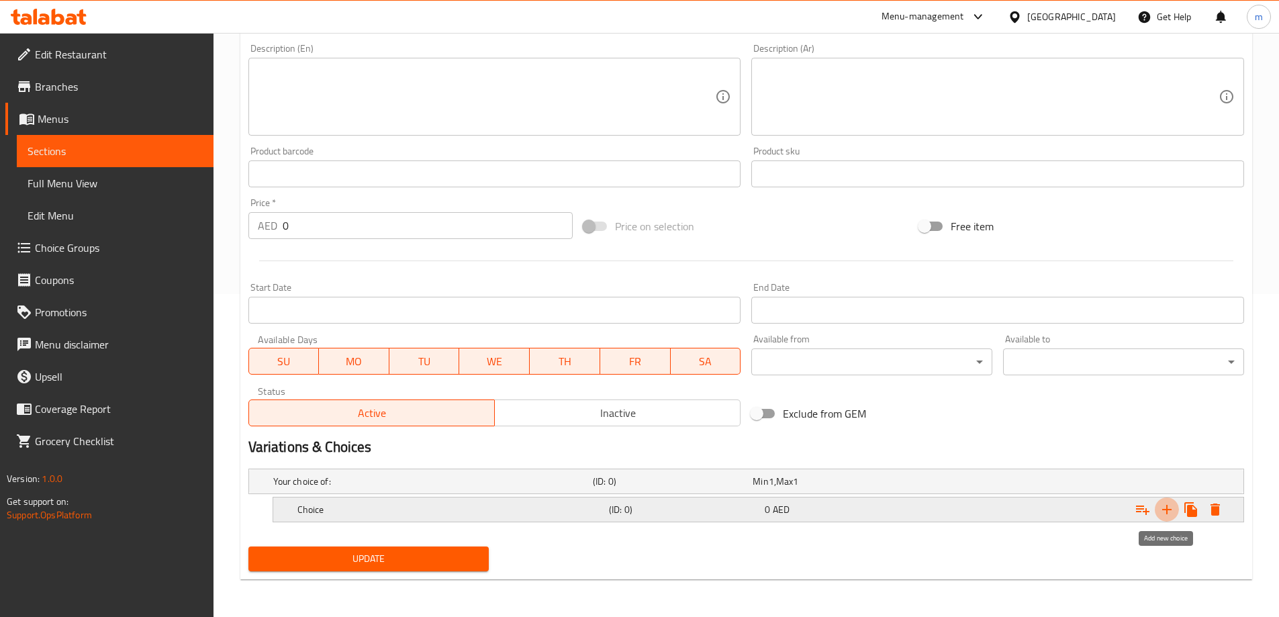
click at [1174, 505] on icon "Expand" at bounding box center [1167, 510] width 16 height 16
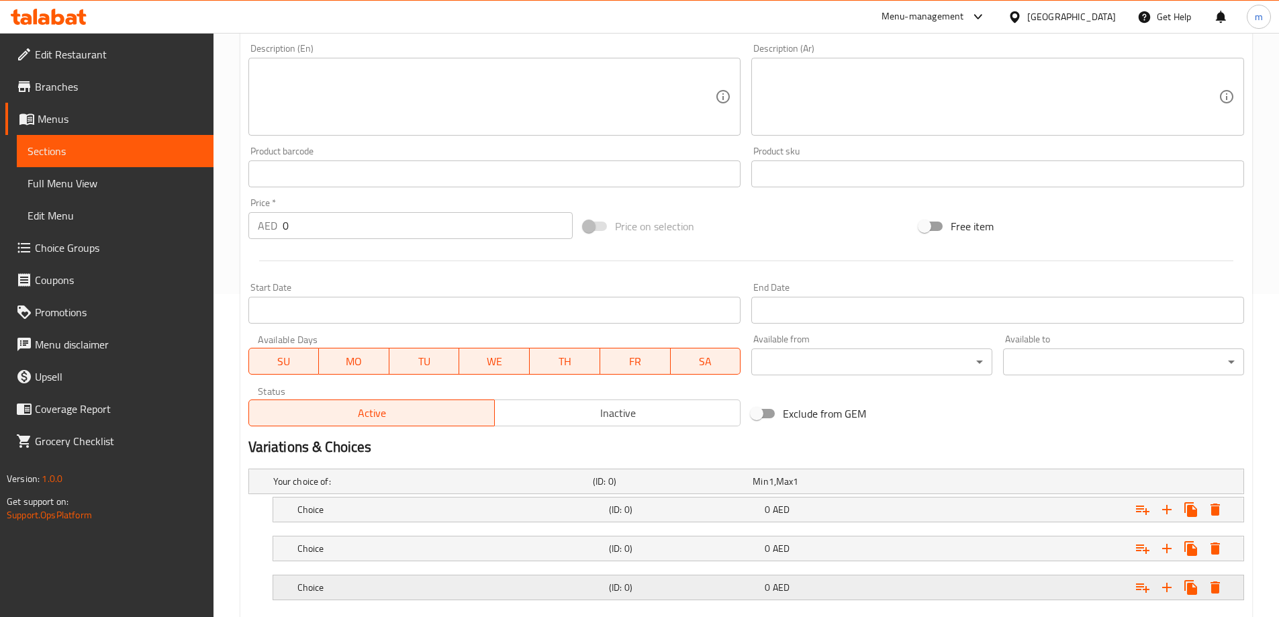
click at [744, 581] on h5 "(ID: 0)" at bounding box center [684, 587] width 150 height 13
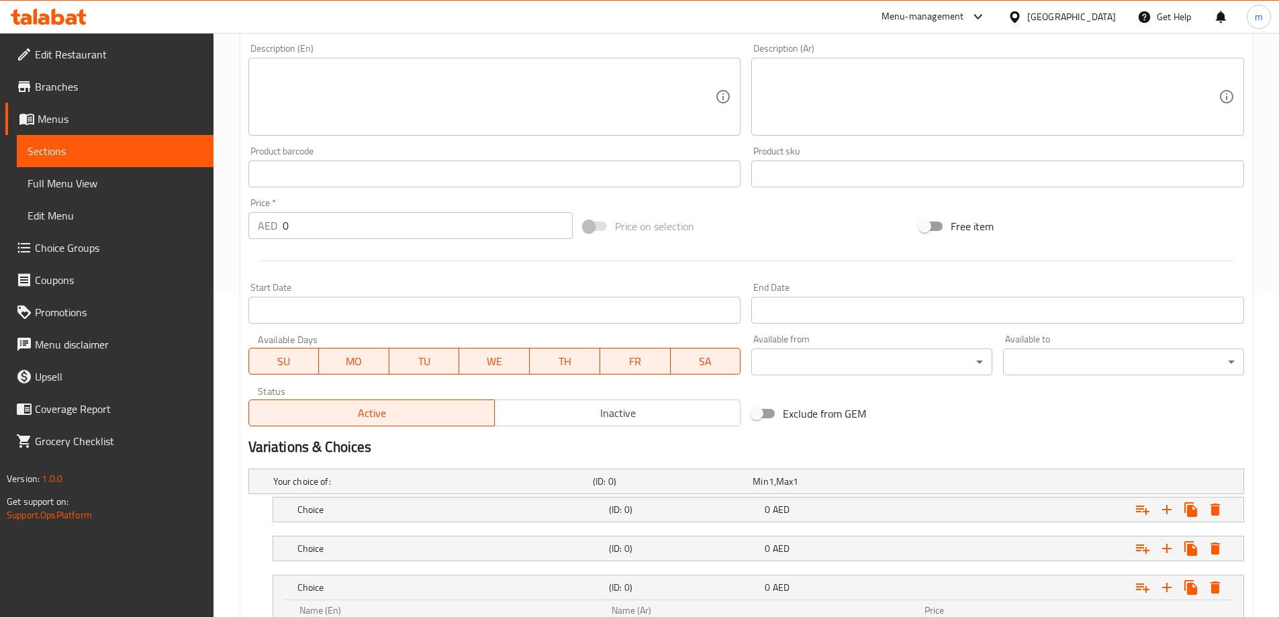
click at [747, 532] on nav at bounding box center [746, 530] width 996 height 11
click at [748, 511] on h5 "(ID: 0)" at bounding box center [684, 509] width 150 height 13
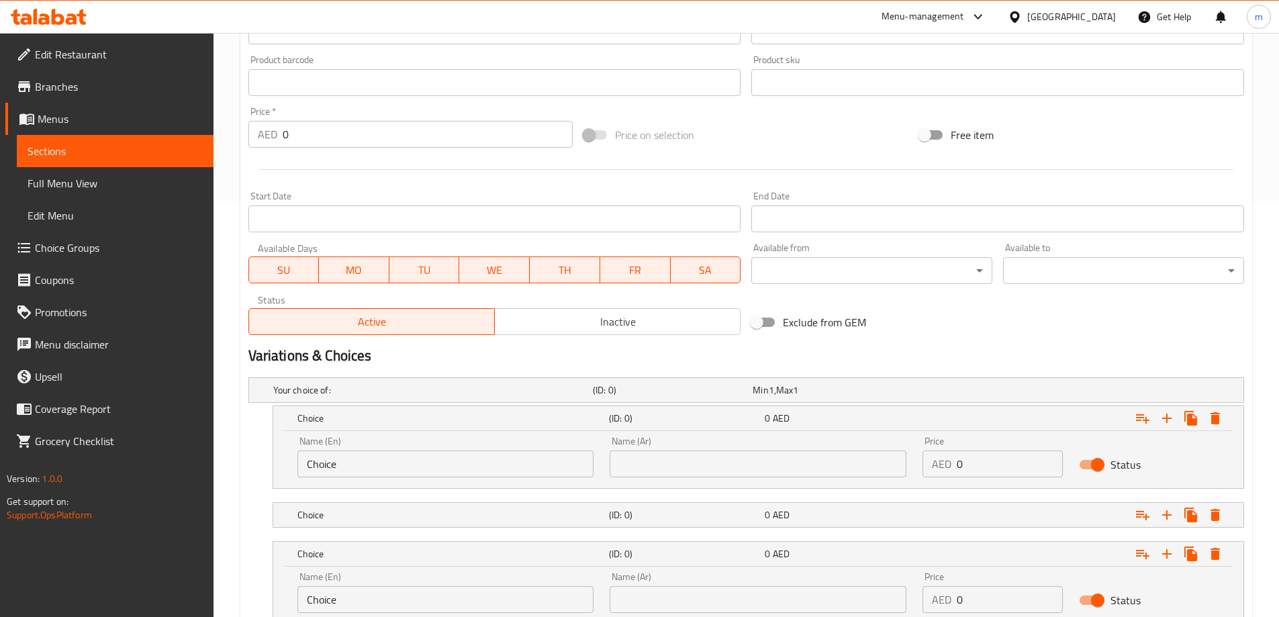
scroll to position [516, 0]
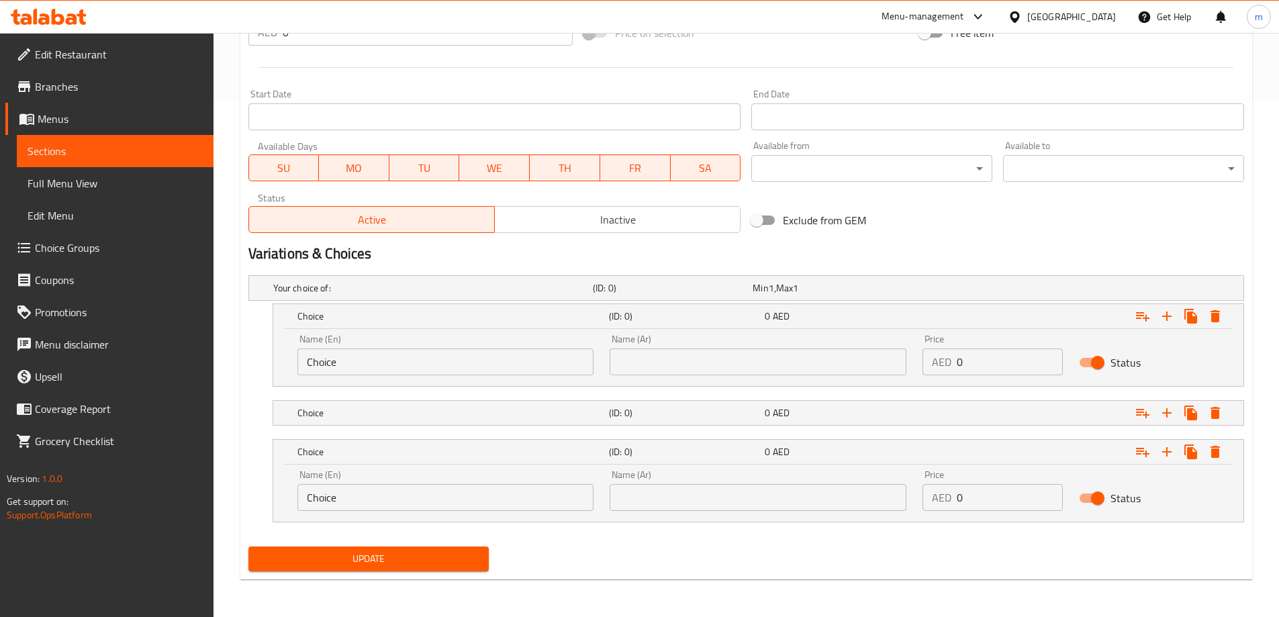
click at [702, 428] on nav at bounding box center [746, 433] width 996 height 11
click at [702, 416] on h5 "(ID: 0)" at bounding box center [684, 412] width 150 height 13
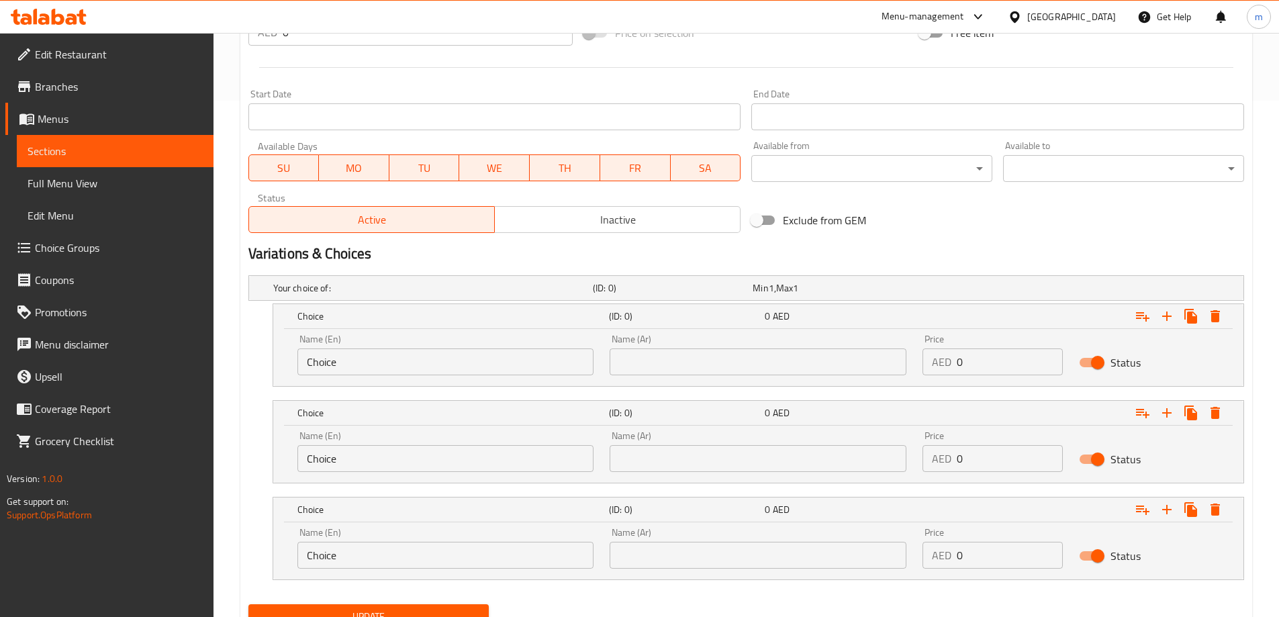
click at [432, 367] on input "Choice" at bounding box center [445, 361] width 297 height 27
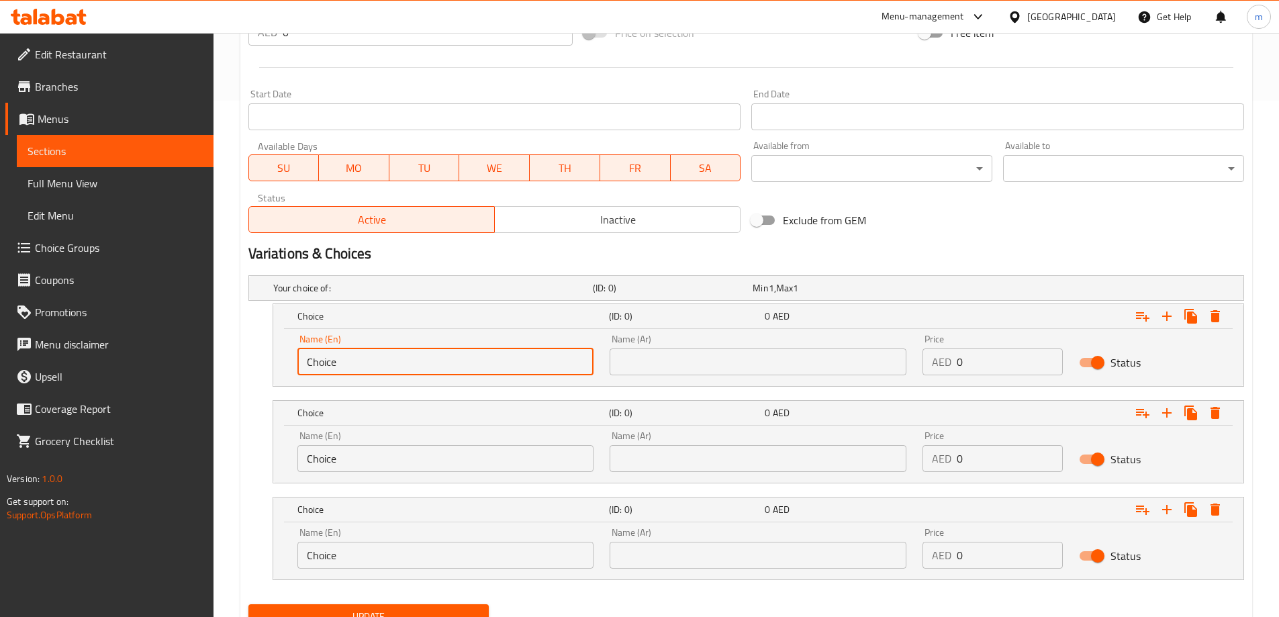
click at [432, 367] on input "Choice" at bounding box center [445, 361] width 297 height 27
type input "small"
click at [387, 461] on input "Choice" at bounding box center [445, 458] width 297 height 27
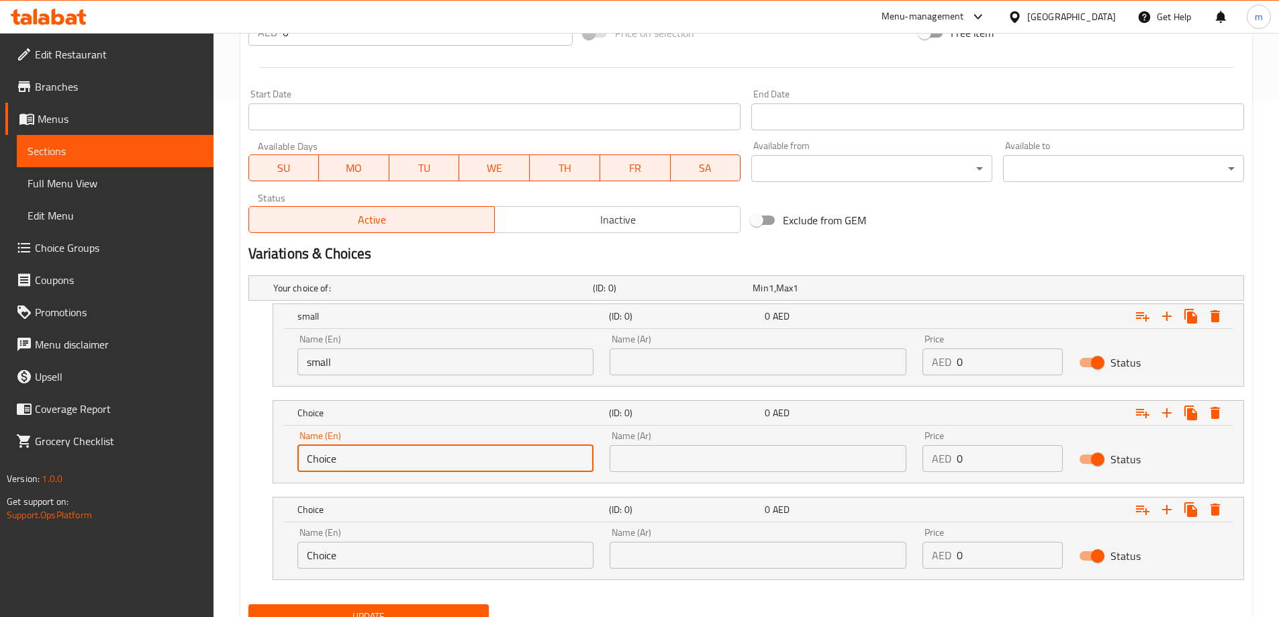
click at [387, 461] on input "Choice" at bounding box center [445, 458] width 297 height 27
type input "medium"
click at [379, 555] on input "Choice" at bounding box center [445, 555] width 297 height 27
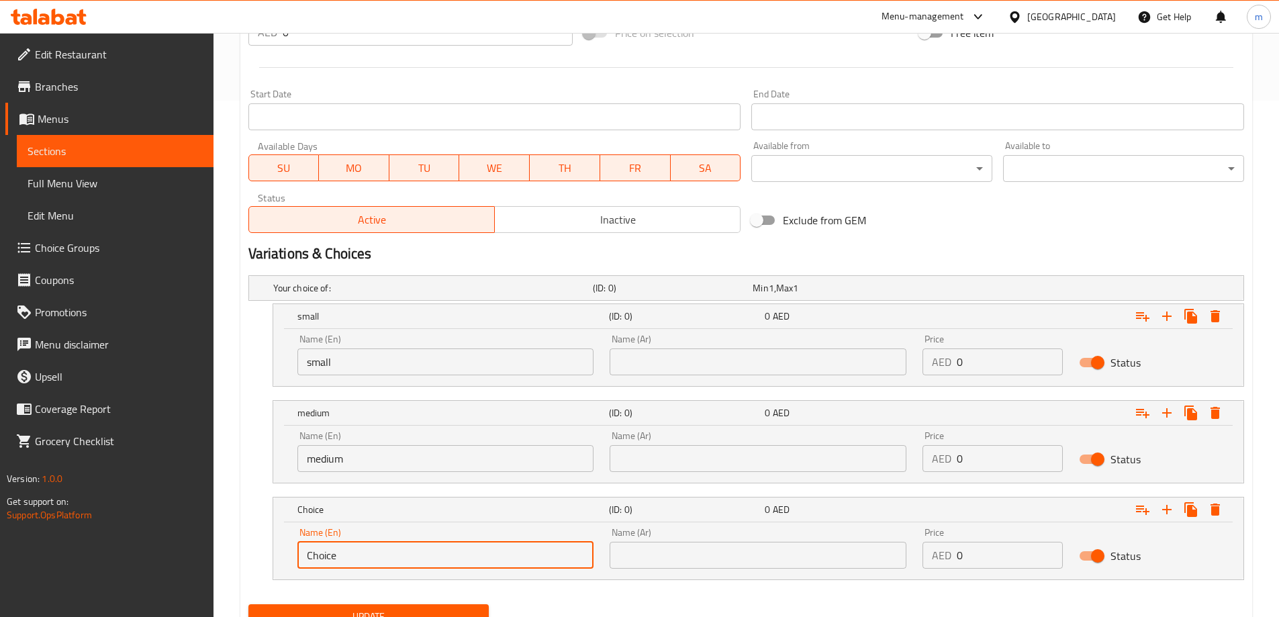
click at [379, 555] on input "Choice" at bounding box center [445, 555] width 297 height 27
type input "large"
click at [648, 354] on input "text" at bounding box center [758, 361] width 297 height 27
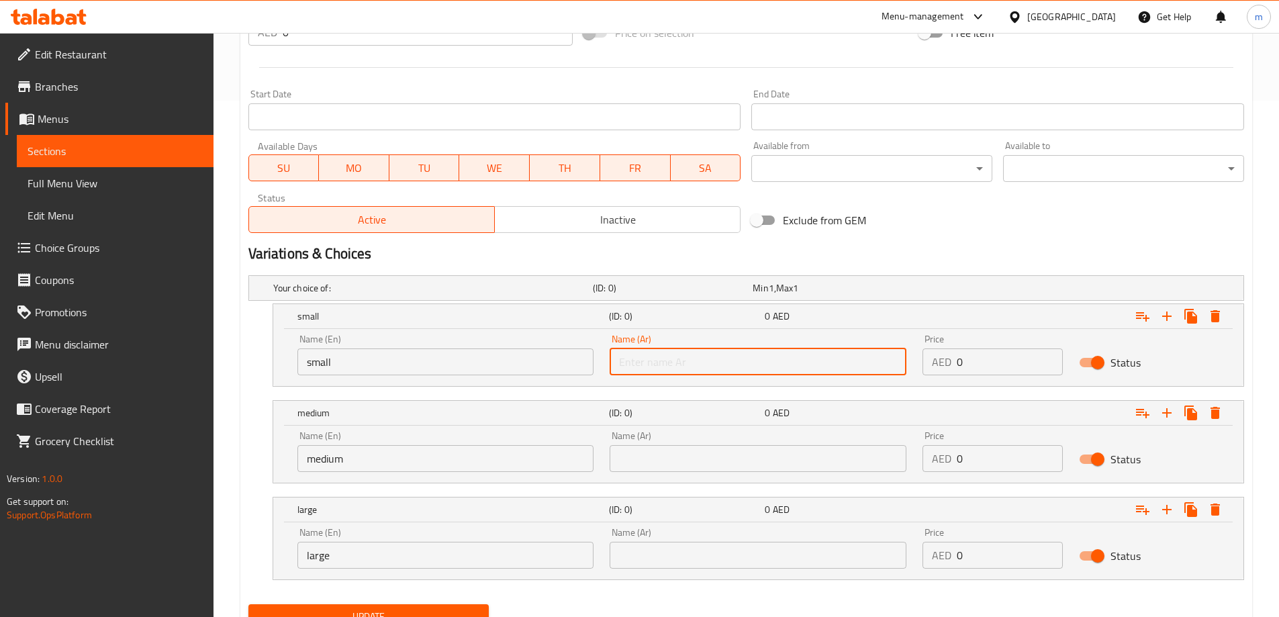
type input "صغير"
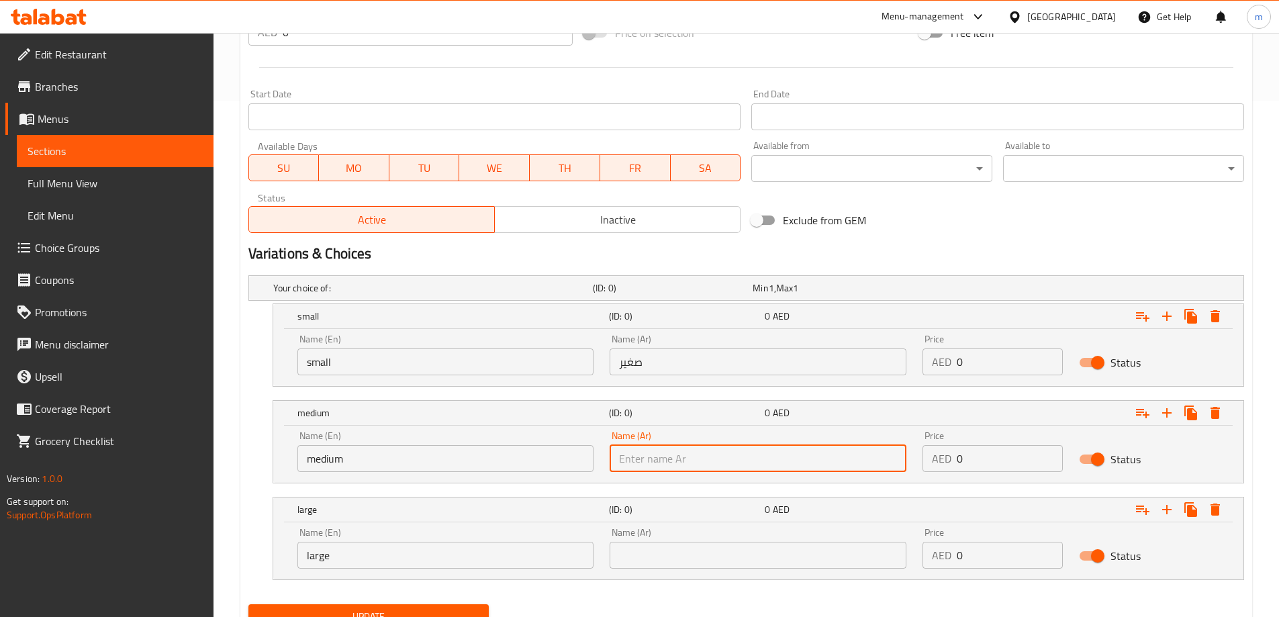
click at [712, 452] on input "text" at bounding box center [758, 458] width 297 height 27
type input "وسط"
drag, startPoint x: 705, startPoint y: 553, endPoint x: 704, endPoint y: 545, distance: 7.5
click at [704, 553] on input "text" at bounding box center [758, 555] width 297 height 27
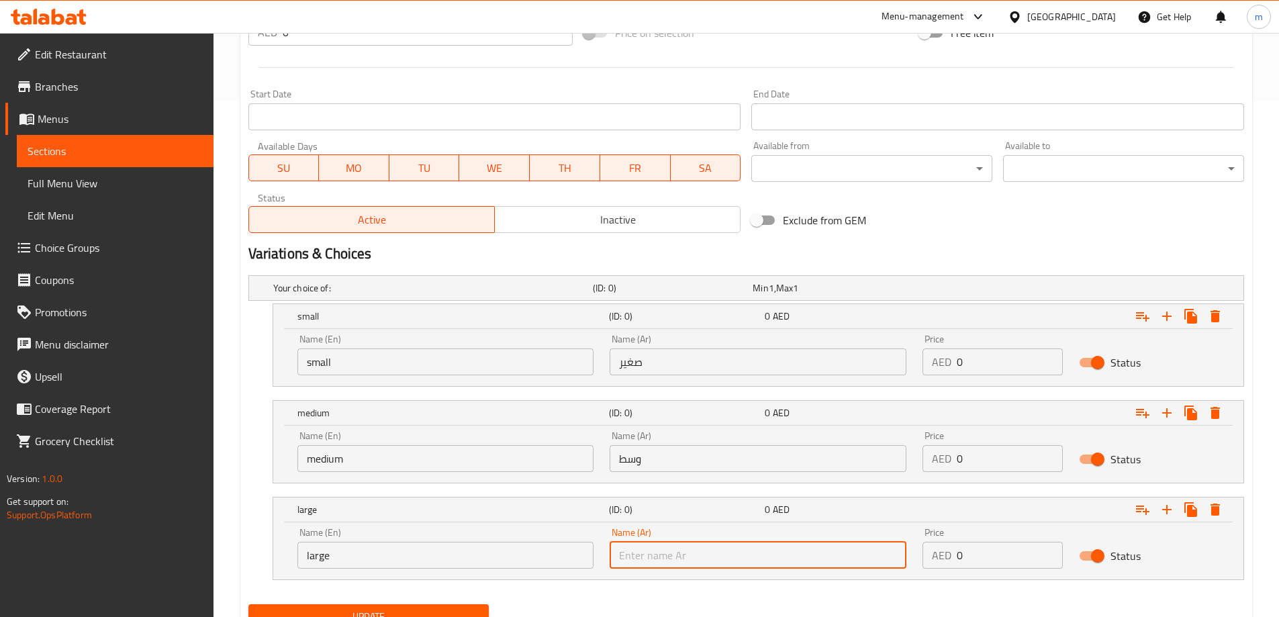
type input "كبير"
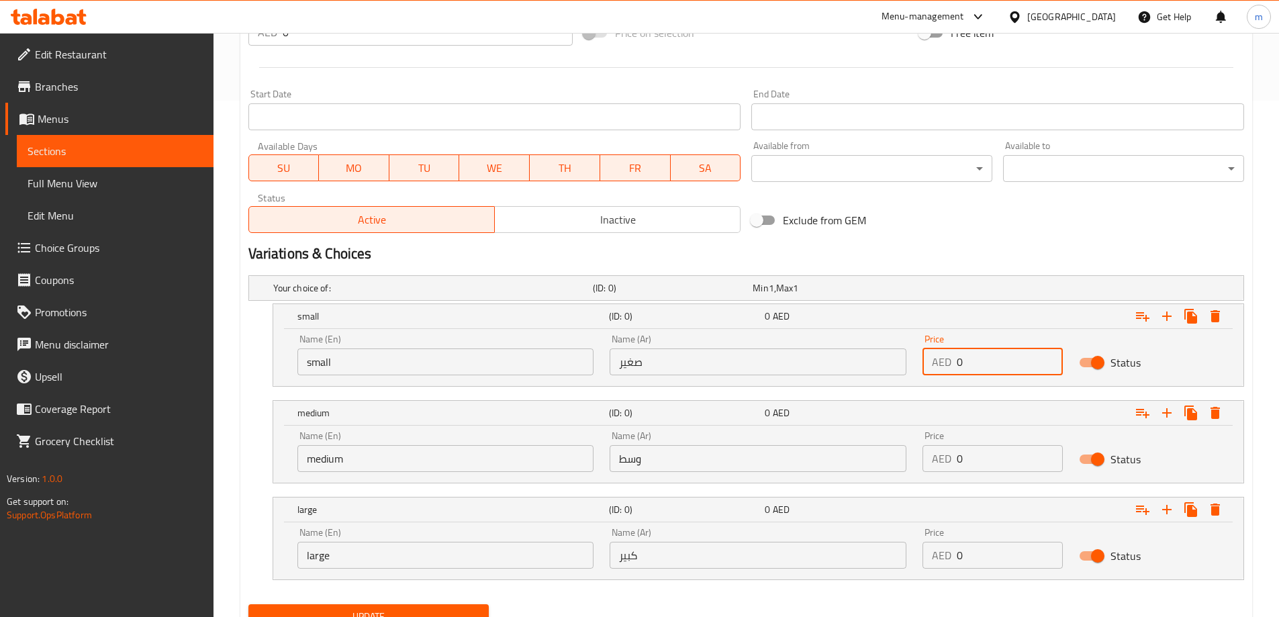
click at [990, 364] on input "0" at bounding box center [1010, 361] width 106 height 27
type input "10"
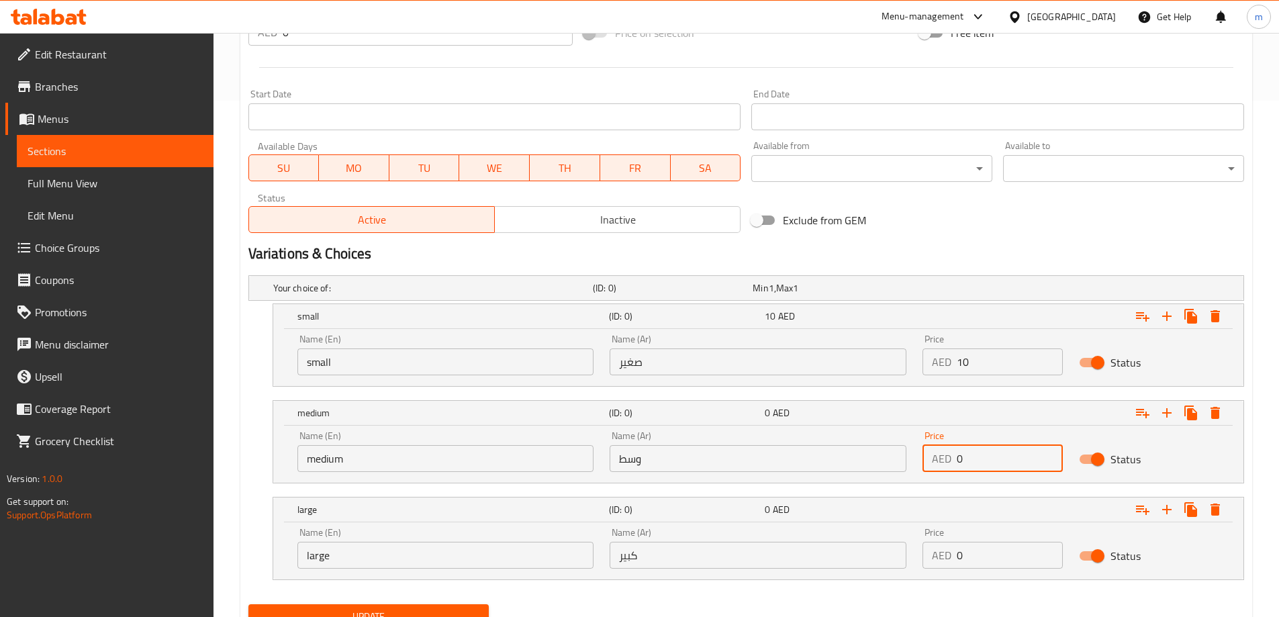
click at [989, 452] on input "0" at bounding box center [1010, 458] width 106 height 27
type input "15"
click at [968, 574] on div "Price AED 0 Price" at bounding box center [992, 548] width 156 height 57
click at [966, 565] on input "0" at bounding box center [1010, 555] width 106 height 27
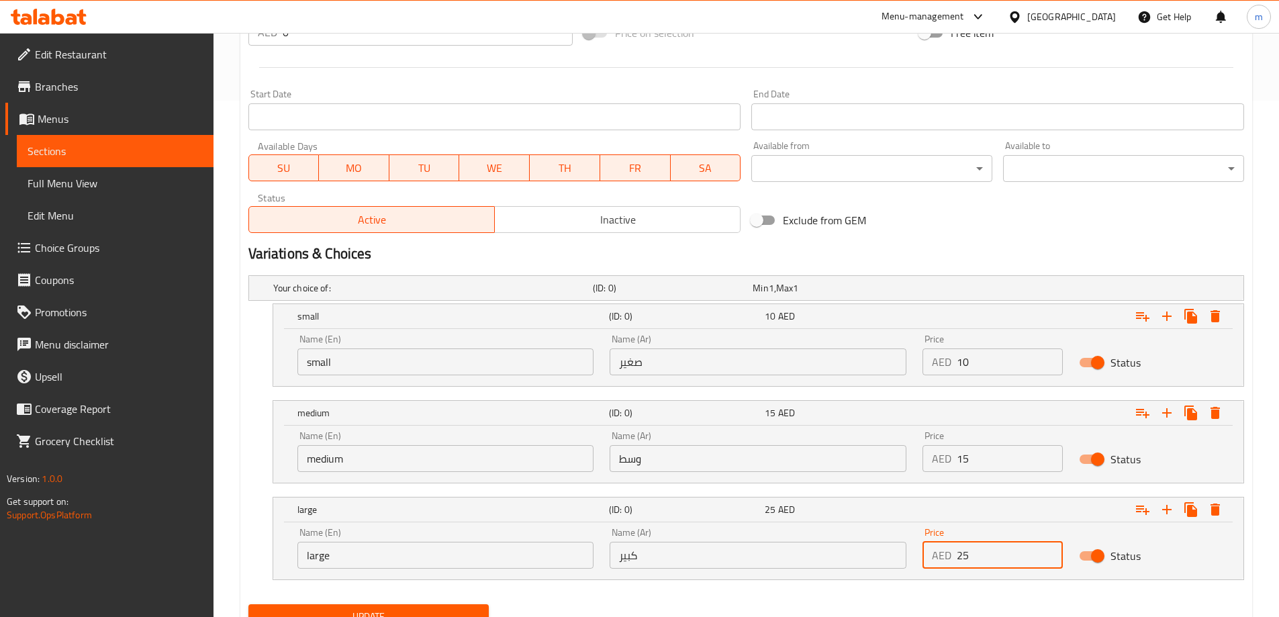
type input "25"
click at [939, 589] on nav at bounding box center [746, 588] width 996 height 11
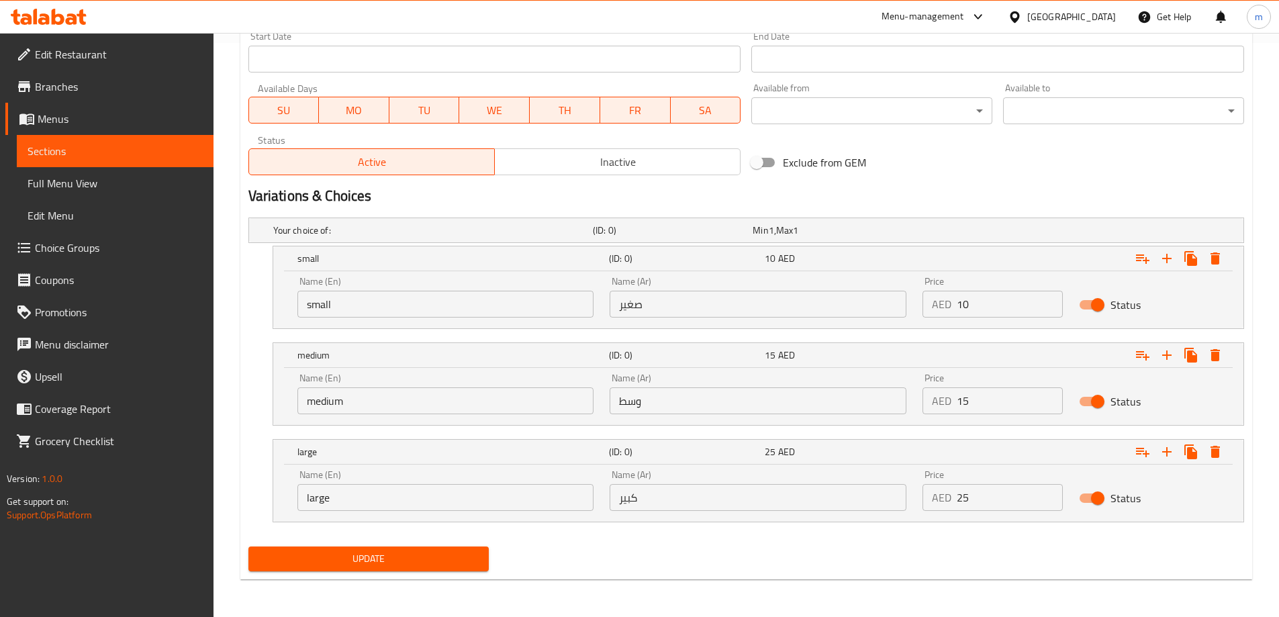
click at [434, 555] on span "Update" at bounding box center [369, 559] width 220 height 17
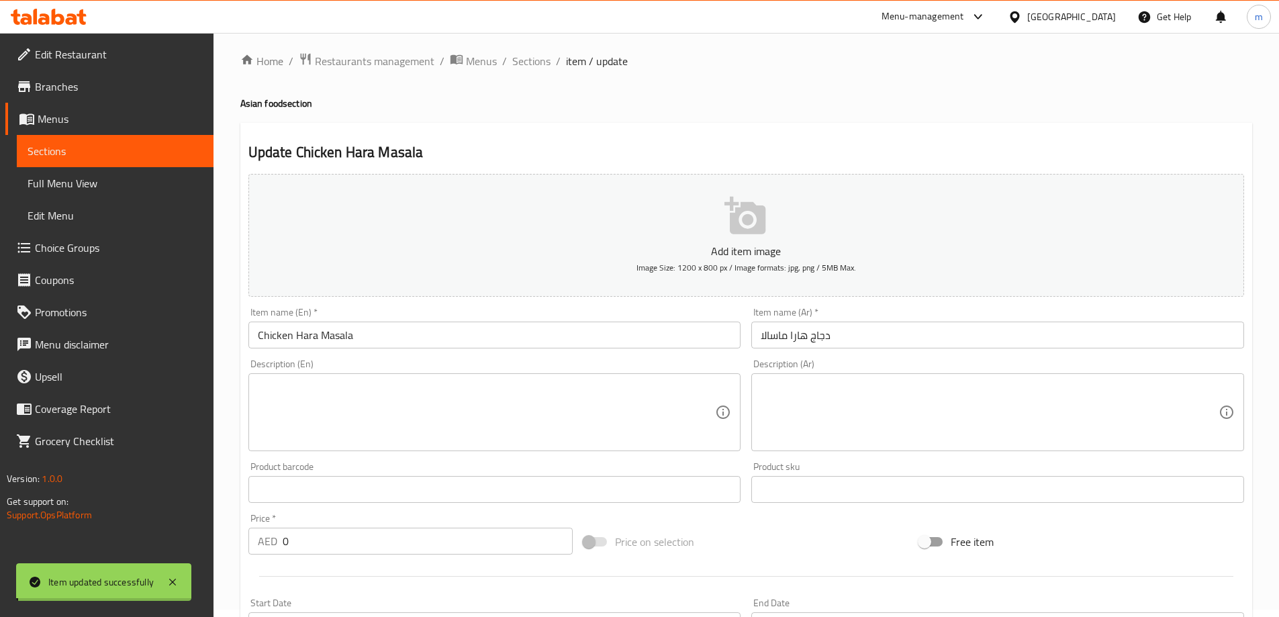
scroll to position [0, 0]
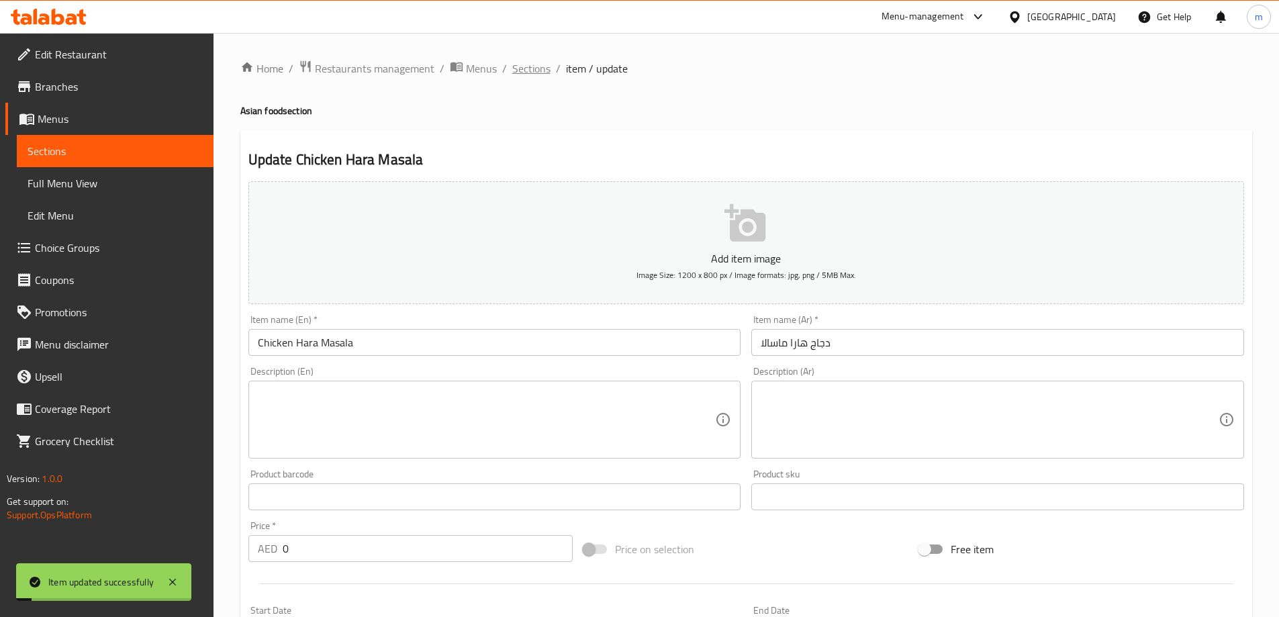
click at [537, 73] on span "Sections" at bounding box center [531, 68] width 38 height 16
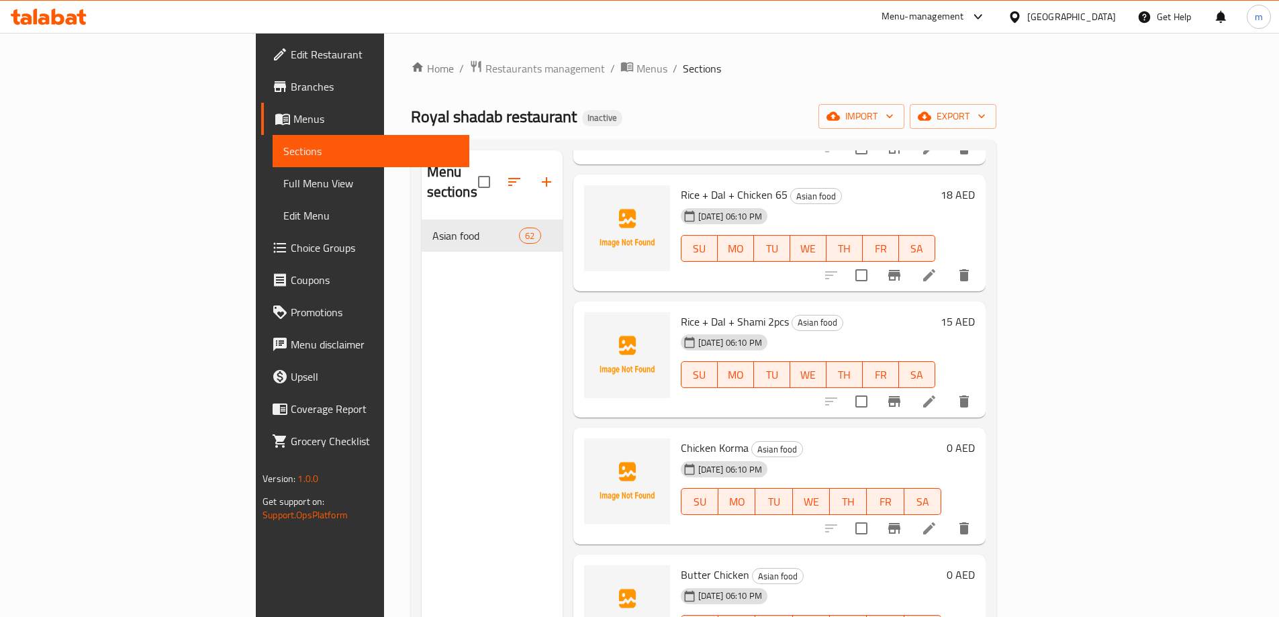
scroll to position [5298, 0]
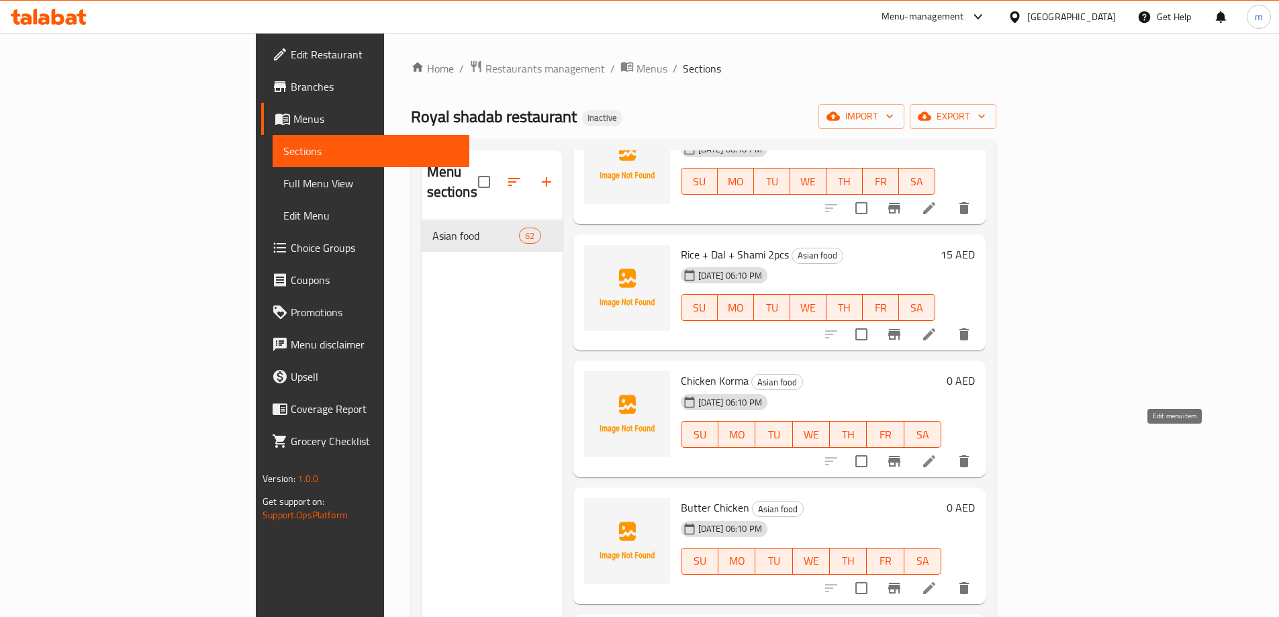
click at [937, 453] on icon at bounding box center [929, 461] width 16 height 16
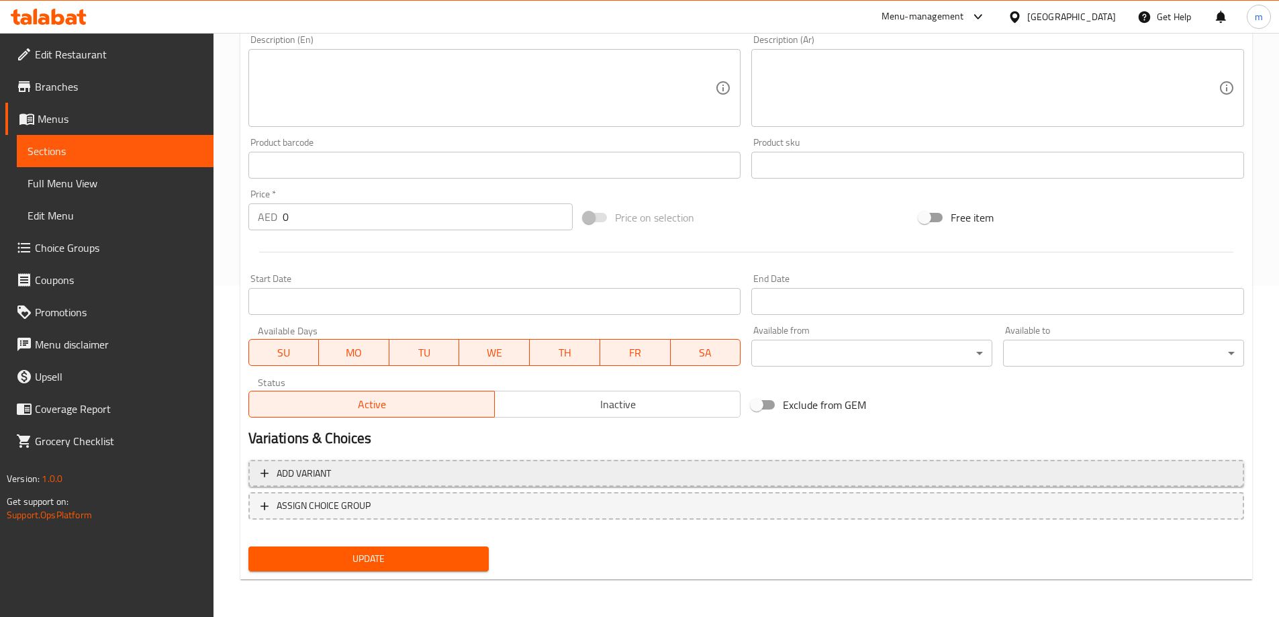
click at [738, 463] on button "Add variant" at bounding box center [746, 474] width 996 height 28
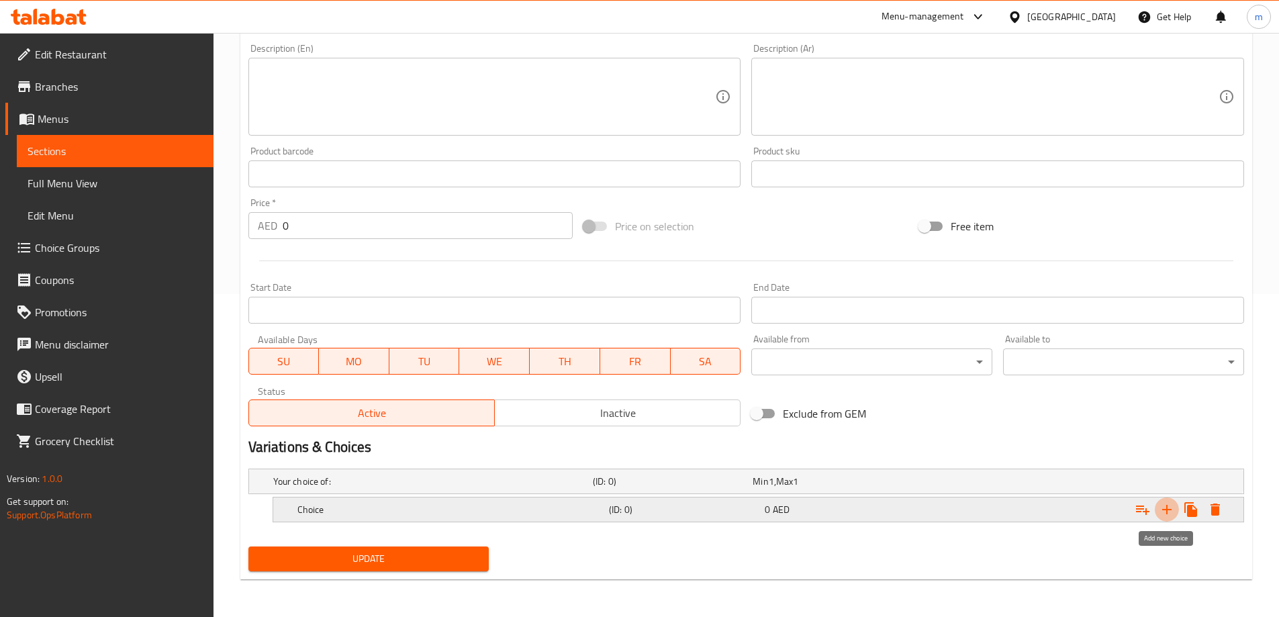
click at [1163, 508] on icon "Expand" at bounding box center [1167, 510] width 16 height 16
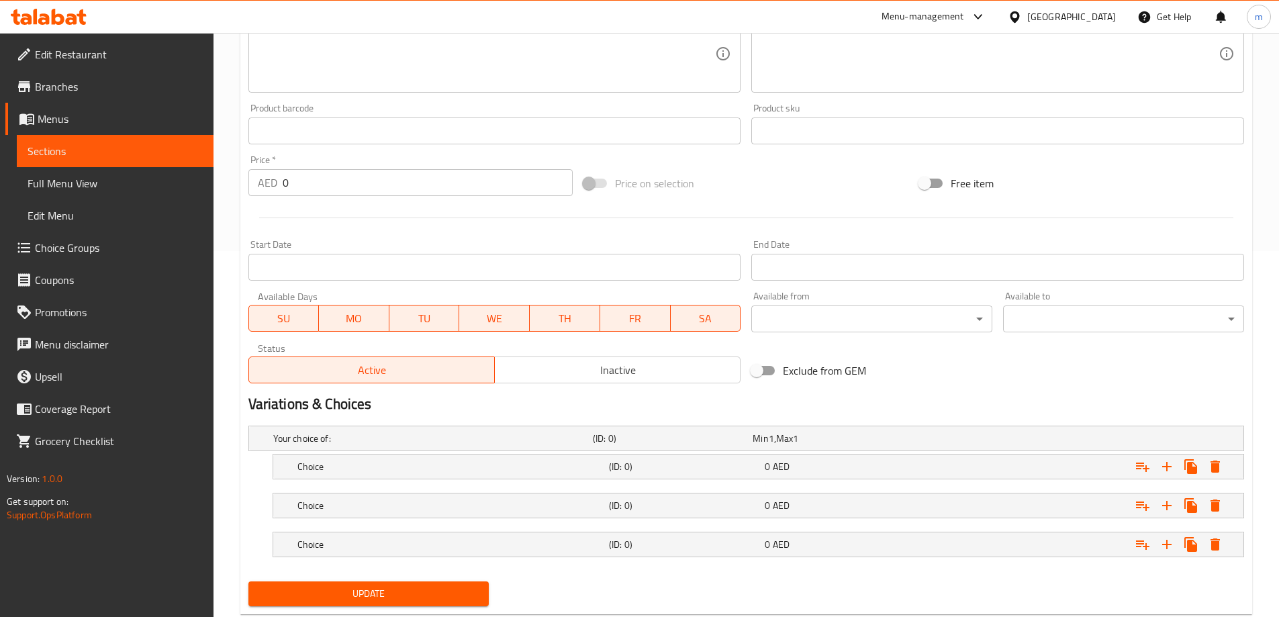
scroll to position [401, 0]
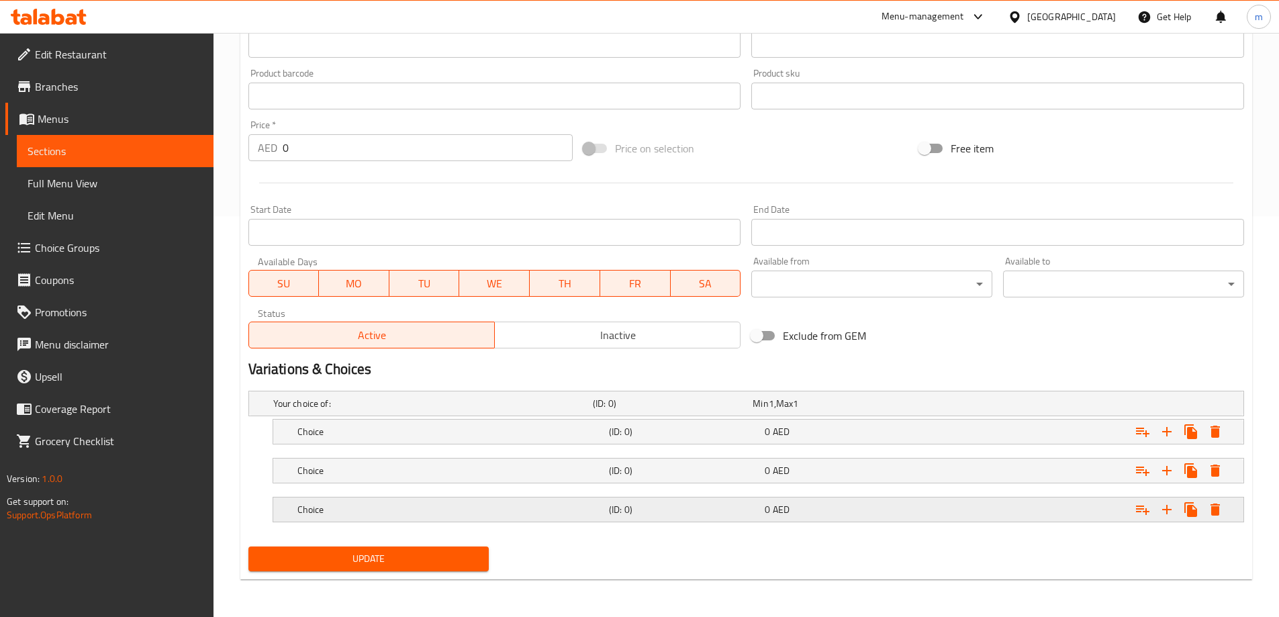
click at [969, 516] on div "Expand" at bounding box center [1074, 510] width 312 height 30
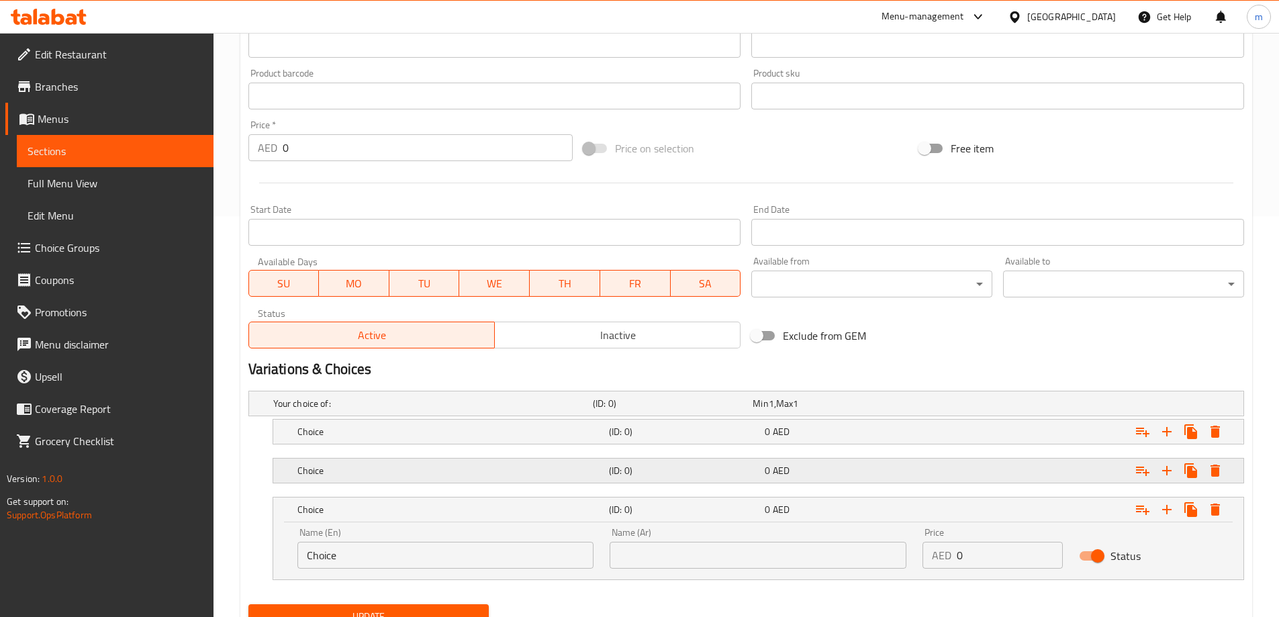
drag, startPoint x: 951, startPoint y: 478, endPoint x: 916, endPoint y: 457, distance: 40.6
click at [951, 478] on div "Expand" at bounding box center [1074, 471] width 312 height 30
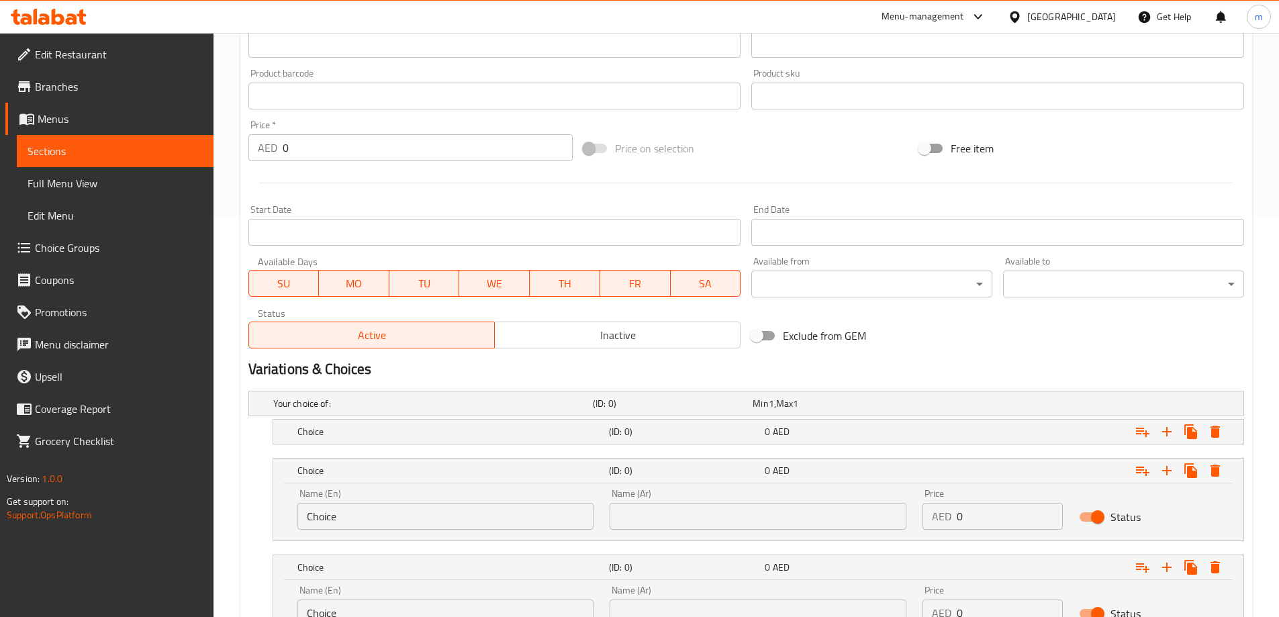
click at [900, 448] on nav at bounding box center [746, 452] width 996 height 11
click at [805, 440] on div "0 AED" at bounding box center [840, 431] width 156 height 19
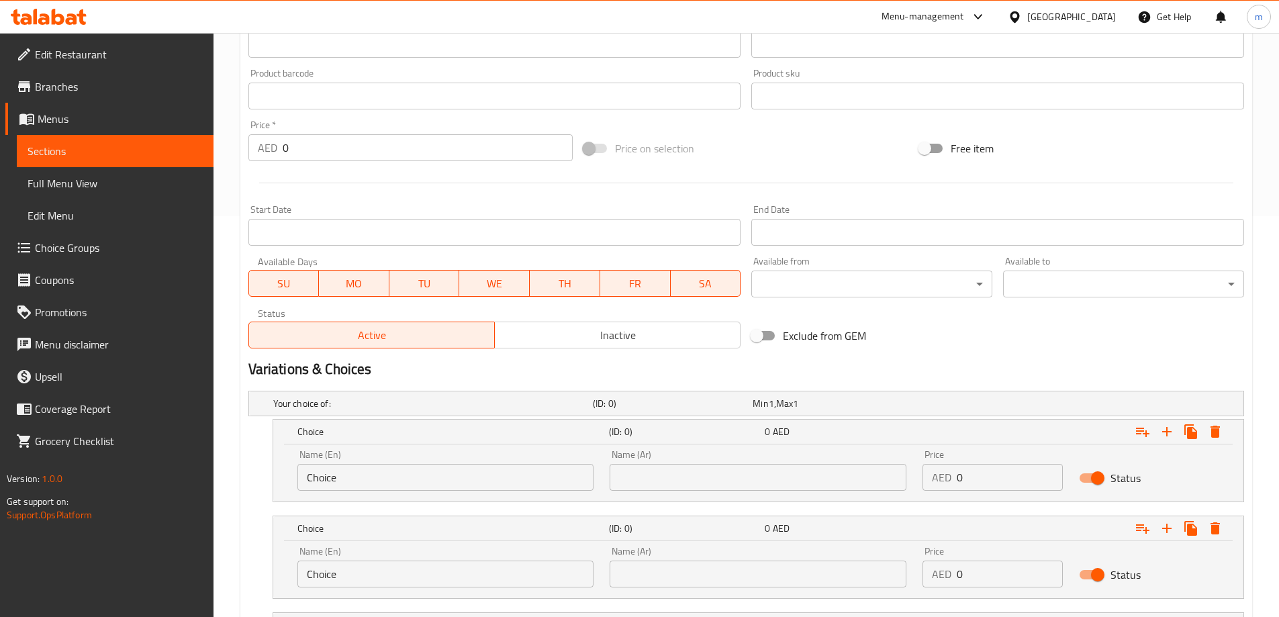
click at [367, 490] on input "Choice" at bounding box center [445, 477] width 297 height 27
type input "small"
click at [355, 576] on input "Choice" at bounding box center [445, 574] width 297 height 27
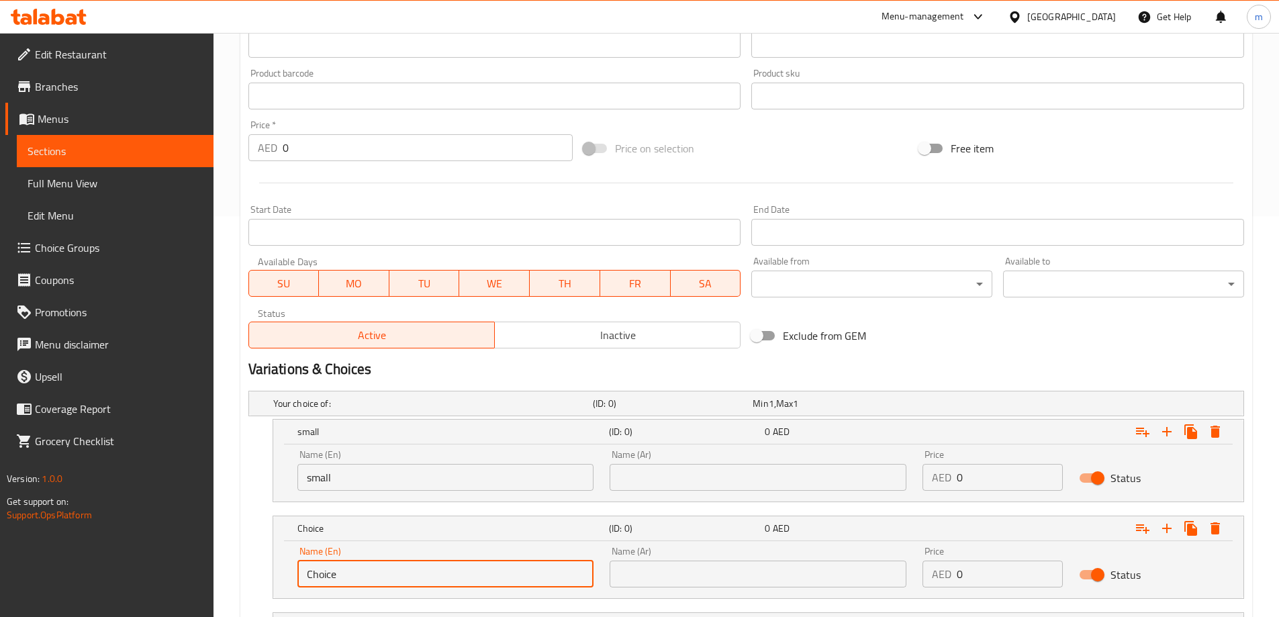
click at [355, 576] on input "Choice" at bounding box center [445, 574] width 297 height 27
type input "medium"
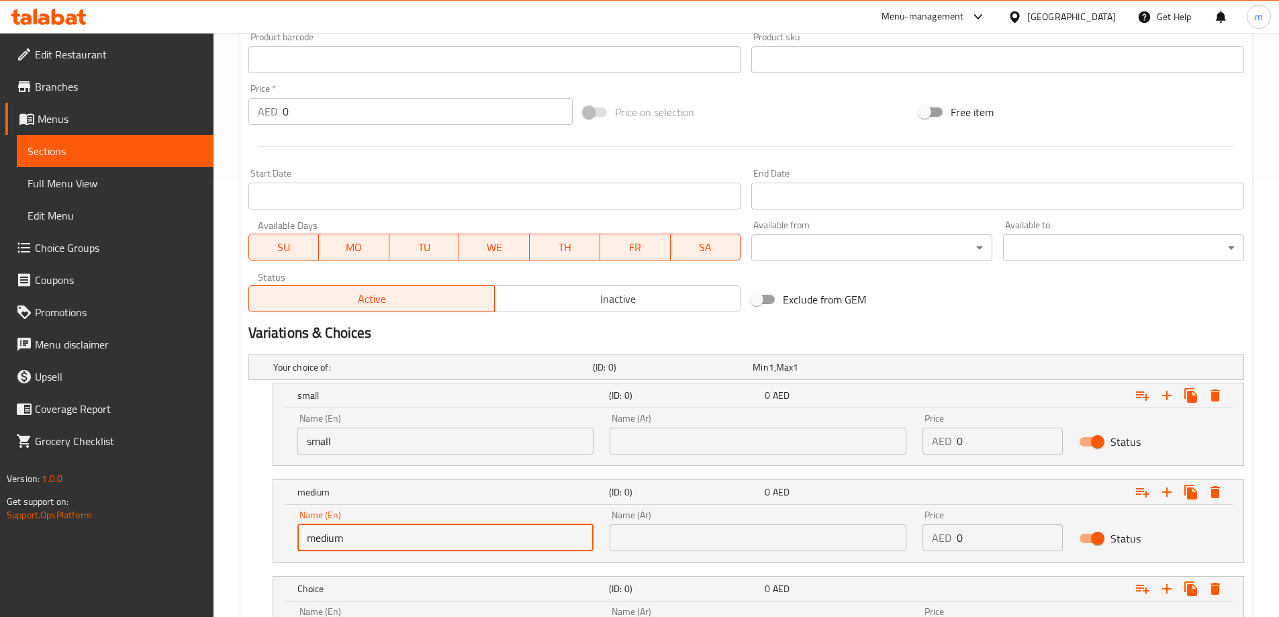
scroll to position [468, 0]
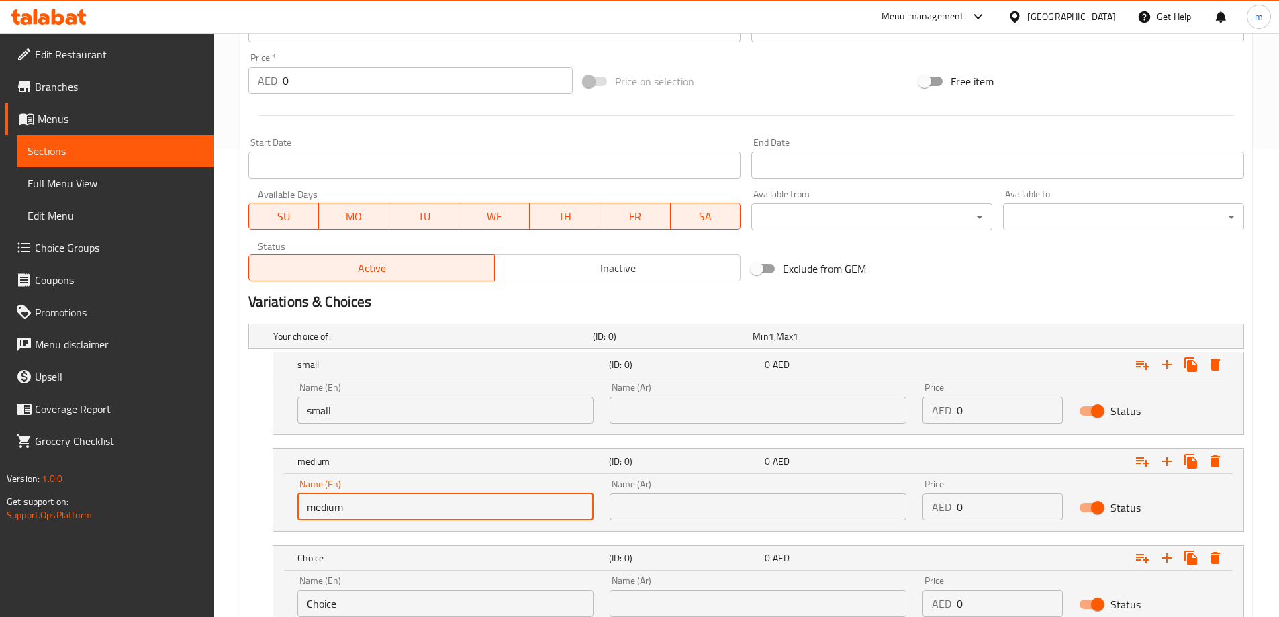
click at [372, 593] on input "Choice" at bounding box center [445, 603] width 297 height 27
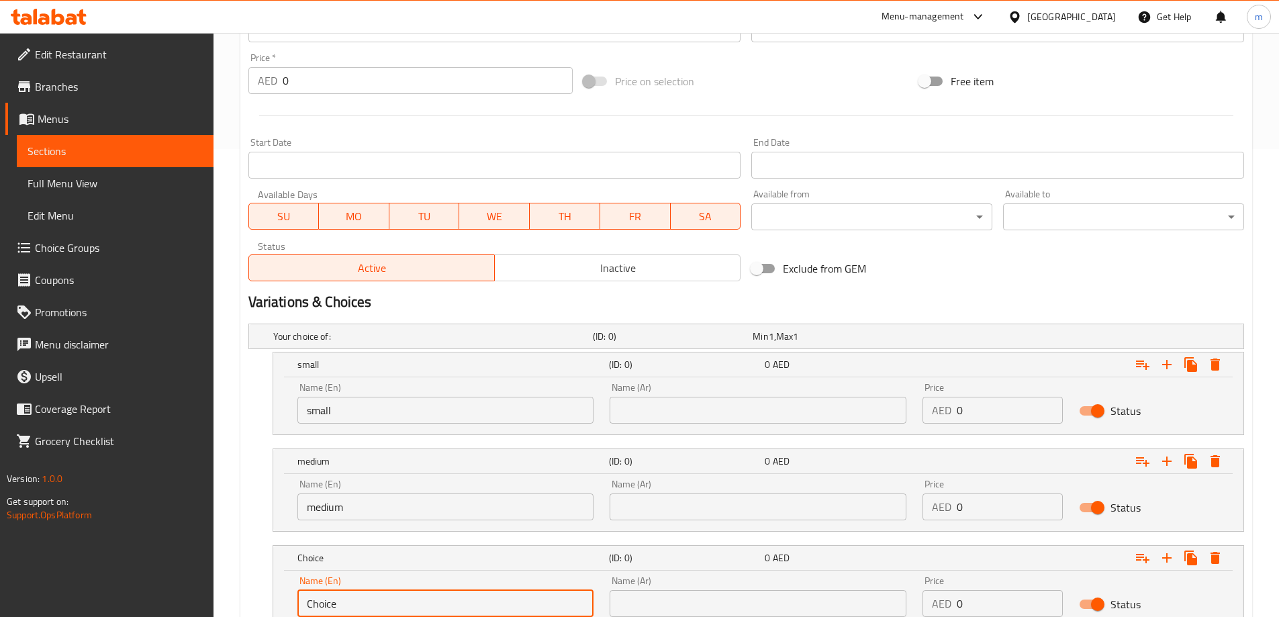
click at [372, 593] on input "Choice" at bounding box center [445, 603] width 297 height 27
type input "large"
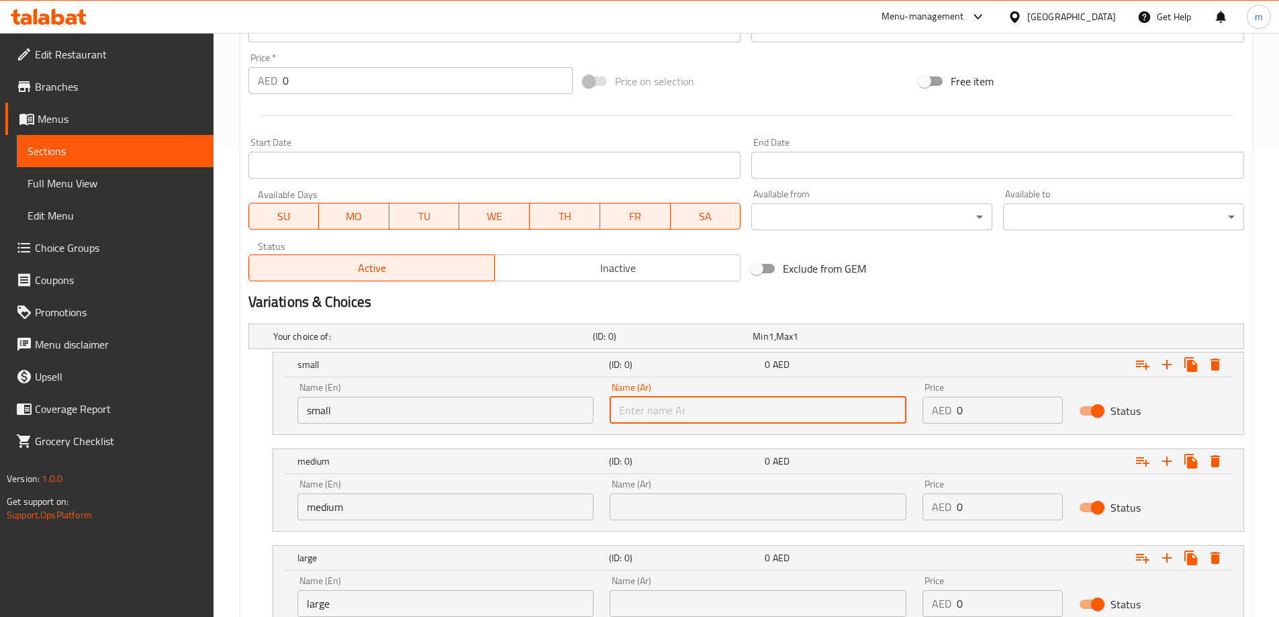
click at [747, 397] on input "text" at bounding box center [758, 410] width 297 height 27
type input "صغير"
click at [718, 492] on div "Name (Ar) Name (Ar)" at bounding box center [758, 499] width 297 height 41
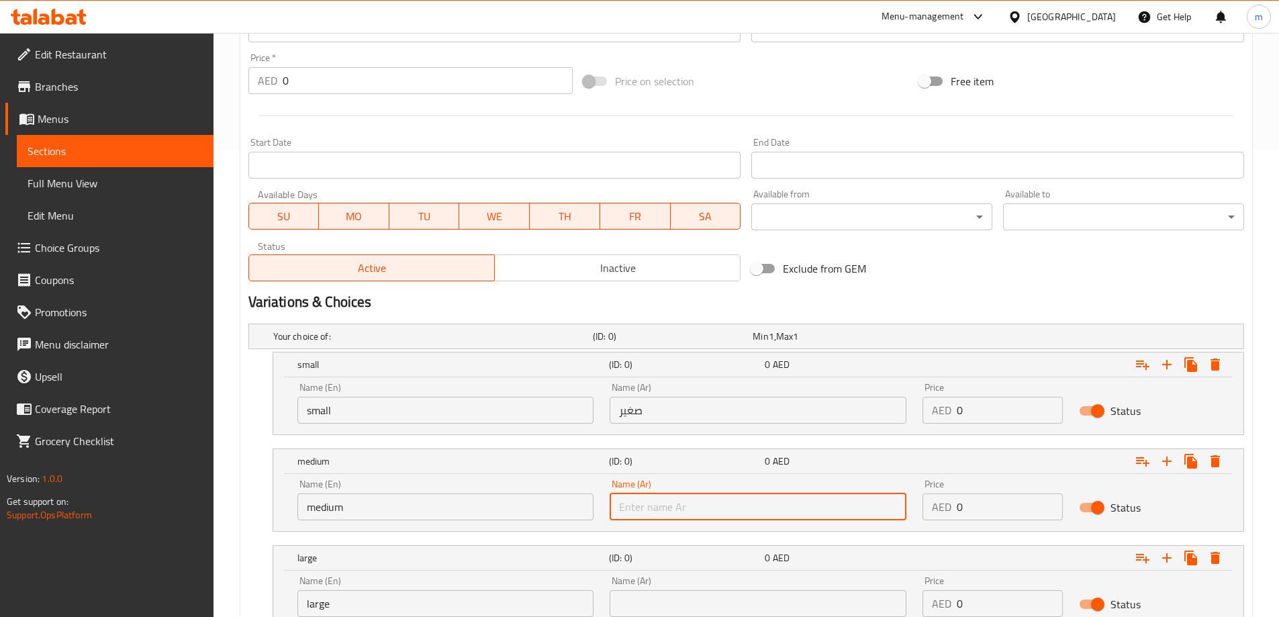
click at [718, 508] on input "text" at bounding box center [758, 506] width 297 height 27
type input "وسط"
drag, startPoint x: 704, startPoint y: 598, endPoint x: 701, endPoint y: 589, distance: 10.0
click at [704, 598] on input "text" at bounding box center [758, 603] width 297 height 27
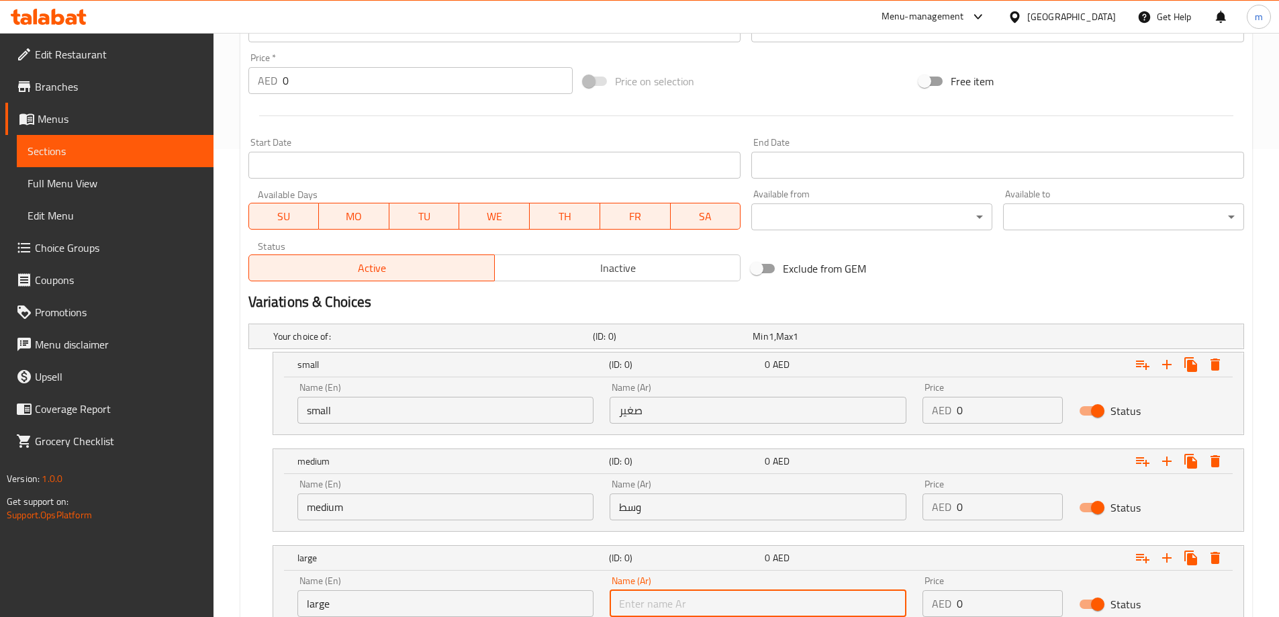
type input "كبير"
click at [988, 407] on input "0" at bounding box center [1010, 410] width 106 height 27
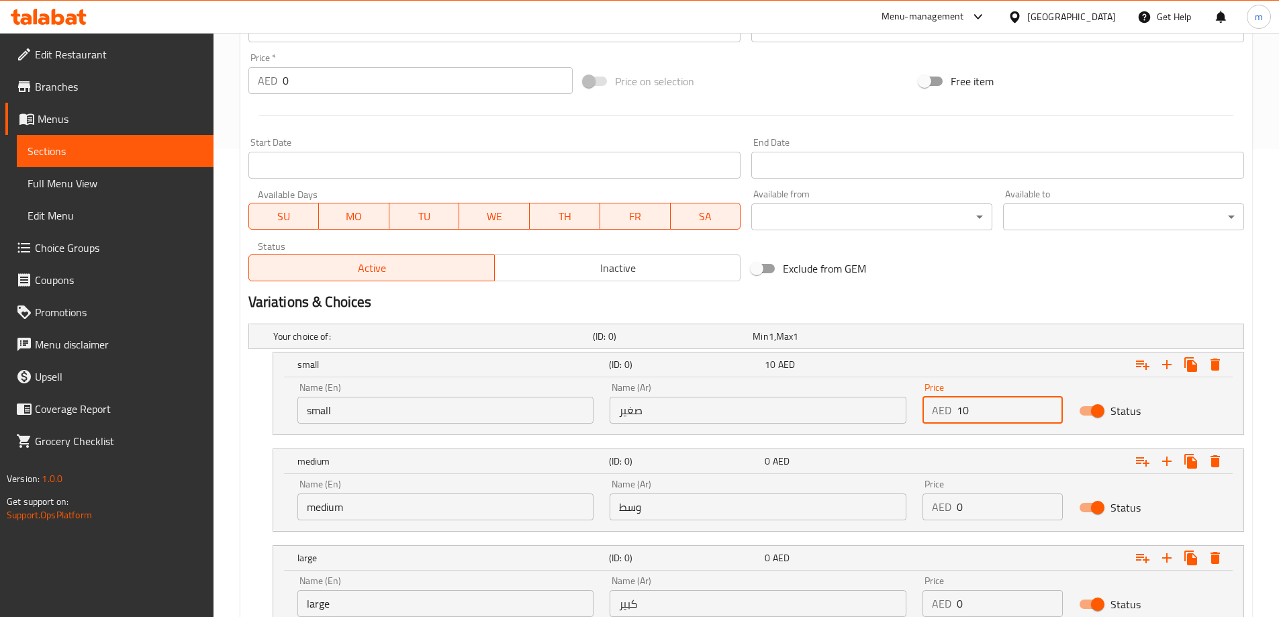
type input "10"
click at [1018, 507] on input "0" at bounding box center [1010, 506] width 106 height 27
type input "15"
click at [1000, 602] on input "0" at bounding box center [1010, 603] width 106 height 27
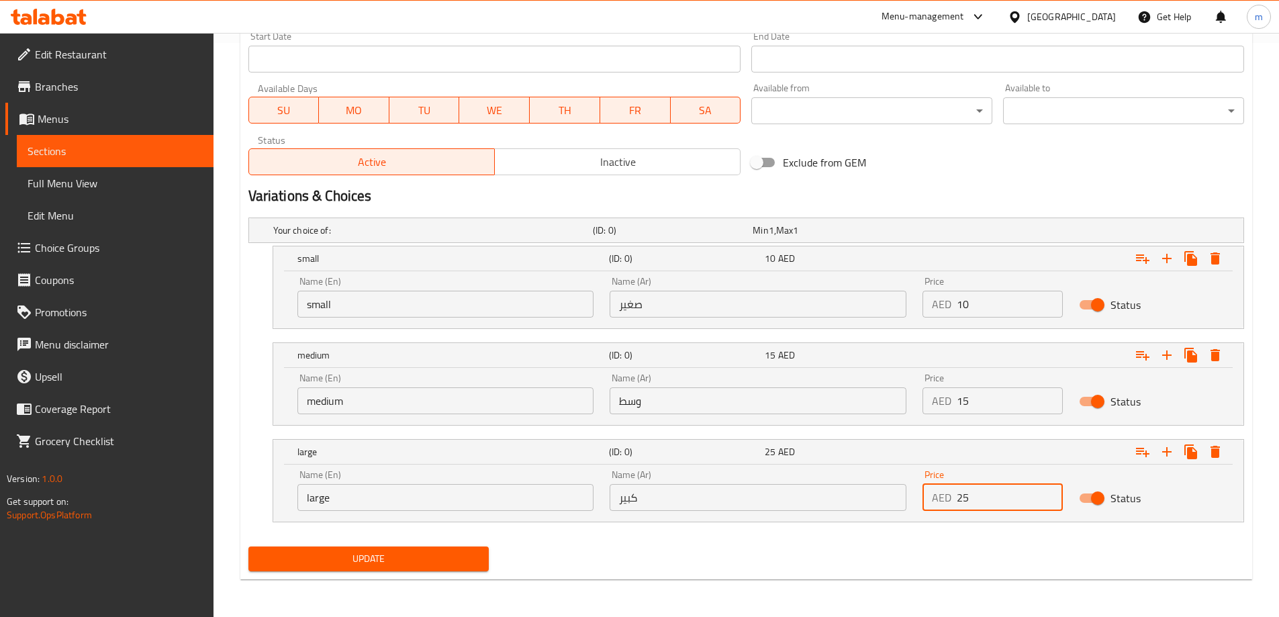
type input "25"
click at [892, 546] on div "Update" at bounding box center [746, 559] width 1006 height 36
click at [471, 557] on span "Update" at bounding box center [369, 559] width 220 height 17
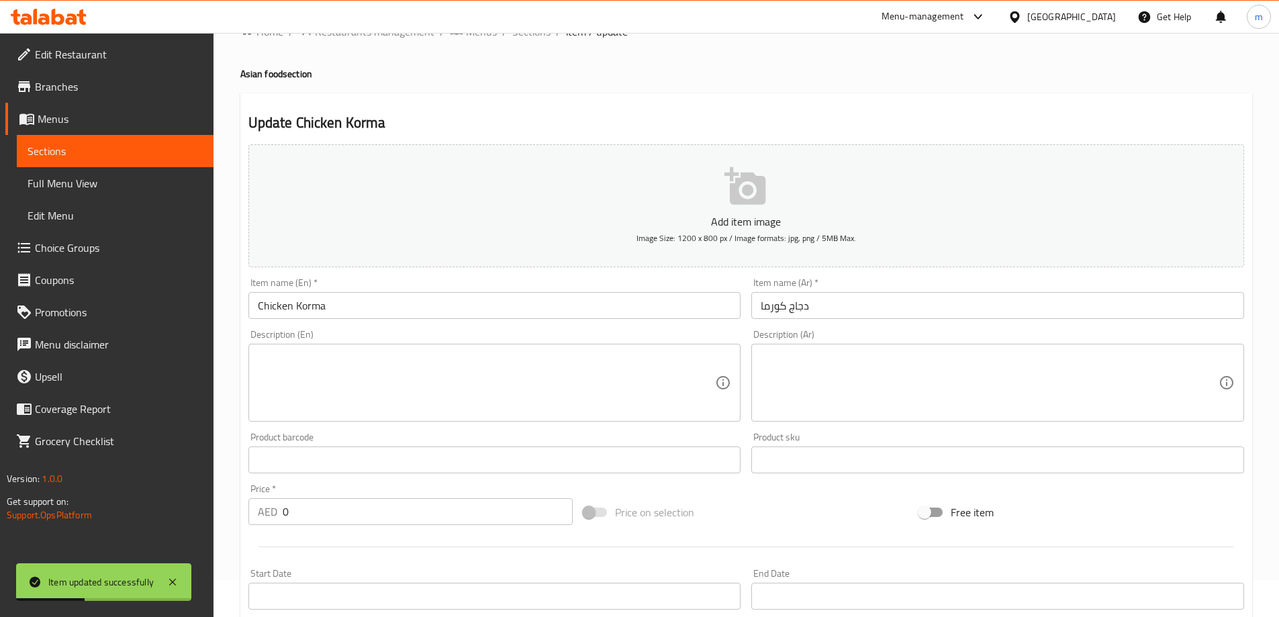
scroll to position [0, 0]
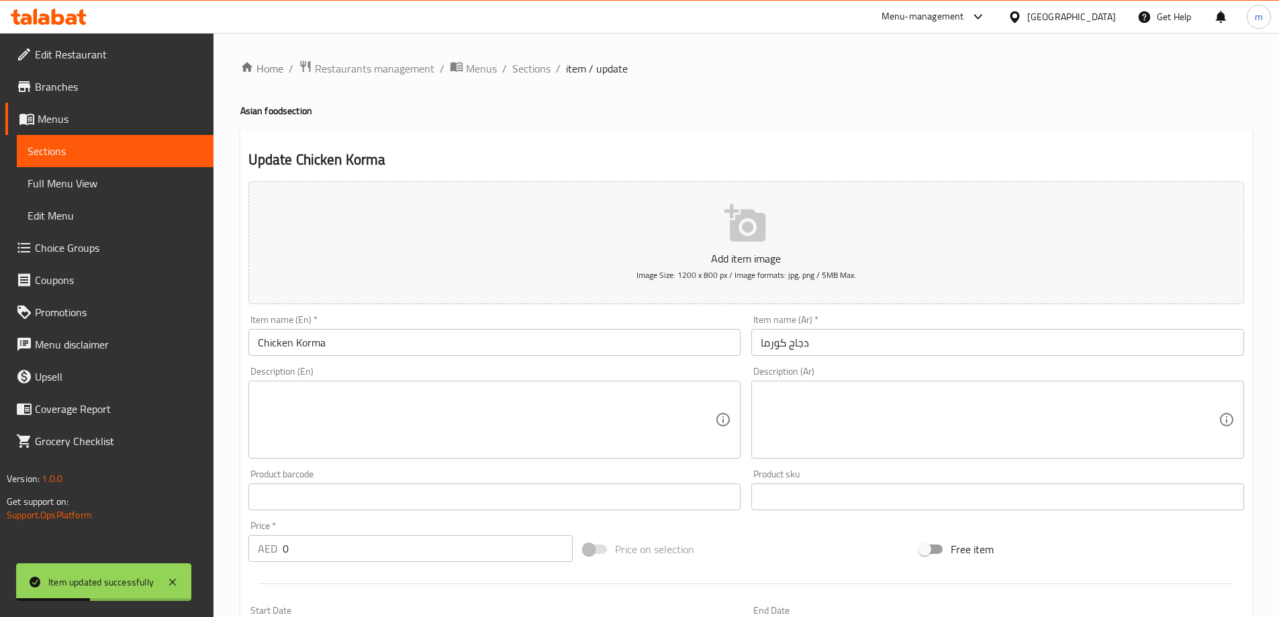
click at [549, 74] on ol "Home / Restaurants management / Menus / Sections / item / update" at bounding box center [746, 68] width 1012 height 17
click at [540, 71] on span "Sections" at bounding box center [531, 68] width 38 height 16
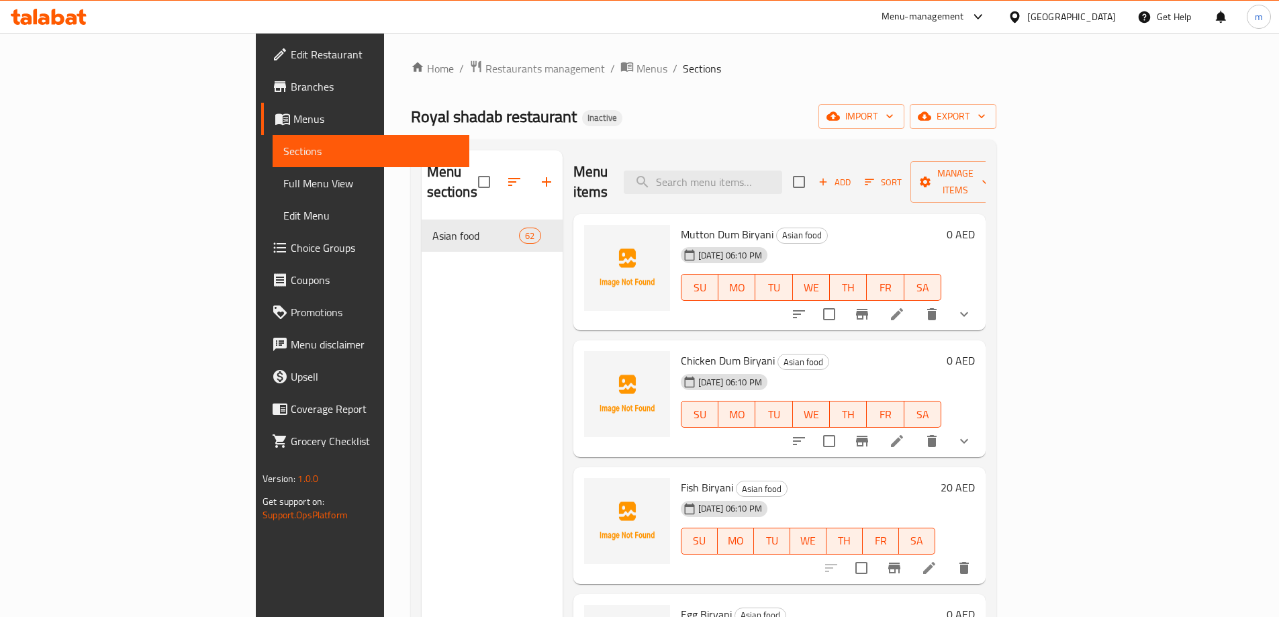
scroll to position [5200, 0]
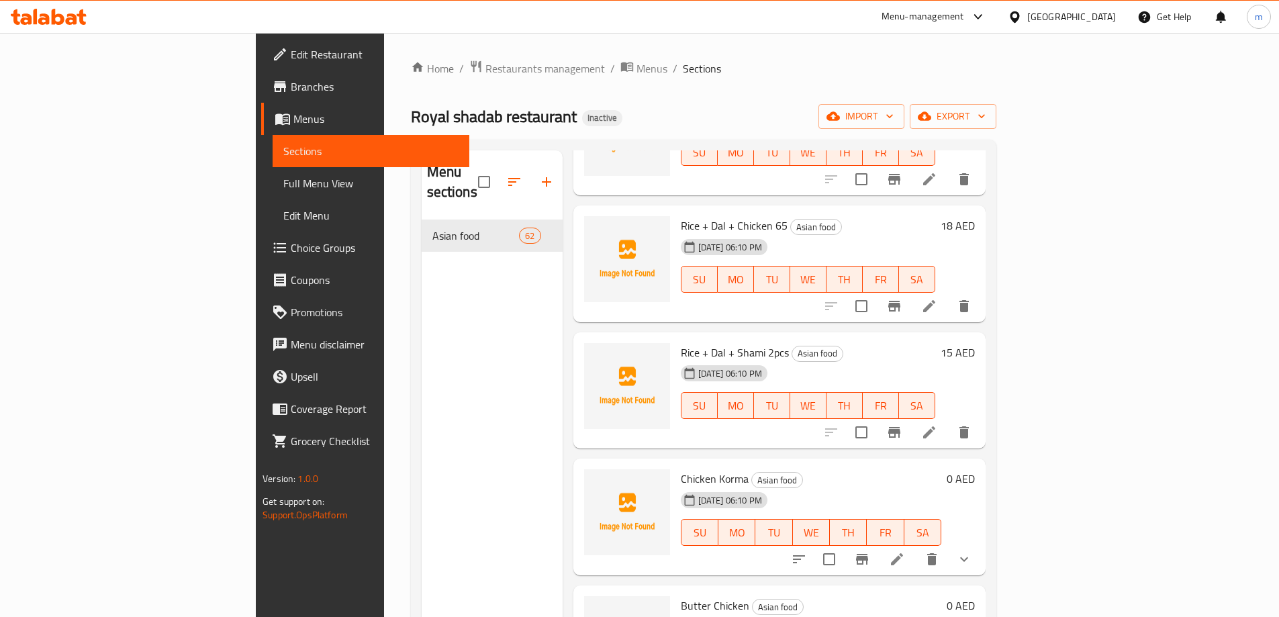
click at [894, 133] on div "Home / Restaurants management / Menus / Sections Royal shadab restaurant Inacti…" at bounding box center [703, 419] width 585 height 718
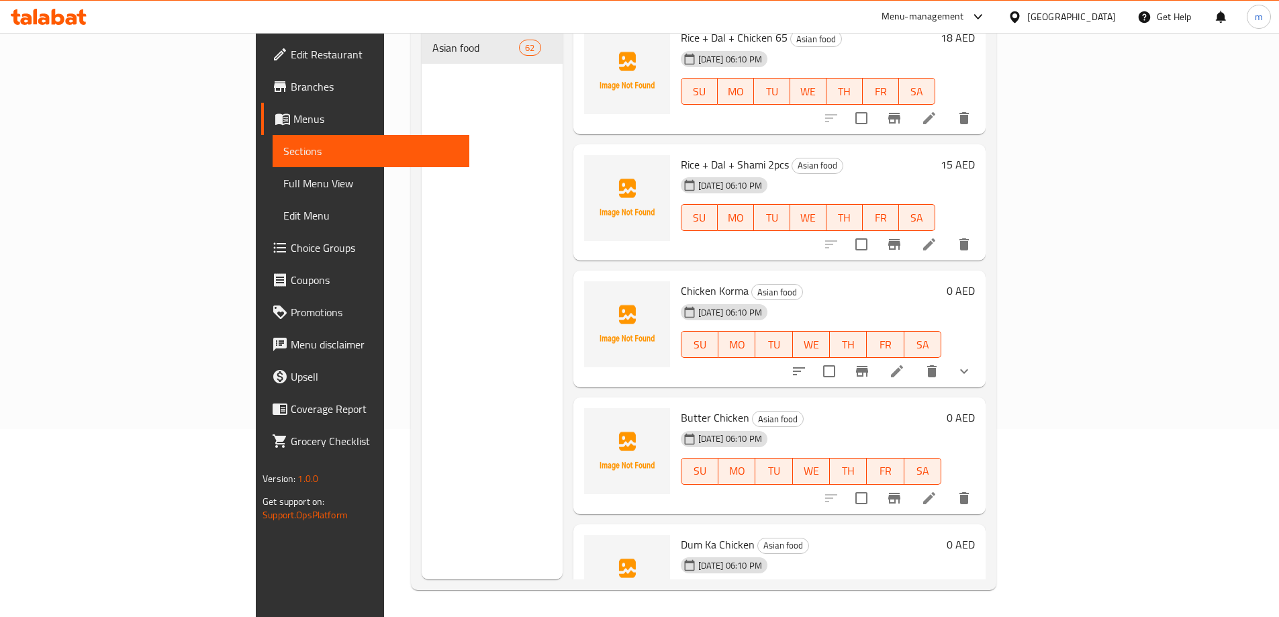
click at [937, 490] on icon at bounding box center [929, 498] width 16 height 16
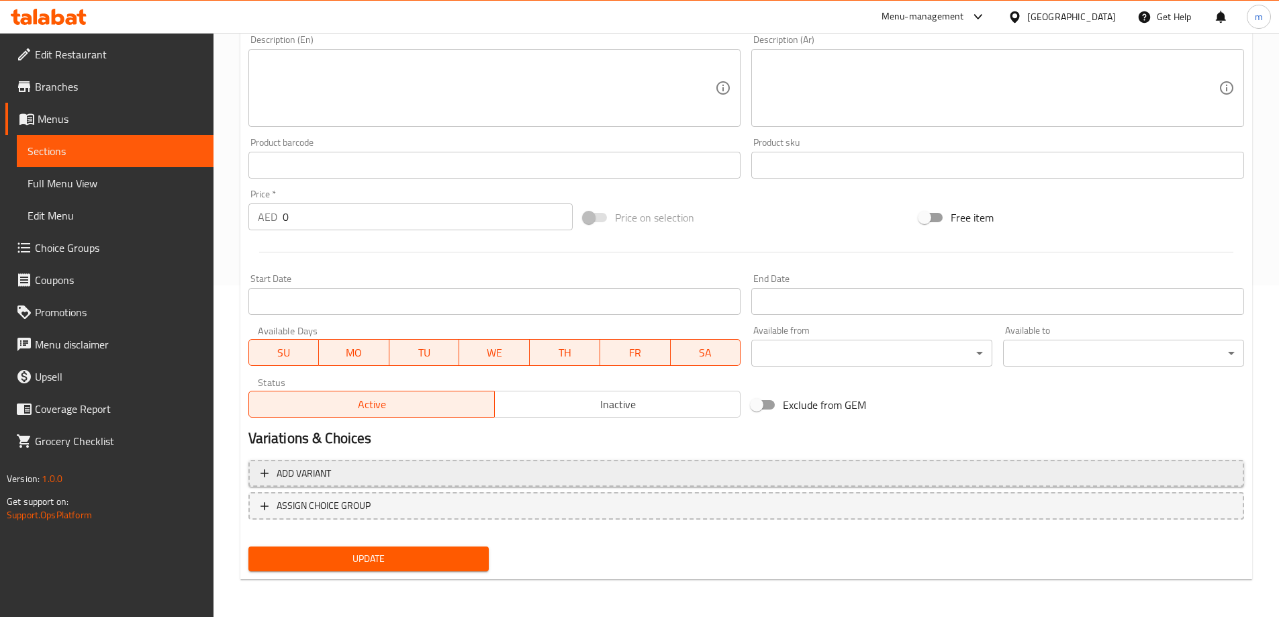
click at [880, 460] on button "Add variant" at bounding box center [746, 474] width 996 height 28
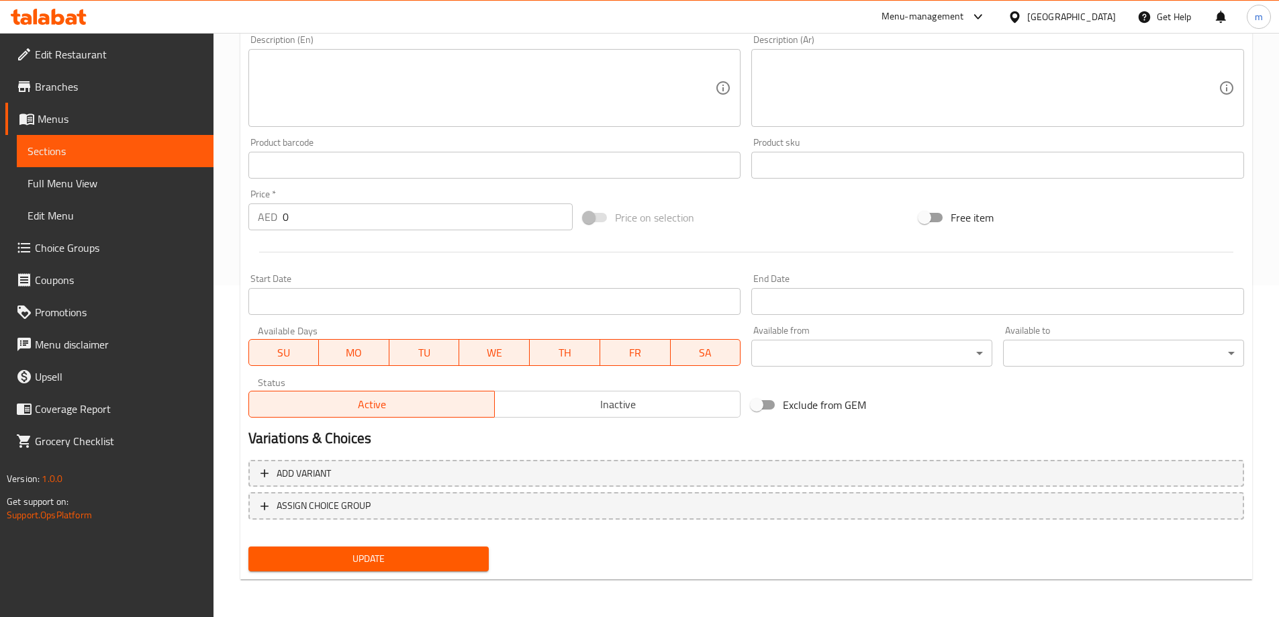
scroll to position [323, 0]
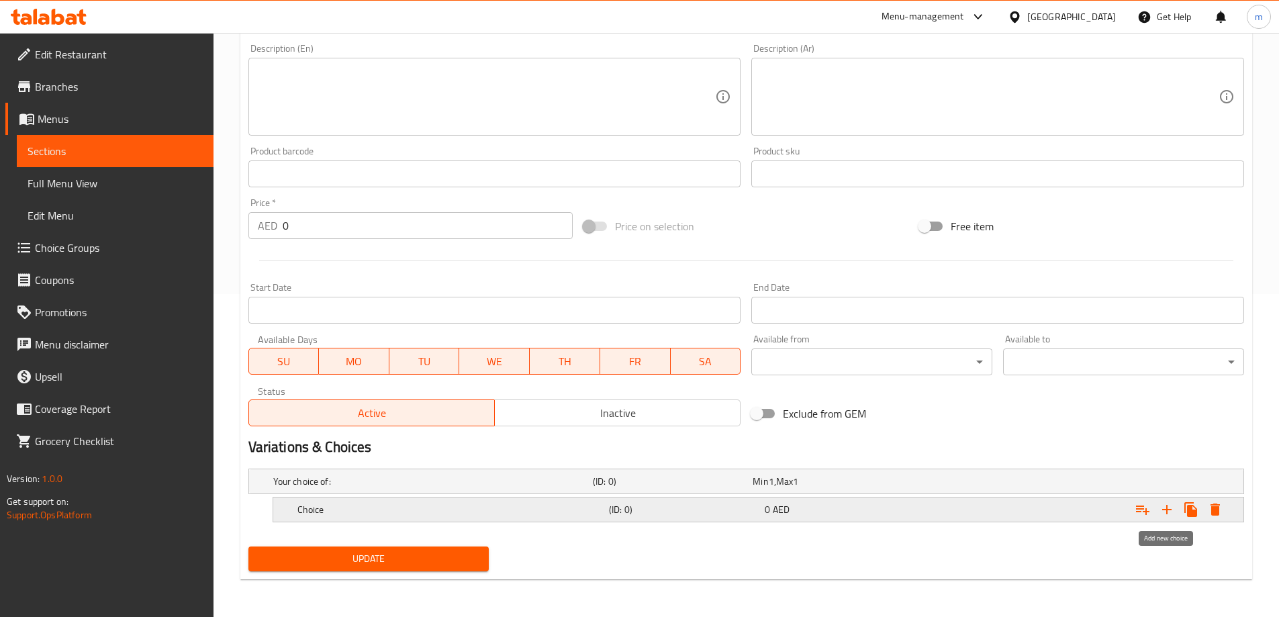
click at [1166, 512] on icon "Expand" at bounding box center [1166, 509] width 9 height 9
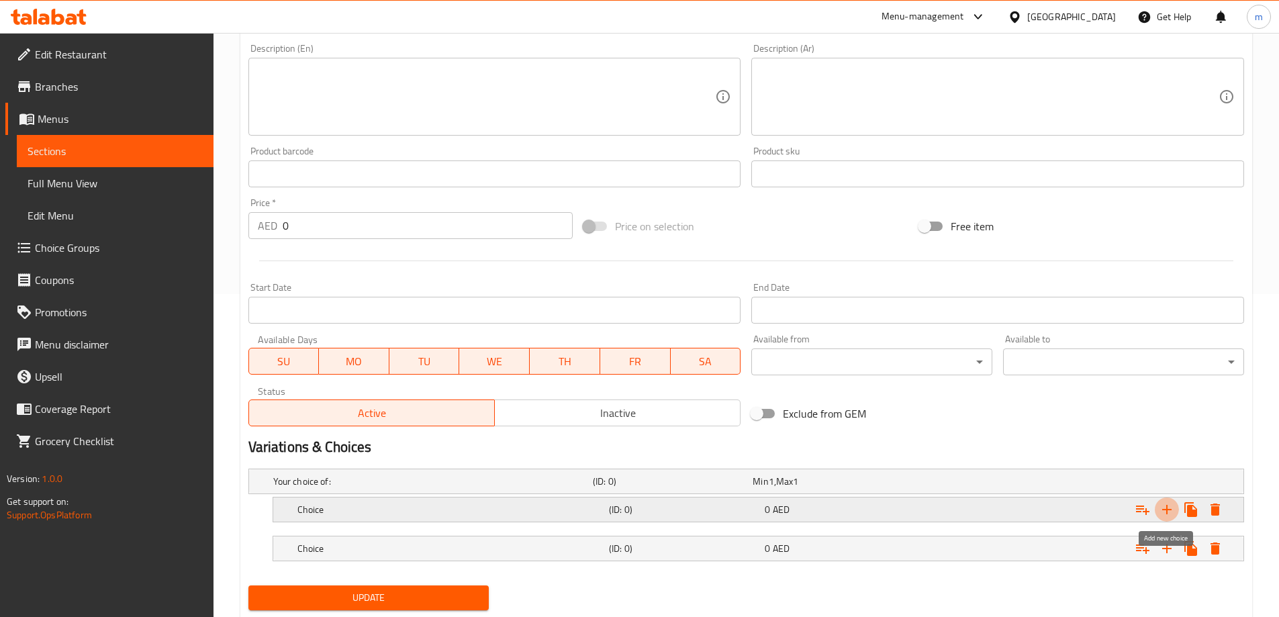
click at [1166, 512] on icon "Expand" at bounding box center [1166, 509] width 9 height 9
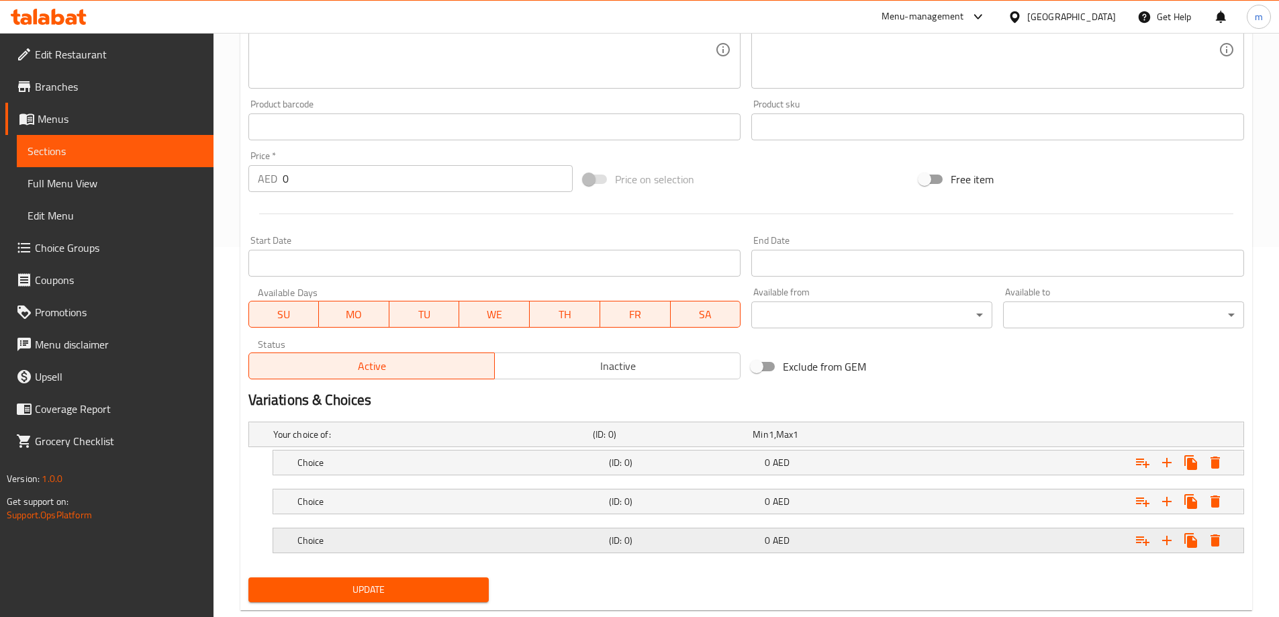
scroll to position [401, 0]
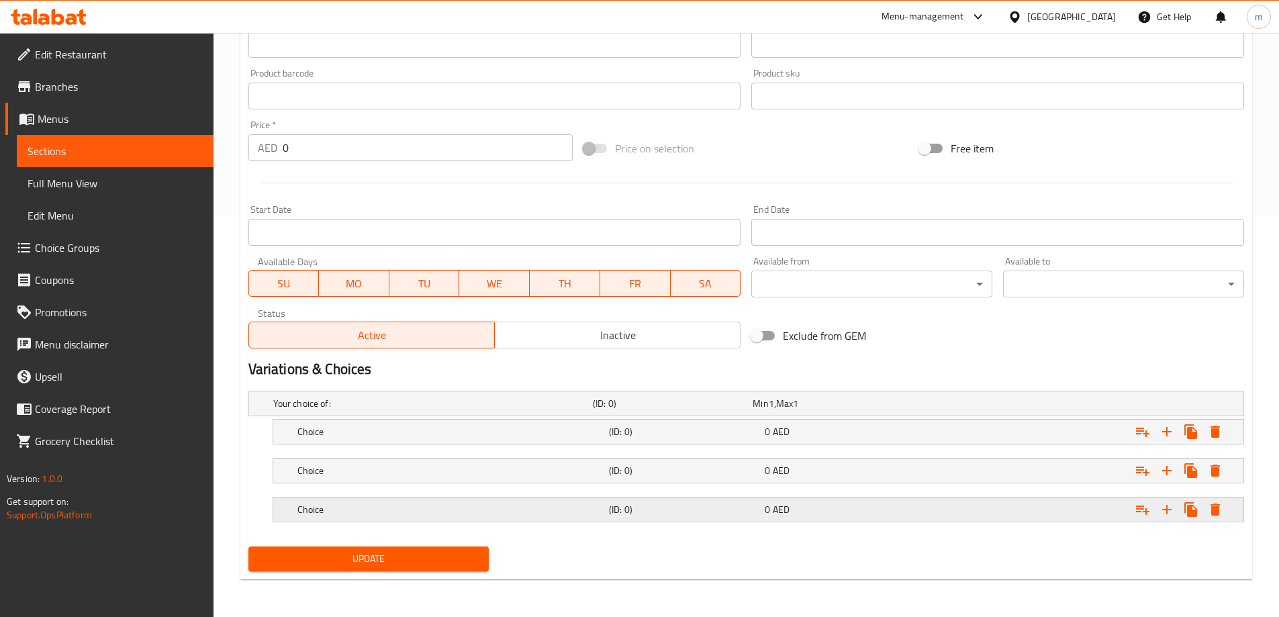
click at [1007, 516] on div "Expand" at bounding box center [1074, 510] width 312 height 30
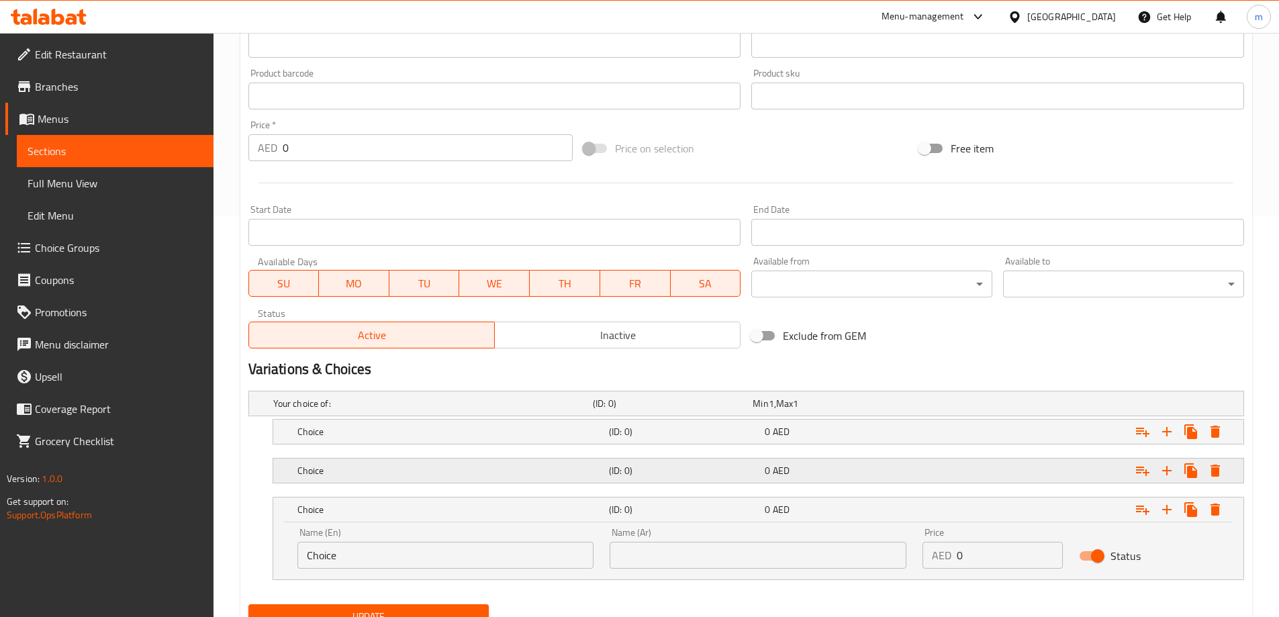
click at [990, 475] on div "Expand" at bounding box center [1074, 471] width 312 height 30
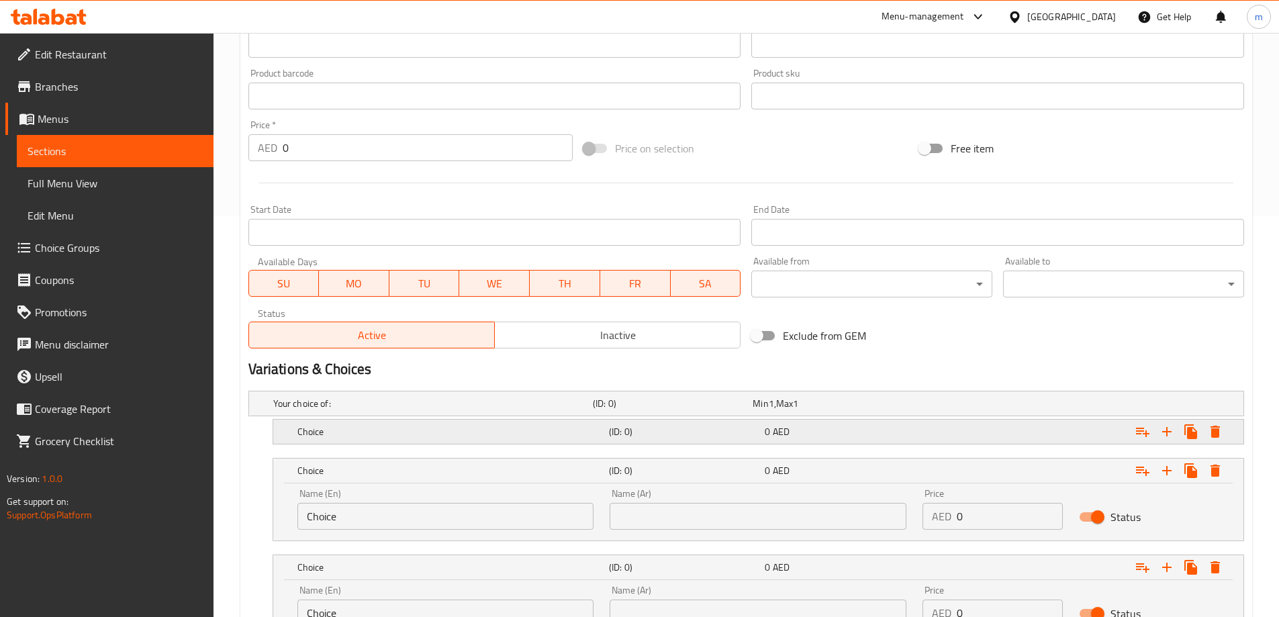
click at [975, 438] on div "Expand" at bounding box center [1074, 432] width 312 height 30
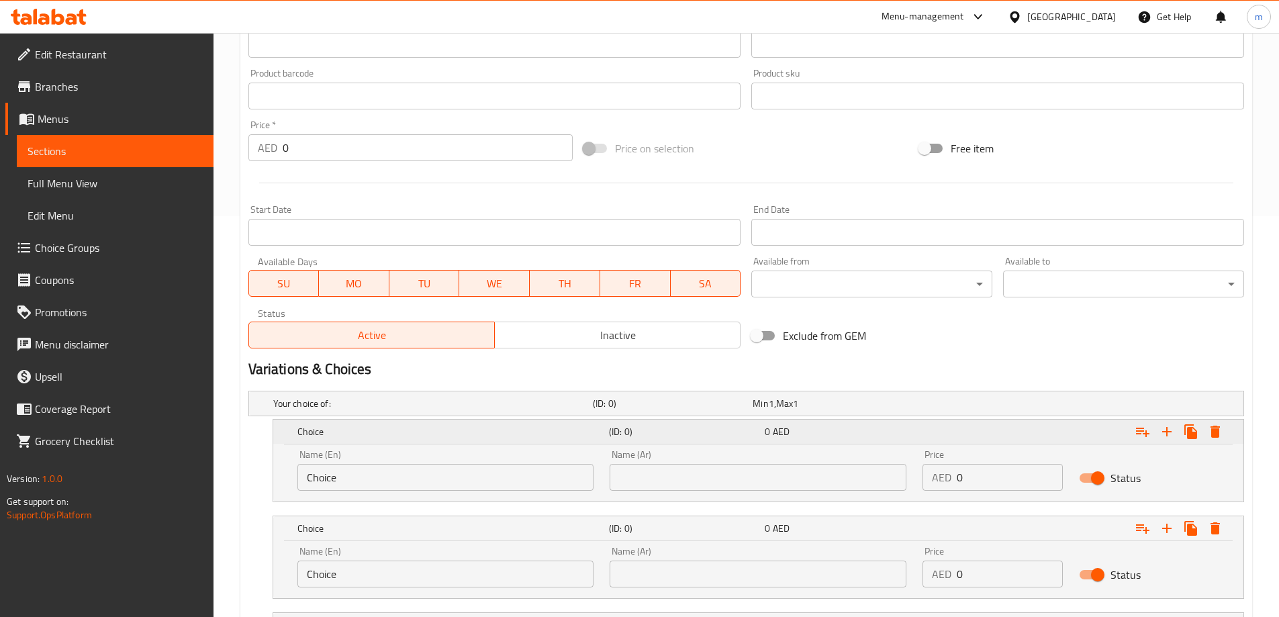
scroll to position [574, 0]
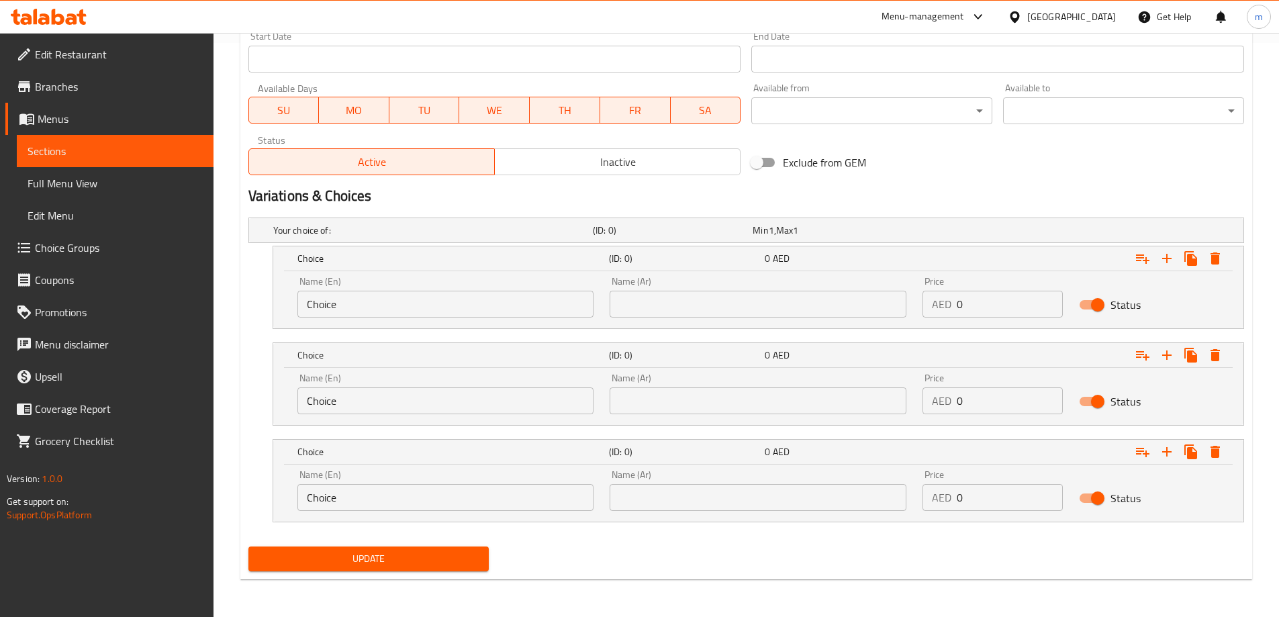
click at [435, 303] on input "Choice" at bounding box center [445, 304] width 297 height 27
type input "small"
click at [397, 389] on input "Choice" at bounding box center [445, 400] width 297 height 27
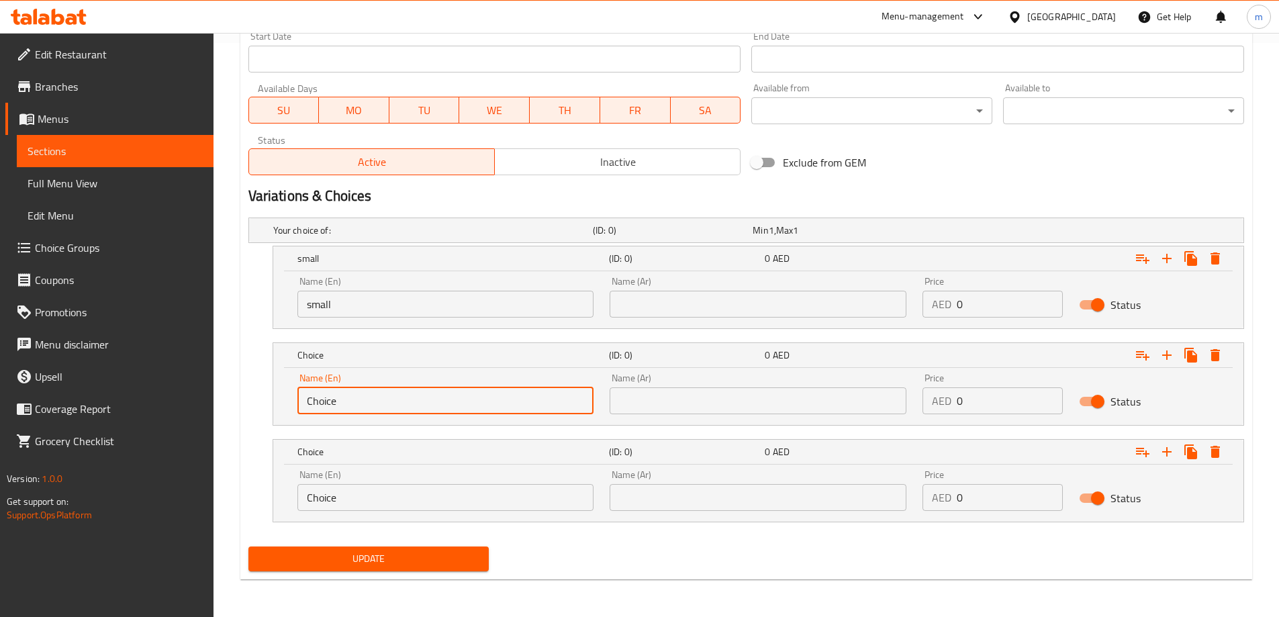
click at [397, 389] on input "Choice" at bounding box center [445, 400] width 297 height 27
type input "medium"
click at [400, 495] on input "Choice" at bounding box center [445, 497] width 297 height 27
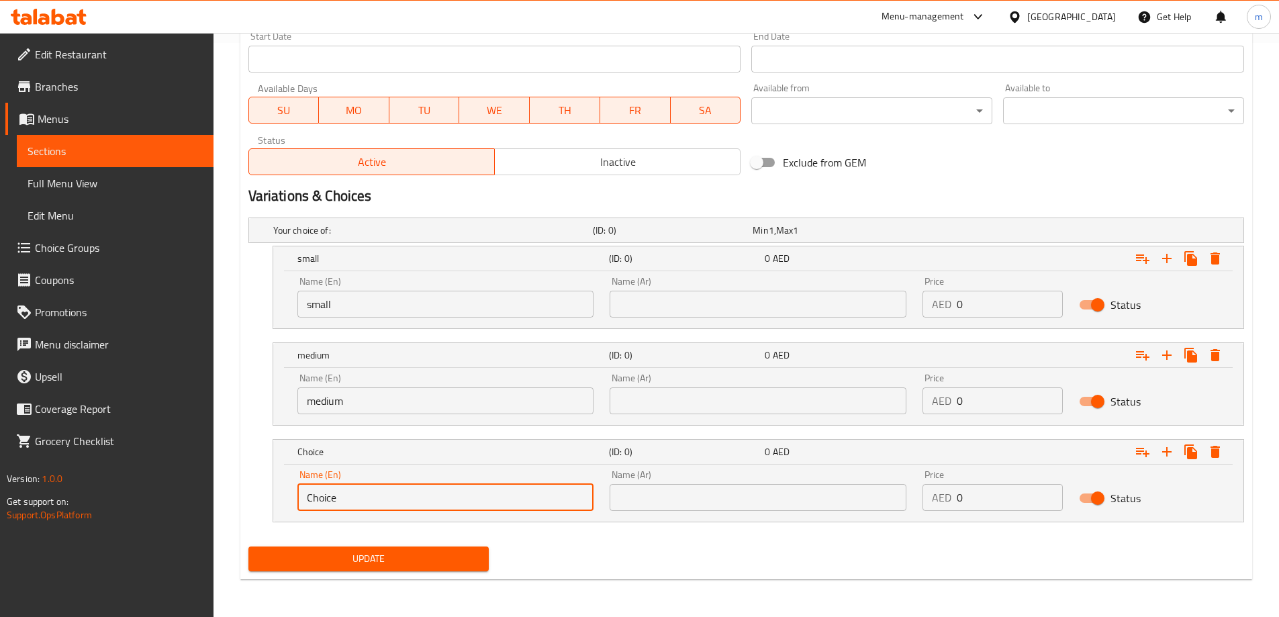
click at [400, 495] on input "Choice" at bounding box center [445, 497] width 297 height 27
type input "large"
click at [730, 312] on input "text" at bounding box center [758, 304] width 297 height 27
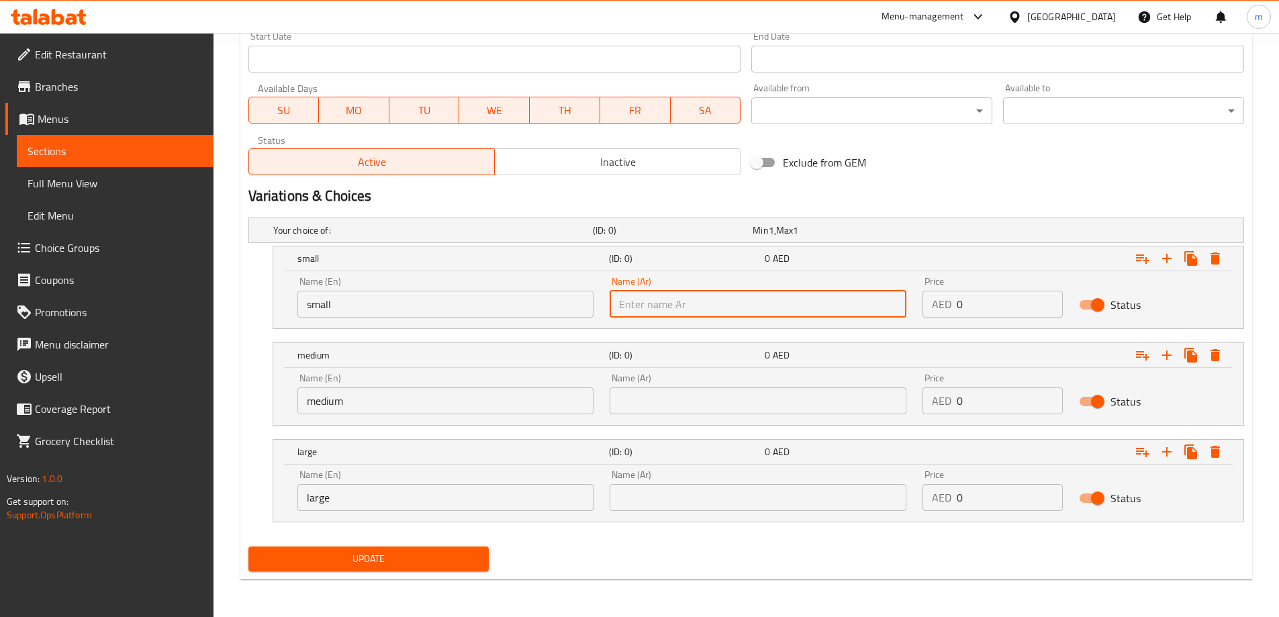
type input "وسط"
click at [716, 305] on input "وسط" at bounding box center [758, 304] width 297 height 27
click at [716, 305] on input "text" at bounding box center [758, 304] width 297 height 27
type input "صغير"
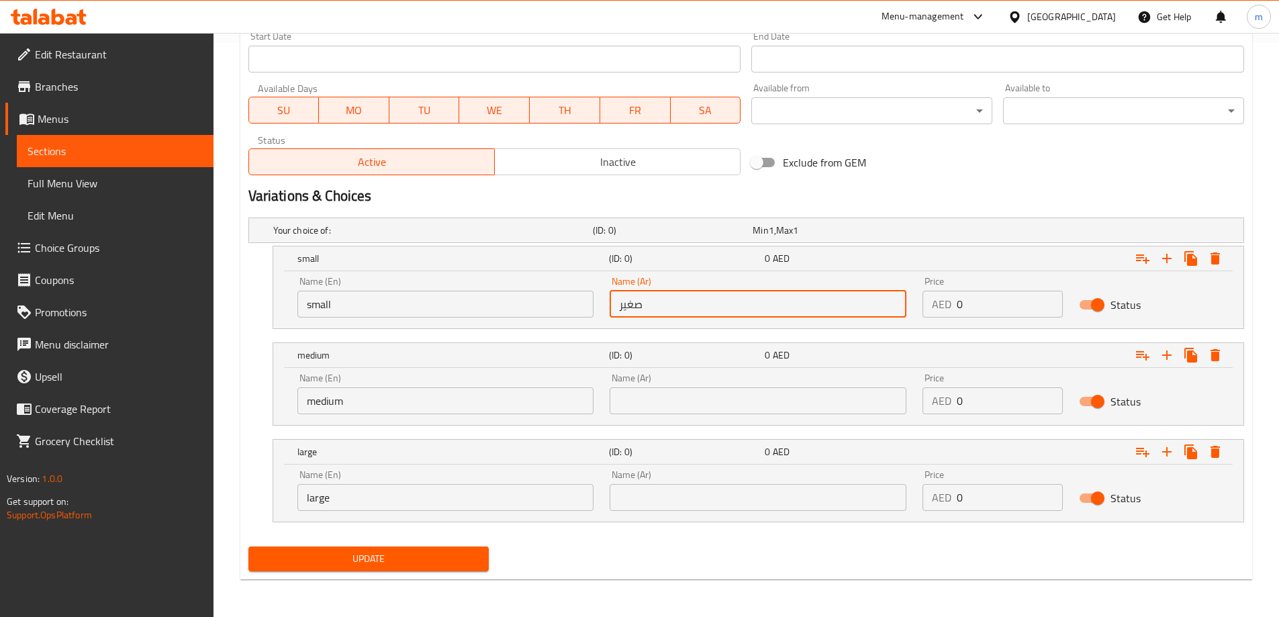
click at [706, 395] on input "text" at bounding box center [758, 400] width 297 height 27
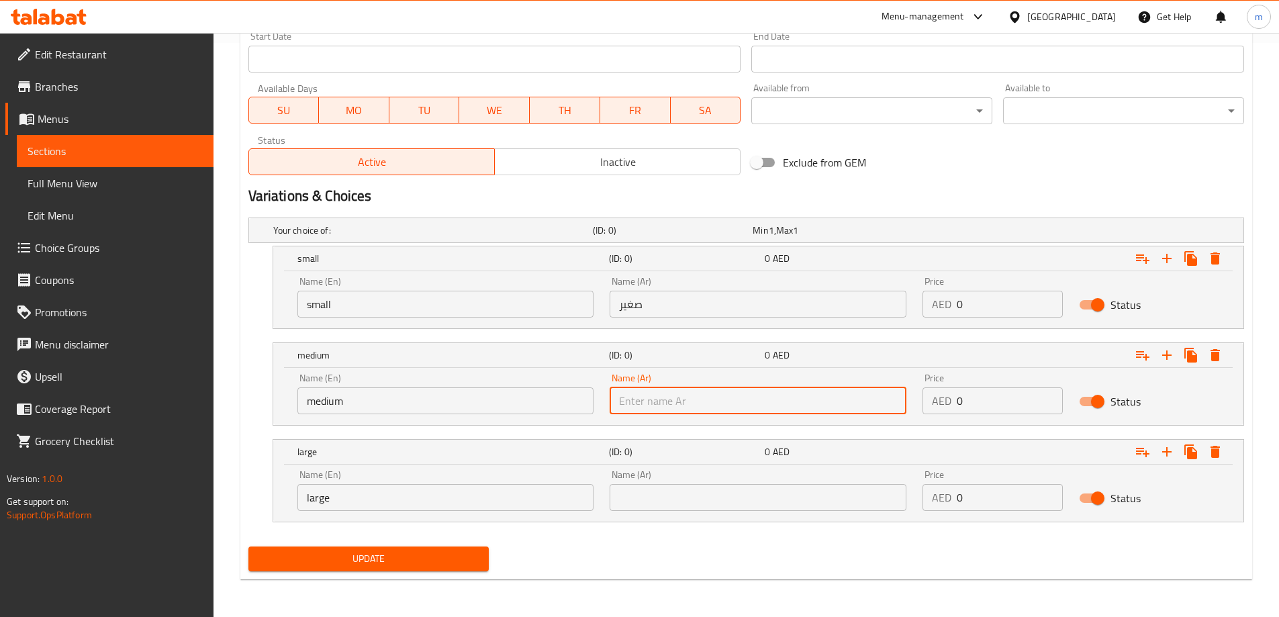
type input "وسط"
click at [698, 499] on input "text" at bounding box center [758, 497] width 297 height 27
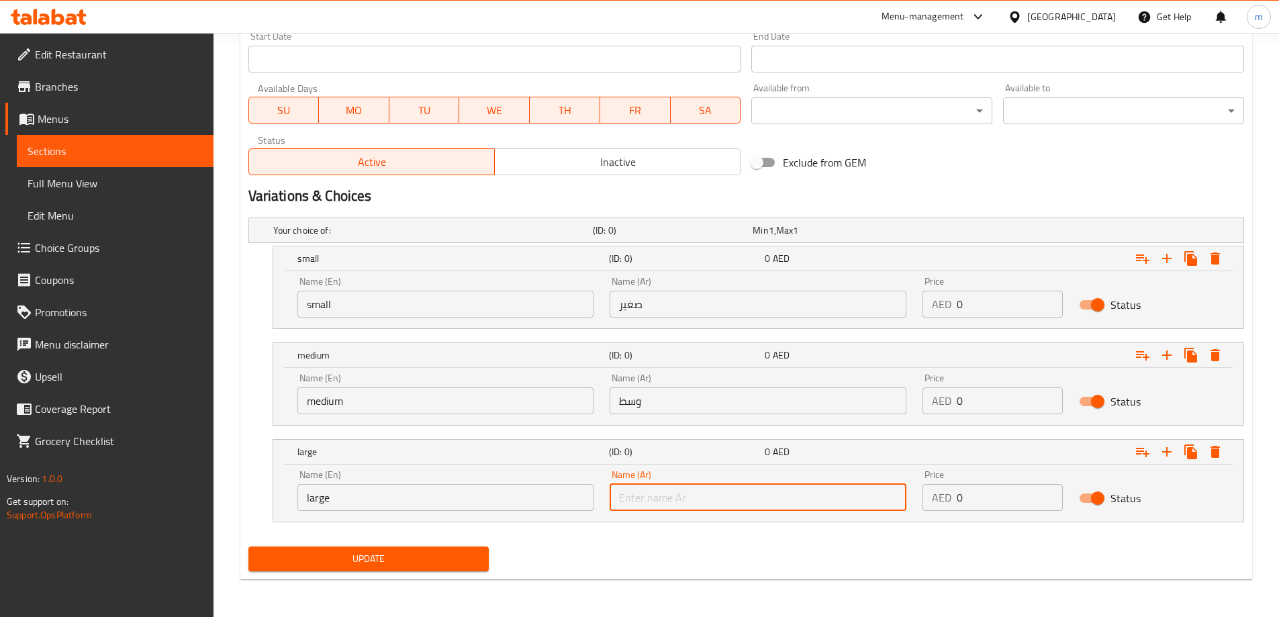
type input "كبير"
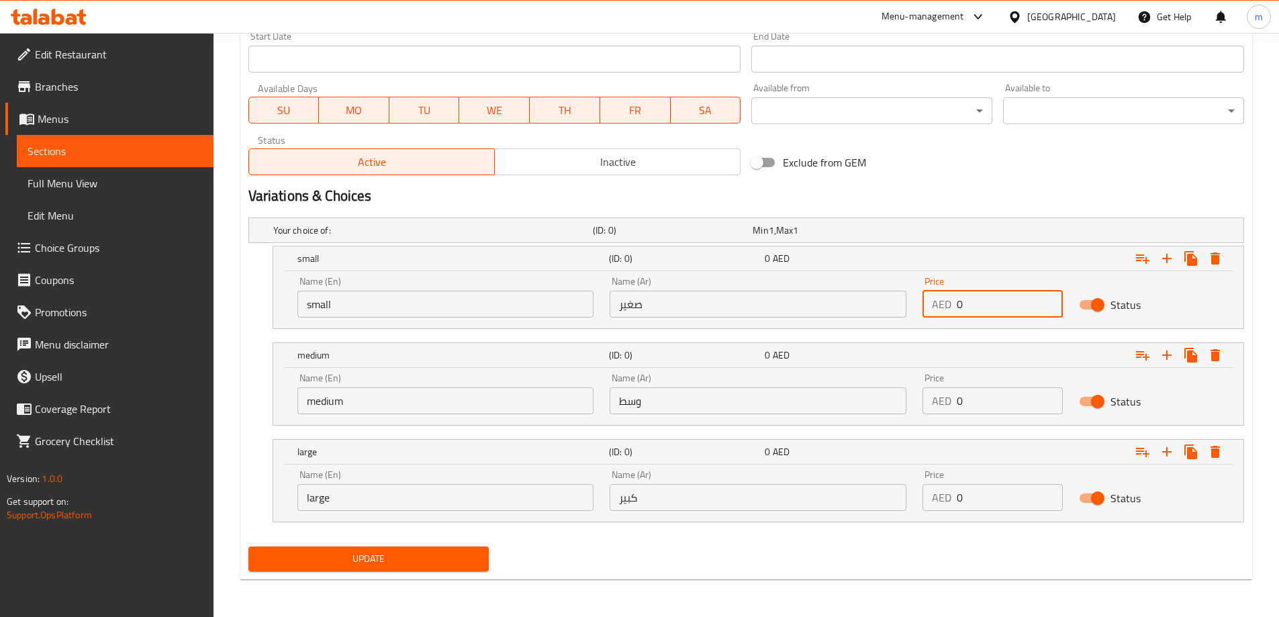
click at [971, 298] on input "0" at bounding box center [1010, 304] width 106 height 27
type input "10"
click at [992, 391] on input "0" at bounding box center [1010, 400] width 106 height 27
type input "15"
click at [989, 496] on input "0" at bounding box center [1010, 497] width 106 height 27
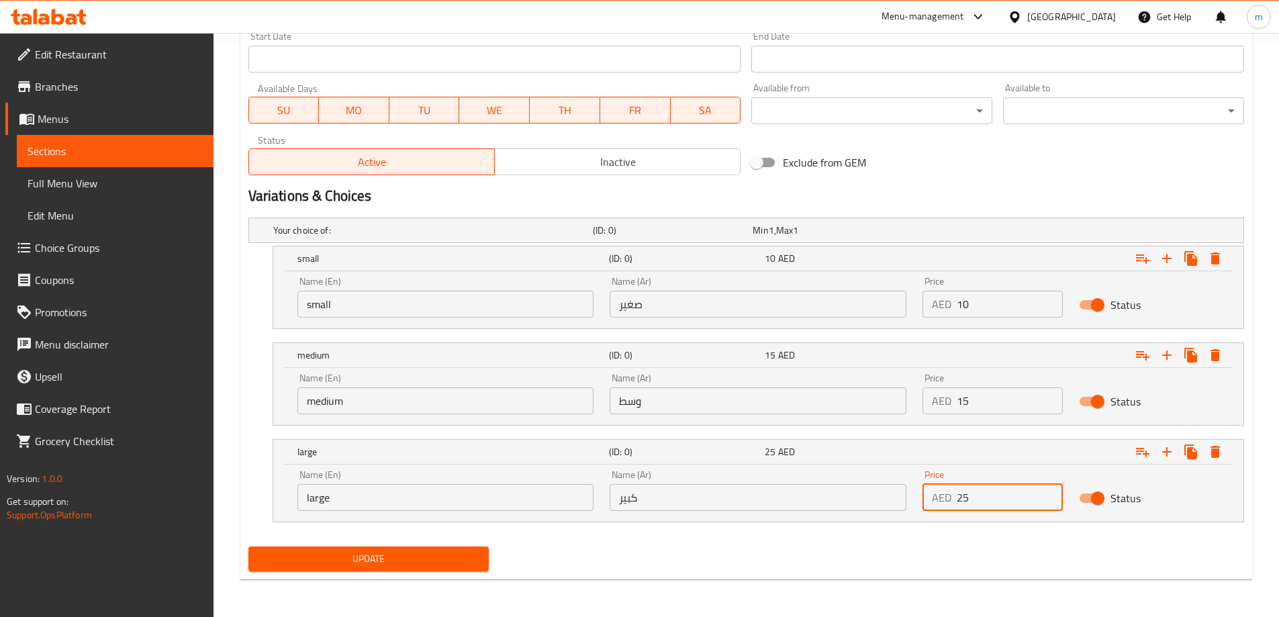
type input "25"
click at [951, 561] on div "Update" at bounding box center [746, 559] width 1006 height 36
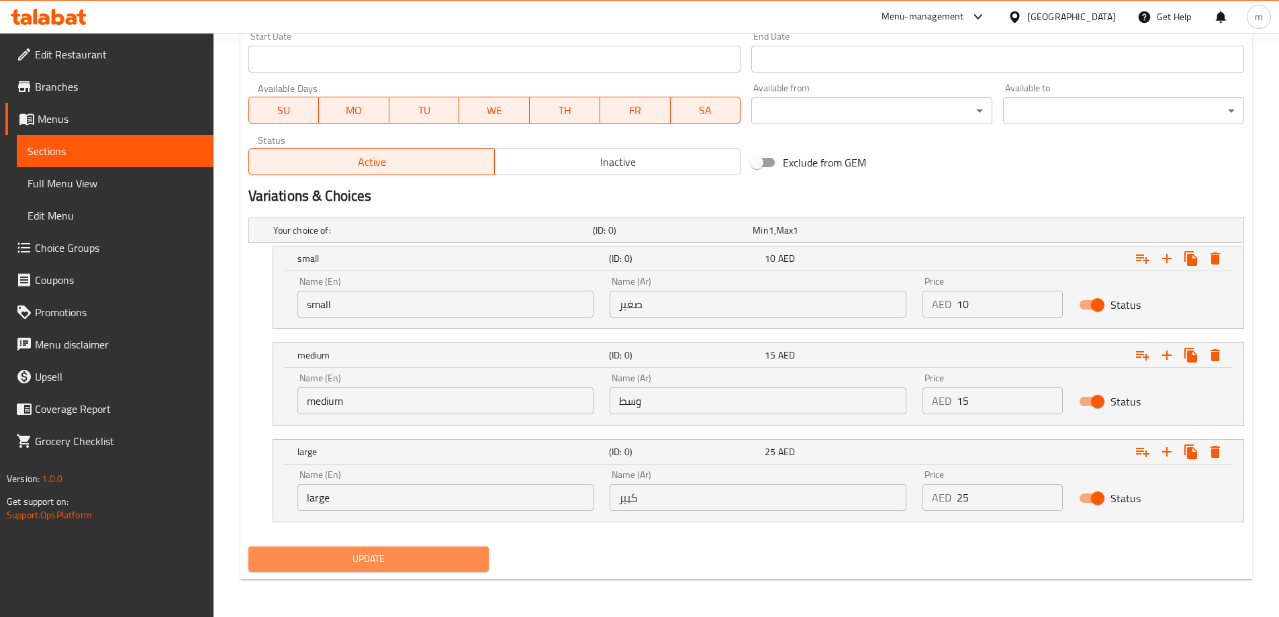
click at [448, 557] on span "Update" at bounding box center [369, 559] width 220 height 17
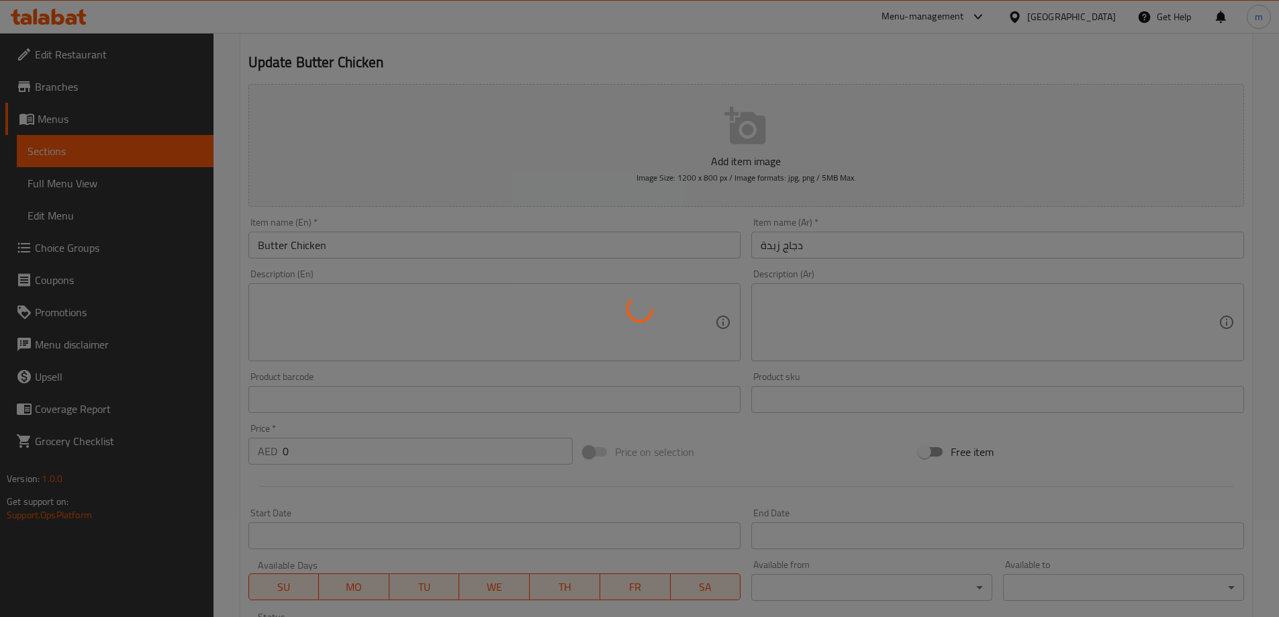
scroll to position [0, 0]
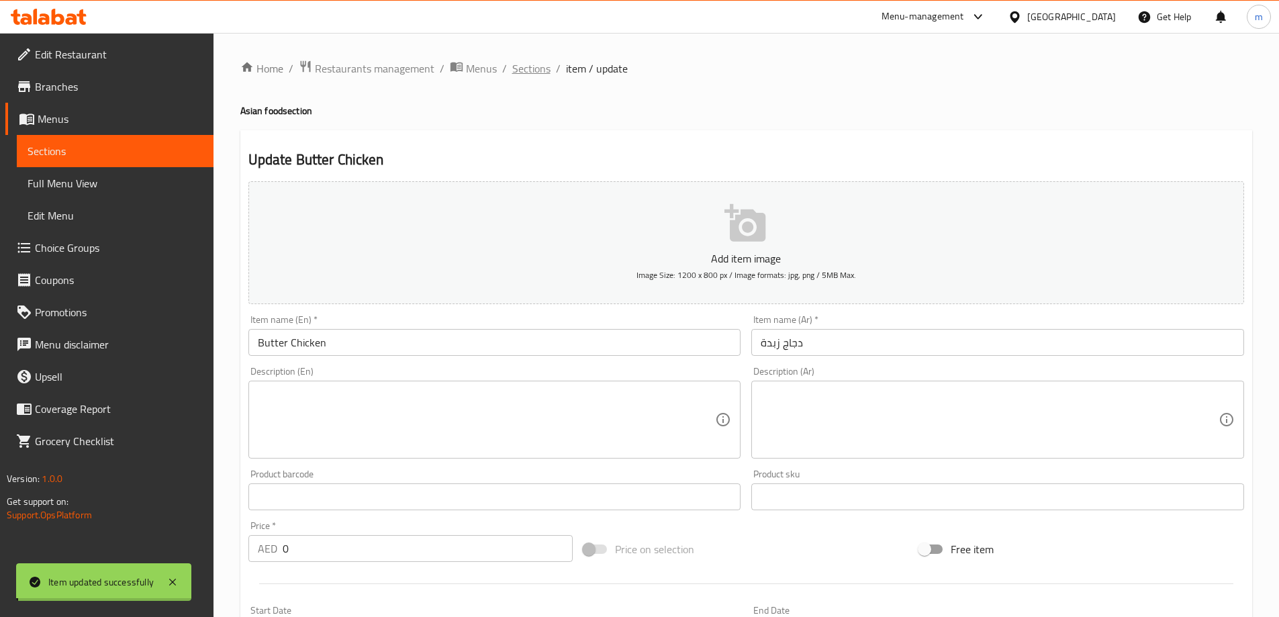
click at [530, 70] on span "Sections" at bounding box center [531, 68] width 38 height 16
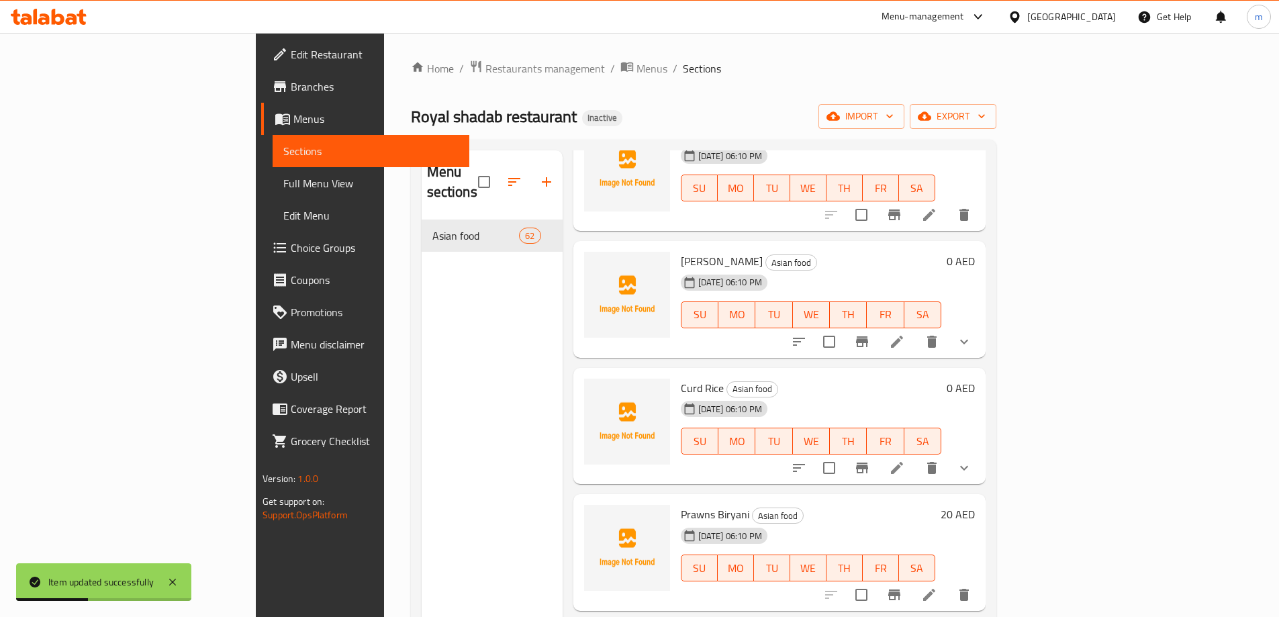
scroll to position [5326, 0]
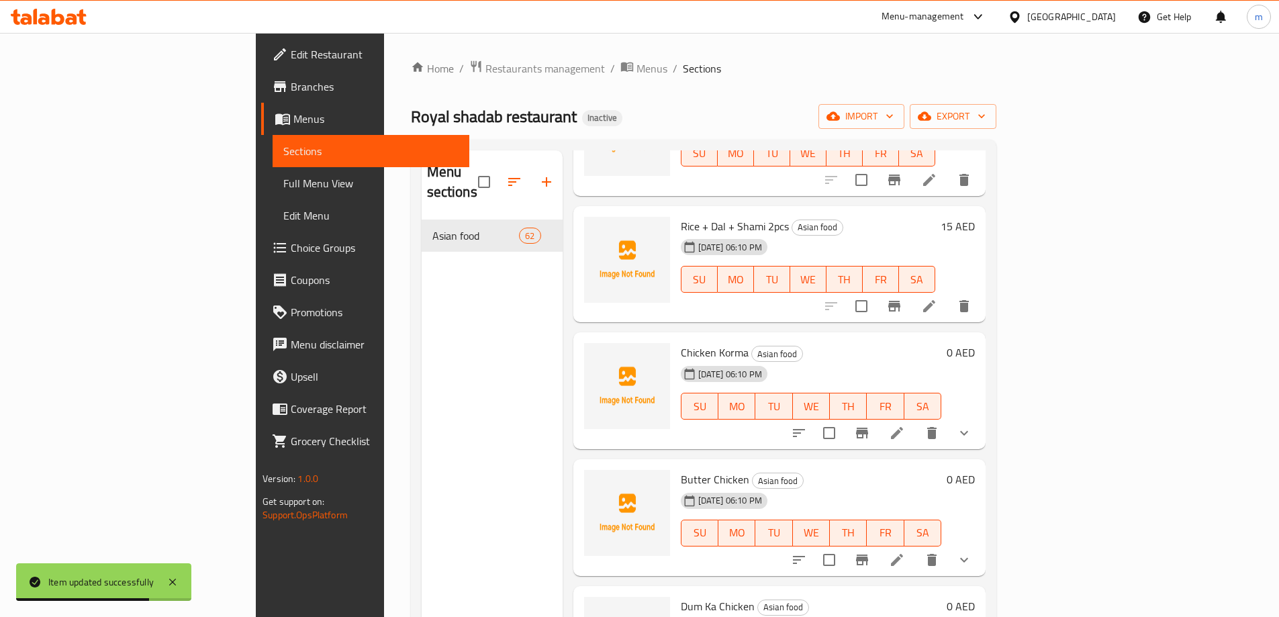
click at [941, 470] on h6 "Butter Chicken Asian food" at bounding box center [811, 479] width 260 height 19
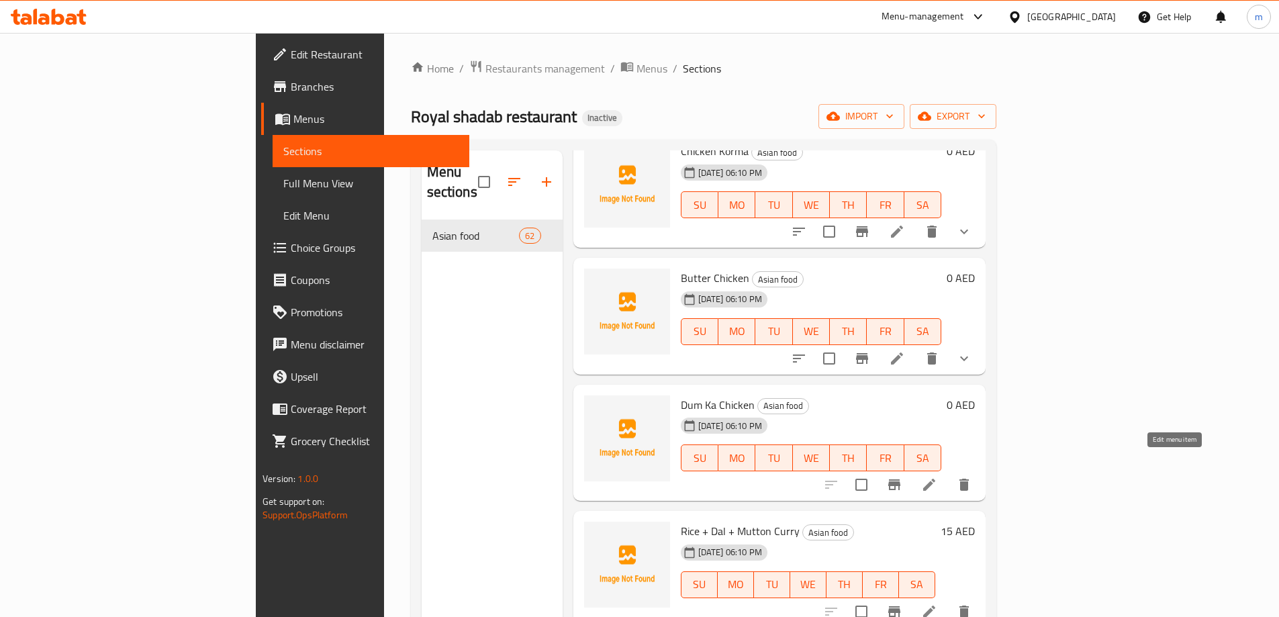
click at [937, 477] on icon at bounding box center [929, 485] width 16 height 16
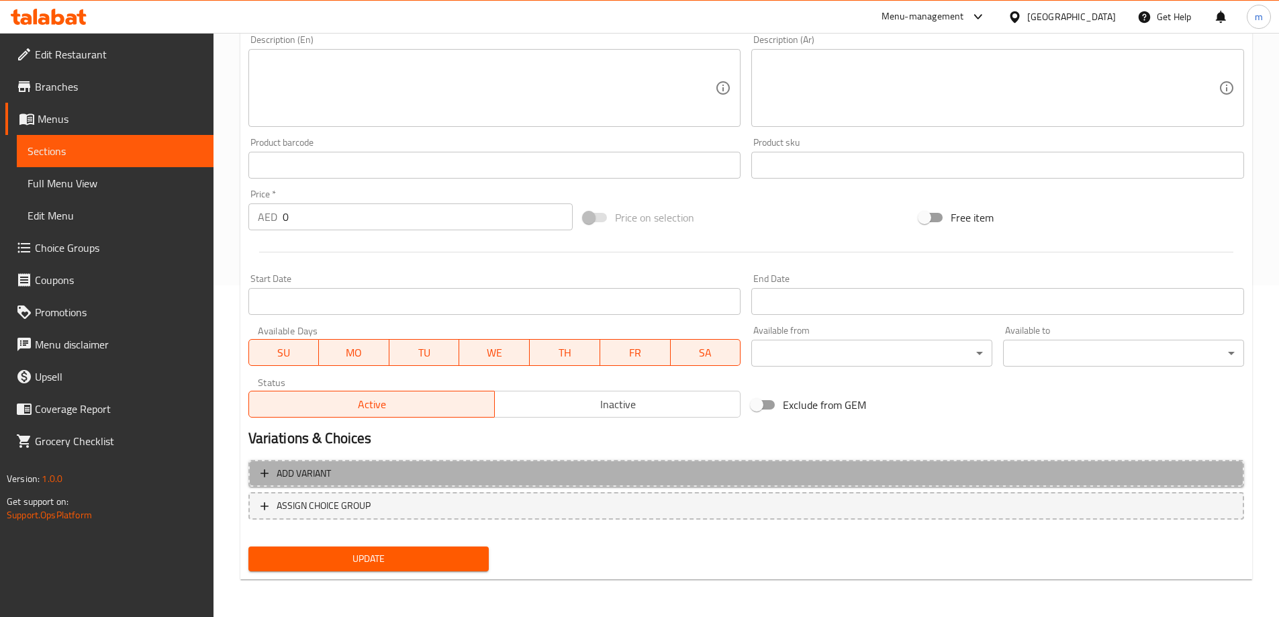
click at [814, 475] on span "Add variant" at bounding box center [745, 473] width 971 height 17
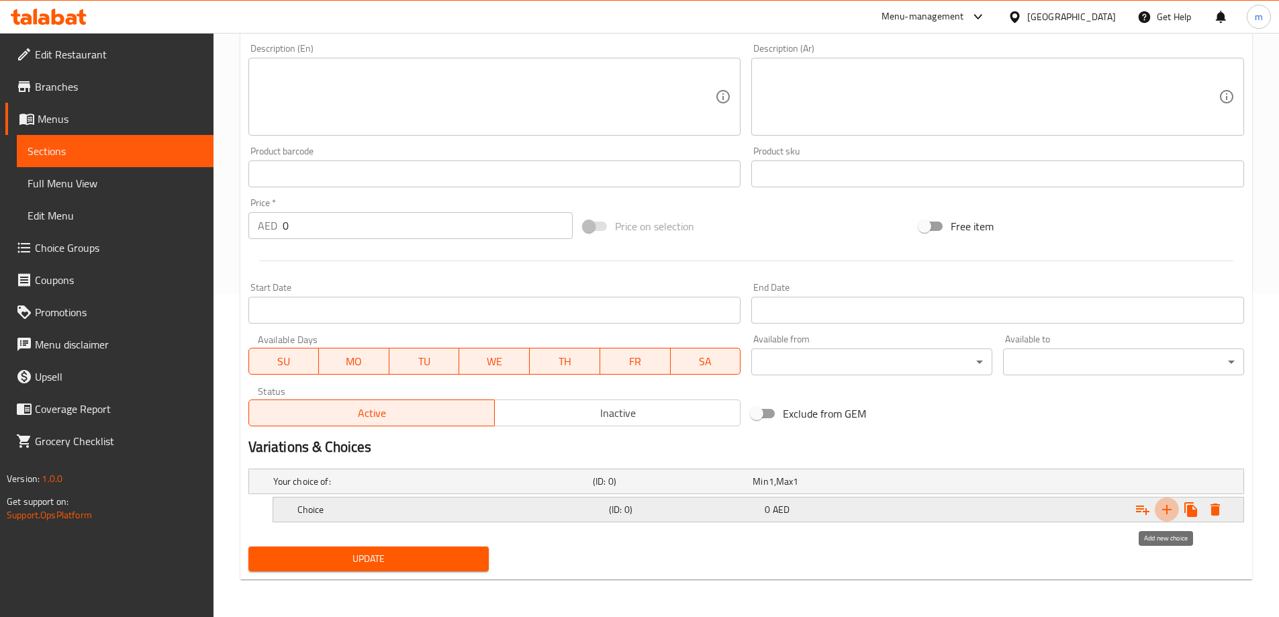
click at [1159, 509] on icon "Expand" at bounding box center [1167, 510] width 16 height 16
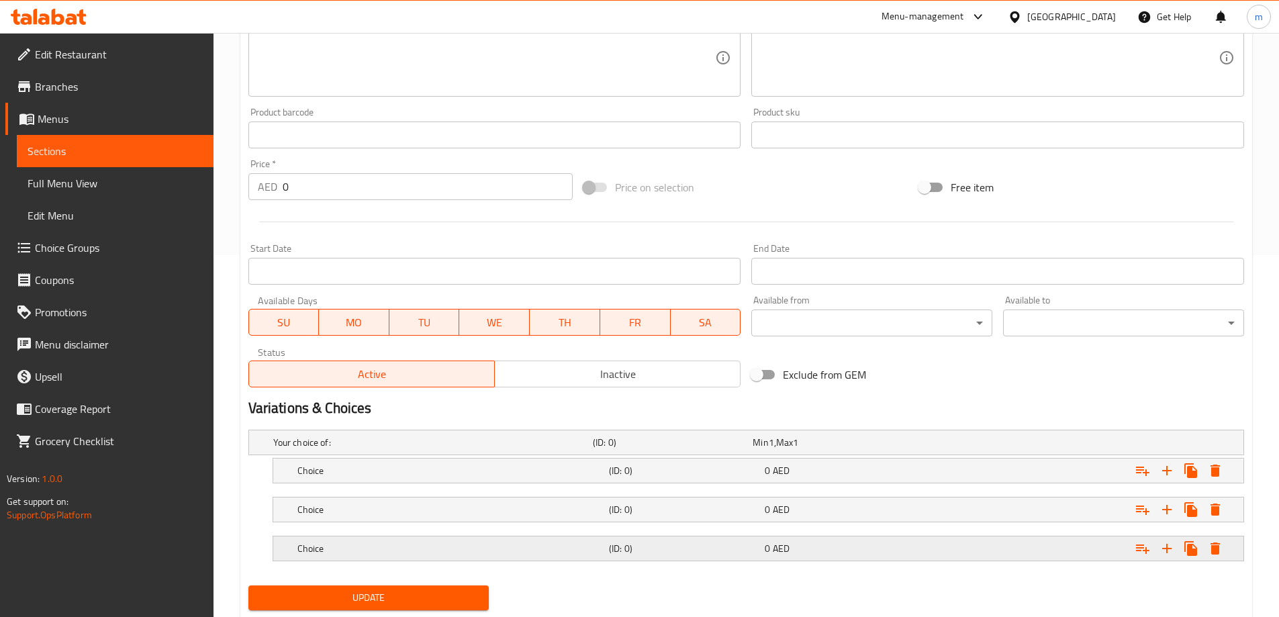
scroll to position [401, 0]
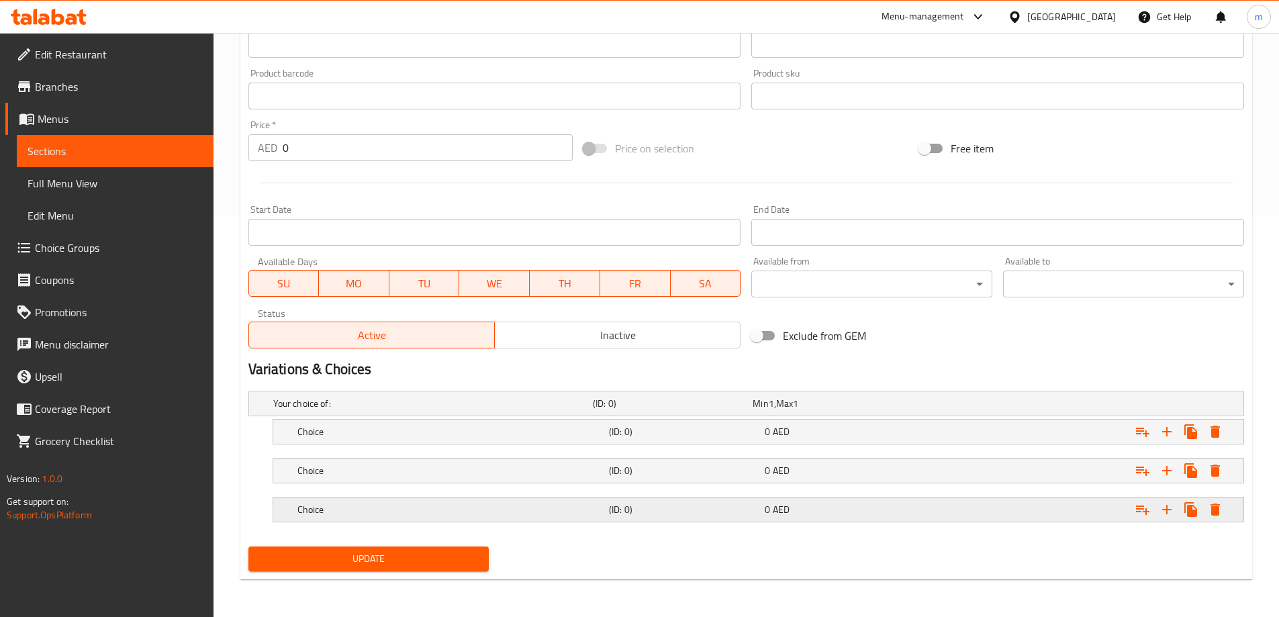
click at [898, 512] on div "0 AED" at bounding box center [840, 509] width 150 height 13
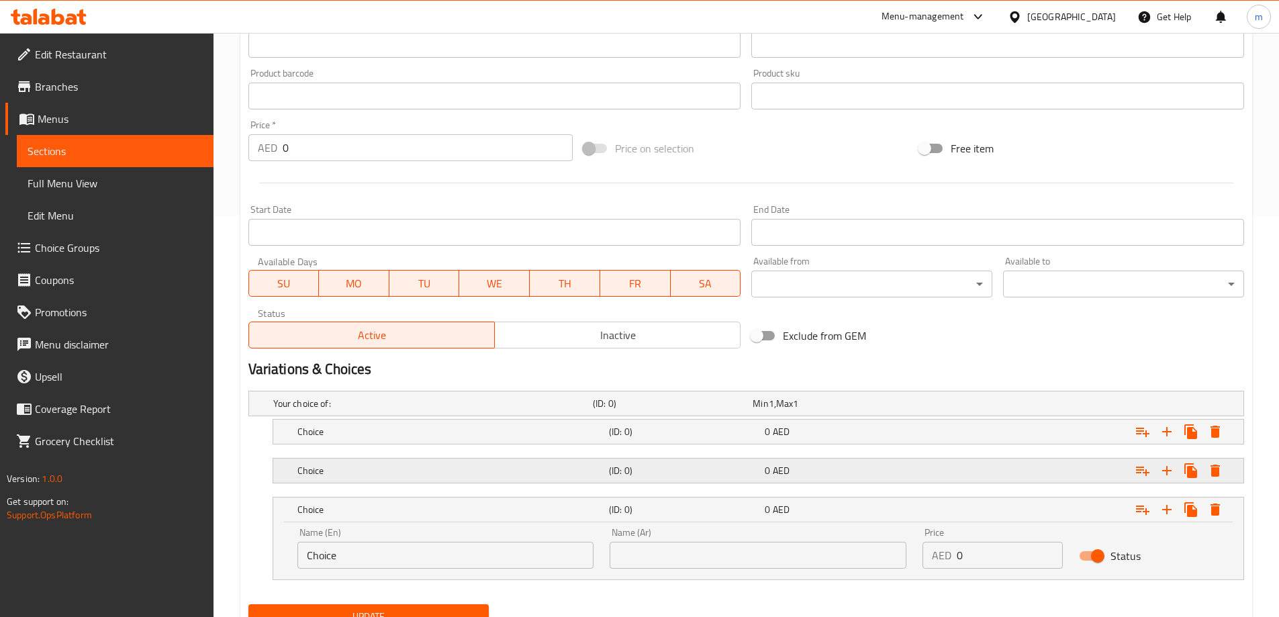
click at [893, 474] on div "0 AED" at bounding box center [840, 470] width 150 height 13
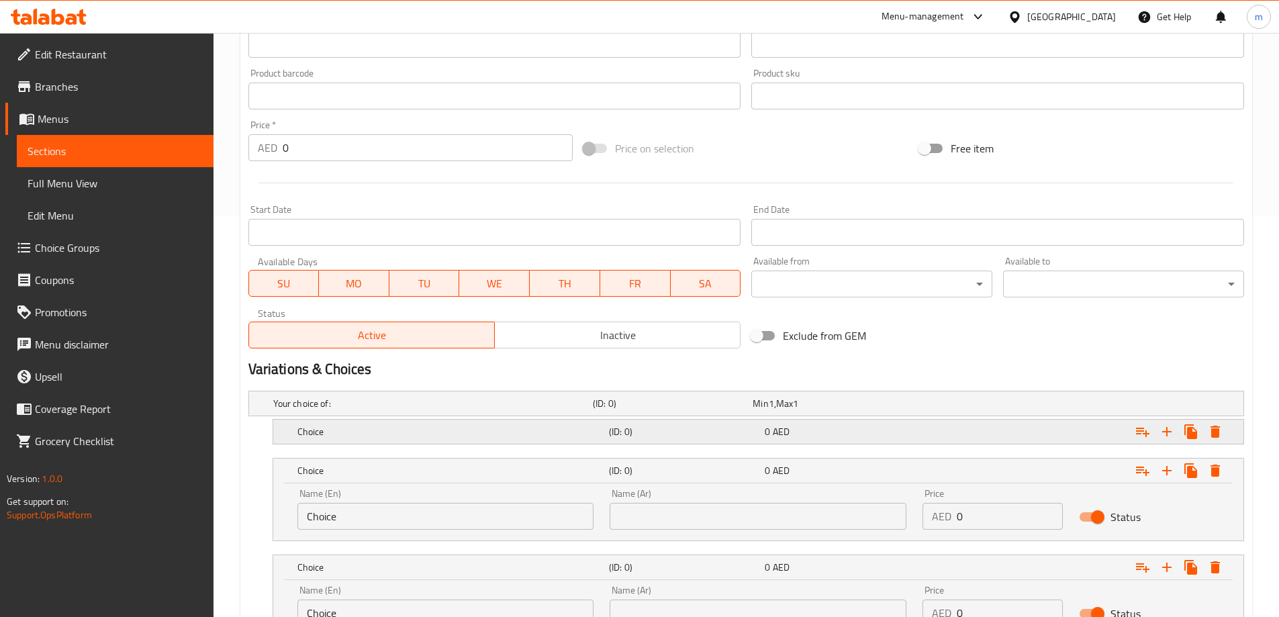
click at [881, 428] on div "0 AED" at bounding box center [840, 431] width 150 height 13
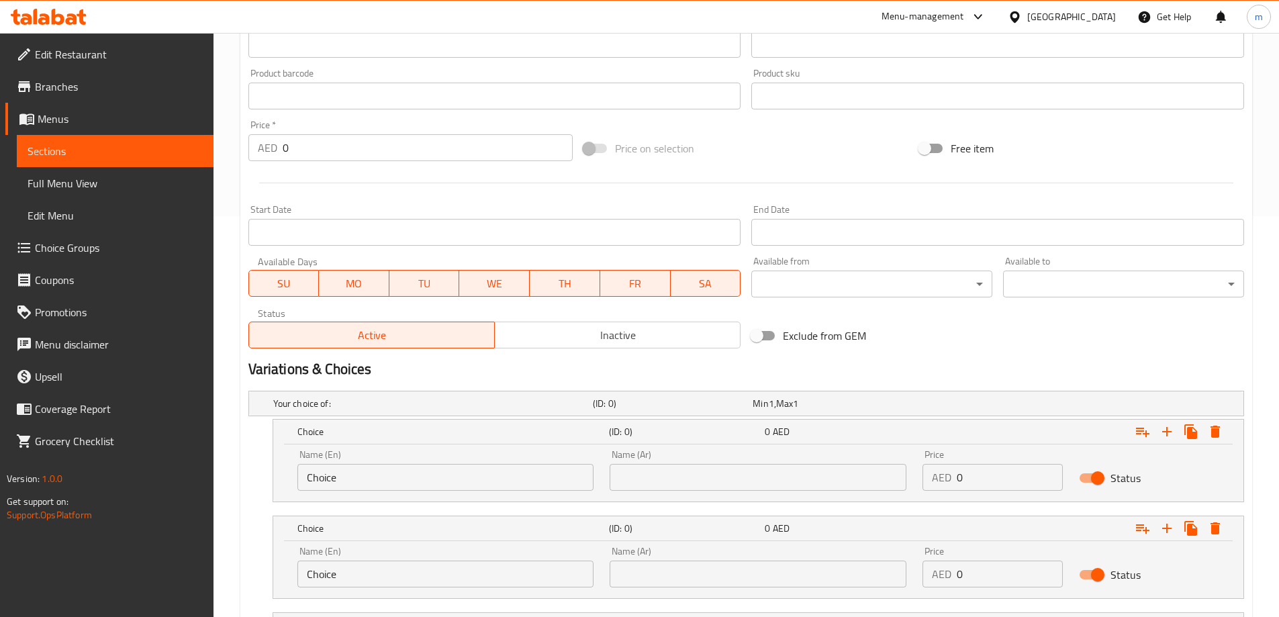
click at [494, 471] on input "Choice" at bounding box center [445, 477] width 297 height 27
type input "small"
click at [397, 581] on input "Choice" at bounding box center [445, 574] width 297 height 27
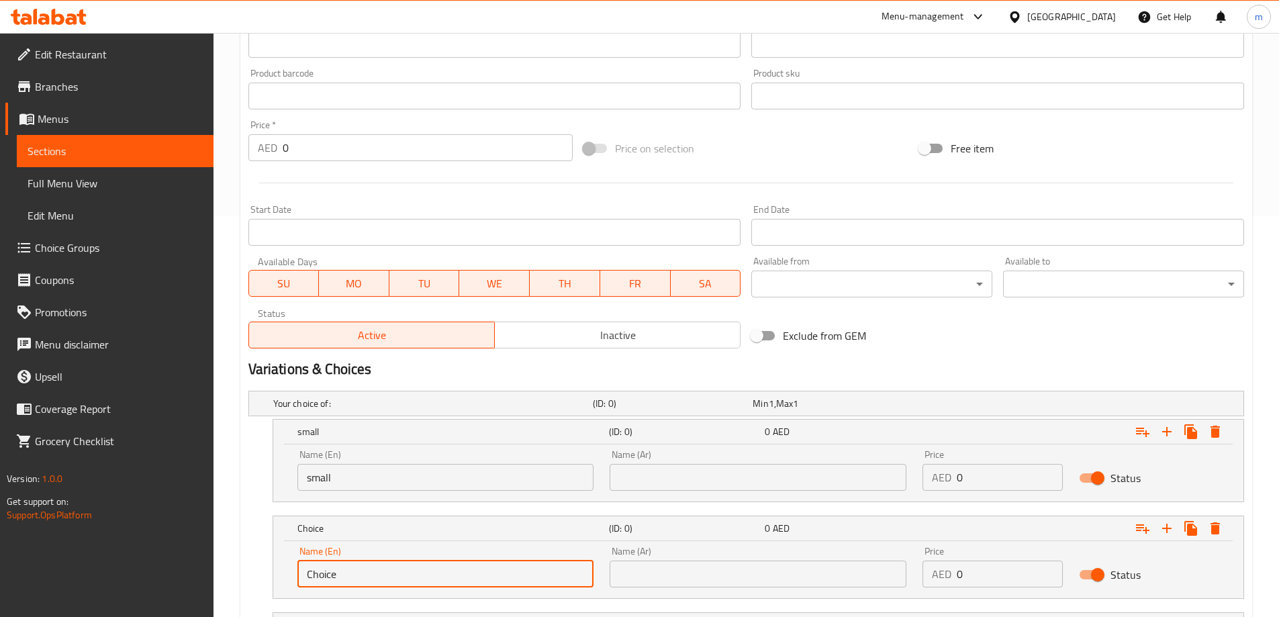
click at [397, 581] on input "Choice" at bounding box center [445, 574] width 297 height 27
type input "medium"
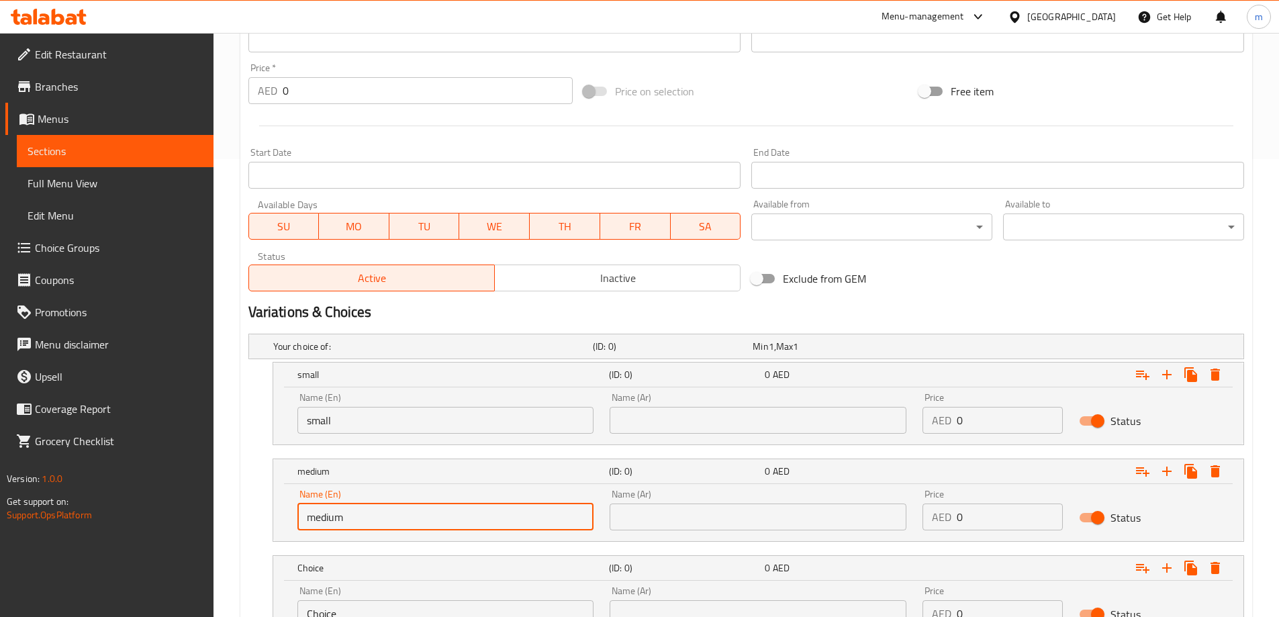
scroll to position [574, 0]
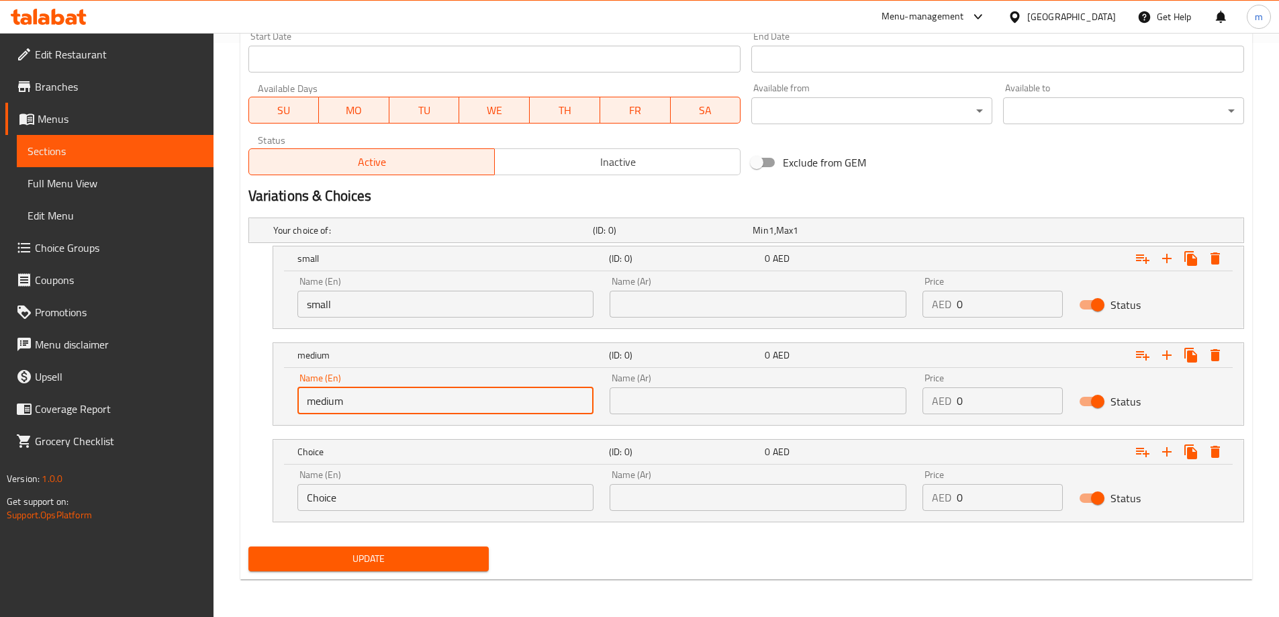
click at [400, 499] on input "Choice" at bounding box center [445, 497] width 297 height 27
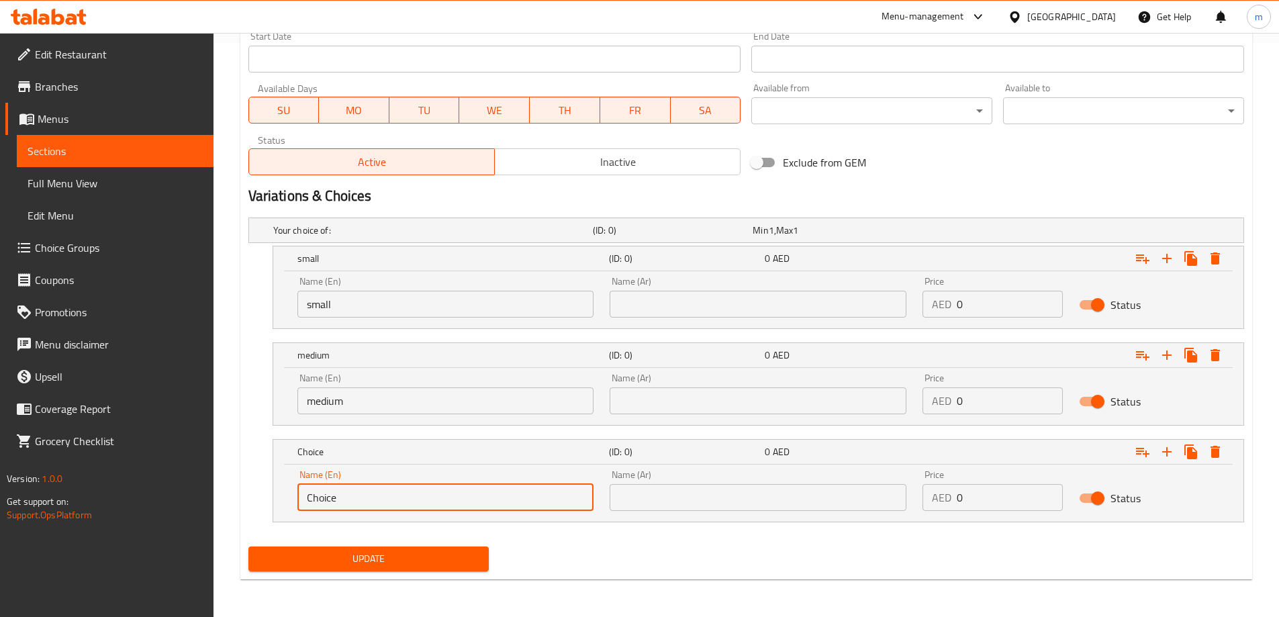
click at [400, 499] on input "Choice" at bounding box center [445, 497] width 297 height 27
type input "large"
click at [681, 305] on input "text" at bounding box center [758, 304] width 297 height 27
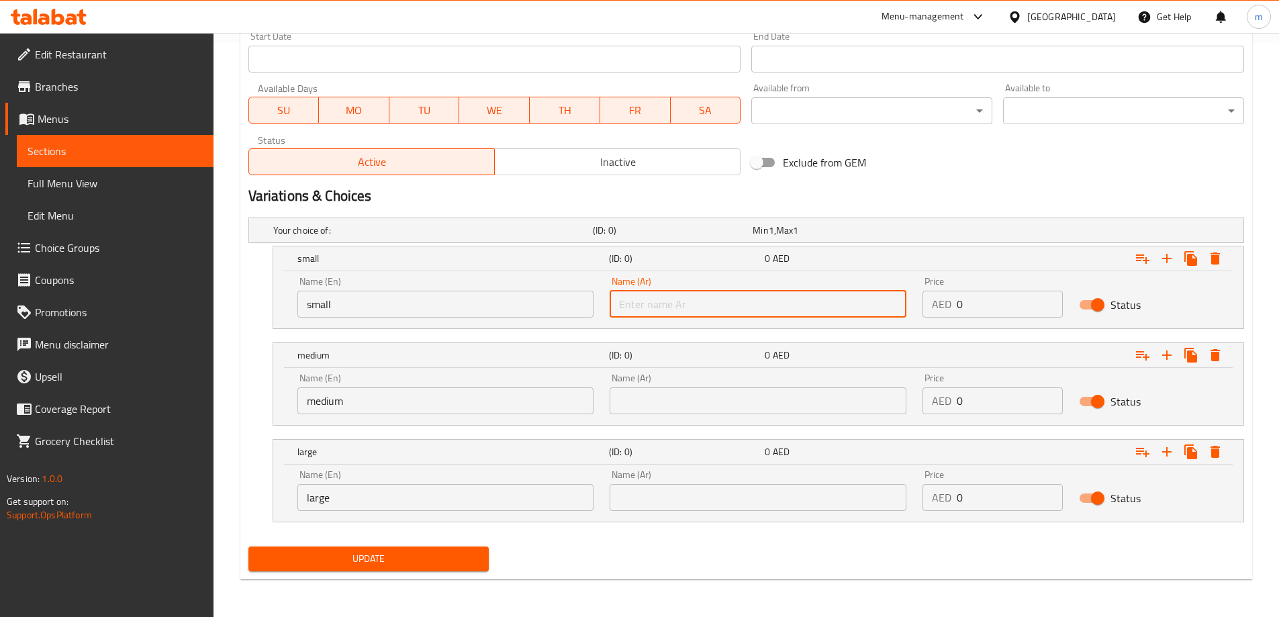
type input "صغير"
click at [708, 391] on input "text" at bounding box center [758, 400] width 297 height 27
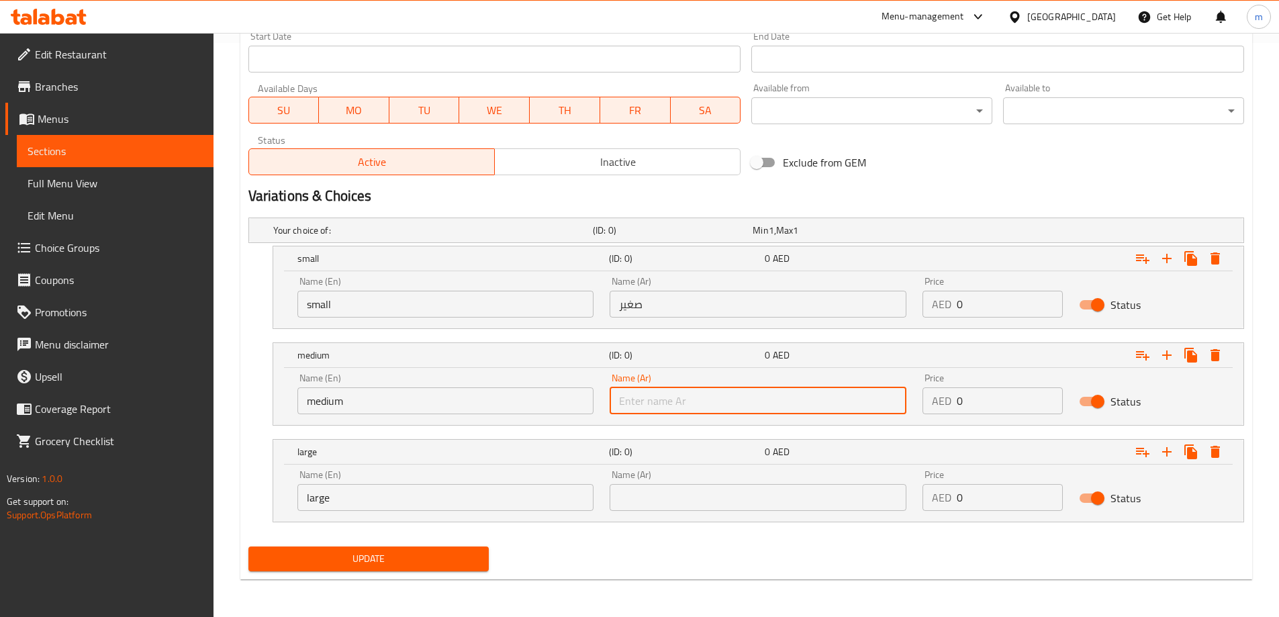
type input "وسط"
click at [711, 490] on input "text" at bounding box center [758, 497] width 297 height 27
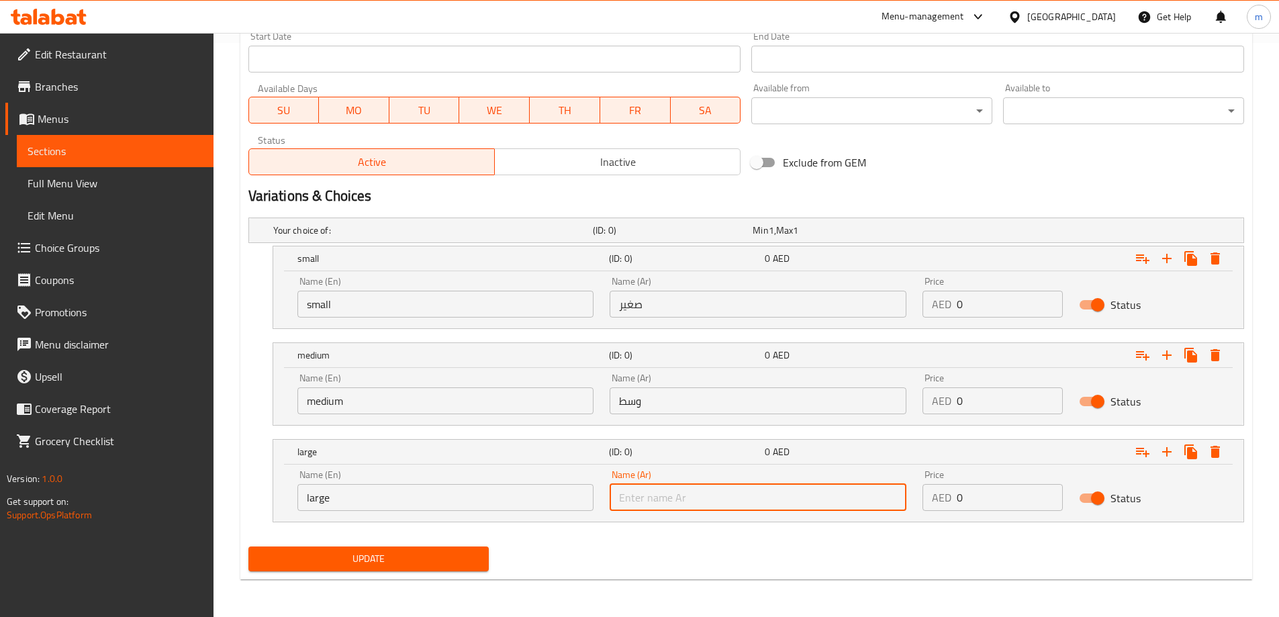
type input "كبير"
click at [986, 305] on input "0" at bounding box center [1010, 304] width 106 height 27
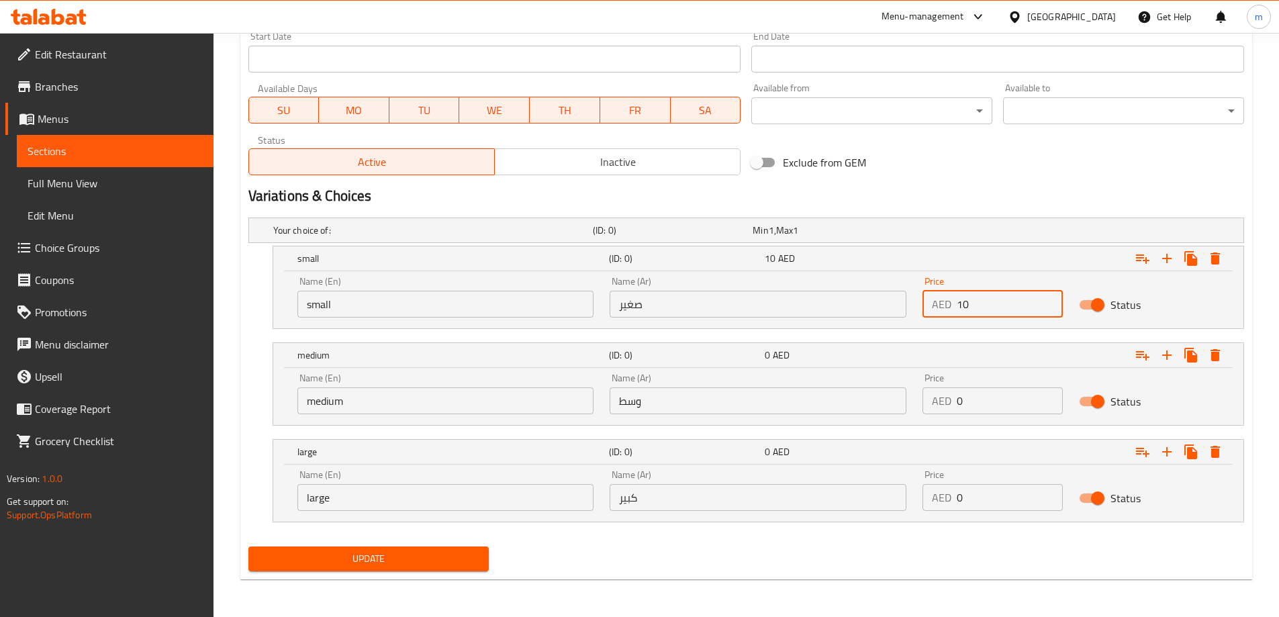
type input "10"
click at [1008, 403] on input "0" at bounding box center [1010, 400] width 106 height 27
type input "15"
click at [995, 514] on div "Price AED 0 Price" at bounding box center [992, 490] width 156 height 57
click at [982, 500] on input "number" at bounding box center [1010, 497] width 106 height 27
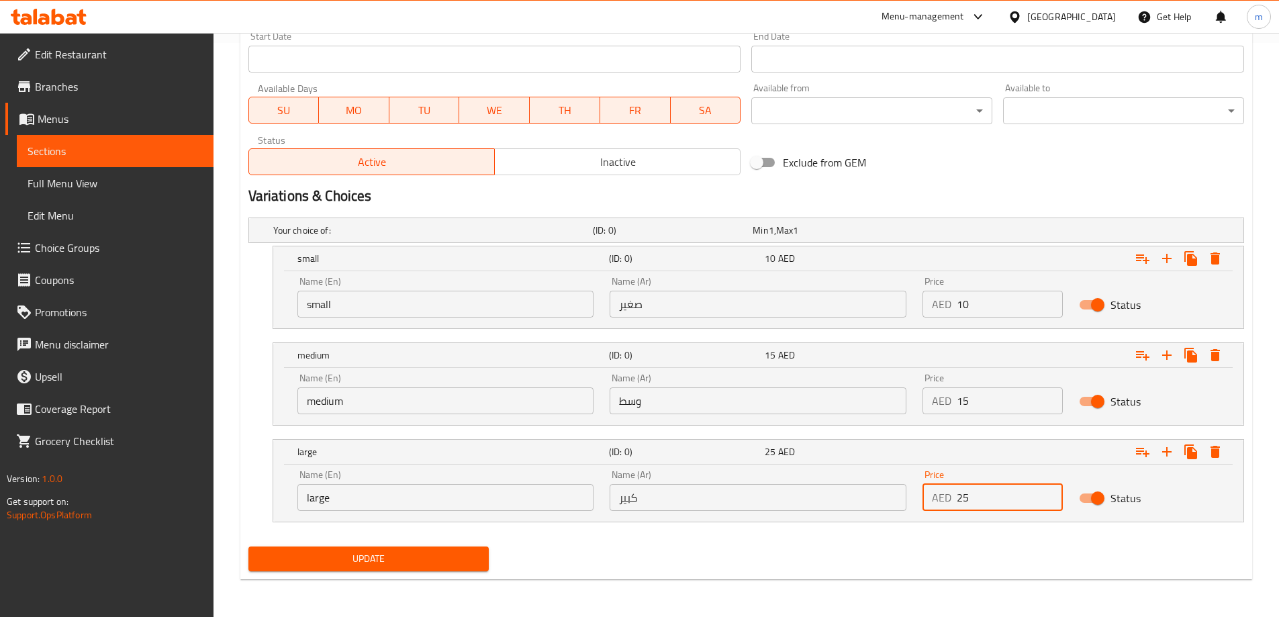
type input "25"
click at [932, 561] on div "Update" at bounding box center [746, 559] width 1006 height 36
click at [430, 561] on span "Update" at bounding box center [369, 559] width 220 height 17
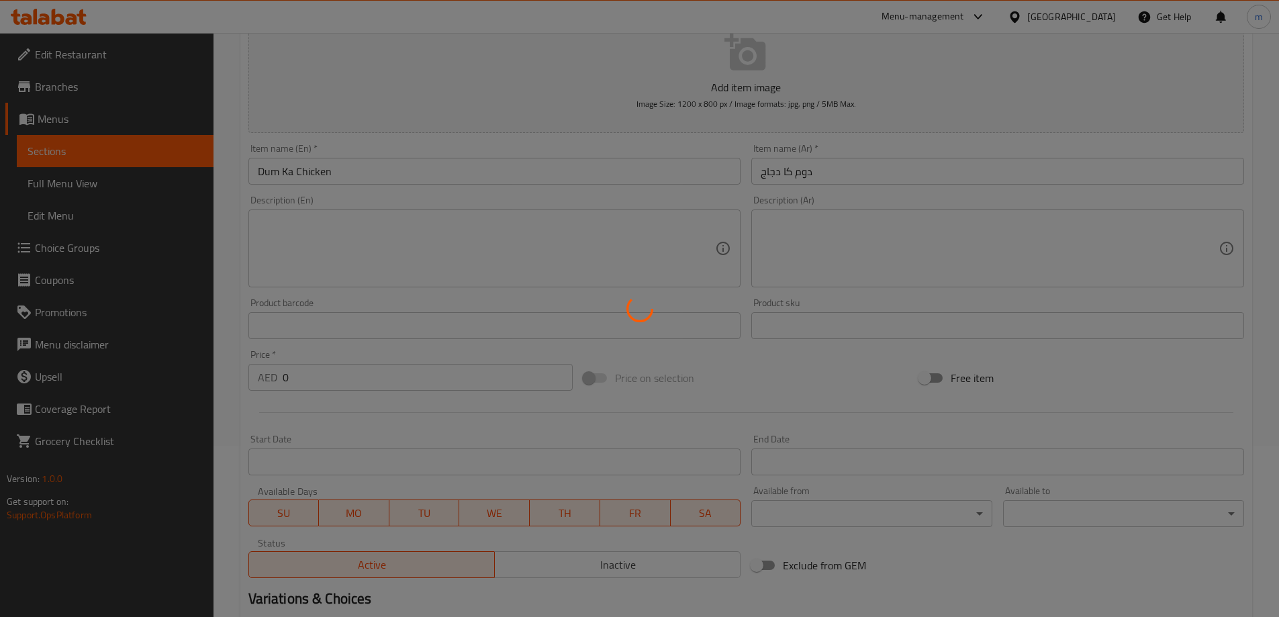
scroll to position [0, 0]
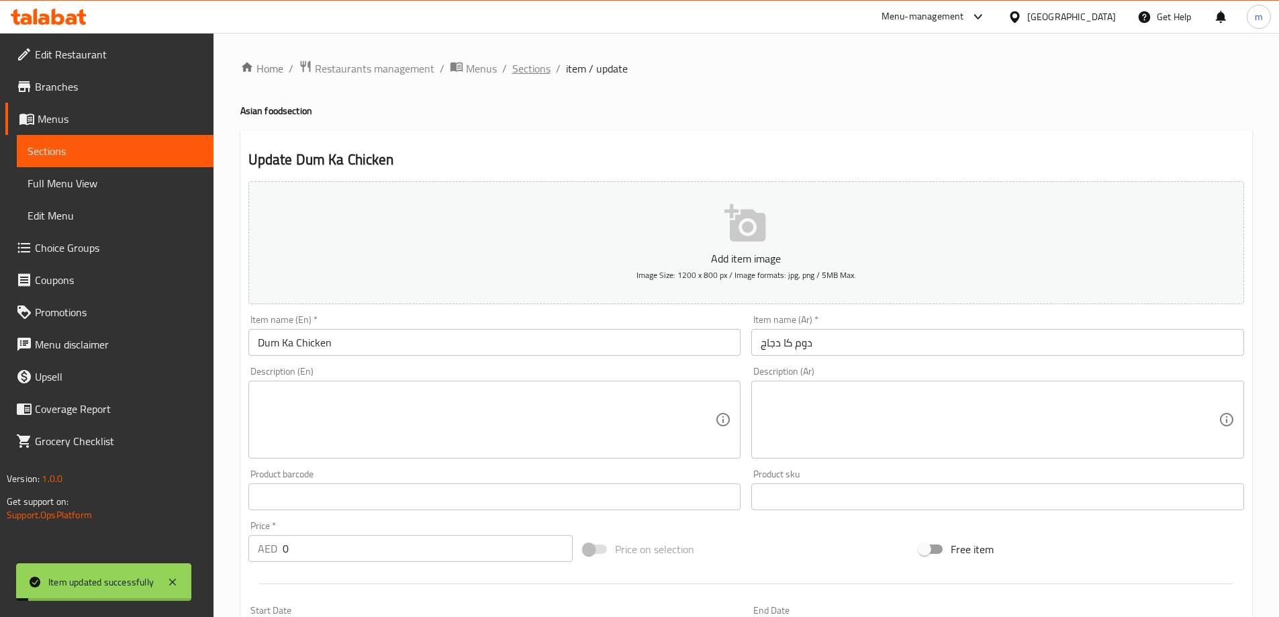
click at [538, 72] on span "Sections" at bounding box center [531, 68] width 38 height 16
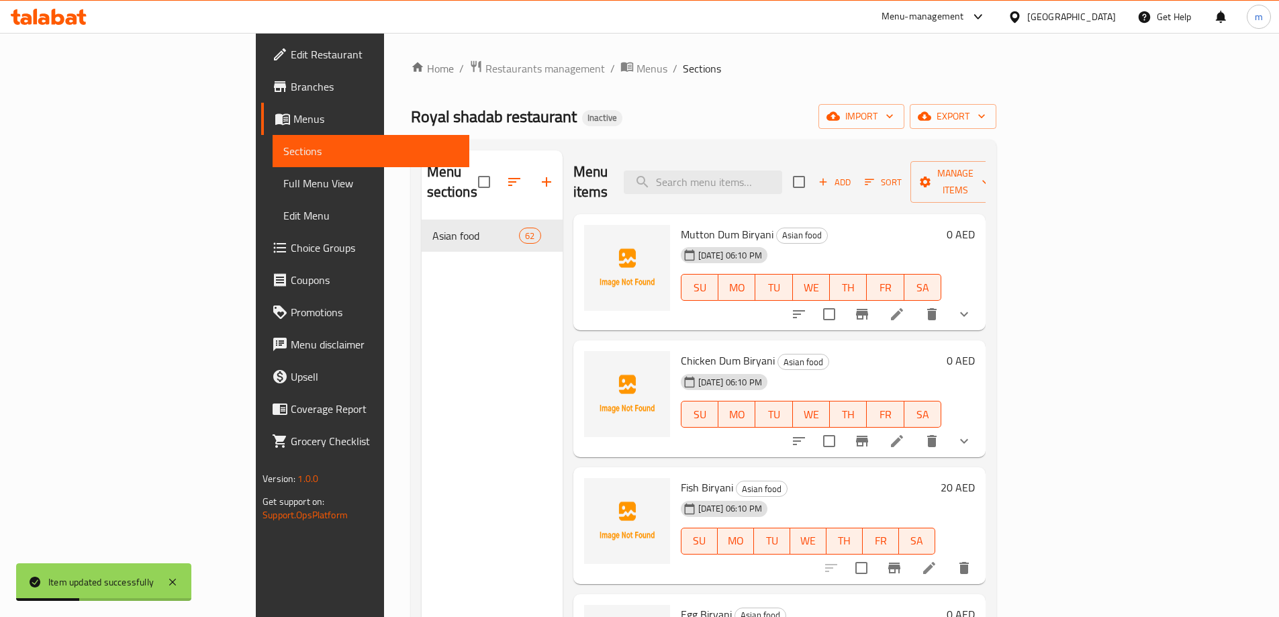
scroll to position [5453, 0]
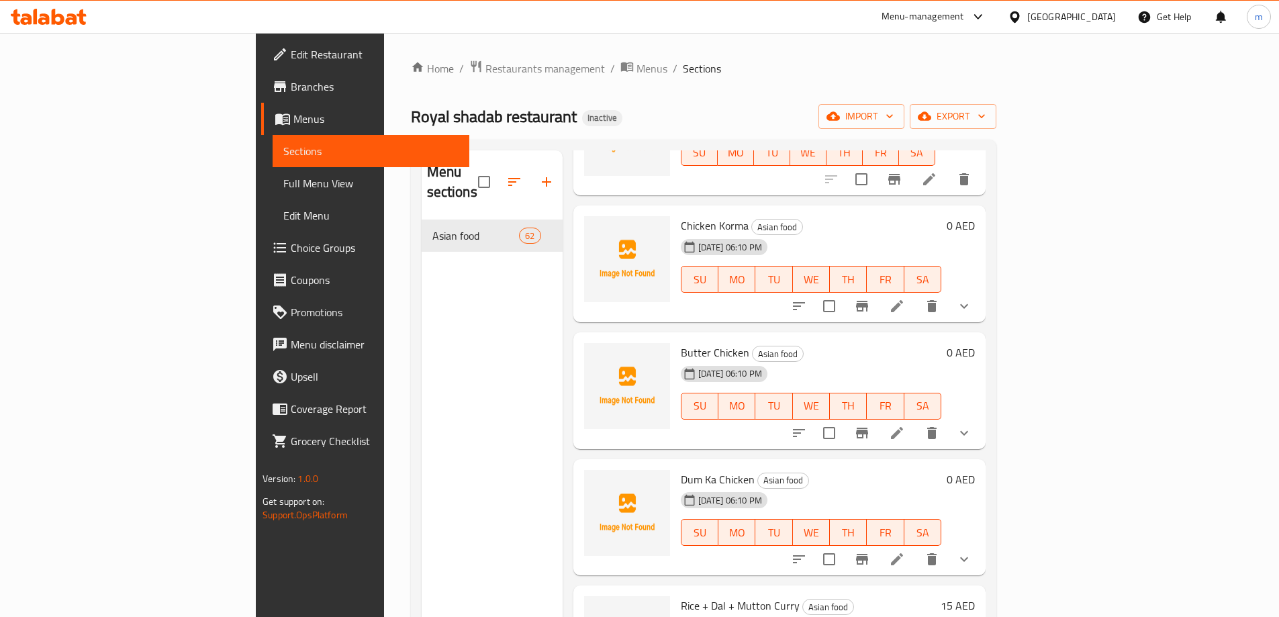
click at [986, 425] on div "Butter Chicken Asian food 16-09-2025 06:10 PM SU MO TU WE TH FR SA 0 AED" at bounding box center [779, 390] width 412 height 117
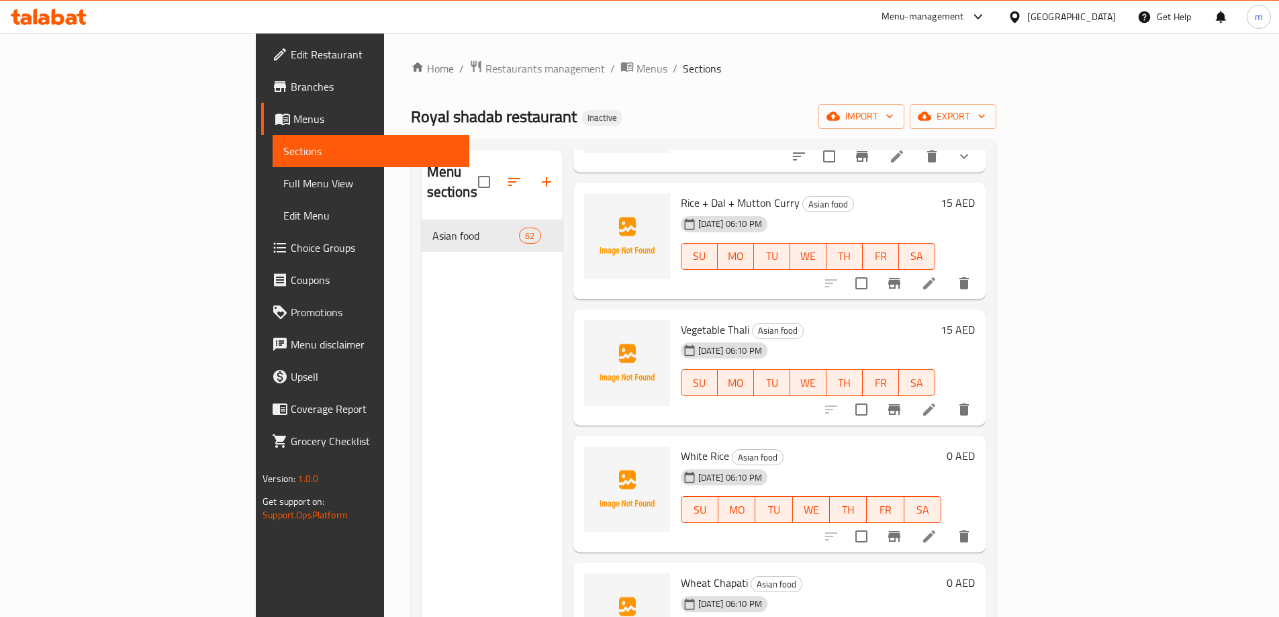
scroll to position [5923, 0]
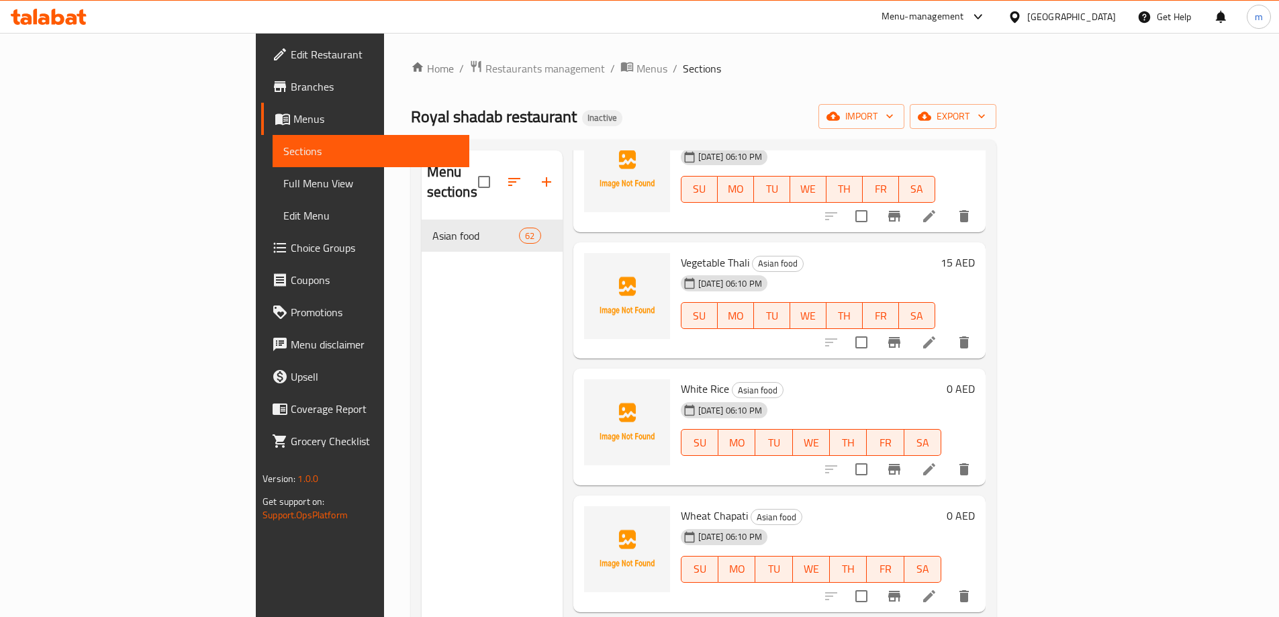
click at [948, 457] on li at bounding box center [929, 469] width 38 height 24
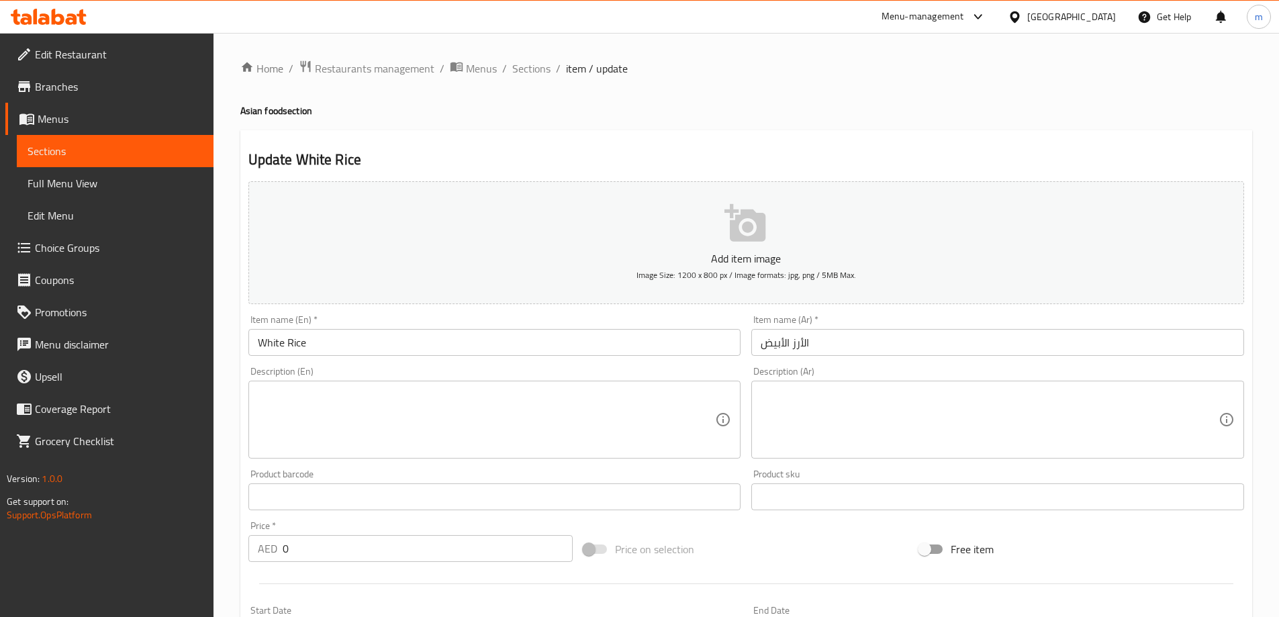
scroll to position [269, 0]
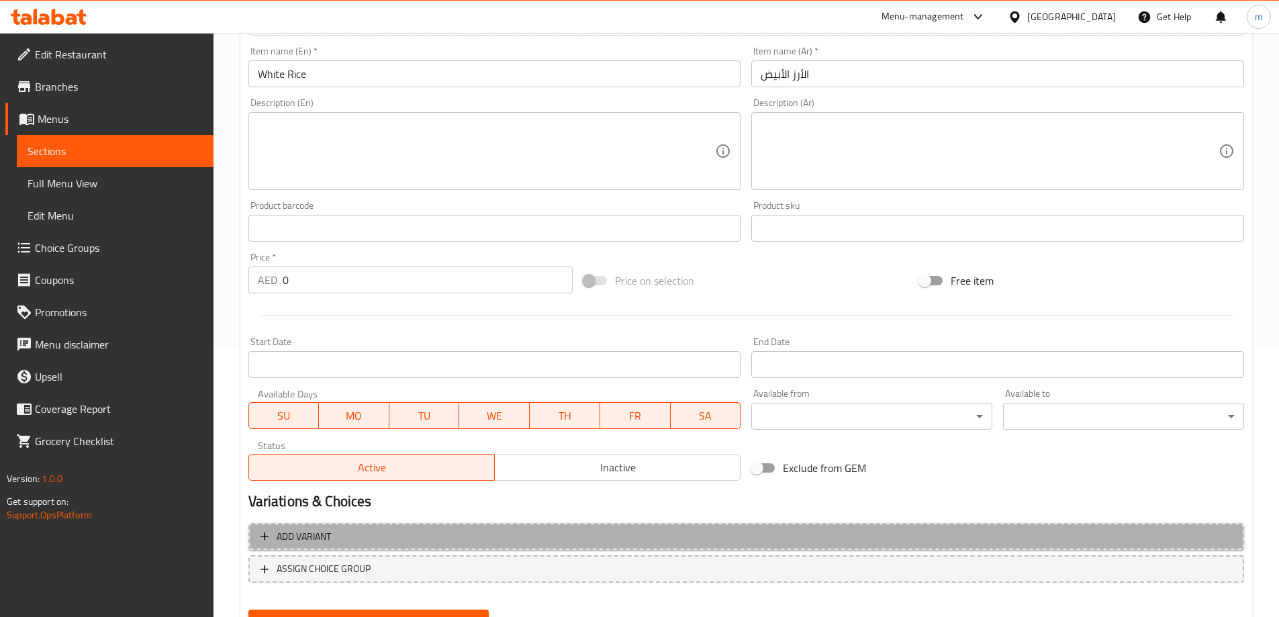
click at [874, 527] on button "Add variant" at bounding box center [746, 537] width 996 height 28
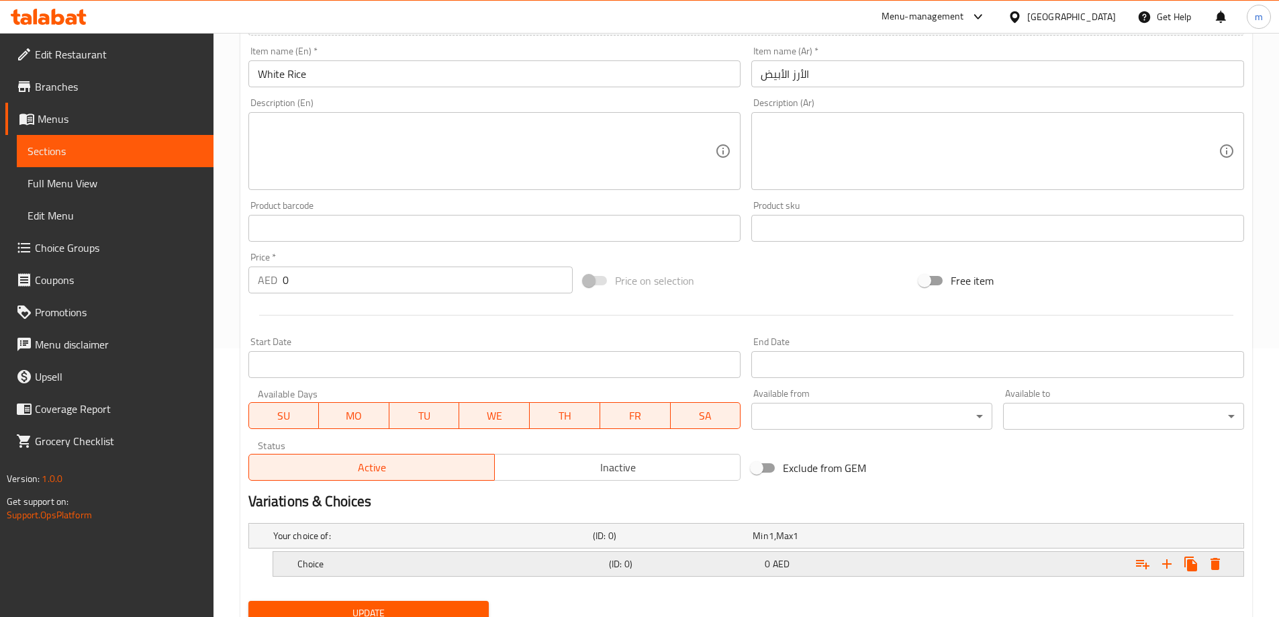
click at [1170, 556] on icon "Expand" at bounding box center [1167, 564] width 16 height 16
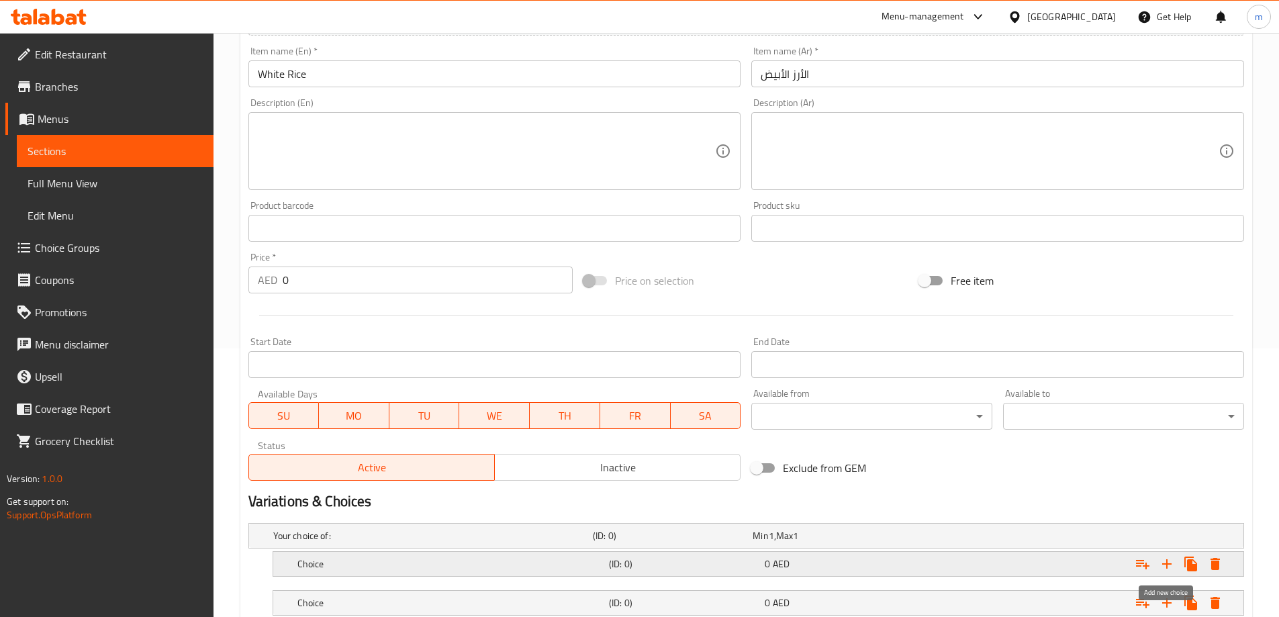
click at [1170, 556] on icon "Expand" at bounding box center [1167, 564] width 16 height 16
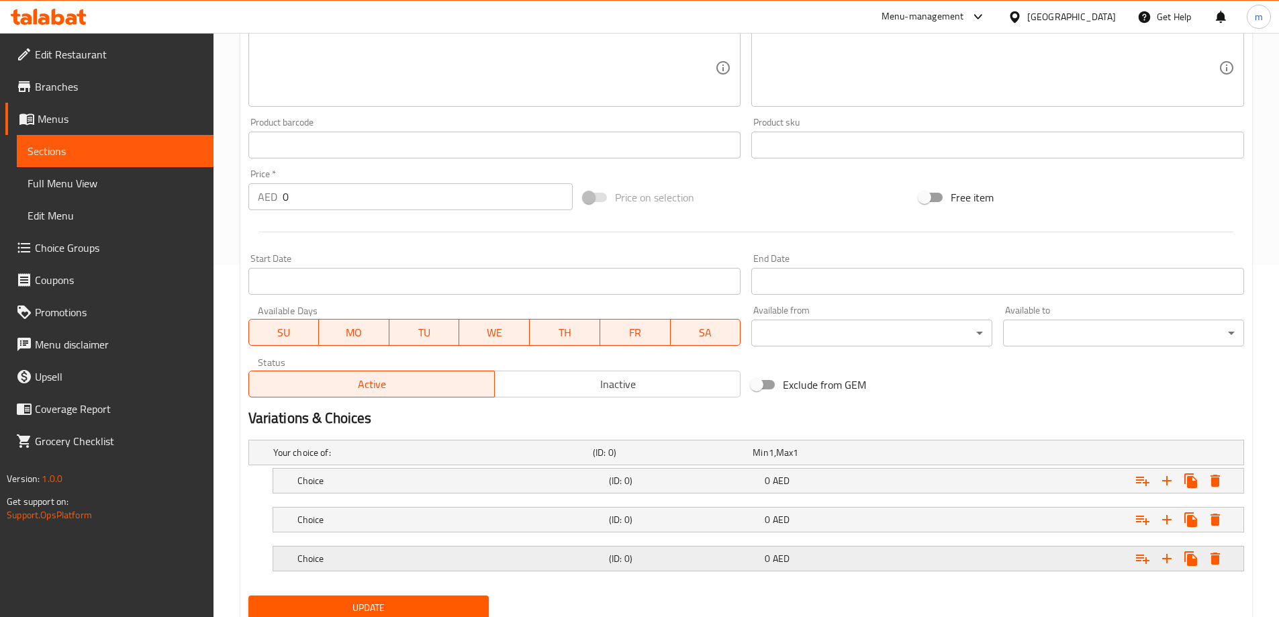
scroll to position [401, 0]
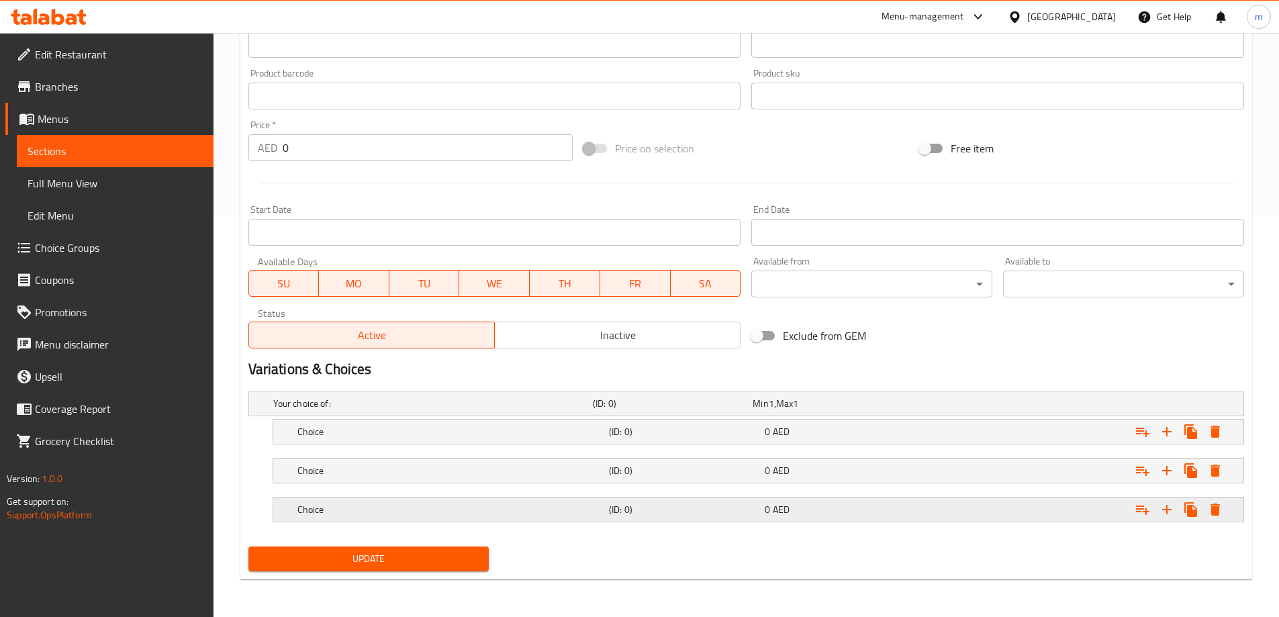
click at [683, 506] on h5 "(ID: 0)" at bounding box center [684, 509] width 150 height 13
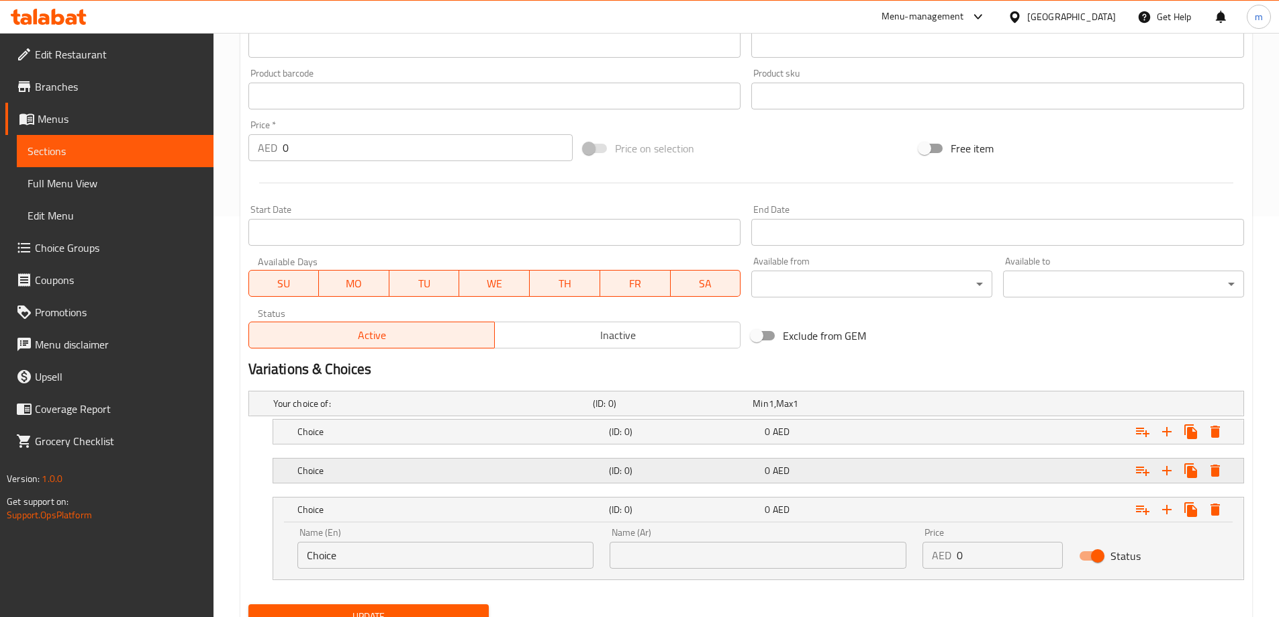
click at [690, 474] on h5 "(ID: 0)" at bounding box center [684, 470] width 150 height 13
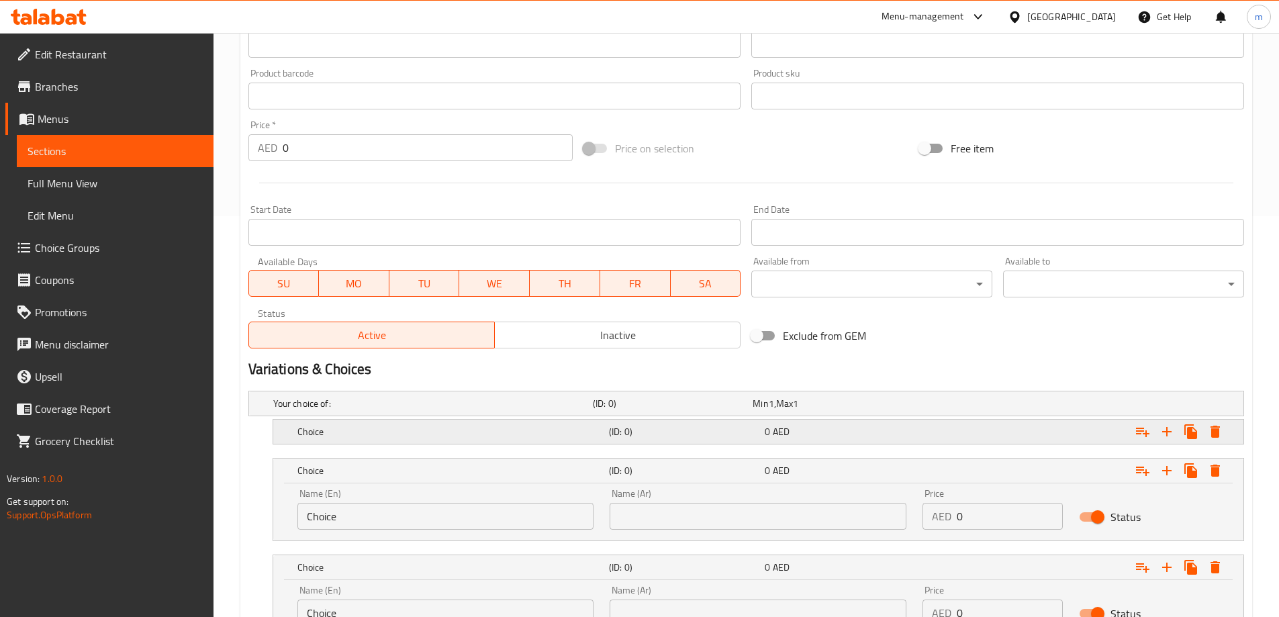
click at [681, 428] on h5 "(ID: 0)" at bounding box center [684, 431] width 150 height 13
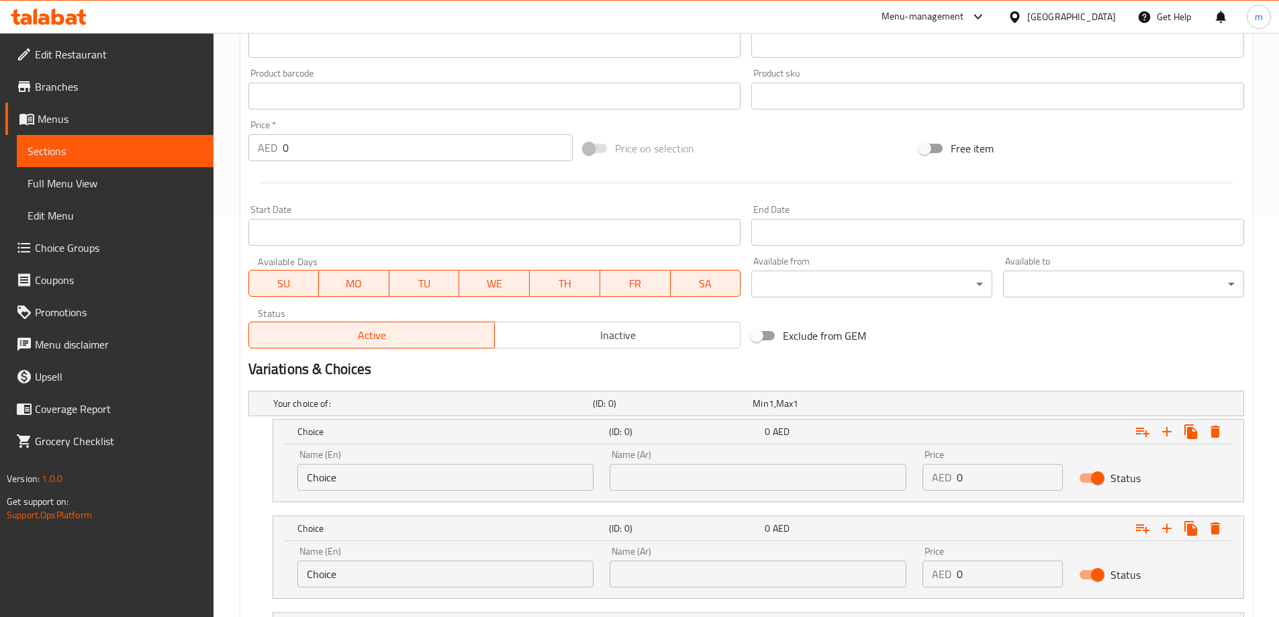
click at [370, 481] on input "Choice" at bounding box center [445, 477] width 297 height 27
type input "small"
click at [373, 565] on input "Choice" at bounding box center [445, 574] width 297 height 27
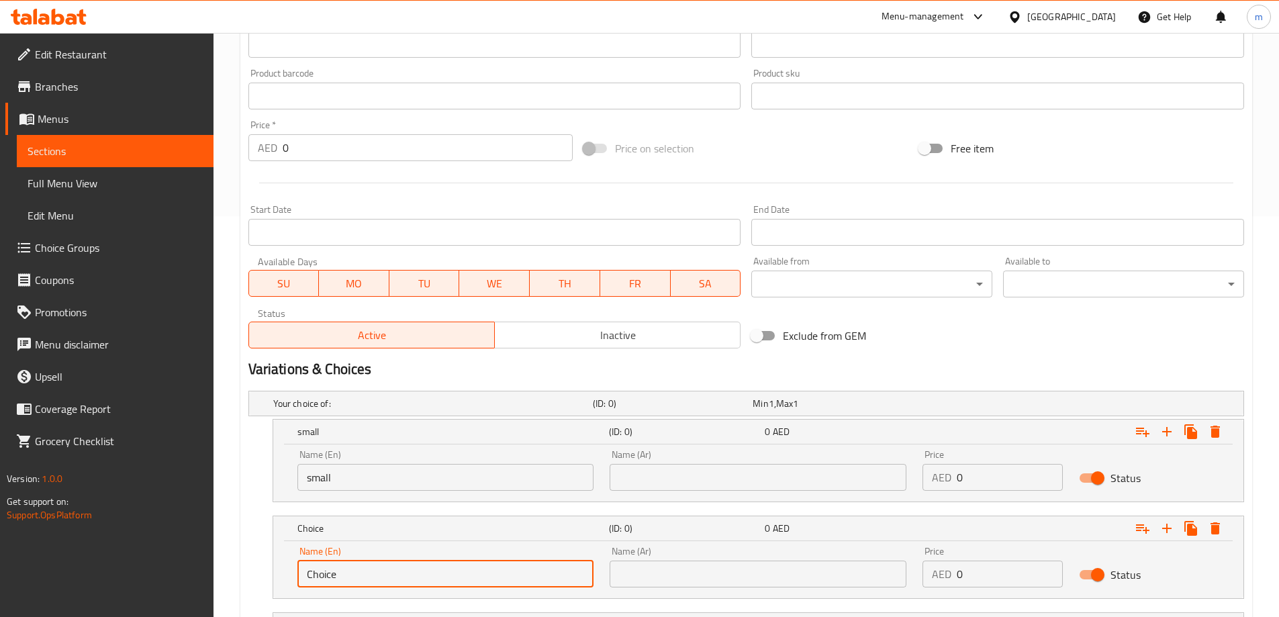
click at [373, 565] on input "Choice" at bounding box center [445, 574] width 297 height 27
type input "medium"
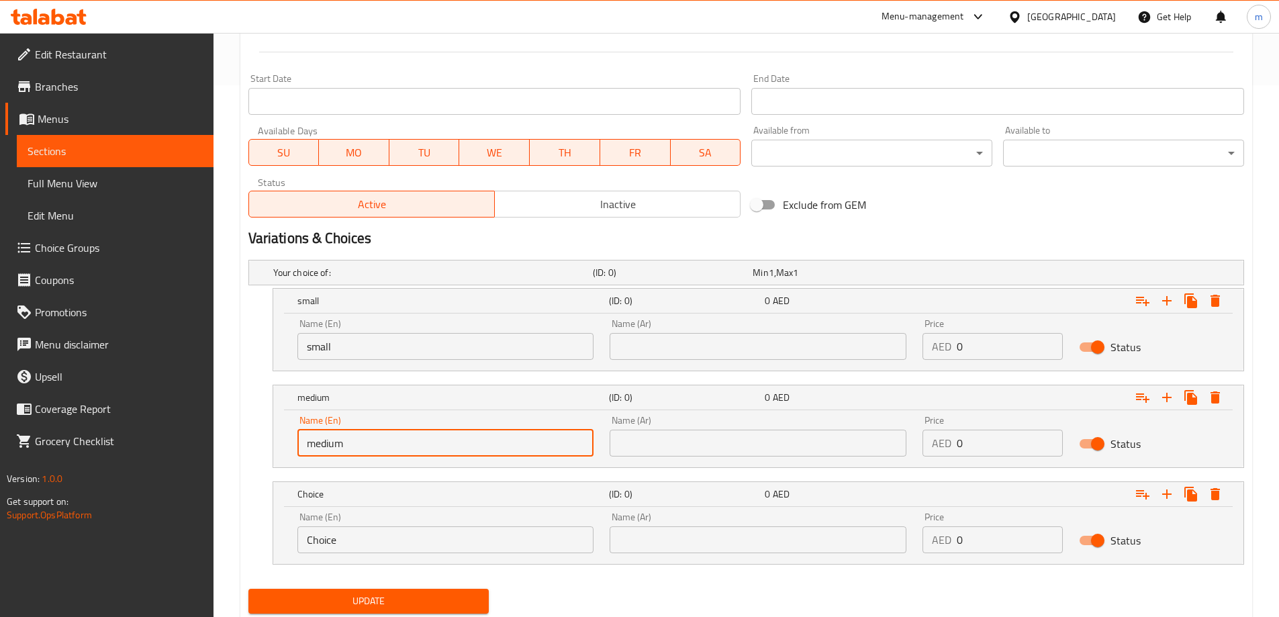
scroll to position [535, 0]
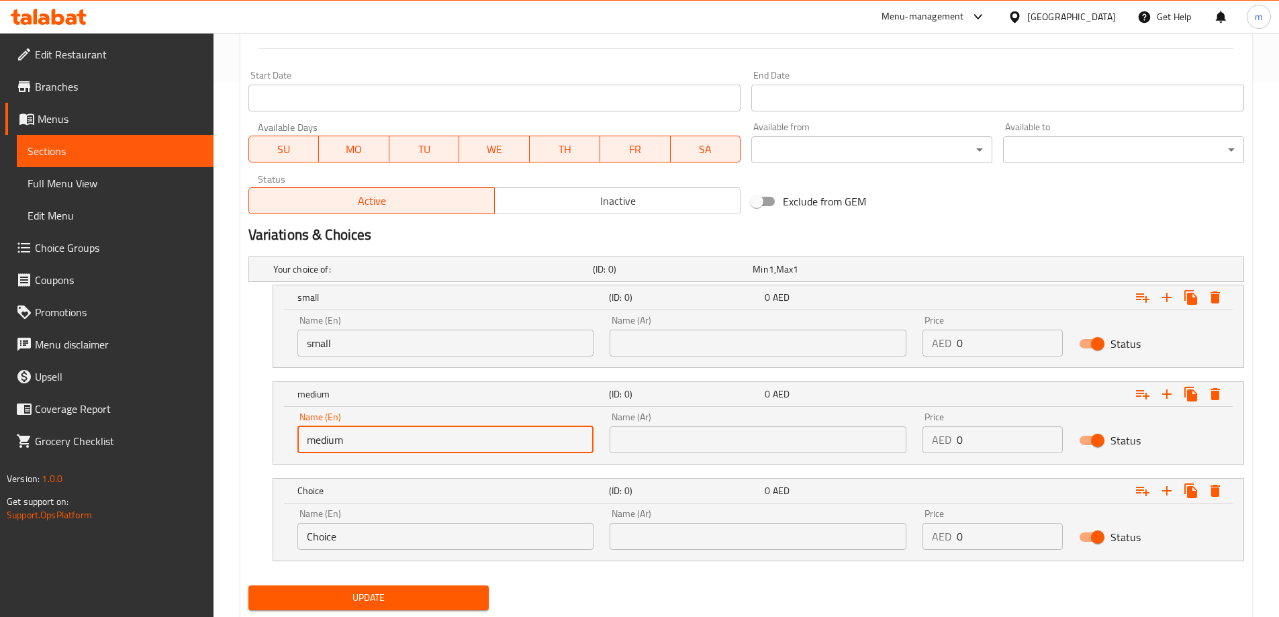
click at [399, 538] on input "Choice" at bounding box center [445, 536] width 297 height 27
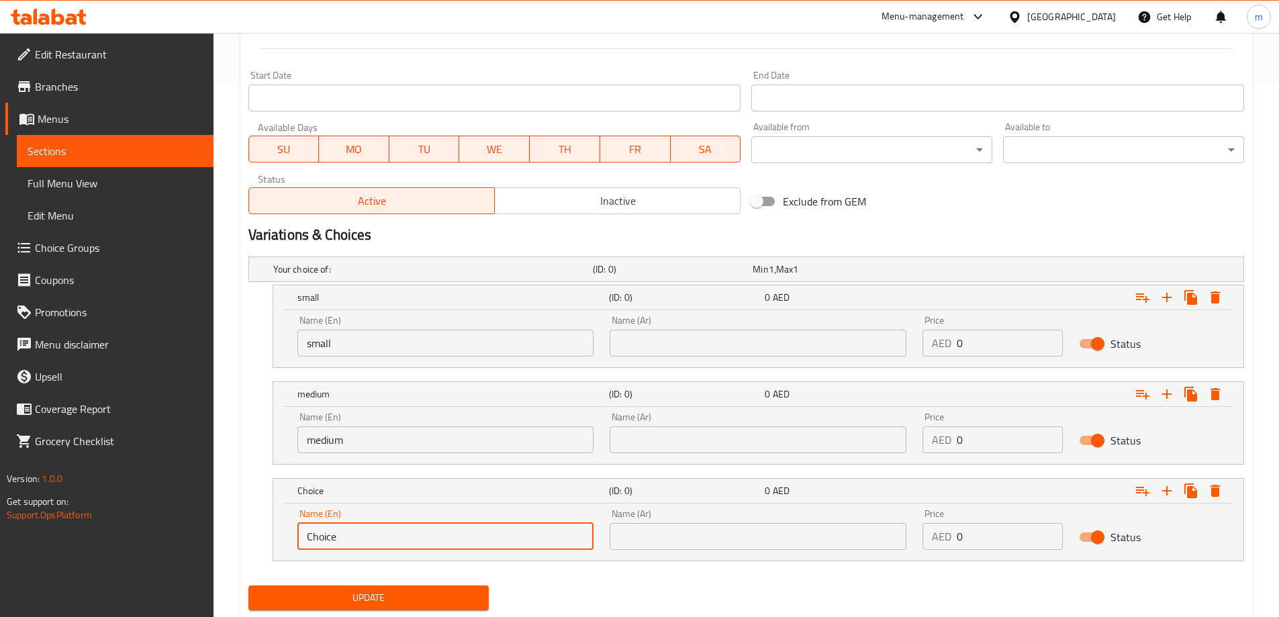
click at [399, 538] on input "Choice" at bounding box center [445, 536] width 297 height 27
type input "large"
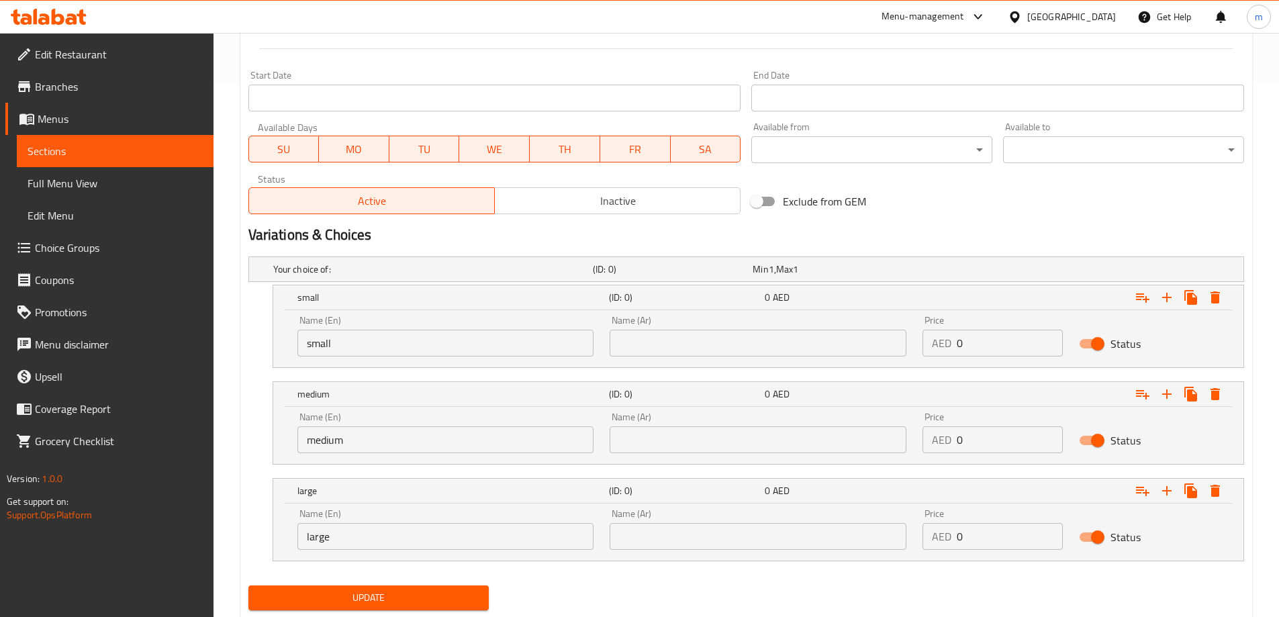
click at [675, 361] on div "Name (Ar) Name (Ar)" at bounding box center [758, 335] width 313 height 57
click at [674, 352] on input "text" at bounding box center [758, 343] width 297 height 27
type input "صغير"
click at [697, 436] on input "text" at bounding box center [758, 439] width 297 height 27
type input "وسط"
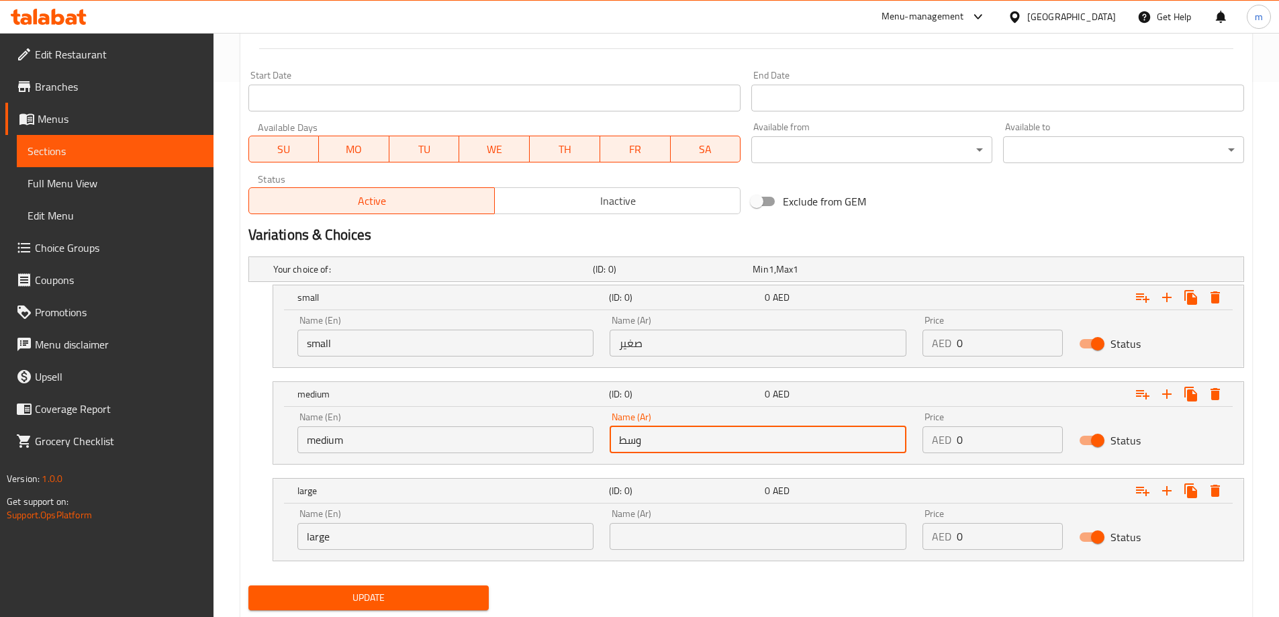
click at [711, 534] on input "text" at bounding box center [758, 536] width 297 height 27
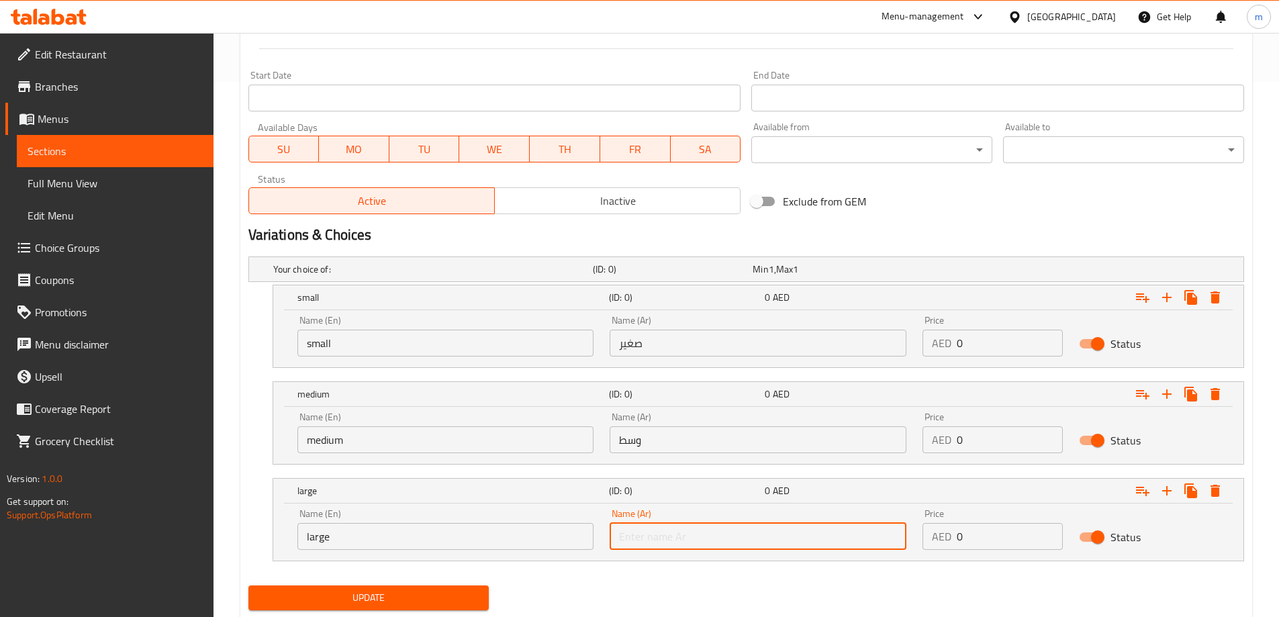
type input "كبير"
click at [1005, 334] on input "0" at bounding box center [1010, 343] width 106 height 27
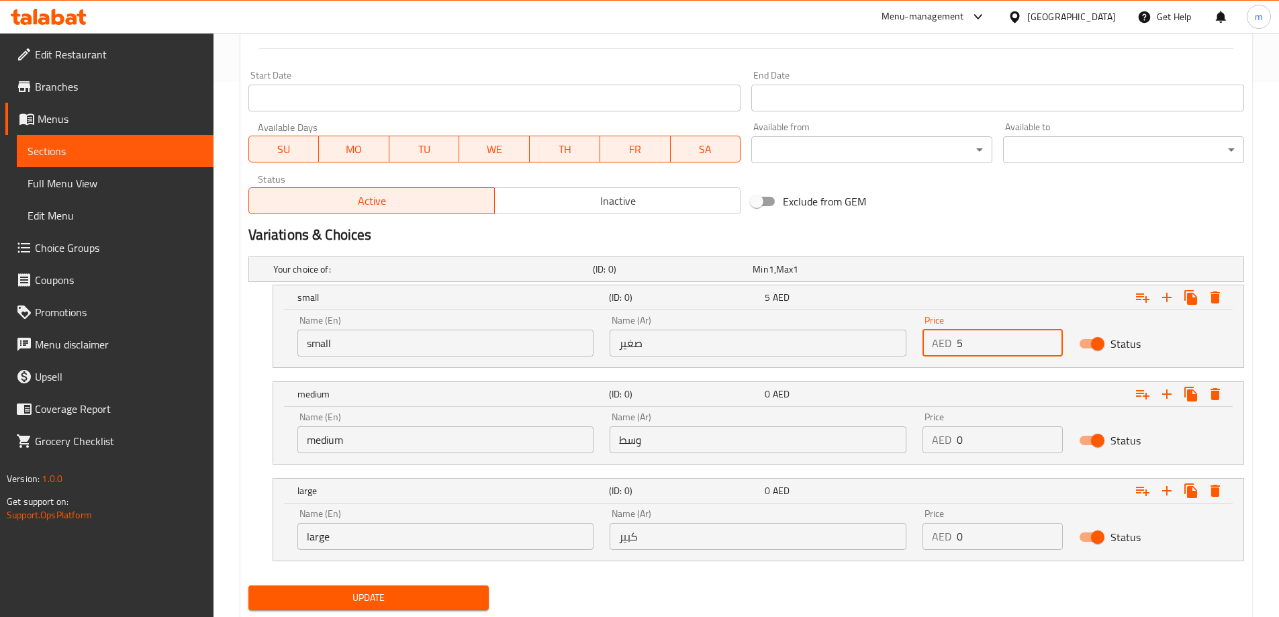
type input "5"
click at [1006, 442] on input "0" at bounding box center [1010, 439] width 106 height 27
type input "8"
click at [967, 533] on input "0" at bounding box center [1010, 536] width 106 height 27
type input "11"
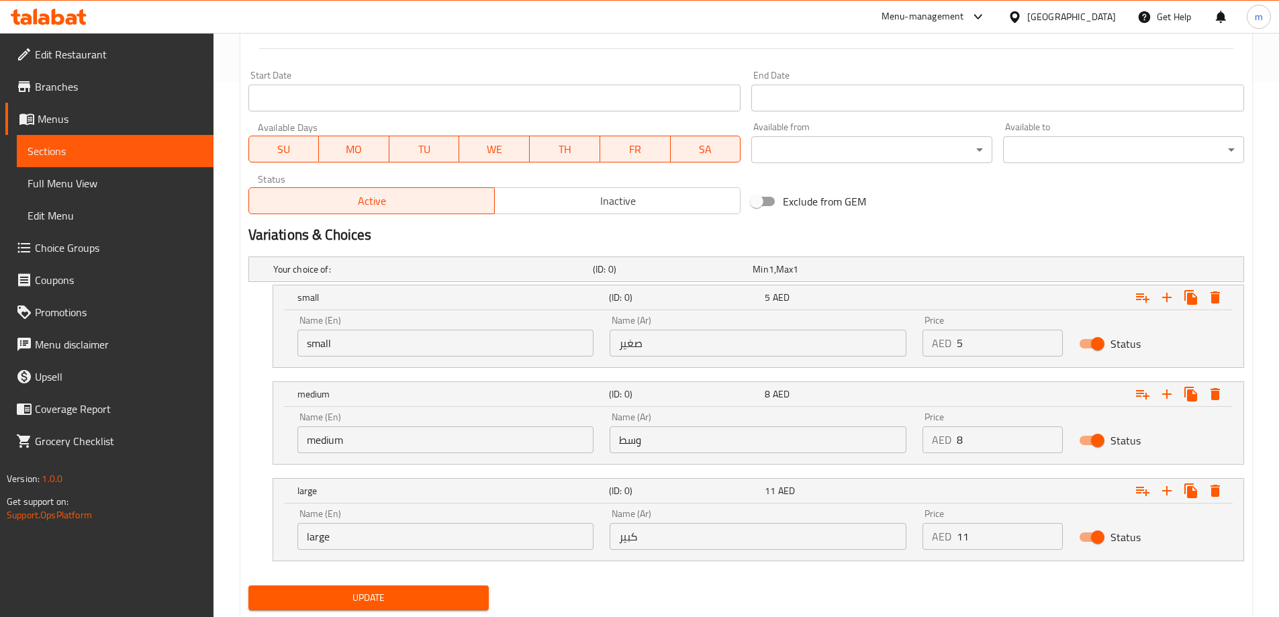
click at [924, 571] on nav at bounding box center [746, 569] width 996 height 11
click at [473, 599] on span "Update" at bounding box center [369, 597] width 220 height 17
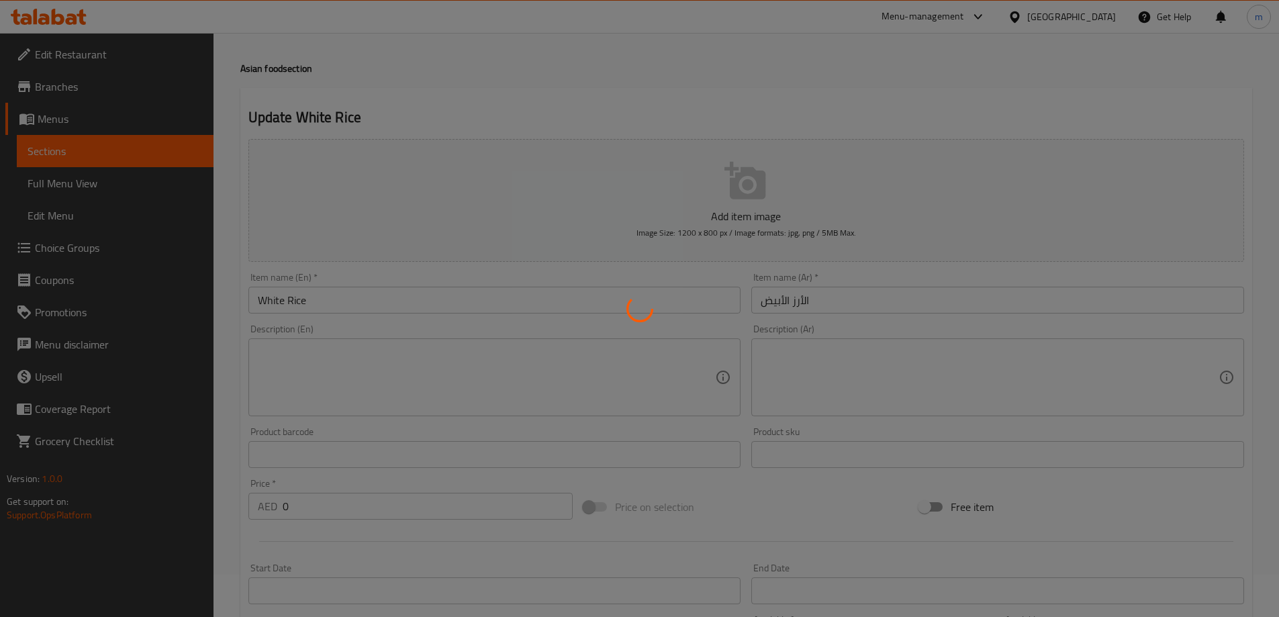
scroll to position [0, 0]
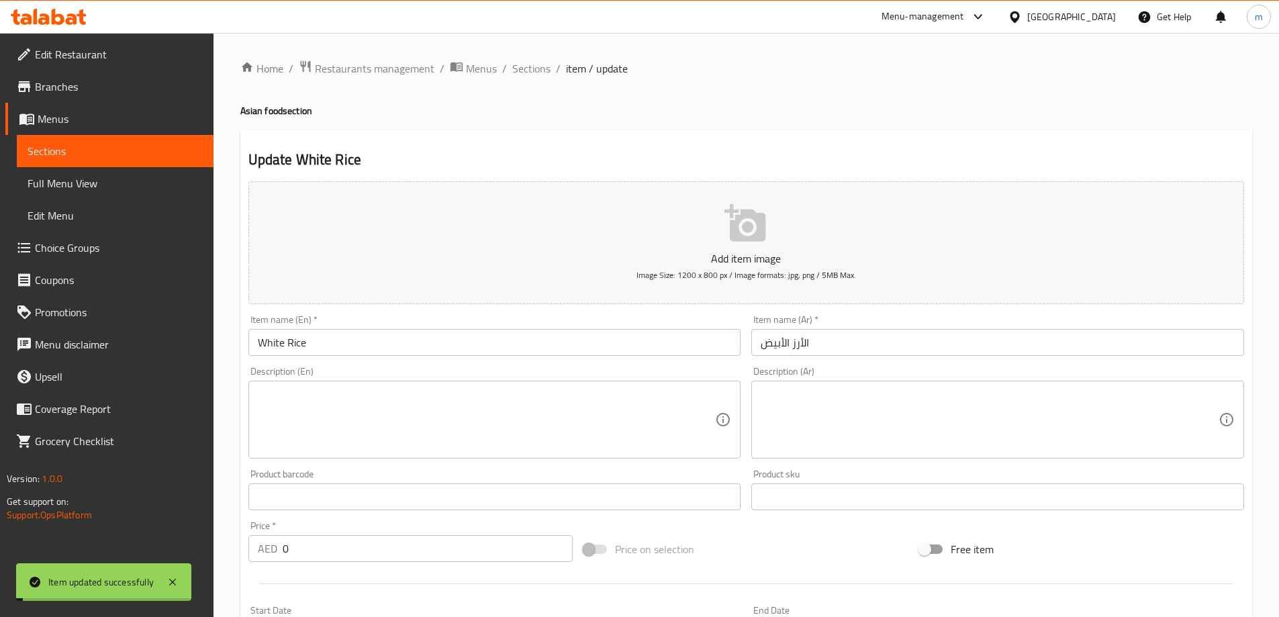
click at [532, 73] on span "Sections" at bounding box center [531, 68] width 38 height 16
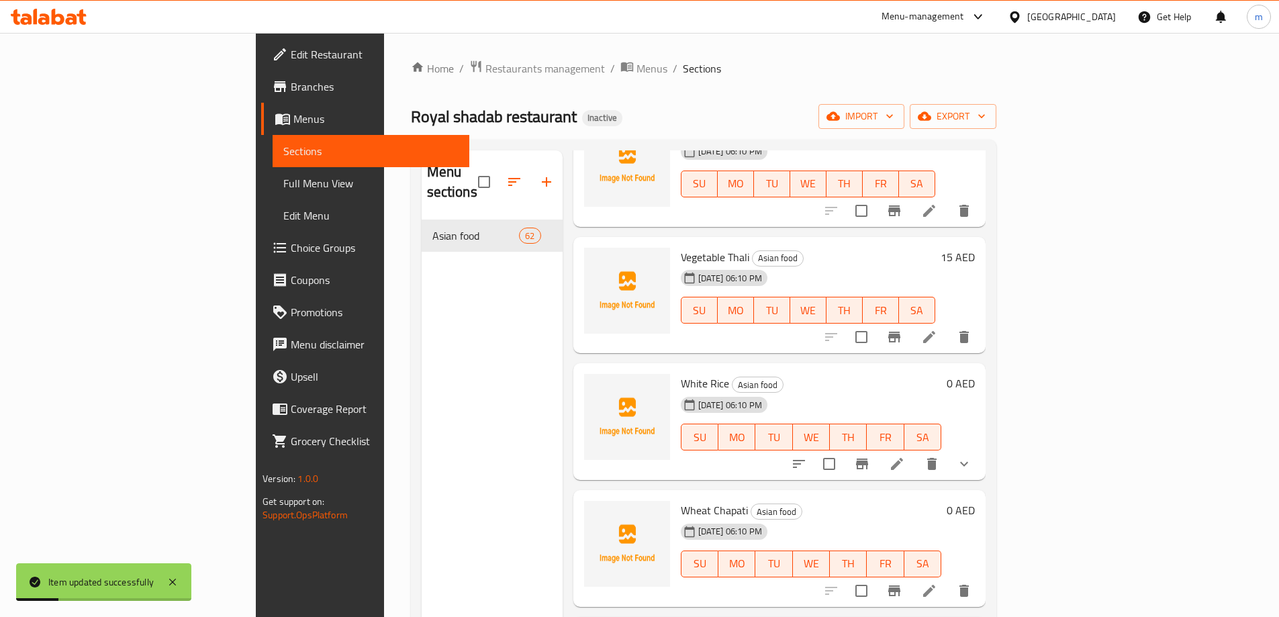
scroll to position [5990, 0]
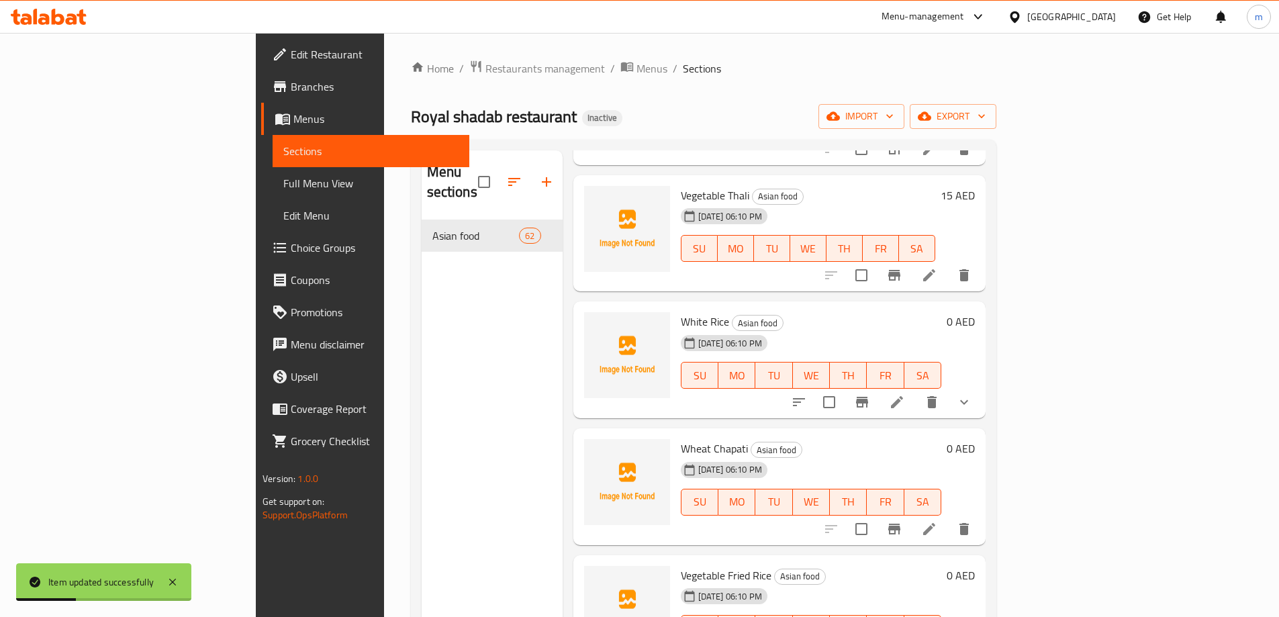
click at [681, 312] on span "White Rice" at bounding box center [705, 322] width 48 height 20
click at [681, 438] on span "Wheat Chapati" at bounding box center [714, 448] width 67 height 20
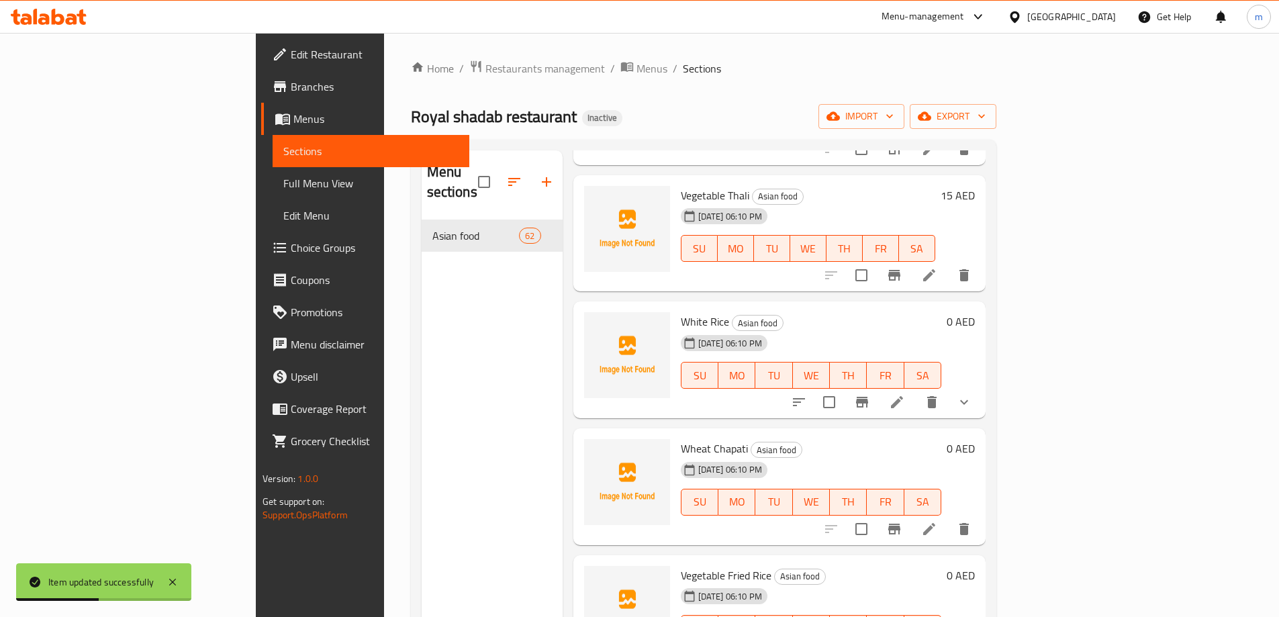
click at [681, 438] on span "Wheat Chapati" at bounding box center [714, 448] width 67 height 20
copy span "Wheat Chapati"
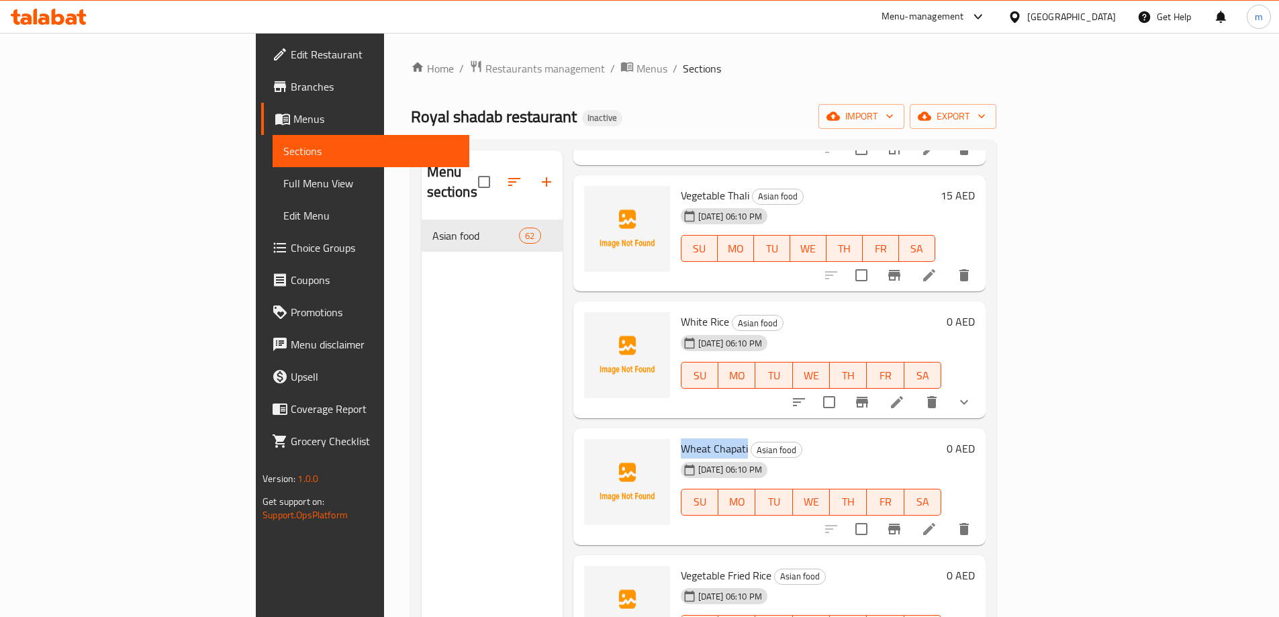
click at [937, 521] on icon at bounding box center [929, 529] width 16 height 16
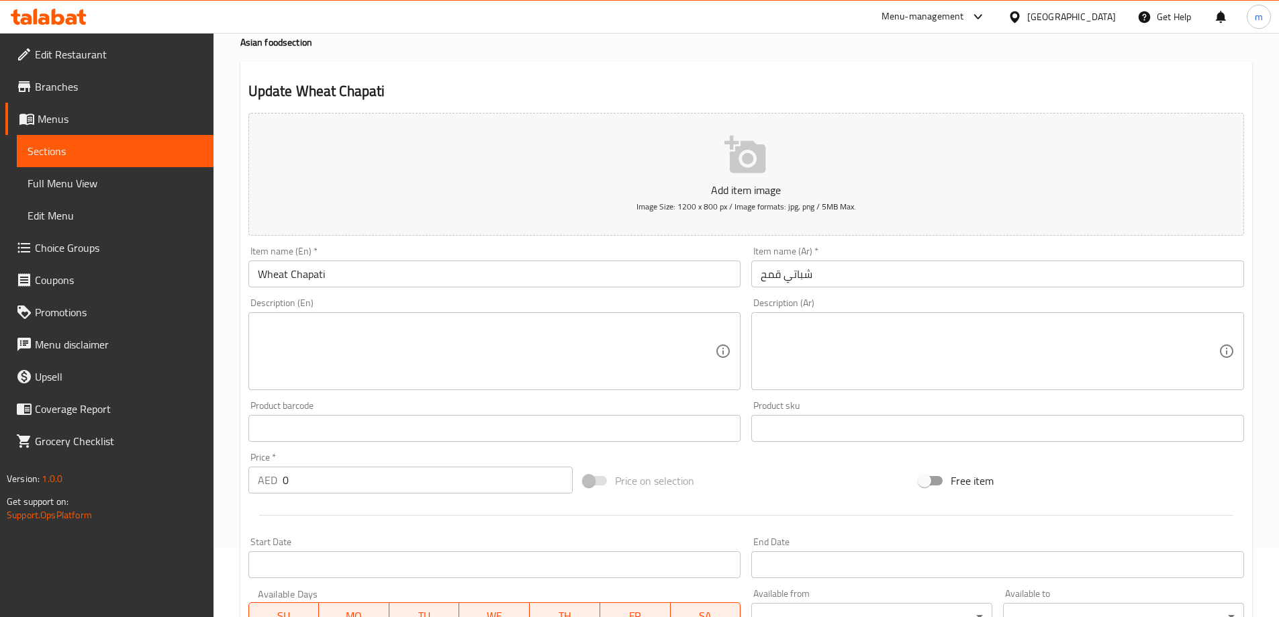
scroll to position [134, 0]
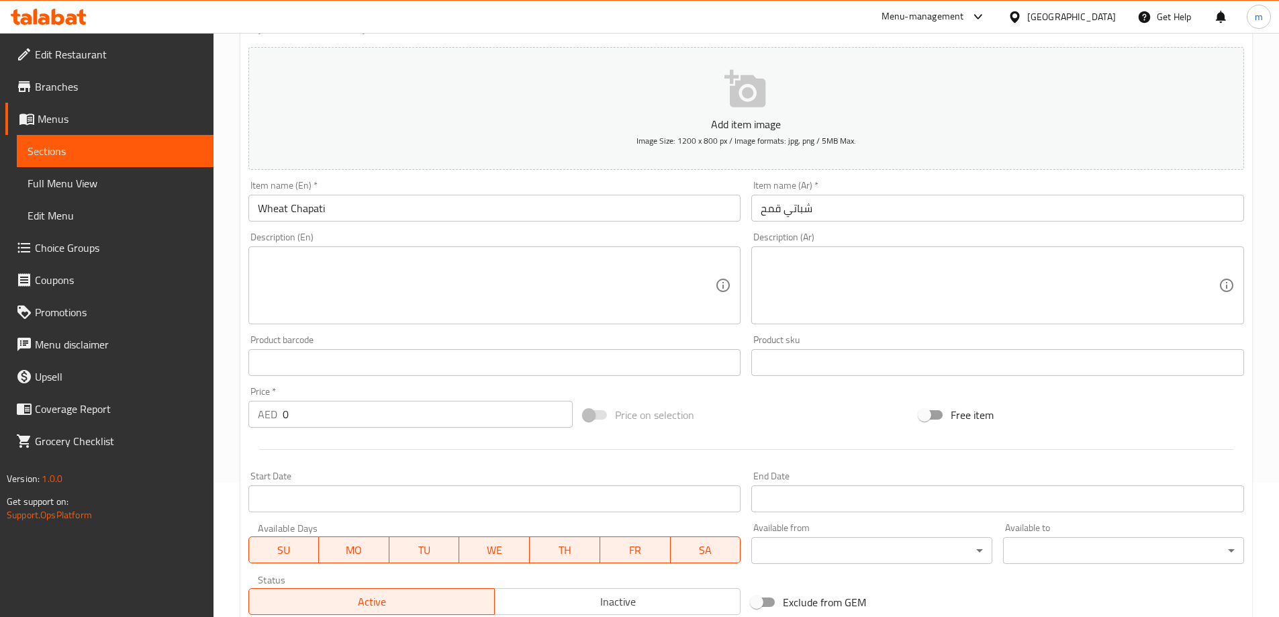
click at [352, 424] on input "0" at bounding box center [428, 414] width 291 height 27
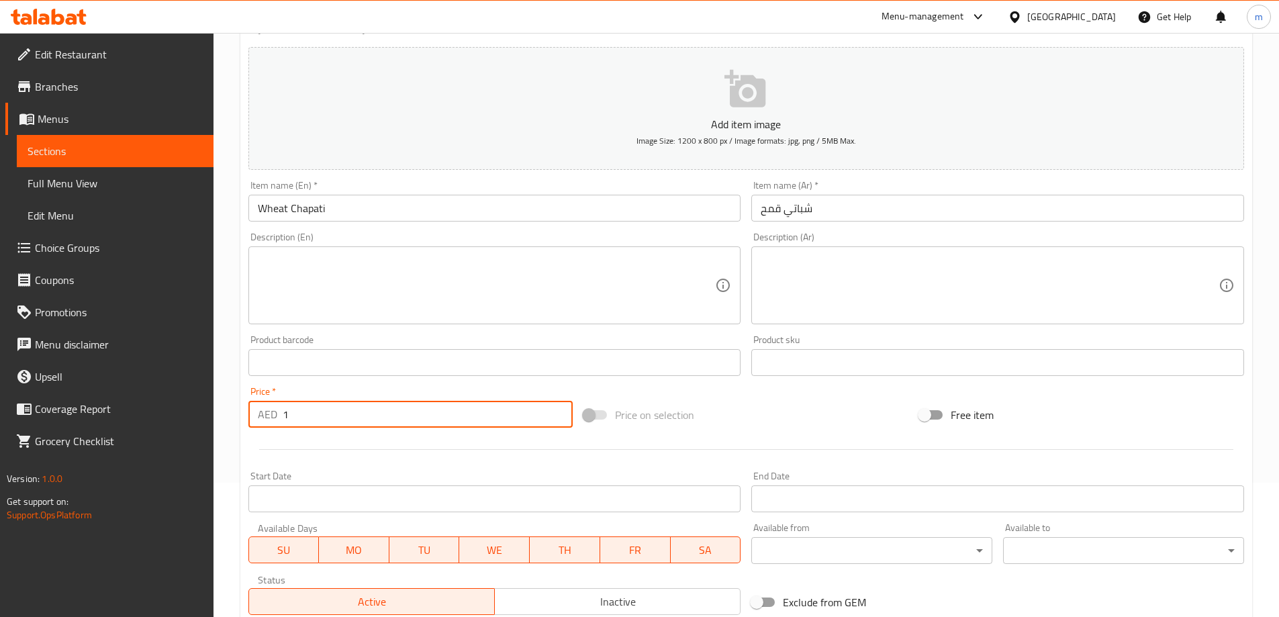
type input "1"
click at [432, 195] on input "Wheat Chapati" at bounding box center [494, 208] width 493 height 27
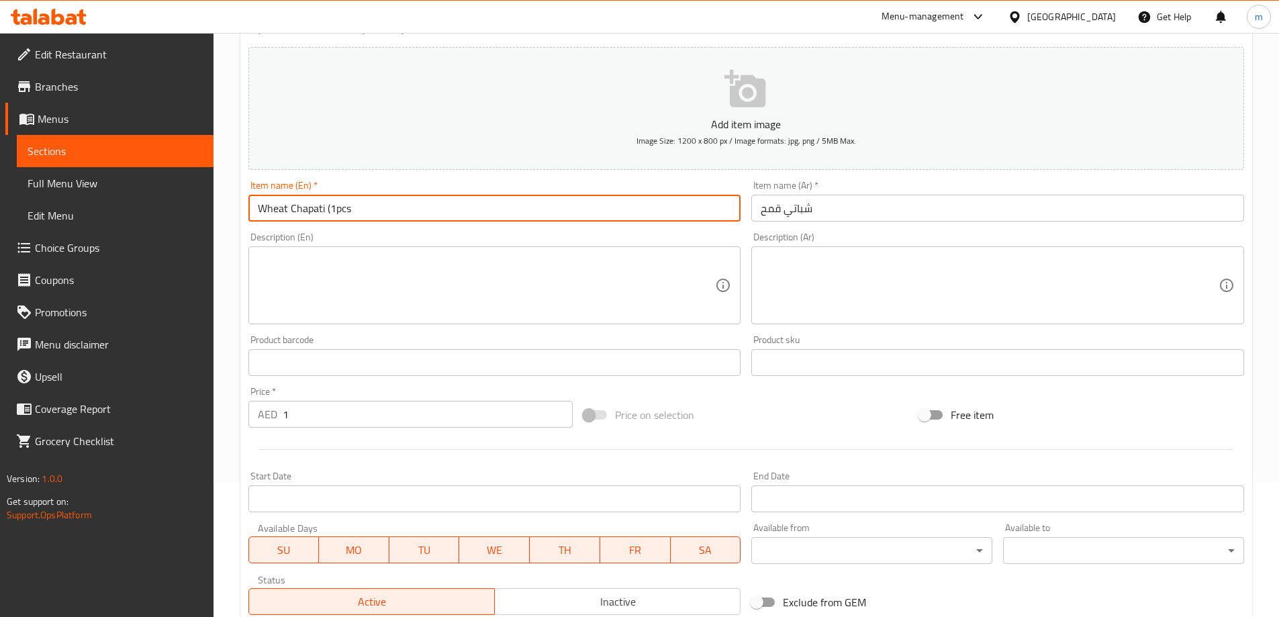
click at [435, 207] on input "Wheat Chapati (1pcs" at bounding box center [494, 208] width 493 height 27
type input "Wheat Chapati (1pcs)"
click at [824, 219] on input "شباتي قمح" at bounding box center [997, 208] width 493 height 27
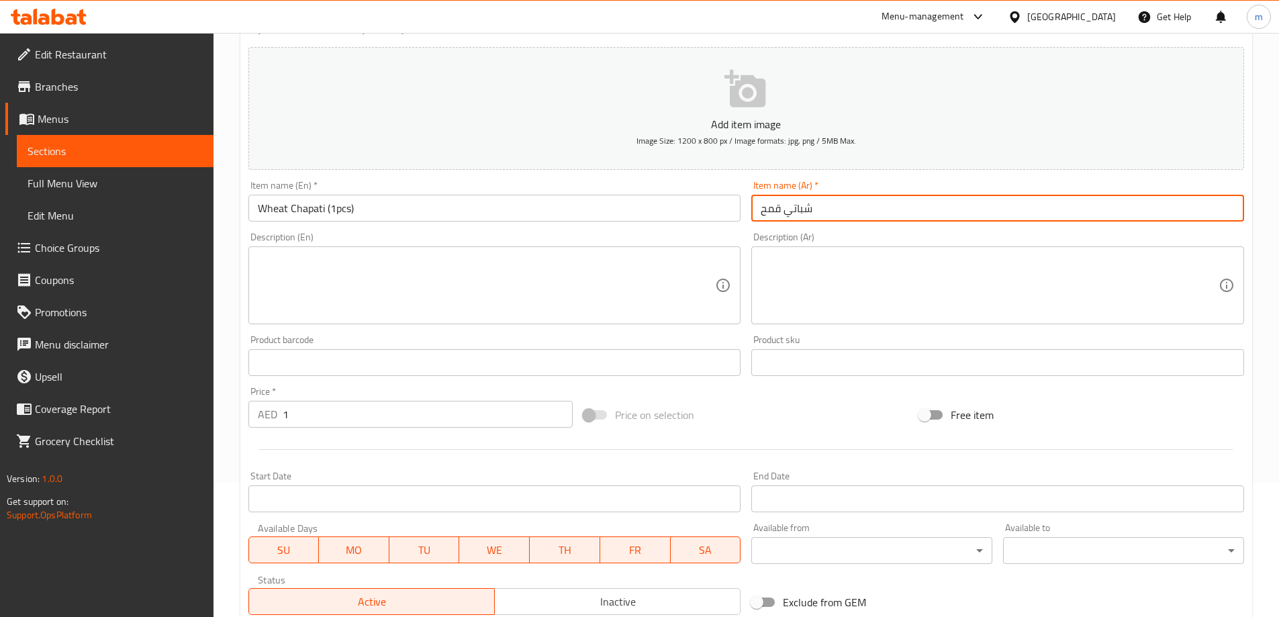
click at [824, 219] on input "شباتي قمح" at bounding box center [997, 208] width 493 height 27
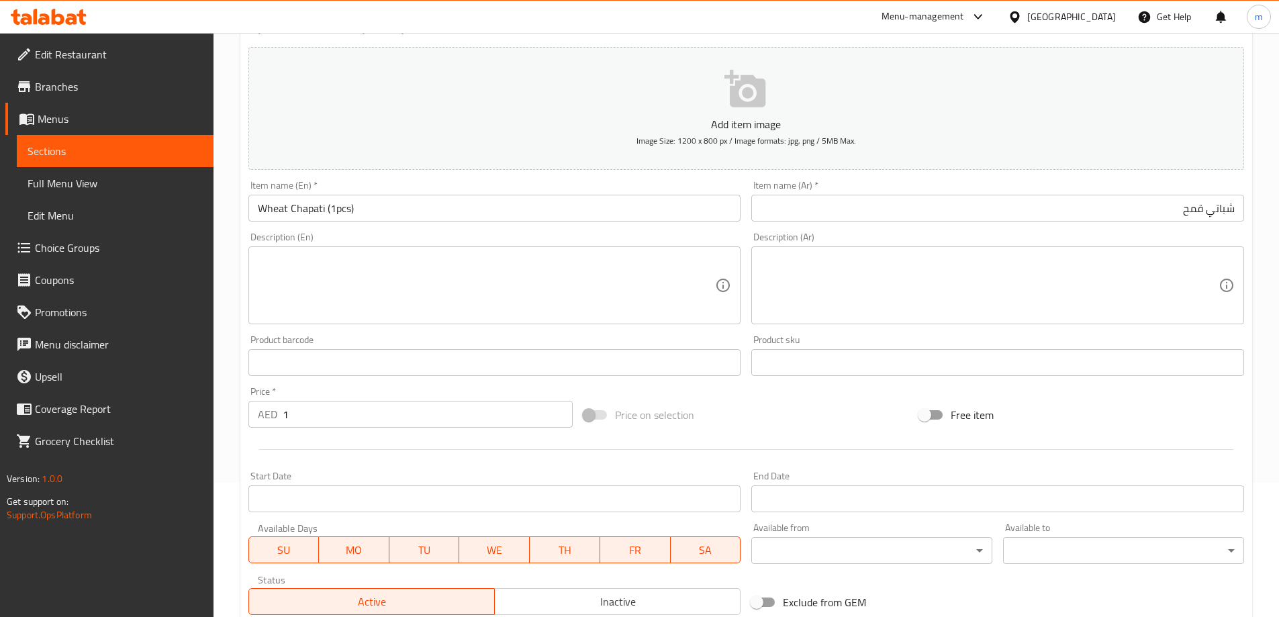
click at [1113, 429] on div "Free item" at bounding box center [1082, 415] width 336 height 36
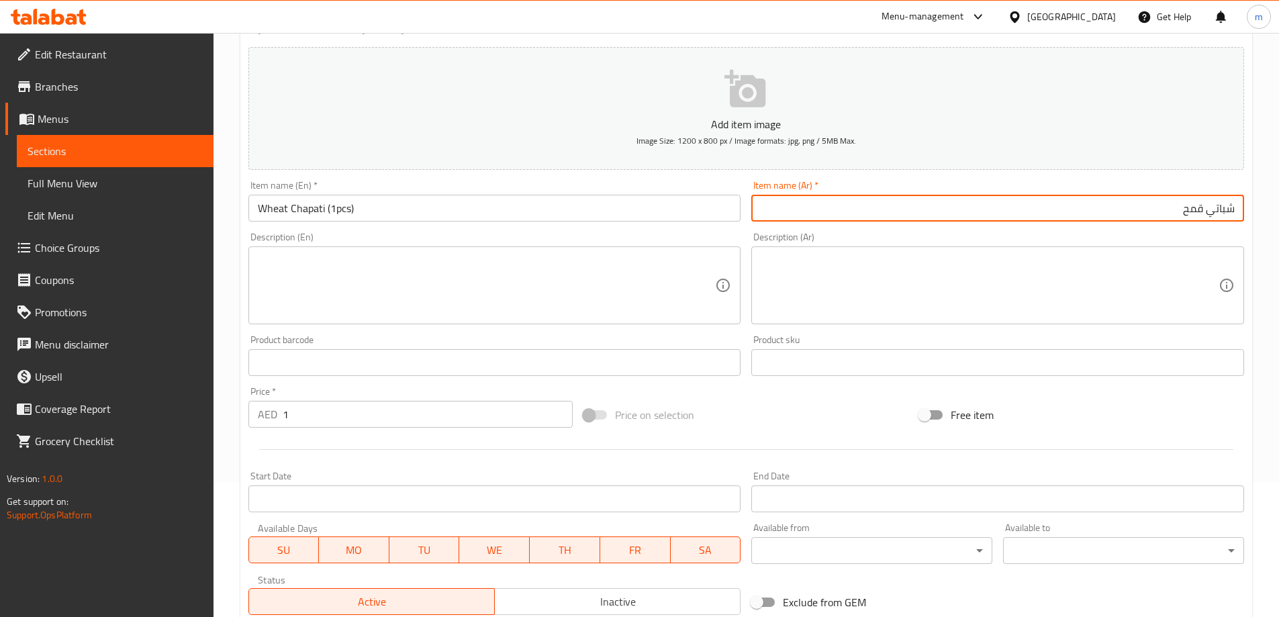
click at [1080, 197] on input "شباتي قمح" at bounding box center [997, 208] width 493 height 27
type input "شباتي قمح (1 قطعه)"
click at [1143, 404] on div "Free item" at bounding box center [1082, 415] width 336 height 36
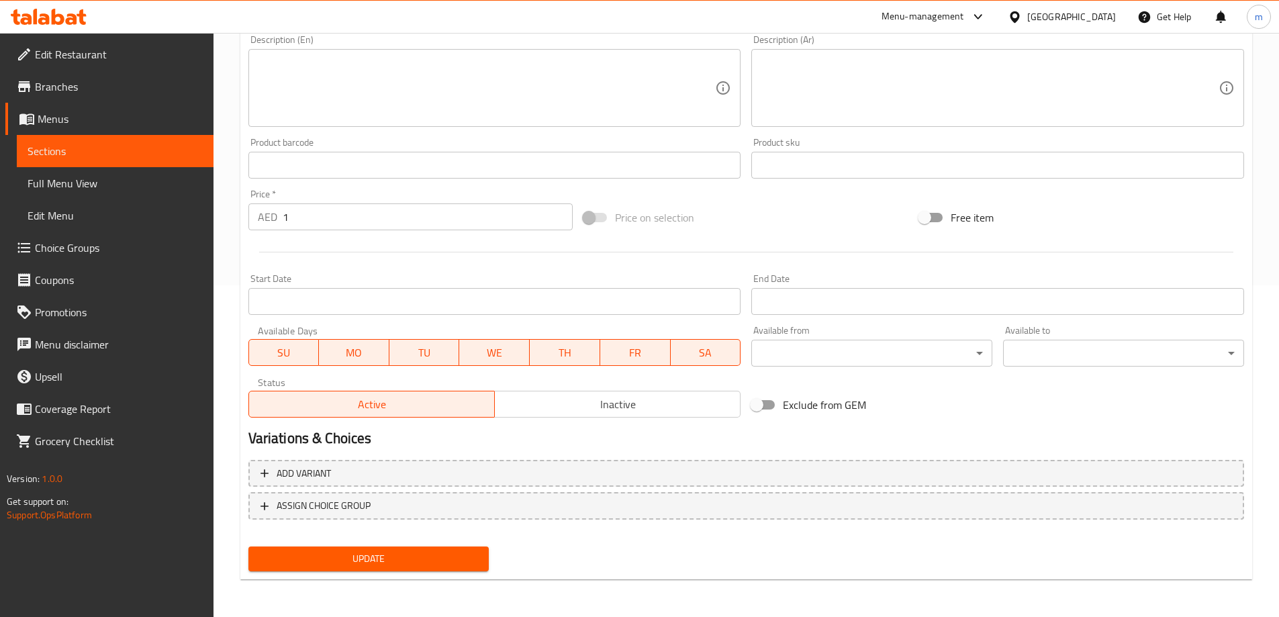
click at [438, 557] on span "Update" at bounding box center [369, 559] width 220 height 17
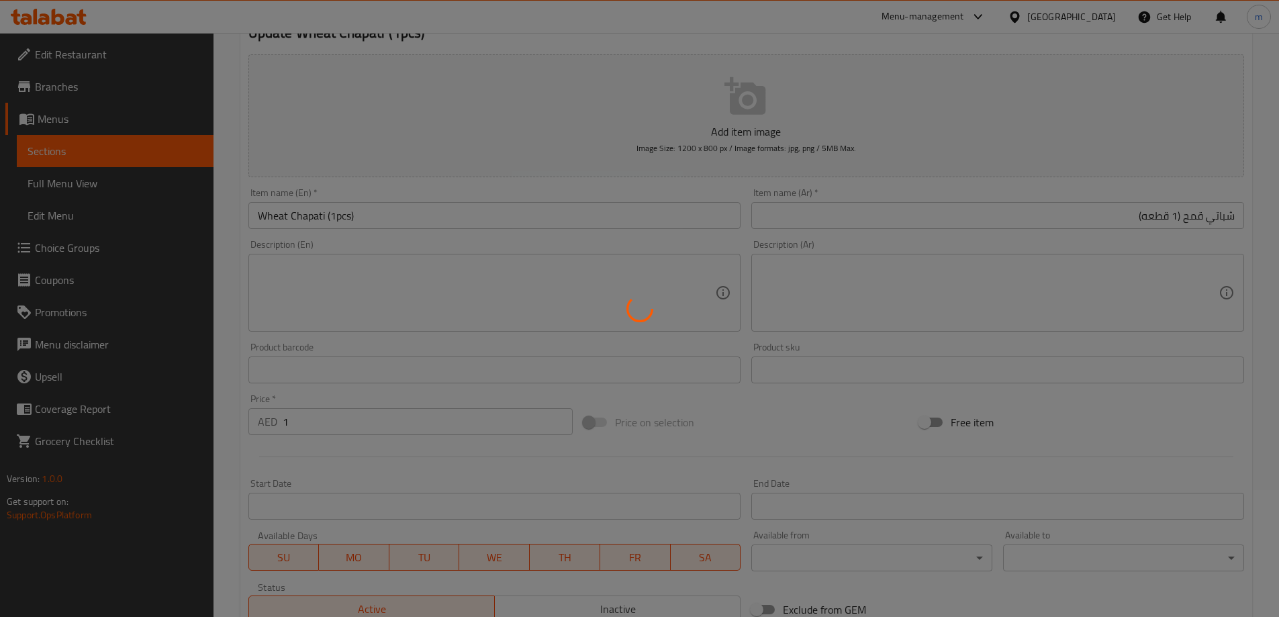
scroll to position [0, 0]
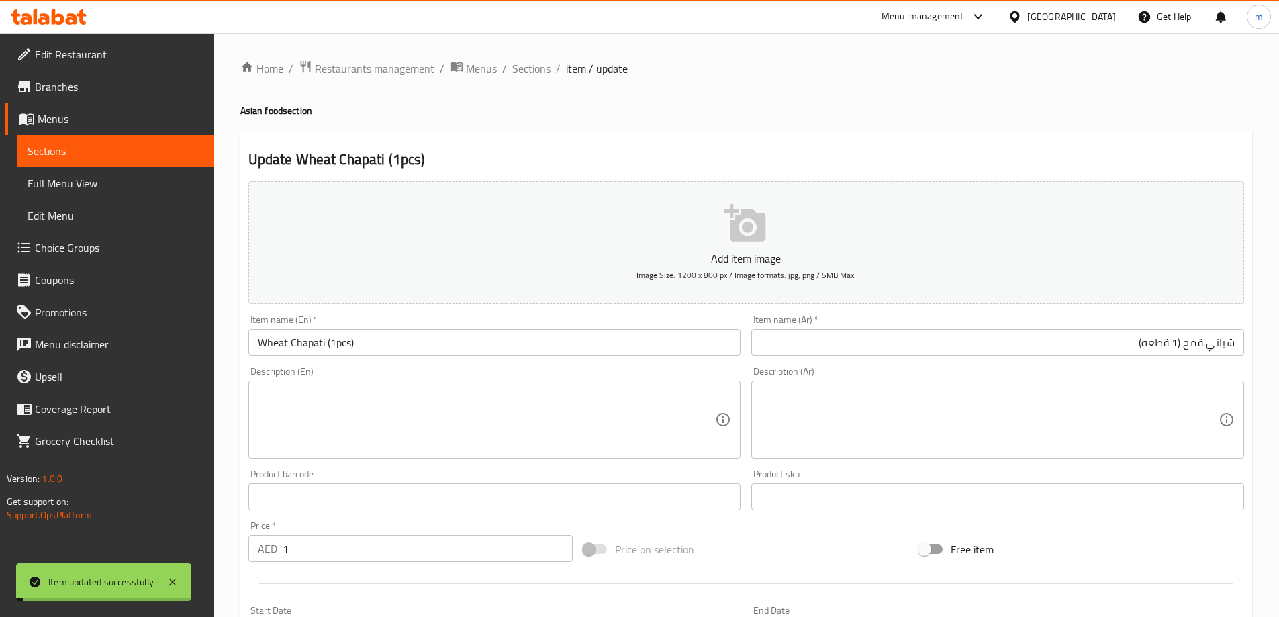
click at [539, 62] on span "Sections" at bounding box center [531, 68] width 38 height 16
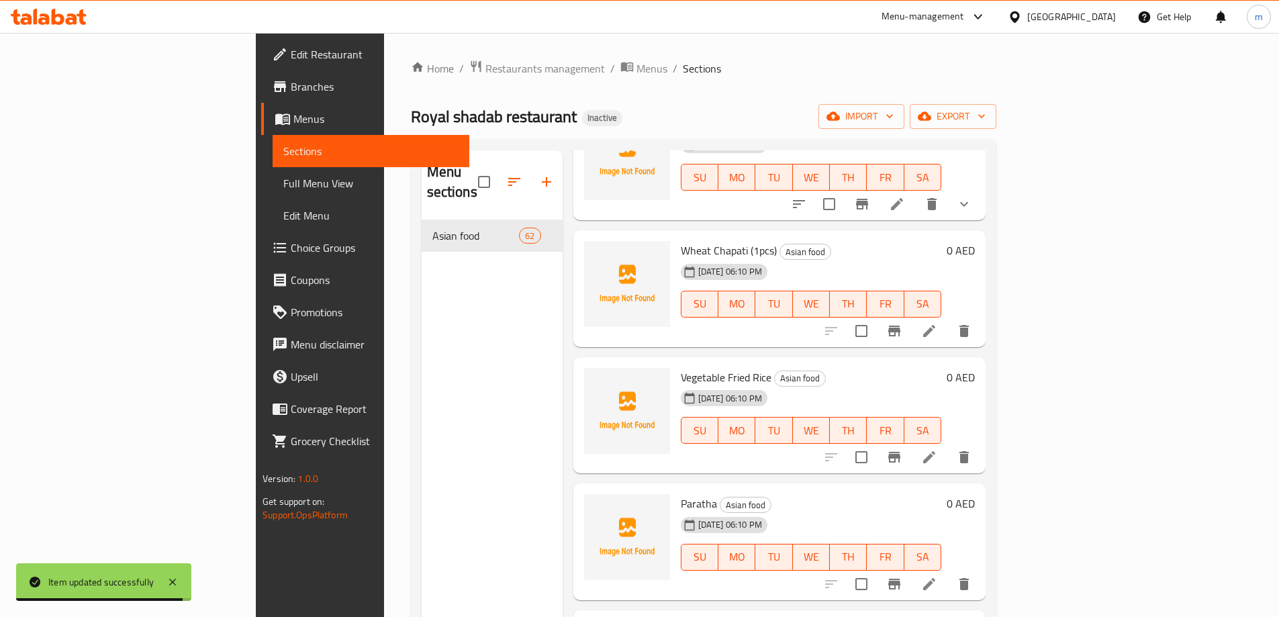
scroll to position [6177, 0]
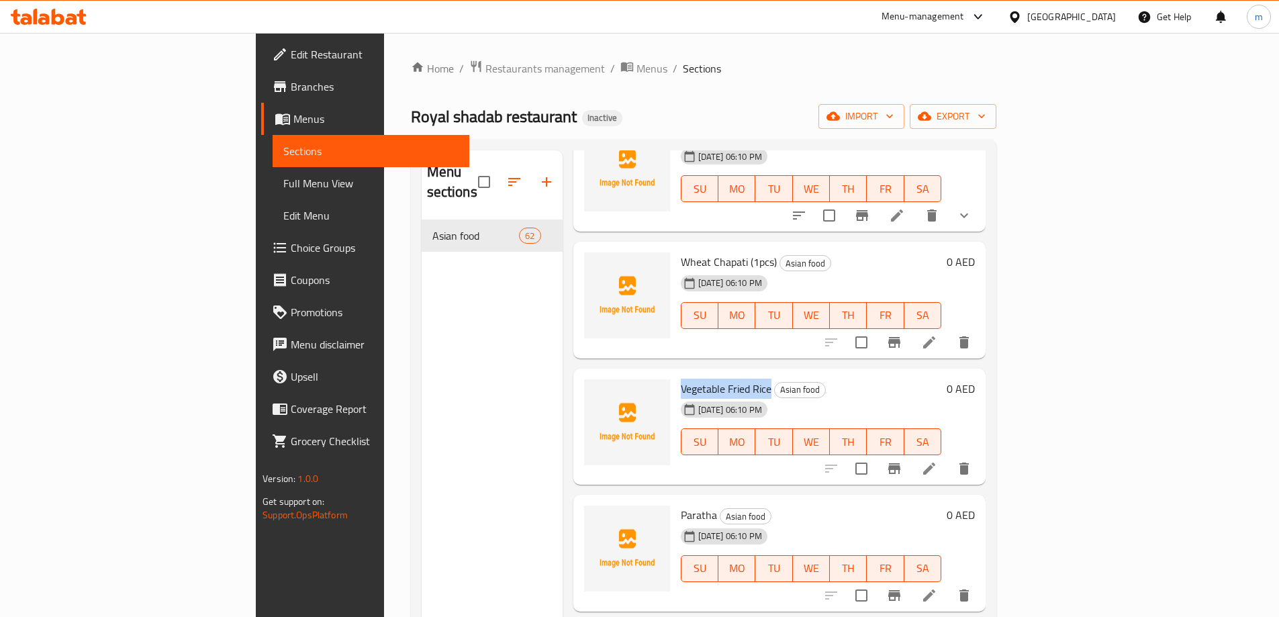
drag, startPoint x: 708, startPoint y: 366, endPoint x: 614, endPoint y: 373, distance: 94.3
click at [675, 374] on div "Vegetable Fried Rice Asian food 16-09-2025 06:10 PM SU MO TU WE TH FR SA" at bounding box center [810, 427] width 271 height 106
copy span "Vegetable Fried Rice"
click at [935, 463] on icon at bounding box center [929, 469] width 12 height 12
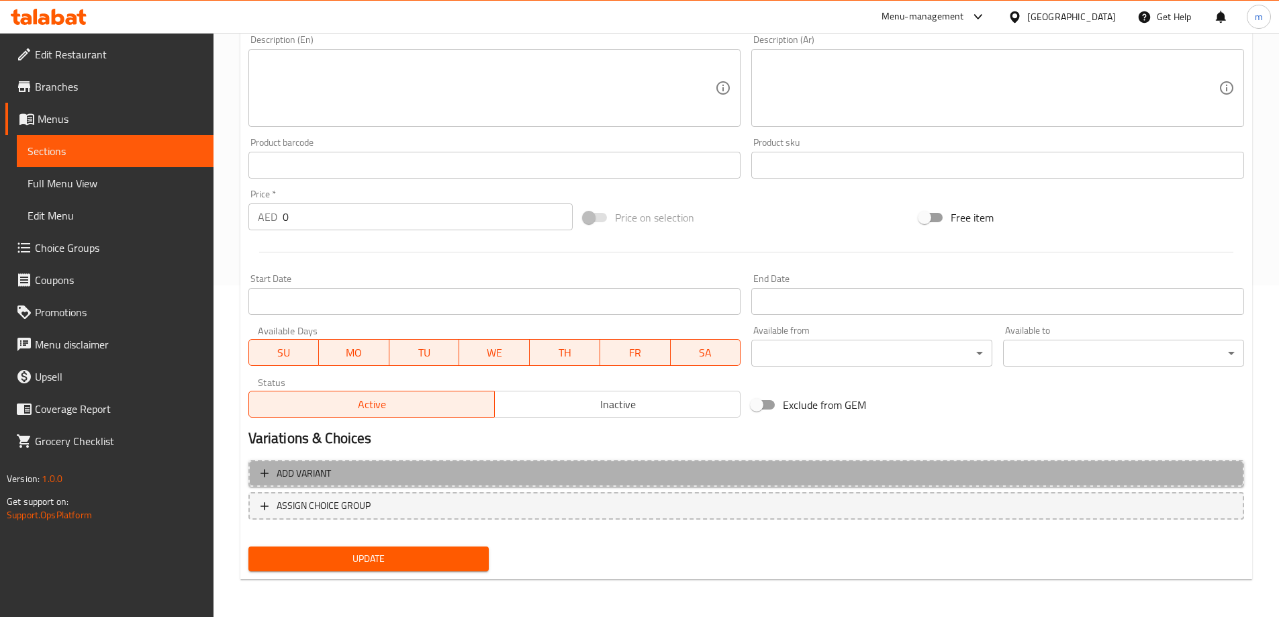
click at [702, 465] on span "Add variant" at bounding box center [745, 473] width 971 height 17
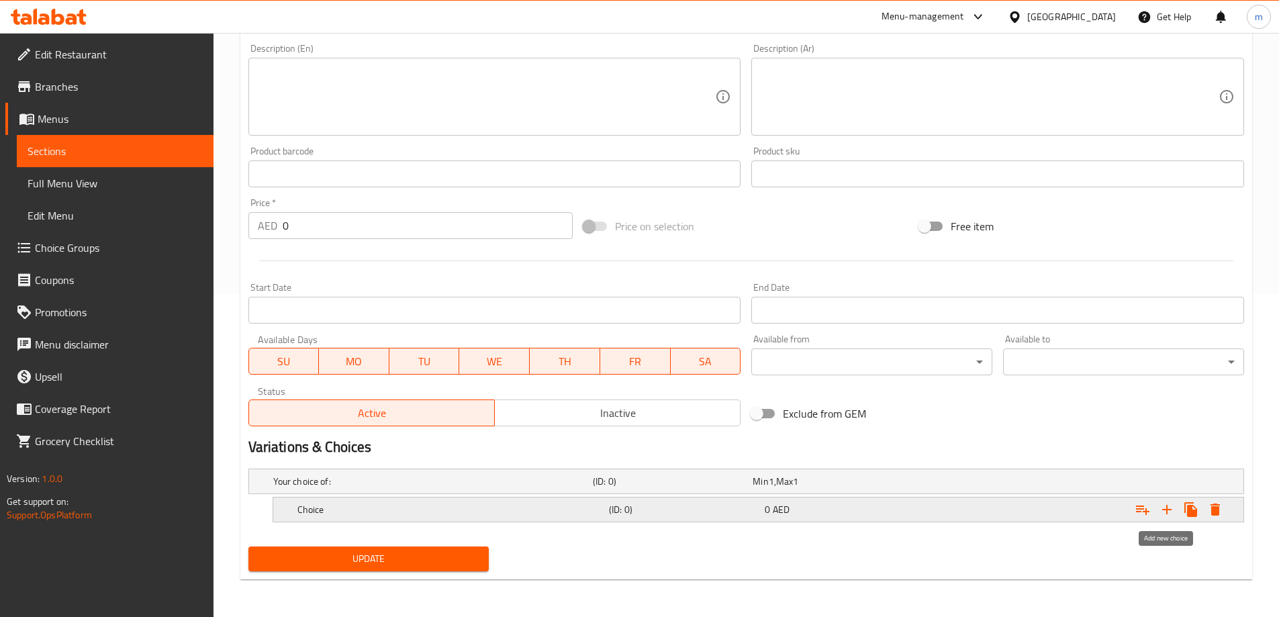
click at [1176, 514] on button "Expand" at bounding box center [1167, 509] width 24 height 24
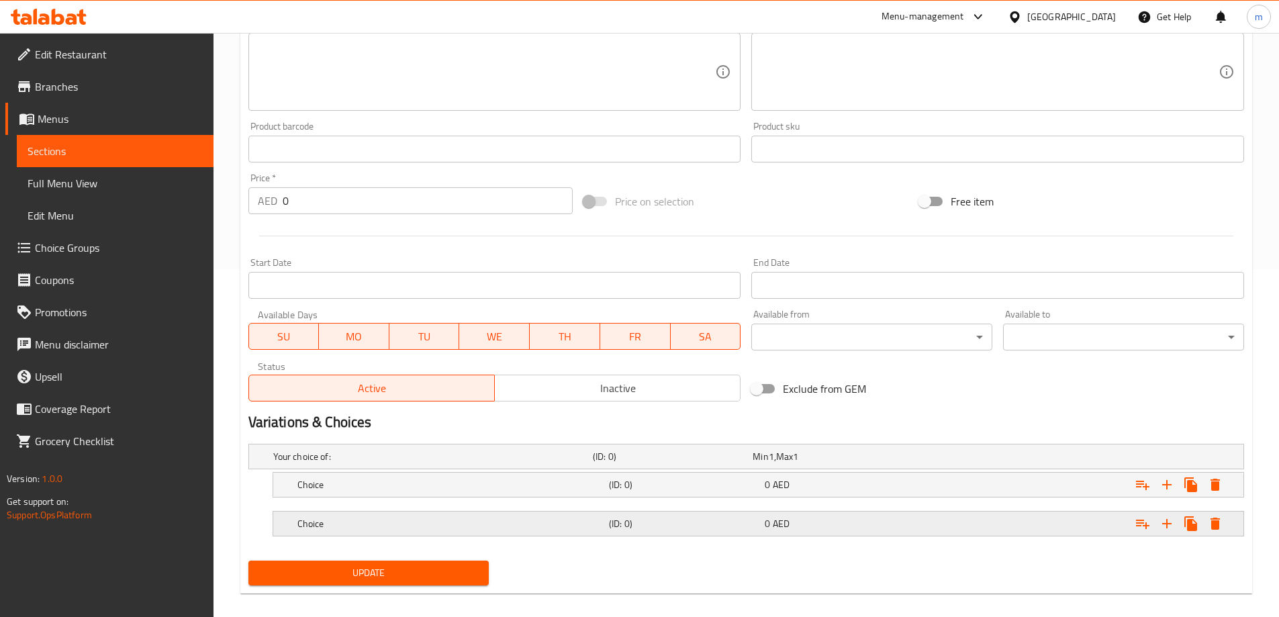
scroll to position [362, 0]
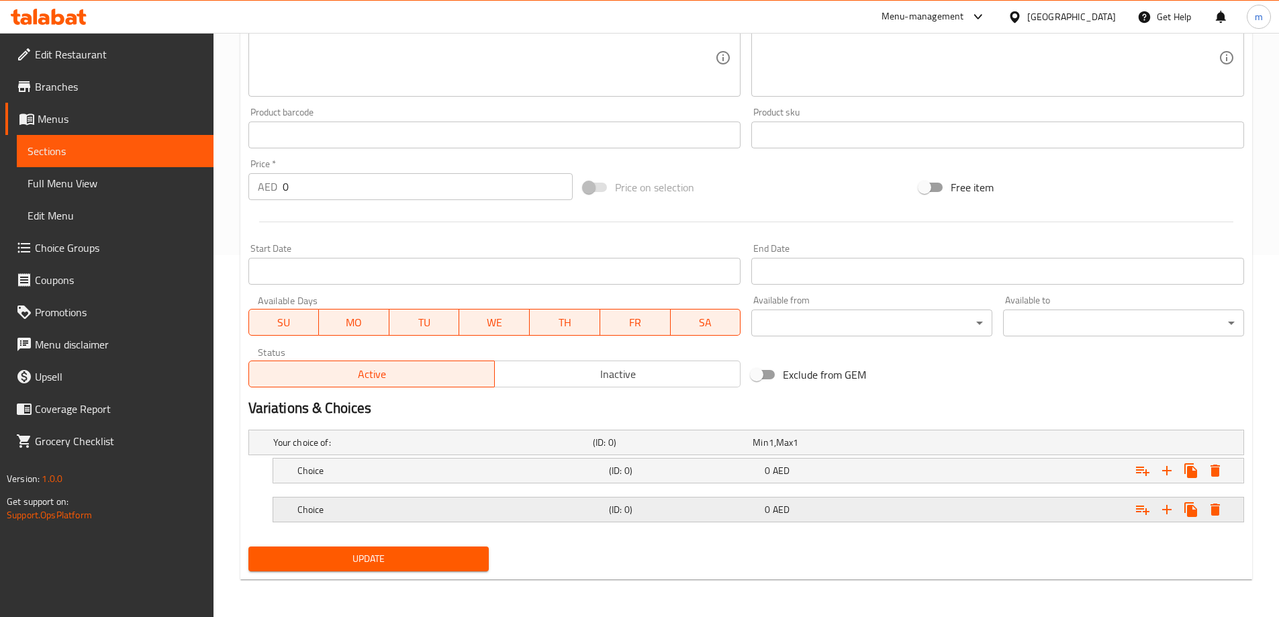
click at [776, 504] on span "AED" at bounding box center [781, 509] width 17 height 17
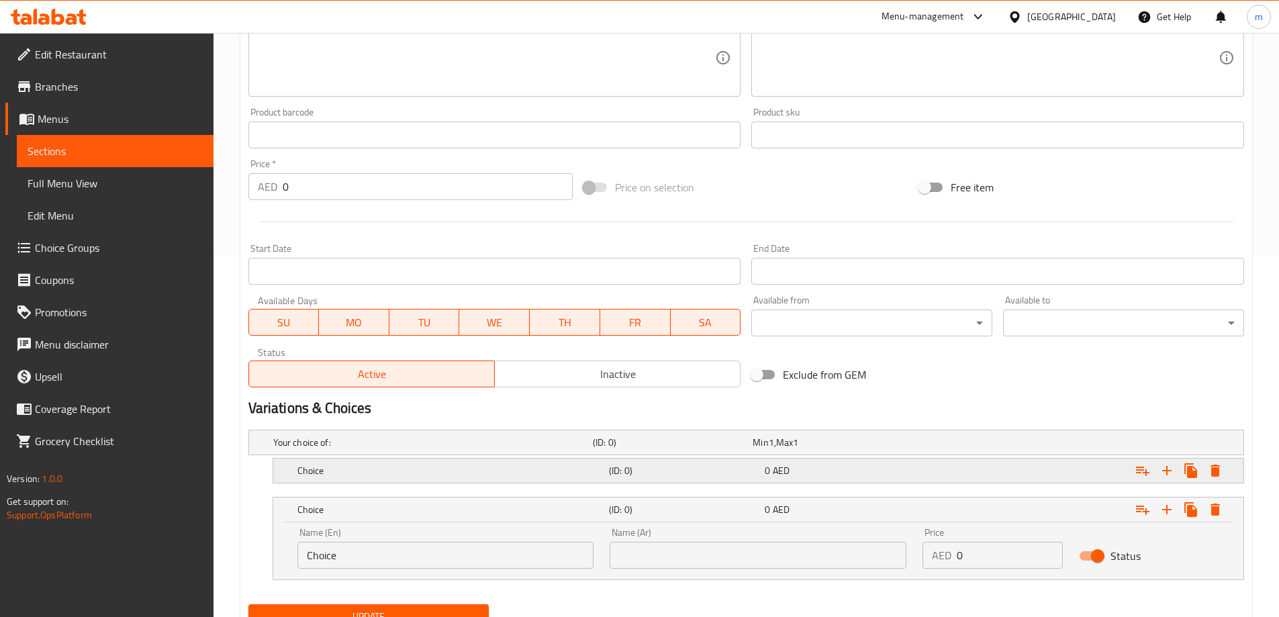
click at [777, 474] on span "AED" at bounding box center [781, 470] width 17 height 17
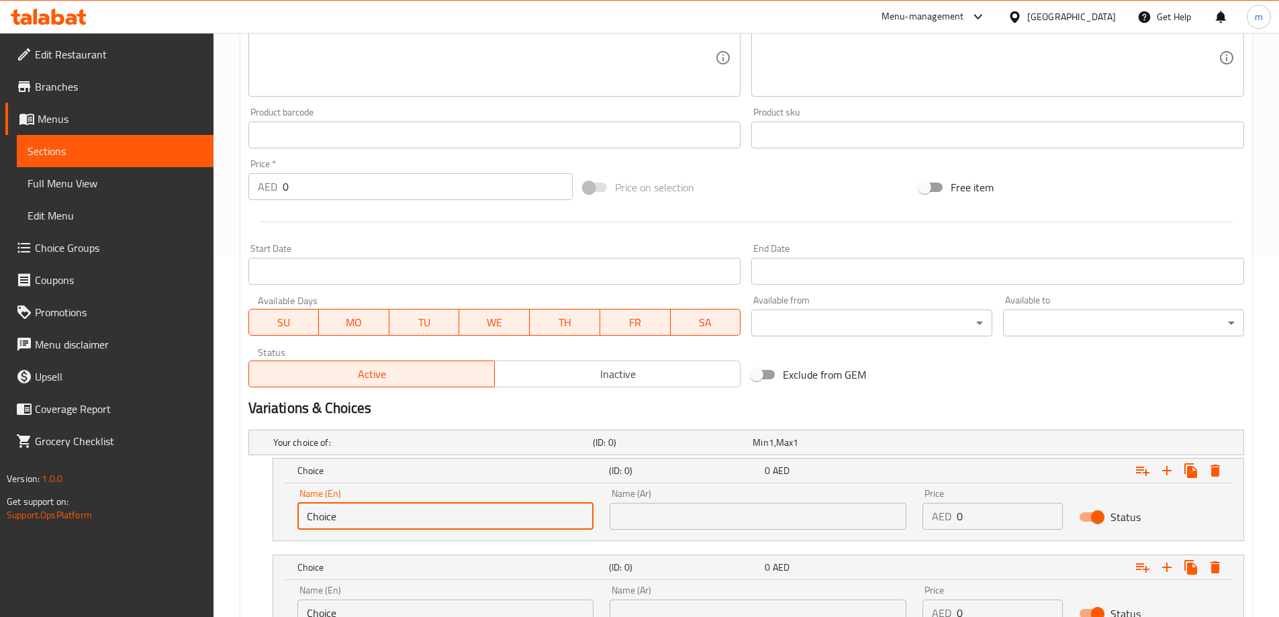
click at [489, 508] on input "Choice" at bounding box center [445, 516] width 297 height 27
type input "ة"
click at [400, 532] on div "Name (En) ة Name (En)" at bounding box center [445, 509] width 313 height 57
click at [398, 526] on input "ة" at bounding box center [445, 516] width 297 height 27
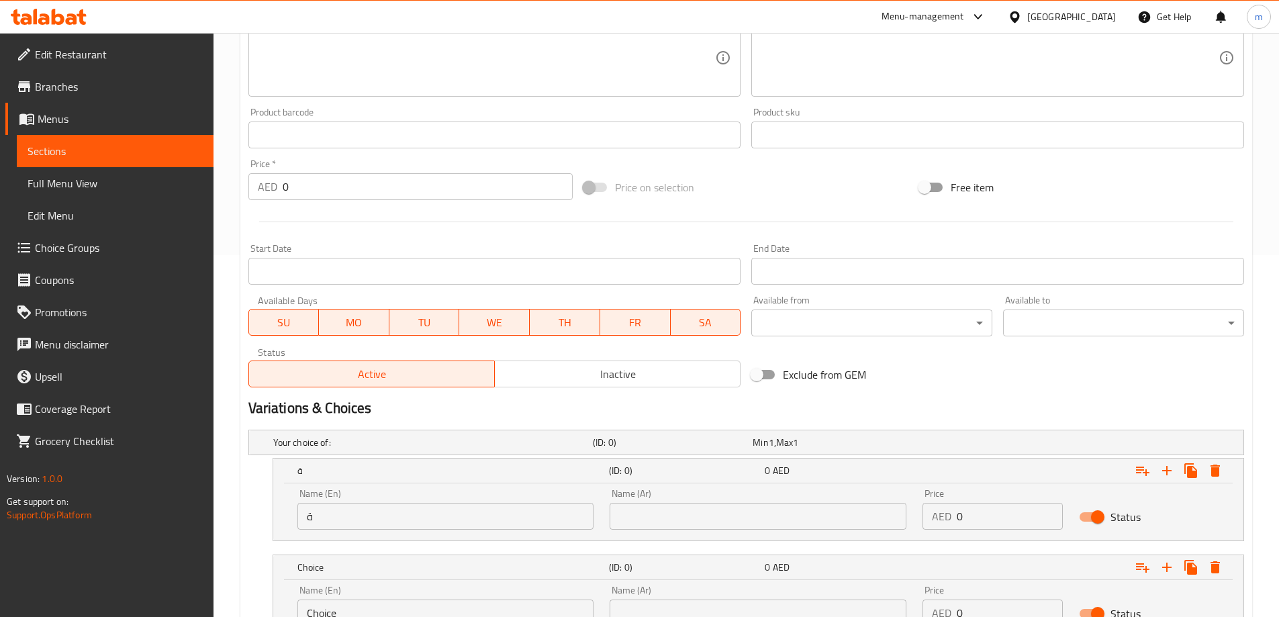
click at [398, 526] on input "ة" at bounding box center [445, 516] width 297 height 27
type input "Medium"
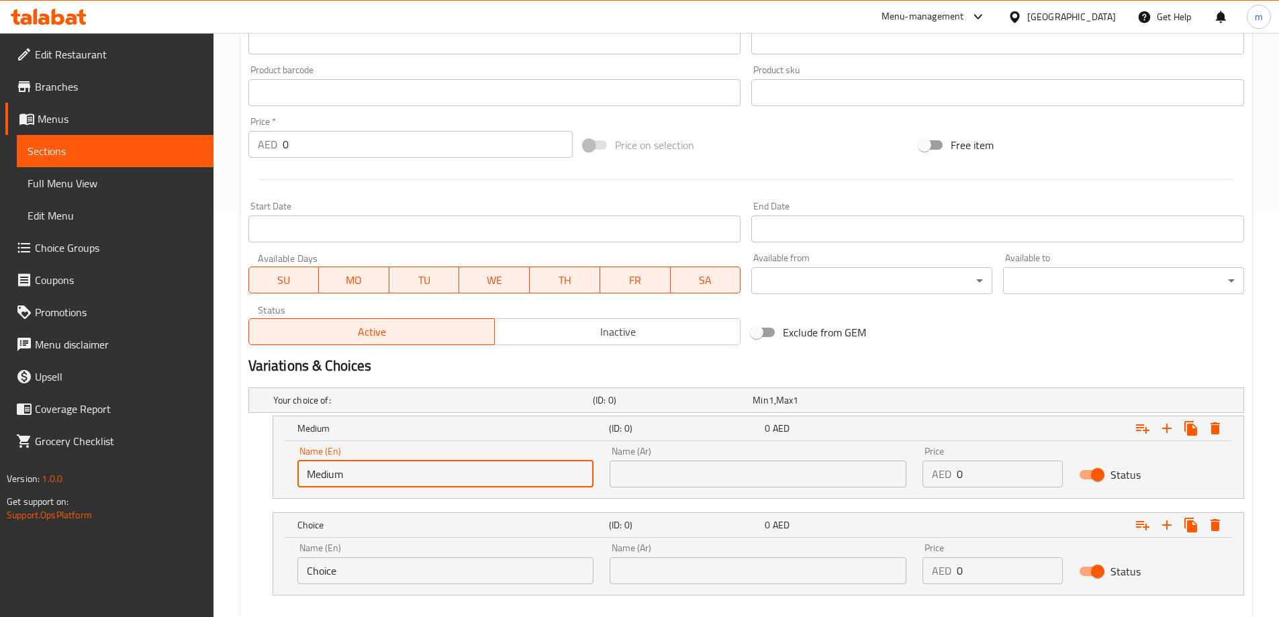
scroll to position [477, 0]
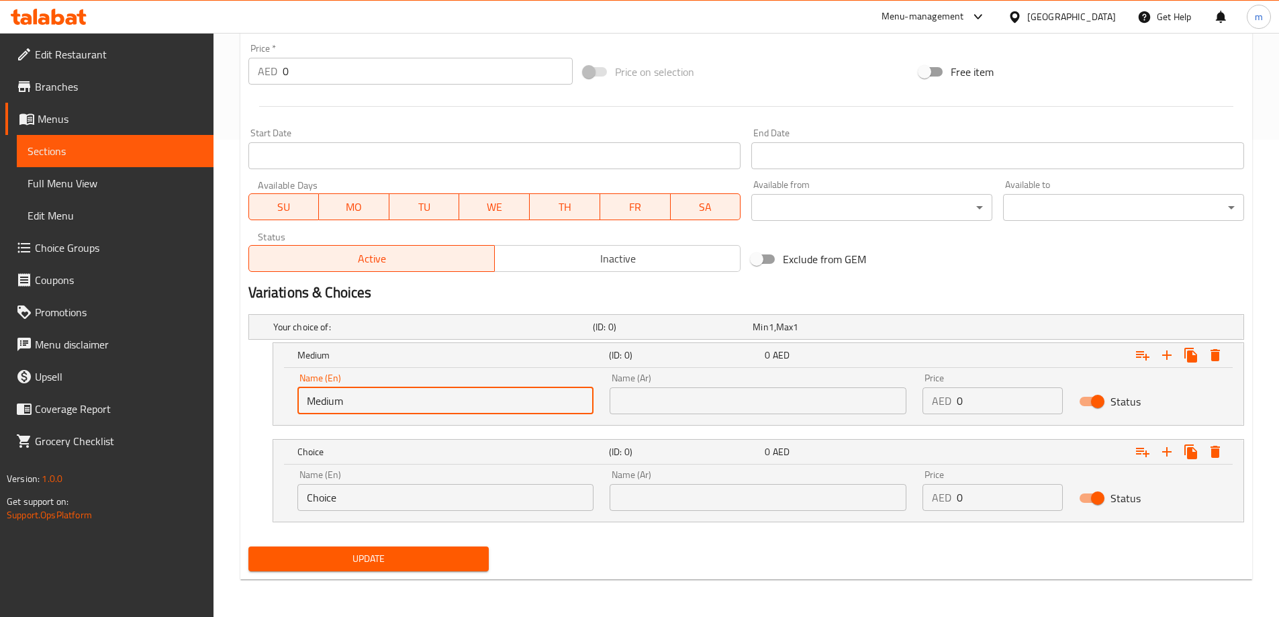
click at [419, 489] on input "Choice" at bounding box center [445, 497] width 297 height 27
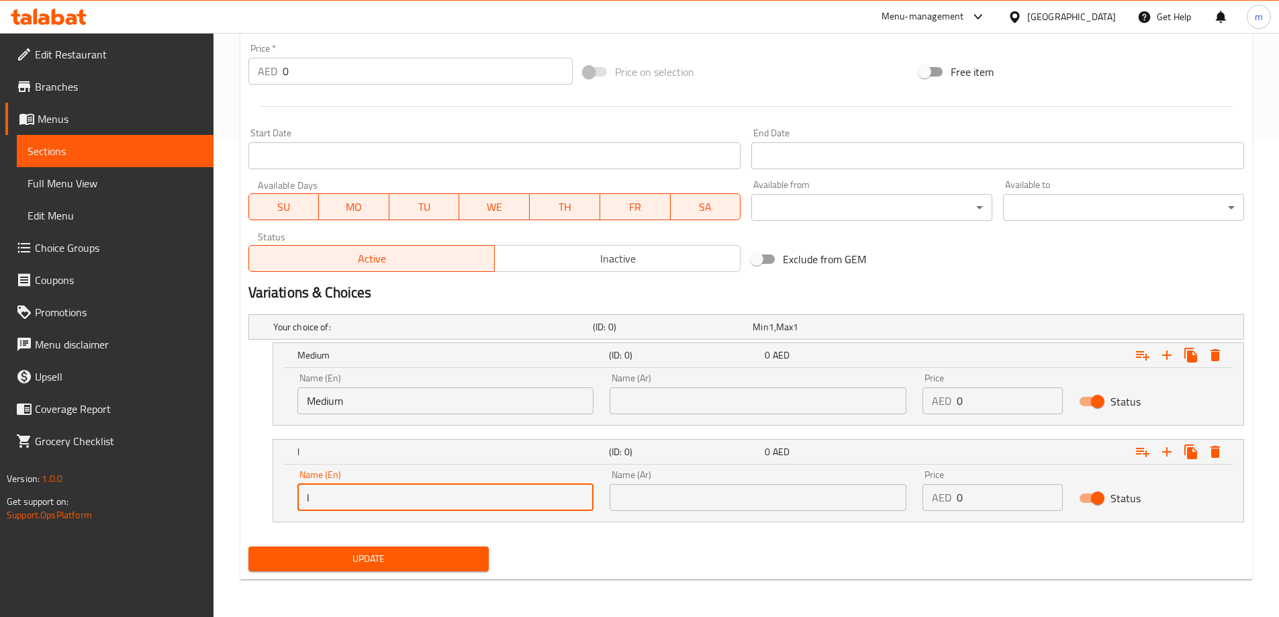
type input "large"
click at [668, 412] on input "text" at bounding box center [758, 400] width 297 height 27
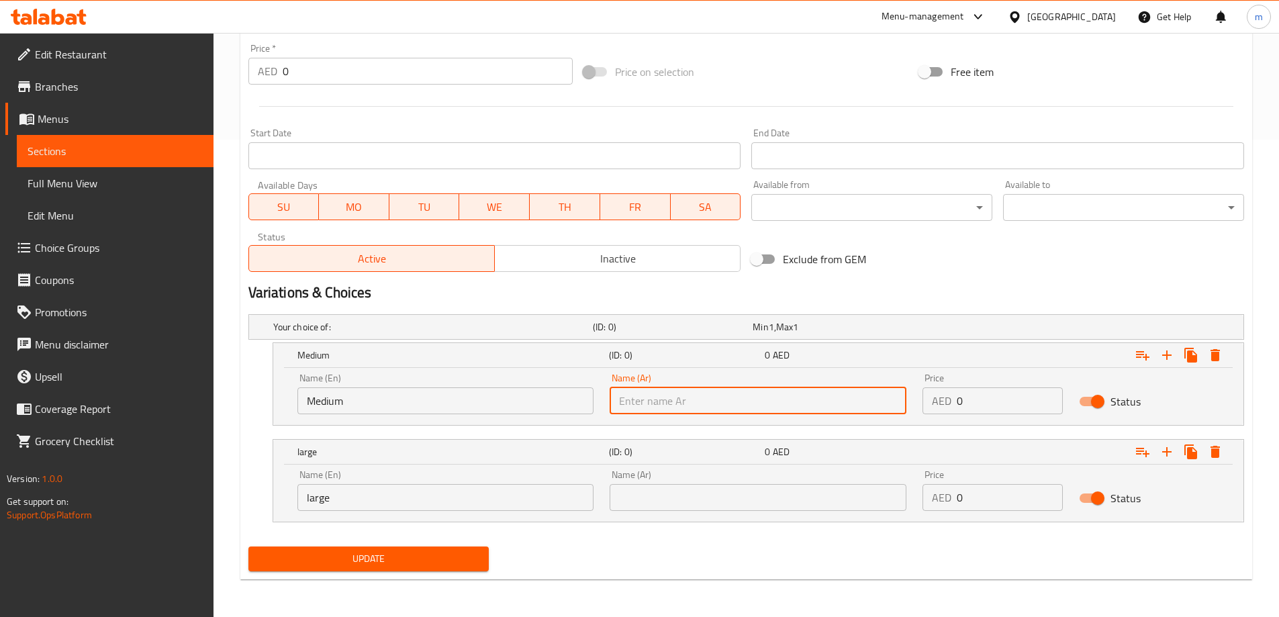
type input "وسط"
click at [713, 506] on input "text" at bounding box center [758, 497] width 297 height 27
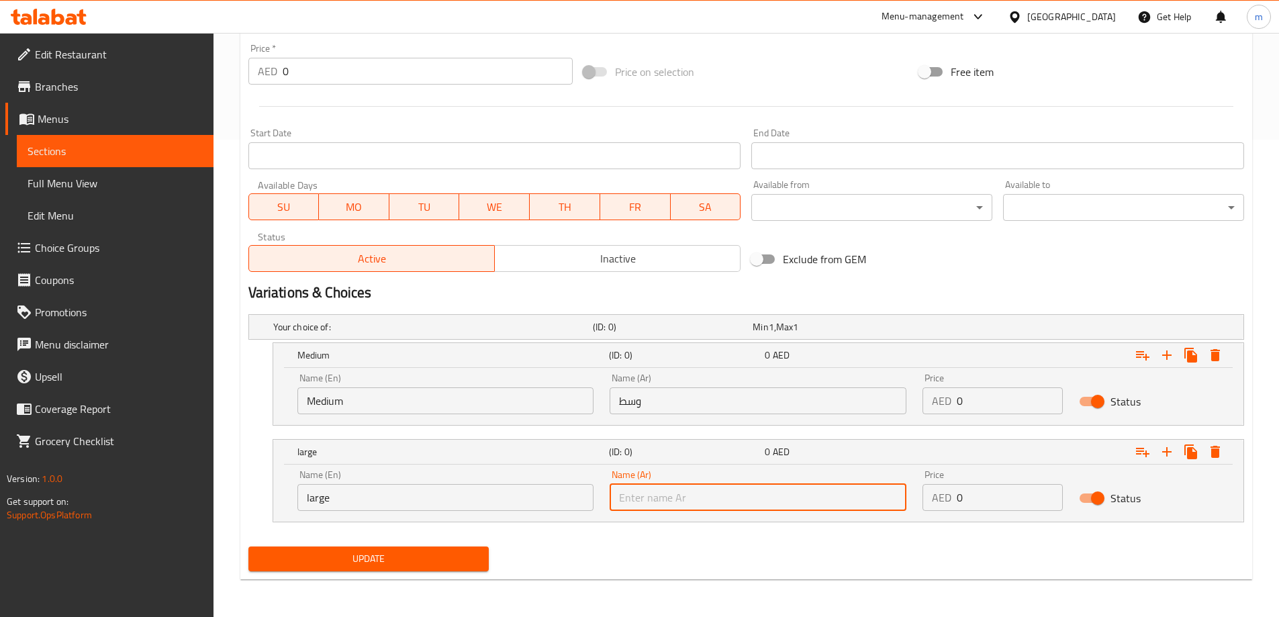
type input "كبير"
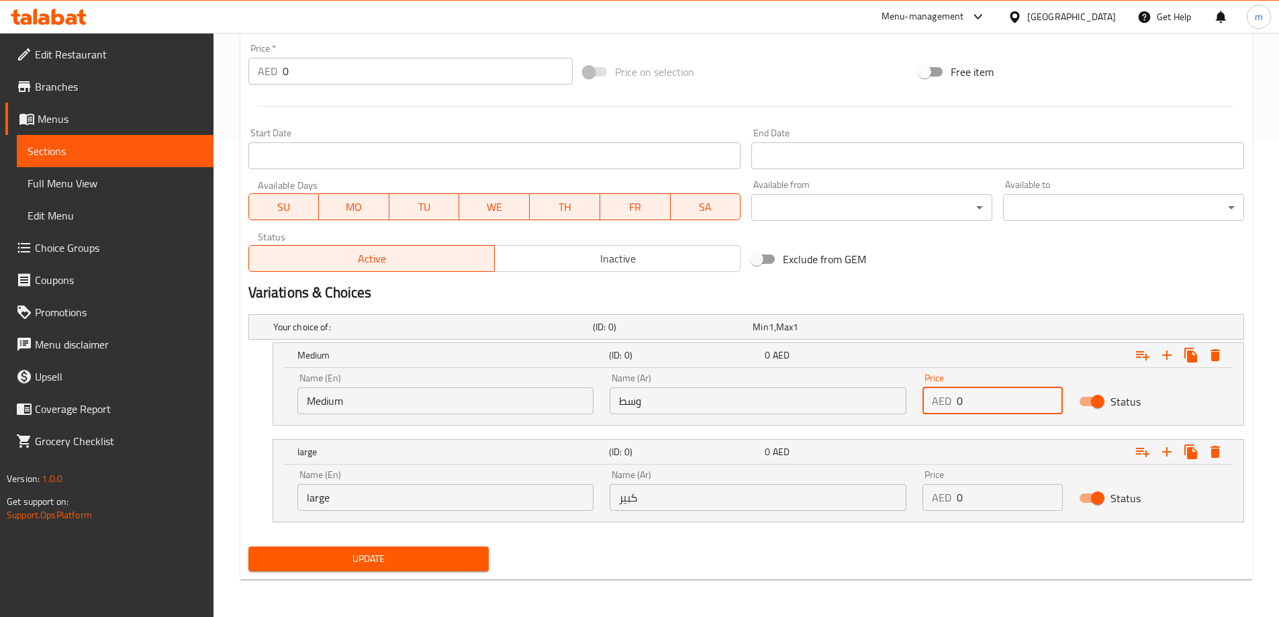
click at [966, 411] on input "0" at bounding box center [1010, 400] width 106 height 27
type input "10"
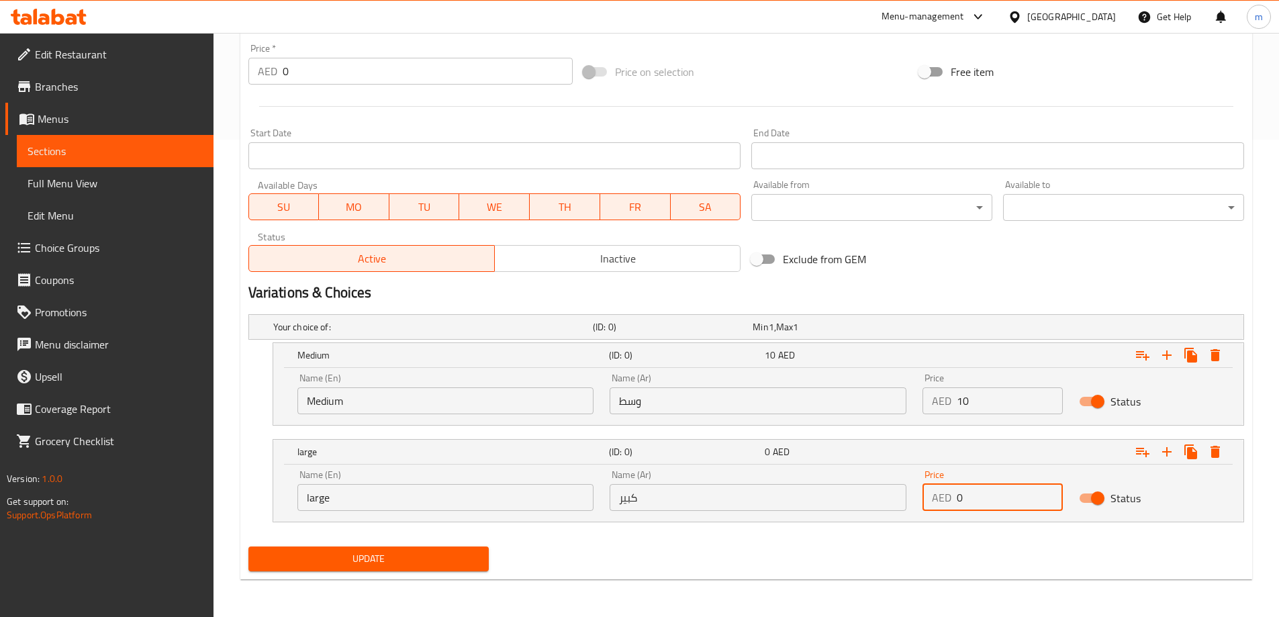
click at [977, 504] on input "0" at bounding box center [1010, 497] width 106 height 27
type input "13"
drag, startPoint x: 950, startPoint y: 583, endPoint x: 649, endPoint y: 579, distance: 300.8
click at [949, 583] on div "Home / Restaurants management / Menus / Sections / item / update Asian food sec…" at bounding box center [746, 86] width 1012 height 1008
click at [418, 557] on span "Update" at bounding box center [369, 559] width 220 height 17
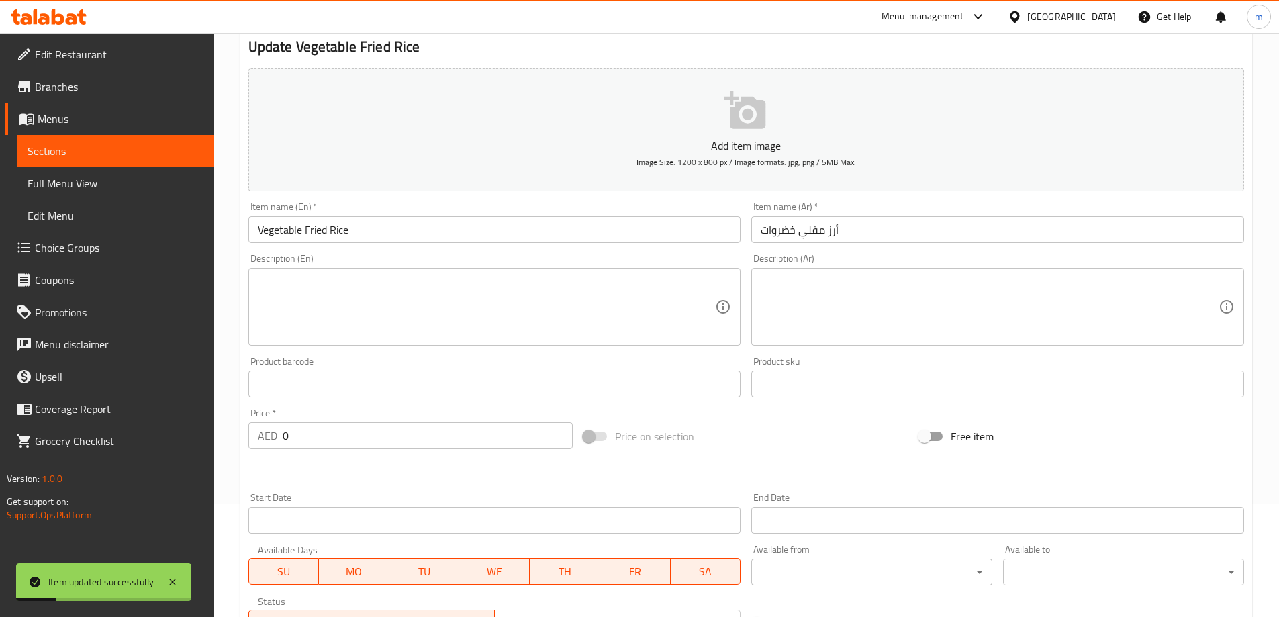
scroll to position [0, 0]
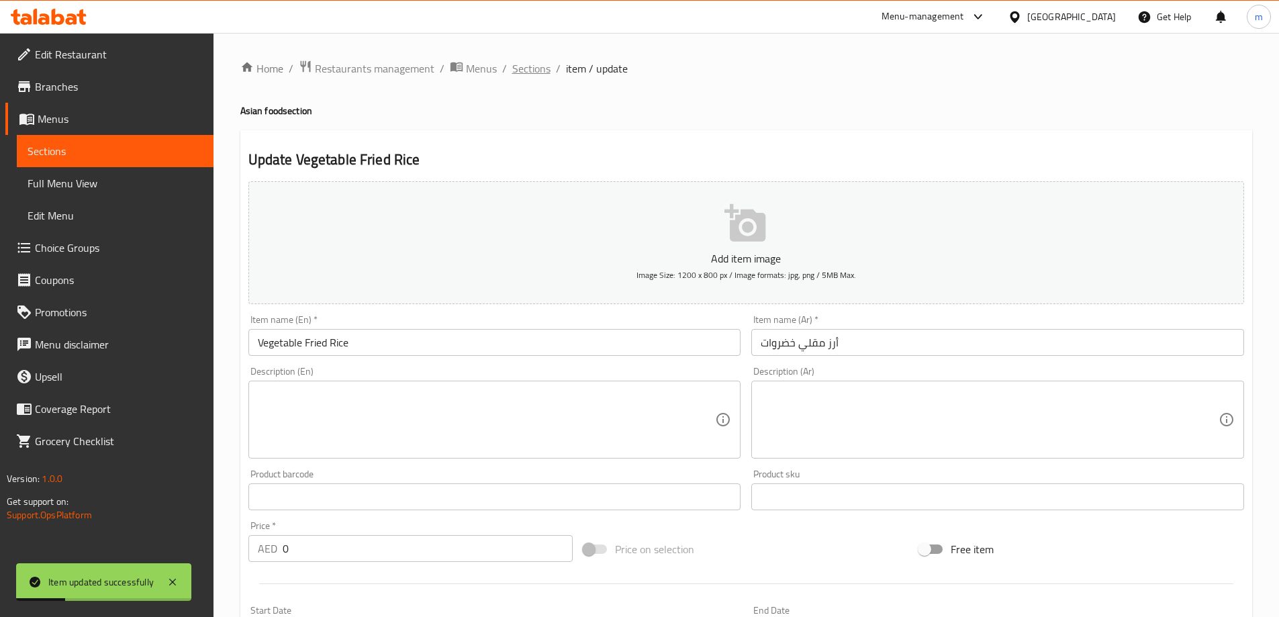
click at [532, 69] on span "Sections" at bounding box center [531, 68] width 38 height 16
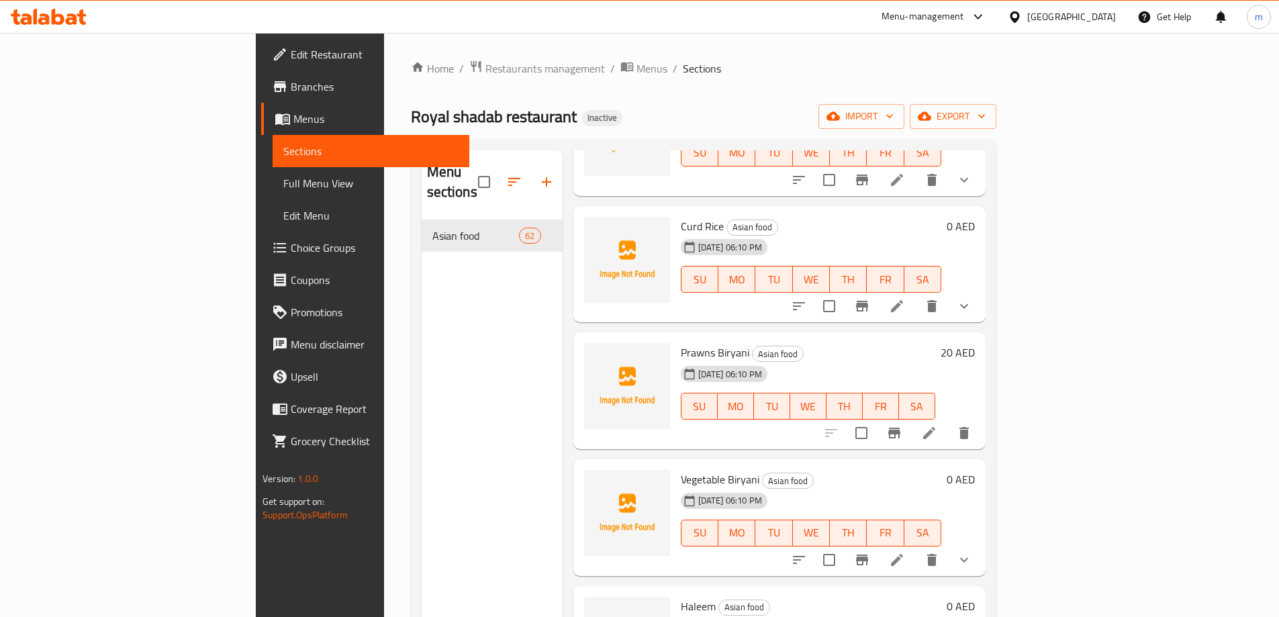
scroll to position [6086, 0]
click at [947, 465] on div "Vegetable Fried Rice Asian food 16-09-2025 06:10 PM SU MO TU WE TH FR SA" at bounding box center [810, 518] width 271 height 106
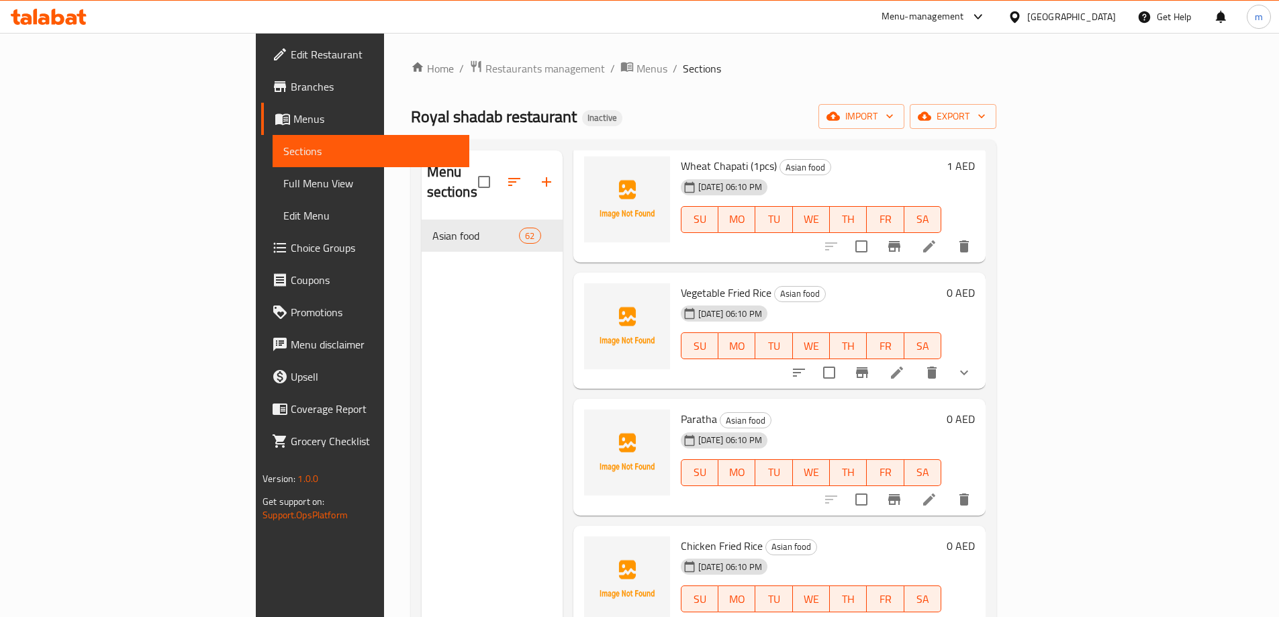
scroll to position [6287, 0]
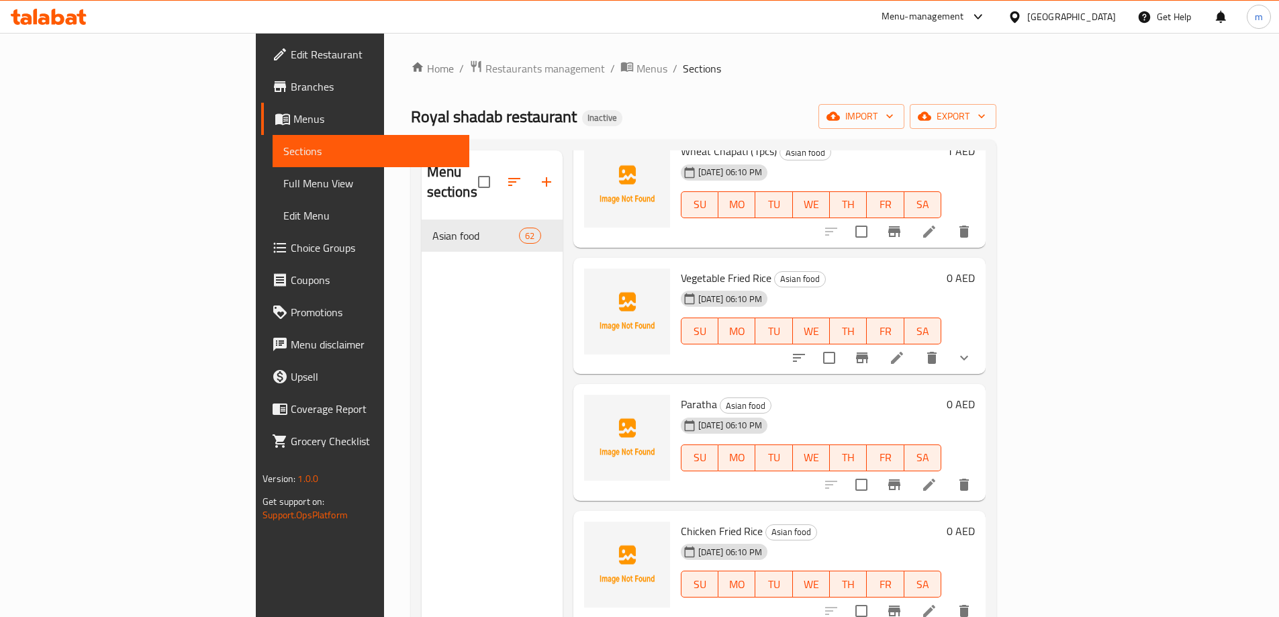
click at [681, 394] on span "Paratha" at bounding box center [699, 404] width 36 height 20
copy h6 "Paratha"
click at [948, 473] on li at bounding box center [929, 485] width 38 height 24
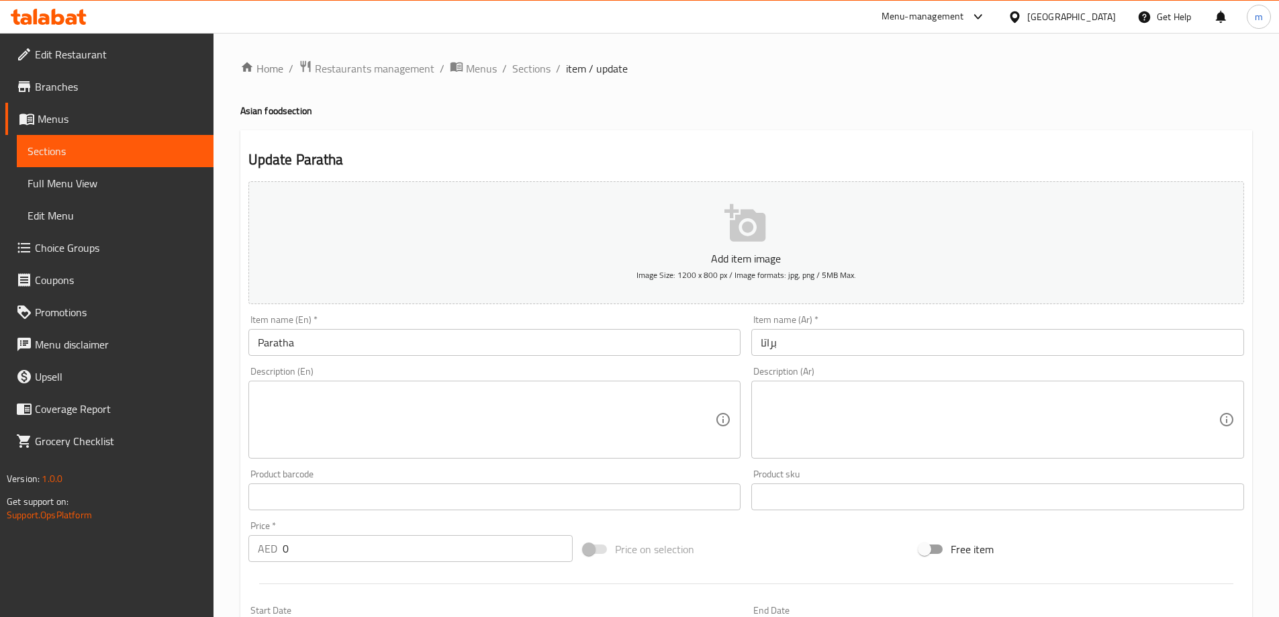
click at [438, 359] on div "Item name (En)   * Paratha Item name (En) *" at bounding box center [495, 336] width 504 height 52
click at [435, 342] on input "Paratha" at bounding box center [494, 342] width 493 height 27
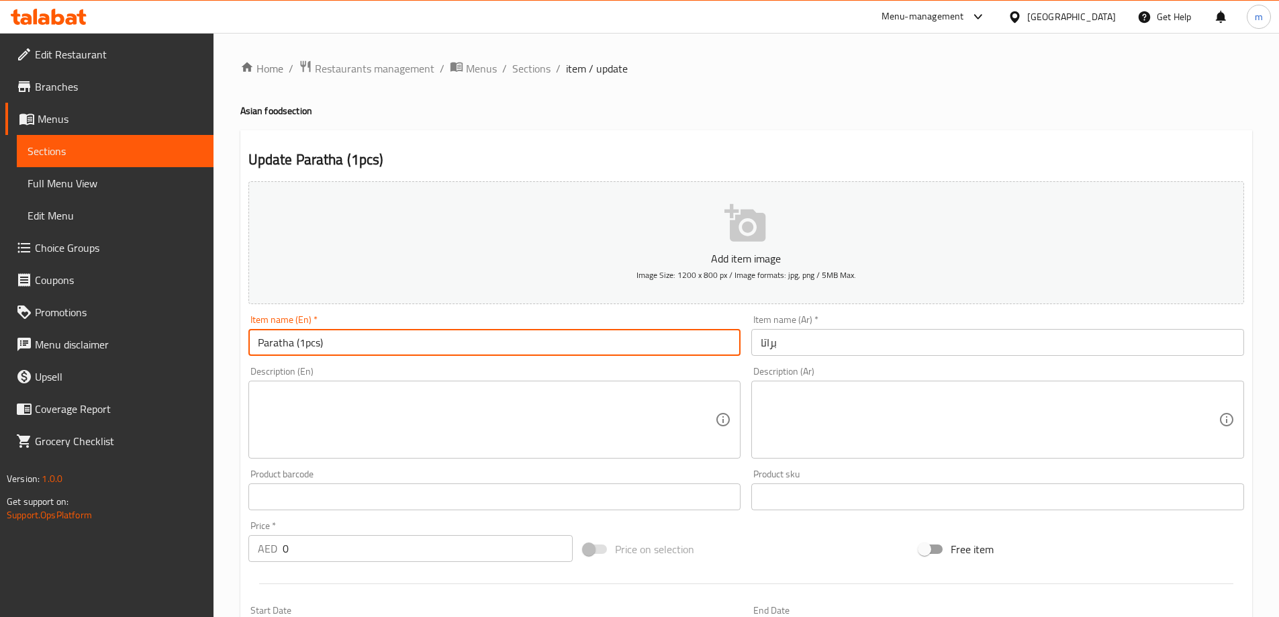
type input "Paratha (1pcs)"
click at [803, 355] on input "براتا" at bounding box center [997, 342] width 493 height 27
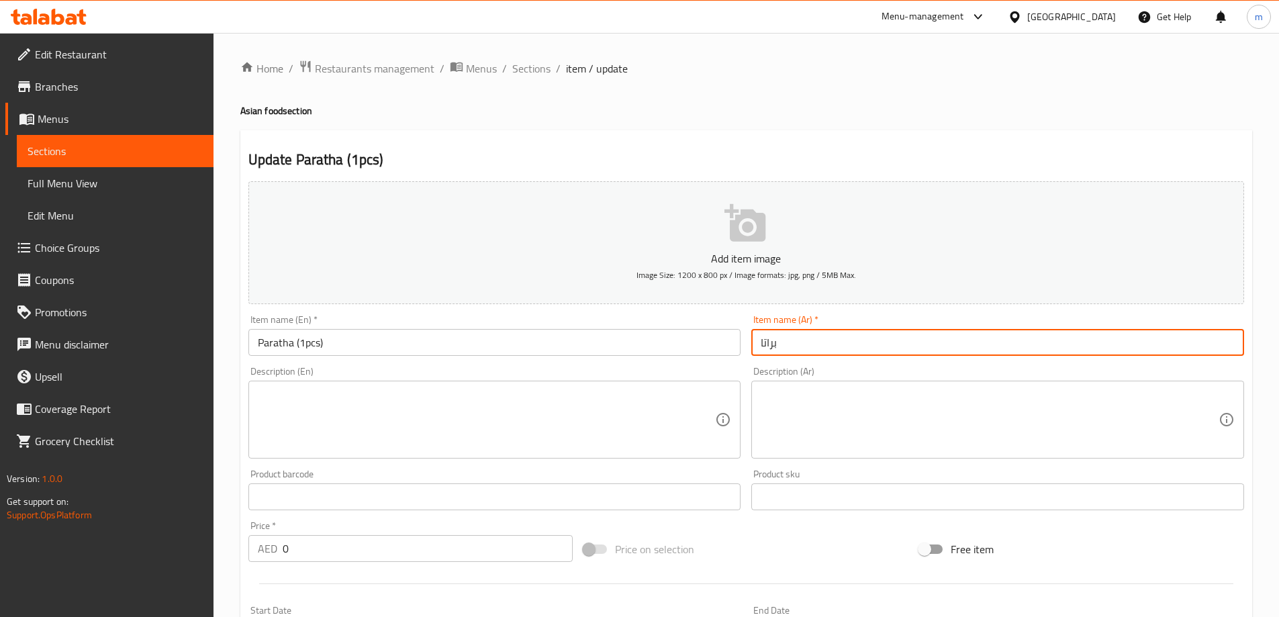
click at [803, 355] on input "براتا" at bounding box center [997, 342] width 493 height 27
click at [1045, 336] on input "براتا" at bounding box center [997, 342] width 493 height 27
type input "براتا (1 قطعه)"
click at [1088, 539] on div "Free item" at bounding box center [1082, 549] width 336 height 36
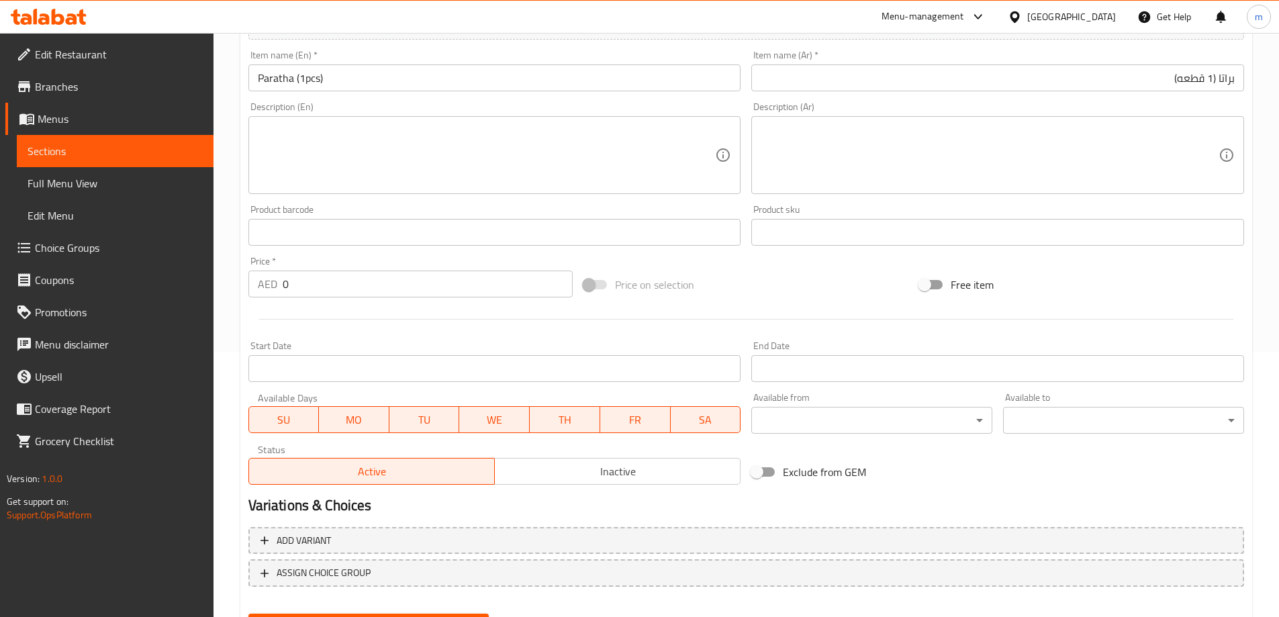
scroll to position [332, 0]
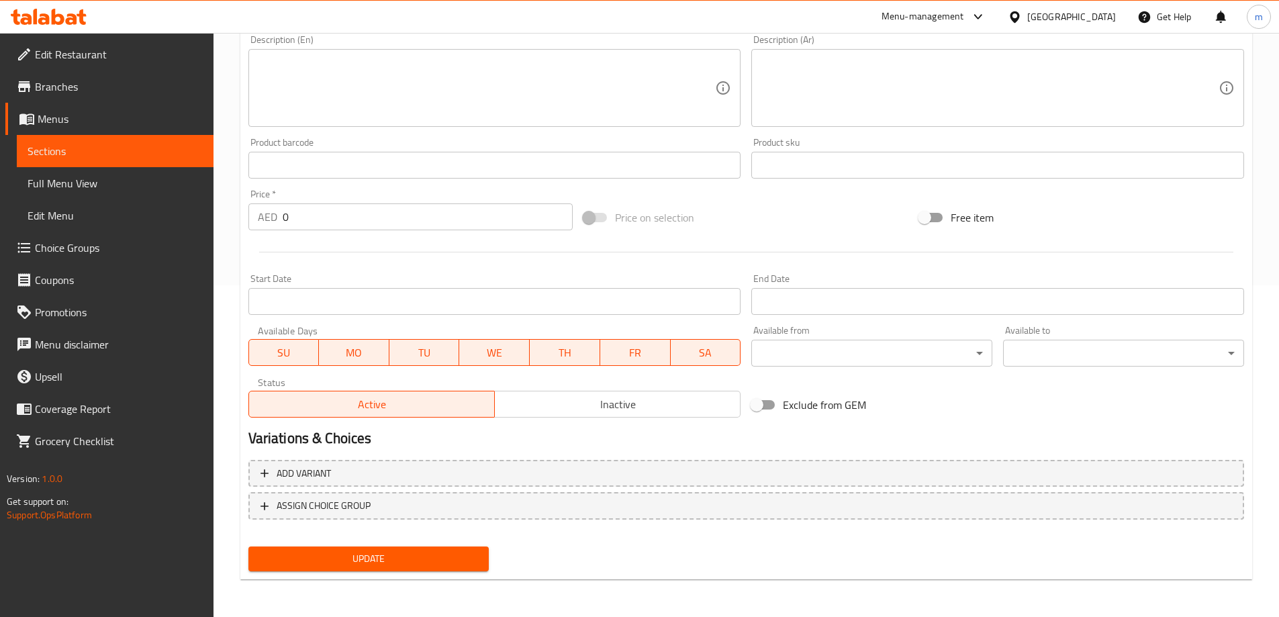
click at [438, 553] on span "Update" at bounding box center [369, 559] width 220 height 17
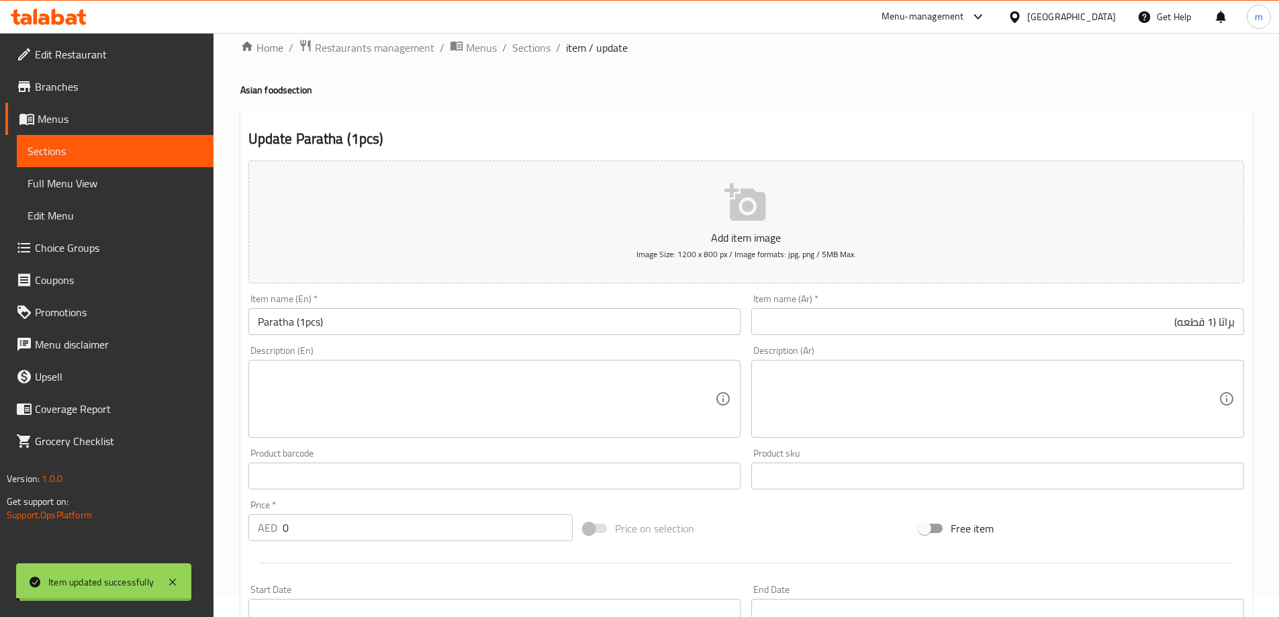
scroll to position [0, 0]
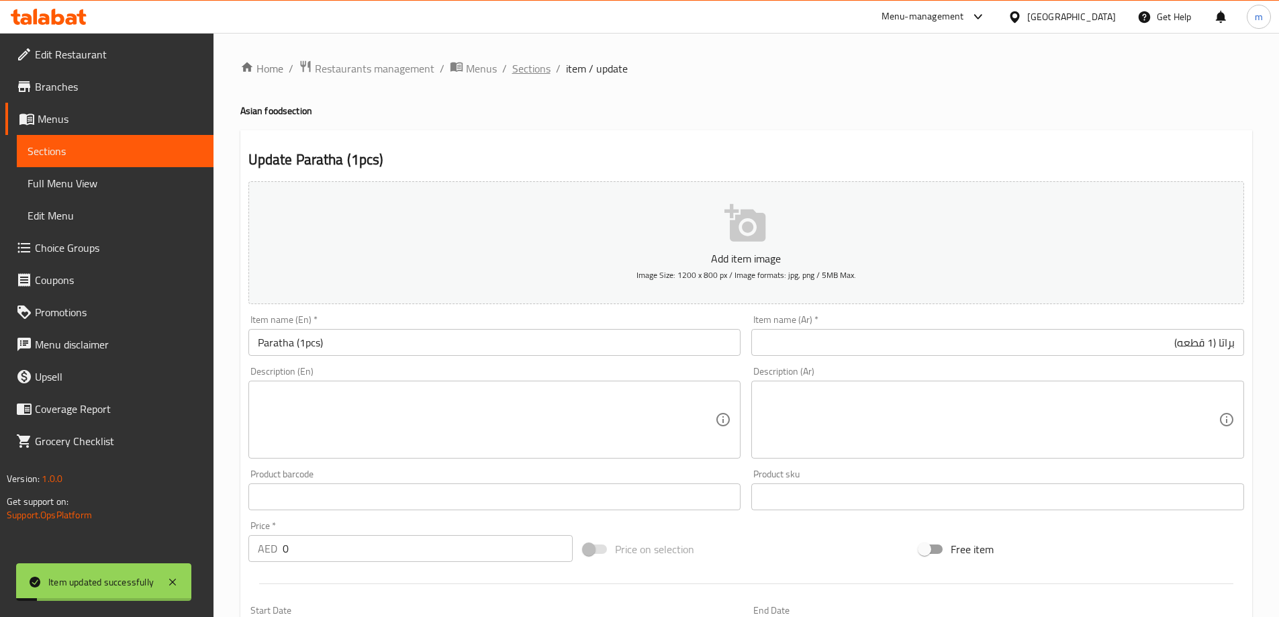
click at [522, 61] on span "Sections" at bounding box center [531, 68] width 38 height 16
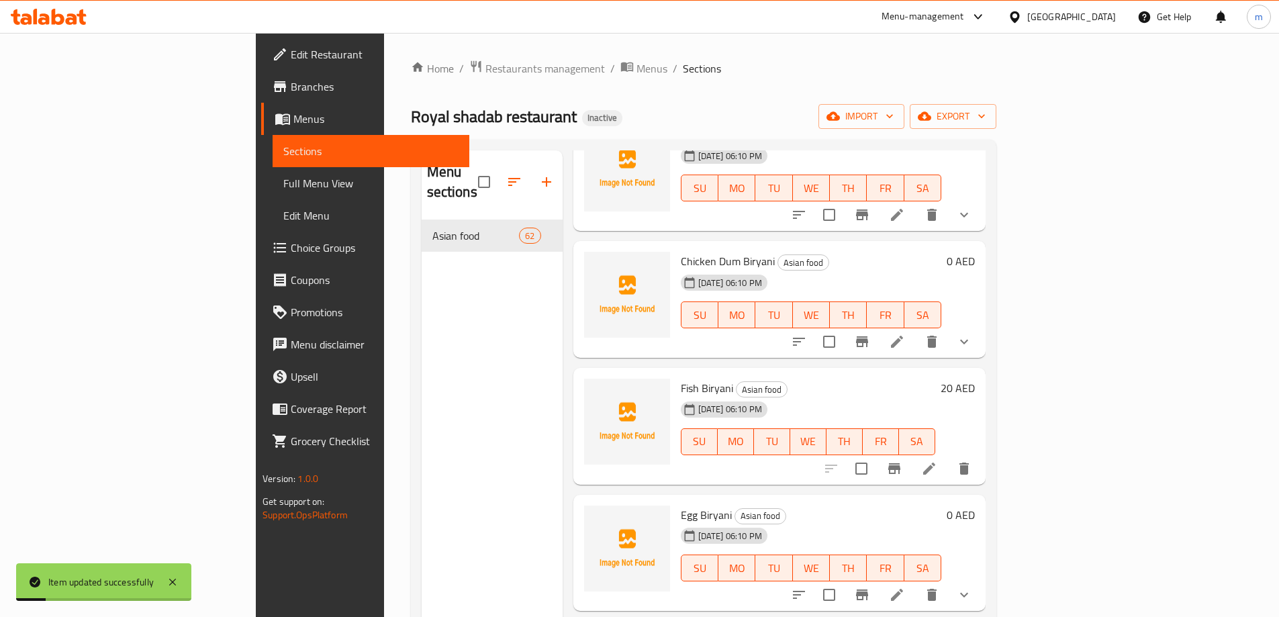
scroll to position [201, 0]
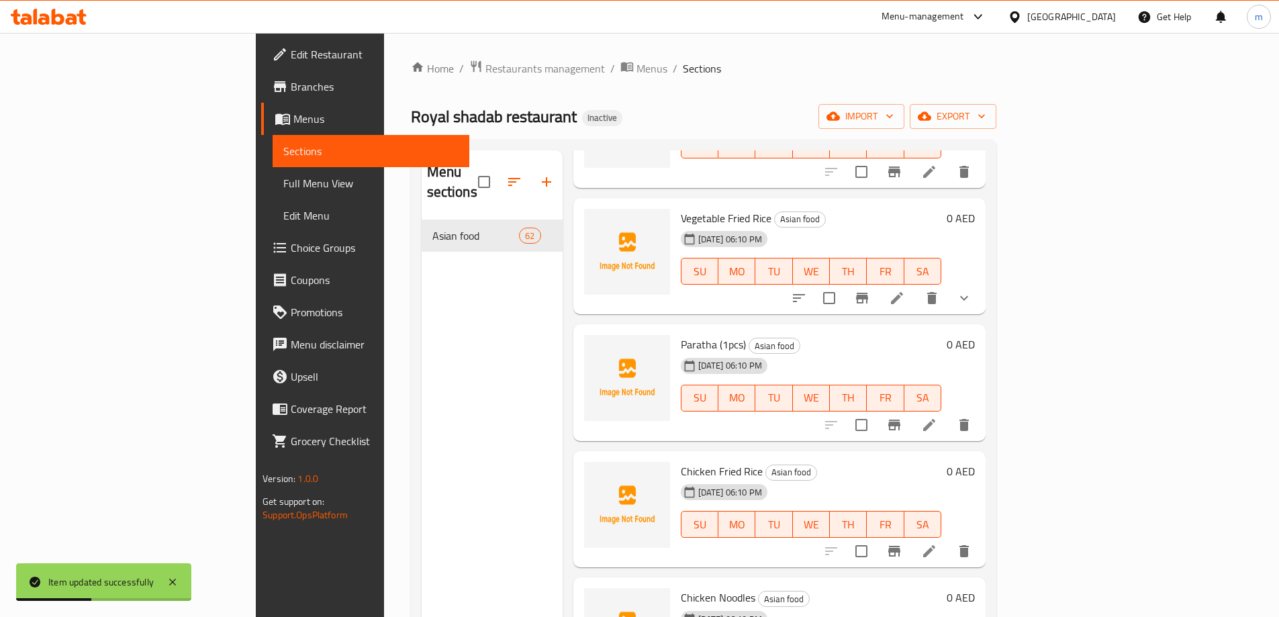
click at [884, 352] on div "[DATE] 06:10 PM SU MO TU WE TH FR SA" at bounding box center [810, 388] width 271 height 73
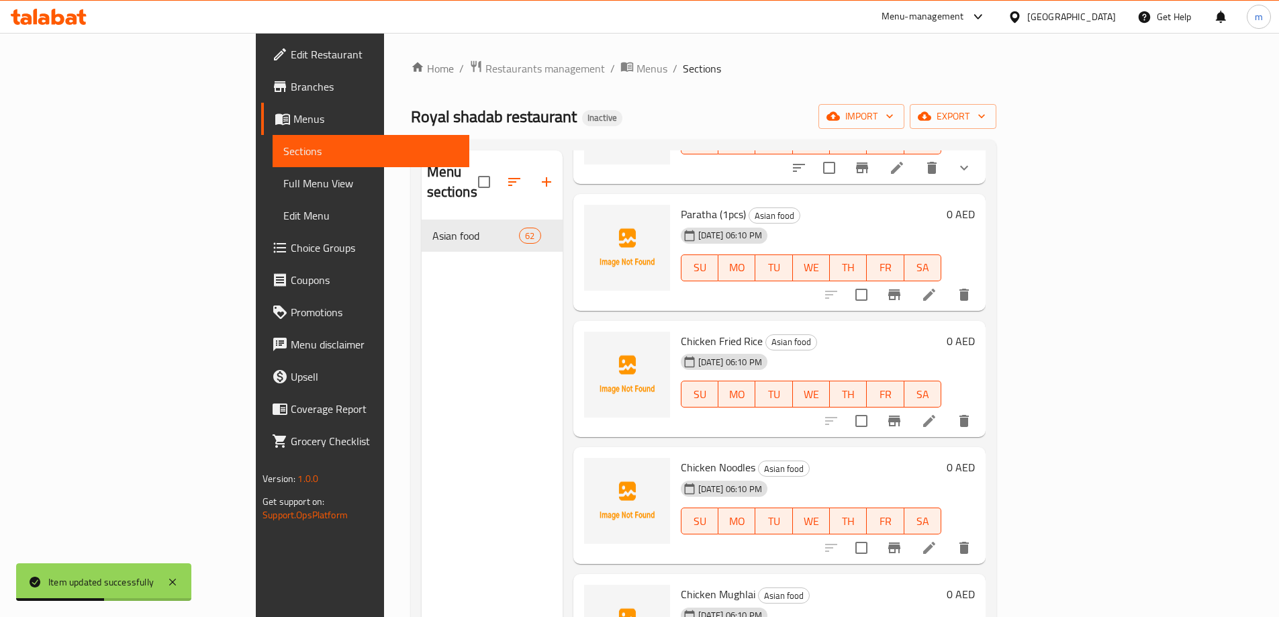
scroll to position [6481, 0]
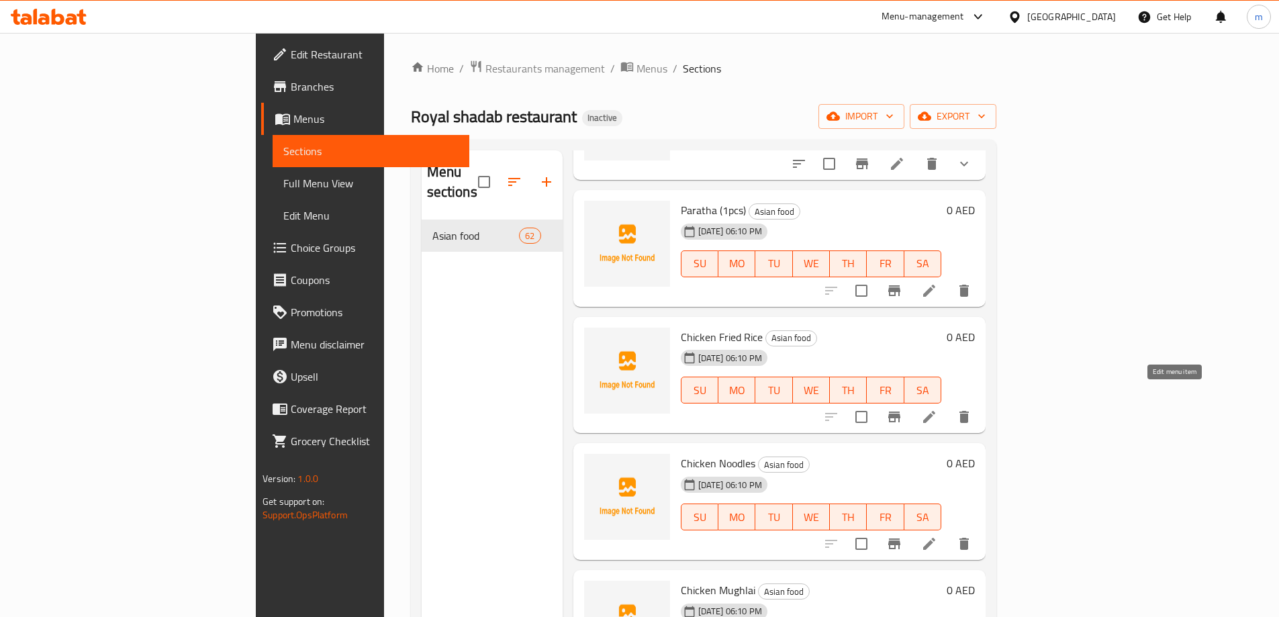
click at [937, 409] on icon at bounding box center [929, 417] width 16 height 16
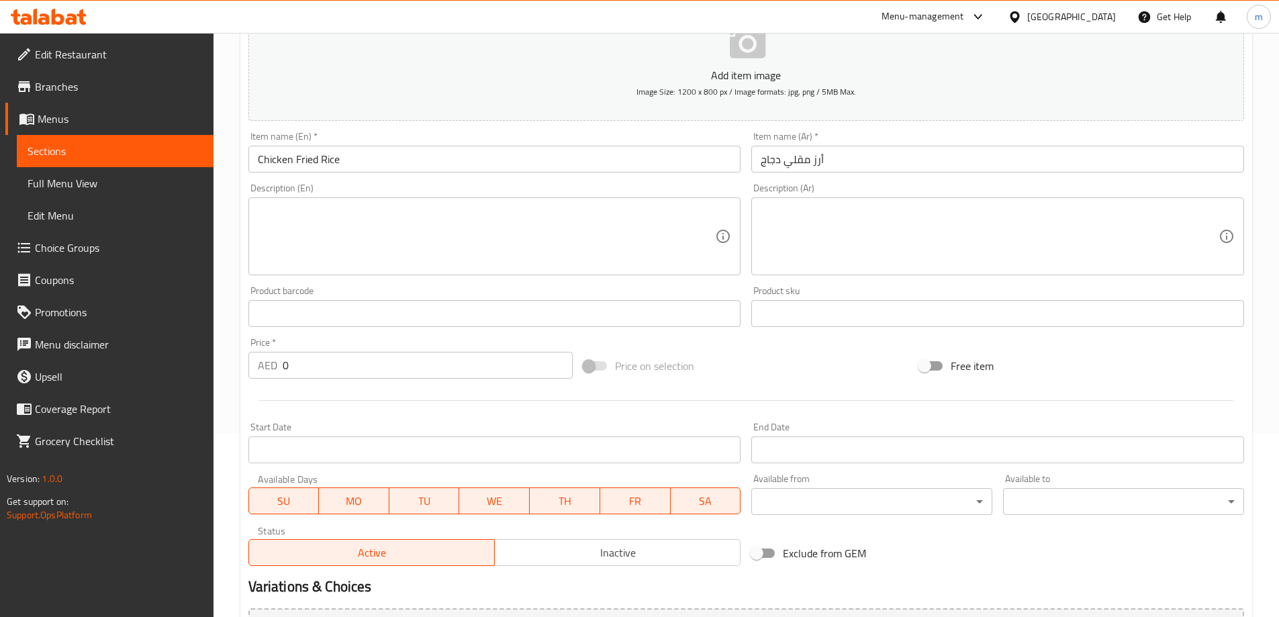
scroll to position [269, 0]
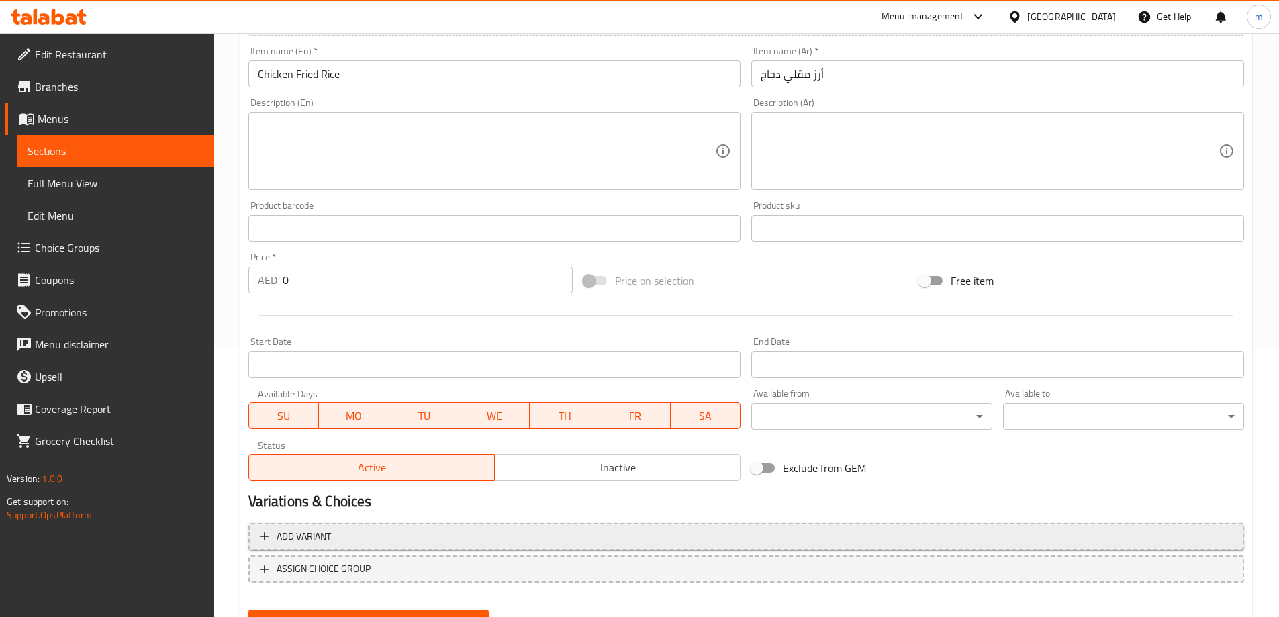
click at [688, 533] on span "Add variant" at bounding box center [745, 536] width 971 height 17
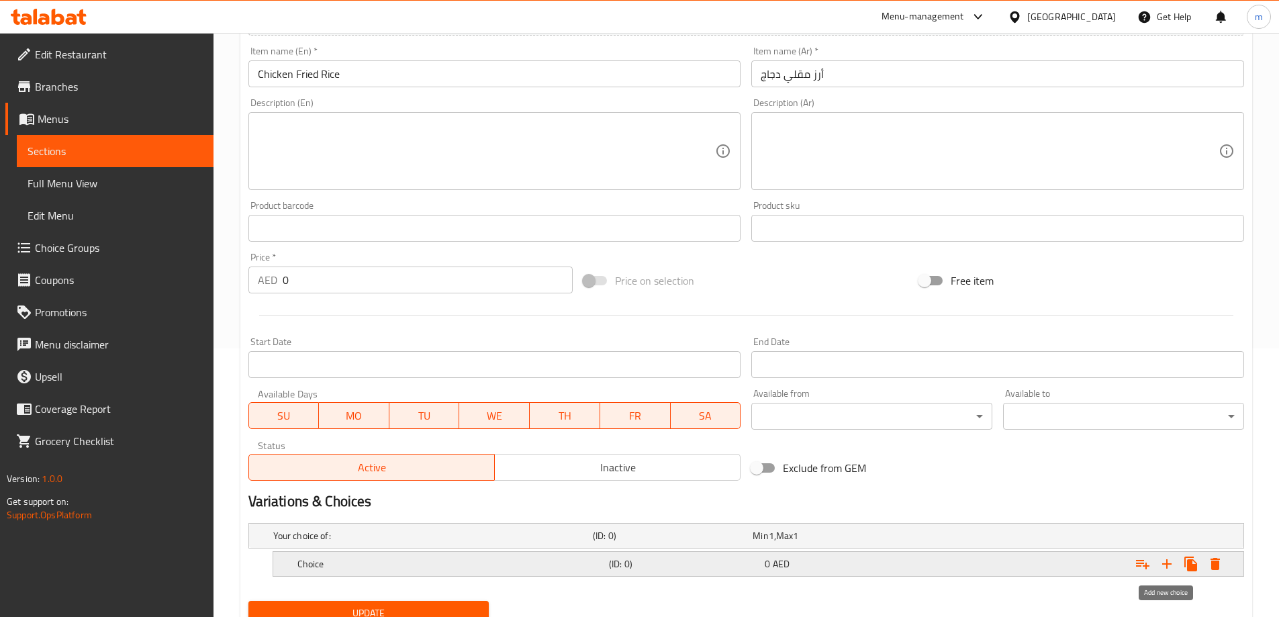
scroll to position [323, 0]
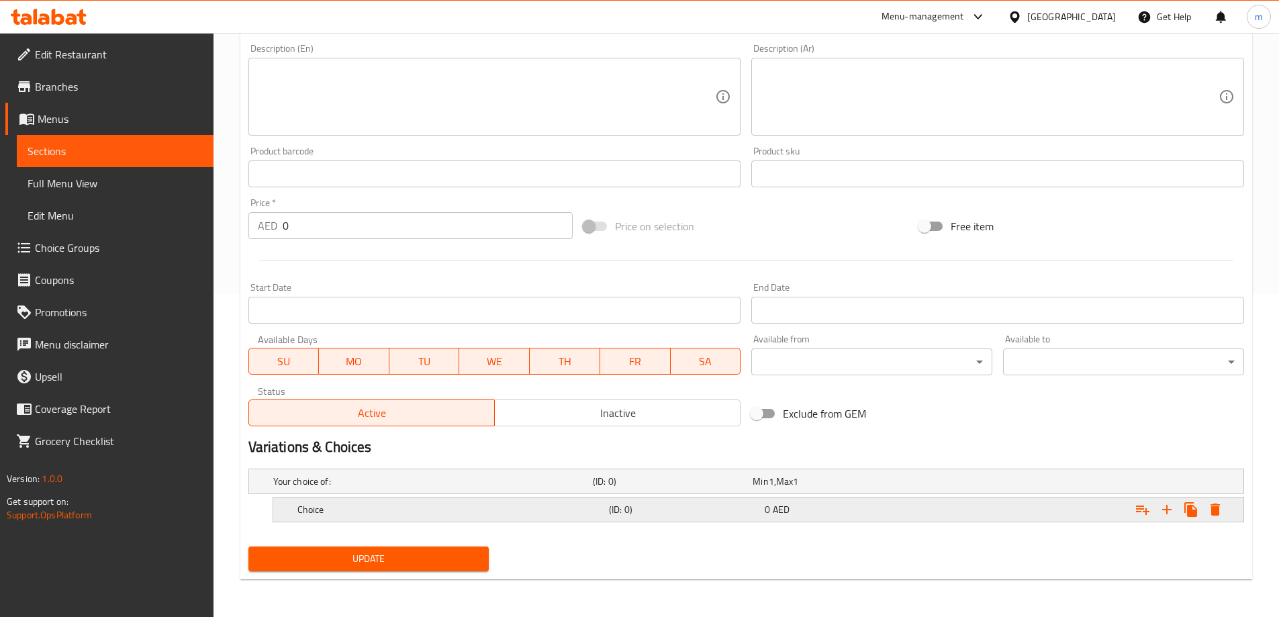
click at [1168, 522] on div "Expand" at bounding box center [1074, 510] width 312 height 30
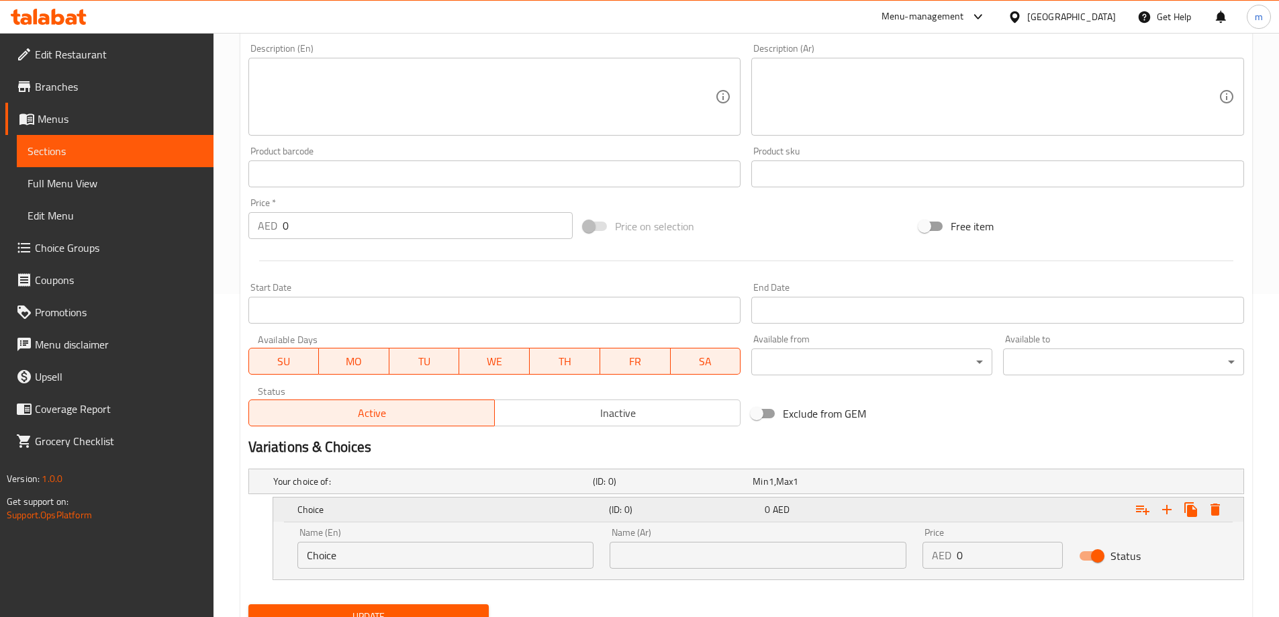
click at [1167, 508] on icon "Expand" at bounding box center [1166, 509] width 9 height 9
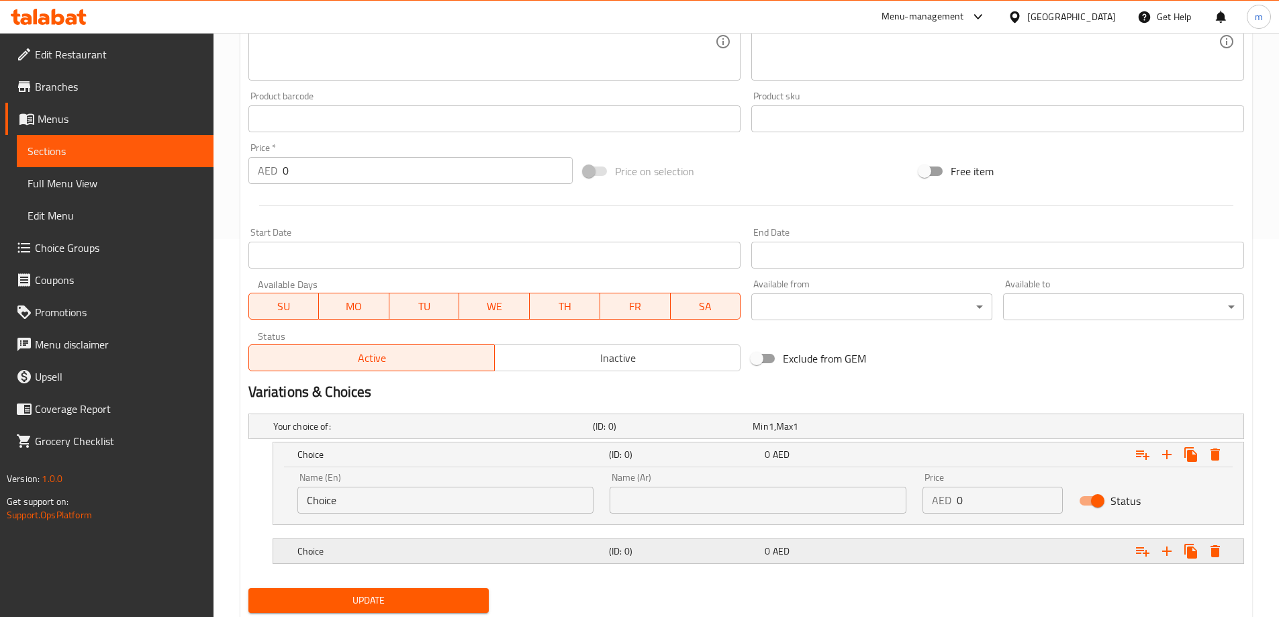
scroll to position [420, 0]
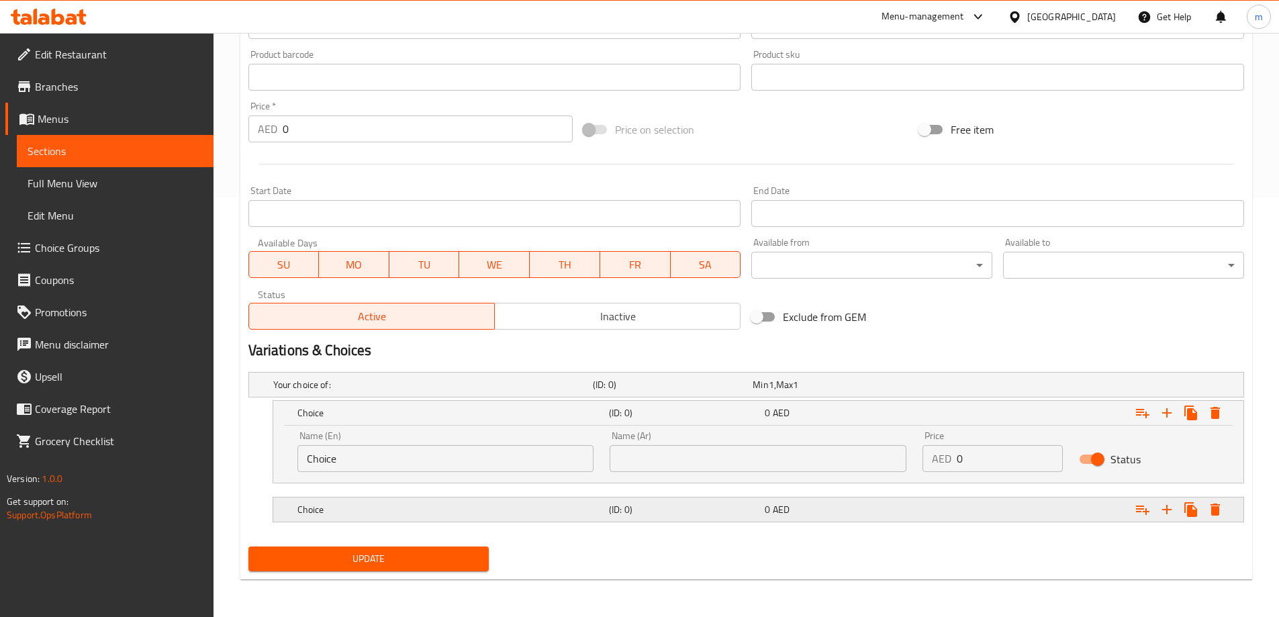
click at [621, 513] on h5 "(ID: 0)" at bounding box center [684, 509] width 150 height 13
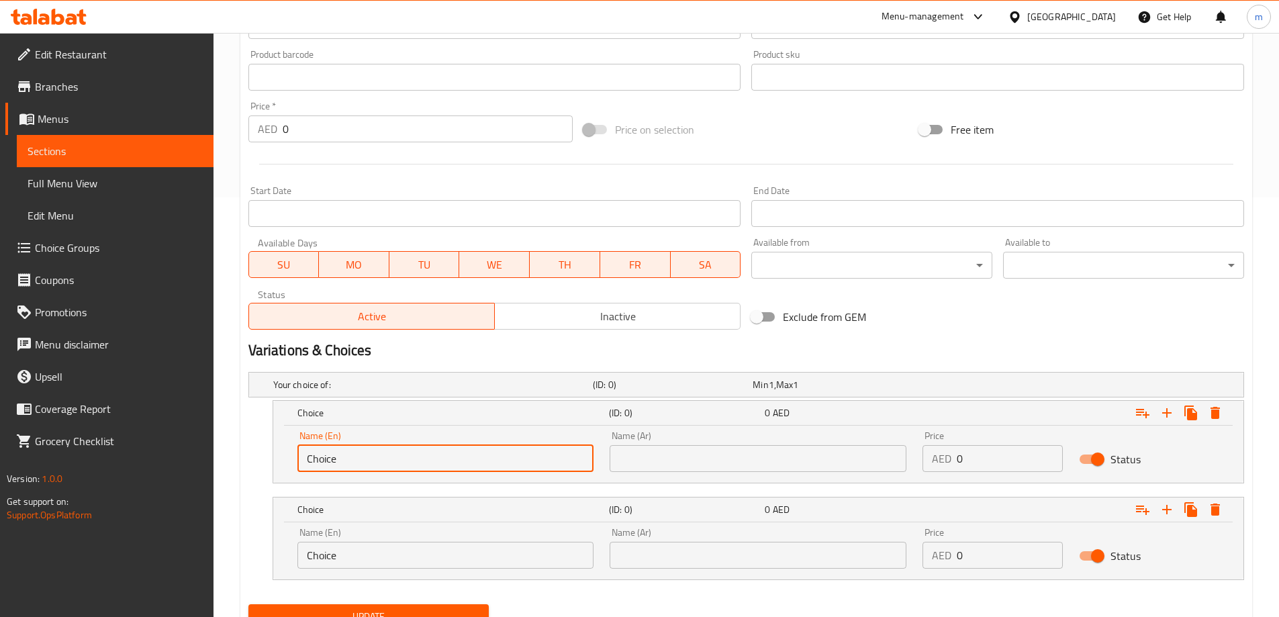
click at [435, 467] on input "Choice" at bounding box center [445, 458] width 297 height 27
click at [403, 459] on input "ة" at bounding box center [445, 458] width 297 height 27
type input "Medium"
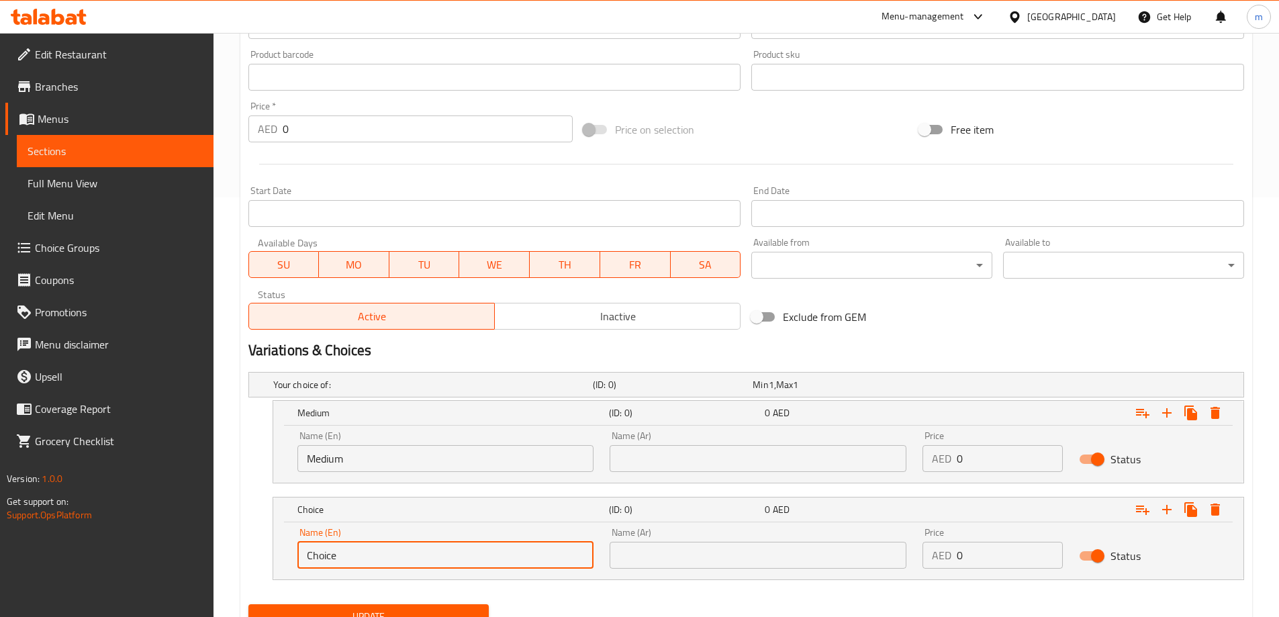
click at [389, 563] on input "Choice" at bounding box center [445, 555] width 297 height 27
click at [389, 563] on input "l" at bounding box center [445, 555] width 297 height 27
type input "large"
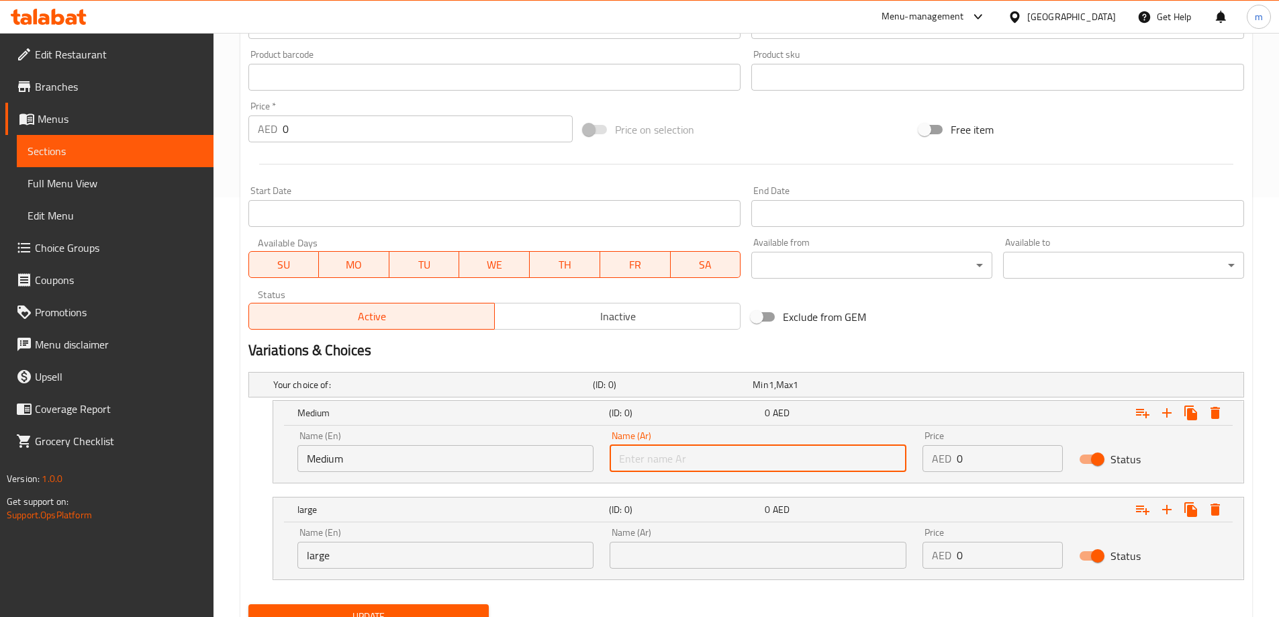
click at [730, 467] on input "text" at bounding box center [758, 458] width 297 height 27
type input "وسط"
click at [733, 571] on div "Name (Ar) Name (Ar)" at bounding box center [758, 548] width 313 height 57
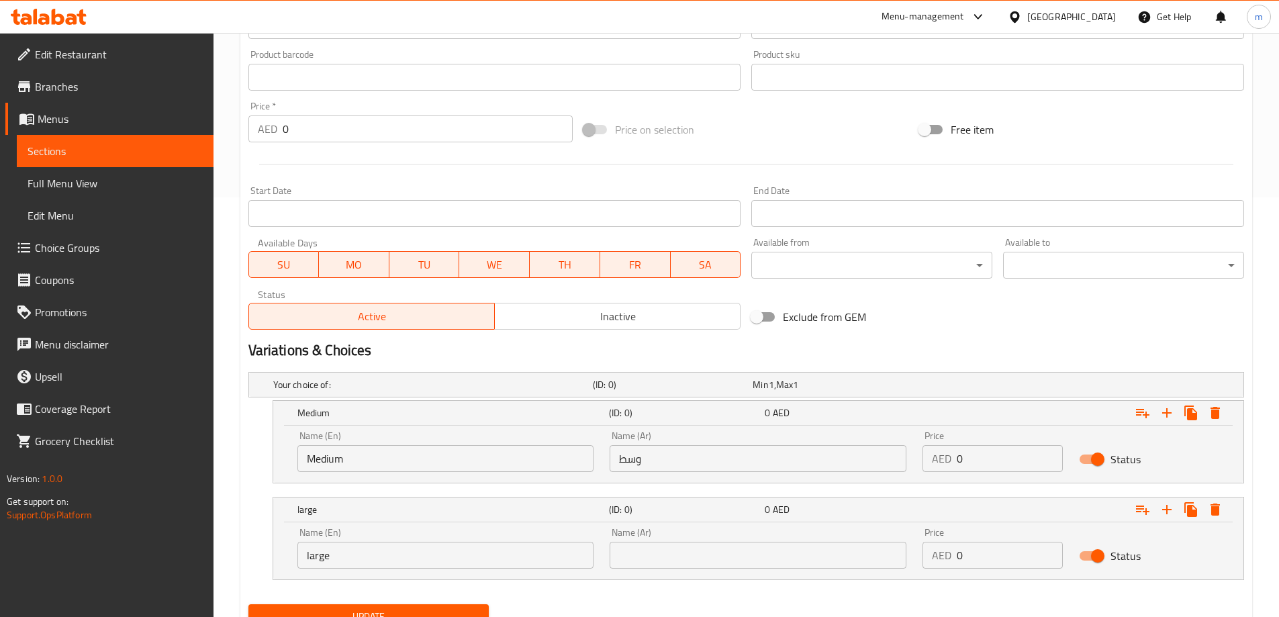
click at [736, 549] on input "text" at bounding box center [758, 555] width 297 height 27
type input "كبير"
click at [980, 466] on input "0" at bounding box center [1010, 458] width 106 height 27
type input "12"
click at [989, 555] on input "0" at bounding box center [1010, 555] width 106 height 27
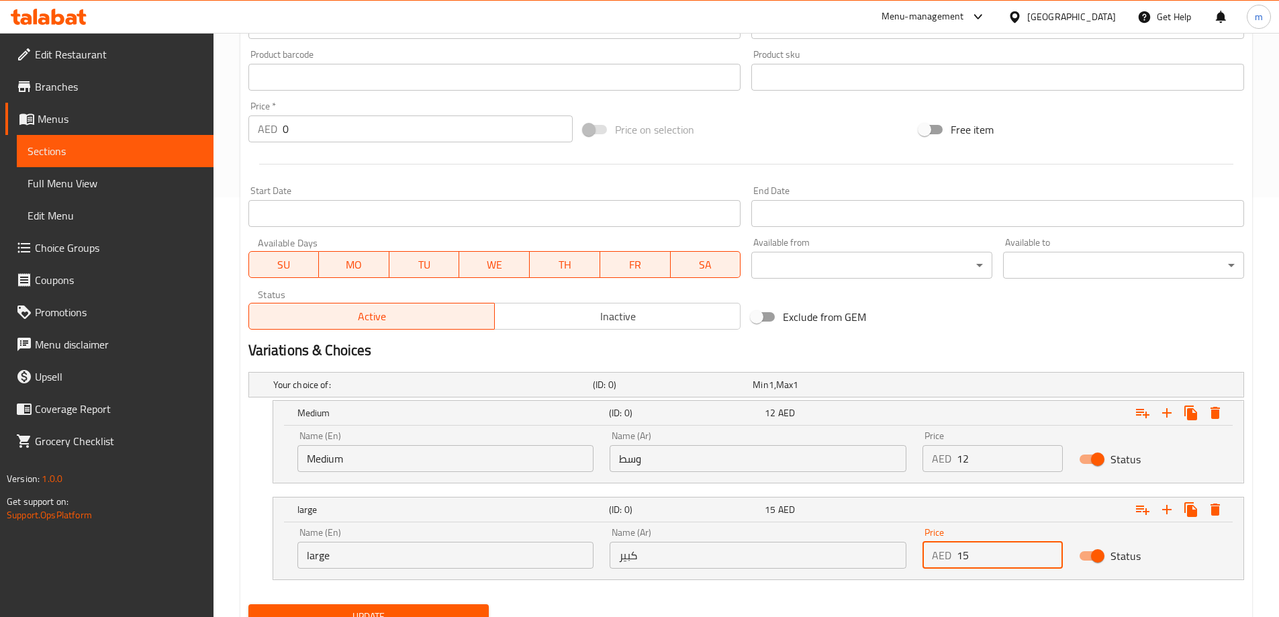
type input "15"
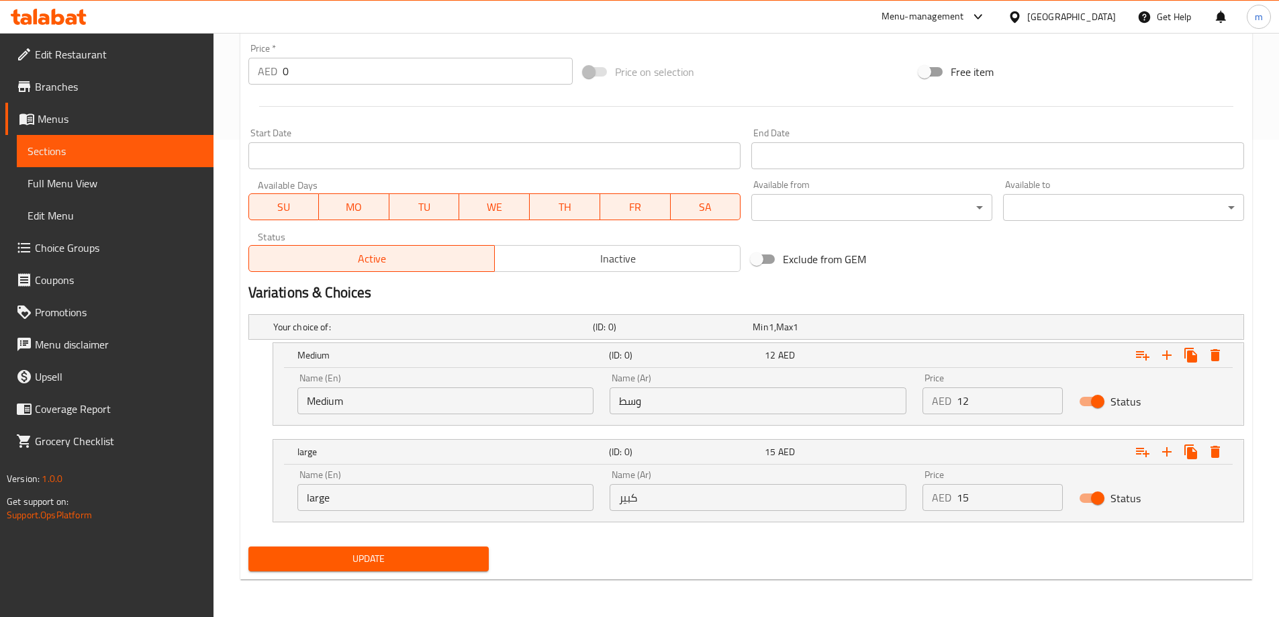
click at [460, 567] on button "Update" at bounding box center [368, 559] width 241 height 25
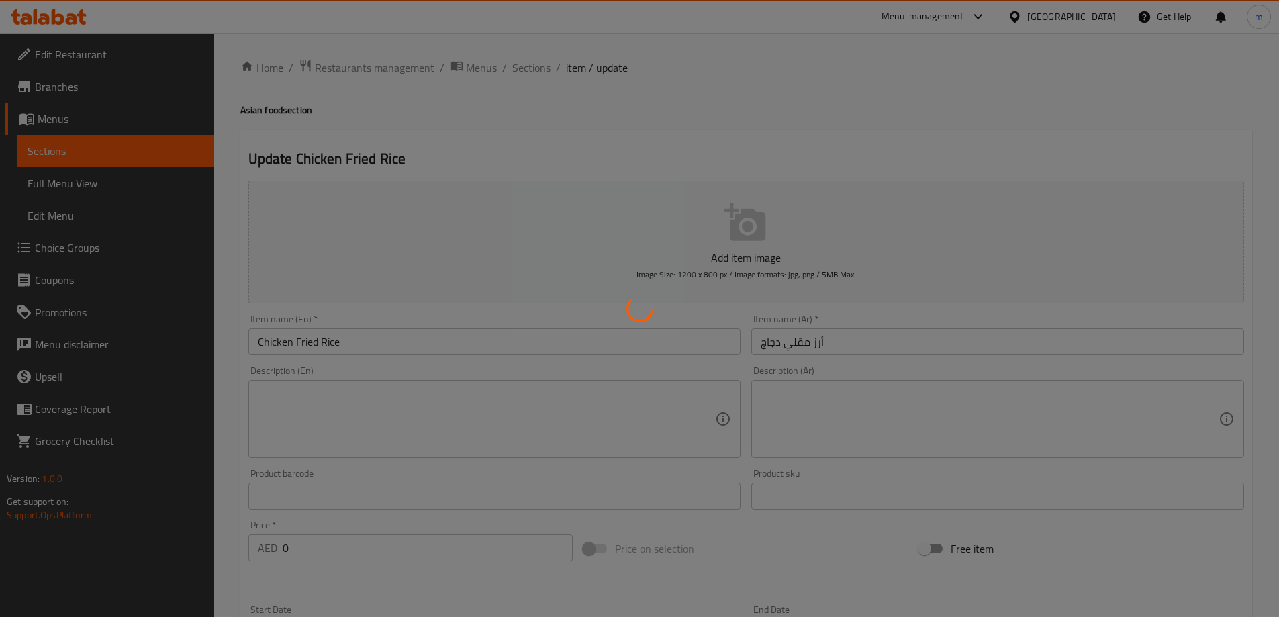
scroll to position [0, 0]
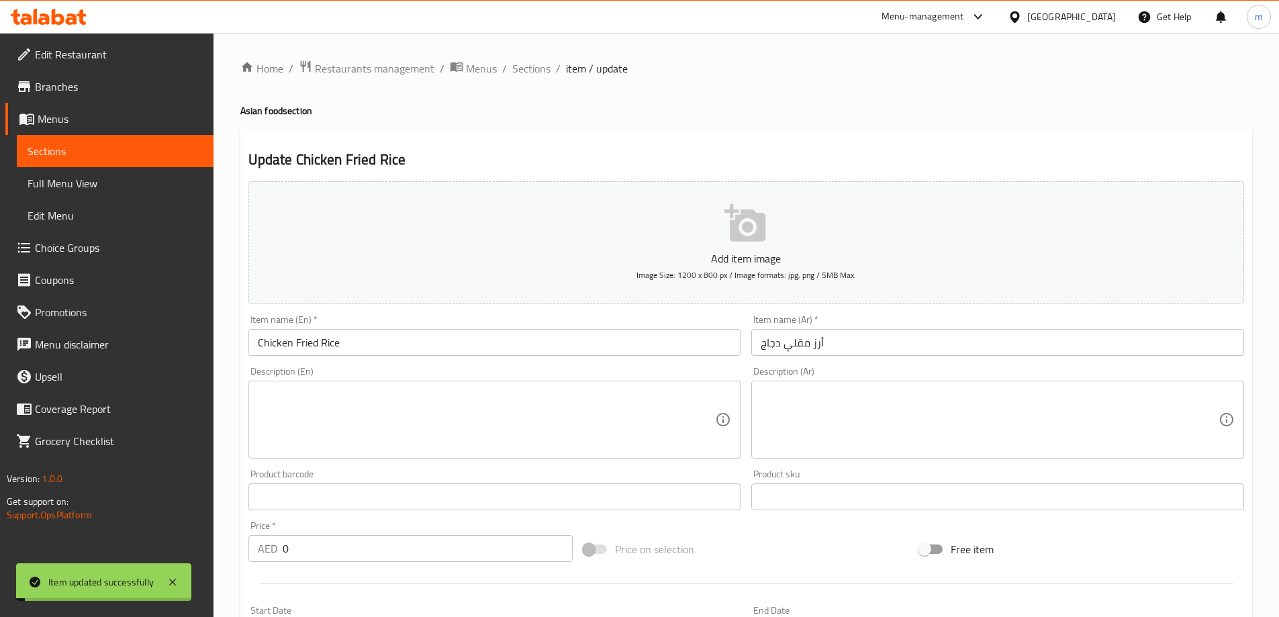
click at [532, 58] on div "Home / Restaurants management / Menus / Sections / item / update Asian food sec…" at bounding box center [745, 563] width 1065 height 1061
click at [539, 60] on span "Sections" at bounding box center [531, 68] width 38 height 16
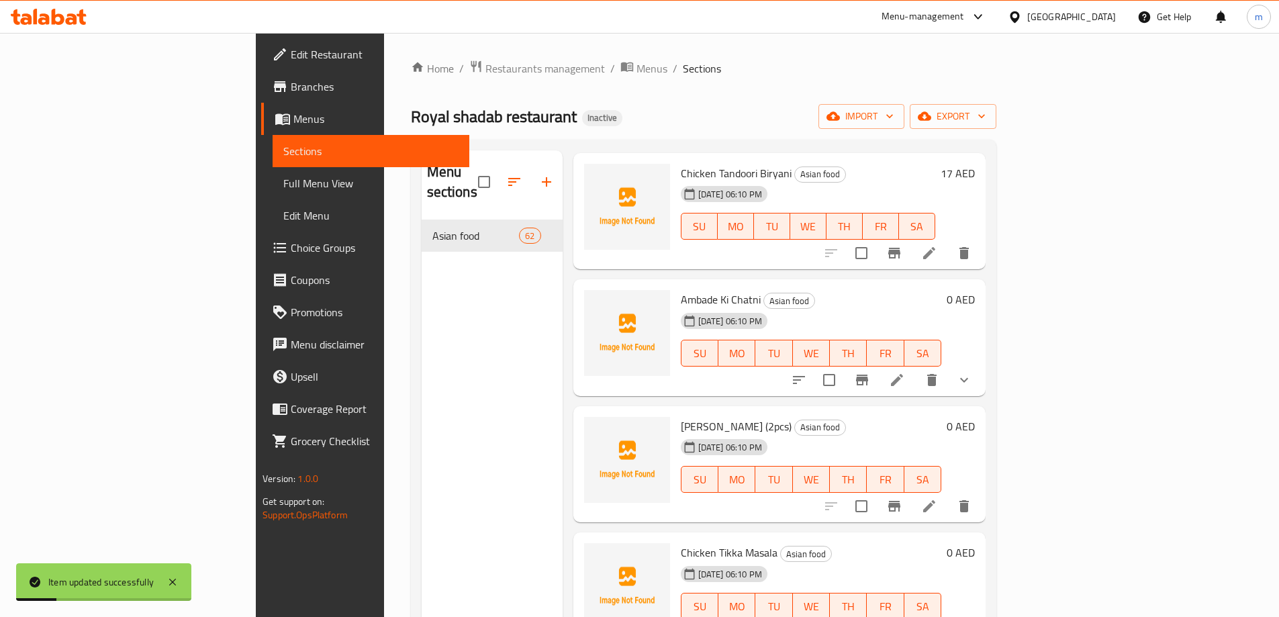
drag, startPoint x: 681, startPoint y: 240, endPoint x: 690, endPoint y: 241, distance: 8.8
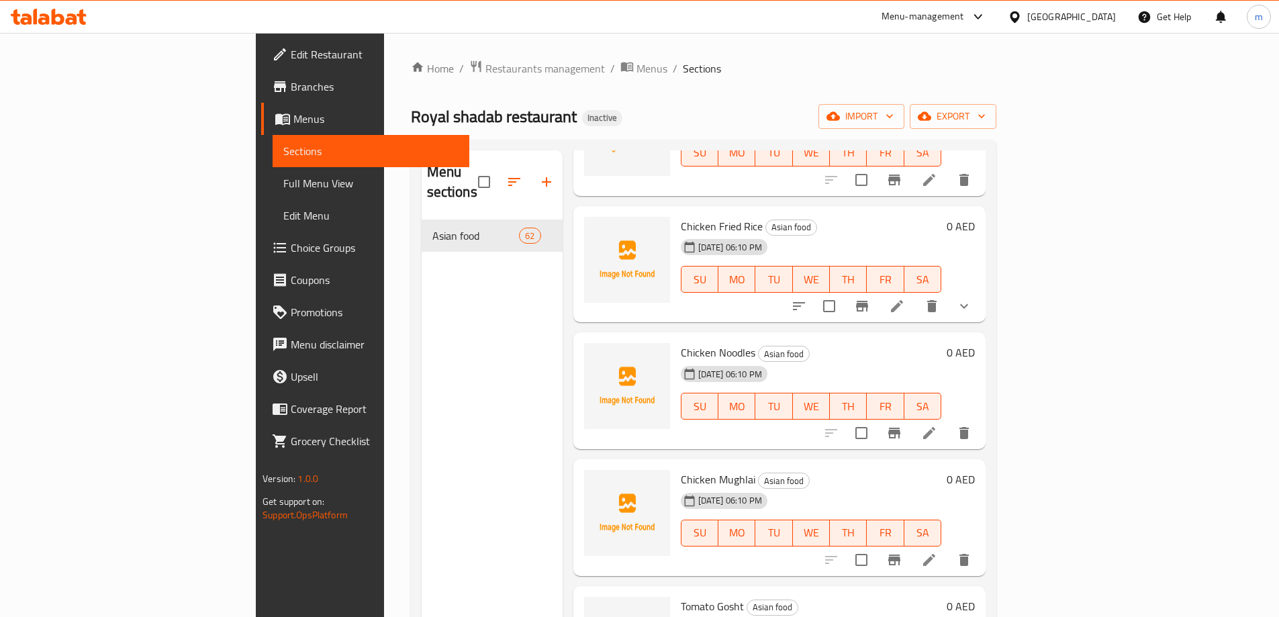
scroll to position [6596, 0]
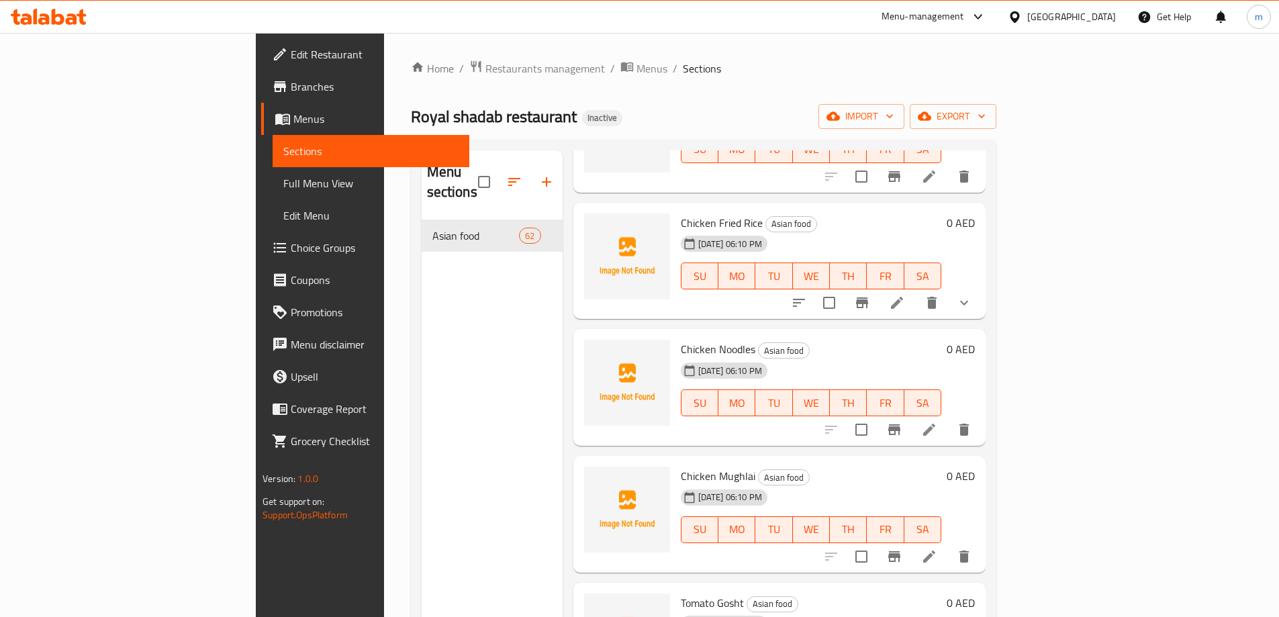
click at [681, 339] on span "Chicken Noodles" at bounding box center [718, 349] width 75 height 20
copy span "Chicken Noodles"
click at [937, 422] on icon at bounding box center [929, 430] width 16 height 16
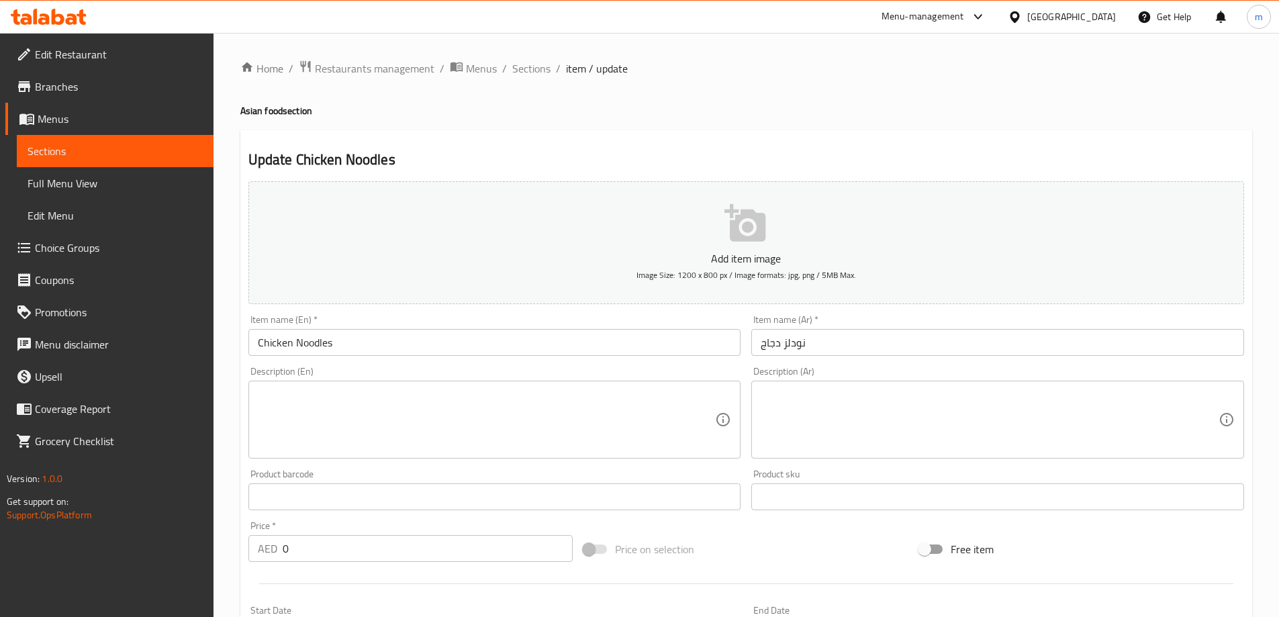
scroll to position [332, 0]
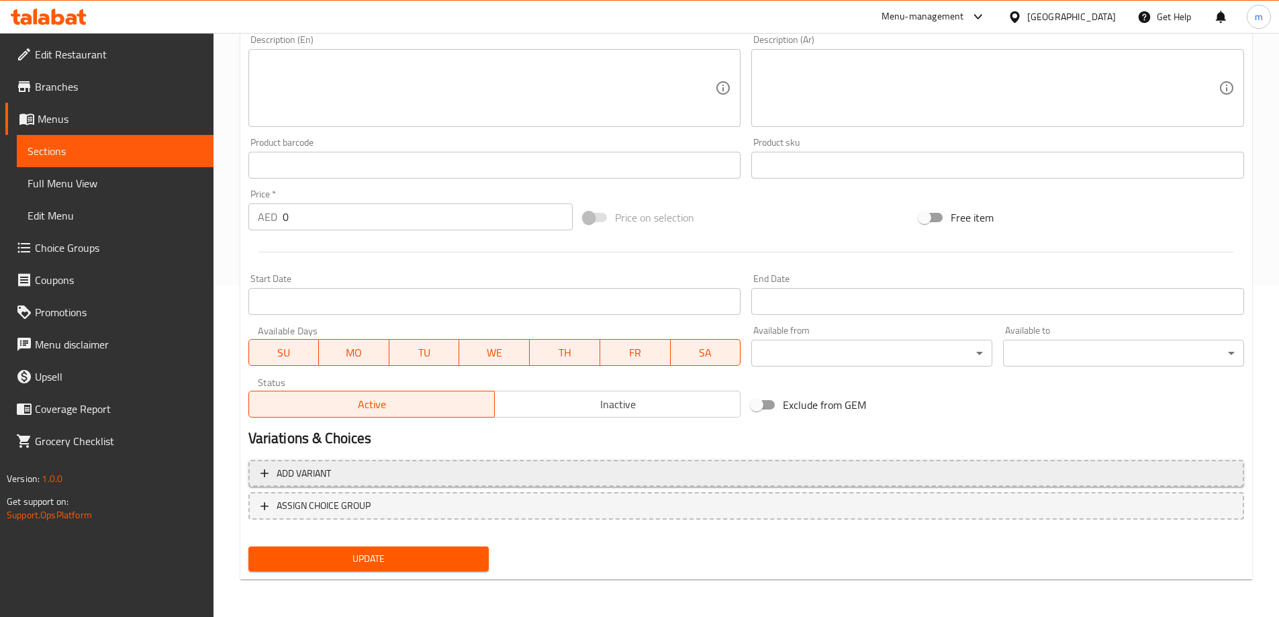
click at [865, 468] on span "Add variant" at bounding box center [745, 473] width 971 height 17
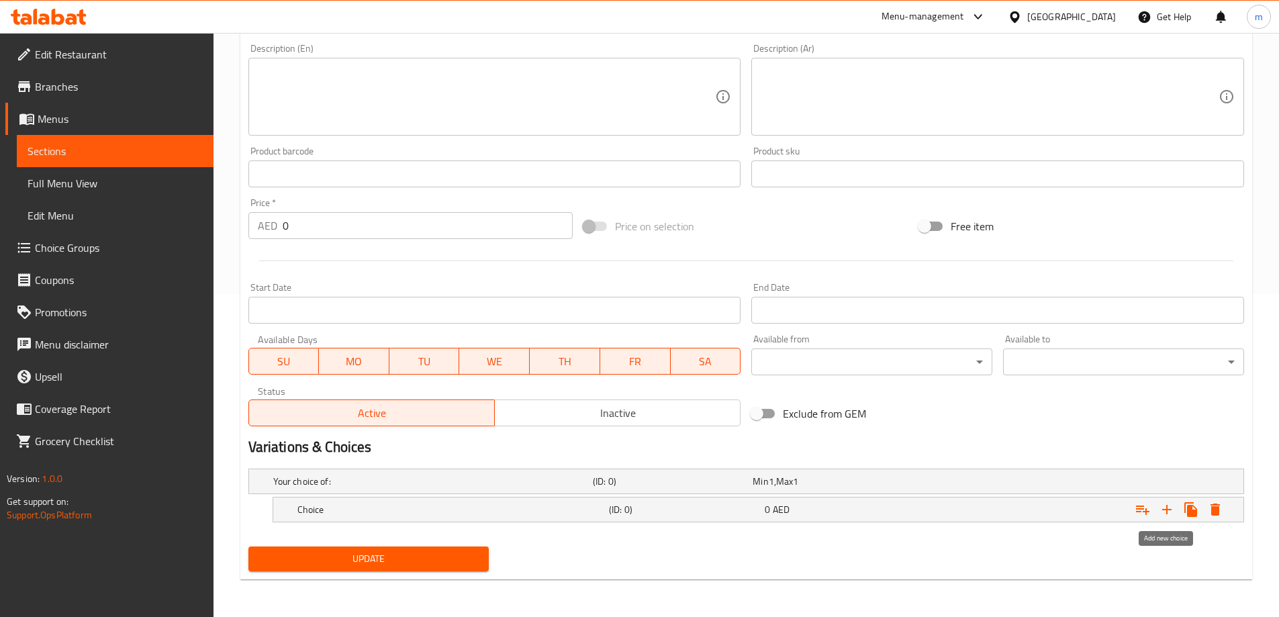
scroll to position [323, 0]
click at [1155, 506] on button "Expand" at bounding box center [1167, 509] width 24 height 24
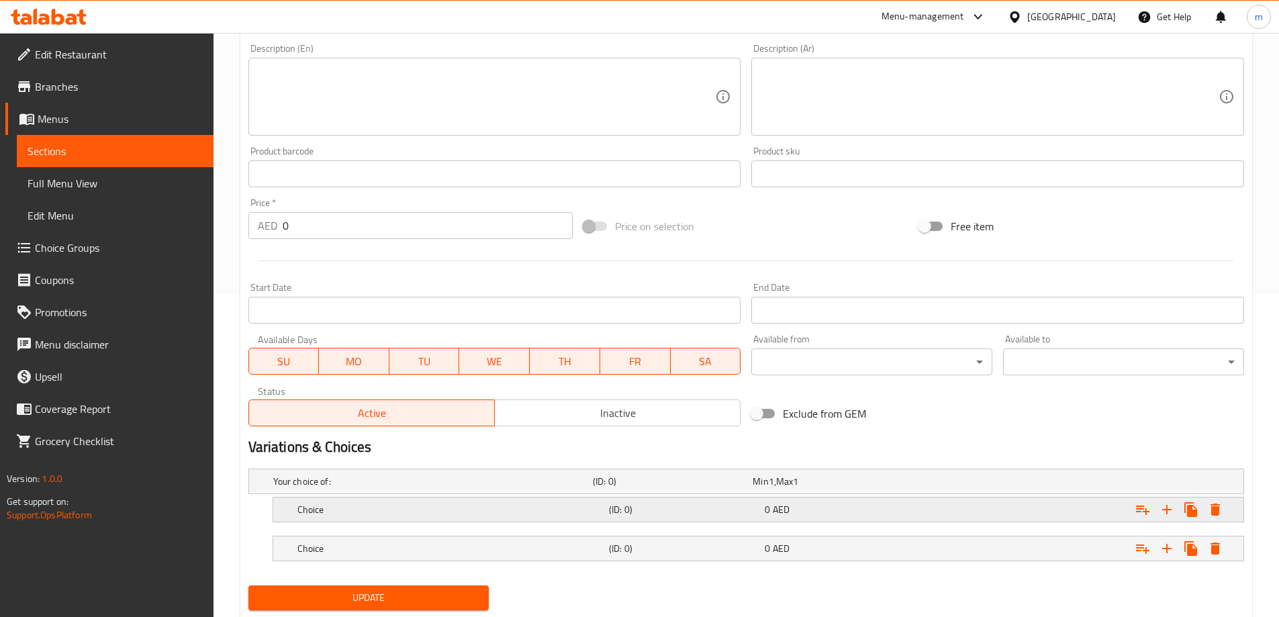
click at [894, 522] on div "Choice (ID: 0) 0 AED" at bounding box center [762, 510] width 935 height 30
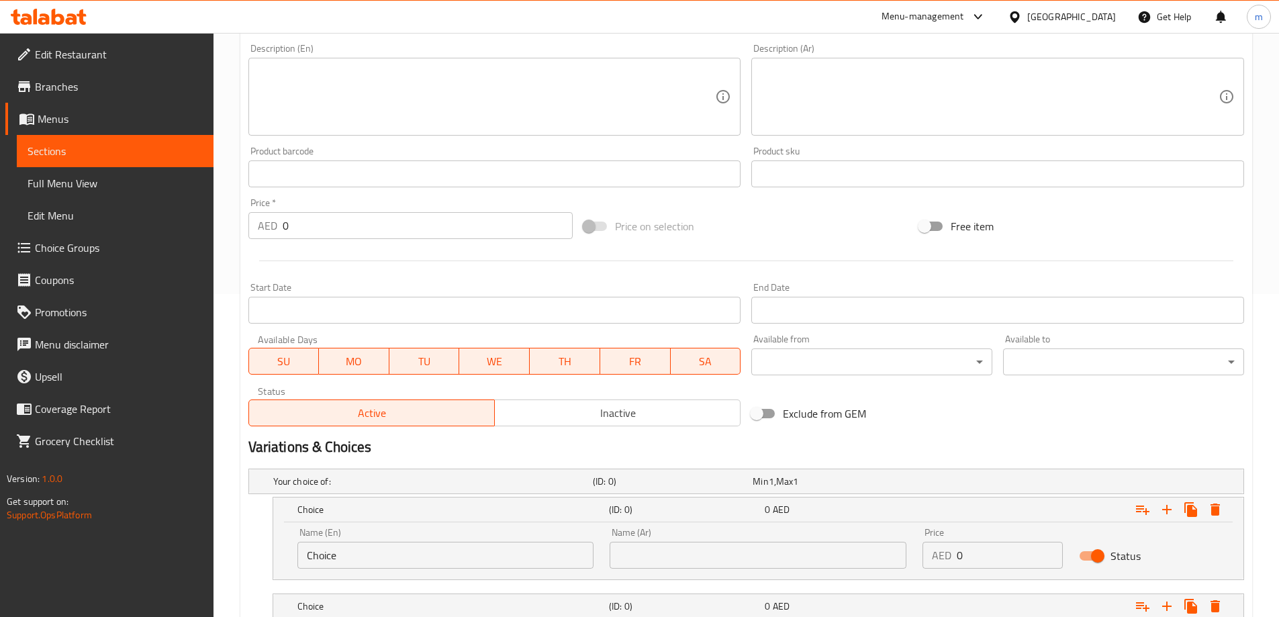
click at [799, 512] on div "0 AED" at bounding box center [840, 509] width 150 height 13
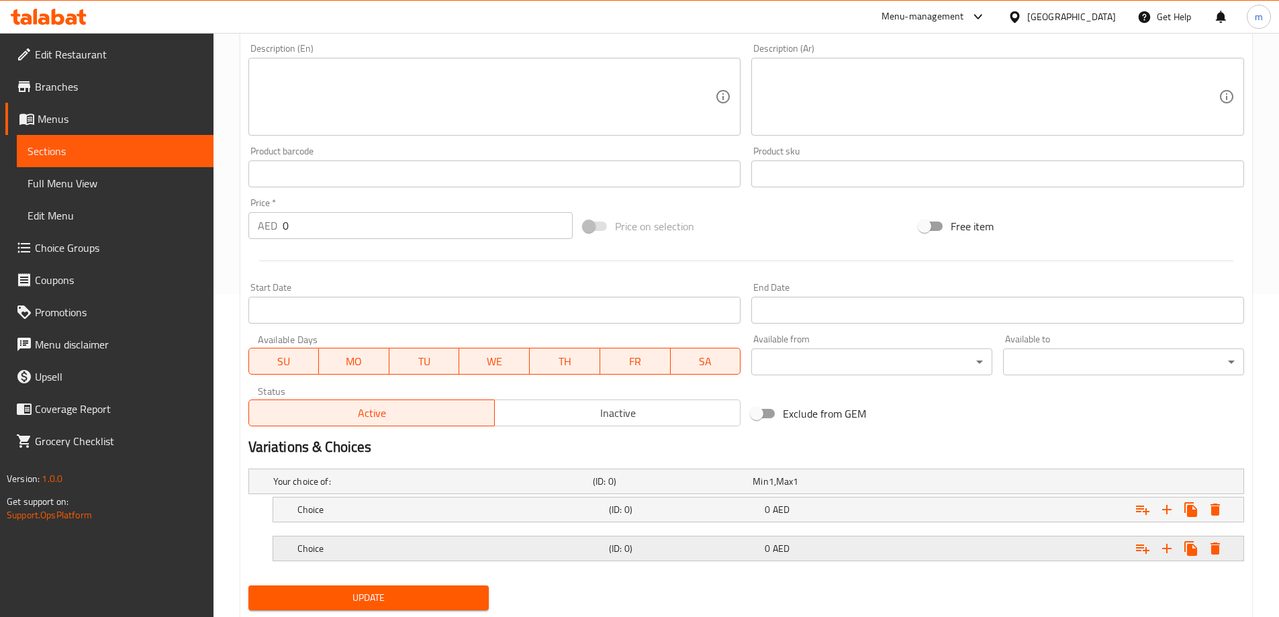
click at [749, 544] on h5 "(ID: 0)" at bounding box center [684, 548] width 150 height 13
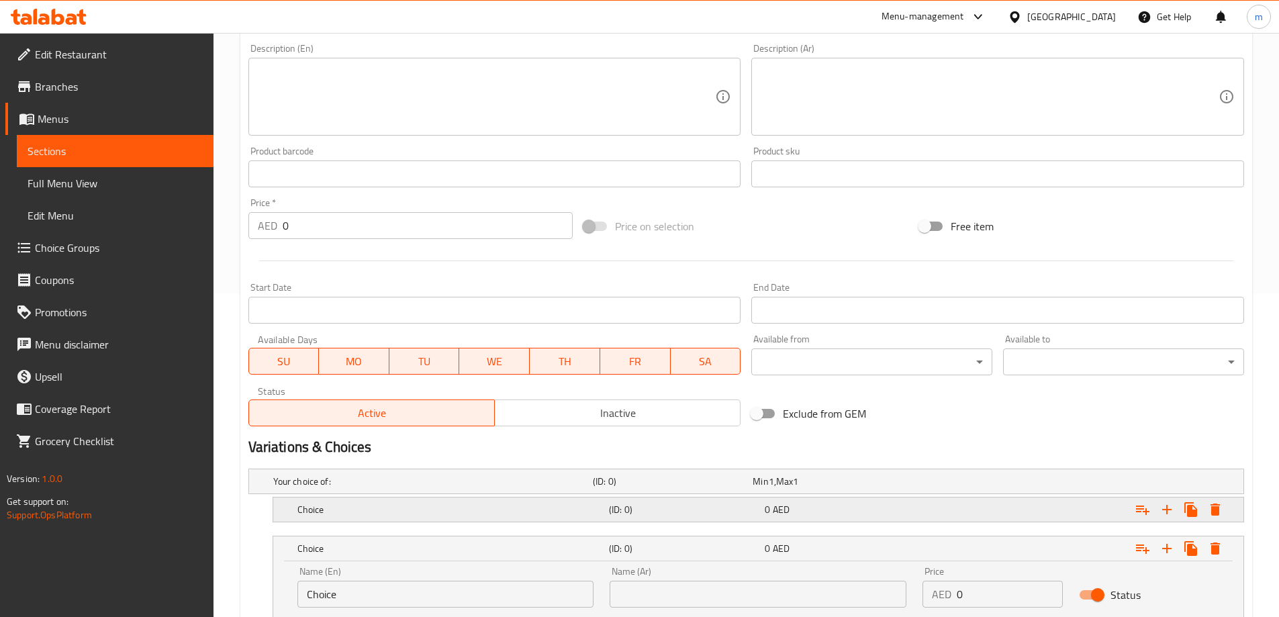
click at [738, 509] on h5 "(ID: 0)" at bounding box center [684, 509] width 150 height 13
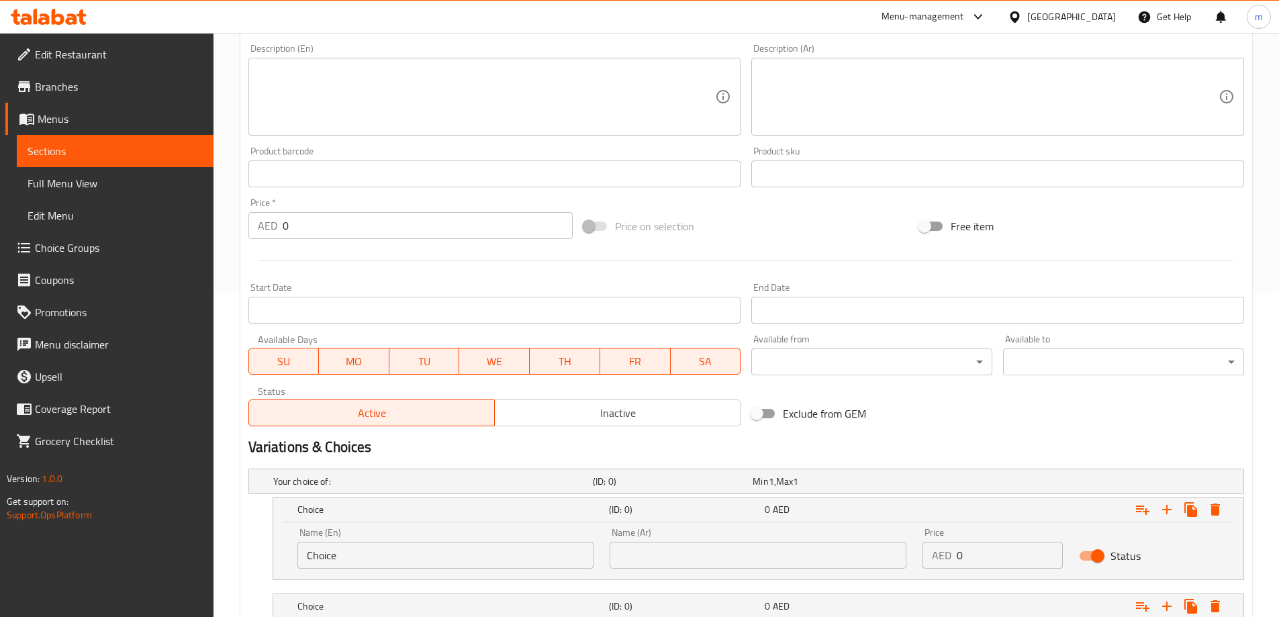
click at [414, 563] on input "Choice" at bounding box center [445, 555] width 297 height 27
click at [412, 561] on input "Choice" at bounding box center [445, 555] width 297 height 27
click at [420, 557] on input "Choicem" at bounding box center [445, 555] width 297 height 27
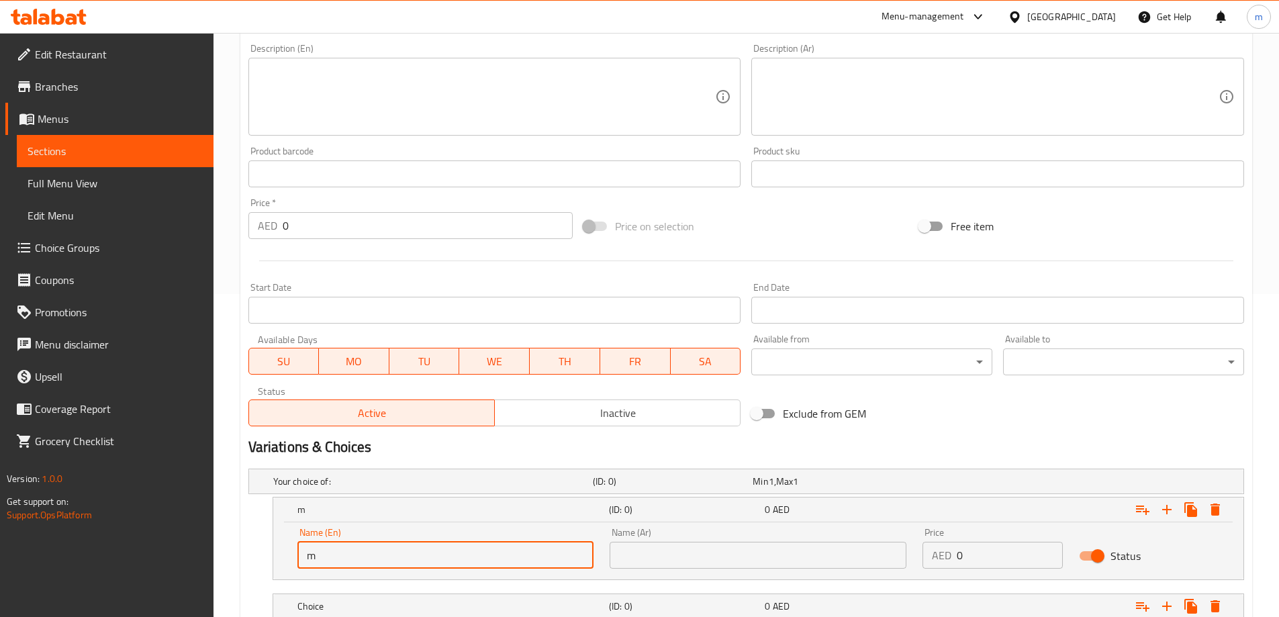
type input "Medium"
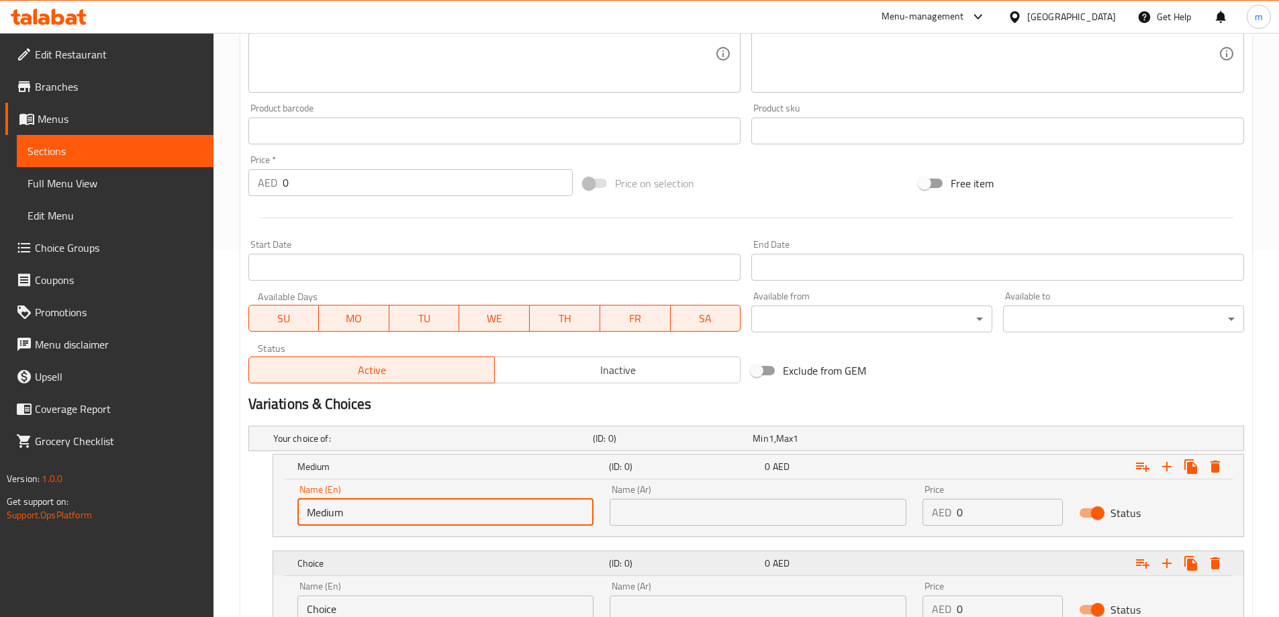
scroll to position [390, 0]
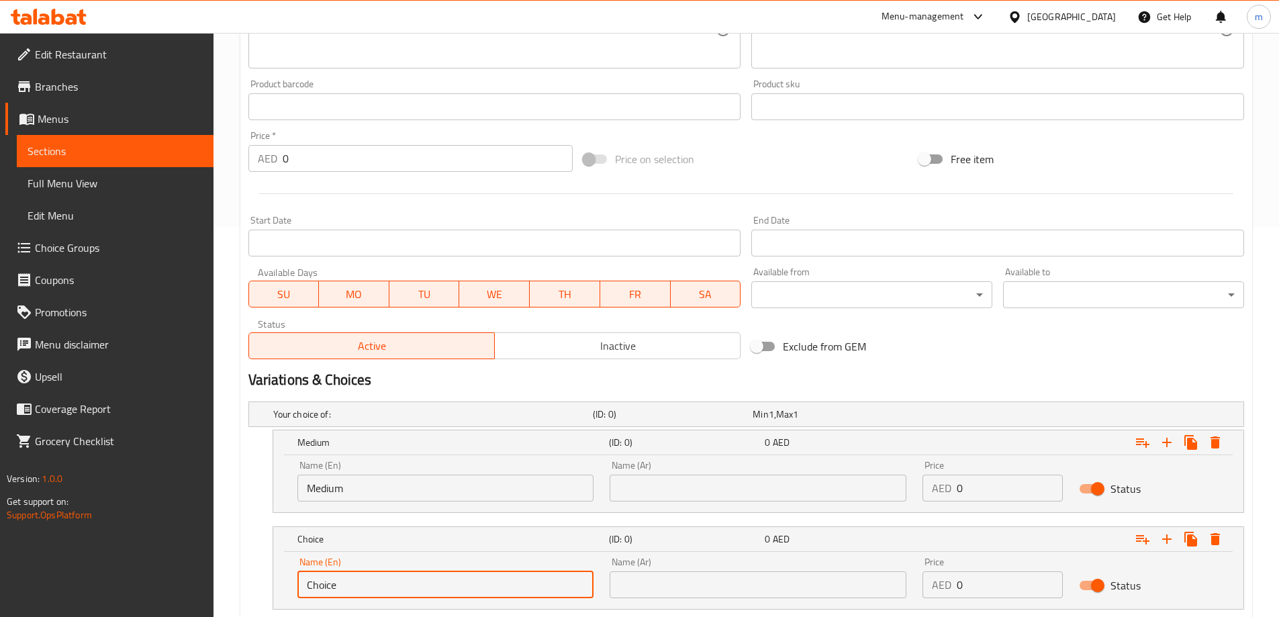
click at [359, 575] on input "Choice" at bounding box center [445, 584] width 297 height 27
type input "large"
click at [686, 469] on div "Name (Ar) Name (Ar)" at bounding box center [758, 481] width 297 height 41
click at [690, 484] on input "text" at bounding box center [758, 488] width 297 height 27
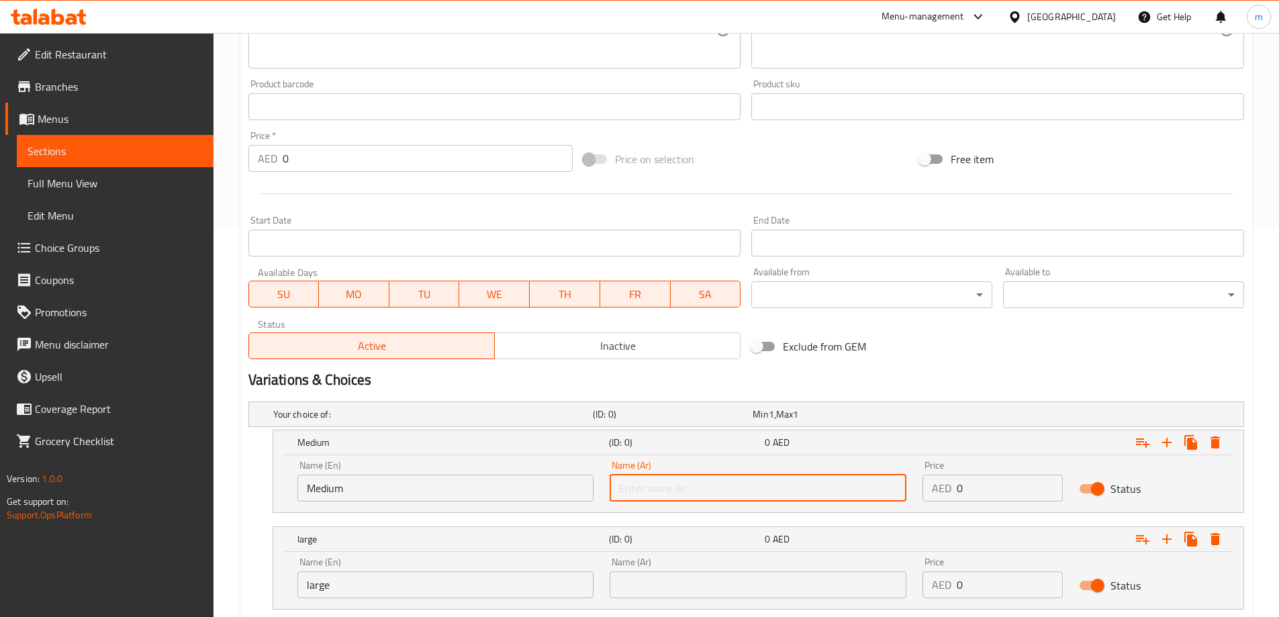
type input "وسط"
click at [728, 593] on input "text" at bounding box center [758, 584] width 297 height 27
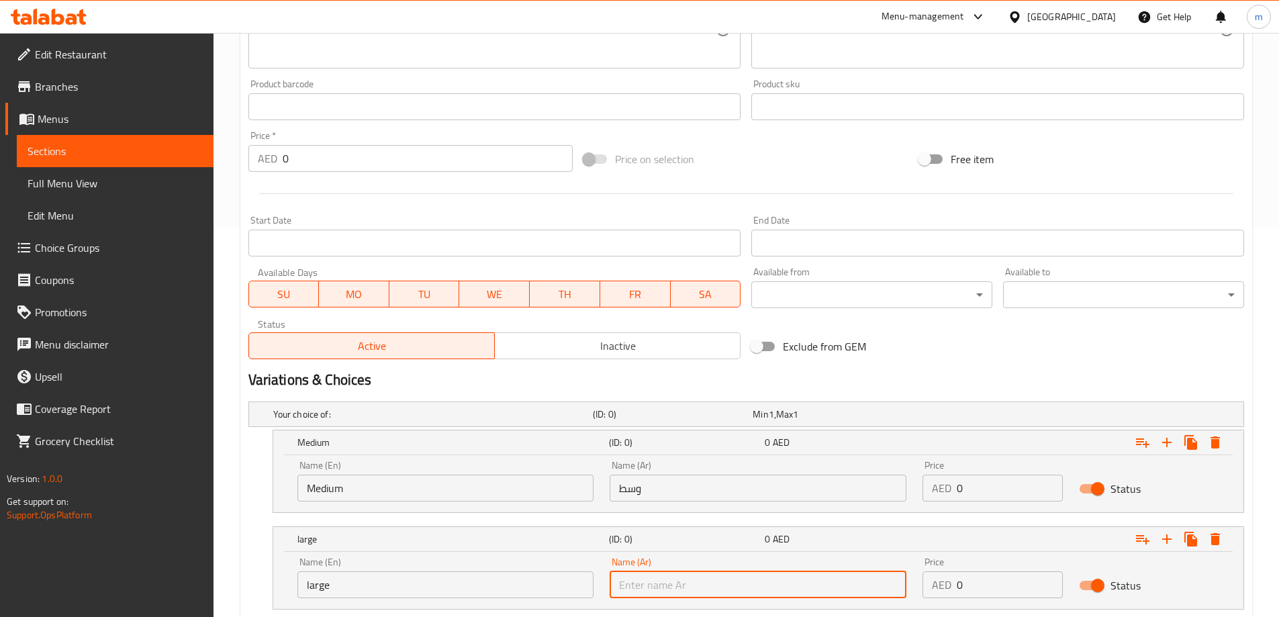
type input "كبير"
click at [960, 489] on input "0" at bounding box center [1010, 488] width 106 height 27
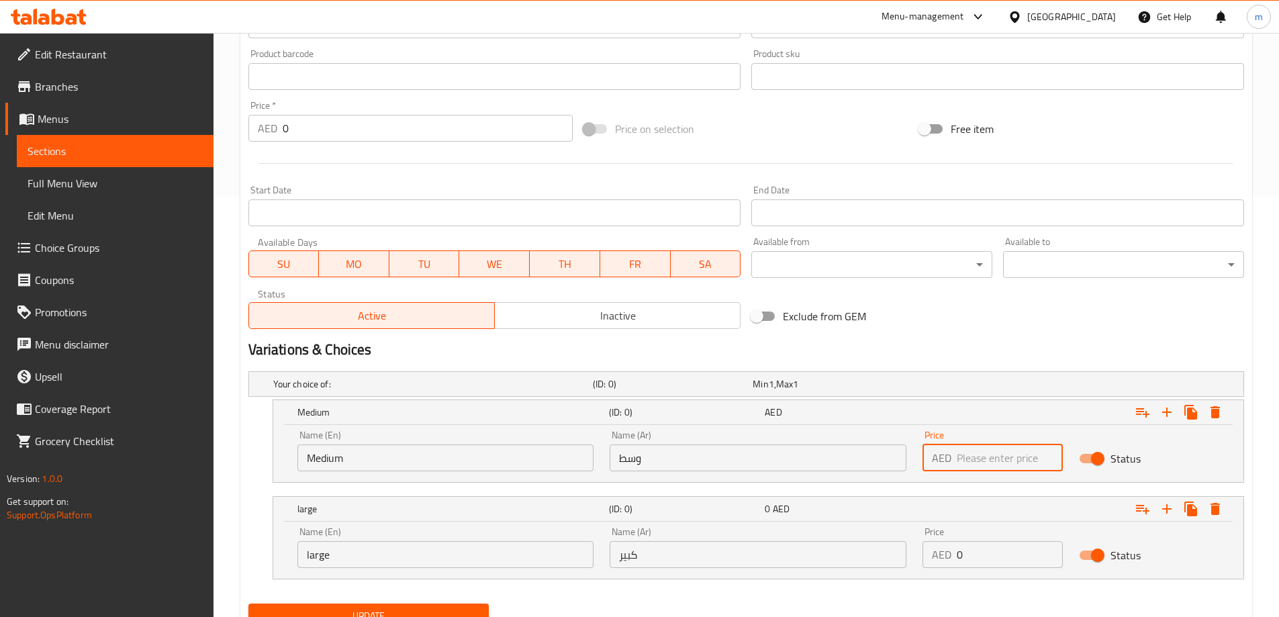
scroll to position [457, 0]
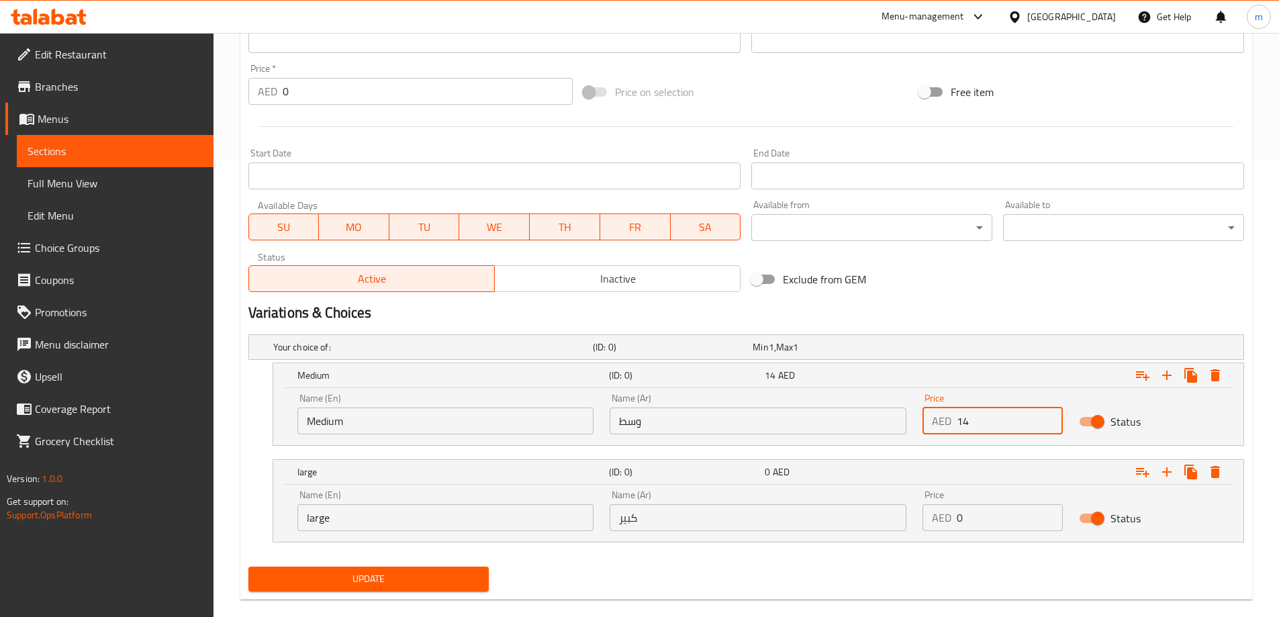
type input "14"
click at [977, 516] on input "0" at bounding box center [1010, 517] width 106 height 27
type input "18"
click at [960, 579] on div "Update" at bounding box center [746, 579] width 1006 height 36
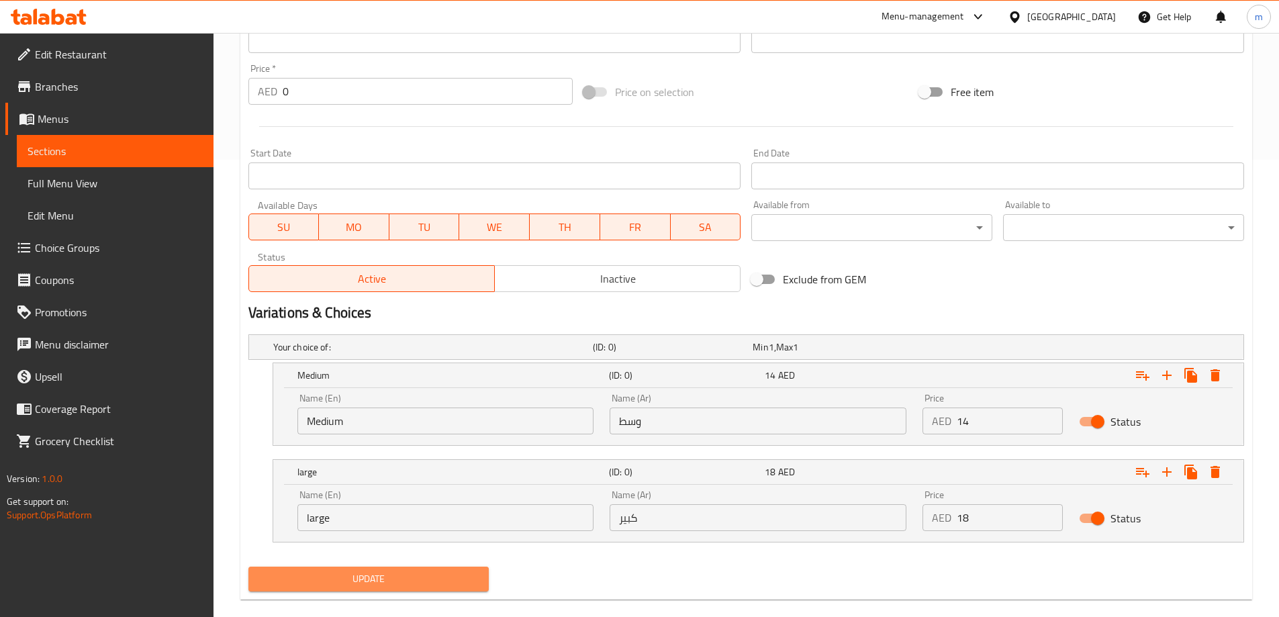
click at [436, 588] on button "Update" at bounding box center [368, 579] width 241 height 25
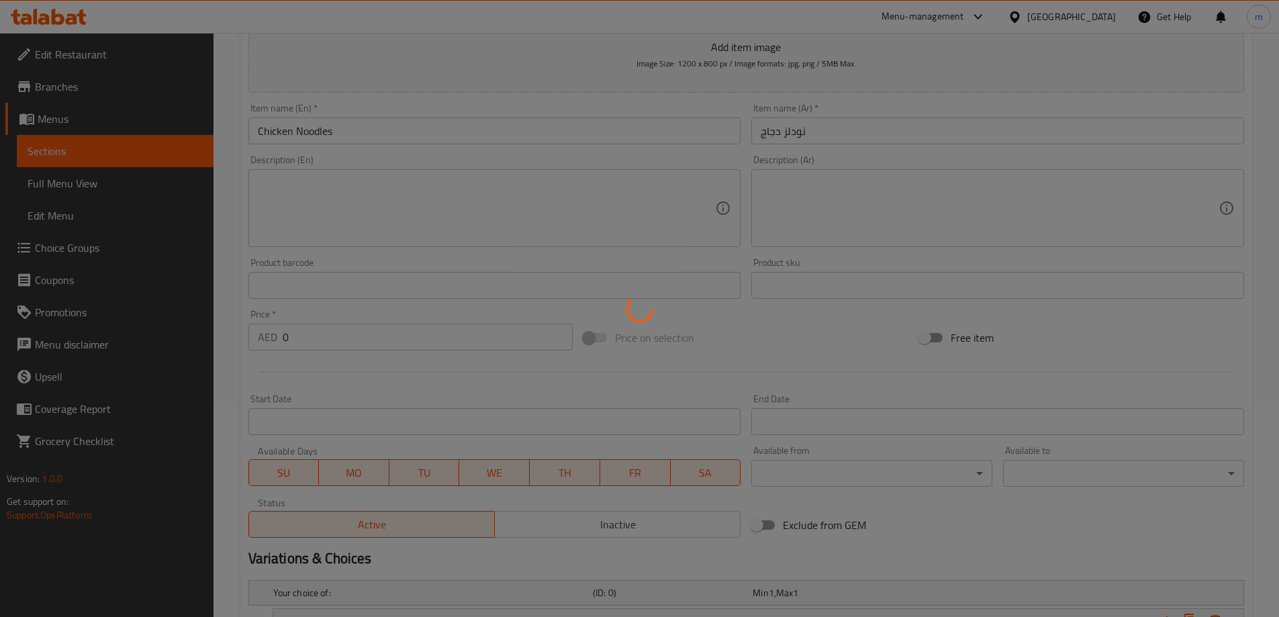
scroll to position [0, 0]
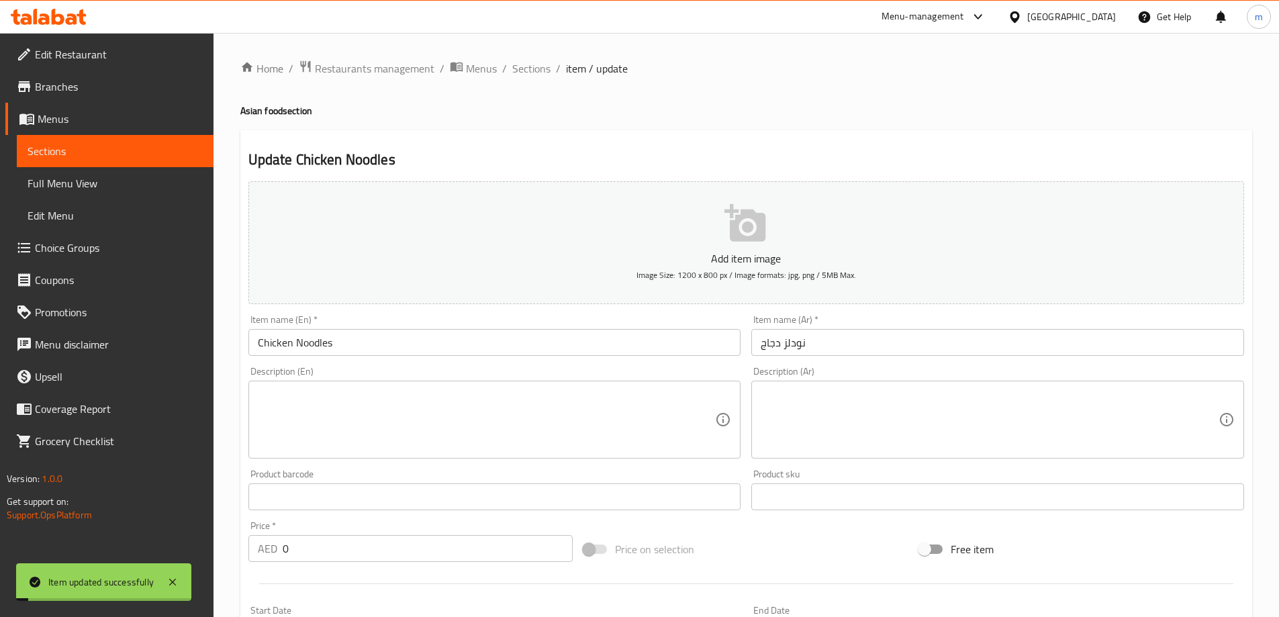
click at [527, 67] on span "Sections" at bounding box center [531, 68] width 38 height 16
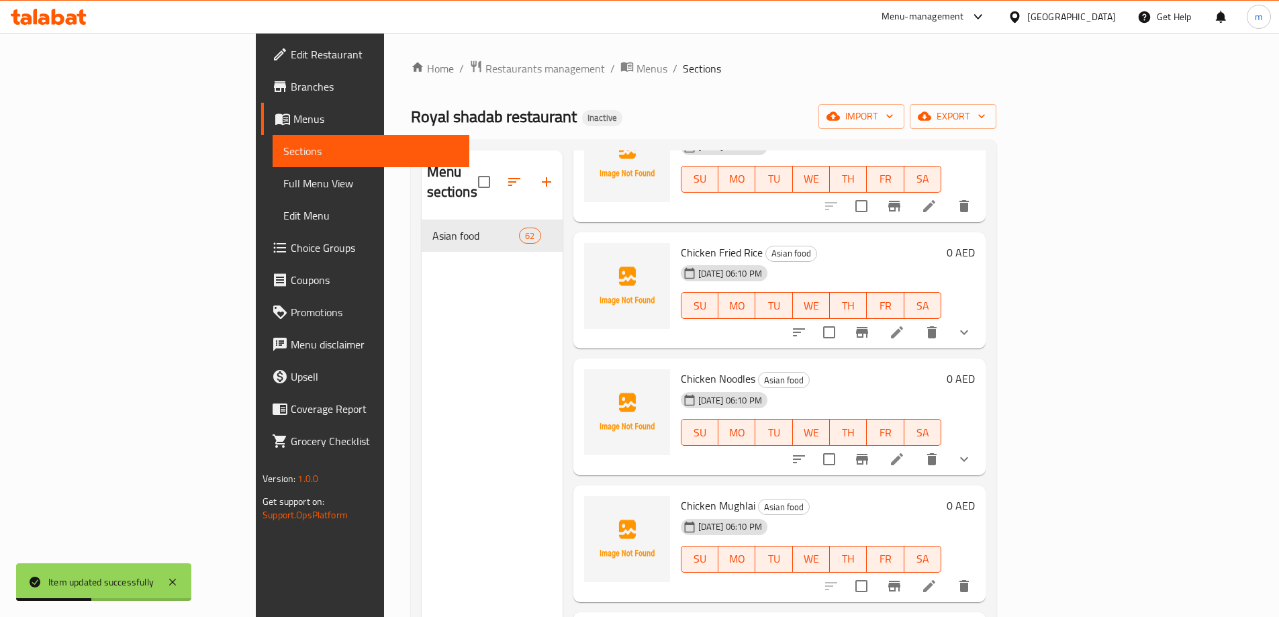
scroll to position [6667, 0]
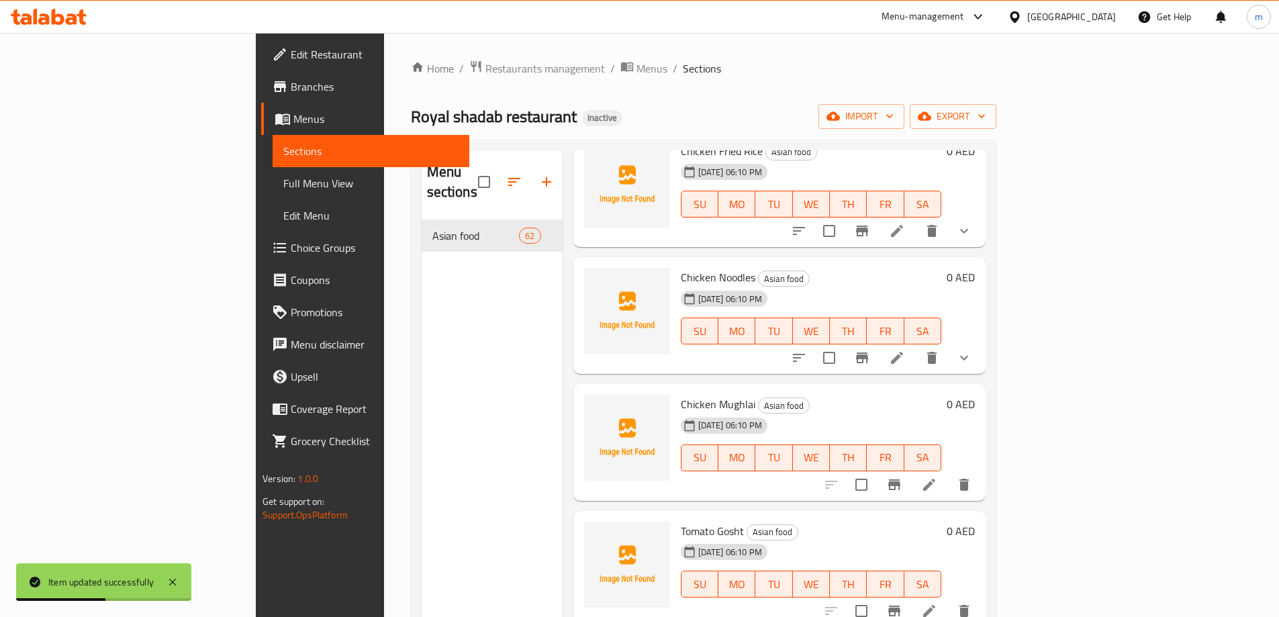
click at [912, 412] on div "[DATE] 06:10 PM SU MO TU WE TH FR SA" at bounding box center [810, 448] width 271 height 73
click at [681, 394] on span "Chicken Mughlai" at bounding box center [718, 404] width 75 height 20
copy span "Chicken Mughlai"
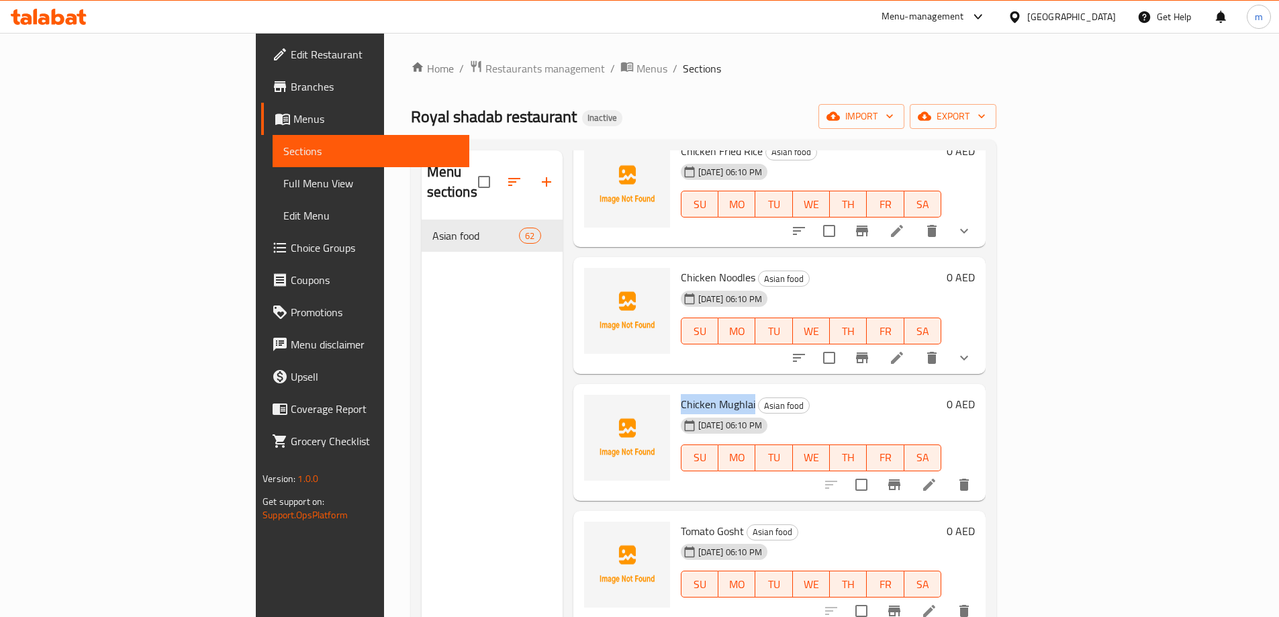
click at [935, 479] on icon at bounding box center [929, 485] width 12 height 12
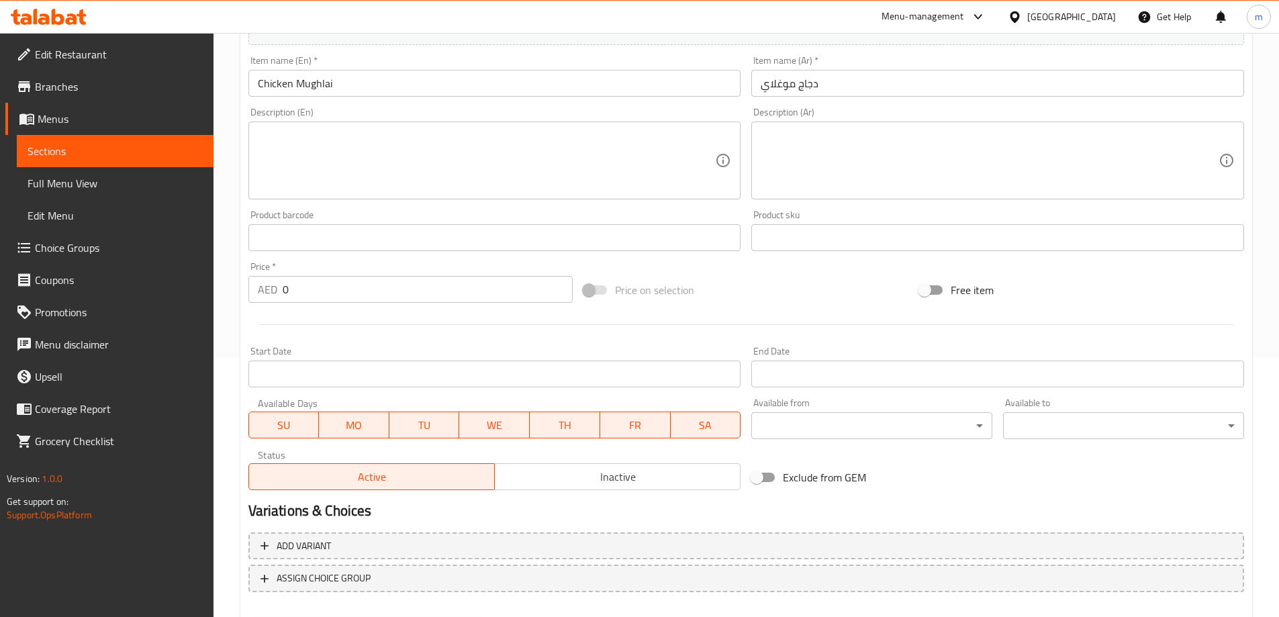
scroll to position [269, 0]
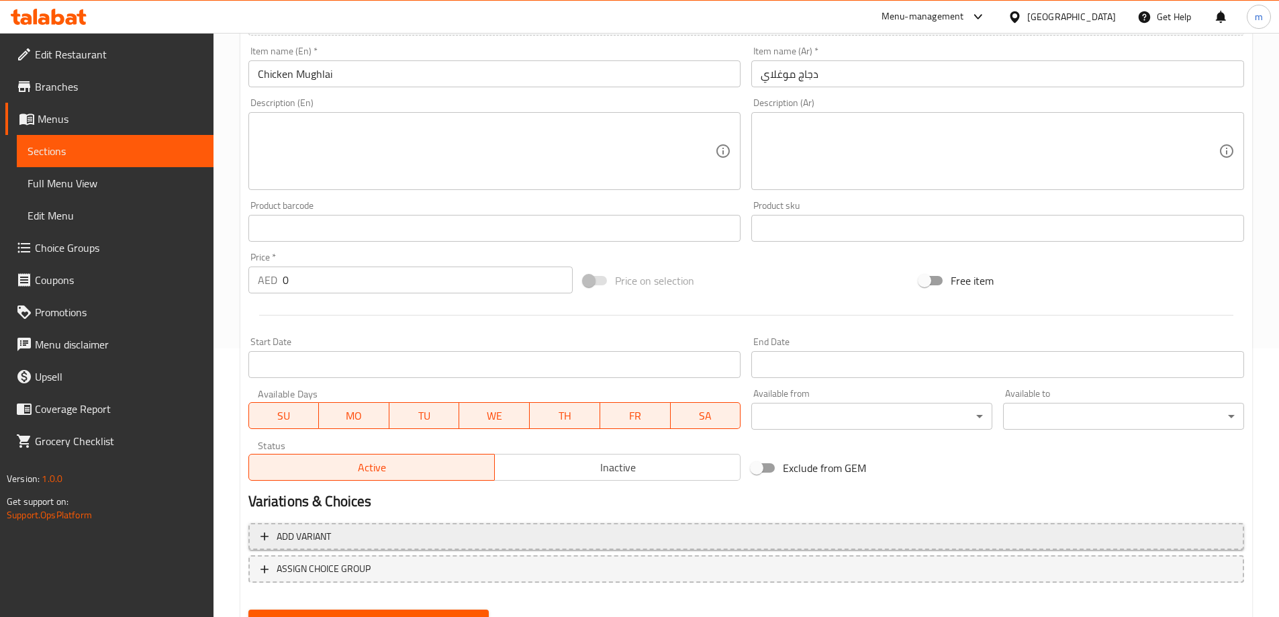
click at [838, 523] on button "Add variant" at bounding box center [746, 537] width 996 height 28
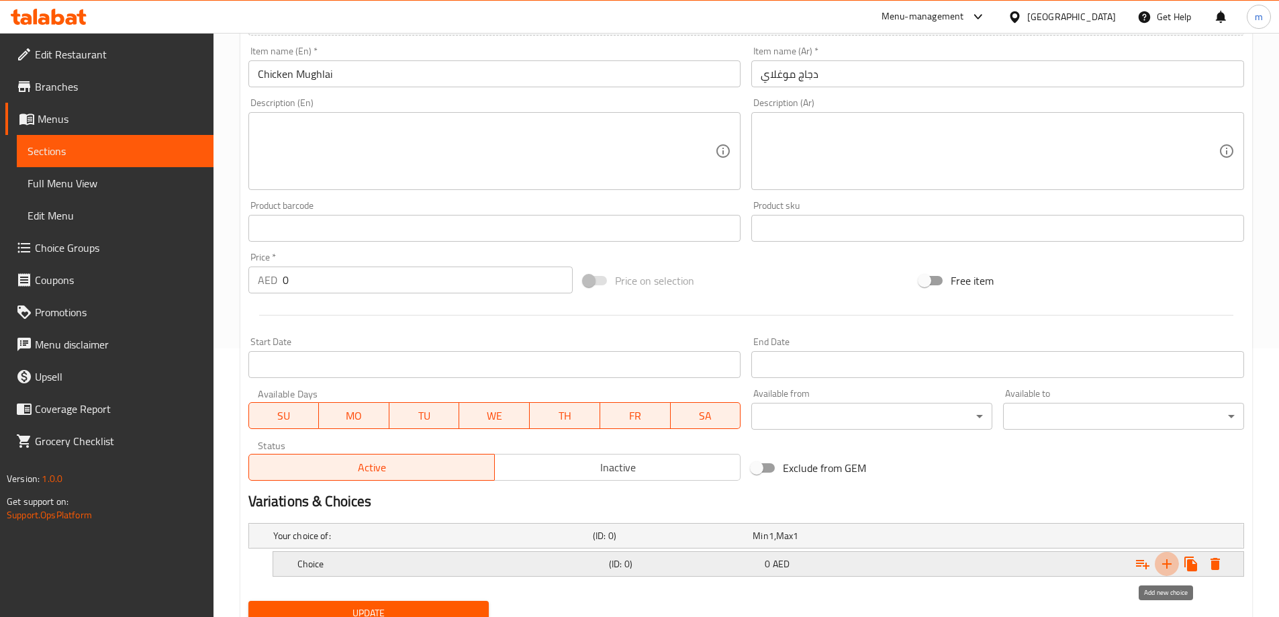
click at [1166, 563] on icon "Expand" at bounding box center [1166, 563] width 9 height 9
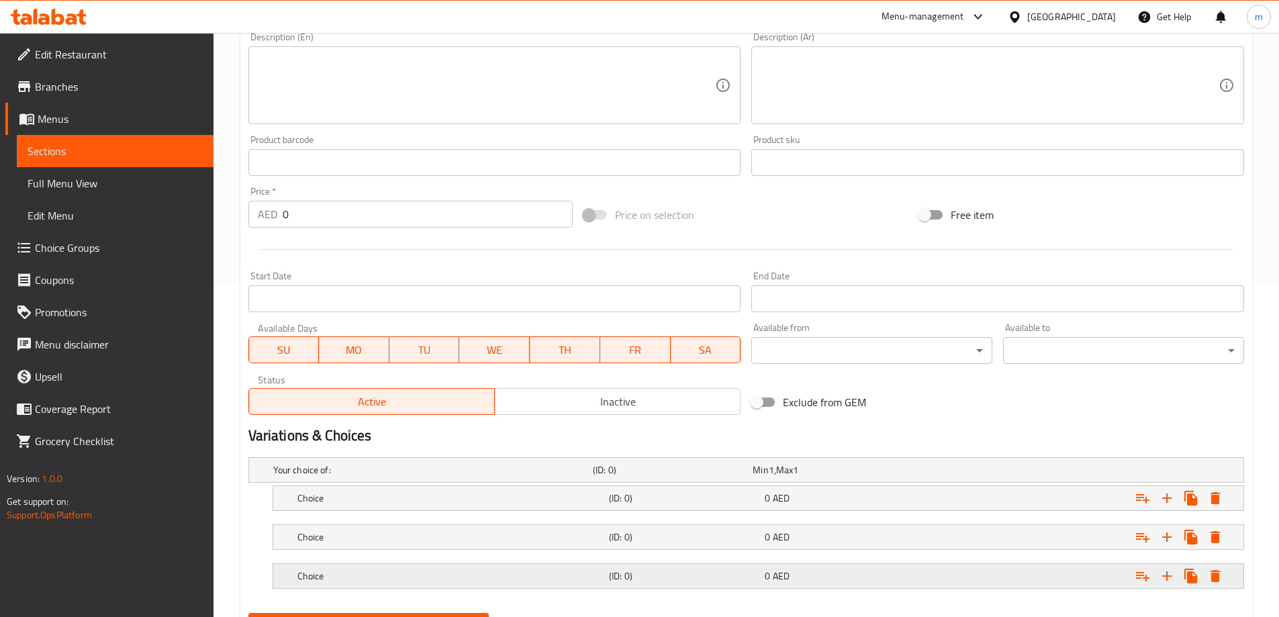
scroll to position [336, 0]
click at [773, 568] on span "AED" at bounding box center [781, 574] width 17 height 17
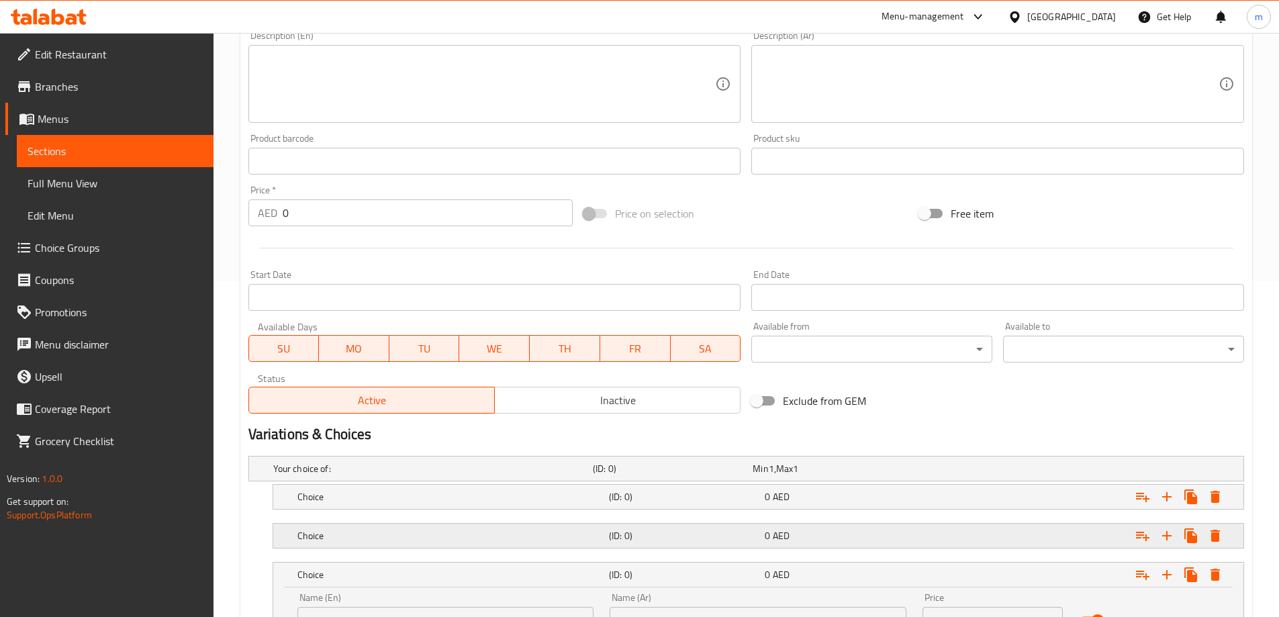
click at [751, 540] on h5 "(ID: 0)" at bounding box center [684, 535] width 150 height 13
click at [743, 514] on nav at bounding box center [746, 517] width 996 height 11
click at [687, 495] on h5 "(ID: 0)" at bounding box center [684, 496] width 150 height 13
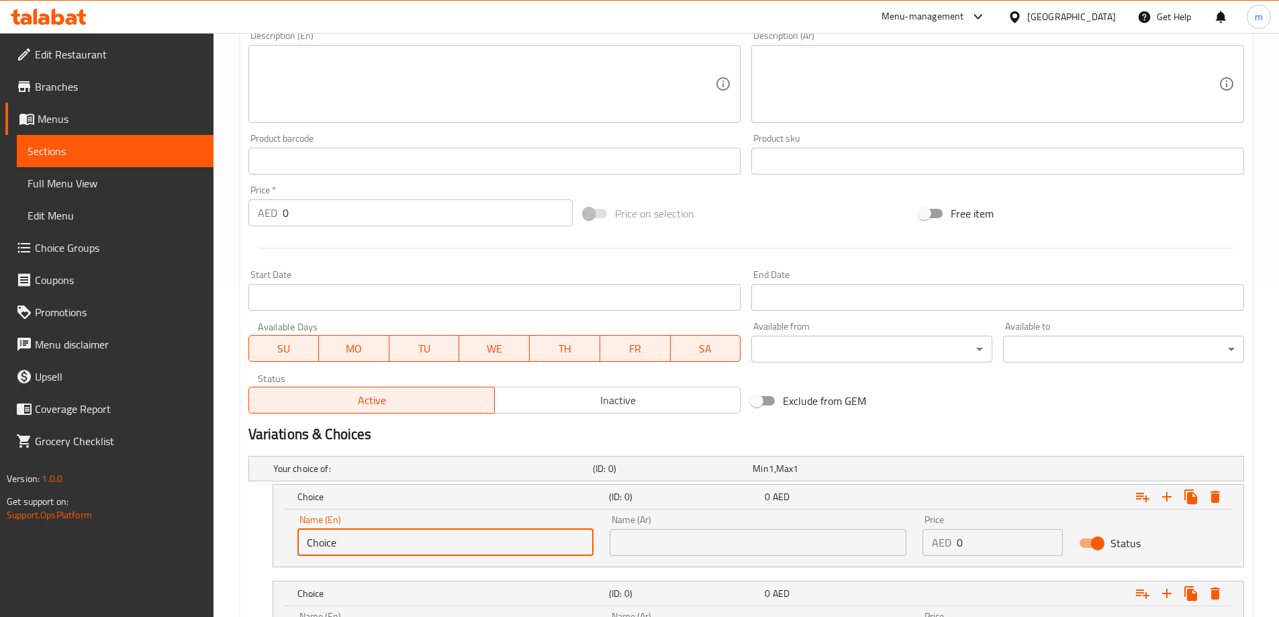
click at [390, 551] on input "Choice" at bounding box center [445, 542] width 297 height 27
type input "small"
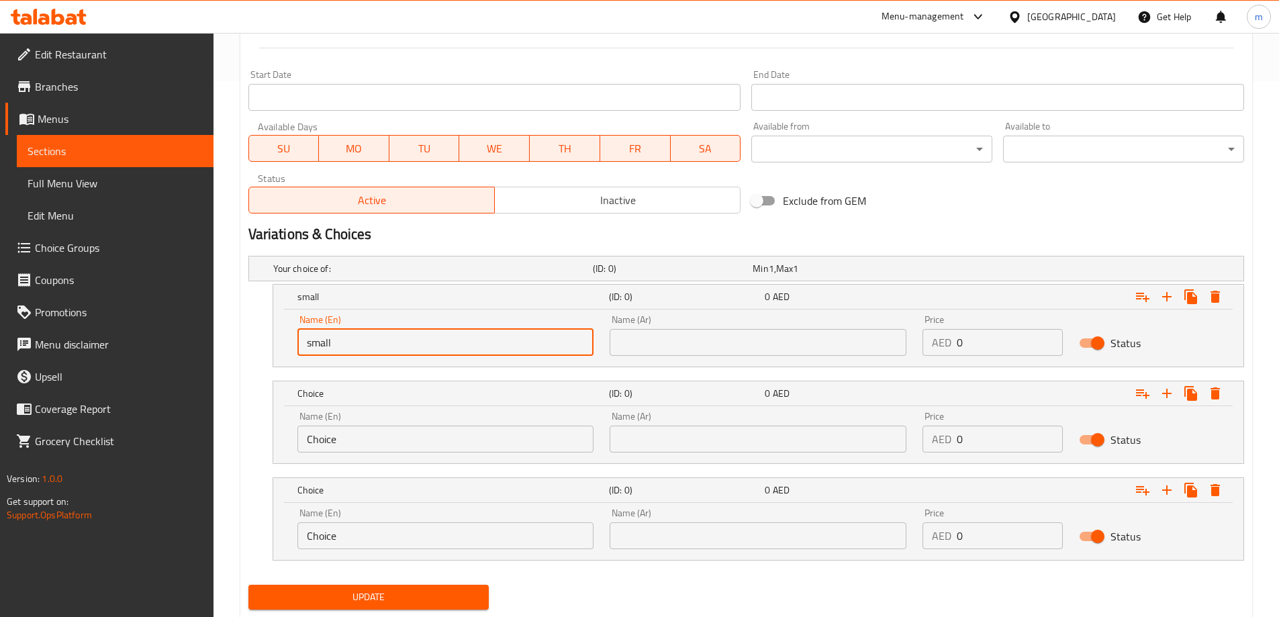
scroll to position [537, 0]
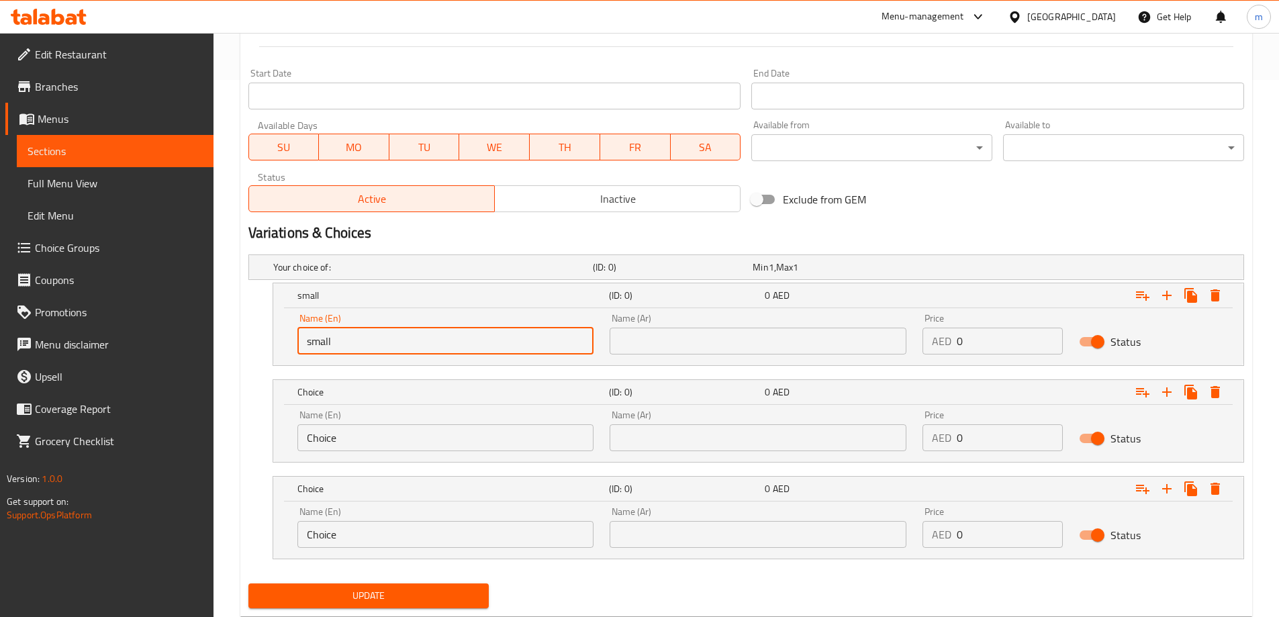
click at [376, 442] on input "Choice" at bounding box center [445, 437] width 297 height 27
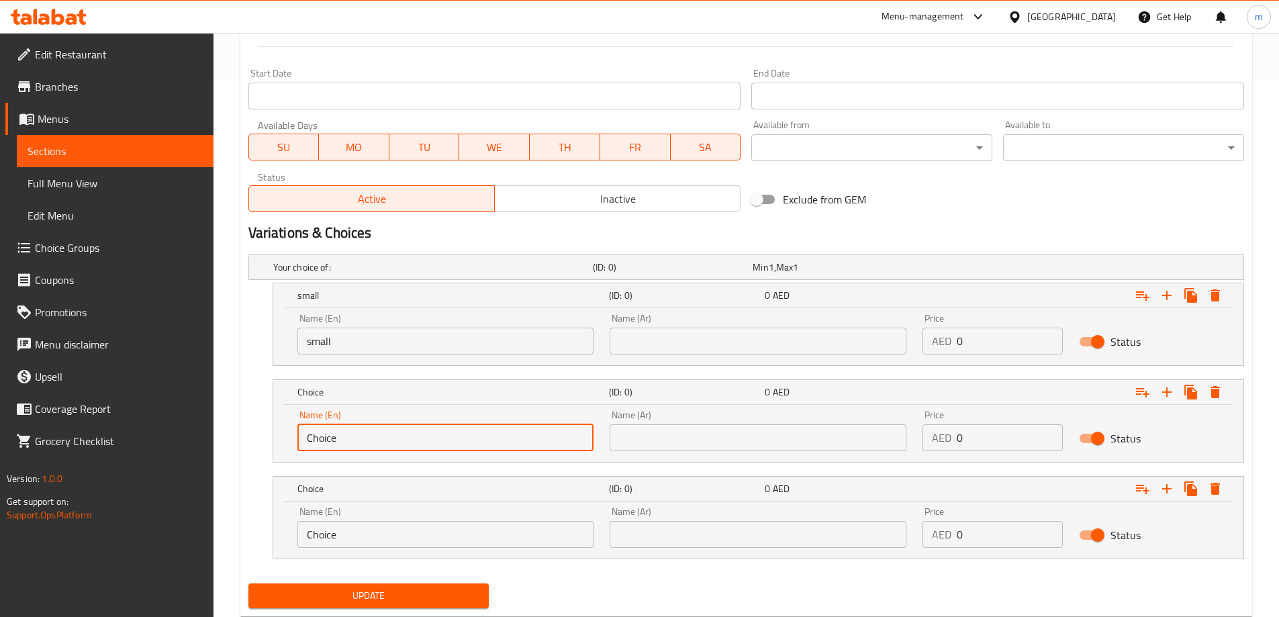
click at [376, 442] on input "Choice" at bounding box center [445, 437] width 297 height 27
type input "medium"
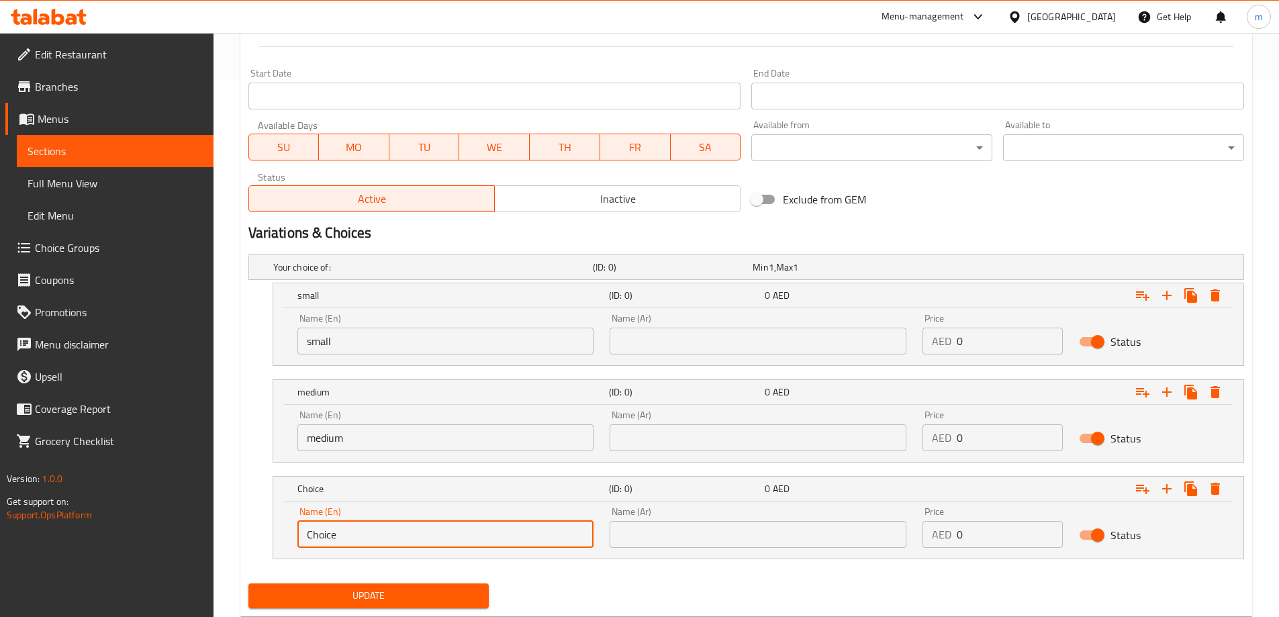
click at [369, 526] on input "Choice" at bounding box center [445, 534] width 297 height 27
type input "large"
click at [724, 355] on div "Name (Ar) Name (Ar)" at bounding box center [758, 333] width 313 height 57
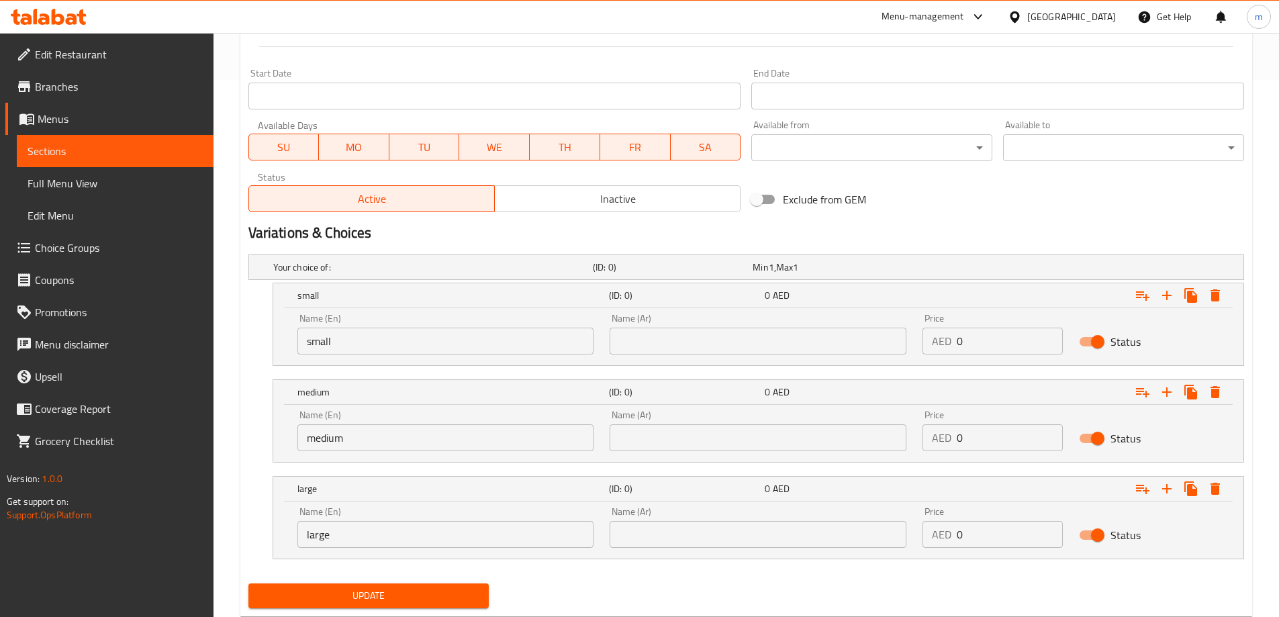
click at [726, 345] on input "text" at bounding box center [758, 341] width 297 height 27
type input "صغير"
click at [705, 444] on input "text" at bounding box center [758, 437] width 297 height 27
type input "وسط"
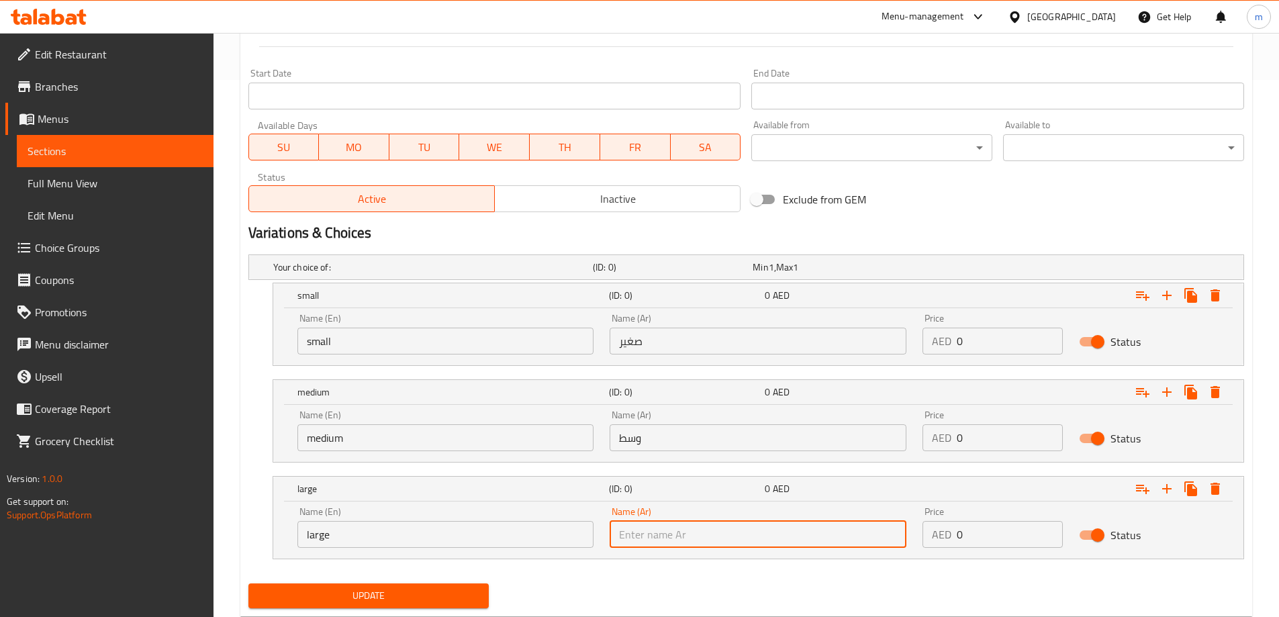
click at [679, 533] on input "text" at bounding box center [758, 534] width 297 height 27
type input "كبير"
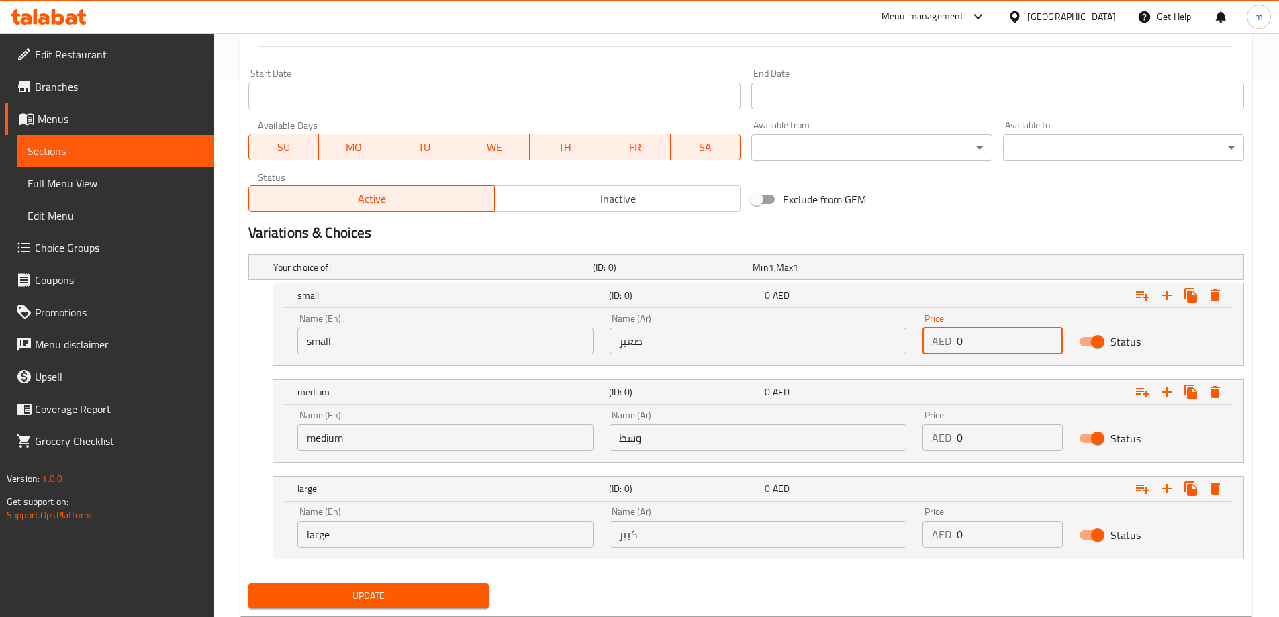
click at [960, 346] on input "0" at bounding box center [1010, 341] width 106 height 27
type input "10"
click at [998, 424] on input "0" at bounding box center [1010, 437] width 106 height 27
type input "15"
click at [987, 532] on input "0" at bounding box center [1010, 534] width 106 height 27
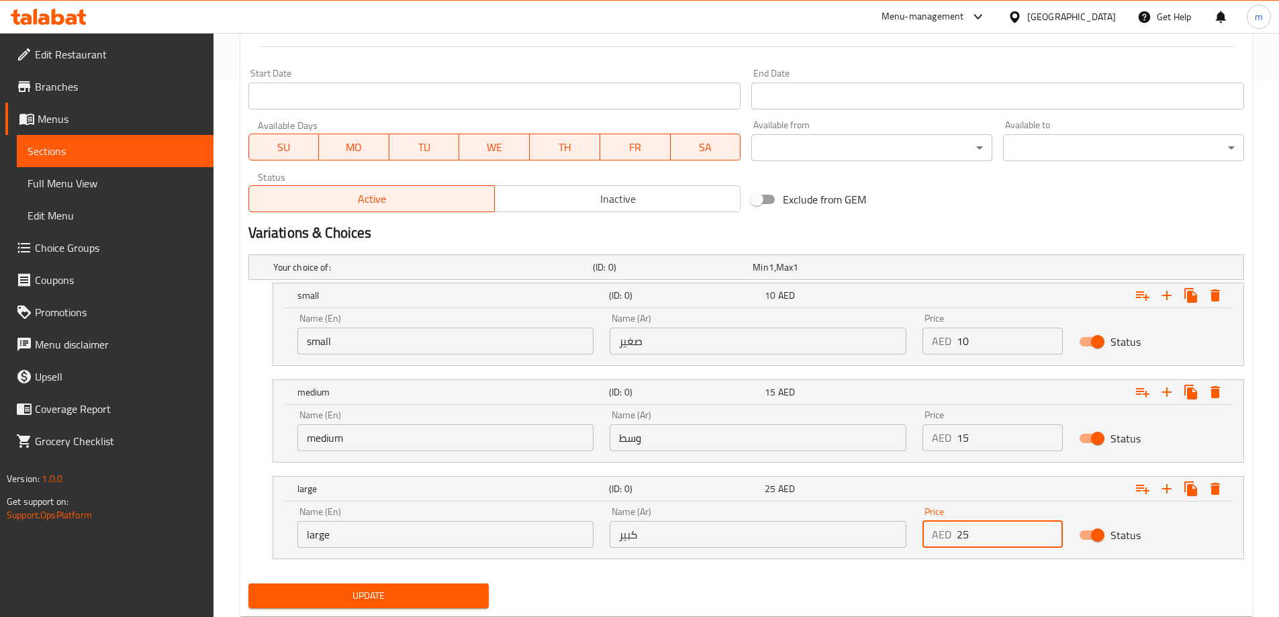
type input "25"
click at [974, 573] on div "Your choice of: (ID: 0) Min 1 , Max 1 Name (En) Your choice of: Name (En) Name …" at bounding box center [746, 413] width 1006 height 329
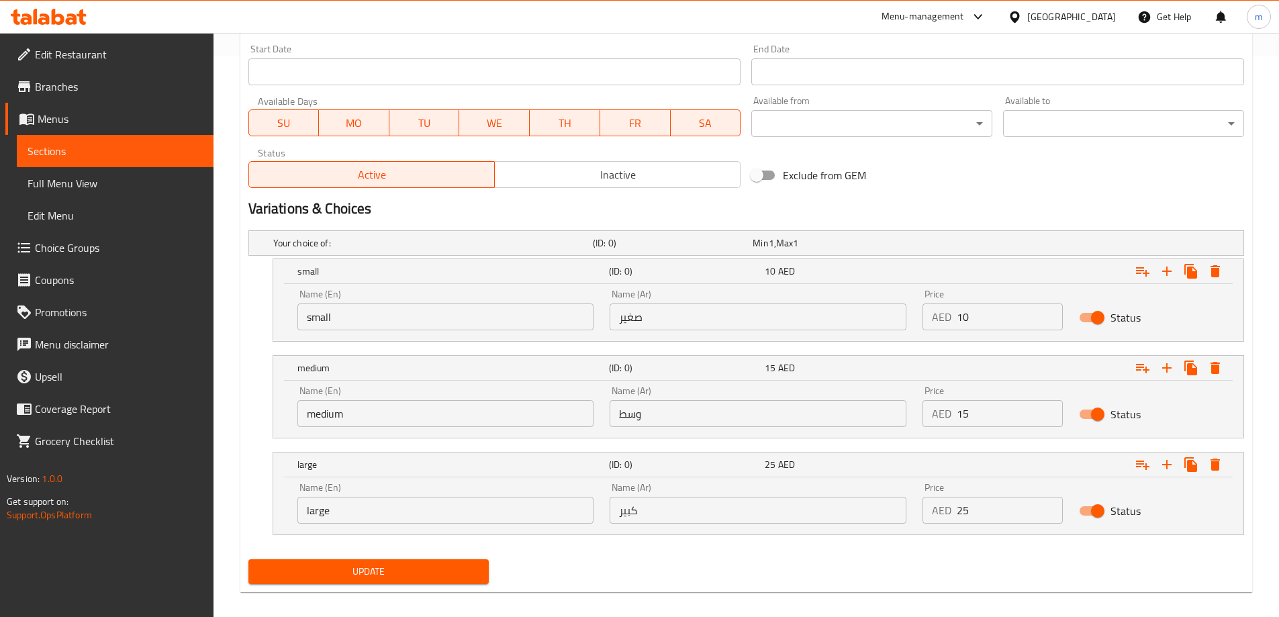
scroll to position [574, 0]
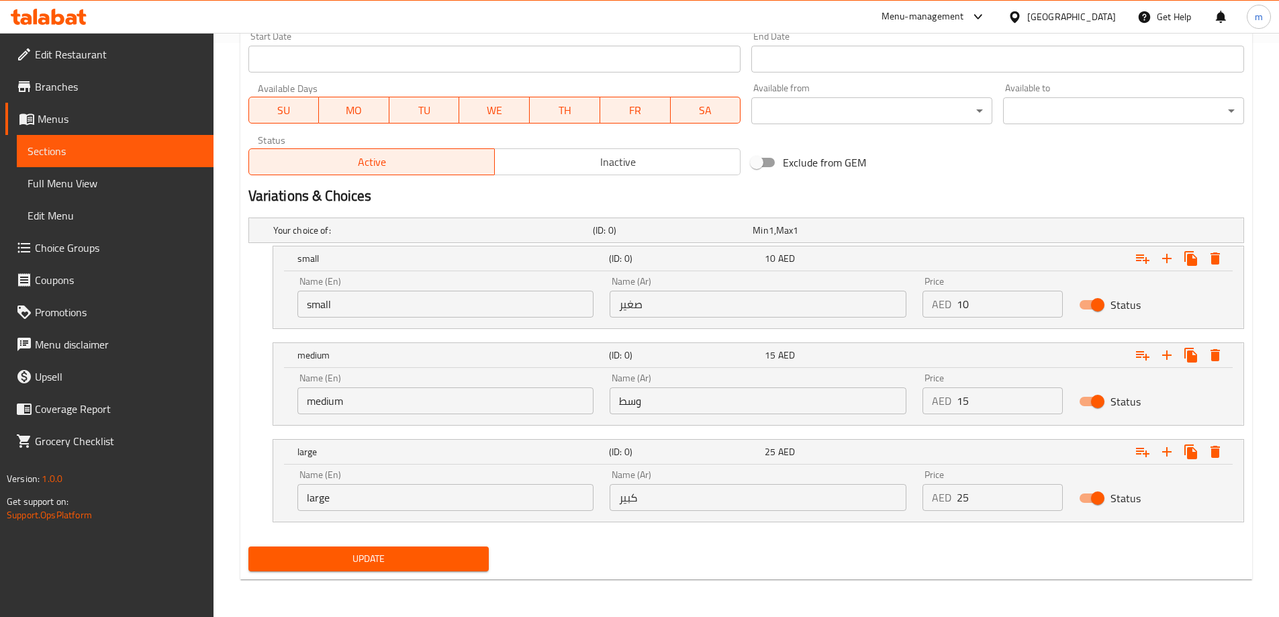
click at [424, 561] on span "Update" at bounding box center [369, 559] width 220 height 17
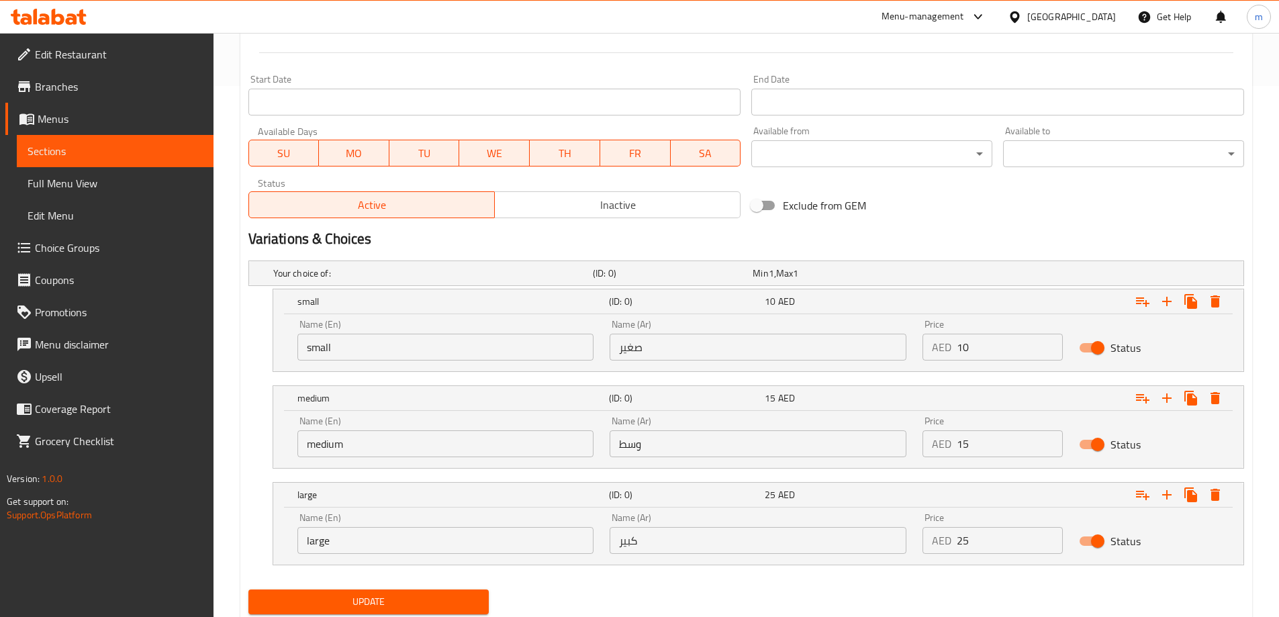
scroll to position [537, 0]
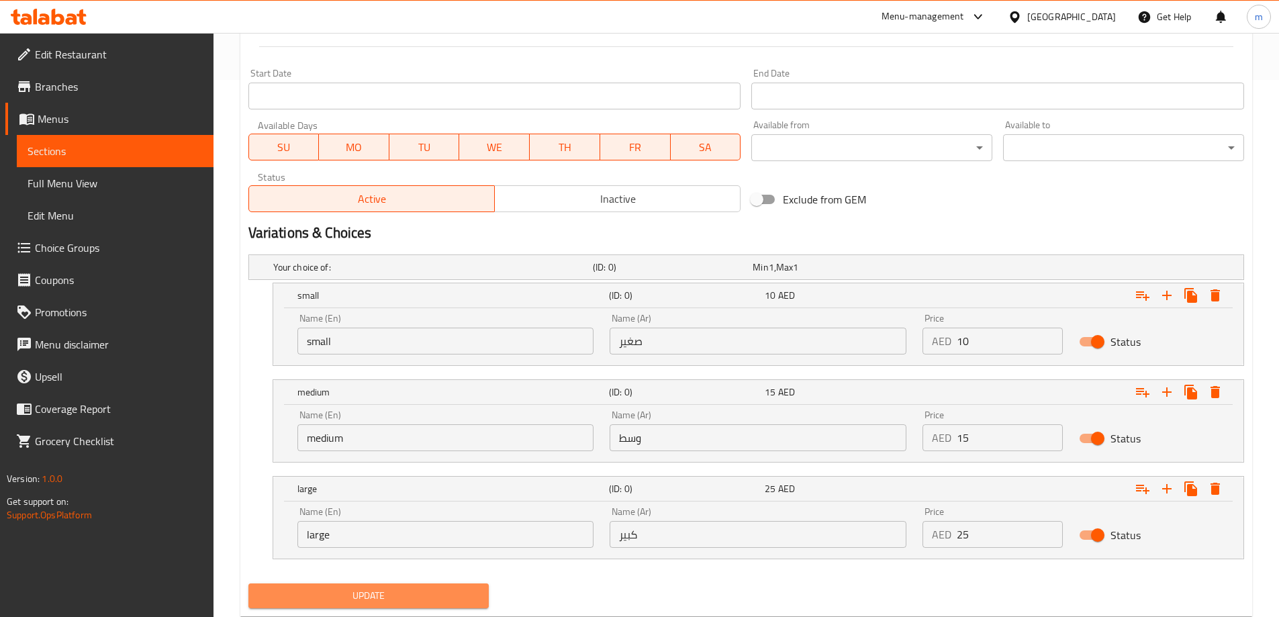
click at [477, 589] on span "Update" at bounding box center [369, 595] width 220 height 17
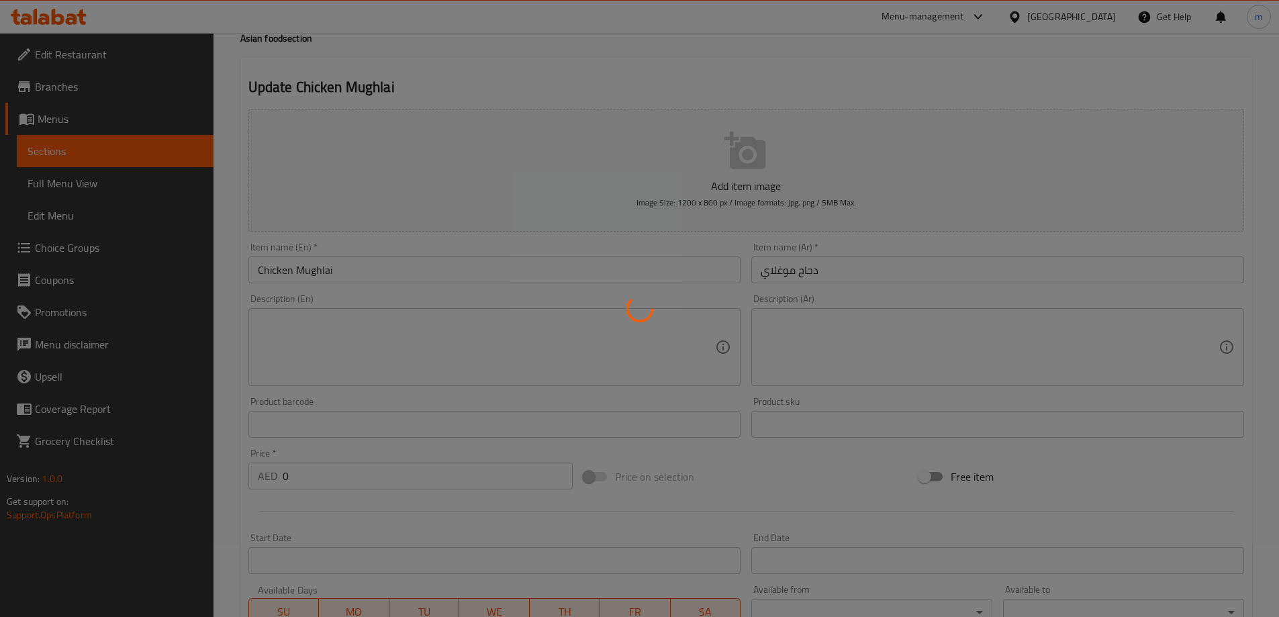
scroll to position [0, 0]
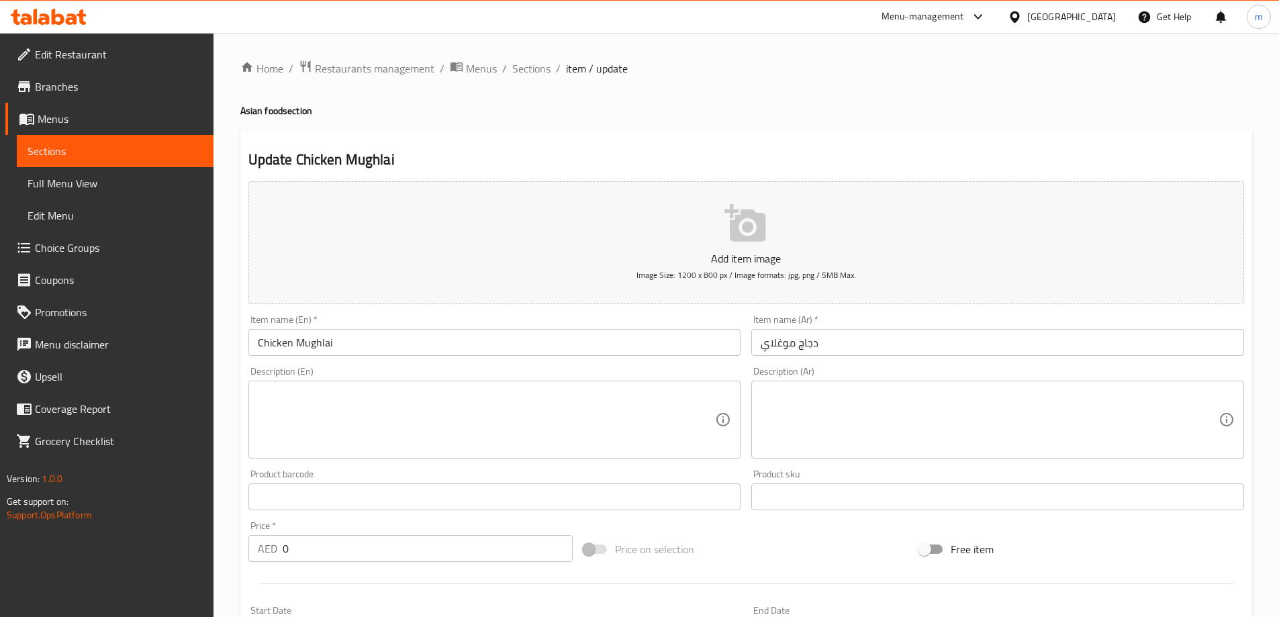
click at [890, 115] on h4 "Asian food section" at bounding box center [746, 110] width 1012 height 13
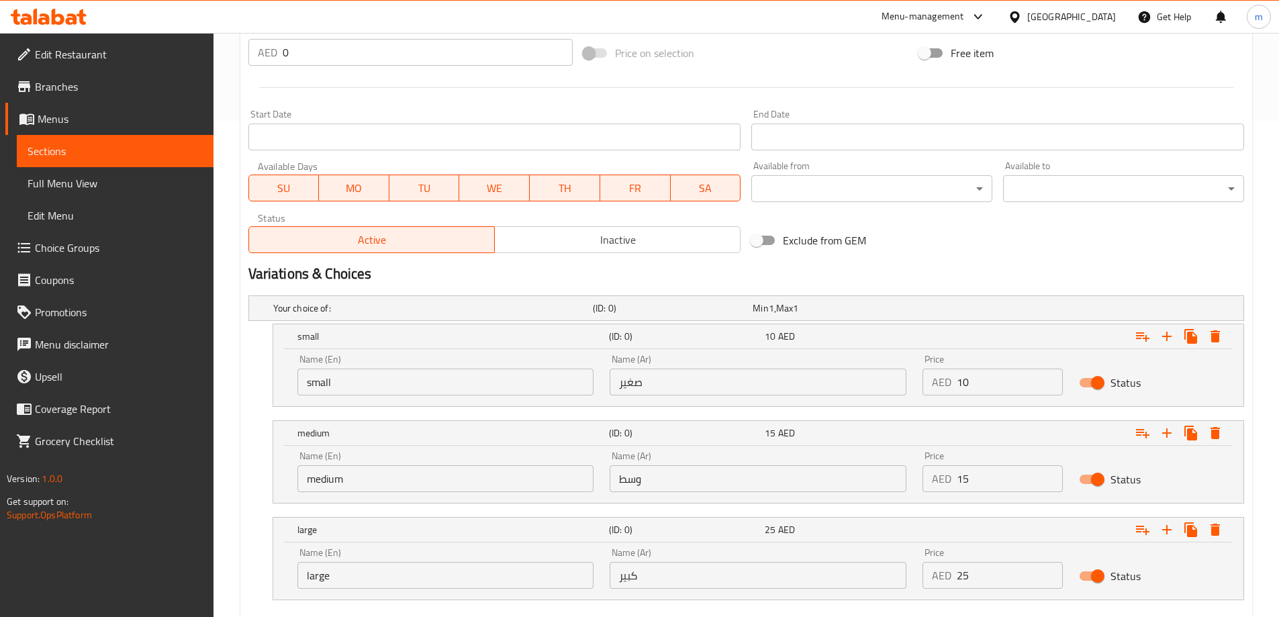
scroll to position [574, 0]
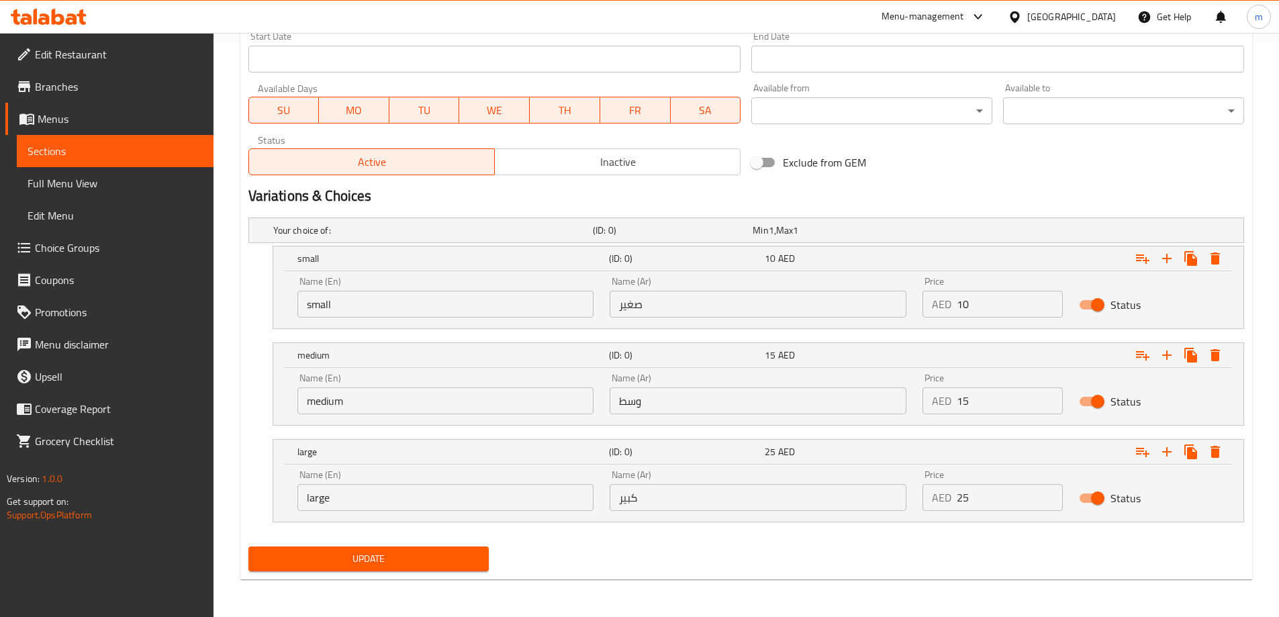
click at [414, 564] on span "Update" at bounding box center [369, 559] width 220 height 17
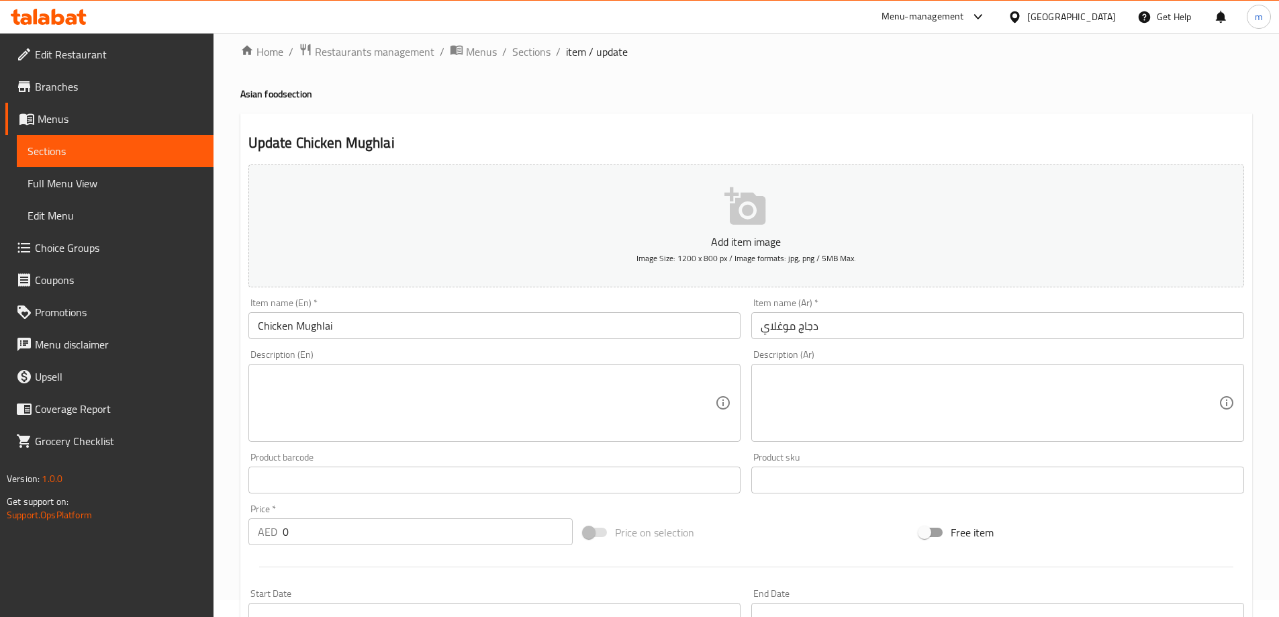
scroll to position [0, 0]
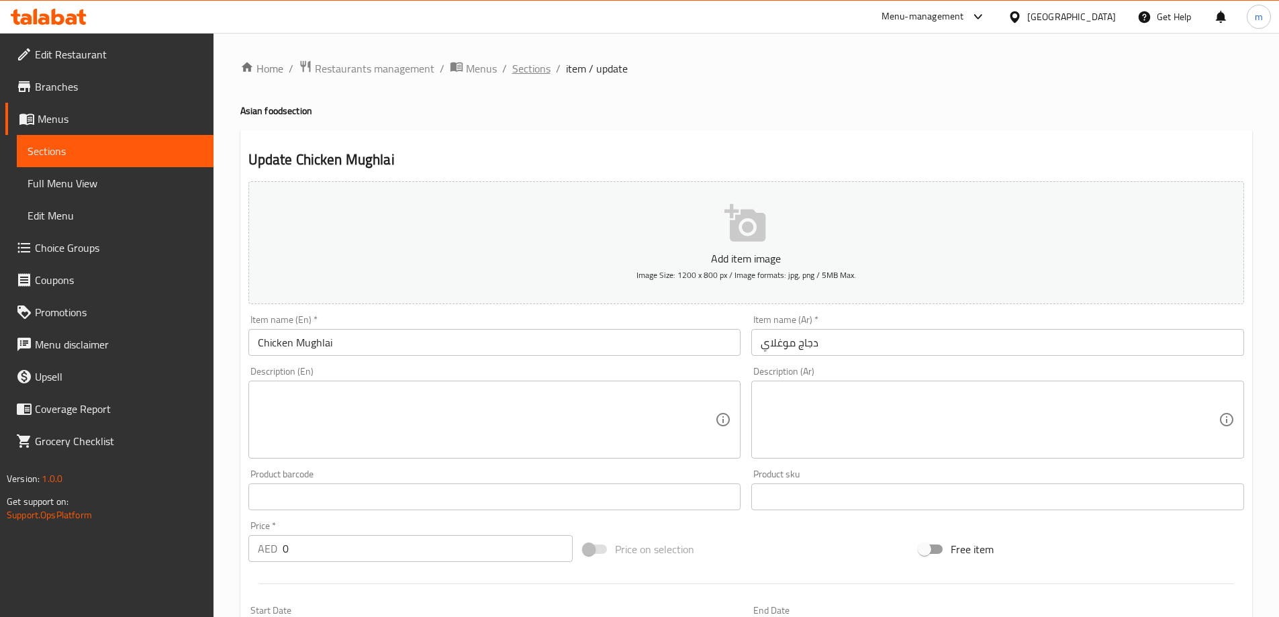
click at [540, 76] on span "Sections" at bounding box center [531, 68] width 38 height 16
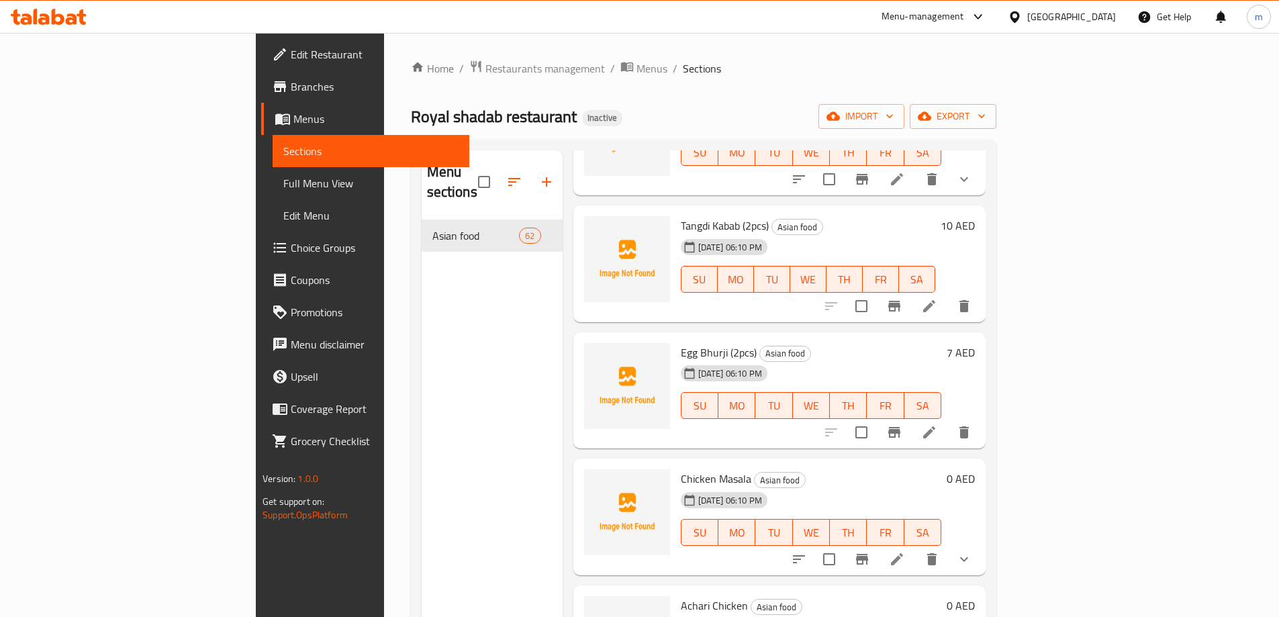
scroll to position [6592, 0]
click at [941, 470] on h6 "Chicken Mughlai Asian food" at bounding box center [811, 479] width 260 height 19
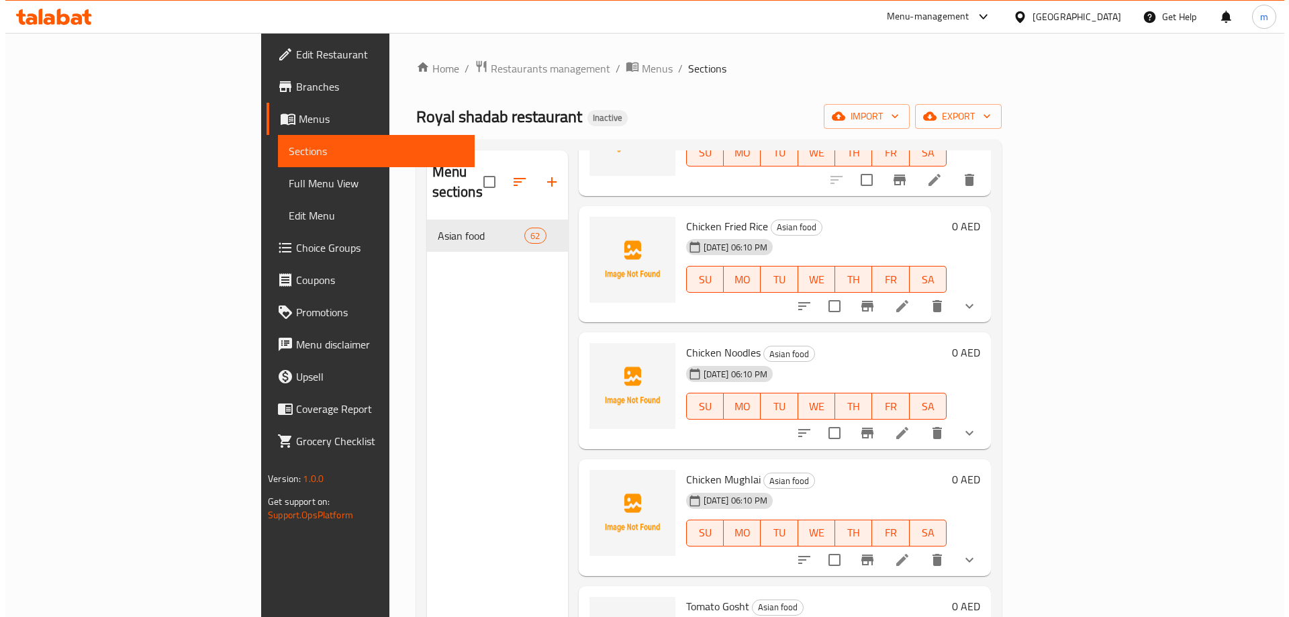
scroll to position [6794, 0]
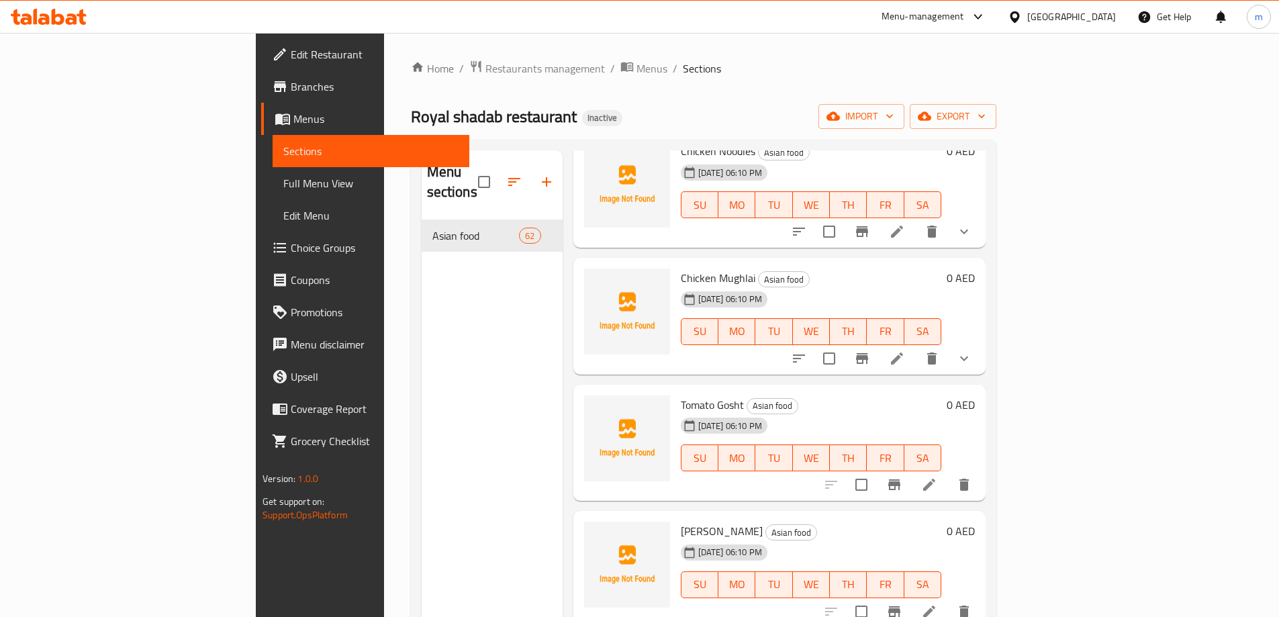
click at [948, 473] on li at bounding box center [929, 485] width 38 height 24
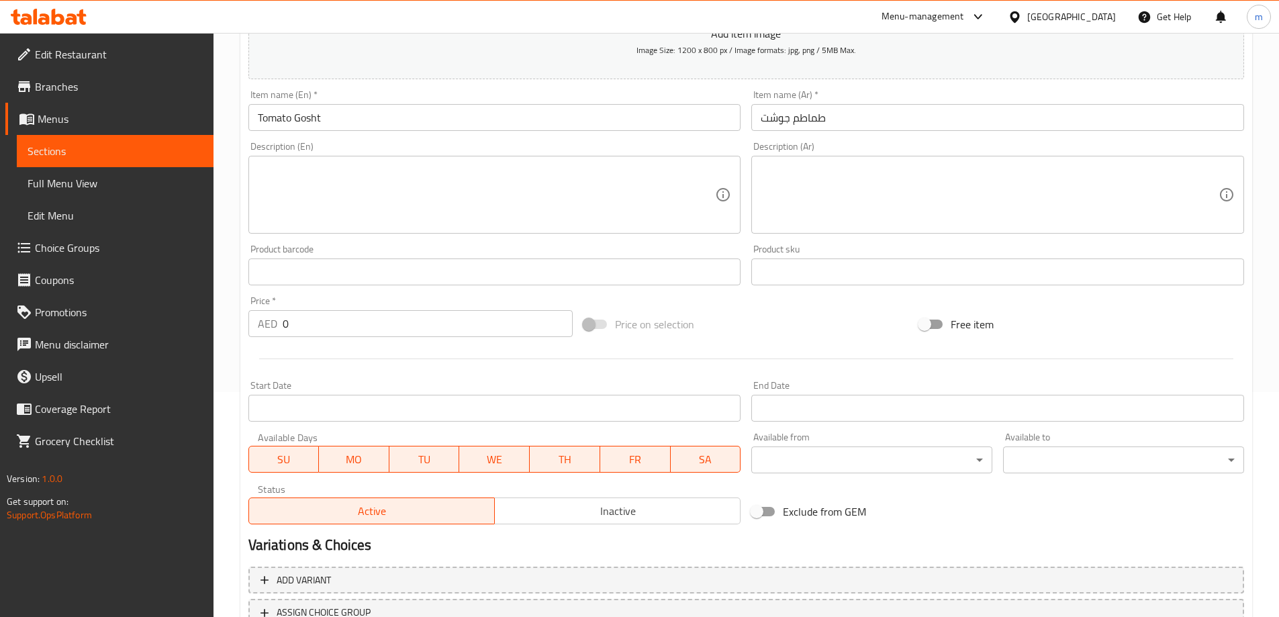
scroll to position [201, 0]
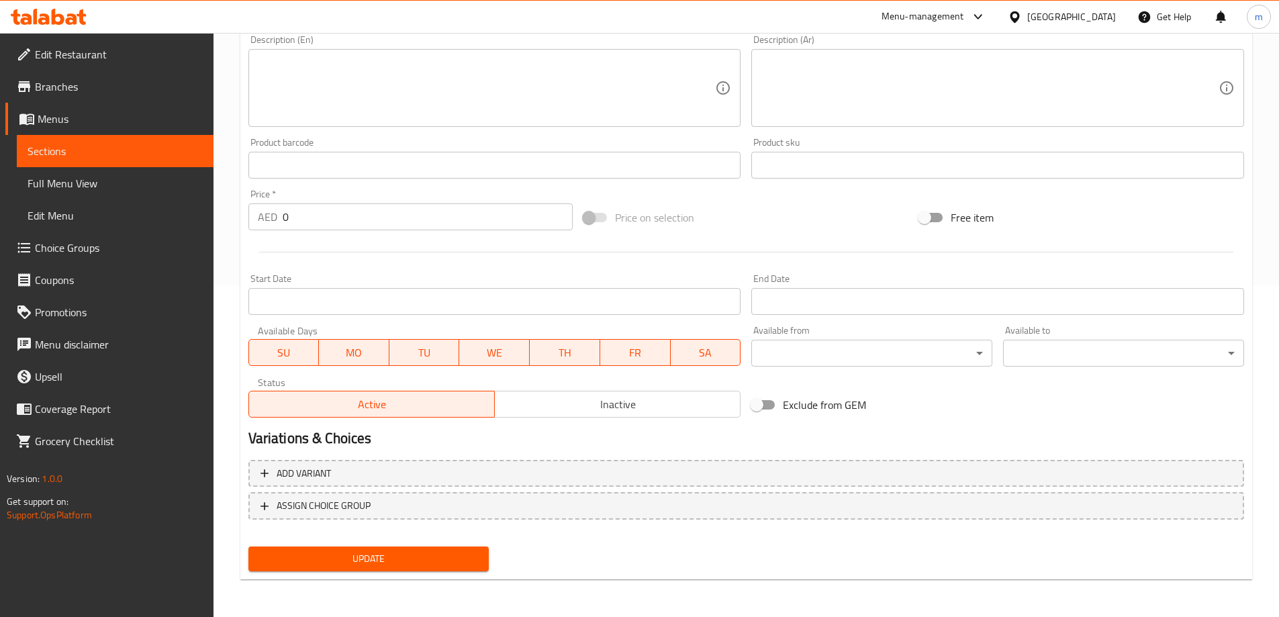
click at [1014, 462] on button "Add variant" at bounding box center [746, 474] width 996 height 28
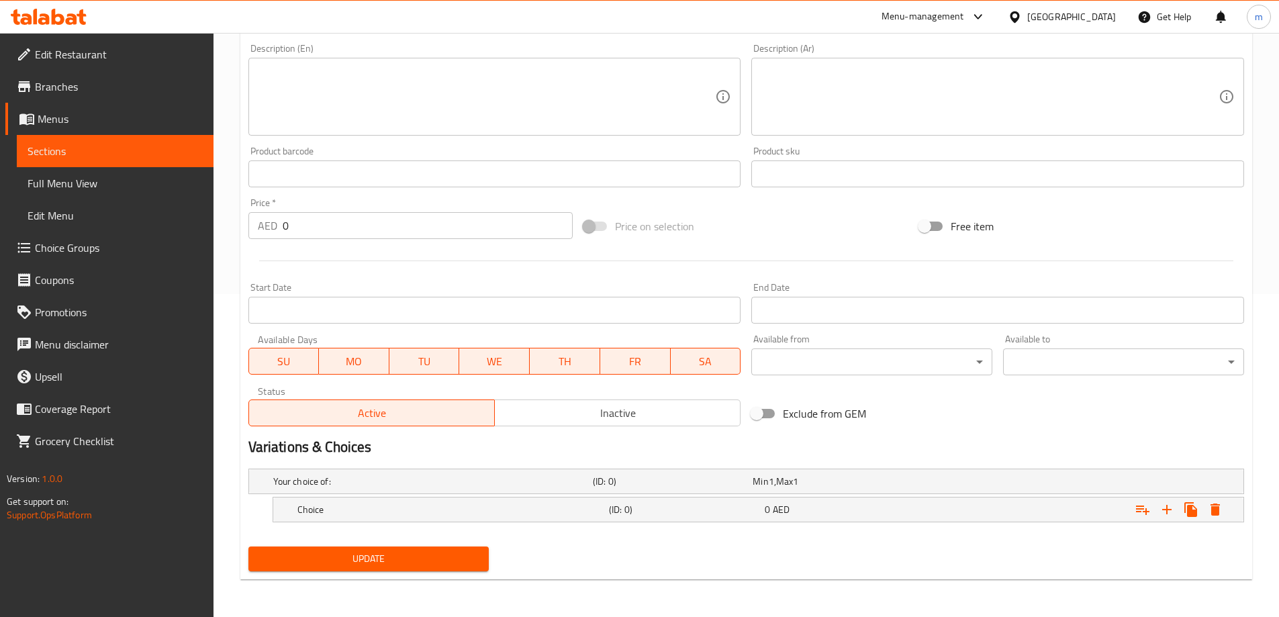
scroll to position [323, 0]
click at [1168, 506] on icon "Expand" at bounding box center [1167, 510] width 16 height 16
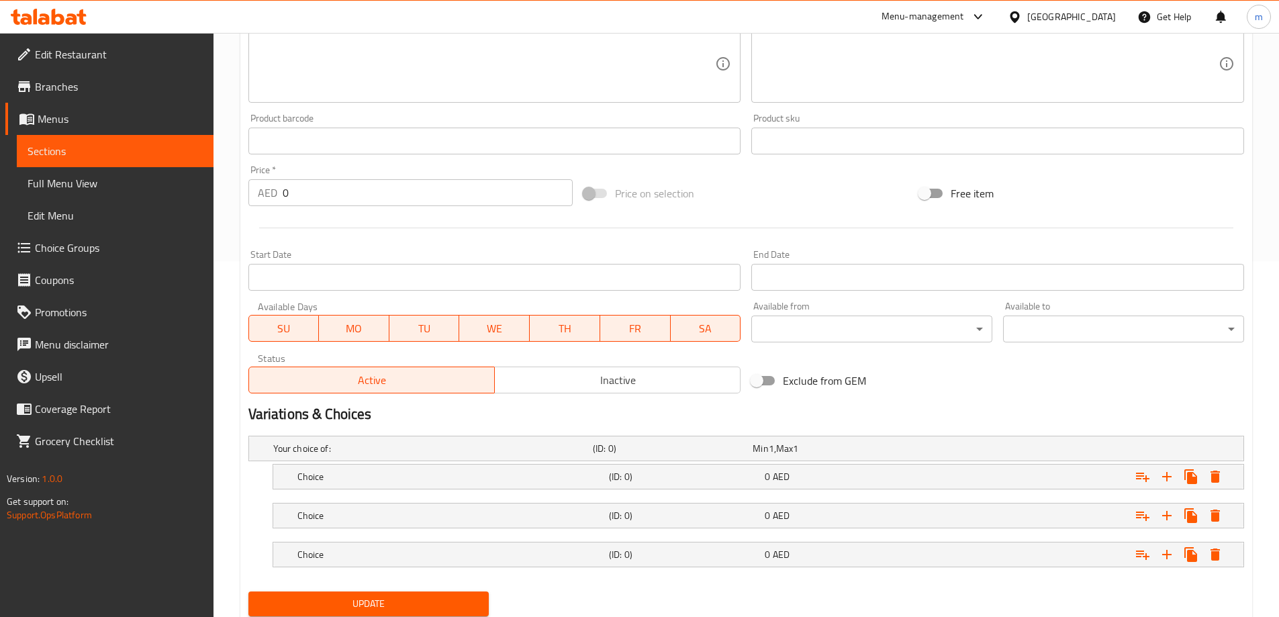
scroll to position [401, 0]
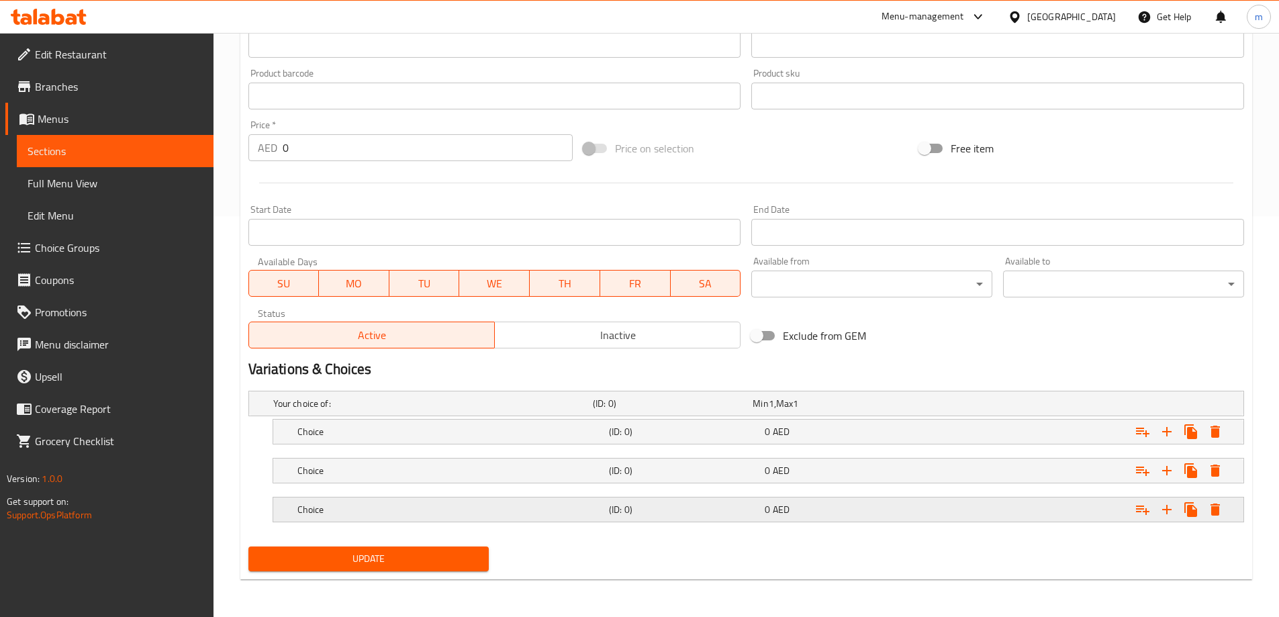
click at [874, 516] on div "0 AED" at bounding box center [840, 509] width 150 height 13
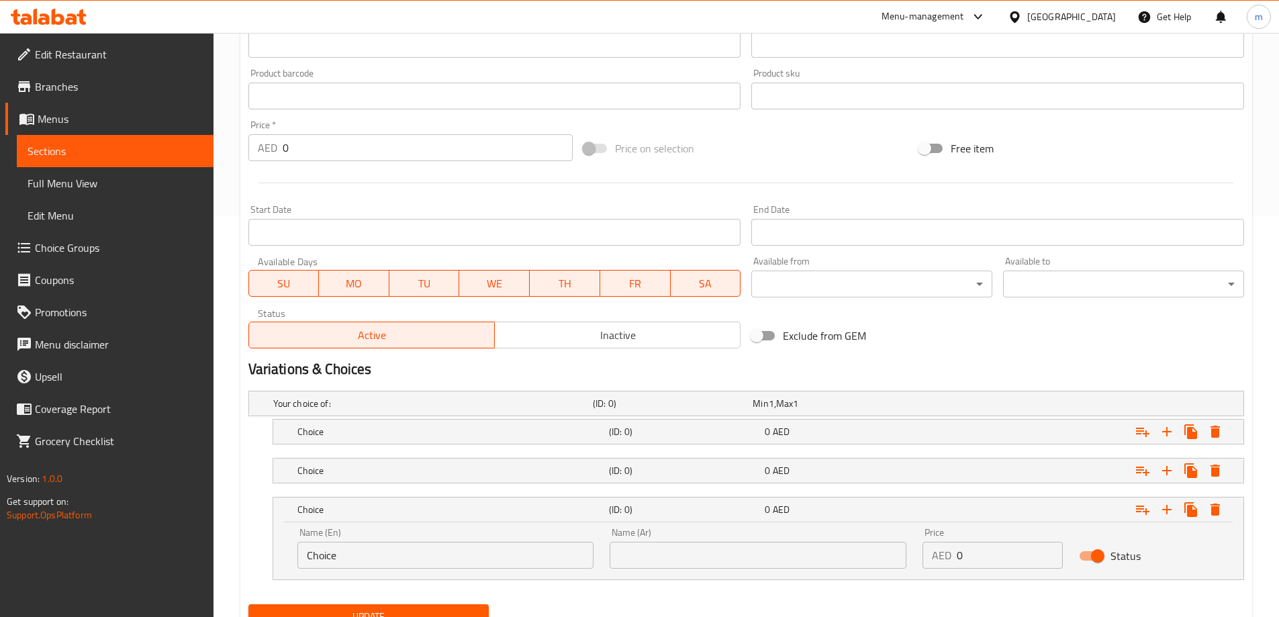
drag, startPoint x: 855, startPoint y: 492, endPoint x: 851, endPoint y: 485, distance: 8.4
click at [853, 491] on nav at bounding box center [746, 491] width 996 height 11
click at [849, 481] on div "Choice (ID: 0) 0 AED" at bounding box center [762, 471] width 935 height 30
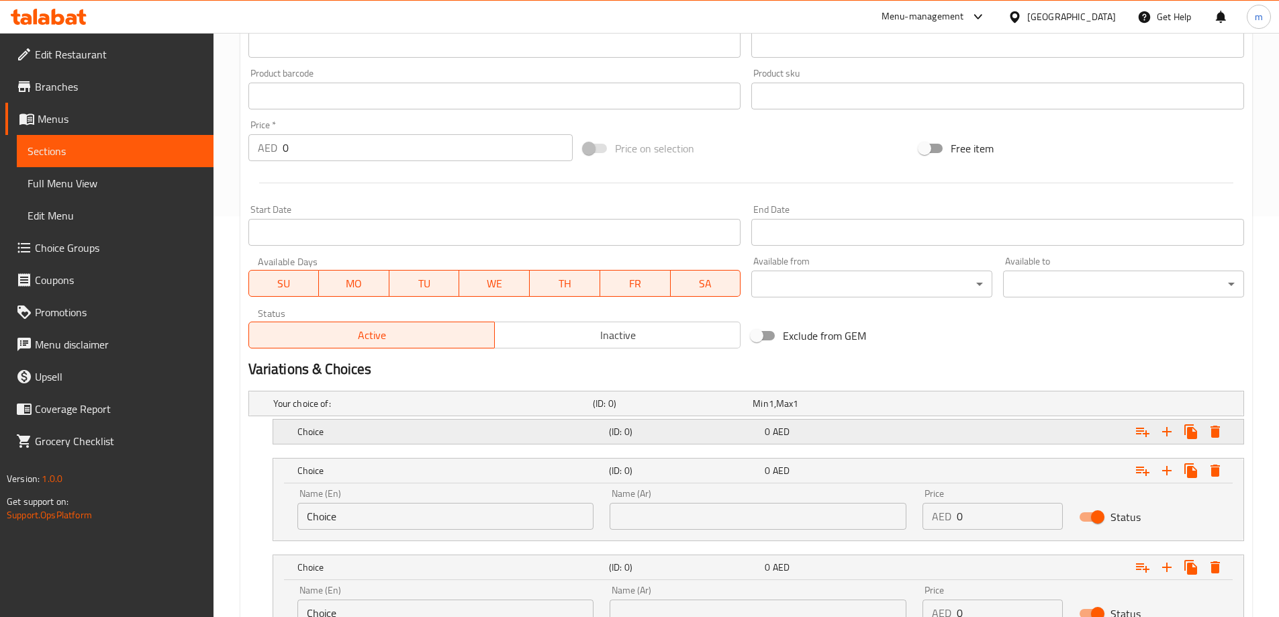
click at [812, 445] on div "Choice (ID: 0) 0 AED" at bounding box center [762, 432] width 935 height 30
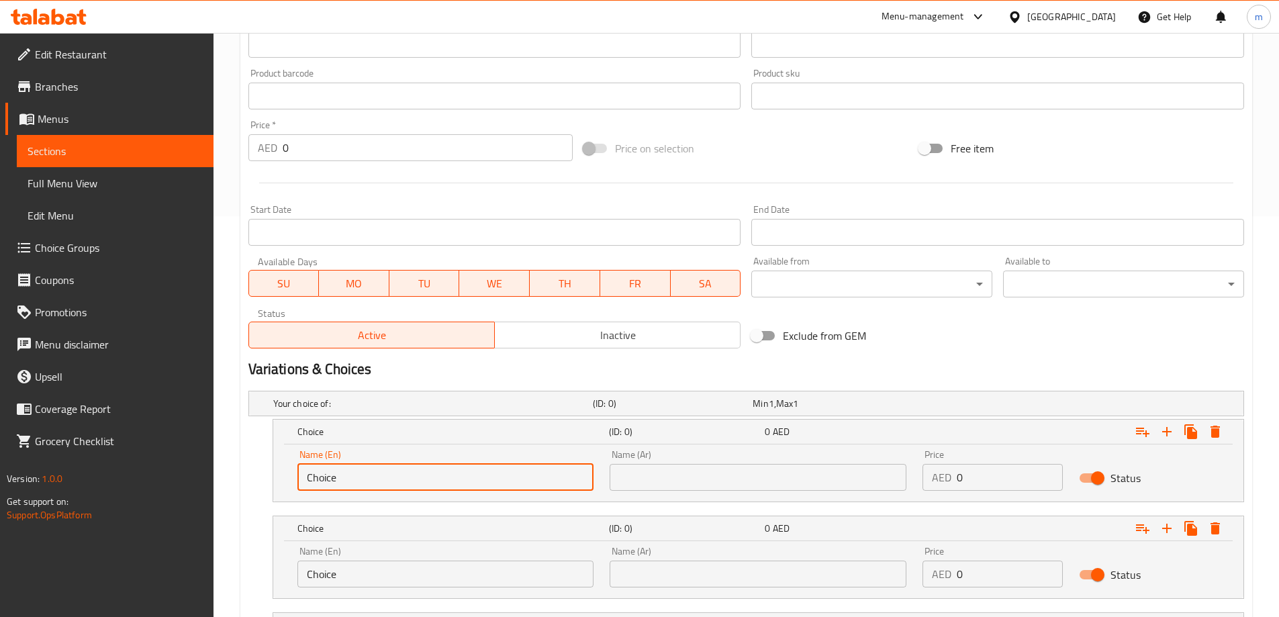
click at [453, 483] on input "Choice" at bounding box center [445, 477] width 297 height 27
click at [453, 483] on input "10" at bounding box center [445, 477] width 297 height 27
type input "small"
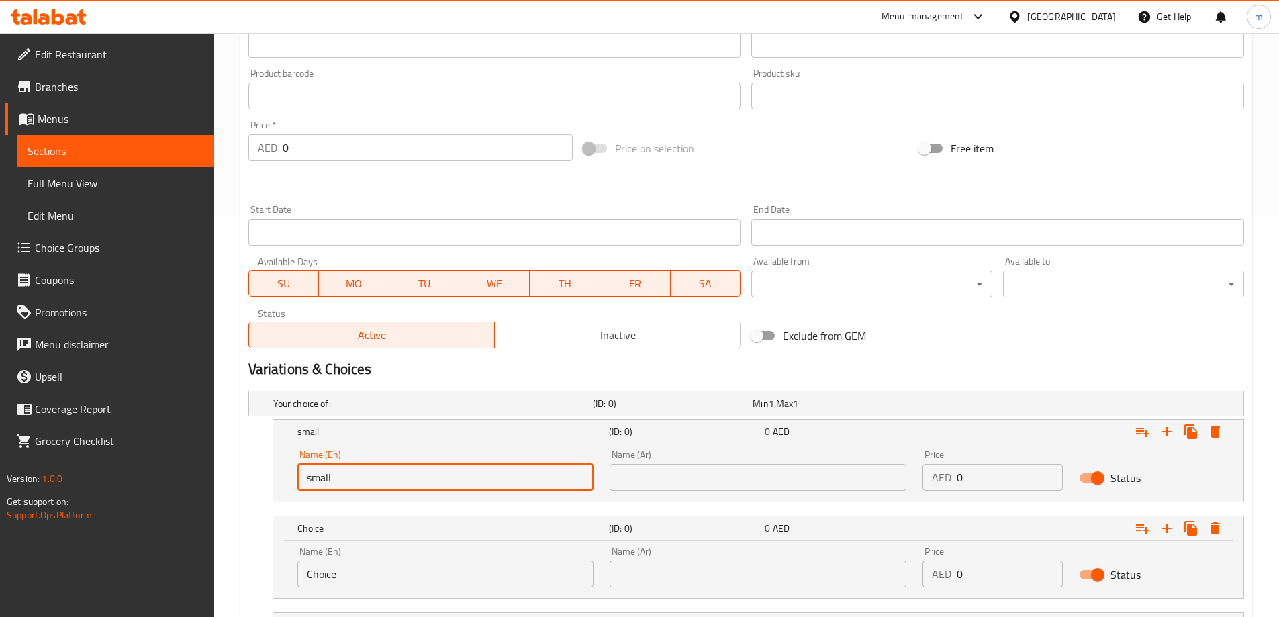
click at [393, 565] on input "Choice" at bounding box center [445, 574] width 297 height 27
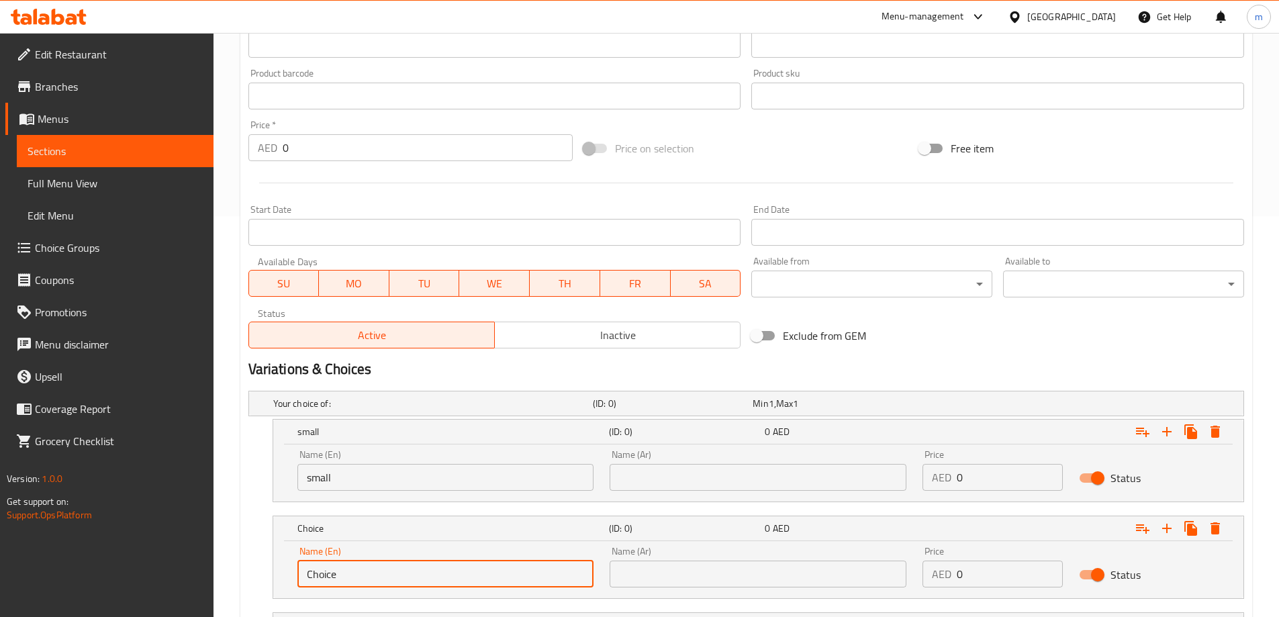
click at [393, 565] on input "Choice" at bounding box center [445, 574] width 297 height 27
type input "medium"
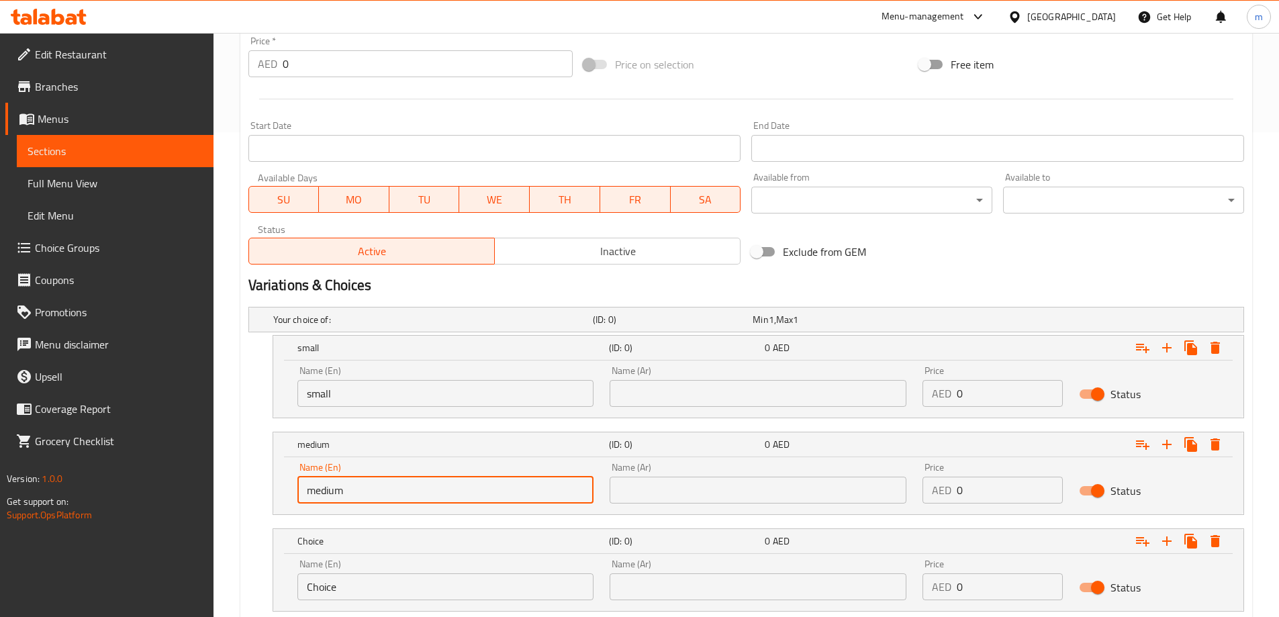
scroll to position [535, 0]
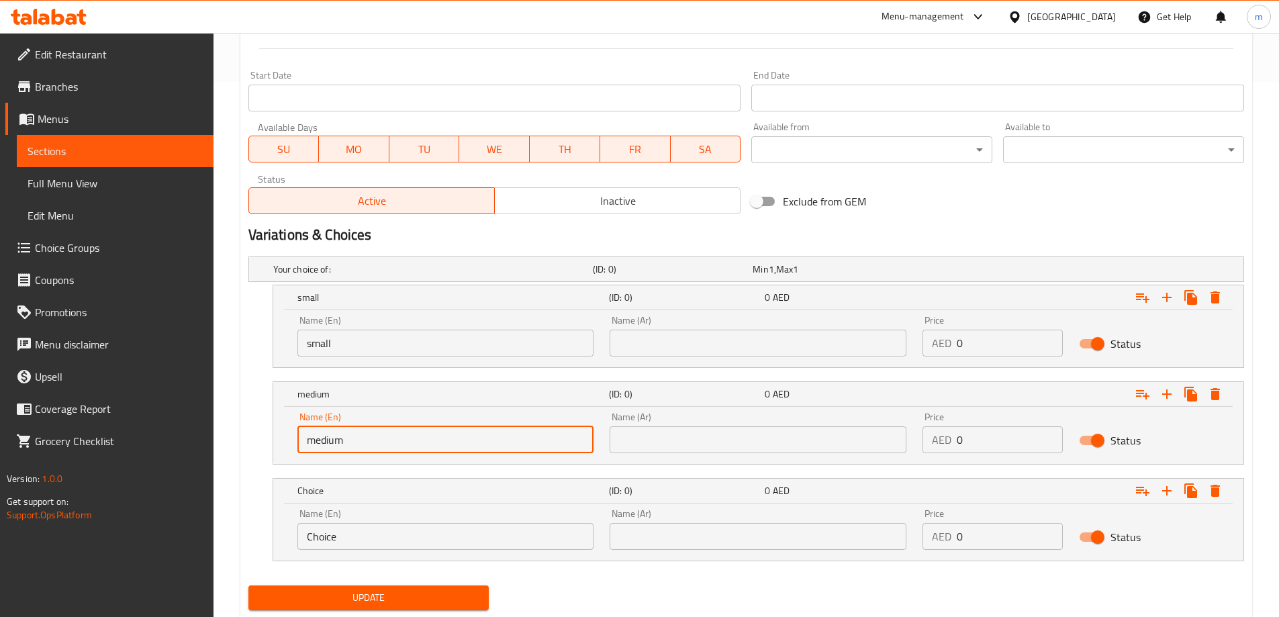
click at [406, 530] on input "Choice" at bounding box center [445, 536] width 297 height 27
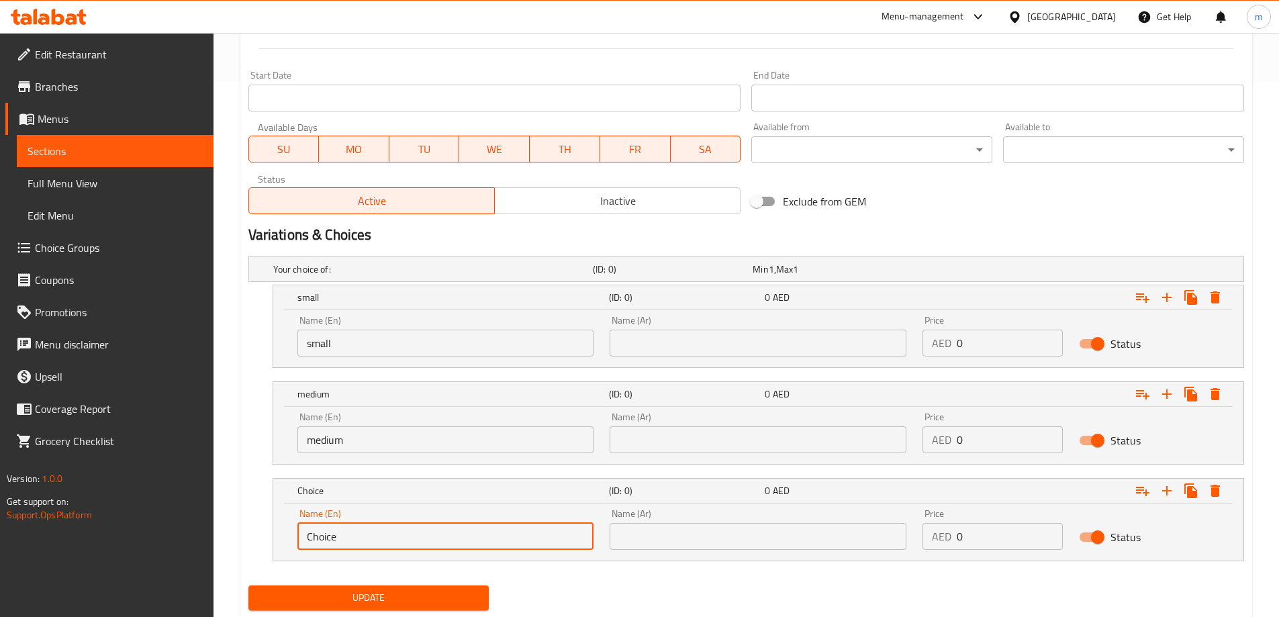
click at [406, 530] on input "Choice" at bounding box center [445, 536] width 297 height 27
type input "large"
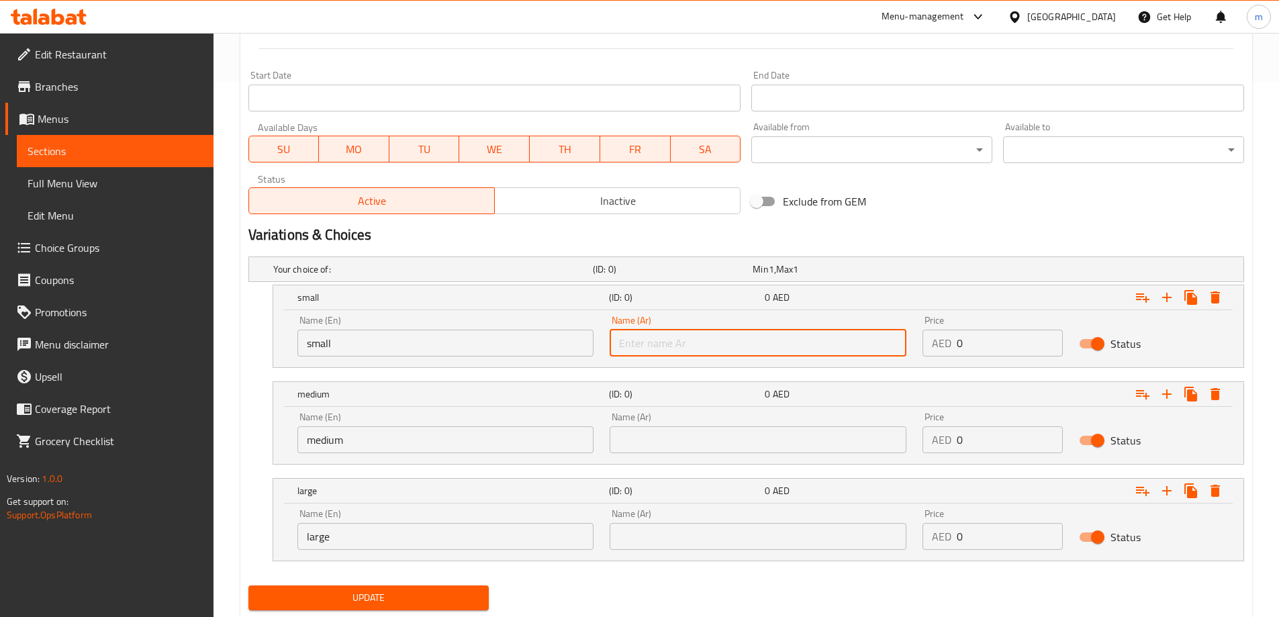
click at [709, 340] on input "text" at bounding box center [758, 343] width 297 height 27
type input "صغير"
click at [687, 438] on input "text" at bounding box center [758, 439] width 297 height 27
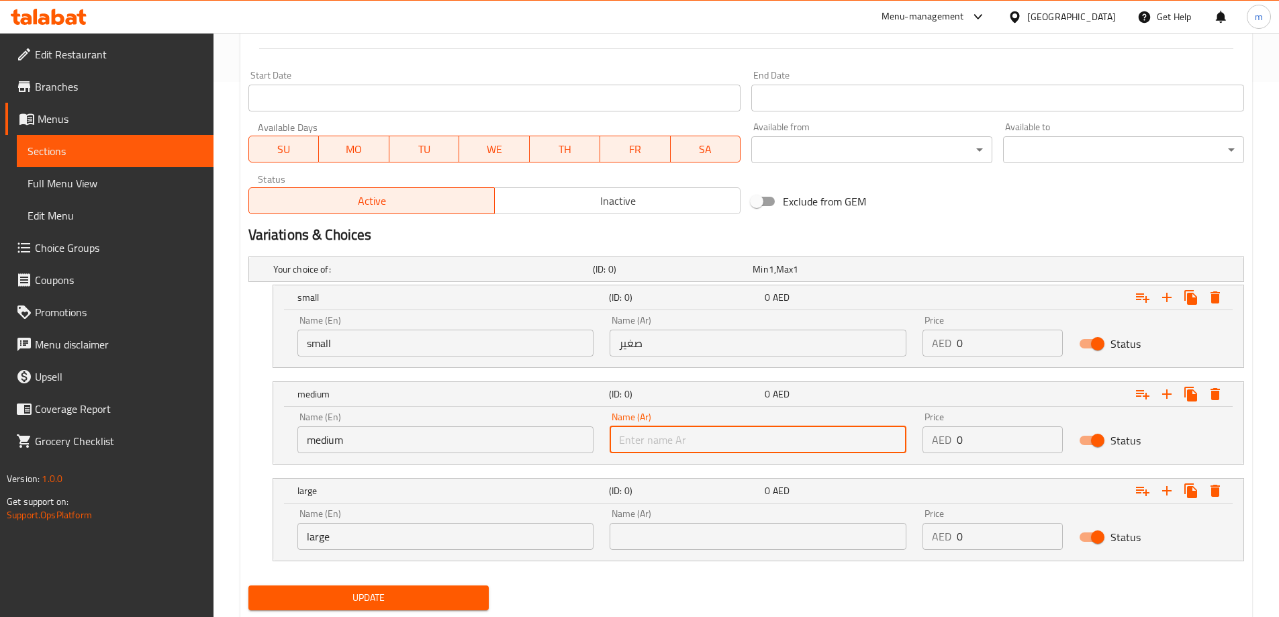
type input "وسط"
click at [685, 528] on input "text" at bounding box center [758, 536] width 297 height 27
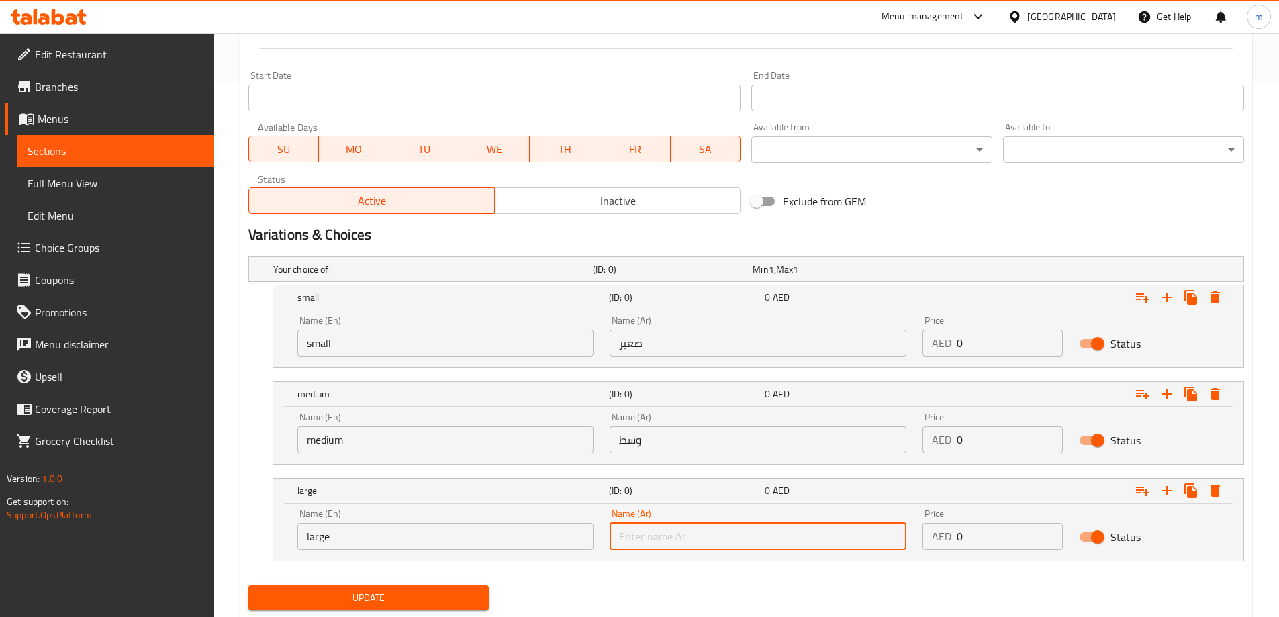
type input "كبير"
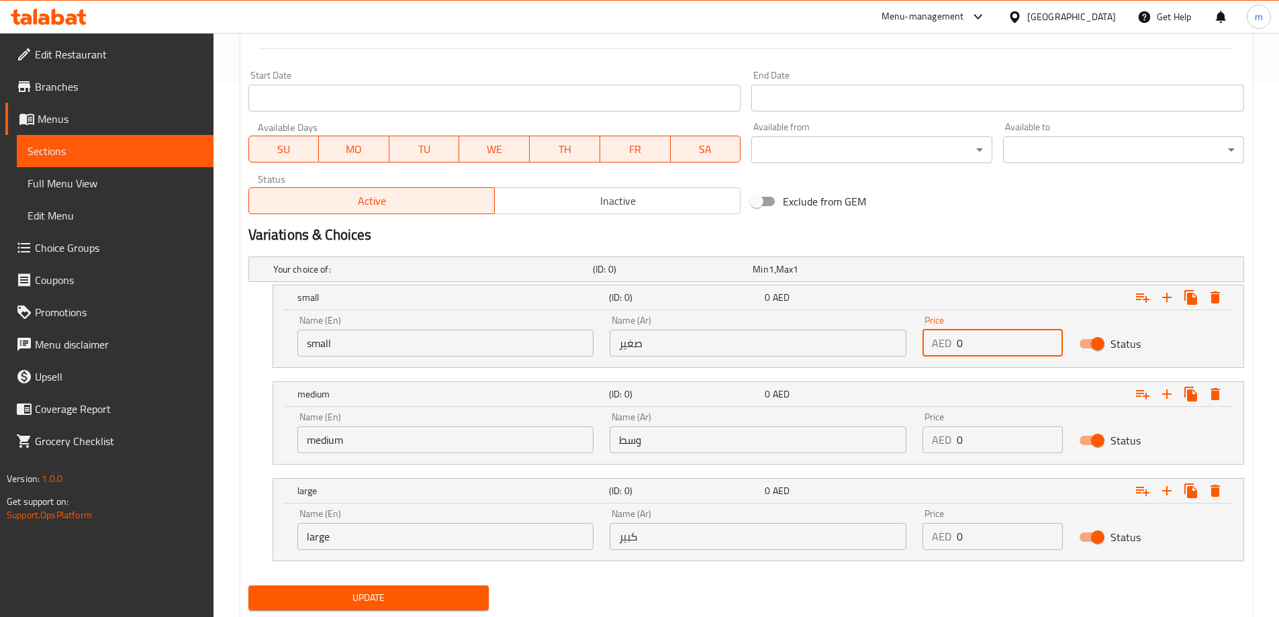
click at [981, 348] on input "0" at bounding box center [1010, 343] width 106 height 27
type input "10"
click at [1000, 442] on input "0" at bounding box center [1010, 439] width 106 height 27
type input "15"
click at [977, 535] on input "0" at bounding box center [1010, 536] width 106 height 27
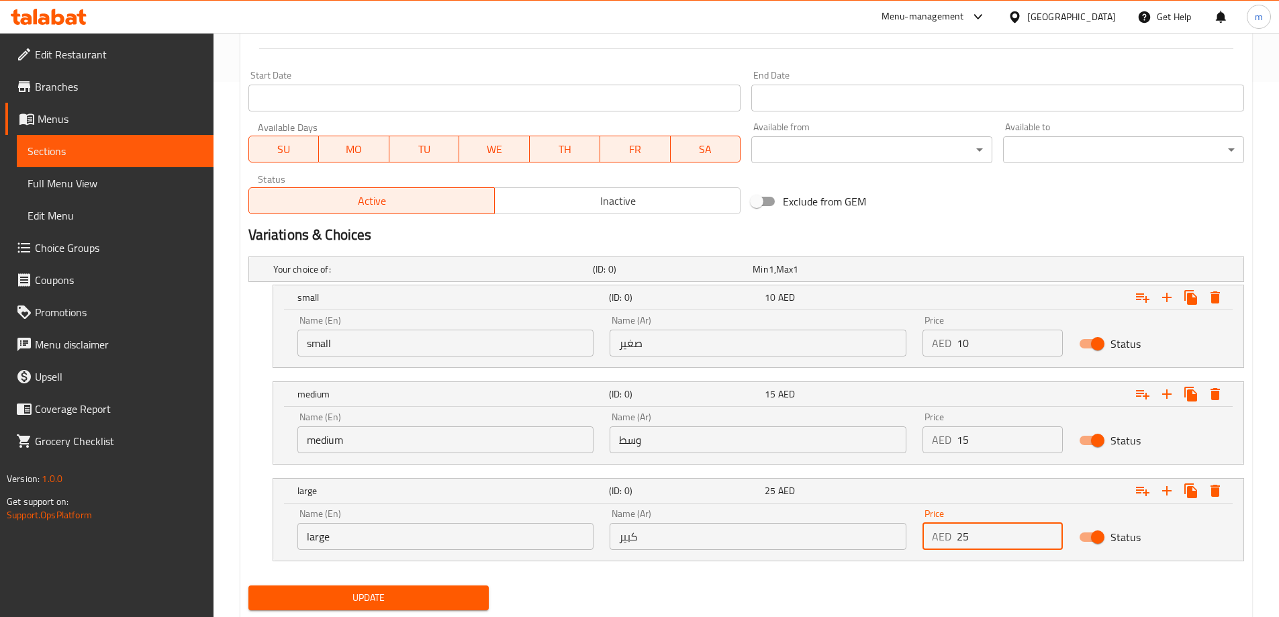
type input "25"
click at [937, 575] on div "Your choice of: (ID: 0) Min 1 , Max 1 Name (En) Your choice of: Name (En) Name …" at bounding box center [746, 415] width 1006 height 329
click at [403, 596] on span "Update" at bounding box center [369, 597] width 220 height 17
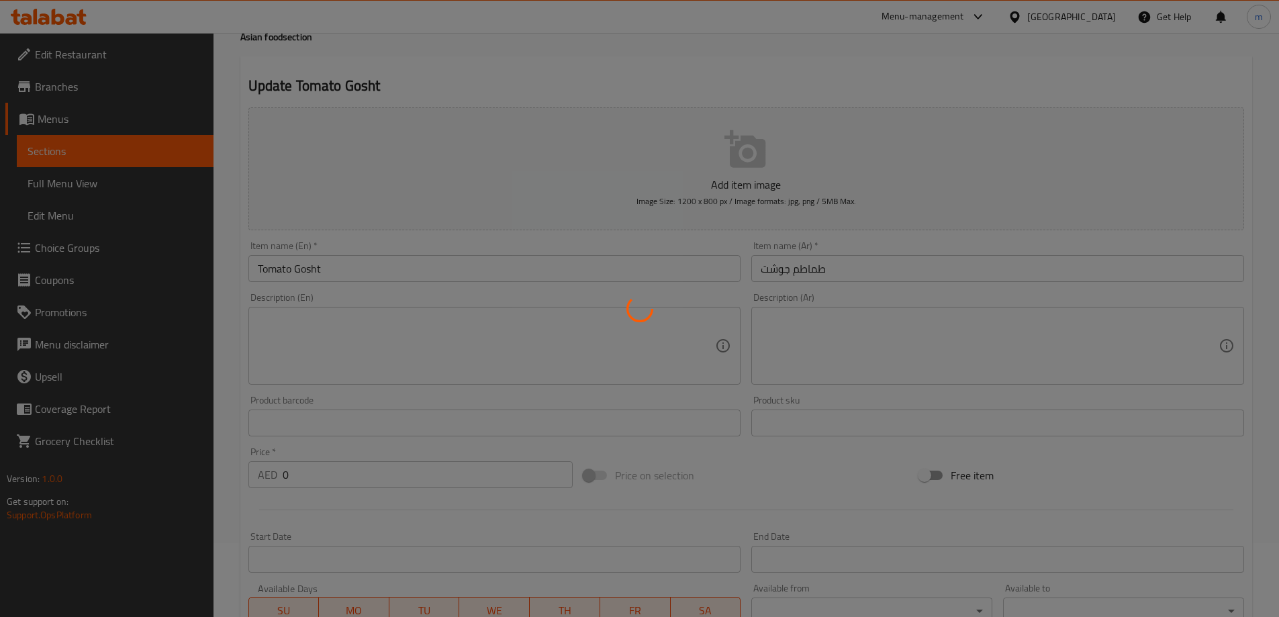
scroll to position [0, 0]
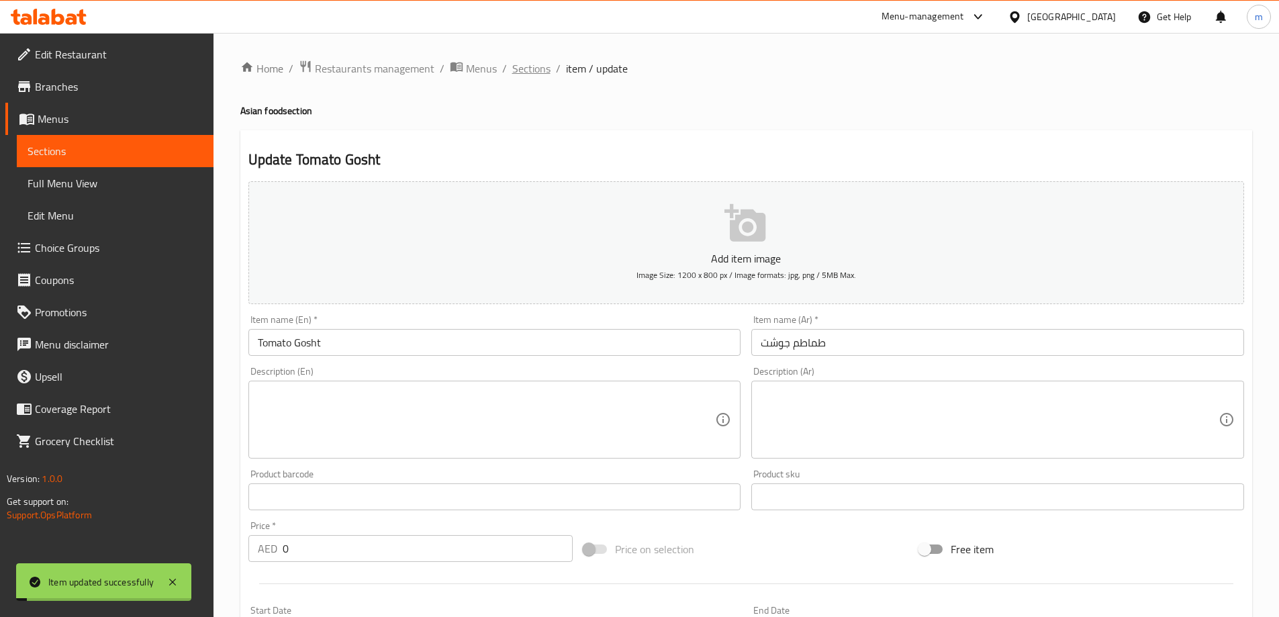
click at [530, 73] on span "Sections" at bounding box center [531, 68] width 38 height 16
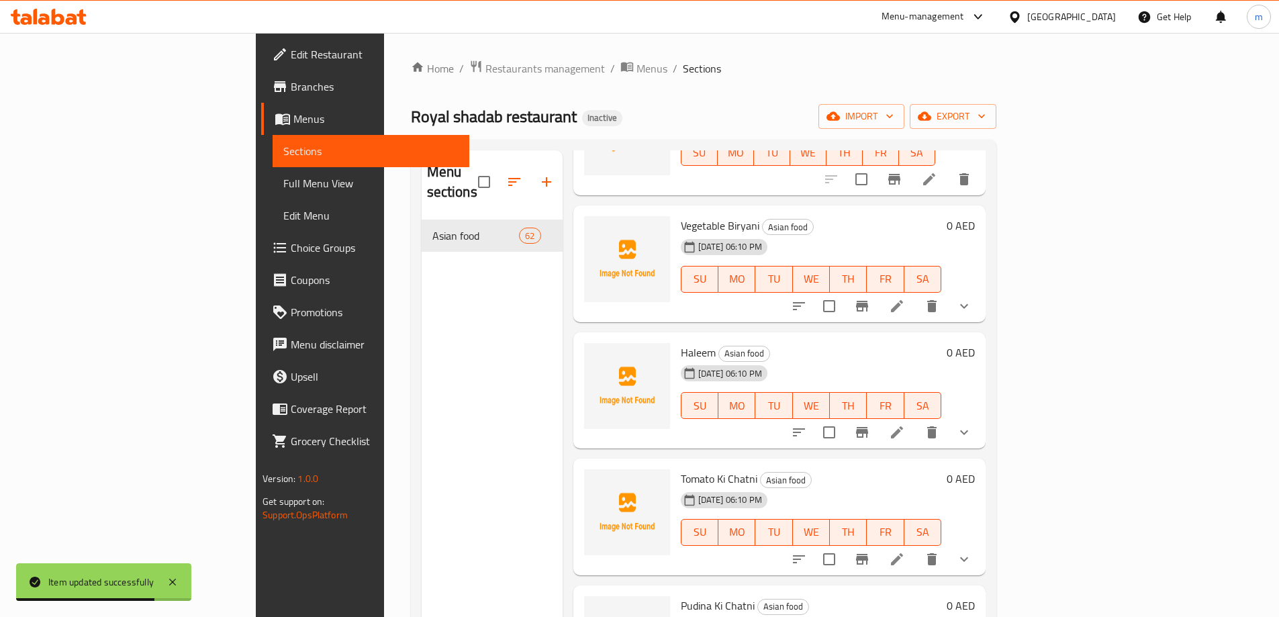
scroll to position [6719, 0]
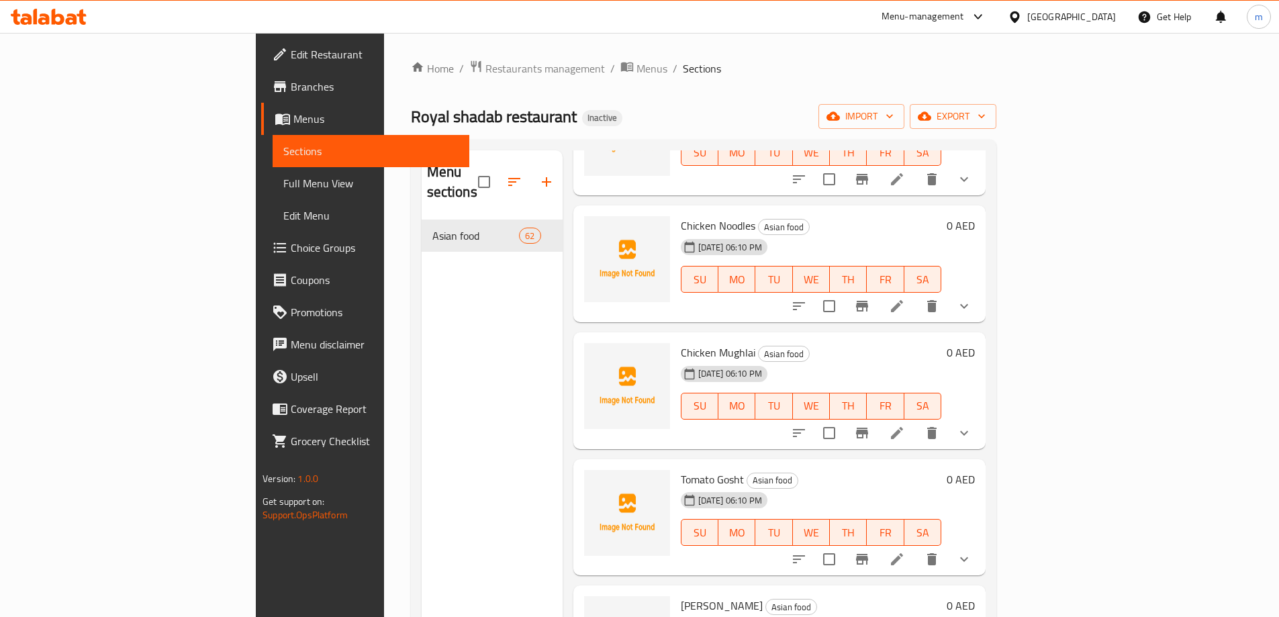
click at [881, 470] on h6 "Tomato Gosht Asian food" at bounding box center [811, 479] width 260 height 19
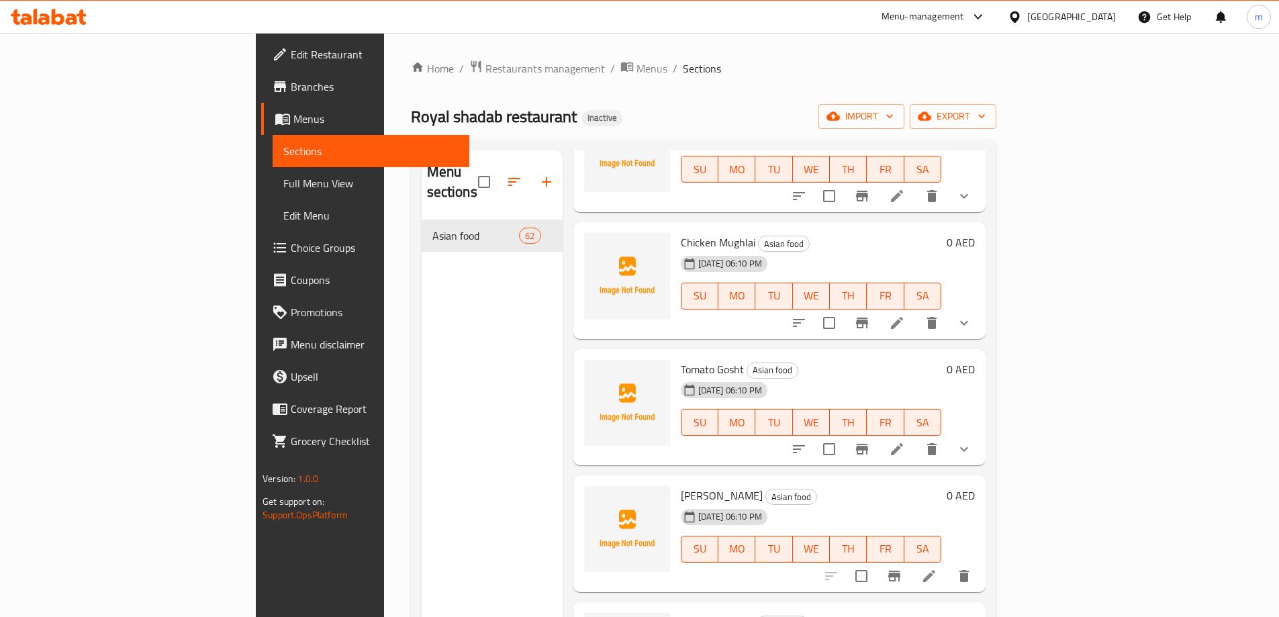
scroll to position [6853, 0]
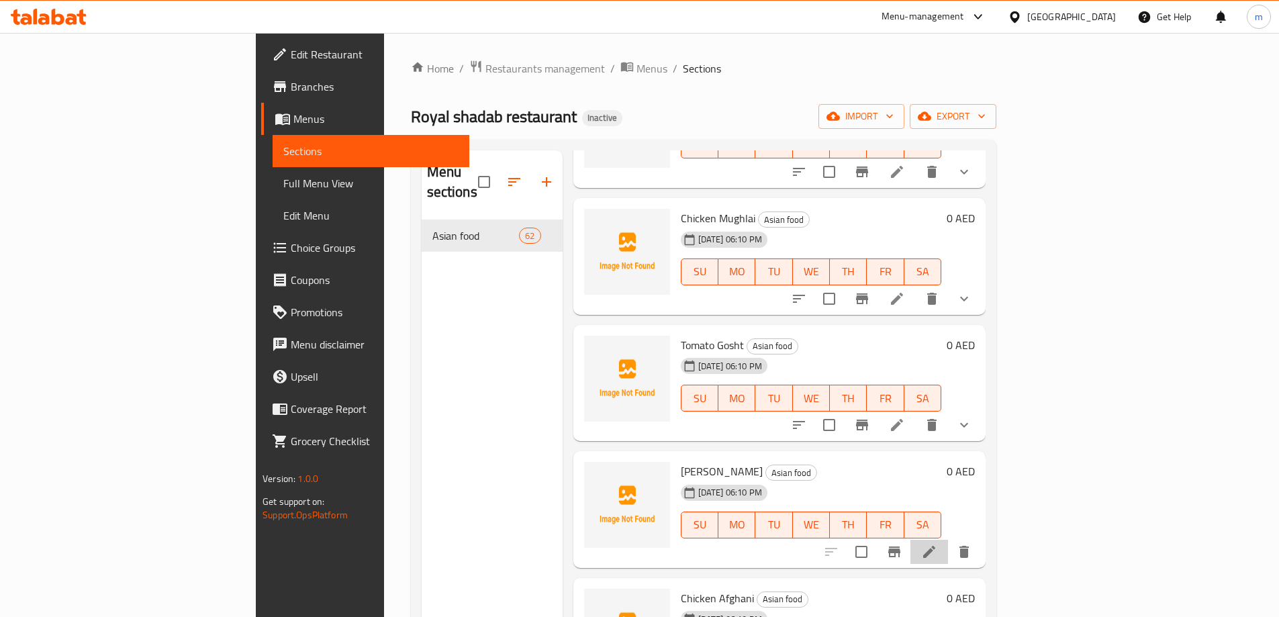
click at [937, 544] on icon at bounding box center [929, 552] width 16 height 16
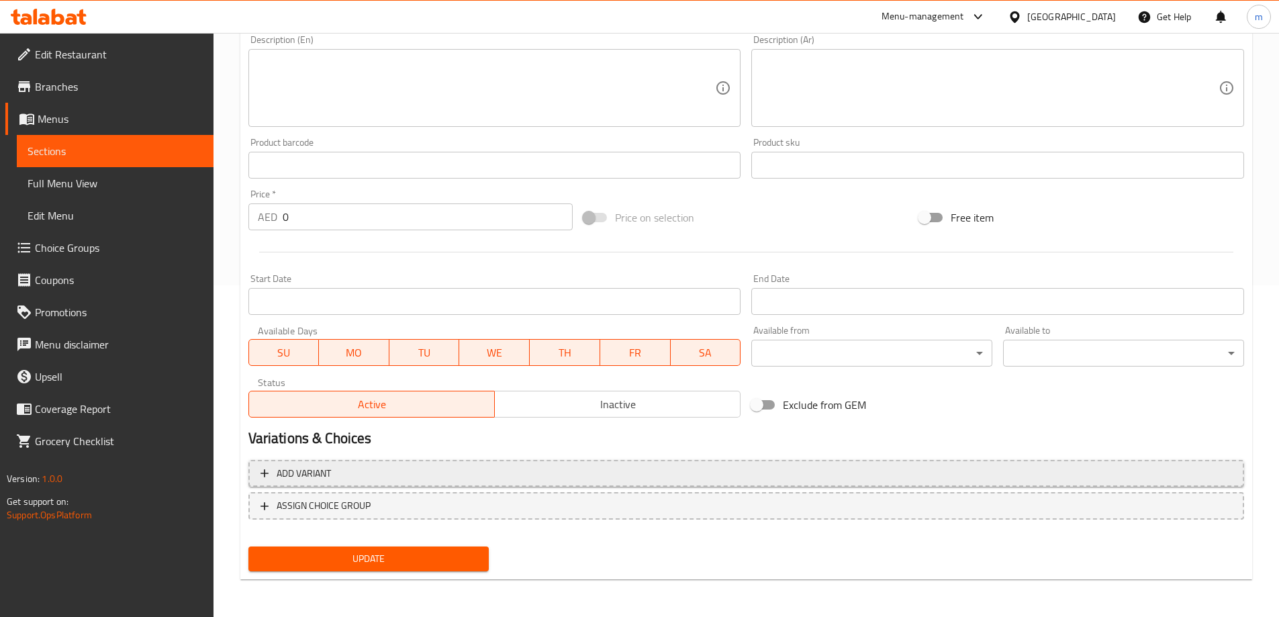
click at [786, 474] on span "Add variant" at bounding box center [745, 473] width 971 height 17
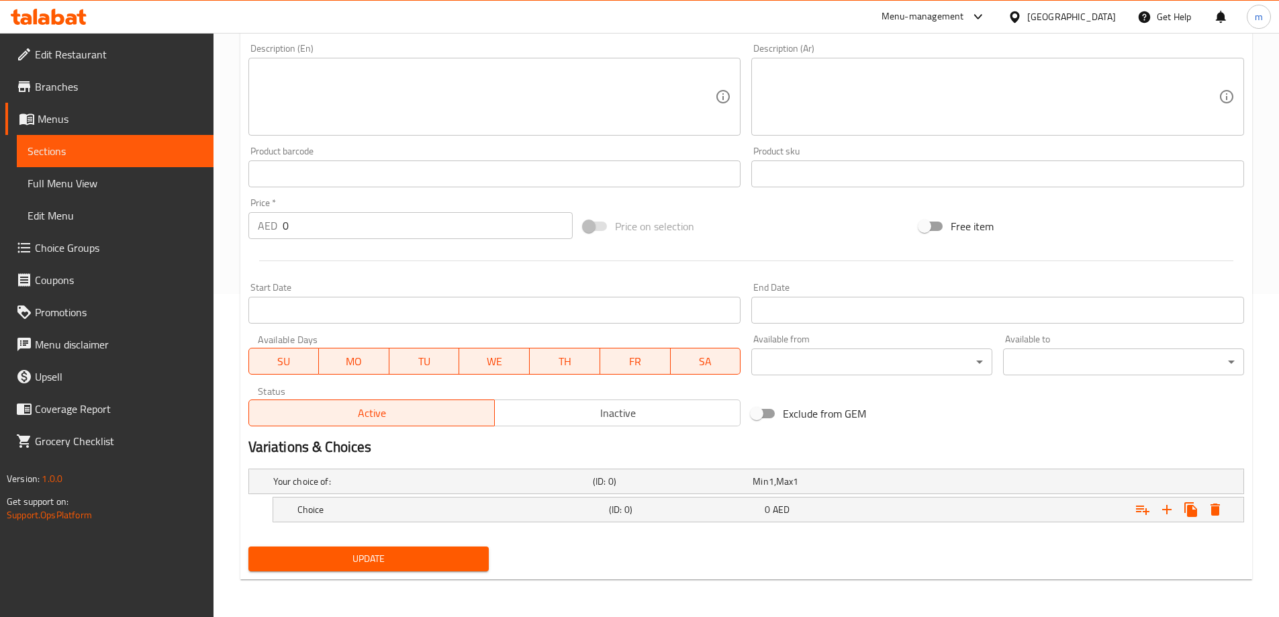
scroll to position [323, 0]
click at [1166, 510] on icon "Expand" at bounding box center [1166, 509] width 9 height 9
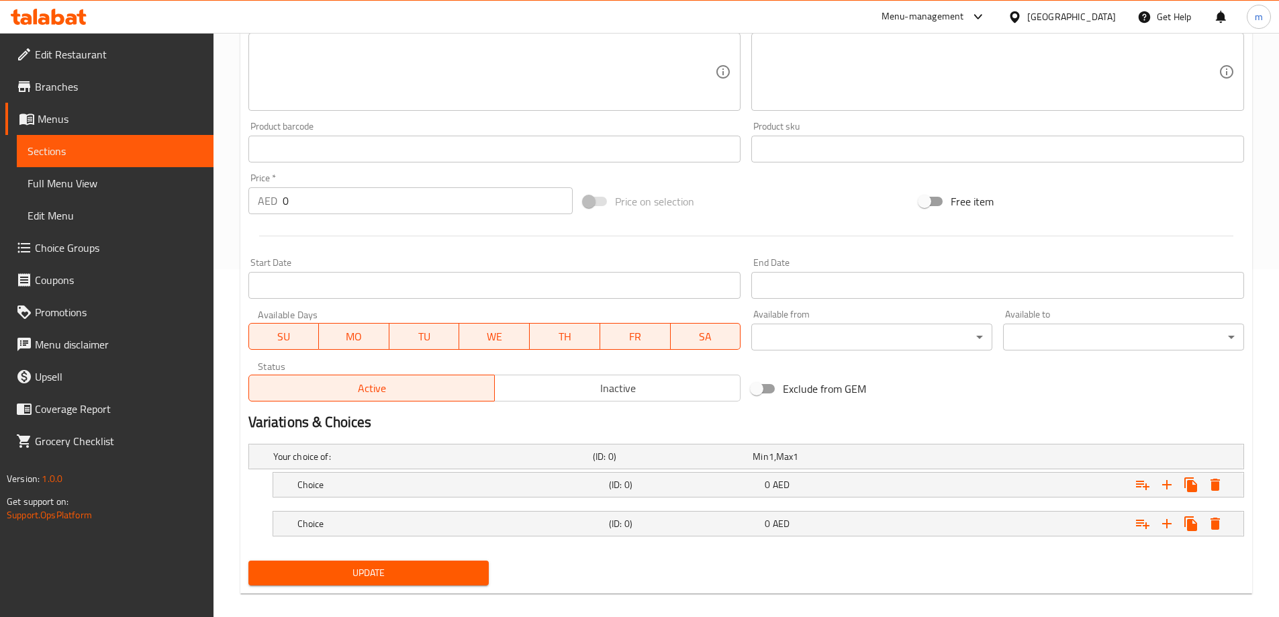
scroll to position [362, 0]
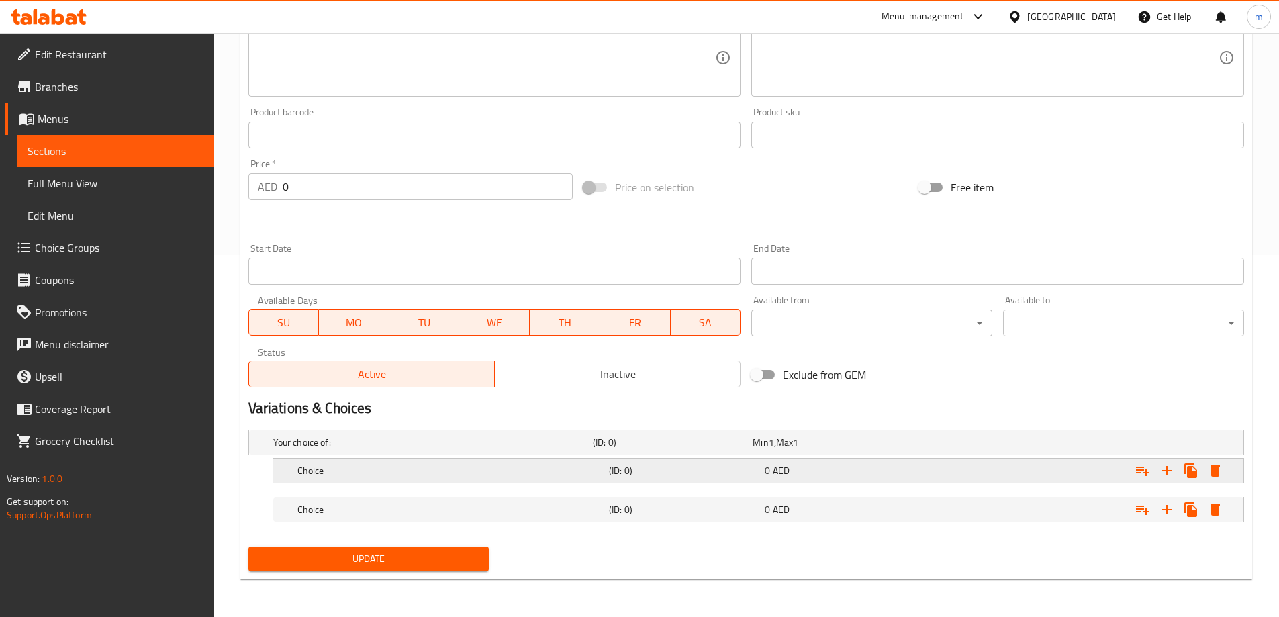
click at [605, 461] on div "Choice" at bounding box center [451, 470] width 312 height 19
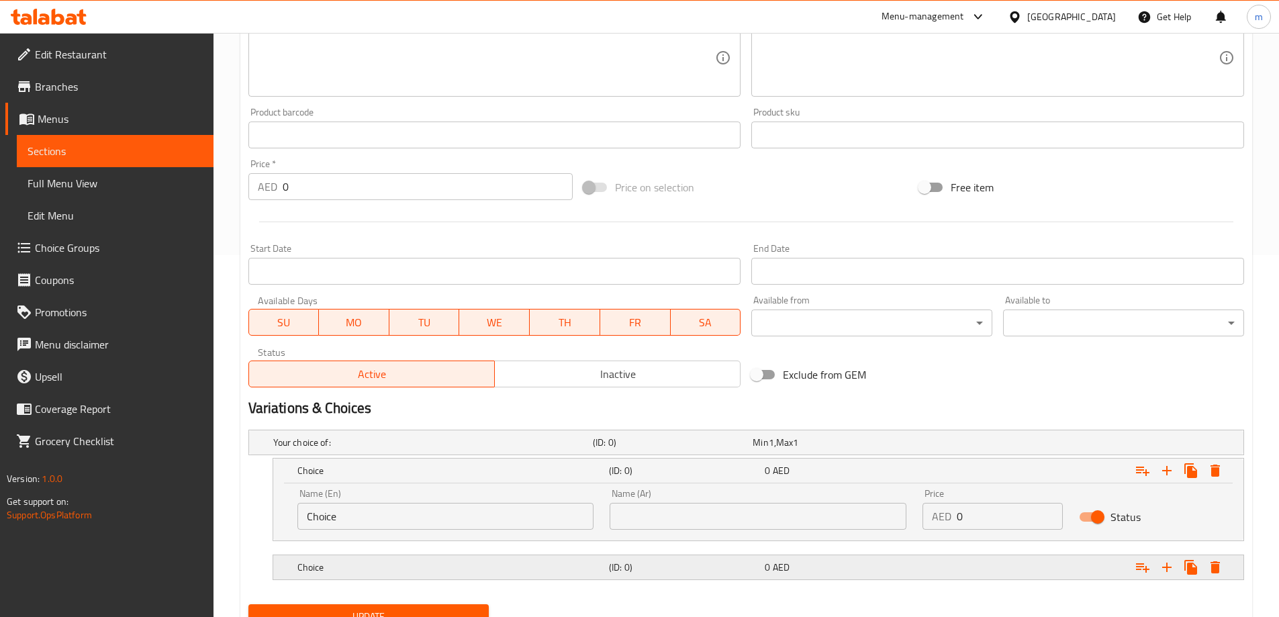
click at [575, 563] on h5 "Choice" at bounding box center [450, 567] width 306 height 13
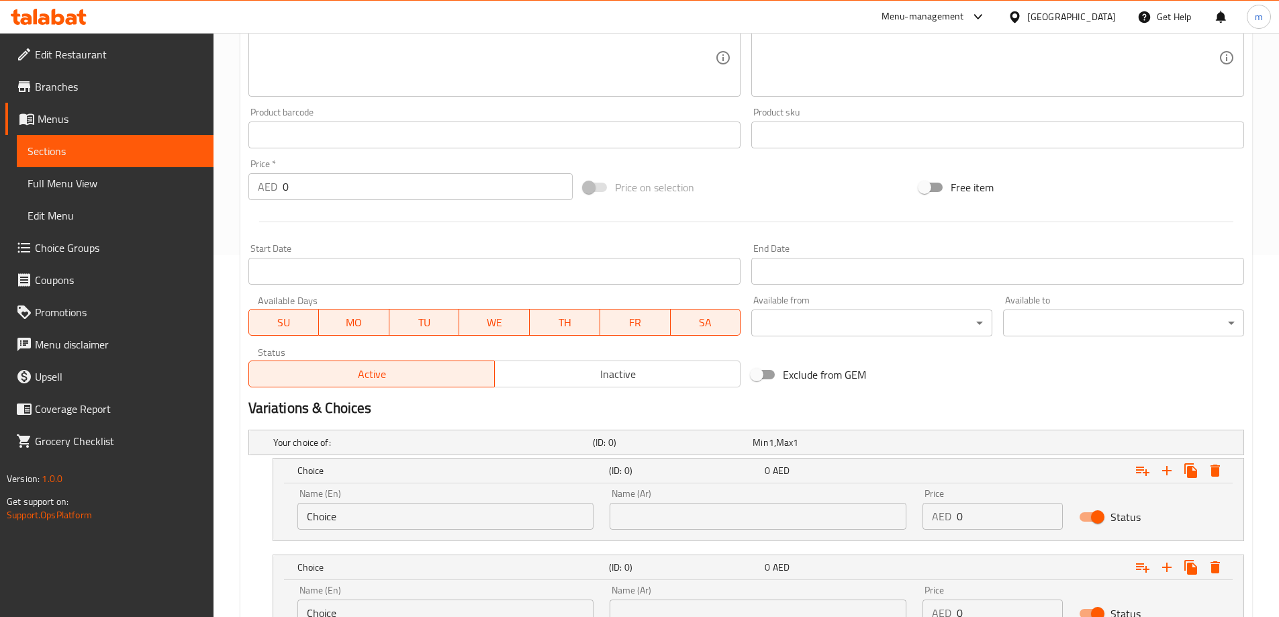
click at [471, 520] on input "Choice" at bounding box center [445, 516] width 297 height 27
type input "Medium"
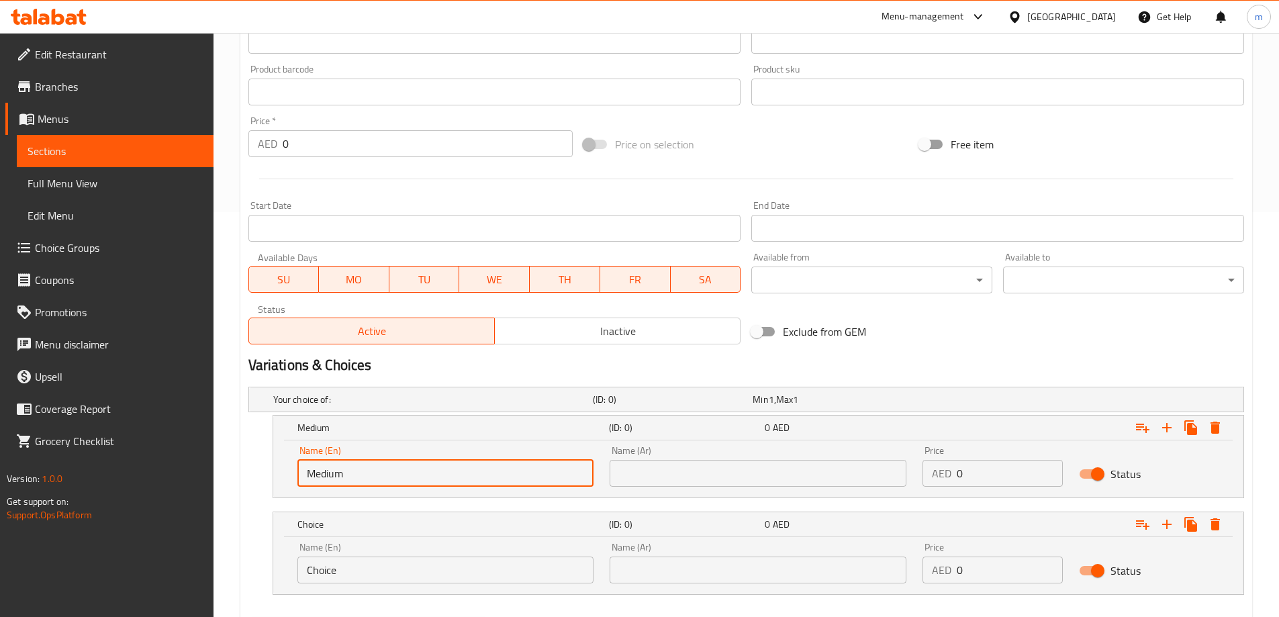
scroll to position [429, 0]
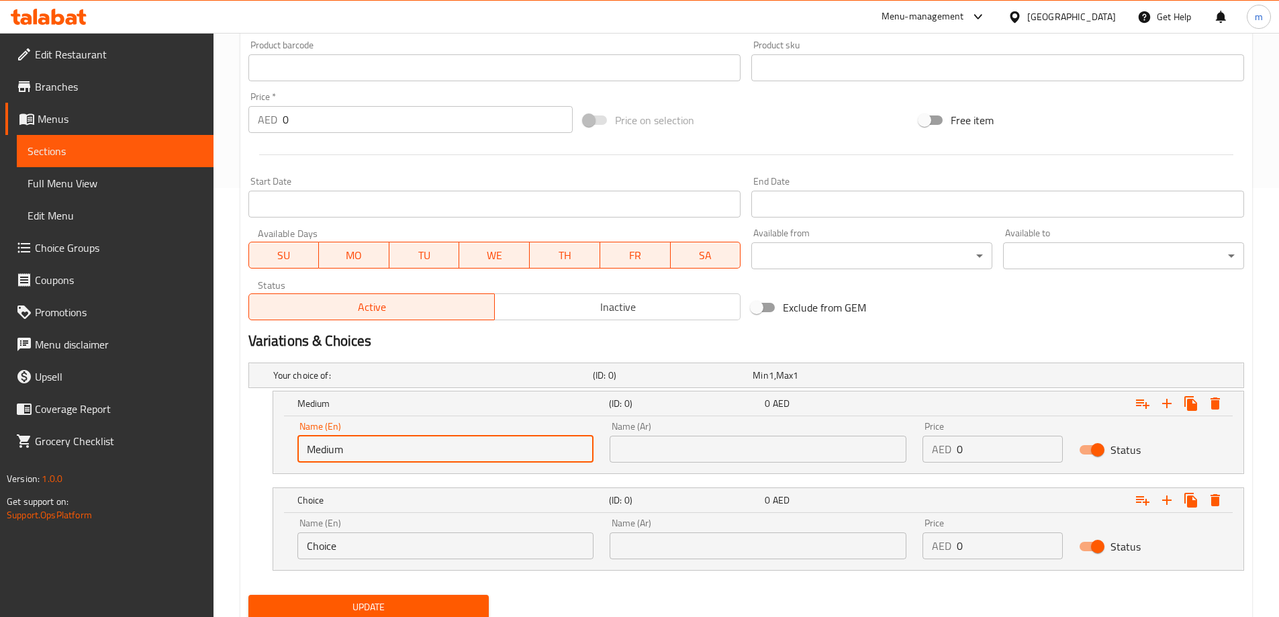
click at [400, 557] on input "Choice" at bounding box center [445, 545] width 297 height 27
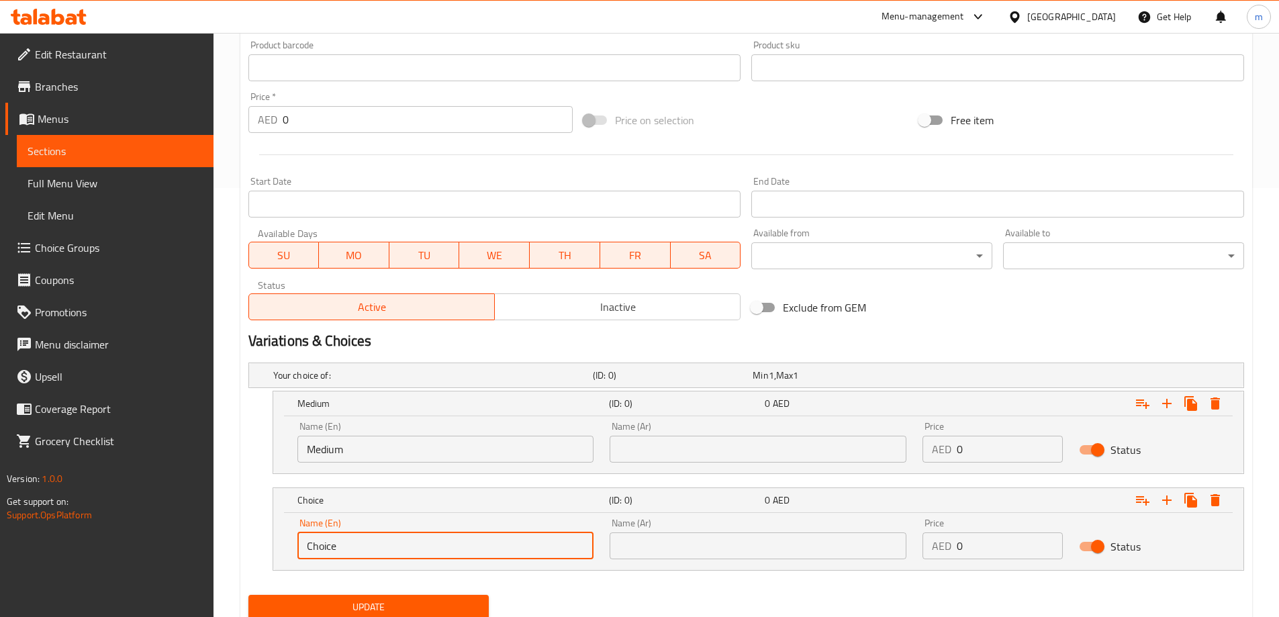
click at [399, 557] on input "Choice" at bounding box center [445, 545] width 297 height 27
type input "large"
click at [645, 436] on input "text" at bounding box center [758, 449] width 297 height 27
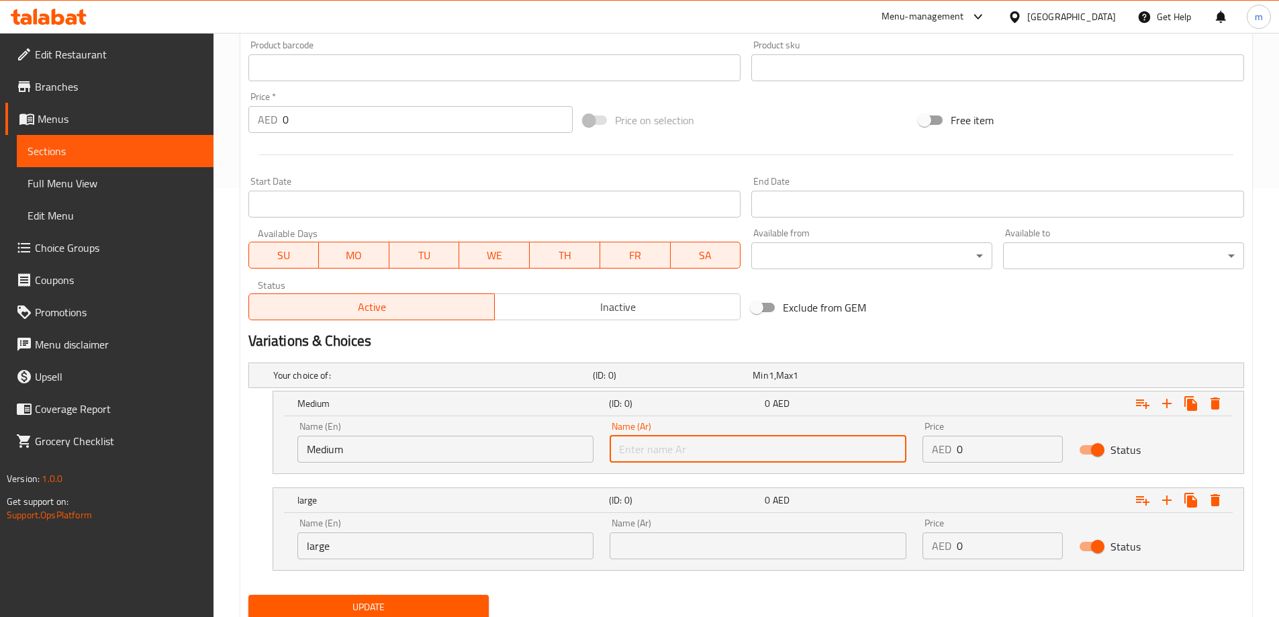
type input "وسط"
click at [716, 542] on input "text" at bounding box center [758, 545] width 297 height 27
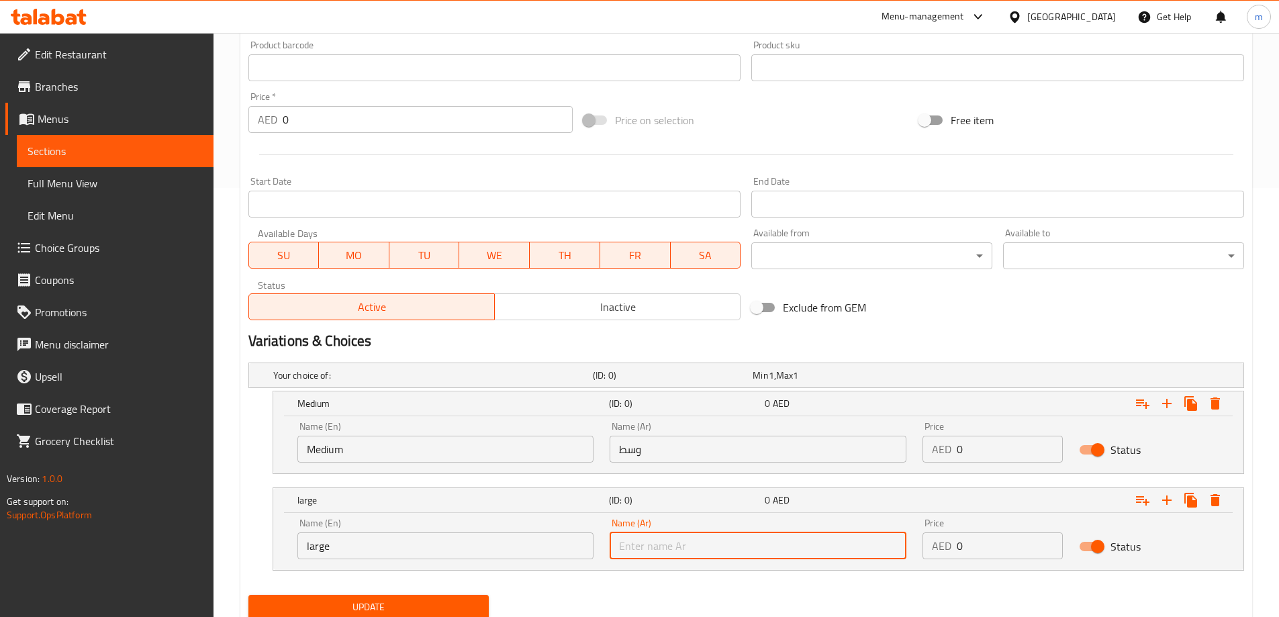
type input "كبير"
click at [1010, 453] on input "0" at bounding box center [1010, 449] width 106 height 27
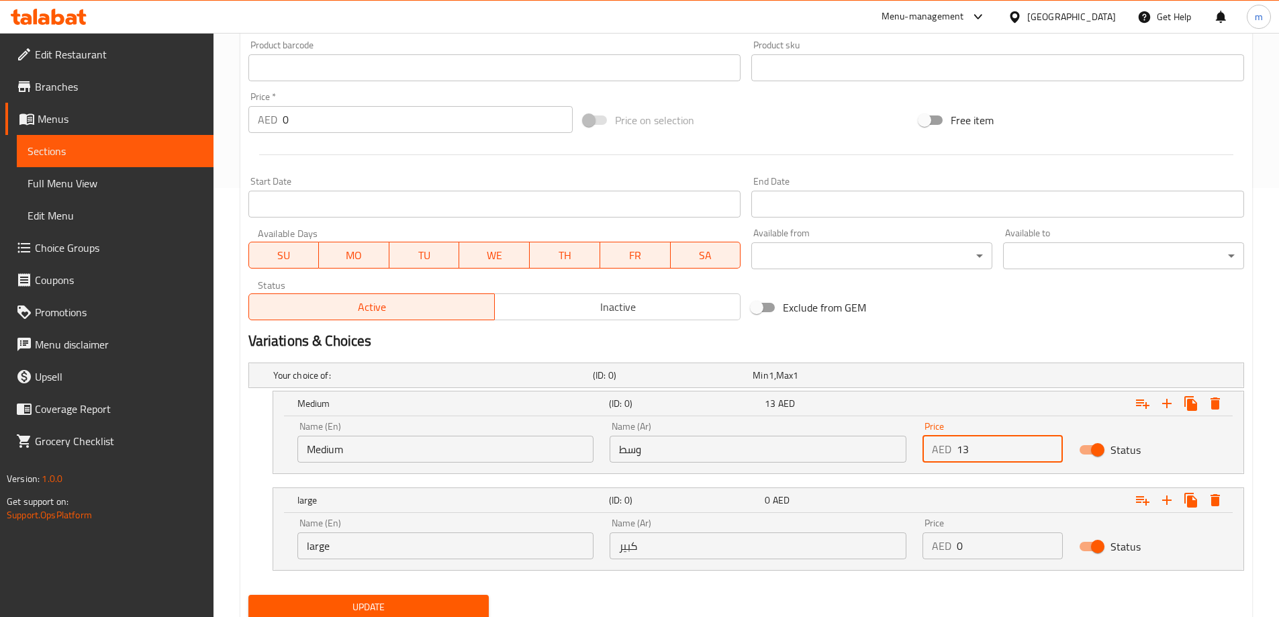
type input "13"
click at [1020, 555] on input "0" at bounding box center [1010, 545] width 106 height 27
type input "18"
drag, startPoint x: 966, startPoint y: 598, endPoint x: 485, endPoint y: 596, distance: 480.7
click at [958, 599] on div "Update" at bounding box center [746, 607] width 1006 height 36
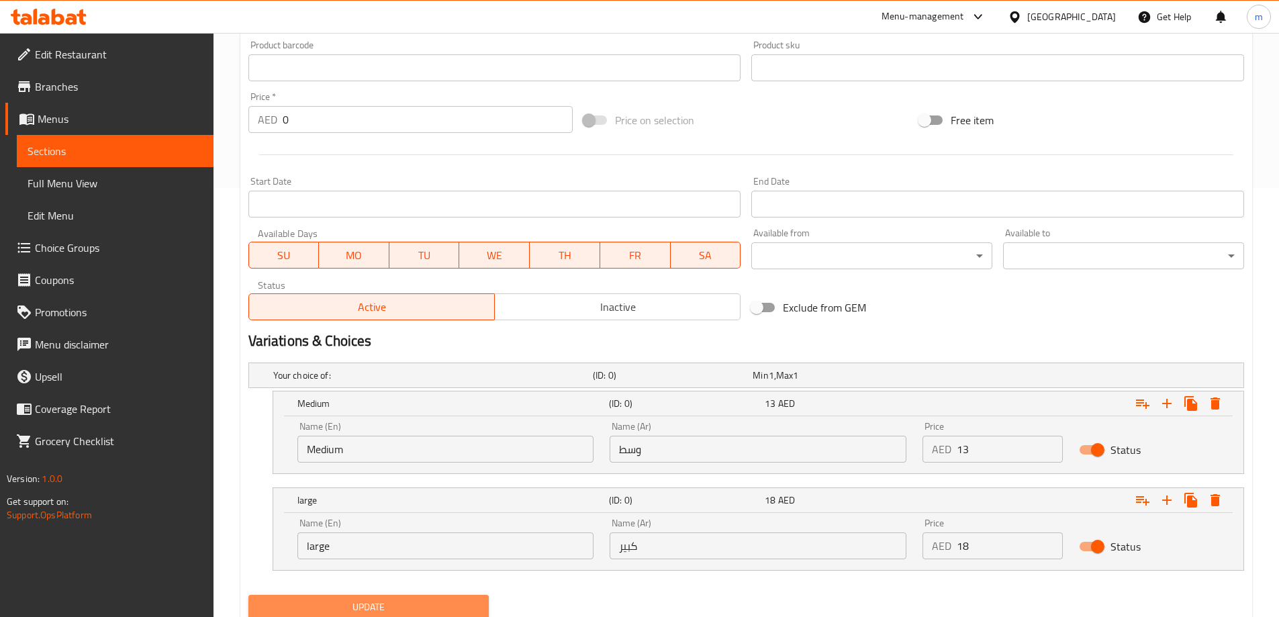
click at [401, 595] on button "Update" at bounding box center [368, 607] width 241 height 25
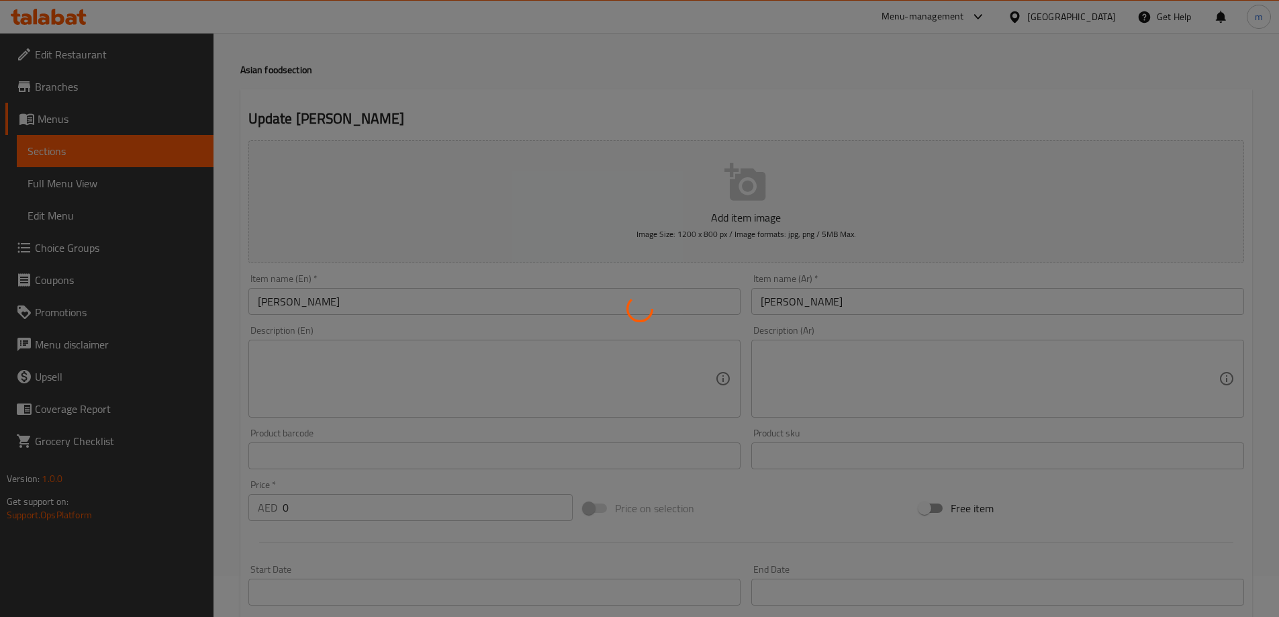
scroll to position [0, 0]
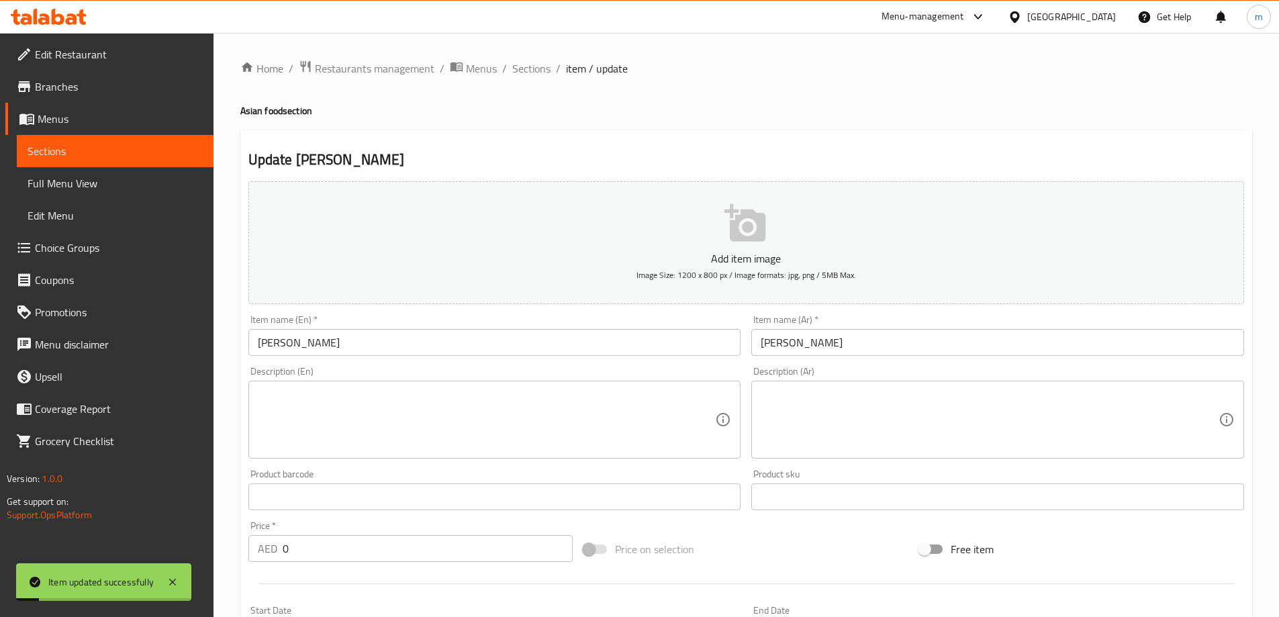
click at [536, 65] on span "Sections" at bounding box center [531, 68] width 38 height 16
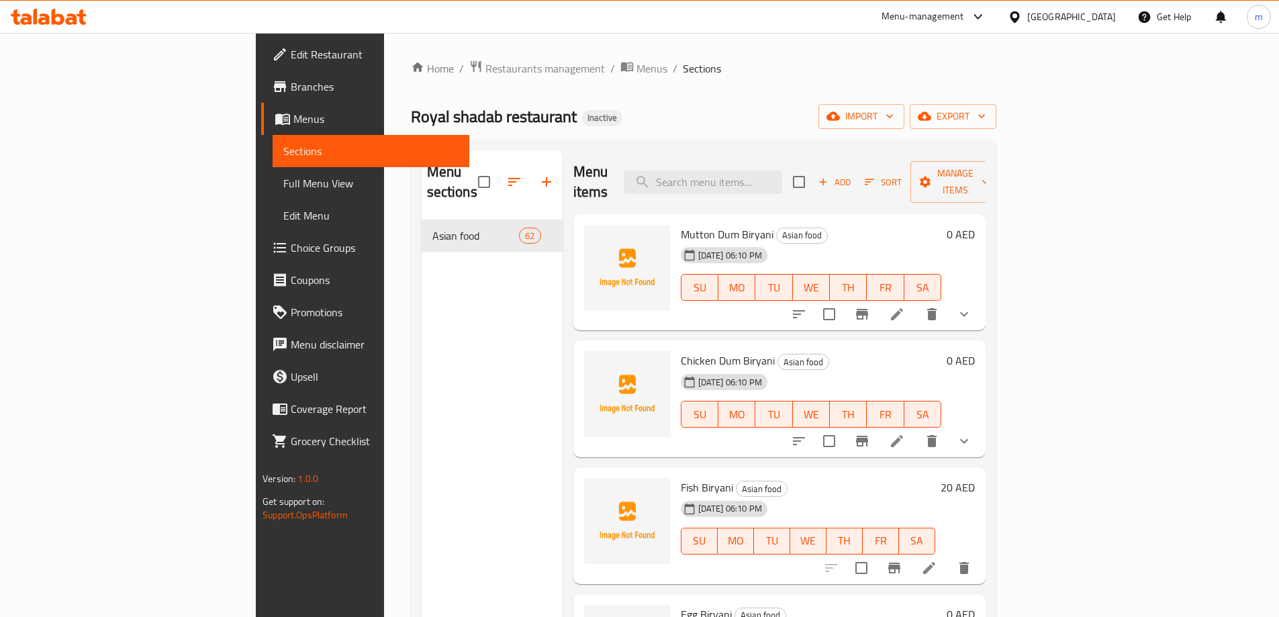
scroll to position [6846, 0]
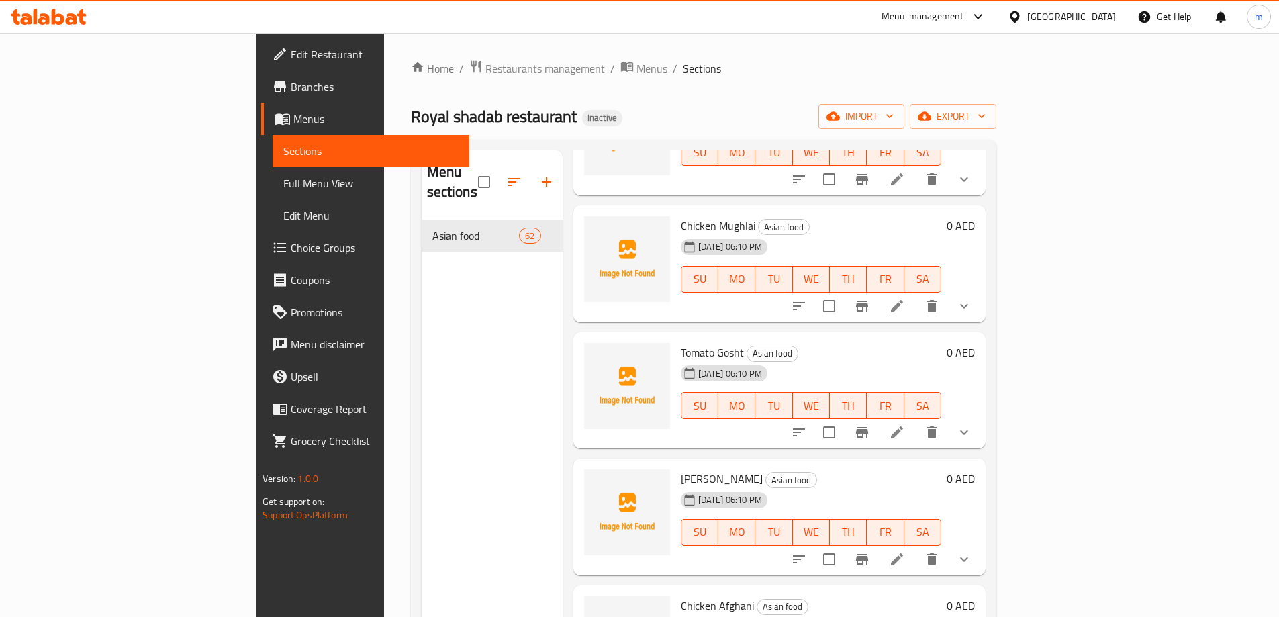
click at [947, 464] on div "Mutton Tahari Asian food 16-09-2025 06:10 PM SU MO TU WE TH FR SA" at bounding box center [810, 517] width 271 height 106
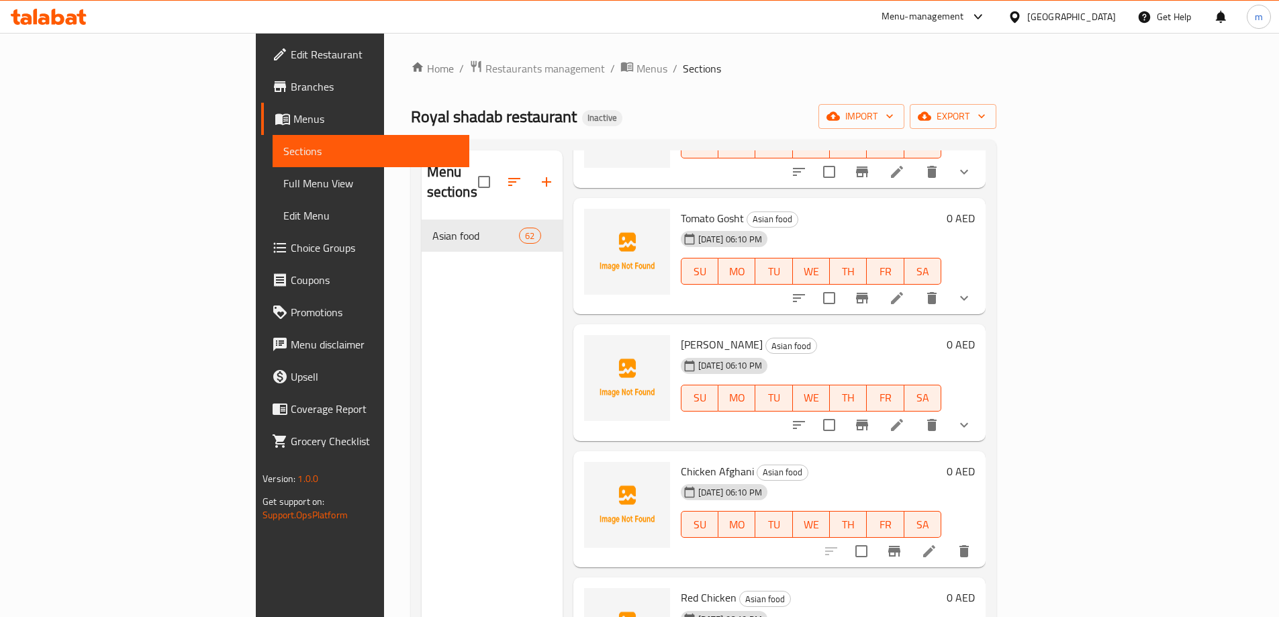
scroll to position [7115, 0]
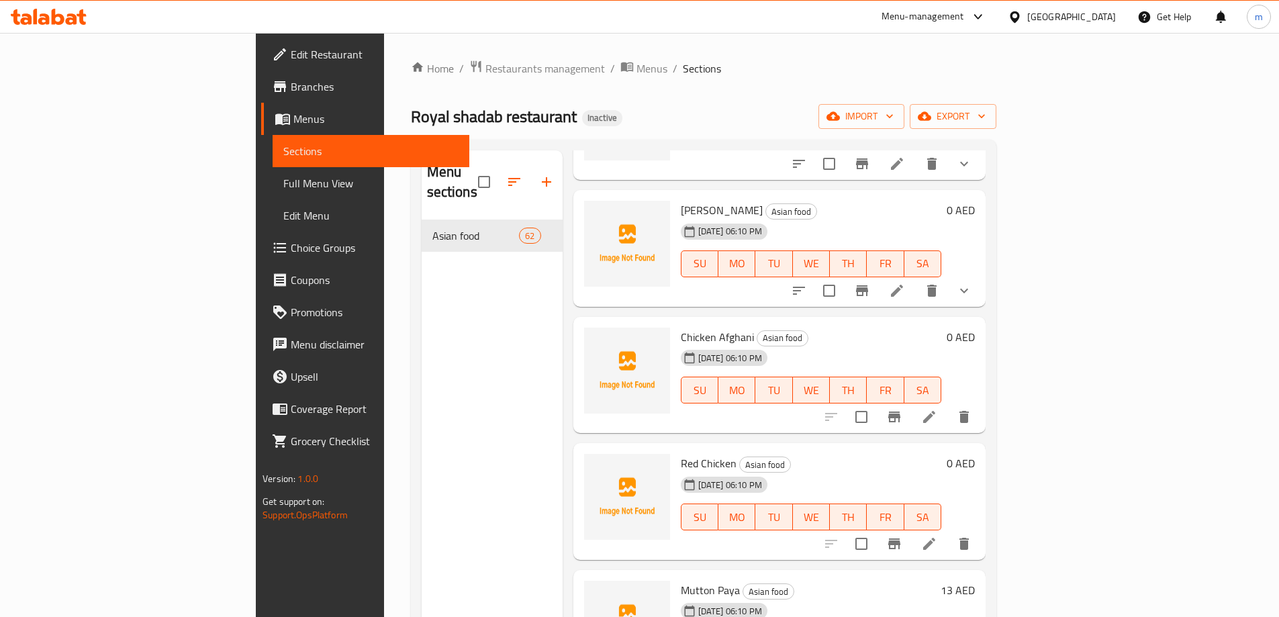
click at [948, 408] on li at bounding box center [929, 417] width 38 height 24
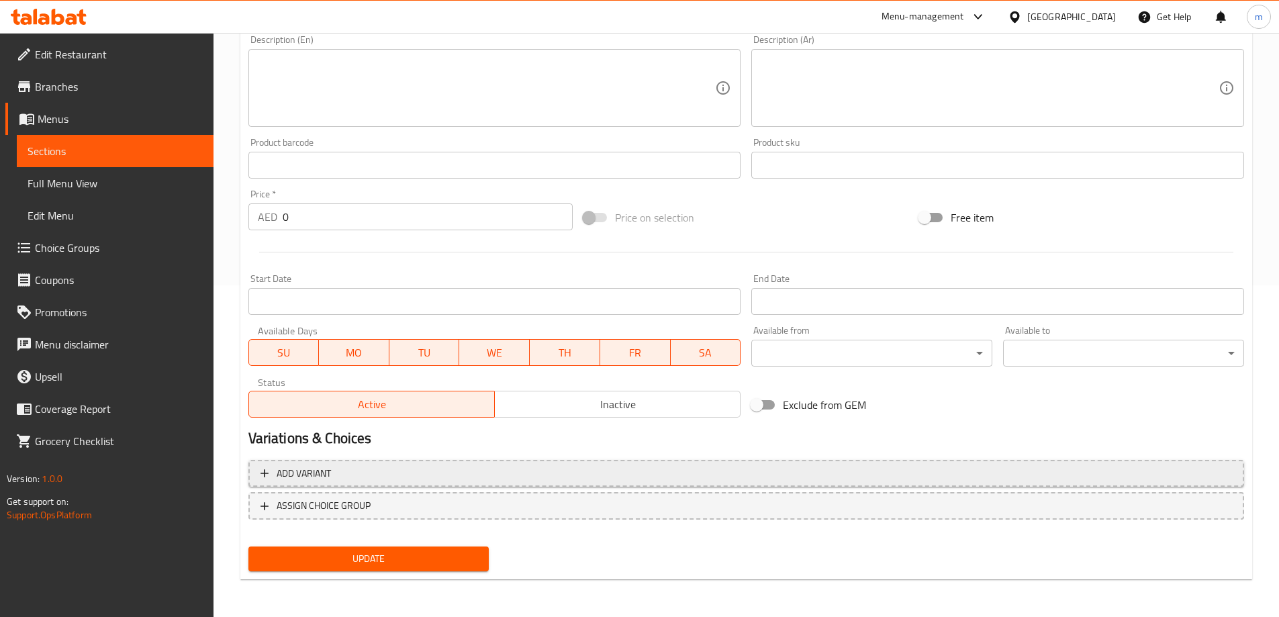
click at [810, 477] on span "Add variant" at bounding box center [745, 473] width 971 height 17
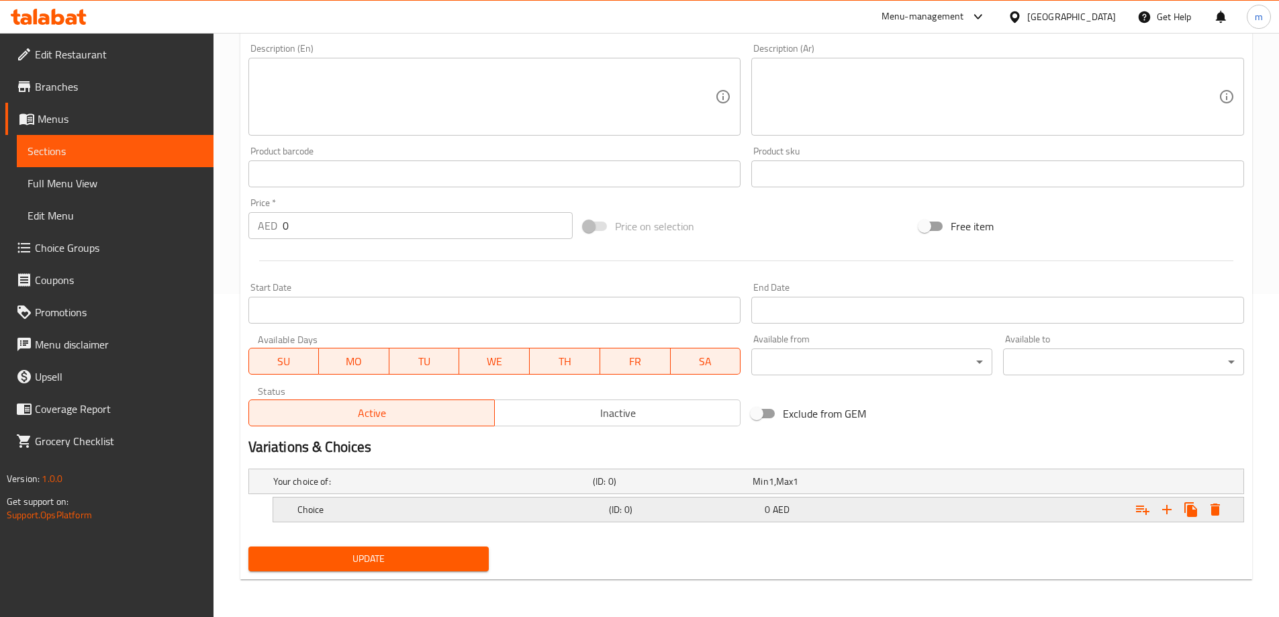
scroll to position [323, 0]
click at [1174, 506] on icon "Expand" at bounding box center [1167, 510] width 16 height 16
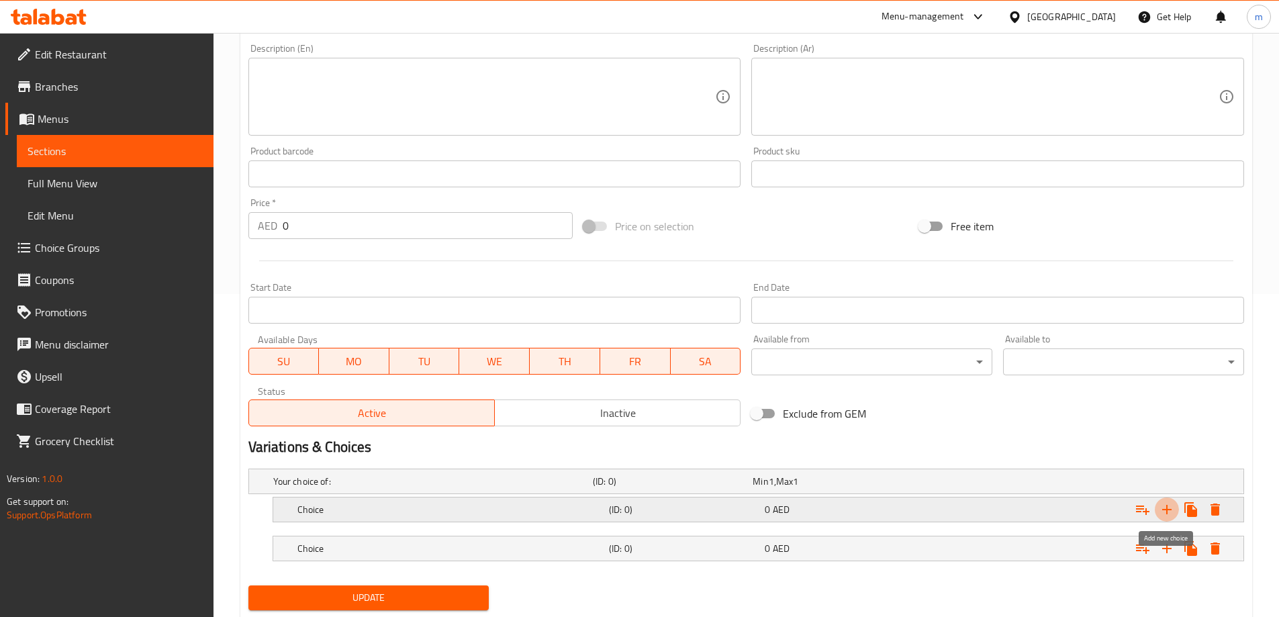
click at [1174, 506] on icon "Expand" at bounding box center [1167, 510] width 16 height 16
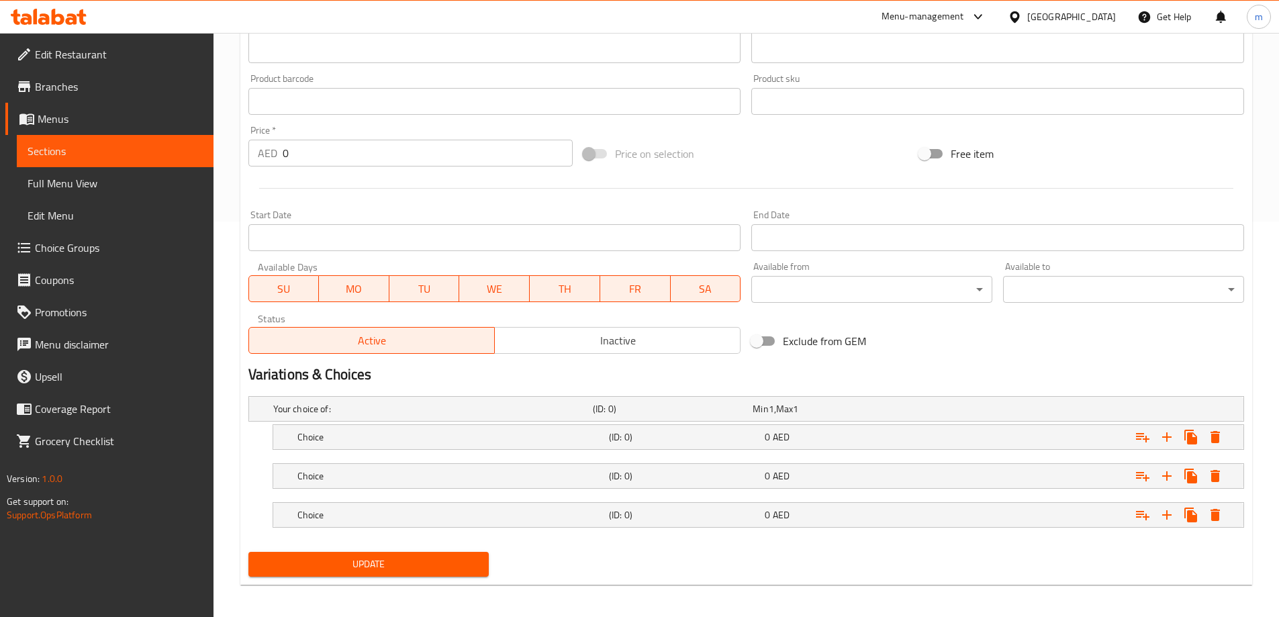
scroll to position [401, 0]
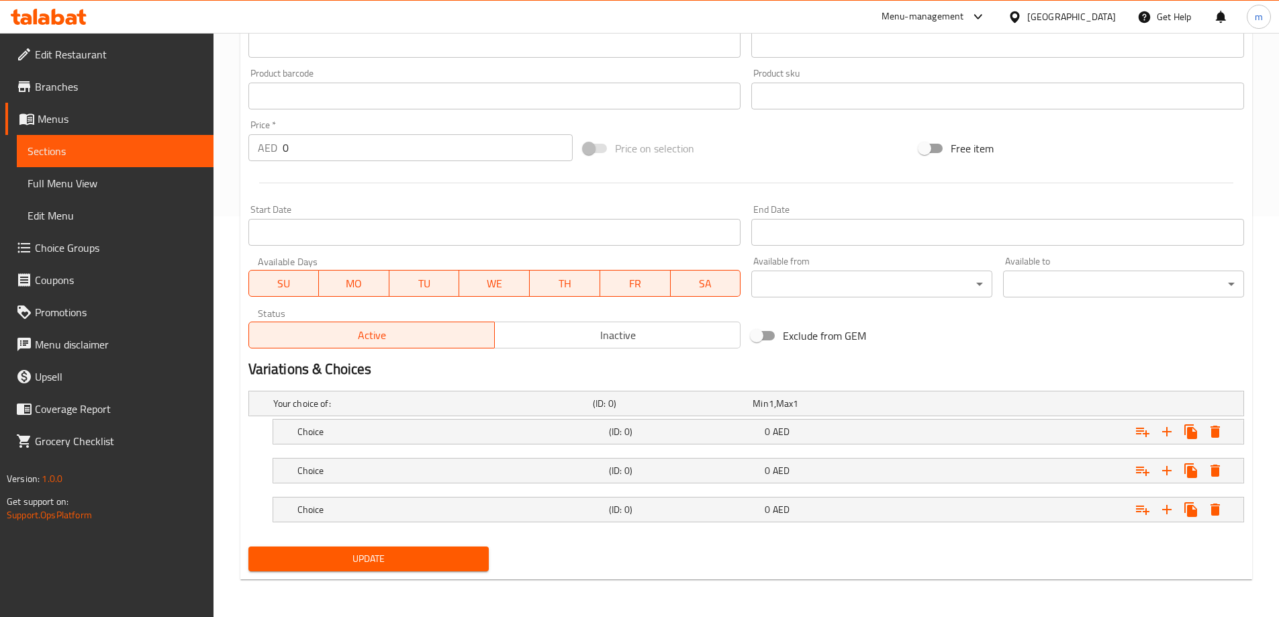
click at [1031, 529] on nav at bounding box center [746, 530] width 996 height 11
click at [1019, 514] on div "Expand" at bounding box center [1074, 510] width 312 height 30
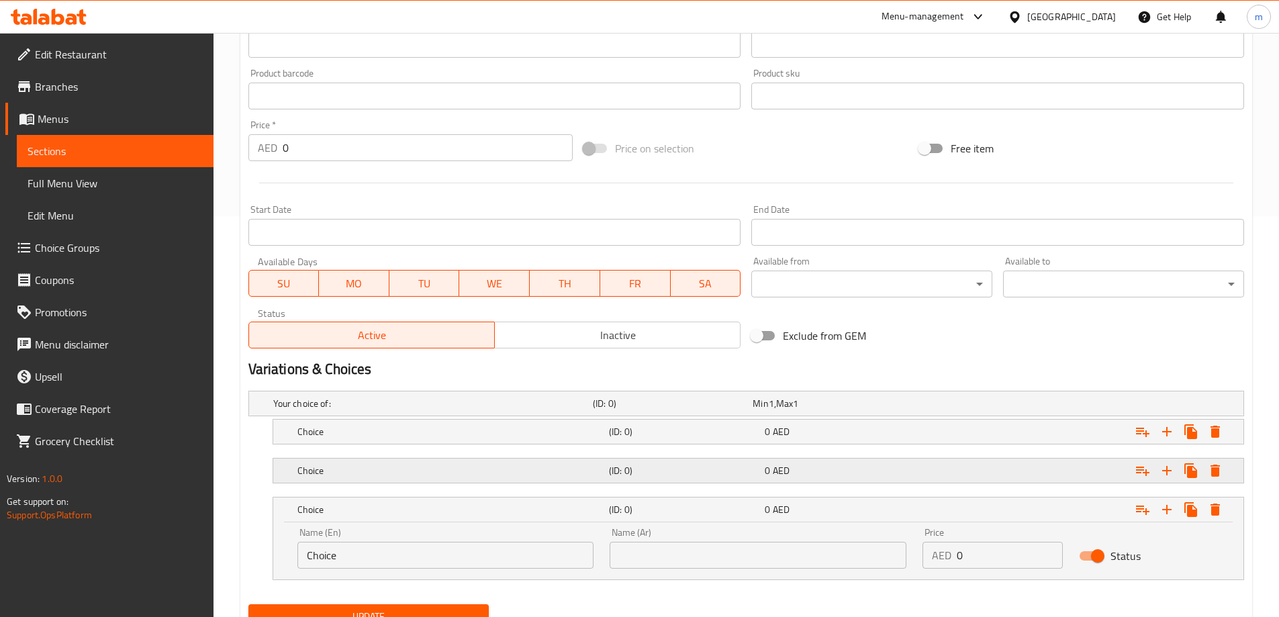
click at [1013, 480] on div "Expand" at bounding box center [1074, 471] width 312 height 30
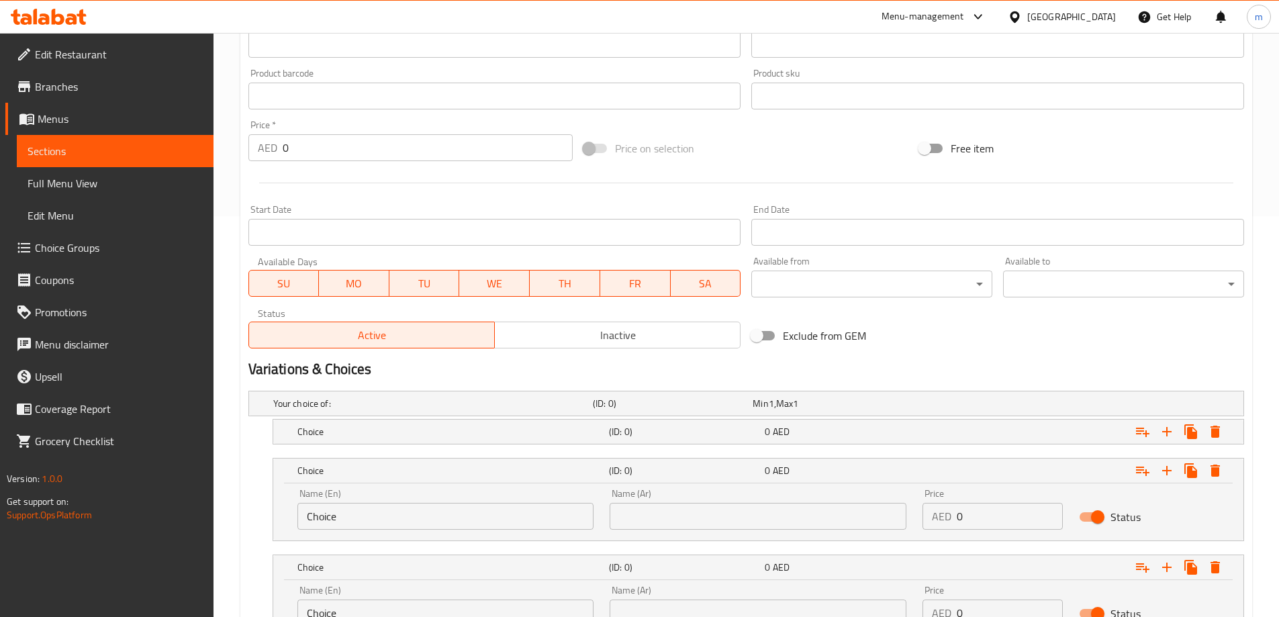
click at [942, 449] on nav at bounding box center [746, 452] width 996 height 11
click at [916, 440] on div "0 AED" at bounding box center [840, 431] width 156 height 19
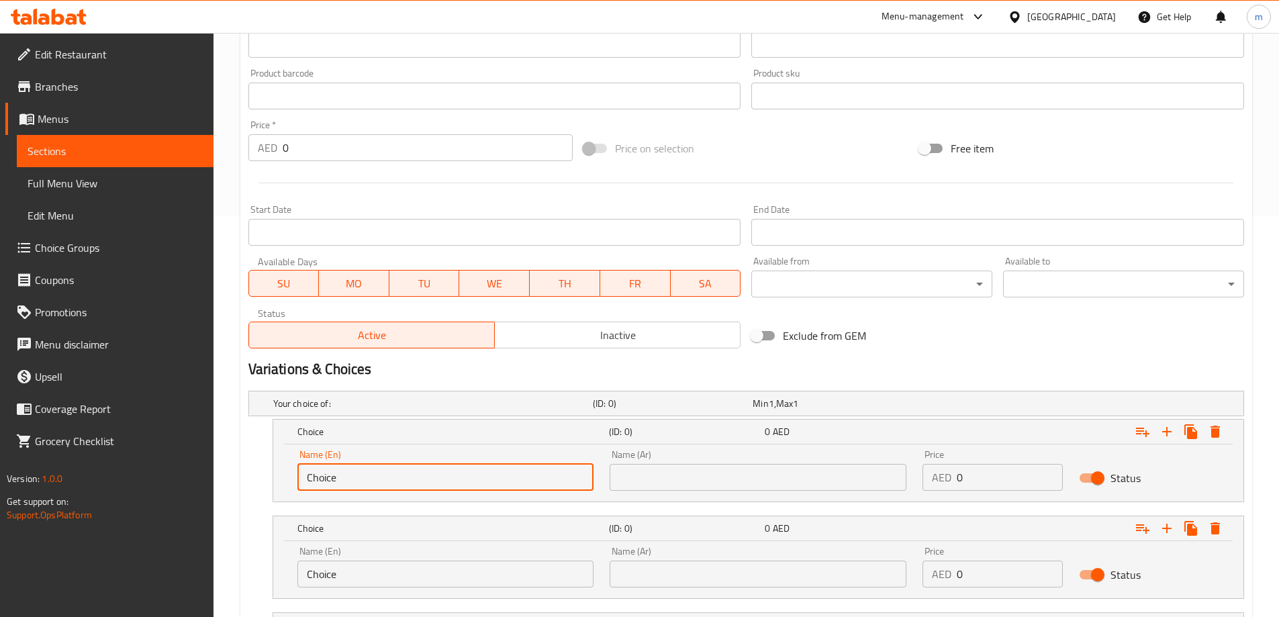
click at [373, 488] on input "Choice" at bounding box center [445, 477] width 297 height 27
type input "small"
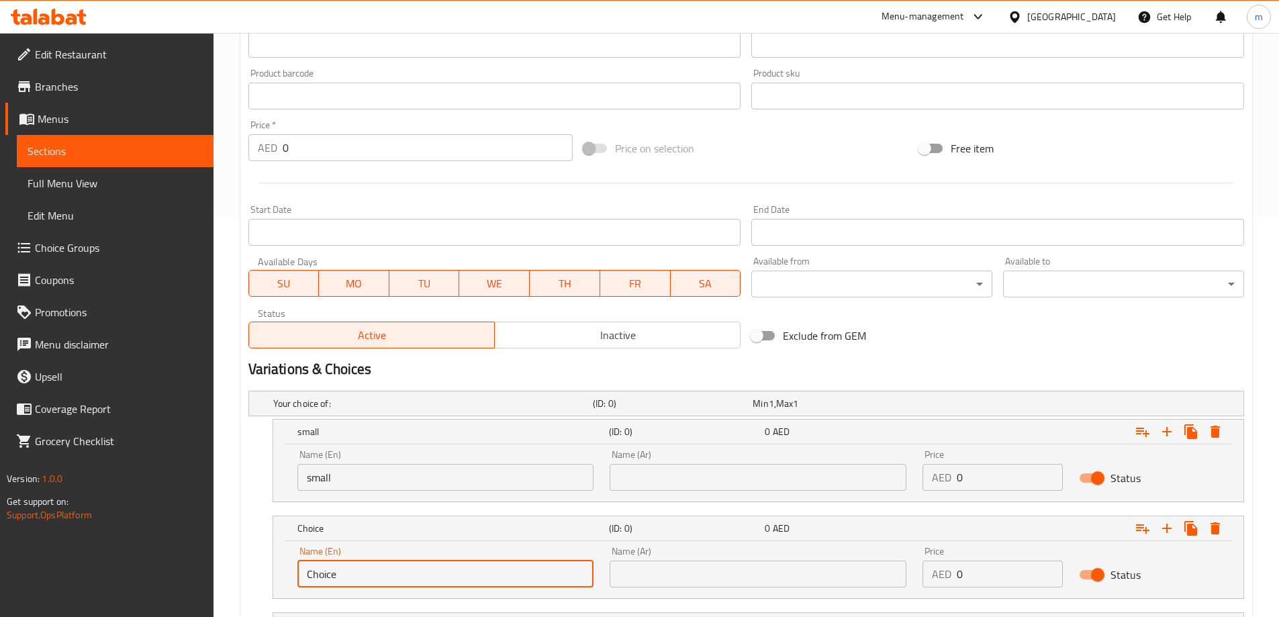
click at [369, 578] on input "Choice" at bounding box center [445, 574] width 297 height 27
type input "medium"
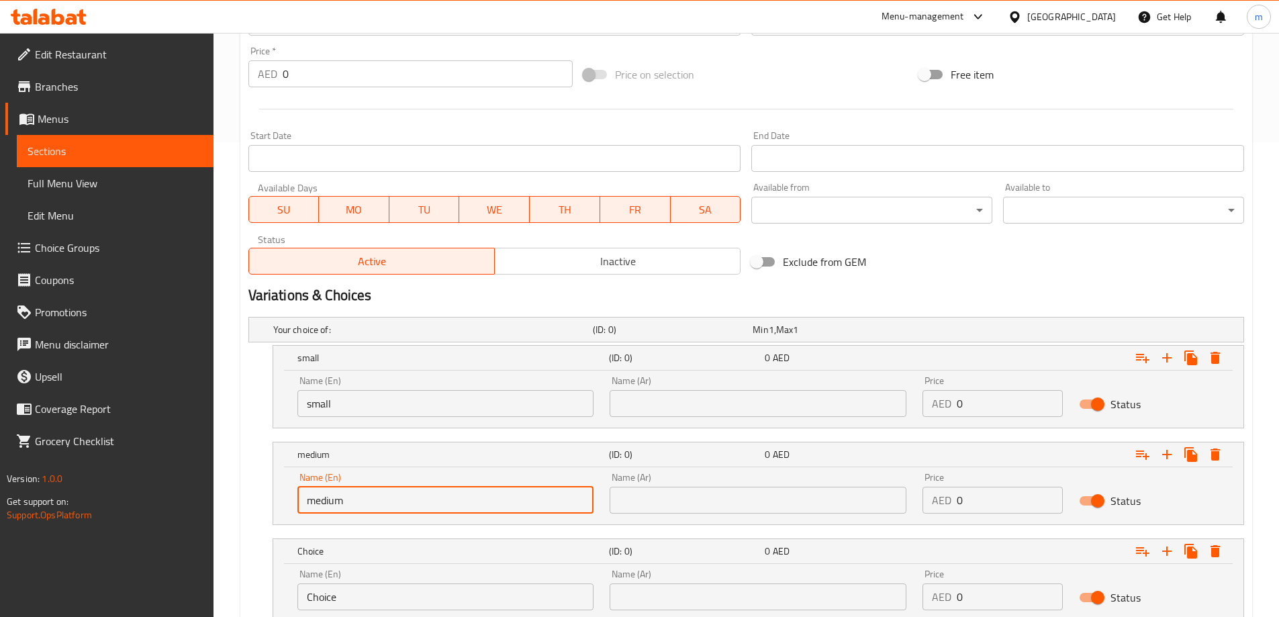
scroll to position [574, 0]
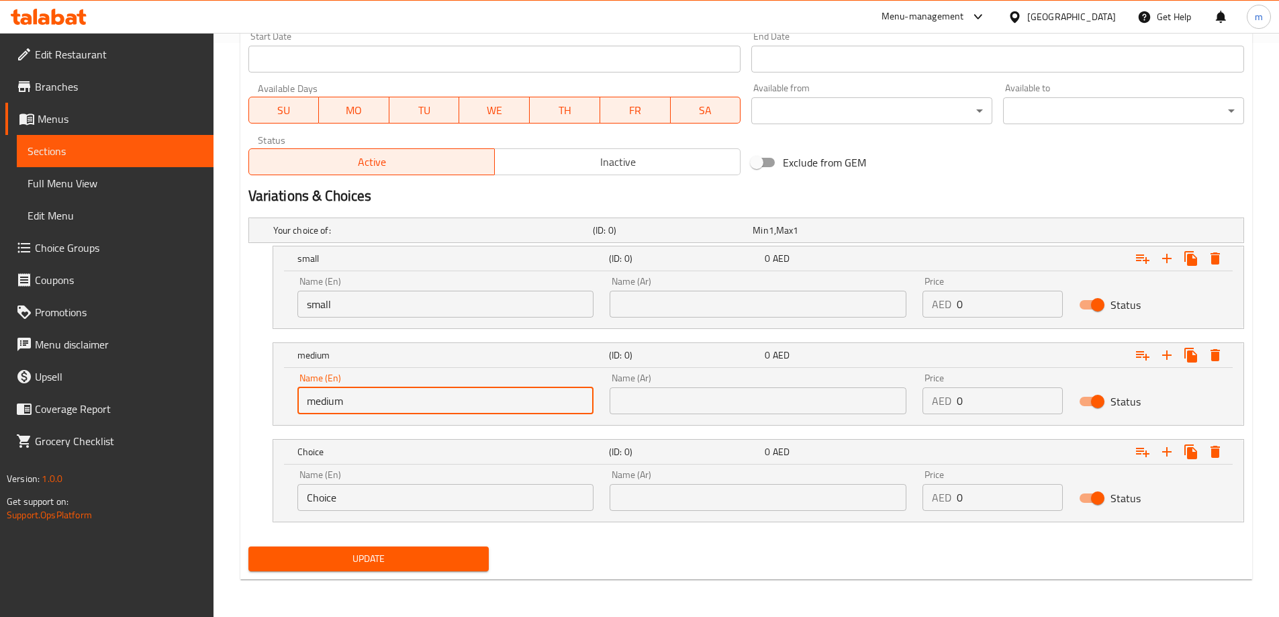
click at [414, 489] on input "Choice" at bounding box center [445, 497] width 297 height 27
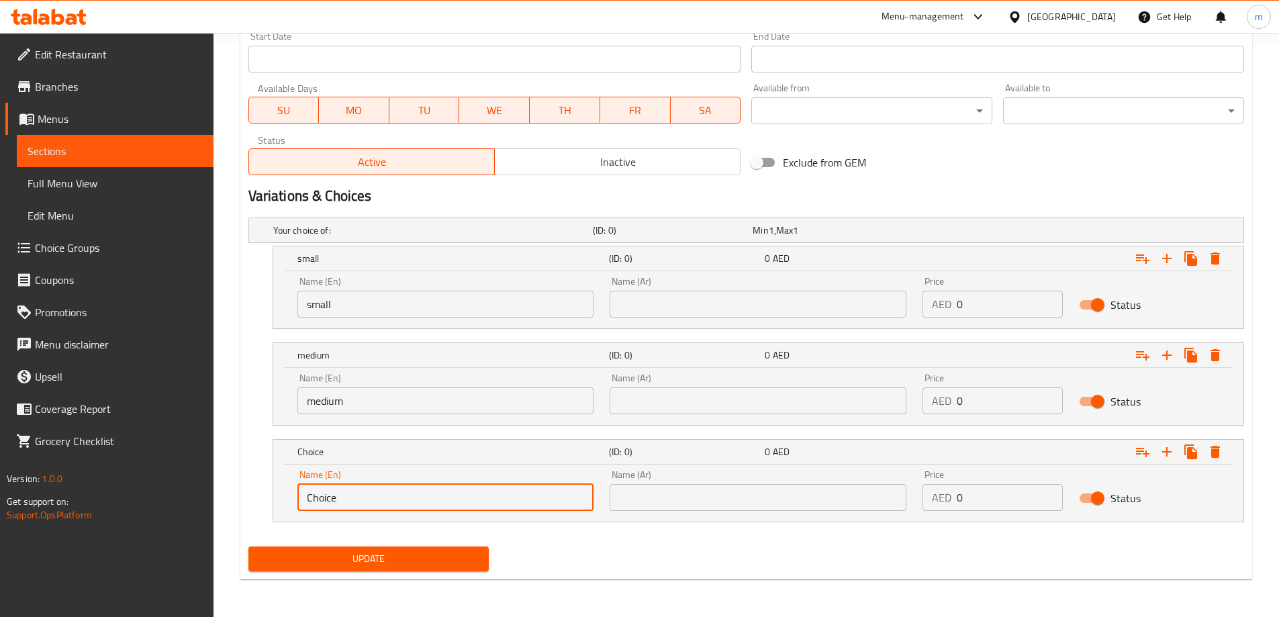
click at [414, 489] on input "Choice" at bounding box center [445, 497] width 297 height 27
type input "large"
click at [658, 324] on div "Name (Ar) Name (Ar)" at bounding box center [758, 297] width 313 height 57
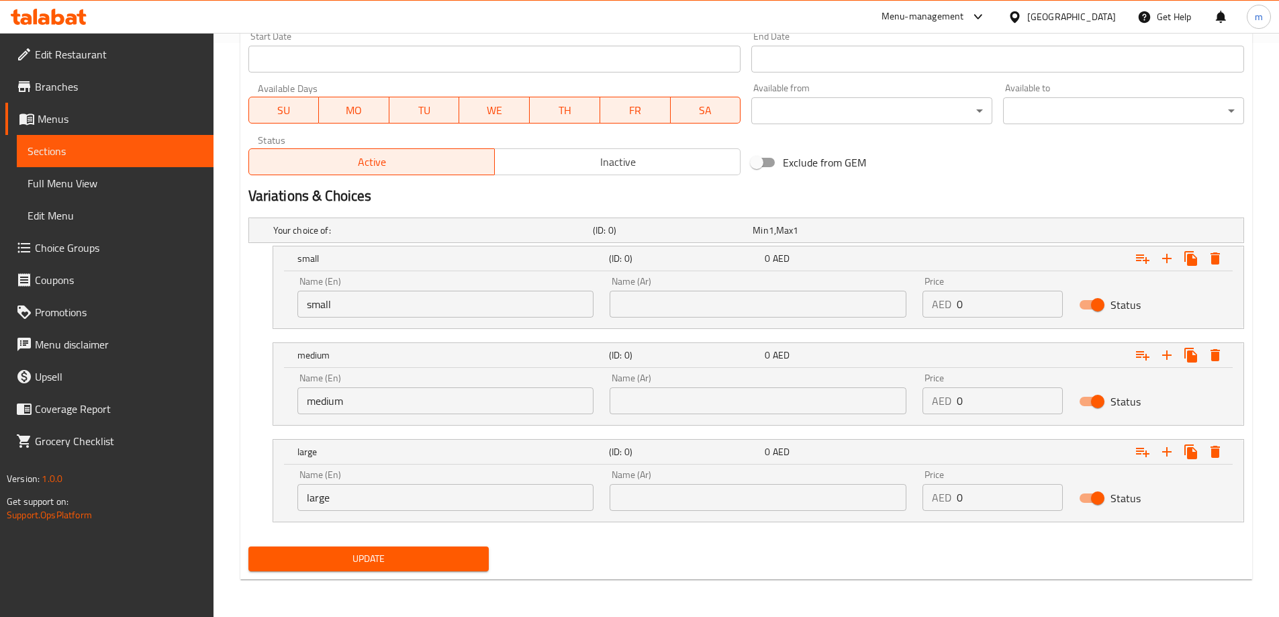
click at [659, 307] on input "text" at bounding box center [758, 304] width 297 height 27
type input "صغير"
click at [685, 397] on input "text" at bounding box center [758, 400] width 297 height 27
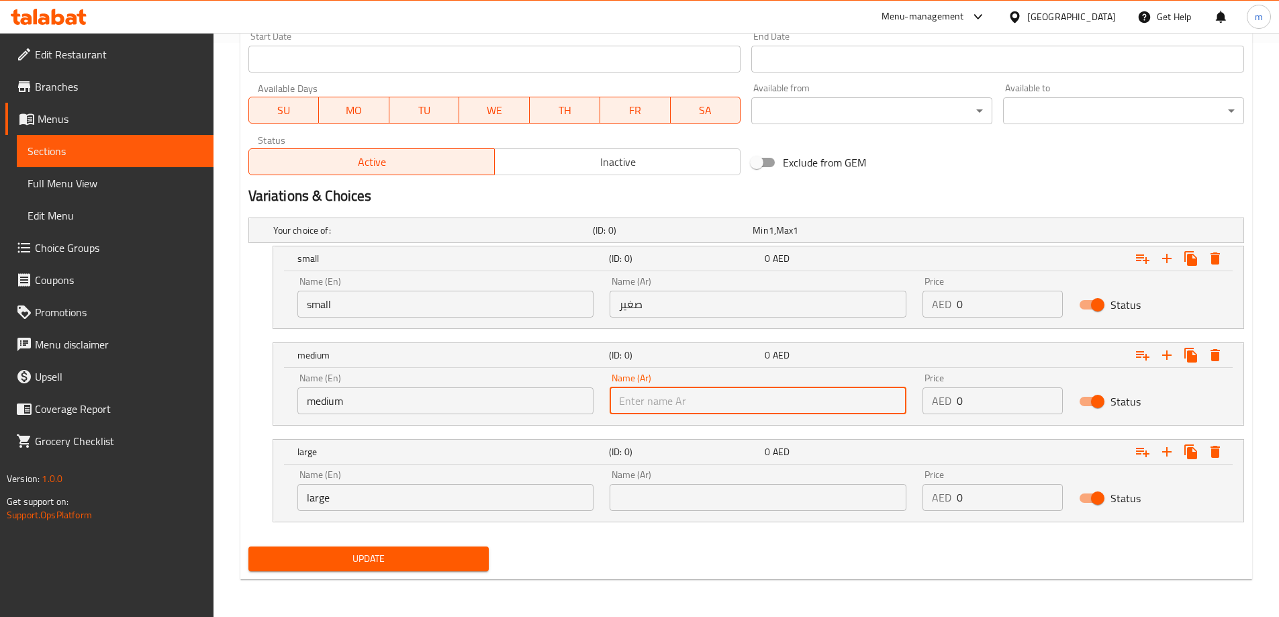
type input "وسط"
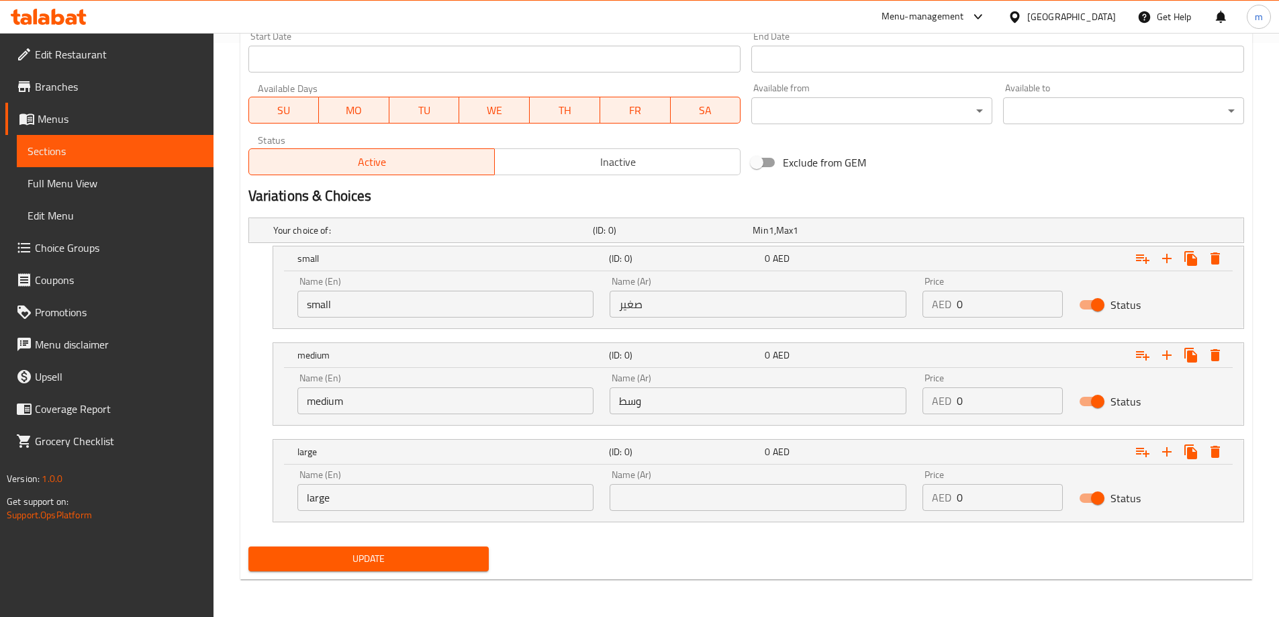
click at [702, 513] on div "Name (Ar) Name (Ar)" at bounding box center [758, 490] width 313 height 57
click at [702, 497] on input "text" at bounding box center [758, 497] width 297 height 27
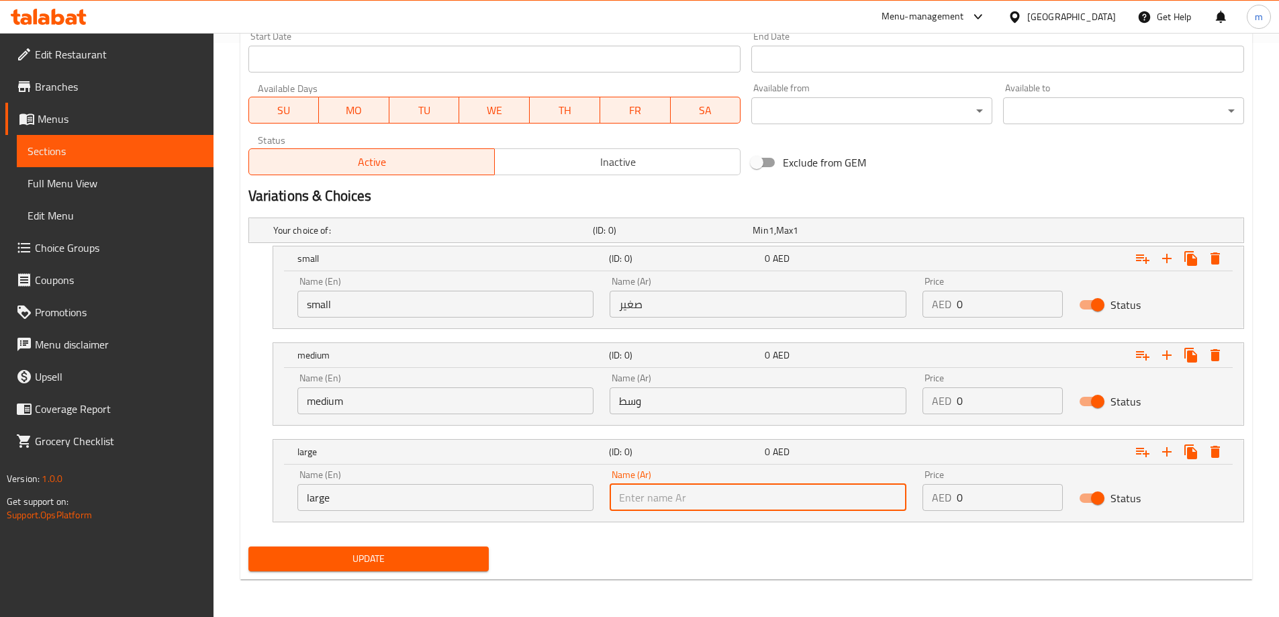
type input "كبير"
click at [990, 312] on input "0" at bounding box center [1010, 304] width 106 height 27
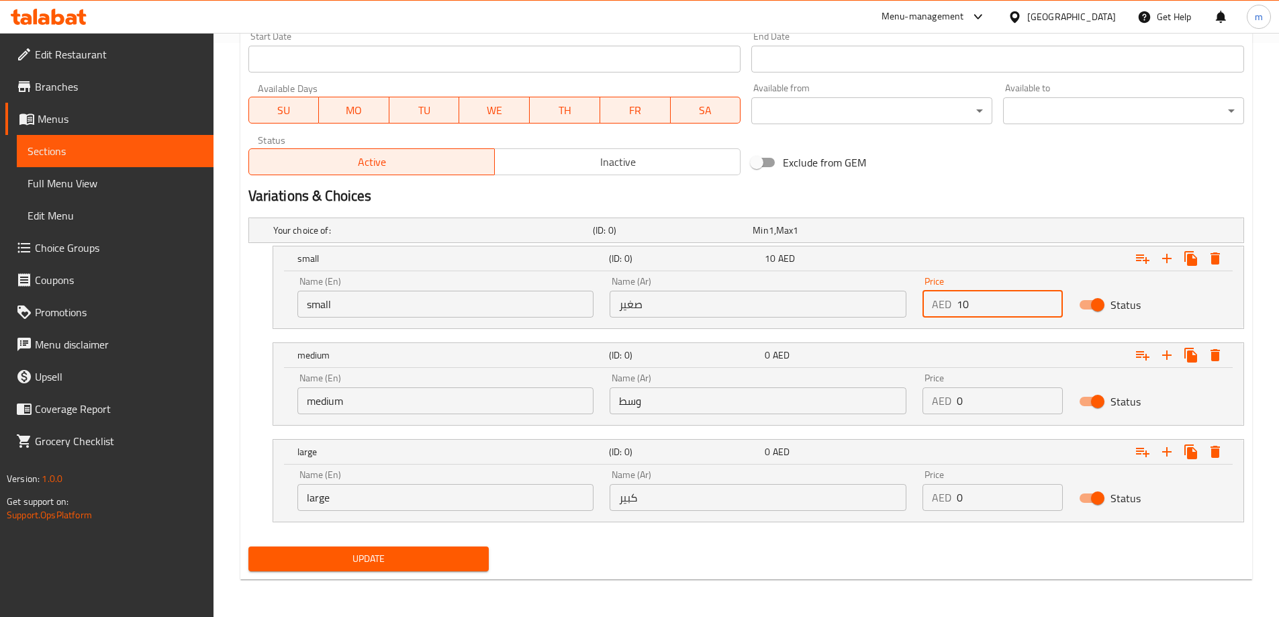
type input "10"
click at [982, 407] on input "0" at bounding box center [1010, 400] width 106 height 27
type input "15"
click at [979, 495] on input "0" at bounding box center [1010, 497] width 106 height 27
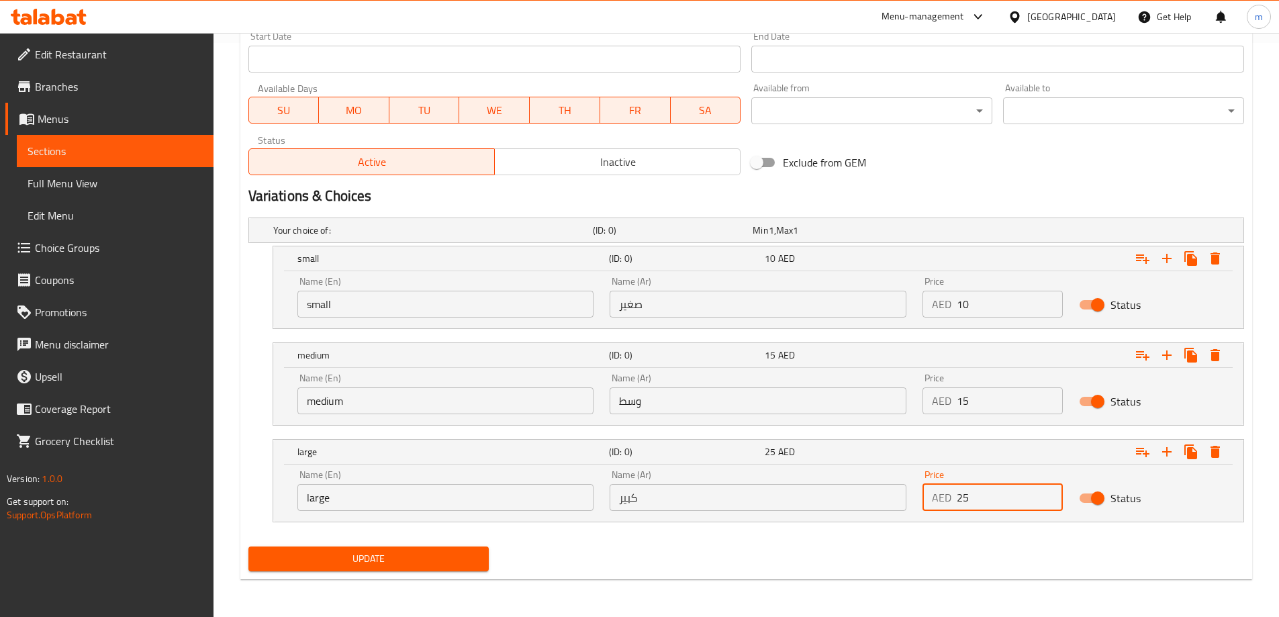
type input "25"
drag, startPoint x: 927, startPoint y: 561, endPoint x: 896, endPoint y: 569, distance: 31.9
click at [926, 561] on div "Update" at bounding box center [746, 559] width 1006 height 36
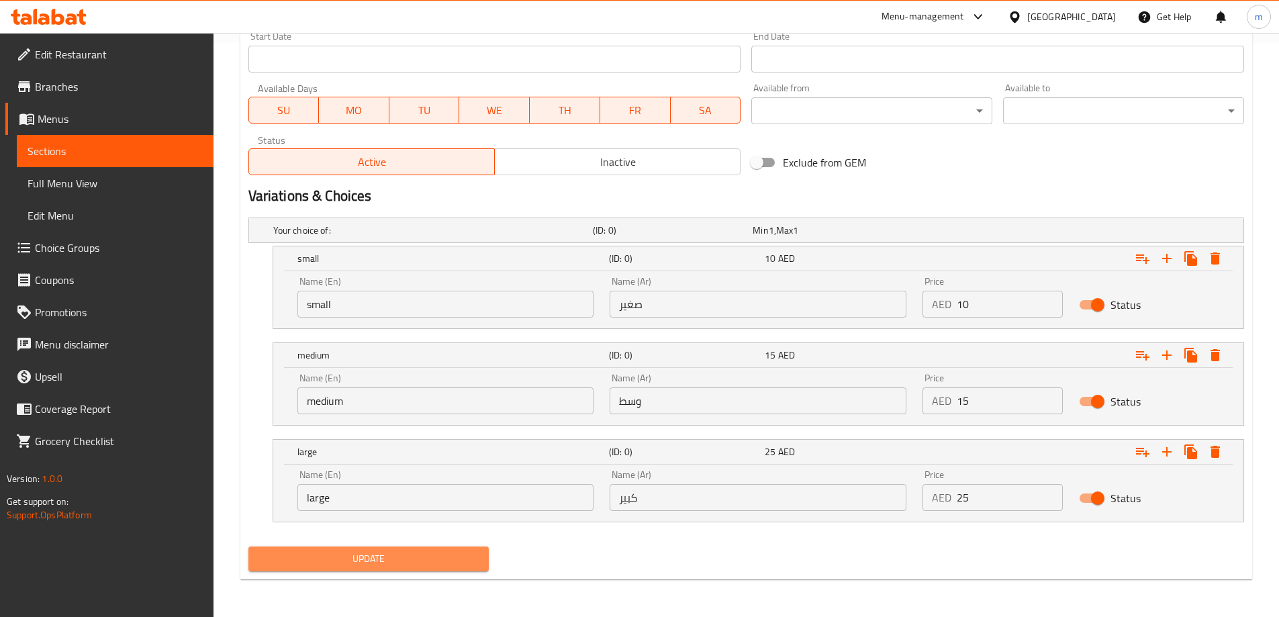
click at [414, 567] on button "Update" at bounding box center [368, 559] width 241 height 25
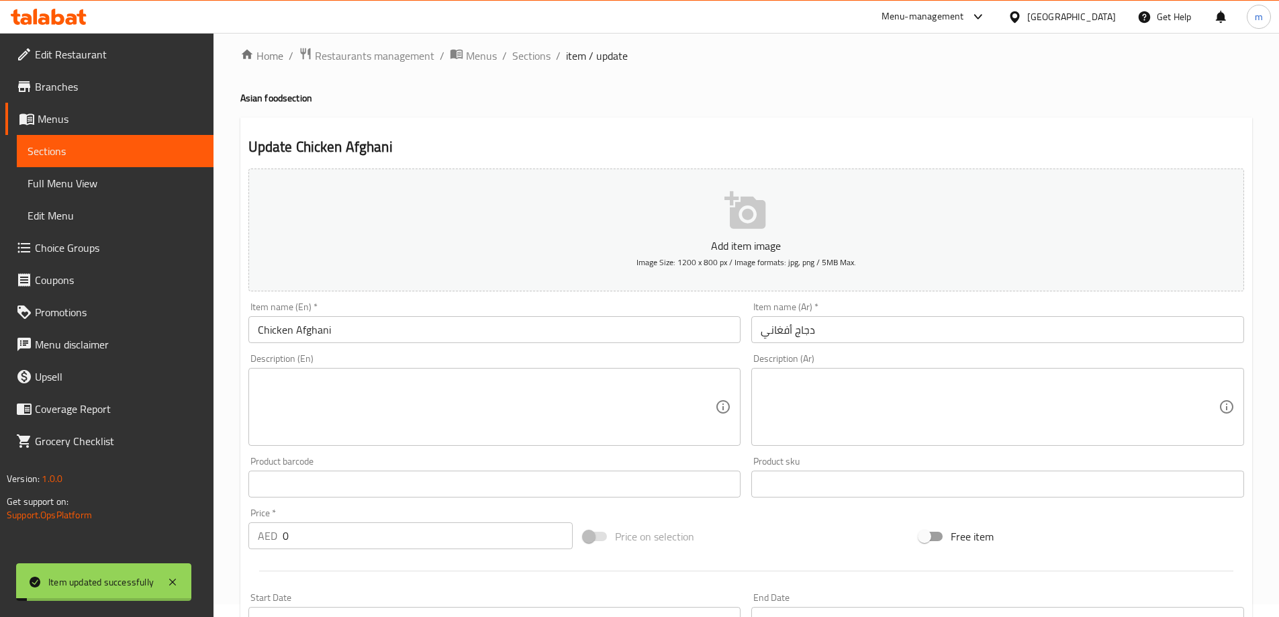
scroll to position [0, 0]
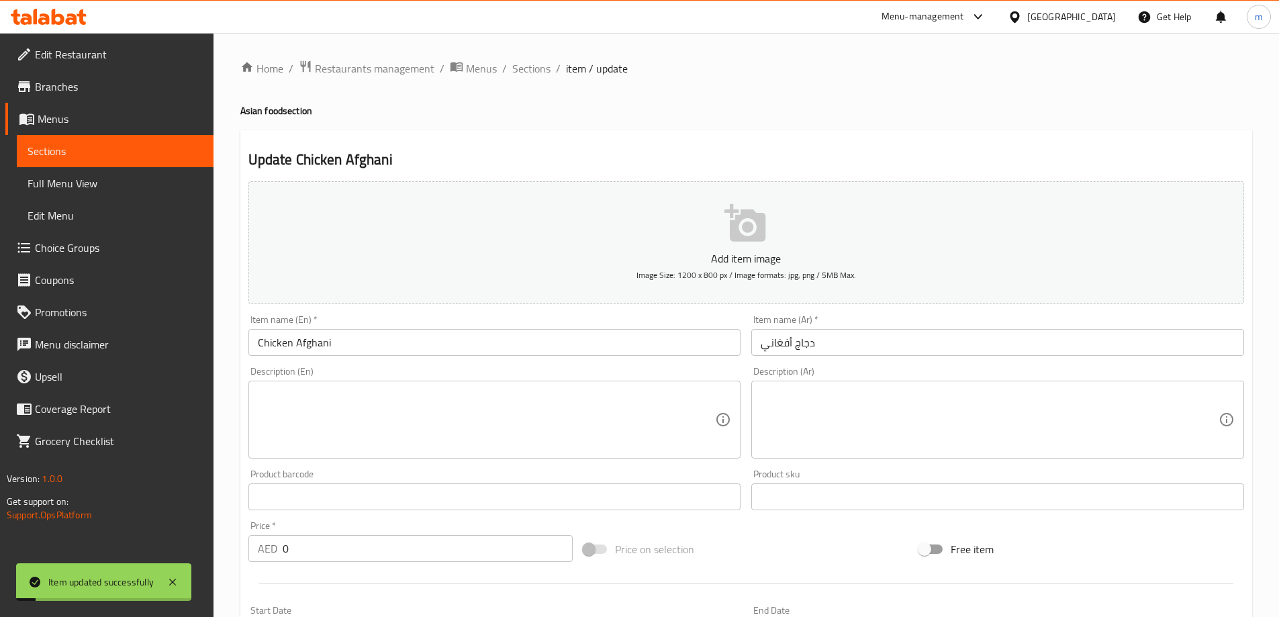
click at [544, 63] on span "Sections" at bounding box center [531, 68] width 38 height 16
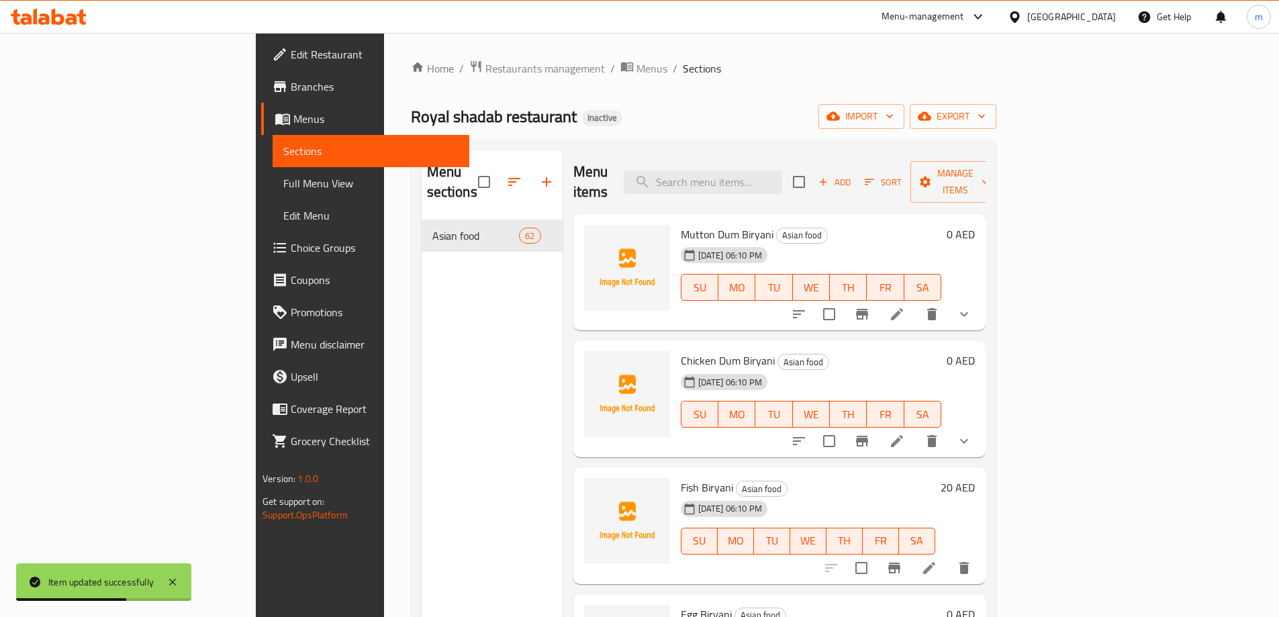
scroll to position [6972, 0]
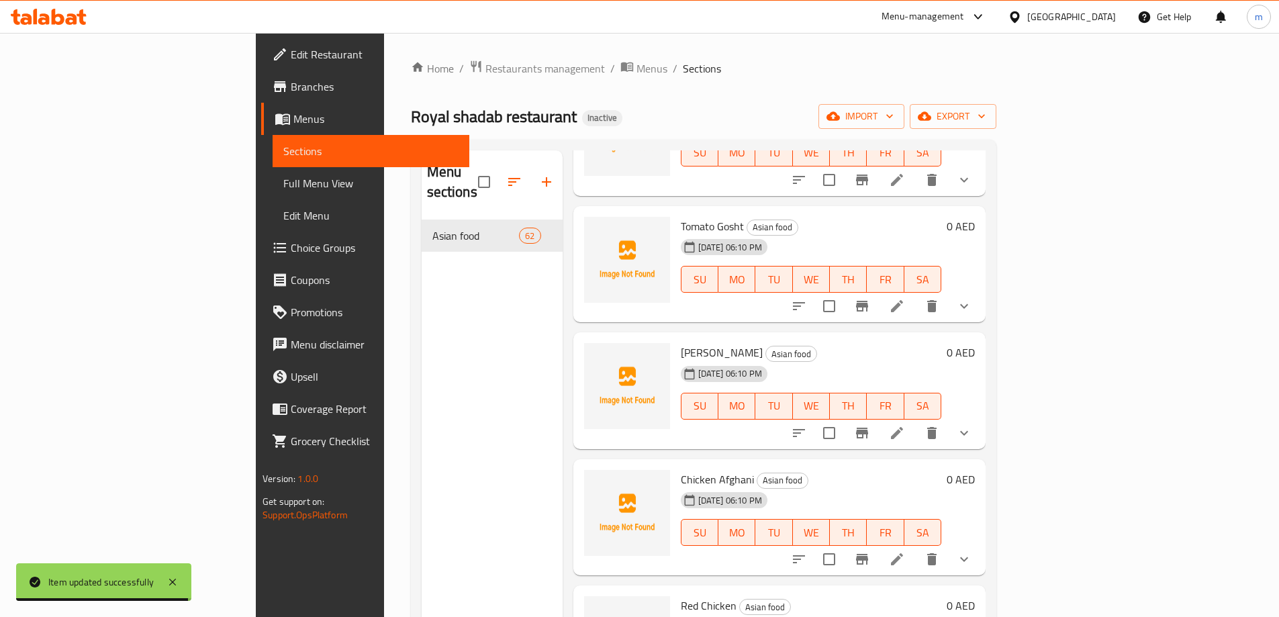
click at [941, 470] on h6 "Chicken Afghani Asian food" at bounding box center [811, 479] width 260 height 19
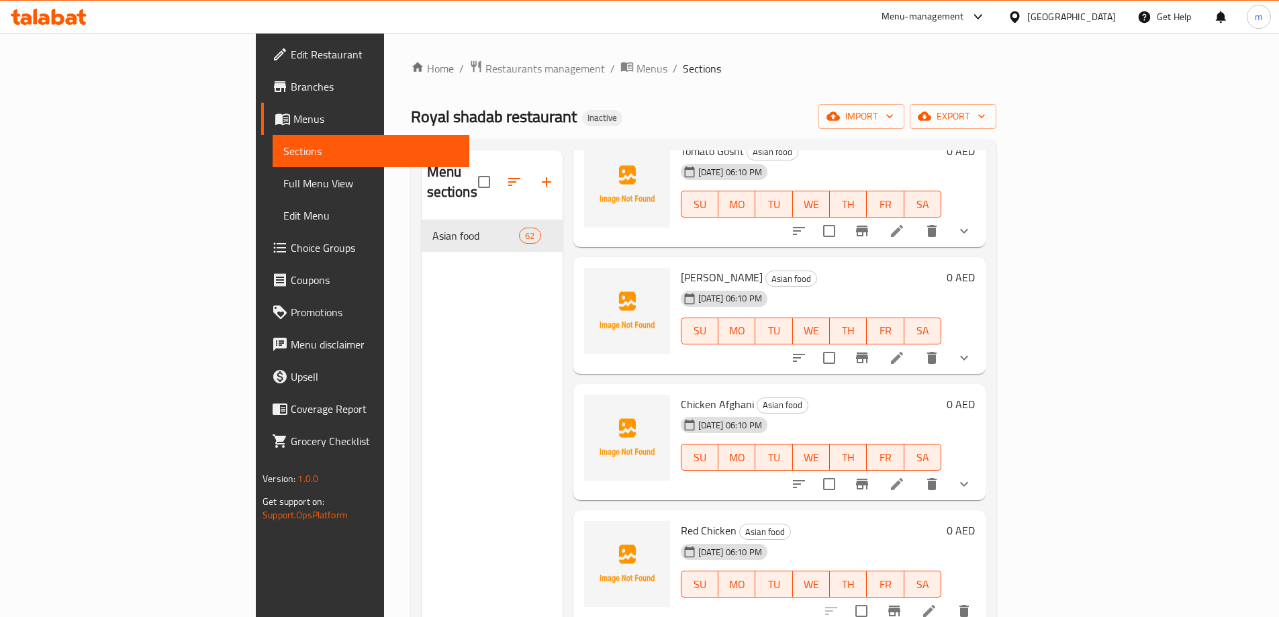
scroll to position [7174, 0]
click at [937, 477] on icon at bounding box center [929, 485] width 16 height 16
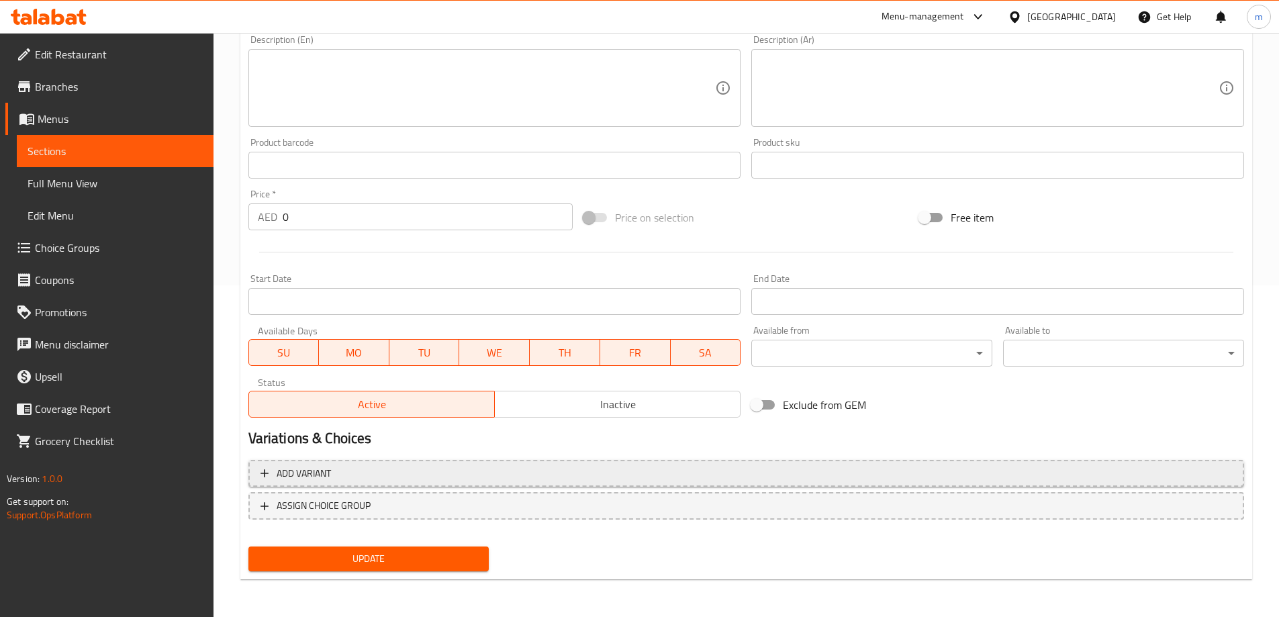
click at [974, 471] on span "Add variant" at bounding box center [745, 473] width 971 height 17
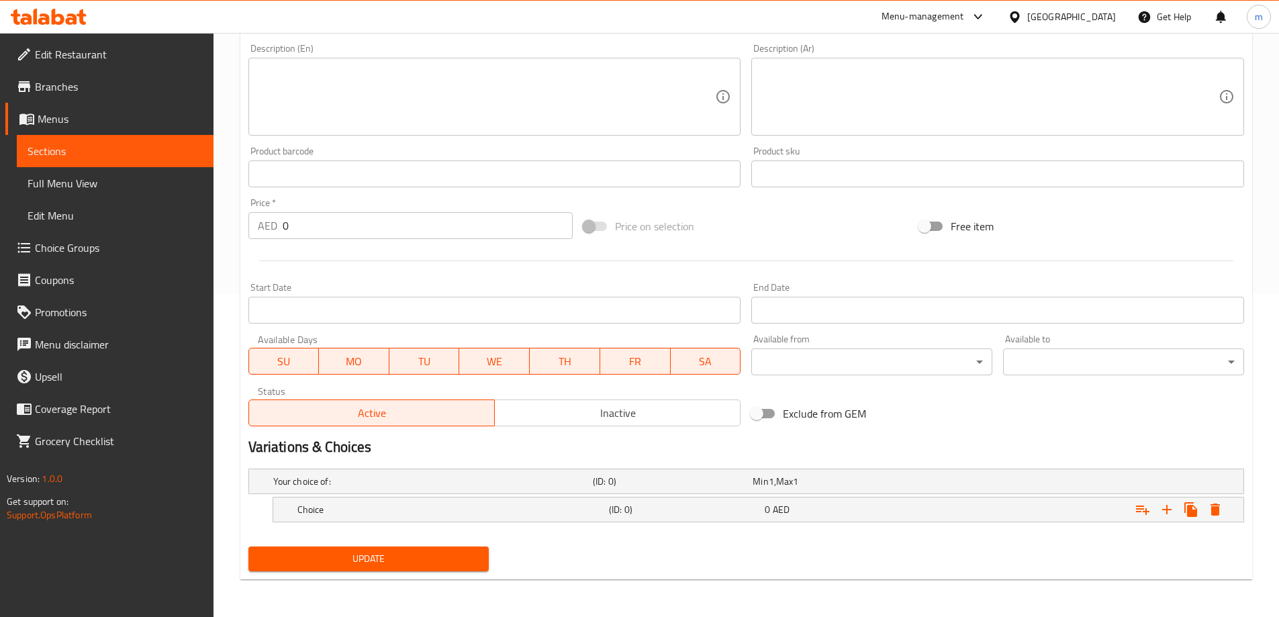
scroll to position [323, 0]
click at [1170, 514] on icon "Expand" at bounding box center [1167, 510] width 16 height 16
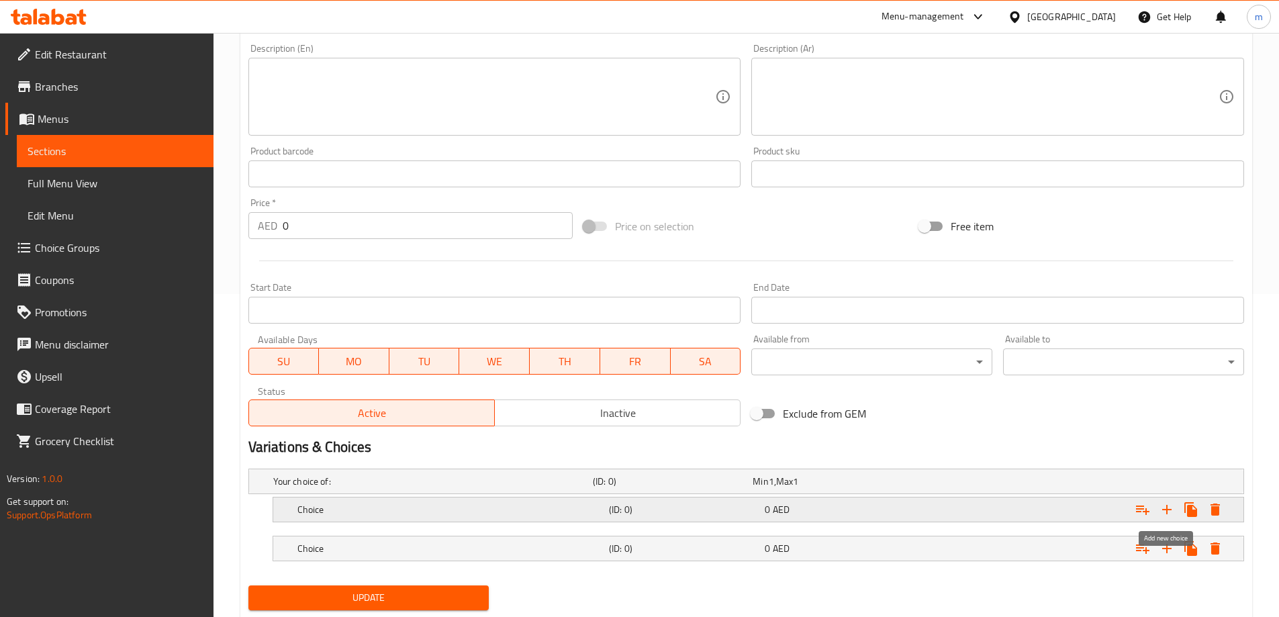
click at [1170, 514] on icon "Expand" at bounding box center [1167, 510] width 16 height 16
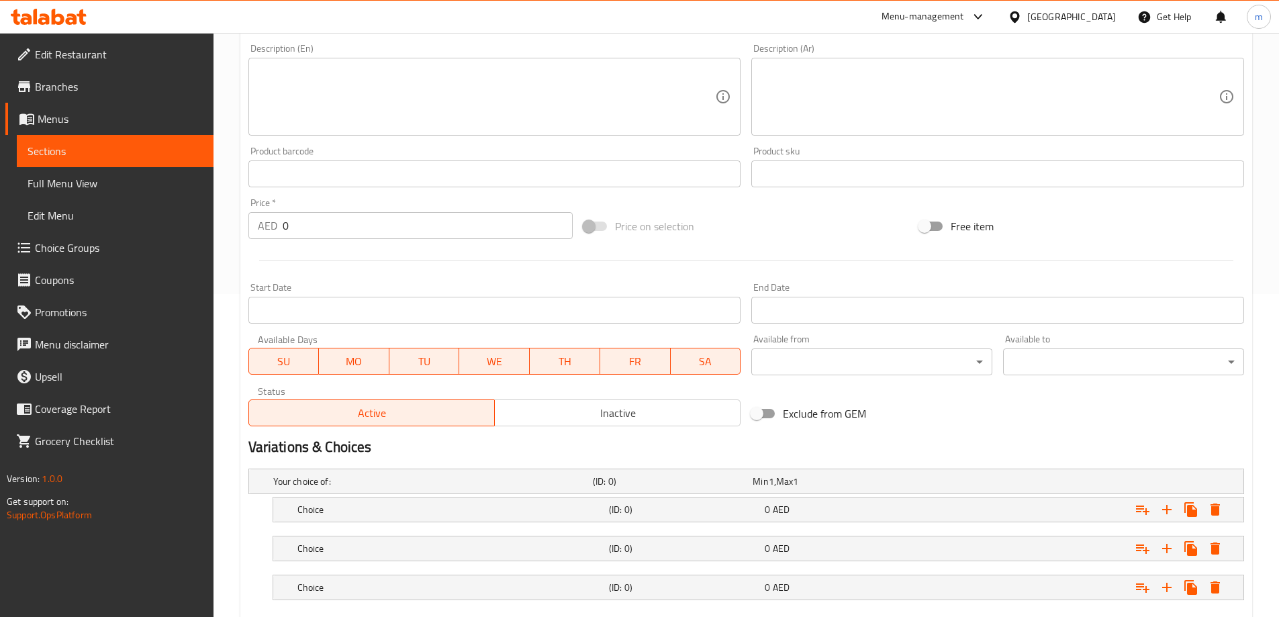
scroll to position [401, 0]
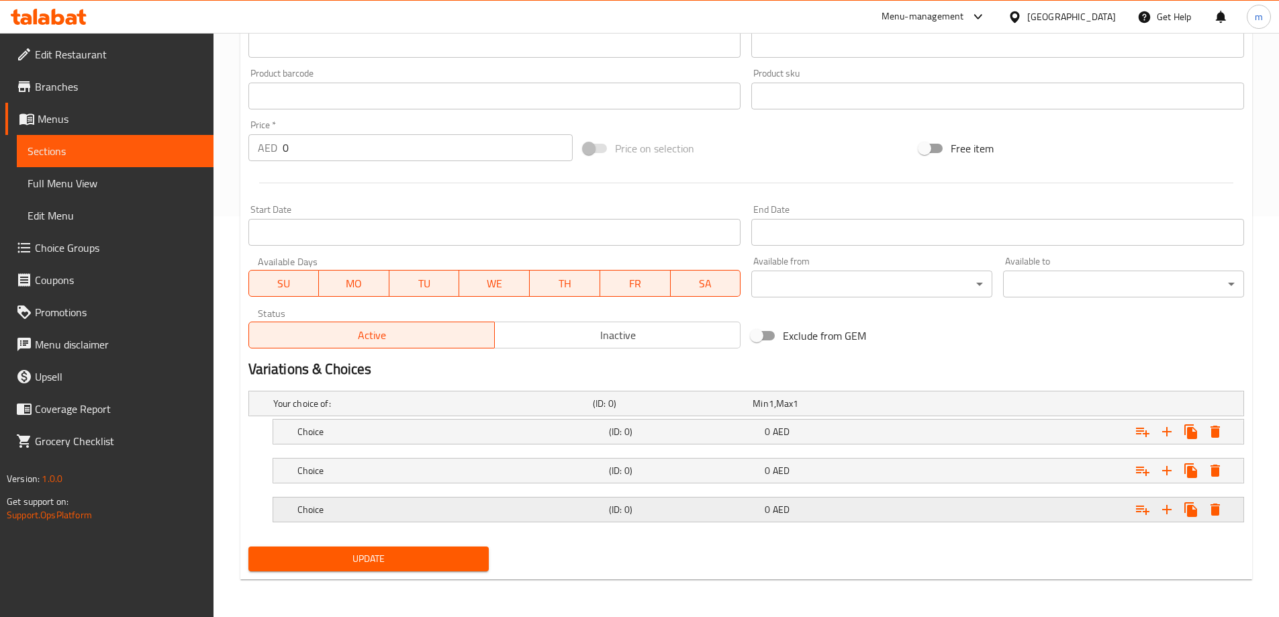
click at [884, 519] on div "Choice (ID: 0) 0 AED" at bounding box center [762, 510] width 935 height 30
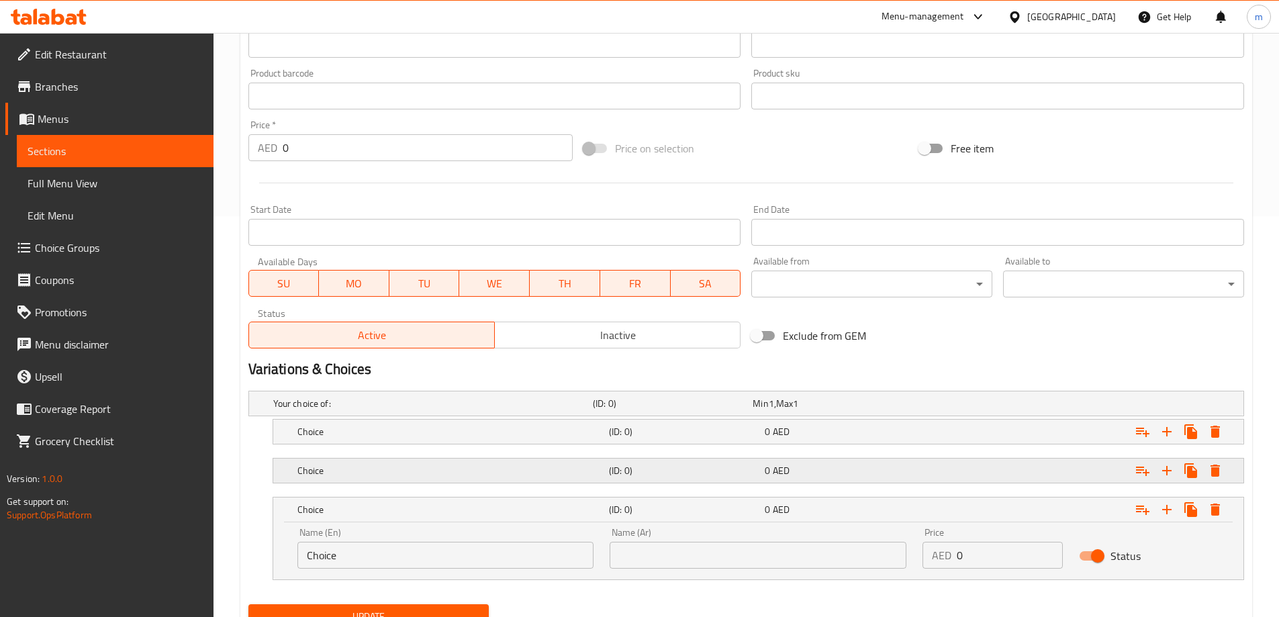
click at [871, 478] on div "0 AED" at bounding box center [840, 470] width 156 height 19
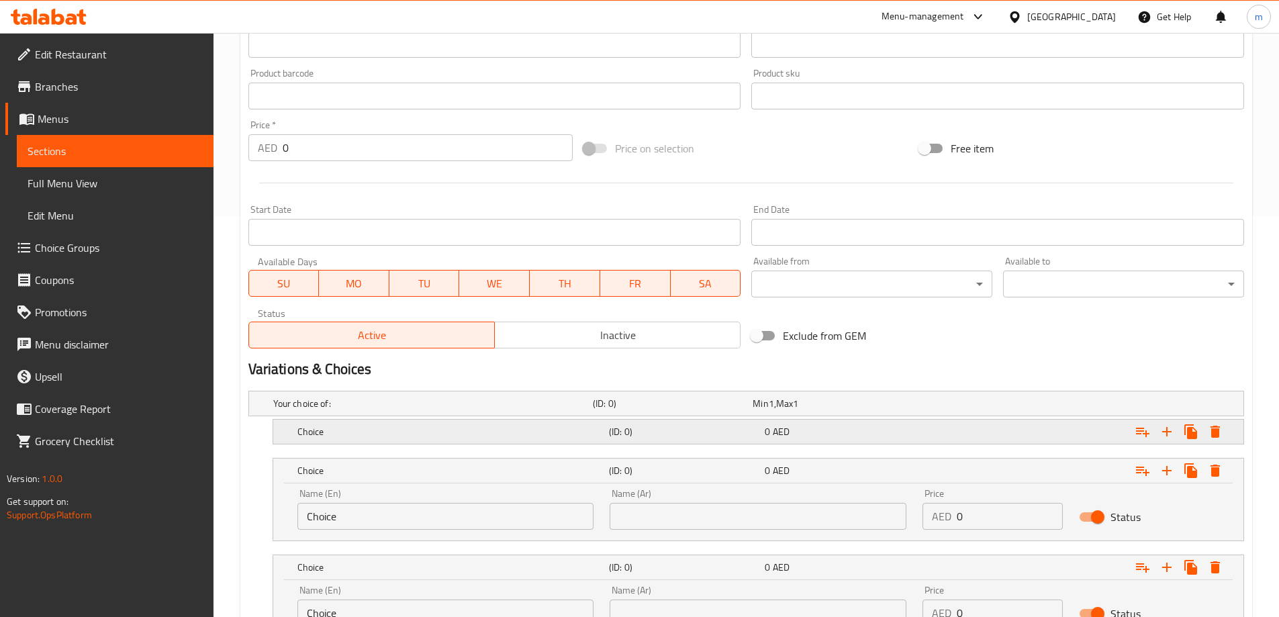
click at [867, 444] on div "Choice (ID: 0) 0 AED" at bounding box center [762, 432] width 935 height 30
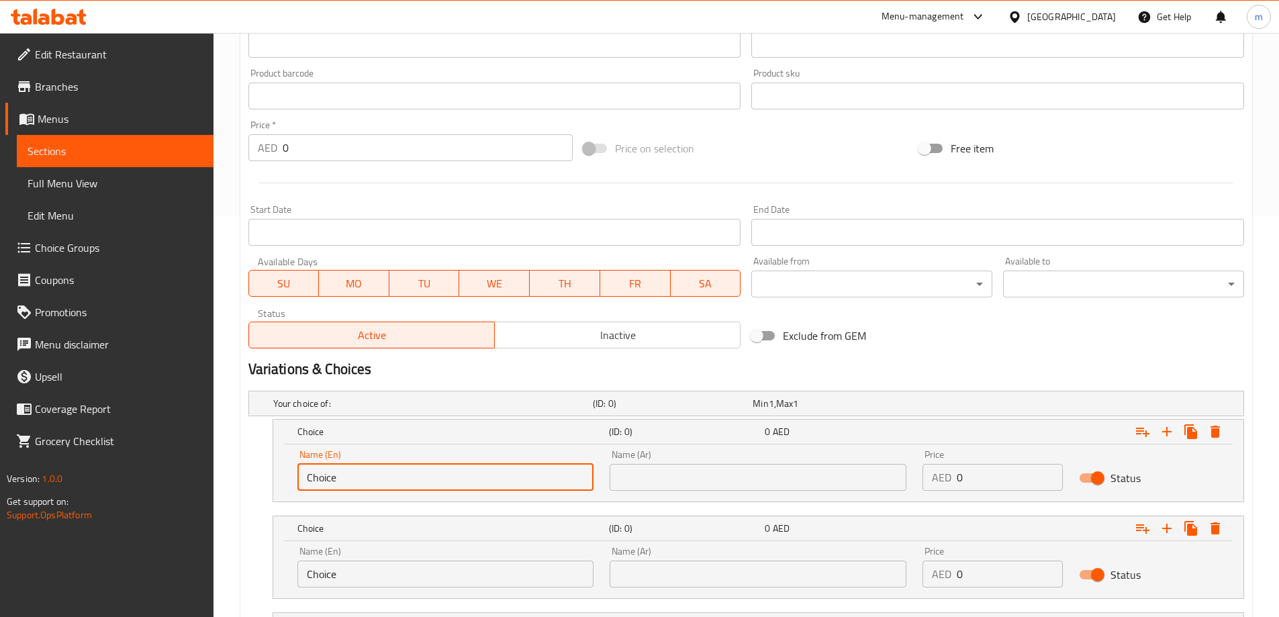
click at [518, 477] on input "Choice" at bounding box center [445, 477] width 297 height 27
type input "small"
click at [421, 561] on input "Choice" at bounding box center [445, 574] width 297 height 27
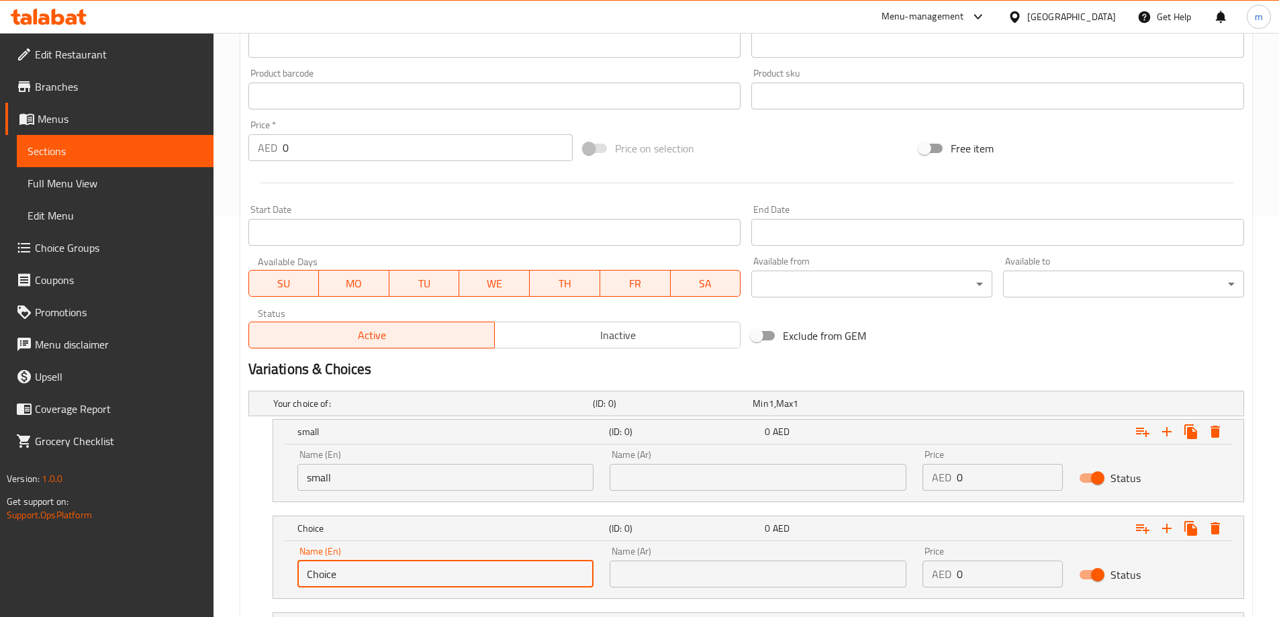
click at [421, 561] on input "Choice" at bounding box center [445, 574] width 297 height 27
type input "medium"
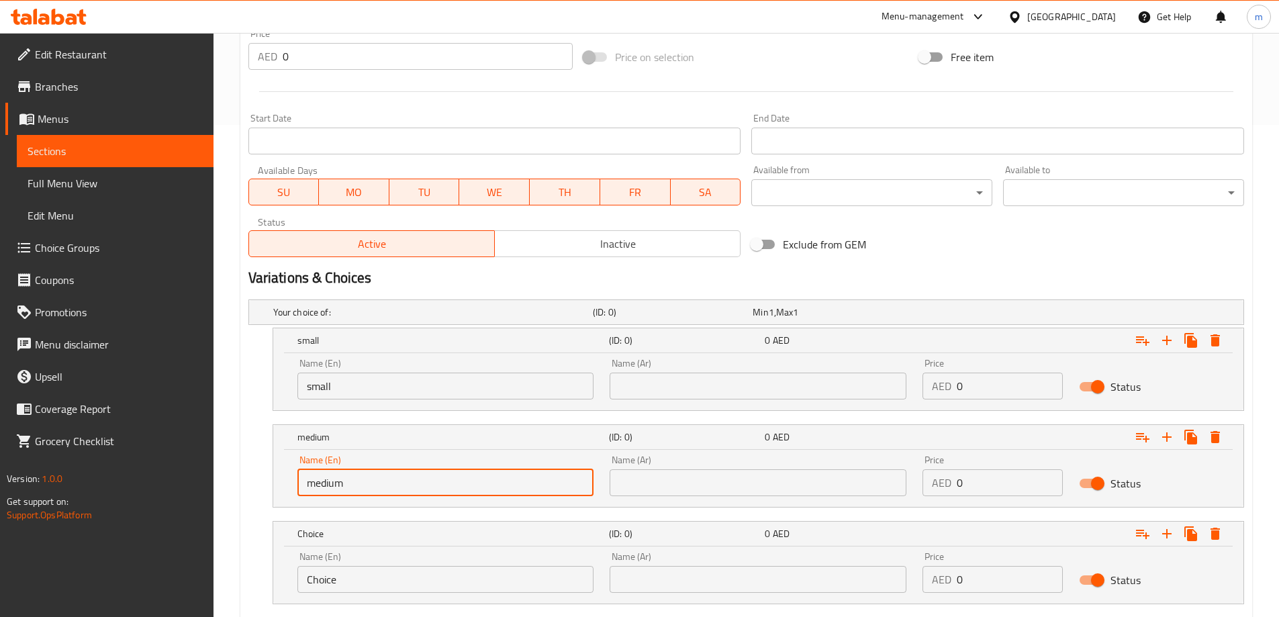
scroll to position [574, 0]
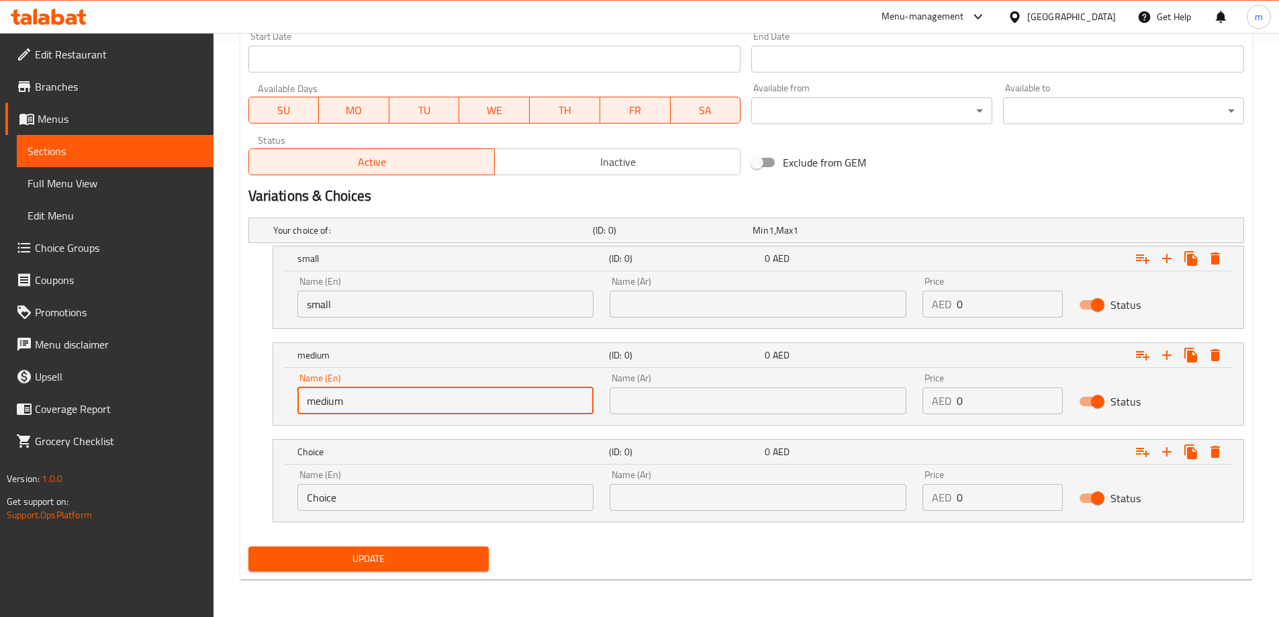
click at [423, 497] on input "Choice" at bounding box center [445, 497] width 297 height 27
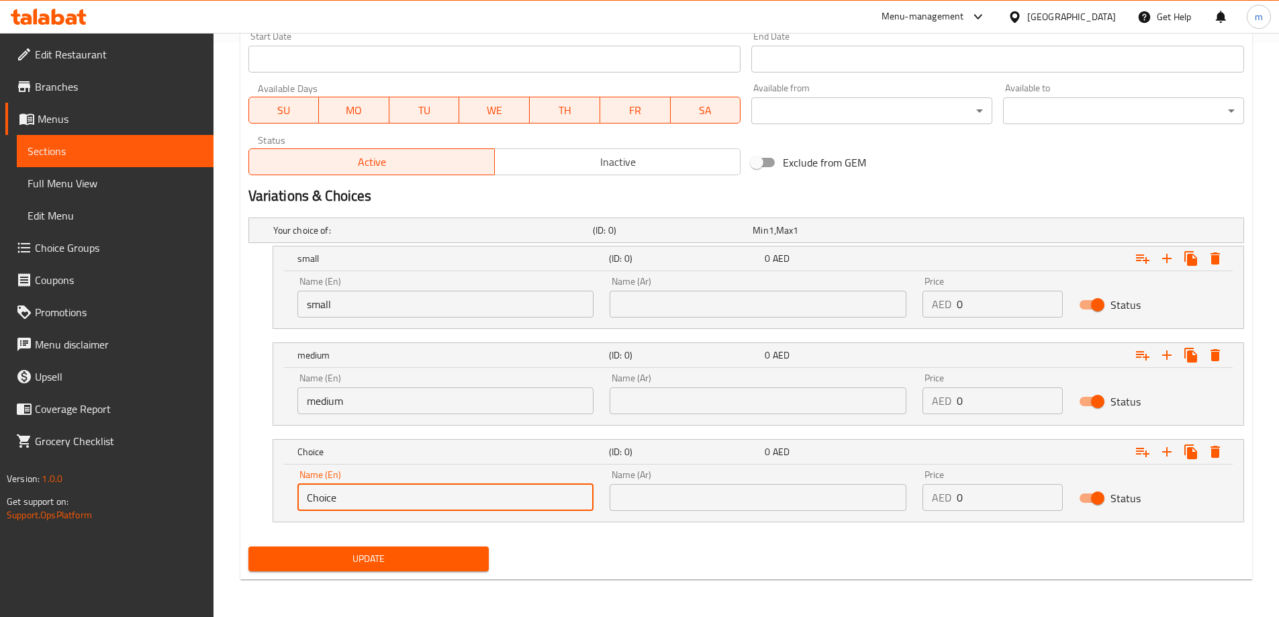
click at [423, 497] on input "Choice" at bounding box center [445, 497] width 297 height 27
type input "large"
click at [666, 306] on input "text" at bounding box center [758, 304] width 297 height 27
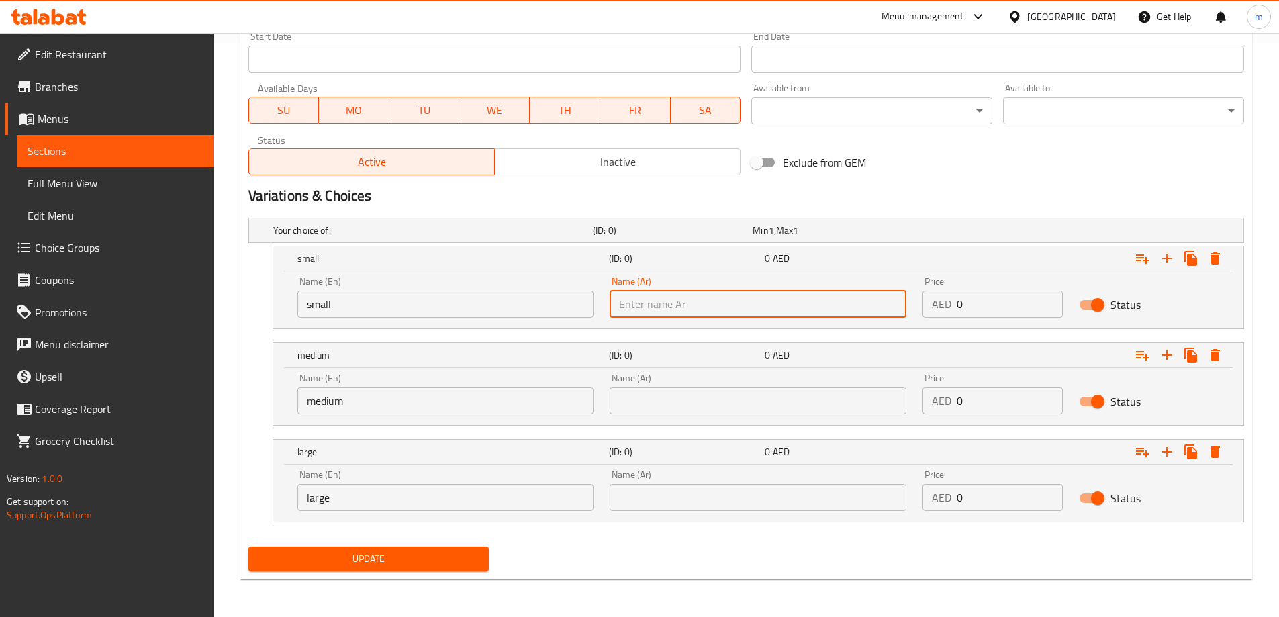
type input "صغير"
click at [681, 396] on input "text" at bounding box center [758, 400] width 297 height 27
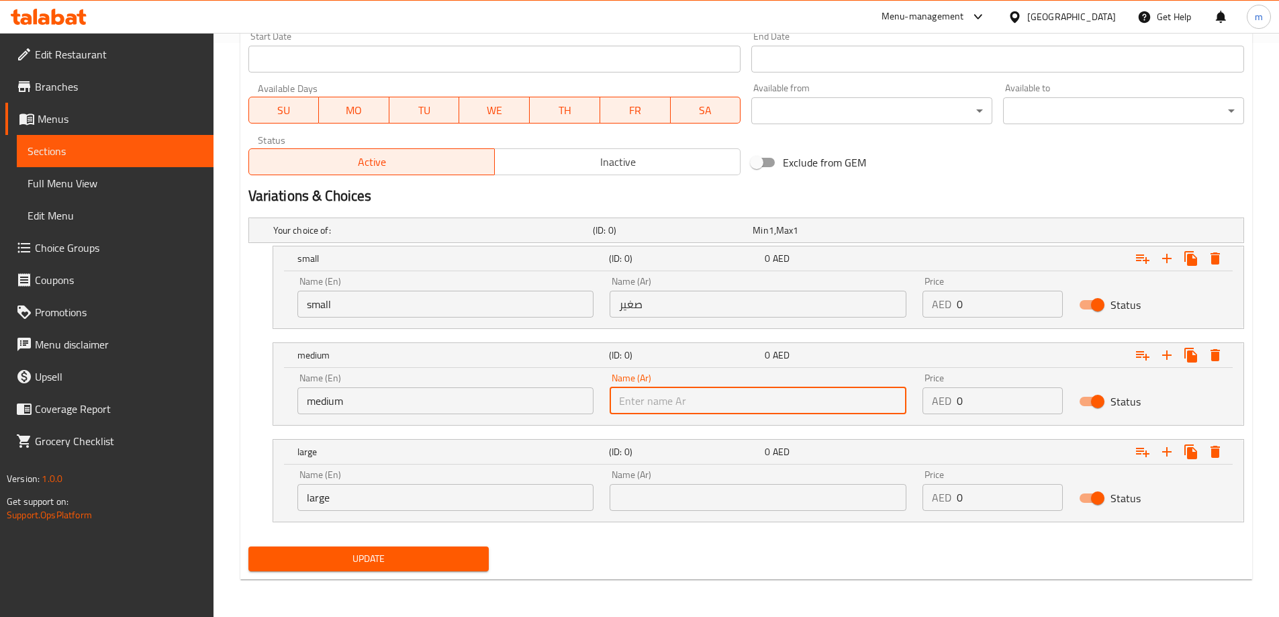
type input "وسط"
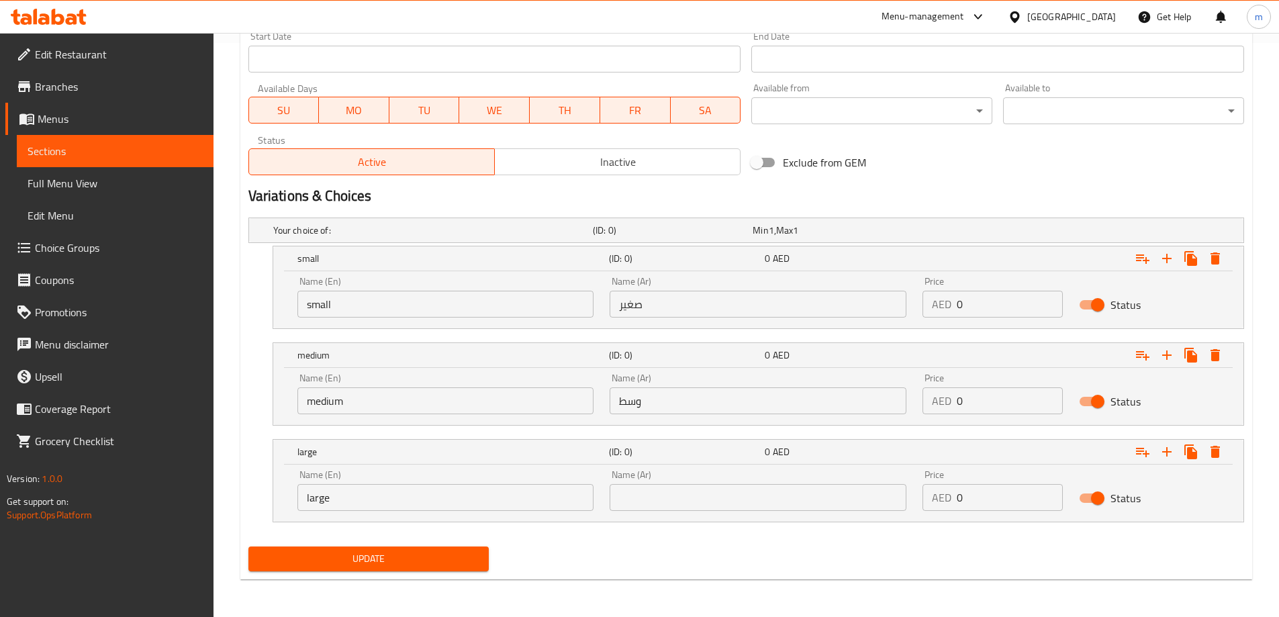
click at [697, 483] on div "Name (Ar) Name (Ar)" at bounding box center [758, 490] width 297 height 41
click at [699, 495] on input "text" at bounding box center [758, 497] width 297 height 27
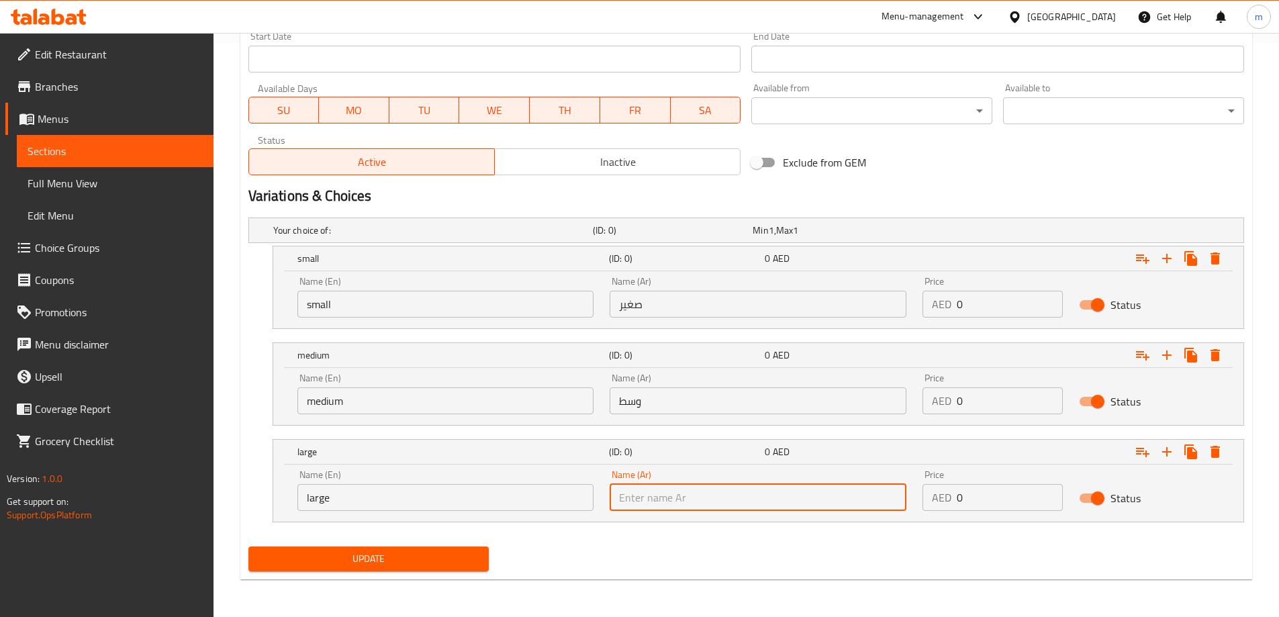
type input "كبير"
click at [1014, 308] on input "0" at bounding box center [1010, 304] width 106 height 27
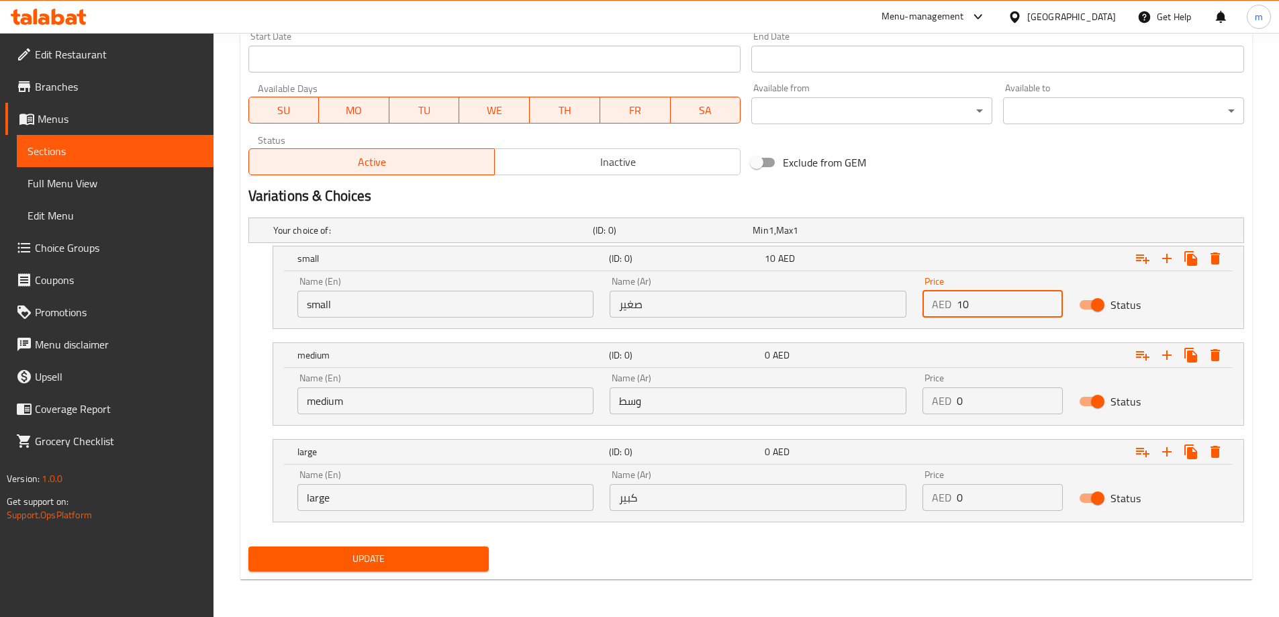
type input "10"
click at [1015, 395] on input "0" at bounding box center [1010, 400] width 106 height 27
type input "15"
click at [996, 495] on input "0" at bounding box center [1010, 497] width 106 height 27
type input "25"
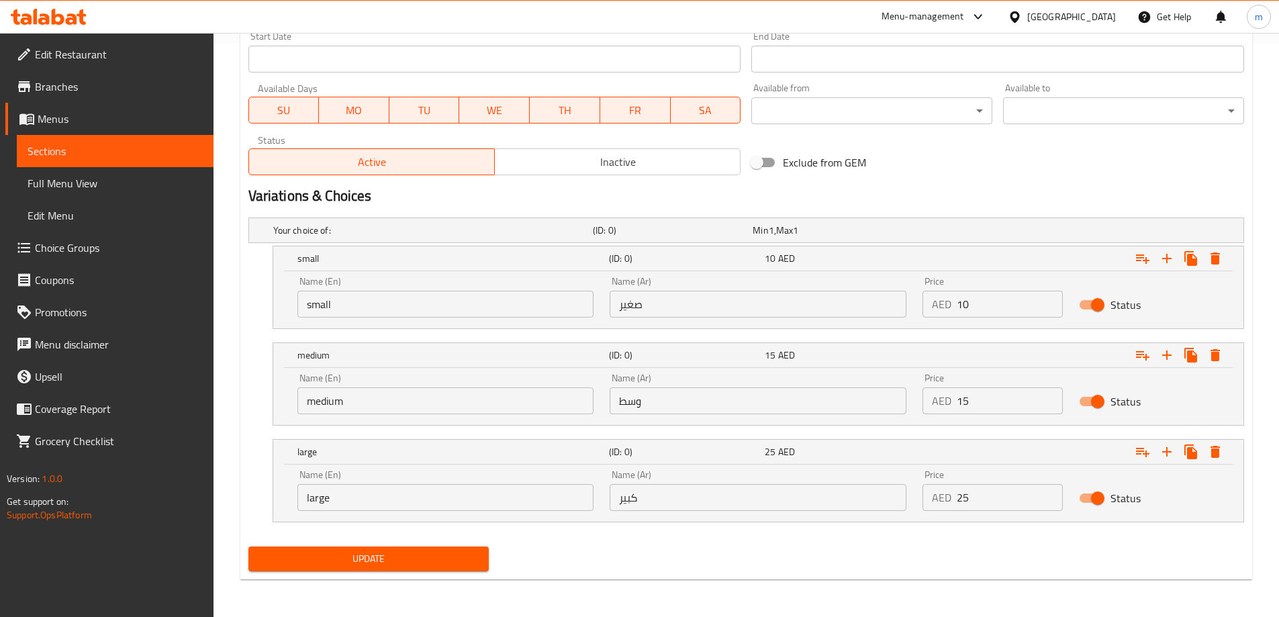
drag, startPoint x: 963, startPoint y: 524, endPoint x: 671, endPoint y: 557, distance: 293.8
click at [888, 547] on div "Add item image Image Size: 1200 x 800 px / Image formats: jpg, png / 5MB Max. I…" at bounding box center [746, 89] width 1006 height 974
click at [417, 567] on button "Update" at bounding box center [368, 559] width 241 height 25
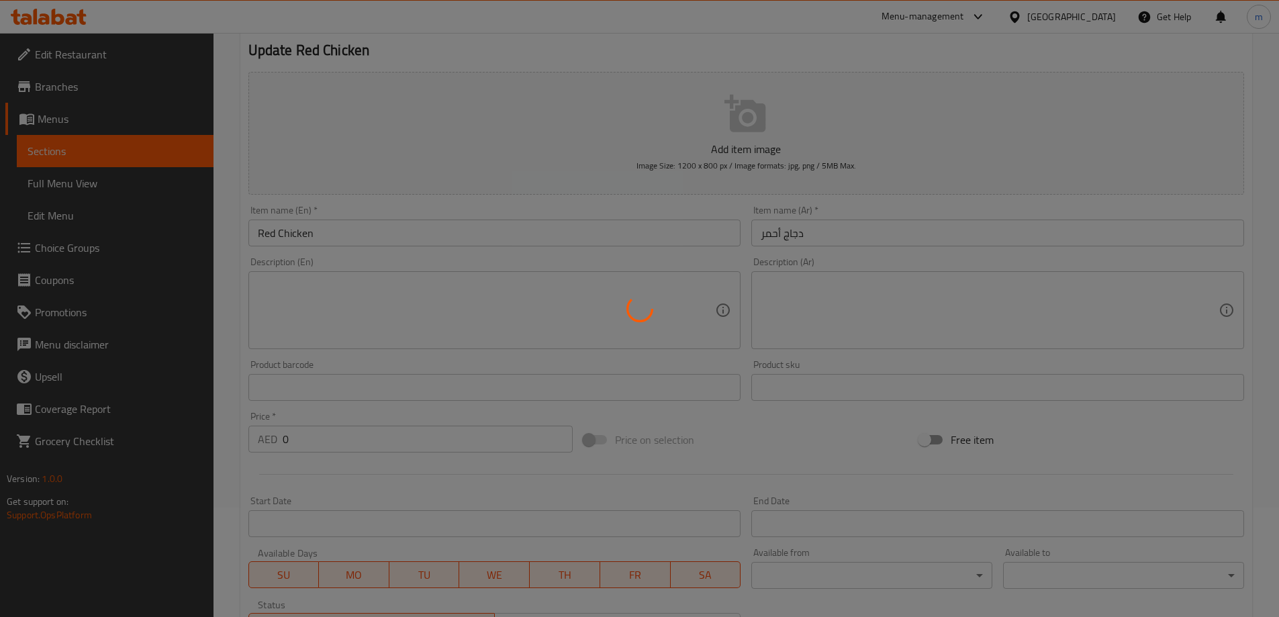
scroll to position [0, 0]
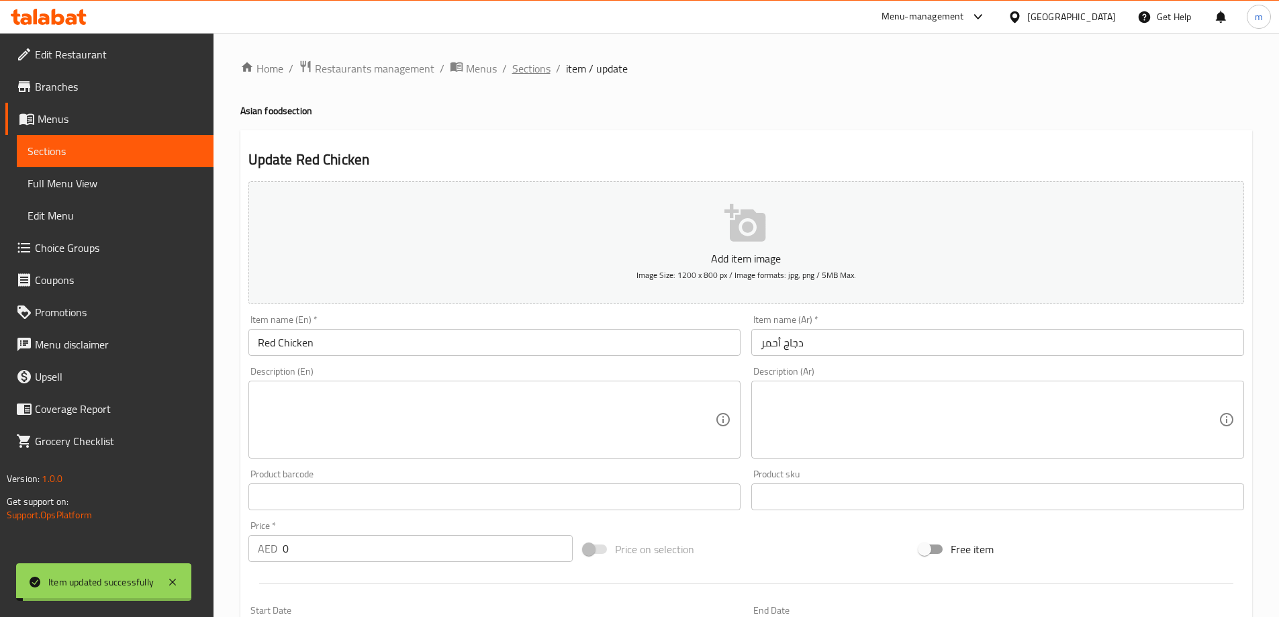
click at [535, 63] on span "Sections" at bounding box center [531, 68] width 38 height 16
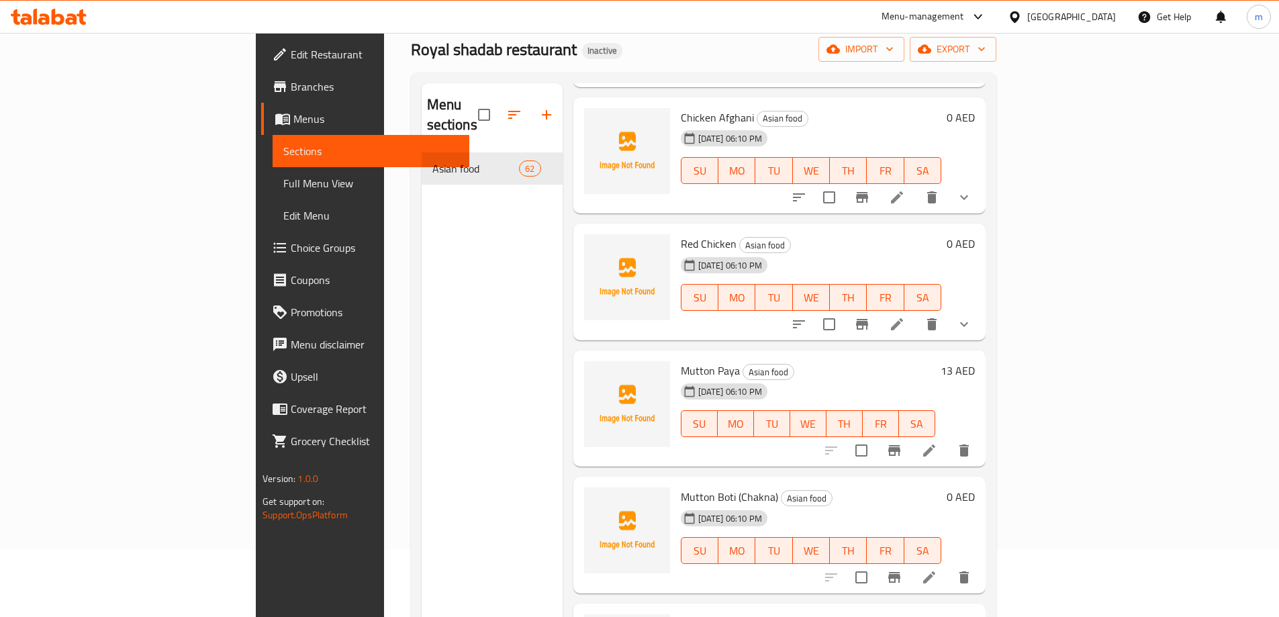
scroll to position [134, 0]
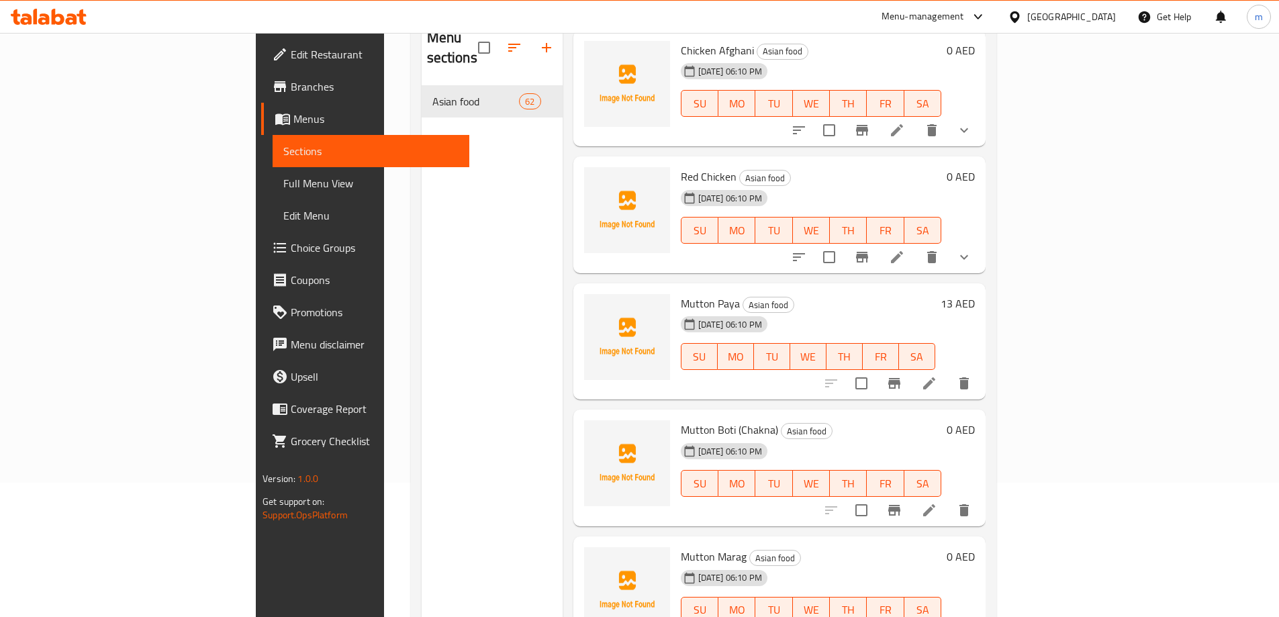
click at [948, 498] on li at bounding box center [929, 510] width 38 height 24
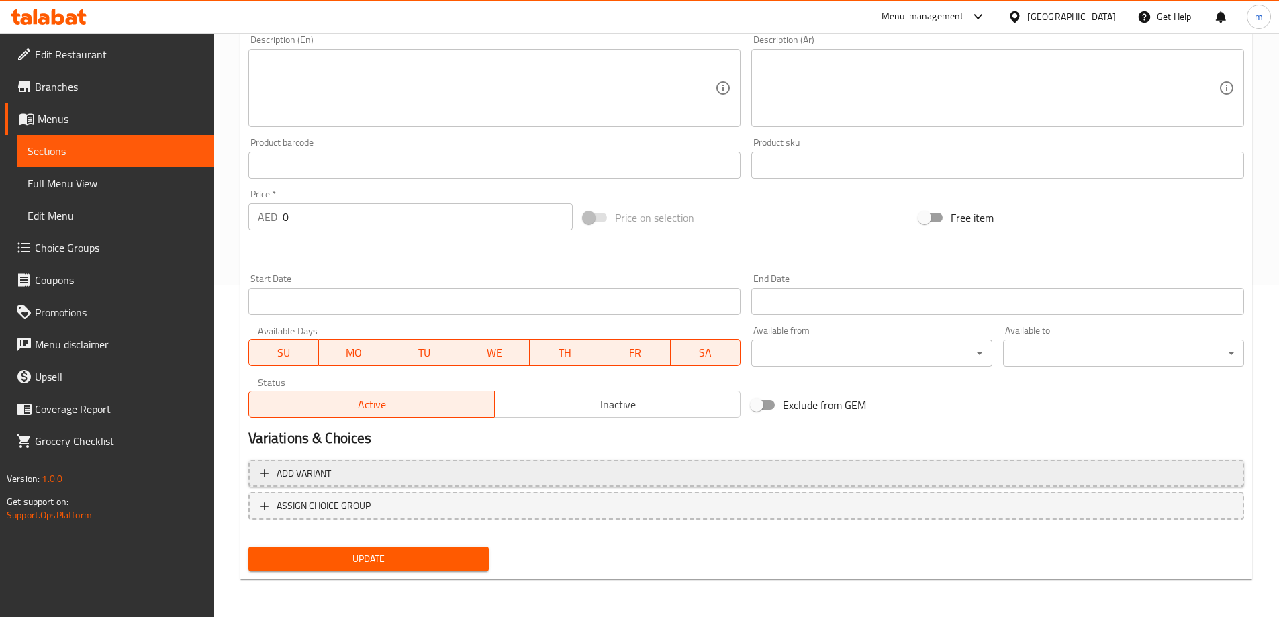
click at [949, 461] on button "Add variant" at bounding box center [746, 474] width 996 height 28
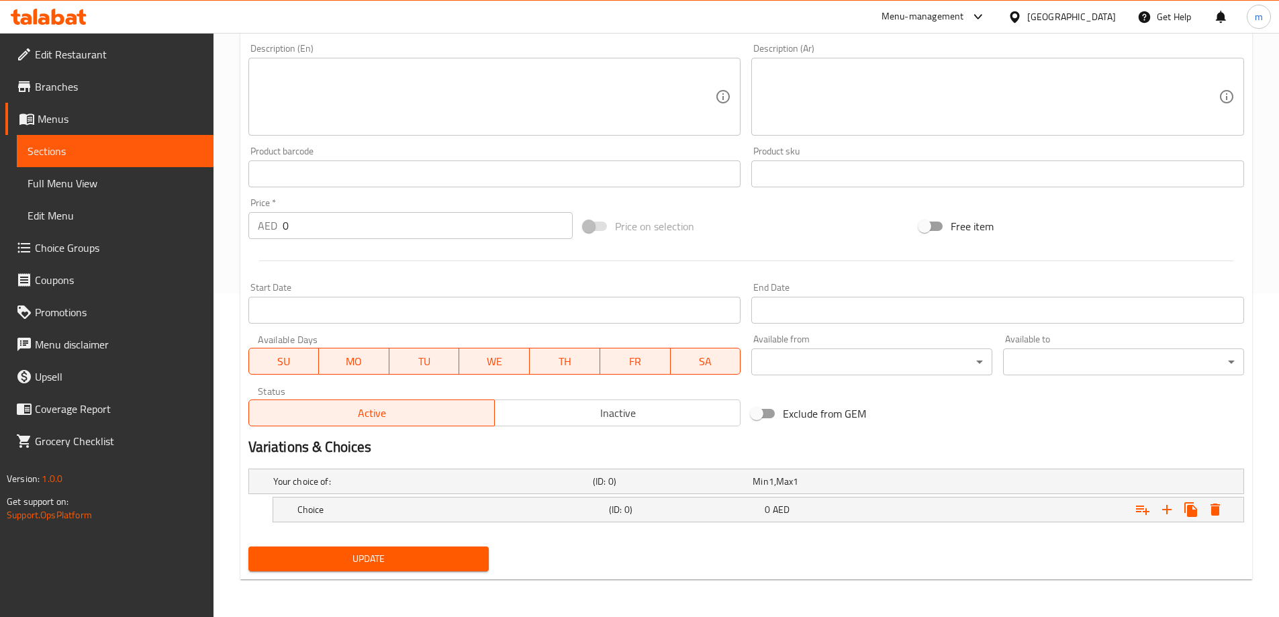
scroll to position [323, 0]
click at [1161, 516] on icon "Expand" at bounding box center [1167, 510] width 16 height 16
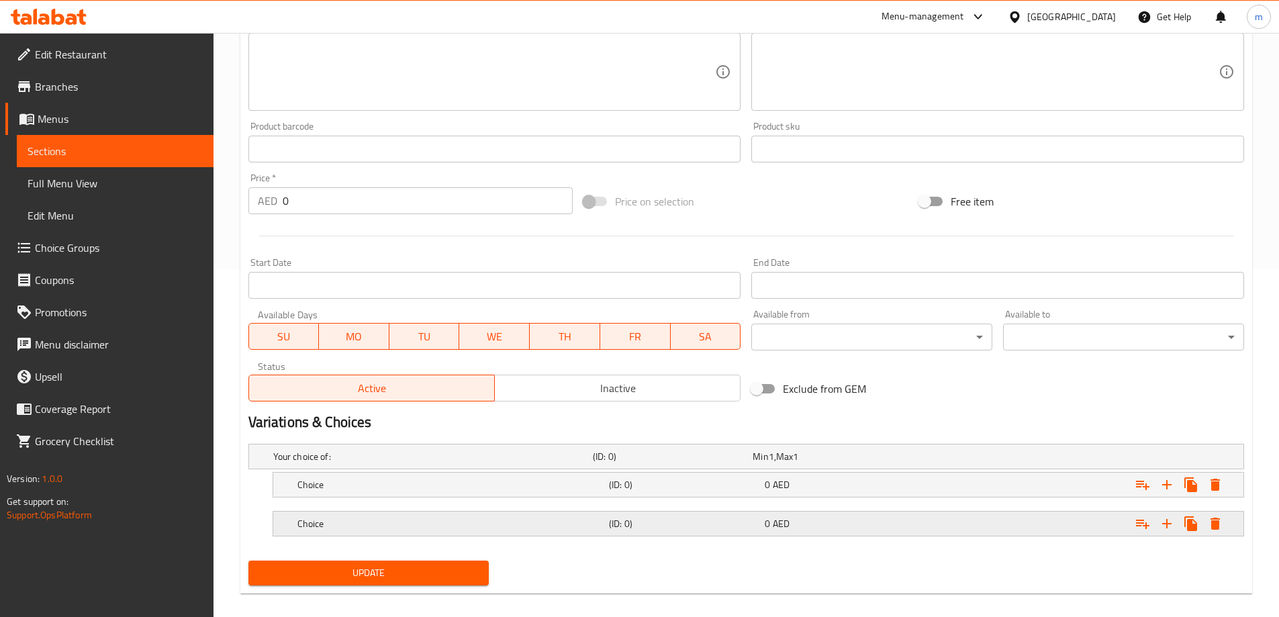
scroll to position [362, 0]
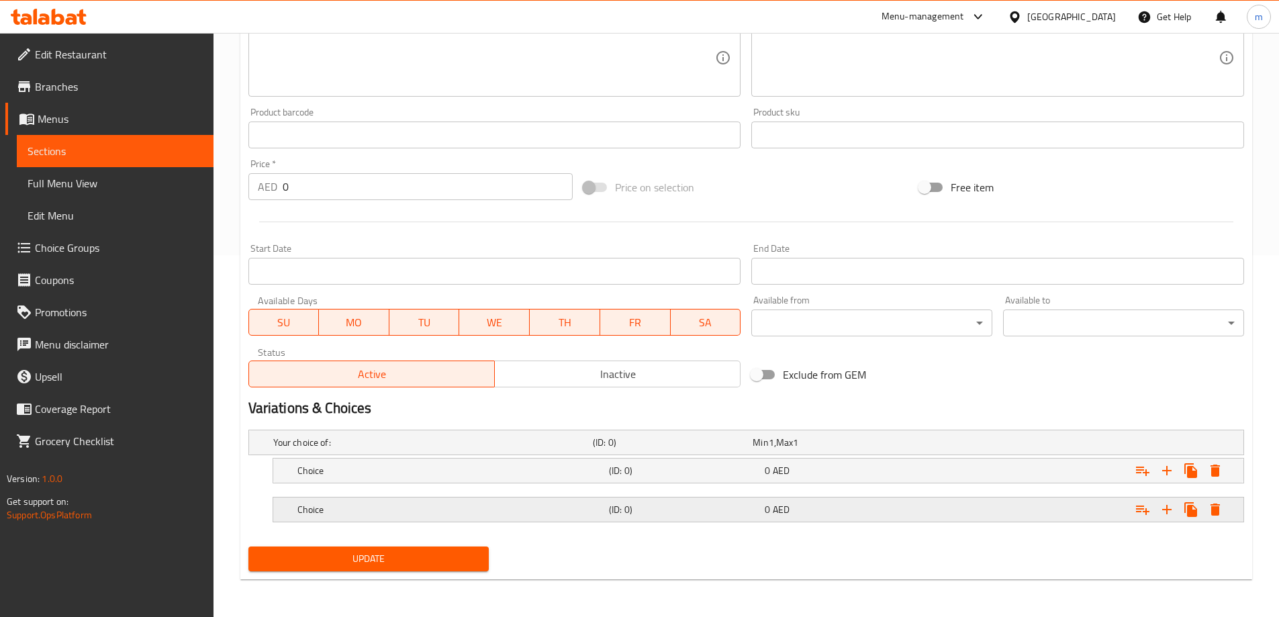
click at [770, 503] on div "0 AED" at bounding box center [840, 509] width 150 height 13
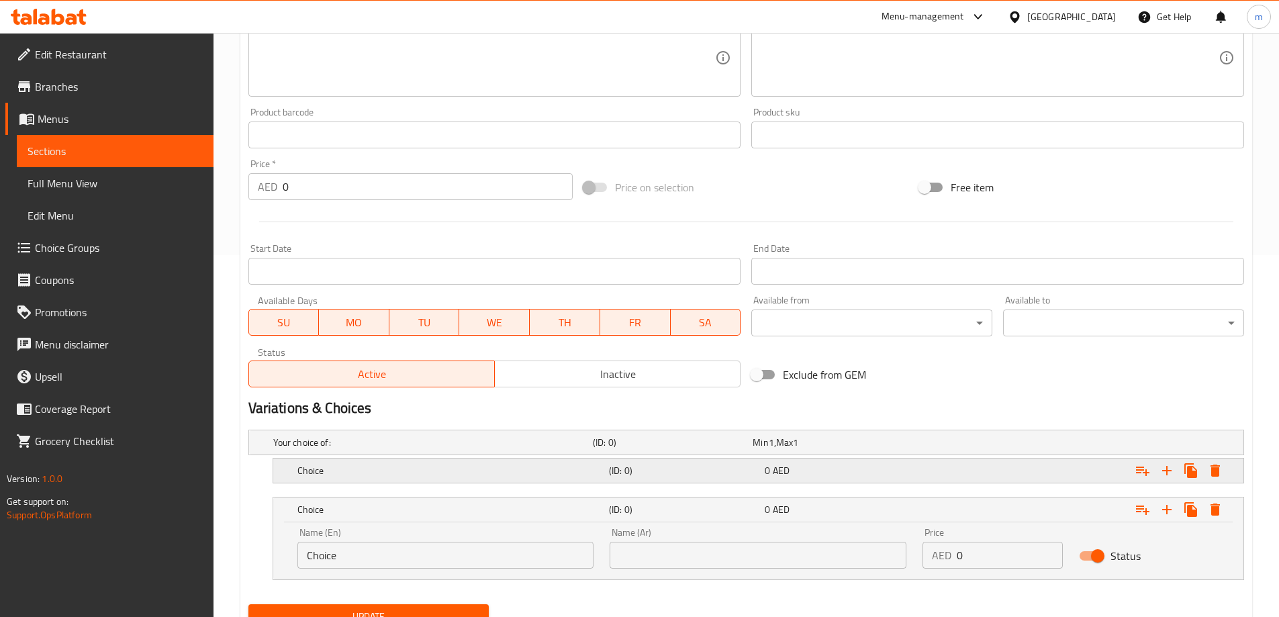
click at [766, 465] on span "0" at bounding box center [767, 470] width 5 height 17
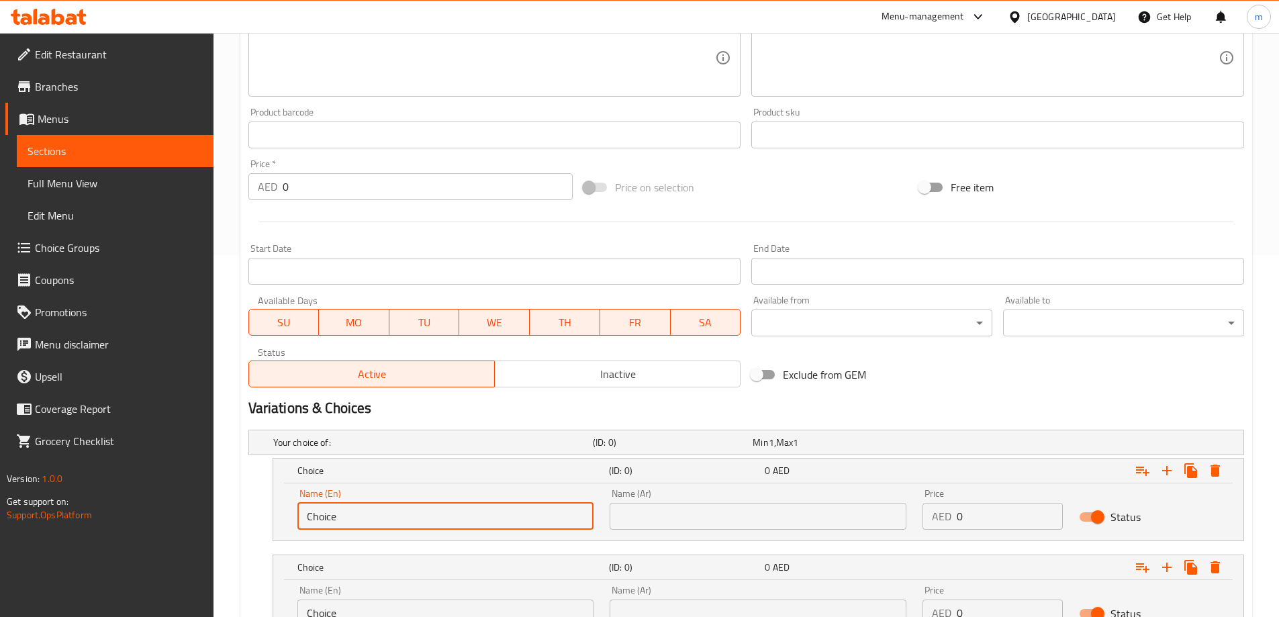
click at [414, 518] on input "Choice" at bounding box center [445, 516] width 297 height 27
type input "Medium"
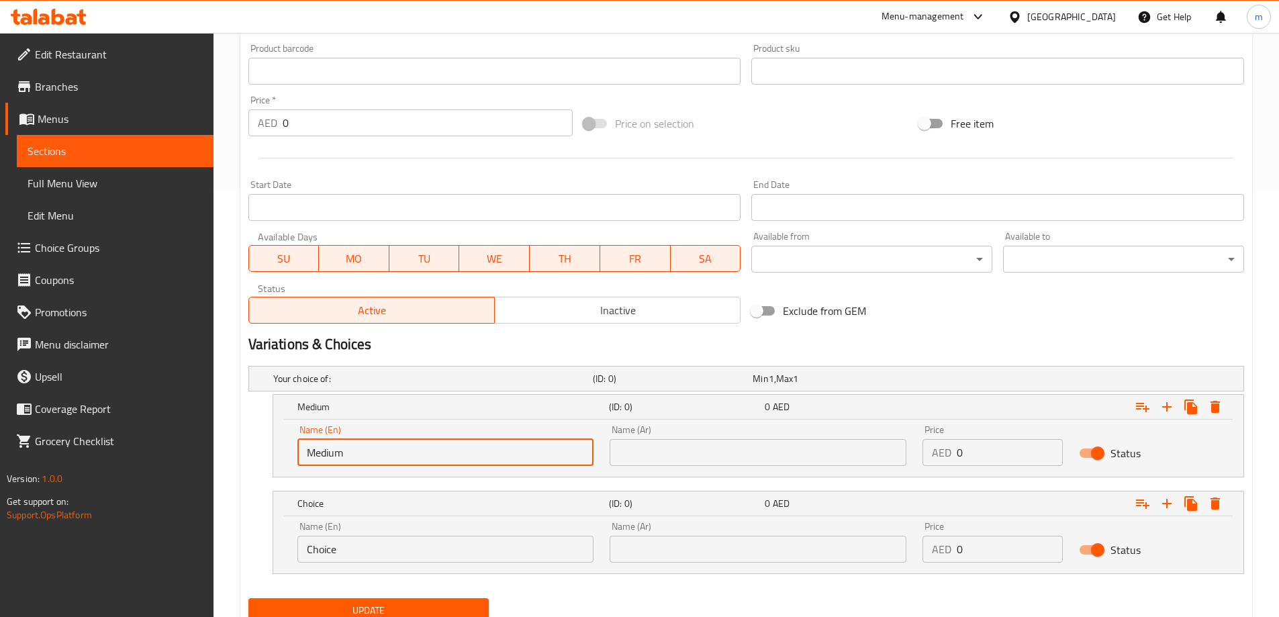
scroll to position [429, 0]
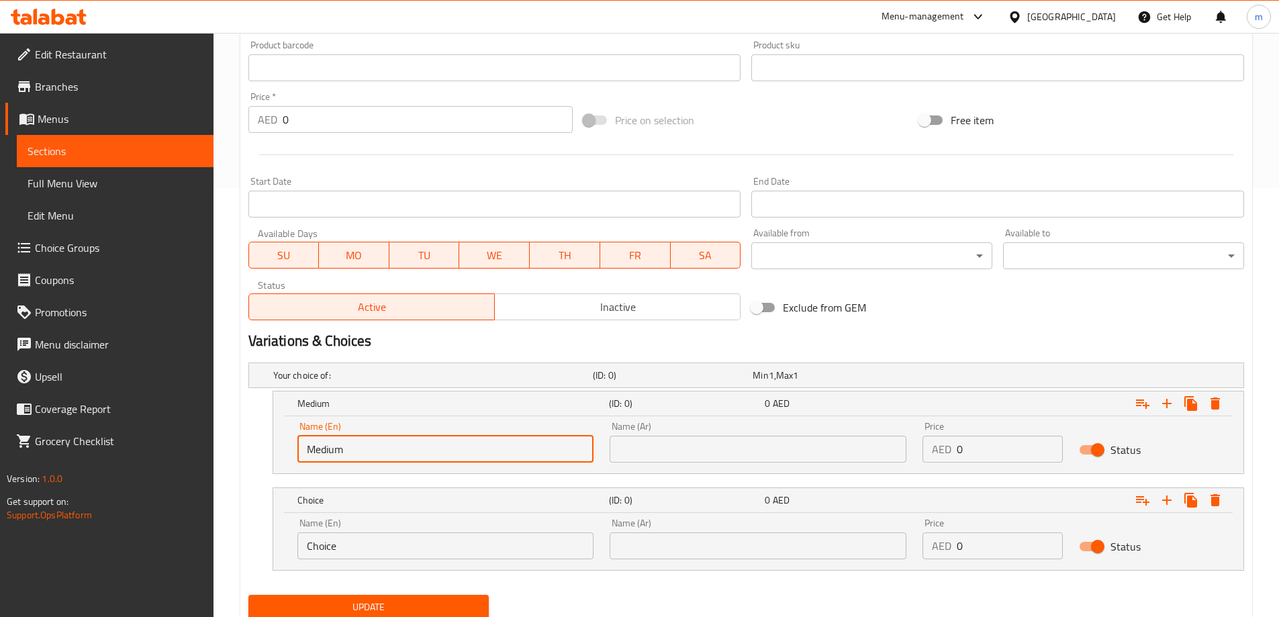
click at [371, 544] on input "Choice" at bounding box center [445, 545] width 297 height 27
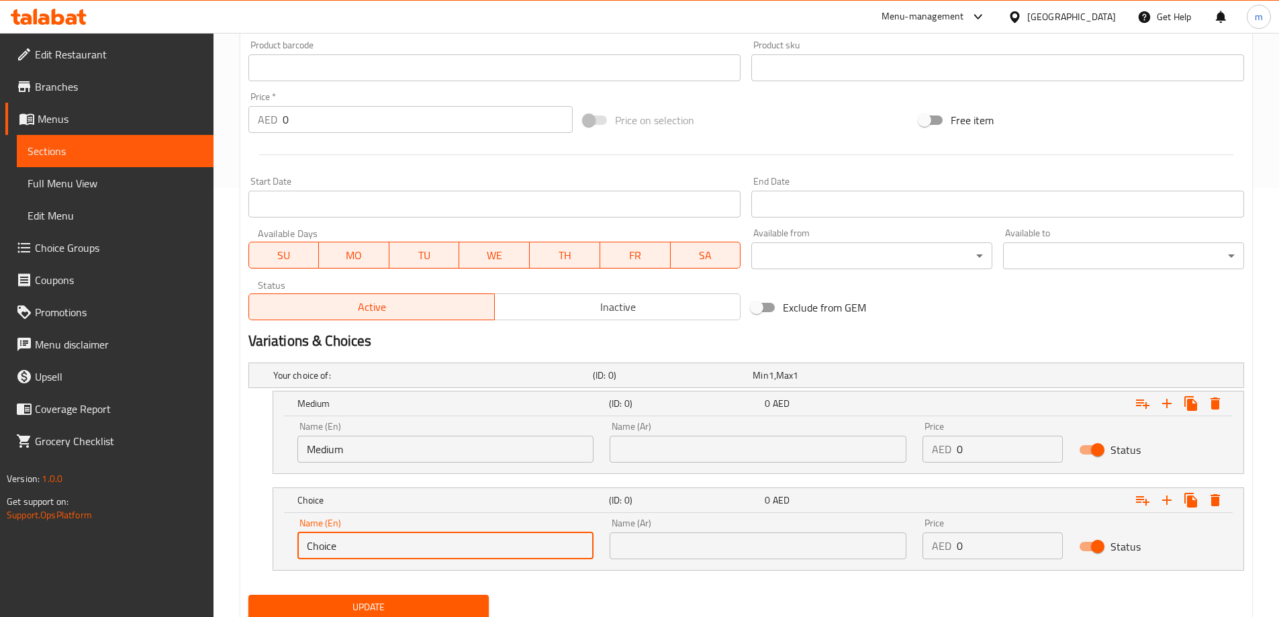
click at [371, 544] on input "Choice" at bounding box center [445, 545] width 297 height 27
type input "large"
click at [672, 446] on input "text" at bounding box center [758, 449] width 297 height 27
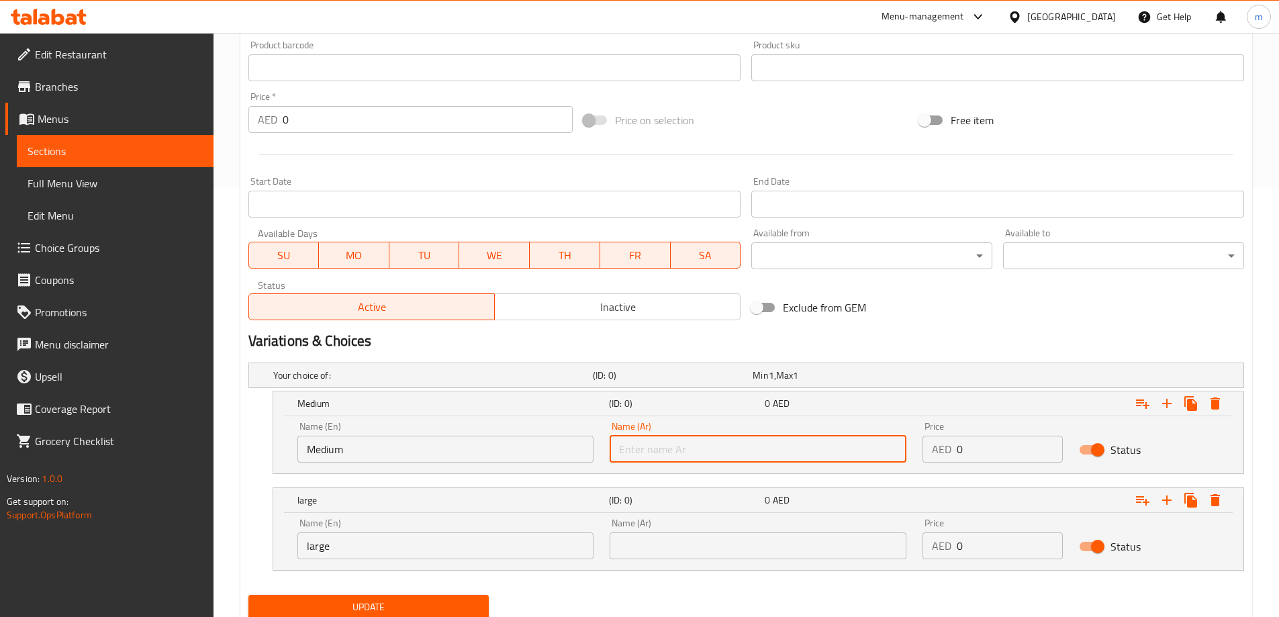
type input "وسط"
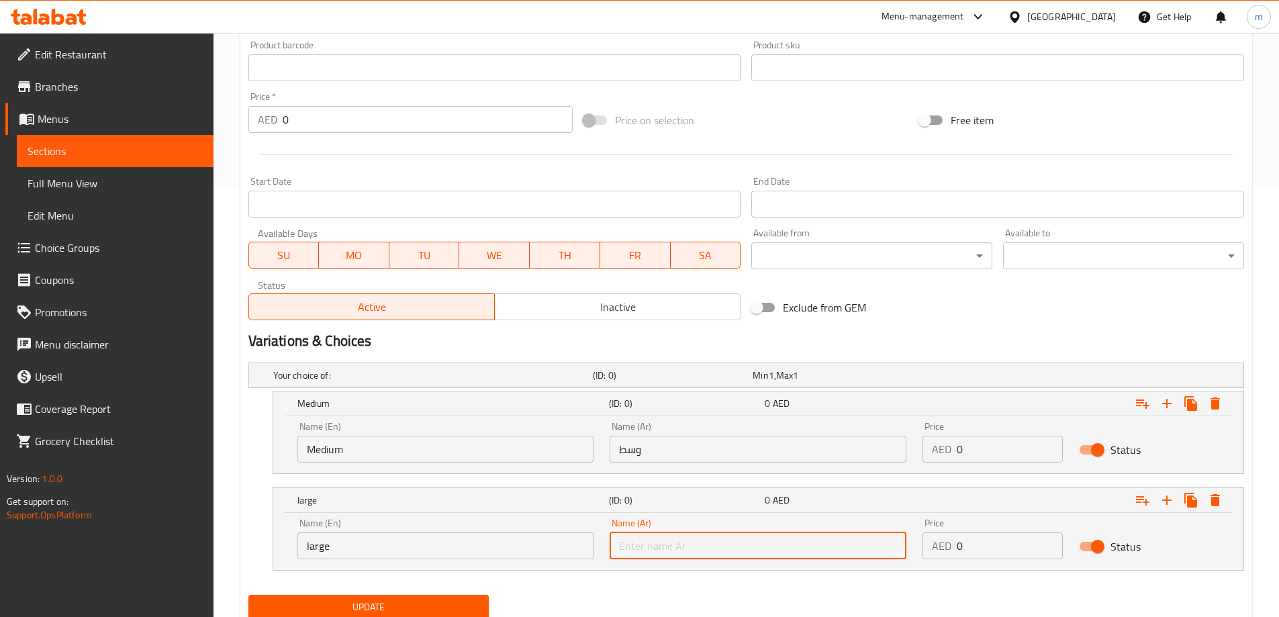
click at [702, 543] on input "text" at bounding box center [758, 545] width 297 height 27
type input "كبير"
click at [971, 455] on input "0" at bounding box center [1010, 449] width 106 height 27
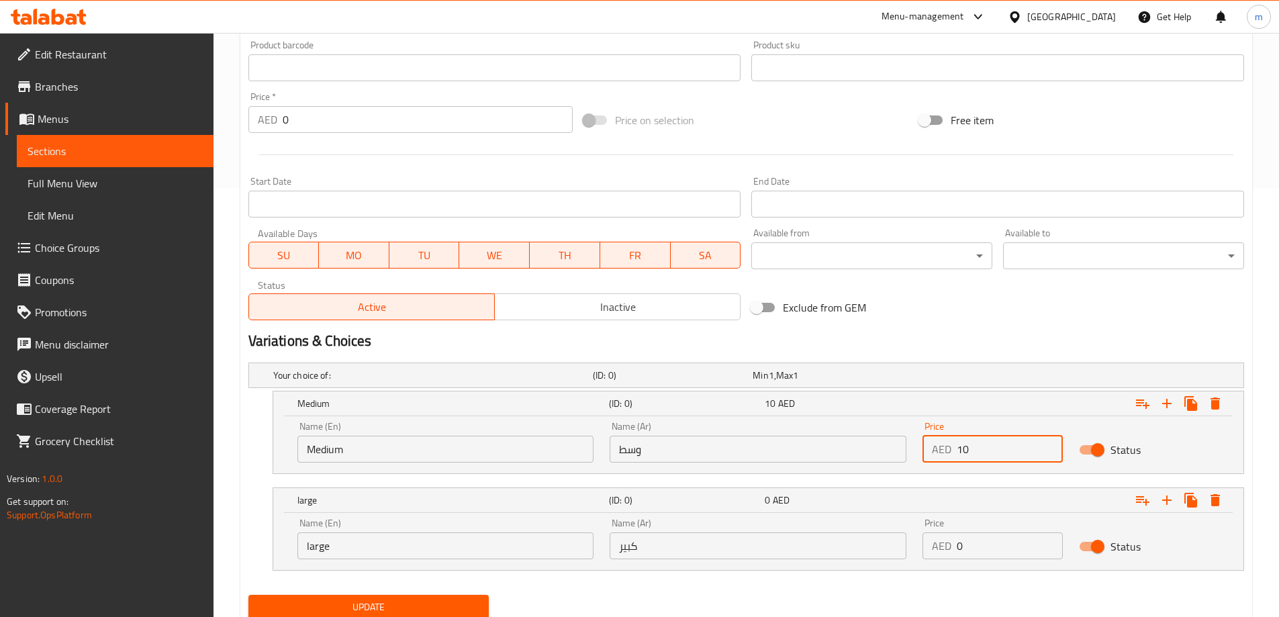
type input "10"
click at [988, 545] on input "0" at bounding box center [1010, 545] width 106 height 27
type input "15"
click at [957, 591] on div "Update" at bounding box center [746, 607] width 1006 height 36
click at [477, 590] on div "Update" at bounding box center [369, 607] width 252 height 36
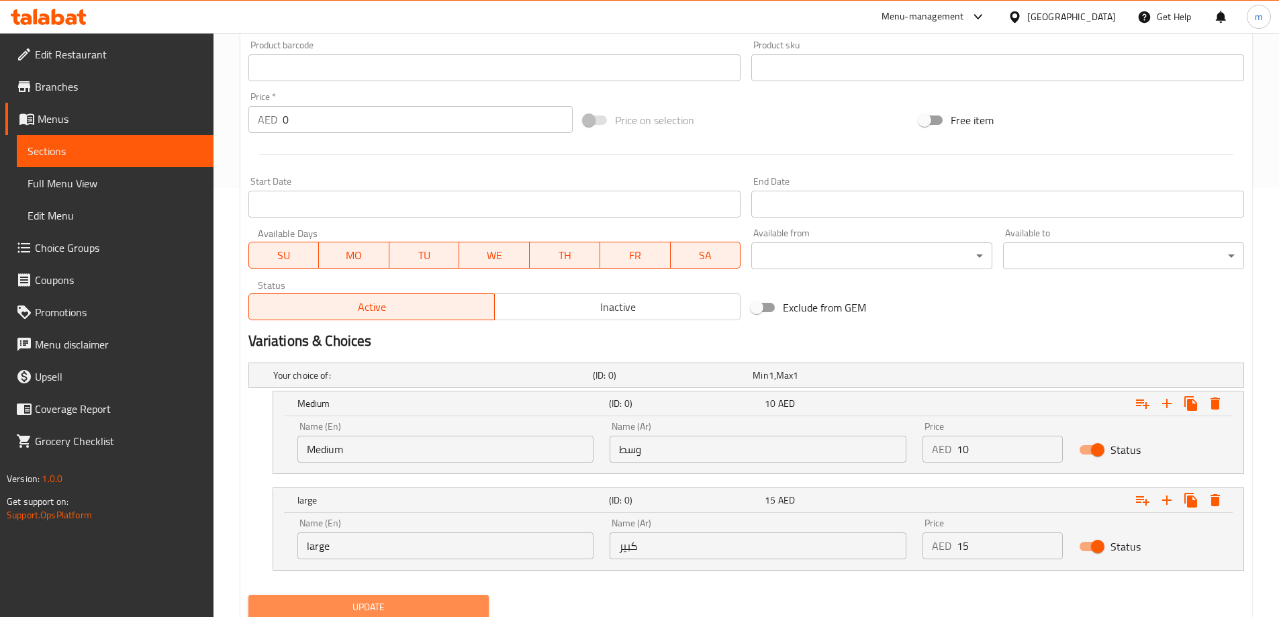
click at [472, 599] on span "Update" at bounding box center [369, 607] width 220 height 17
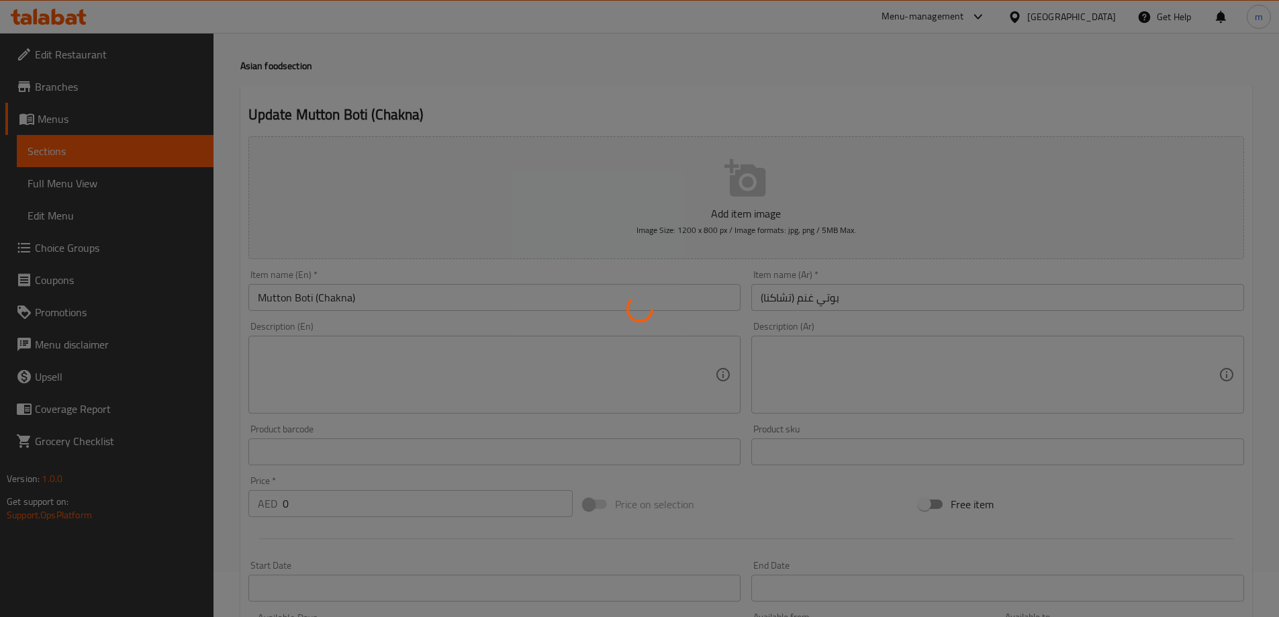
scroll to position [0, 0]
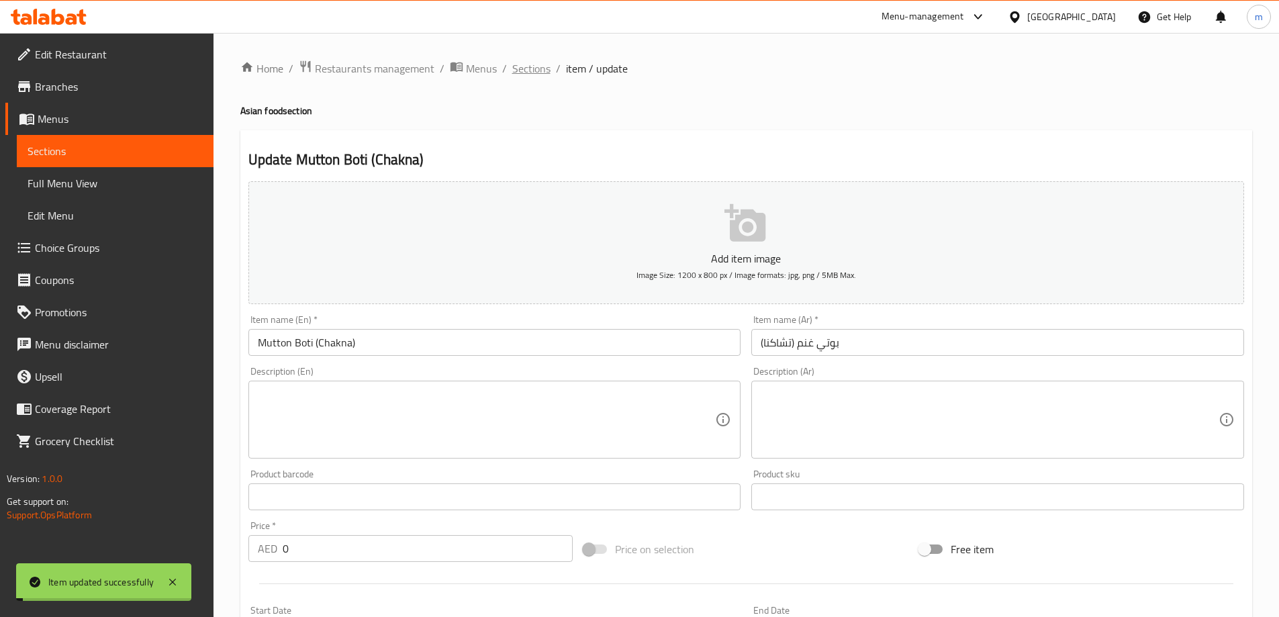
click at [526, 70] on span "Sections" at bounding box center [531, 68] width 38 height 16
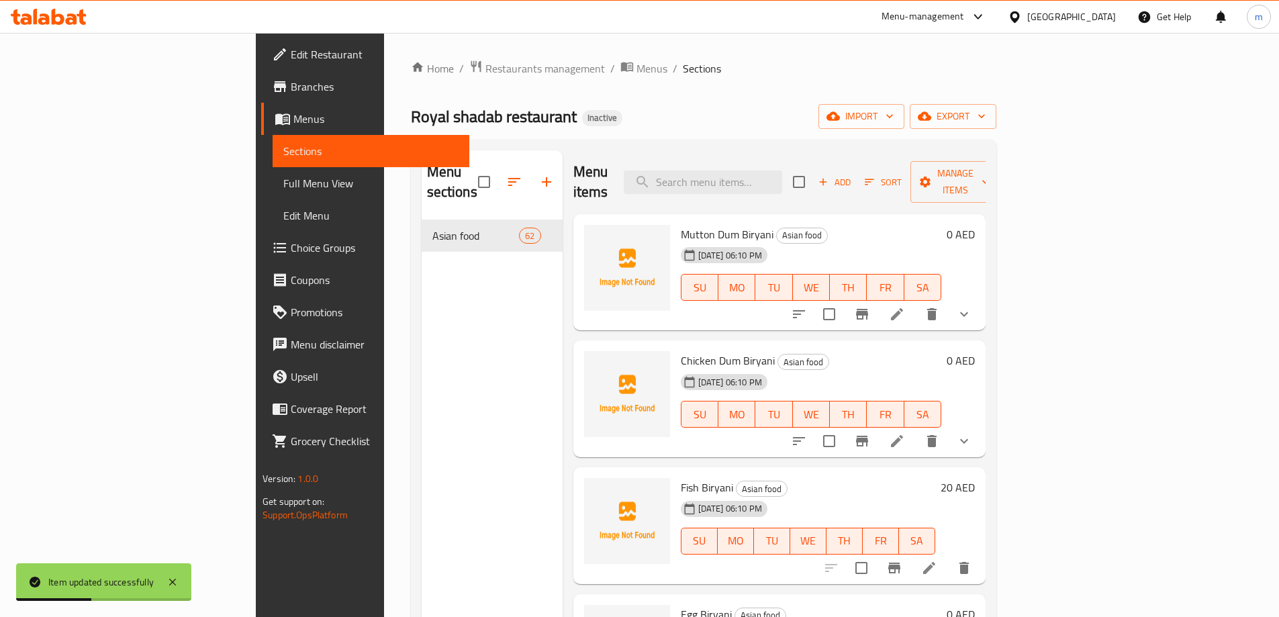
scroll to position [7267, 0]
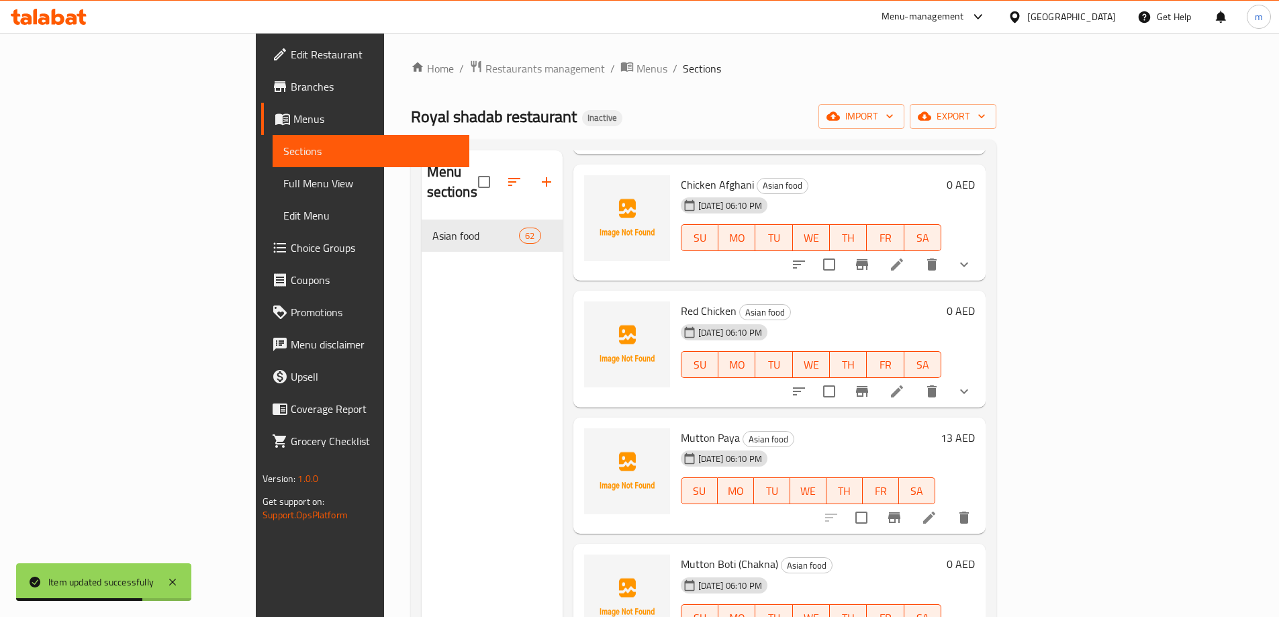
drag, startPoint x: 841, startPoint y: 492, endPoint x: 847, endPoint y: 506, distance: 15.1
click at [845, 506] on div "Mutton Paya Asian food 16-09-2025 06:10 PM SU MO TU WE TH FR SA" at bounding box center [807, 476] width 265 height 106
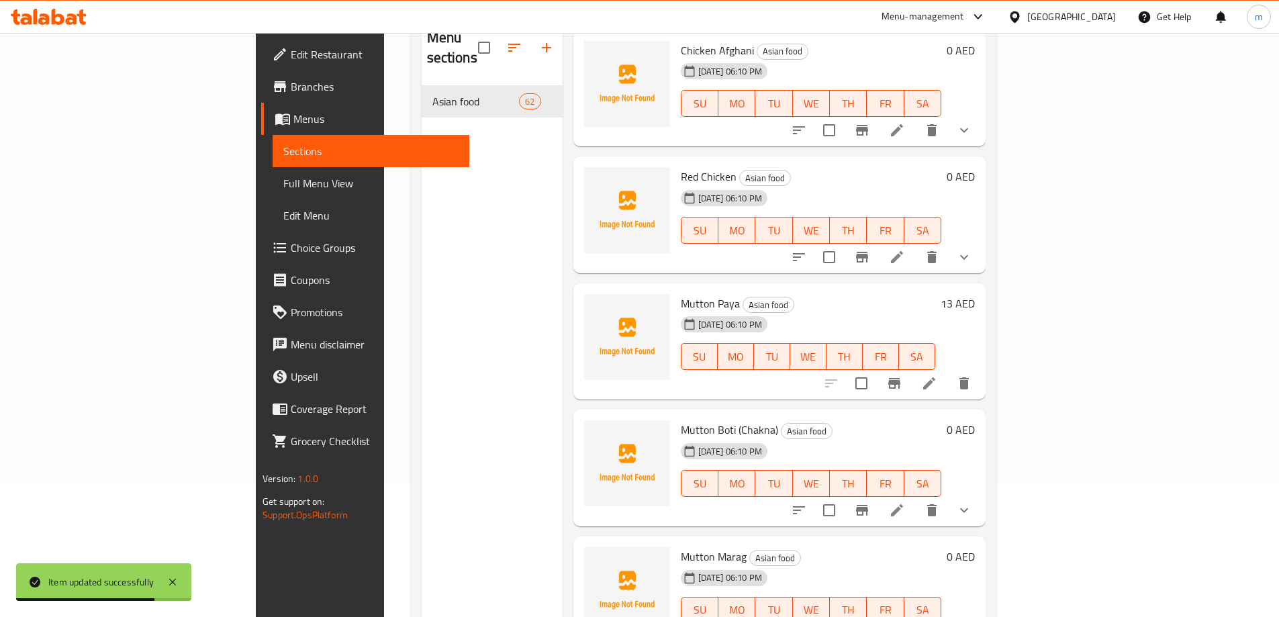
scroll to position [188, 0]
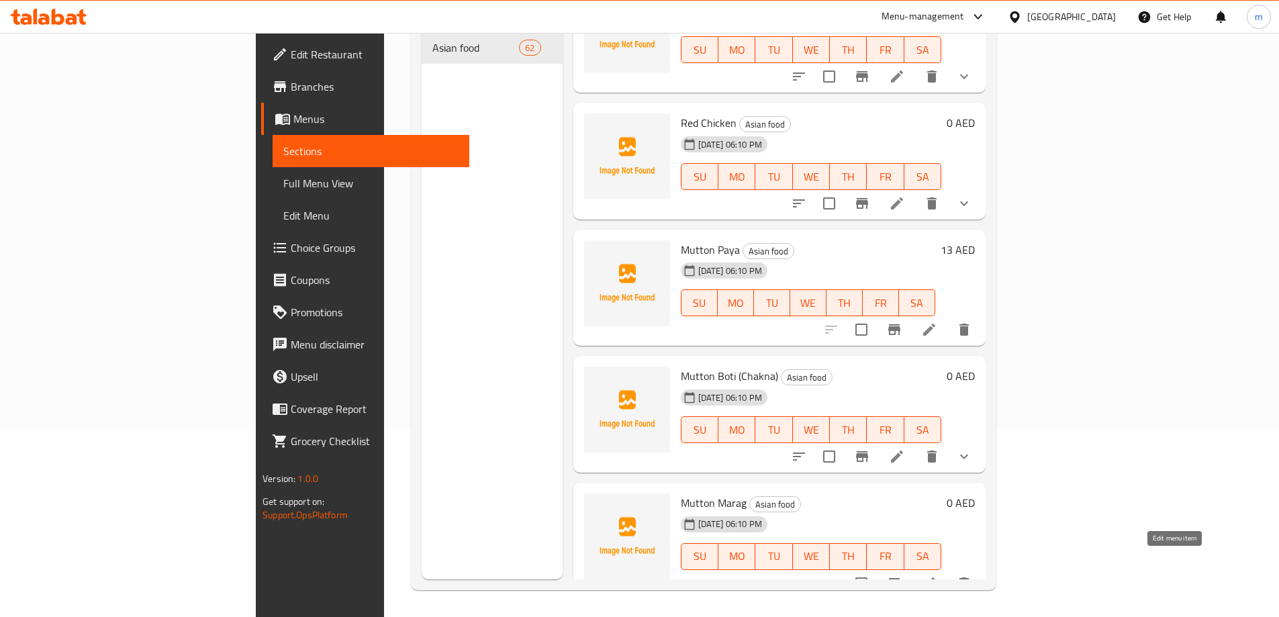
click at [937, 575] on icon at bounding box center [929, 583] width 16 height 16
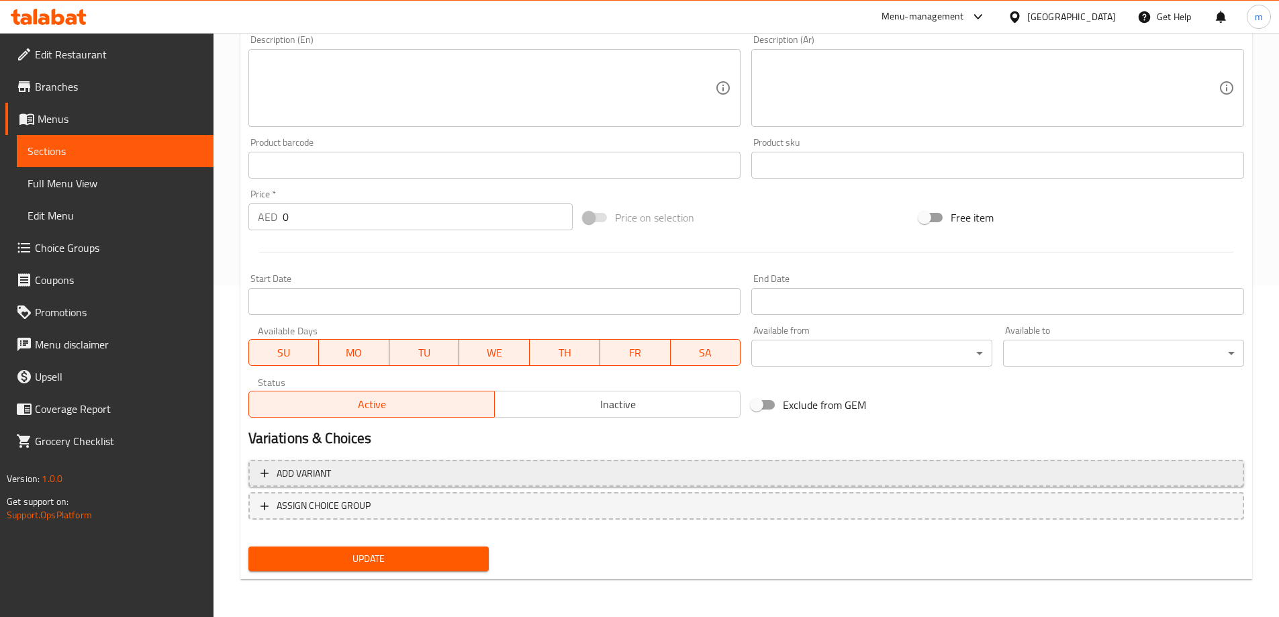
click at [827, 474] on span "Add variant" at bounding box center [745, 473] width 971 height 17
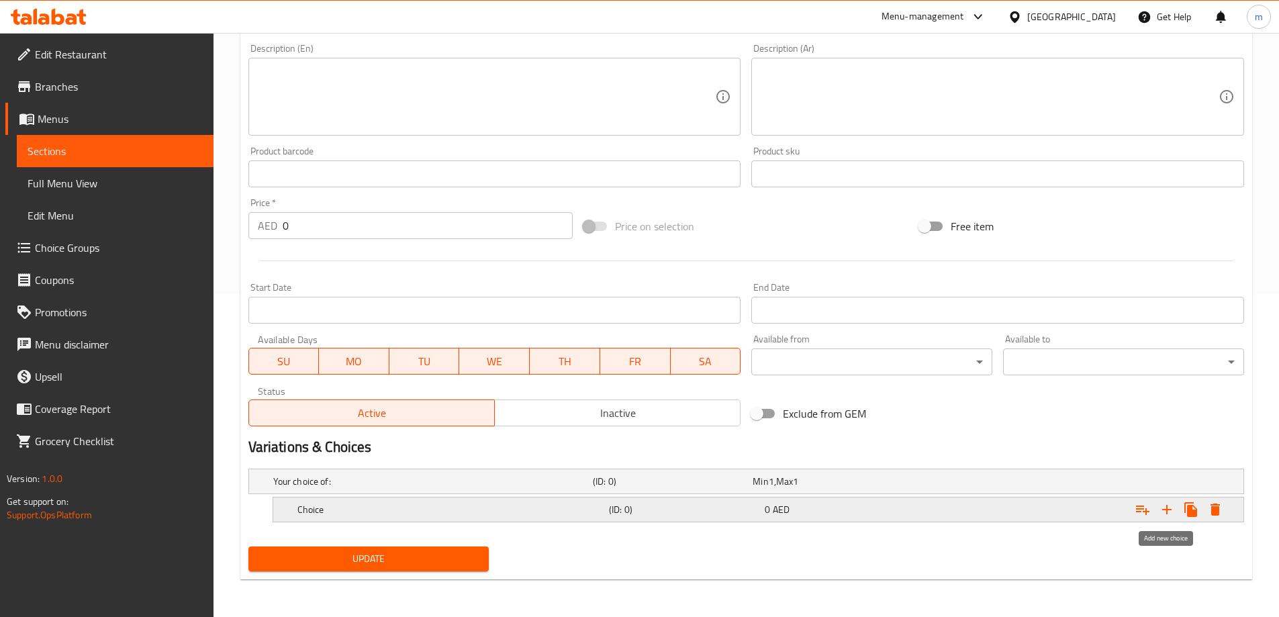
click at [1167, 508] on icon "Expand" at bounding box center [1166, 509] width 9 height 9
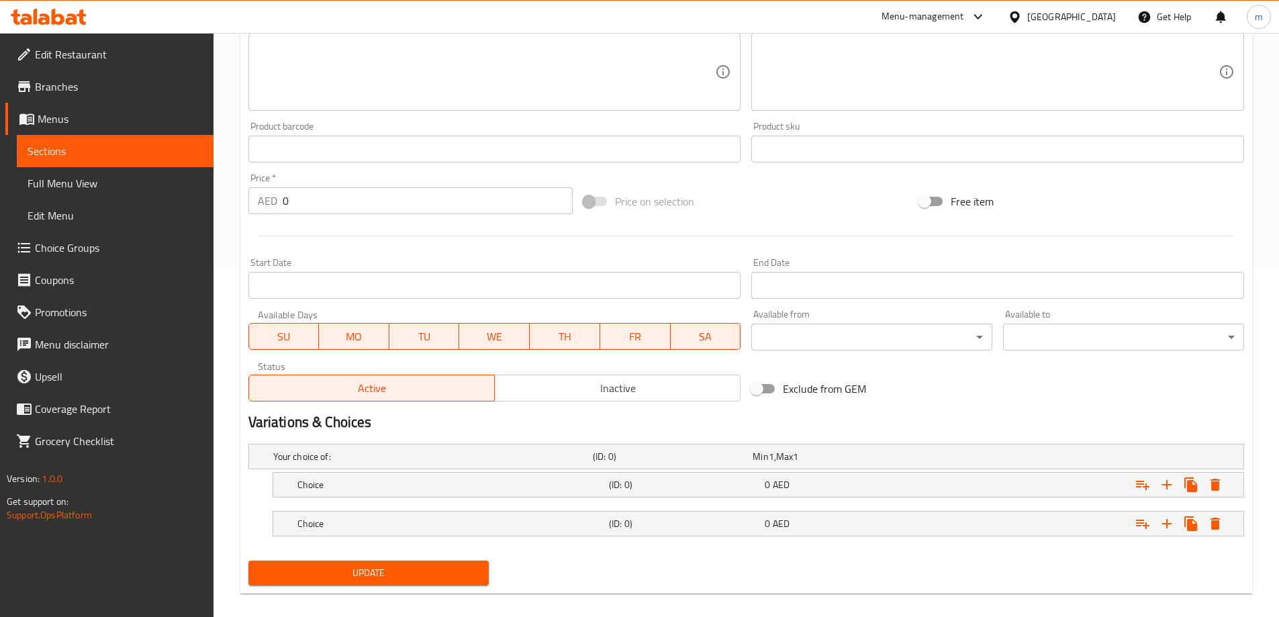
scroll to position [362, 0]
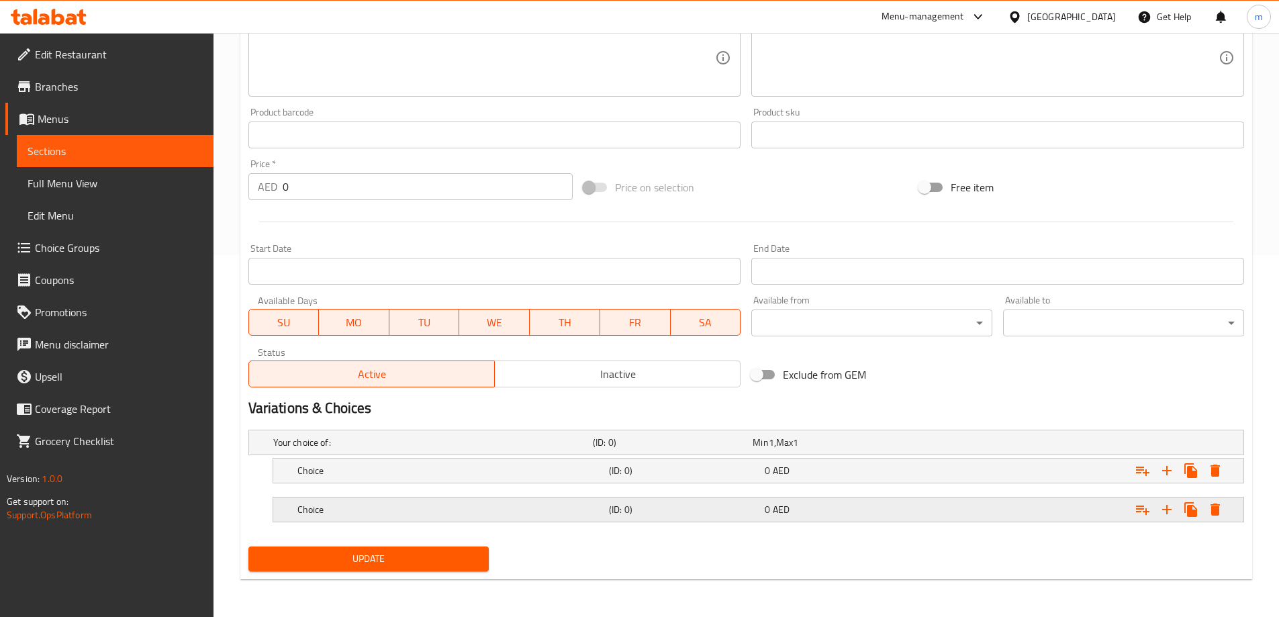
click at [795, 518] on div "0 AED" at bounding box center [840, 509] width 156 height 19
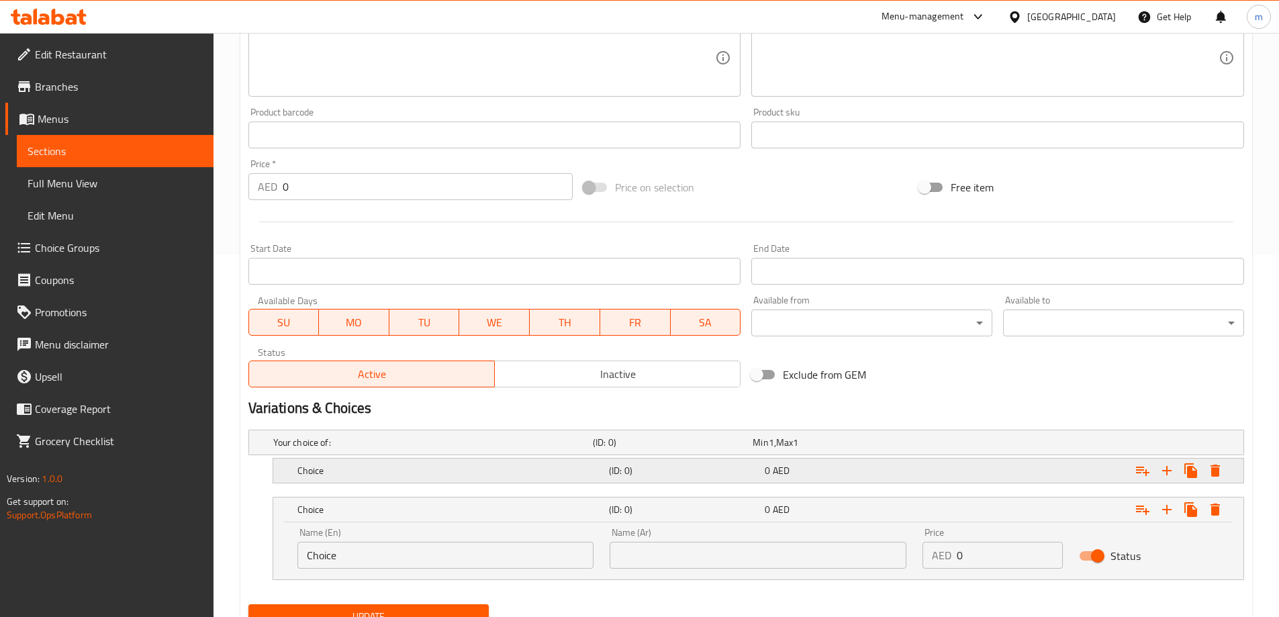
click at [790, 477] on span "AED" at bounding box center [781, 470] width 17 height 17
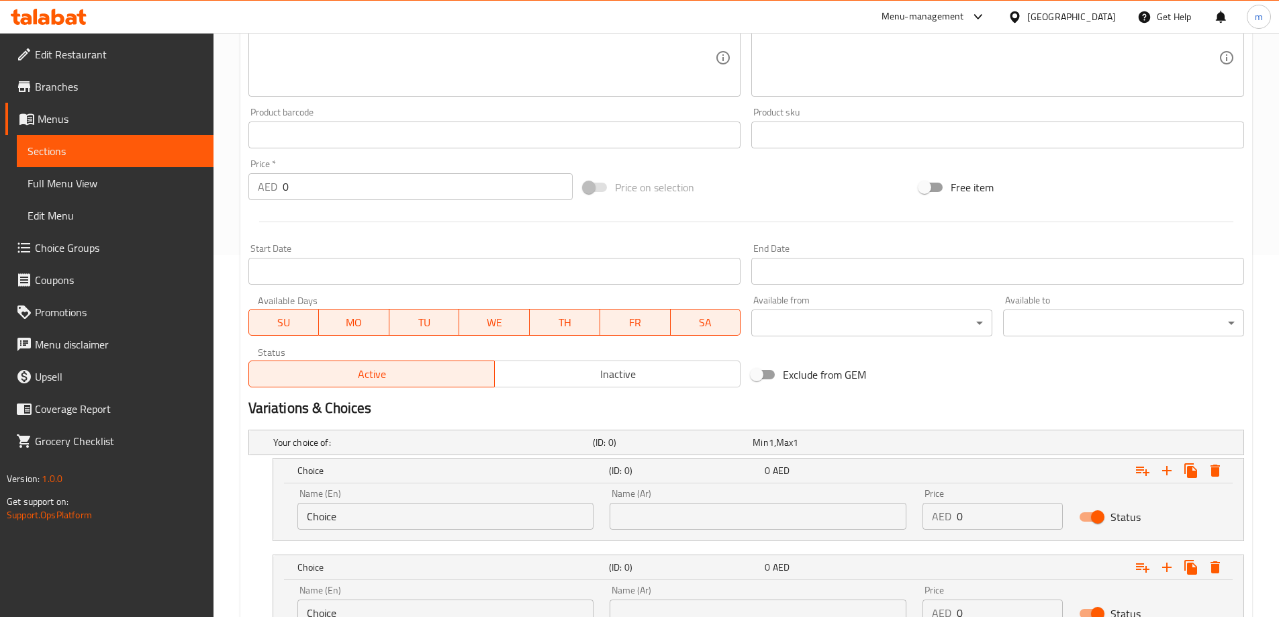
click at [417, 522] on input "Choice" at bounding box center [445, 516] width 297 height 27
type input "Medium"
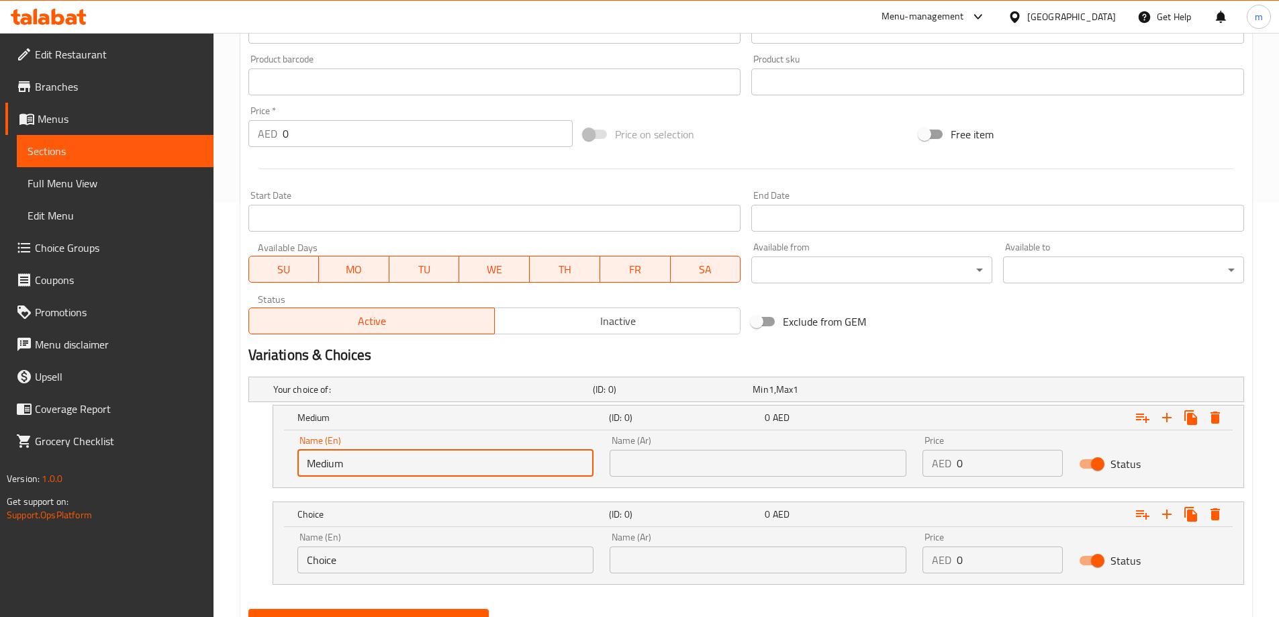
scroll to position [477, 0]
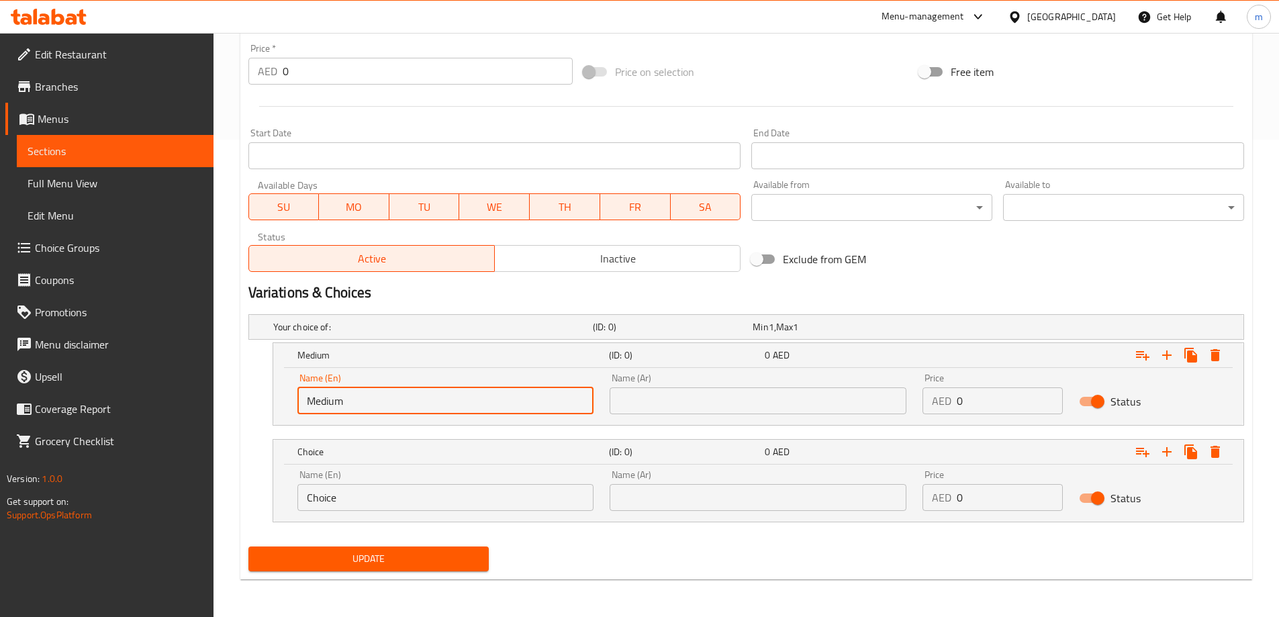
click at [414, 505] on input "Choice" at bounding box center [445, 497] width 297 height 27
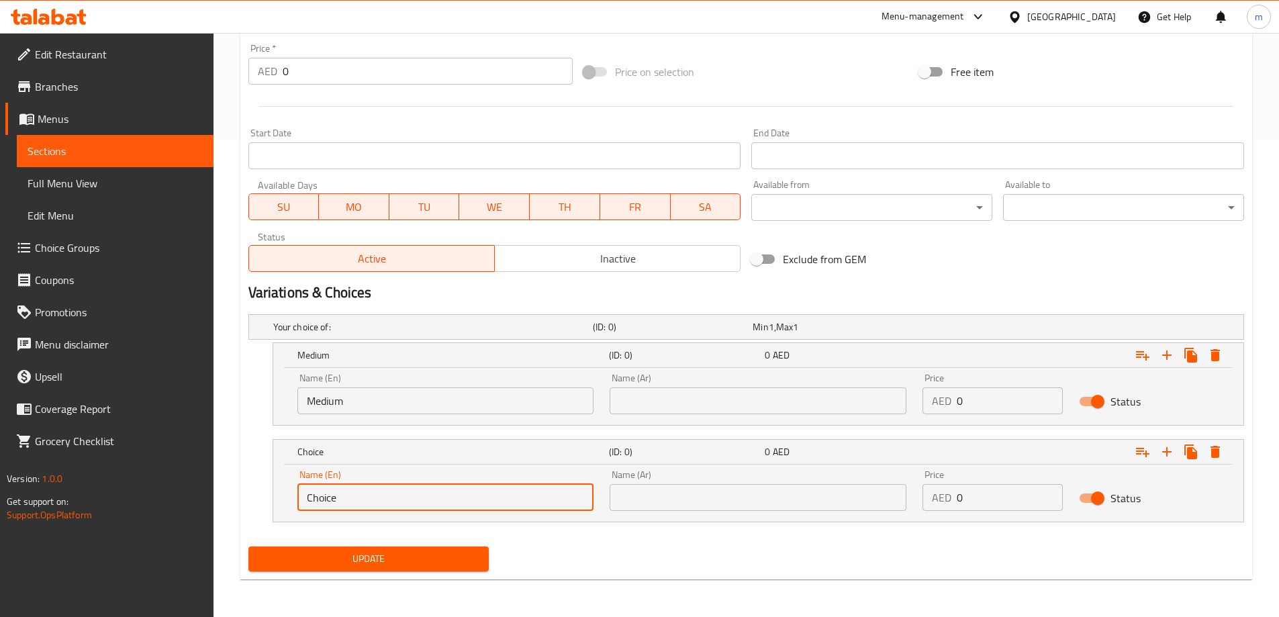
click at [414, 505] on input "Choice" at bounding box center [445, 497] width 297 height 27
type input "large"
click at [693, 395] on input "text" at bounding box center [758, 400] width 297 height 27
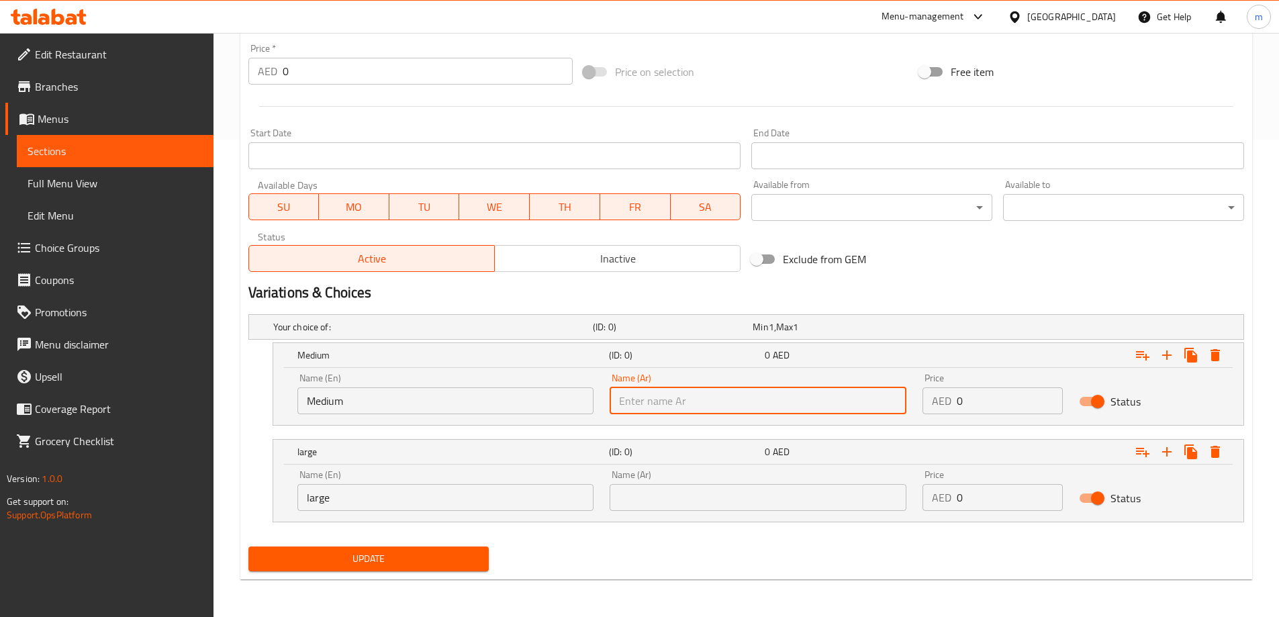
type input "وسط"
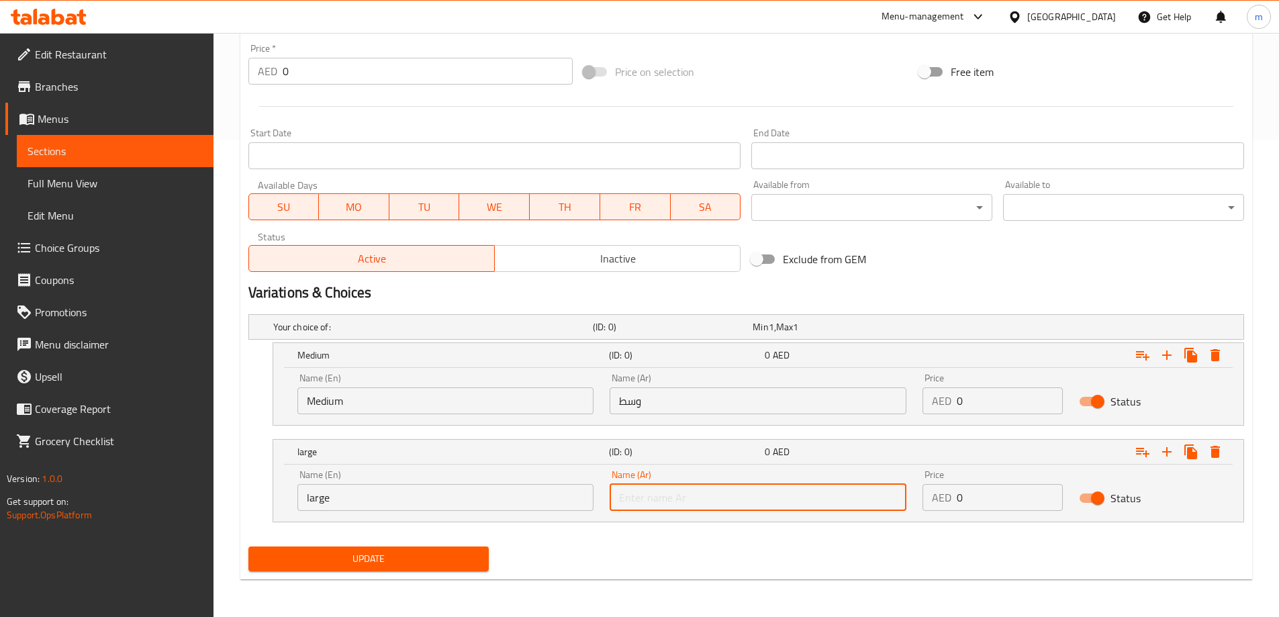
click at [710, 492] on input "text" at bounding box center [758, 497] width 297 height 27
type input "كبير"
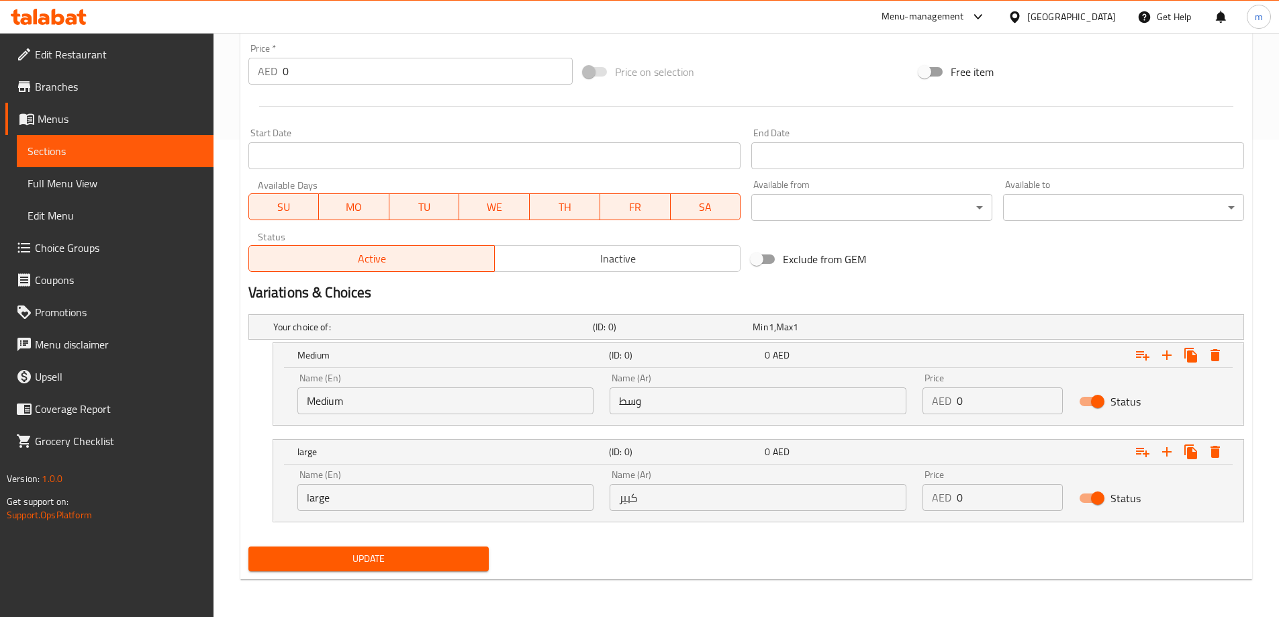
click at [708, 614] on div "Home / Restaurants management / Menus / Sections / item / update Asian food sec…" at bounding box center [745, 86] width 1065 height 1061
click at [981, 397] on input "0" at bounding box center [1010, 400] width 106 height 27
type input "15"
click at [1001, 494] on input "0" at bounding box center [1010, 497] width 106 height 27
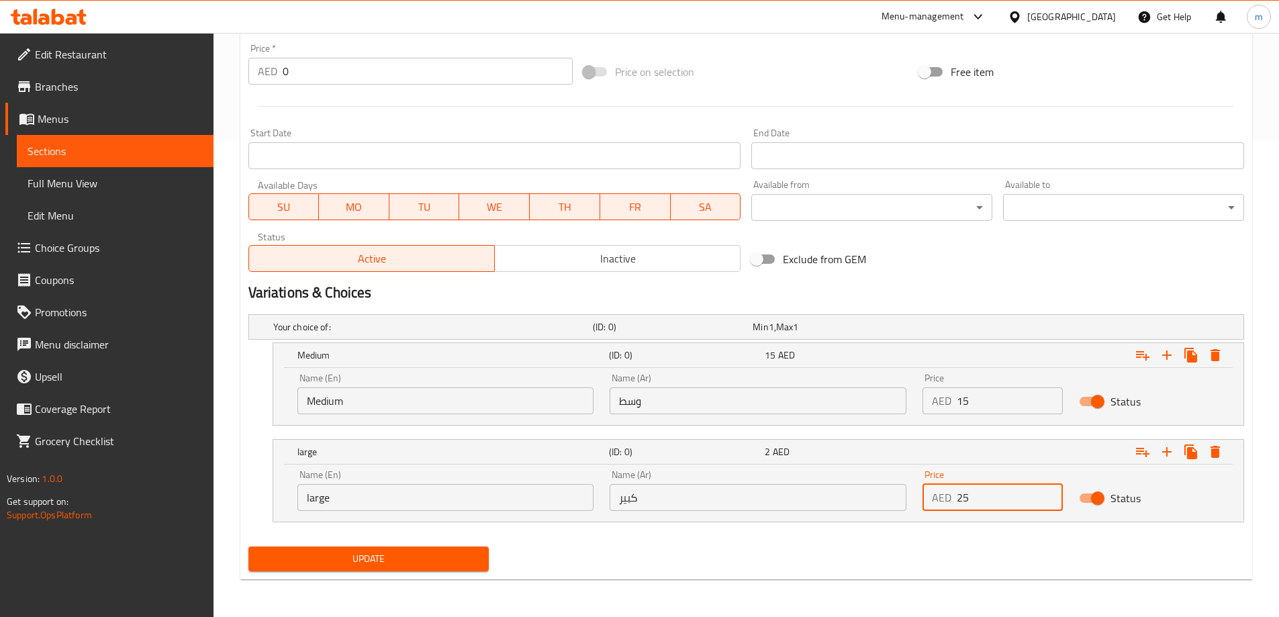
type input "25"
drag, startPoint x: 941, startPoint y: 573, endPoint x: 432, endPoint y: 581, distance: 509.0
click at [941, 573] on div "Update" at bounding box center [746, 559] width 1006 height 36
click at [396, 567] on button "Update" at bounding box center [368, 559] width 241 height 25
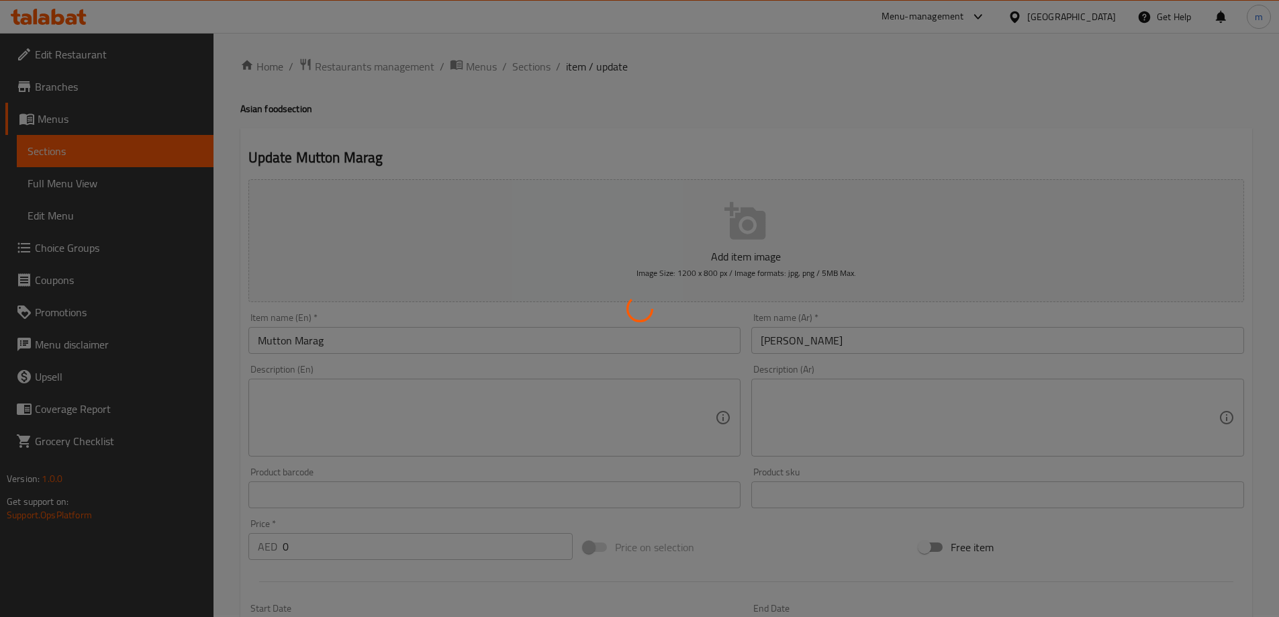
scroll to position [0, 0]
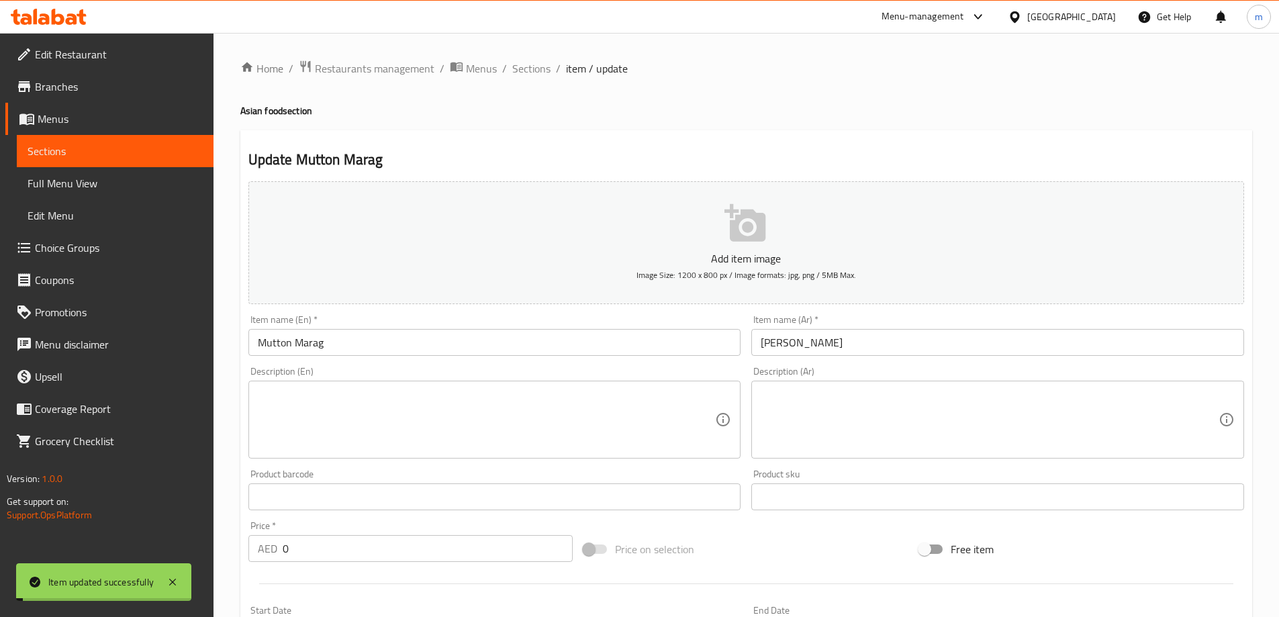
click at [134, 180] on span "Full Menu View" at bounding box center [115, 183] width 175 height 16
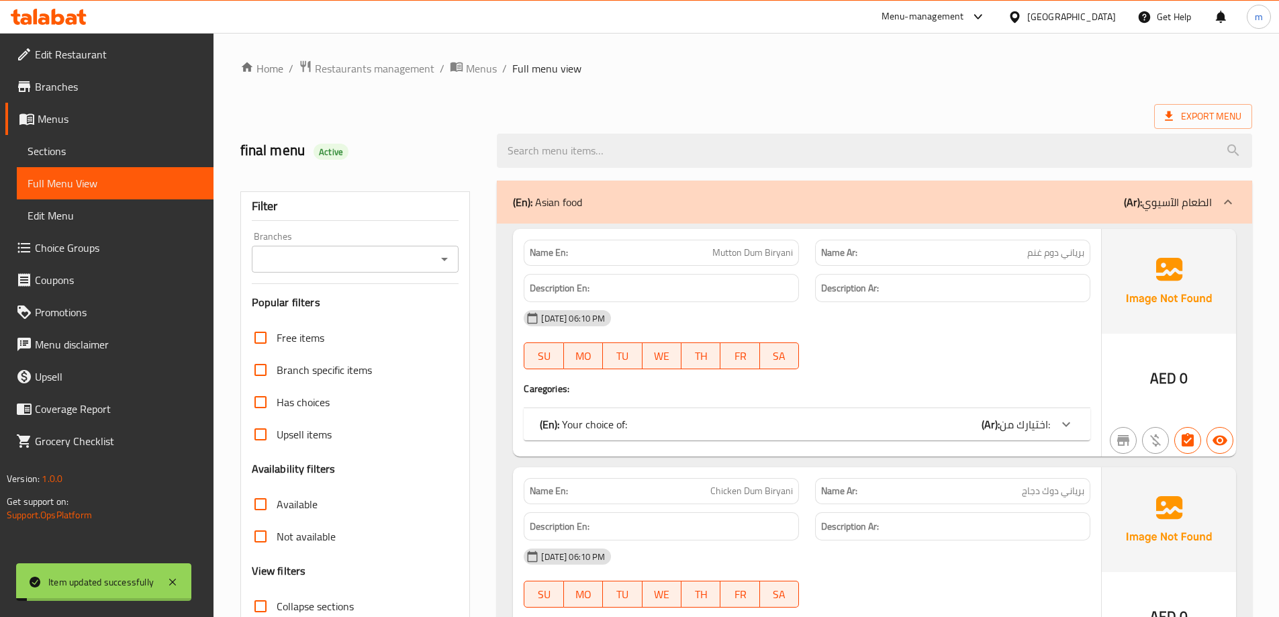
scroll to position [269, 0]
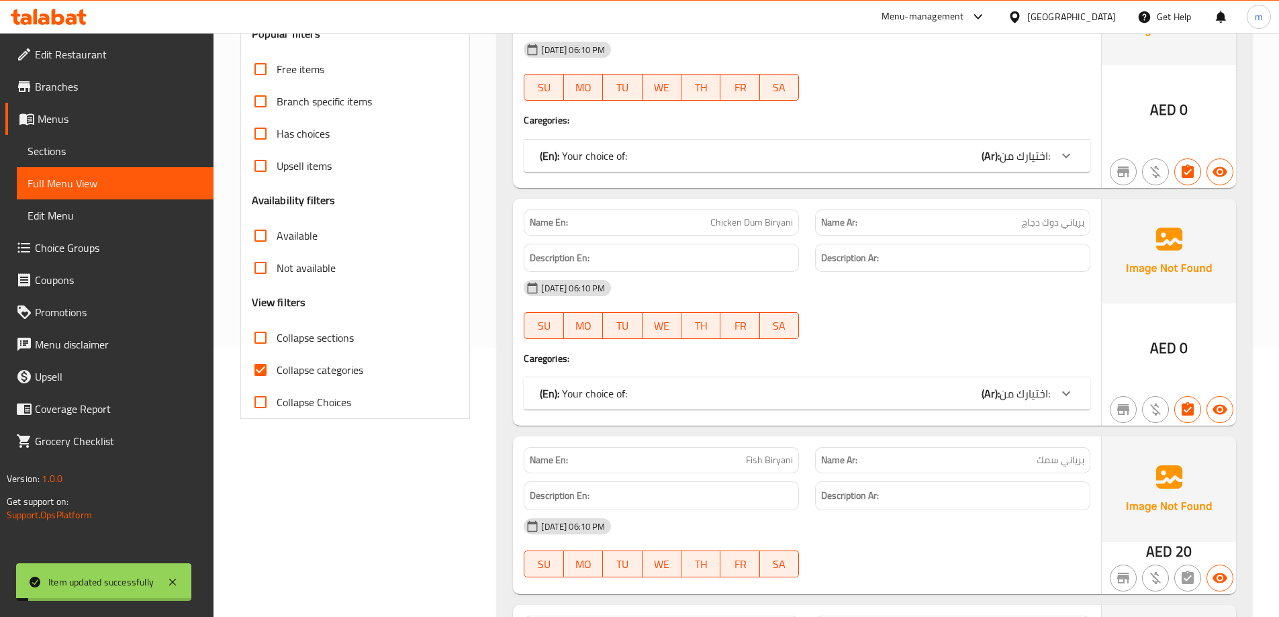
click at [354, 372] on span "Collapse categories" at bounding box center [320, 370] width 87 height 16
click at [277, 372] on input "Collapse categories" at bounding box center [260, 370] width 32 height 32
checkbox input "false"
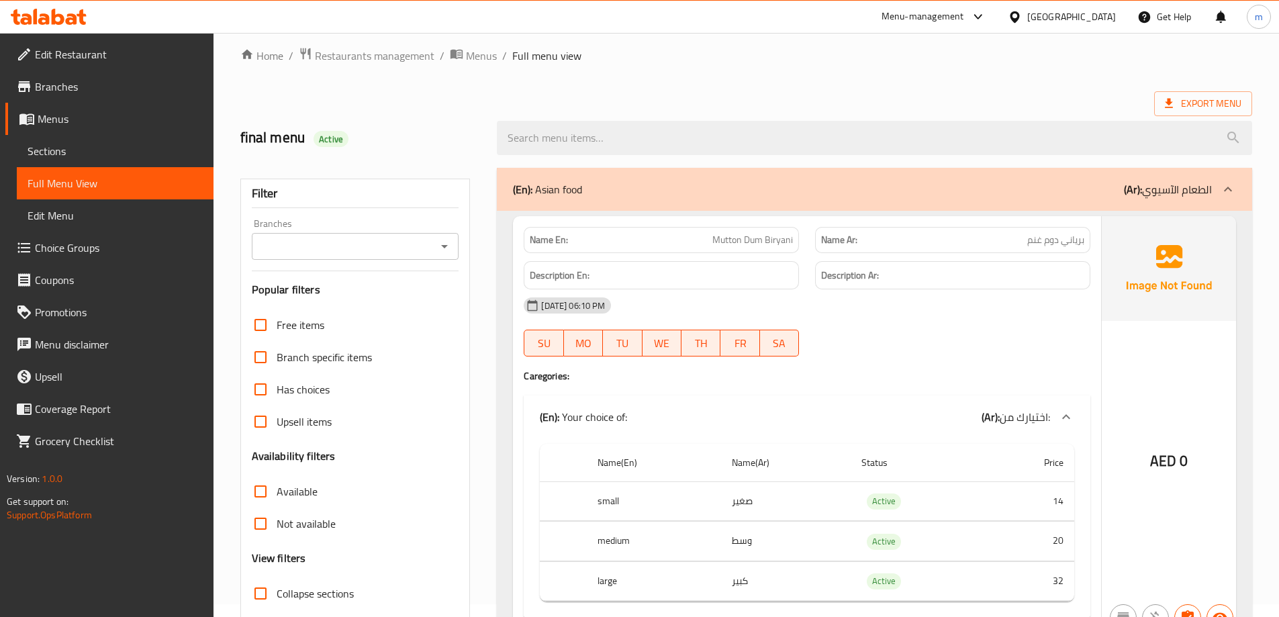
scroll to position [0, 0]
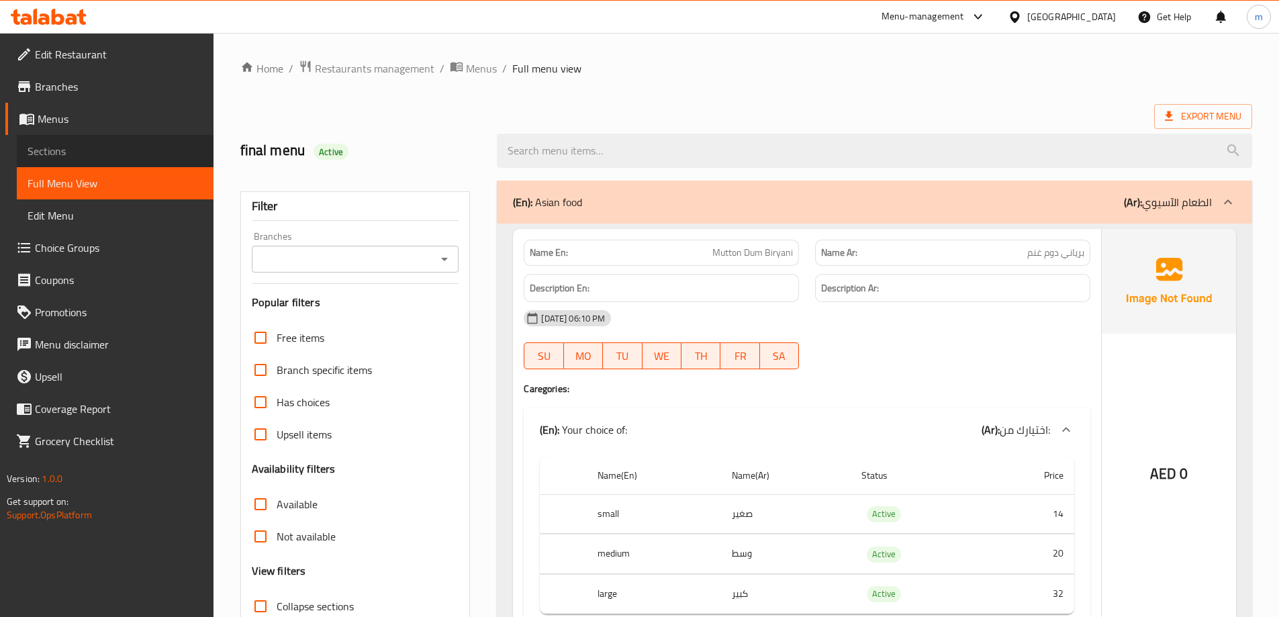
click at [107, 150] on span "Sections" at bounding box center [115, 151] width 175 height 16
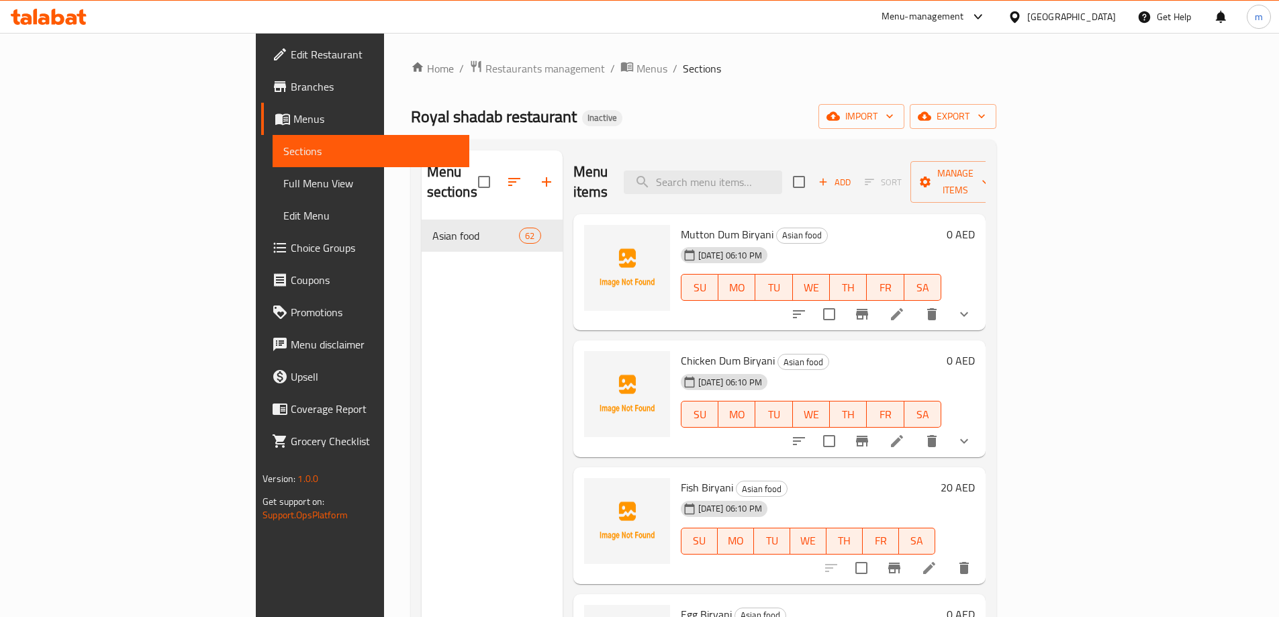
click at [283, 176] on span "Full Menu View" at bounding box center [370, 183] width 175 height 16
click at [283, 179] on span "Full Menu View" at bounding box center [370, 183] width 175 height 16
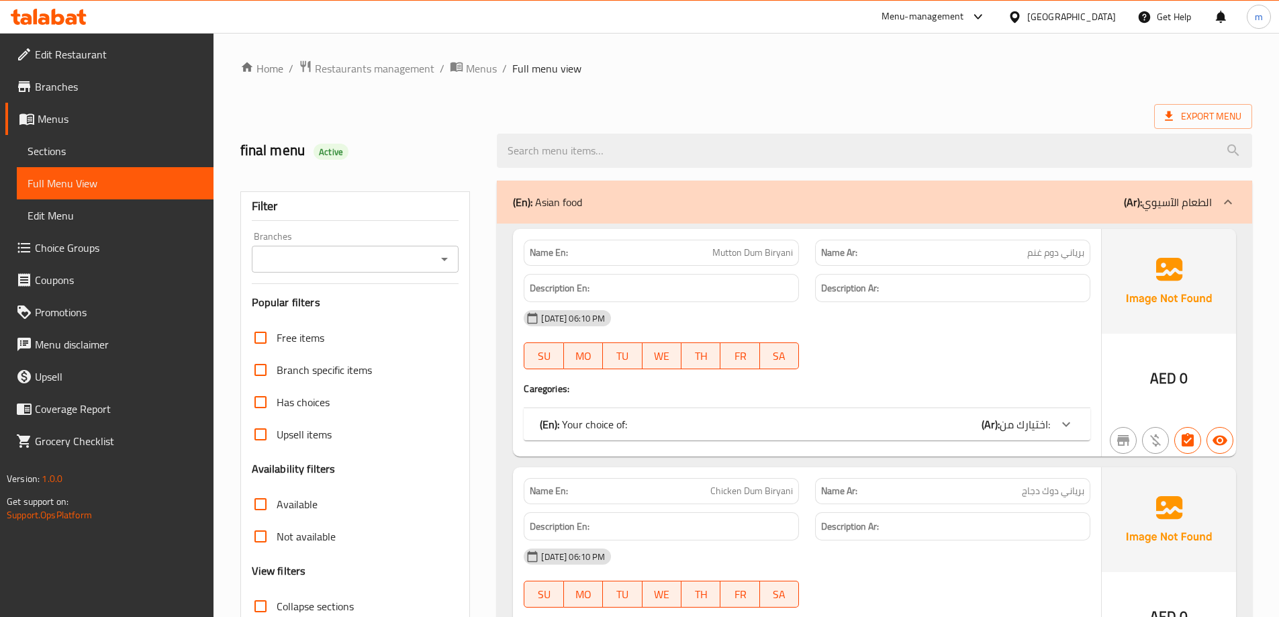
click at [350, 369] on span "Branch specific items" at bounding box center [324, 370] width 95 height 16
click at [277, 369] on input "Branch specific items" at bounding box center [260, 370] width 32 height 32
click at [334, 370] on span "Branch specific items" at bounding box center [324, 370] width 95 height 16
click at [277, 370] on input "Branch specific items" at bounding box center [260, 370] width 32 height 32
checkbox input "false"
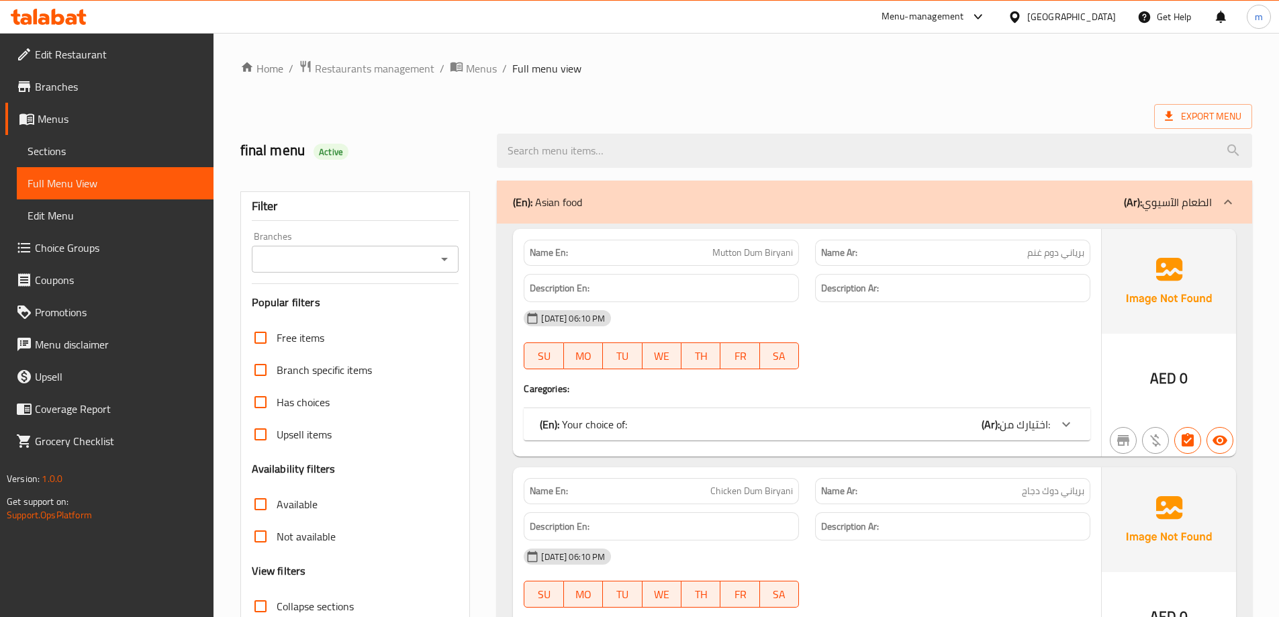
click at [327, 386] on label "Has choices" at bounding box center [286, 402] width 85 height 32
click at [277, 386] on input "Has choices" at bounding box center [260, 402] width 32 height 32
checkbox input "true"
click at [326, 363] on label "Branch specific items" at bounding box center [308, 370] width 128 height 32
click at [277, 363] on input "Branch specific items" at bounding box center [260, 370] width 32 height 32
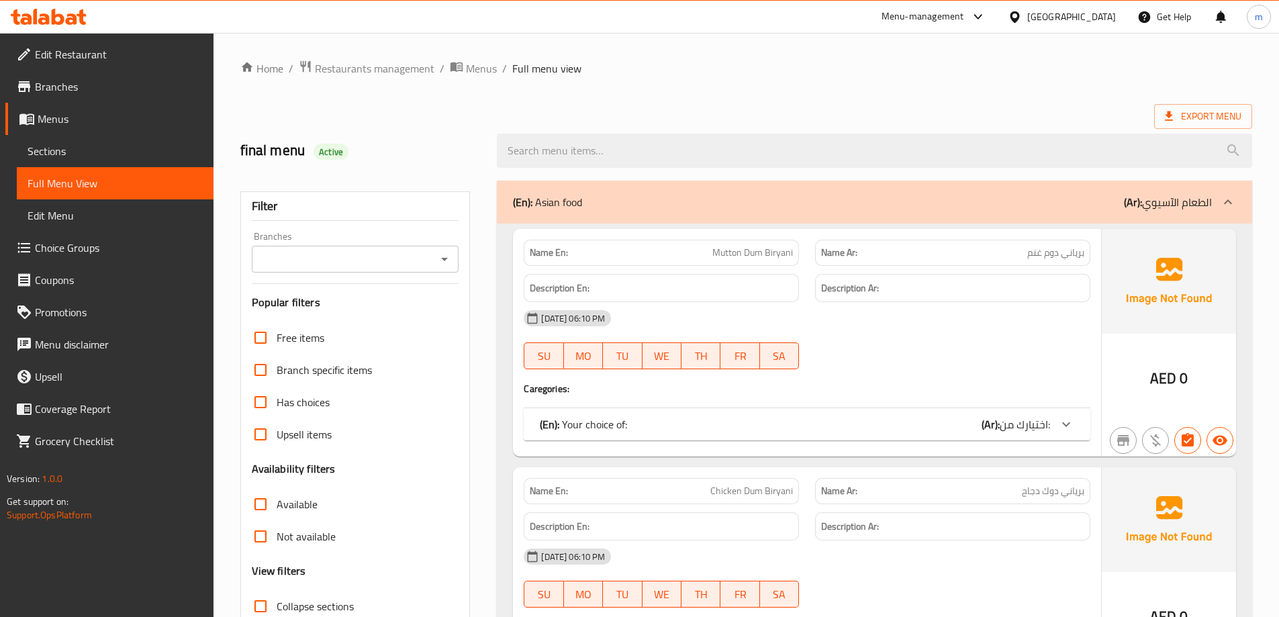
checkbox input "true"
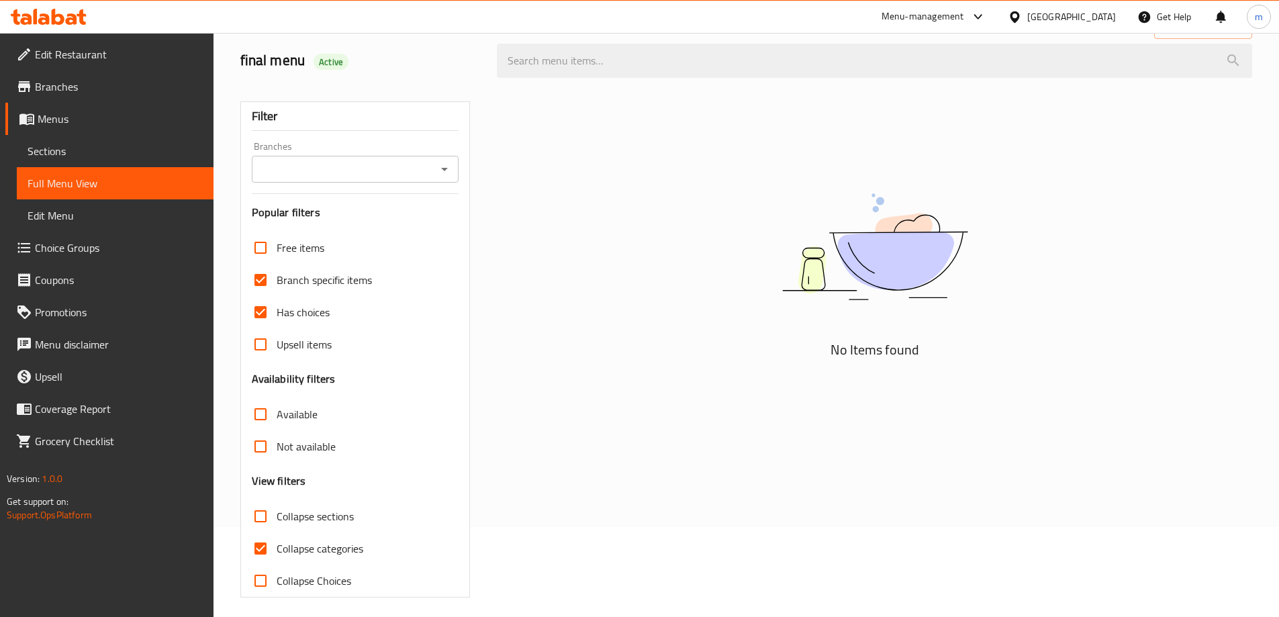
scroll to position [97, 0]
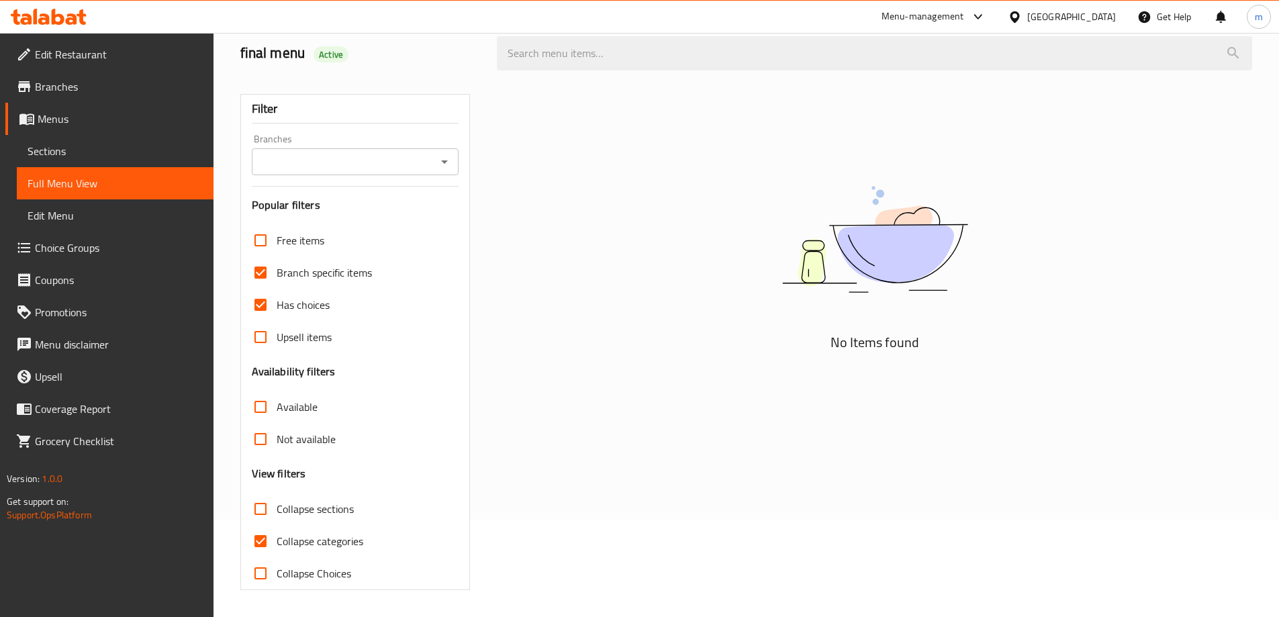
click at [310, 297] on span "Has choices" at bounding box center [303, 305] width 53 height 16
click at [277, 295] on input "Has choices" at bounding box center [260, 305] width 32 height 32
checkbox input "false"
click at [335, 270] on span "Branch specific items" at bounding box center [324, 273] width 95 height 16
click at [277, 270] on input "Branch specific items" at bounding box center [260, 272] width 32 height 32
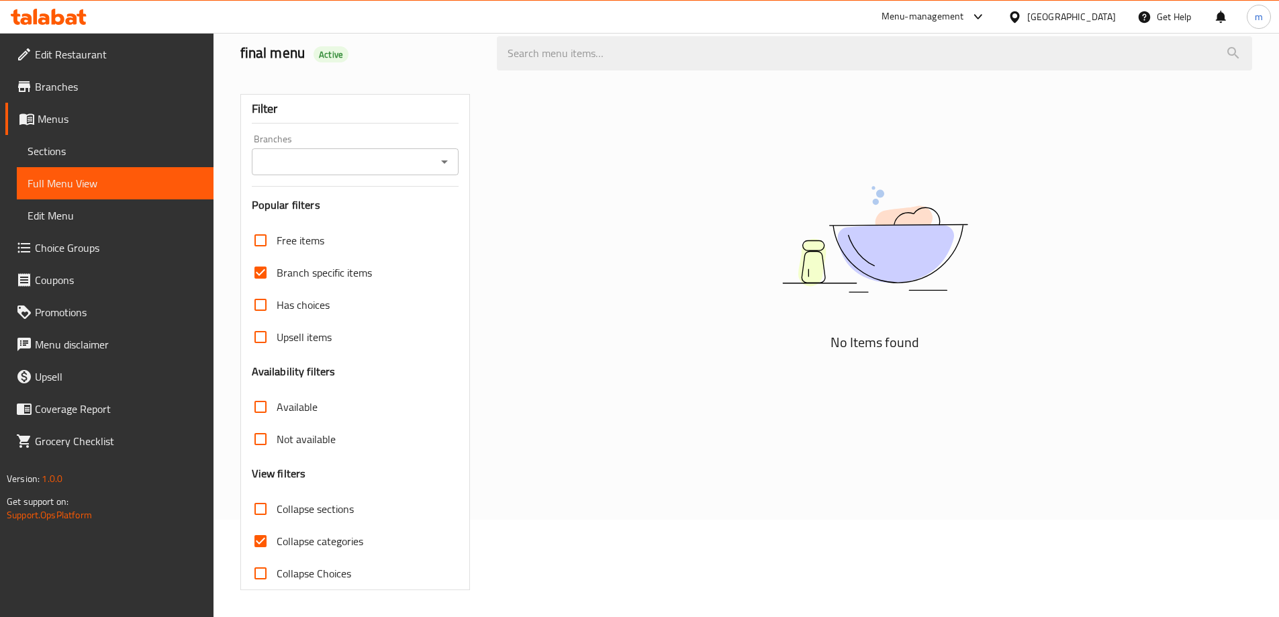
checkbox input "false"
click at [322, 533] on span "Collapse categories" at bounding box center [320, 541] width 87 height 16
click at [277, 532] on input "Collapse categories" at bounding box center [260, 541] width 32 height 32
checkbox input "false"
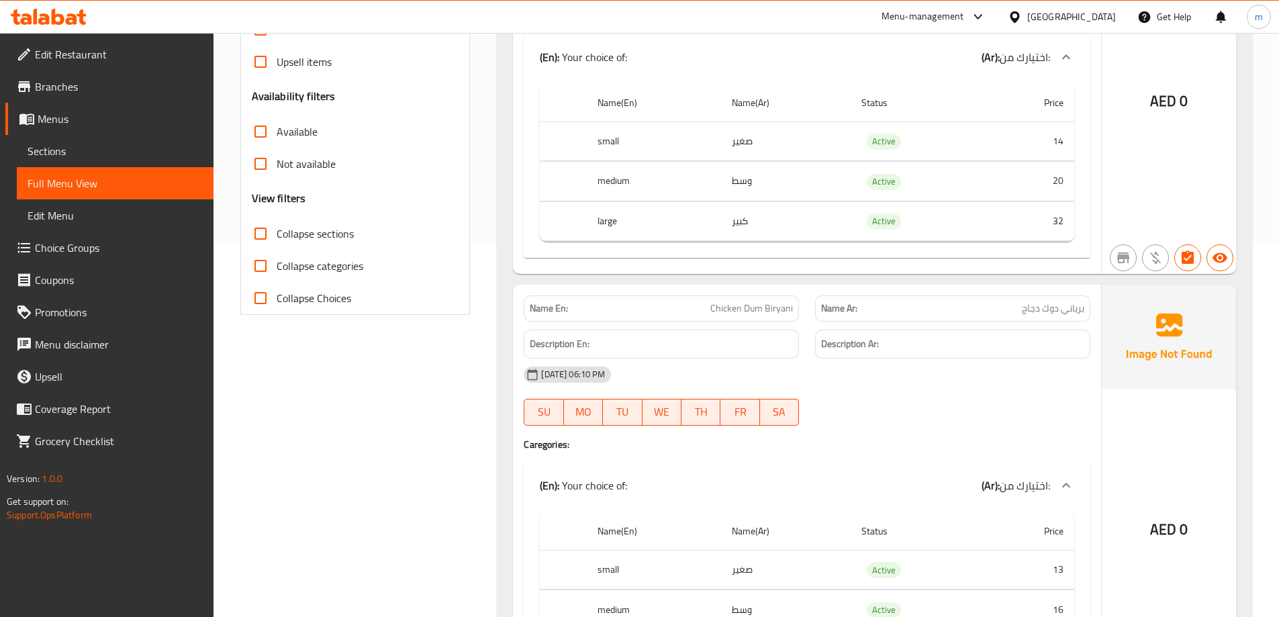
scroll to position [2134, 0]
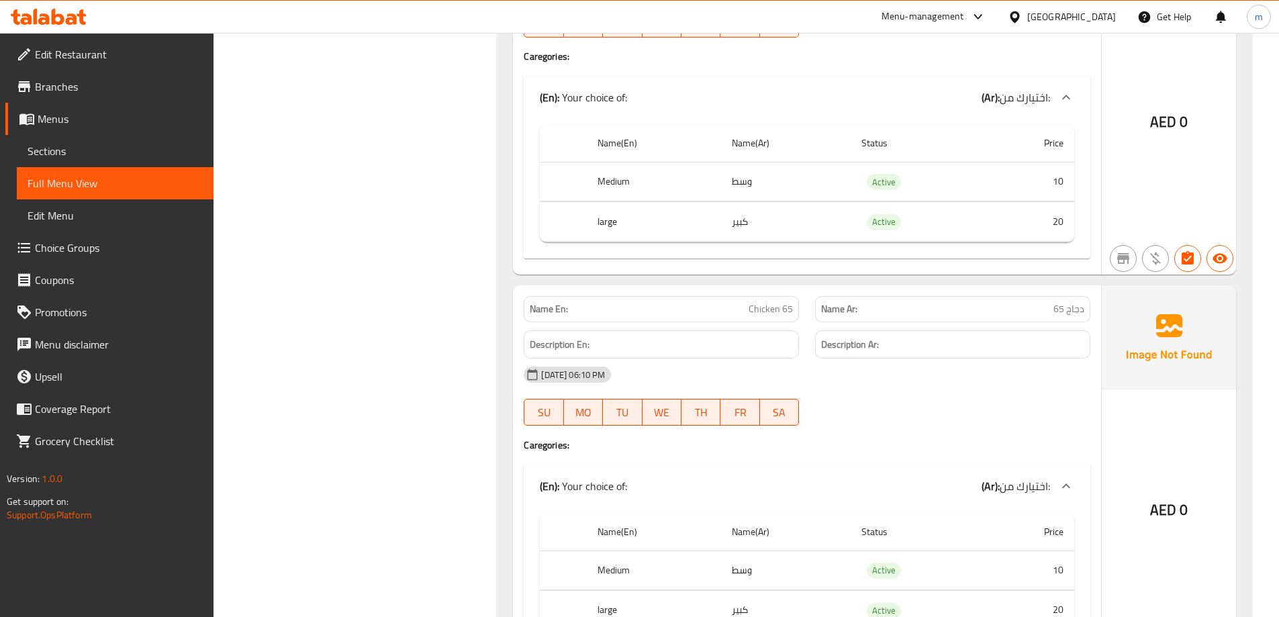
click at [1026, 380] on div "[DATE] 06:10 PM" at bounding box center [807, 375] width 583 height 32
click at [982, 418] on div at bounding box center [952, 426] width 291 height 16
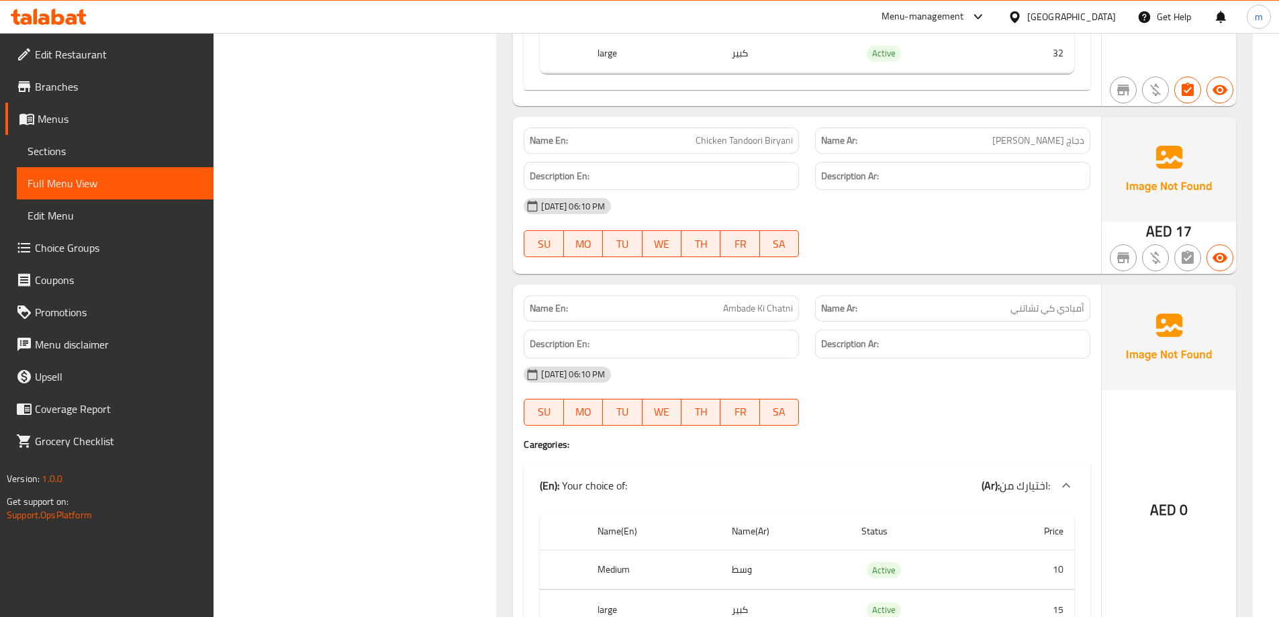
scroll to position [3508, 0]
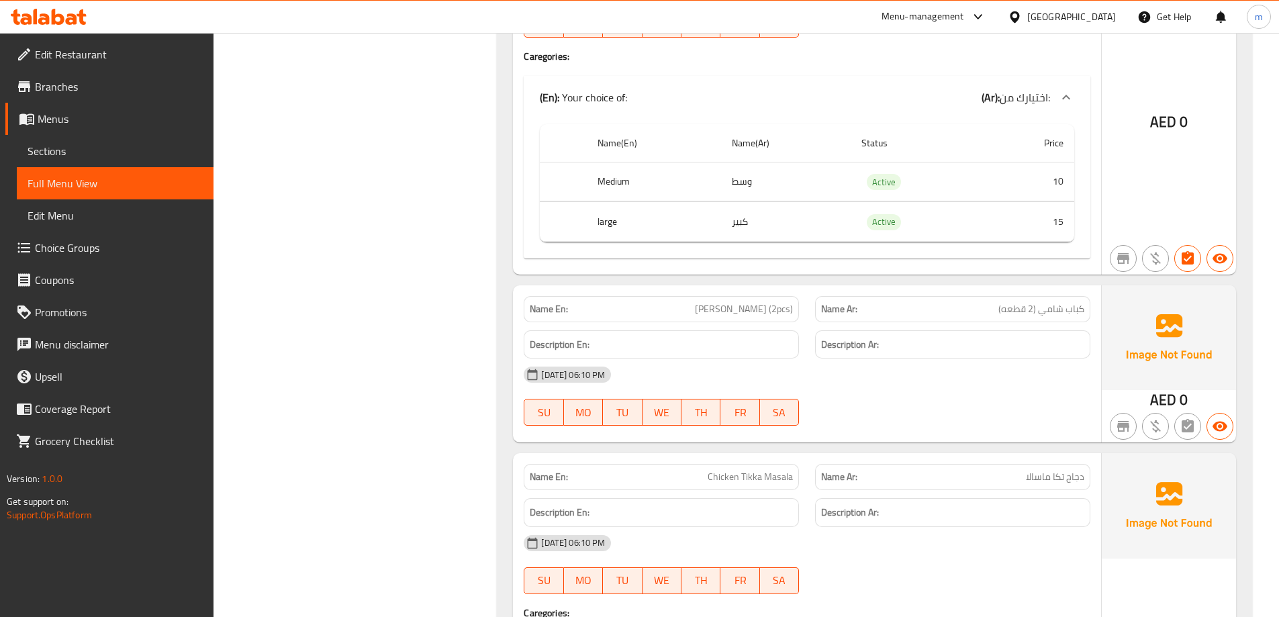
click at [732, 311] on span "Shami Kabab (2pcs)" at bounding box center [744, 309] width 98 height 14
copy span "Shami Kabab (2pcs)"
drag, startPoint x: 98, startPoint y: 150, endPoint x: 55, endPoint y: 146, distance: 43.2
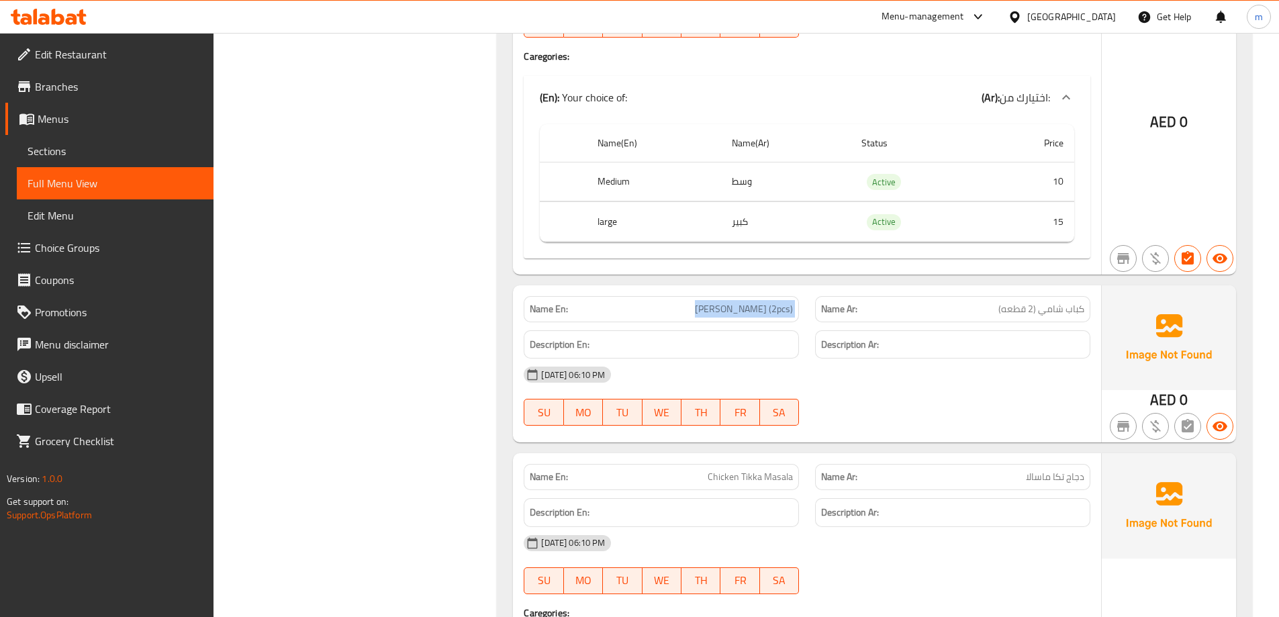
click at [97, 150] on span "Sections" at bounding box center [115, 151] width 175 height 16
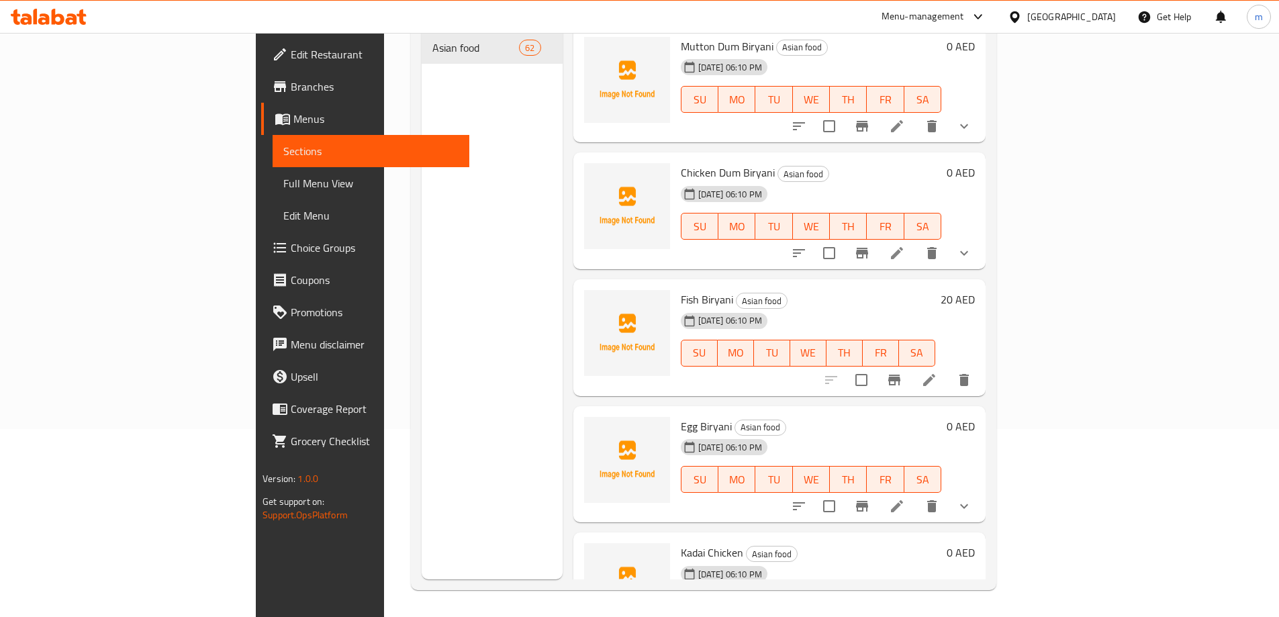
click at [283, 150] on span "Sections" at bounding box center [370, 151] width 175 height 16
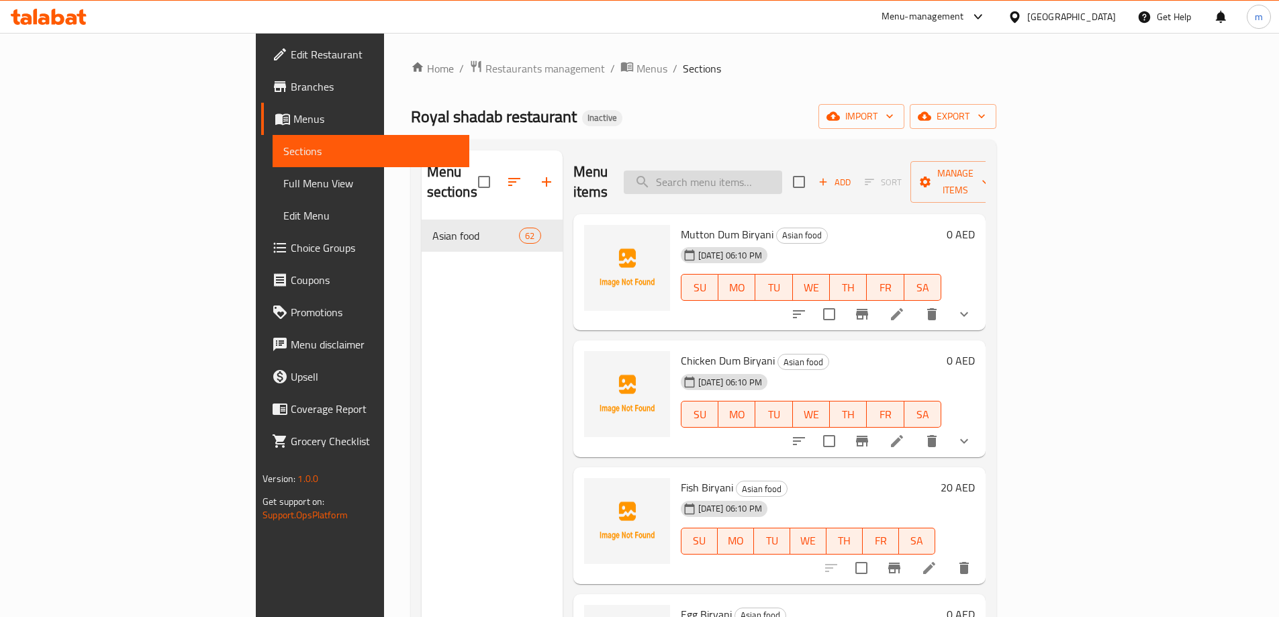
click at [757, 183] on input "search" at bounding box center [703, 182] width 158 height 23
paste input "Shami Kabab (2pcs)"
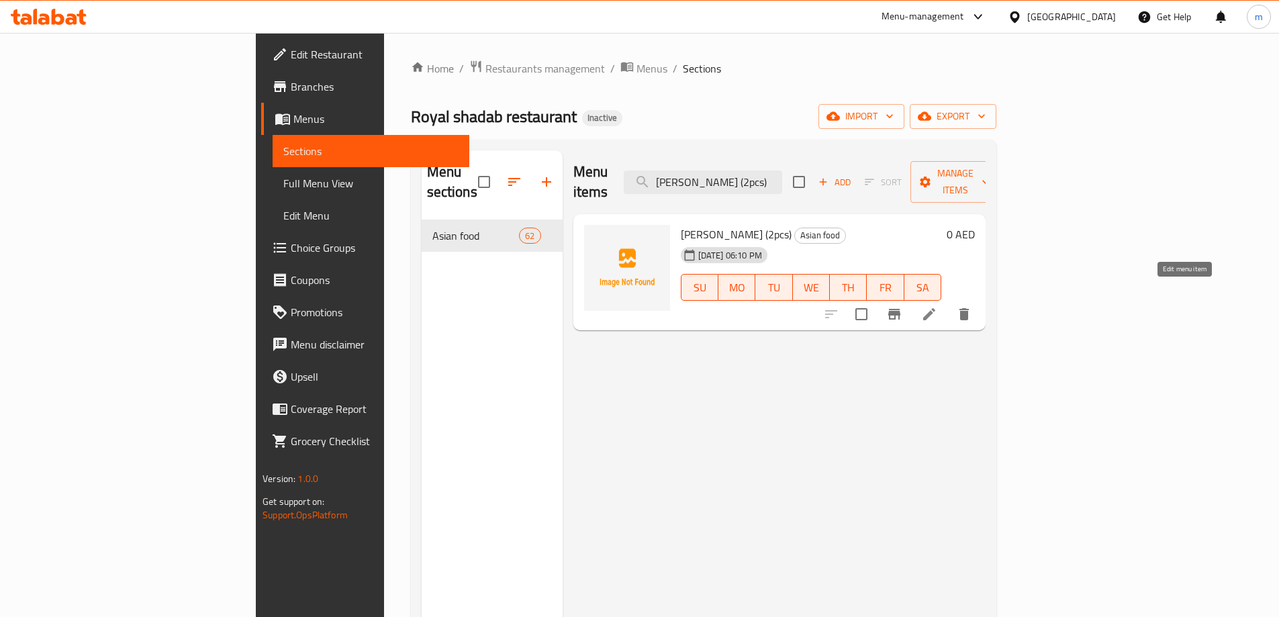
type input "Shami Kabab (2pcs)"
click at [937, 306] on icon at bounding box center [929, 314] width 16 height 16
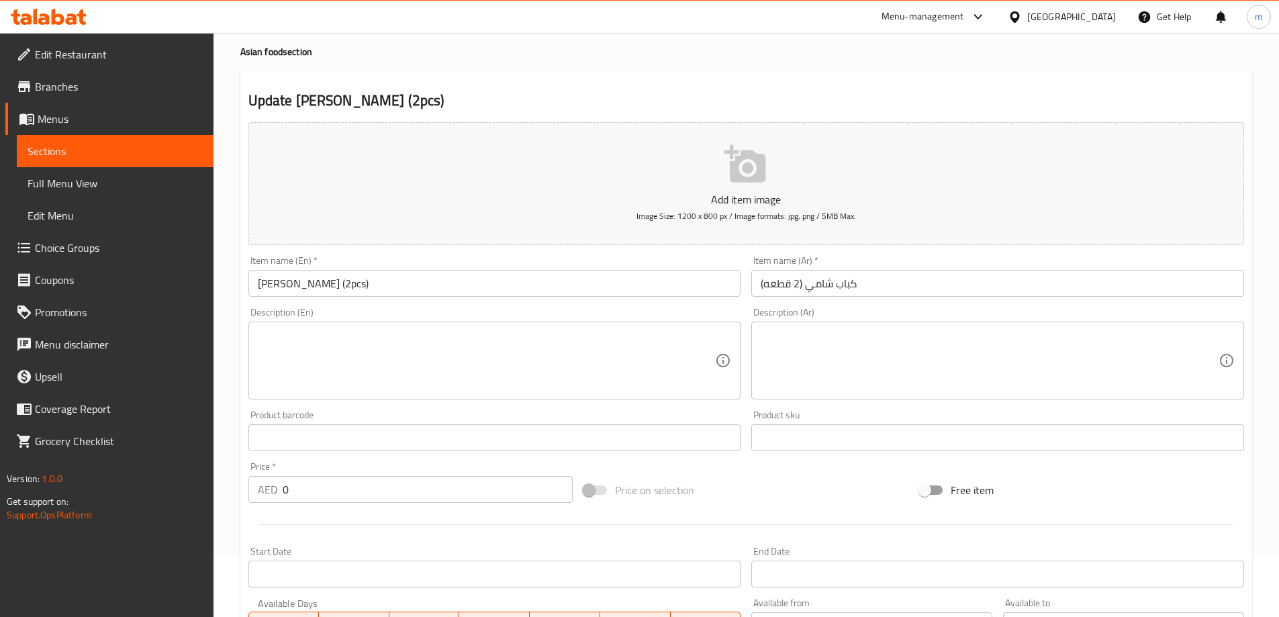
scroll to position [134, 0]
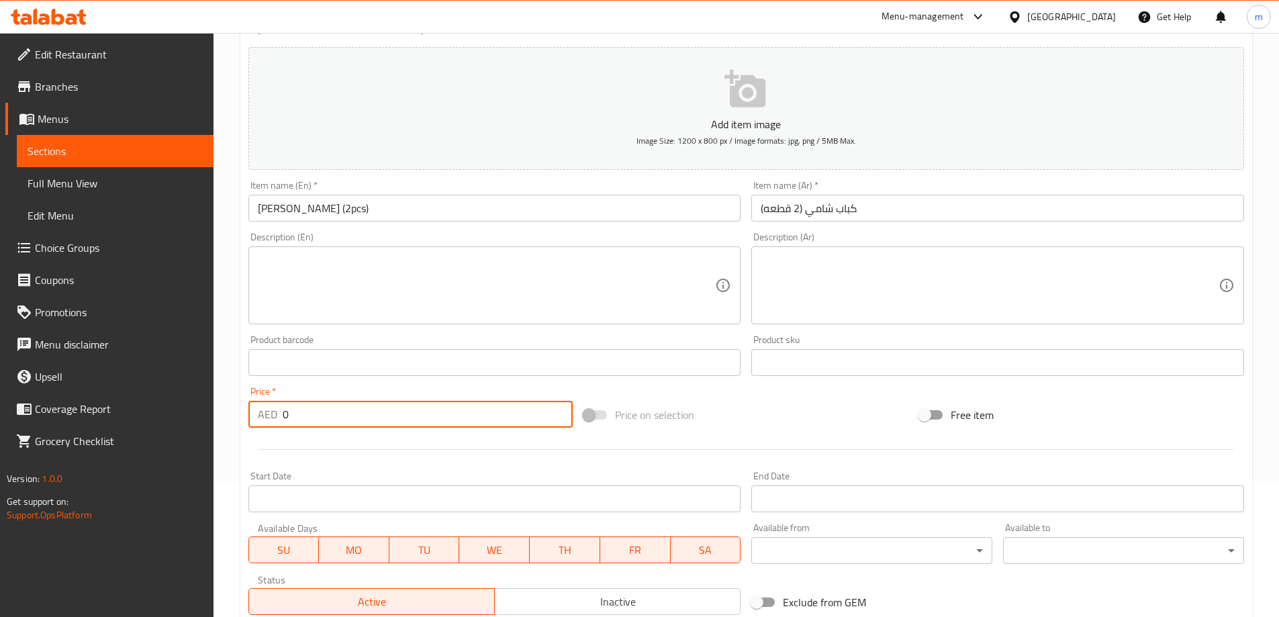
click at [392, 419] on input "0" at bounding box center [428, 414] width 291 height 27
type input "8"
click at [397, 469] on div "Start Date Start Date" at bounding box center [495, 492] width 504 height 52
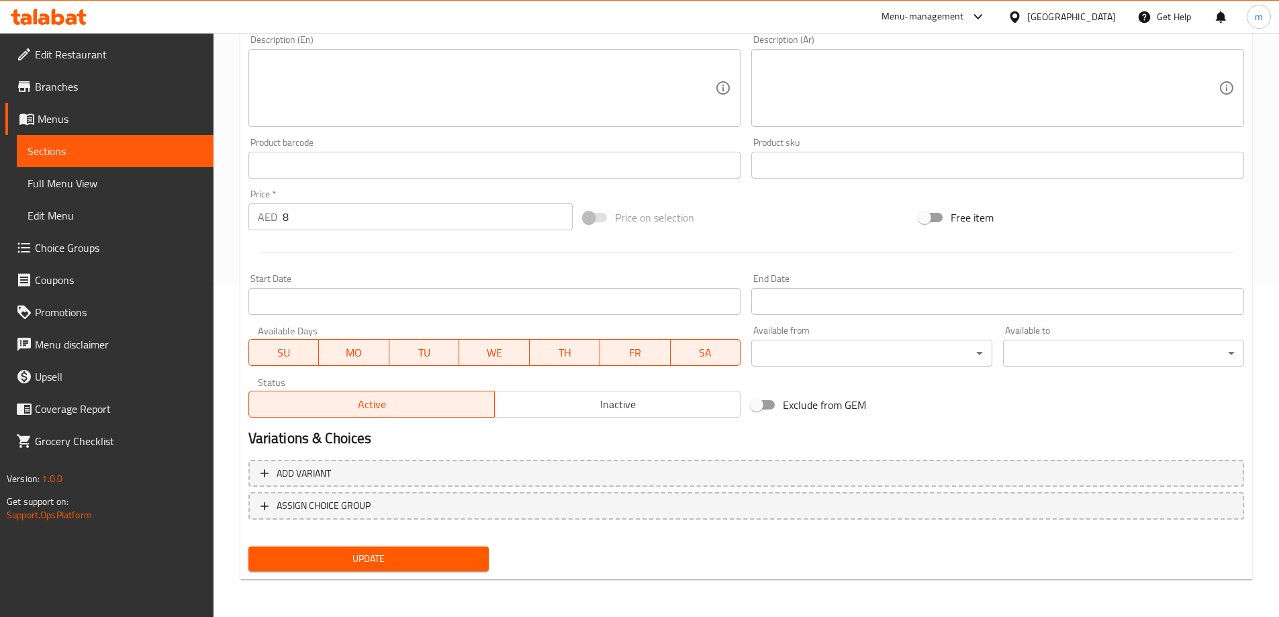
click at [390, 551] on span "Update" at bounding box center [369, 559] width 220 height 17
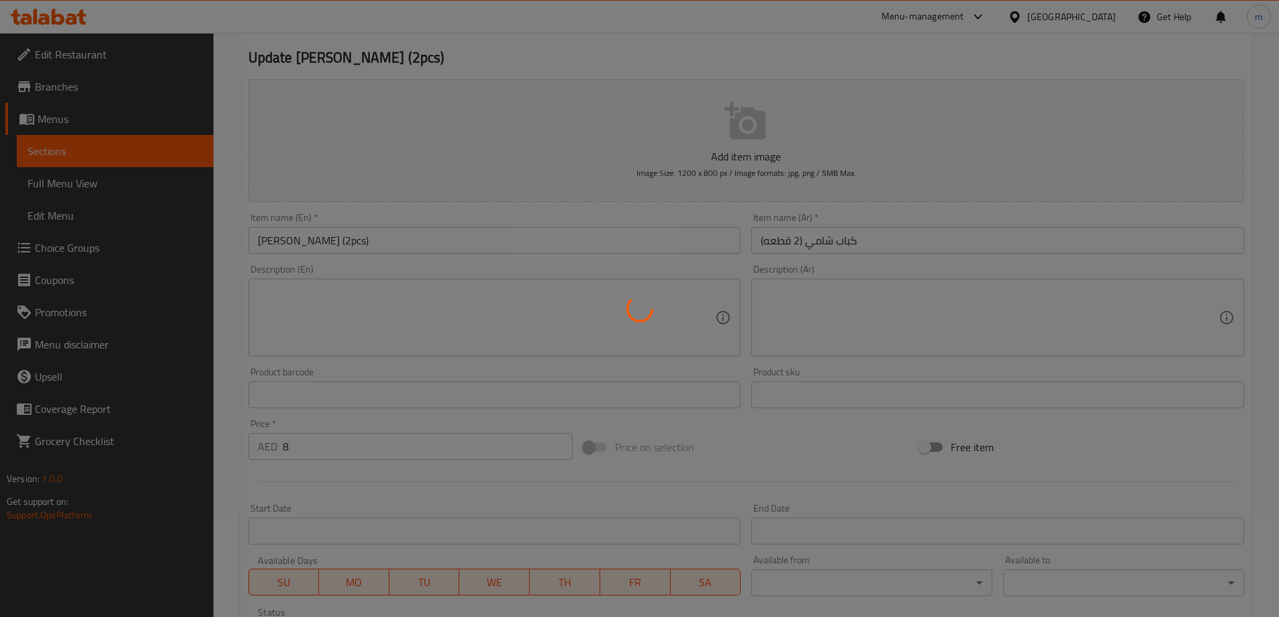
scroll to position [0, 0]
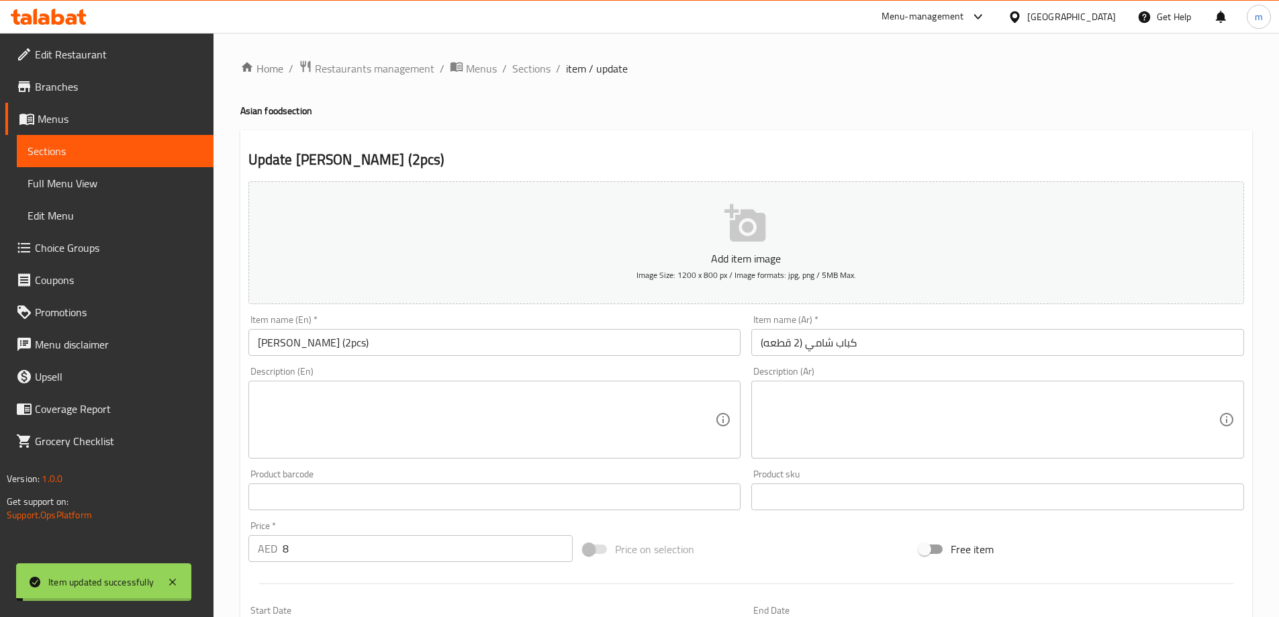
click at [130, 180] on span "Full Menu View" at bounding box center [115, 183] width 175 height 16
click at [126, 184] on span "Full Menu View" at bounding box center [115, 183] width 175 height 16
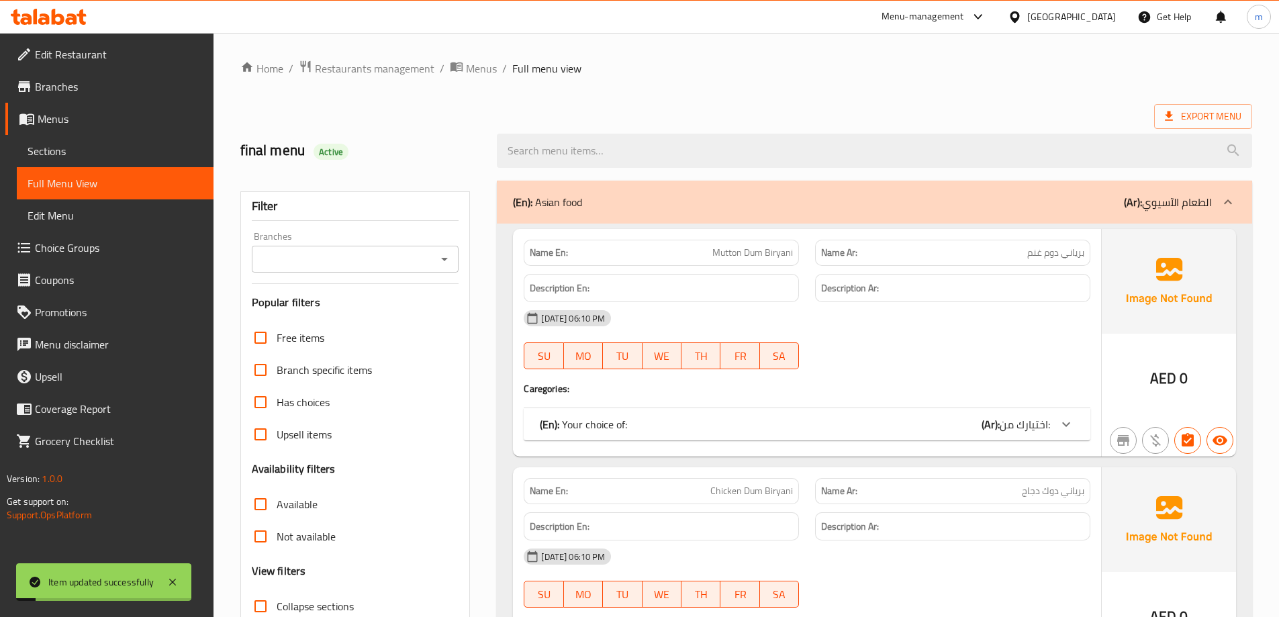
scroll to position [269, 0]
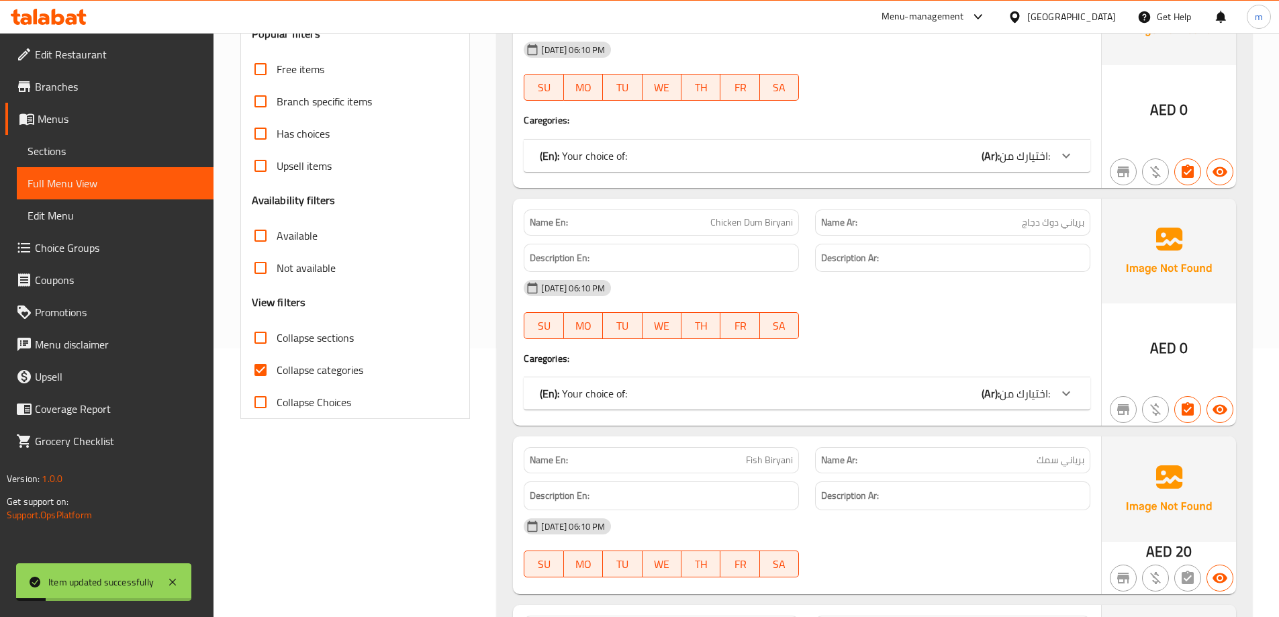
click at [373, 377] on div "Collapse categories" at bounding box center [355, 370] width 207 height 32
click at [367, 374] on div "Collapse categories" at bounding box center [355, 370] width 207 height 32
click at [349, 377] on span "Collapse categories" at bounding box center [320, 370] width 87 height 16
click at [277, 377] on input "Collapse categories" at bounding box center [260, 370] width 32 height 32
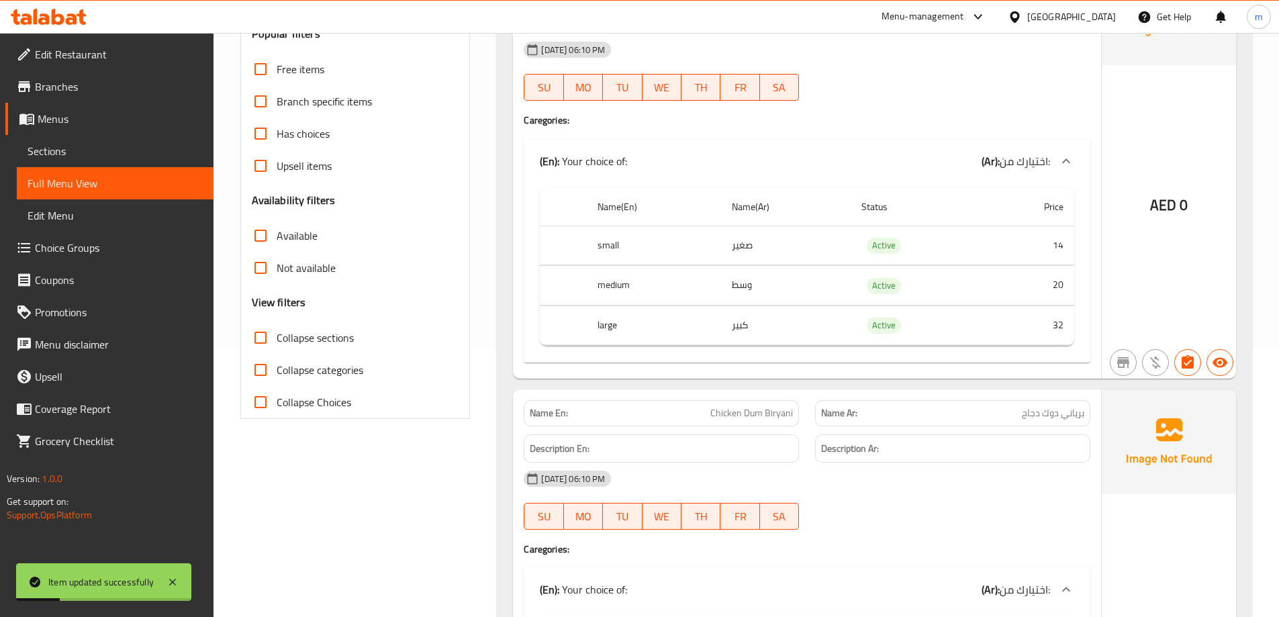
click at [299, 378] on span "Collapse categories" at bounding box center [320, 370] width 87 height 16
click at [277, 378] on input "Collapse categories" at bounding box center [260, 370] width 32 height 32
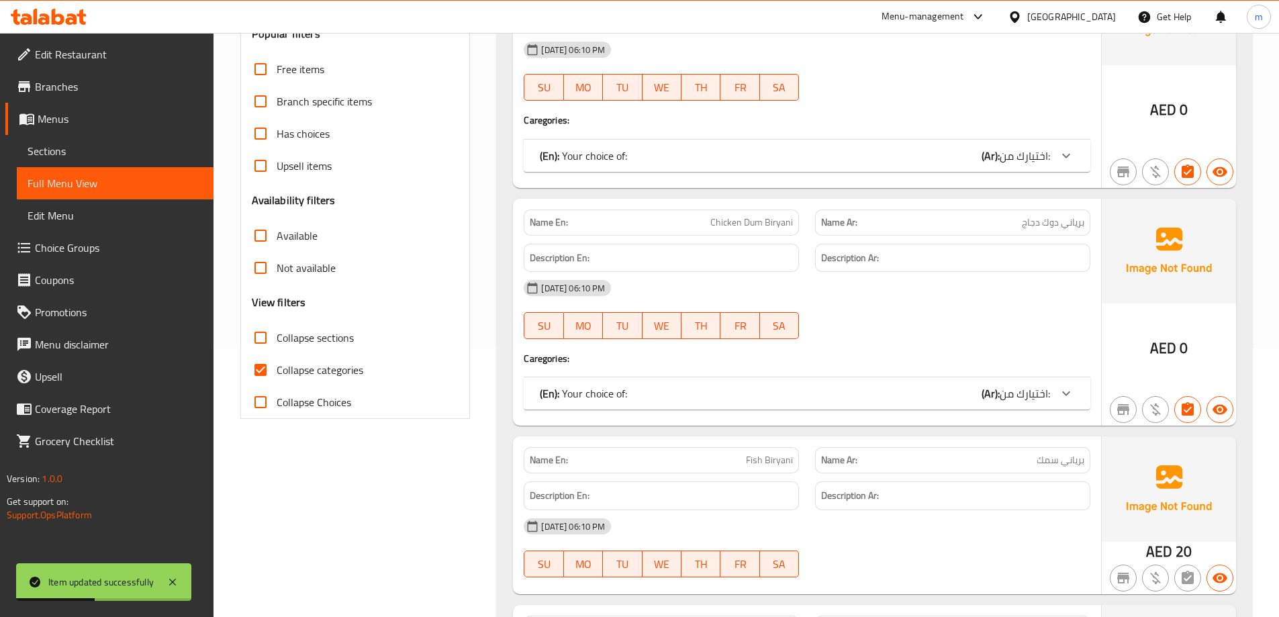
click at [266, 367] on input "Collapse categories" at bounding box center [260, 370] width 32 height 32
checkbox input "false"
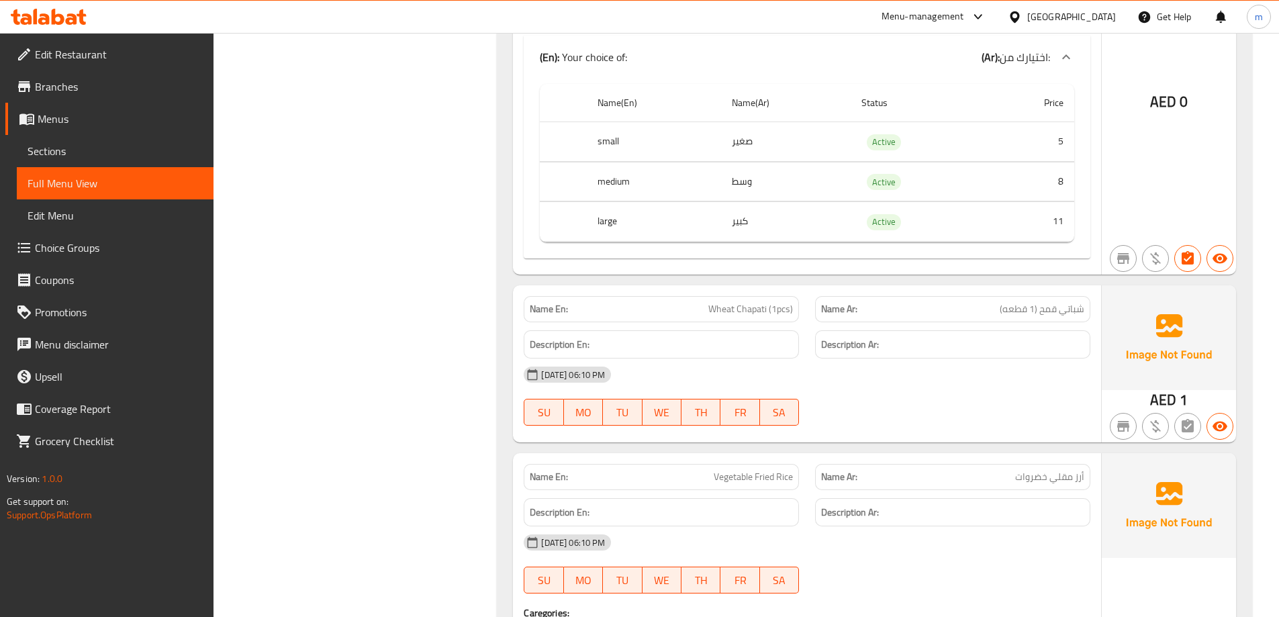
scroll to position [16991, 0]
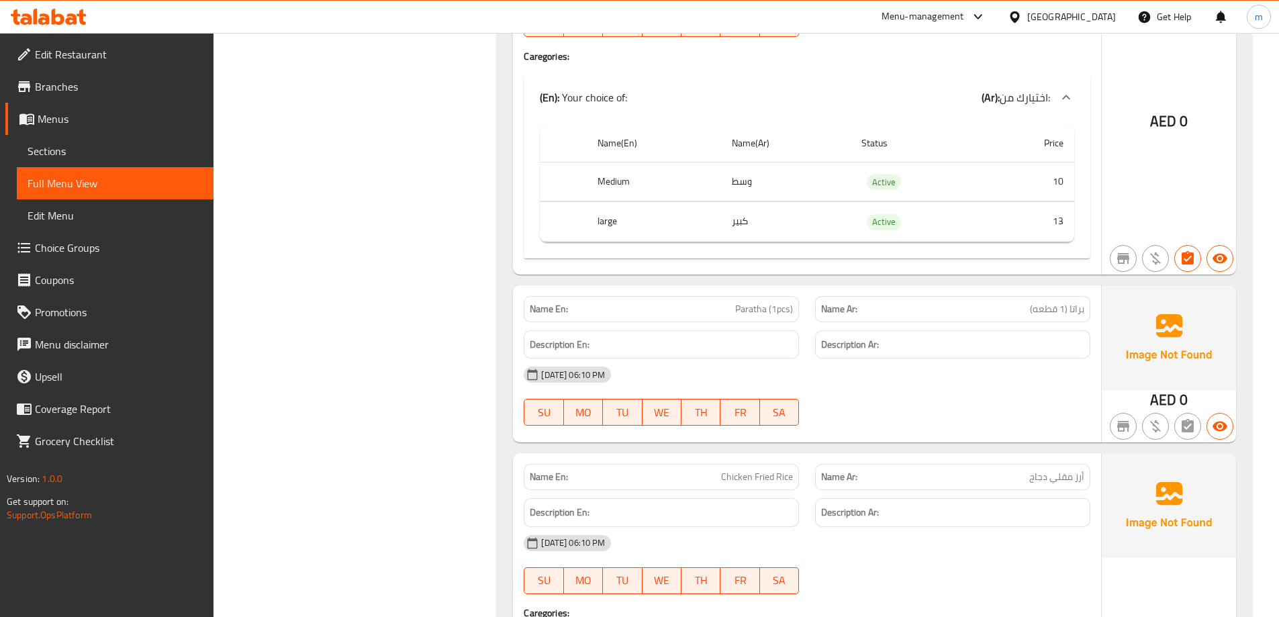
click at [768, 314] on span "Paratha (1pcs)" at bounding box center [764, 309] width 58 height 14
click at [765, 313] on span "Paratha (1pcs)" at bounding box center [764, 309] width 58 height 14
click at [107, 158] on span "Sections" at bounding box center [115, 151] width 175 height 16
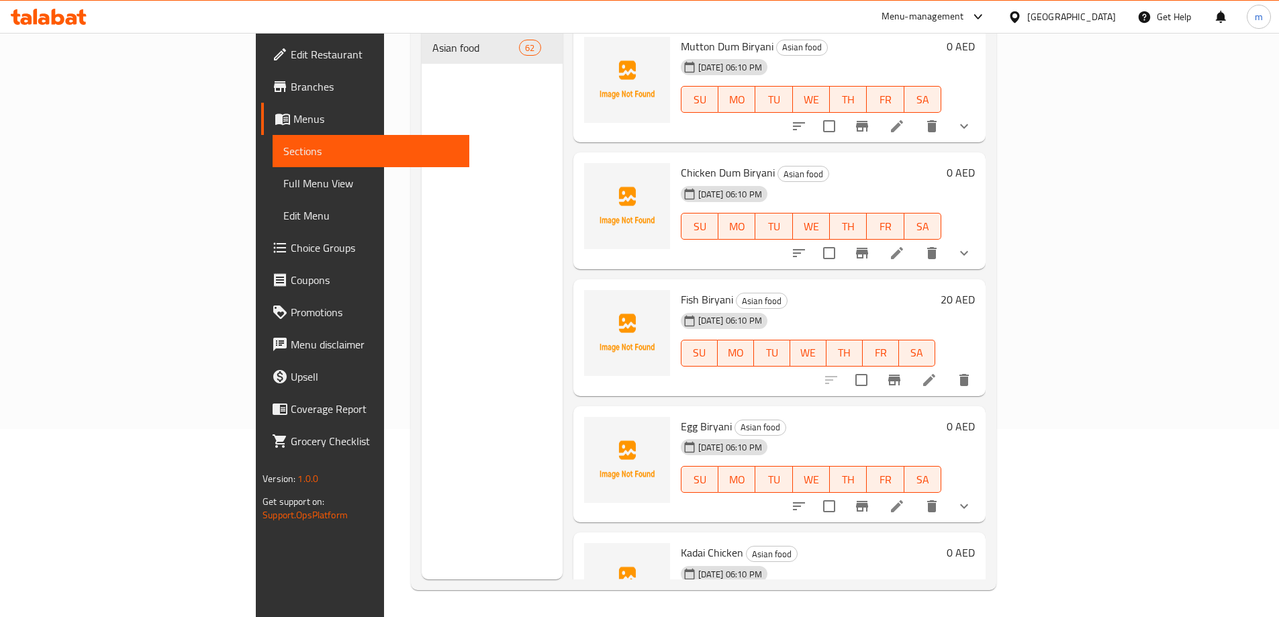
scroll to position [170, 0]
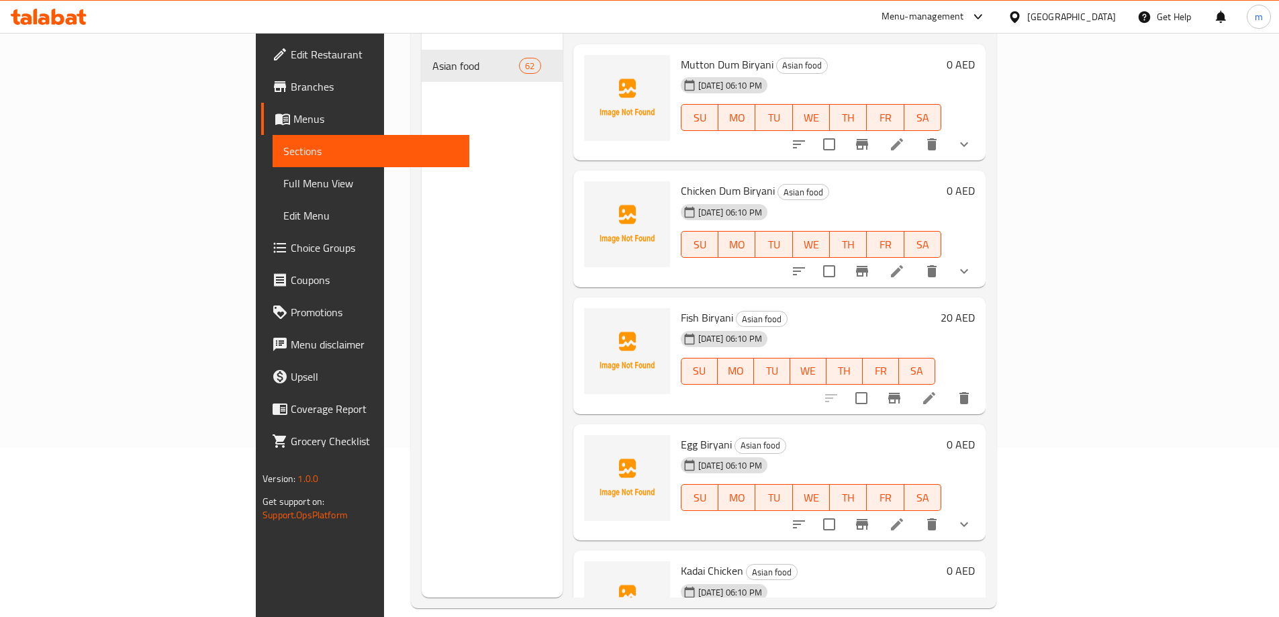
click at [782, 24] on input "search" at bounding box center [703, 12] width 158 height 23
paste input "Paratha (1pcs)"
click at [782, 24] on input "Paratha (1pcs)" at bounding box center [703, 12] width 158 height 23
paste input "Paratha (1pcs)"
click at [782, 24] on input "Paratha (1pcs)Paratha (1pcs)" at bounding box center [703, 12] width 158 height 23
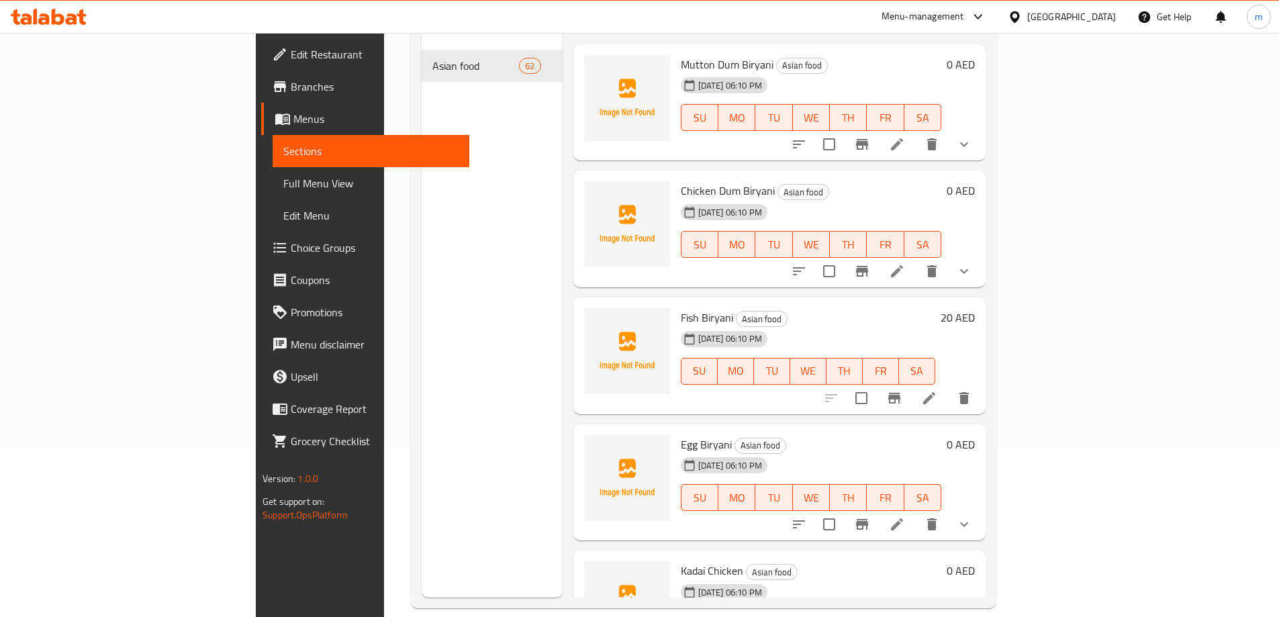
click at [782, 24] on input "Paratha (1pcs)Paratha (1pcs)" at bounding box center [703, 12] width 158 height 23
paste input "Paratha (1pcs)"
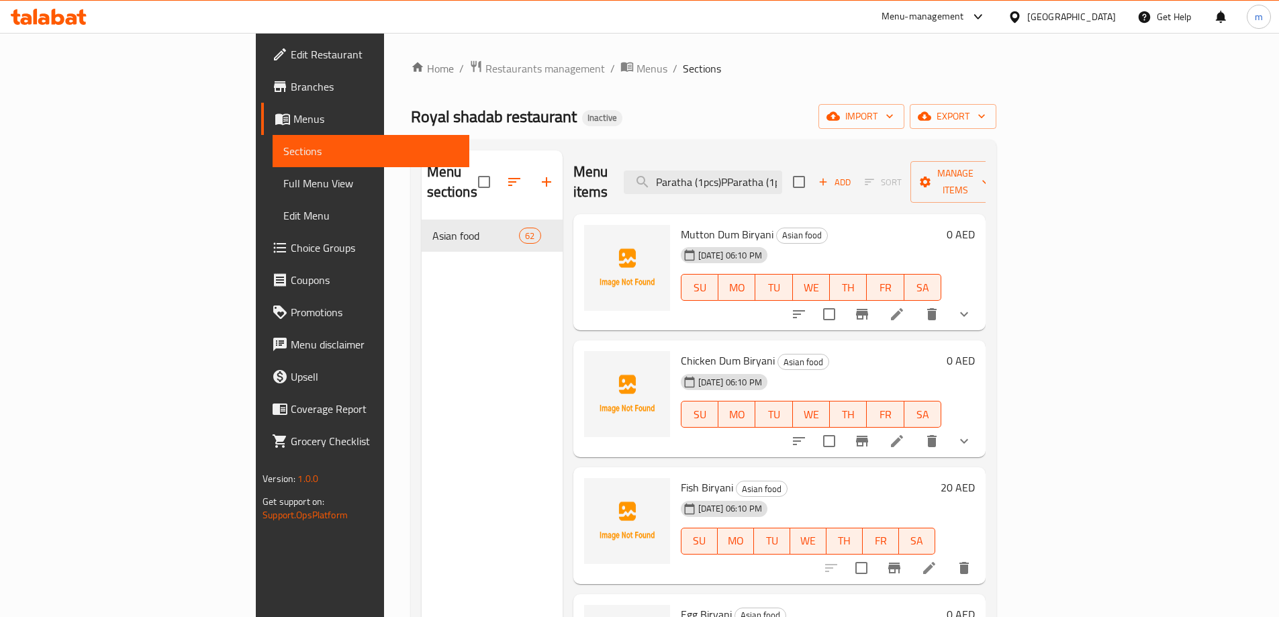
scroll to position [0, 17]
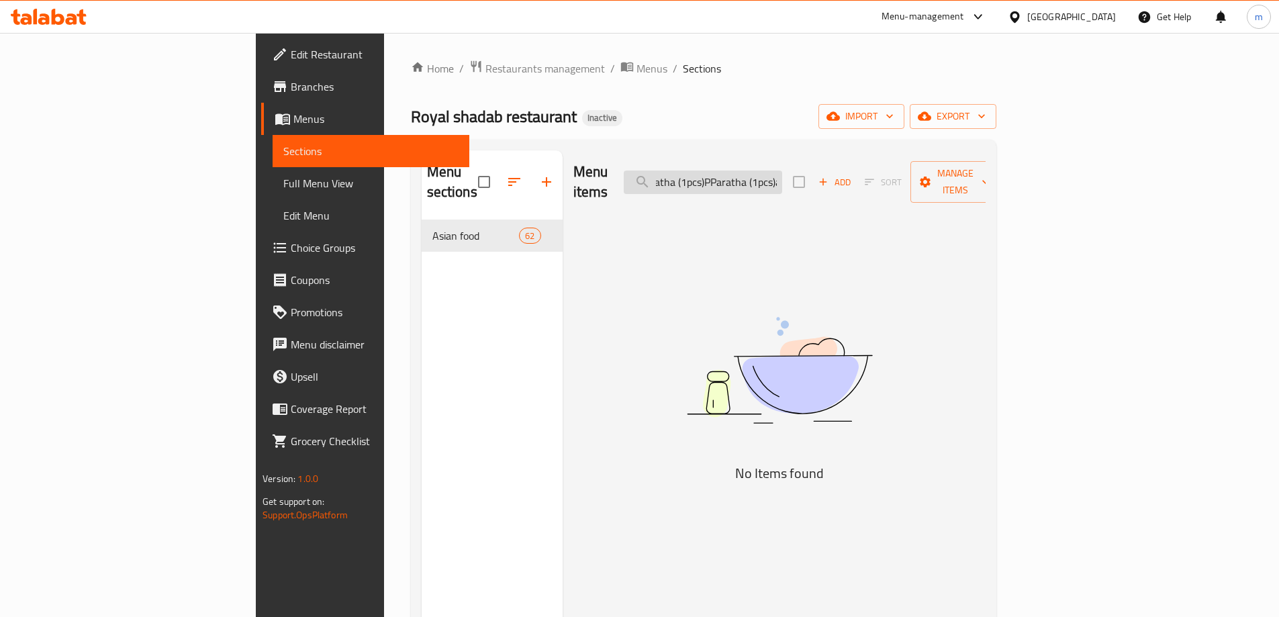
click at [782, 173] on input "Paratha (1pcs)PParatha (1pcs)aratha (1pcs)" at bounding box center [703, 182] width 158 height 23
type input "Paratha (1pcs)"
paste input "Paratha (1pcs)"
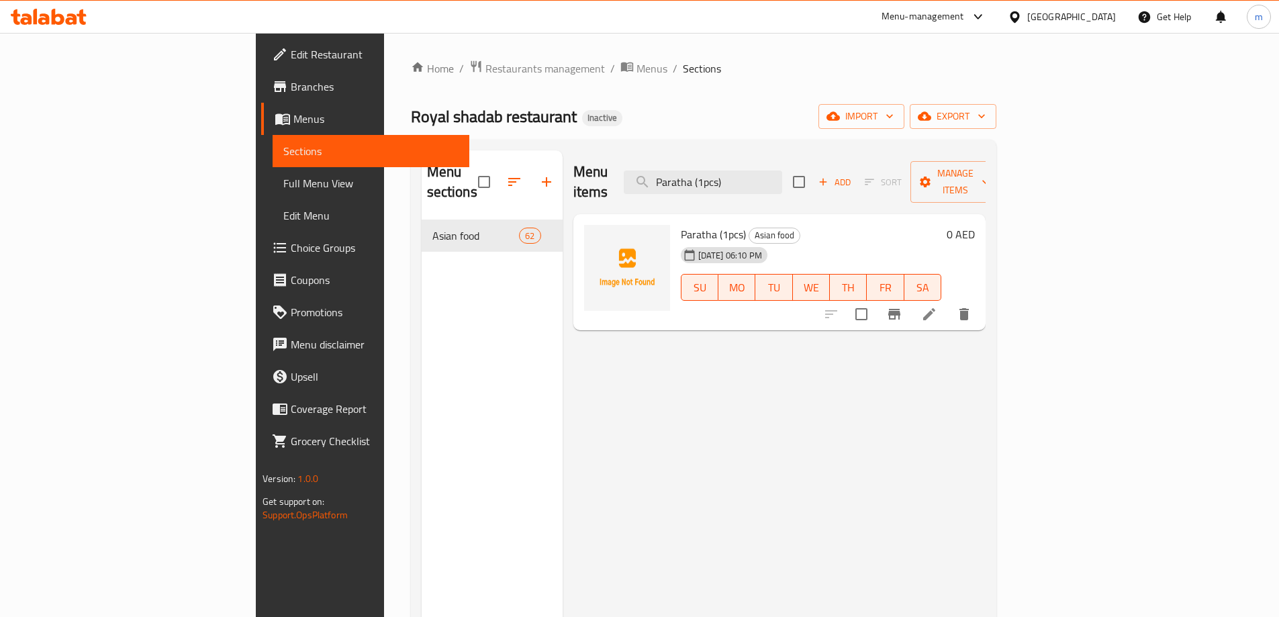
type input "Paratha (1pcs)"
click at [937, 306] on icon at bounding box center [929, 314] width 16 height 16
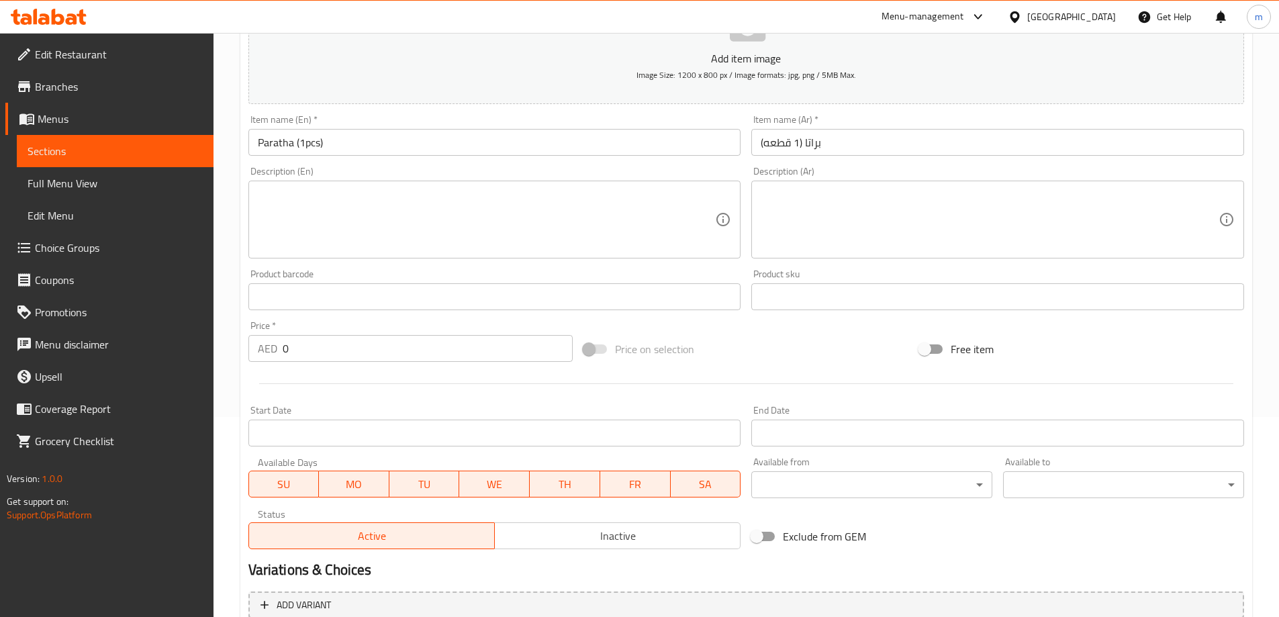
scroll to position [201, 0]
click at [383, 342] on input "0" at bounding box center [428, 347] width 291 height 27
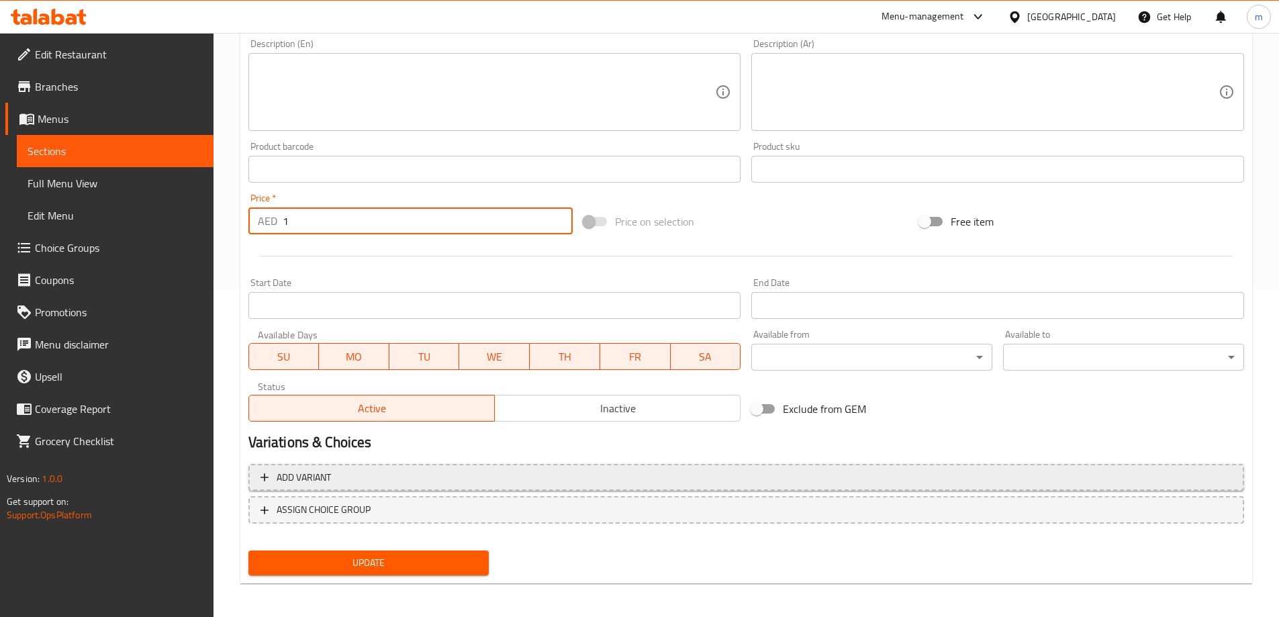
scroll to position [332, 0]
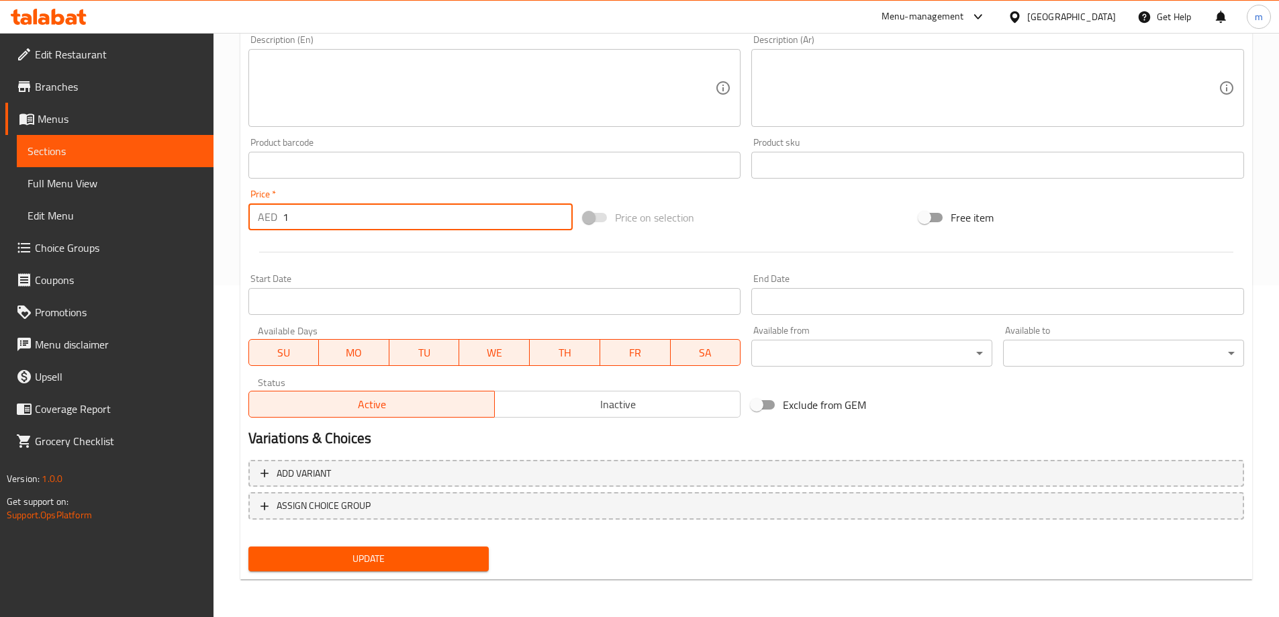
type input "1"
click at [396, 544] on div "Update" at bounding box center [369, 559] width 252 height 36
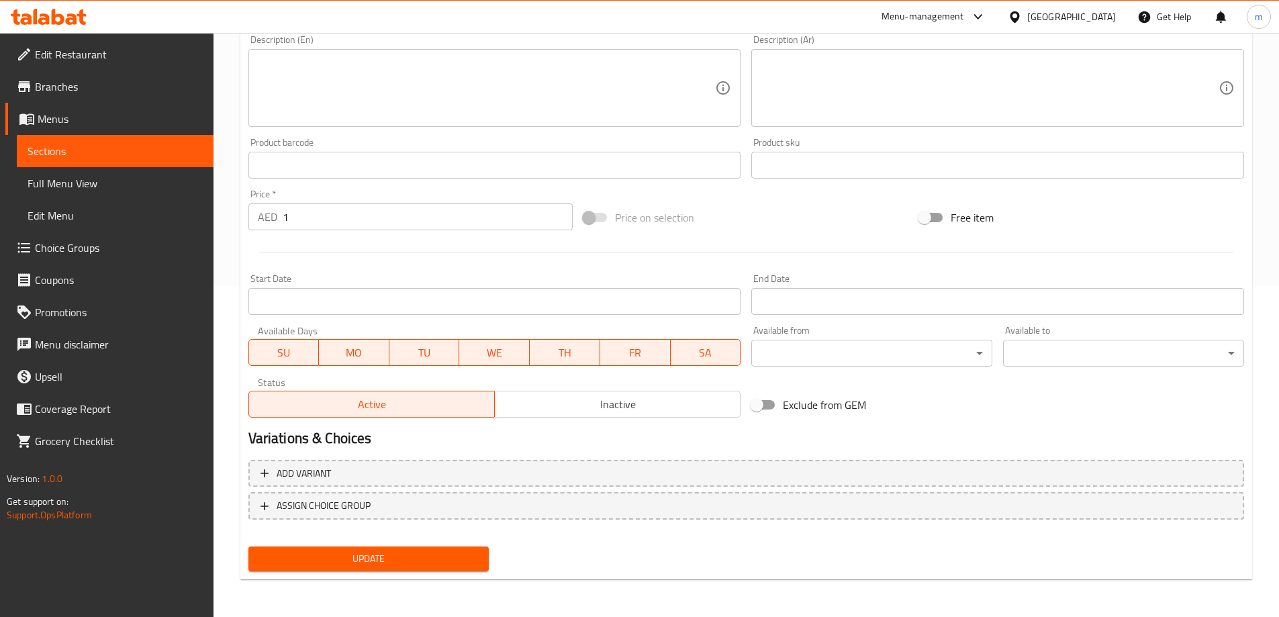
click at [399, 550] on button "Update" at bounding box center [368, 559] width 241 height 25
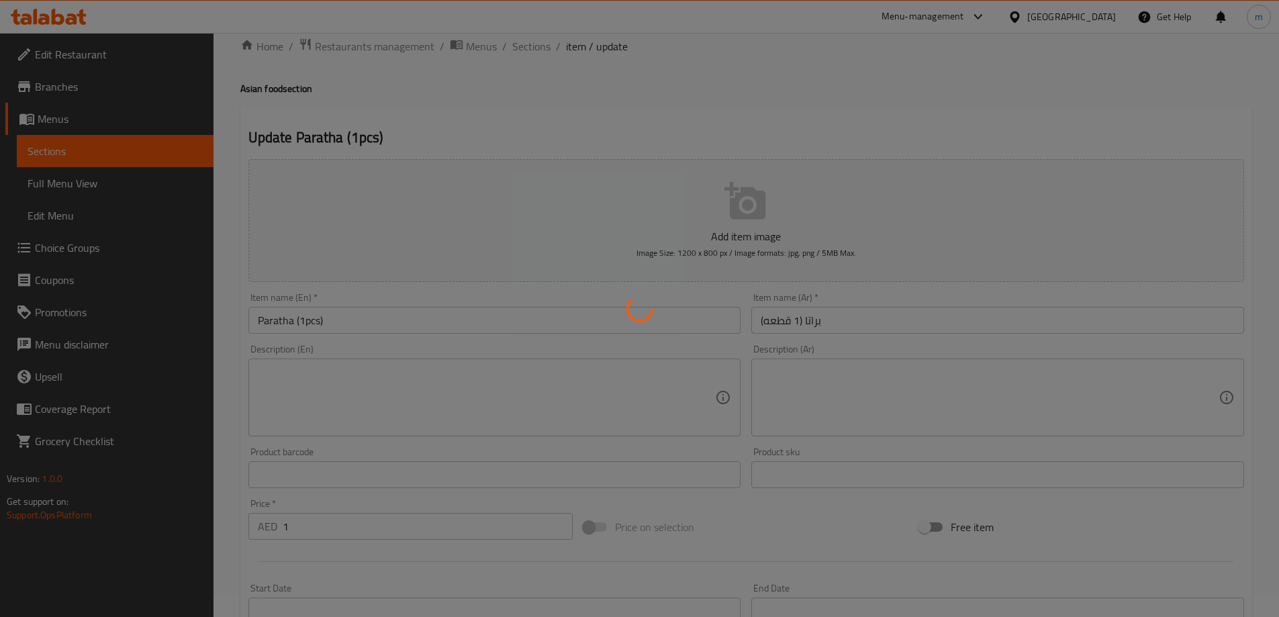
scroll to position [0, 0]
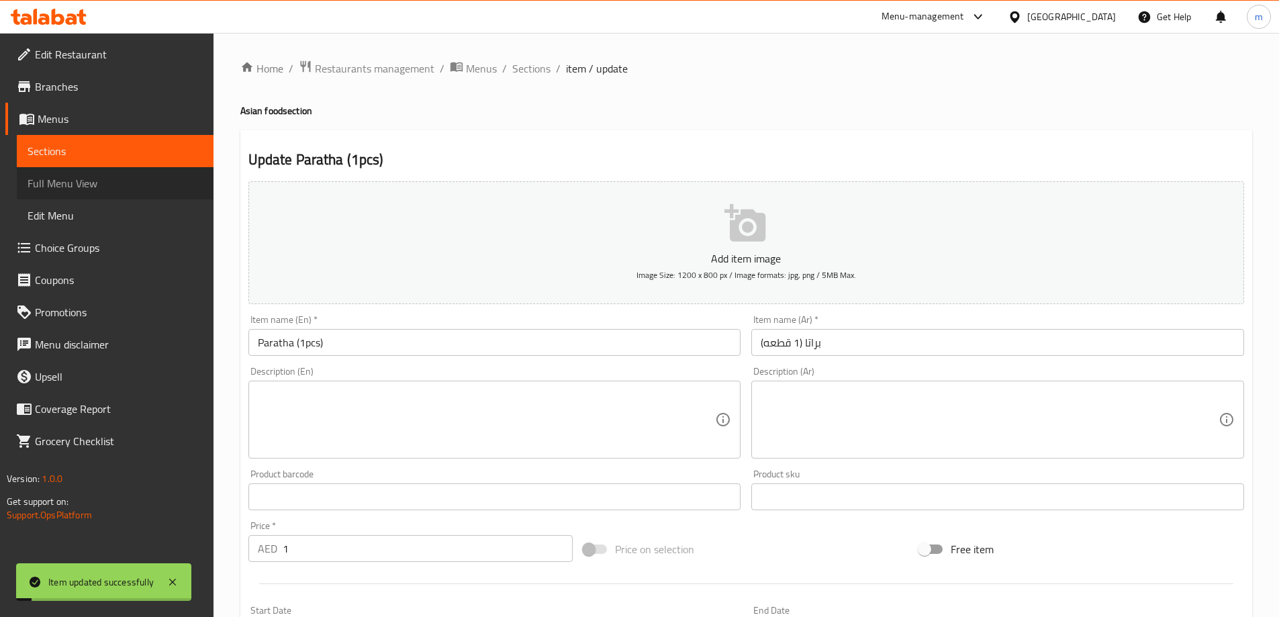
click at [158, 178] on span "Full Menu View" at bounding box center [115, 183] width 175 height 16
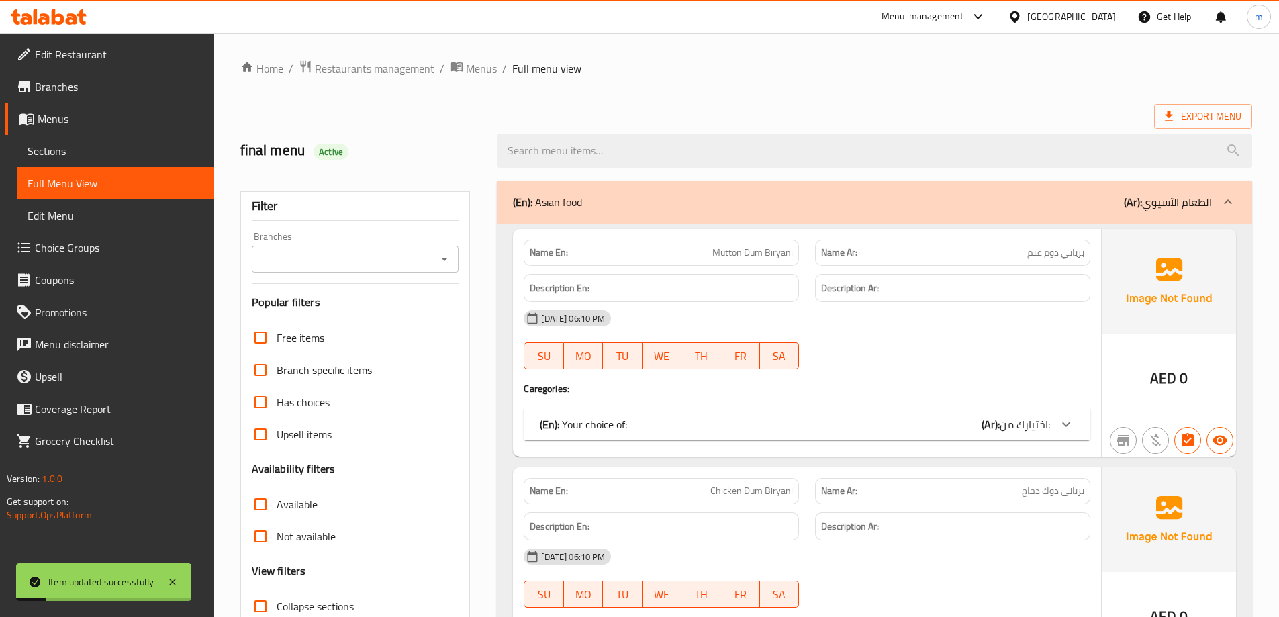
click at [123, 149] on span "Sections" at bounding box center [115, 151] width 175 height 16
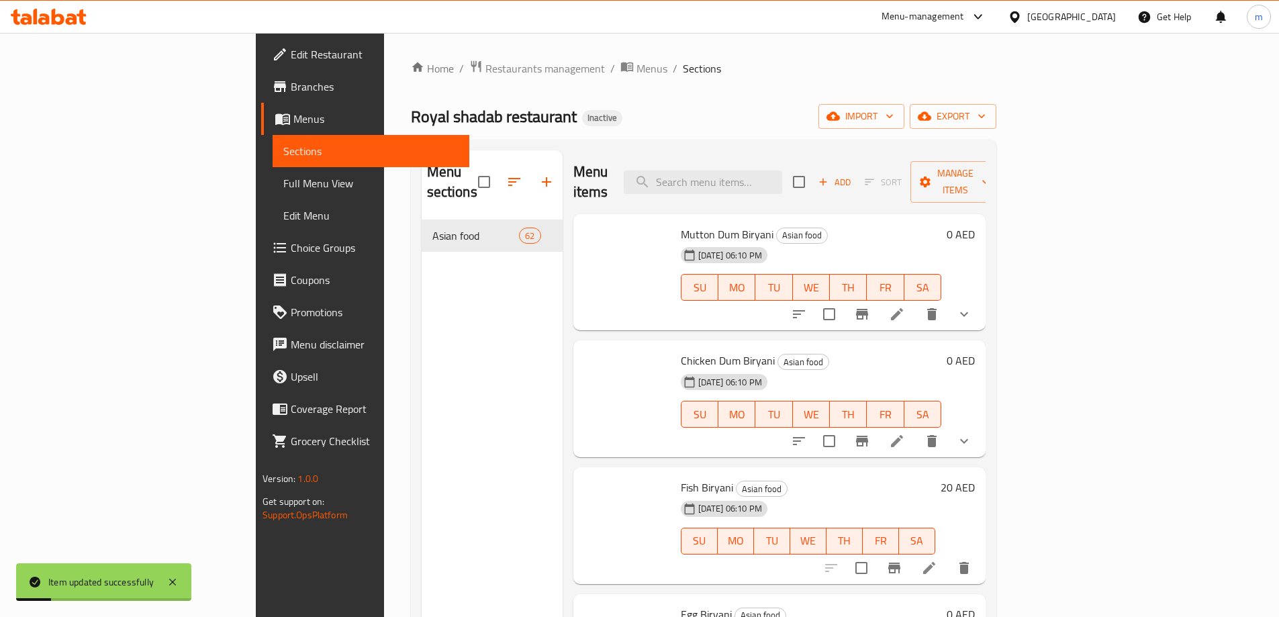
click at [828, 109] on div "Royal shadab restaurant Inactive import export" at bounding box center [703, 116] width 585 height 25
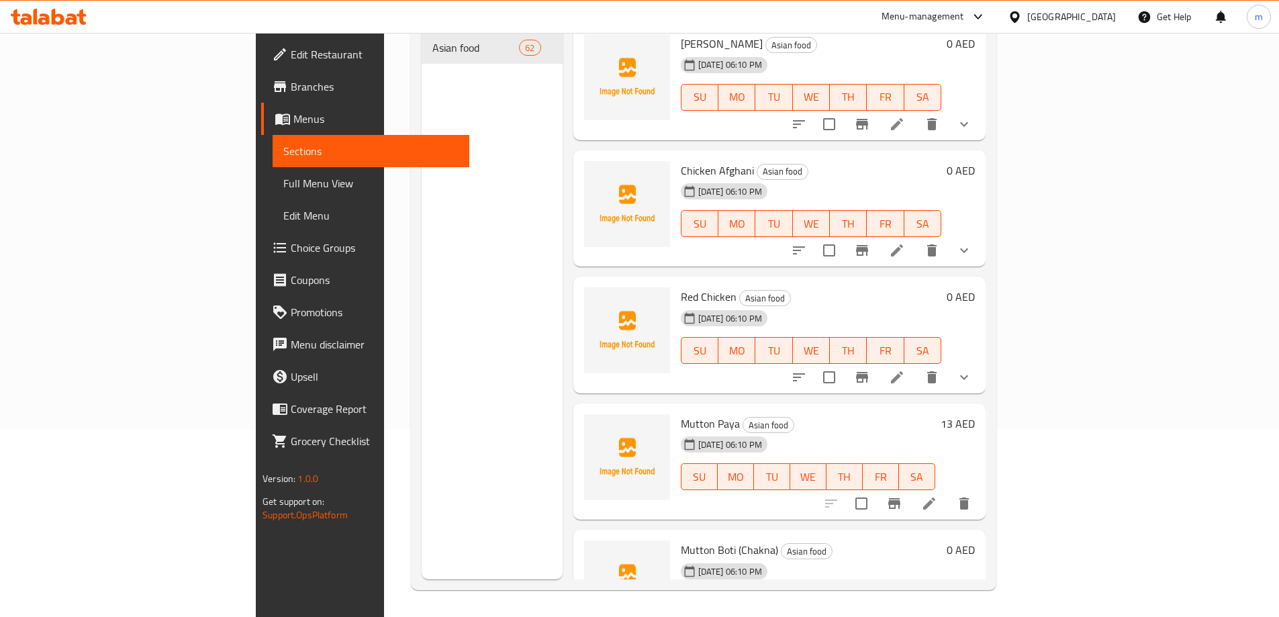
scroll to position [6998, 0]
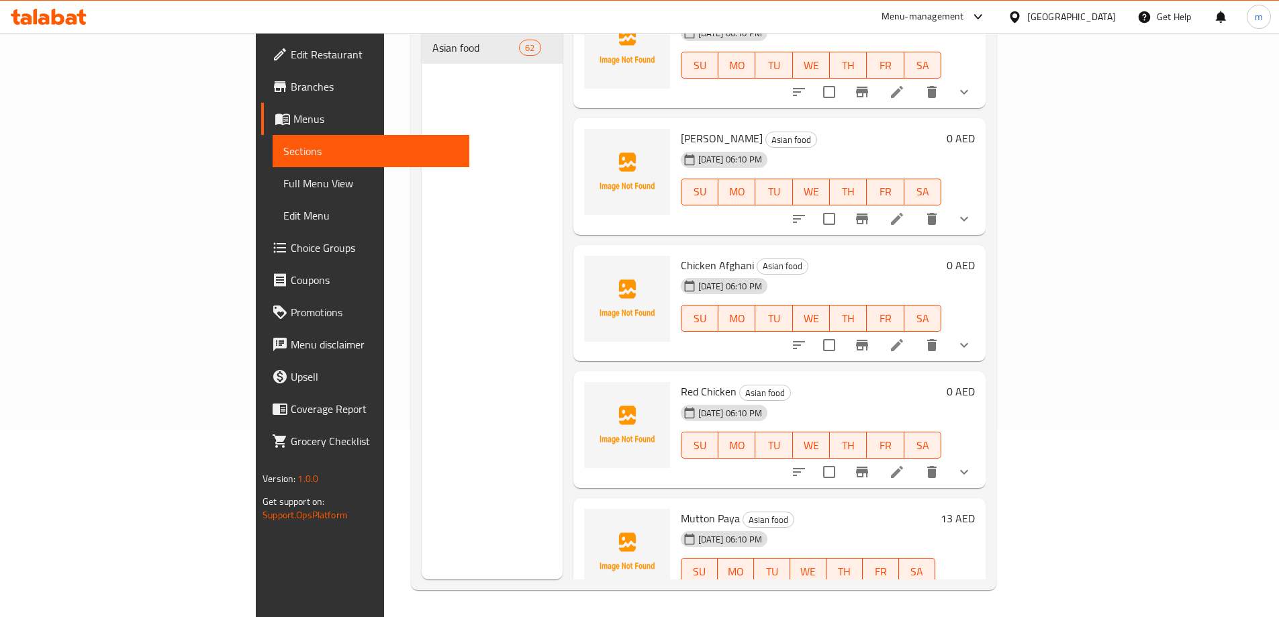
click at [422, 340] on div "Menu sections Asian food 62" at bounding box center [492, 270] width 141 height 617
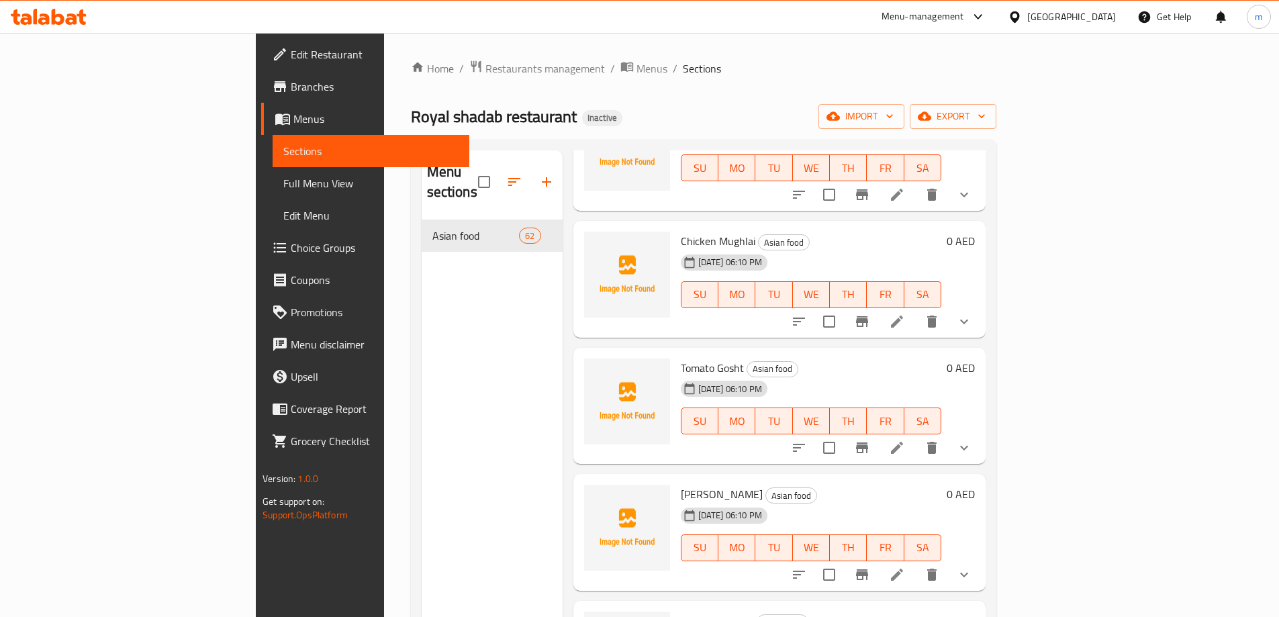
scroll to position [6797, 0]
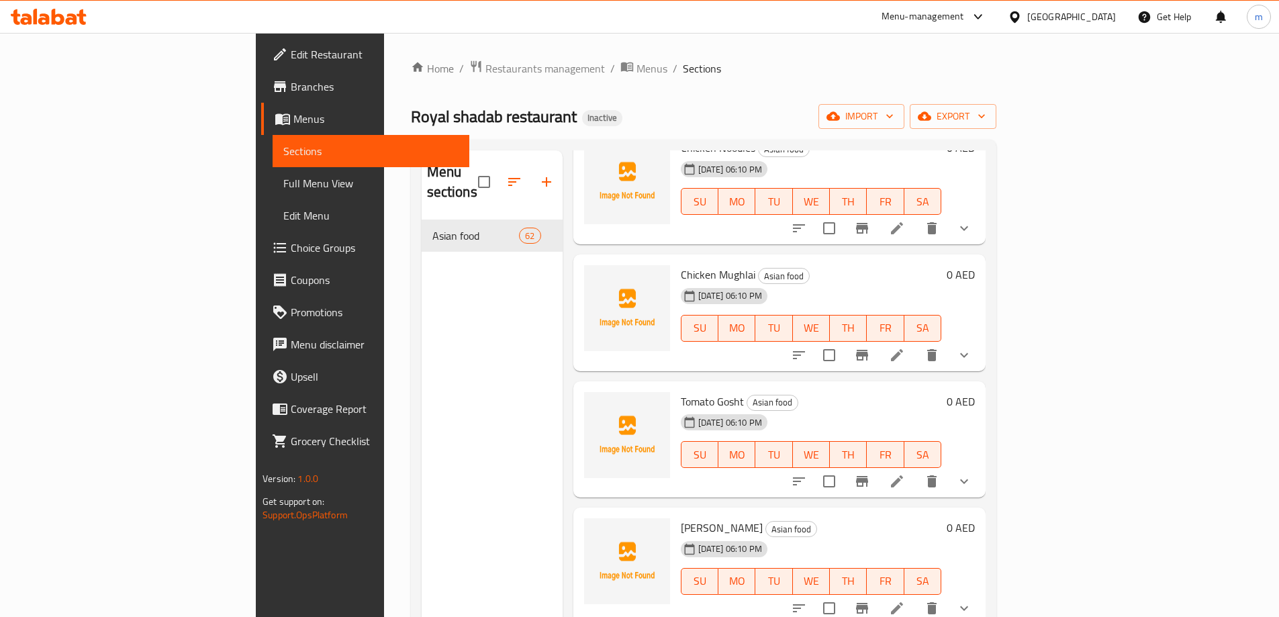
drag, startPoint x: 79, startPoint y: 183, endPoint x: 3, endPoint y: 348, distance: 181.8
click at [283, 183] on span "Full Menu View" at bounding box center [370, 183] width 175 height 16
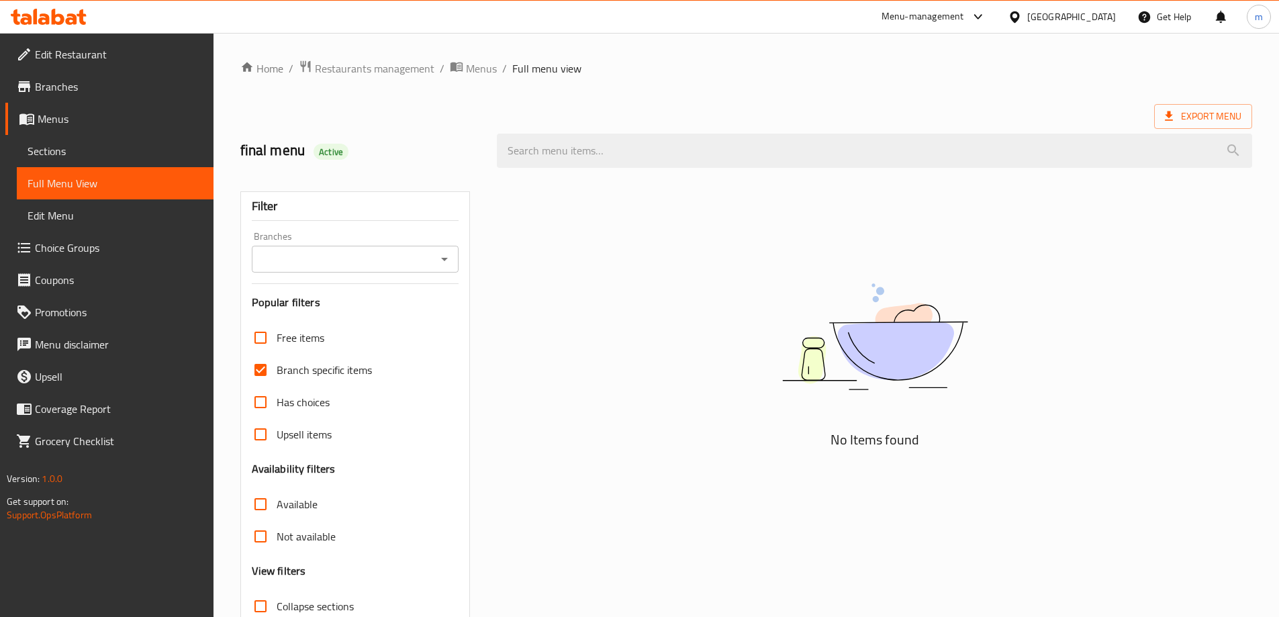
scroll to position [74, 0]
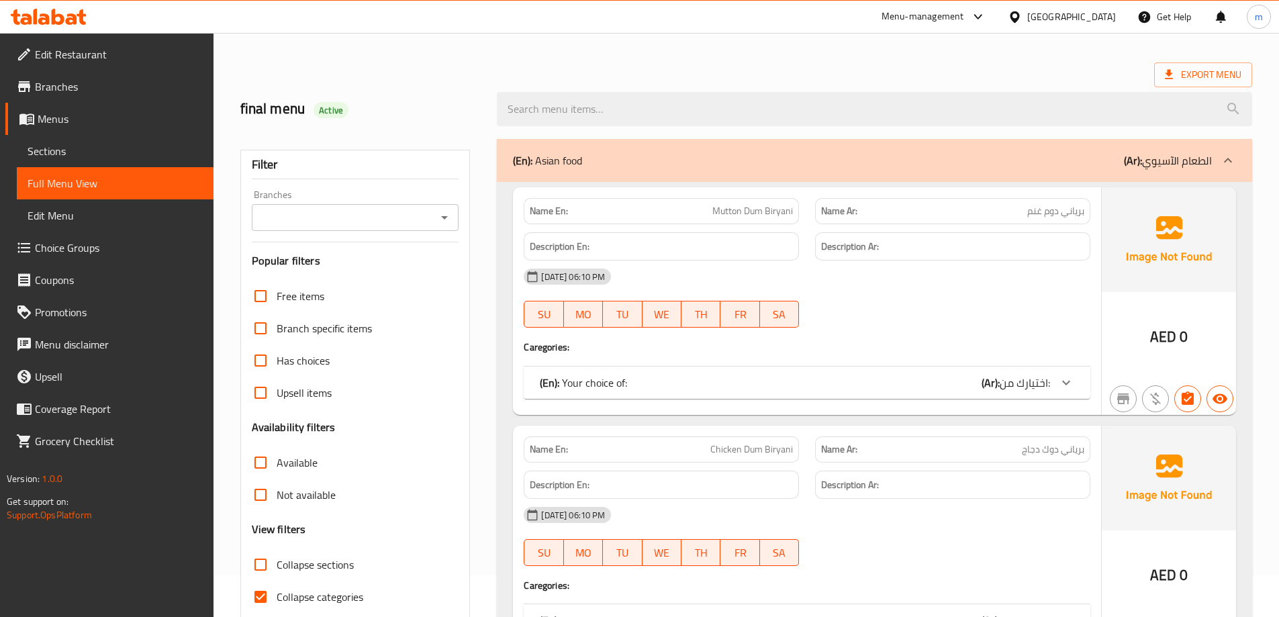
scroll to position [134, 0]
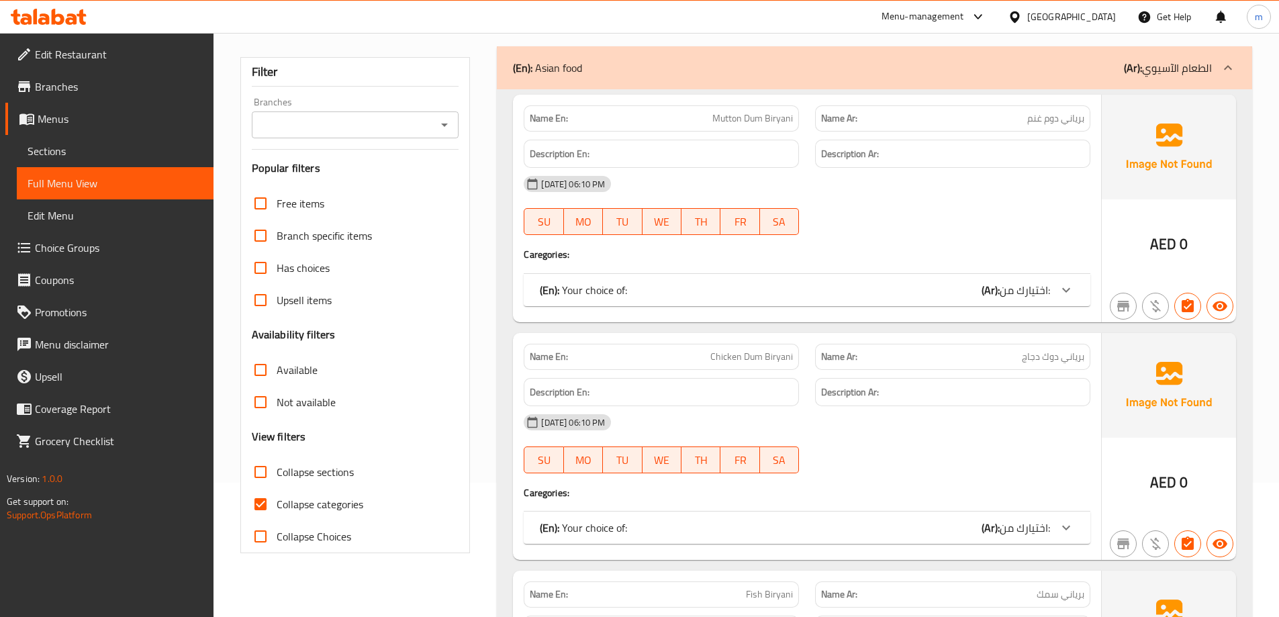
click at [311, 506] on span "Collapse categories" at bounding box center [320, 504] width 87 height 16
click at [277, 506] on input "Collapse categories" at bounding box center [260, 504] width 32 height 32
checkbox input "false"
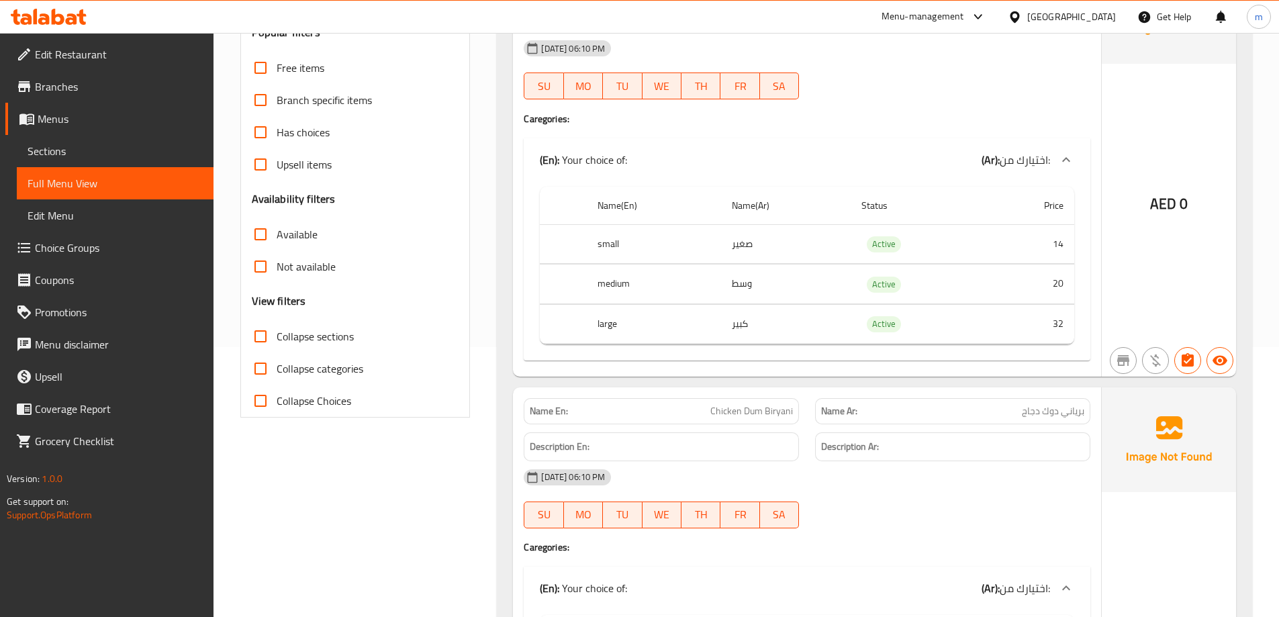
scroll to position [336, 0]
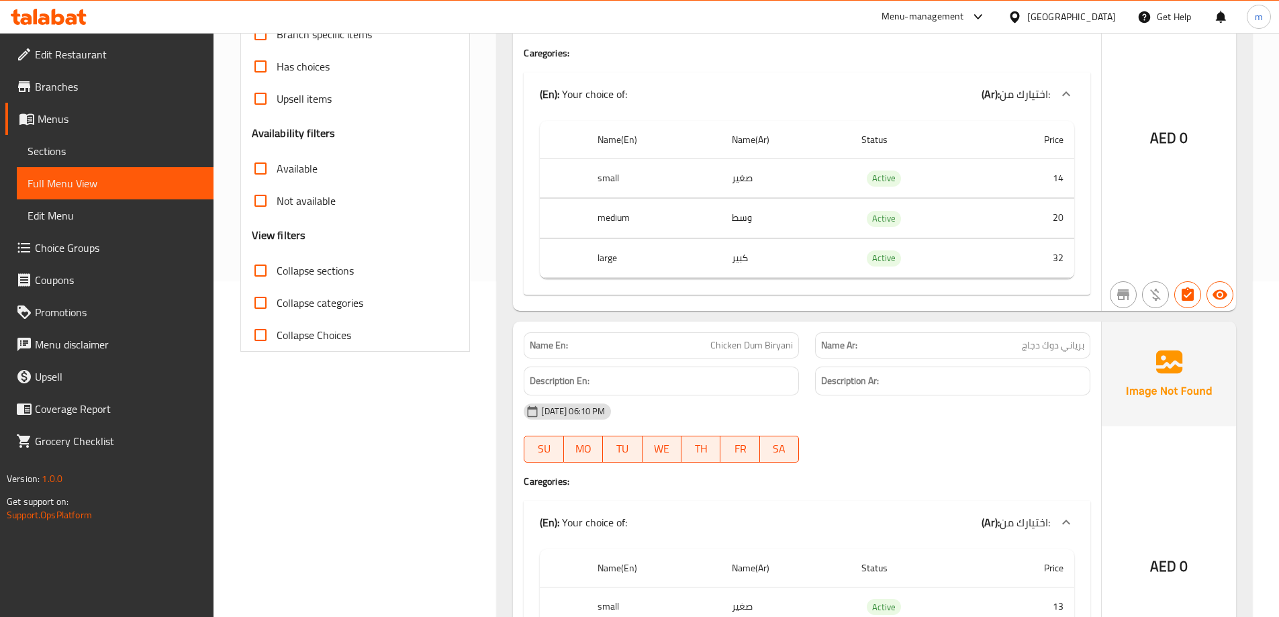
click at [757, 342] on span "Chicken Dum Biryani" at bounding box center [751, 345] width 83 height 14
copy span "Chicken Dum Biryani"
click at [78, 148] on span "Sections" at bounding box center [115, 151] width 175 height 16
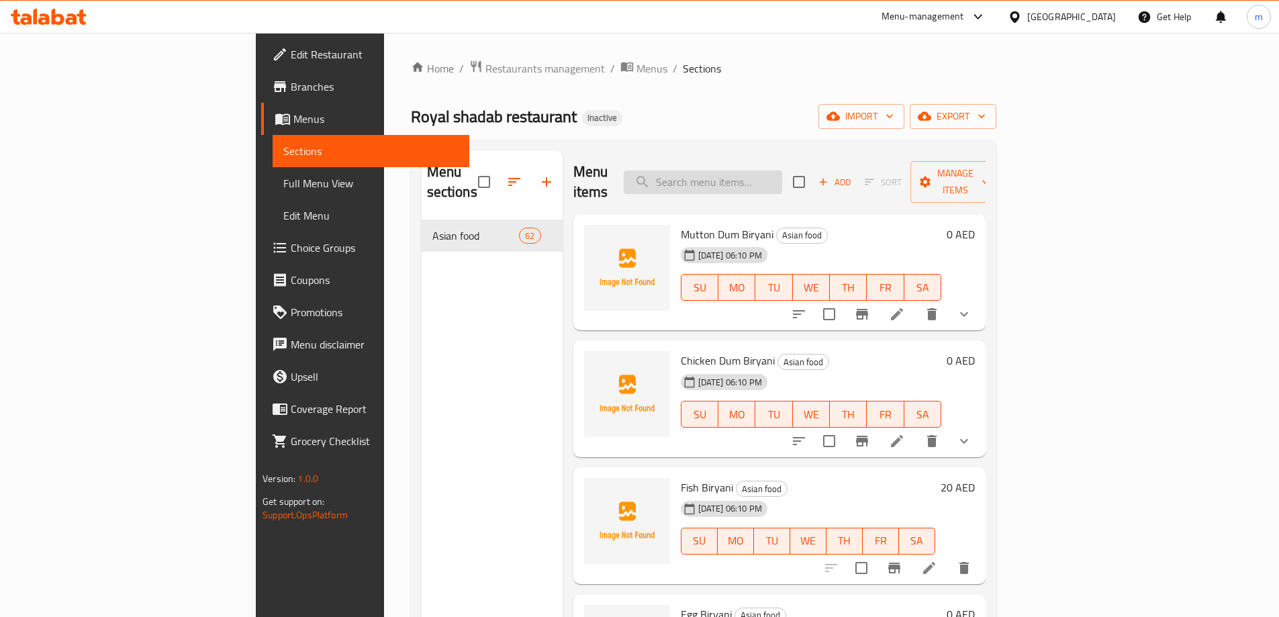
click at [773, 171] on input "search" at bounding box center [703, 182] width 158 height 23
paste input "Chicken Dum Biryani"
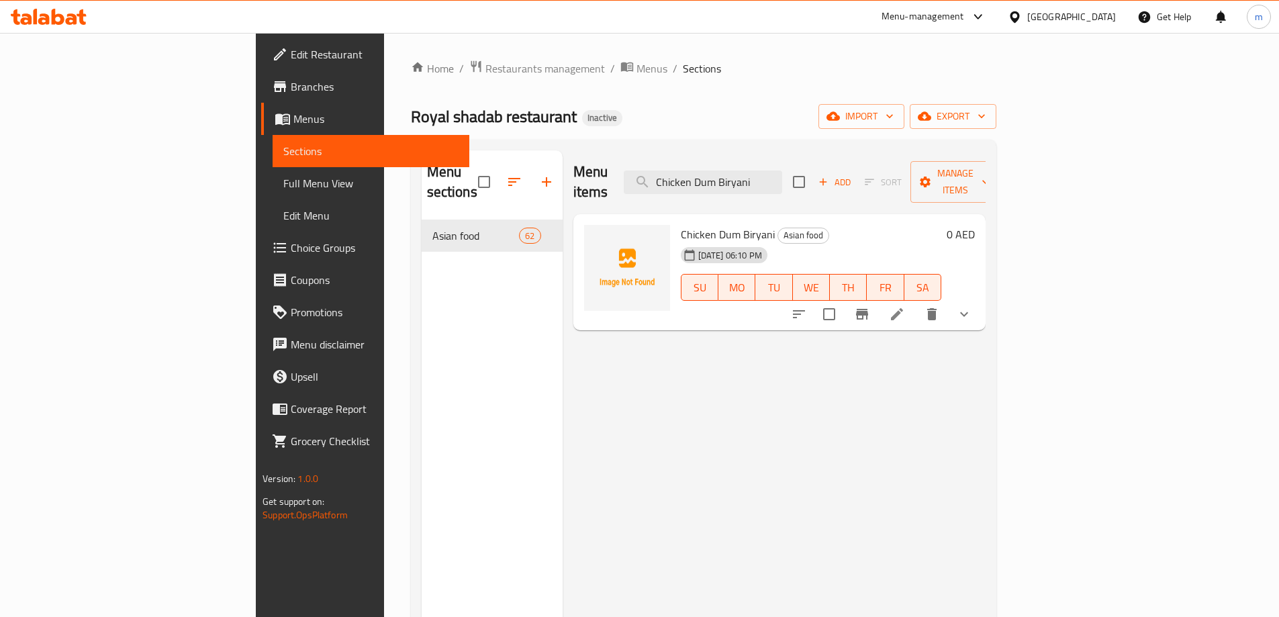
type input "Chicken Dum Biryani"
click at [905, 306] on icon at bounding box center [897, 314] width 16 height 16
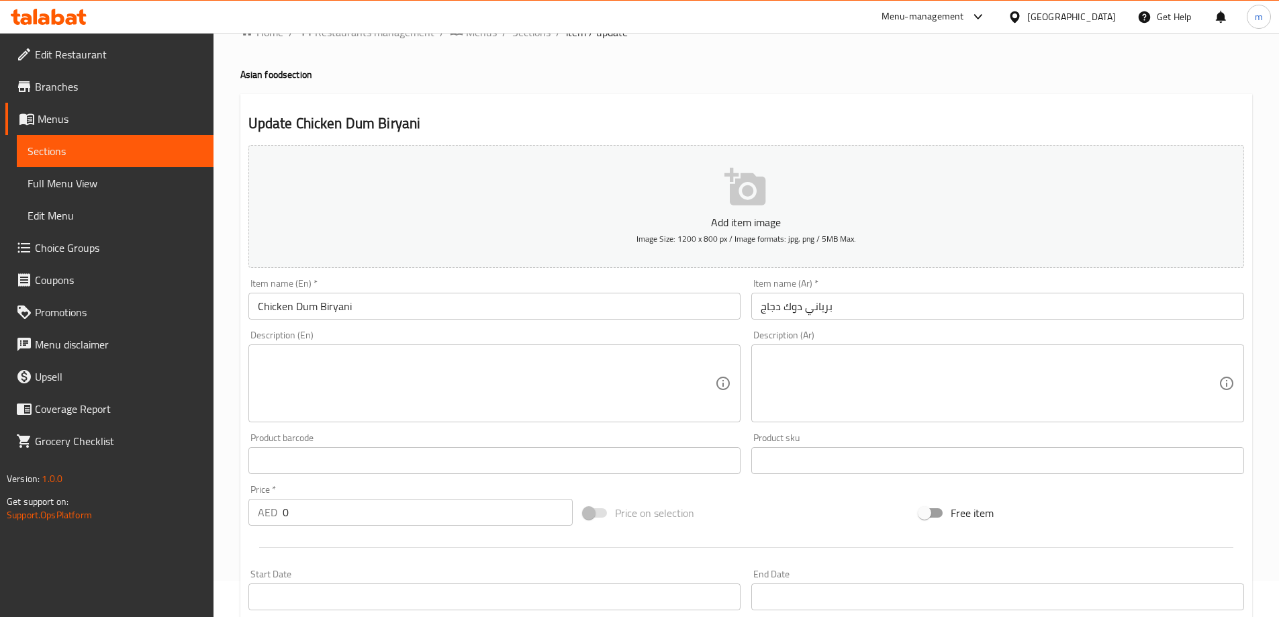
scroll to position [67, 0]
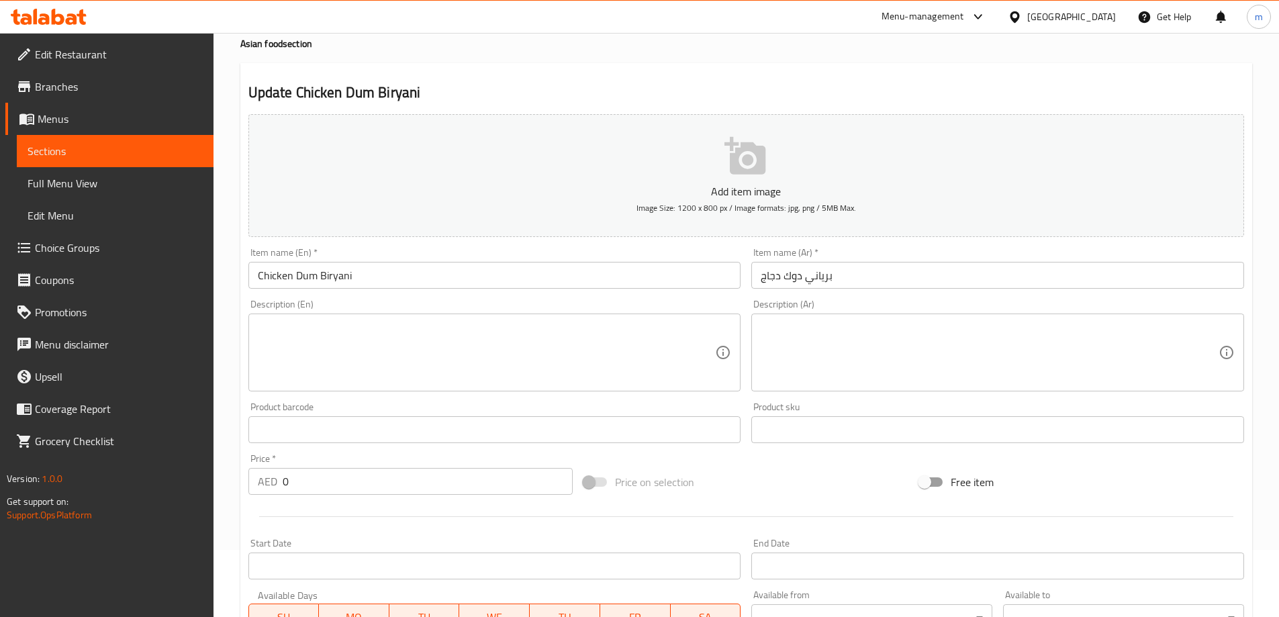
click at [798, 280] on input "برياني دوك دجاج" at bounding box center [997, 275] width 493 height 27
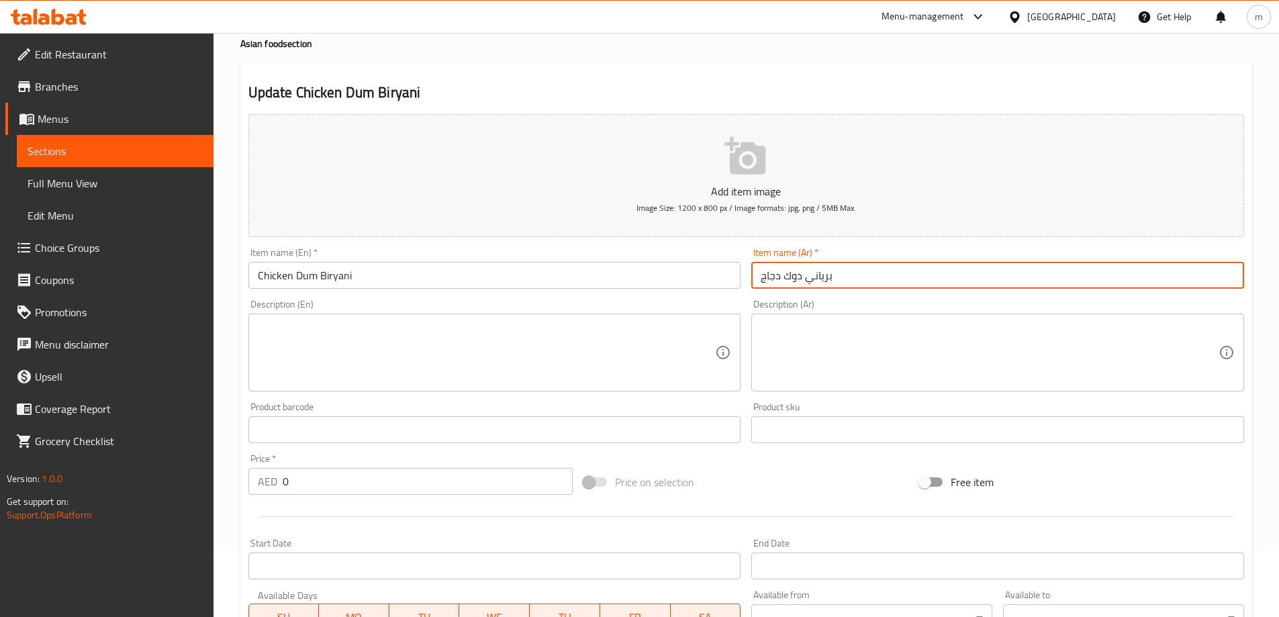
click at [798, 280] on input "برياني دوك دجاج" at bounding box center [997, 275] width 493 height 27
type input "برياني دوم دجاج"
click at [770, 499] on div "Price on selection" at bounding box center [746, 482] width 336 height 36
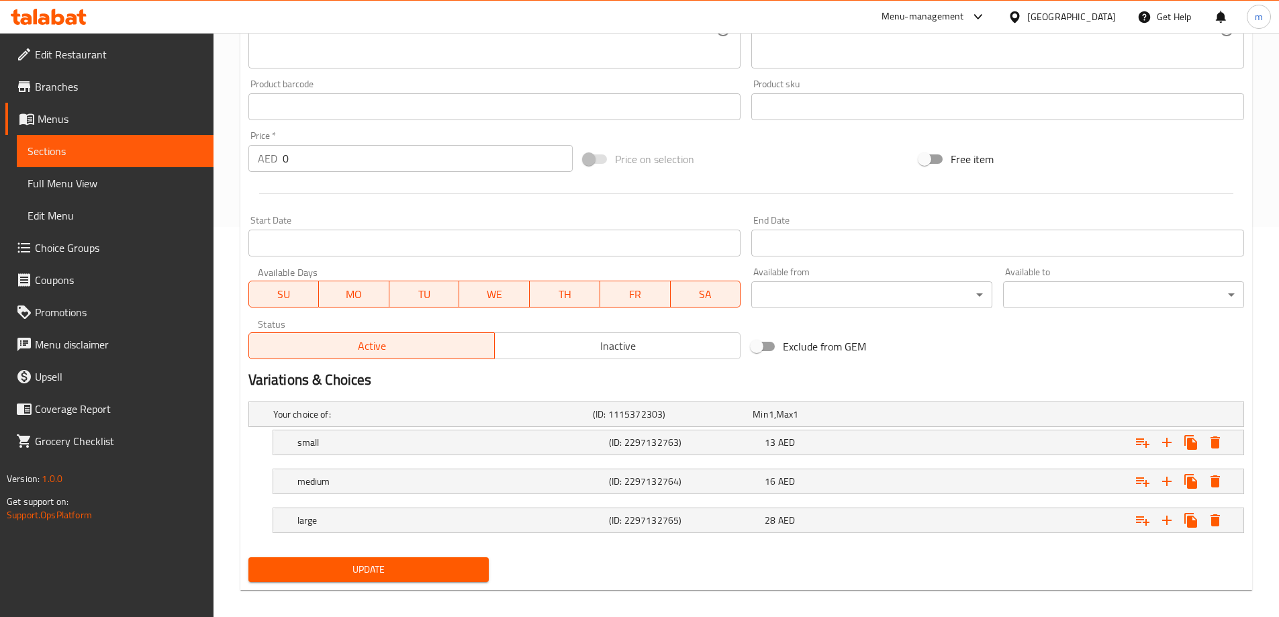
scroll to position [401, 0]
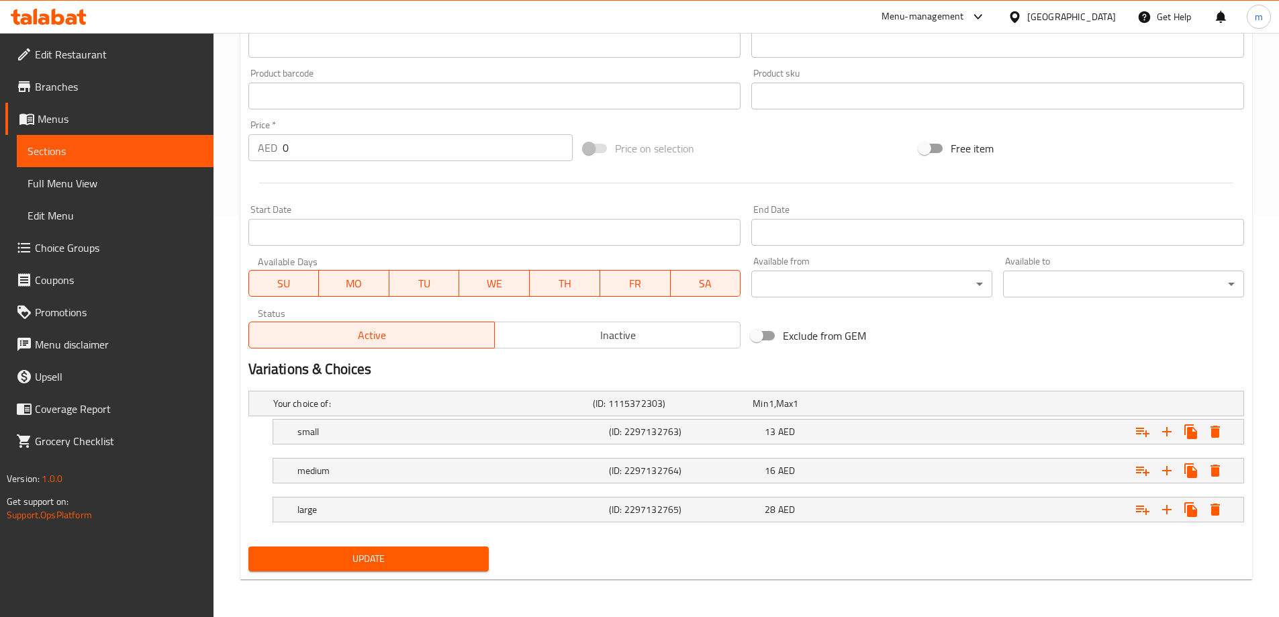
click at [444, 564] on span "Update" at bounding box center [369, 559] width 220 height 17
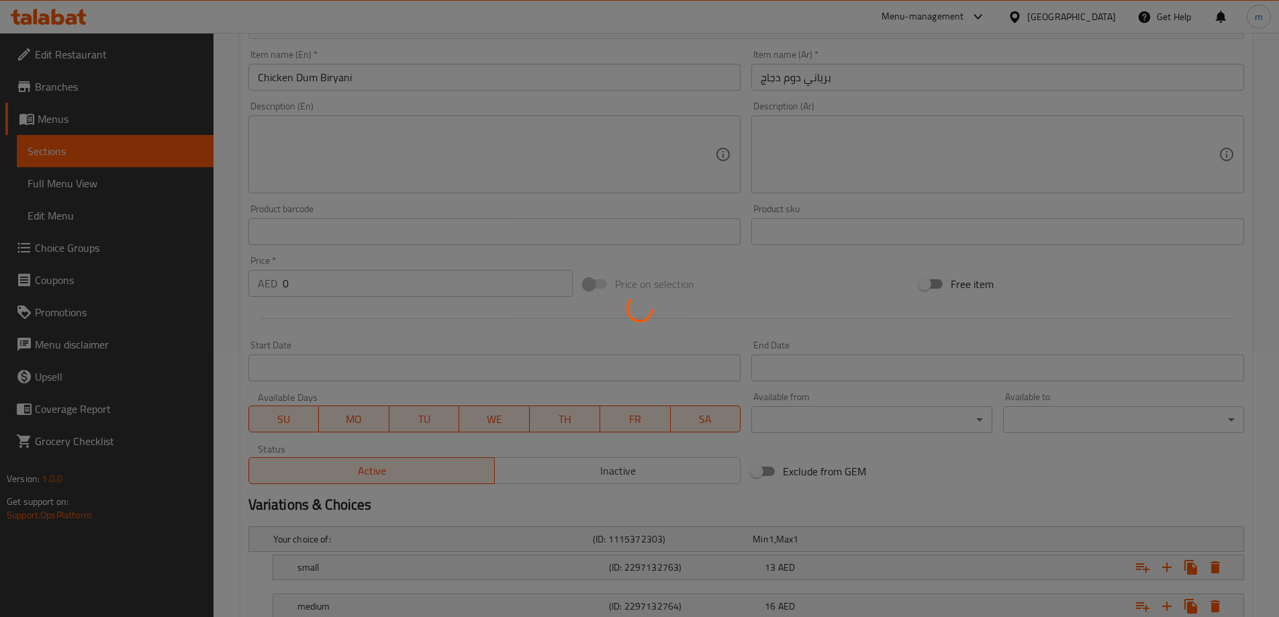
scroll to position [132, 0]
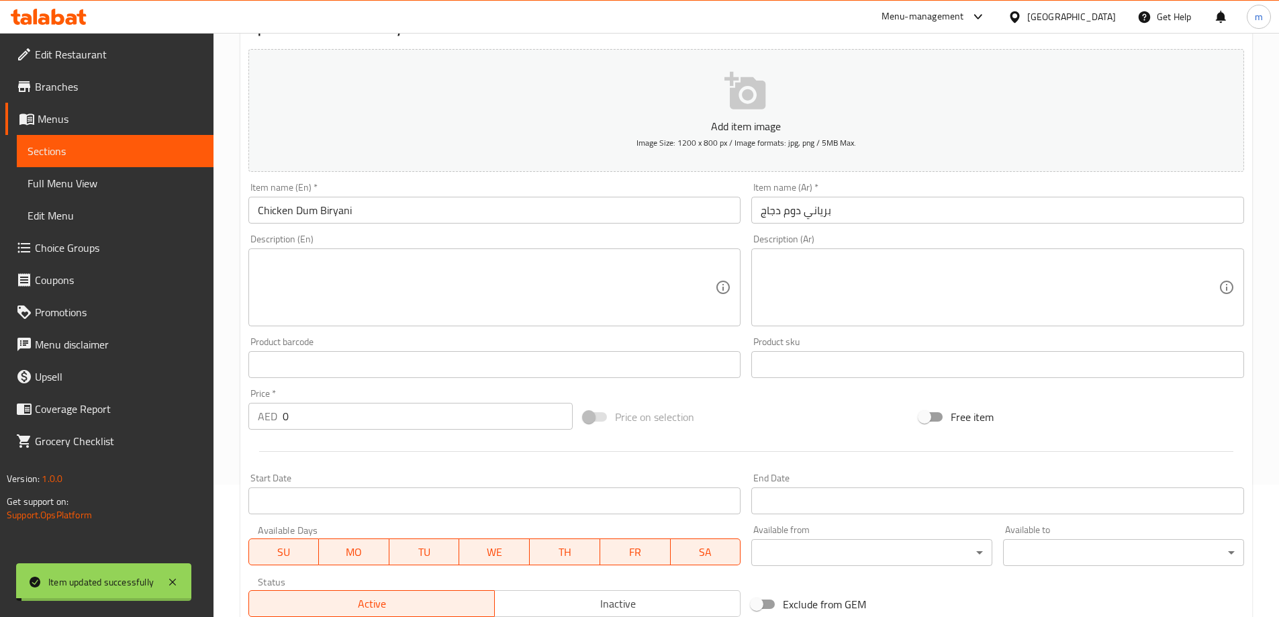
click at [115, 186] on span "Full Menu View" at bounding box center [115, 183] width 175 height 16
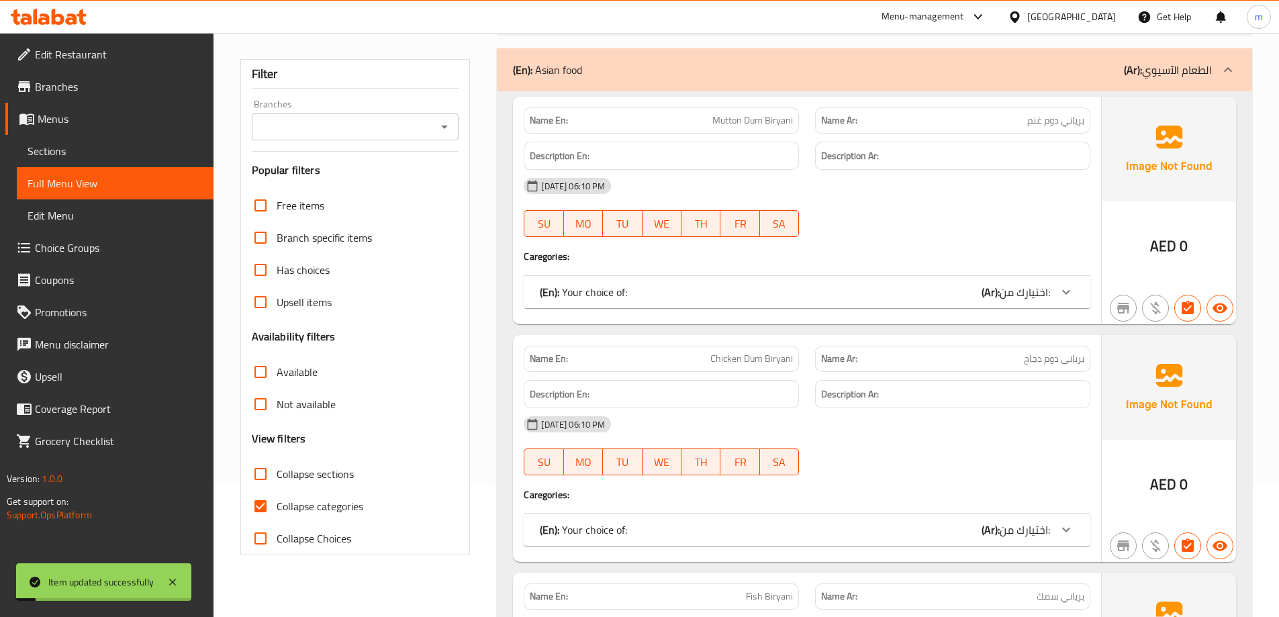
click at [314, 519] on label "Collapse categories" at bounding box center [303, 506] width 119 height 32
click at [277, 519] on input "Collapse categories" at bounding box center [260, 506] width 32 height 32
checkbox input "false"
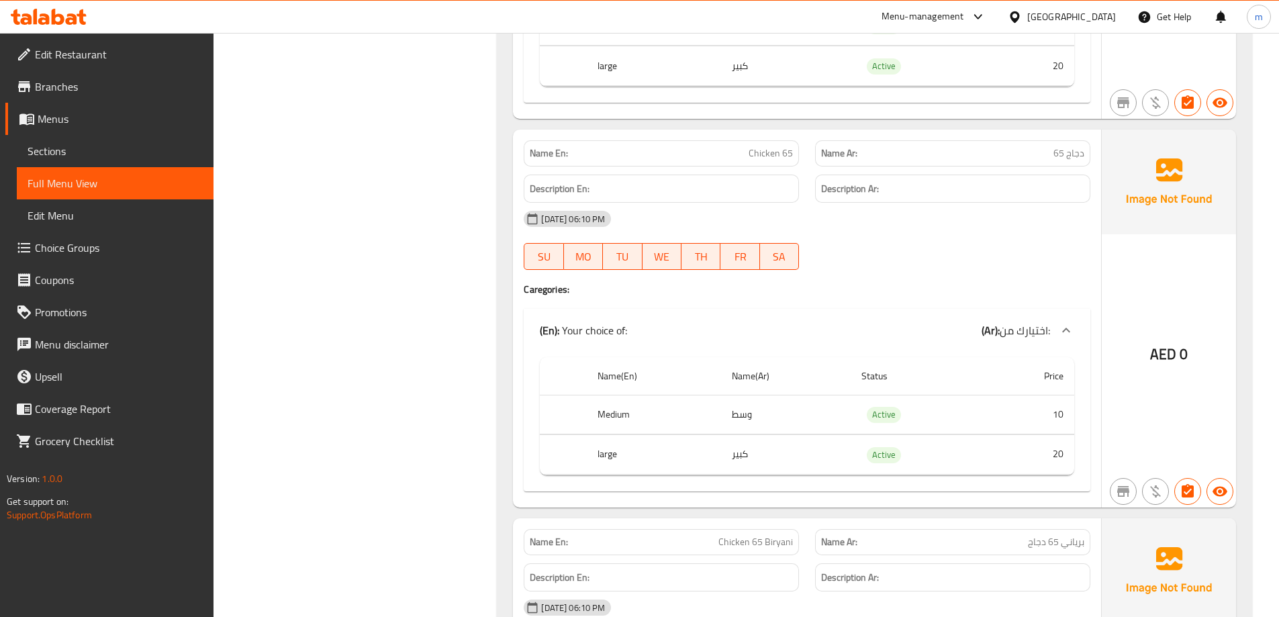
scroll to position [2417, 0]
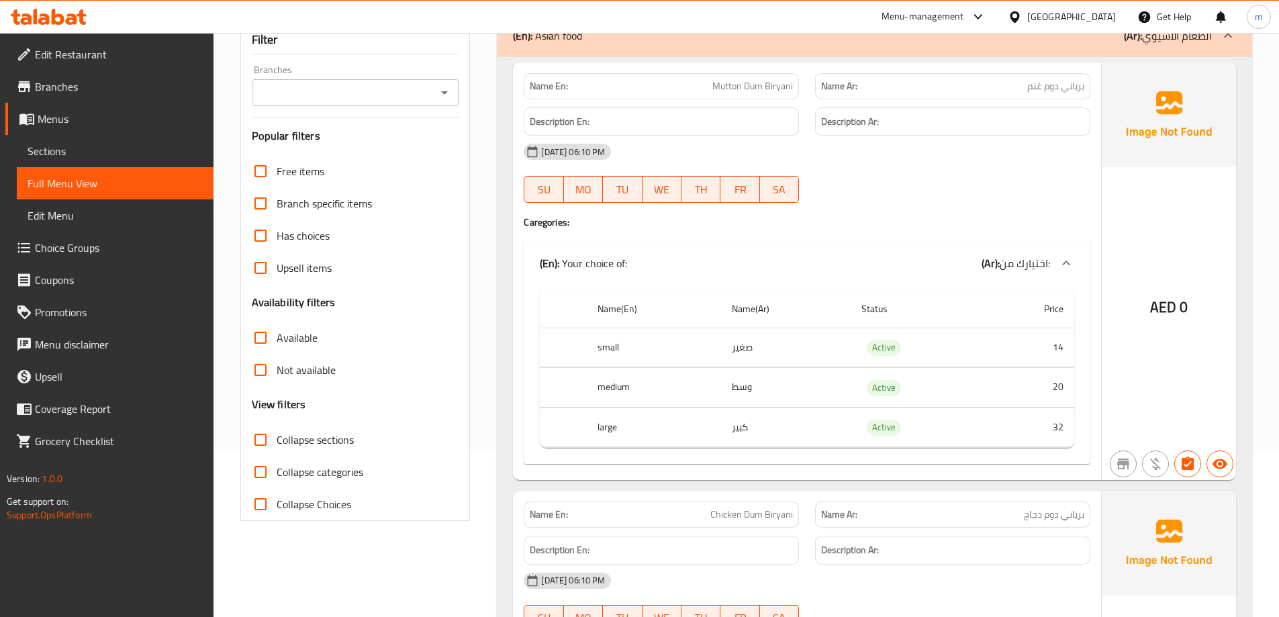
scroll to position [4453, 0]
